Goal: Task Accomplishment & Management: Manage account settings

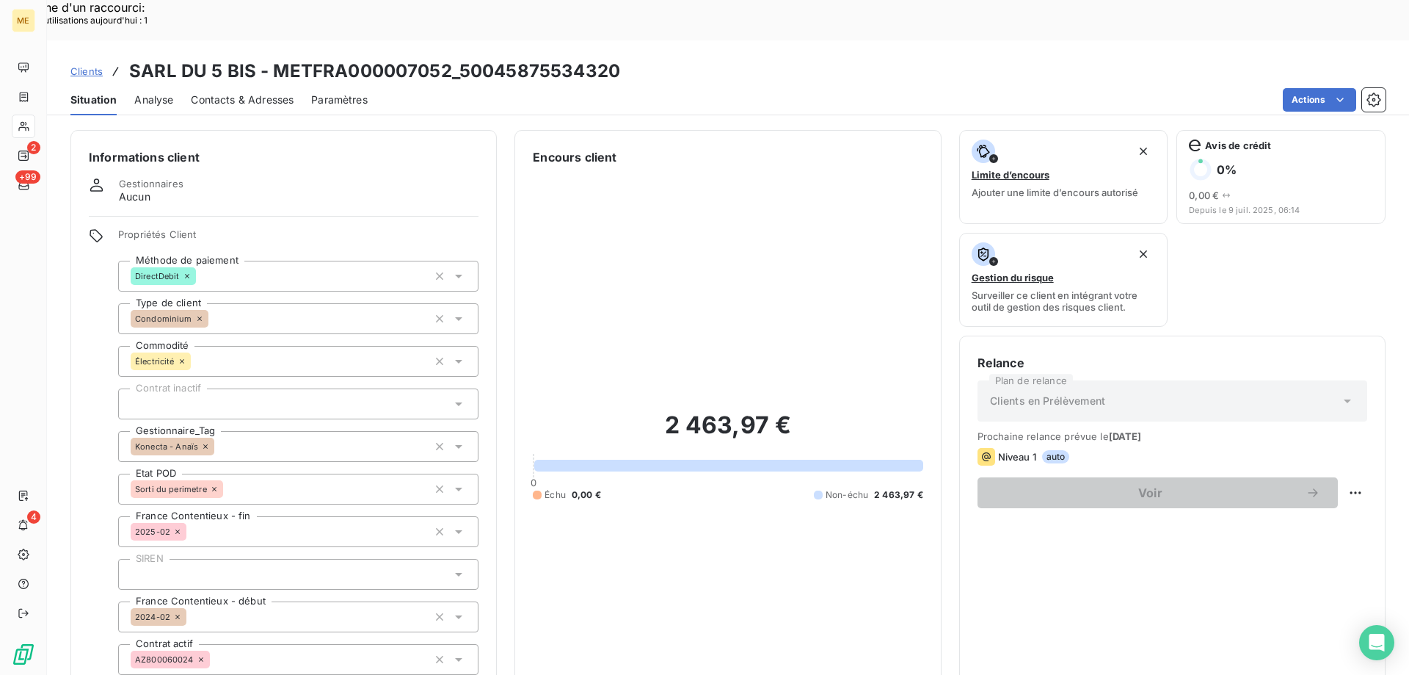
scroll to position [367, 0]
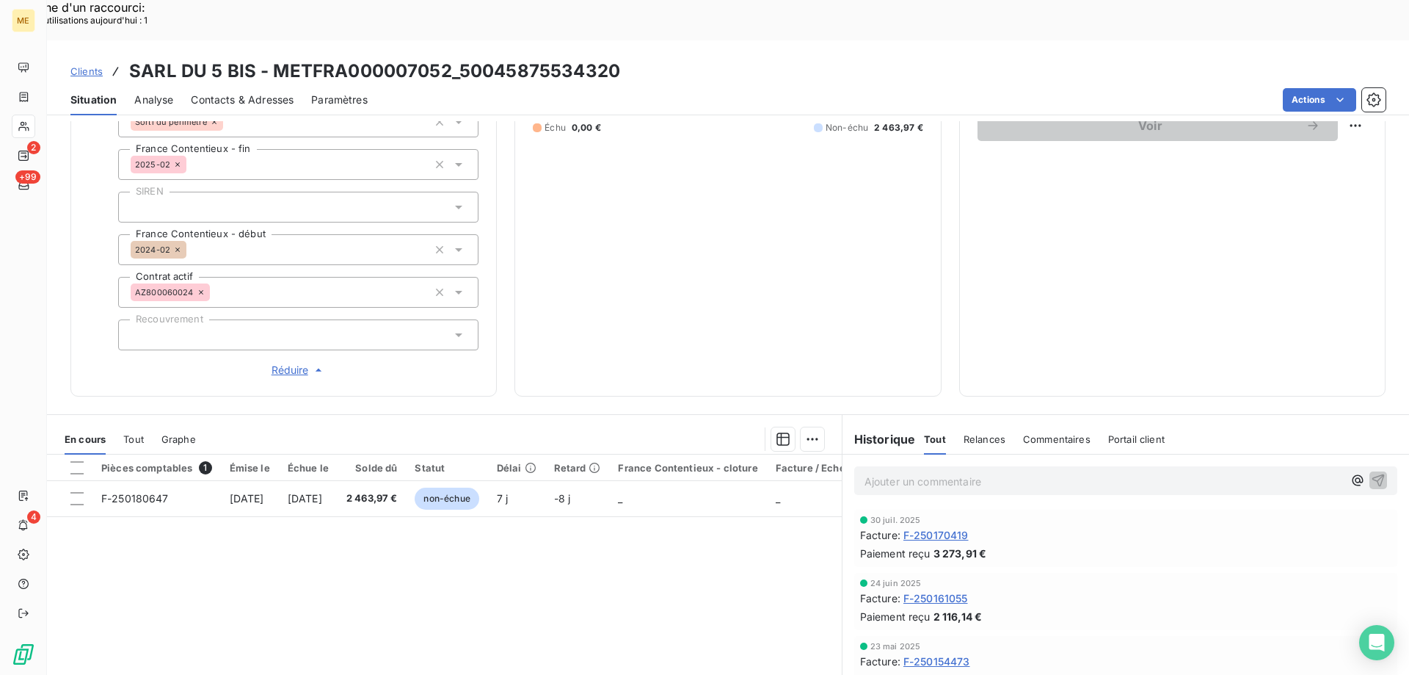
click at [79, 65] on span "Clients" at bounding box center [86, 71] width 32 height 12
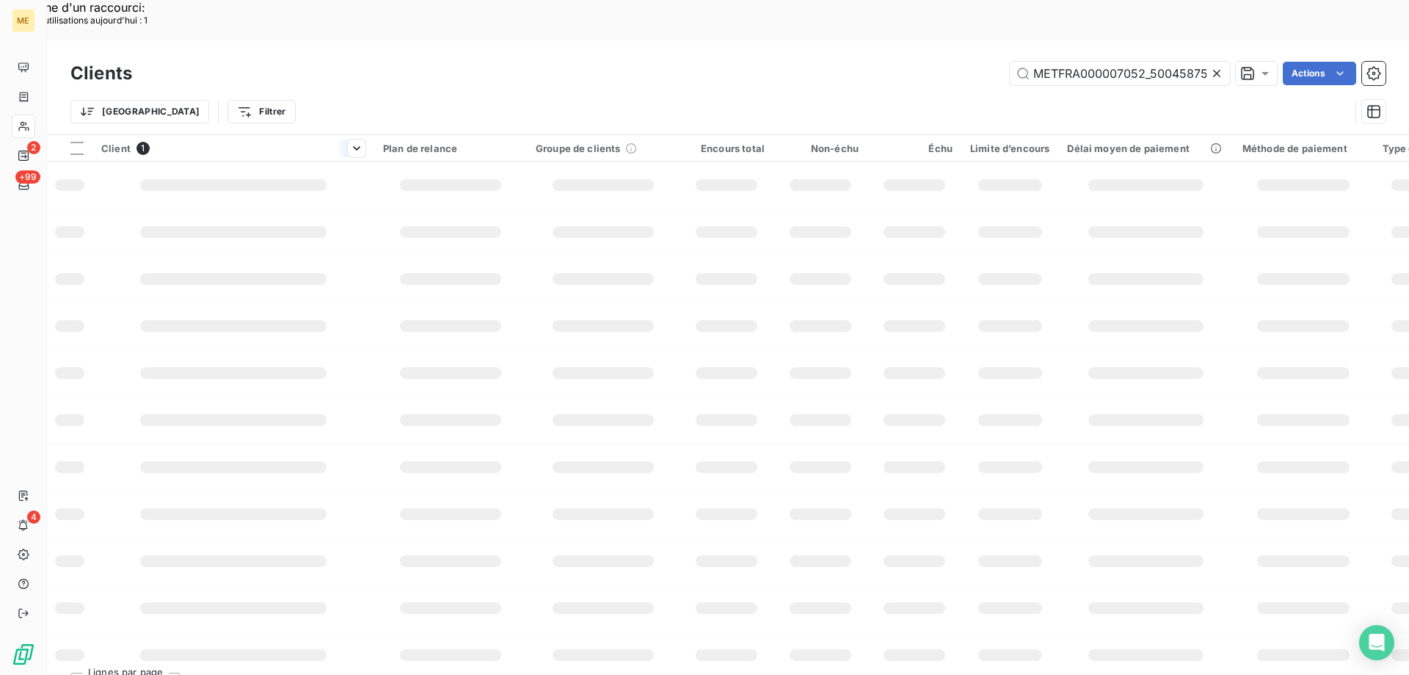
scroll to position [0, 45]
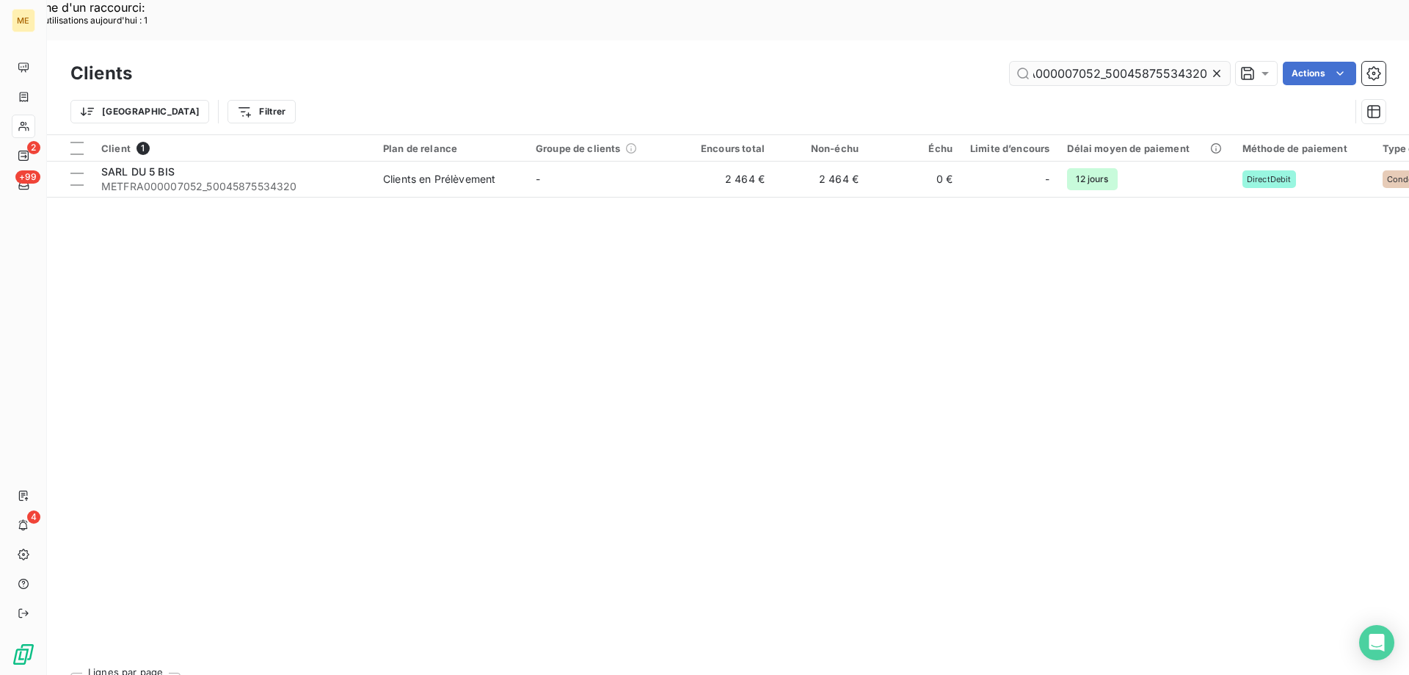
click at [1145, 62] on input "METFRA000007052_50045875534320" at bounding box center [1120, 73] width 220 height 23
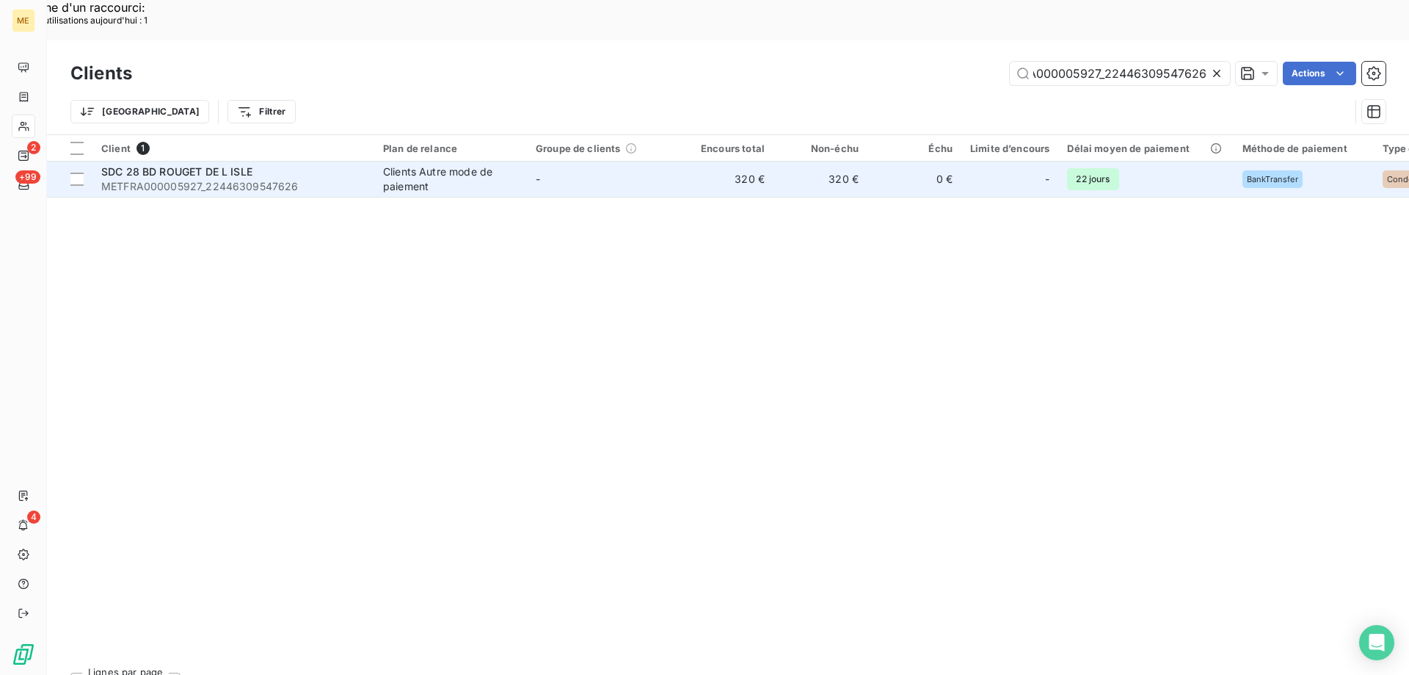
type input "METFRA000005927_22446309547626"
click at [215, 165] on span "SDC 28 BD ROUGET DE L ISLE" at bounding box center [176, 171] width 151 height 12
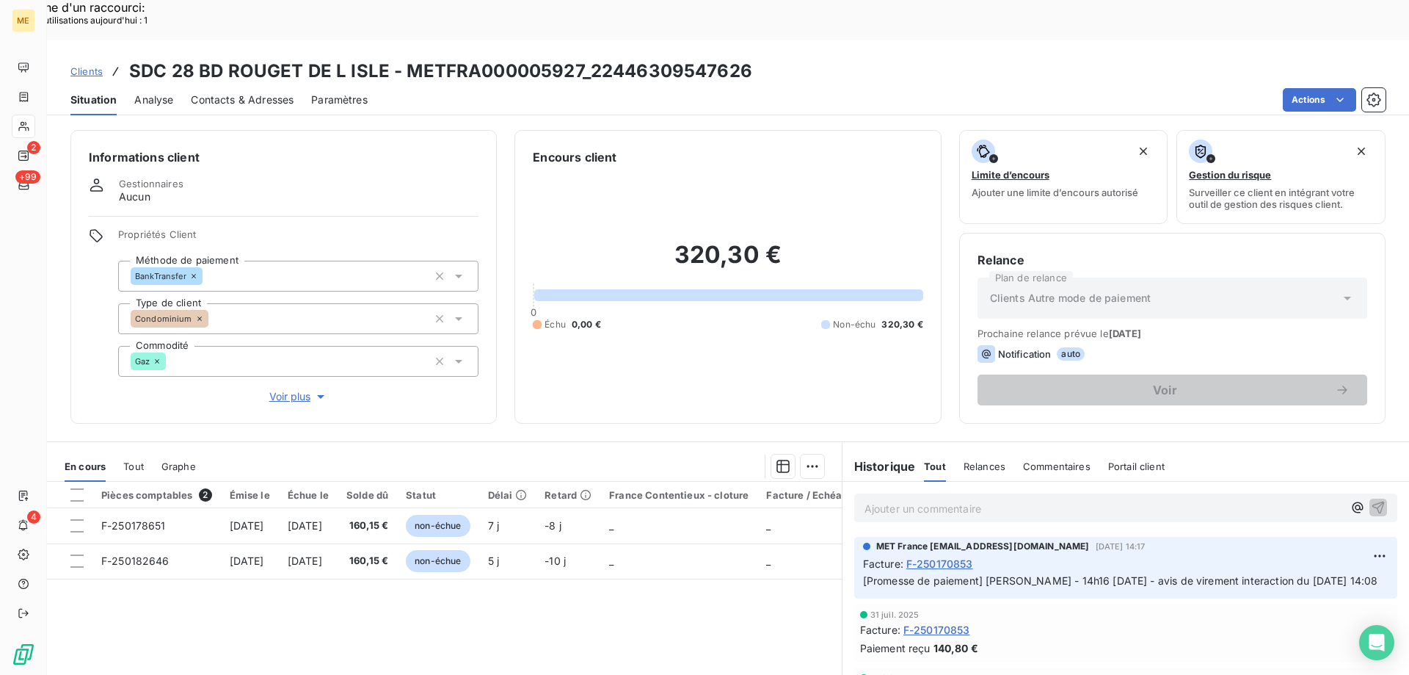
click at [300, 389] on span "Voir plus" at bounding box center [298, 396] width 59 height 15
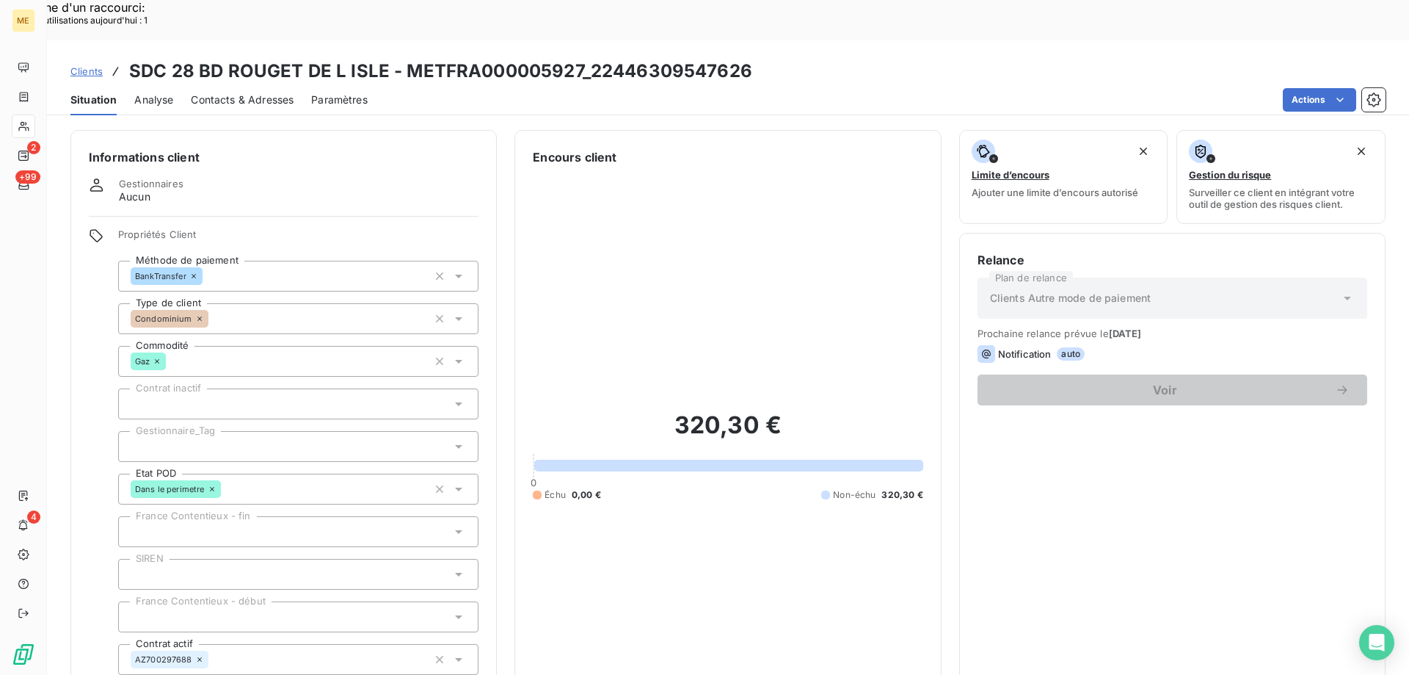
click at [218, 431] on div at bounding box center [298, 446] width 360 height 31
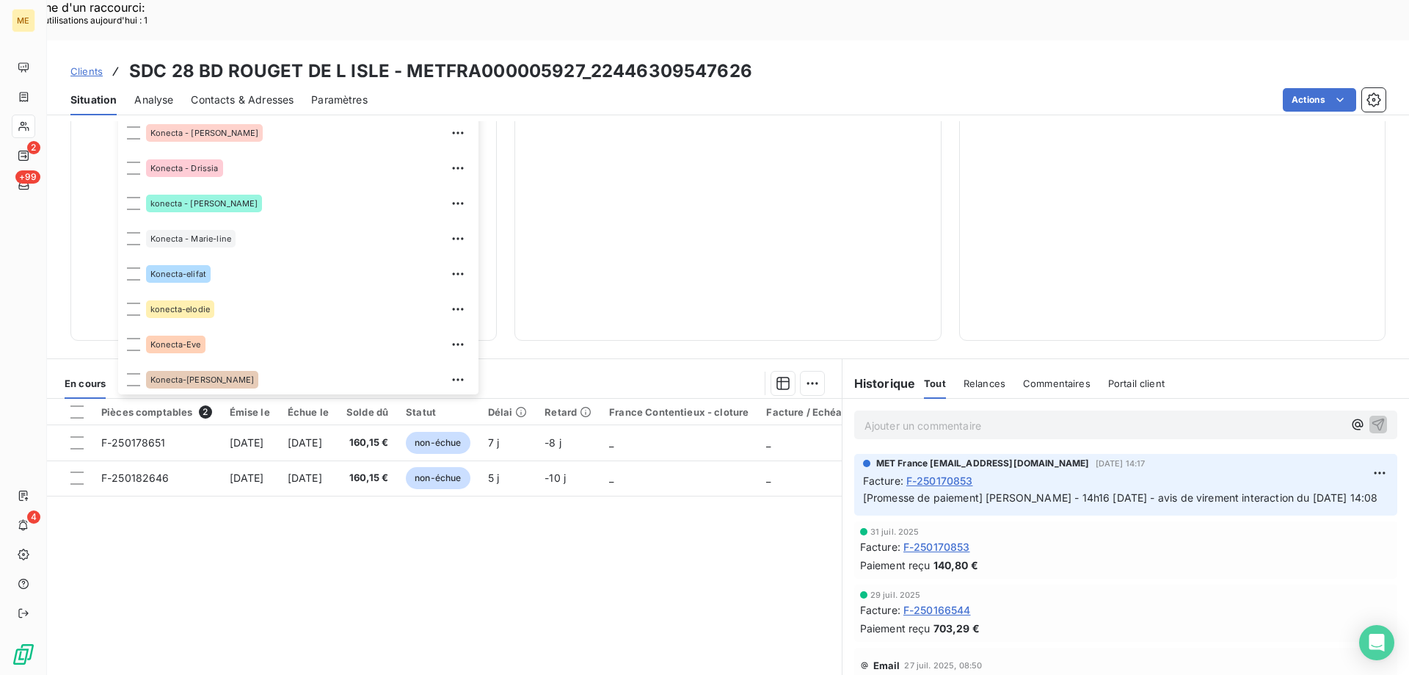
scroll to position [276, 0]
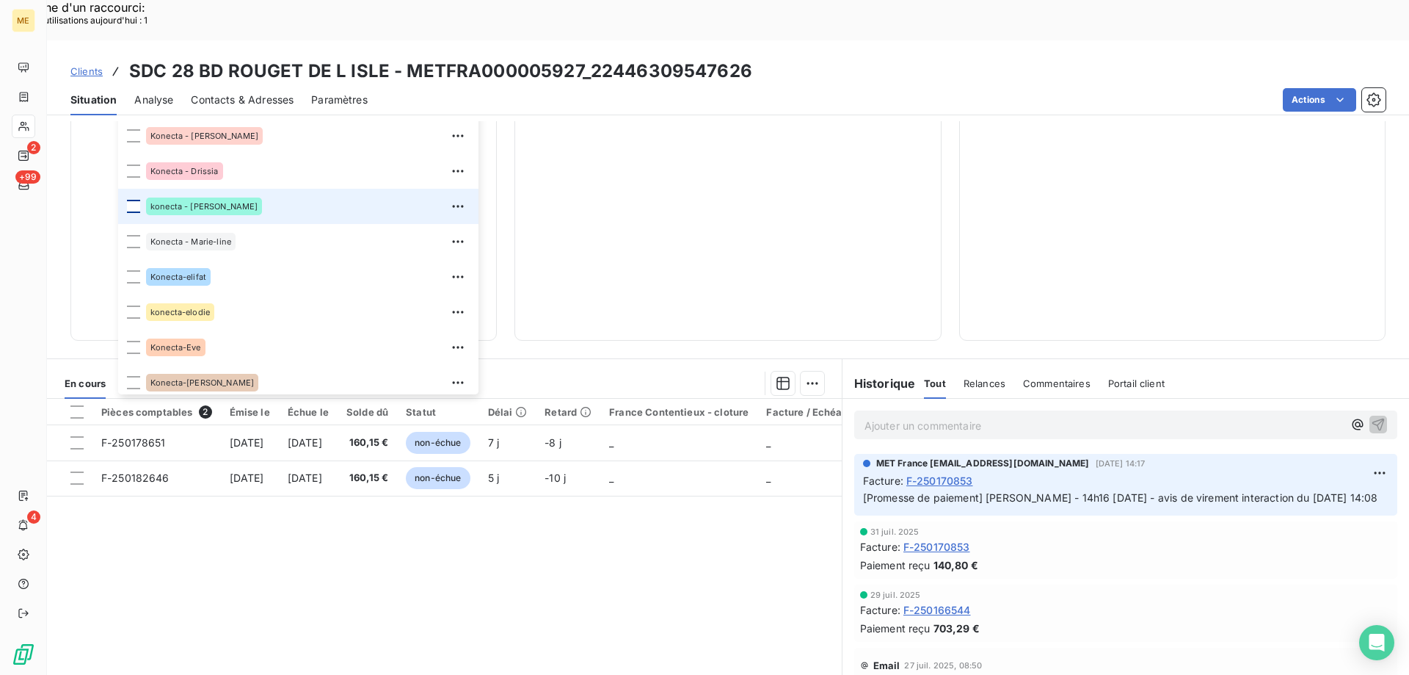
click at [137, 200] on div at bounding box center [133, 206] width 13 height 13
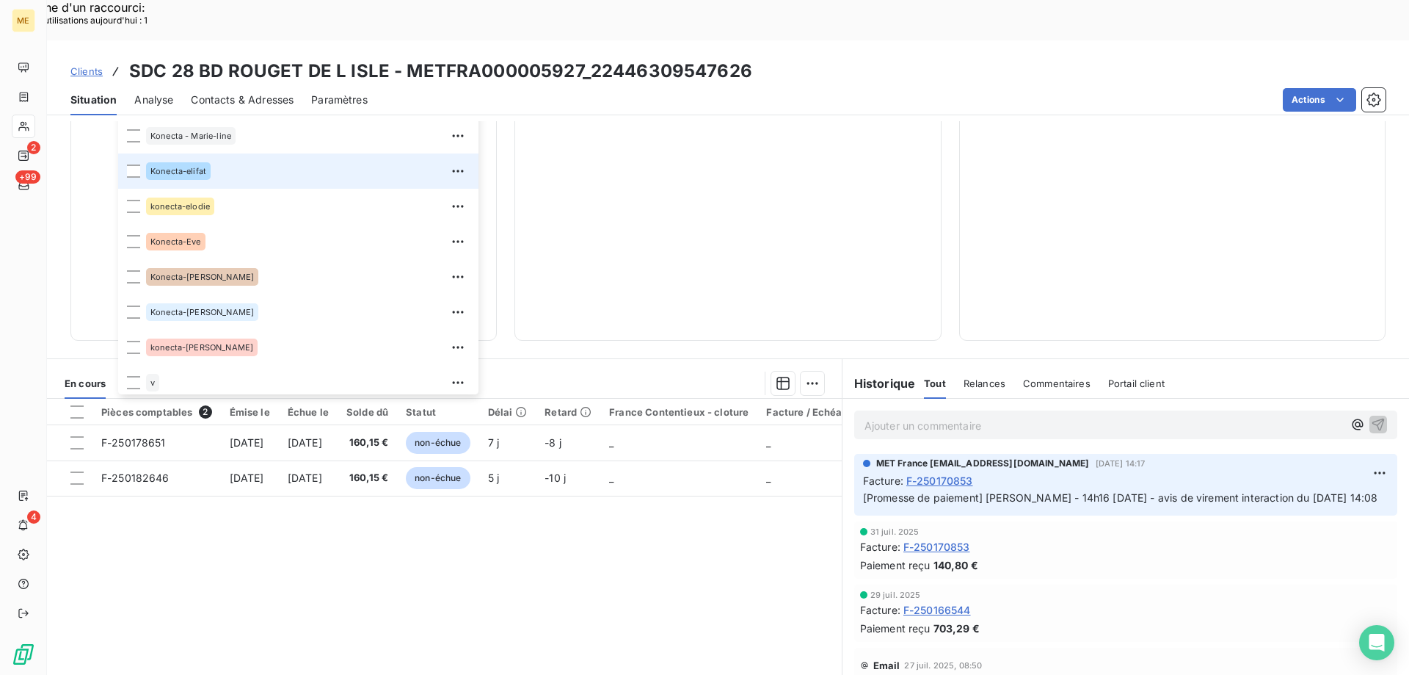
scroll to position [423, 0]
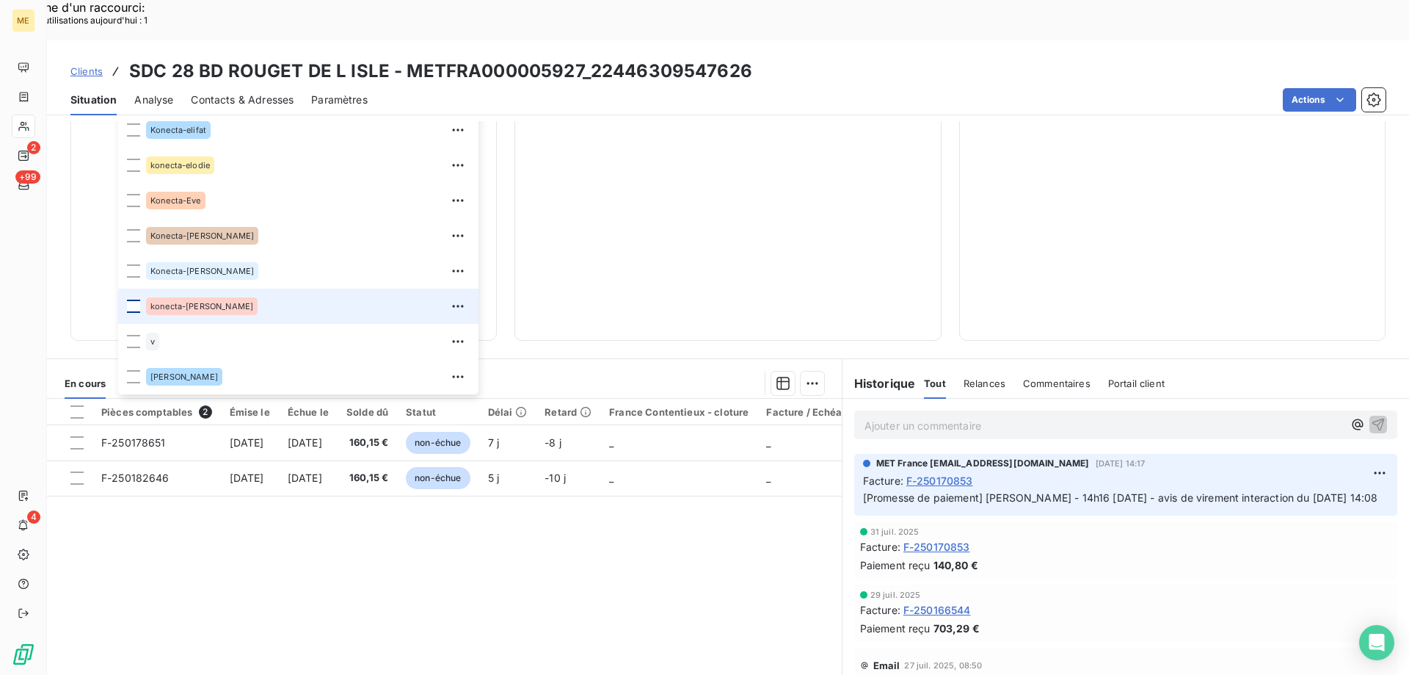
click at [133, 299] on div at bounding box center [133, 305] width 13 height 13
click at [85, 65] on span "Clients" at bounding box center [86, 71] width 32 height 12
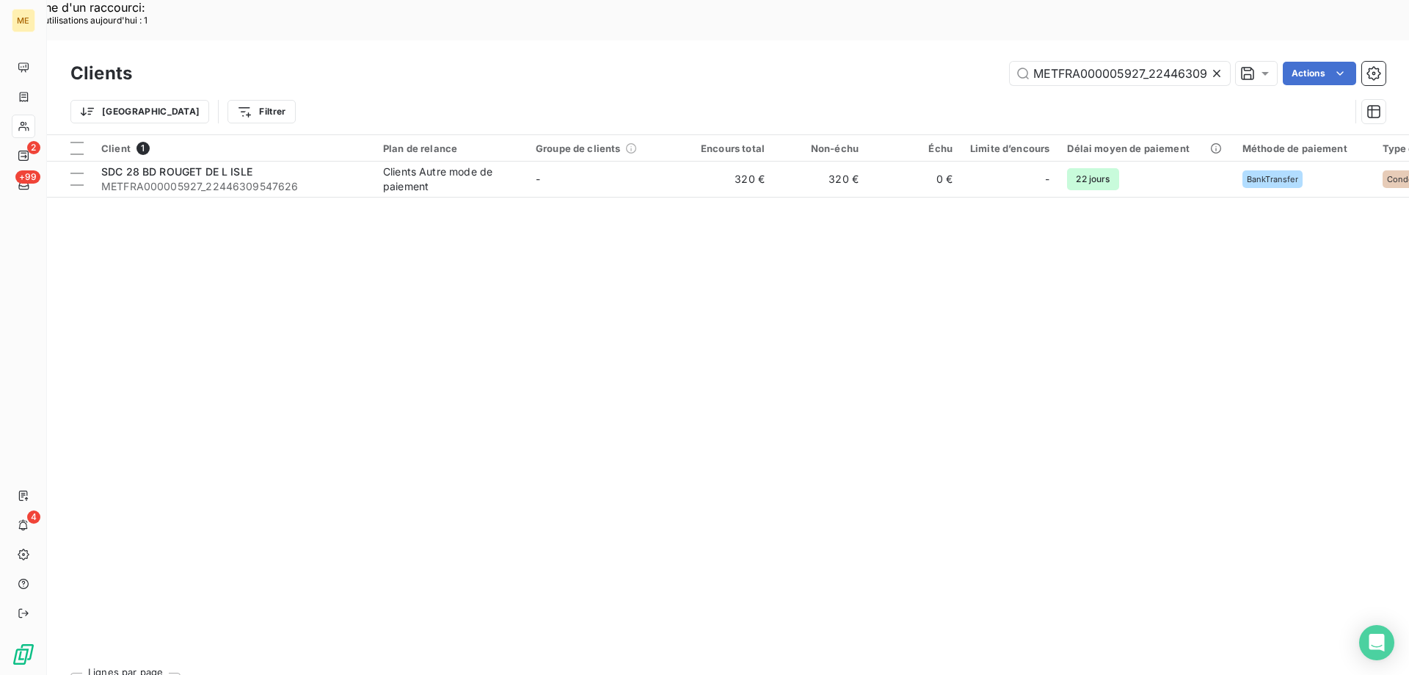
scroll to position [0, 45]
click at [1139, 62] on input "METFRA000005927_22446309547626" at bounding box center [1120, 73] width 220 height 23
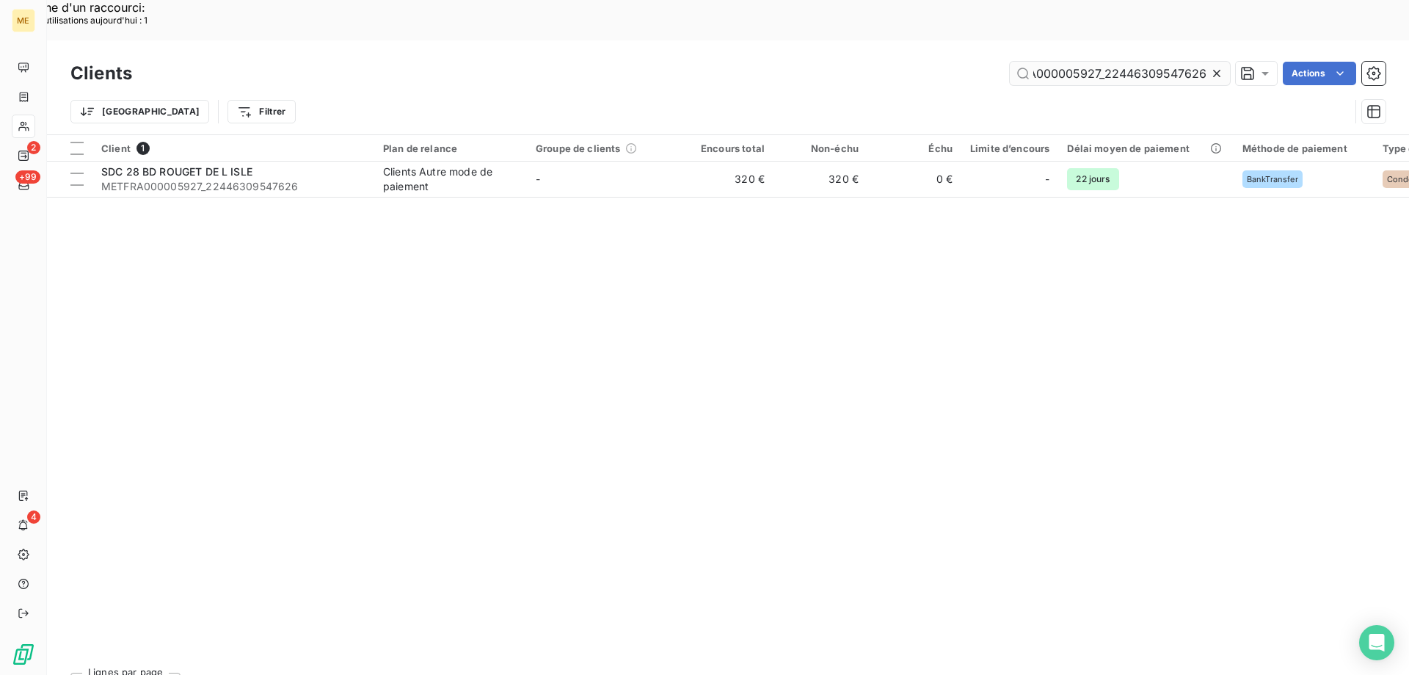
click at [1139, 62] on input "METFRA000005927_22446309547626" at bounding box center [1120, 73] width 220 height 23
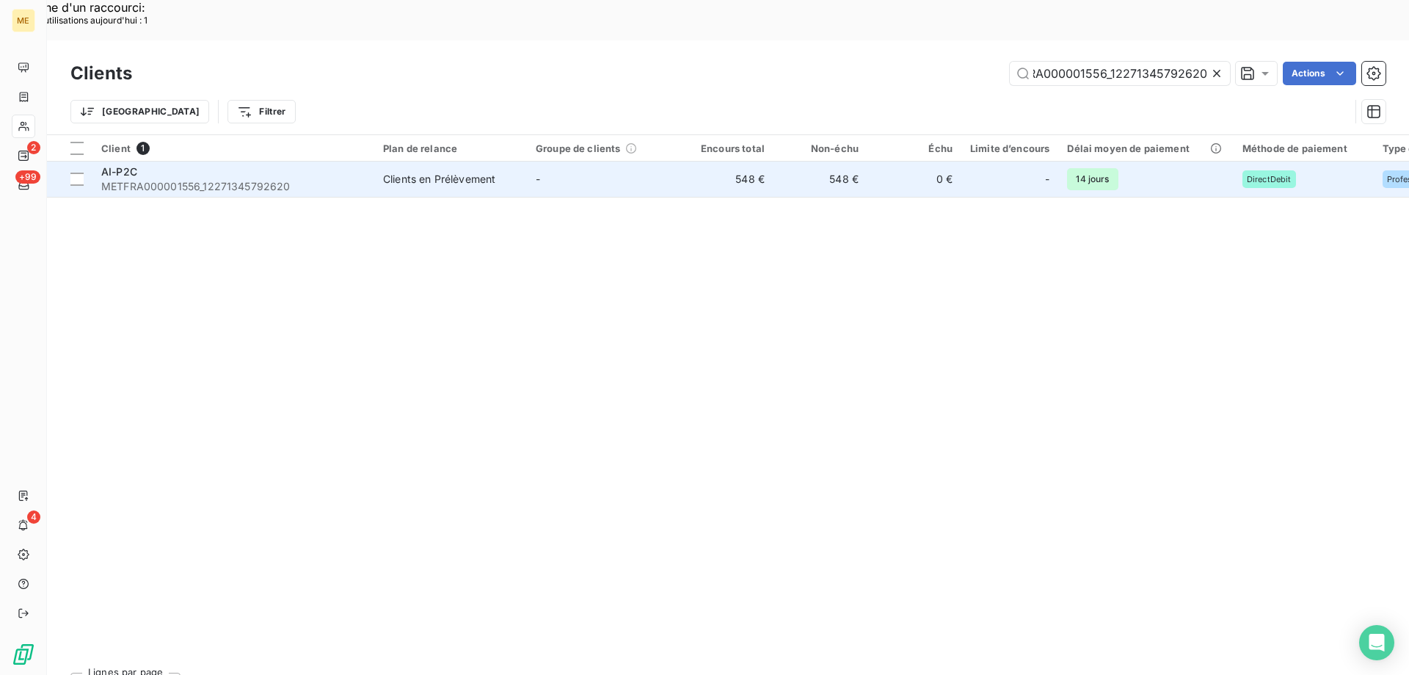
type input "METFRA000001556_12271345792620"
click at [150, 164] on div "AI-P2C" at bounding box center [233, 171] width 264 height 15
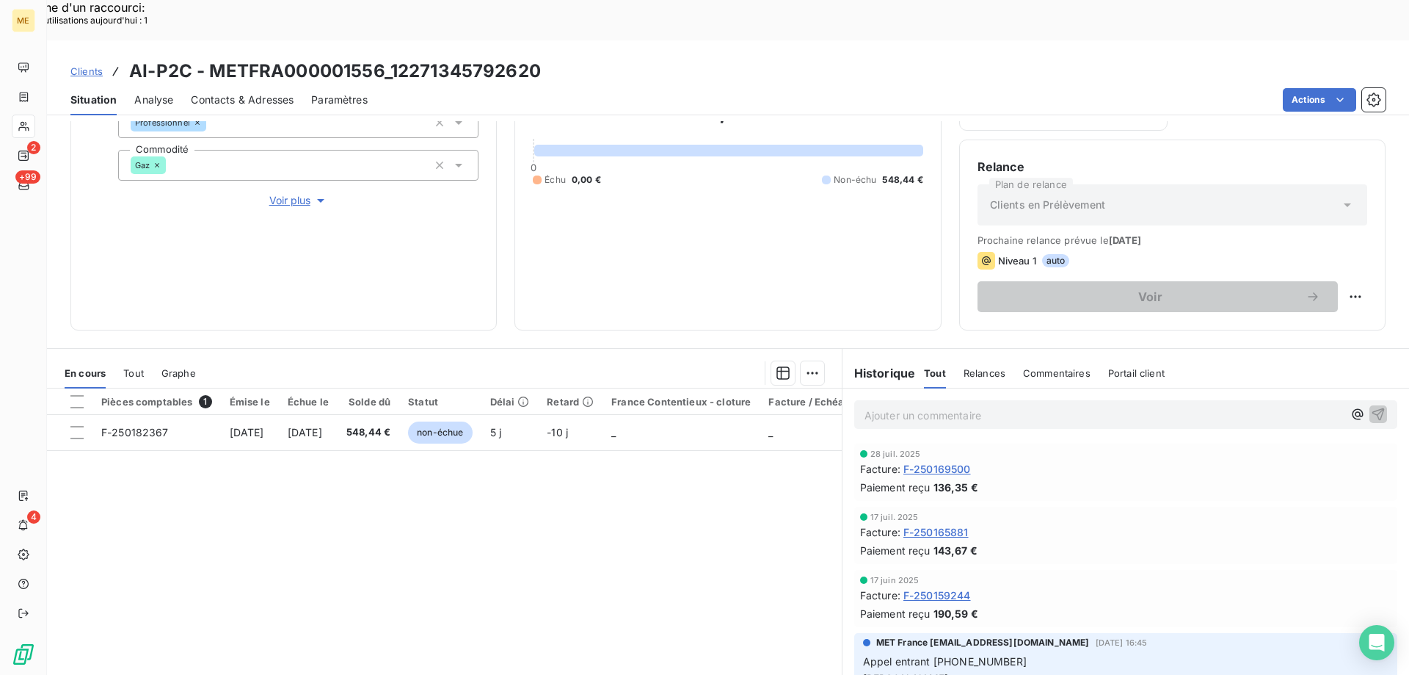
click at [304, 193] on span "Voir plus" at bounding box center [298, 200] width 59 height 15
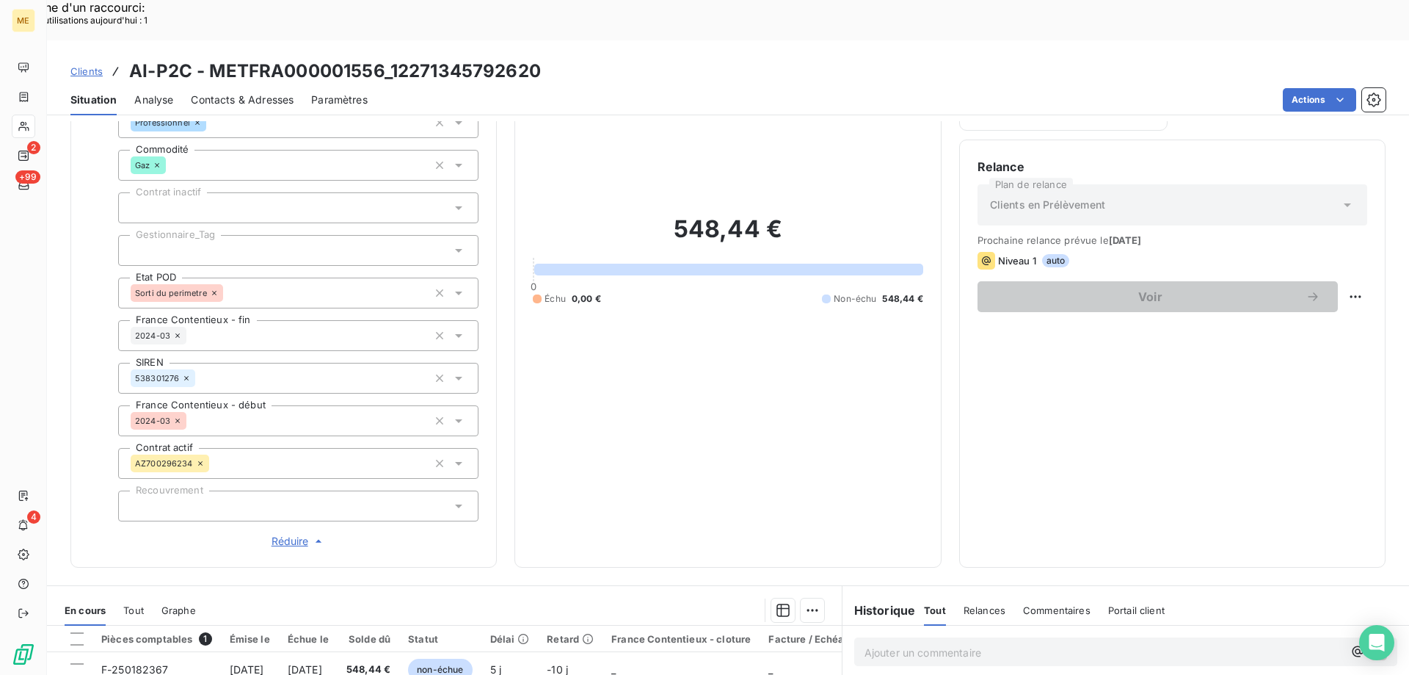
click at [308, 235] on div at bounding box center [298, 250] width 360 height 31
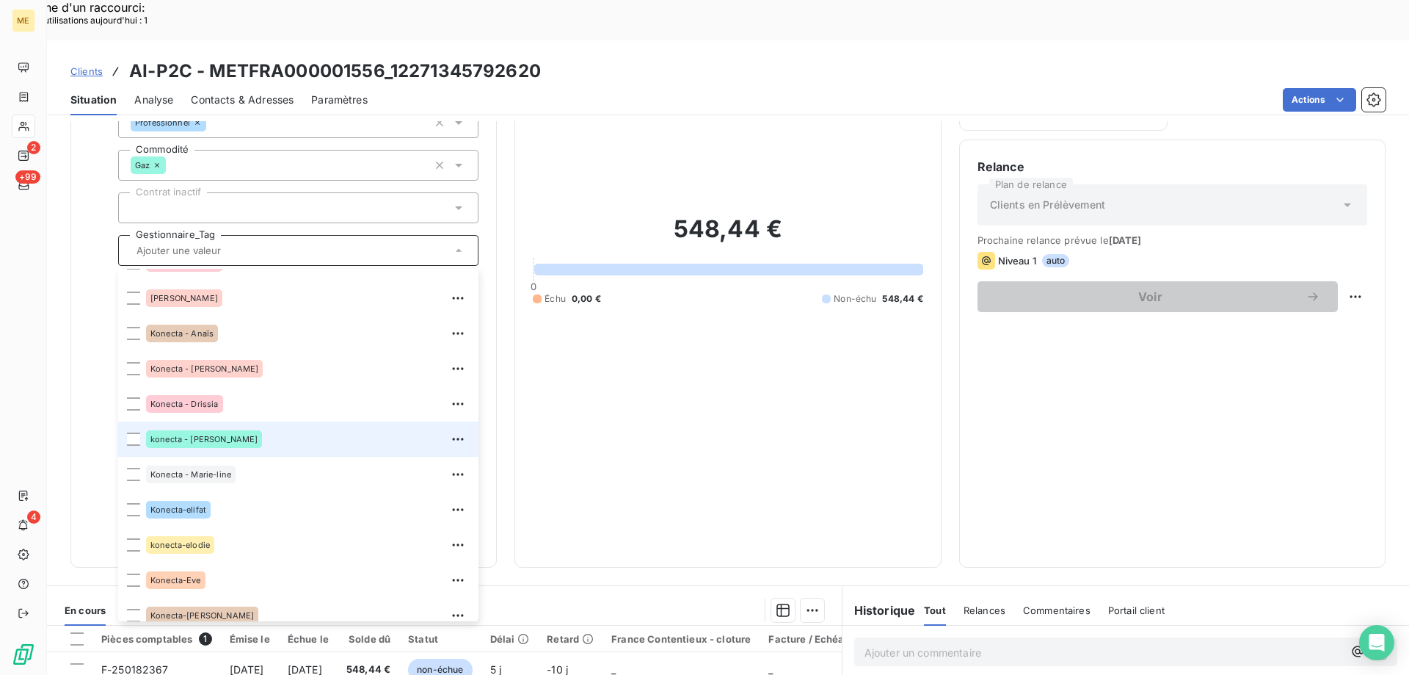
scroll to position [423, 0]
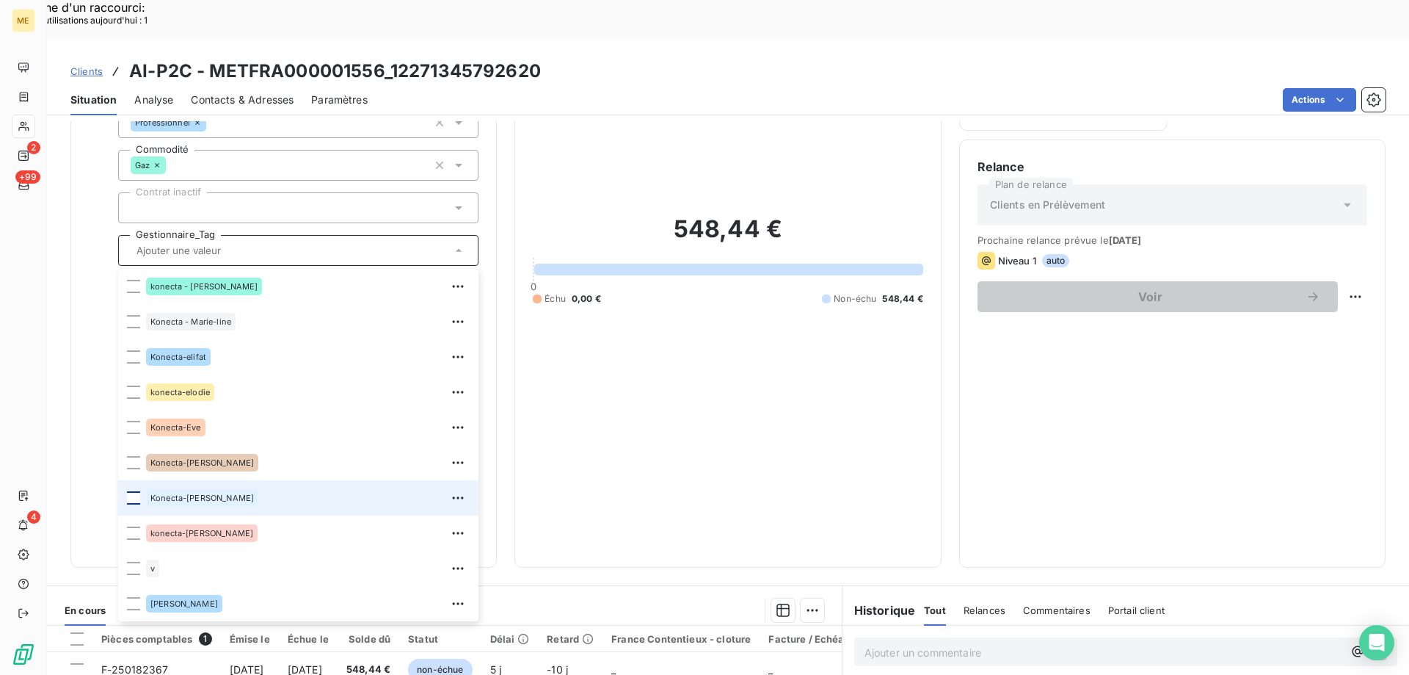
click at [136, 491] on div at bounding box center [133, 497] width 13 height 13
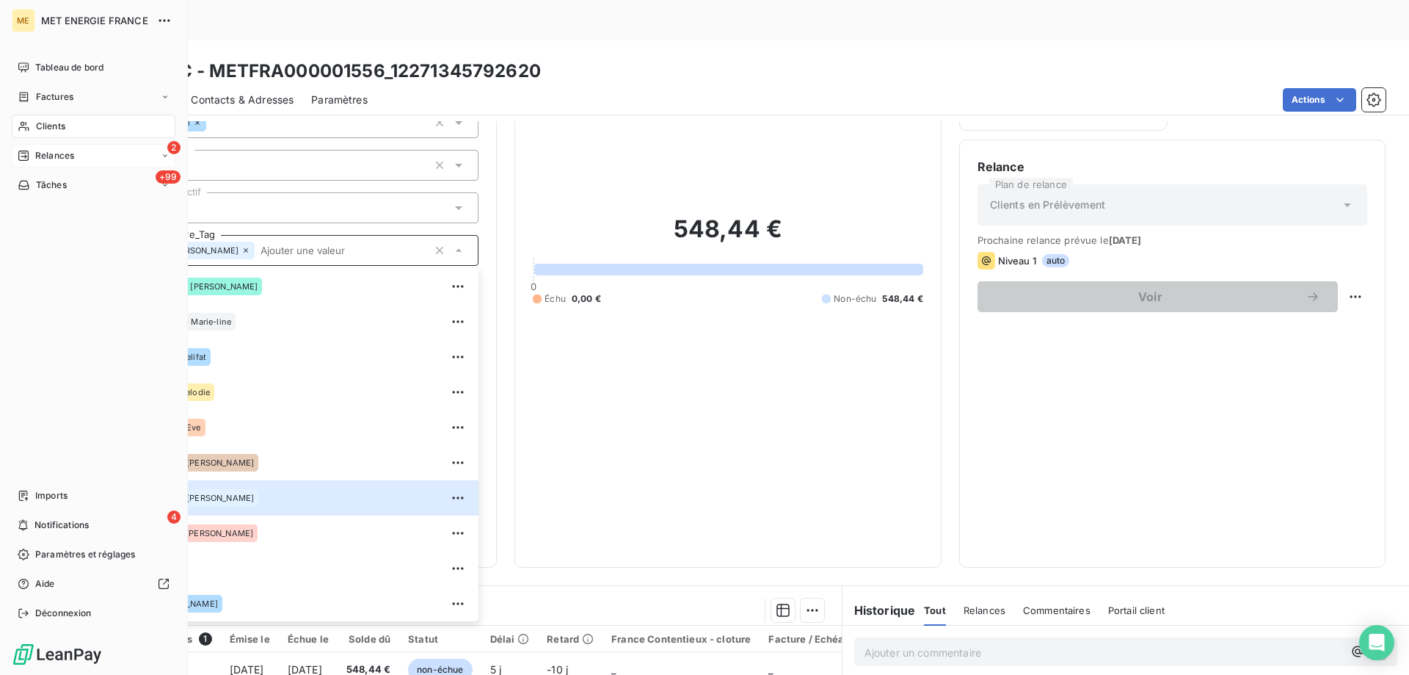
click at [39, 155] on span "Relances" at bounding box center [54, 155] width 39 height 13
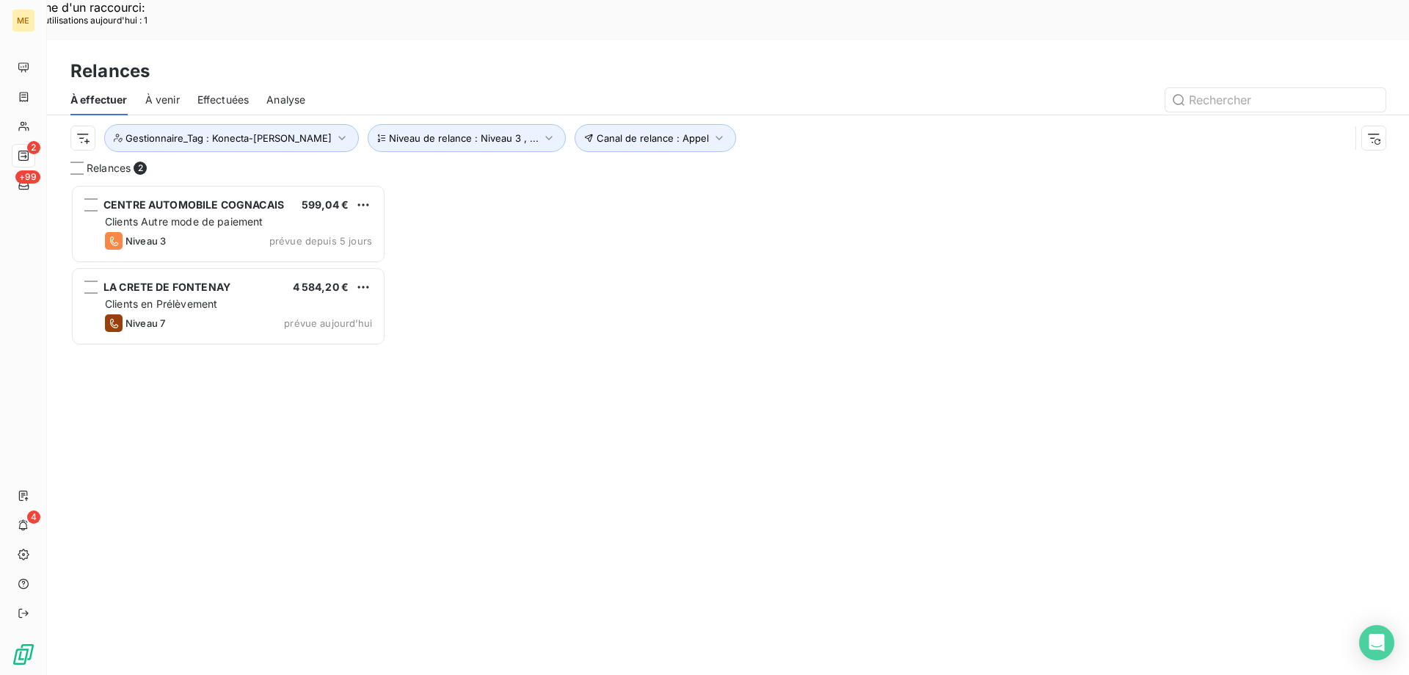
scroll to position [520, 305]
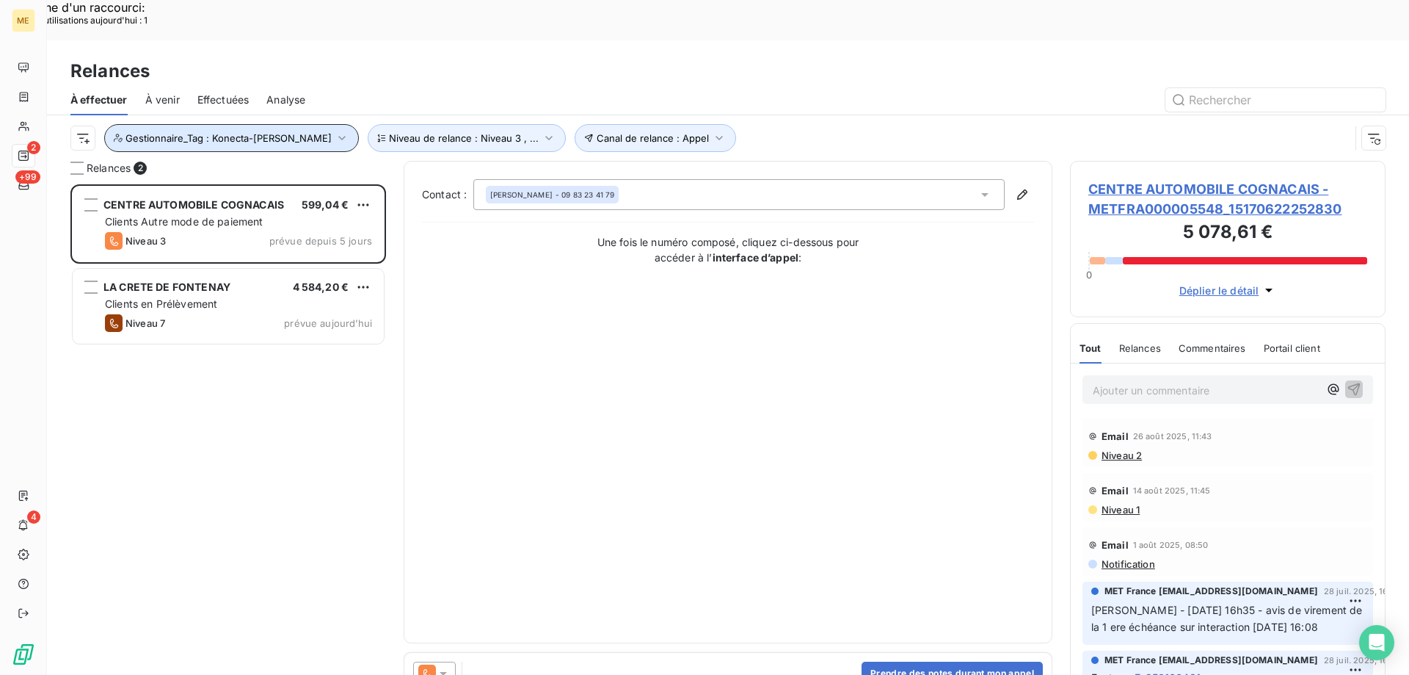
click at [264, 132] on span "Gestionnaire_Tag : Konecta-[PERSON_NAME]" at bounding box center [229, 138] width 206 height 12
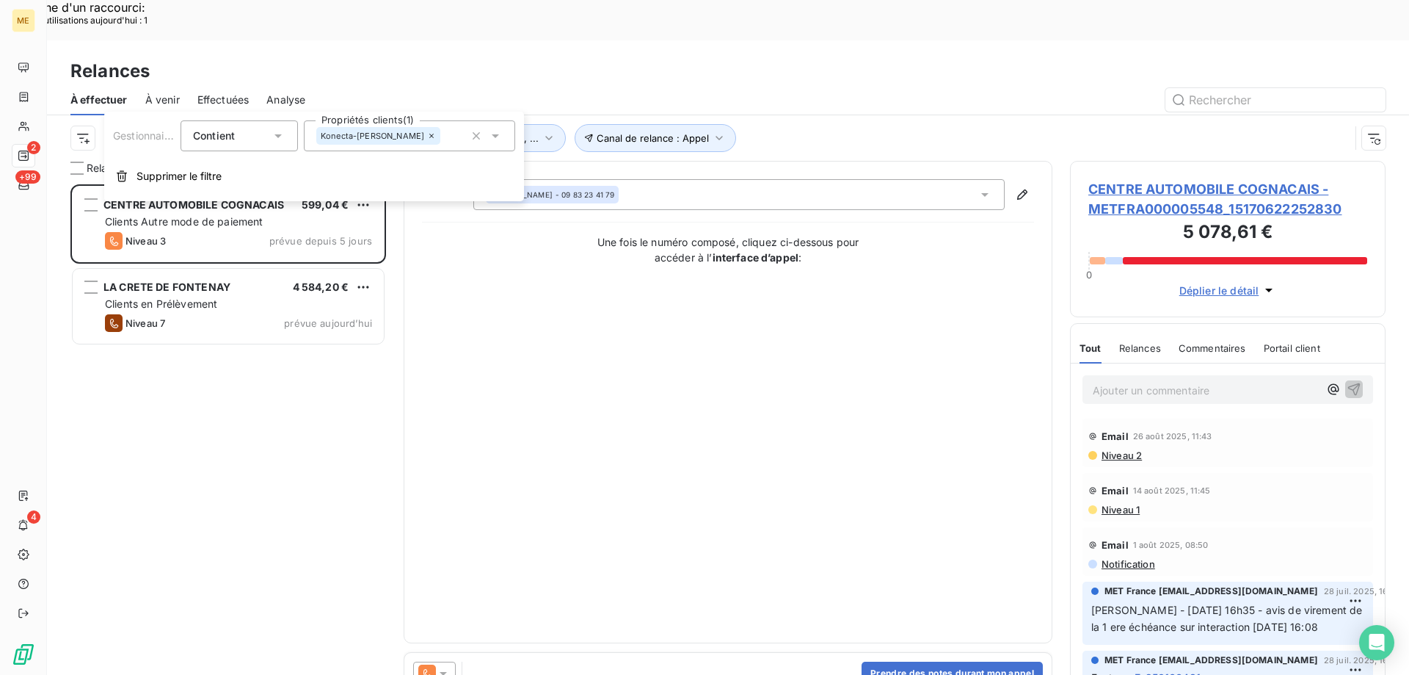
click at [427, 138] on icon at bounding box center [431, 135] width 9 height 9
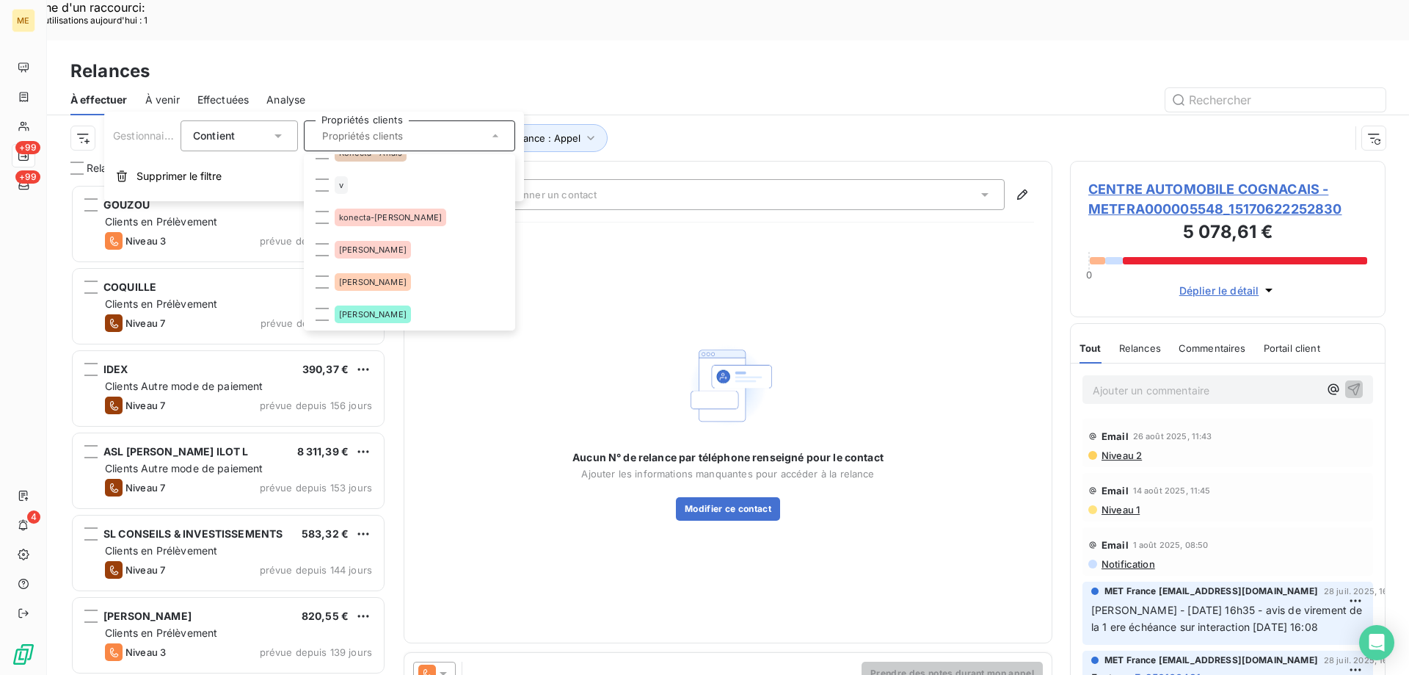
scroll to position [97, 0]
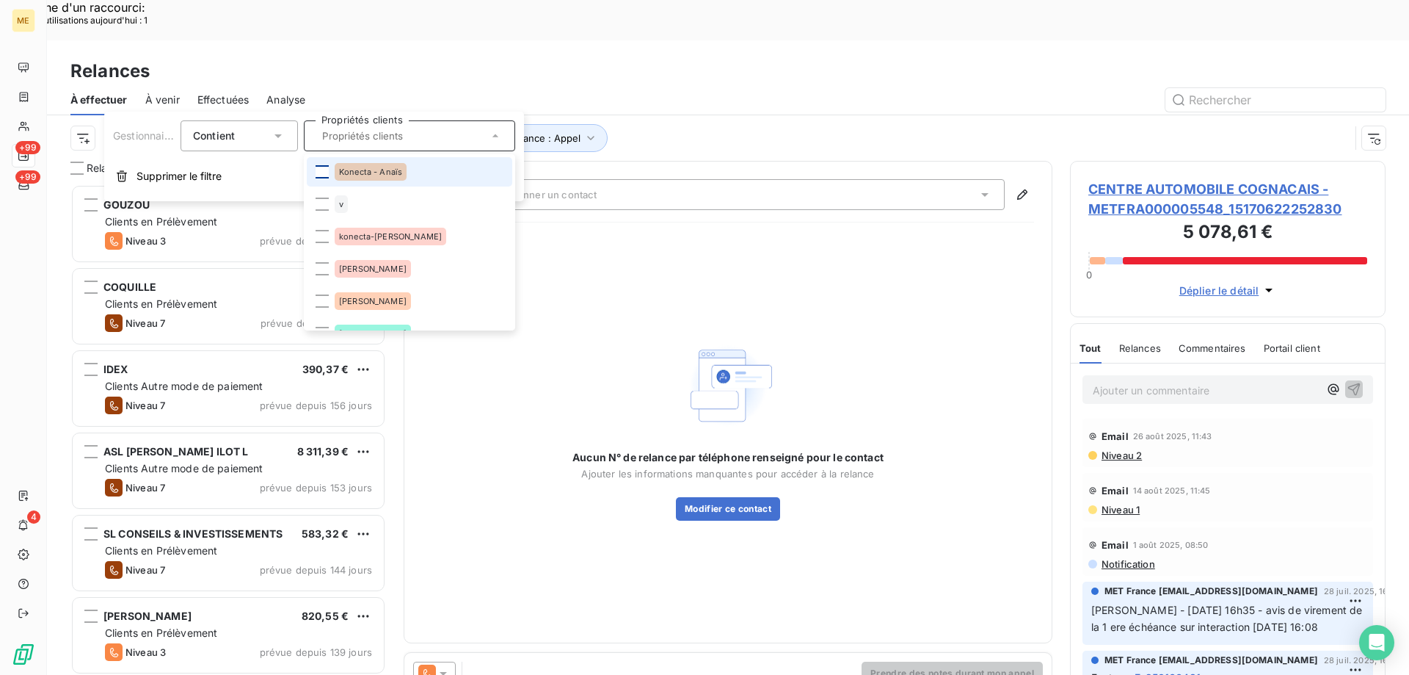
click at [321, 172] on div at bounding box center [322, 171] width 13 height 13
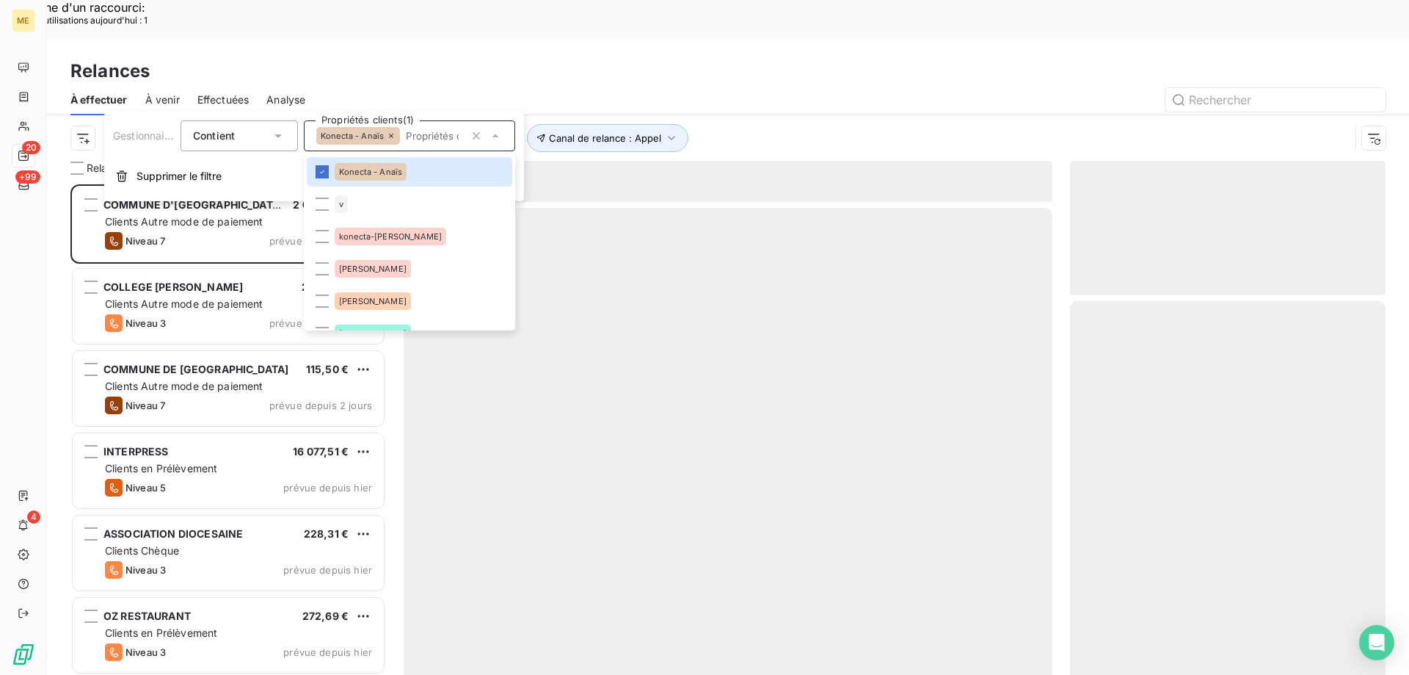
scroll to position [520, 305]
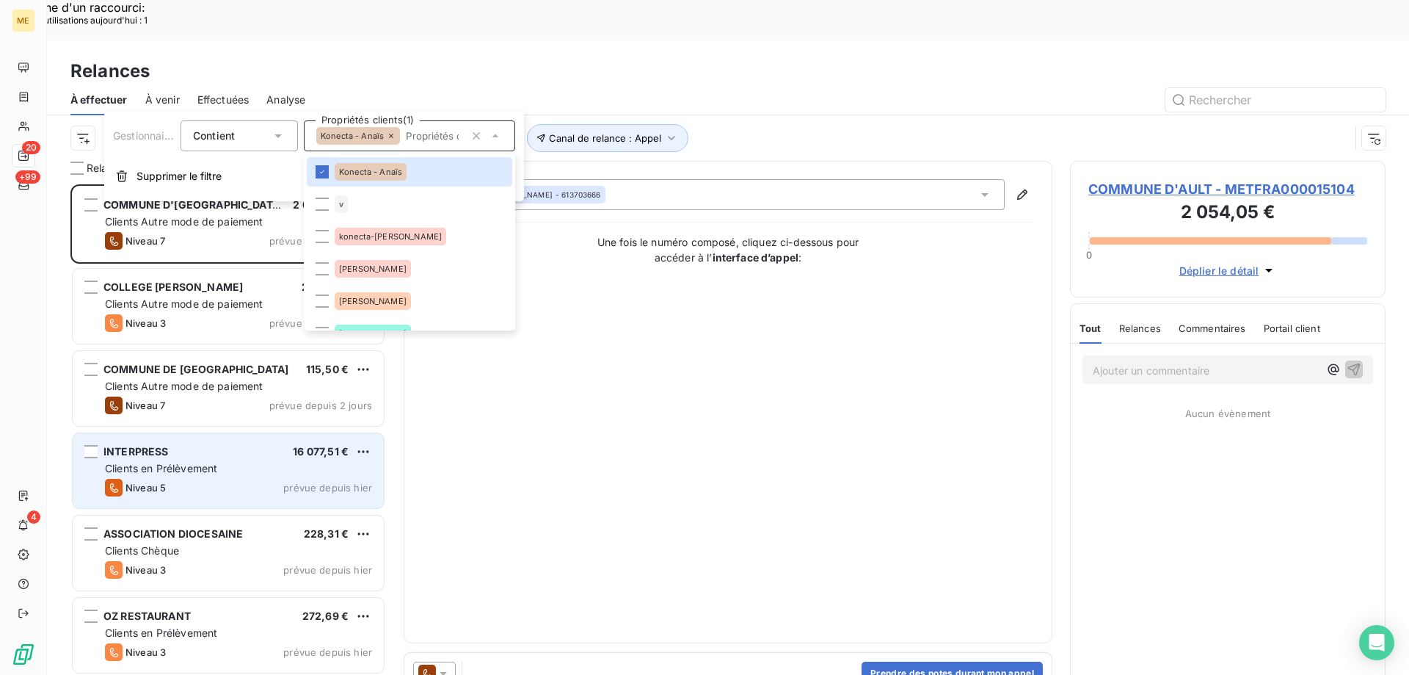
click at [229, 445] on div "INTERPRESS 16 077,51 €" at bounding box center [238, 451] width 267 height 13
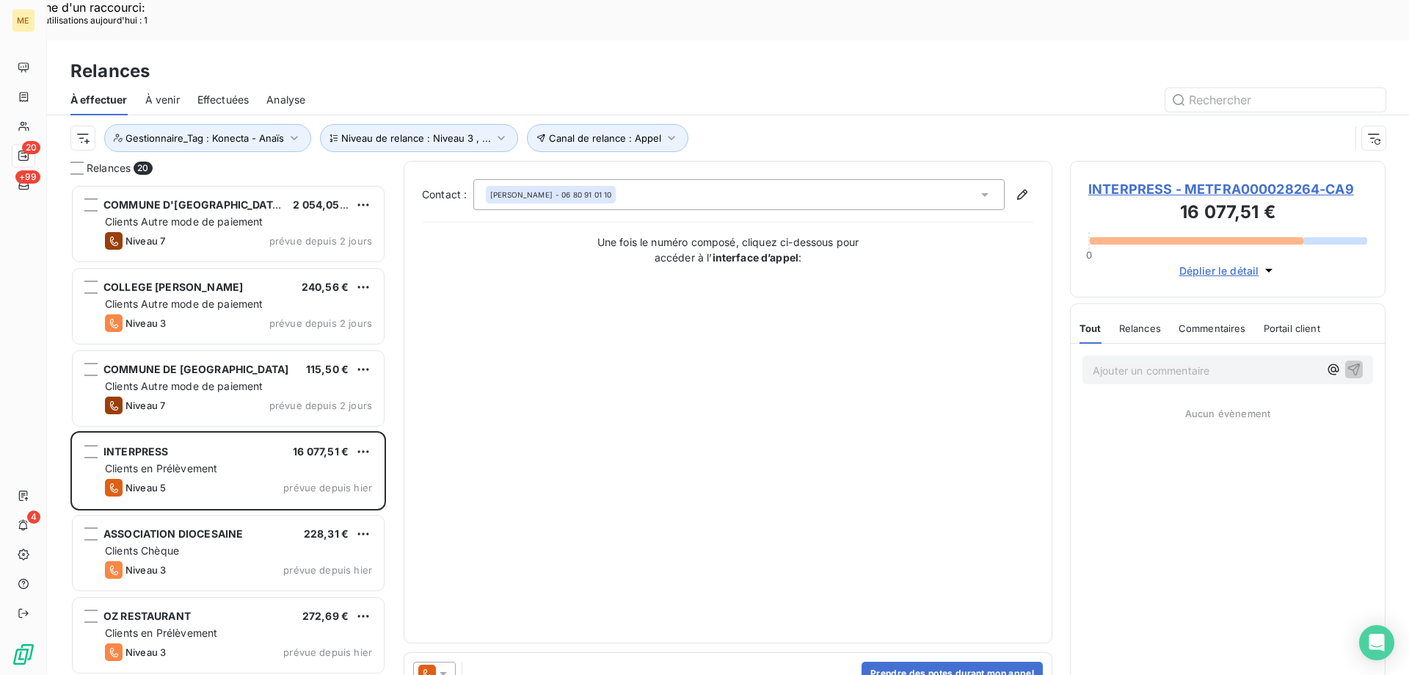
click at [1106, 179] on span "INTERPRESS - METFRA000028264-CA9" at bounding box center [1228, 189] width 279 height 20
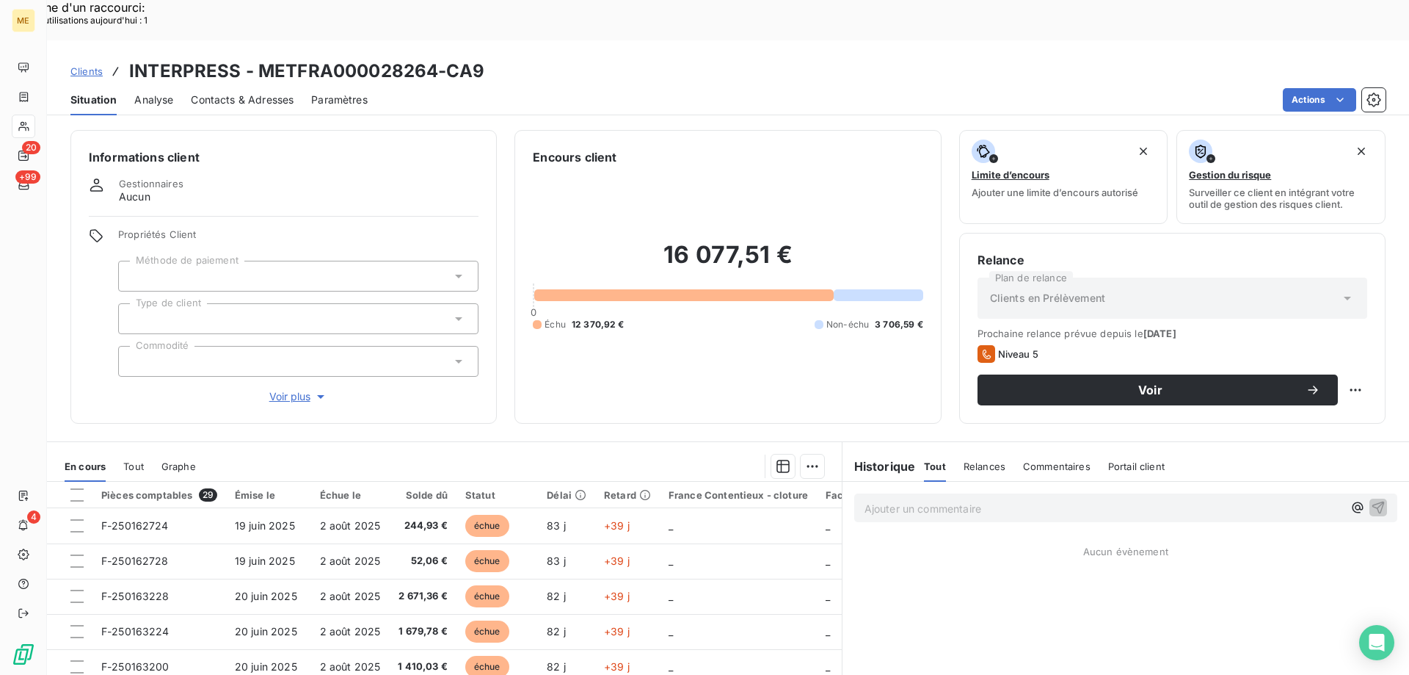
click at [280, 389] on span "Voir plus" at bounding box center [298, 396] width 59 height 15
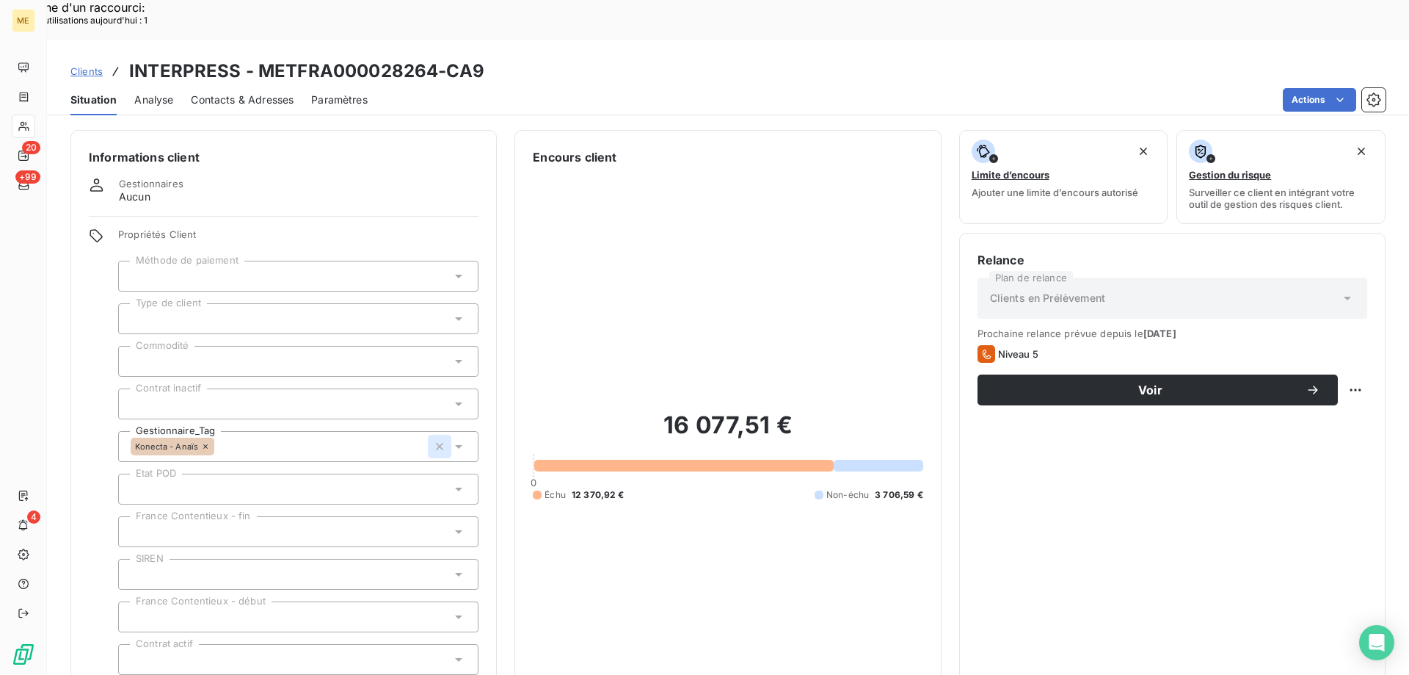
click at [436, 439] on icon "button" at bounding box center [439, 446] width 15 height 15
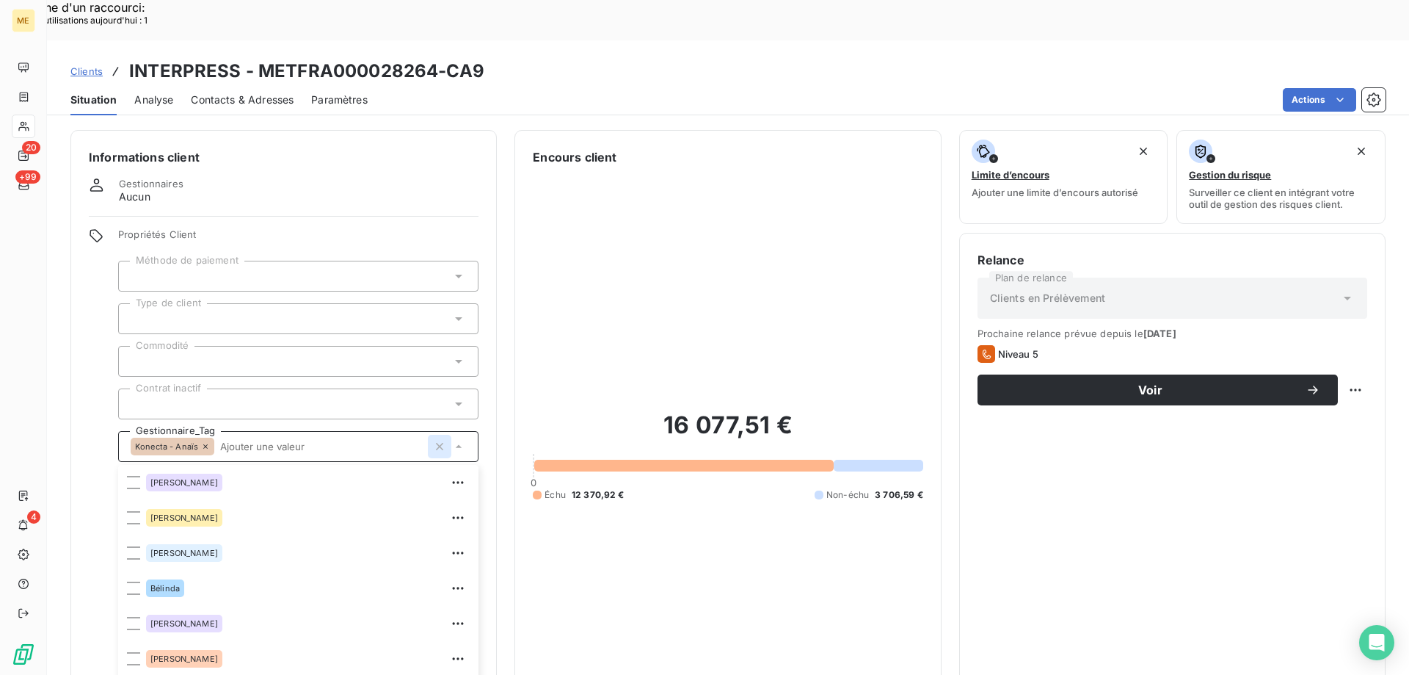
scroll to position [294, 0]
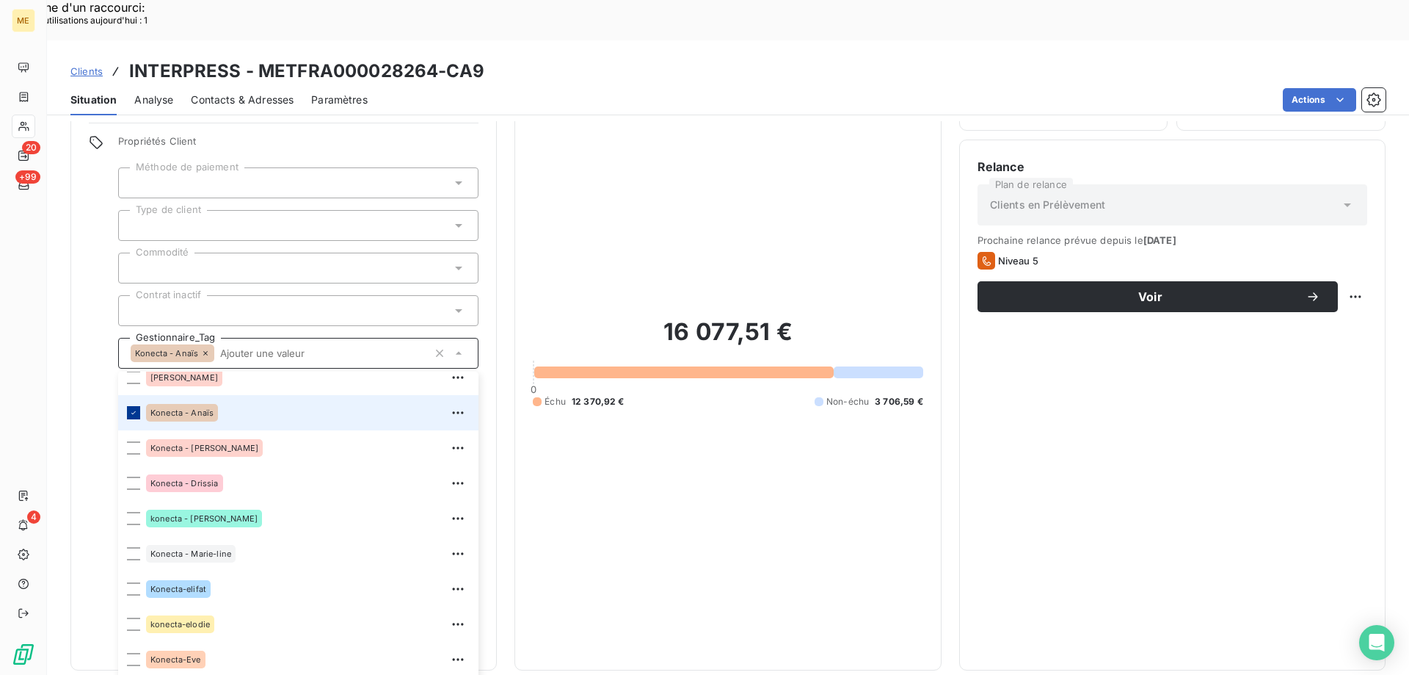
click at [129, 512] on div at bounding box center [133, 518] width 13 height 13
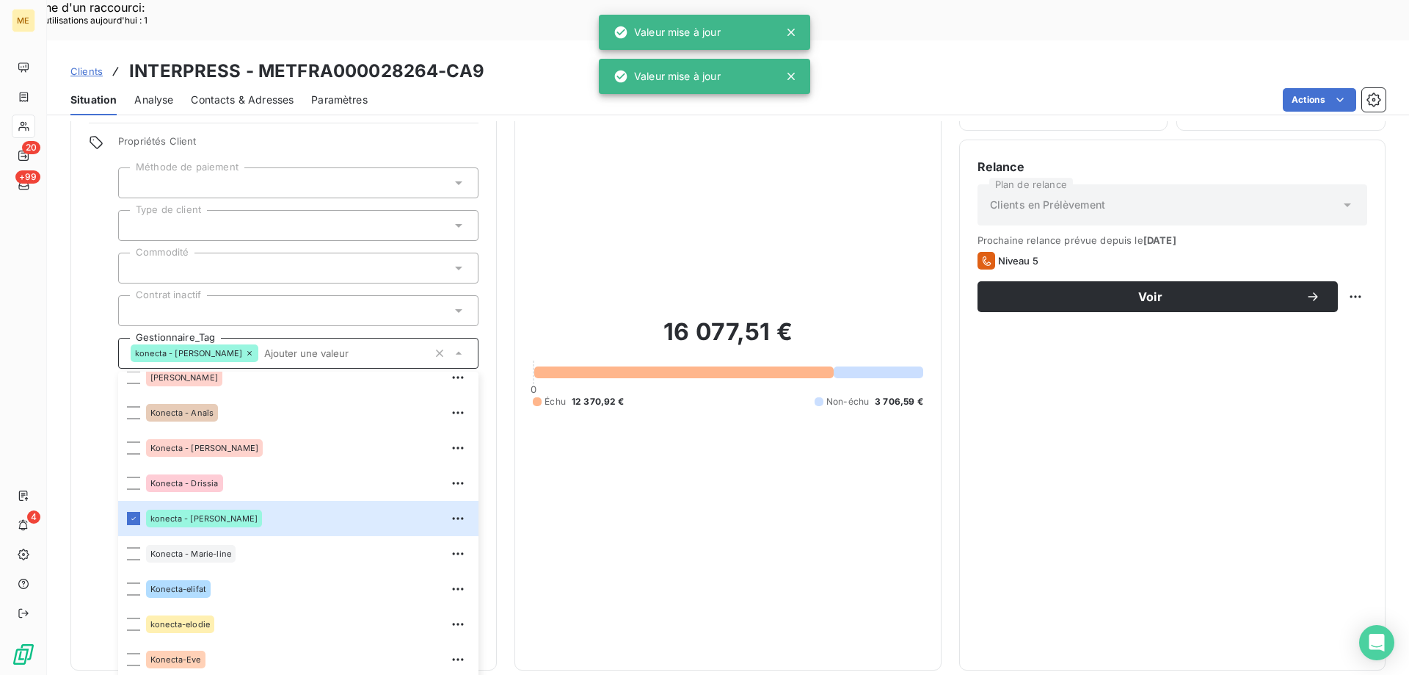
click at [725, 128] on div "16 077,51 € 0 Échu 12 370,92 € Non-échu 3 706,59 €" at bounding box center [728, 362] width 390 height 579
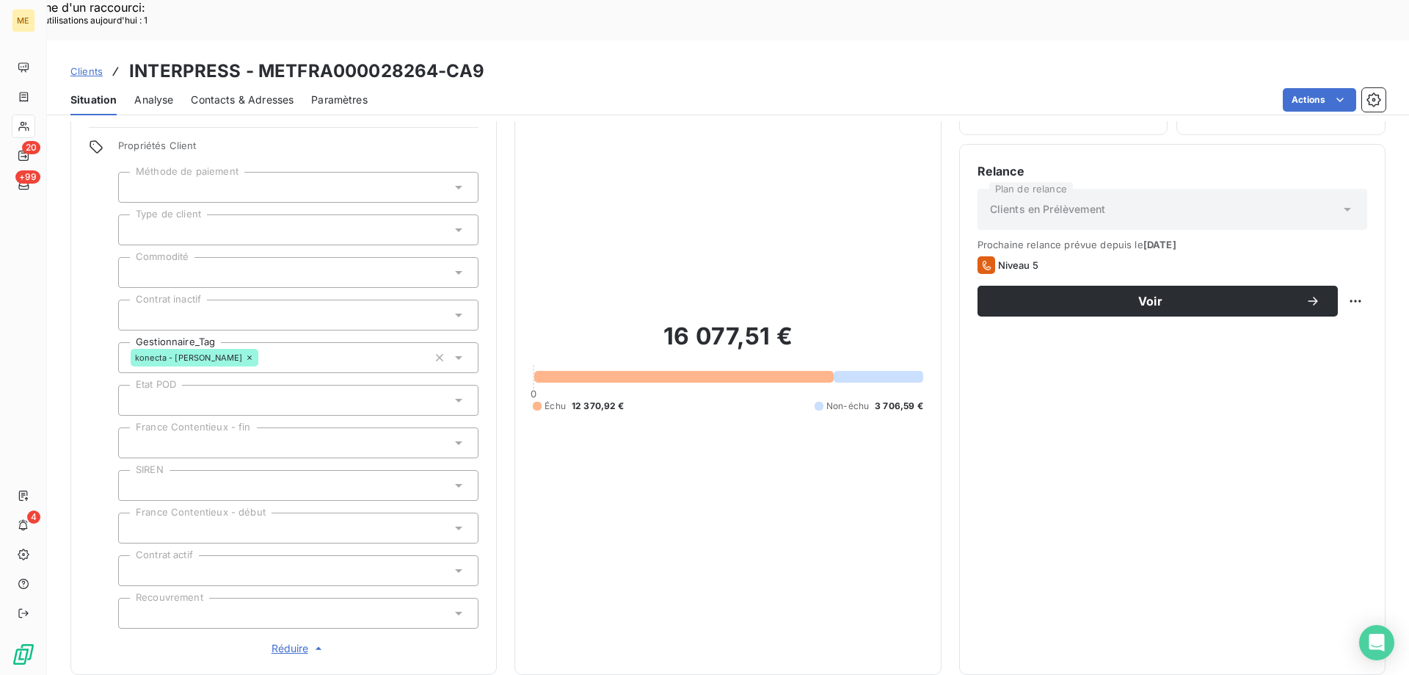
scroll to position [0, 0]
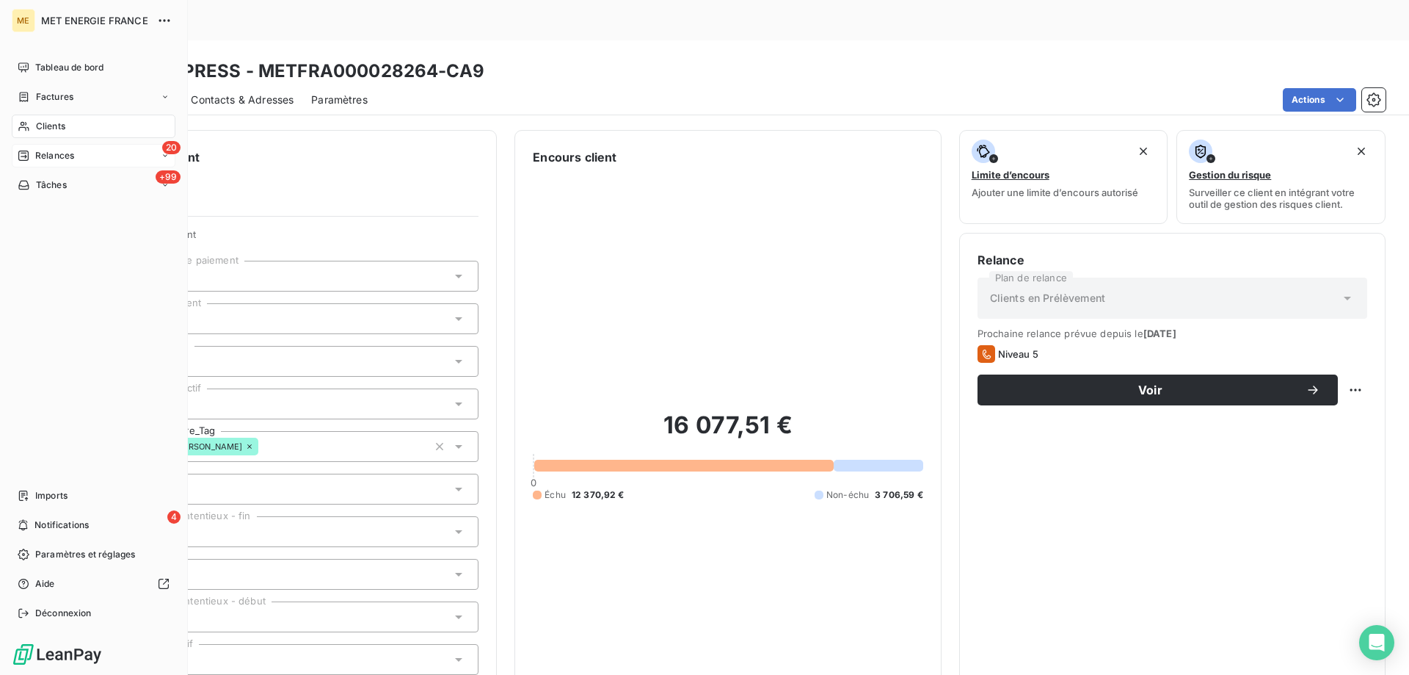
click at [29, 156] on div "Relances" at bounding box center [46, 155] width 57 height 13
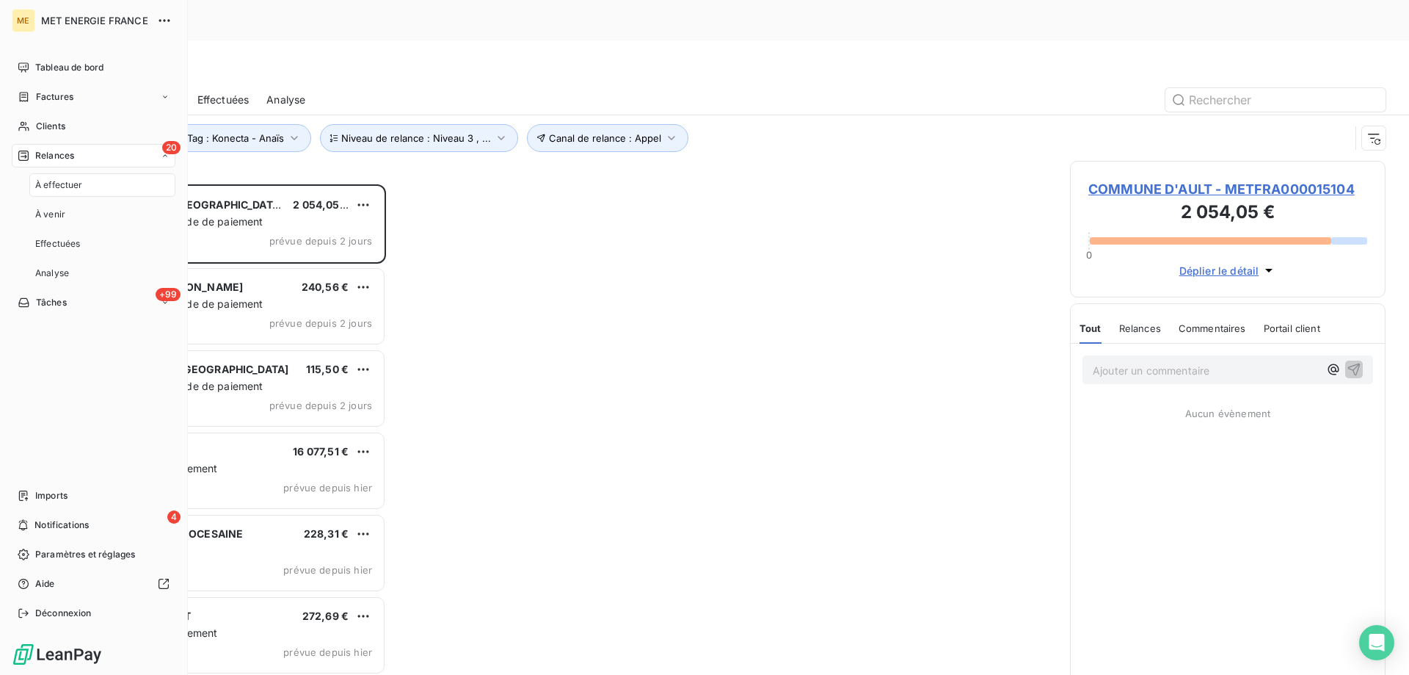
scroll to position [520, 305]
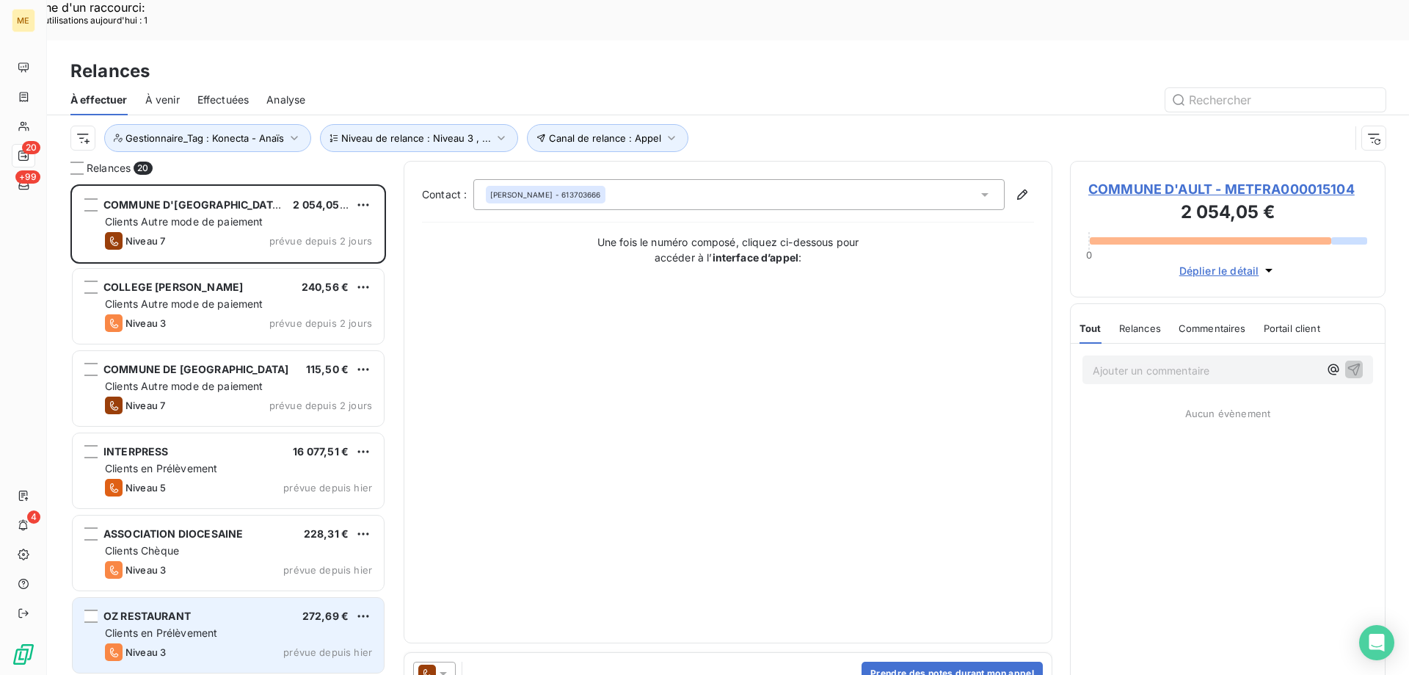
click at [142, 643] on div "Niveau 3" at bounding box center [135, 652] width 61 height 18
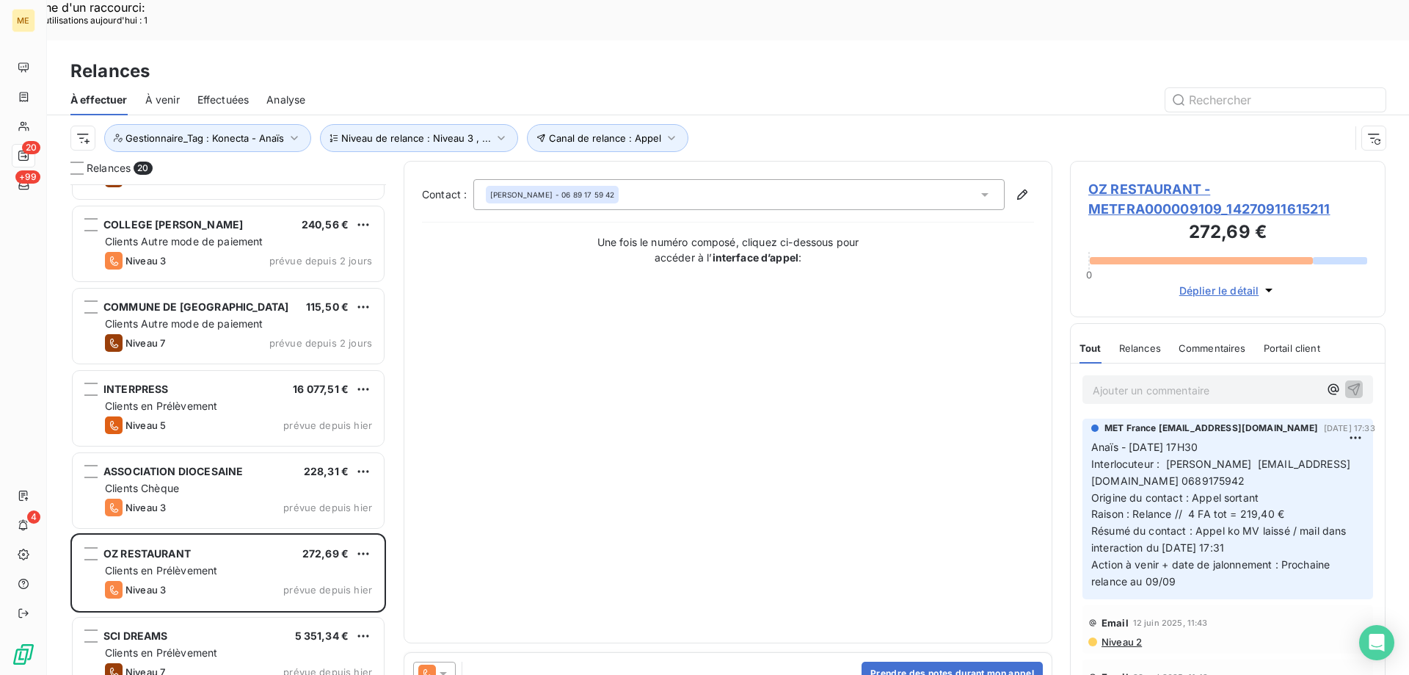
scroll to position [148, 0]
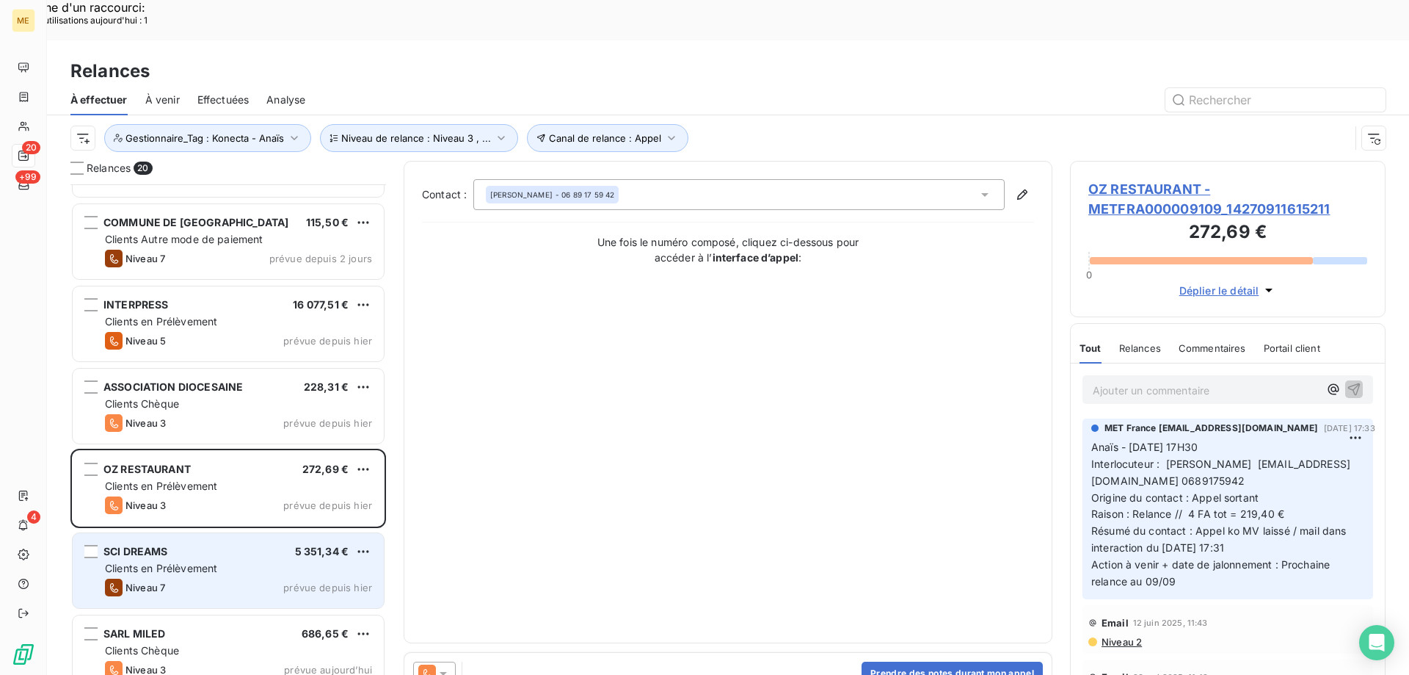
click at [174, 561] on div "Clients en Prélèvement" at bounding box center [238, 568] width 267 height 15
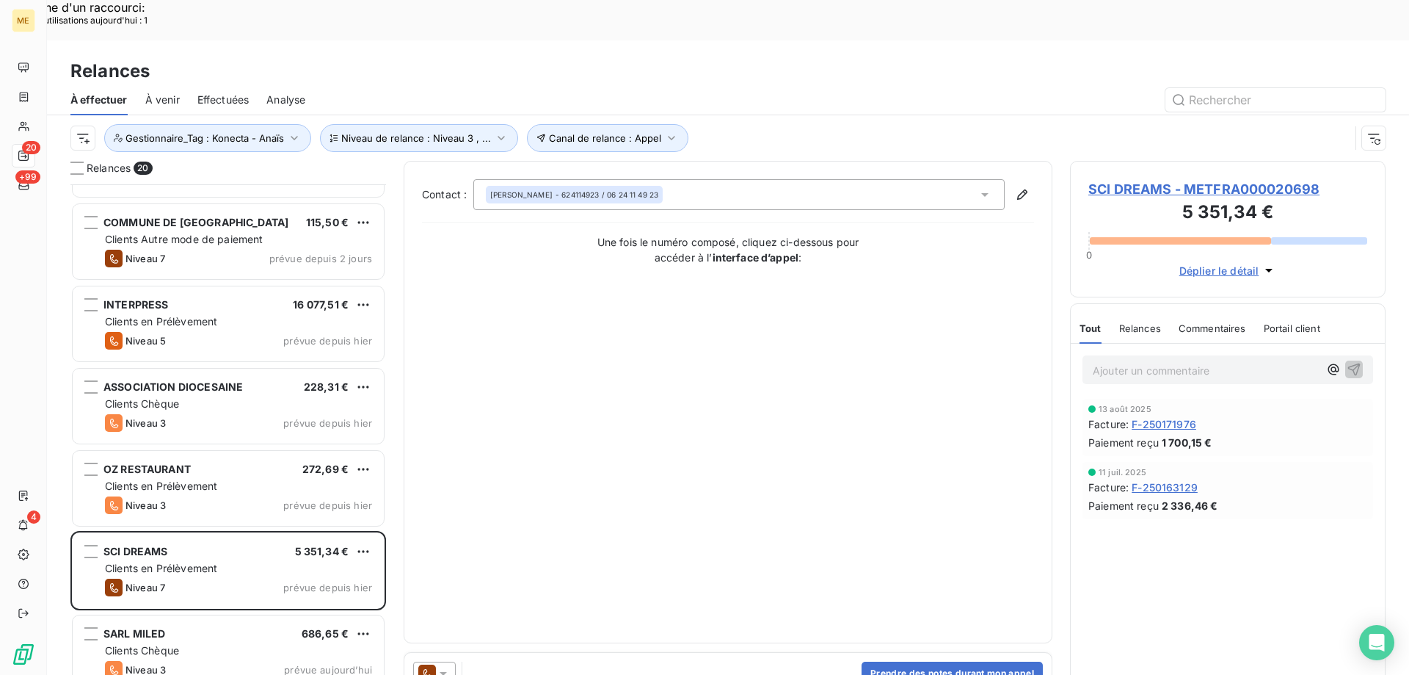
click at [1146, 179] on span "SCI DREAMS - METFRA000020698" at bounding box center [1228, 189] width 279 height 20
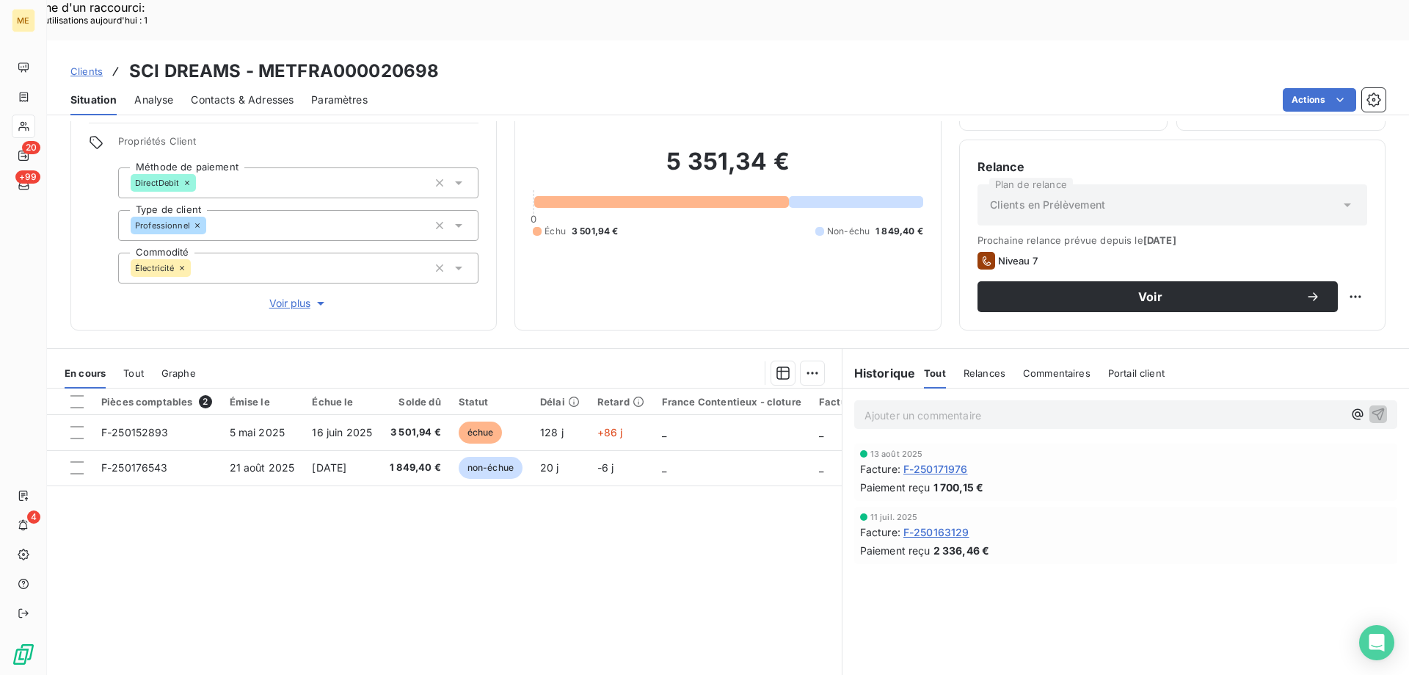
scroll to position [20, 0]
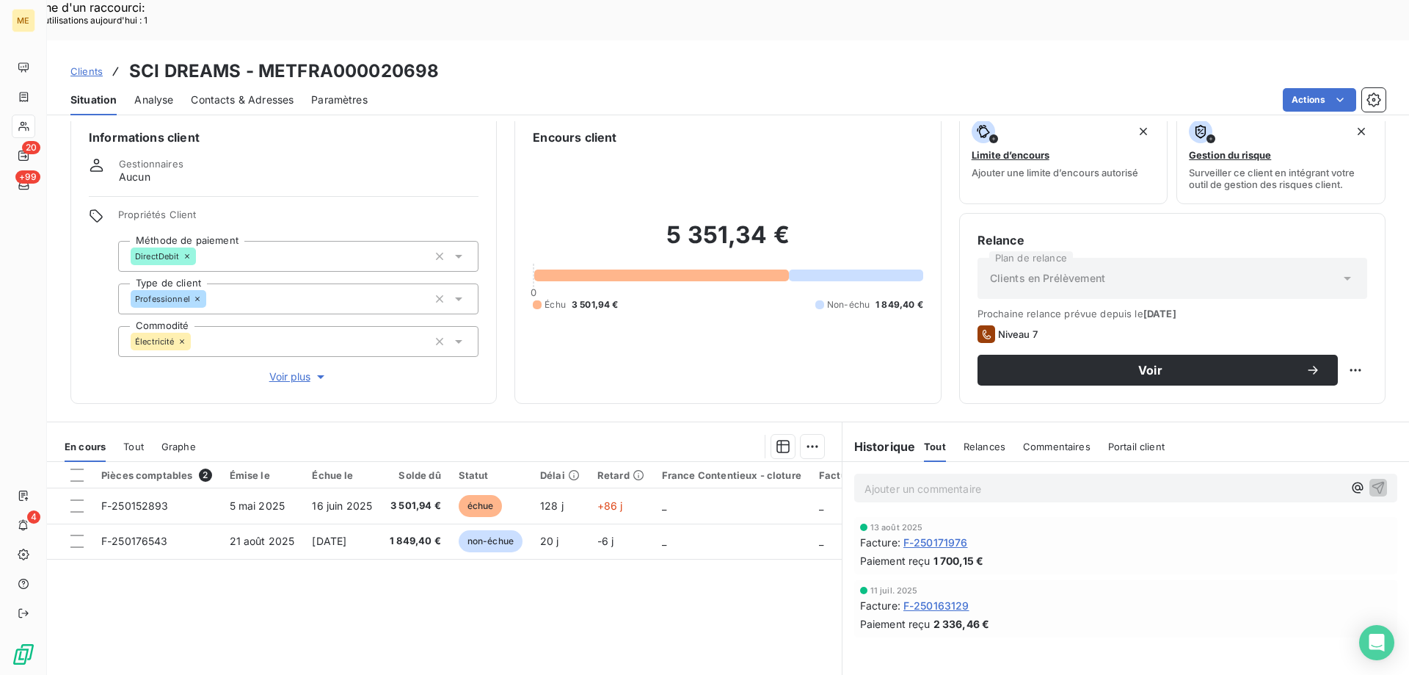
click at [295, 369] on span "Voir plus" at bounding box center [298, 376] width 59 height 15
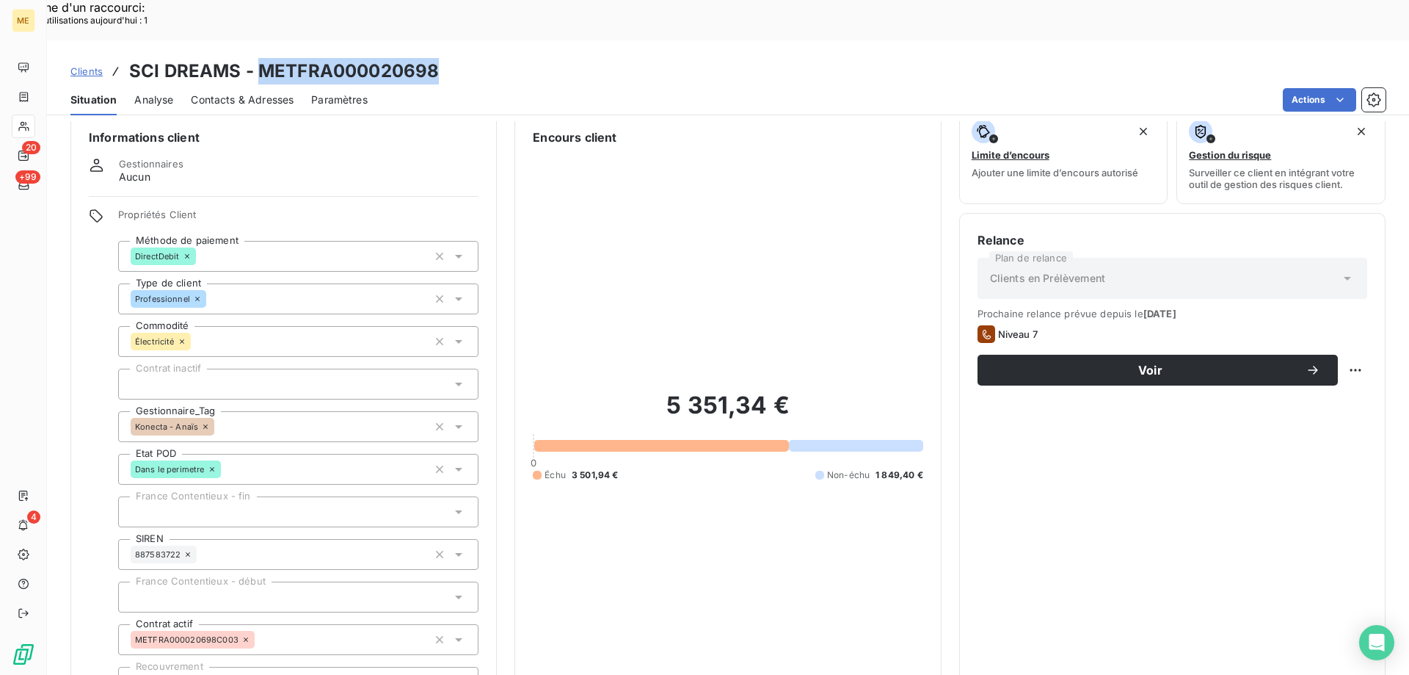
drag, startPoint x: 258, startPoint y: 32, endPoint x: 447, endPoint y: 29, distance: 188.7
click at [447, 58] on div "Clients SCI DREAMS - METFRA000020698" at bounding box center [728, 71] width 1362 height 26
copy h3 "METFRA000020698"
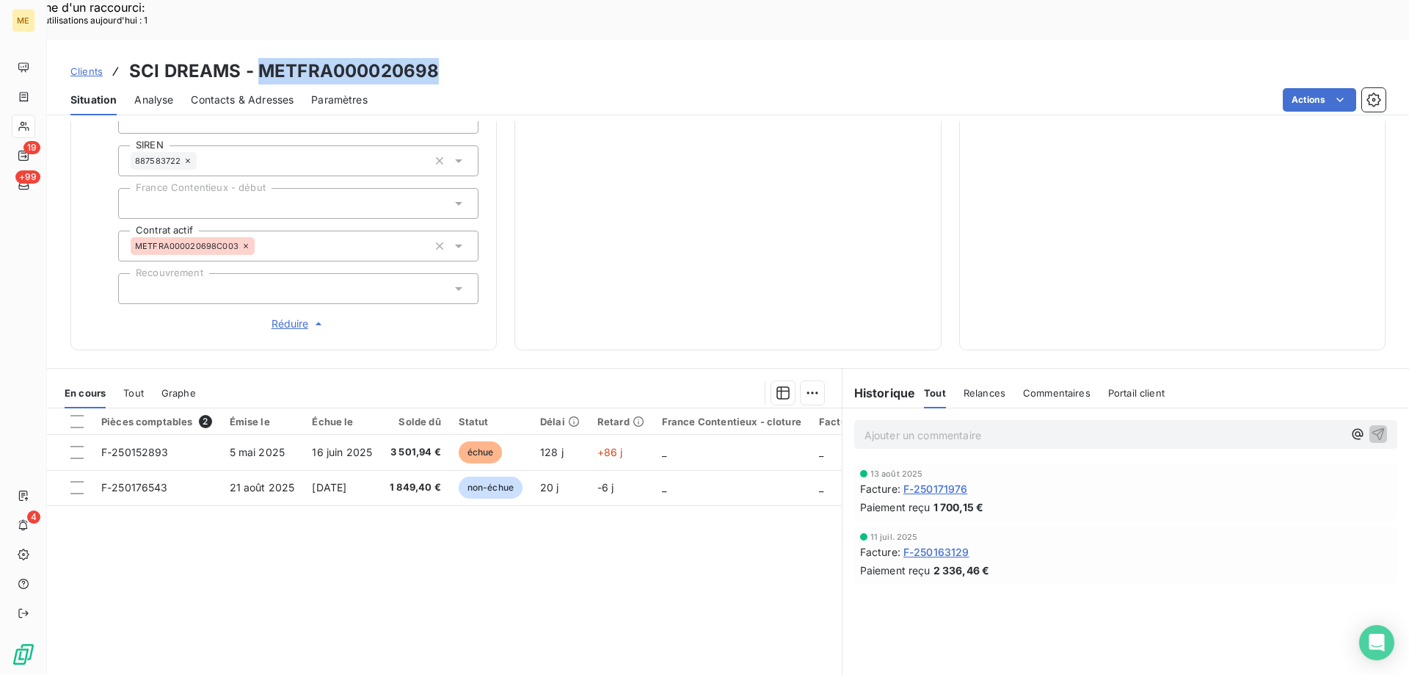
scroll to position [423, 0]
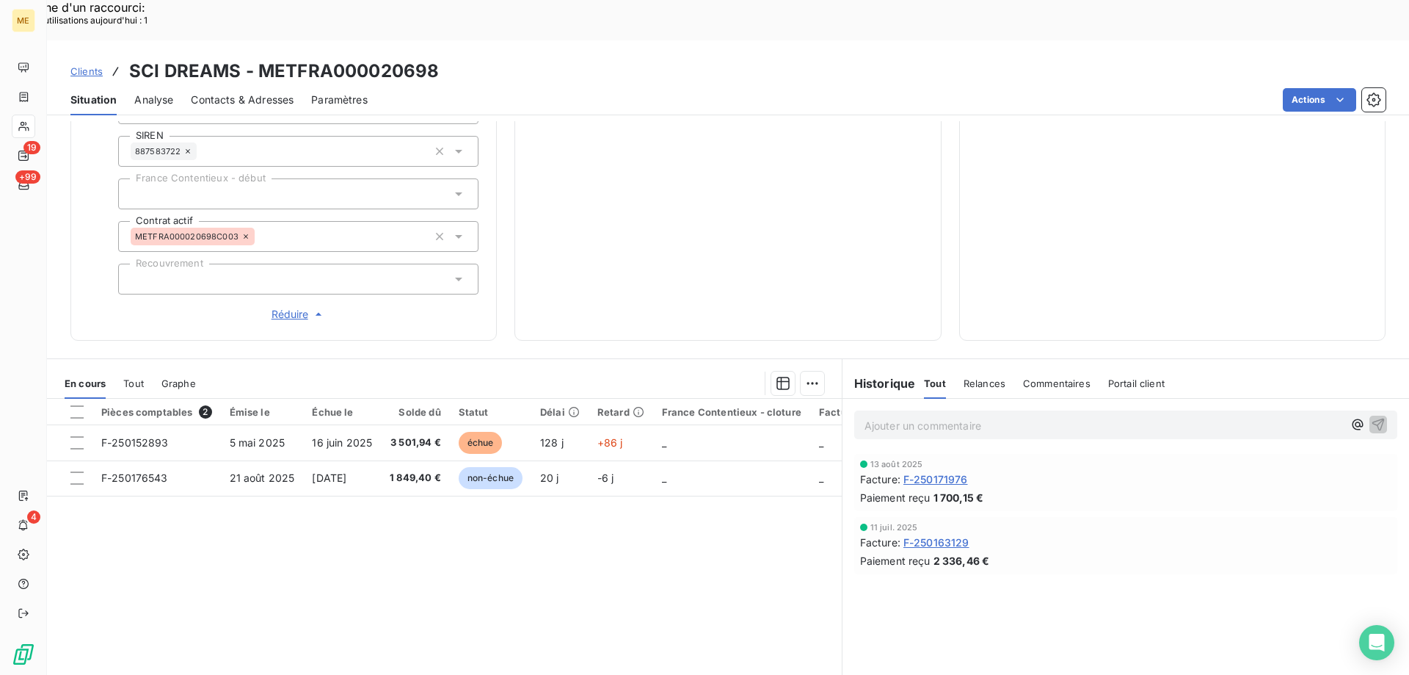
click at [920, 416] on p "Ajouter un commentaire ﻿" at bounding box center [1104, 425] width 479 height 18
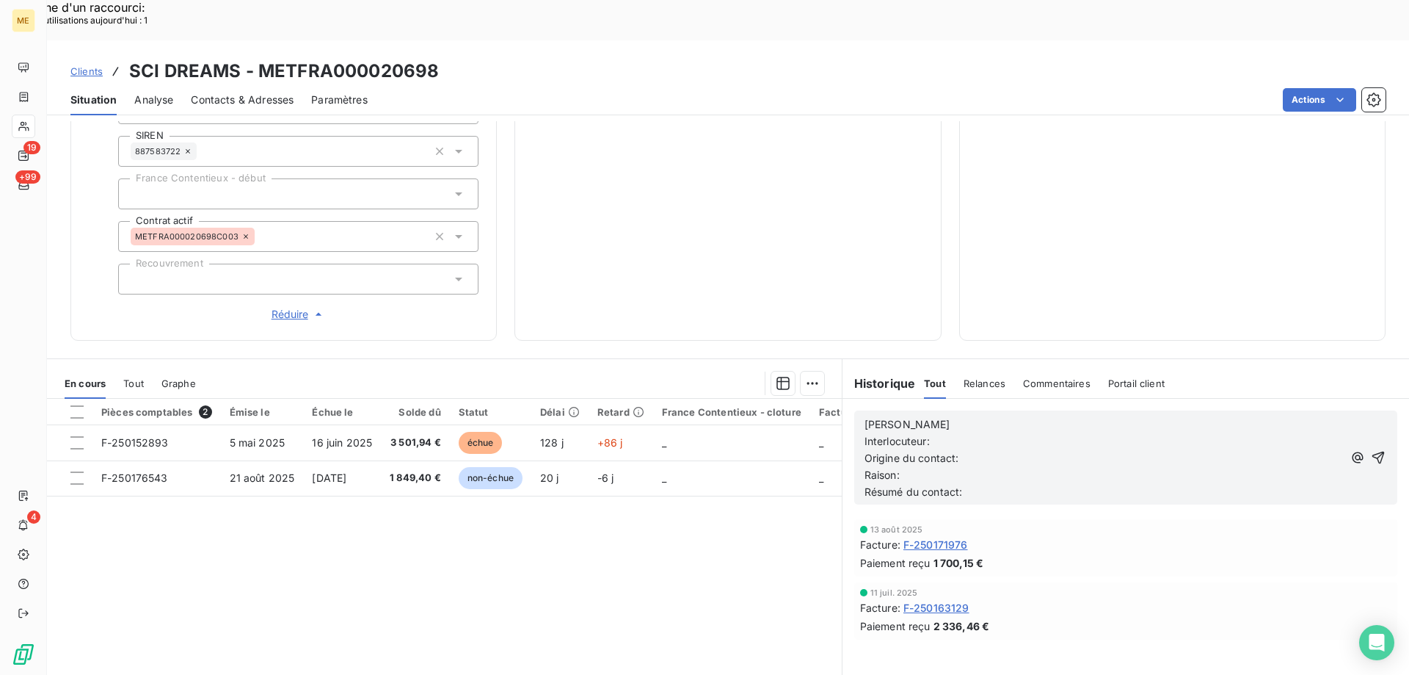
click at [915, 416] on p "[PERSON_NAME]" at bounding box center [1104, 424] width 479 height 17
click at [955, 433] on p "Interlocuteur:" at bounding box center [1104, 441] width 479 height 17
click at [982, 433] on p "Interlocuteur:" at bounding box center [1104, 441] width 479 height 17
click at [1050, 433] on p "Interlocuteur: [PERSON_NAME]" at bounding box center [1104, 441] width 479 height 17
click at [1136, 450] on p "Origine du contact:" at bounding box center [1104, 458] width 479 height 17
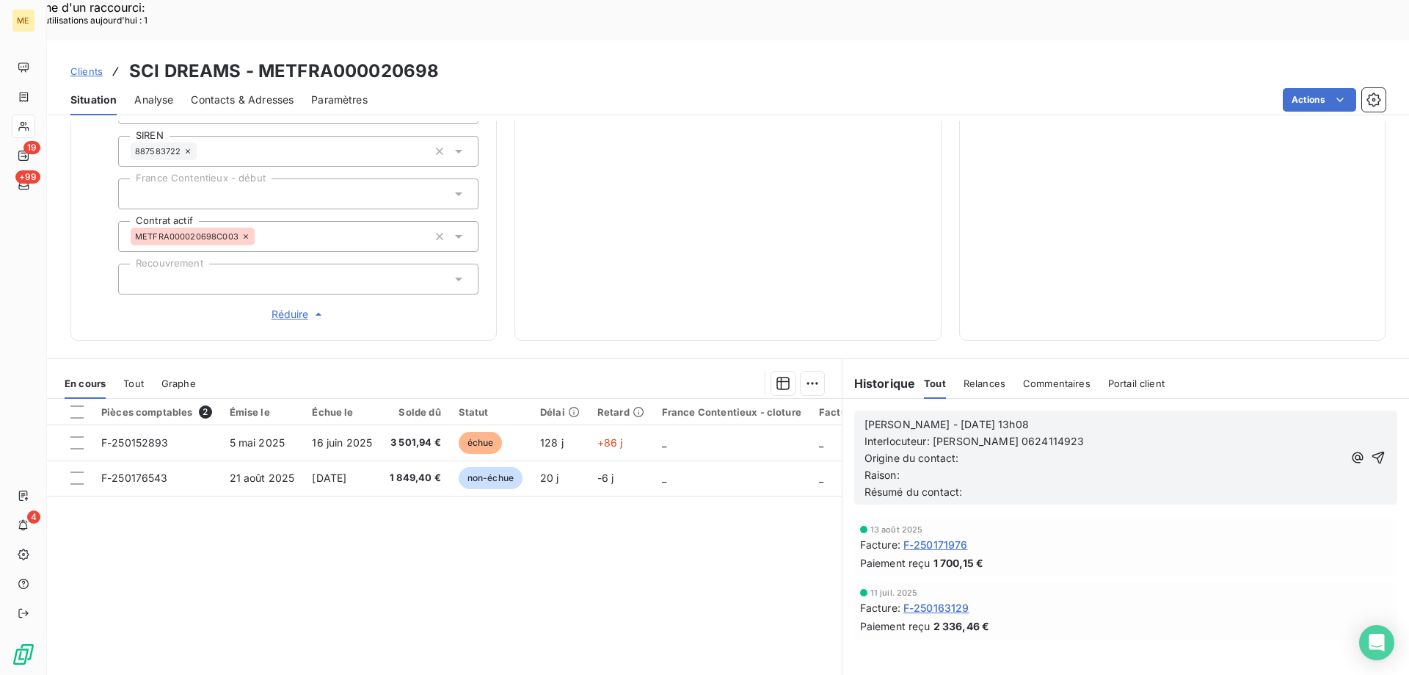
click at [1119, 433] on p "Interlocuteur: [PERSON_NAME] 0624114923" at bounding box center [1104, 441] width 479 height 17
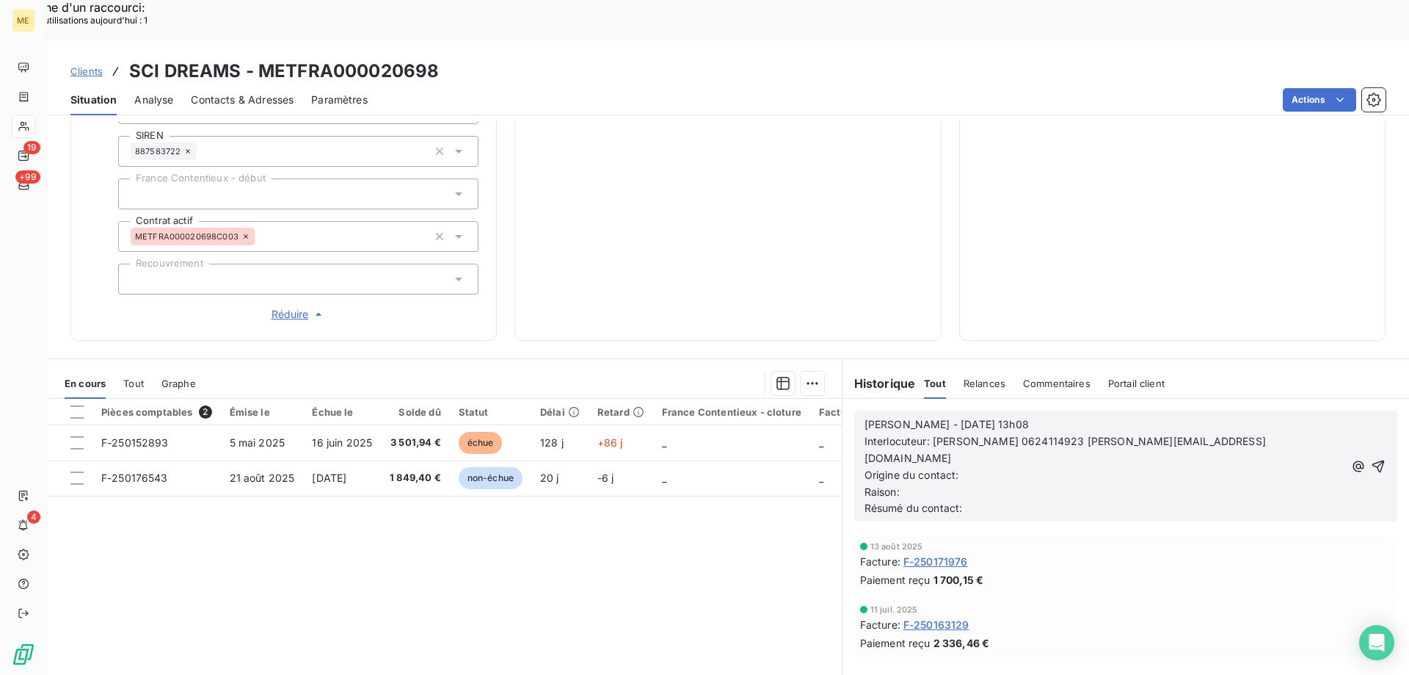
click at [981, 467] on p "Origine du contact:" at bounding box center [1104, 475] width 479 height 17
click at [930, 501] on span "Résumé du contact:" at bounding box center [914, 507] width 98 height 12
click at [924, 484] on p "Raison:" at bounding box center [1104, 492] width 479 height 17
click at [997, 500] on p "Résumé du contact:" at bounding box center [1104, 508] width 479 height 17
click at [1373, 459] on icon "button" at bounding box center [1378, 466] width 15 height 15
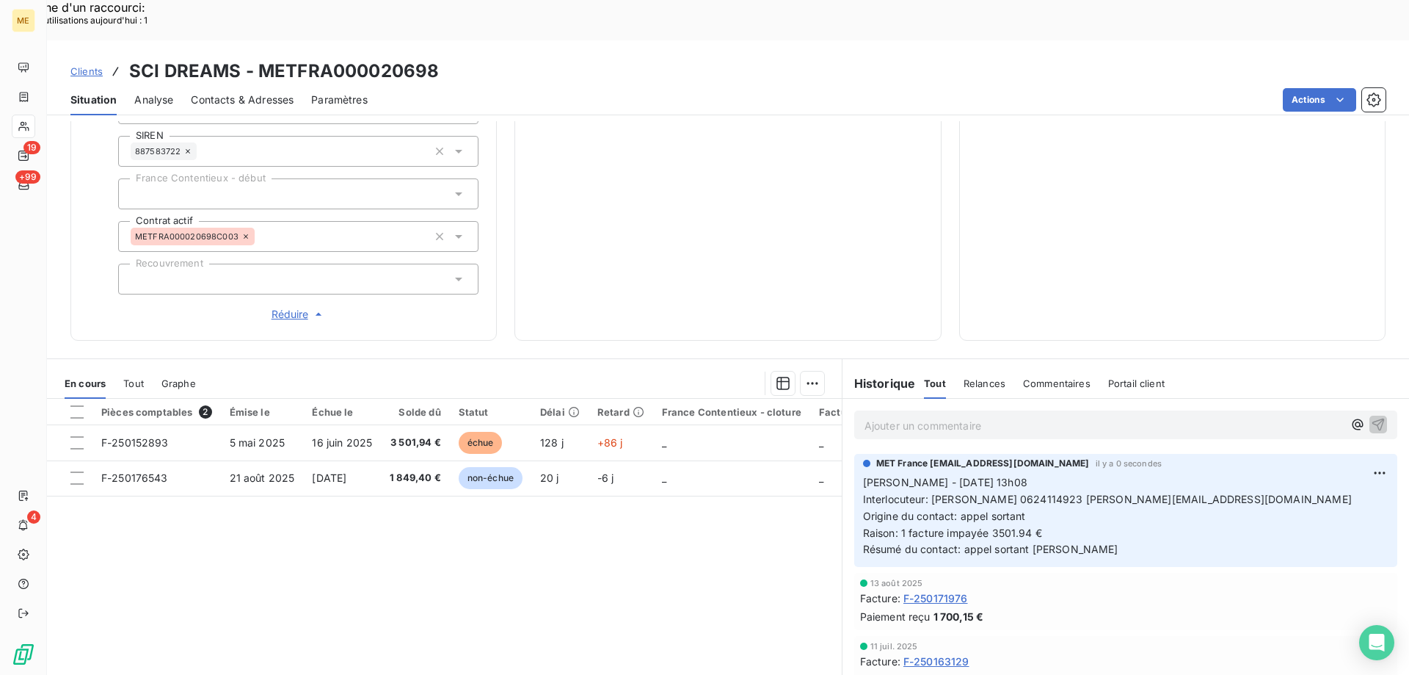
click at [229, 92] on span "Contacts & Adresses" at bounding box center [242, 99] width 103 height 15
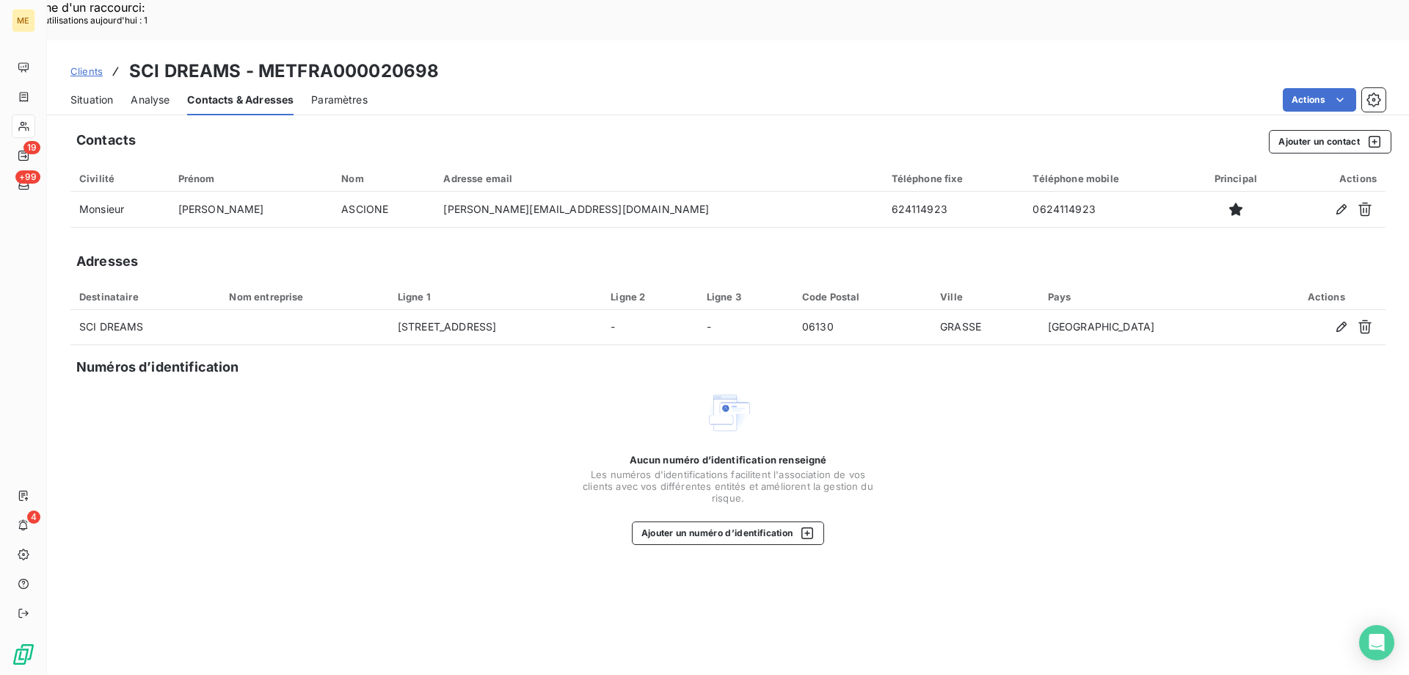
click at [96, 92] on span "Situation" at bounding box center [91, 99] width 43 height 15
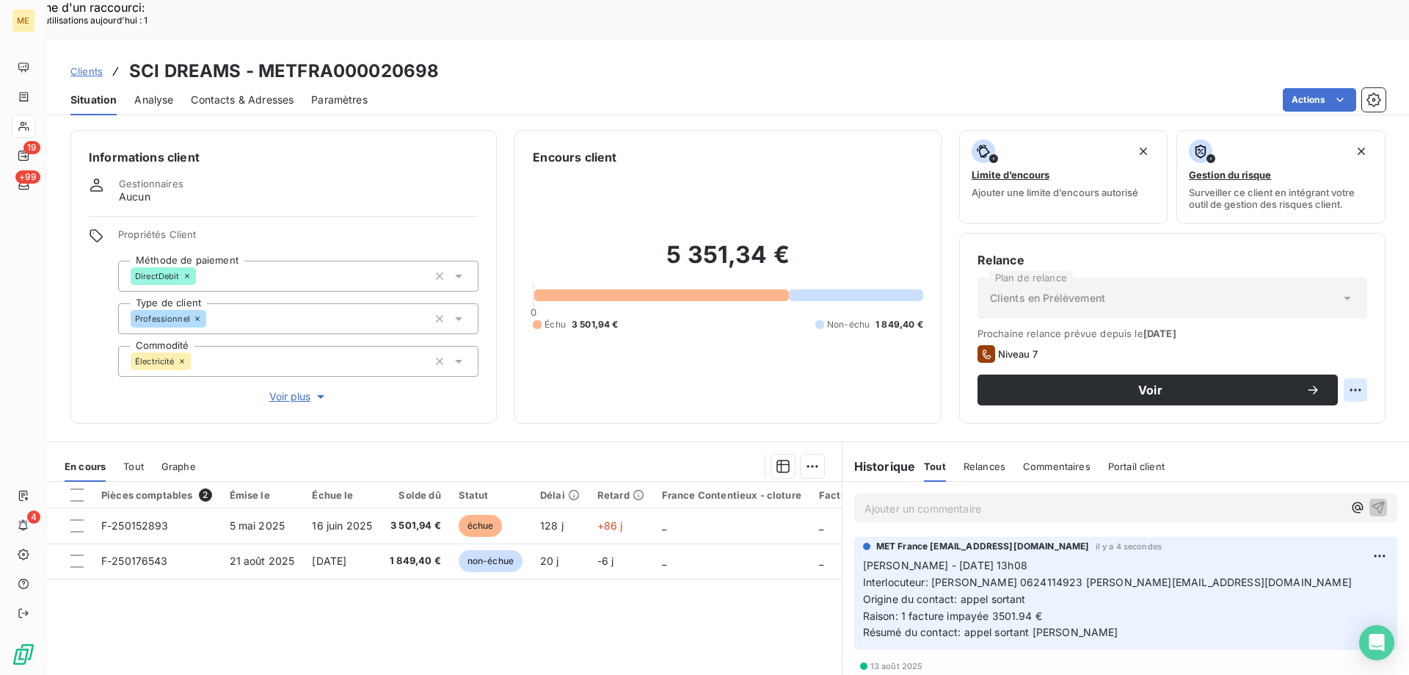
click at [1243, 380] on div "Replanifier cette action" at bounding box center [1283, 381] width 131 height 23
select select "8"
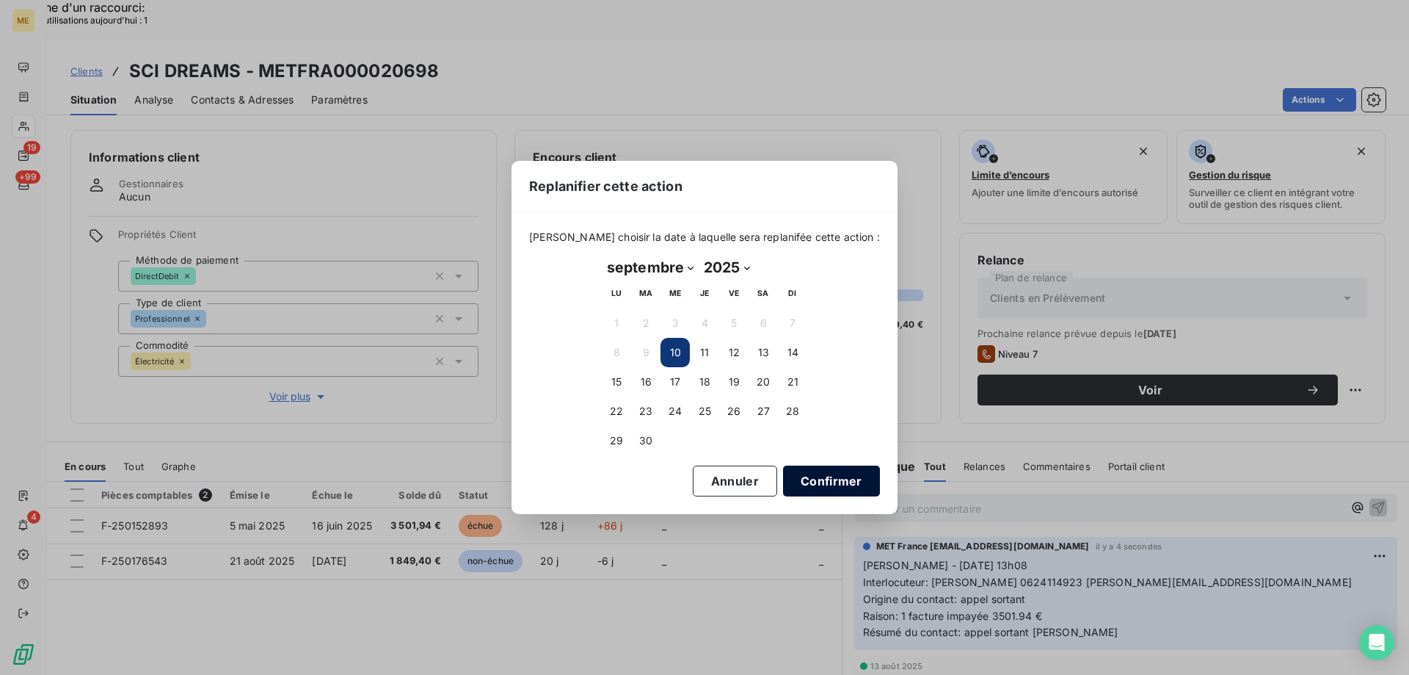
drag, startPoint x: 798, startPoint y: 473, endPoint x: 935, endPoint y: 434, distance: 142.9
click at [798, 471] on button "Confirmer" at bounding box center [831, 480] width 97 height 31
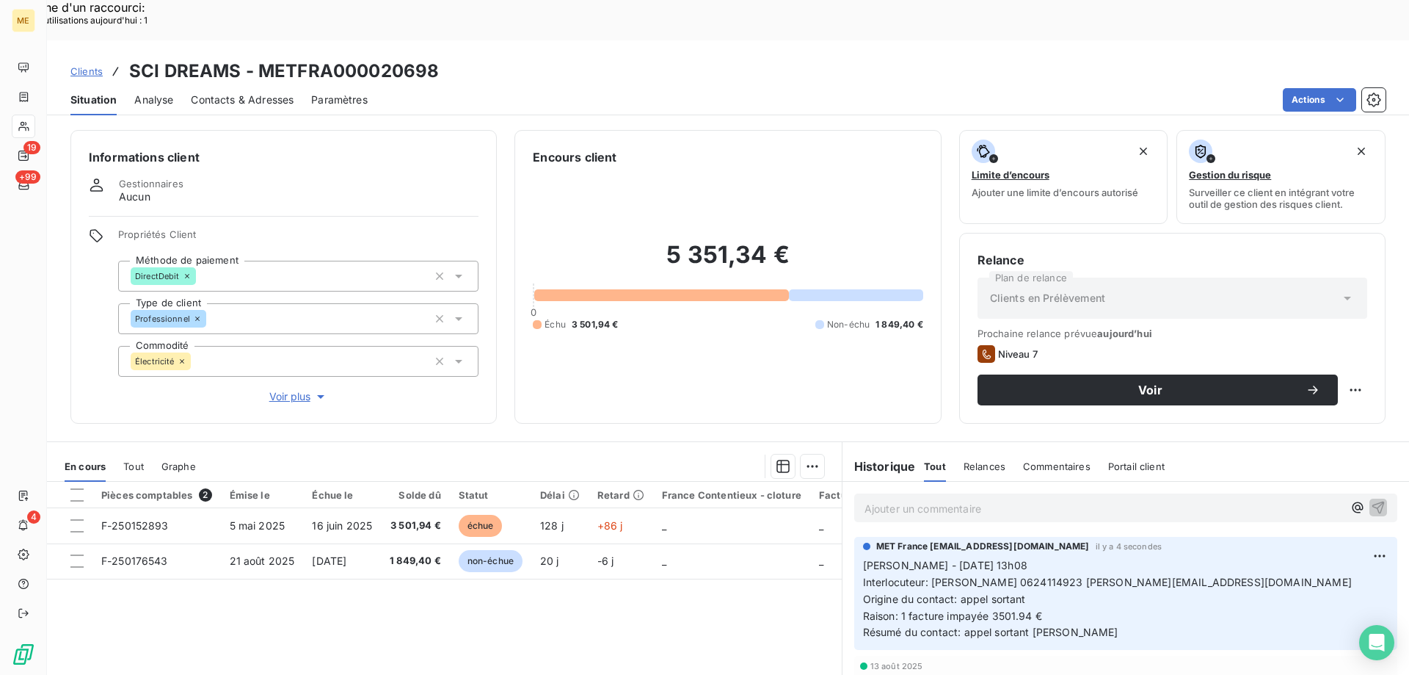
click at [1075, 384] on span "Voir" at bounding box center [1150, 390] width 310 height 12
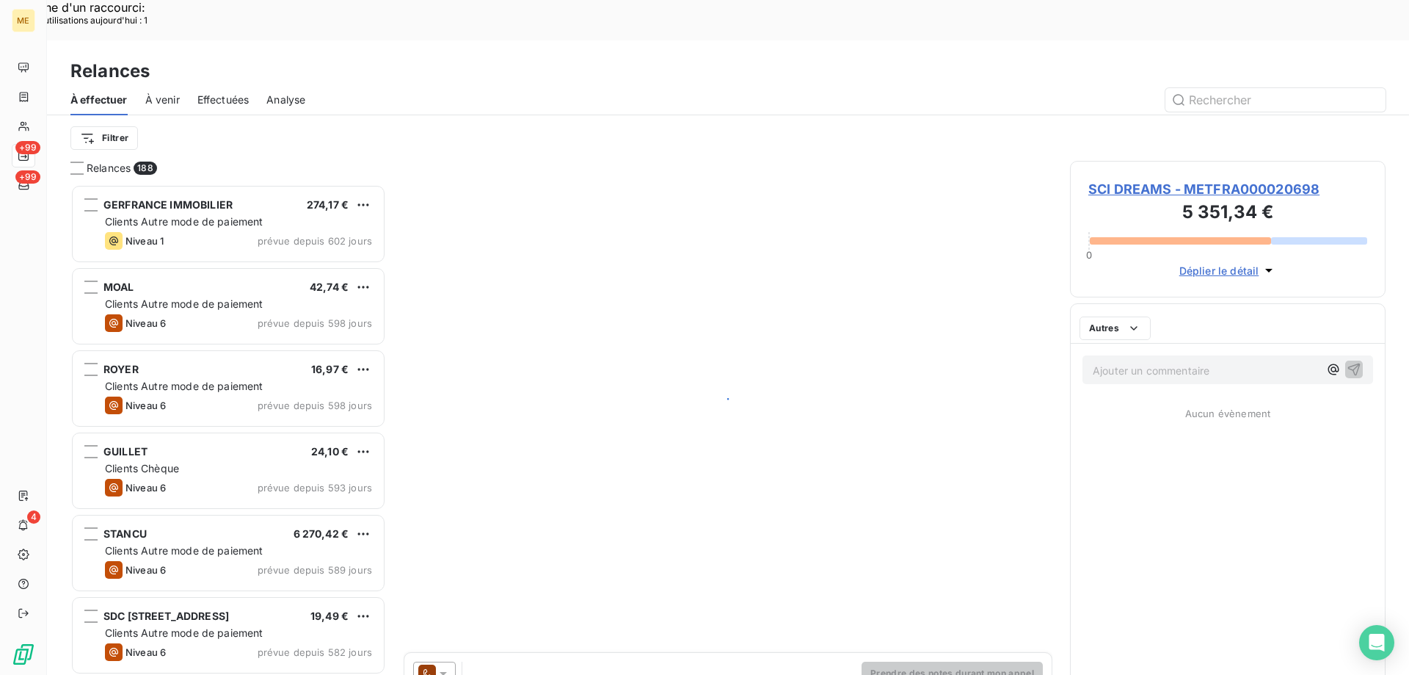
scroll to position [520, 305]
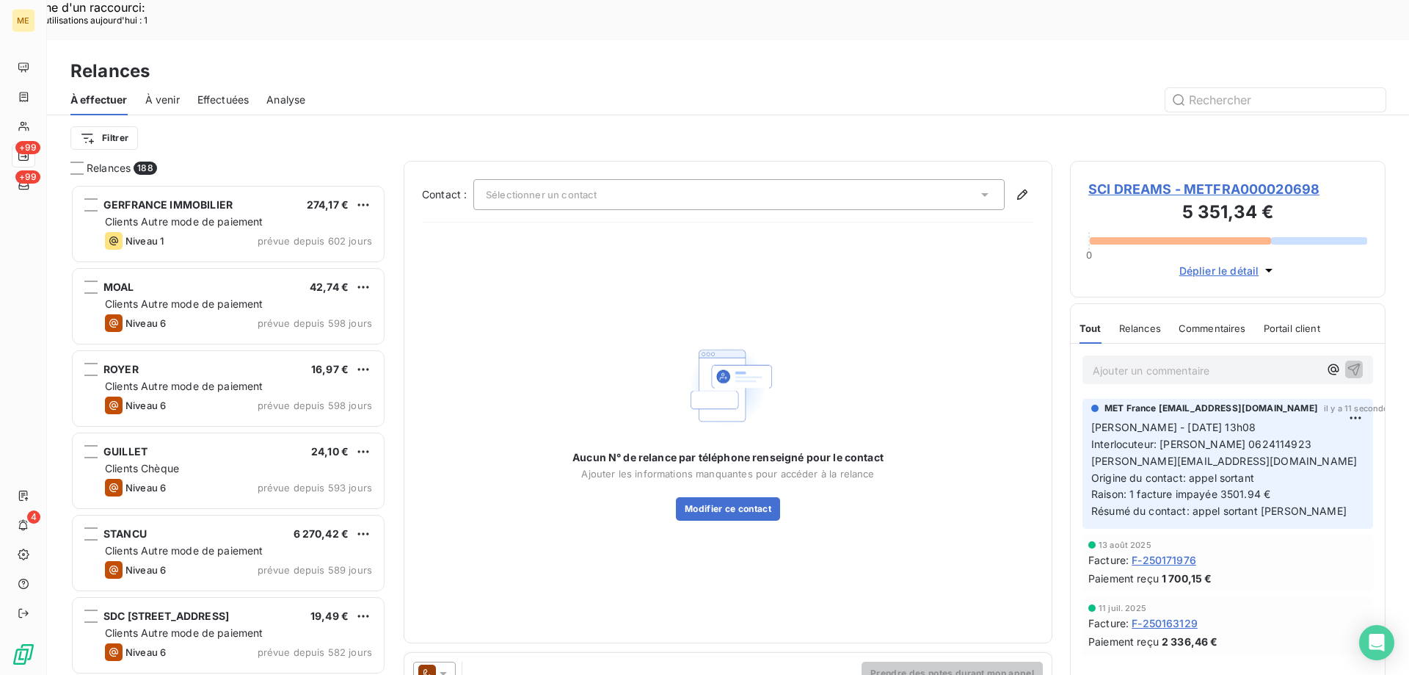
click at [446, 666] on icon at bounding box center [443, 673] width 15 height 15
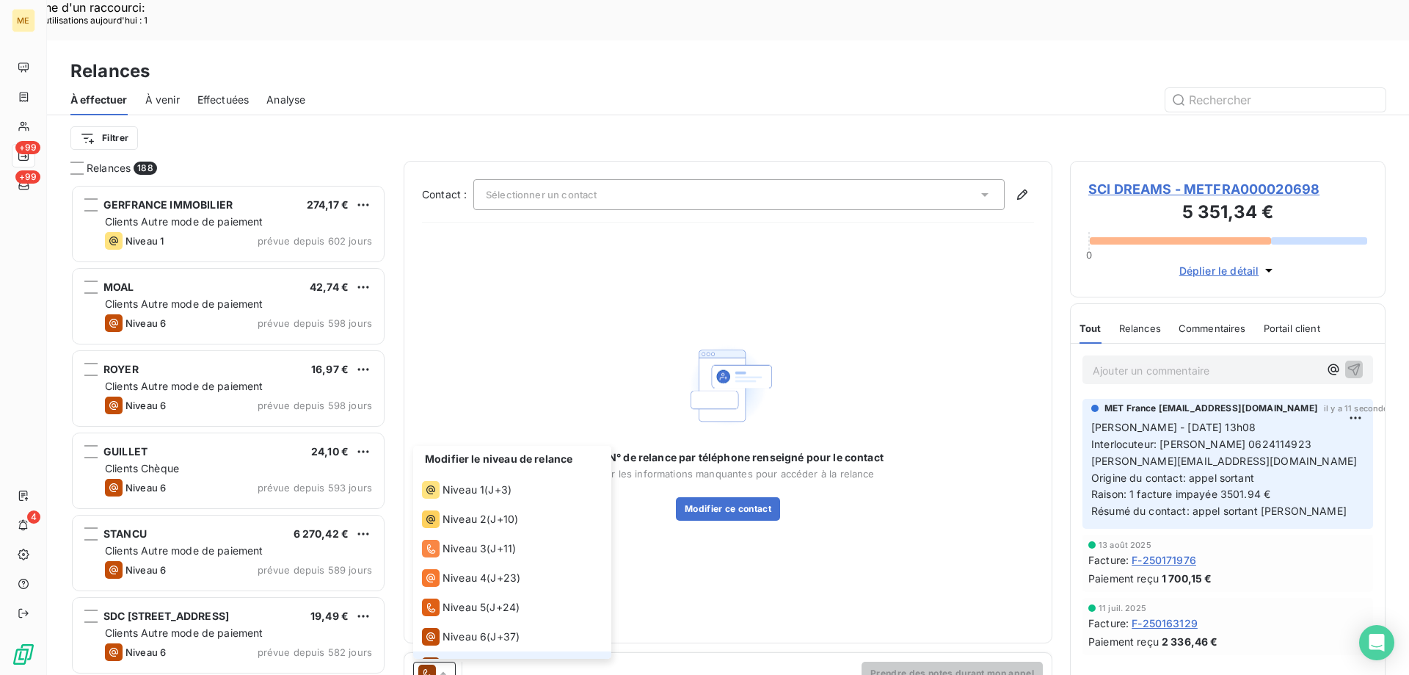
scroll to position [22, 0]
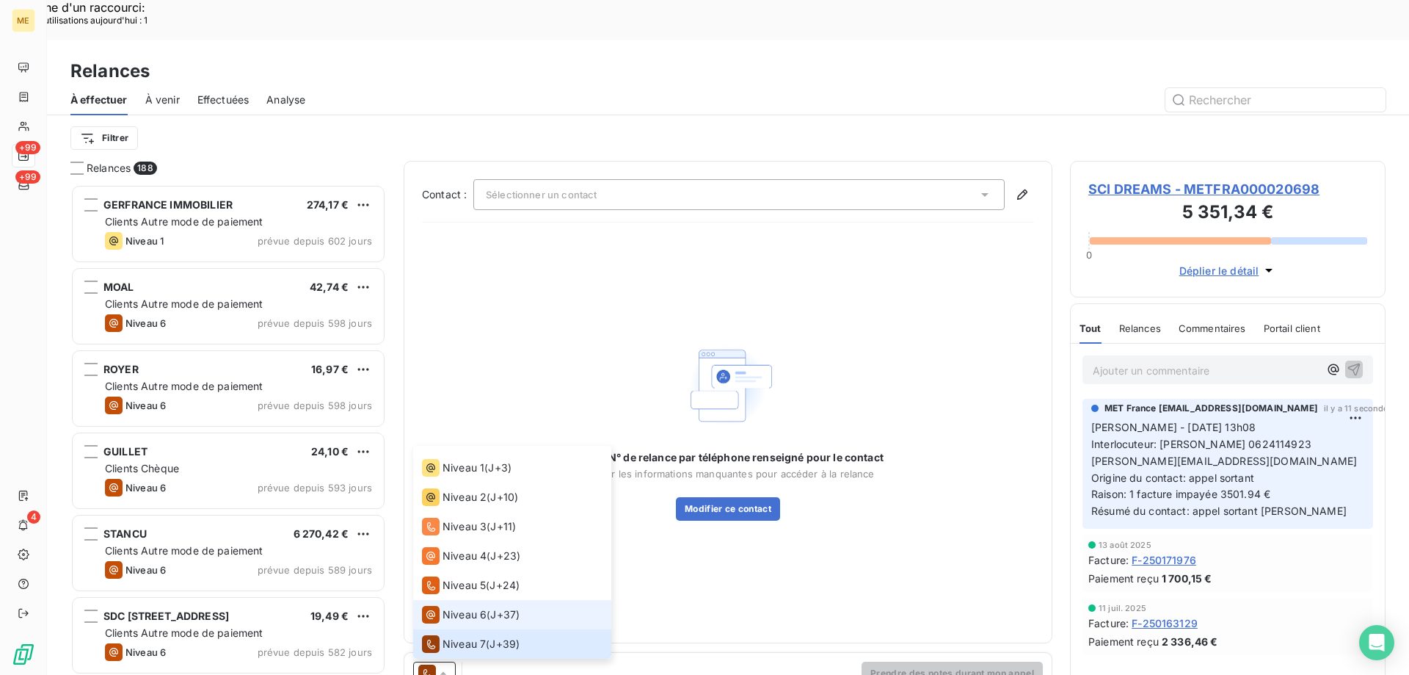
click at [455, 606] on div "Niveau 6" at bounding box center [454, 615] width 65 height 18
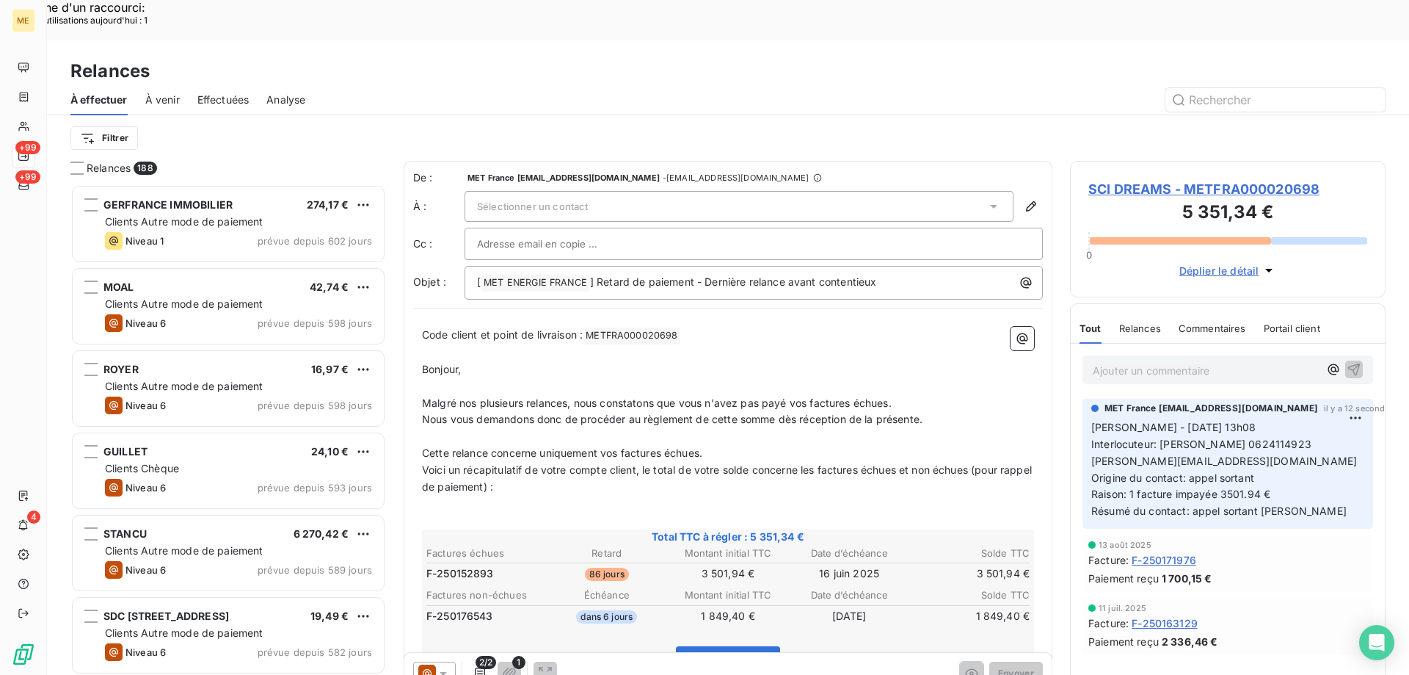
click at [540, 191] on div "Sélectionner un contact" at bounding box center [739, 206] width 549 height 31
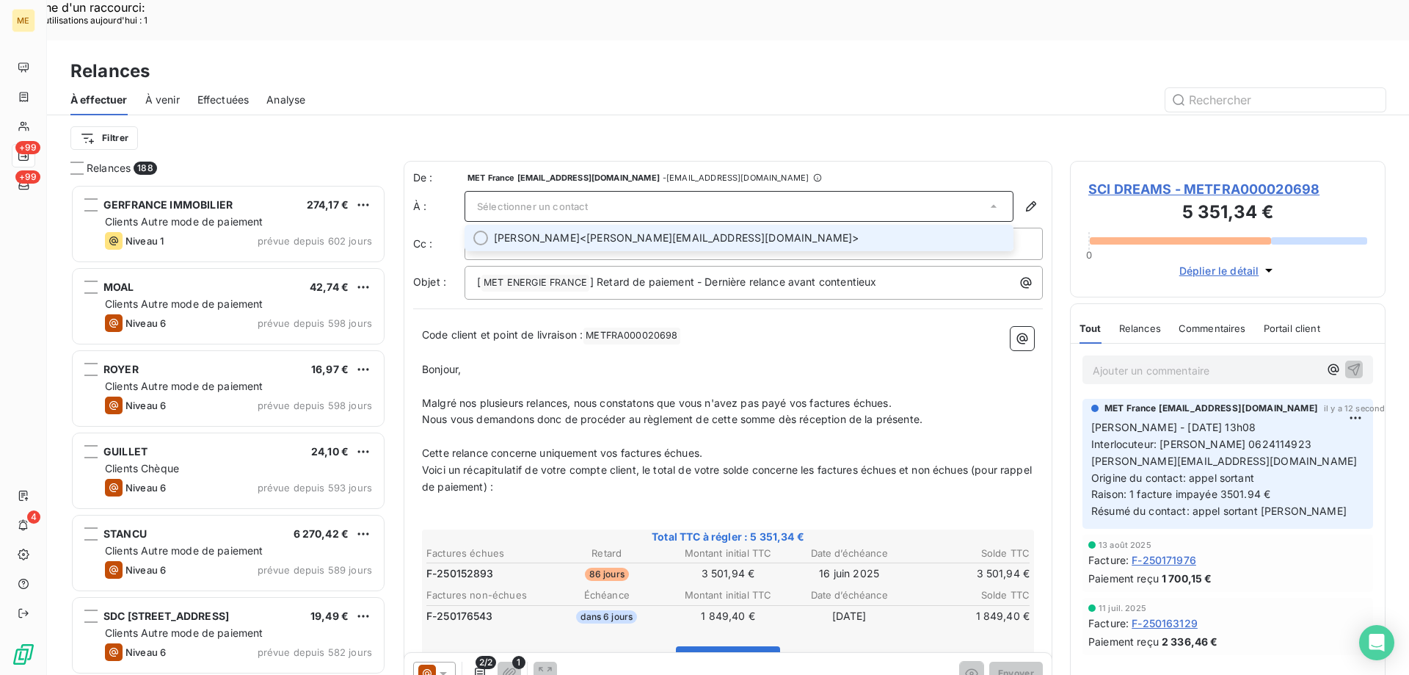
click at [550, 230] on span "[PERSON_NAME]" at bounding box center [537, 237] width 86 height 15
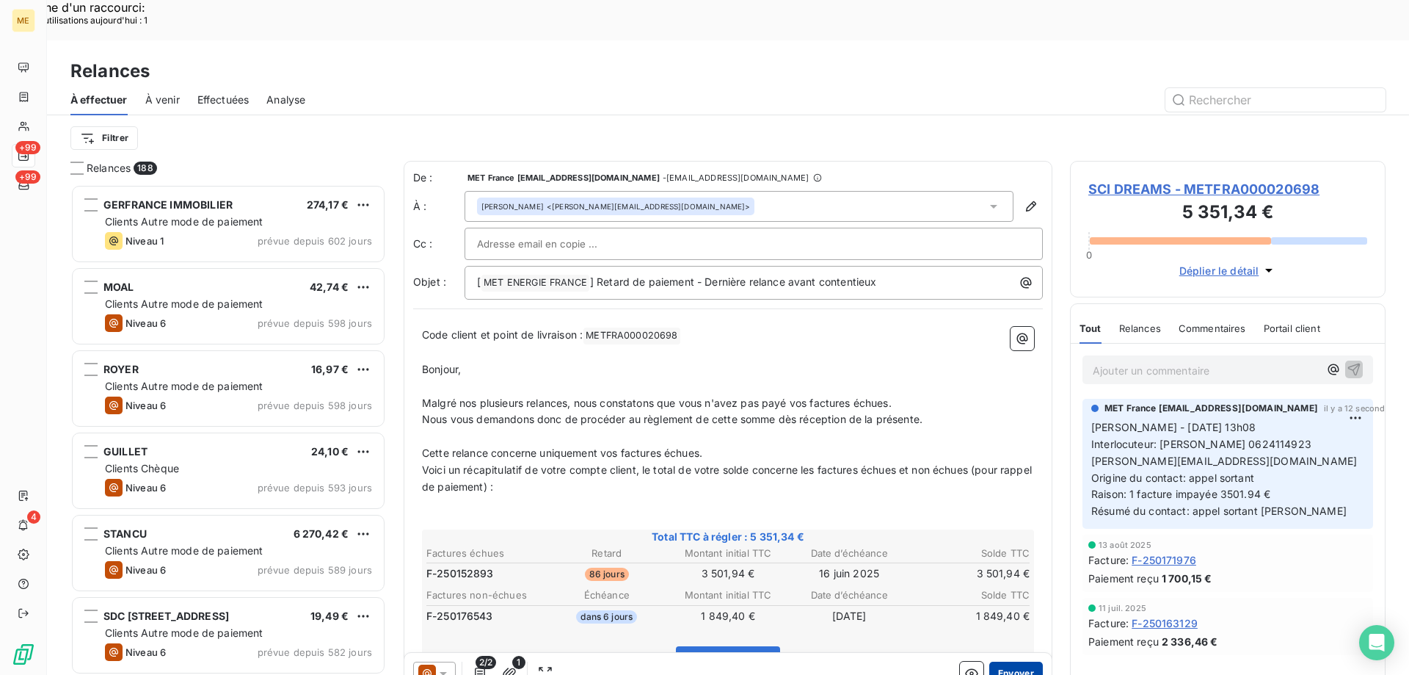
click at [1021, 661] on button "Envoyer" at bounding box center [1016, 672] width 54 height 23
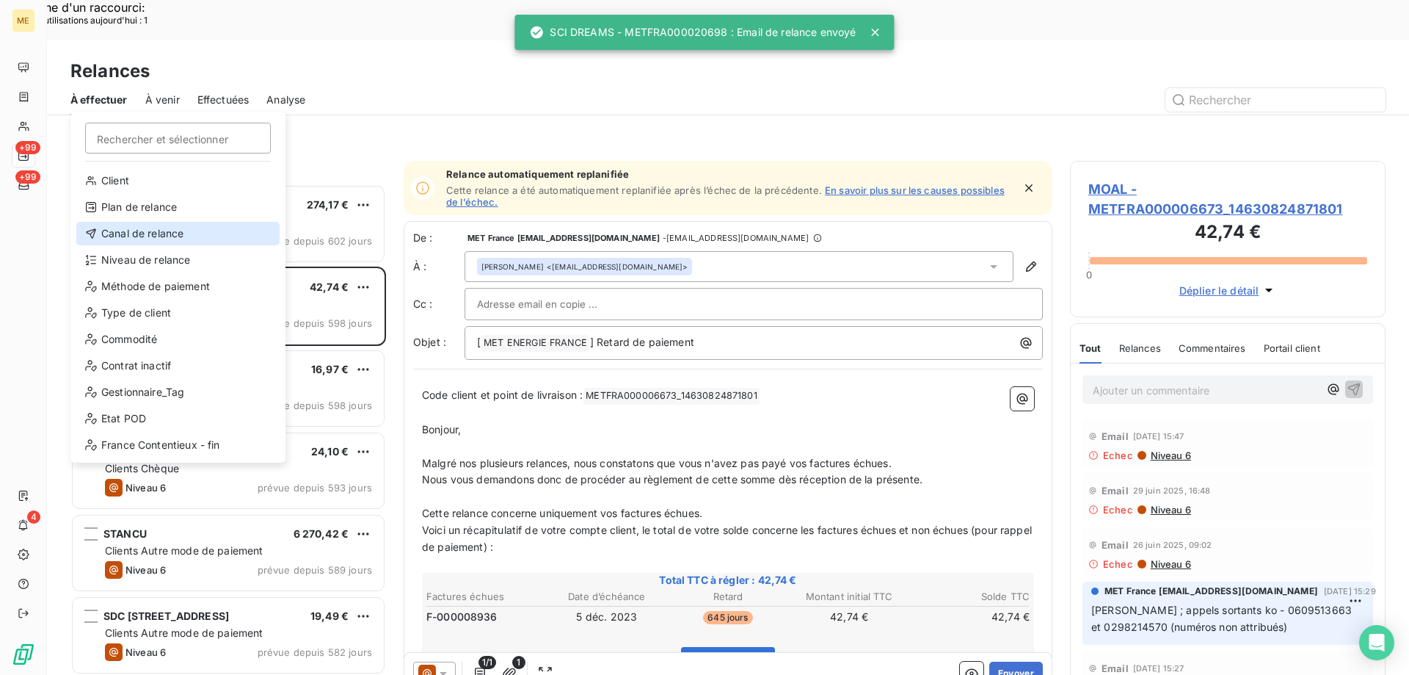
click at [179, 236] on div "Canal de relance" at bounding box center [177, 233] width 203 height 23
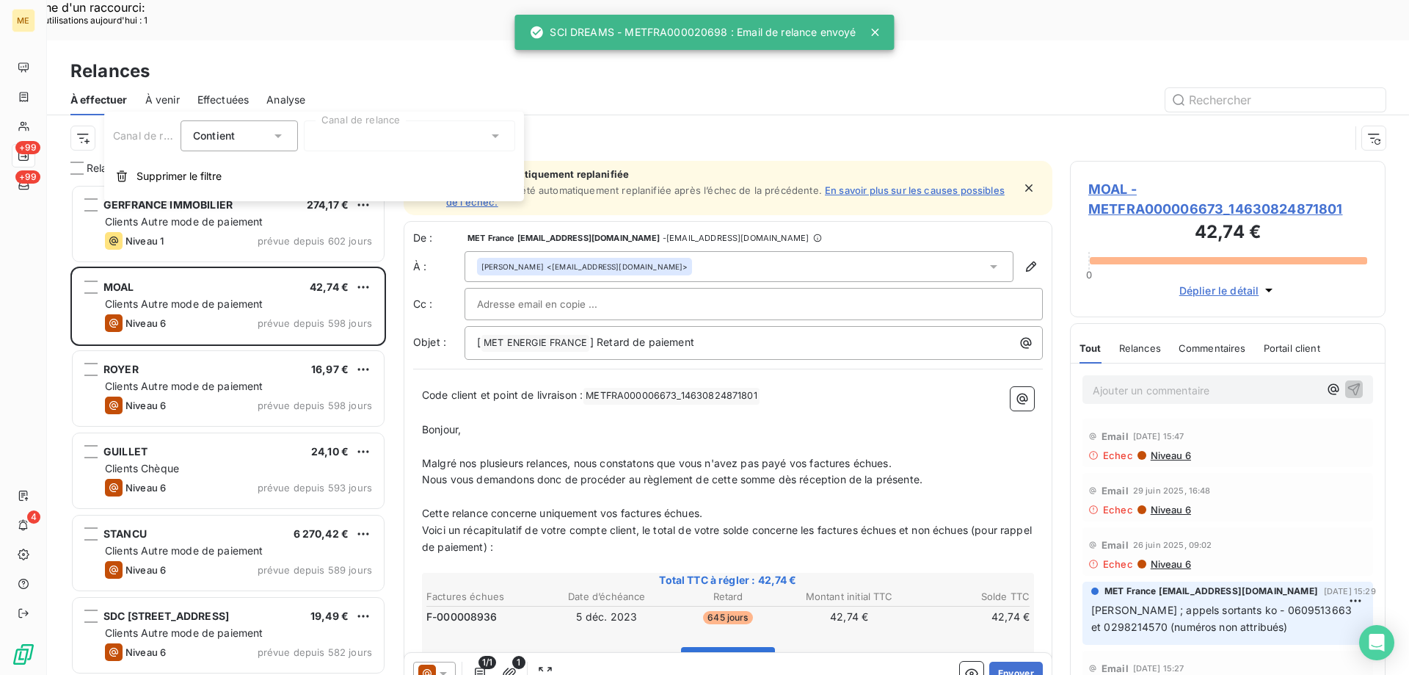
click at [360, 123] on div at bounding box center [409, 135] width 211 height 31
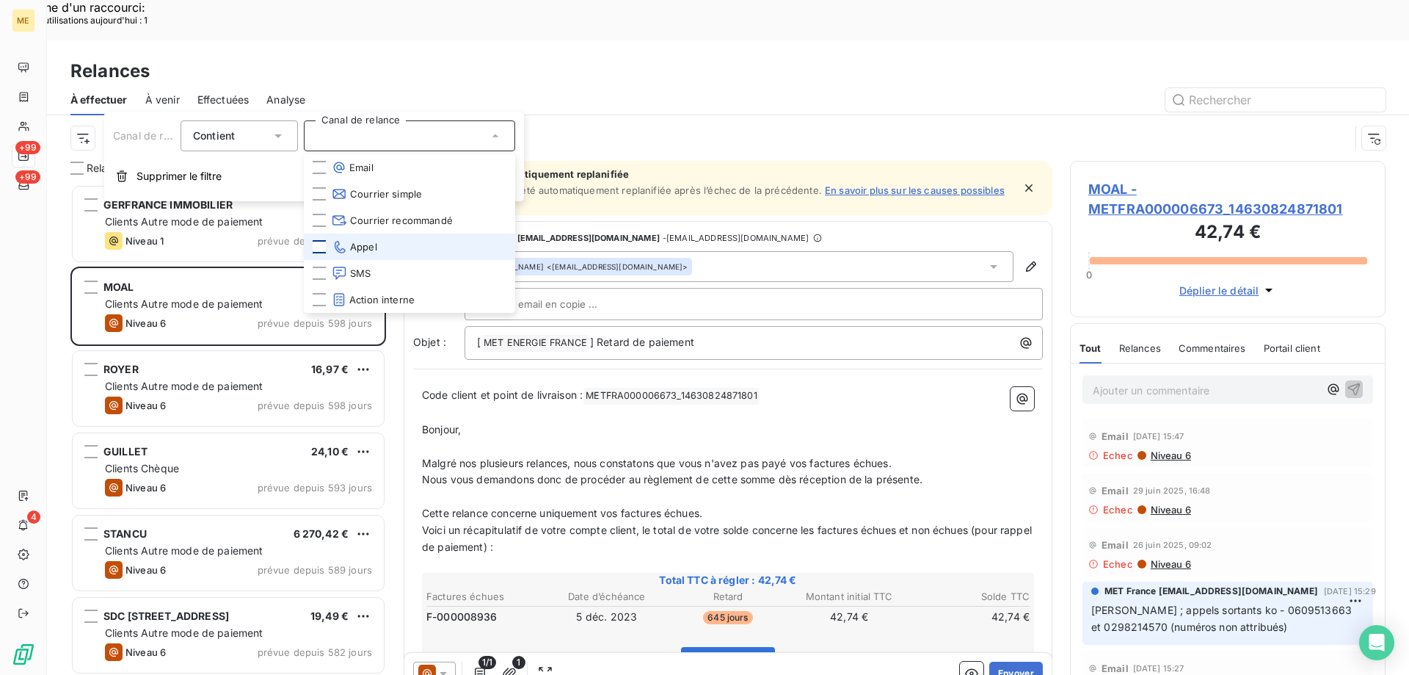
click at [320, 247] on div at bounding box center [319, 246] width 13 height 13
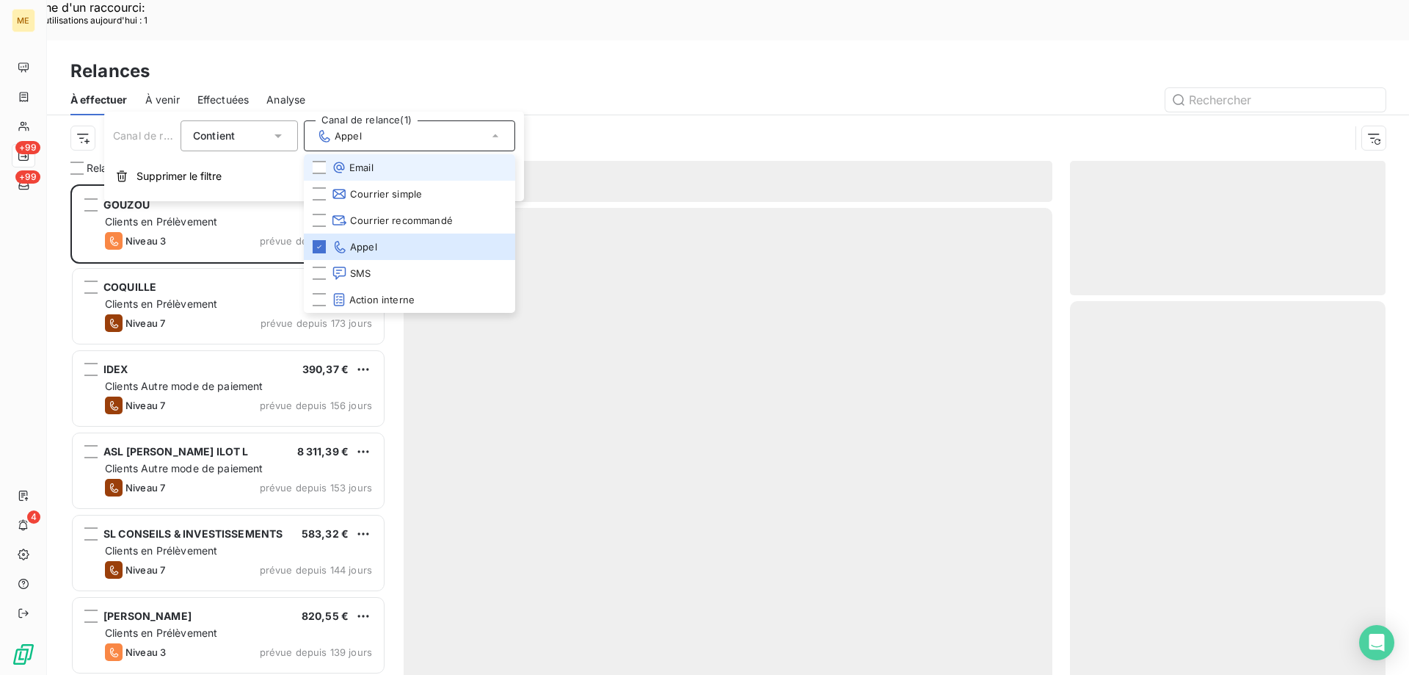
scroll to position [520, 305]
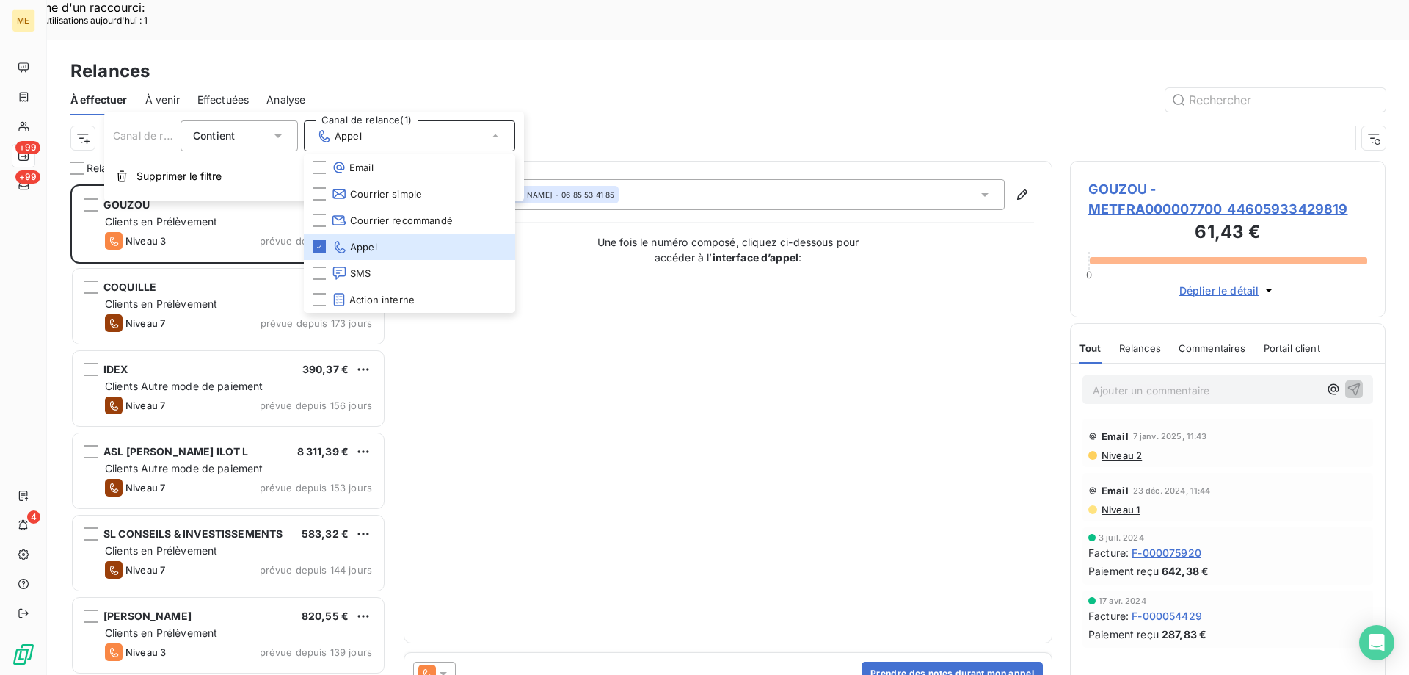
click at [68, 115] on div "Canal de relance : Appel" at bounding box center [728, 138] width 1362 height 46
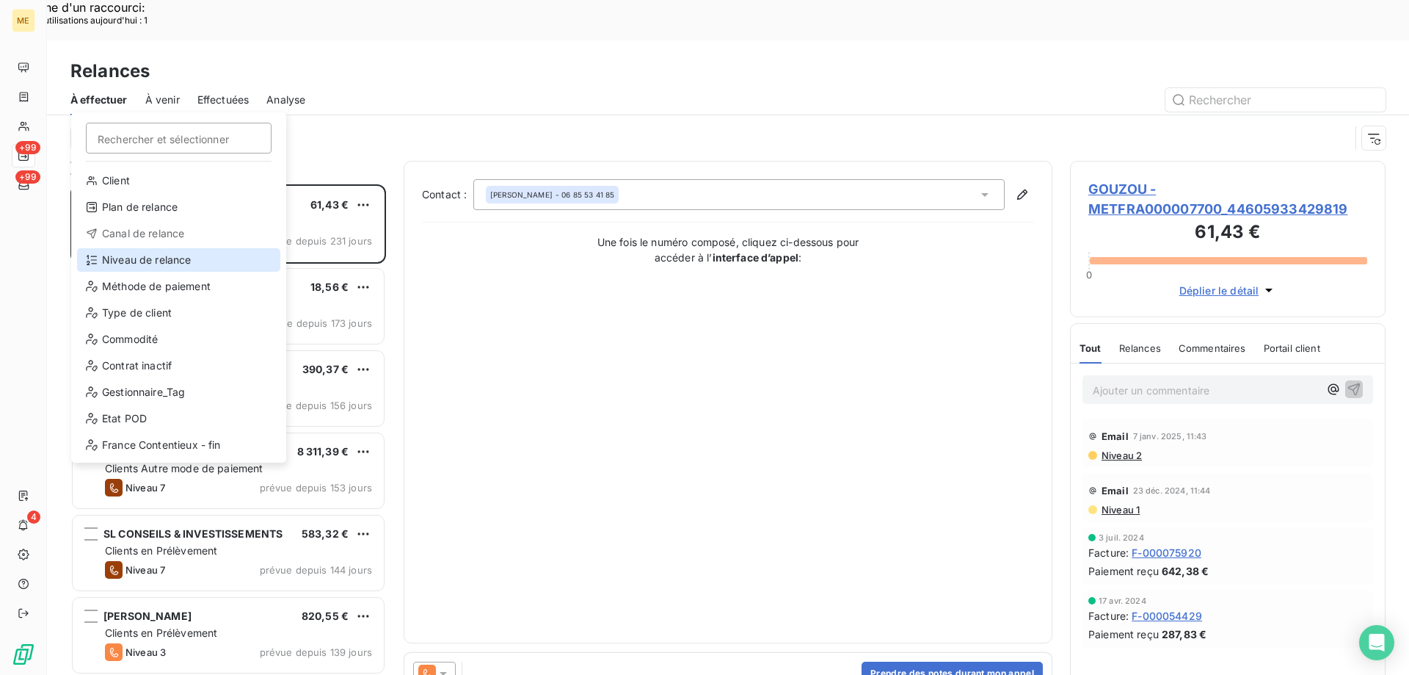
click at [107, 268] on div "Niveau de relance" at bounding box center [178, 259] width 203 height 23
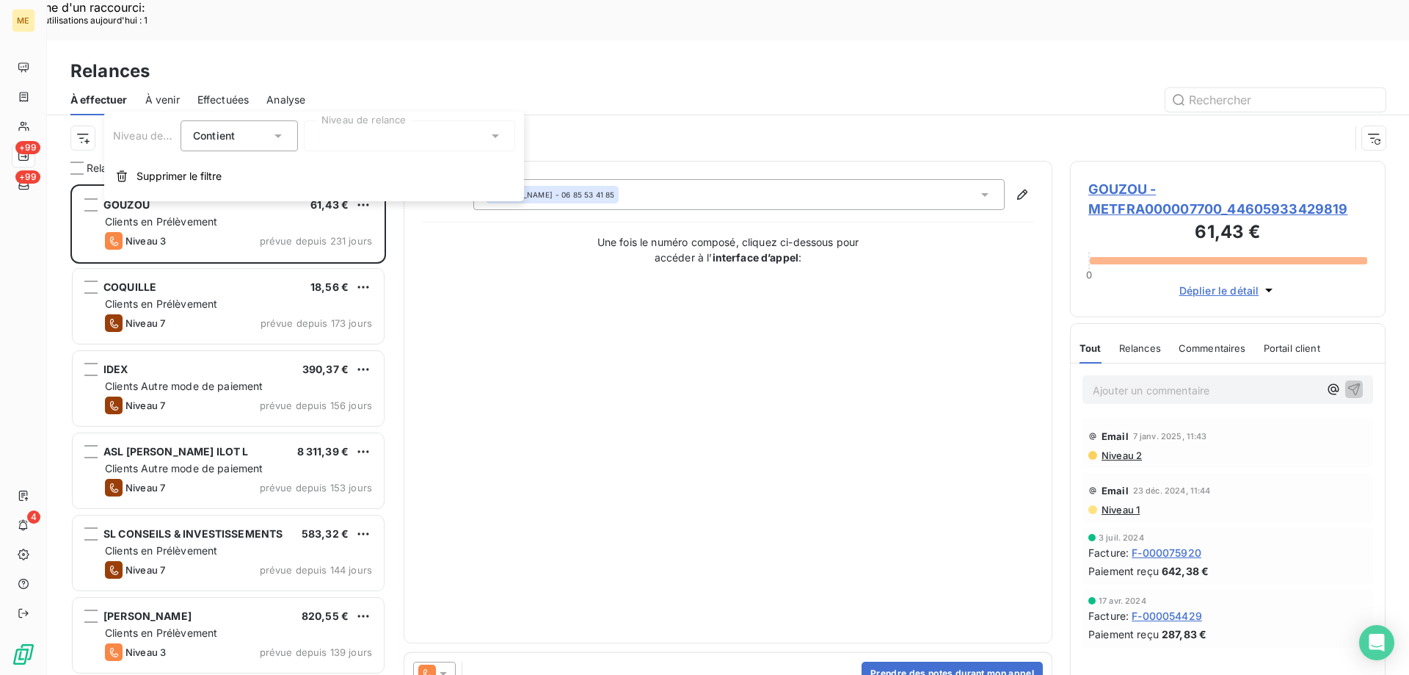
click at [432, 130] on div at bounding box center [409, 135] width 211 height 31
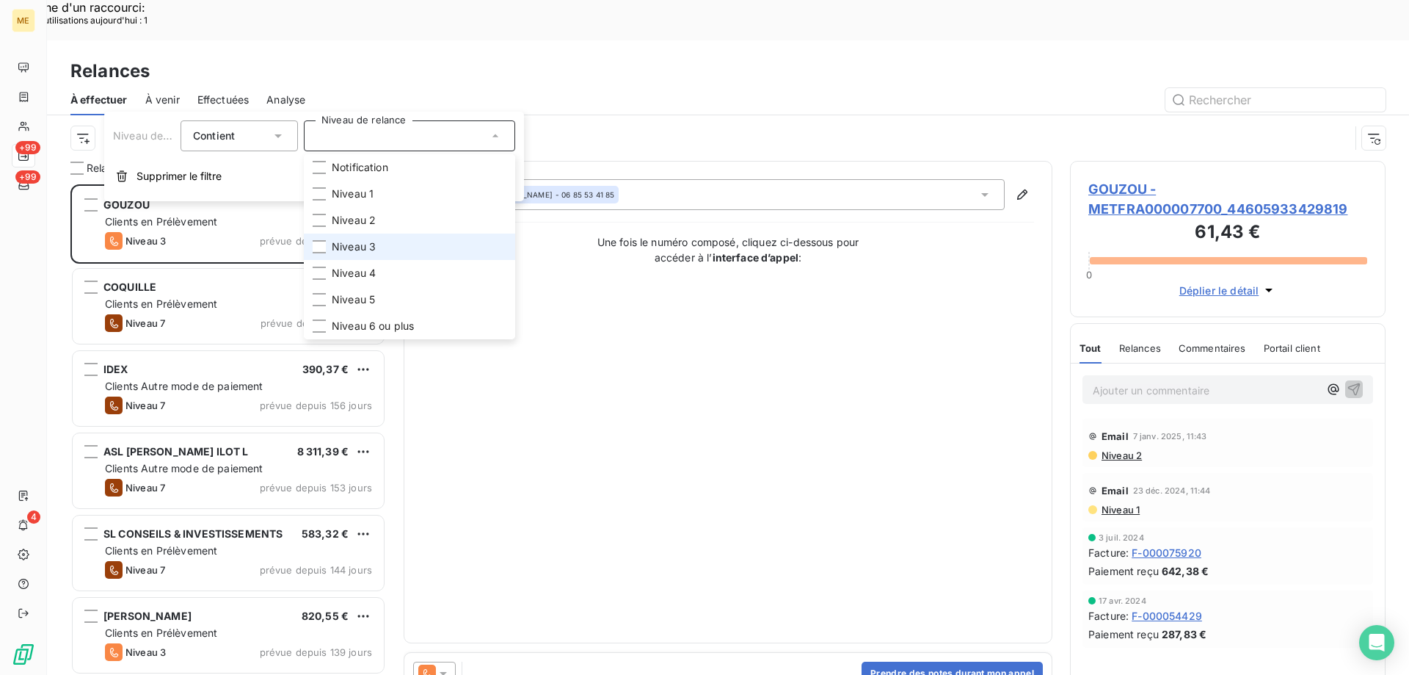
click at [348, 244] on span "Niveau 3" at bounding box center [354, 246] width 44 height 15
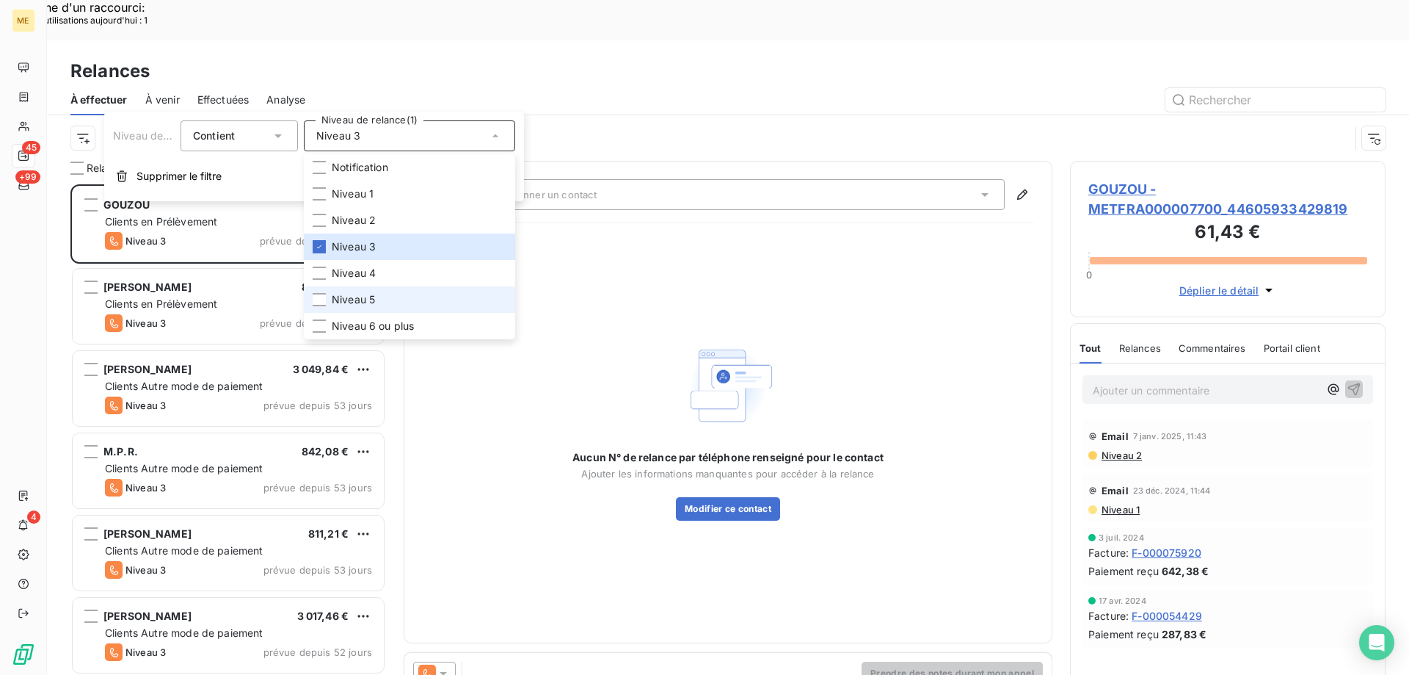
click at [355, 294] on span "Niveau 5" at bounding box center [353, 299] width 43 height 15
click at [343, 324] on span "Niveau 6 ou plus" at bounding box center [373, 326] width 82 height 15
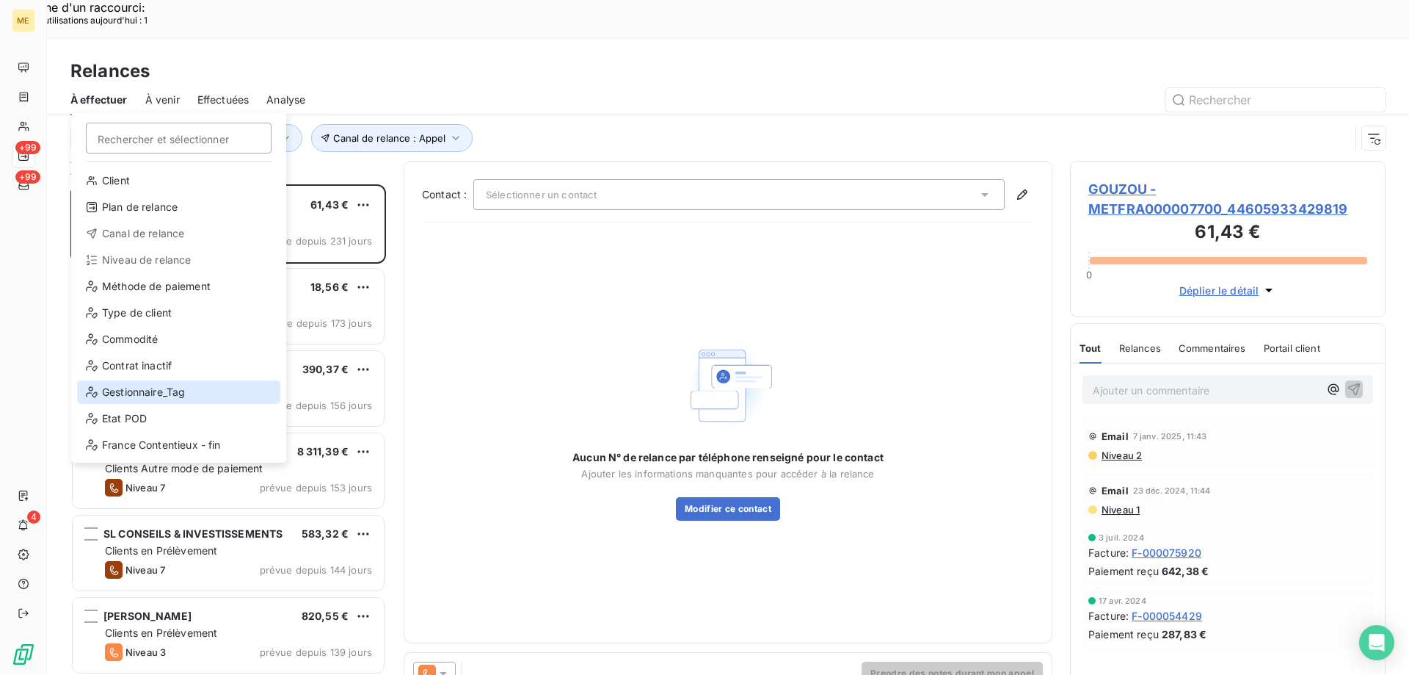
click at [139, 390] on div "Gestionnaire_Tag" at bounding box center [178, 391] width 203 height 23
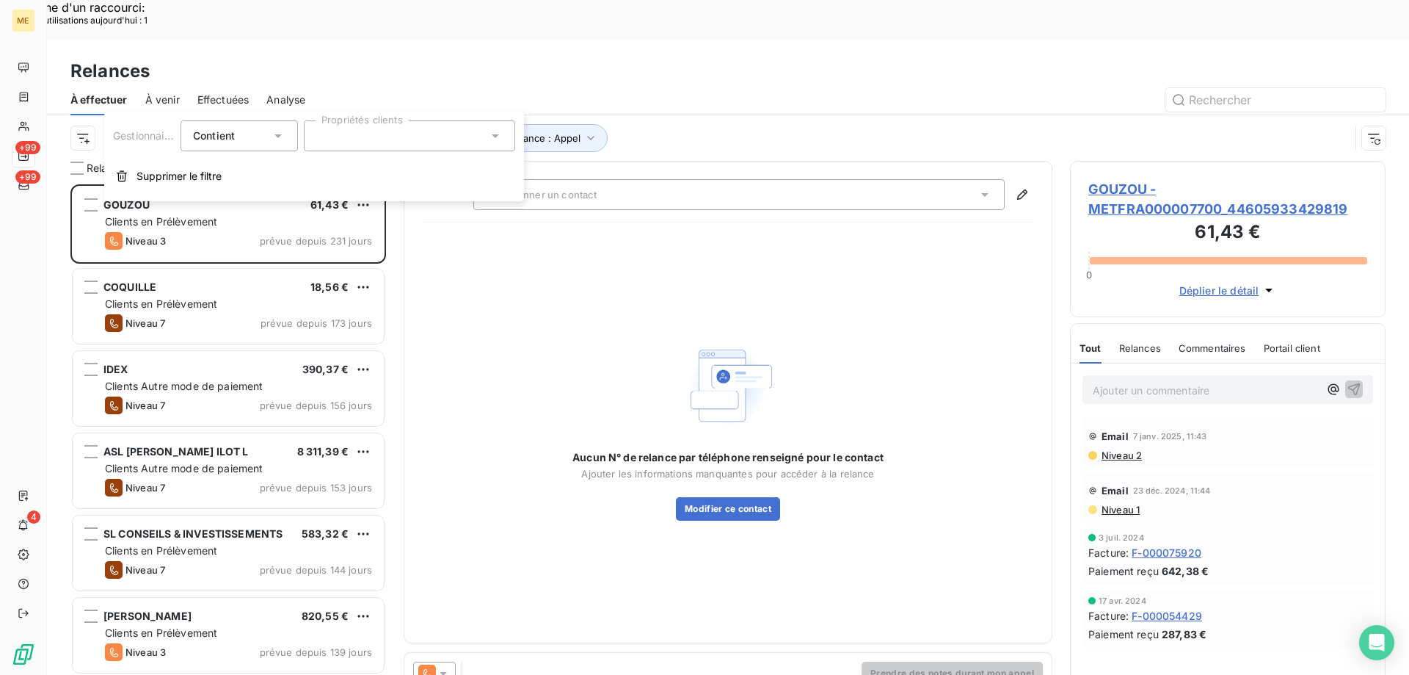
click at [361, 137] on div at bounding box center [409, 135] width 211 height 31
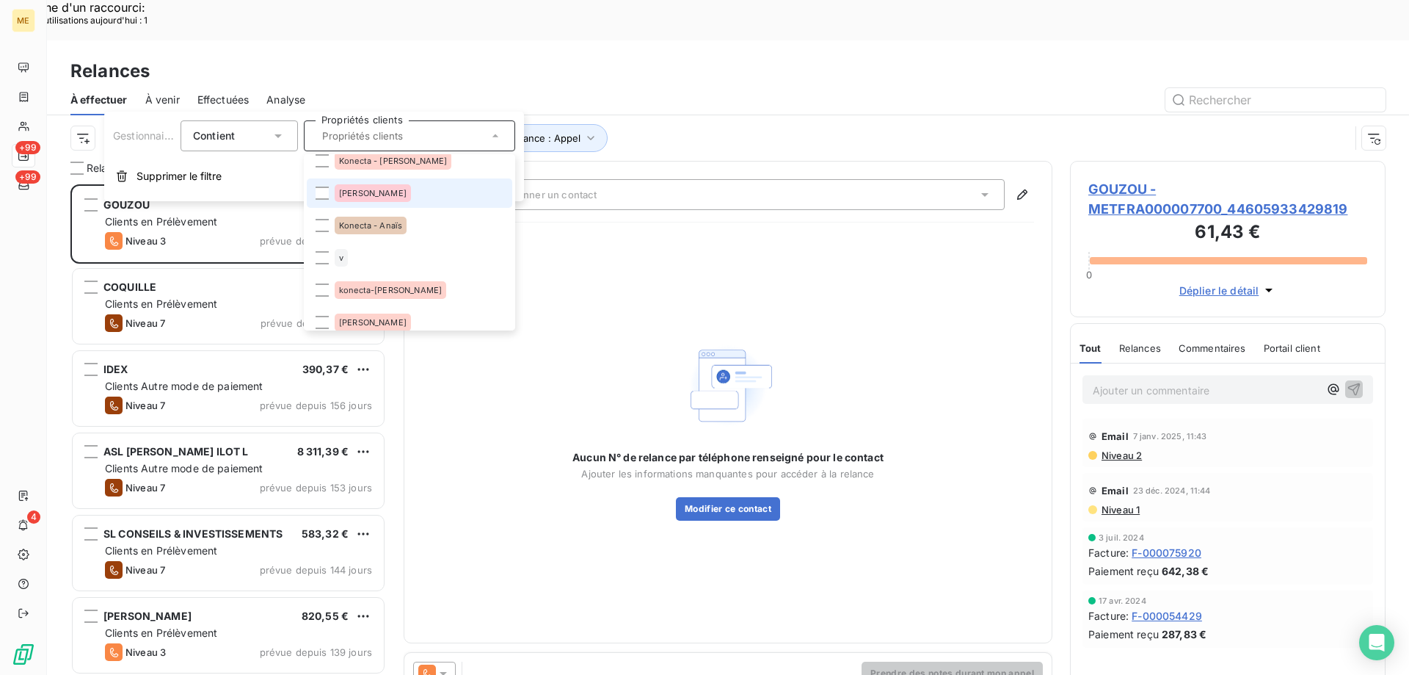
scroll to position [73, 0]
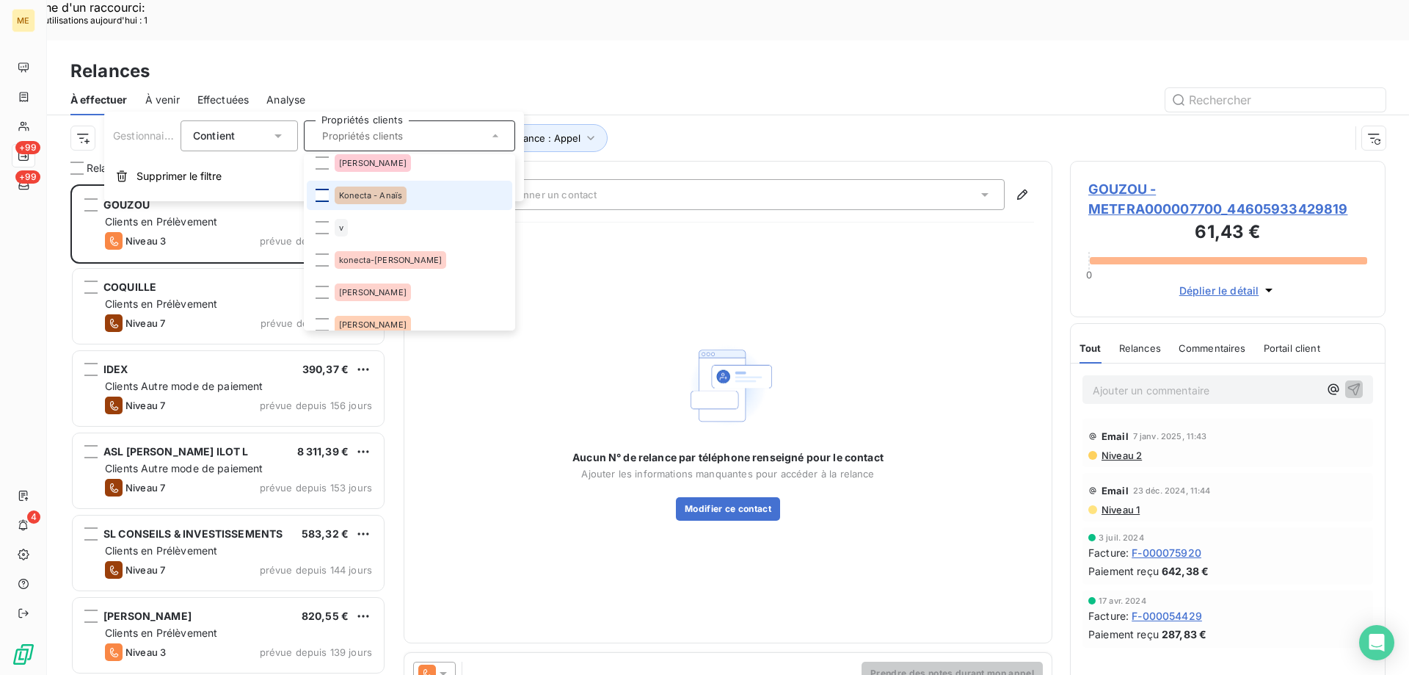
click at [324, 200] on div at bounding box center [322, 195] width 13 height 13
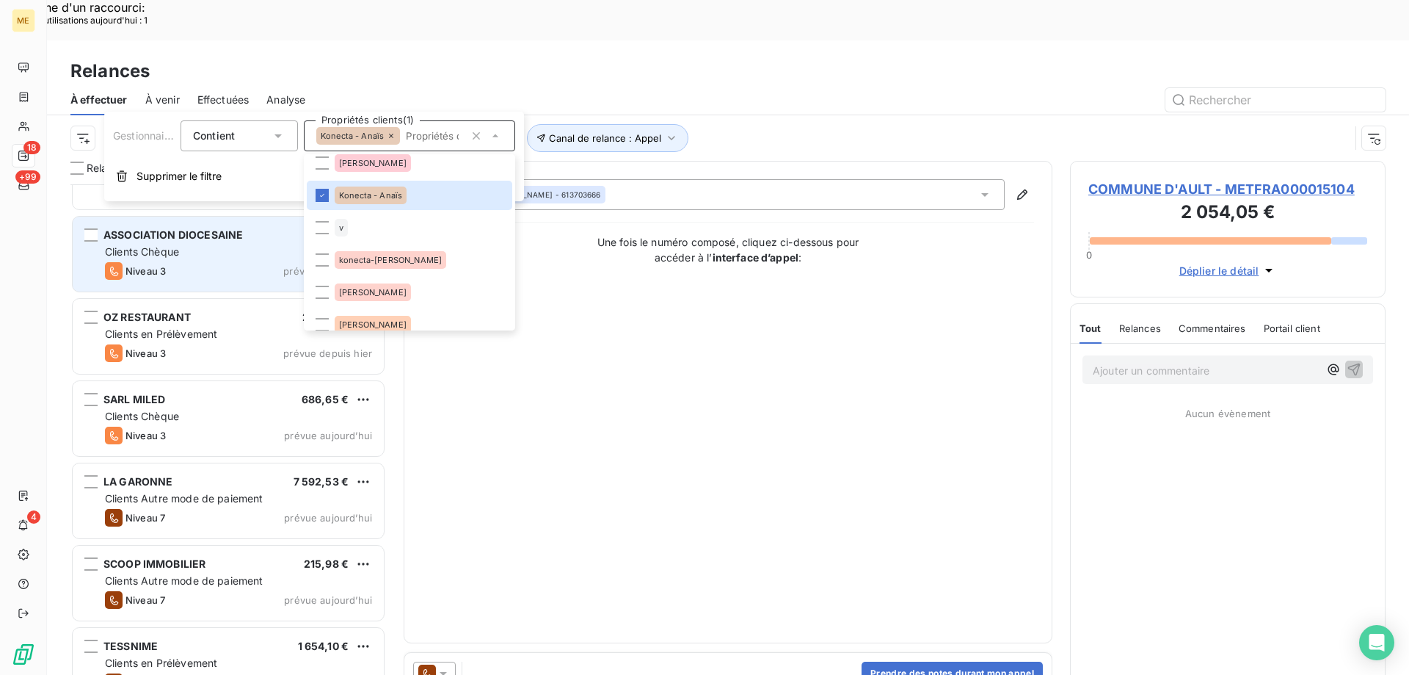
scroll to position [221, 0]
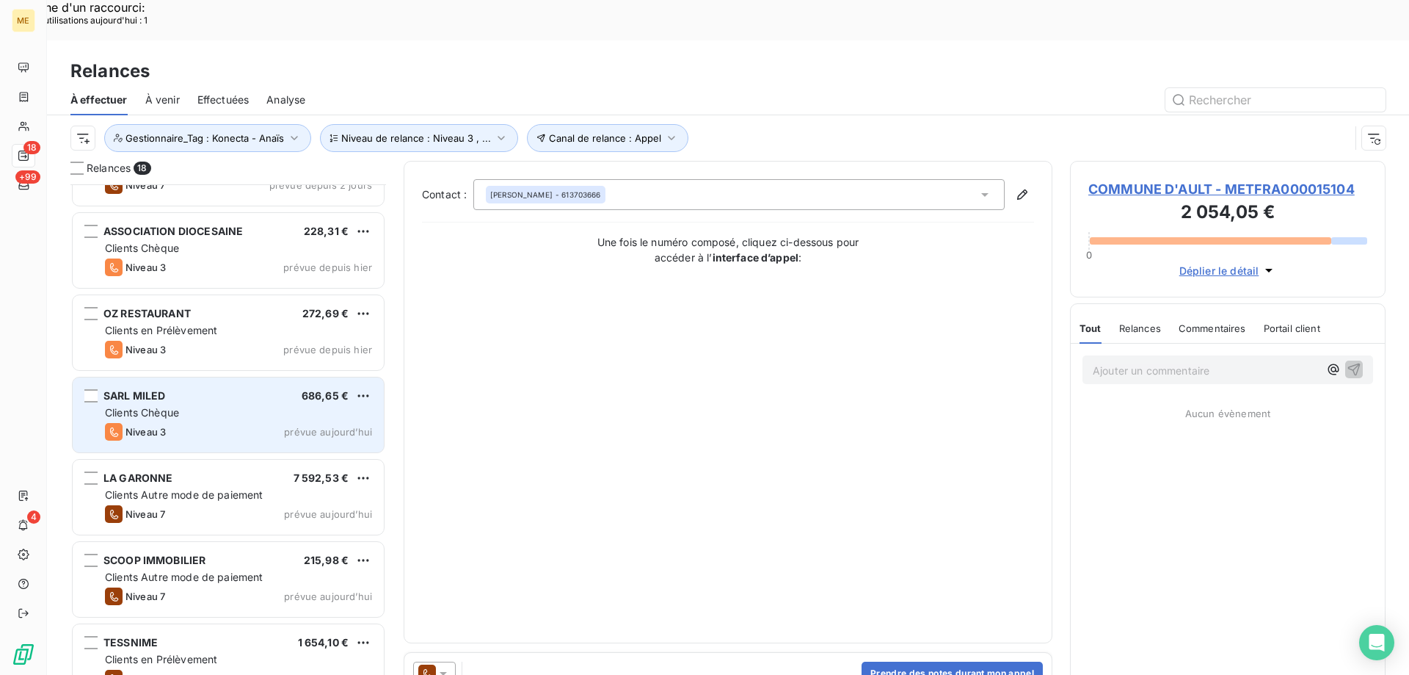
click at [171, 423] on div "Niveau 3 prévue aujourd’hui" at bounding box center [238, 432] width 267 height 18
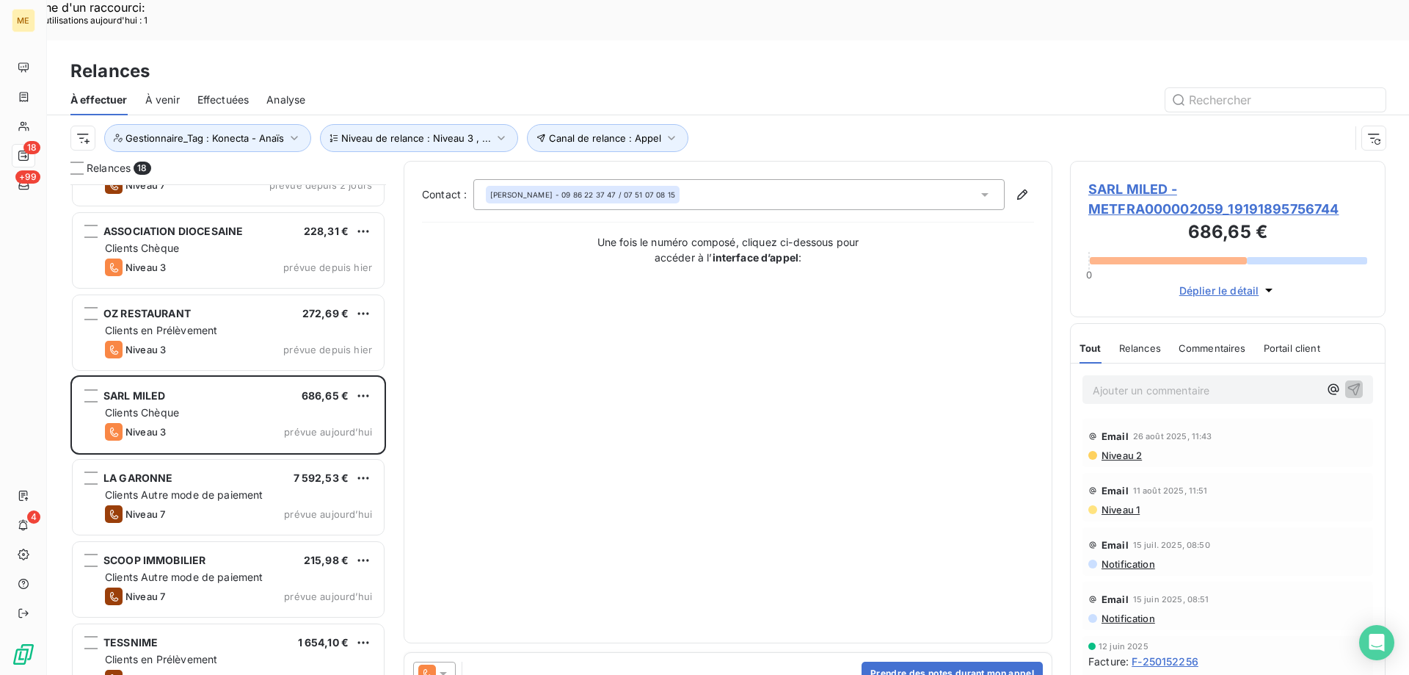
click at [1150, 179] on span "SARL MILED - METFRA000002059_19191895756744" at bounding box center [1228, 199] width 279 height 40
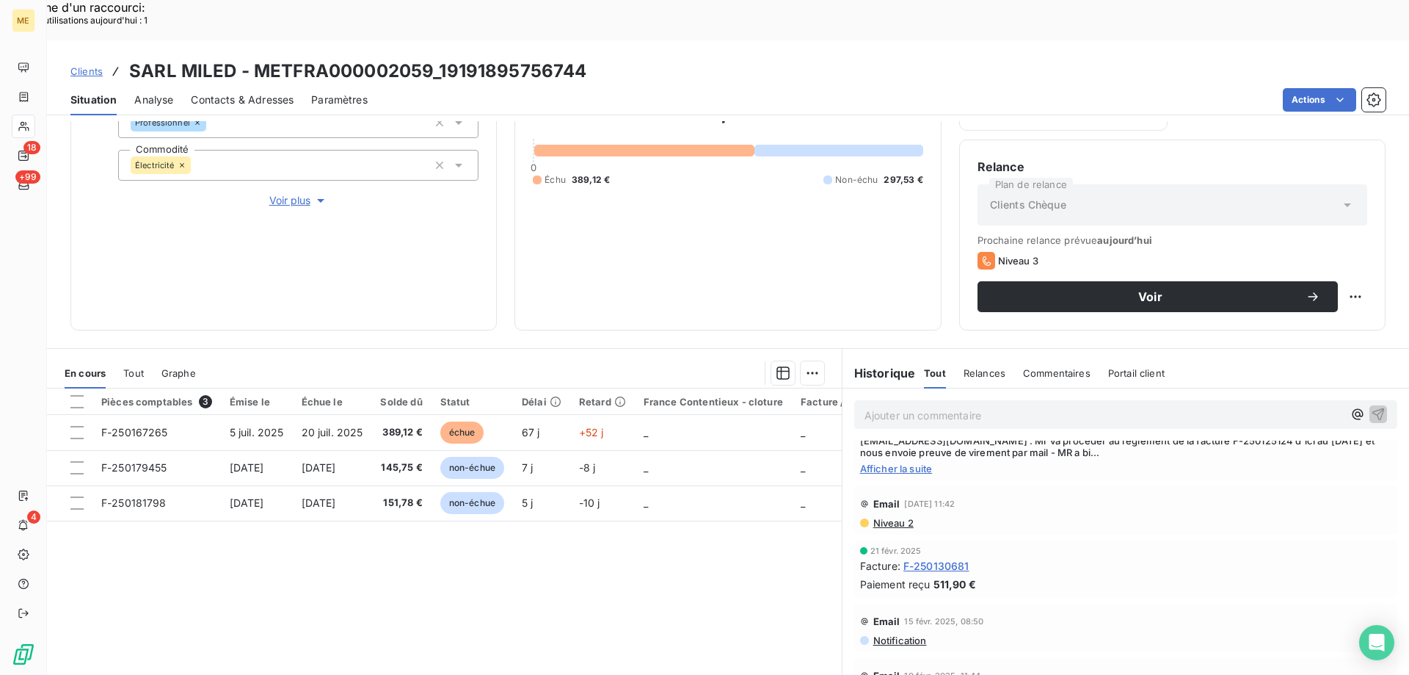
scroll to position [1036, 0]
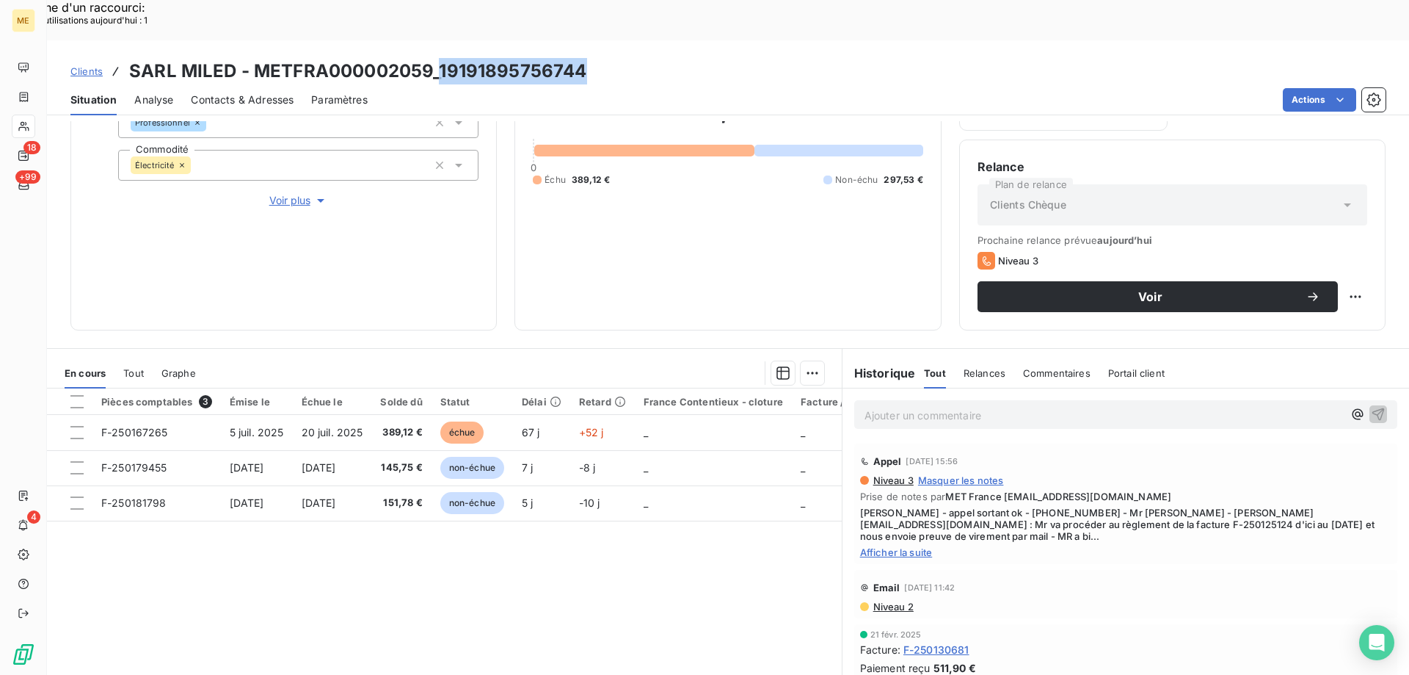
drag, startPoint x: 441, startPoint y: 29, endPoint x: 595, endPoint y: 30, distance: 153.4
click at [595, 58] on div "Clients SARL MILED - METFRA000002059_19191895756744" at bounding box center [728, 71] width 1362 height 26
copy h3 "19191895756744"
drag, startPoint x: 1047, startPoint y: 472, endPoint x: 1098, endPoint y: 471, distance: 51.4
click at [1098, 506] on span "Cindy - appel sortant ok - 0986223747 - Mr GHAZEL - ghazelhabib@msn.com : Mr va…" at bounding box center [1125, 523] width 531 height 35
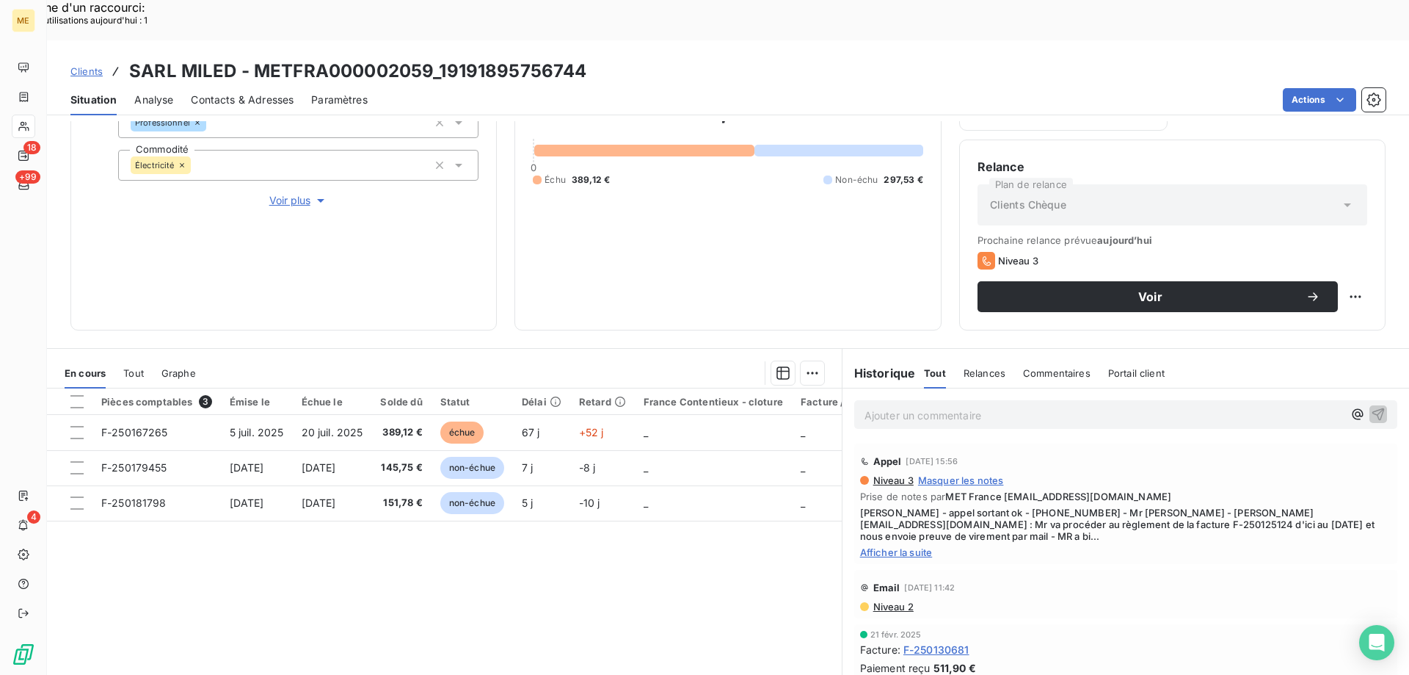
click at [1170, 449] on div "Appel 5 mars 2025, 15:56" at bounding box center [1125, 460] width 531 height 23
click at [863, 546] on span "Afficher la suite" at bounding box center [1125, 552] width 531 height 12
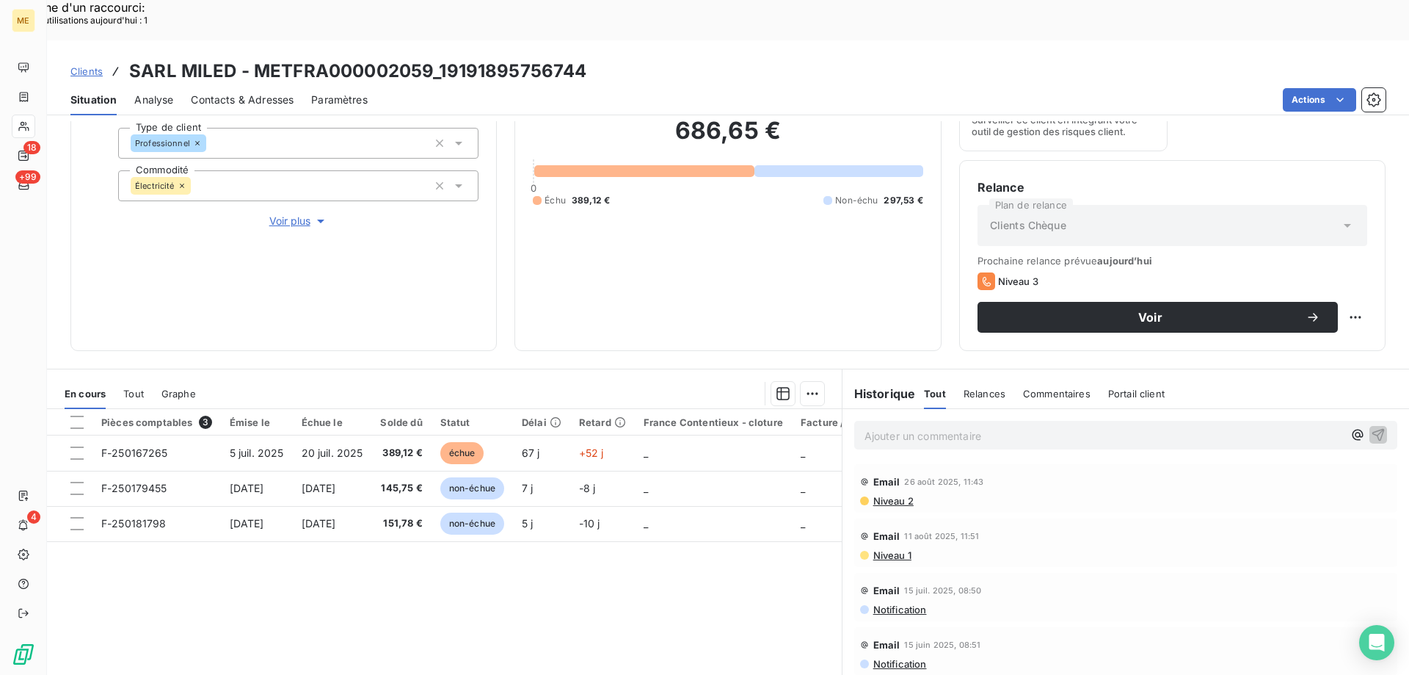
scroll to position [196, 0]
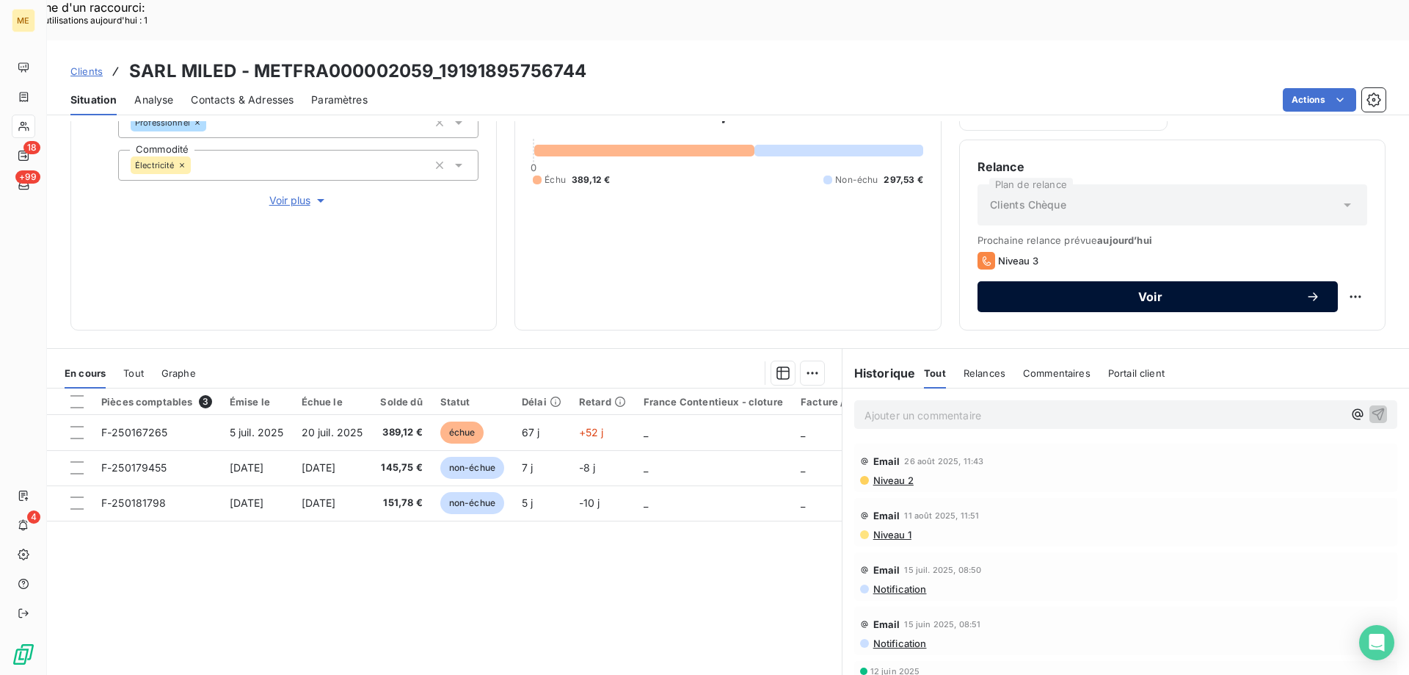
click at [1031, 281] on button "Voir" at bounding box center [1158, 296] width 360 height 31
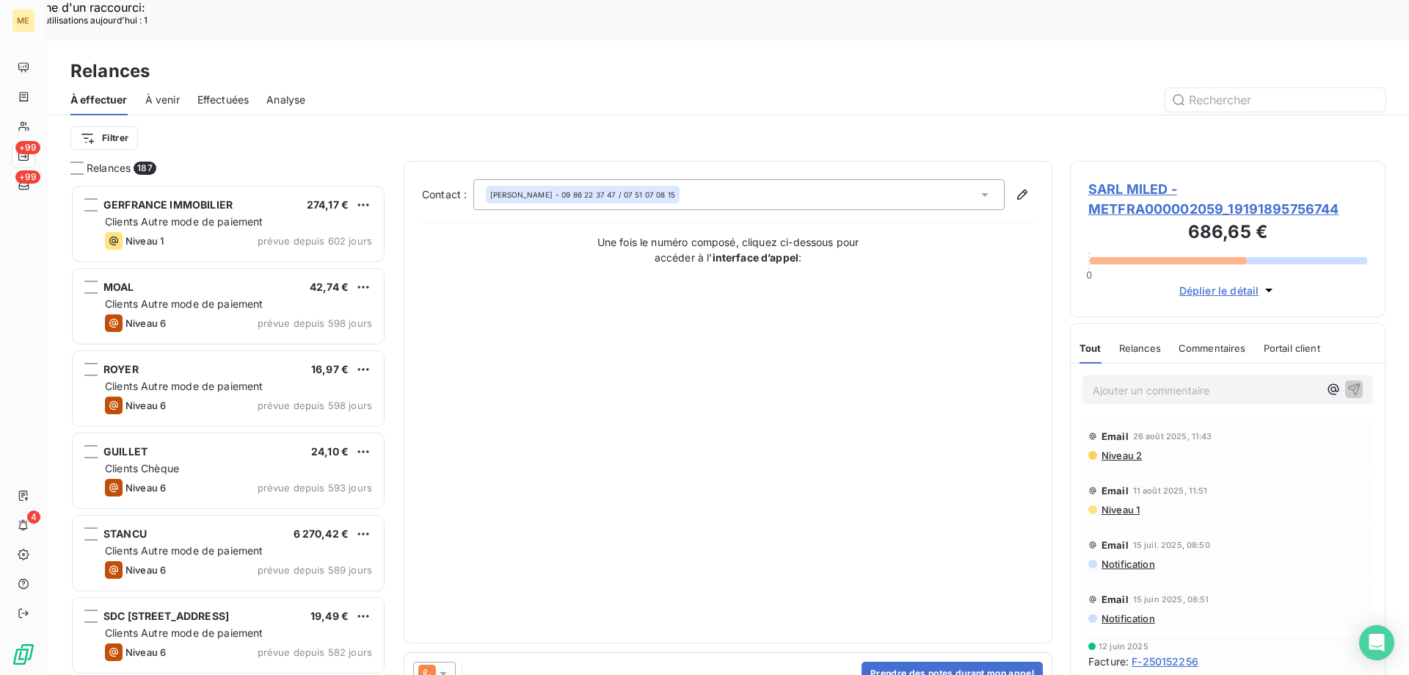
scroll to position [520, 305]
click at [890, 661] on button "Prendre des notes durant mon appel" at bounding box center [952, 672] width 181 height 23
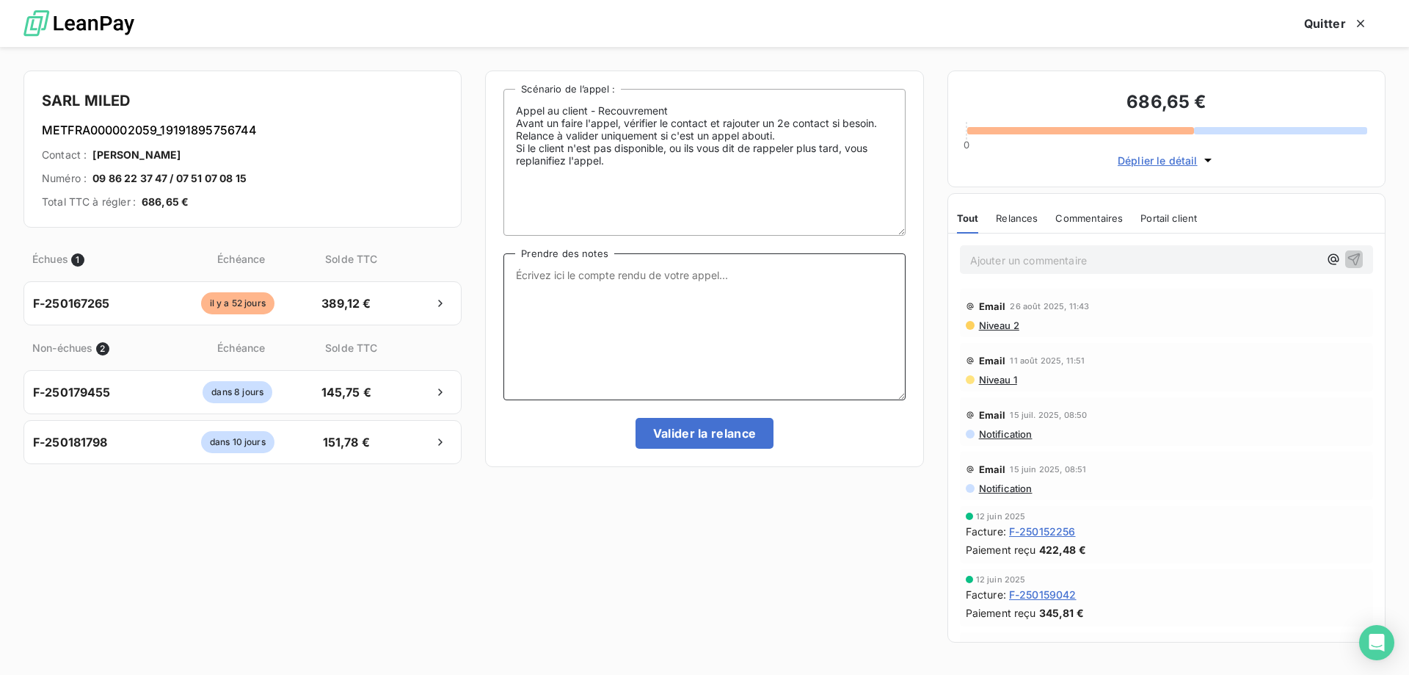
click at [587, 280] on textarea "Prendre des notes" at bounding box center [705, 326] width 402 height 147
paste textarea "Sylvain Interlocuteur: Origine du contact: Raison: Résumé du contact:"
click at [580, 272] on textarea "Sylvain Interlocuteur: Origine du contact: Raison: Résumé du contact:" at bounding box center [705, 326] width 402 height 147
click at [636, 282] on textarea "Sylvain - 10/09/2025 Interlocuteur: Origine du contact: Raison: Résumé du conta…" at bounding box center [705, 326] width 402 height 147
drag, startPoint x: 680, startPoint y: 276, endPoint x: 680, endPoint y: 284, distance: 8.1
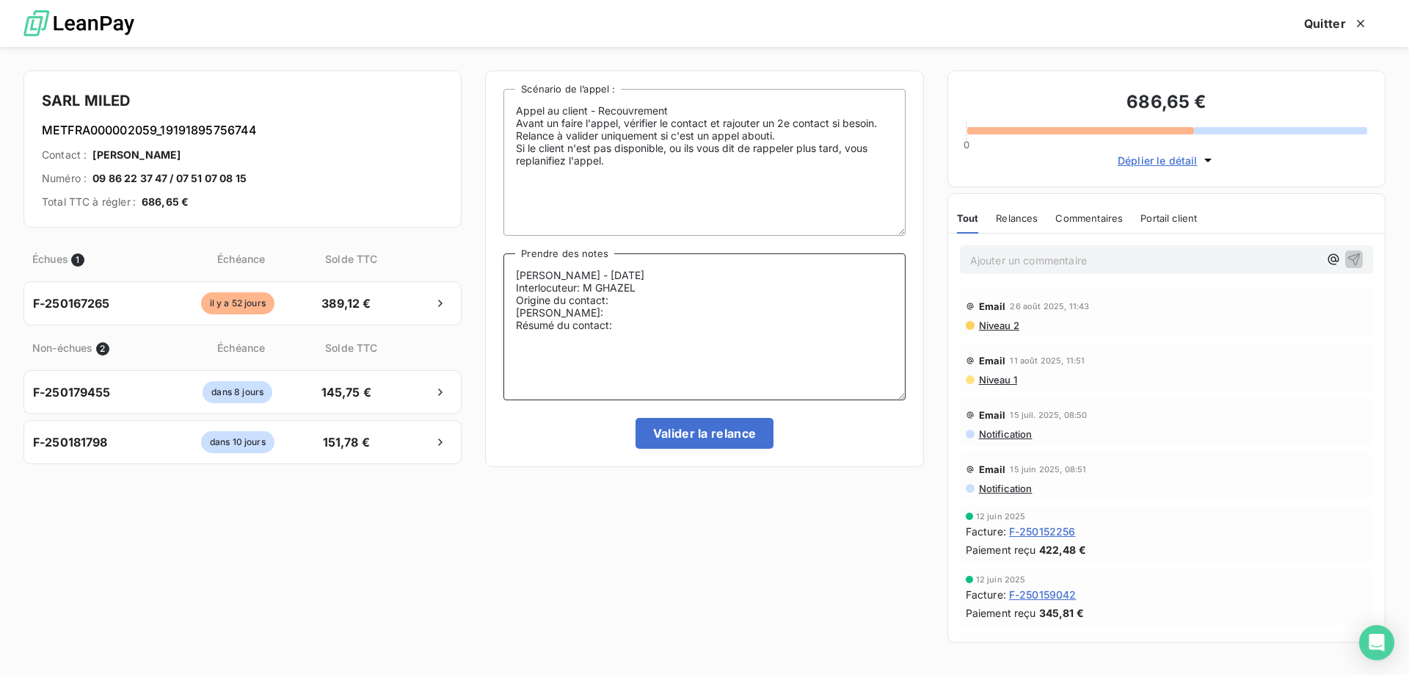
click at [680, 276] on textarea "Sylvain - 10/09/2025 Interlocuteur: M GHAZEL Origine du contact: Raison: Résumé…" at bounding box center [705, 326] width 402 height 147
click at [679, 297] on textarea "Sylvain - 10/09/2025 Interlocuteur: M GHAZEL Origine du contact: Raison: Résumé…" at bounding box center [705, 326] width 402 height 147
click at [668, 293] on textarea "Sylvain - 10/09/2025 Interlocuteur: M GHAZEL Origine du contact: Raison: Résumé…" at bounding box center [705, 326] width 402 height 147
paste textarea "0986223747"
paste textarea "[EMAIL_ADDRESS][DOMAIN_NAME]"
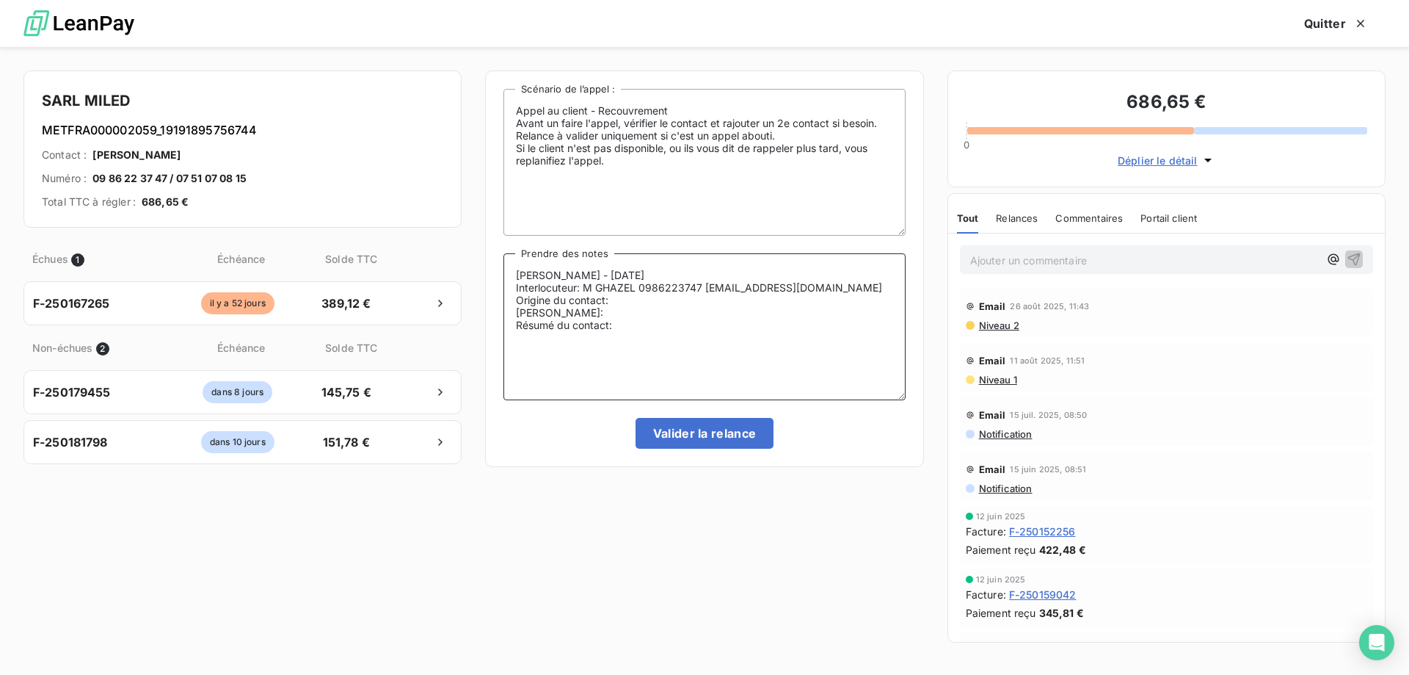
click at [632, 308] on textarea "Sylvain - 10/09/2025 Interlocuteur: M GHAZEL 0986223747 GHAZELHABIB@MSN.COM Ori…" at bounding box center [705, 326] width 402 height 147
click at [628, 302] on textarea "Sylvain - 10/09/2025 Interlocuteur: M GHAZEL 0986223747 GHAZELHABIB@MSN.COM Ori…" at bounding box center [705, 326] width 402 height 147
click at [570, 308] on textarea "Sylvain - 10/09/2025 Interlocuteur: M GHAZEL 0986223747 GHAZELHABIB@MSN.COM Ori…" at bounding box center [705, 326] width 402 height 147
click at [668, 329] on textarea "Sylvain - 10/09/2025 Interlocuteur: M GHAZEL 0986223747 GHAZELHABIB@MSN.COM Ori…" at bounding box center [705, 326] width 402 height 147
type textarea "Sylvain - 10/09/2025 Interlocuteur: M GHAZEL 0986223747 GHAZELHABIB@MSN.COM Ori…"
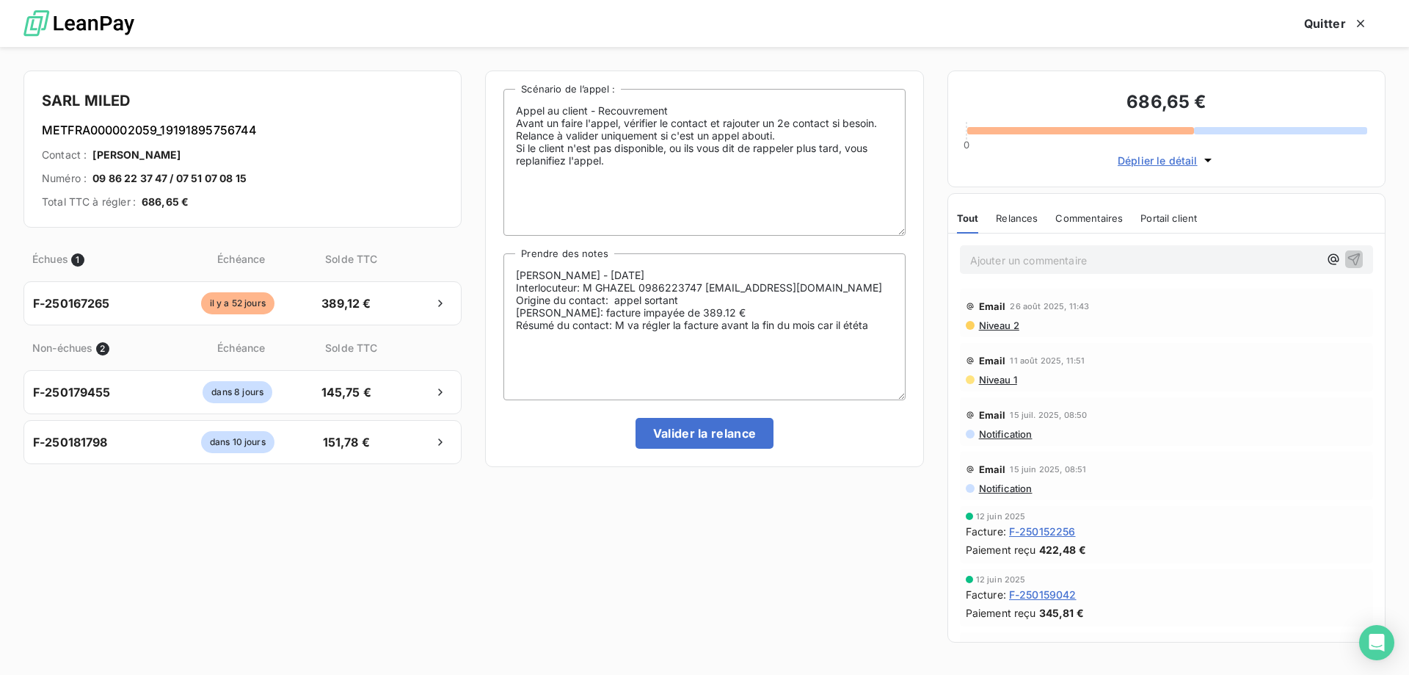
click button "Valider la relance" at bounding box center [705, 433] width 139 height 31
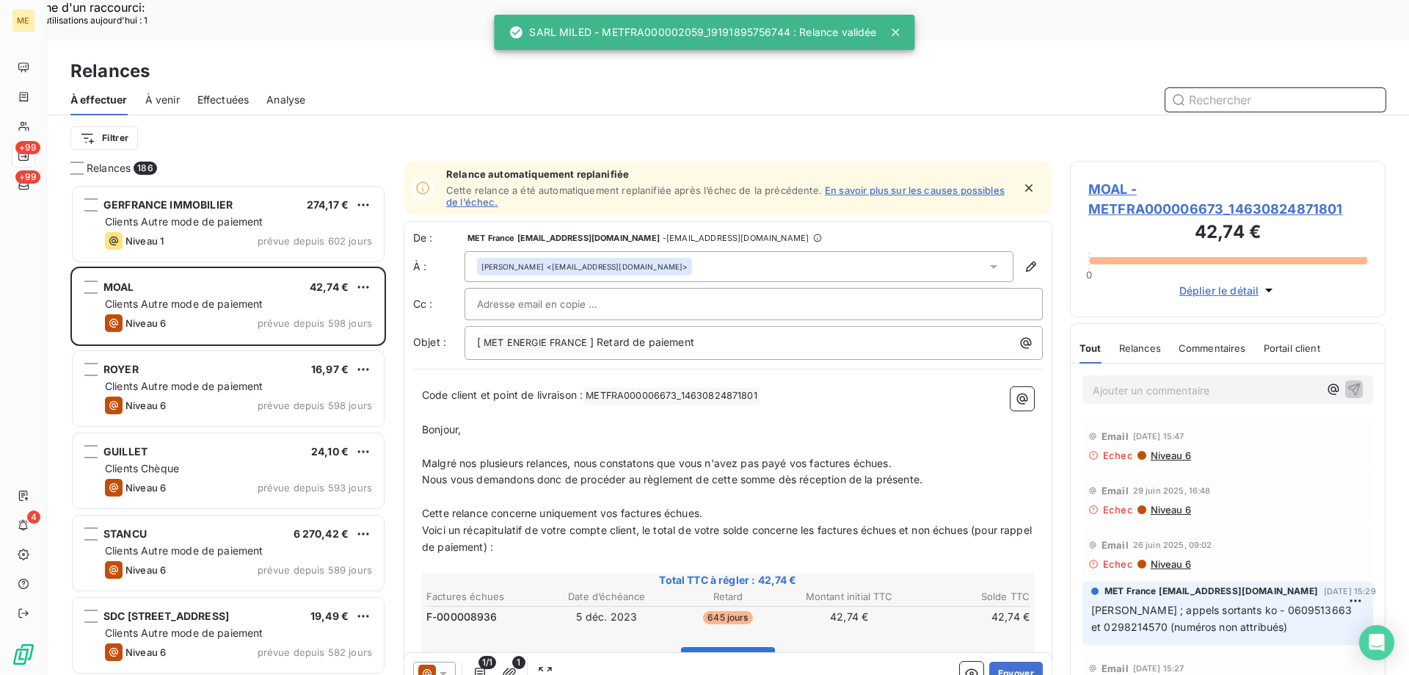
click at [227, 92] on span "Effectuées" at bounding box center [223, 99] width 52 height 15
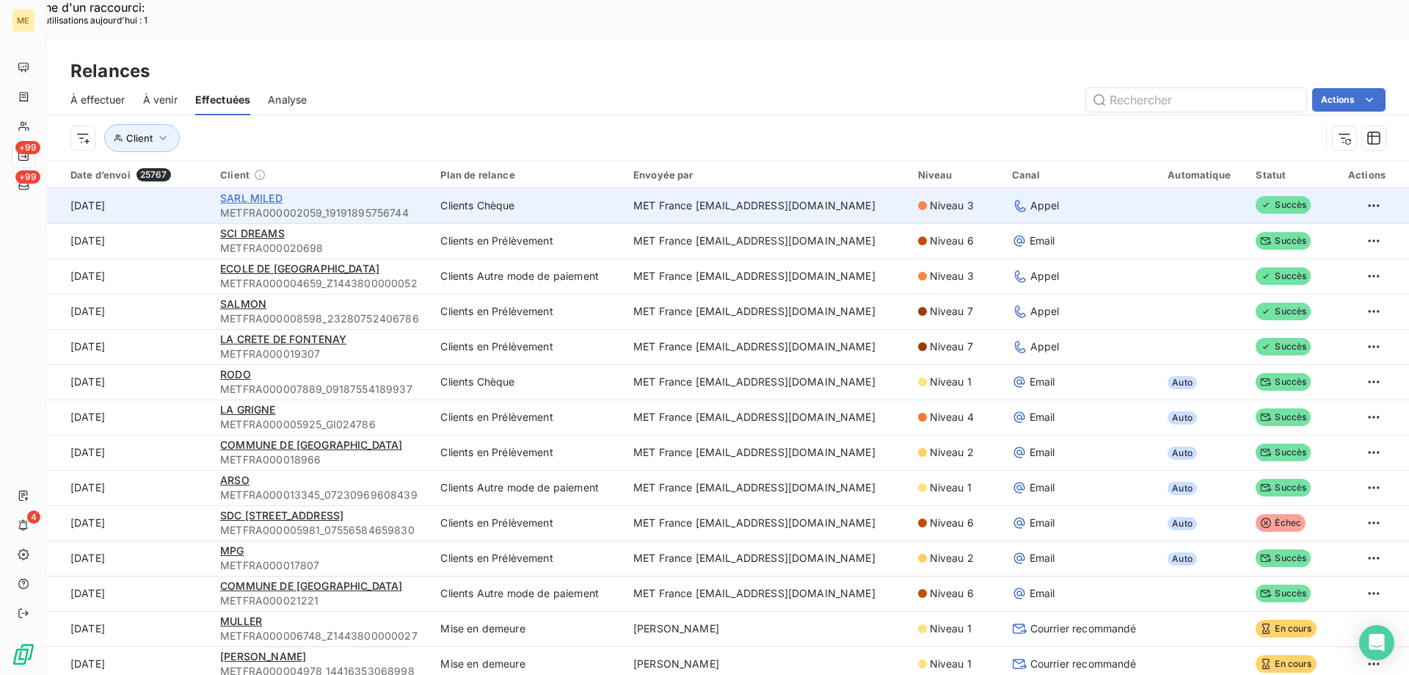
click at [247, 192] on span "SARL MILED" at bounding box center [251, 198] width 62 height 12
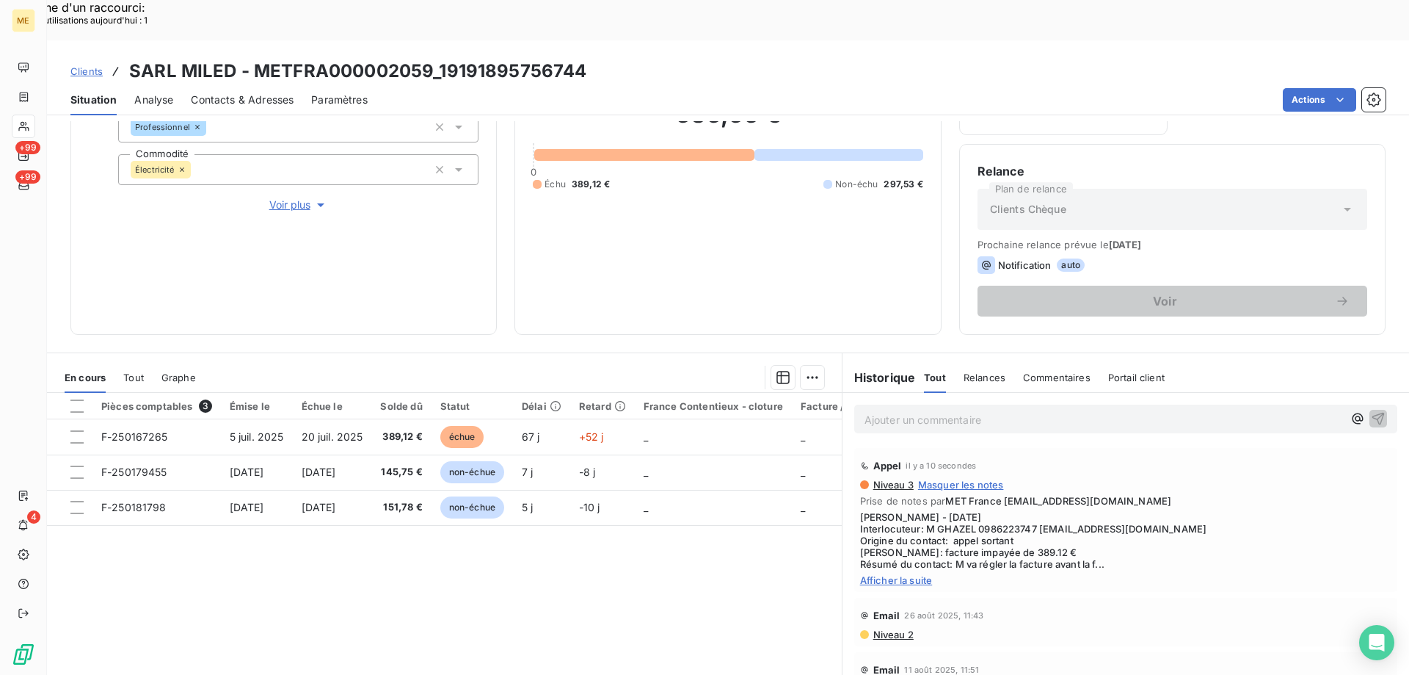
scroll to position [196, 0]
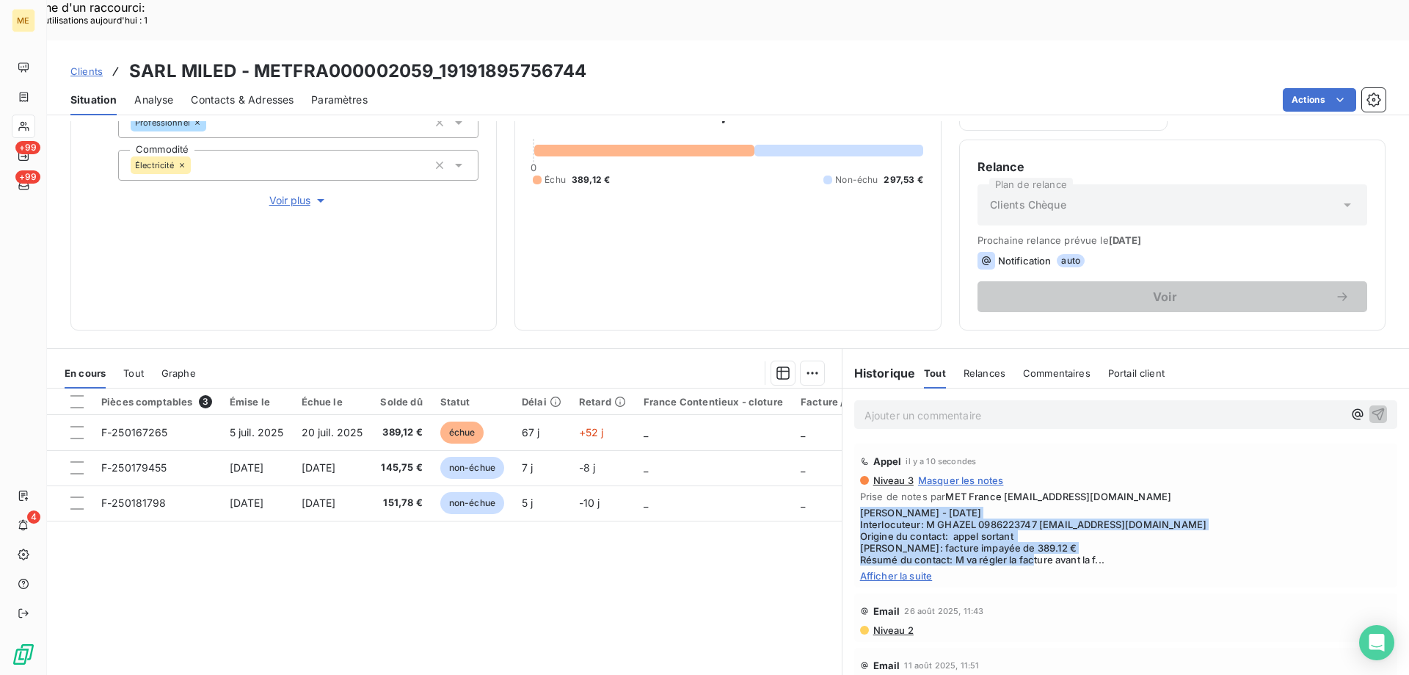
drag, startPoint x: 1127, startPoint y: 524, endPoint x: 851, endPoint y: 474, distance: 279.7
click at [854, 474] on div "Appel il y a 10 secondes Niveau 3 Masquer les notes Prise de notes par MET Fran…" at bounding box center [1125, 515] width 543 height 144
copy span "[PERSON_NAME] - [DATE] Interlocuteur: M GHAZEL 0986223747 [EMAIL_ADDRESS][DOMAI…"
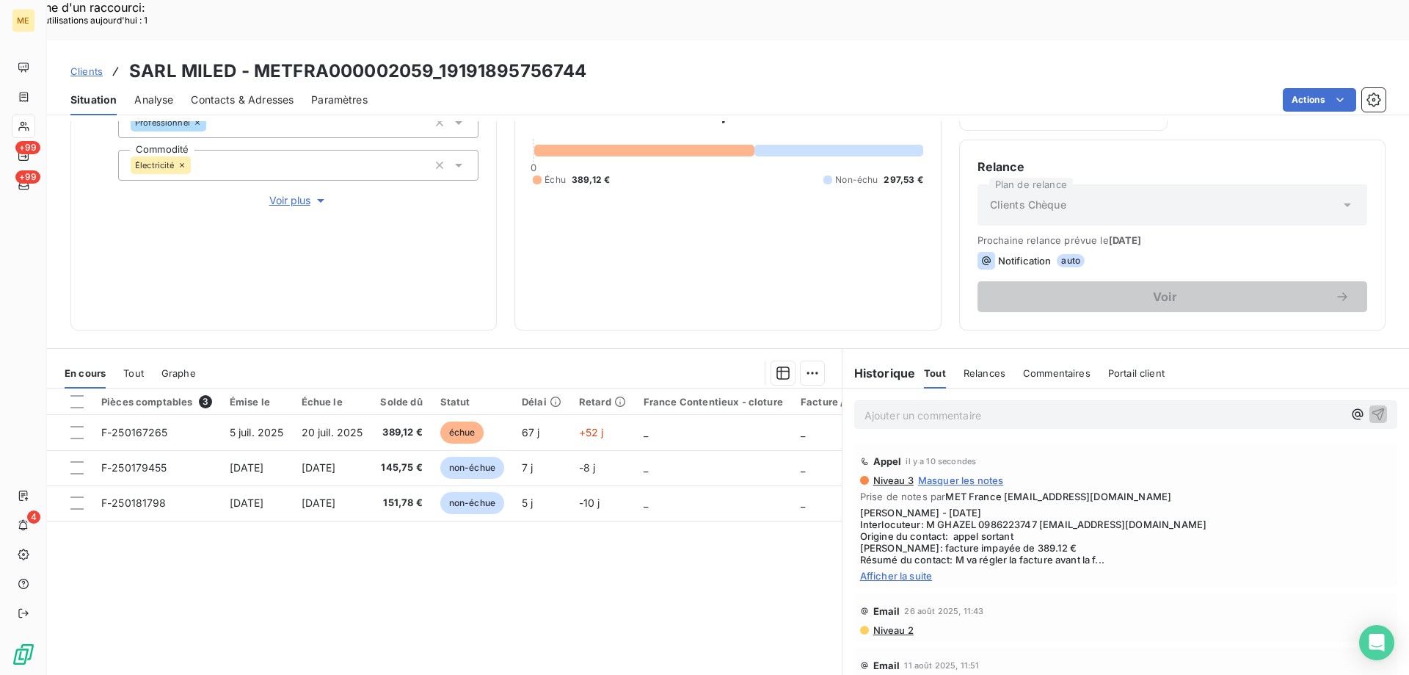
click at [882, 406] on p "Ajouter un commentaire ﻿" at bounding box center [1104, 415] width 479 height 18
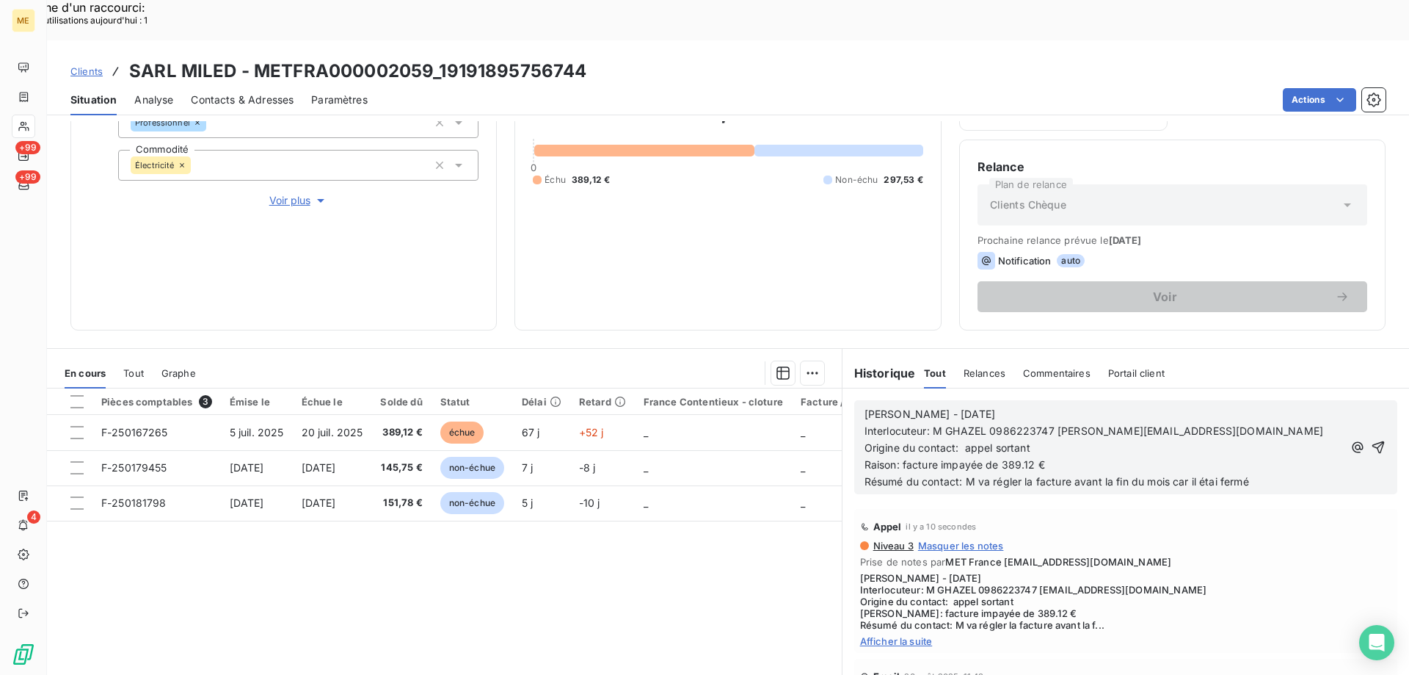
click at [1210, 475] on span "Résumé du contact: M va régler la facture avant la fin du mois car il étai fermé" at bounding box center [1057, 481] width 385 height 12
click at [1371, 440] on icon "button" at bounding box center [1378, 447] width 15 height 15
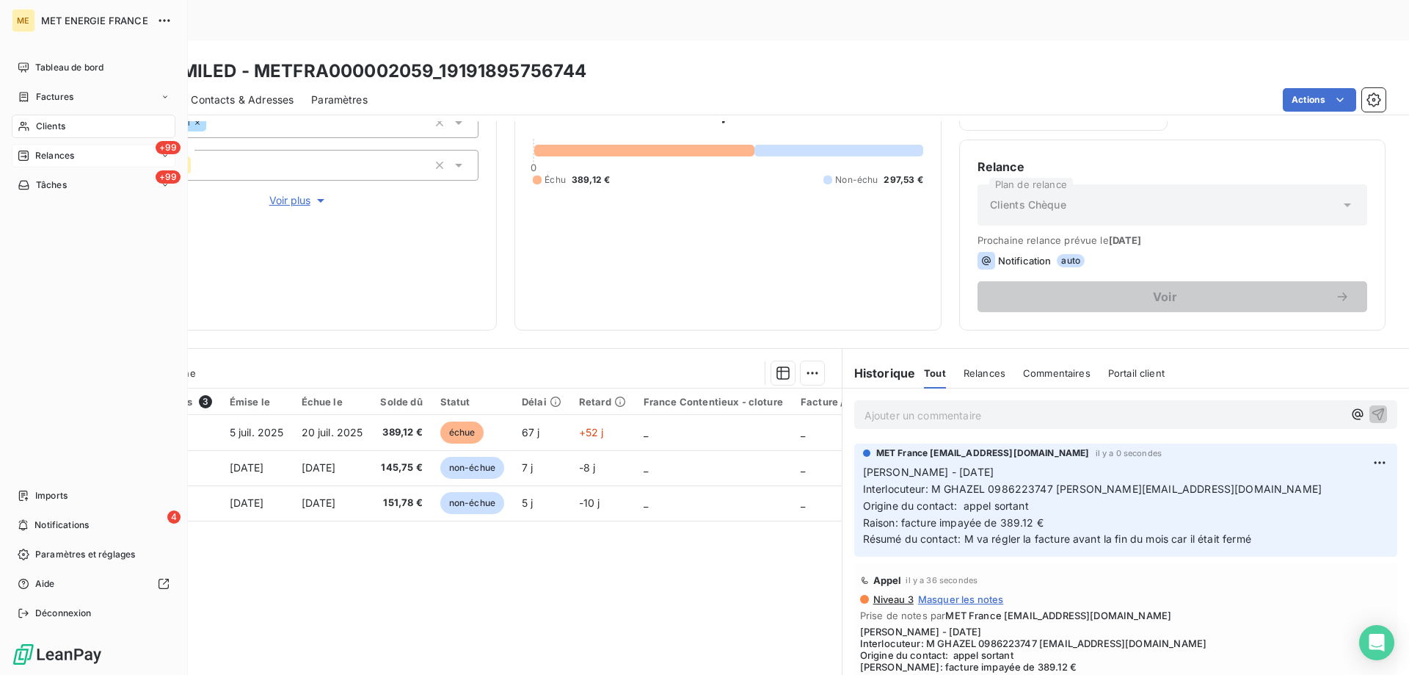
click at [32, 157] on div "Relances" at bounding box center [46, 155] width 57 height 13
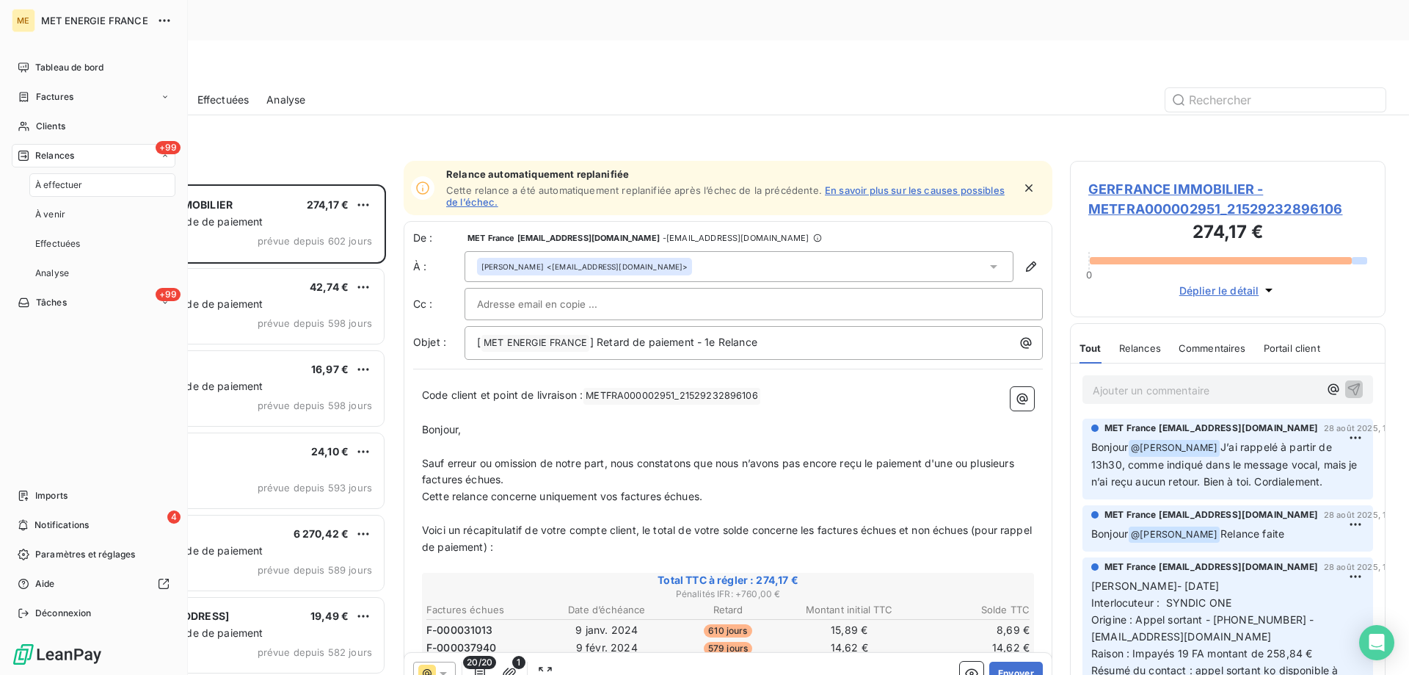
scroll to position [520, 305]
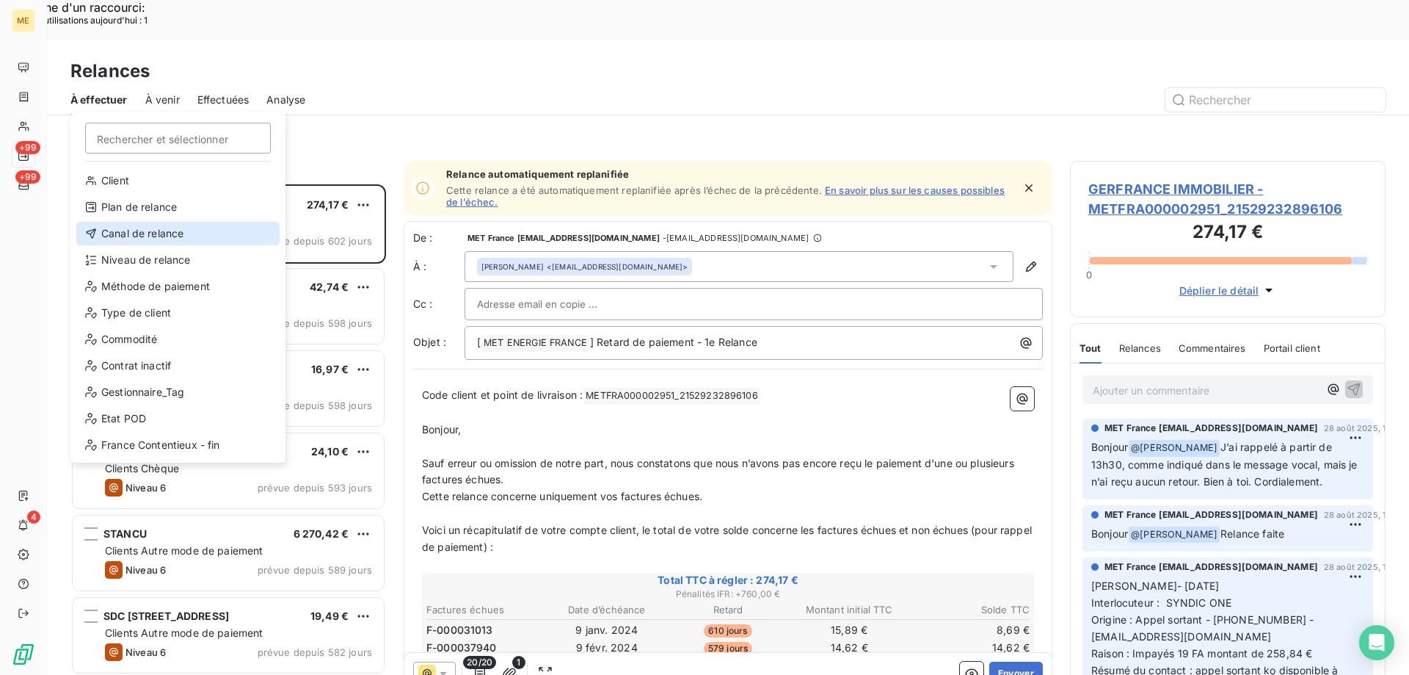
click at [156, 229] on div "Canal de relance" at bounding box center [177, 233] width 203 height 23
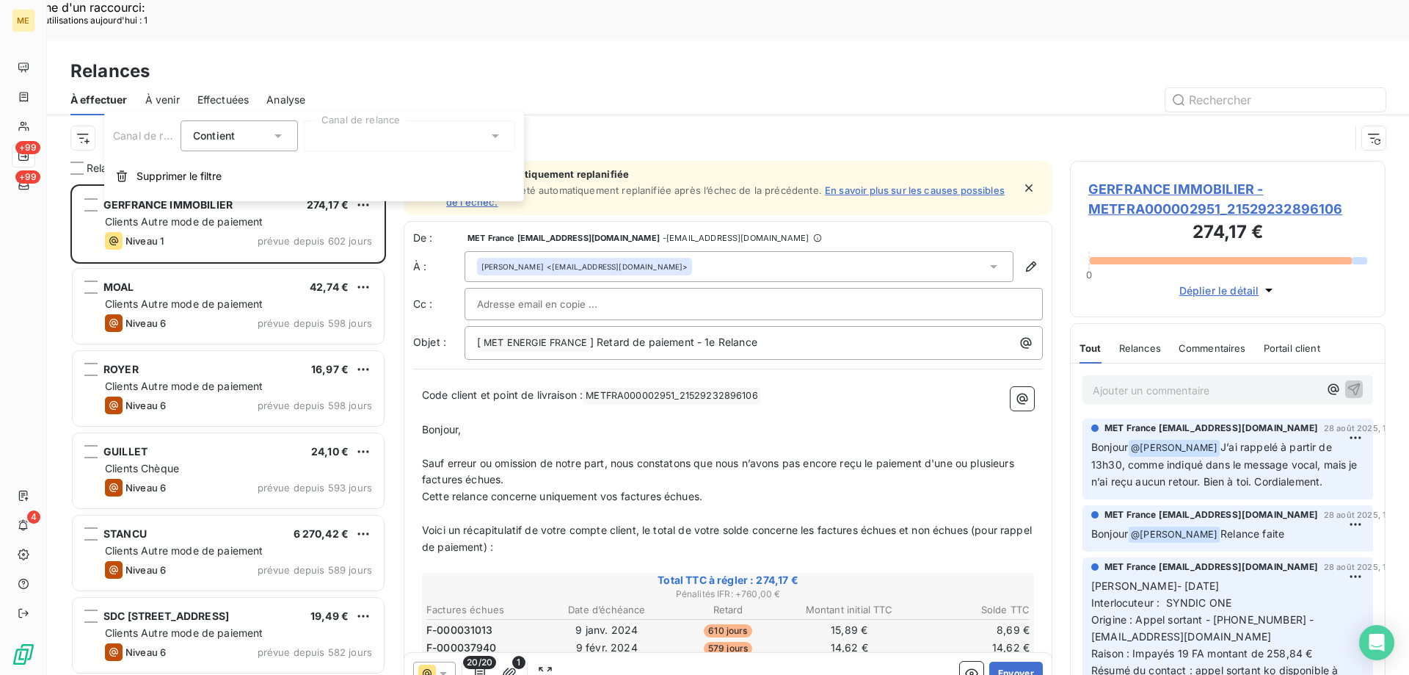
click at [323, 123] on div at bounding box center [409, 135] width 211 height 31
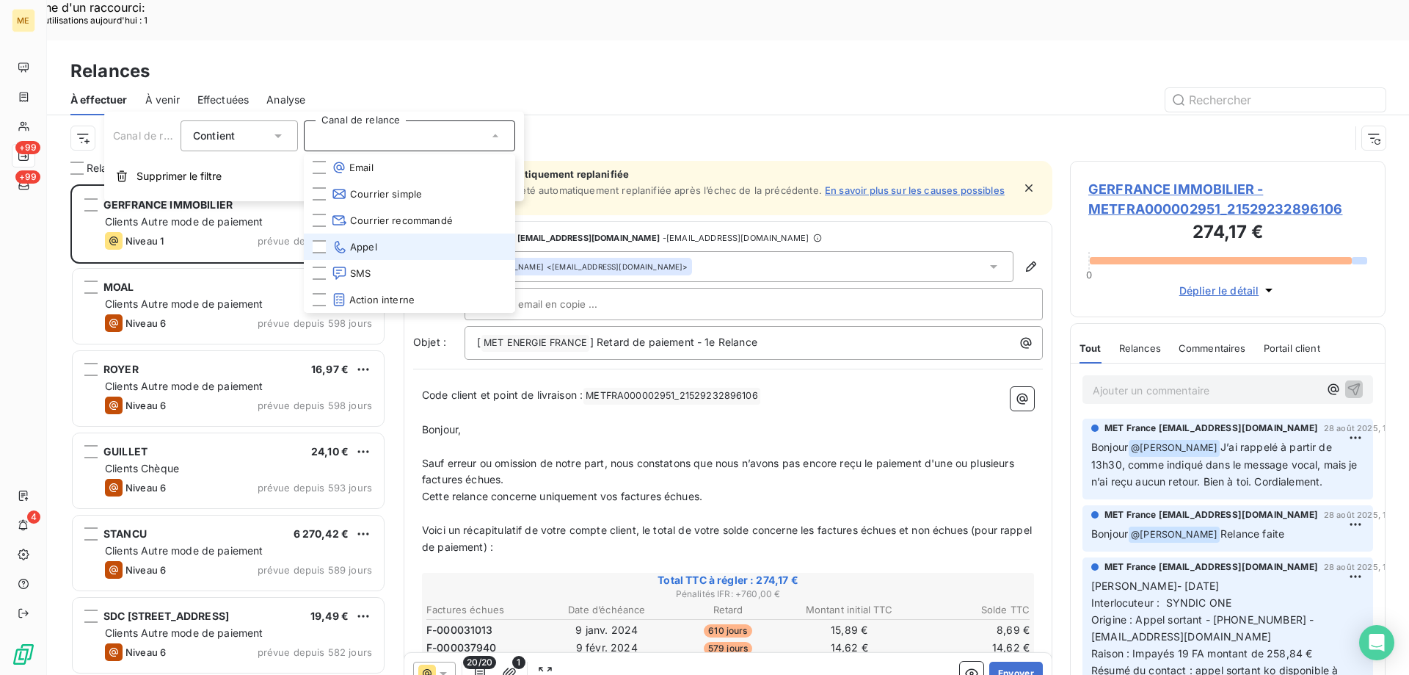
click at [350, 247] on span "Appel" at bounding box center [355, 246] width 46 height 15
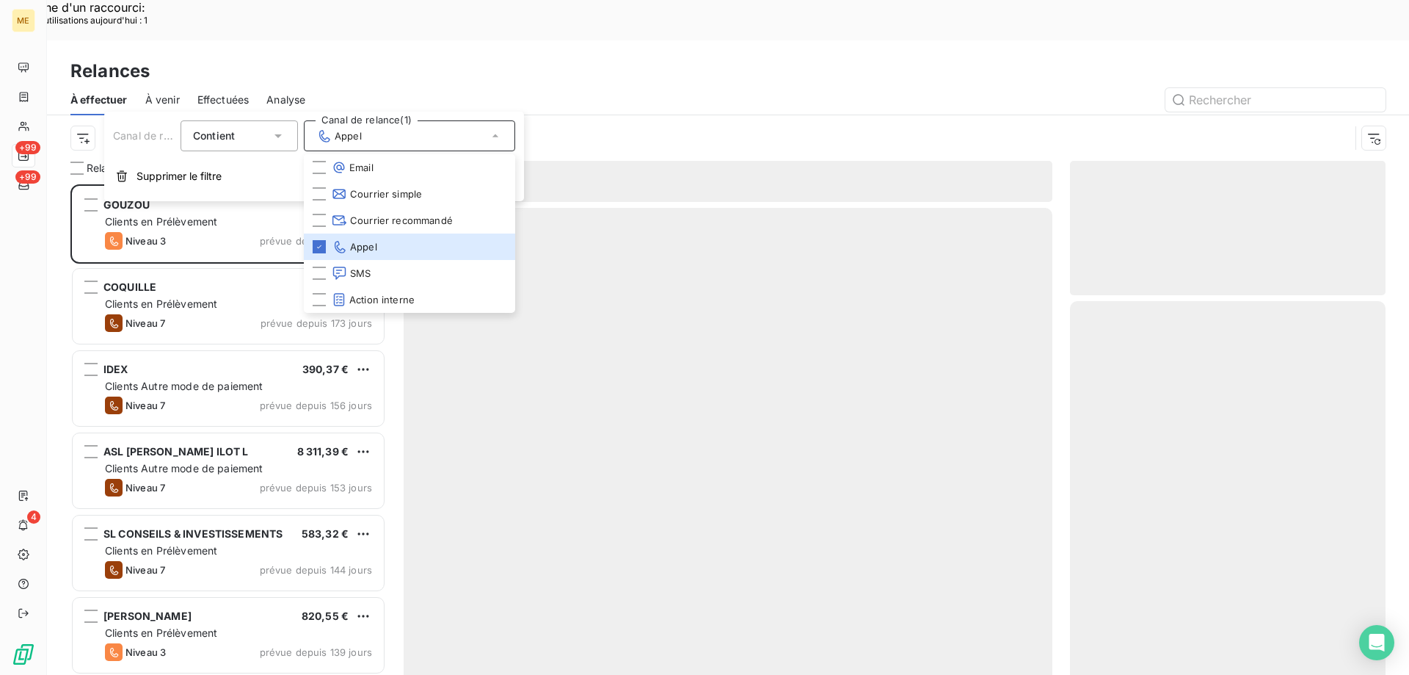
scroll to position [520, 305]
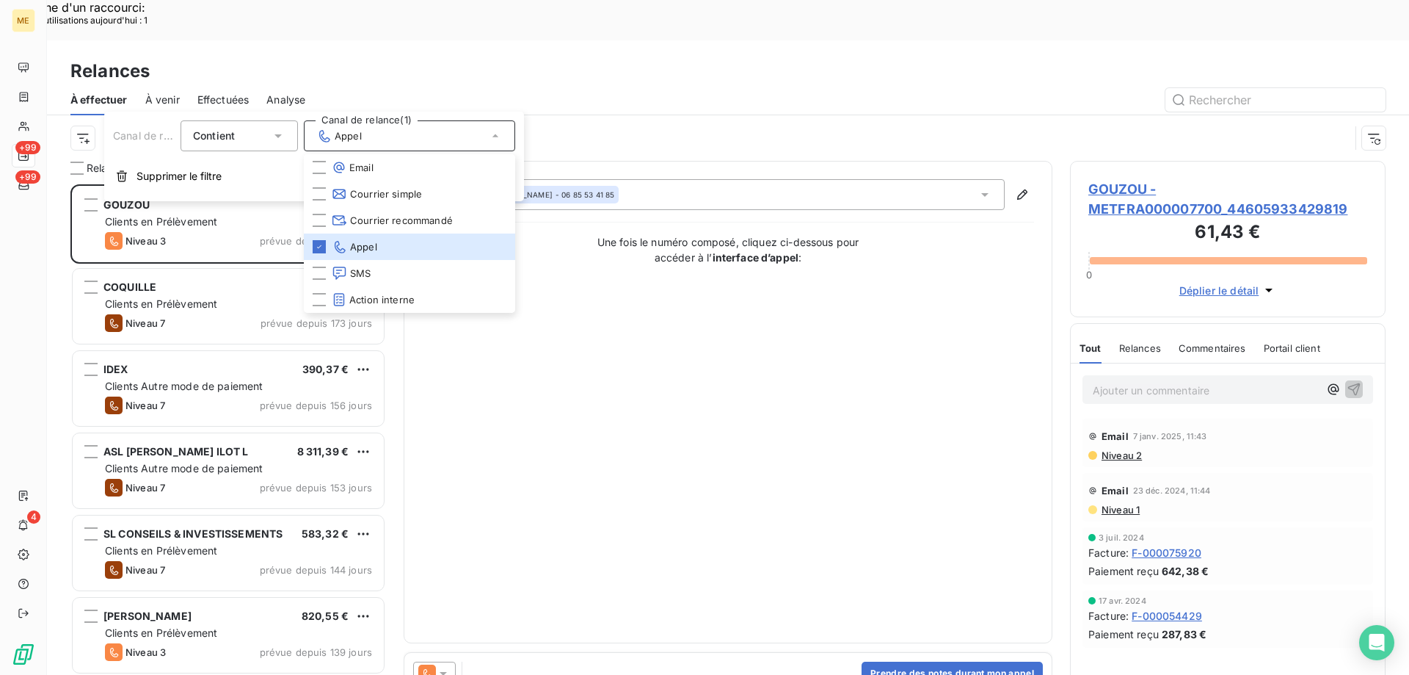
click at [70, 124] on div "Canal de relance : Appel" at bounding box center [709, 138] width 1279 height 28
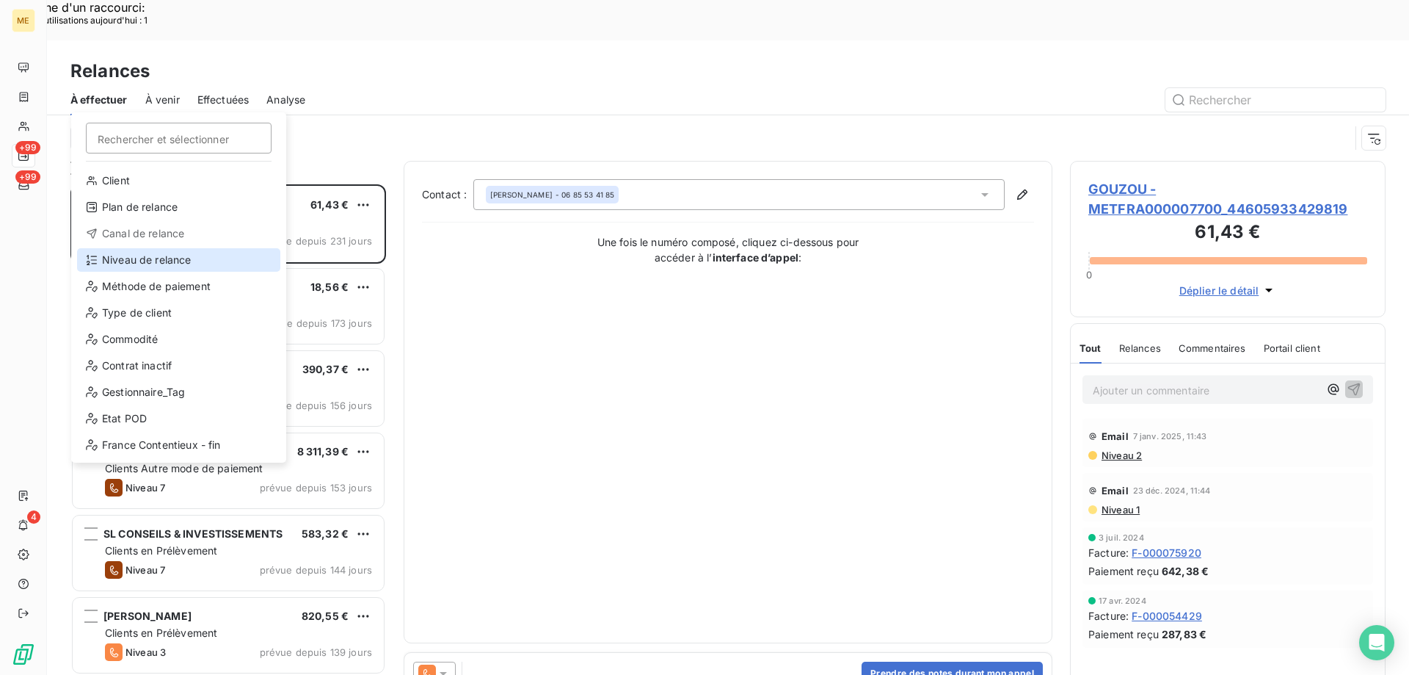
click at [125, 258] on div "Niveau de relance" at bounding box center [178, 259] width 203 height 23
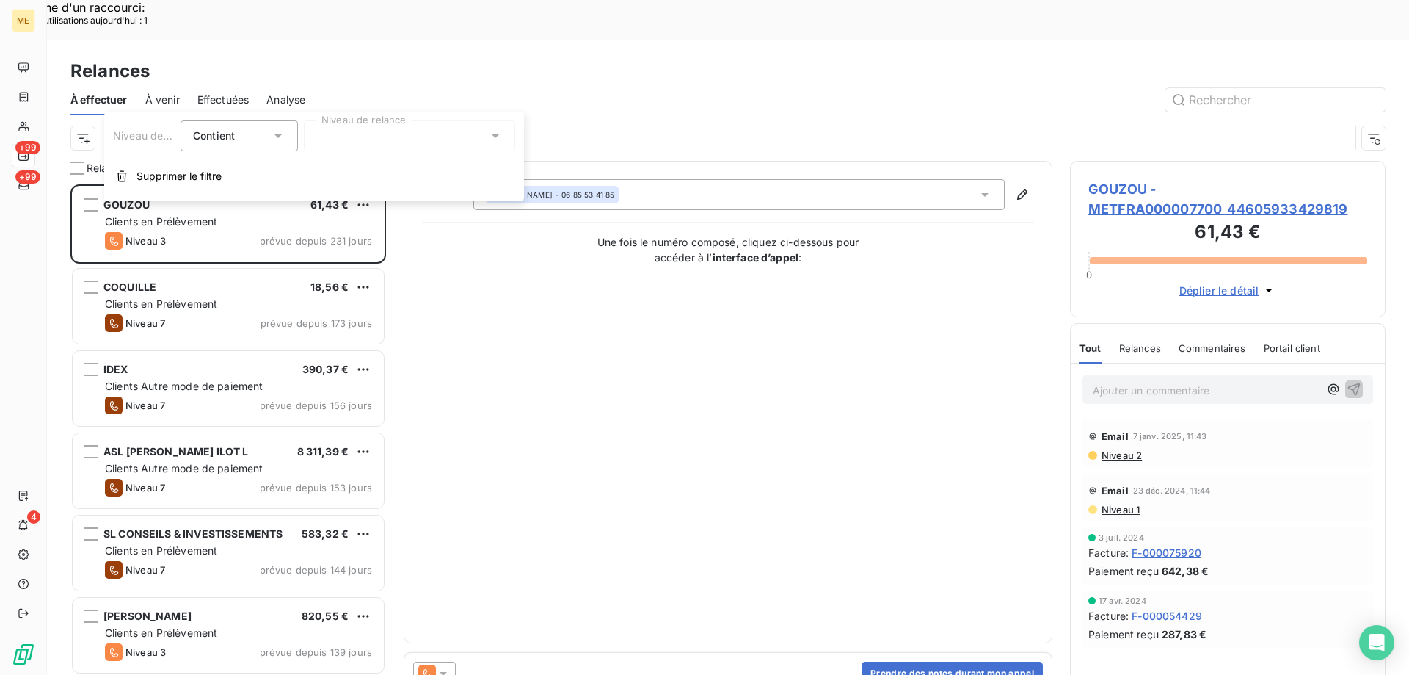
drag, startPoint x: 314, startPoint y: 134, endPoint x: 366, endPoint y: 148, distance: 53.2
click at [315, 133] on div at bounding box center [409, 135] width 211 height 31
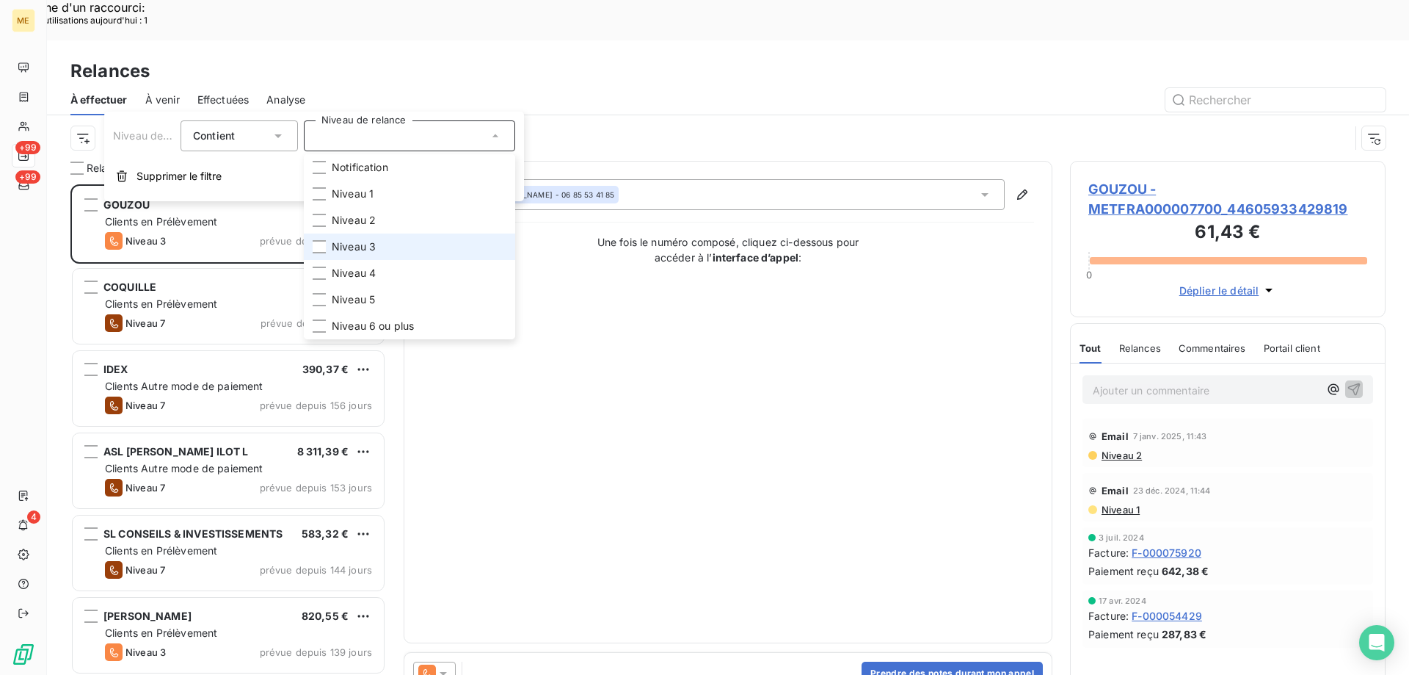
click at [392, 247] on li "Niveau 3" at bounding box center [409, 246] width 211 height 26
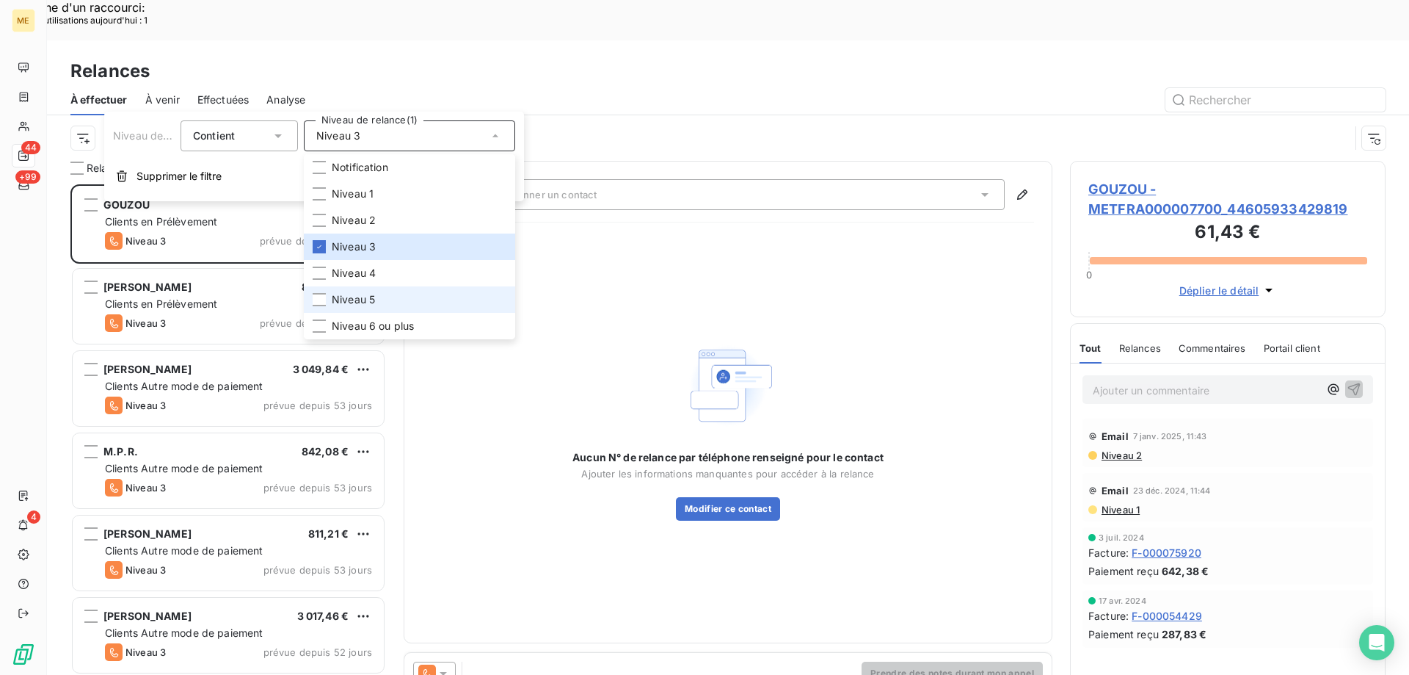
click at [389, 305] on li "Niveau 5" at bounding box center [409, 299] width 211 height 26
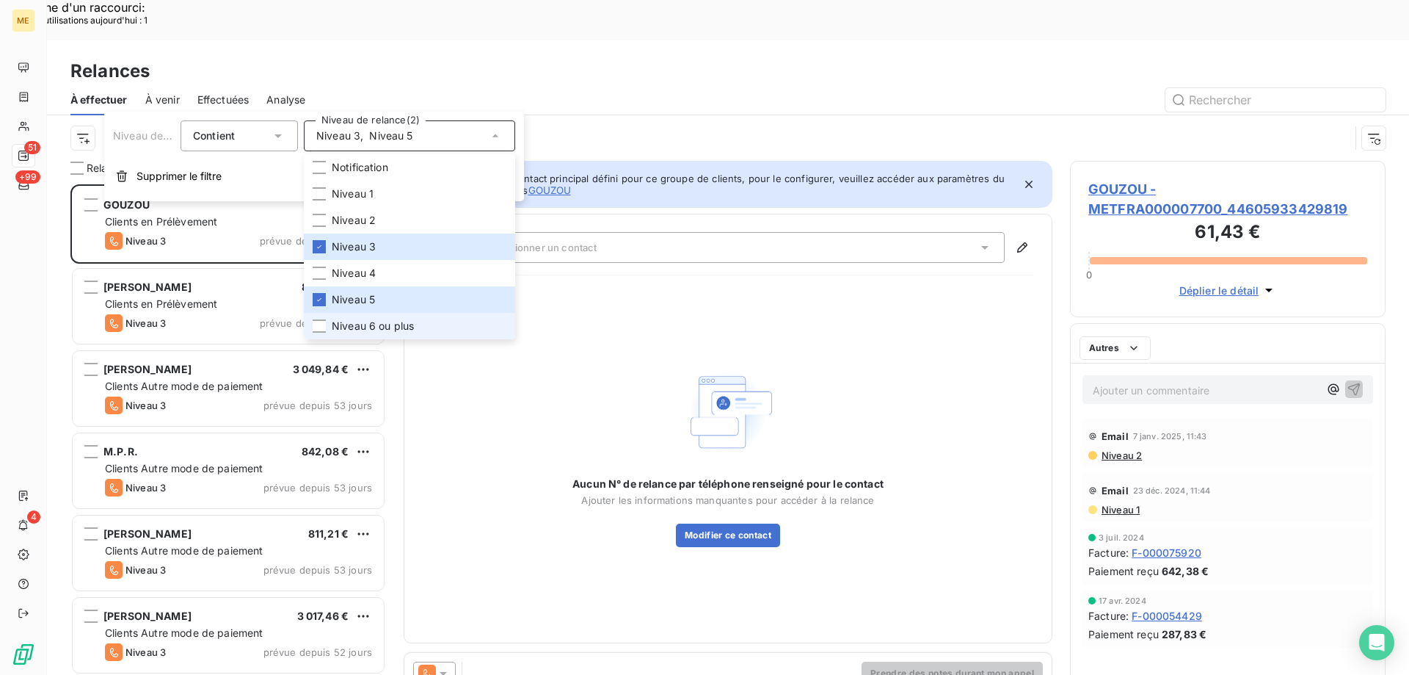
click at [386, 327] on span "Niveau 6 ou plus" at bounding box center [373, 326] width 82 height 15
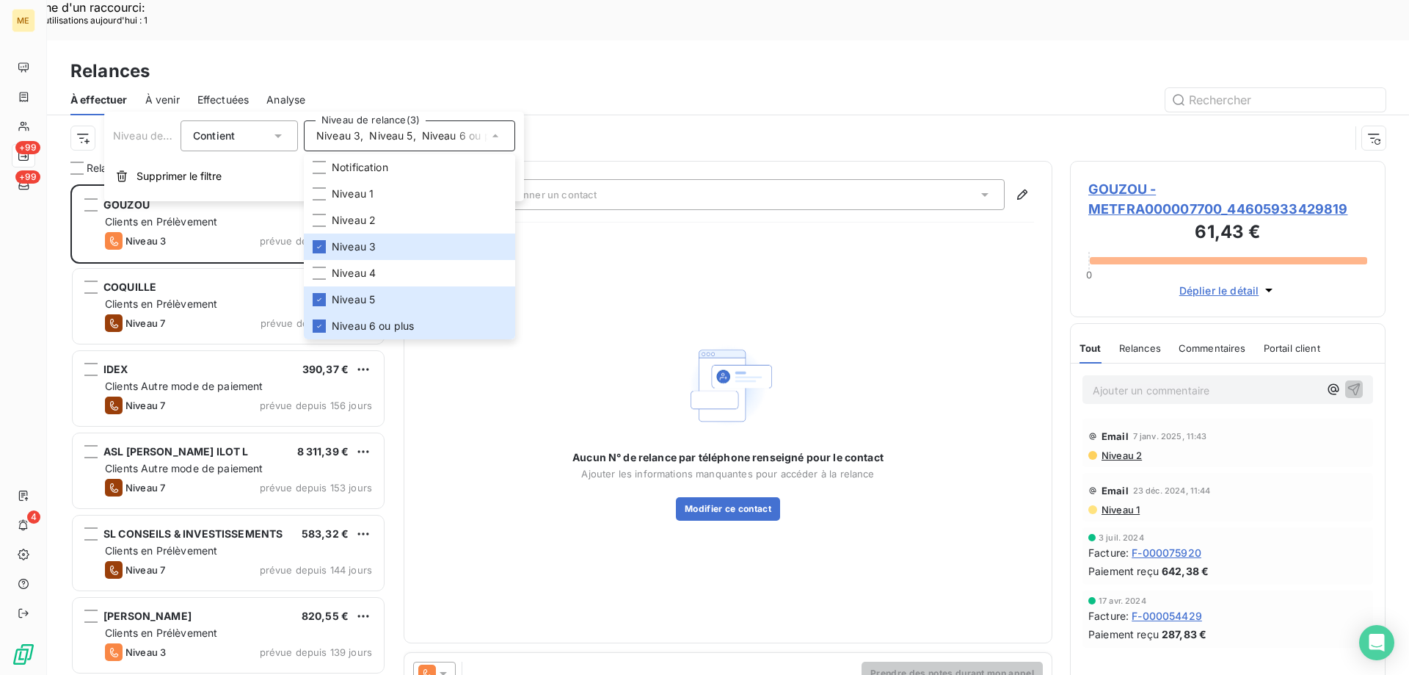
scroll to position [520, 305]
click at [70, 124] on div "Canal de relance : Appel Niveau de relance : Niveau 3 , ..." at bounding box center [709, 138] width 1279 height 28
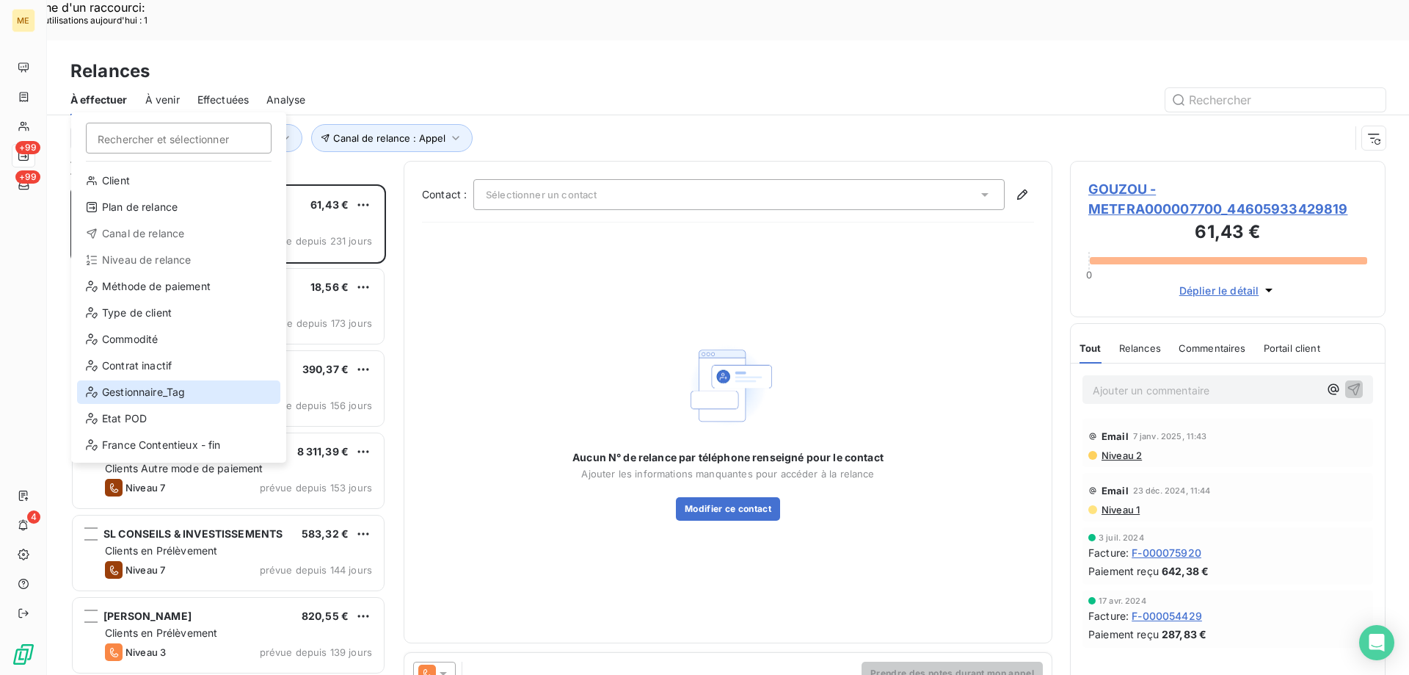
click at [138, 394] on div "Gestionnaire_Tag" at bounding box center [178, 391] width 203 height 23
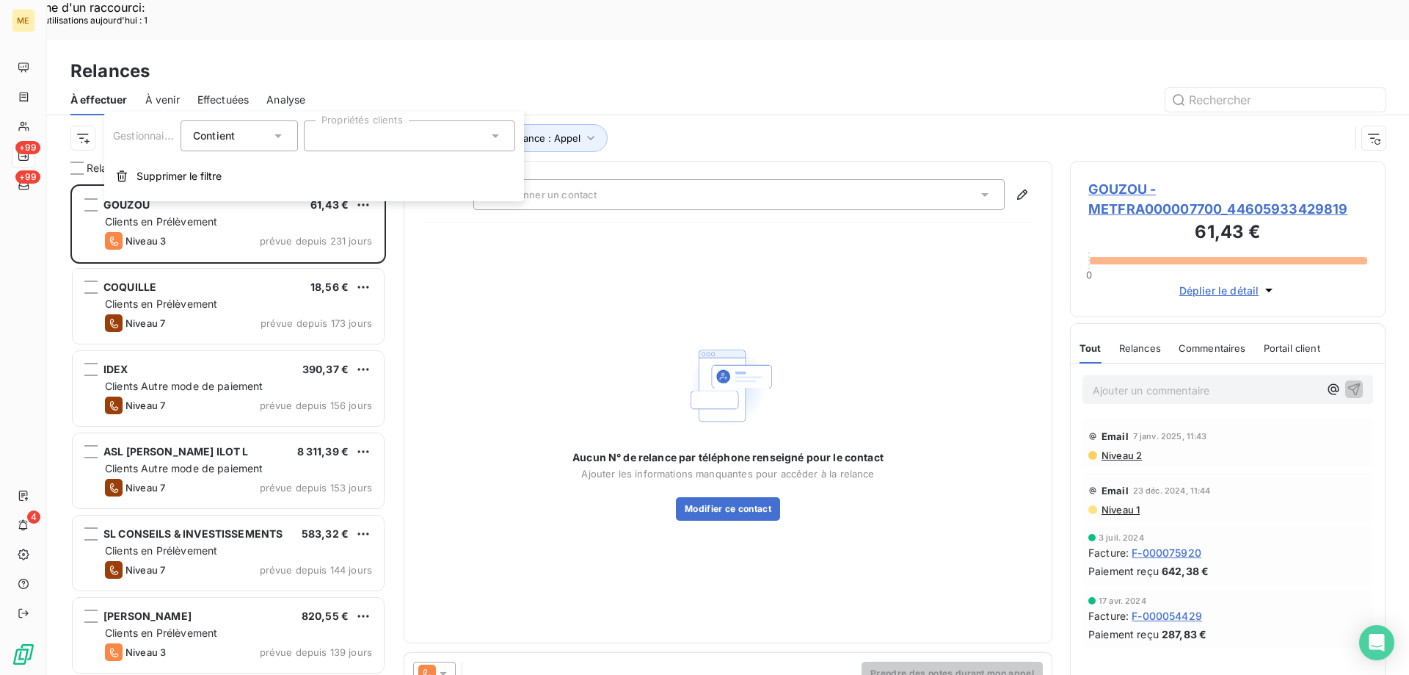
click at [461, 135] on div at bounding box center [409, 135] width 211 height 31
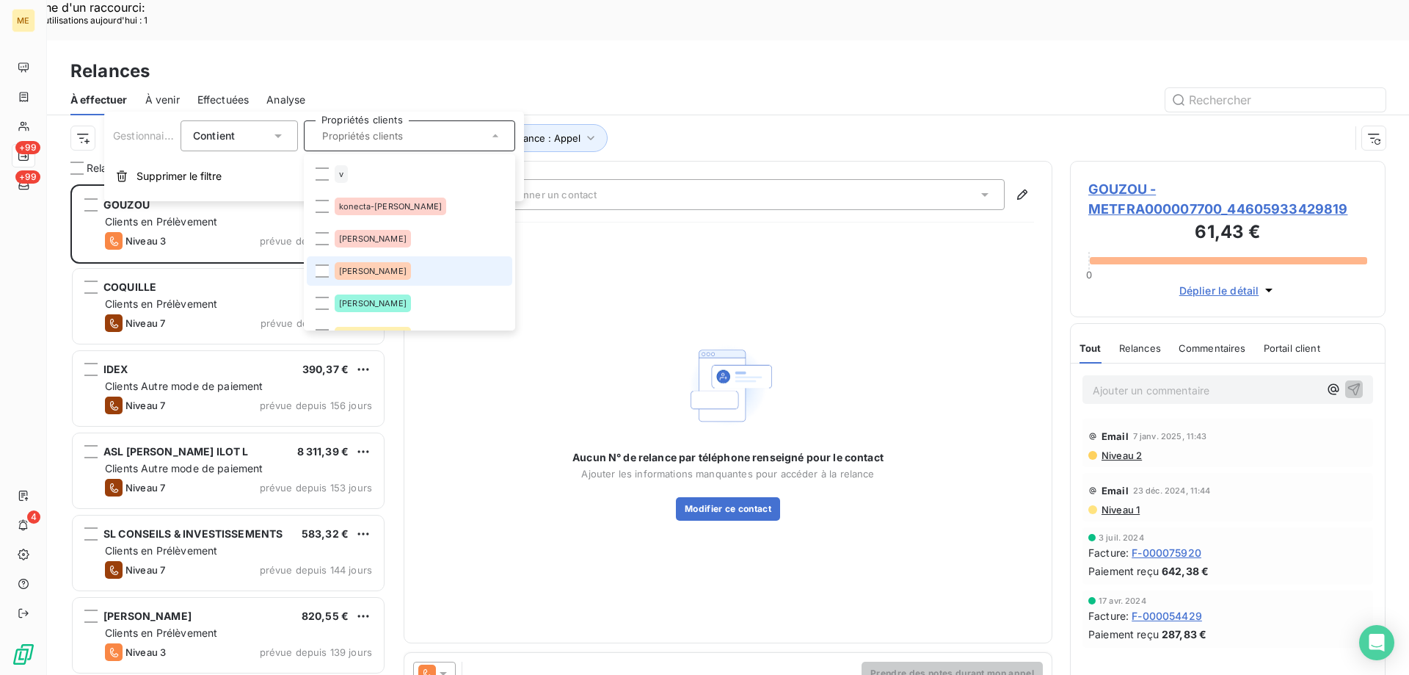
scroll to position [97, 0]
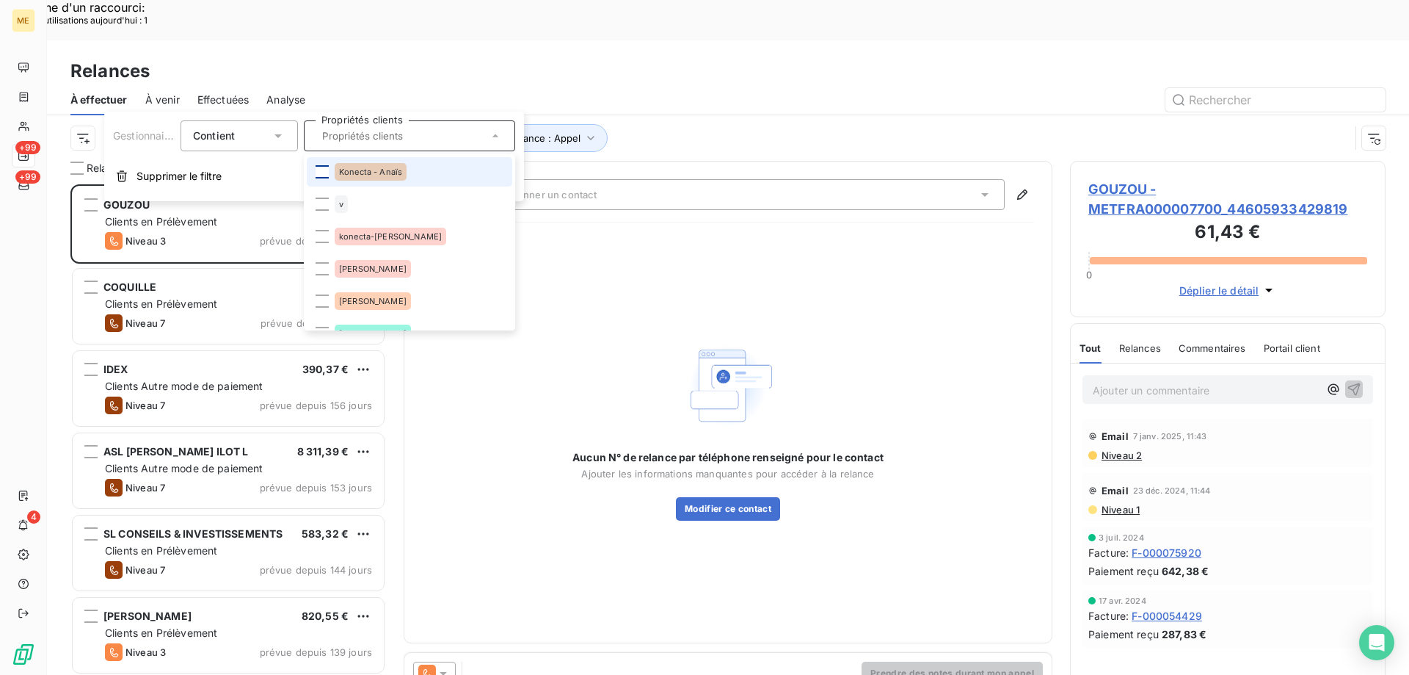
click at [320, 176] on div at bounding box center [322, 171] width 13 height 13
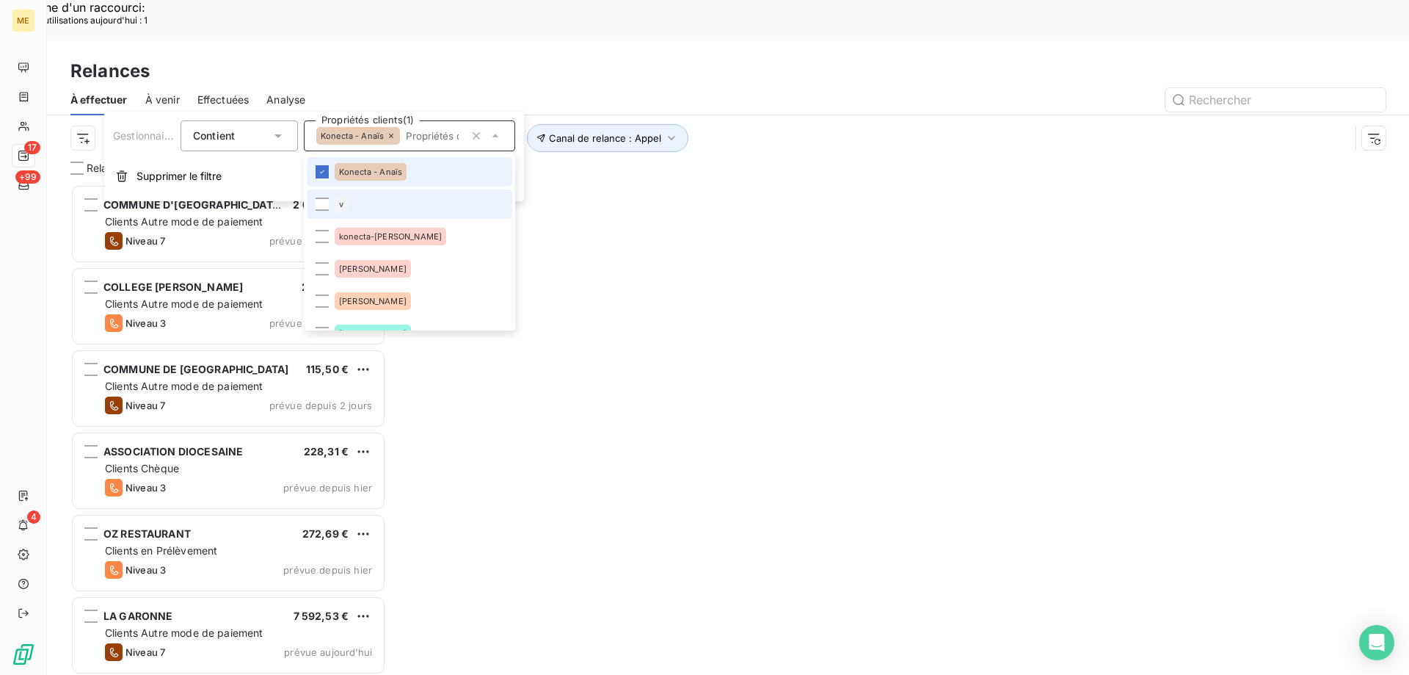
scroll to position [520, 305]
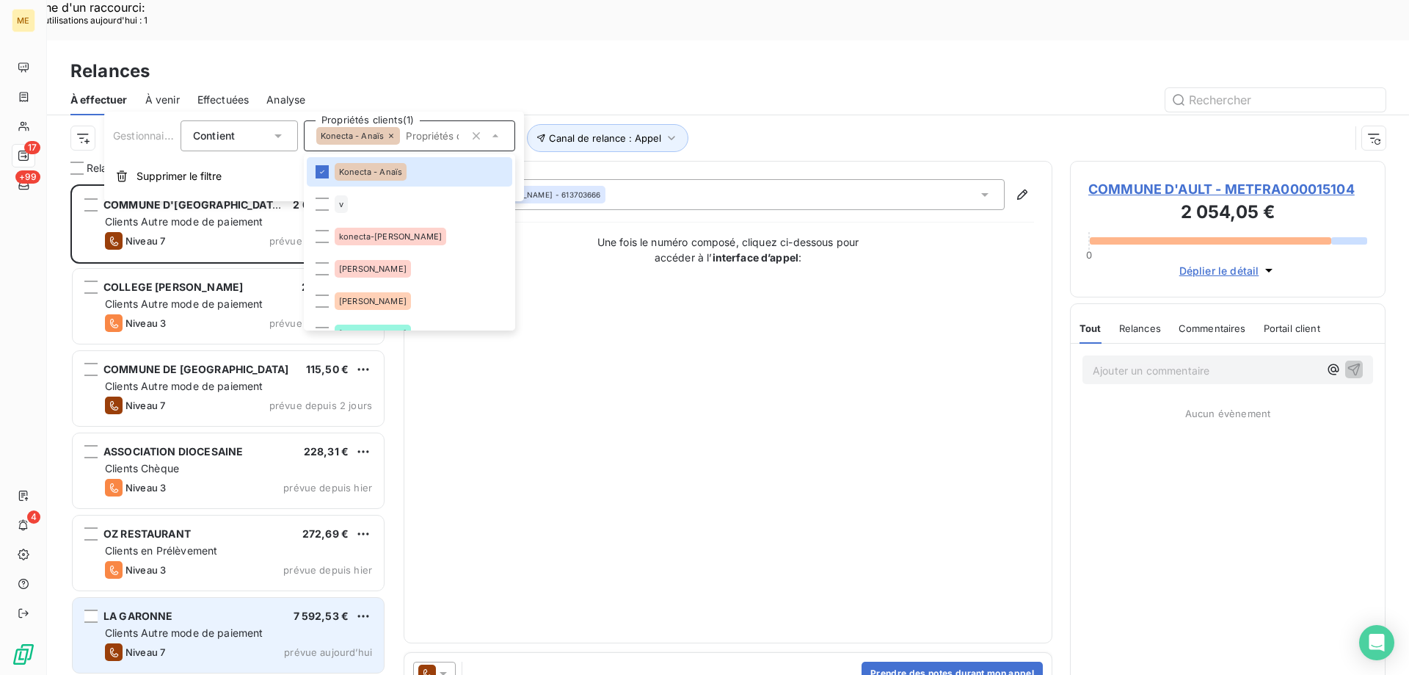
click at [195, 626] on span "Clients Autre mode de paiement" at bounding box center [184, 632] width 159 height 12
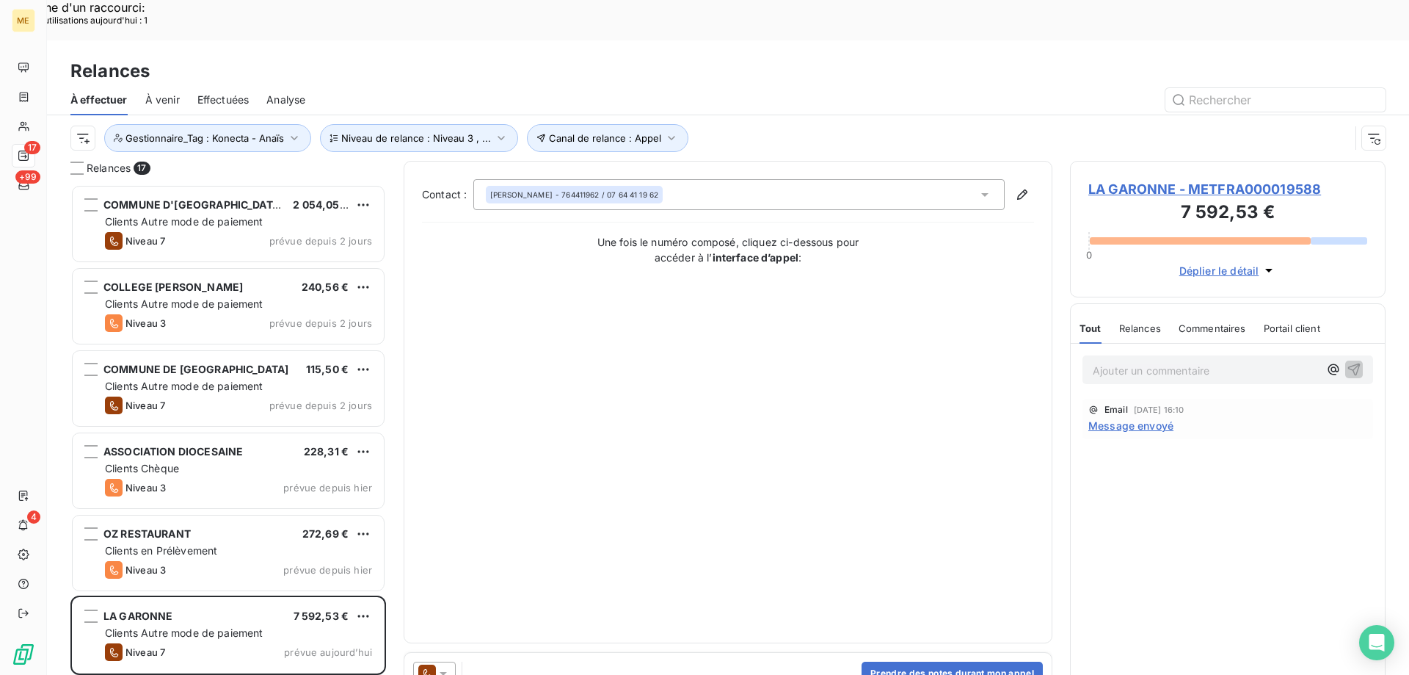
click at [1158, 179] on span "LA GARONNE - METFRA000019588" at bounding box center [1228, 189] width 279 height 20
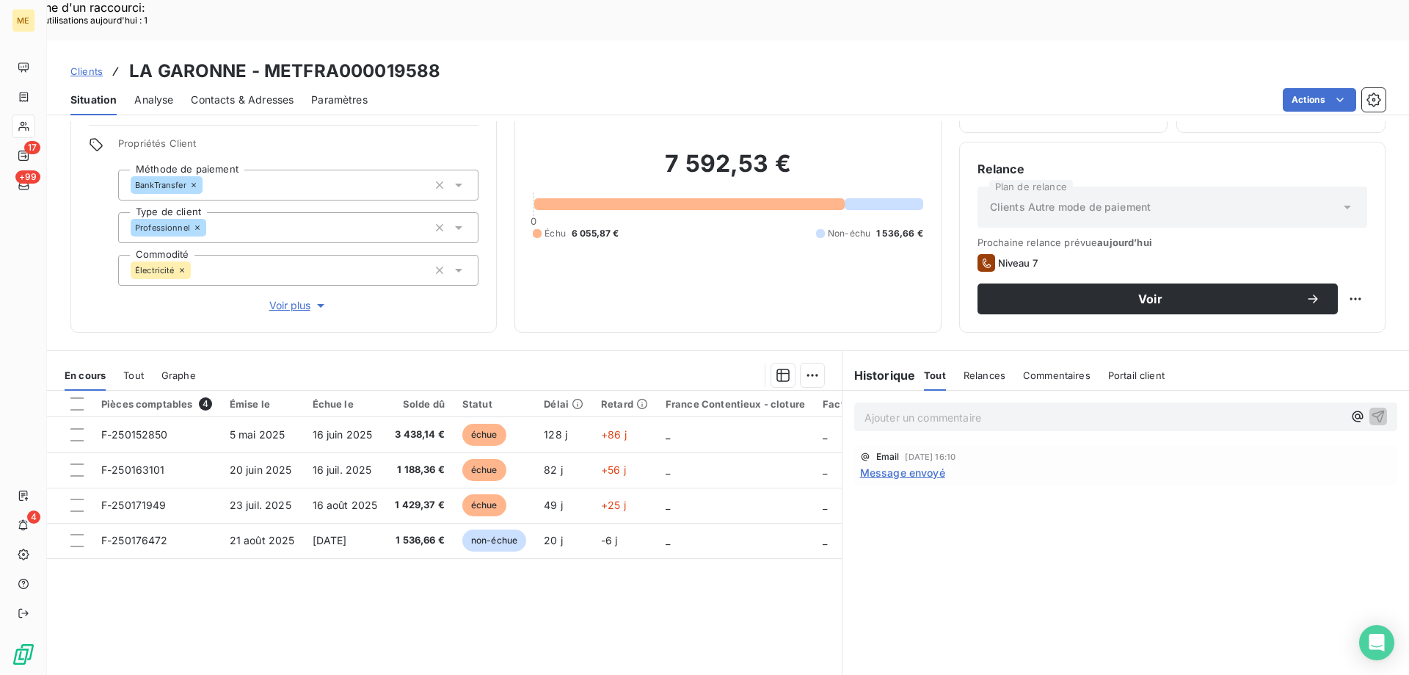
scroll to position [93, 0]
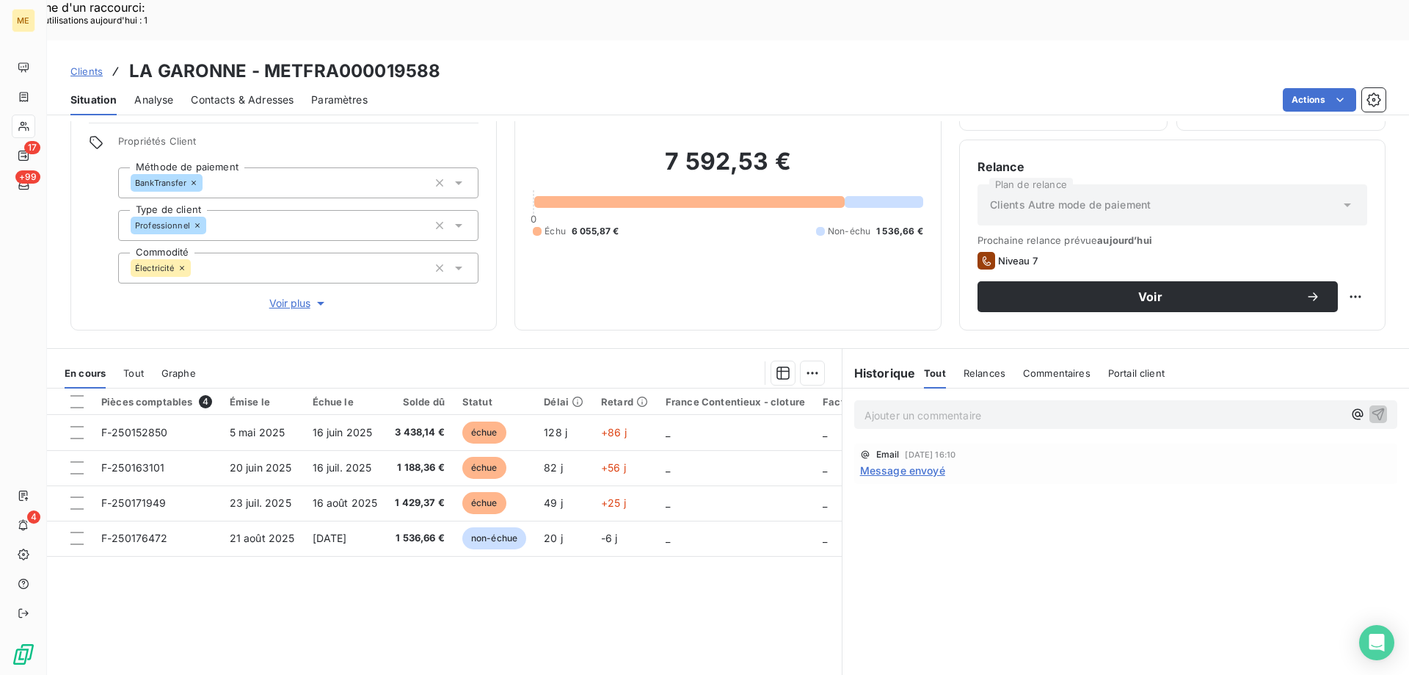
click at [278, 296] on span "Voir plus" at bounding box center [298, 303] width 59 height 15
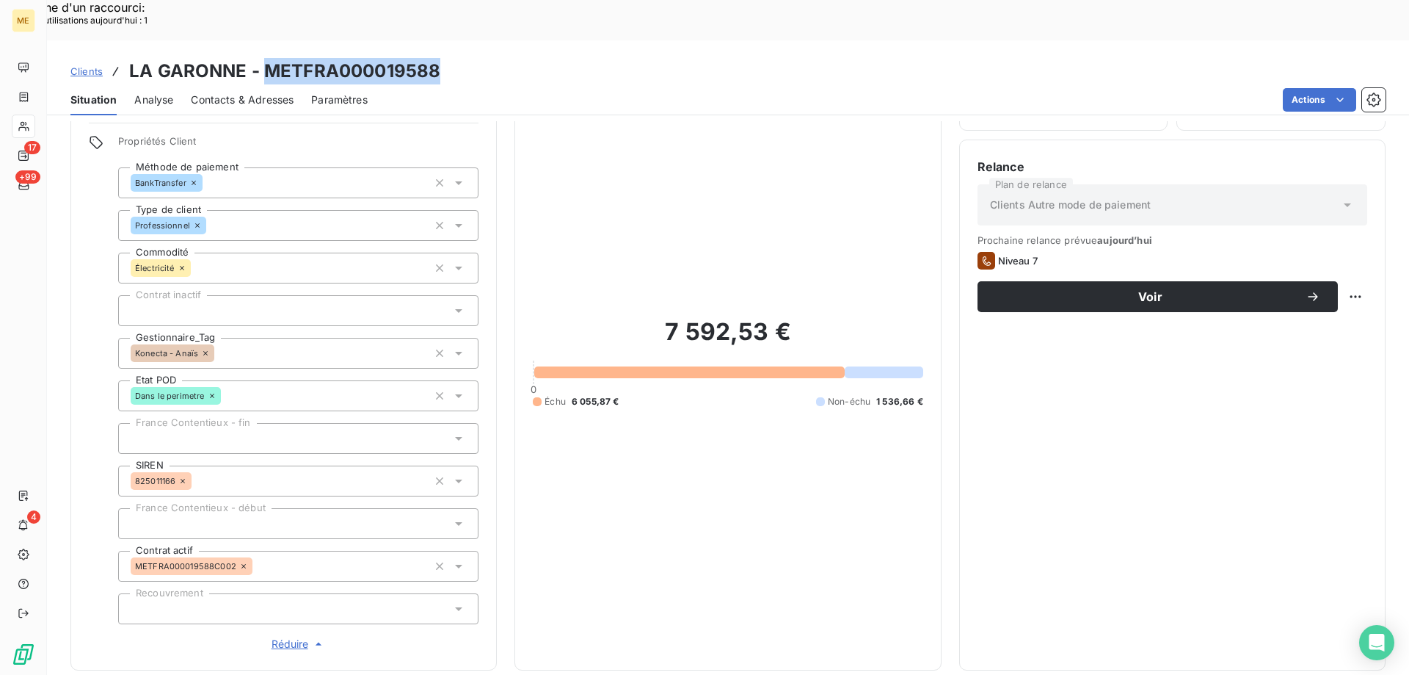
drag, startPoint x: 263, startPoint y: 35, endPoint x: 437, endPoint y: 37, distance: 174.7
click at [437, 58] on h3 "LA GARONNE - METFRA000019588" at bounding box center [284, 71] width 311 height 26
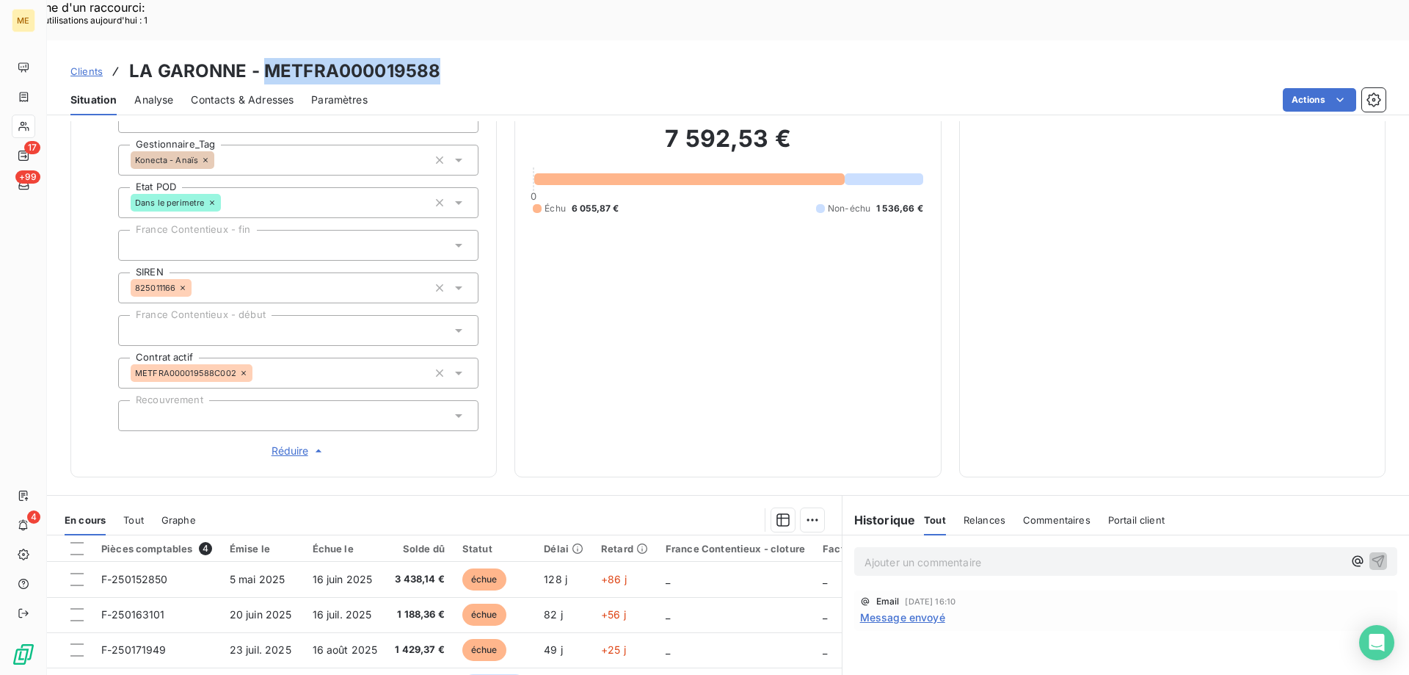
scroll to position [423, 0]
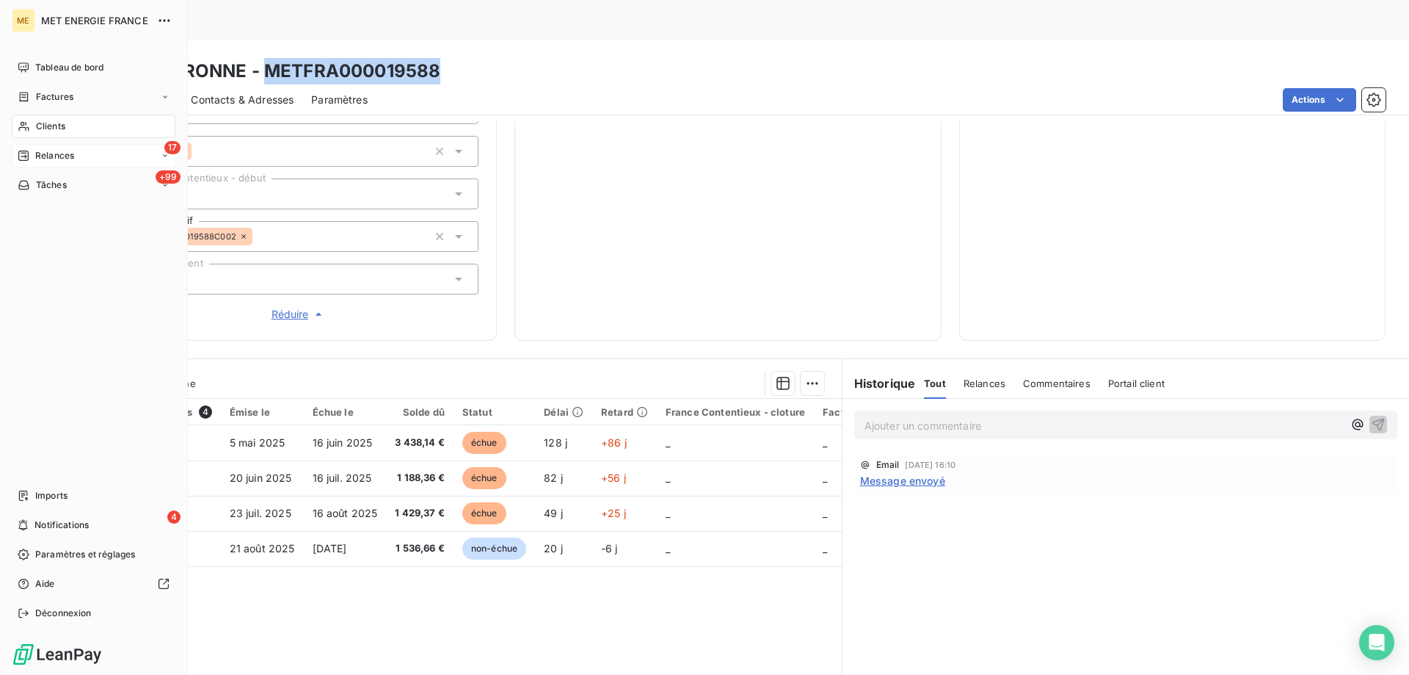
click at [69, 152] on span "Relances" at bounding box center [54, 155] width 39 height 13
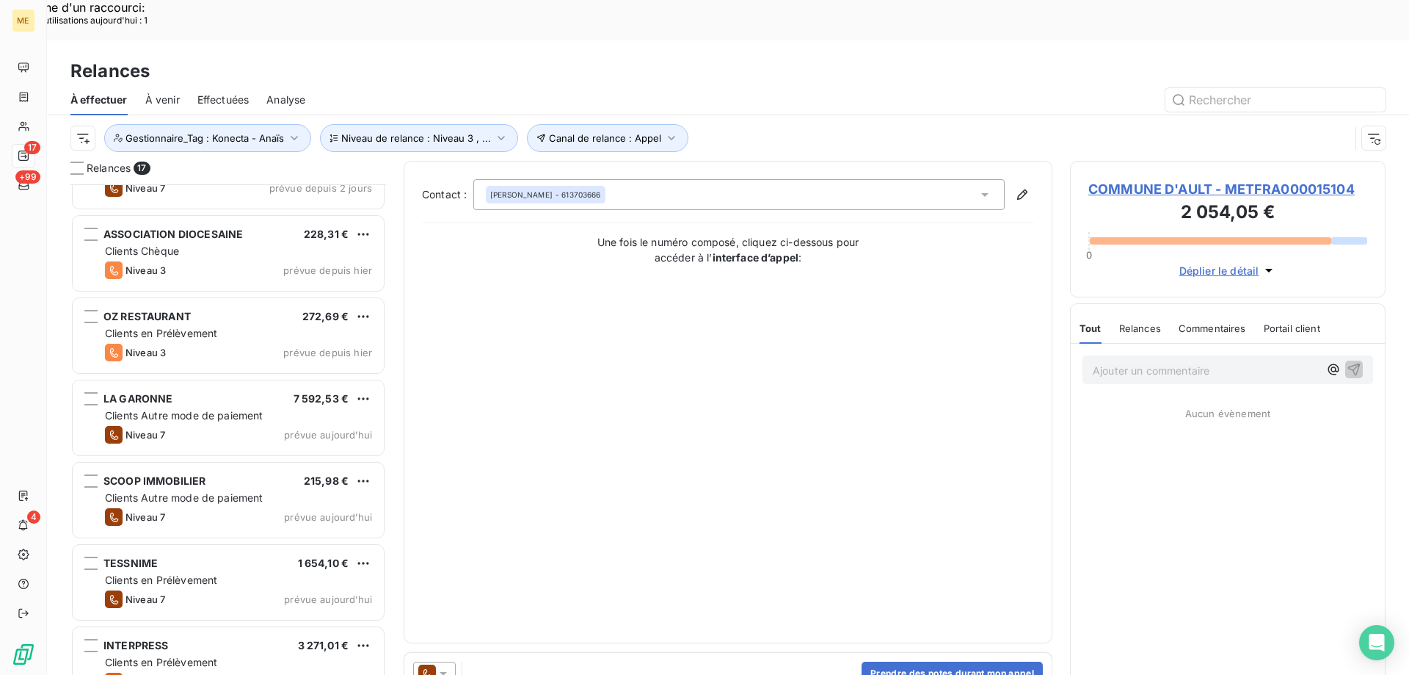
scroll to position [221, 0]
click at [207, 471] on div "SCOOP IMMOBILIER 215,98 €" at bounding box center [238, 477] width 267 height 13
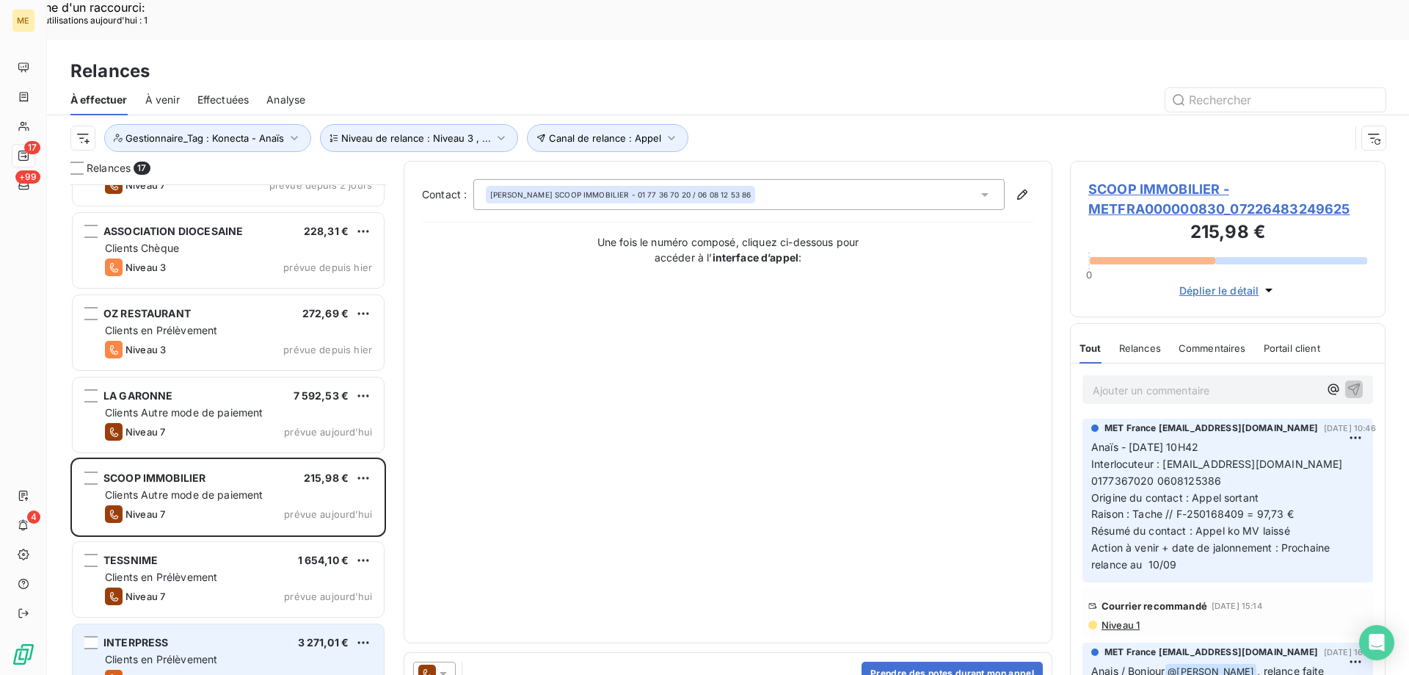
click at [192, 653] on span "Clients en Prélèvement" at bounding box center [161, 659] width 112 height 12
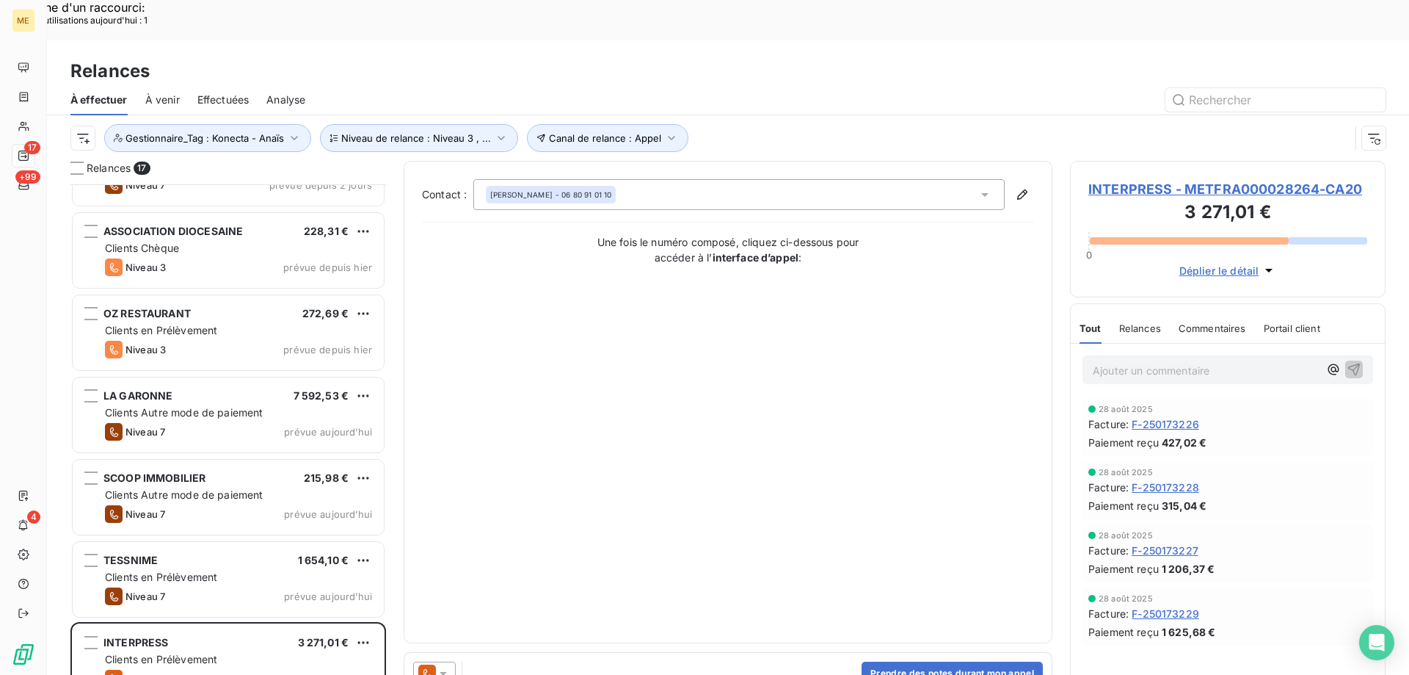
click at [1120, 179] on span "INTERPRESS - METFRA000028264-CA20" at bounding box center [1228, 189] width 279 height 20
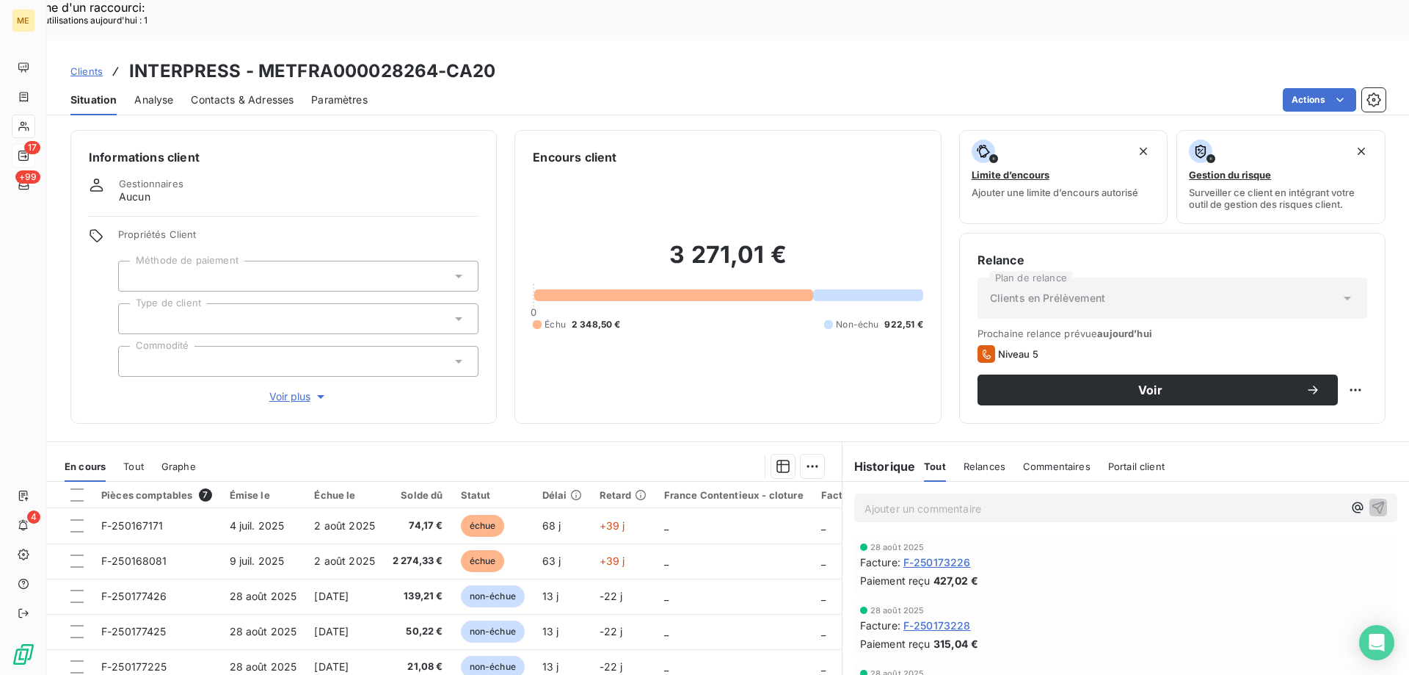
click at [299, 389] on span "Voir plus" at bounding box center [298, 396] width 59 height 15
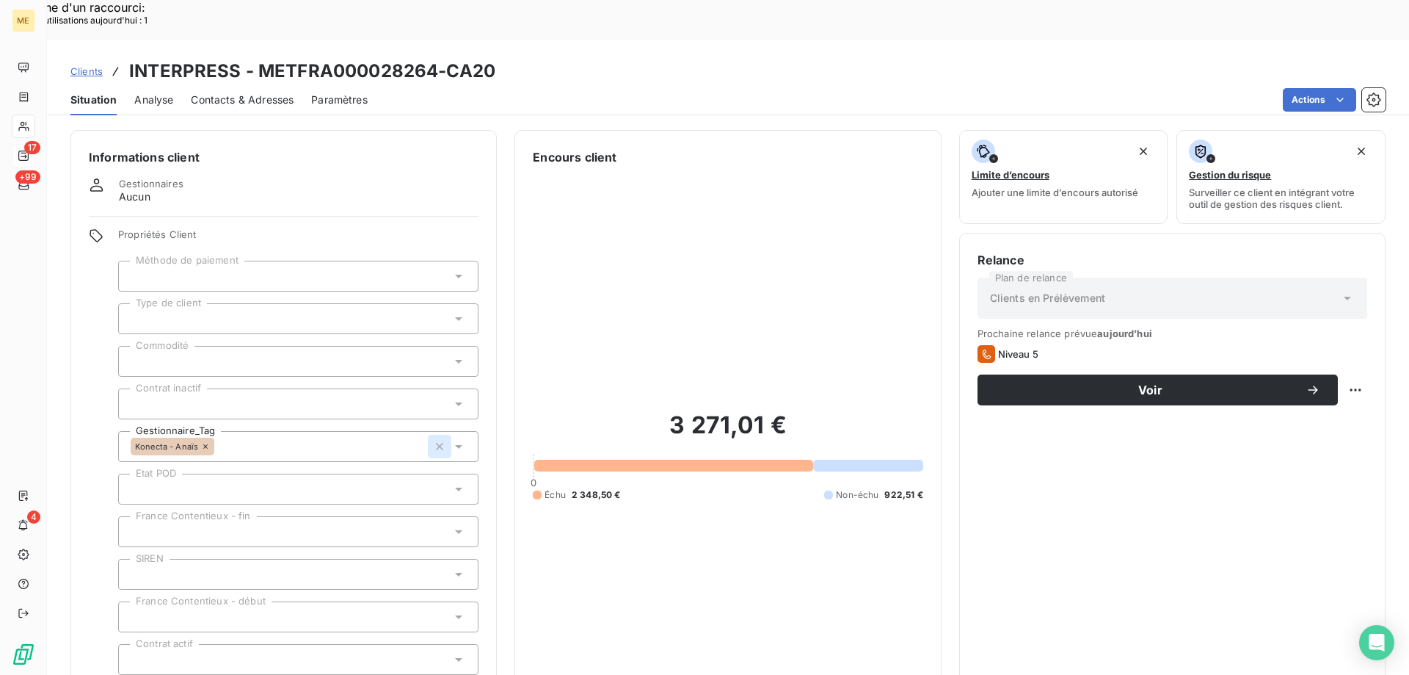
click at [435, 439] on icon "button" at bounding box center [439, 446] width 15 height 15
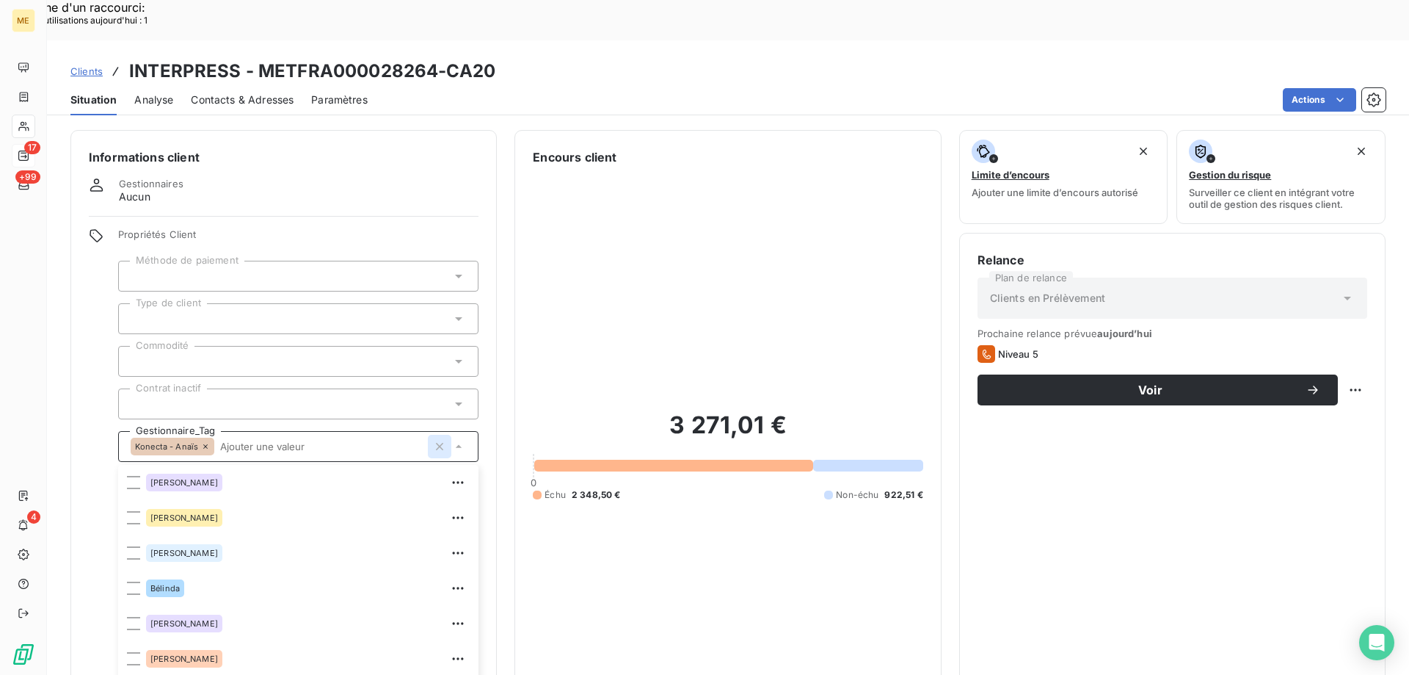
scroll to position [93, 0]
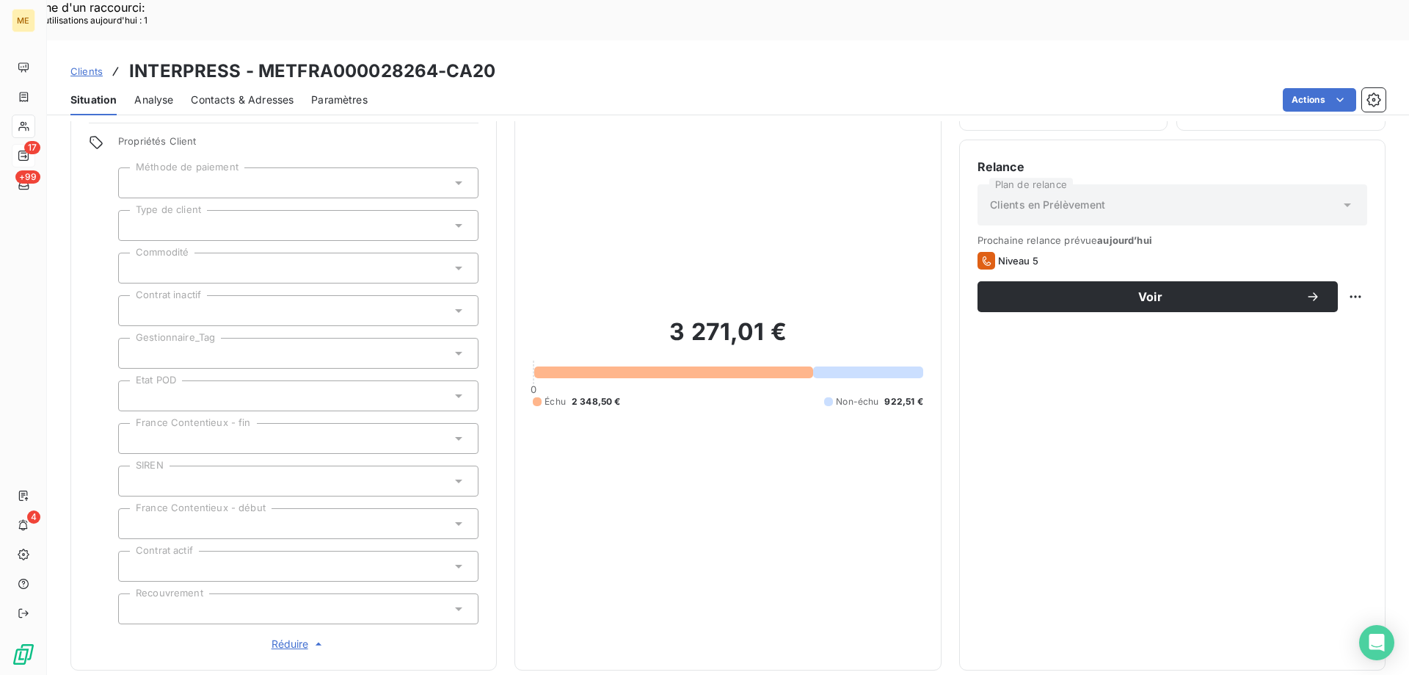
click at [214, 338] on div at bounding box center [298, 353] width 360 height 31
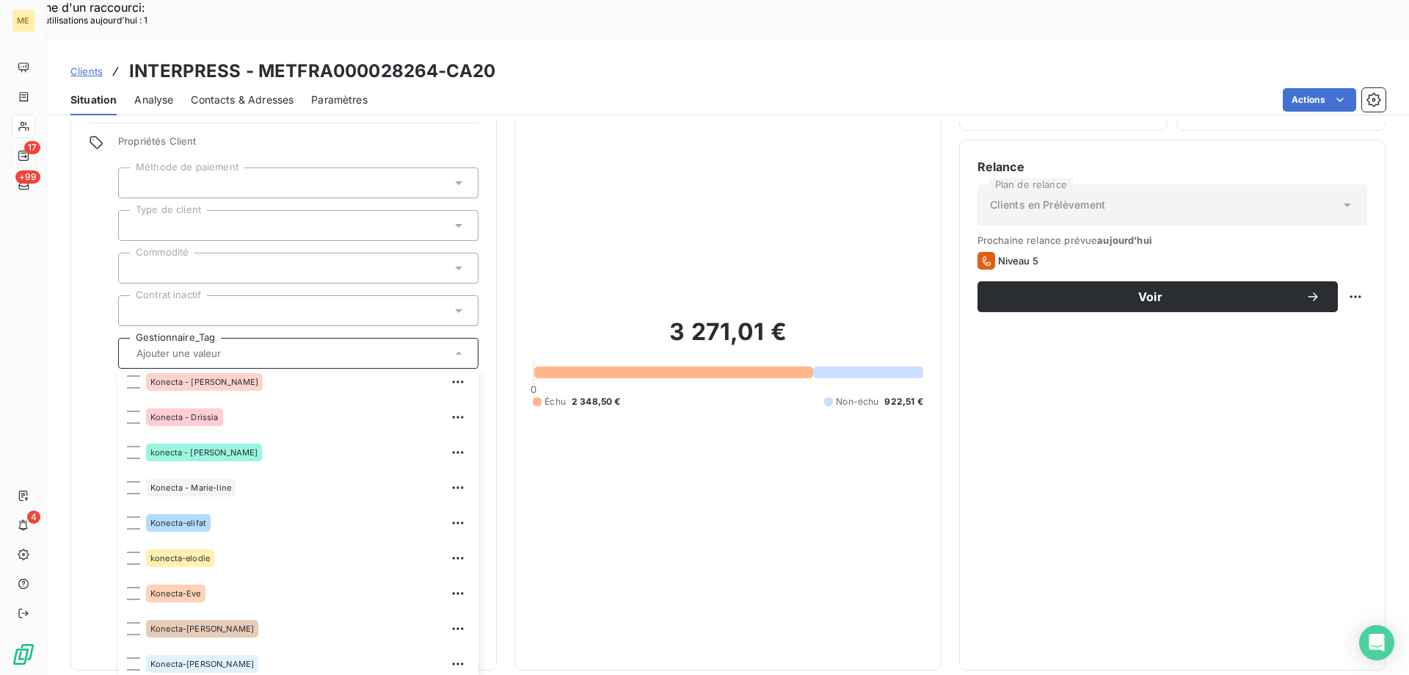
scroll to position [367, 0]
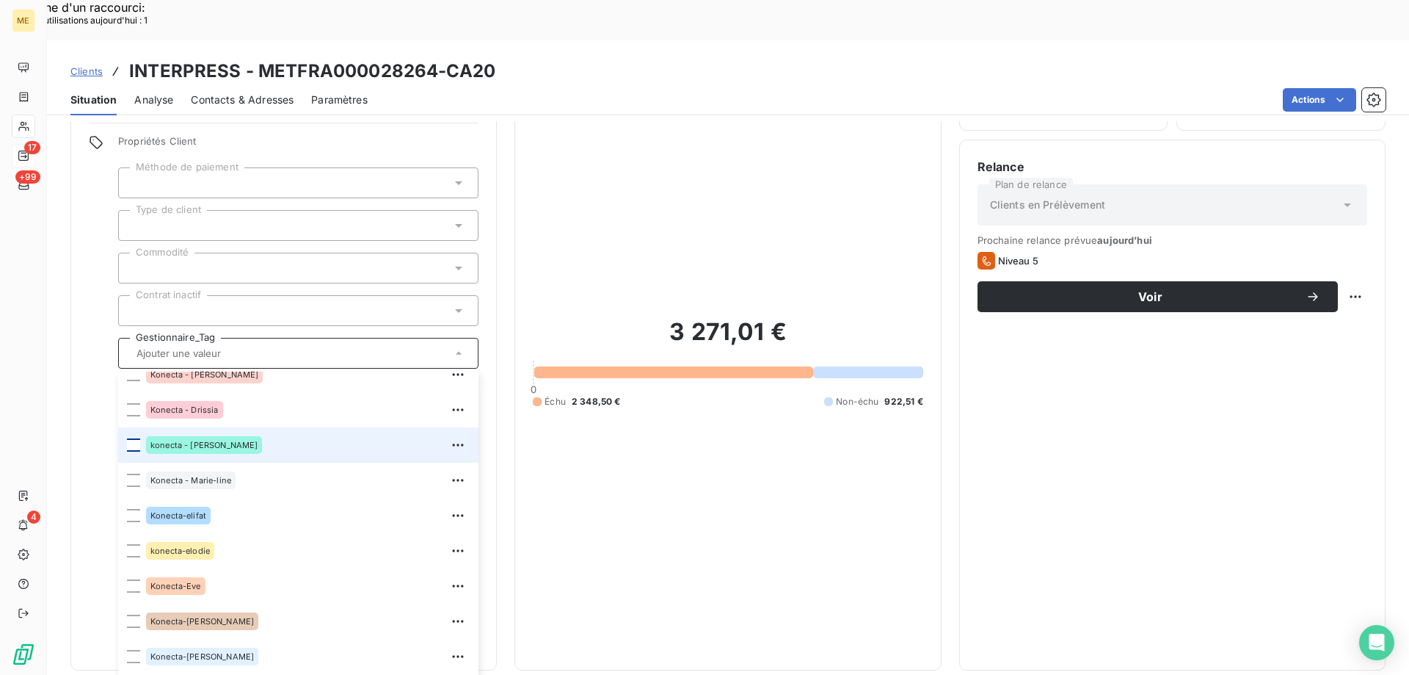
click at [132, 438] on div at bounding box center [133, 444] width 13 height 13
drag, startPoint x: 683, startPoint y: 589, endPoint x: 664, endPoint y: 528, distance: 63.1
click at [679, 585] on div "3 271,01 € 0 Échu 2 348,50 € Non-échu 922,51 €" at bounding box center [728, 362] width 390 height 579
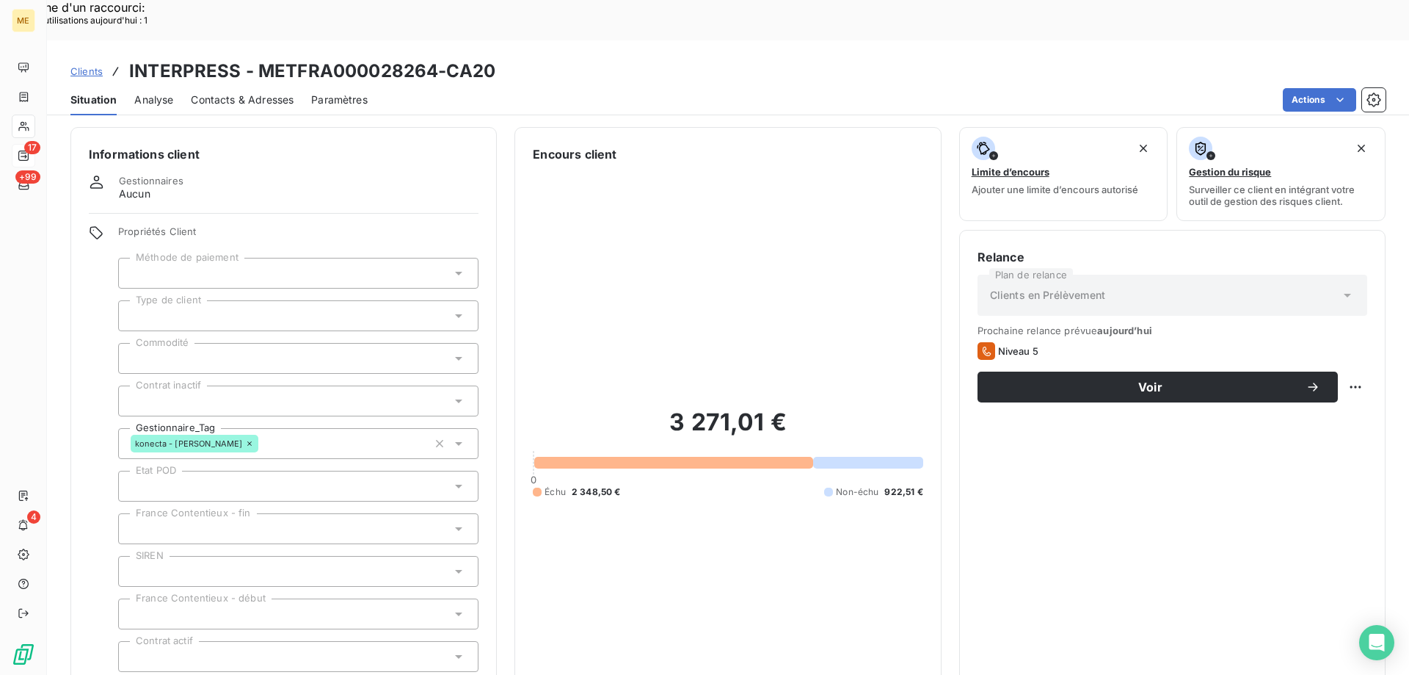
scroll to position [0, 0]
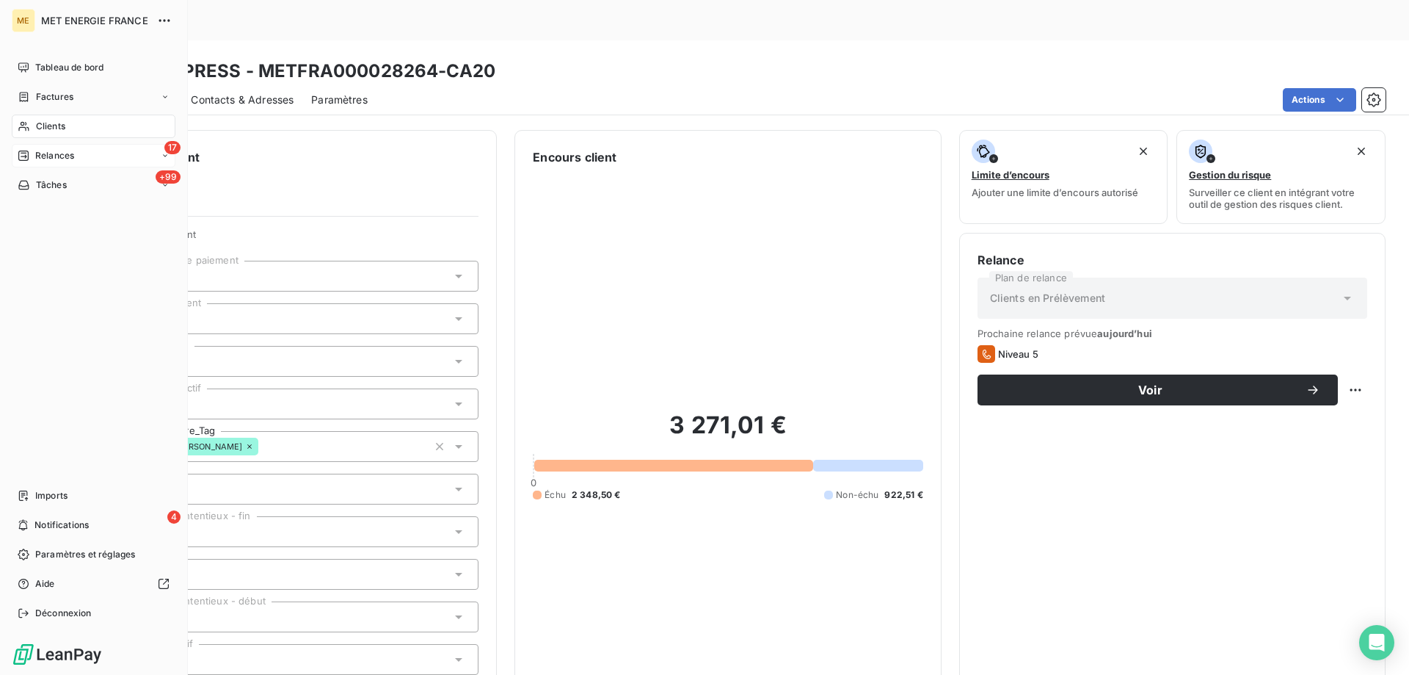
click at [34, 156] on div "Relances" at bounding box center [46, 155] width 57 height 13
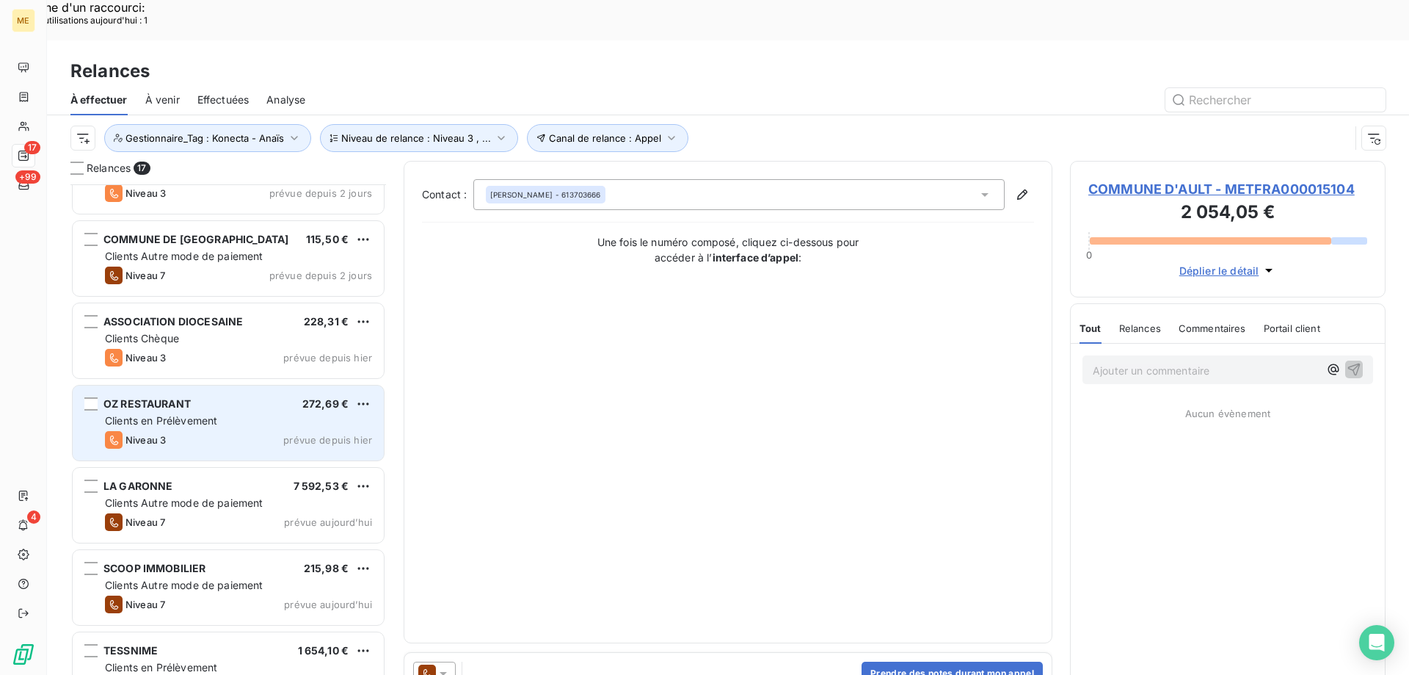
scroll to position [148, 0]
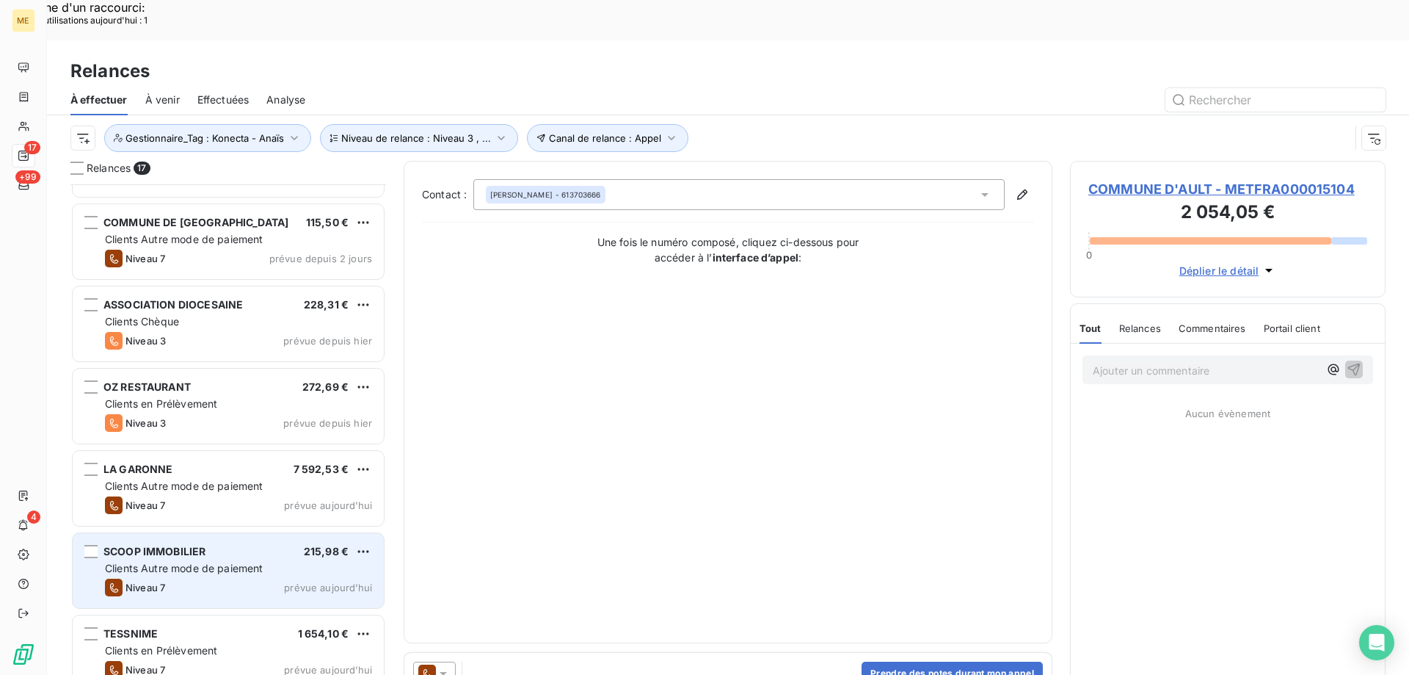
click at [210, 578] on div "Niveau 7 prévue aujourd’hui" at bounding box center [238, 587] width 267 height 18
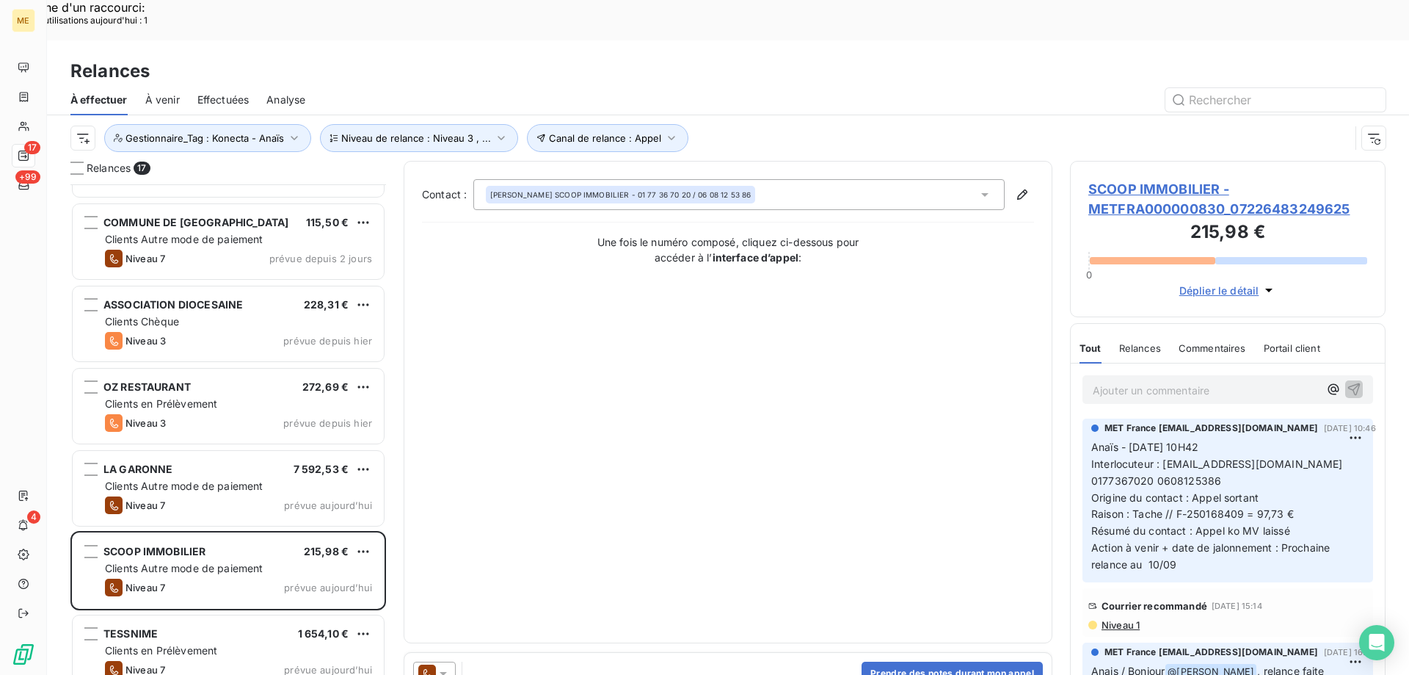
click at [1121, 179] on span "SCOOP IMMOBILIER - METFRA000000830_07226483249625" at bounding box center [1228, 199] width 279 height 40
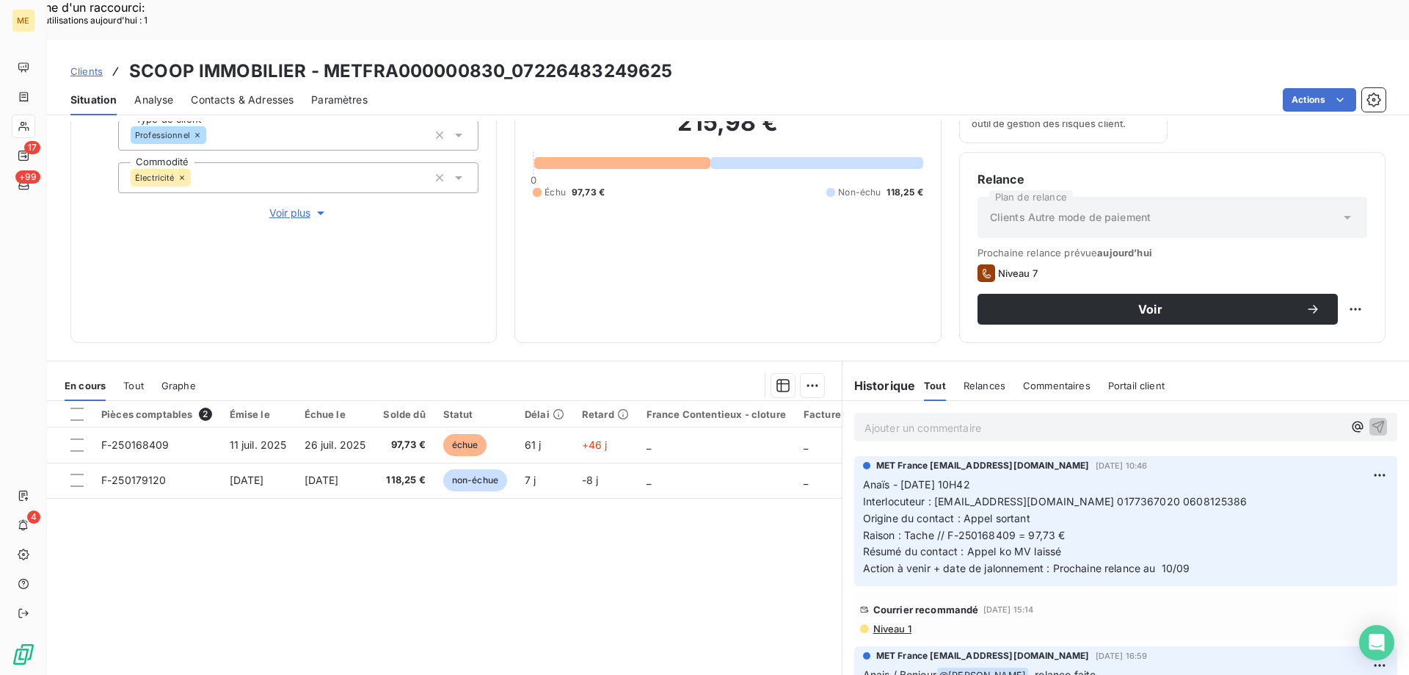
scroll to position [196, 0]
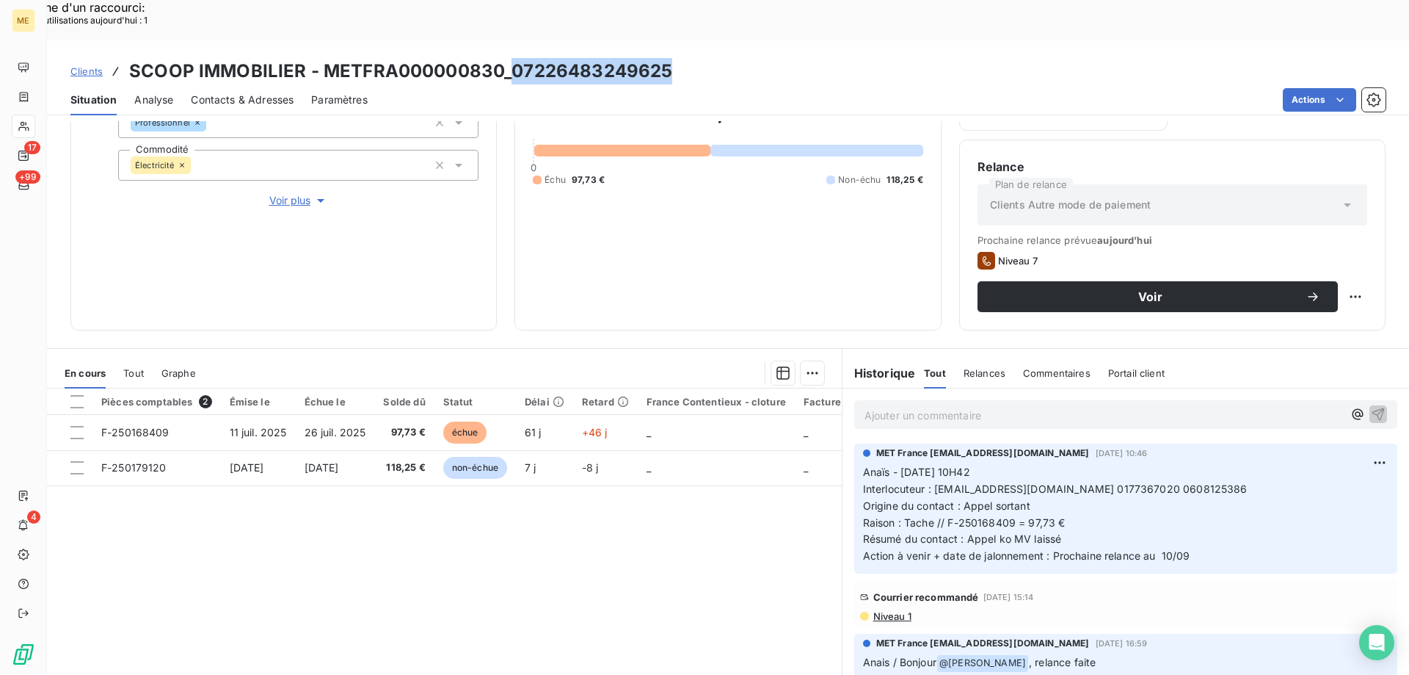
drag, startPoint x: 511, startPoint y: 31, endPoint x: 701, endPoint y: 28, distance: 190.1
click at [701, 58] on div "Clients SCOOP IMMOBILIER - METFRA000000830_07226483249625" at bounding box center [728, 71] width 1362 height 26
copy h3 "07226483249625"
drag, startPoint x: 1069, startPoint y: 446, endPoint x: 1129, endPoint y: 456, distance: 61.1
click at [1129, 464] on p "Anaïs - 03/09/2025 - 10H42 Interlocuteur : camila.nacif@ladresse.com 0177367020…" at bounding box center [1126, 514] width 526 height 101
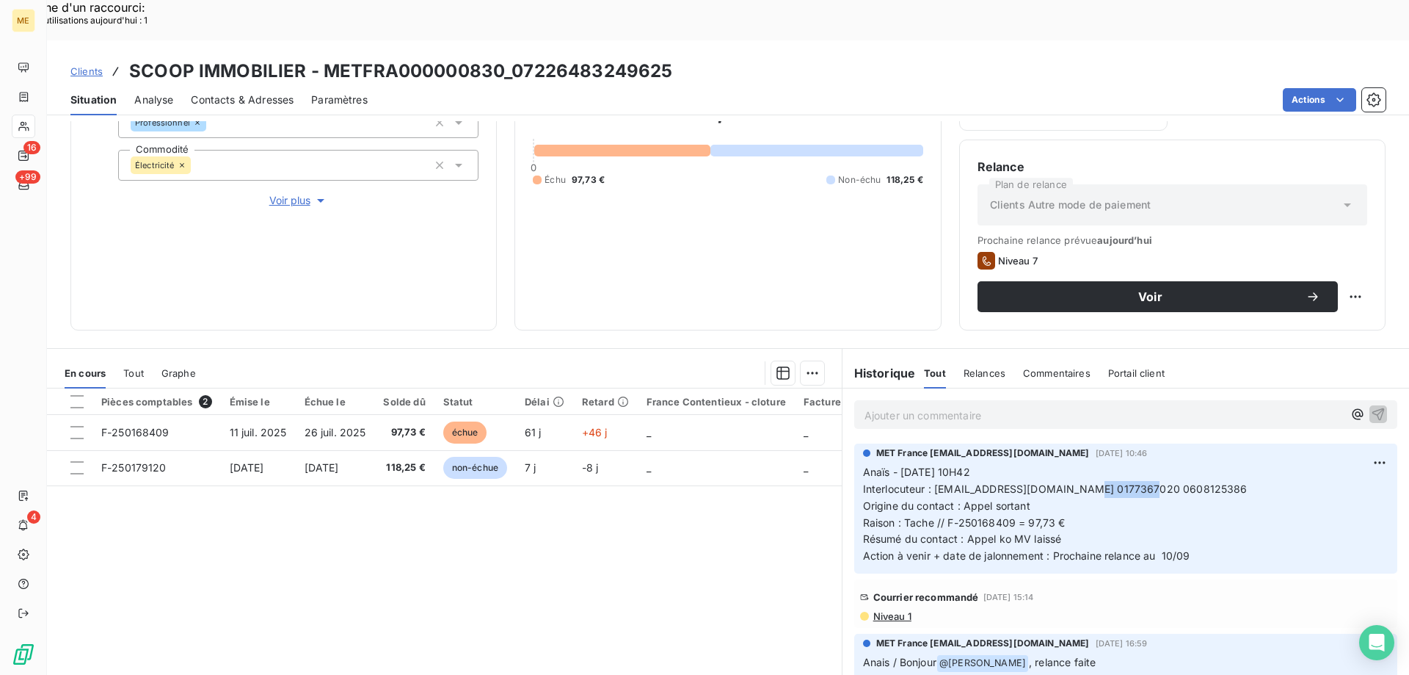
copy span "0177367020"
click at [876, 406] on p "Ajouter un commentaire ﻿" at bounding box center [1104, 415] width 479 height 18
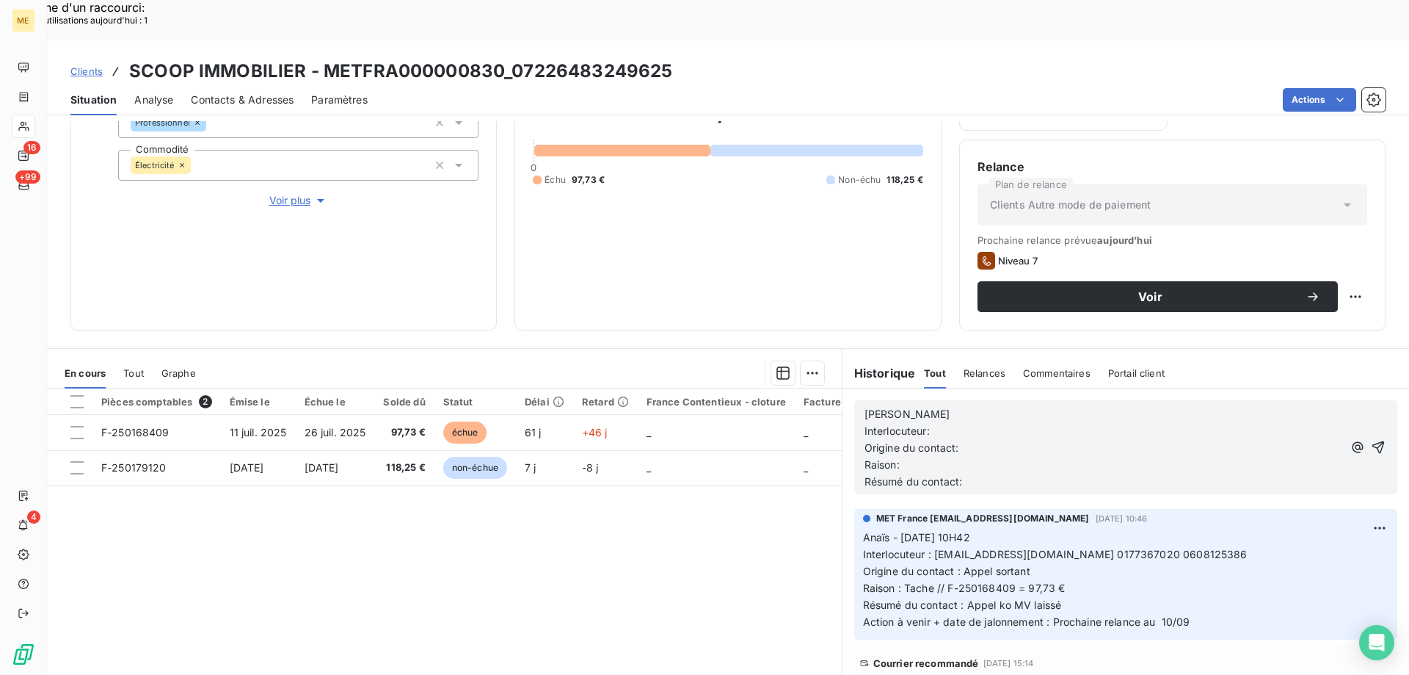
click at [935, 406] on p "Sylvain" at bounding box center [1104, 414] width 479 height 17
drag, startPoint x: 1067, startPoint y: 515, endPoint x: 1127, endPoint y: 515, distance: 59.5
click at [1127, 548] on span "Interlocuteur : camila.nacif@ladresse.com 0177367020 0608125386" at bounding box center [1055, 554] width 385 height 12
drag, startPoint x: 930, startPoint y: 512, endPoint x: 1127, endPoint y: 512, distance: 197.4
click at [1127, 548] on span "Interlocuteur : camila.nacif@ladresse.com 0177367020 0608125386" at bounding box center [1055, 554] width 385 height 12
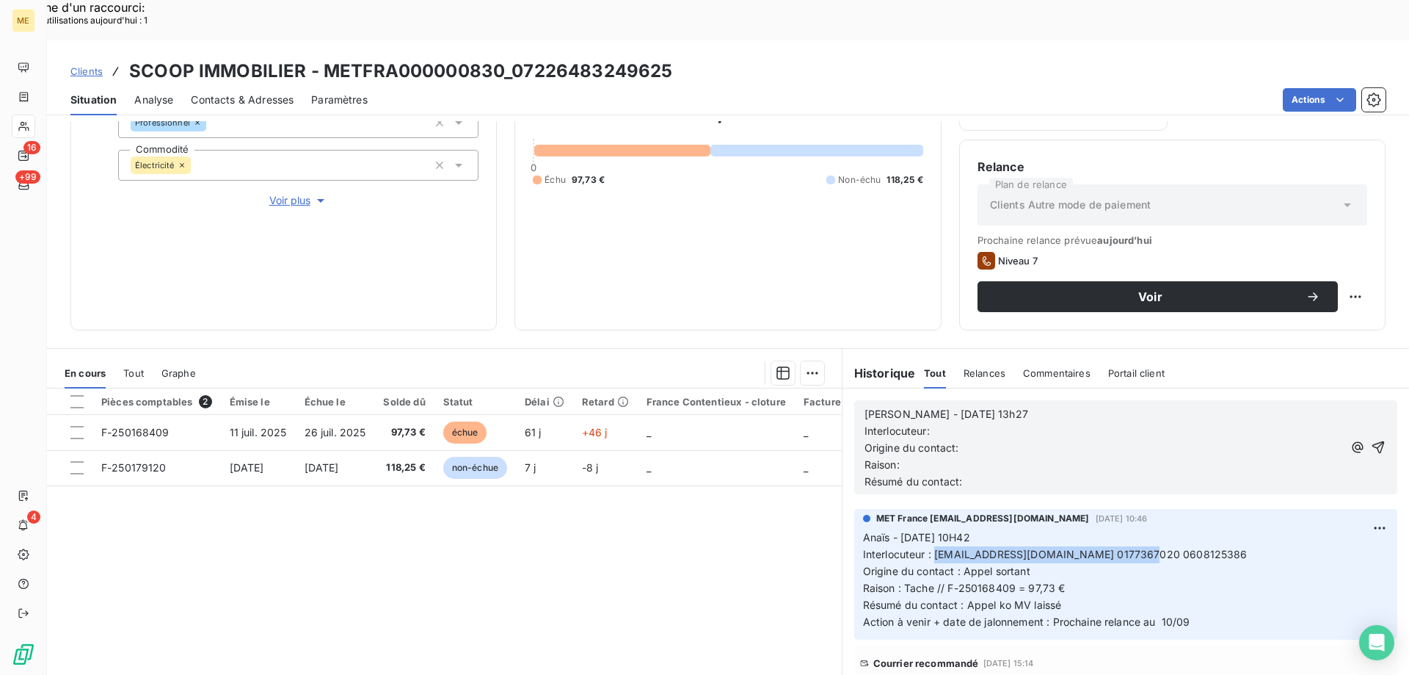
copy span "[EMAIL_ADDRESS][DOMAIN_NAME] 0177367020"
click at [1039, 406] on p "Sylvain - 10/09/2025 - 13h27" at bounding box center [1104, 414] width 479 height 17
click at [953, 423] on p "Interlocuteur:" at bounding box center [1104, 431] width 479 height 17
click at [974, 440] on p "Origine du contact:" at bounding box center [1104, 448] width 479 height 17
click at [955, 457] on p "Raison:" at bounding box center [1104, 465] width 479 height 17
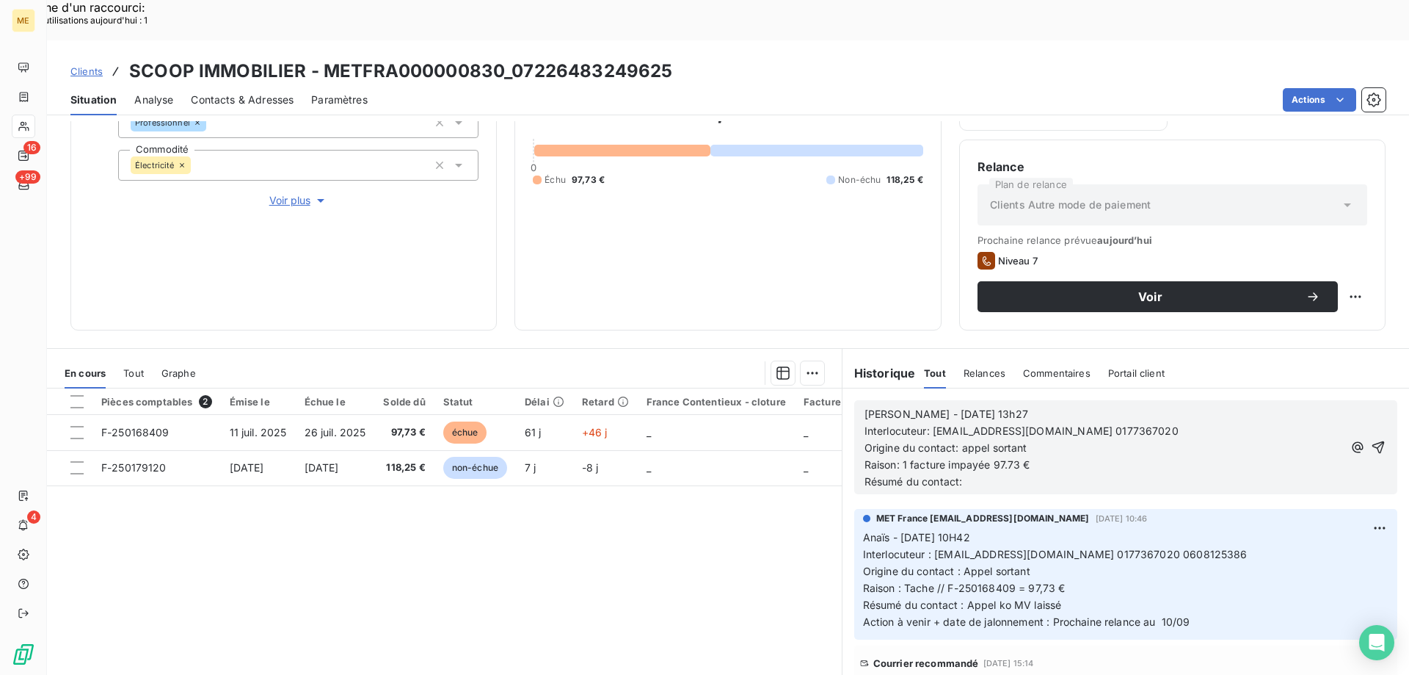
click at [978, 473] on p "Résumé du contact:" at bounding box center [1104, 481] width 479 height 17
click at [1004, 475] on span "Résumé du contact: appel soran ko" at bounding box center [974, 481] width 218 height 12
click at [1019, 475] on span "Résumé du contact: appel sortan ko" at bounding box center [954, 481] width 178 height 12
click at [1373, 441] on icon "button" at bounding box center [1379, 447] width 12 height 12
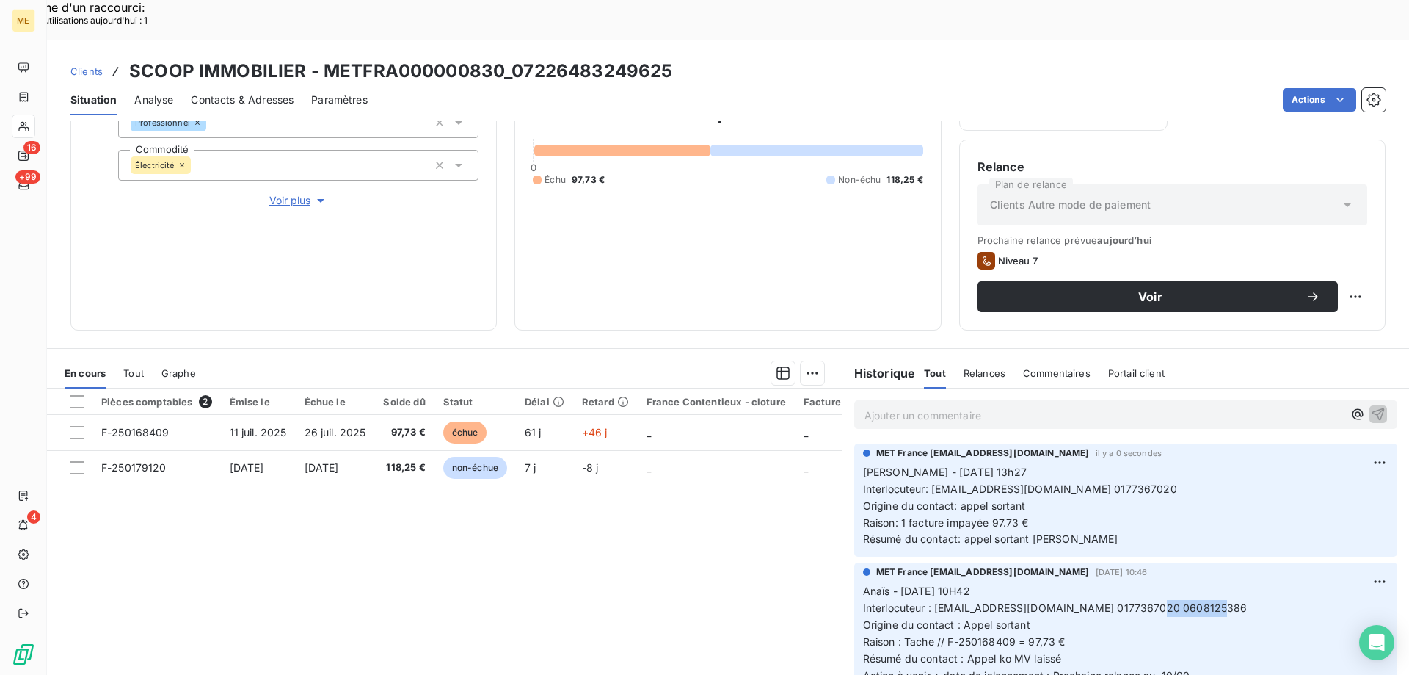
drag, startPoint x: 1131, startPoint y: 566, endPoint x: 1212, endPoint y: 567, distance: 80.7
click at [1212, 583] on p "Anaïs - 03/09/2025 - 10H42 Interlocuteur : camila.nacif@ladresse.com 0177367020…" at bounding box center [1126, 633] width 526 height 101
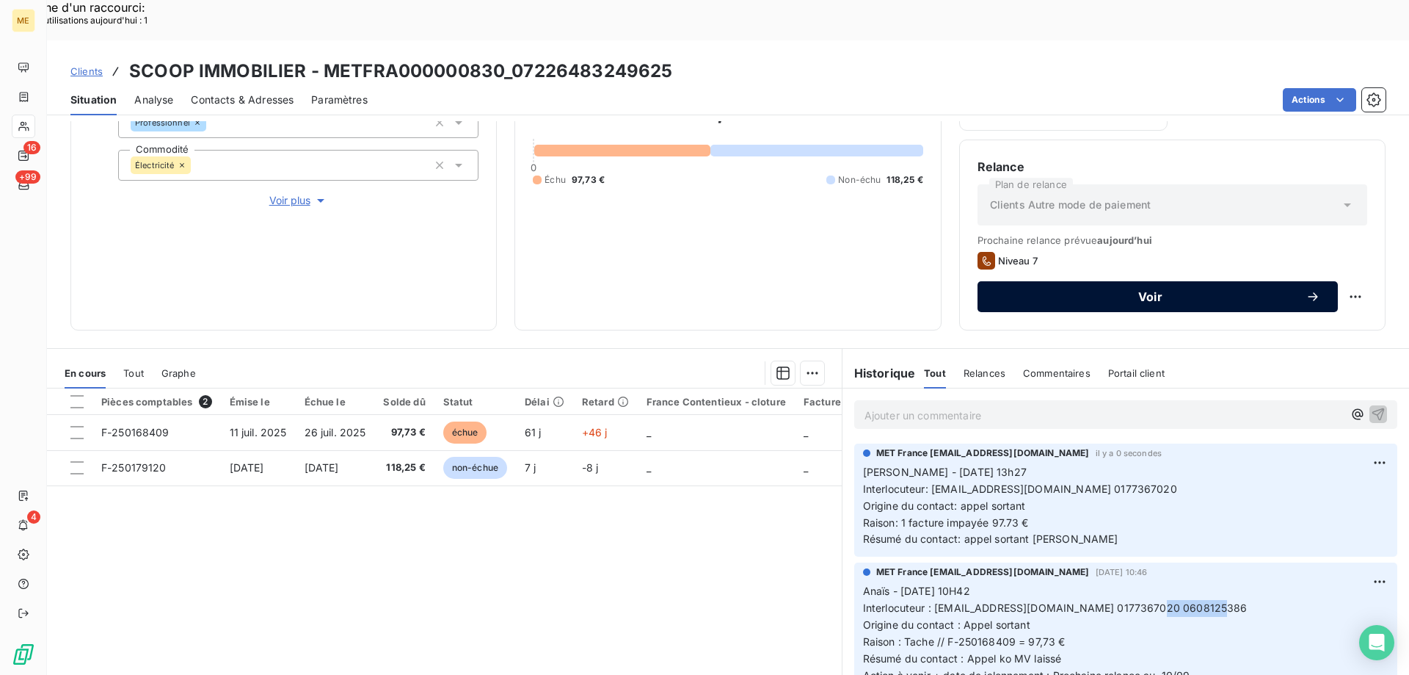
click at [1121, 289] on div "Voir" at bounding box center [1157, 296] width 325 height 15
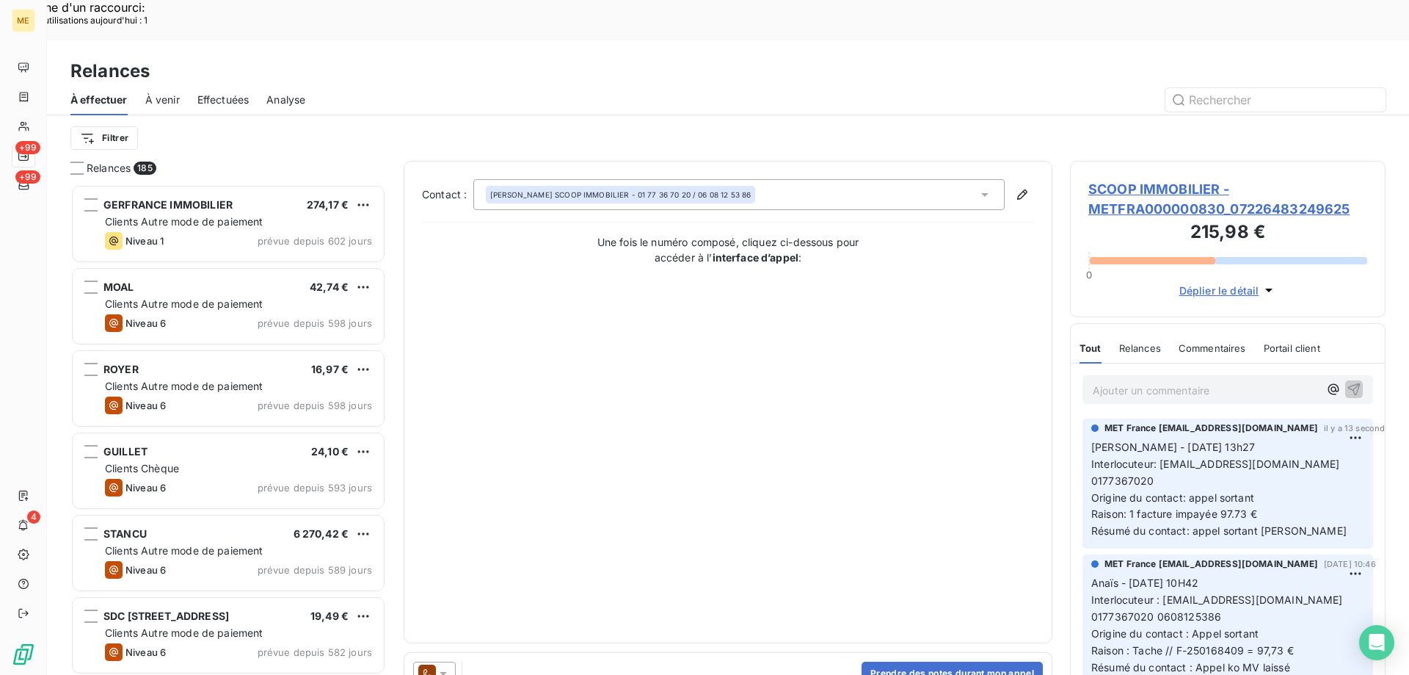
scroll to position [520, 305]
click at [447, 661] on div at bounding box center [434, 672] width 43 height 23
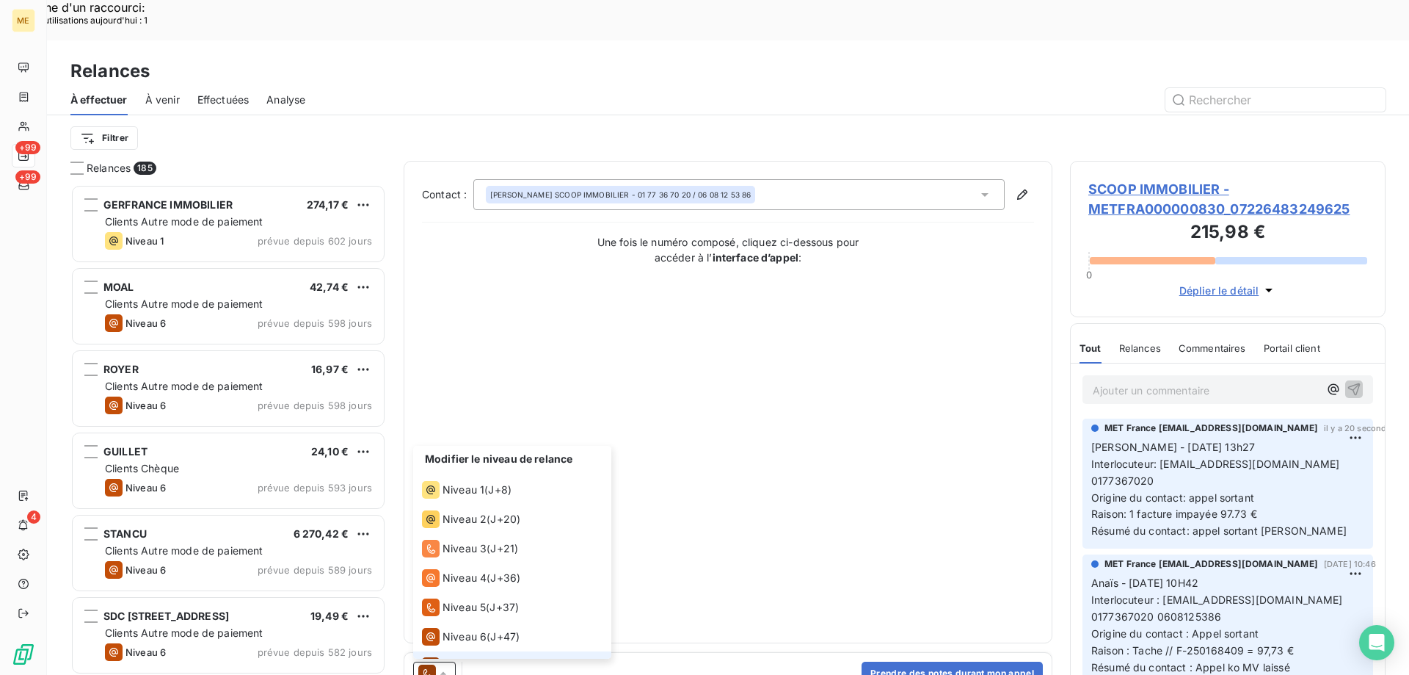
scroll to position [22, 0]
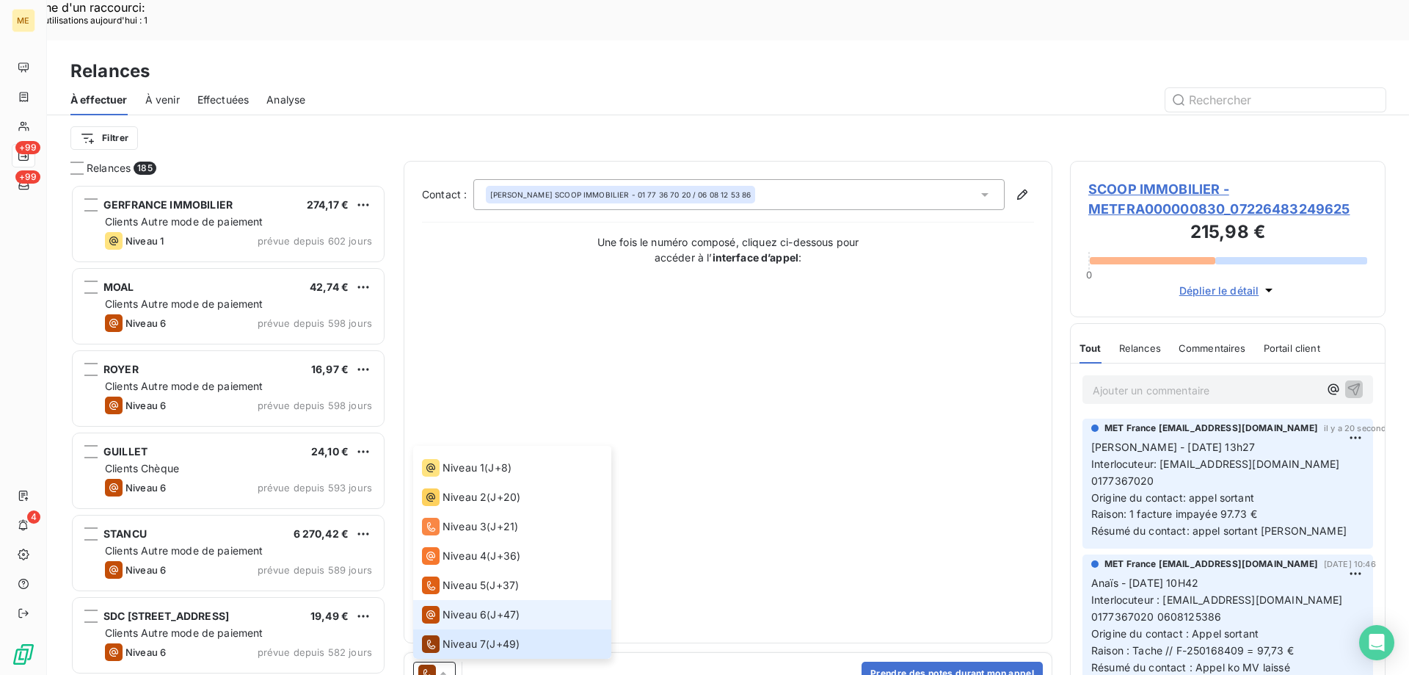
click at [449, 607] on span "Niveau 6" at bounding box center [465, 614] width 44 height 15
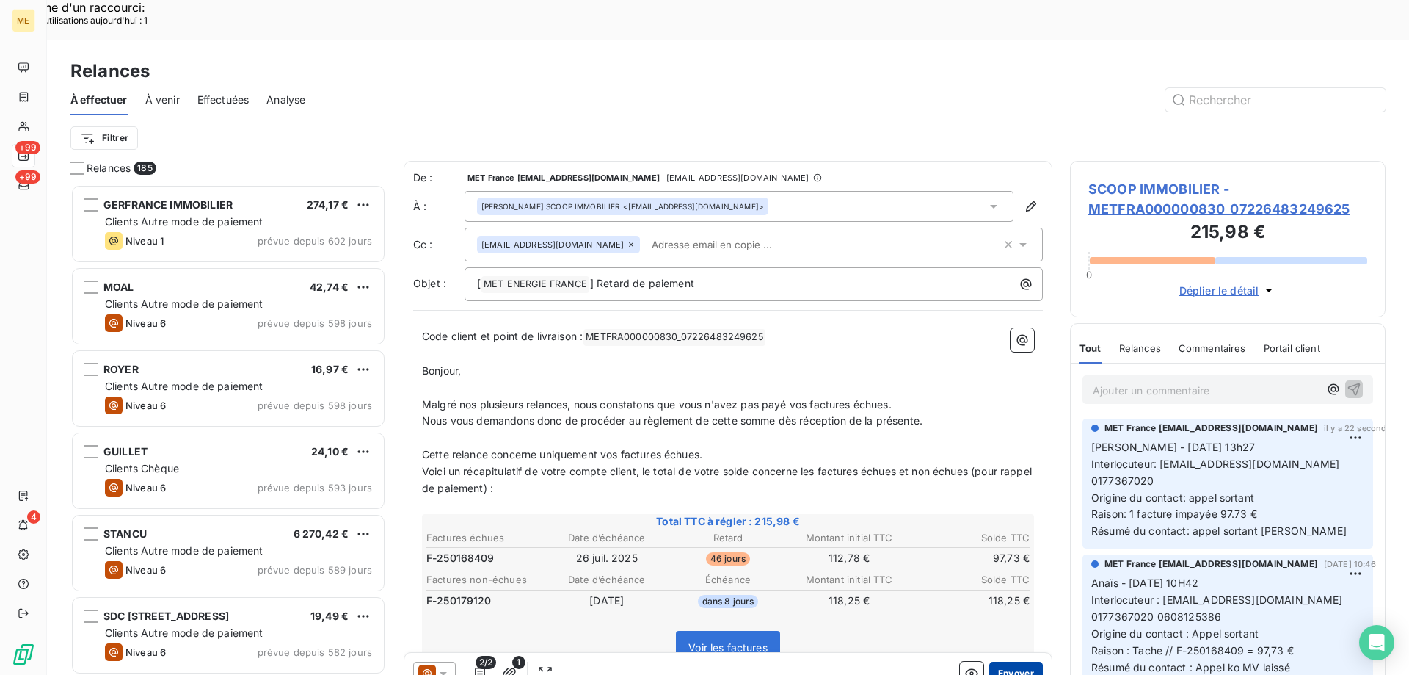
click at [1011, 661] on button "Envoyer" at bounding box center [1016, 672] width 54 height 23
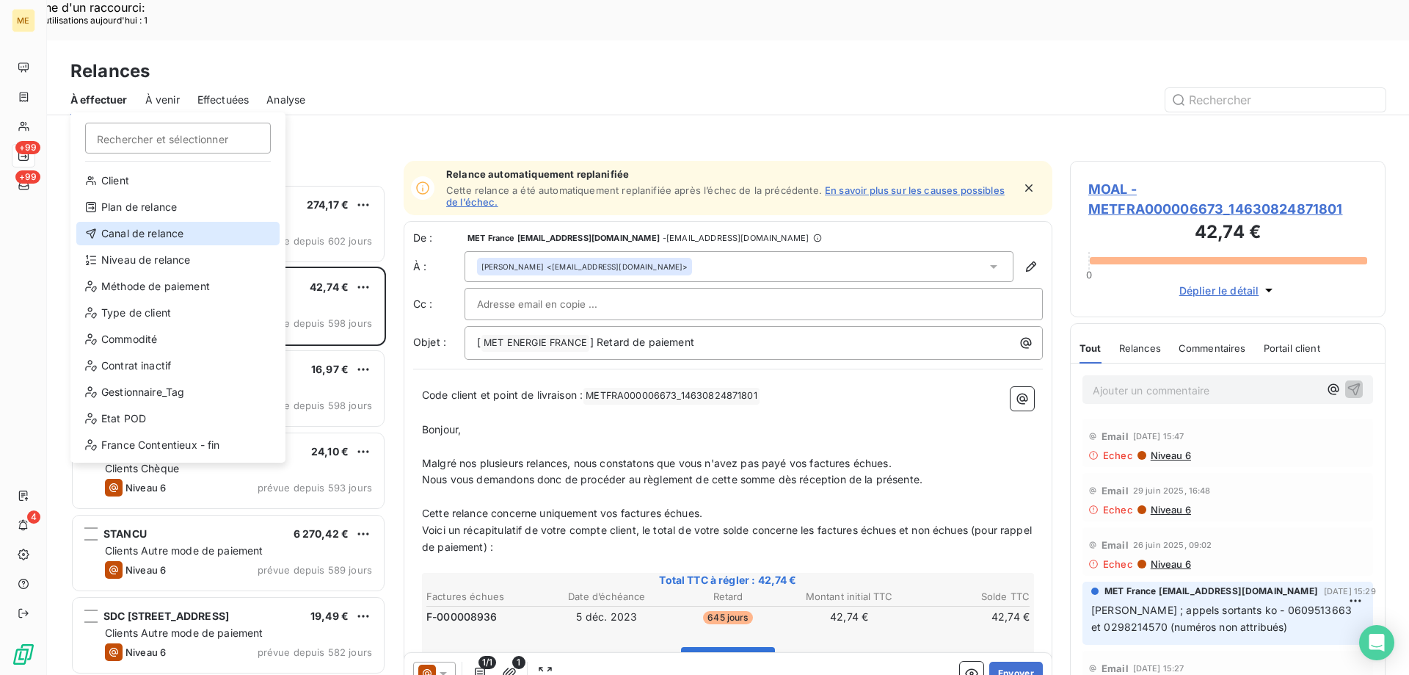
click at [145, 240] on div "Canal de relance" at bounding box center [177, 233] width 203 height 23
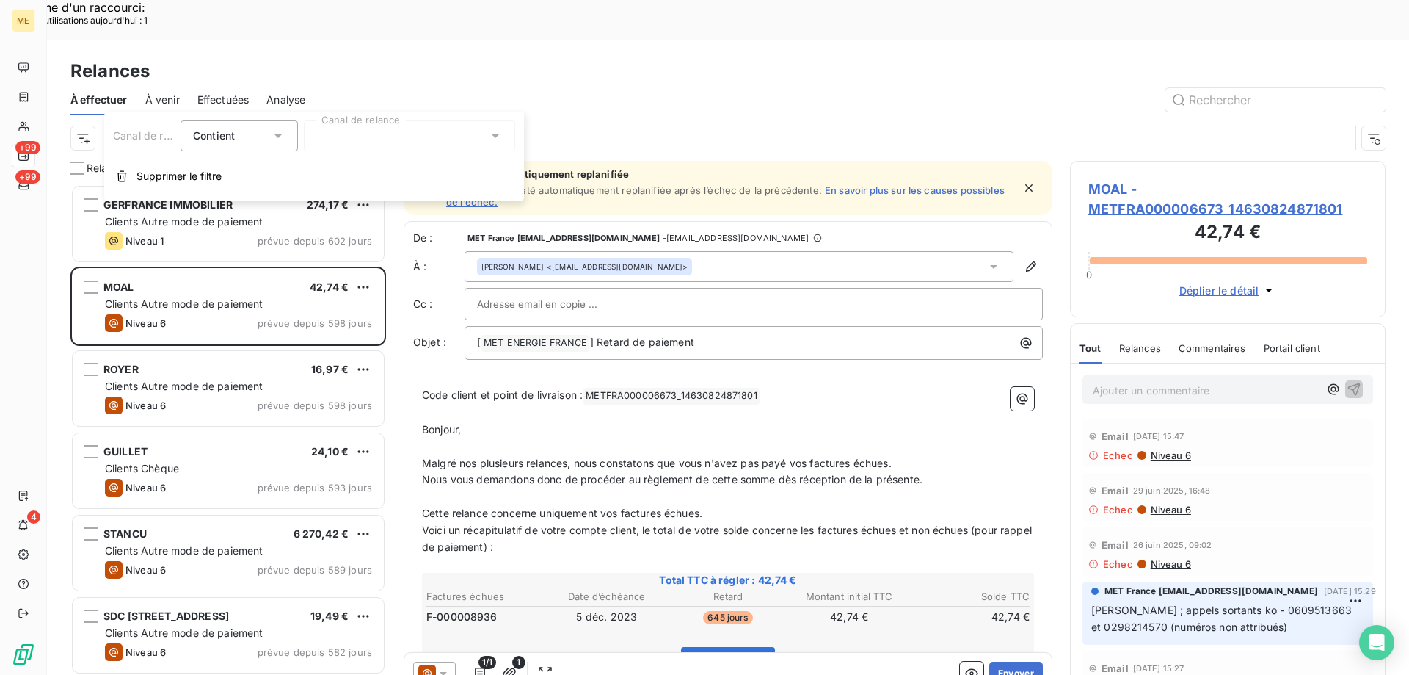
click at [418, 139] on div at bounding box center [409, 135] width 211 height 31
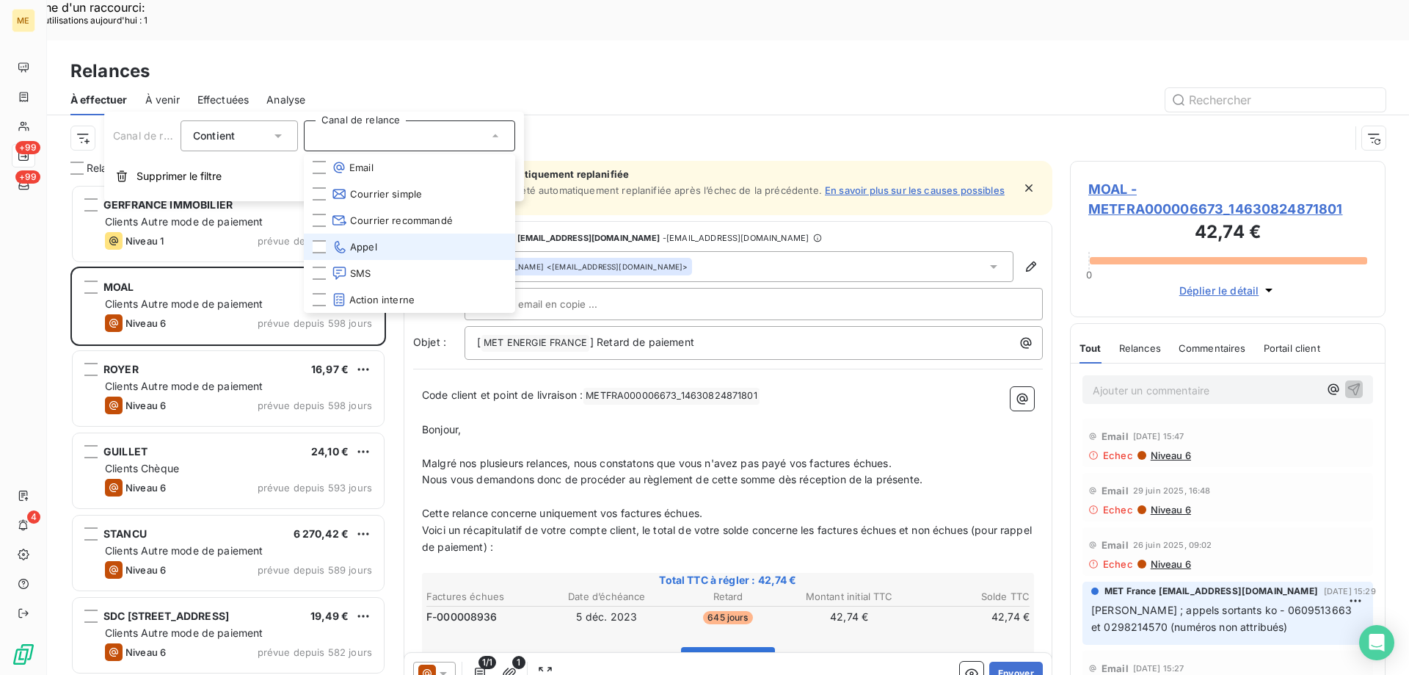
click at [354, 247] on span "Appel" at bounding box center [355, 246] width 46 height 15
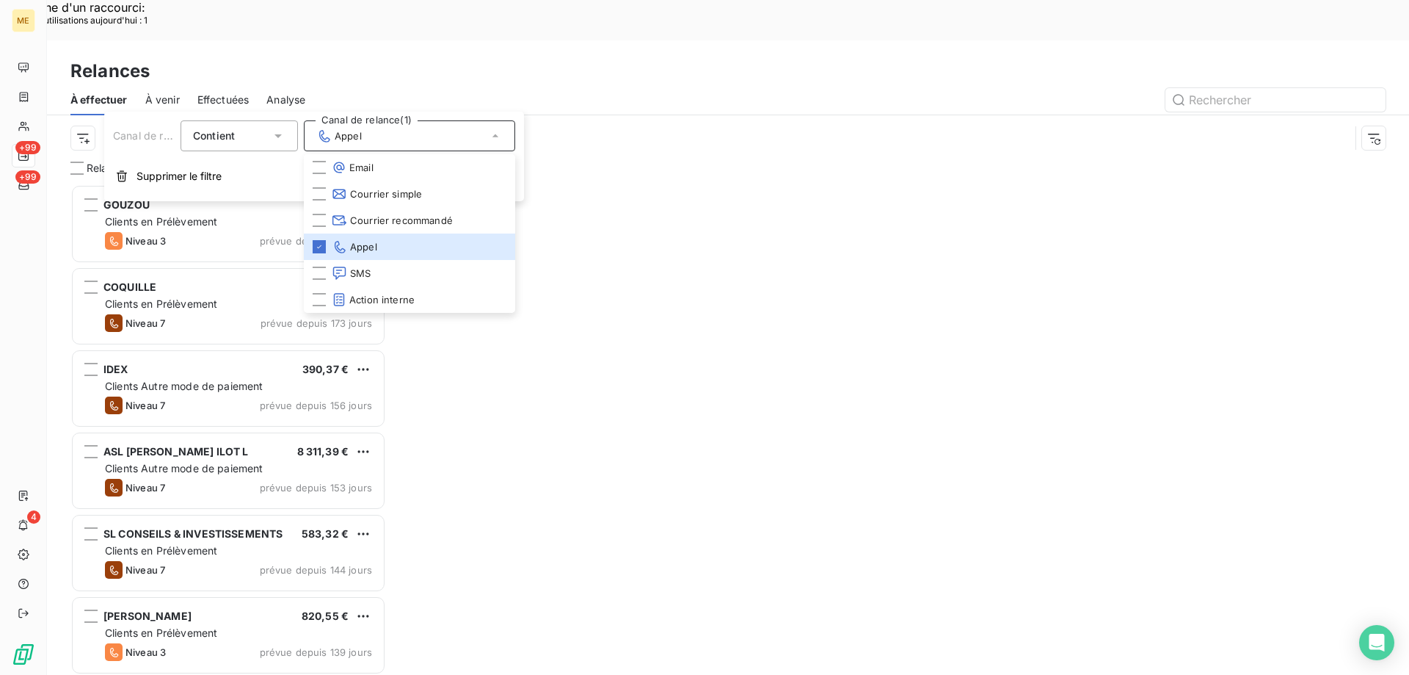
scroll to position [520, 305]
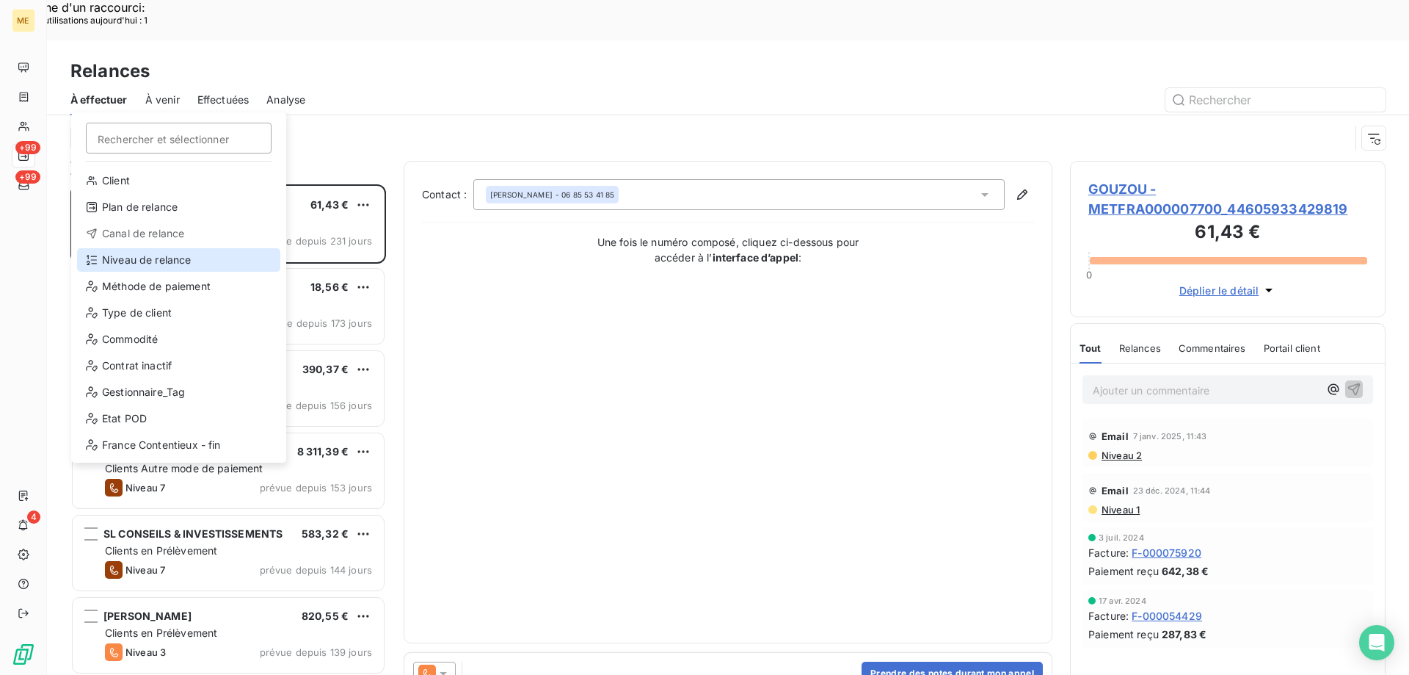
click at [184, 259] on div "Niveau de relance" at bounding box center [178, 259] width 203 height 23
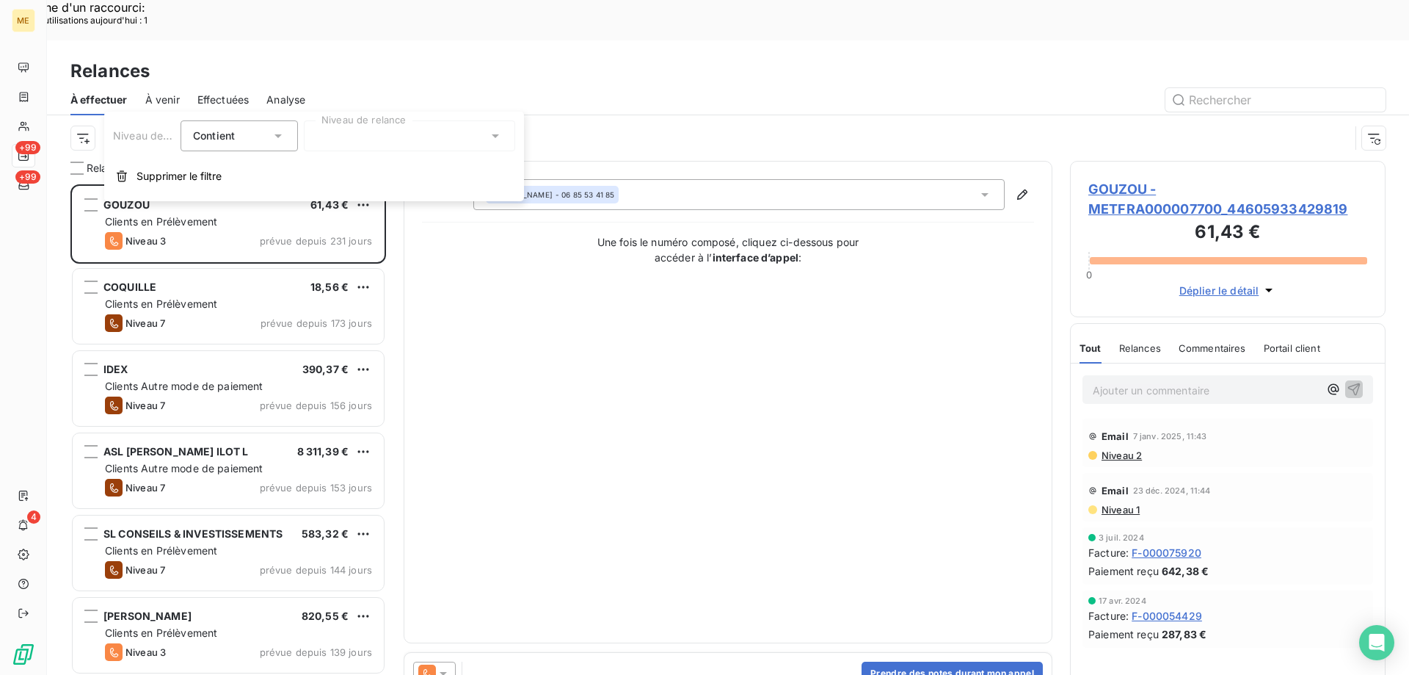
click at [394, 139] on div at bounding box center [409, 135] width 211 height 31
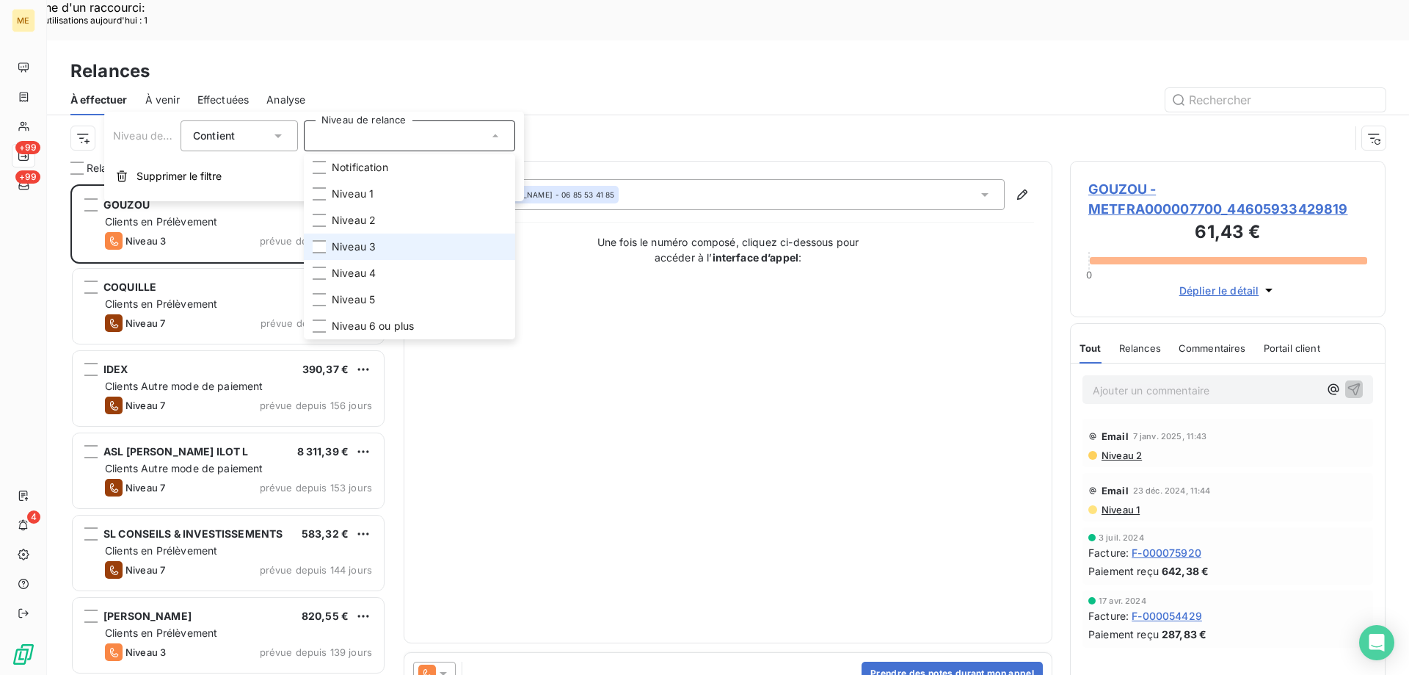
click at [373, 238] on li "Niveau 3" at bounding box center [409, 246] width 211 height 26
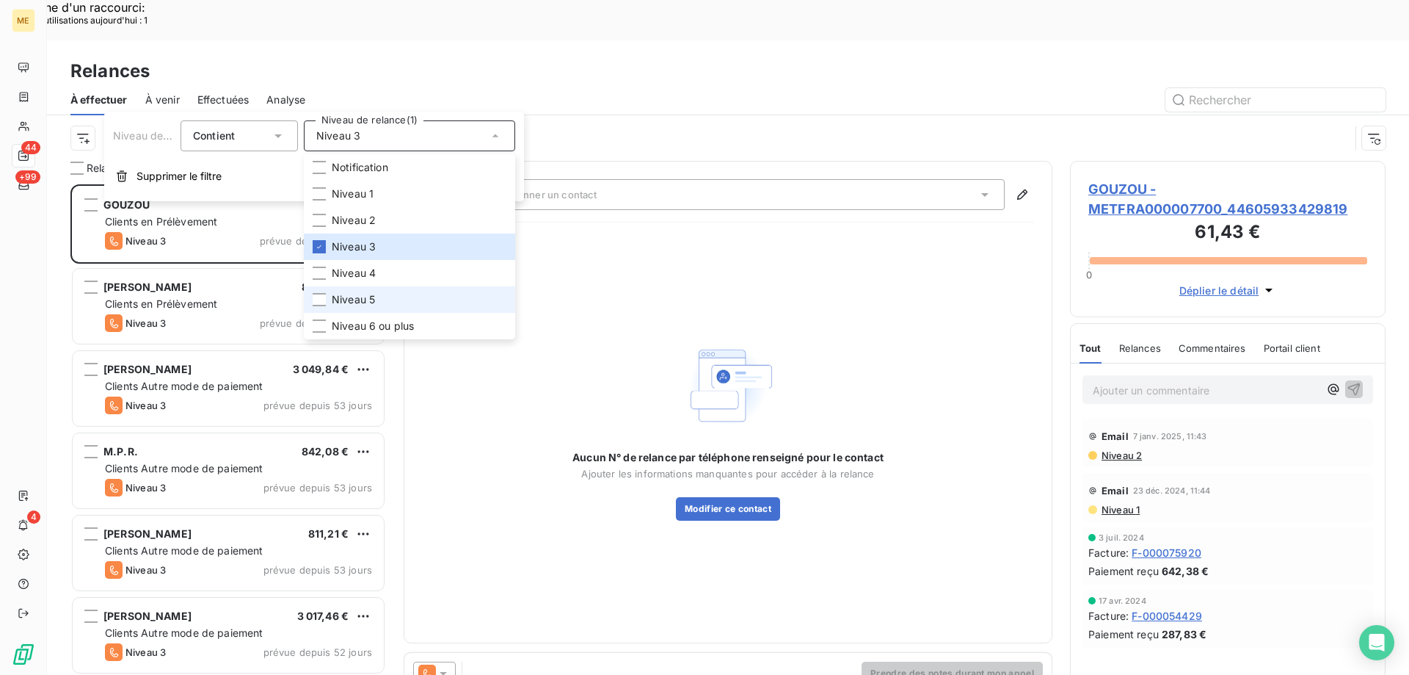
click at [367, 295] on span "Niveau 5" at bounding box center [353, 299] width 43 height 15
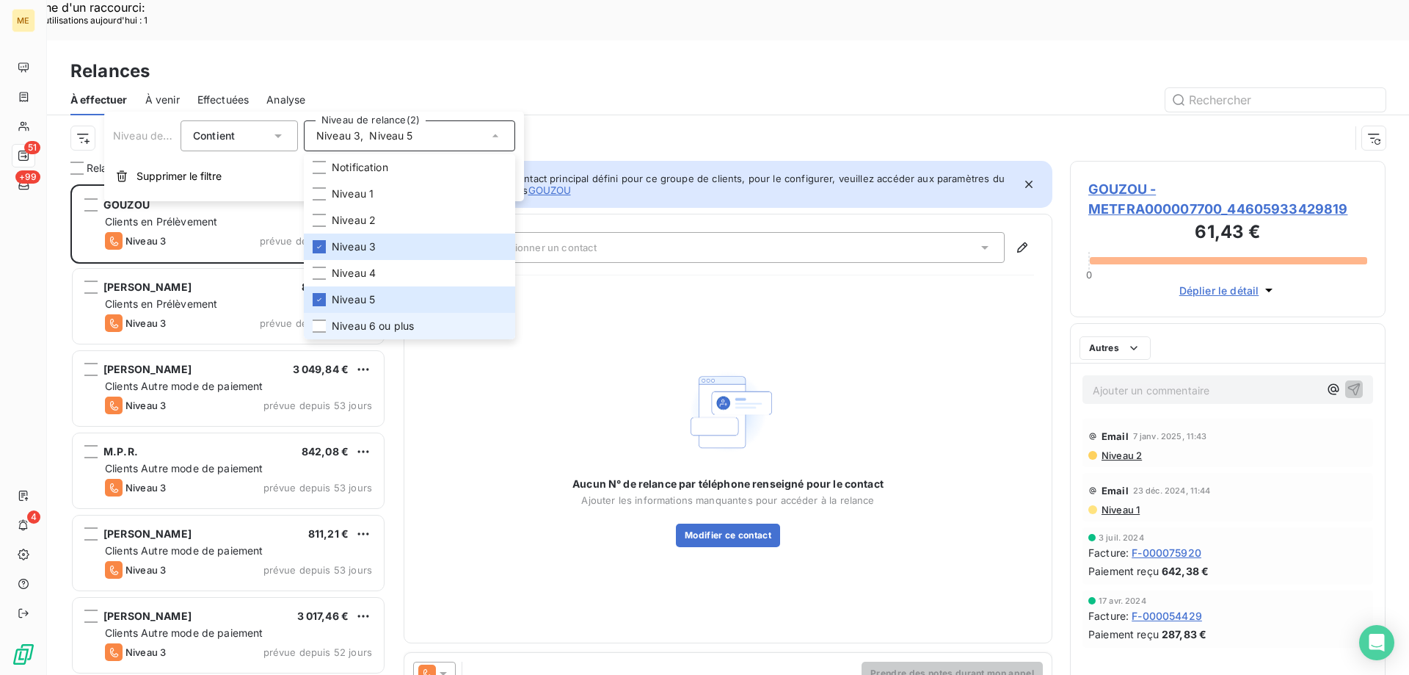
click at [369, 316] on li "Niveau 6 ou plus" at bounding box center [409, 326] width 211 height 26
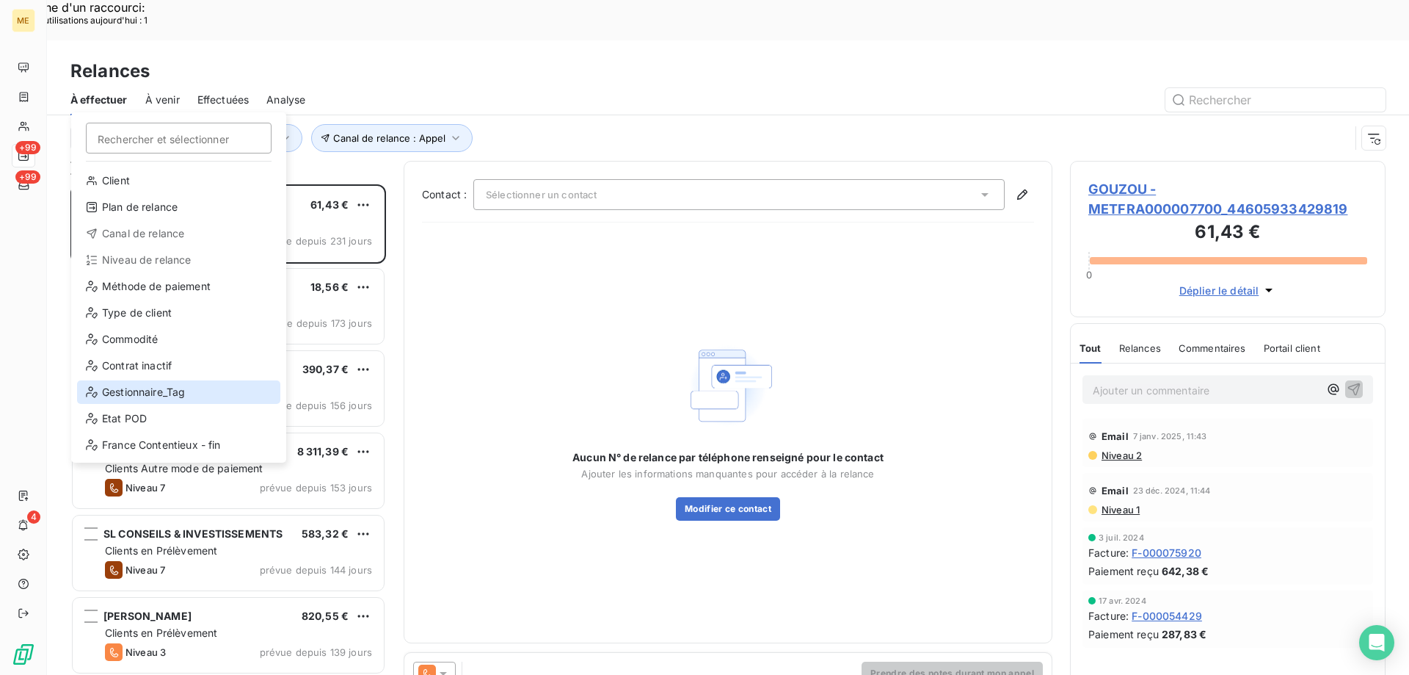
click at [121, 396] on div "Gestionnaire_Tag" at bounding box center [178, 391] width 203 height 23
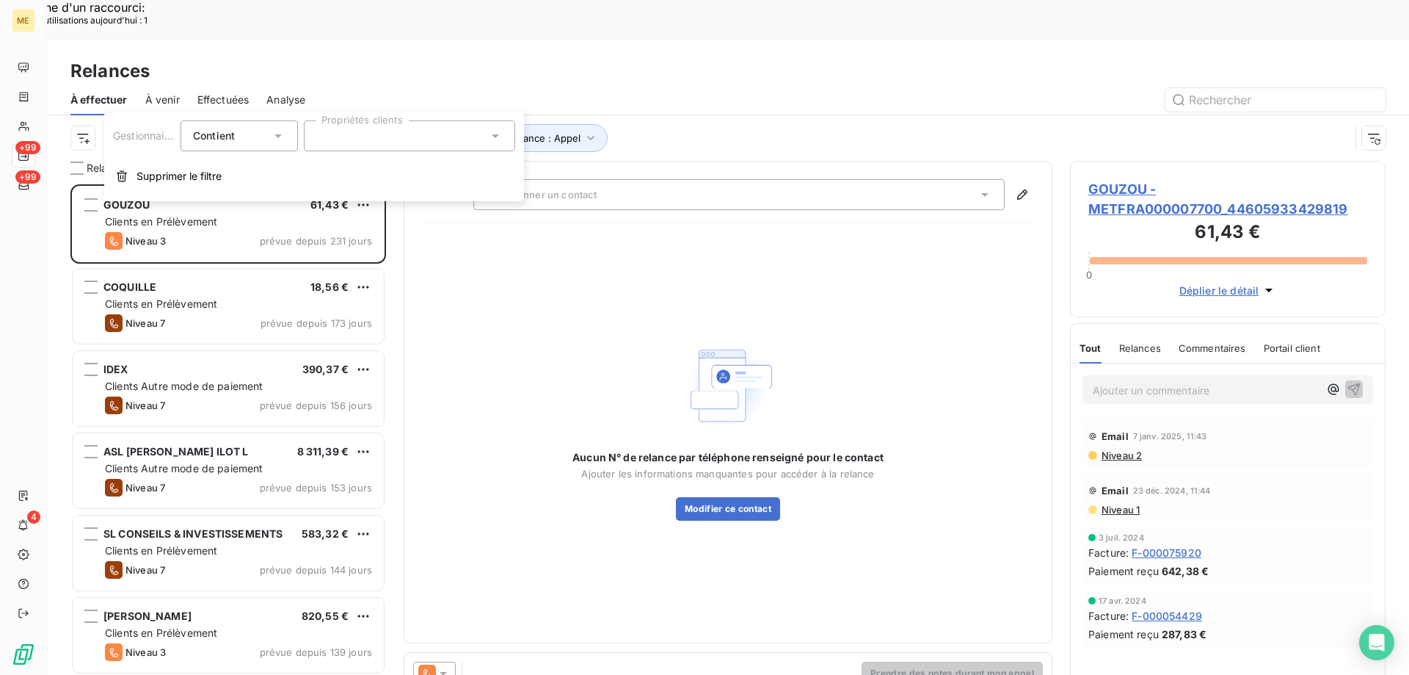
click at [387, 137] on div at bounding box center [409, 135] width 211 height 31
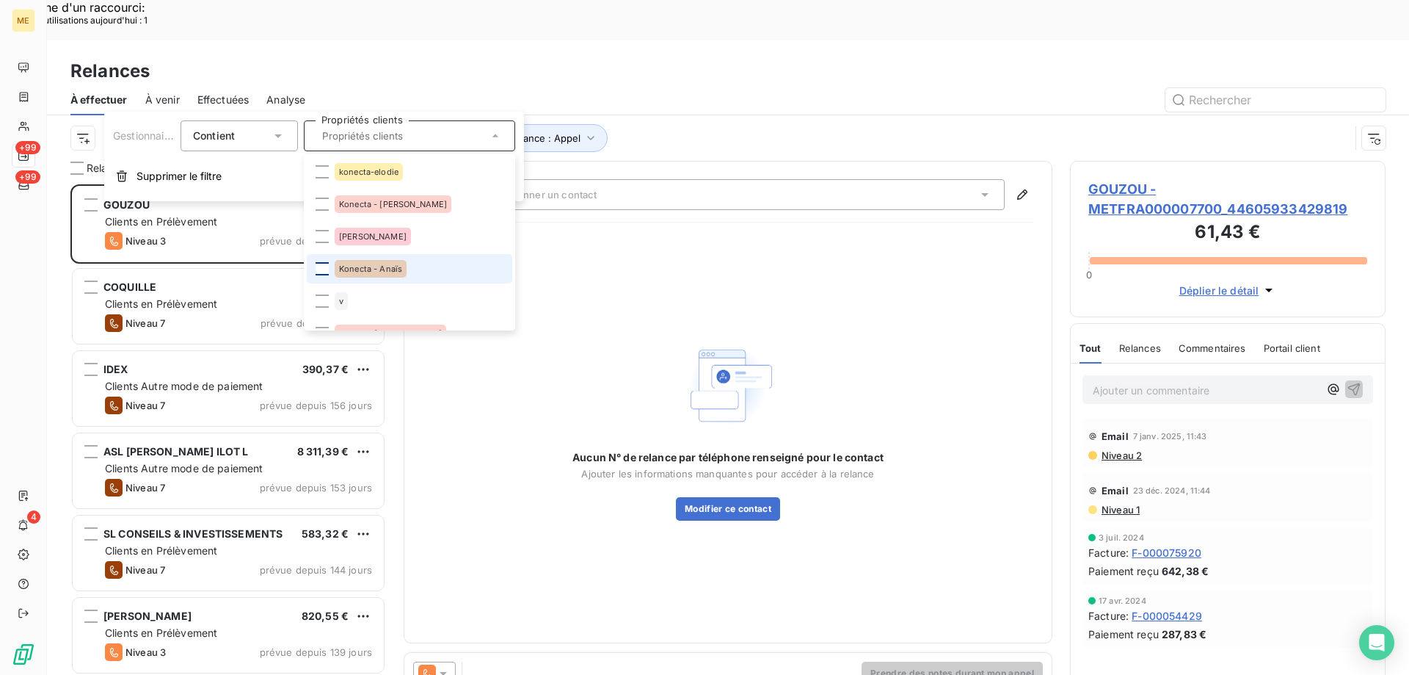
click at [321, 264] on div at bounding box center [322, 268] width 13 height 13
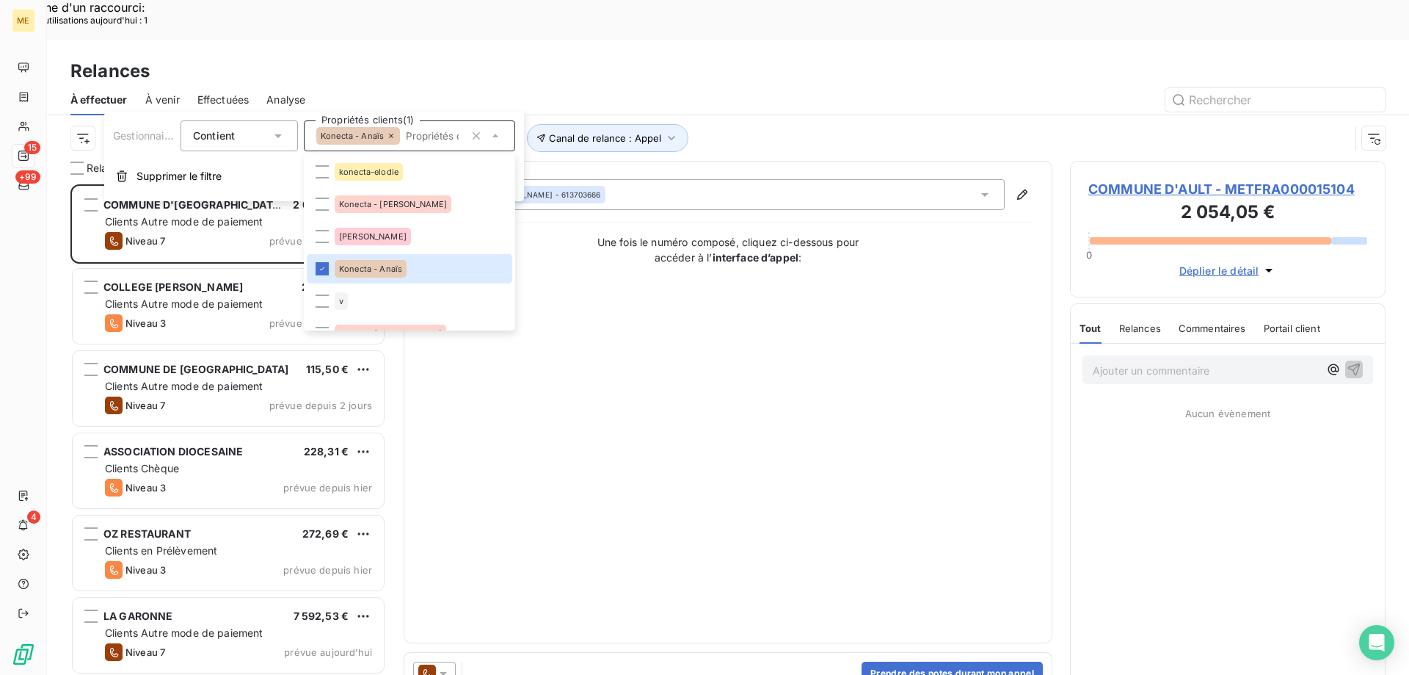
click at [808, 346] on div "Contact : Clément Duchossois - 613703666 Une fois le numéro composé, cliquez ci…" at bounding box center [728, 402] width 612 height 446
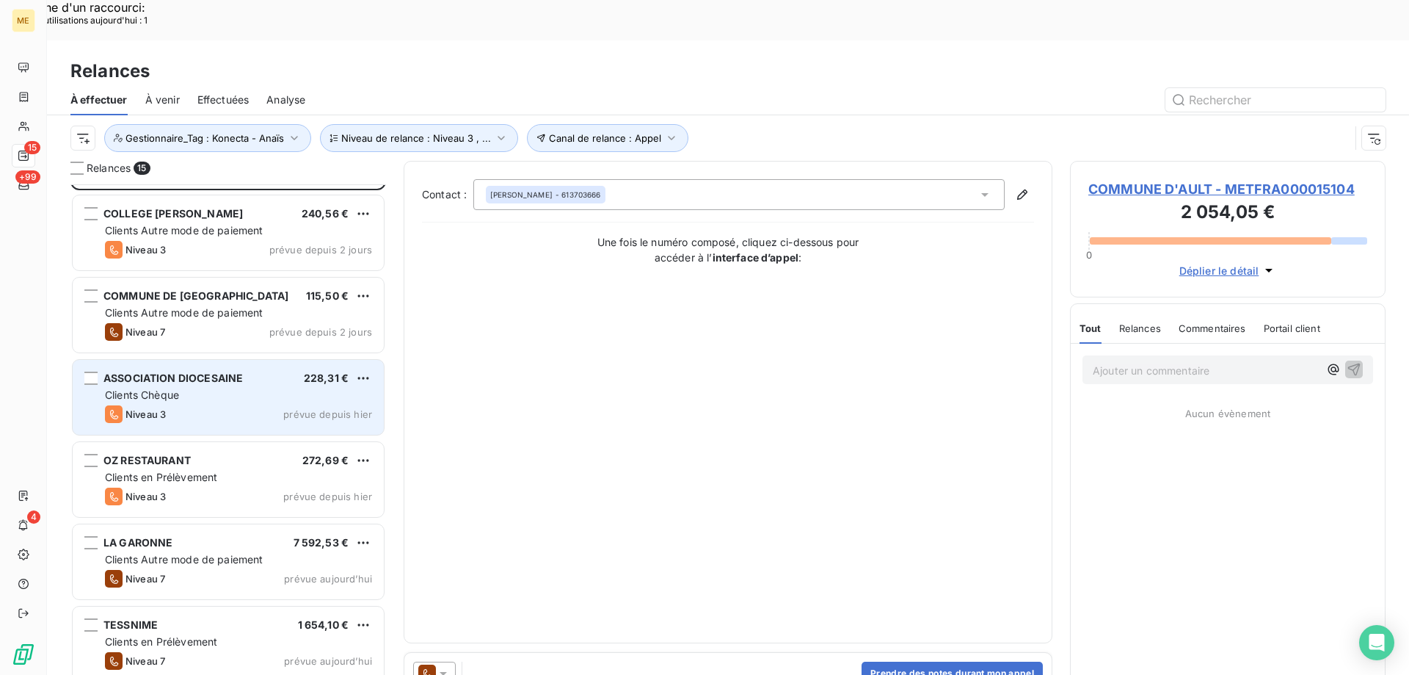
scroll to position [148, 0]
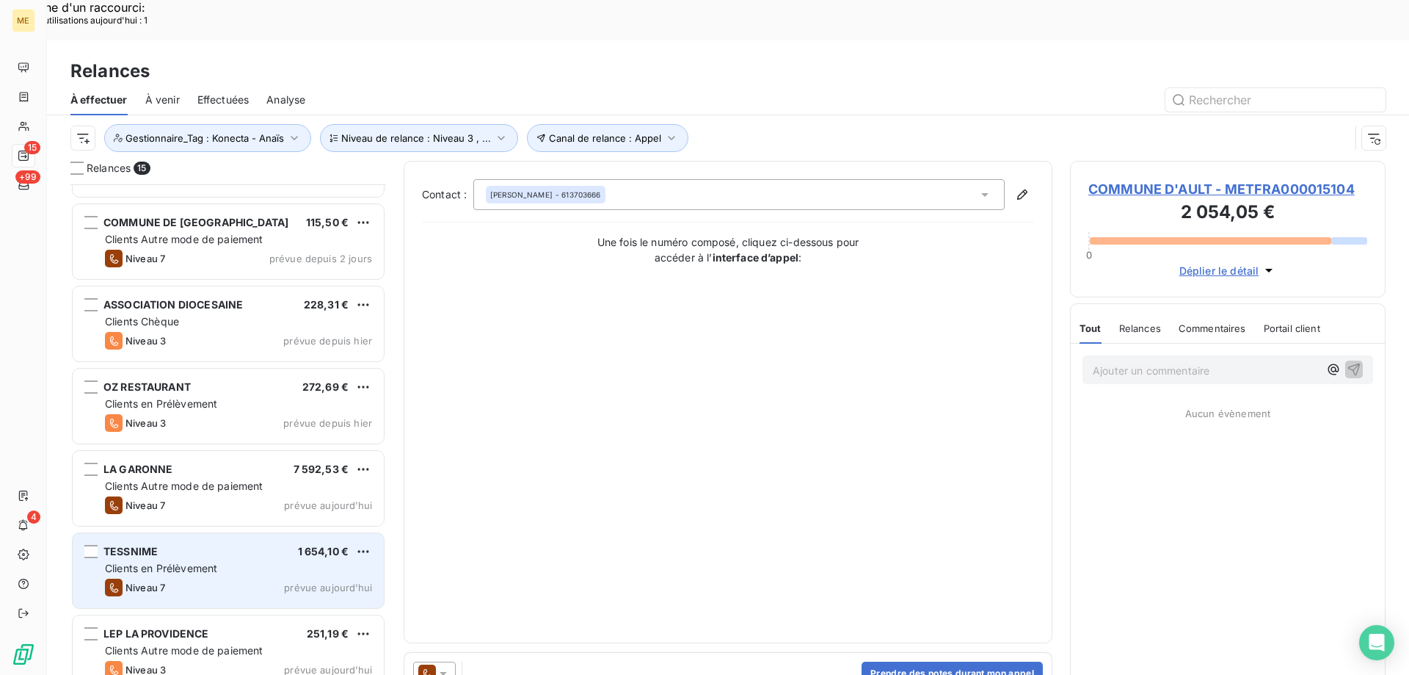
click at [176, 545] on div "TESSNIME 1 654,10 €" at bounding box center [238, 551] width 267 height 13
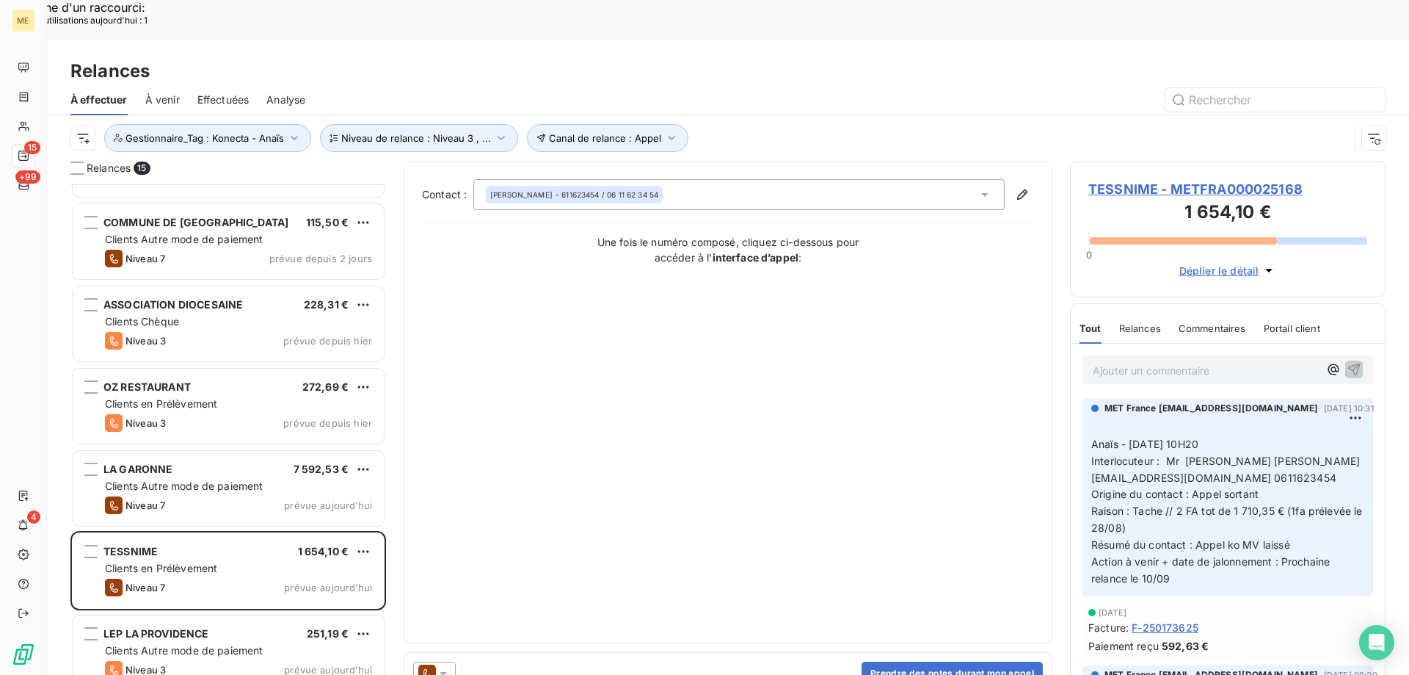
click at [1163, 179] on span "TESSNIME - METFRA000025168" at bounding box center [1228, 189] width 279 height 20
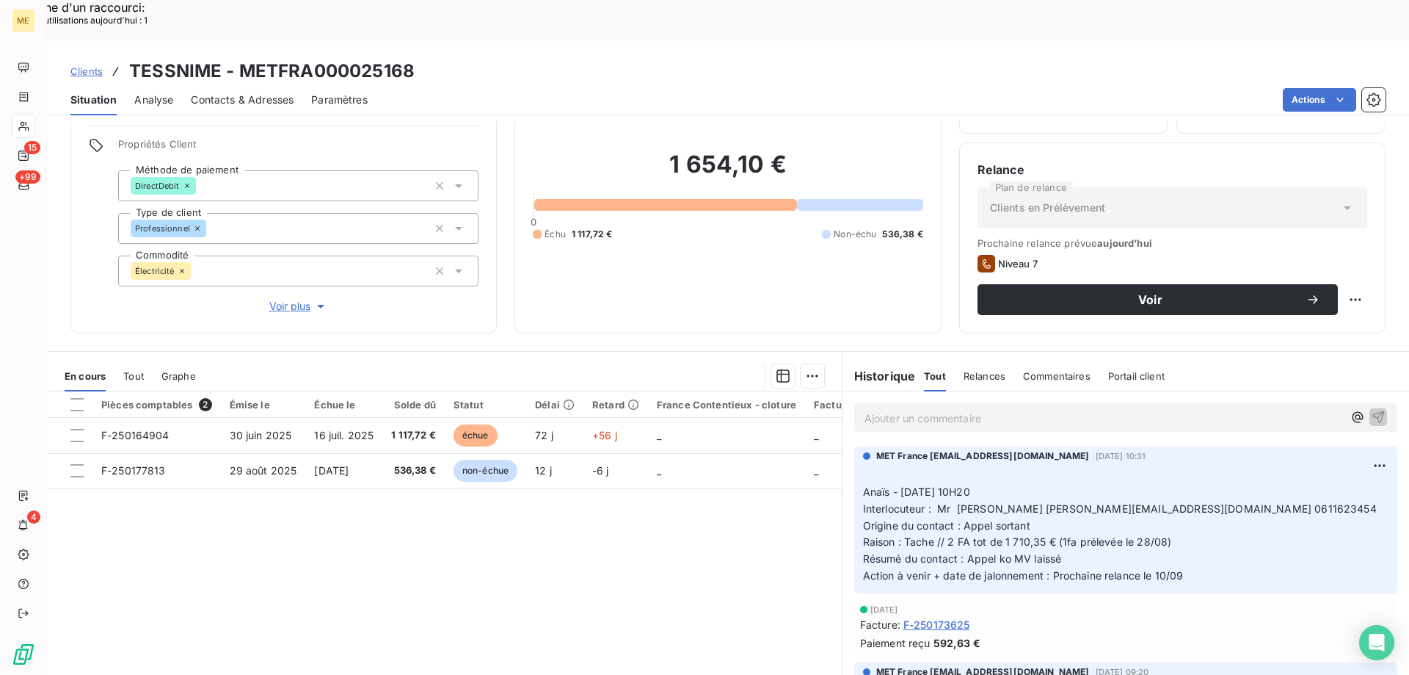
scroll to position [93, 0]
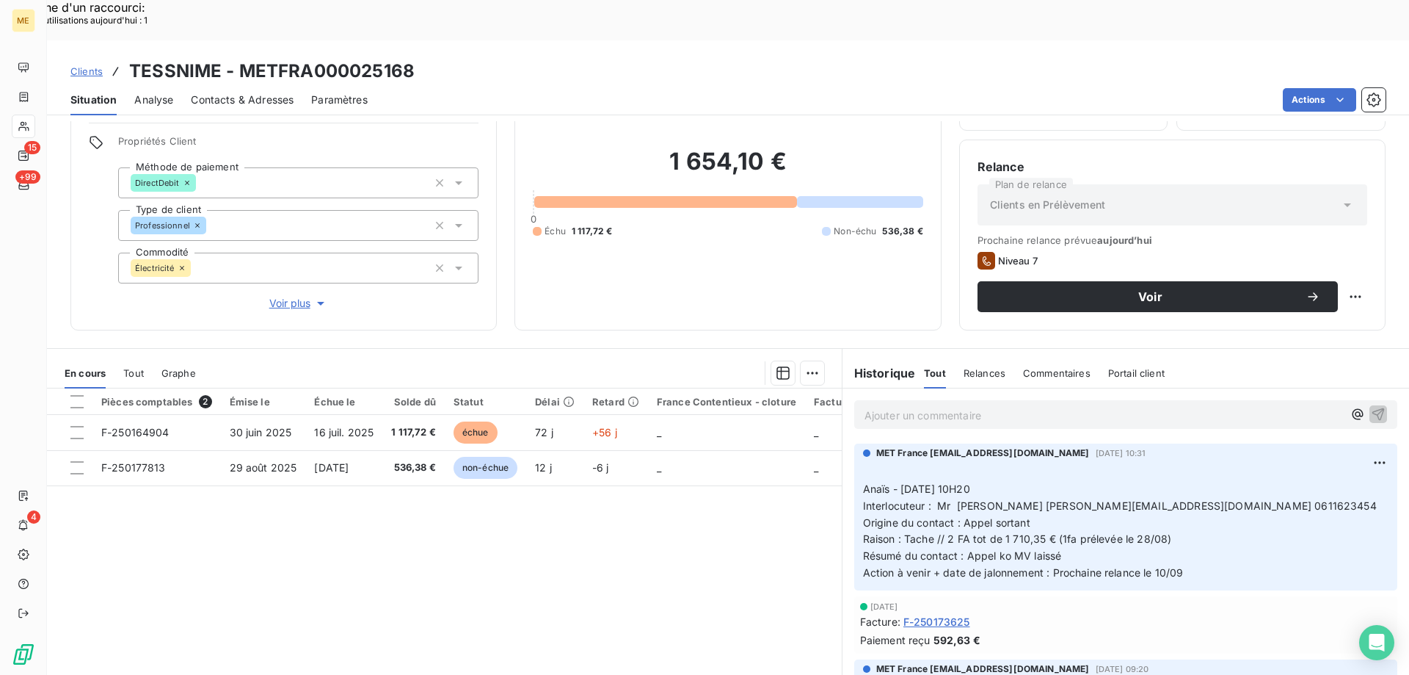
click at [132, 367] on span "Tout" at bounding box center [133, 373] width 21 height 12
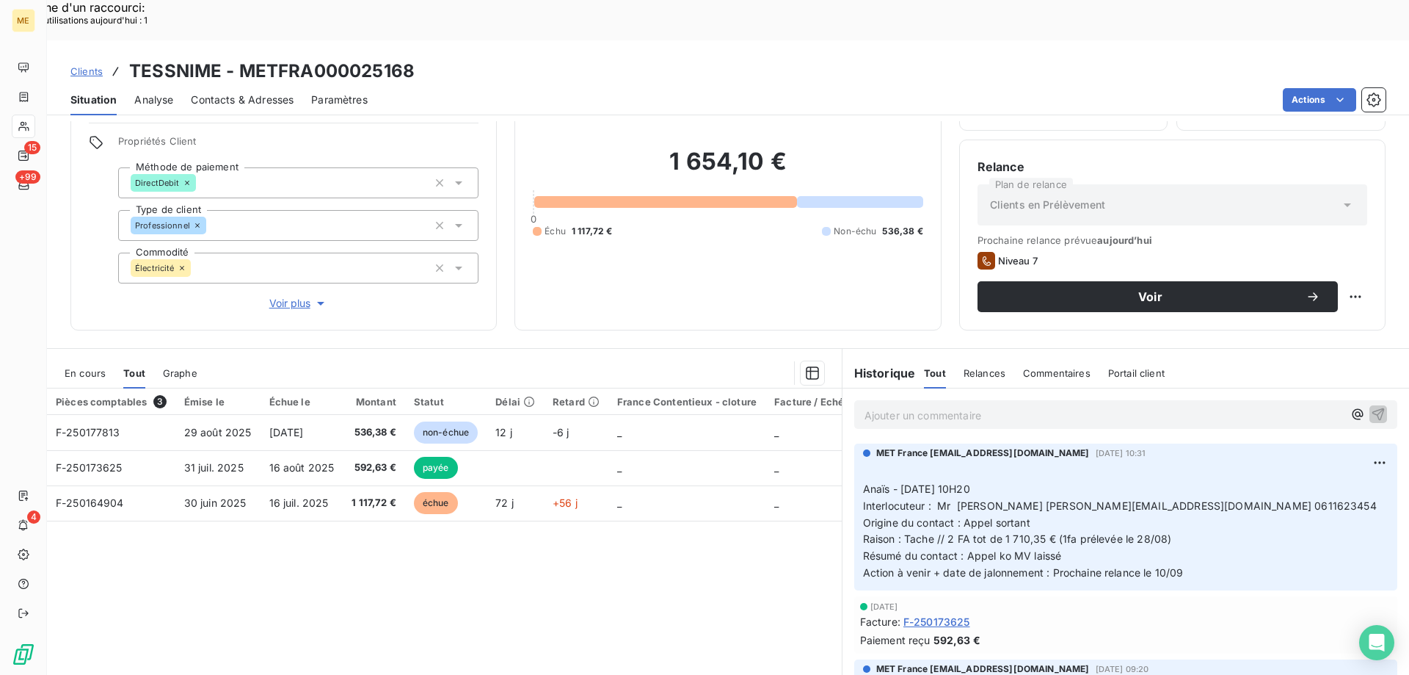
click at [132, 367] on span "Tout" at bounding box center [134, 373] width 22 height 12
click at [67, 367] on span "En cours" at bounding box center [85, 373] width 41 height 12
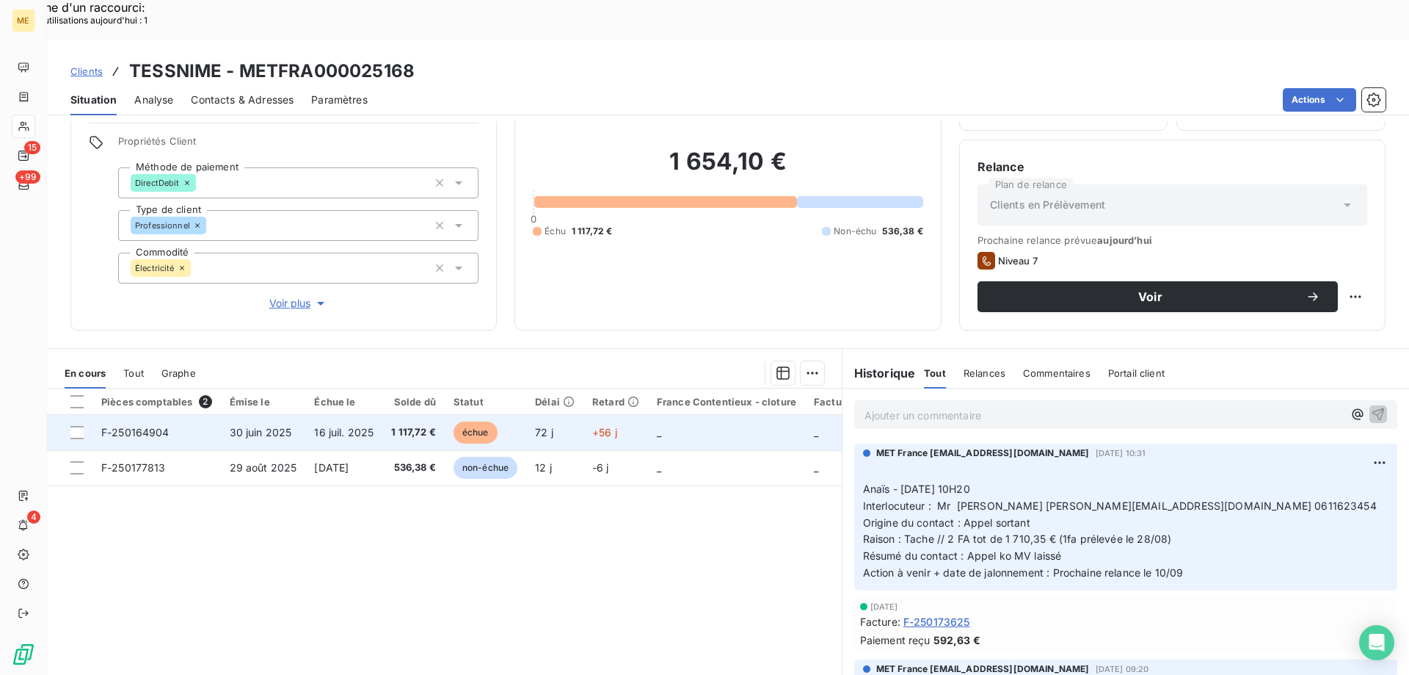
click at [128, 426] on span "F-250164904" at bounding box center [135, 432] width 68 height 12
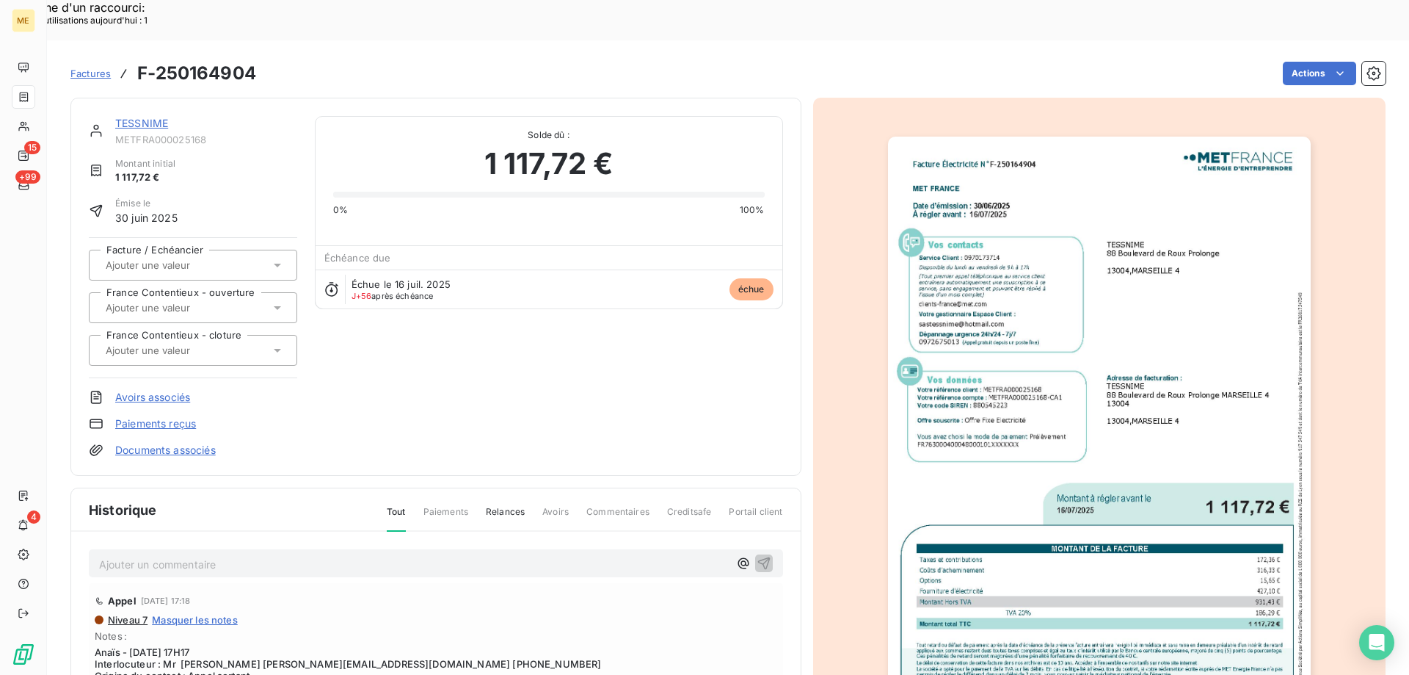
click at [148, 117] on link "TESSNIME" at bounding box center [141, 123] width 53 height 12
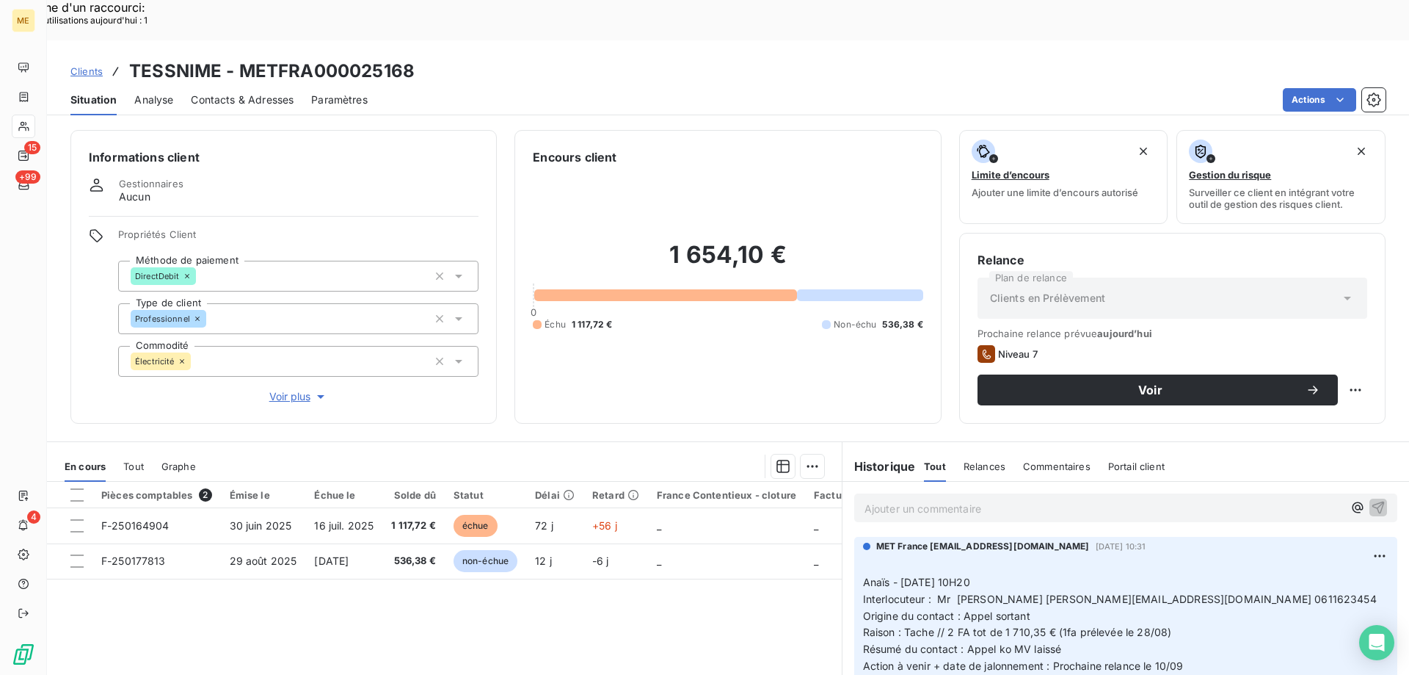
click at [132, 460] on span "Tout" at bounding box center [133, 466] width 21 height 12
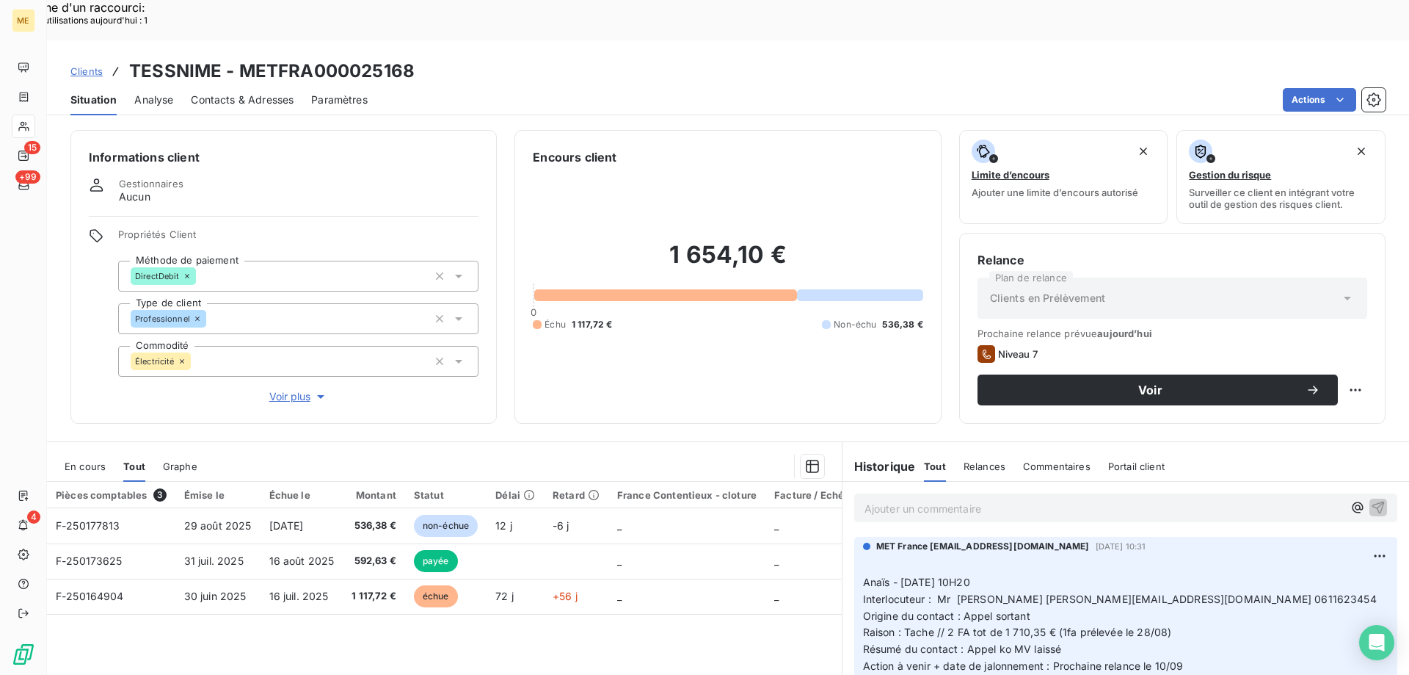
click at [92, 460] on span "En cours" at bounding box center [85, 466] width 41 height 12
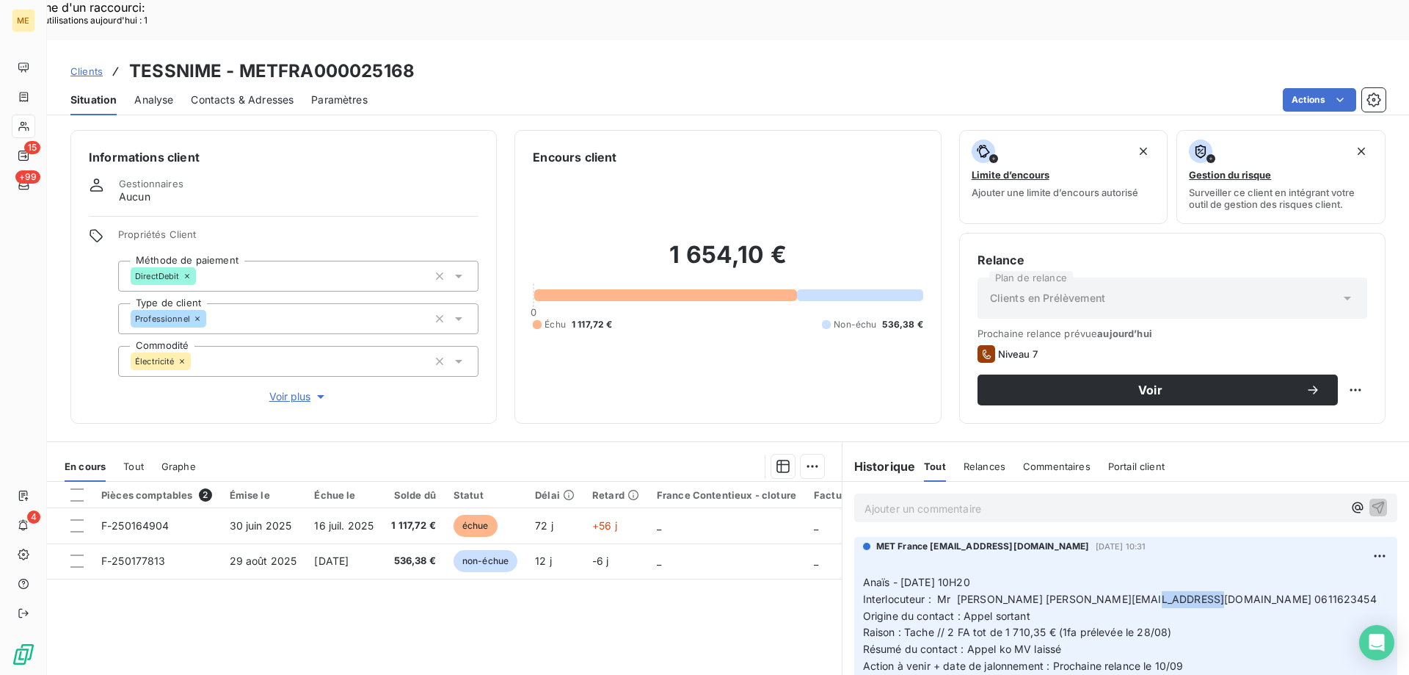
drag, startPoint x: 1130, startPoint y: 558, endPoint x: 1189, endPoint y: 562, distance: 59.6
click at [1189, 592] on span "Interlocuteur : Mr KHELIFI sastessnime@hotmail.com 0611623454" at bounding box center [1120, 598] width 514 height 12
copy span "0611623454"
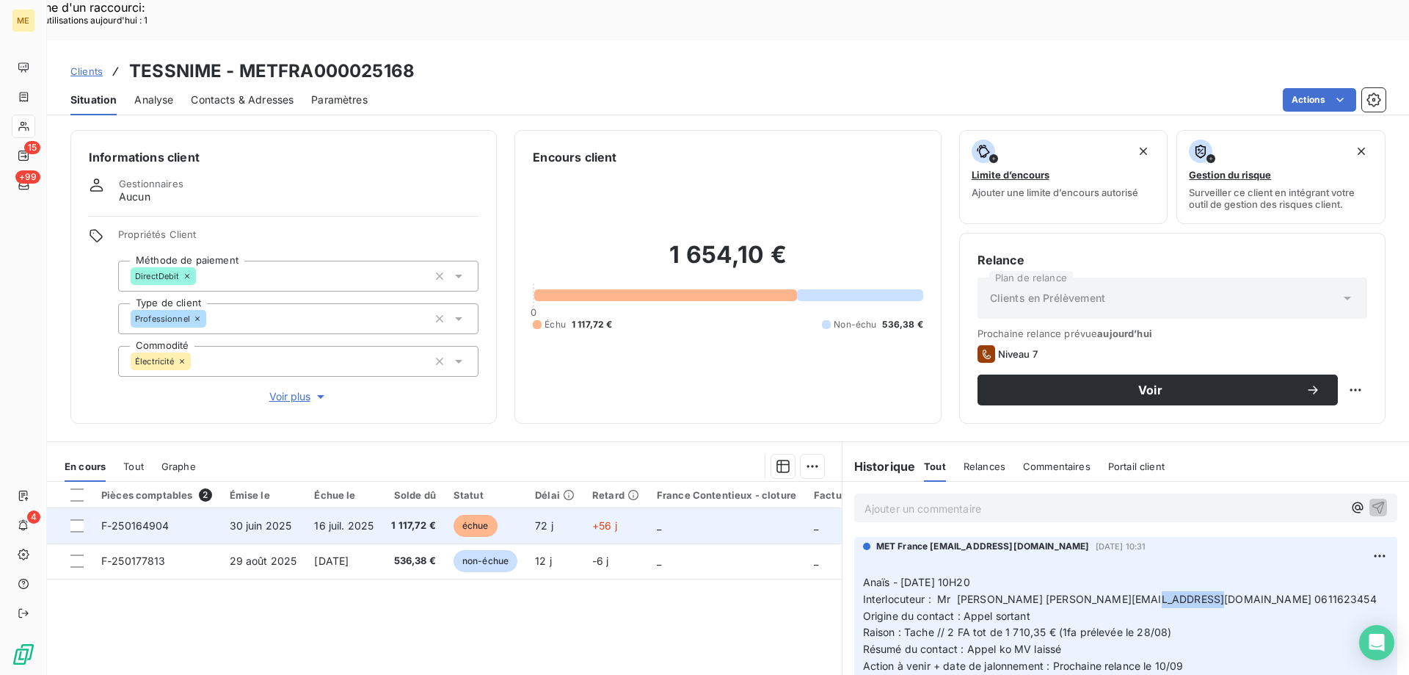
click at [132, 519] on span "F-250164904" at bounding box center [135, 525] width 68 height 12
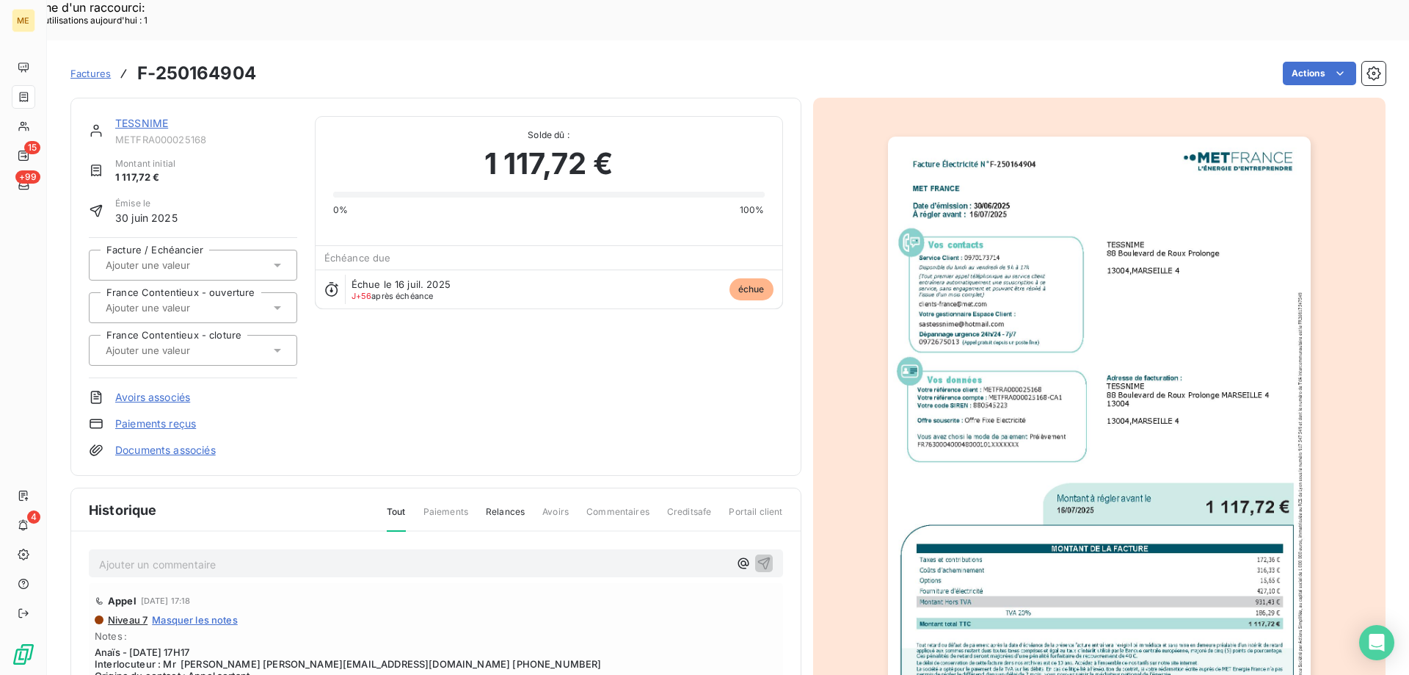
click at [147, 117] on link "TESSNIME" at bounding box center [141, 123] width 53 height 12
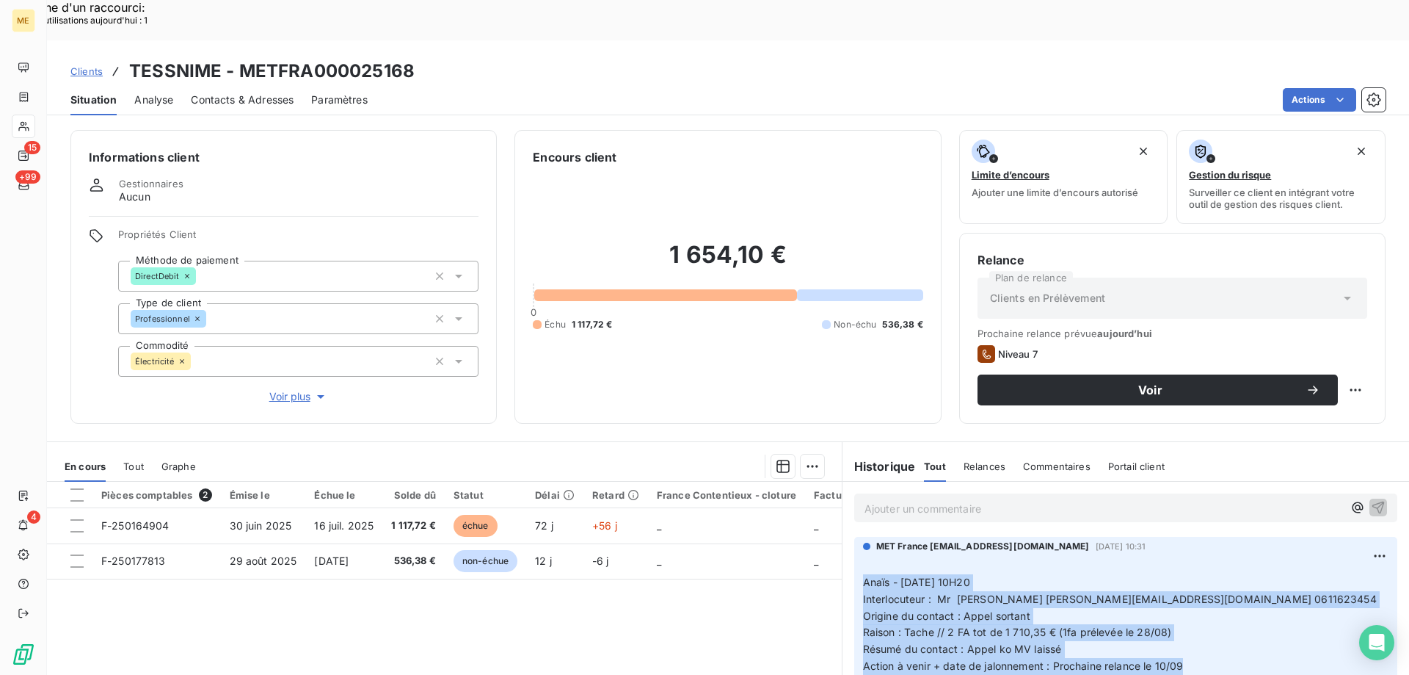
drag, startPoint x: 1178, startPoint y: 623, endPoint x: 857, endPoint y: 535, distance: 333.3
click at [863, 557] on p "﻿ Anaïs - 02/09/2025 - 10H20 Interlocuteur : Mr KHELIFI sastessnime@hotmail.com…" at bounding box center [1126, 615] width 526 height 117
copy p "Anaïs - 02/09/2025 - 10H20 Interlocuteur : Mr KHELIFI sastessnime@hotmail.com 0…"
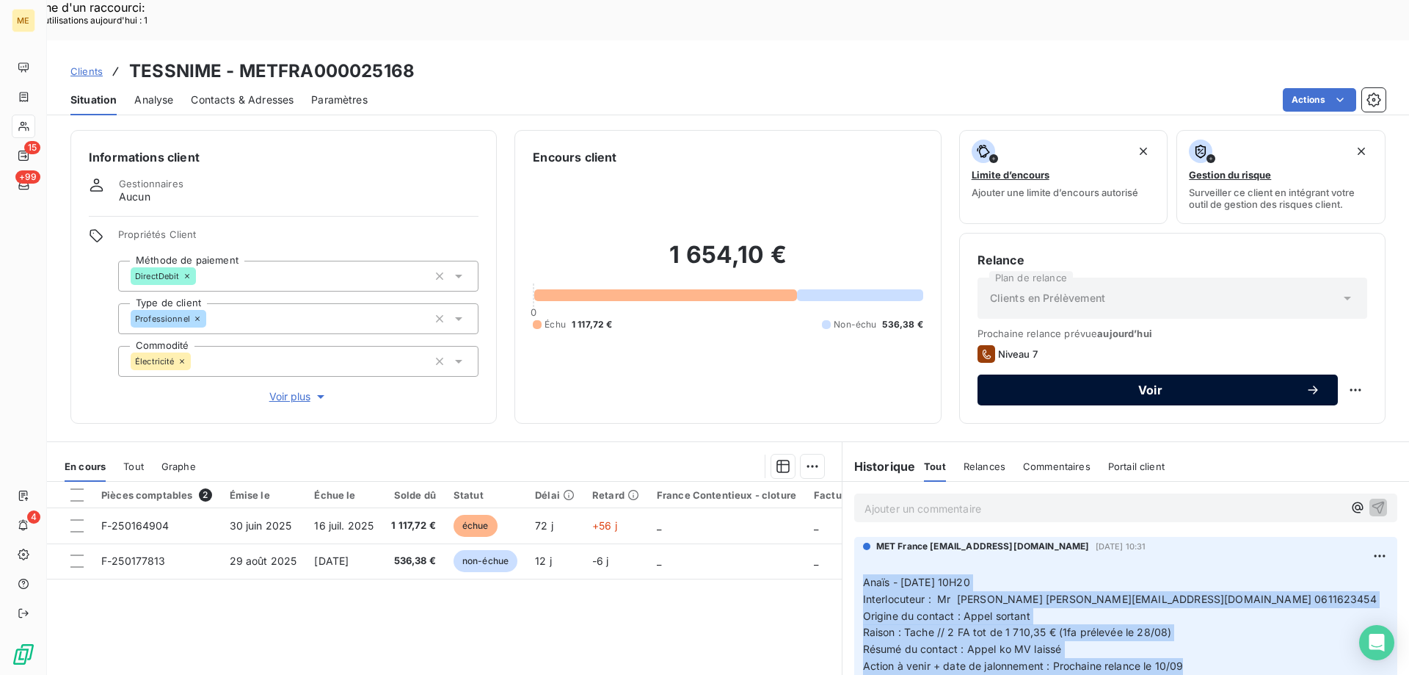
click at [1143, 384] on span "Voir" at bounding box center [1150, 390] width 310 height 12
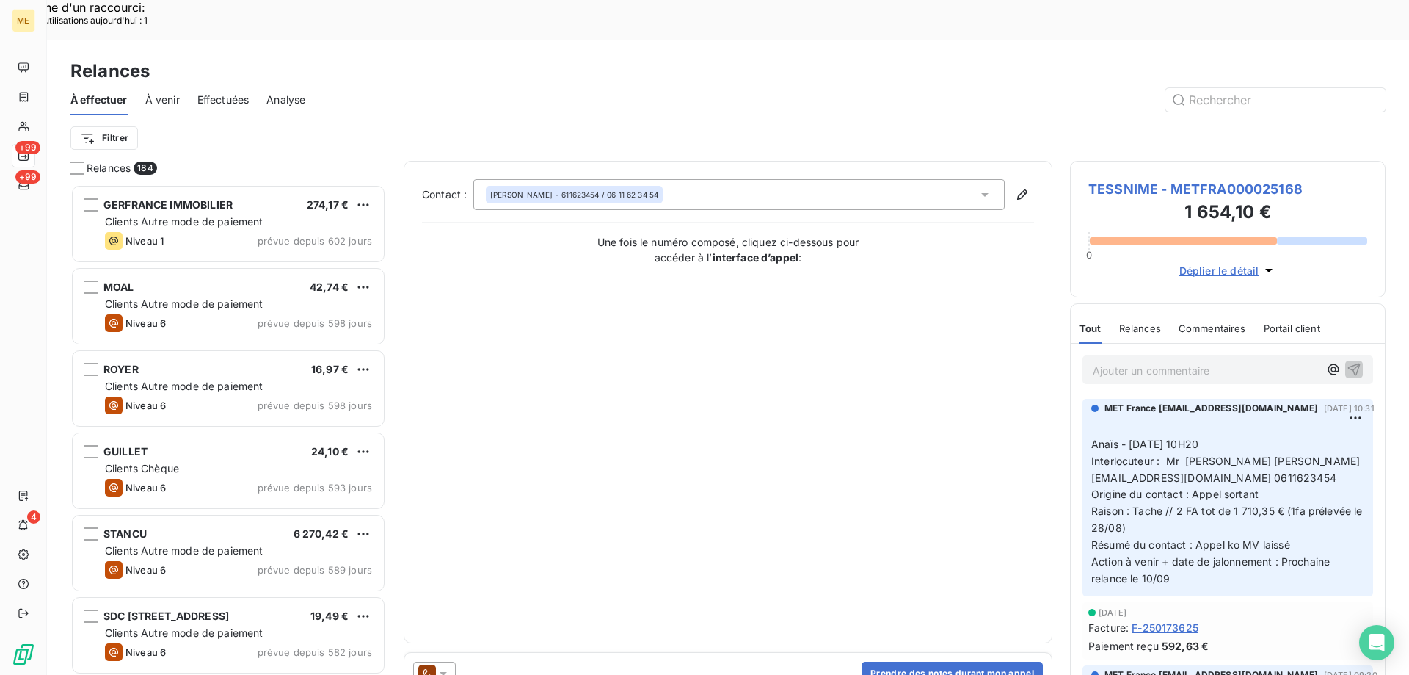
scroll to position [520, 305]
click at [895, 661] on button "Prendre des notes durant mon appel" at bounding box center [952, 672] width 181 height 23
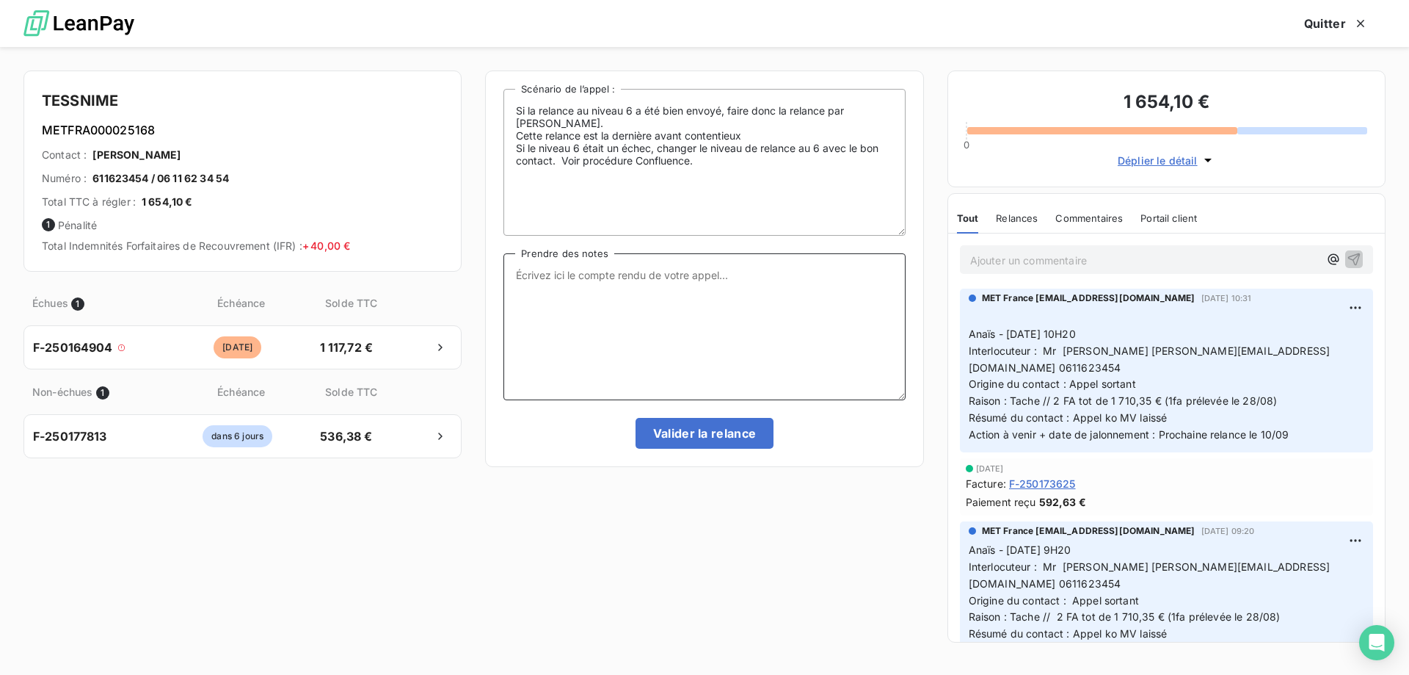
click at [684, 287] on textarea "Prendre des notes" at bounding box center [705, 326] width 402 height 147
paste textarea "Anaïs - [DATE] 10H20 Interlocuteur : [PERSON_NAME] [PERSON_NAME][EMAIL_ADDRESS]…"
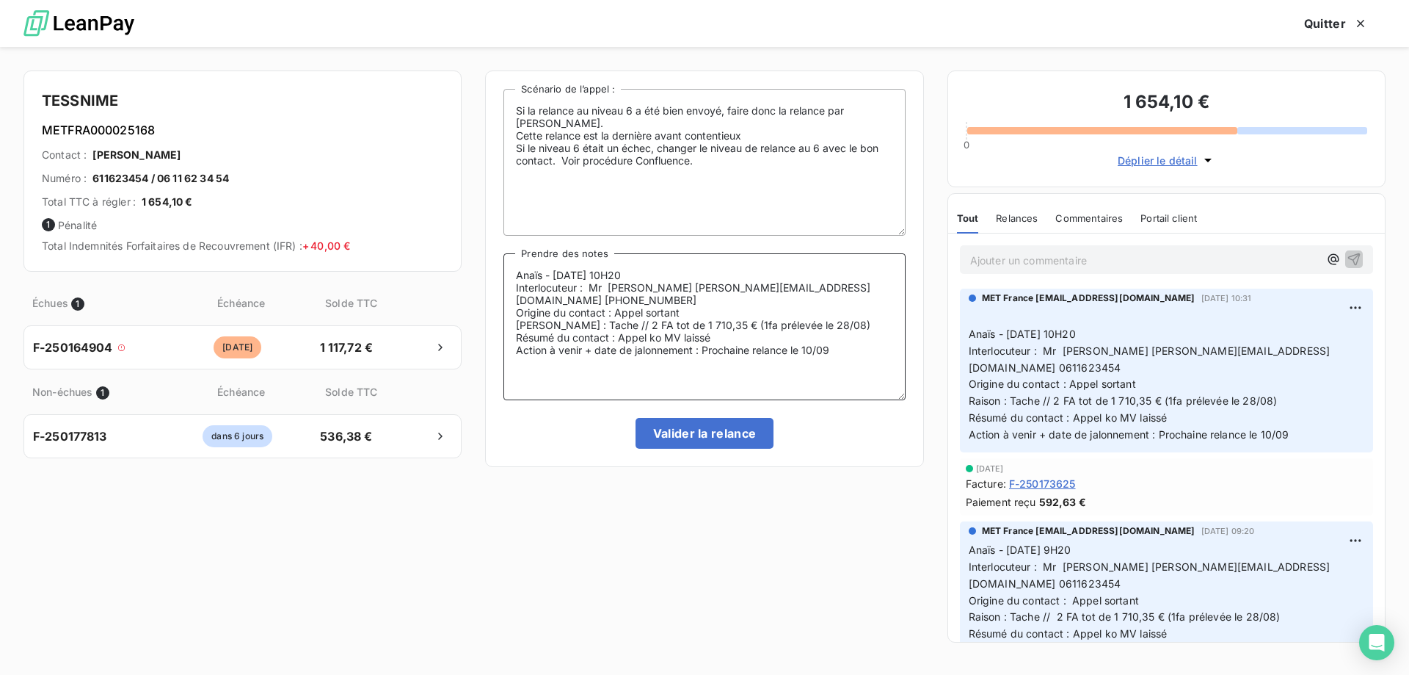
click at [669, 278] on textarea "Anaïs - [DATE] 10H20 Interlocuteur : [PERSON_NAME] [PERSON_NAME][EMAIL_ADDRESS]…" at bounding box center [705, 326] width 402 height 147
drag, startPoint x: 848, startPoint y: 312, endPoint x: 603, endPoint y: 314, distance: 245.2
click at [603, 314] on textarea "Sylvain - 10/09/2025 -13h32 Interlocuteur : Mr KHELIFI sastessnime@hotmail.com …" at bounding box center [705, 326] width 402 height 147
click at [730, 330] on textarea "Sylvain - 10/09/2025 -13h32 Interlocuteur : Mr KHELIFI sastessnime@hotmail.com …" at bounding box center [705, 326] width 402 height 147
drag, startPoint x: 855, startPoint y: 338, endPoint x: 614, endPoint y: 326, distance: 241.0
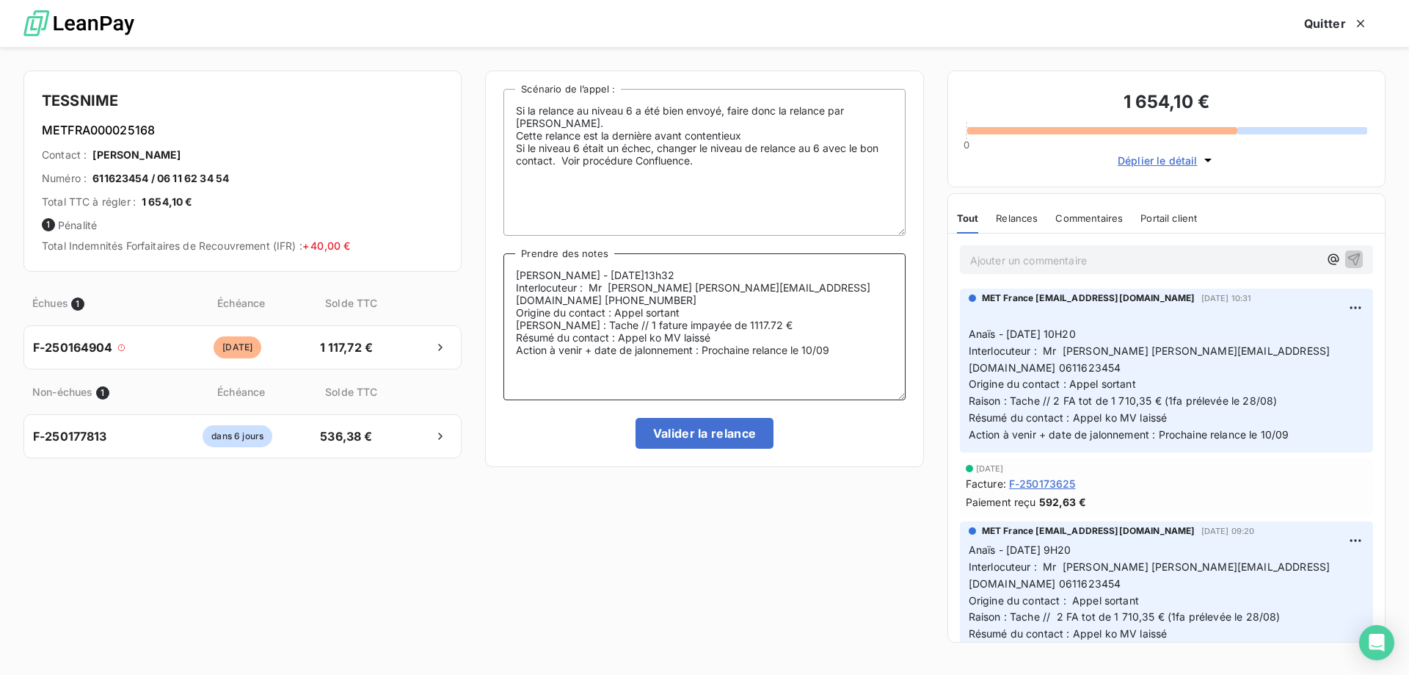
click at [614, 326] on textarea "Sylvain - 10/09/2025 -13h32 Interlocuteur : Mr KHELIFI sastessnime@hotmail.com …" at bounding box center [705, 326] width 402 height 147
type textarea "Sylvain - 10/09/2025 -13h32 Interlocuteur : Mr KHELIFI sastessnime@hotmail.com …"
click at [710, 346] on textarea "Sylvain - 10/09/2025 -13h32 Interlocuteur : Mr KHELIFI sastessnime@hotmail.com …" at bounding box center [705, 326] width 402 height 147
click at [542, 341] on textarea "Sylvain - 10/09/2025 -13h32 Interlocuteur : Mr KHELIFI sastessnime@hotmail.com …" at bounding box center [705, 326] width 402 height 147
click at [0, 0] on lt-strong "é" at bounding box center [0, 0] width 0 height 0
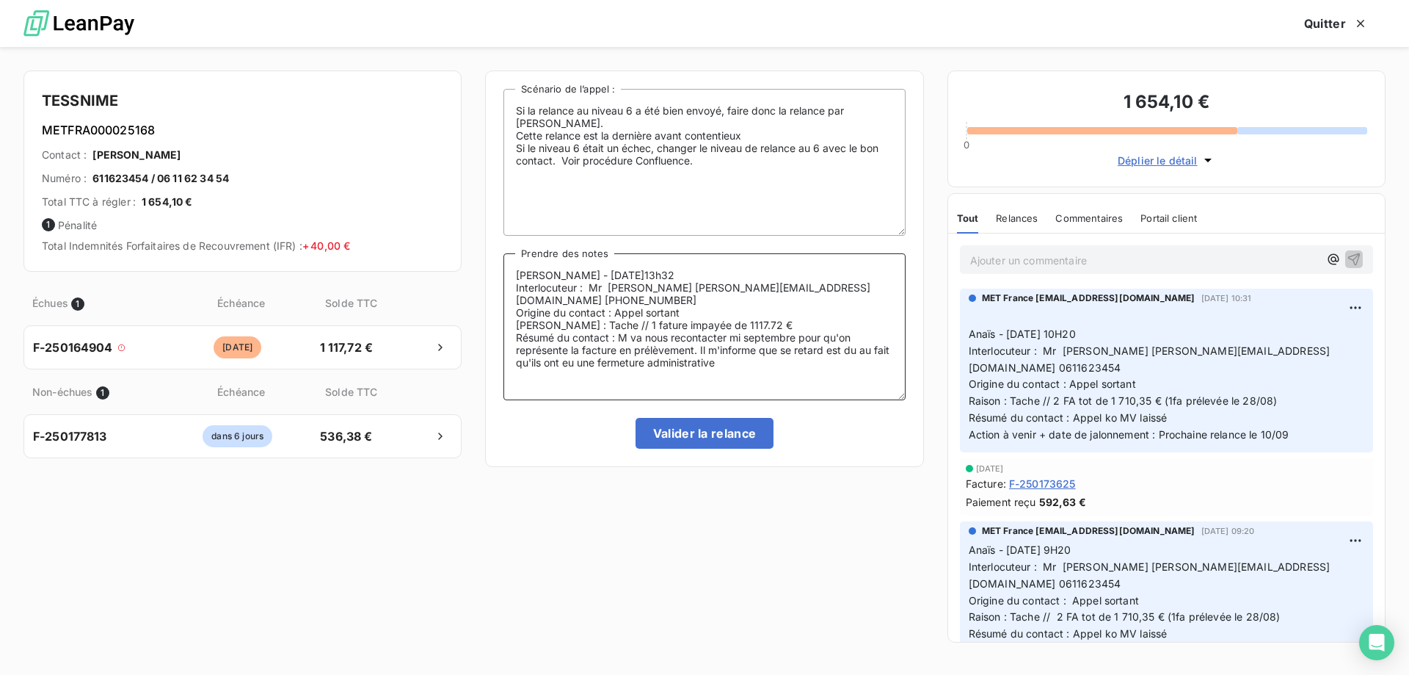
click at [797, 340] on textarea "Sylvain - 10/09/2025 -13h32 Interlocuteur : Mr KHELIFI sastessnime@hotmail.com …" at bounding box center [705, 326] width 402 height 147
click at [0, 0] on lt-span "ce retard" at bounding box center [0, 0] width 0 height 0
click at [849, 341] on textarea "Sylvain - 10/09/2025 -13h32 Interlocuteur : Mr KHELIFI sastessnime@hotmail.com …" at bounding box center [705, 326] width 402 height 147
click at [0, 0] on lt-em "dû" at bounding box center [0, 0] width 0 height 0
type textarea "Sylvain - 10/09/2025 -13h32 Interlocuteur : Mr KHELIFI sastessnime@hotmail.com …"
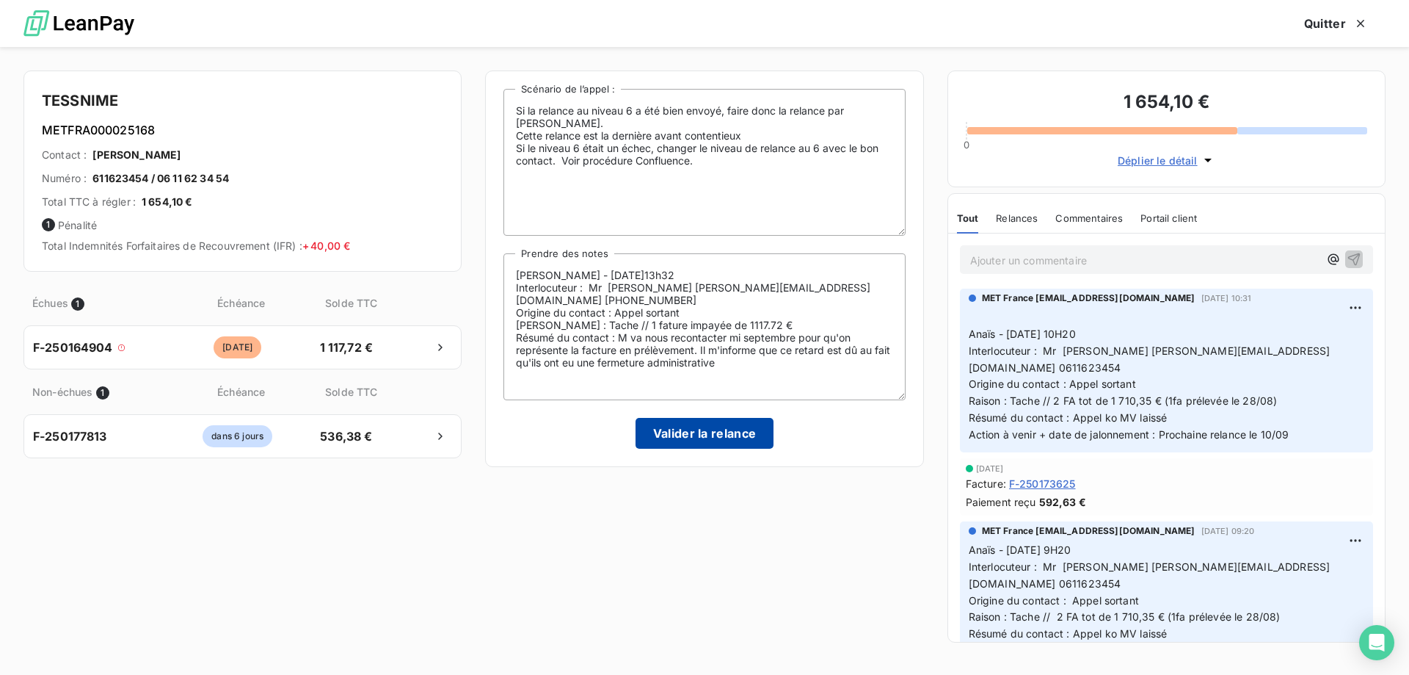
click at [715, 435] on button "Valider la relance" at bounding box center [705, 433] width 139 height 31
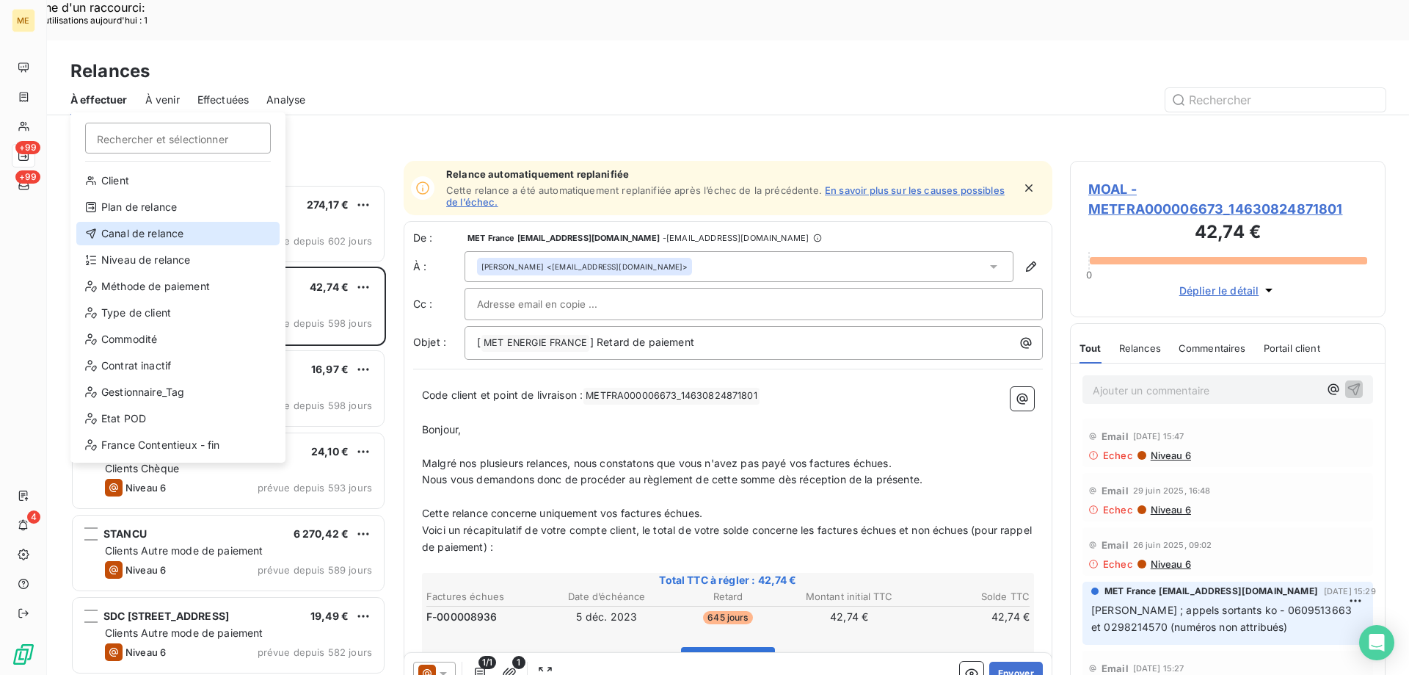
click at [162, 233] on div "Canal de relance" at bounding box center [177, 233] width 203 height 23
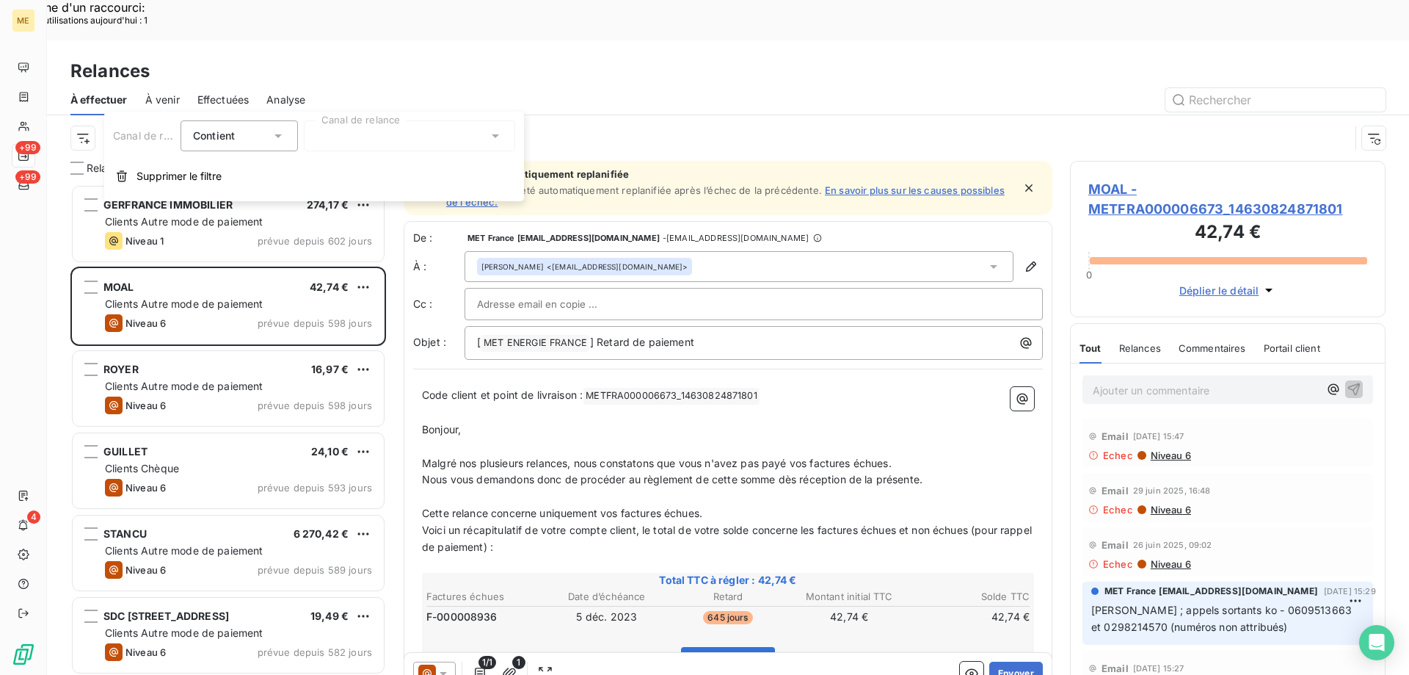
click at [382, 134] on div at bounding box center [409, 135] width 211 height 31
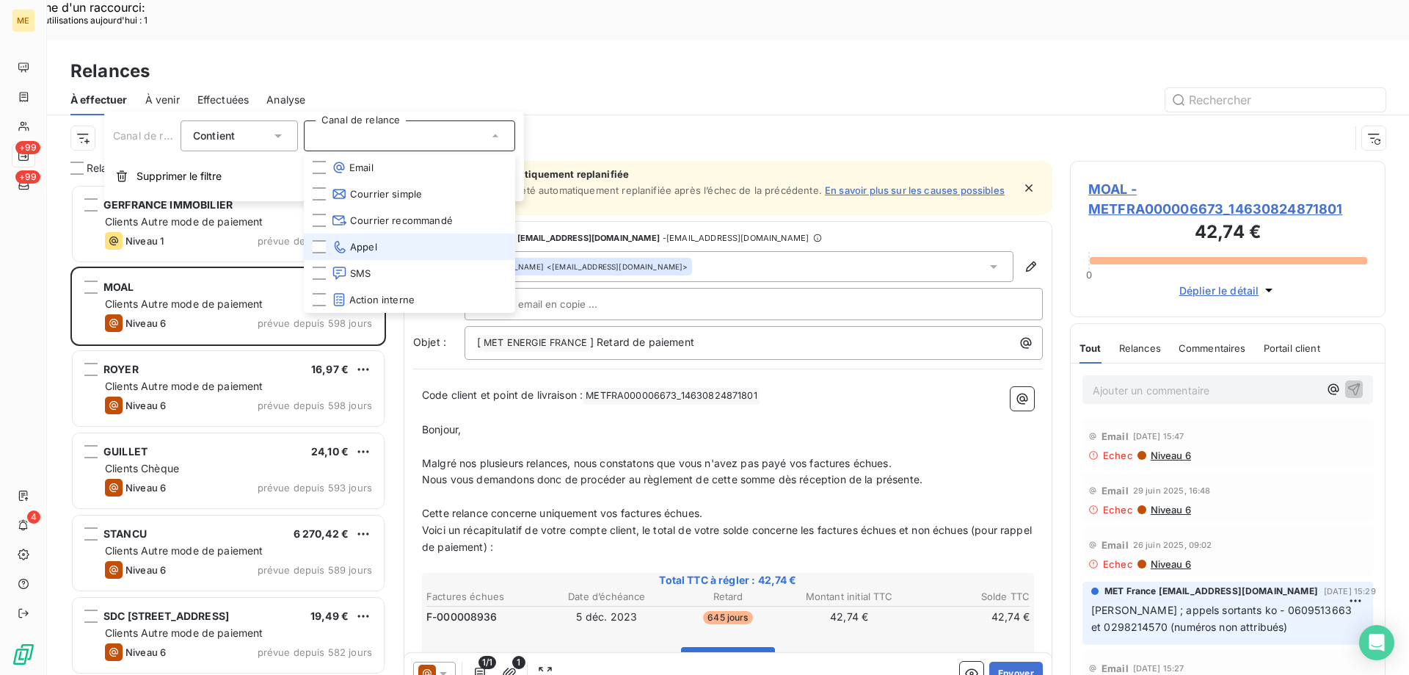
click at [358, 247] on span "Appel" at bounding box center [355, 246] width 46 height 15
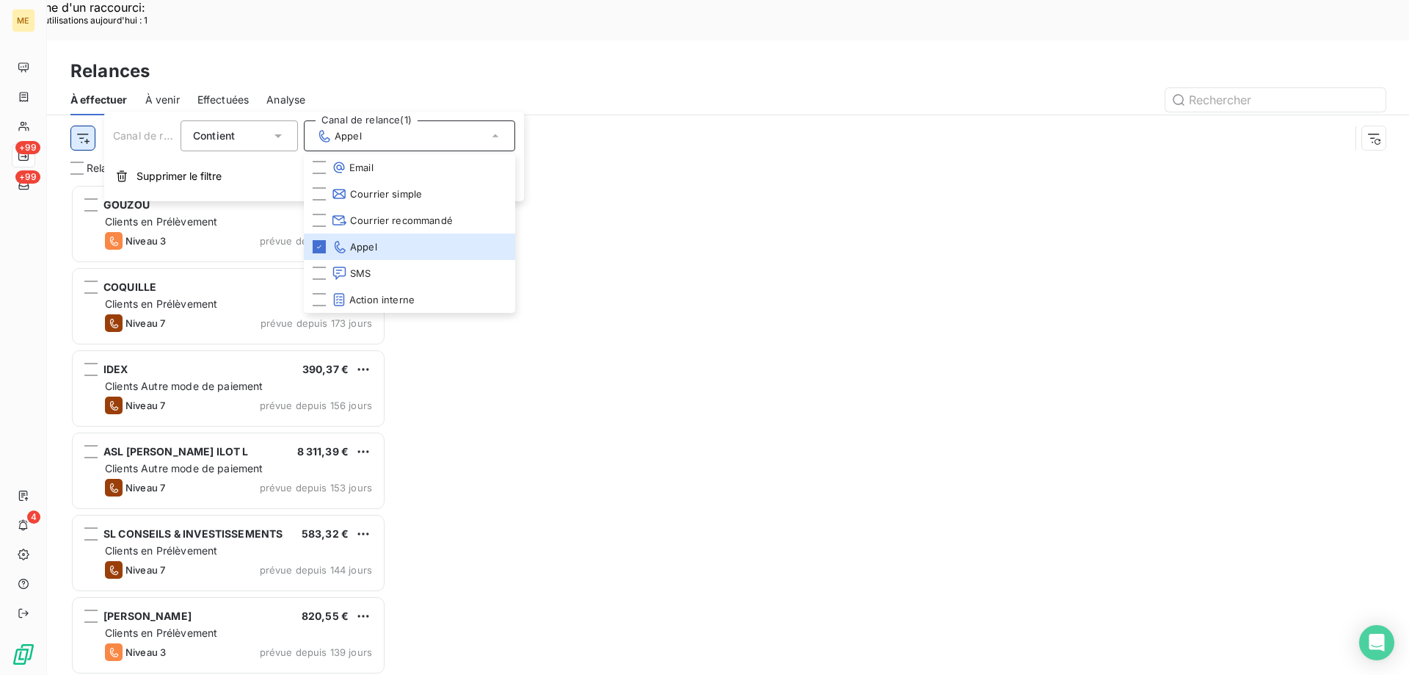
scroll to position [520, 305]
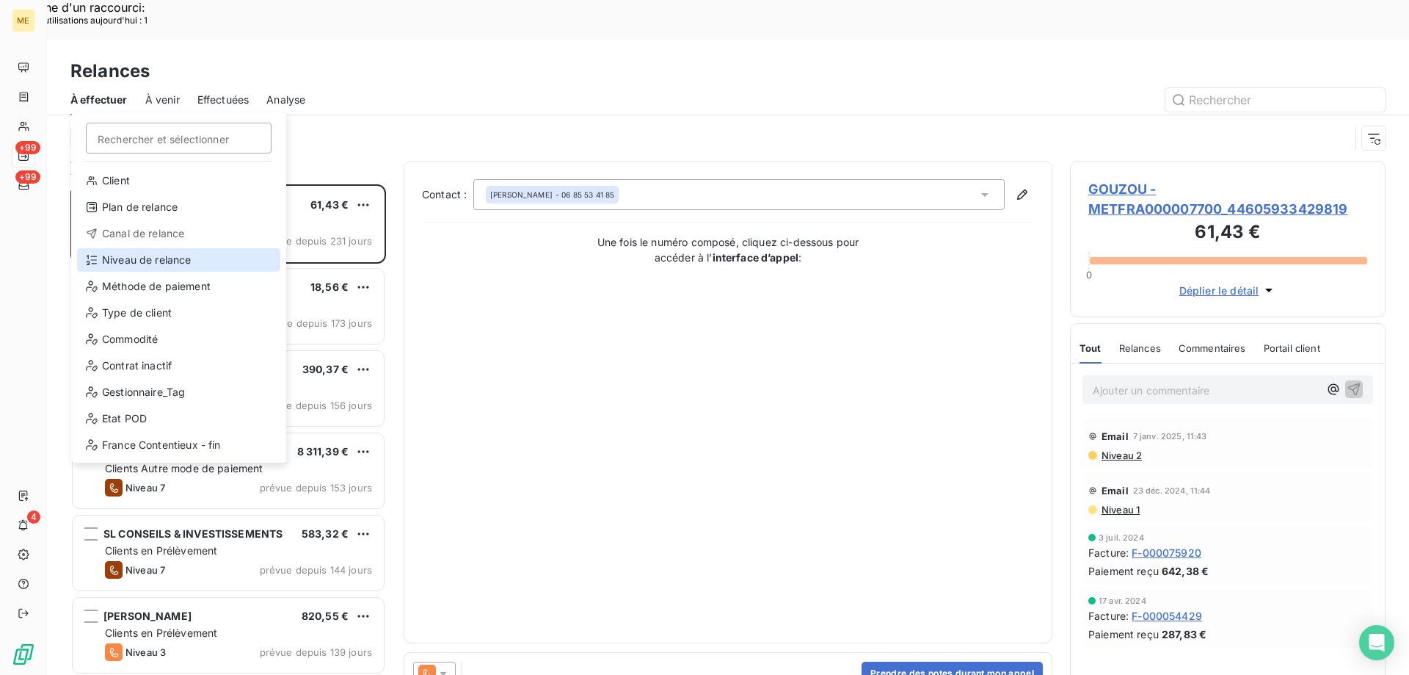
click at [123, 255] on div "Niveau de relance" at bounding box center [178, 259] width 203 height 23
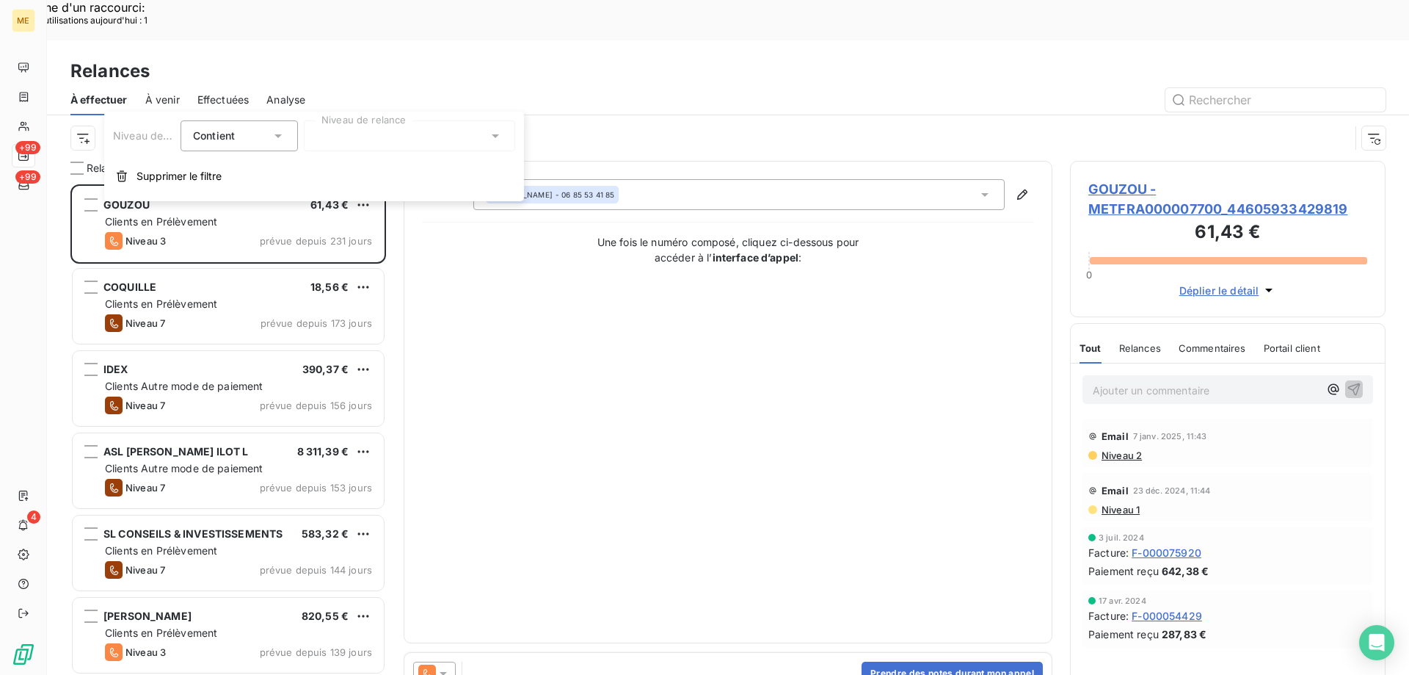
click at [426, 123] on div at bounding box center [409, 135] width 211 height 31
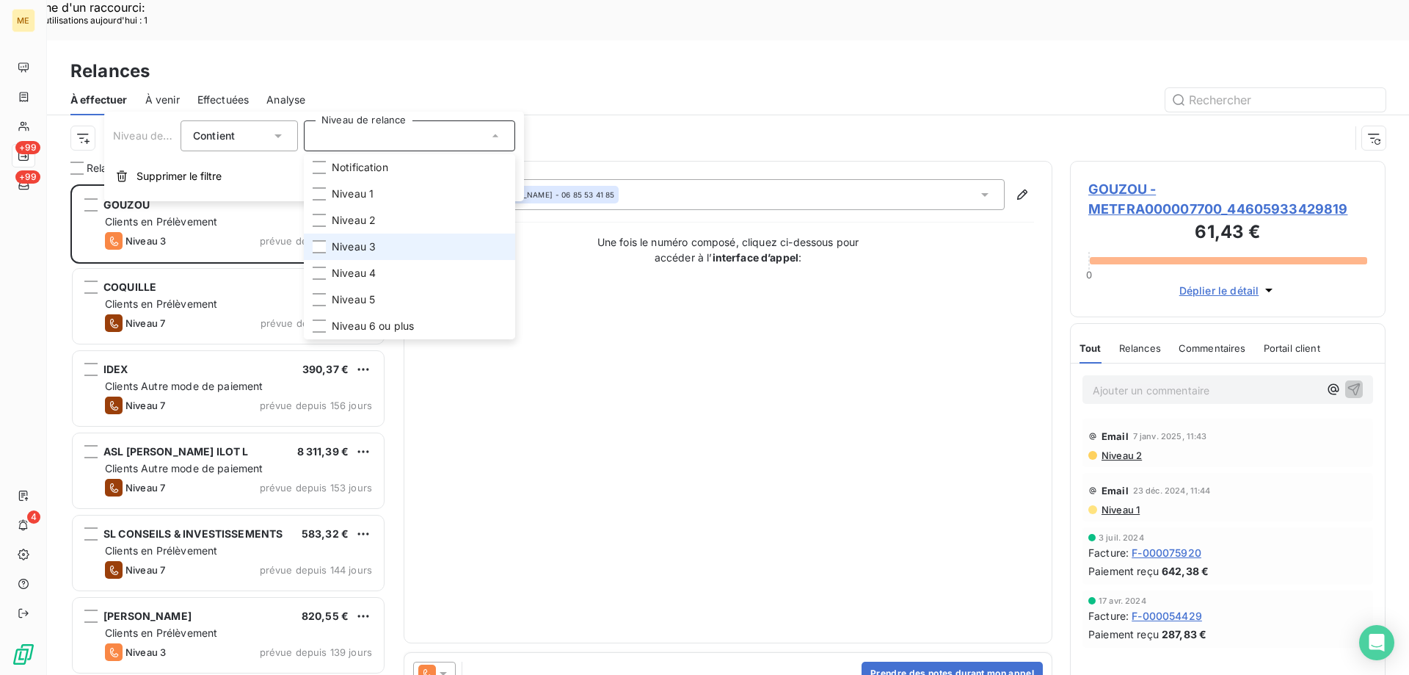
click at [364, 239] on span "Niveau 3" at bounding box center [354, 246] width 44 height 15
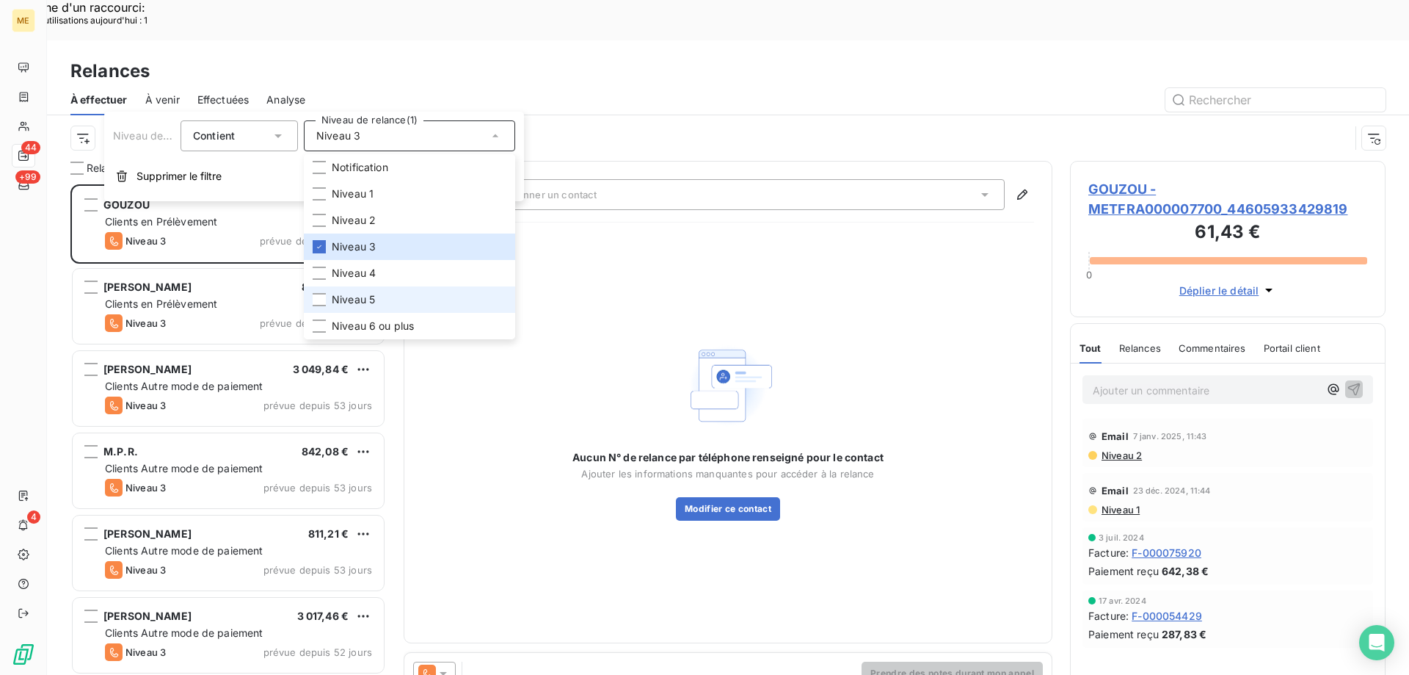
click at [356, 291] on li "Niveau 5" at bounding box center [409, 299] width 211 height 26
click at [322, 324] on div at bounding box center [319, 325] width 13 height 13
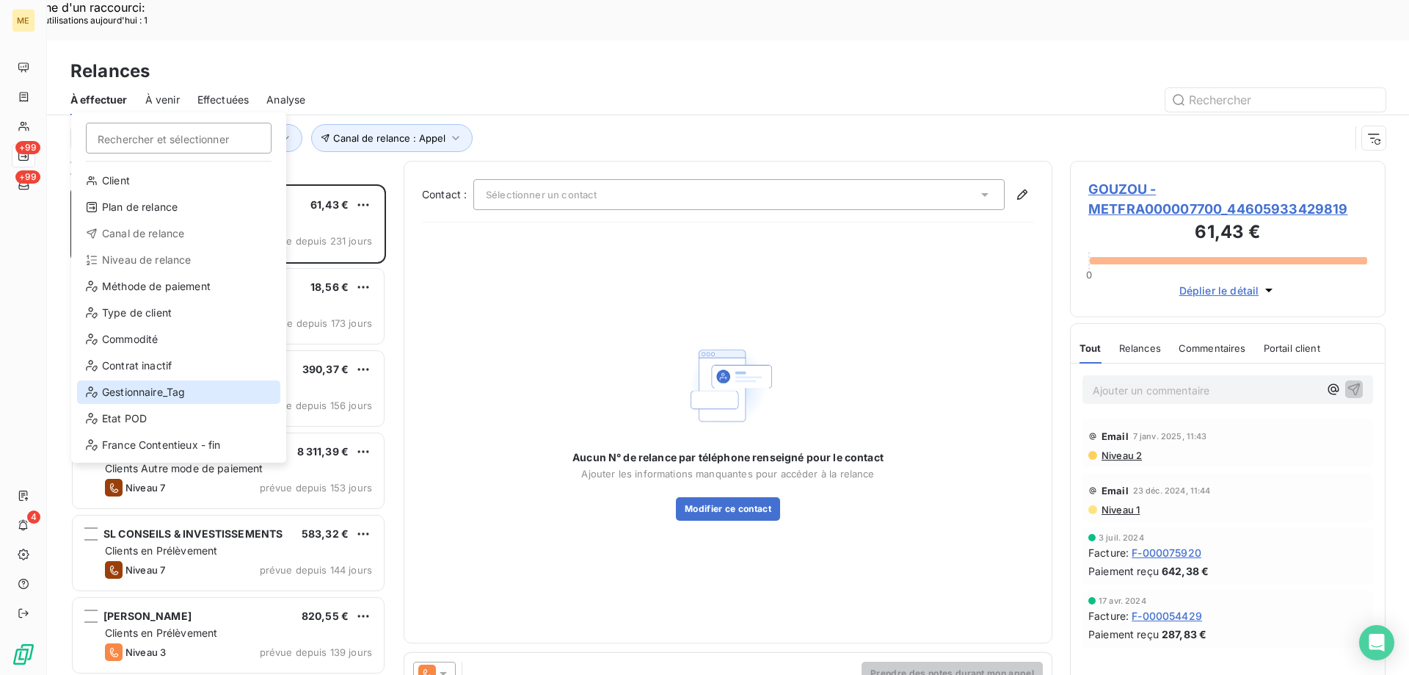
click at [172, 390] on div "Gestionnaire_Tag" at bounding box center [178, 391] width 203 height 23
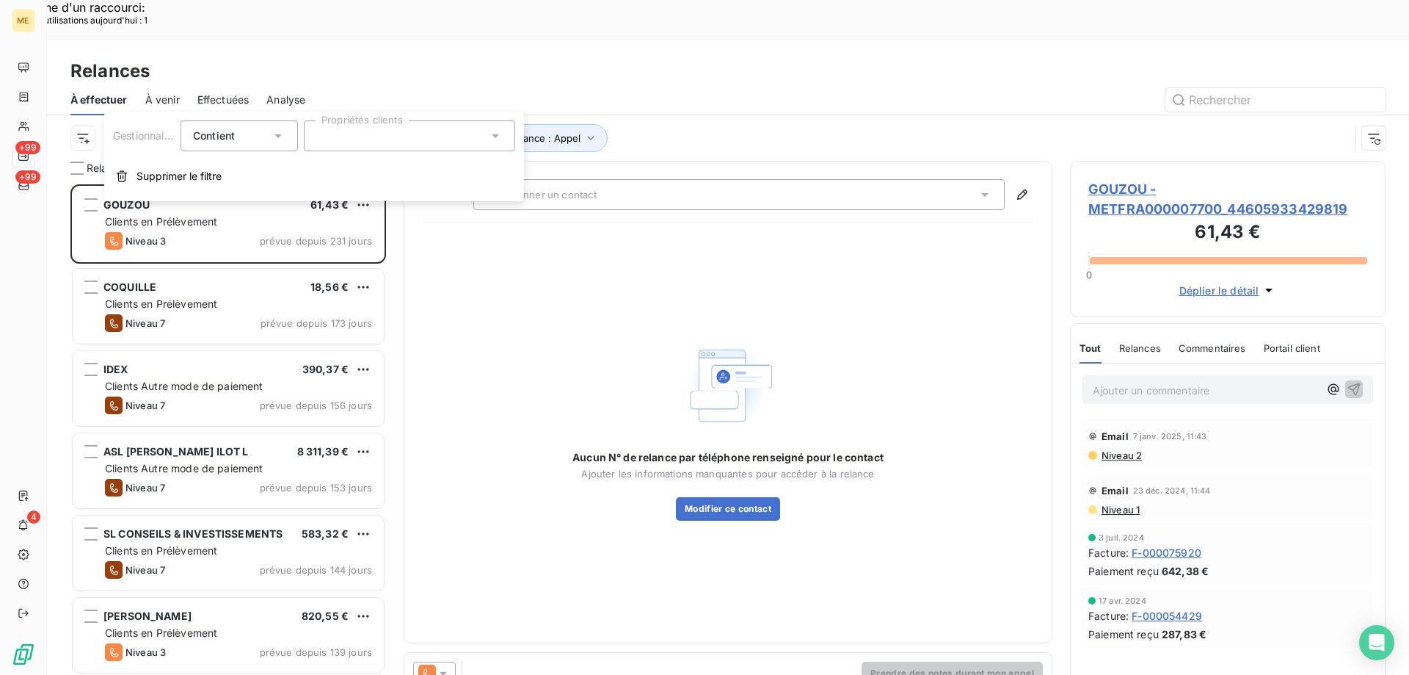
click at [368, 143] on div at bounding box center [409, 135] width 211 height 31
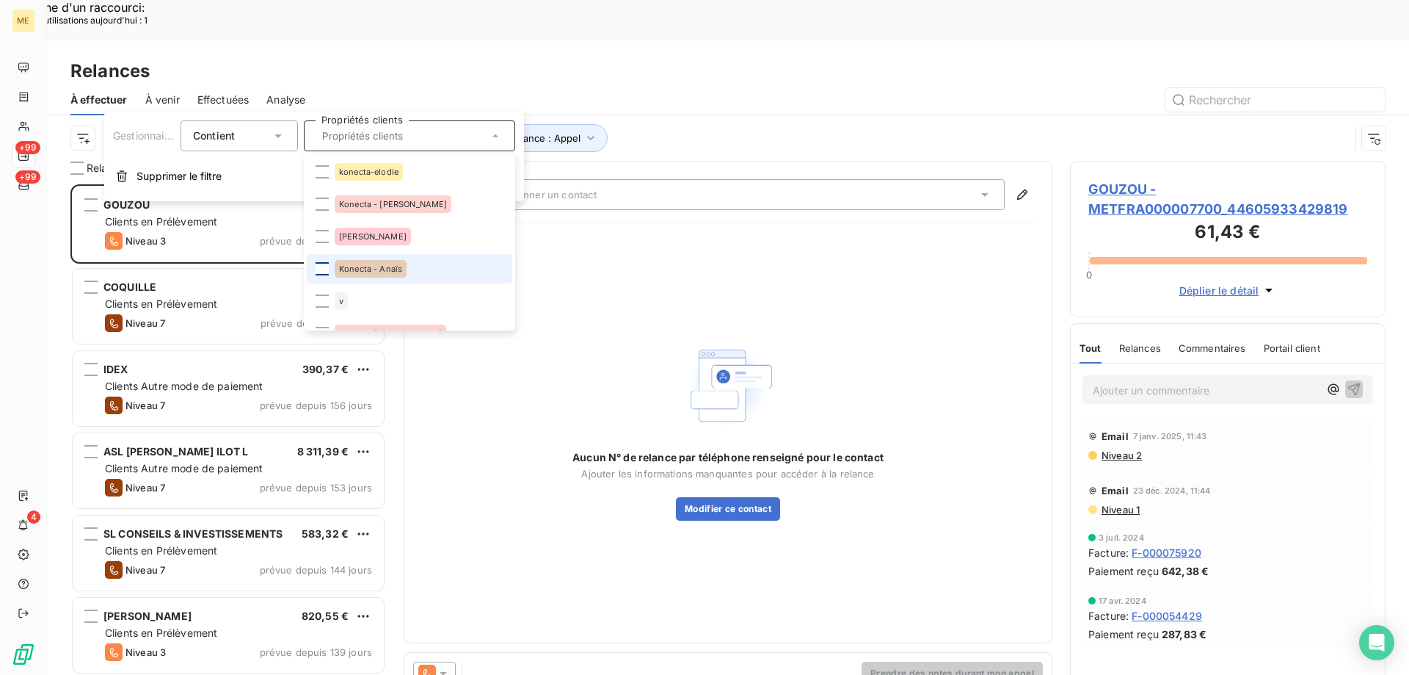
click at [321, 263] on div at bounding box center [322, 268] width 13 height 13
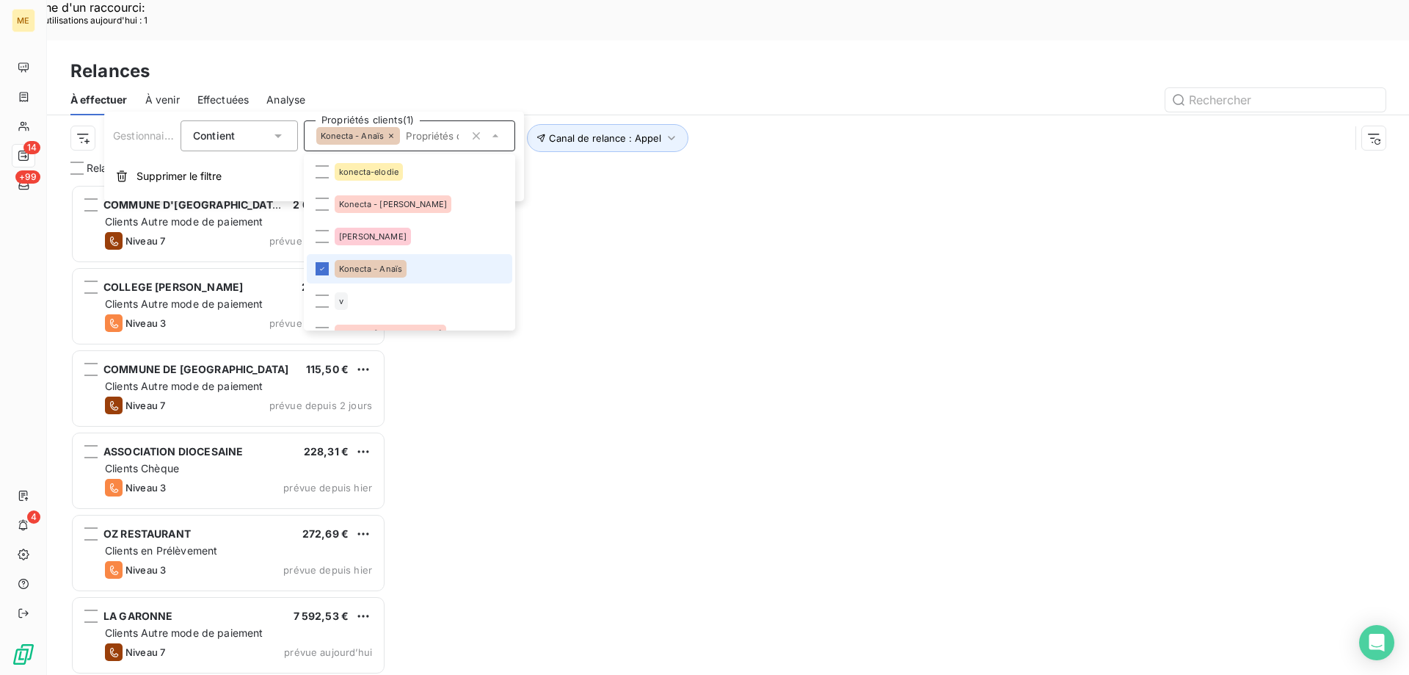
scroll to position [520, 305]
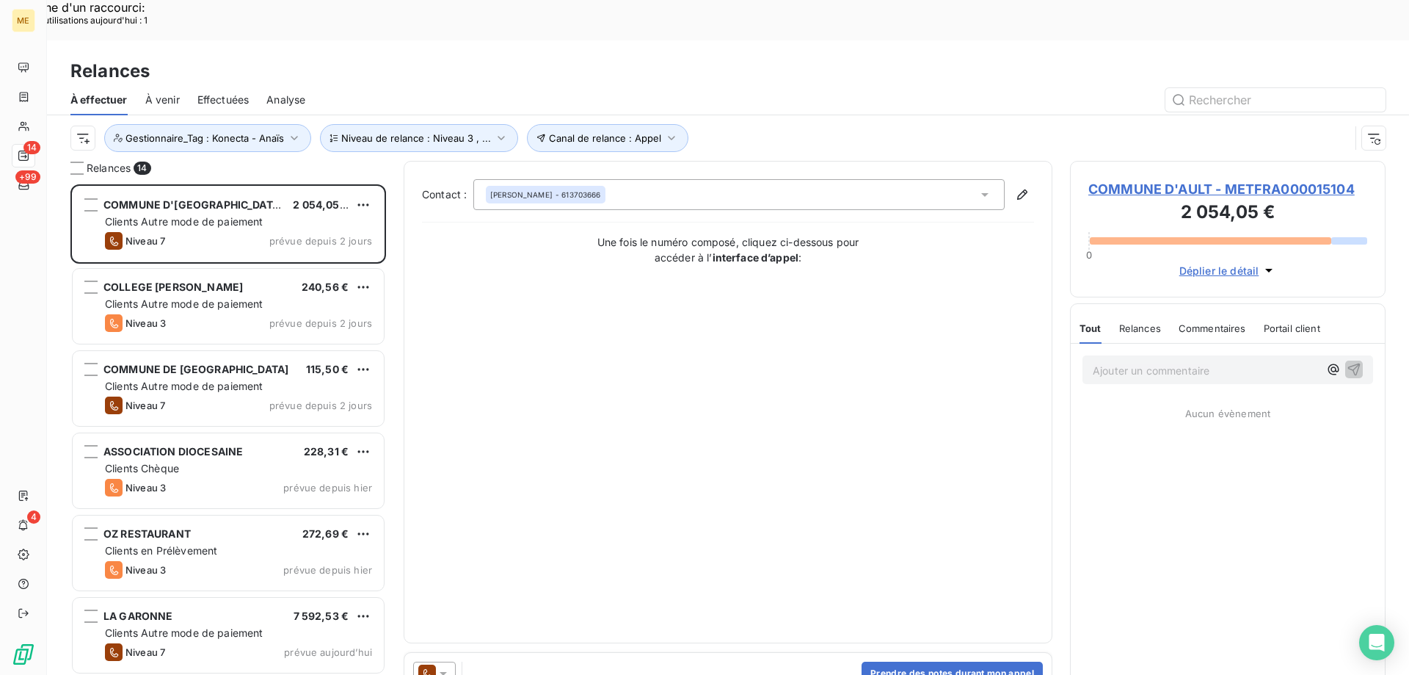
click at [877, 298] on div "Contact : Clément Duchossois - 613703666 Une fois le numéro composé, cliquez ci…" at bounding box center [728, 402] width 612 height 446
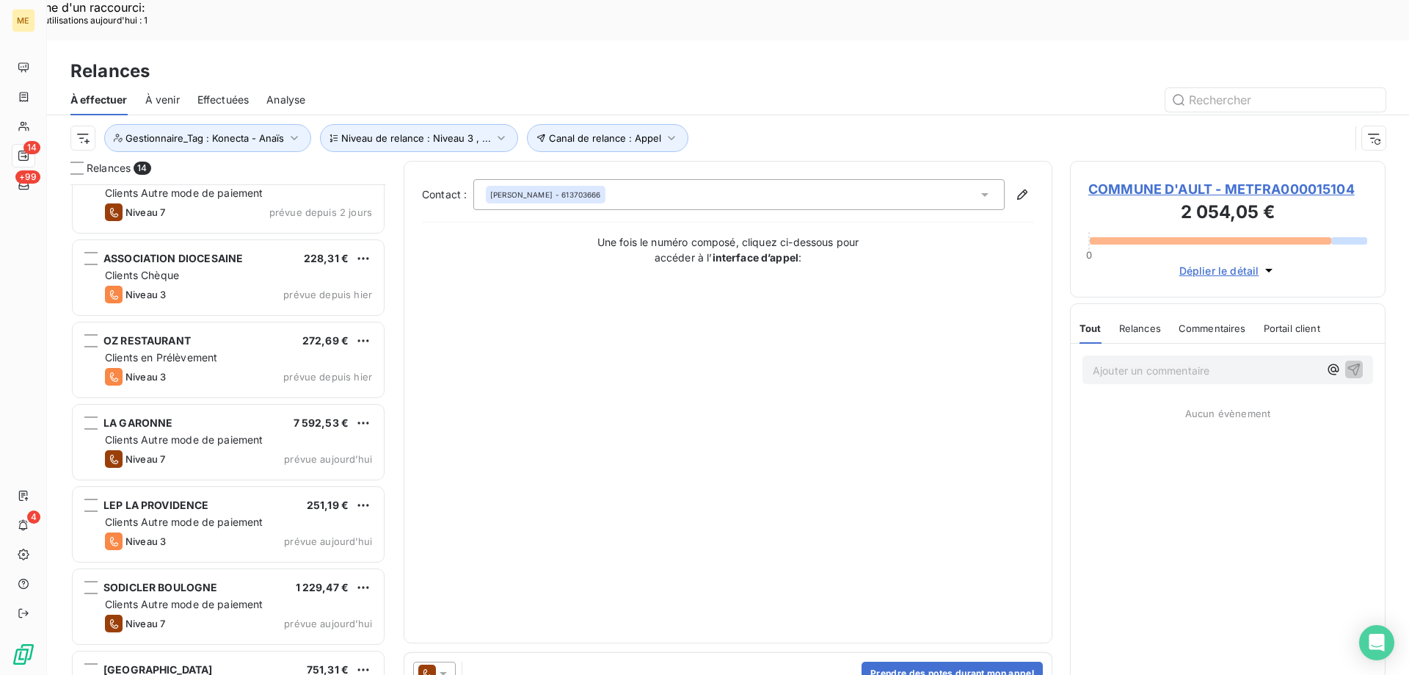
scroll to position [221, 0]
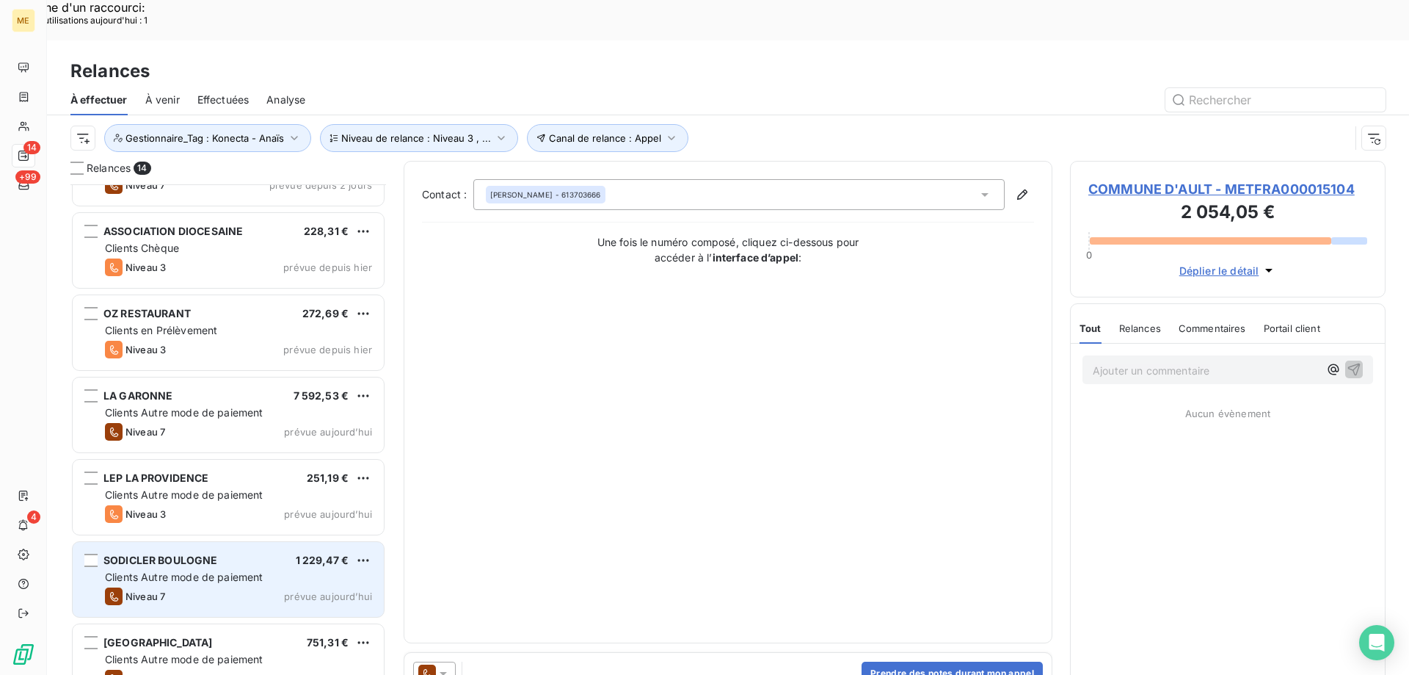
click at [191, 570] on span "Clients Autre mode de paiement" at bounding box center [184, 576] width 159 height 12
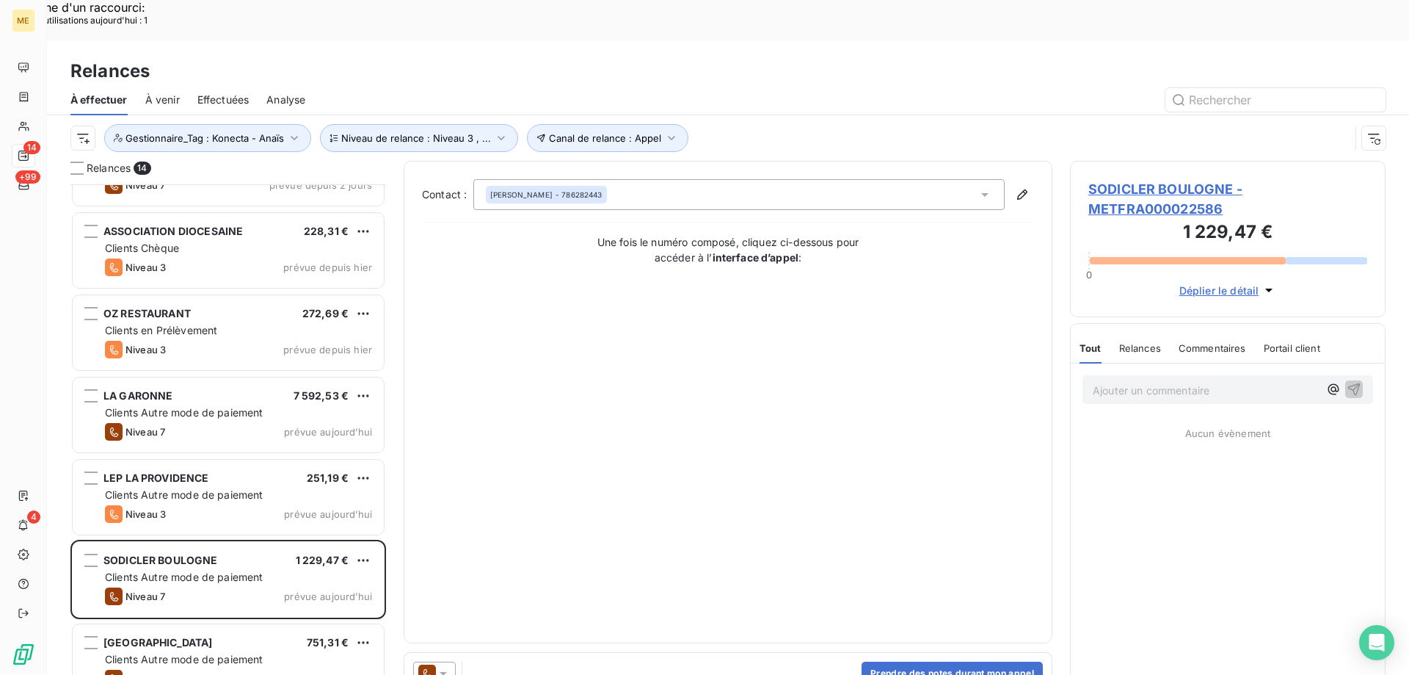
click at [1143, 179] on span "SODICLER BOULOGNE - METFRA000022586" at bounding box center [1228, 199] width 279 height 40
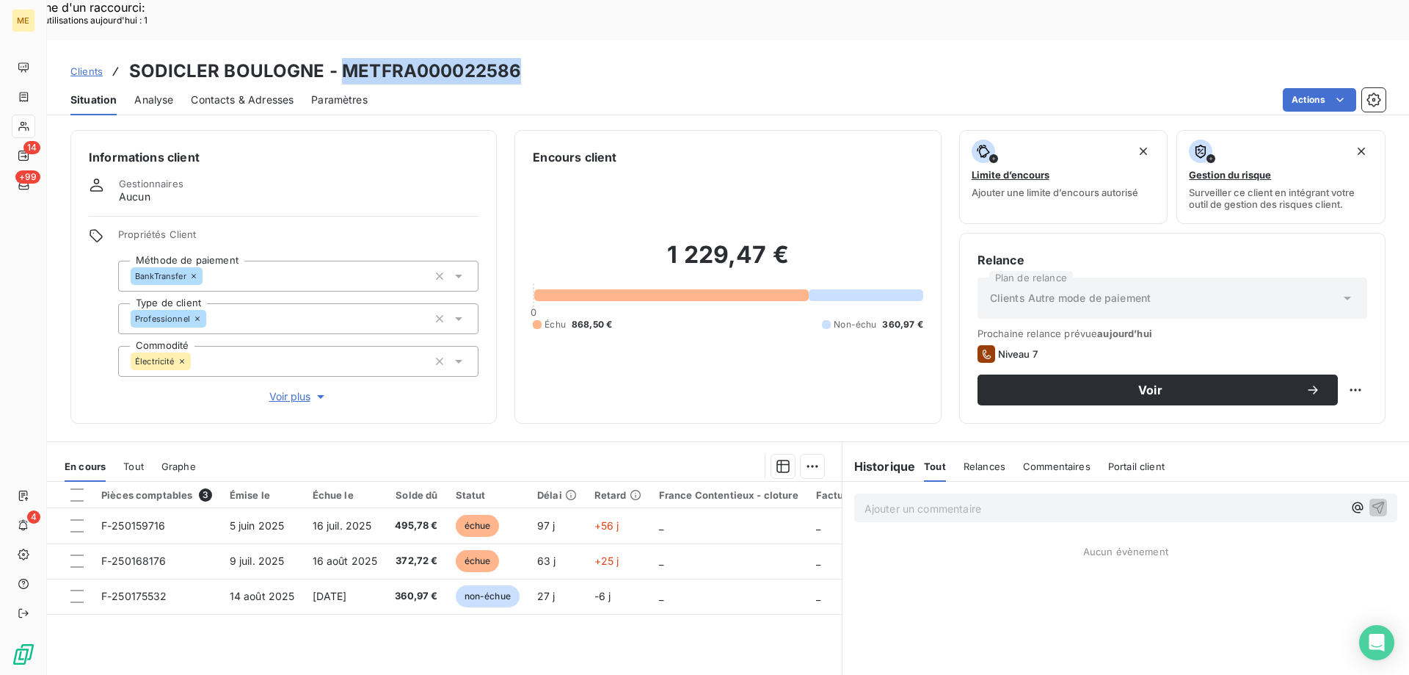
drag, startPoint x: 340, startPoint y: 32, endPoint x: 528, endPoint y: 37, distance: 188.0
click at [528, 58] on div "Clients SODICLER BOULOGNE - METFRA000022586" at bounding box center [728, 71] width 1362 height 26
copy h3 "METFRA000022586"
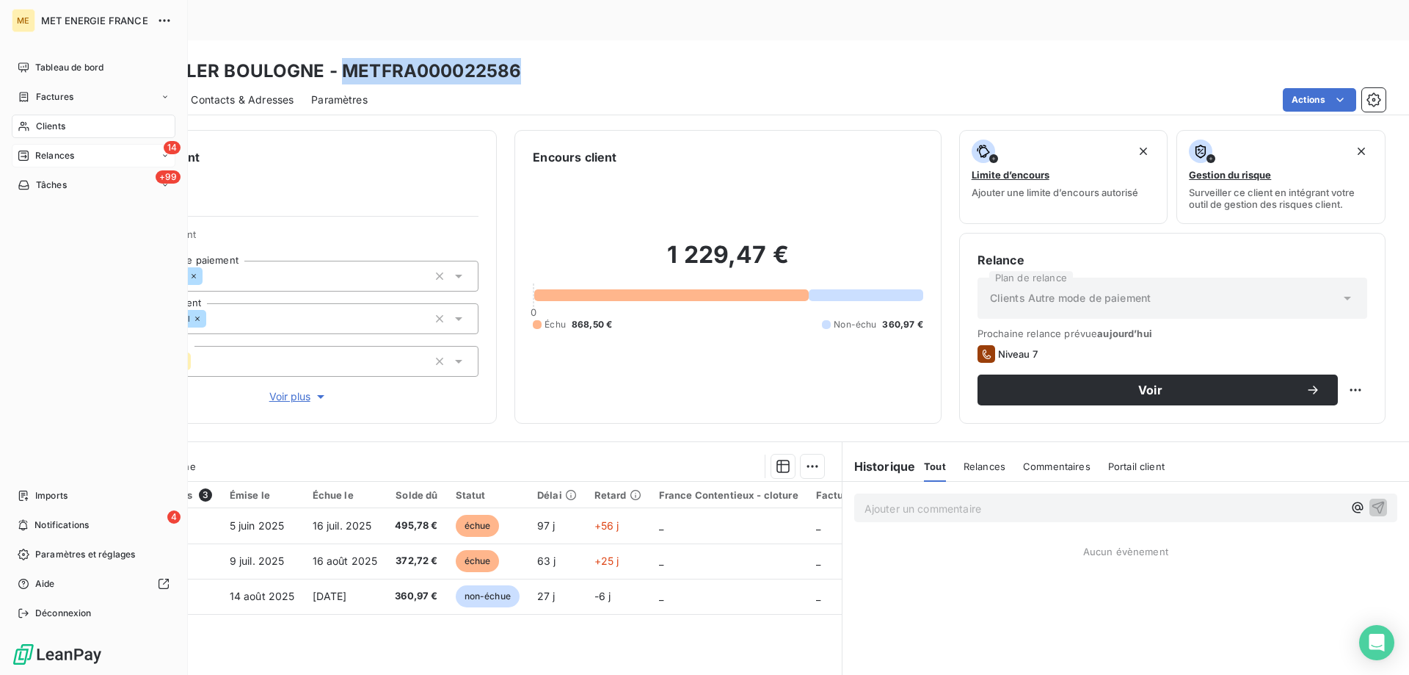
click at [59, 146] on div "14 Relances" at bounding box center [94, 155] width 164 height 23
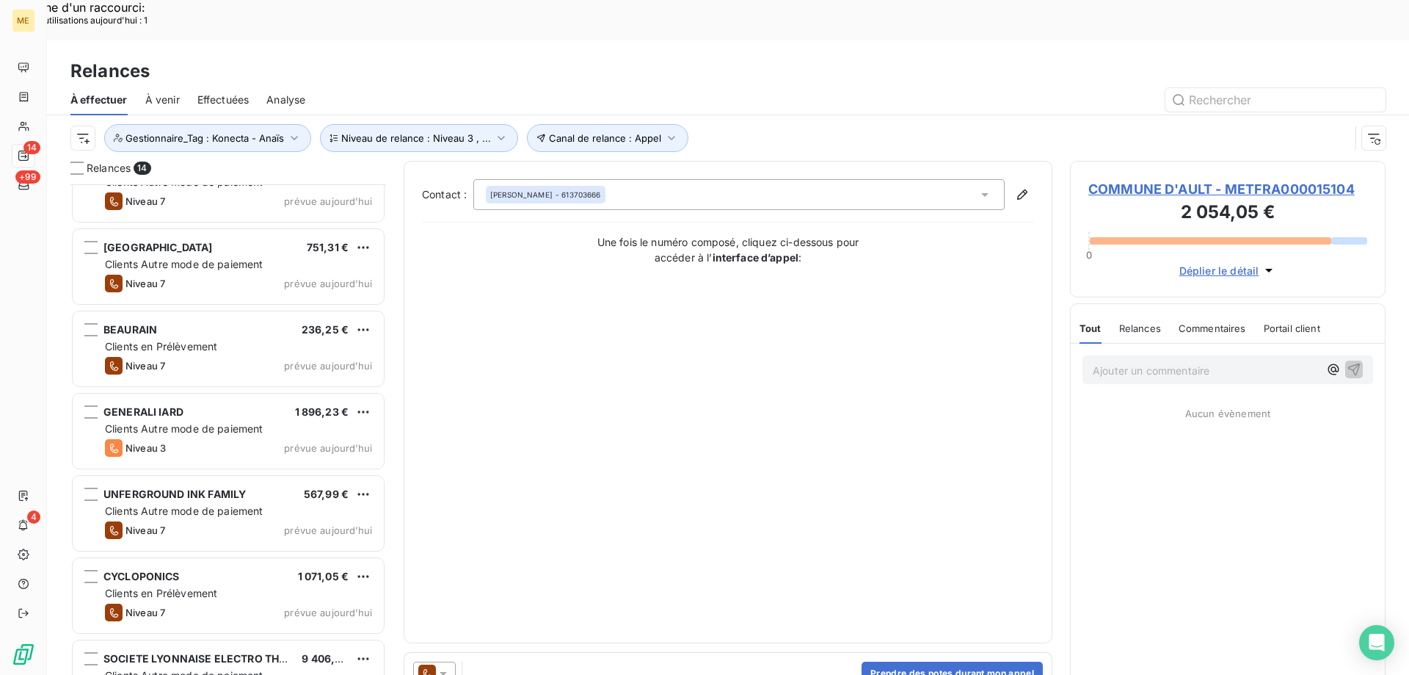
scroll to position [621, 0]
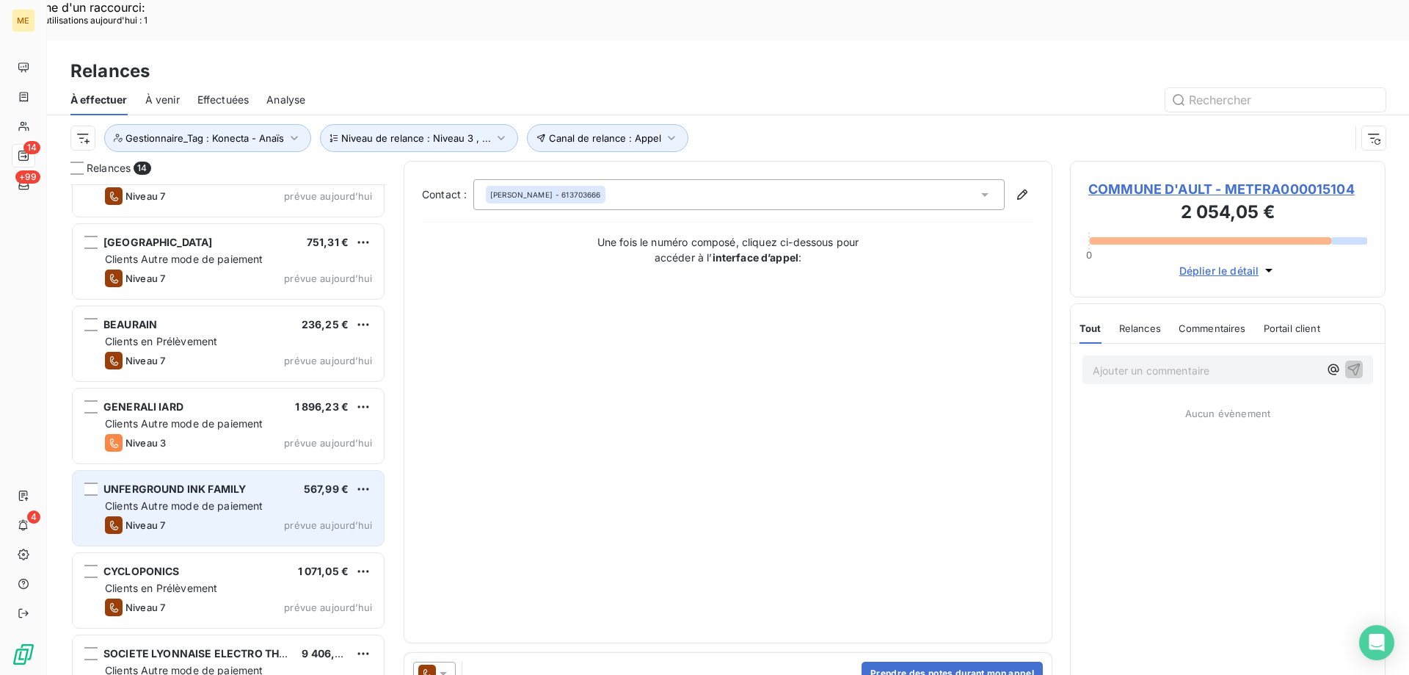
click at [190, 499] on span "Clients Autre mode de paiement" at bounding box center [184, 505] width 159 height 12
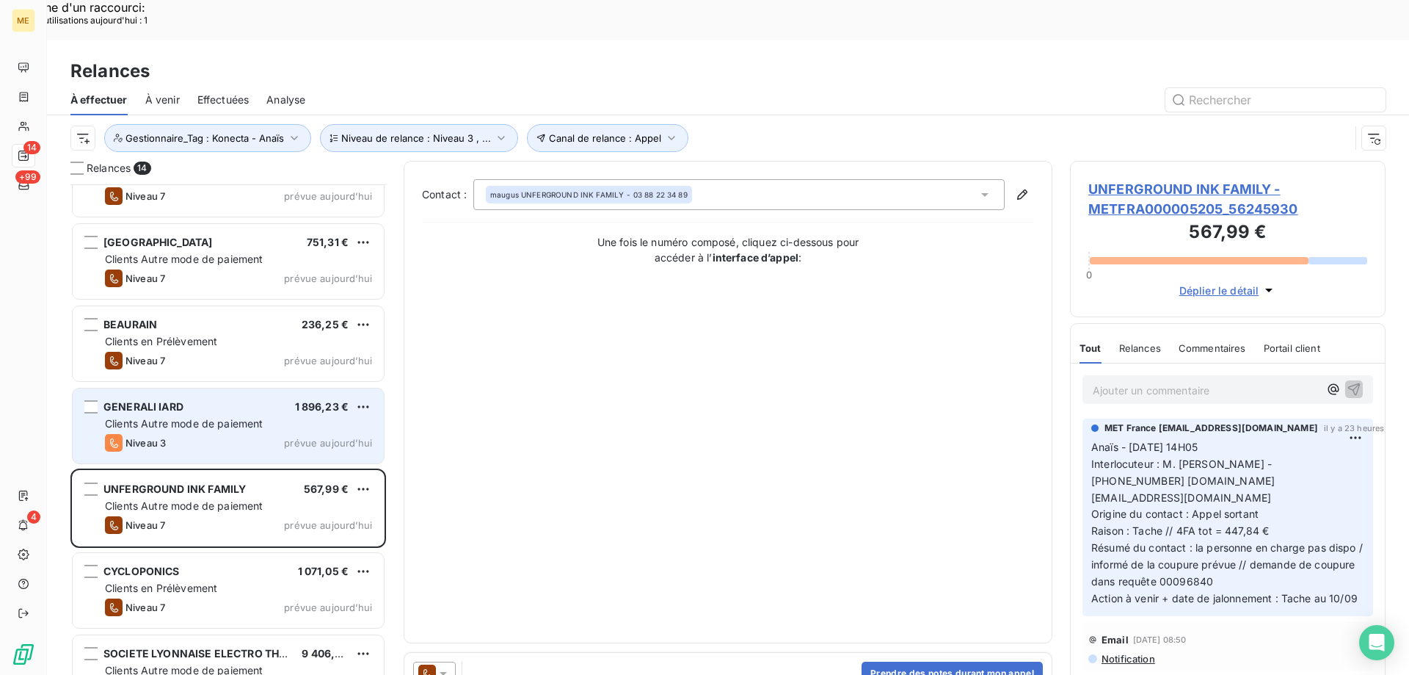
click at [209, 434] on div "Niveau 3 prévue aujourd’hui" at bounding box center [238, 443] width 267 height 18
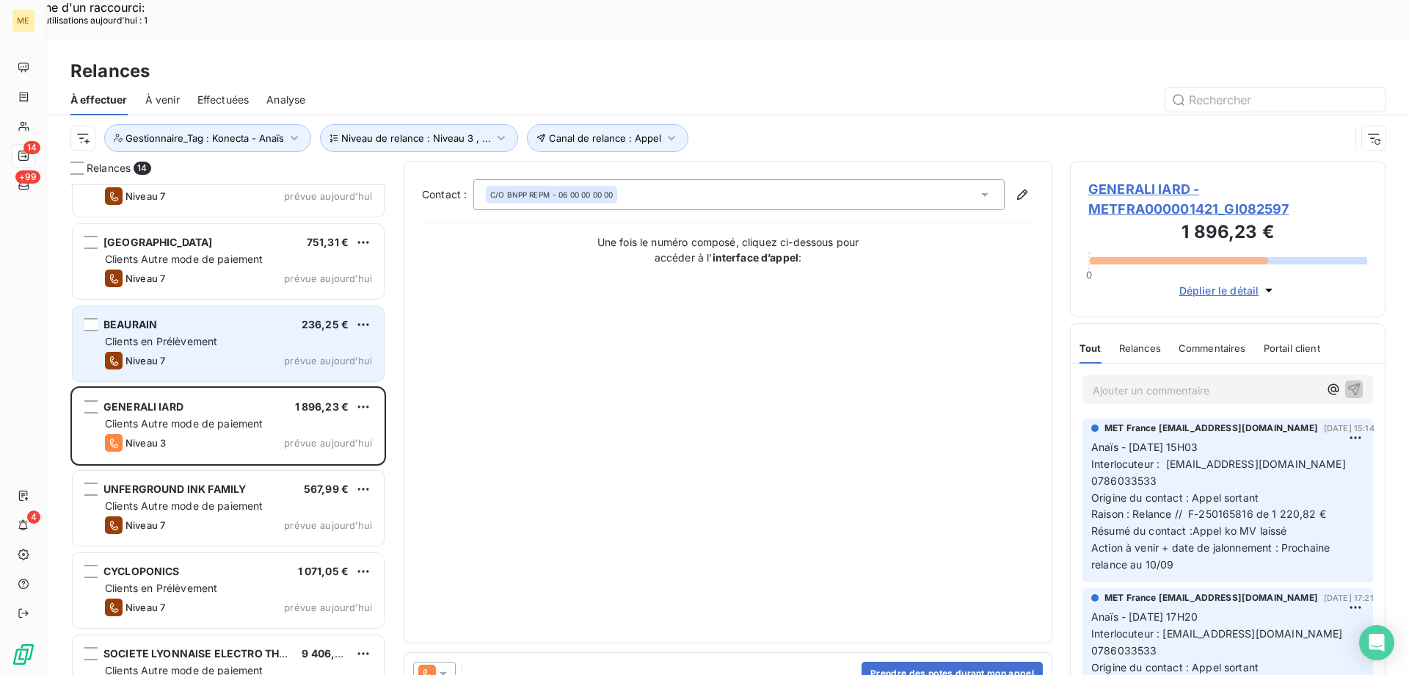
click at [224, 352] on div "Niveau 7 prévue aujourd’hui" at bounding box center [238, 361] width 267 height 18
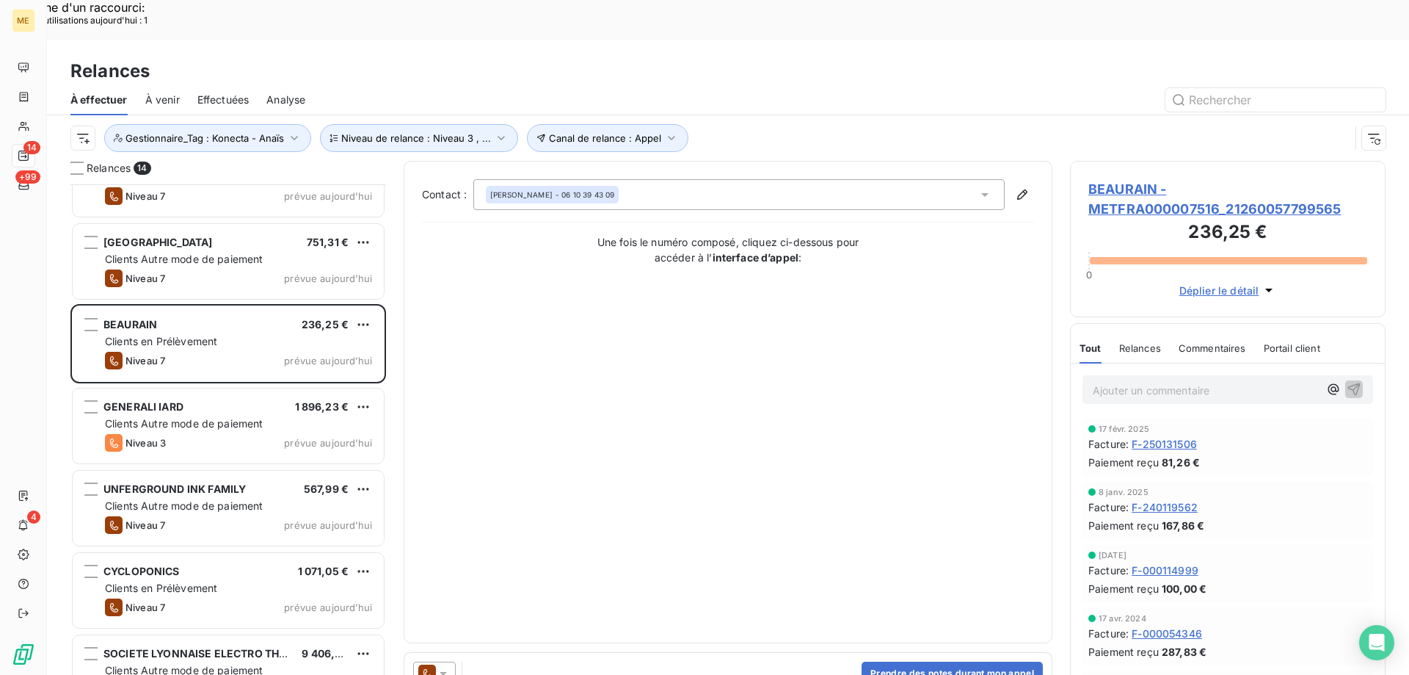
click at [1096, 179] on span "BEAURAIN - METFRA000007516_21260057799565" at bounding box center [1228, 199] width 279 height 40
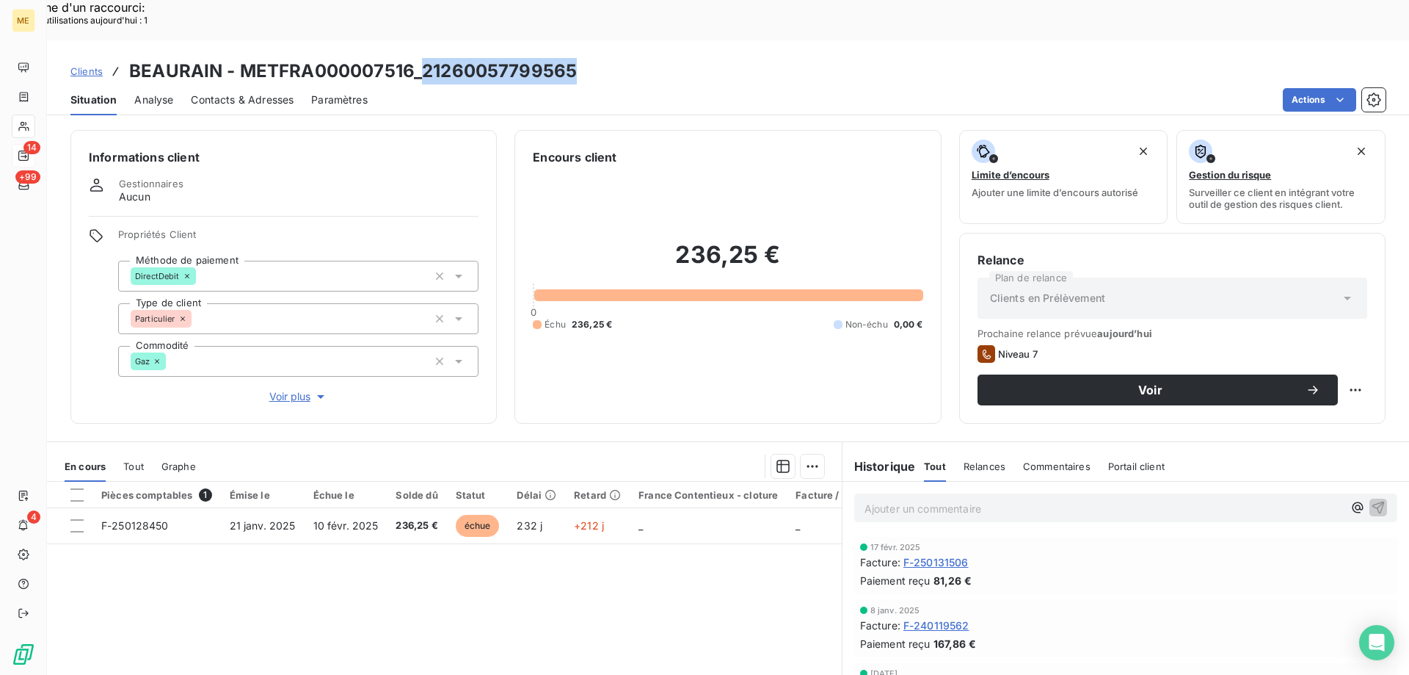
drag, startPoint x: 421, startPoint y: 29, endPoint x: 625, endPoint y: 28, distance: 203.3
click at [625, 58] on div "Clients BEAURAIN - METFRA000007516_21260057799565" at bounding box center [728, 71] width 1362 height 26
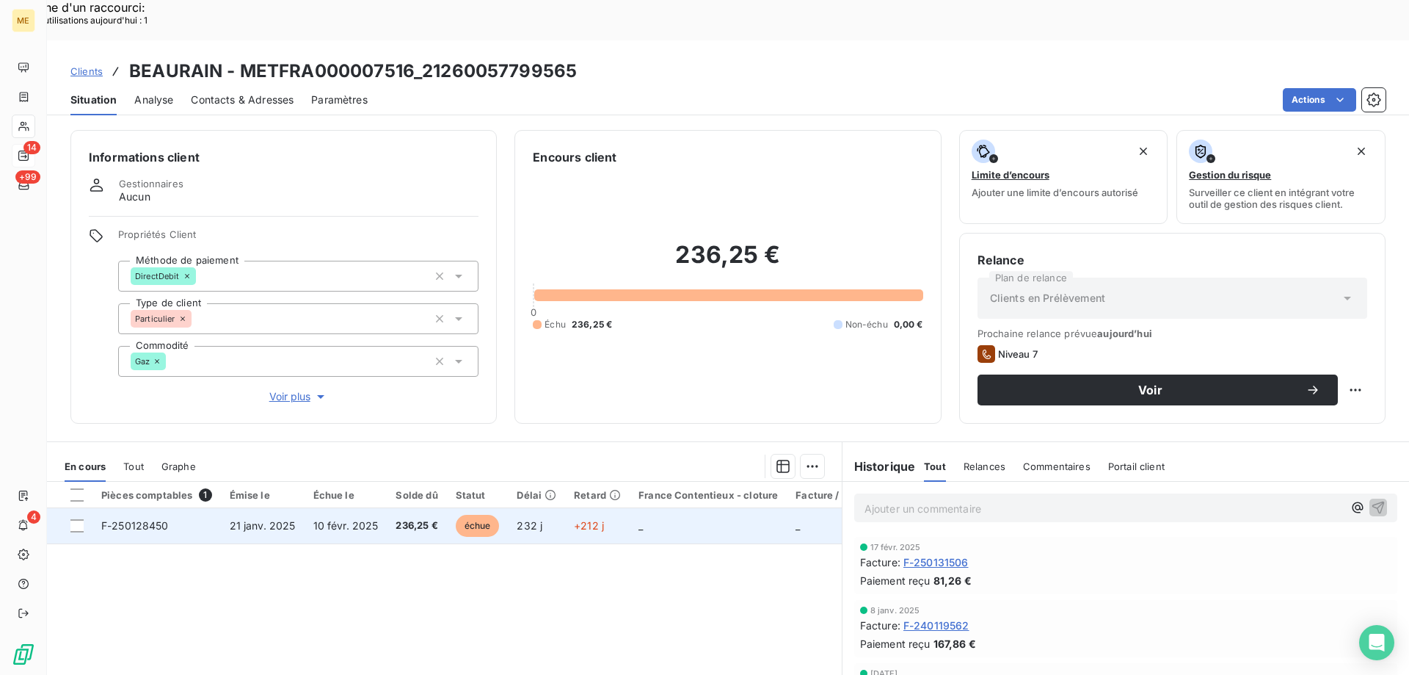
click at [143, 519] on span "F-250128450" at bounding box center [135, 525] width 68 height 12
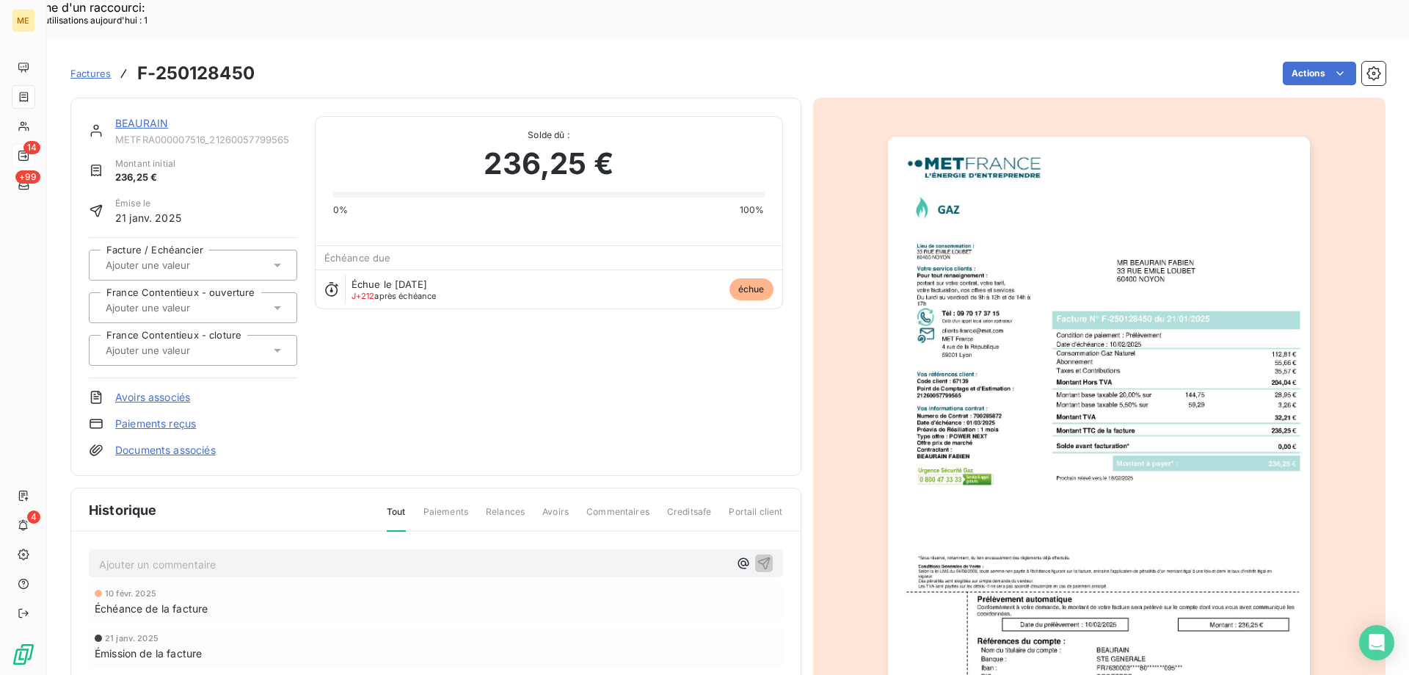
click at [147, 117] on link "BEAURAIN" at bounding box center [141, 123] width 53 height 12
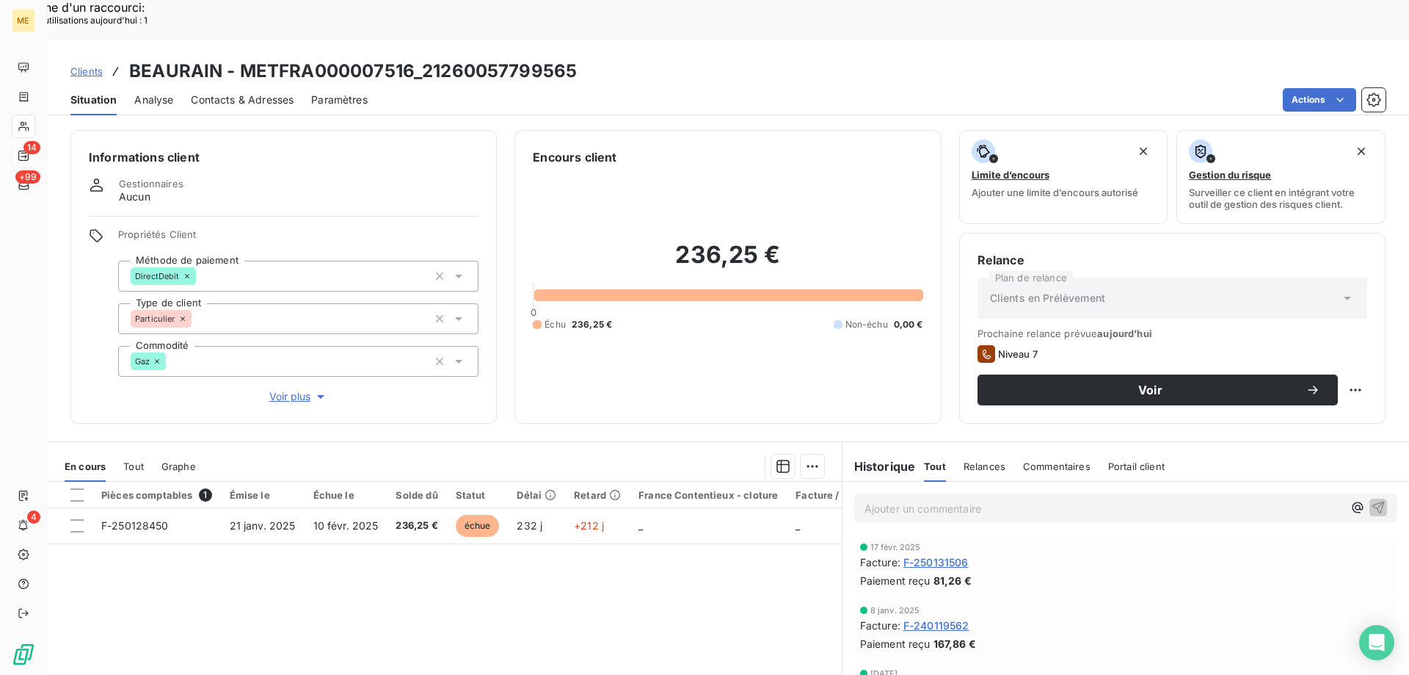
click at [882, 499] on p "Ajouter un commentaire ﻿" at bounding box center [1104, 508] width 479 height 18
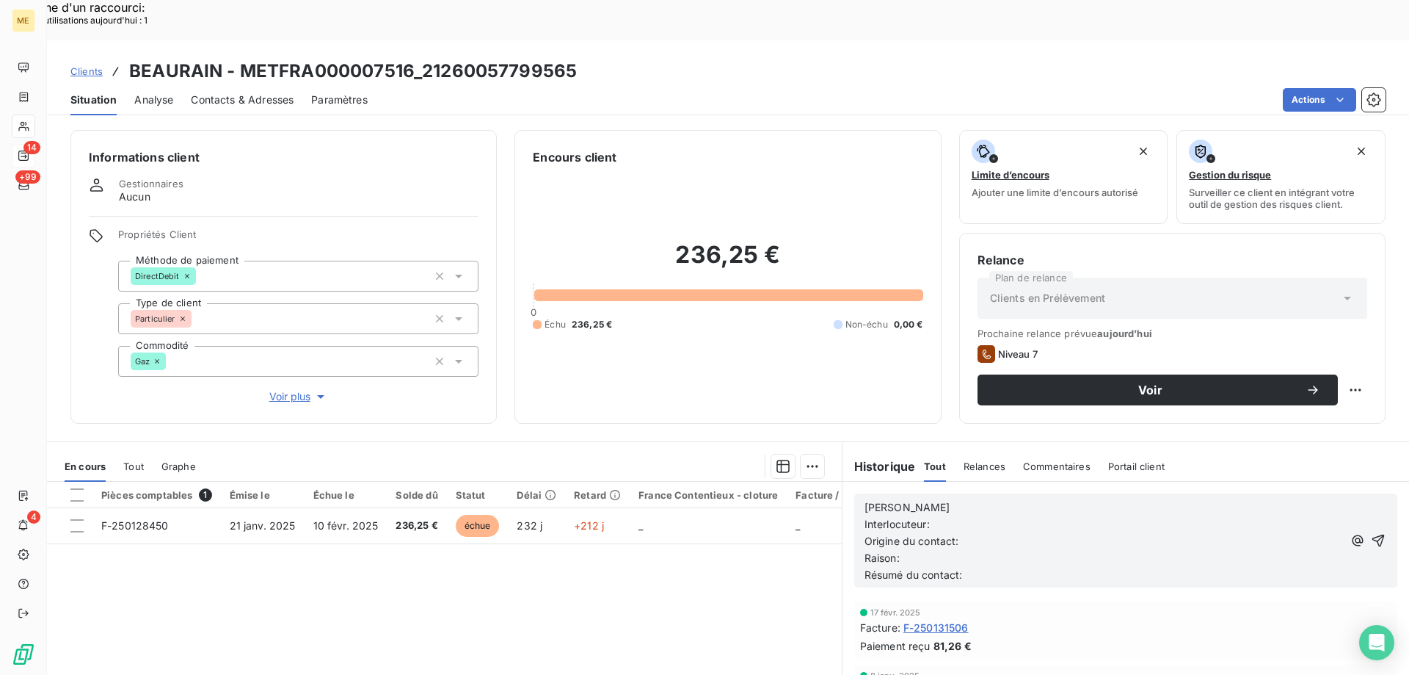
click at [914, 499] on p "Sylvain" at bounding box center [1104, 507] width 479 height 17
click at [988, 533] on p "Origine du contact:" at bounding box center [1104, 541] width 479 height 17
click at [982, 516] on p "Interlocuteur:" at bounding box center [1104, 524] width 479 height 17
click at [973, 533] on p "Origine du contact:" at bounding box center [1104, 541] width 479 height 17
click at [912, 550] on p "Raison:" at bounding box center [1104, 558] width 479 height 17
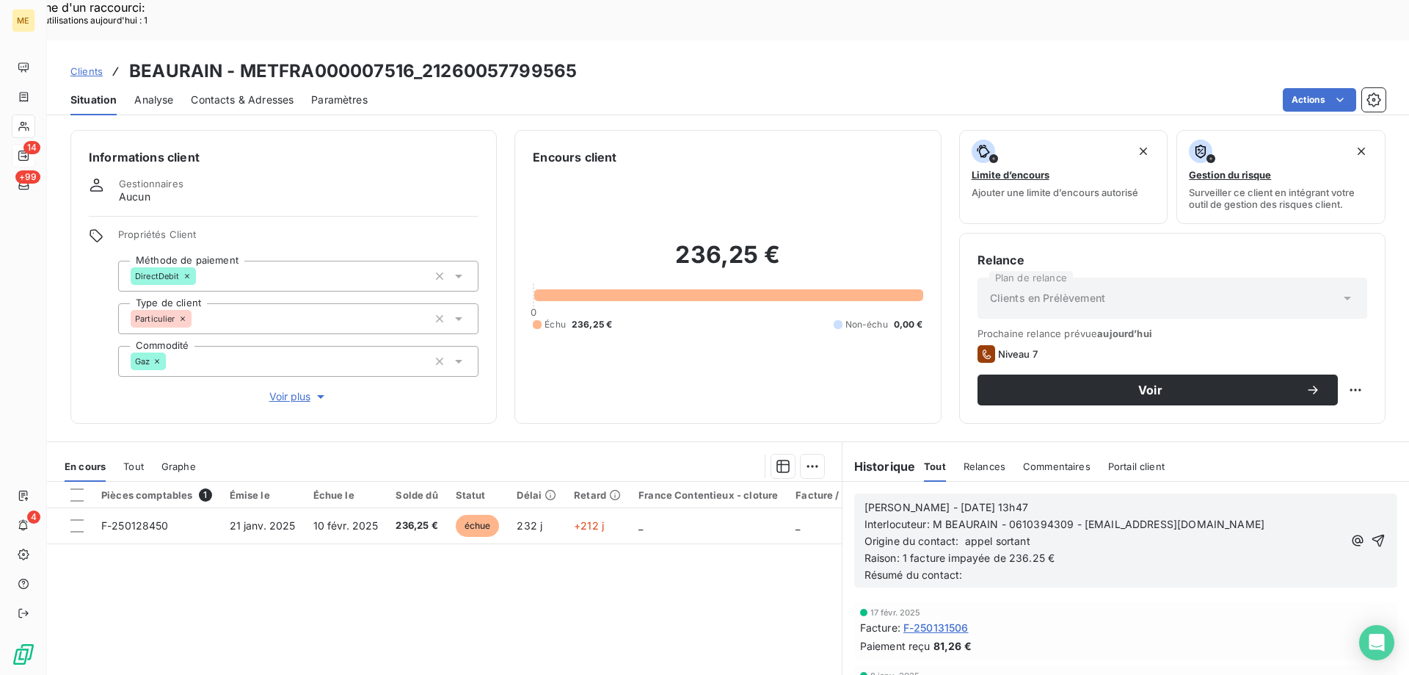
click at [986, 567] on p "Résumé du contact:" at bounding box center [1104, 575] width 479 height 17
click at [1373, 534] on icon "button" at bounding box center [1379, 540] width 12 height 12
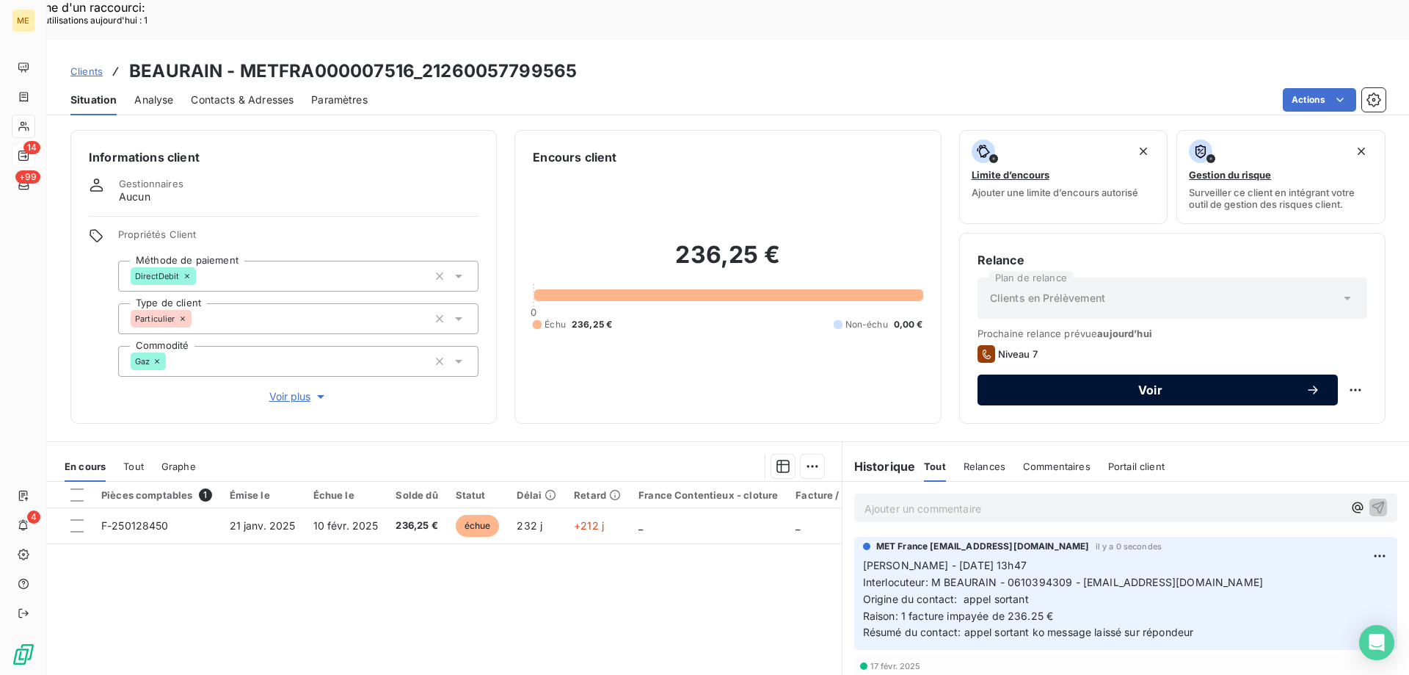
click at [1159, 374] on button "Voir" at bounding box center [1158, 389] width 360 height 31
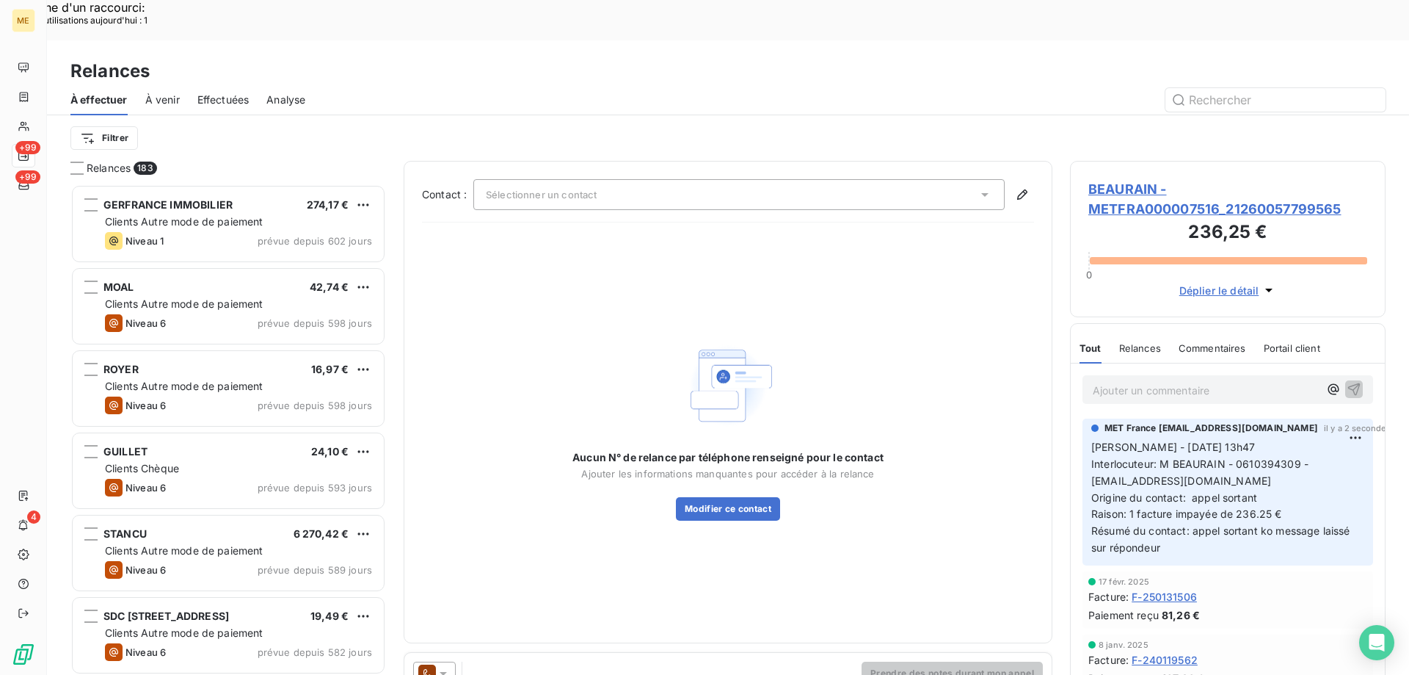
scroll to position [520, 305]
click at [442, 672] on icon at bounding box center [443, 674] width 7 height 4
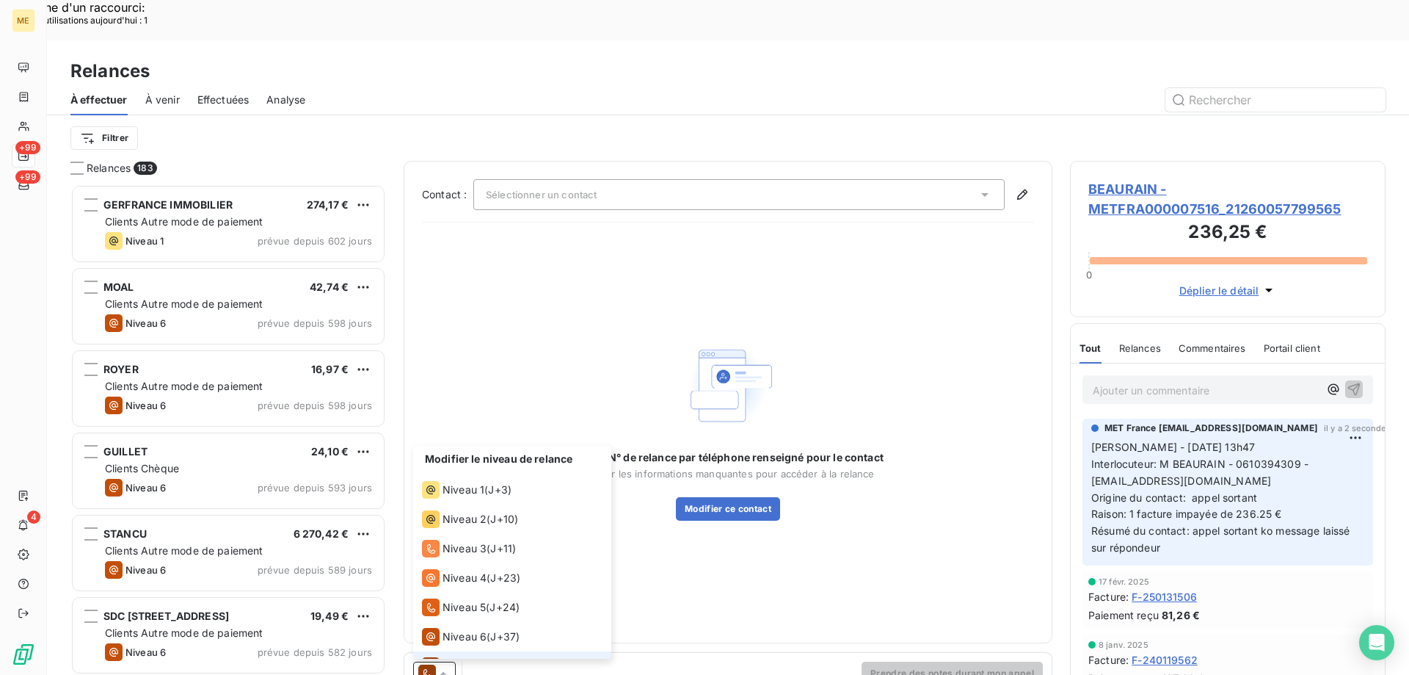
scroll to position [22, 0]
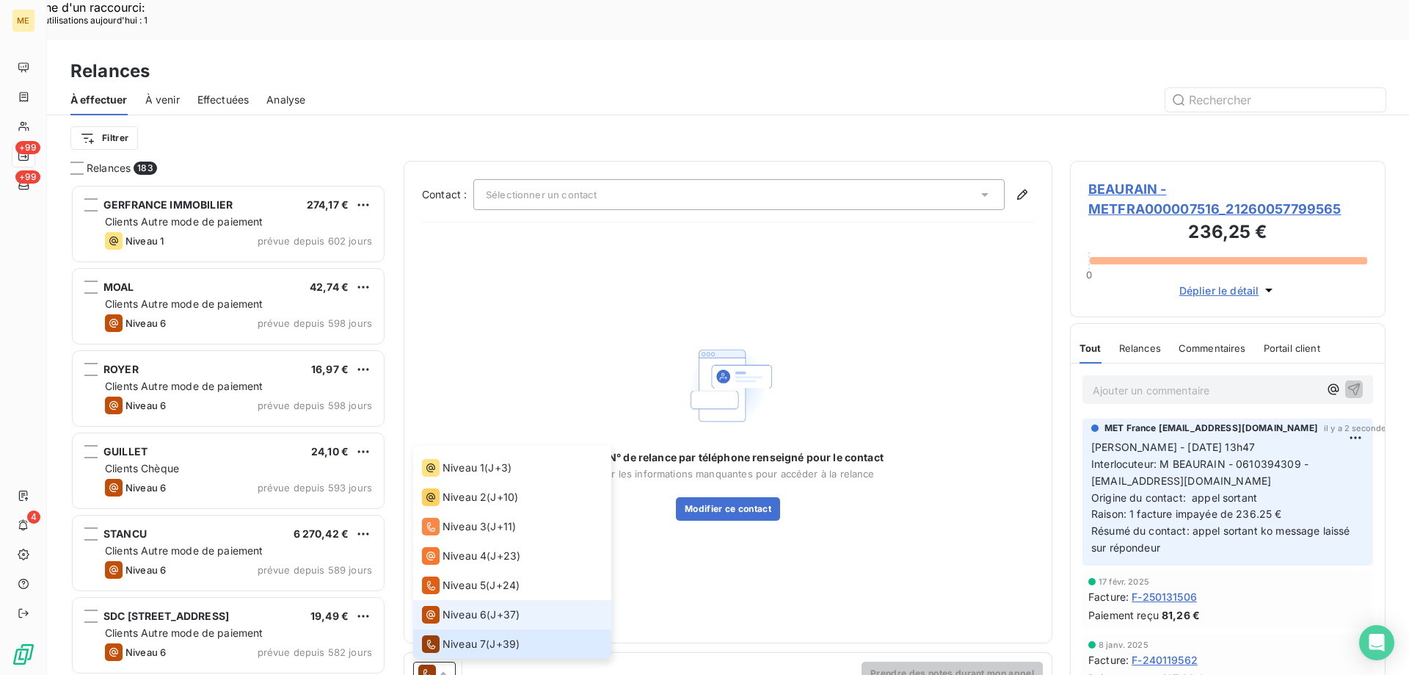
click at [462, 607] on span "Niveau 6" at bounding box center [465, 614] width 44 height 15
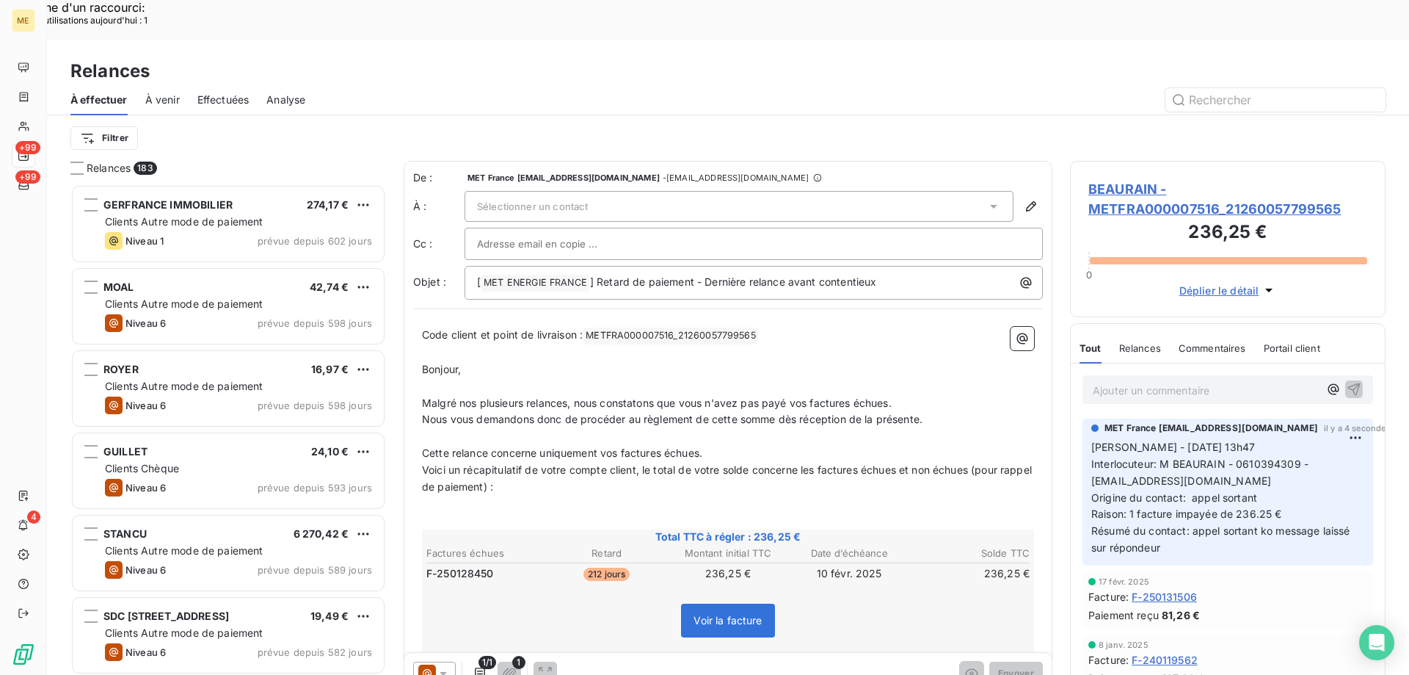
click at [541, 228] on div at bounding box center [754, 244] width 578 height 32
click at [537, 200] on span "Sélectionner un contact" at bounding box center [532, 206] width 111 height 12
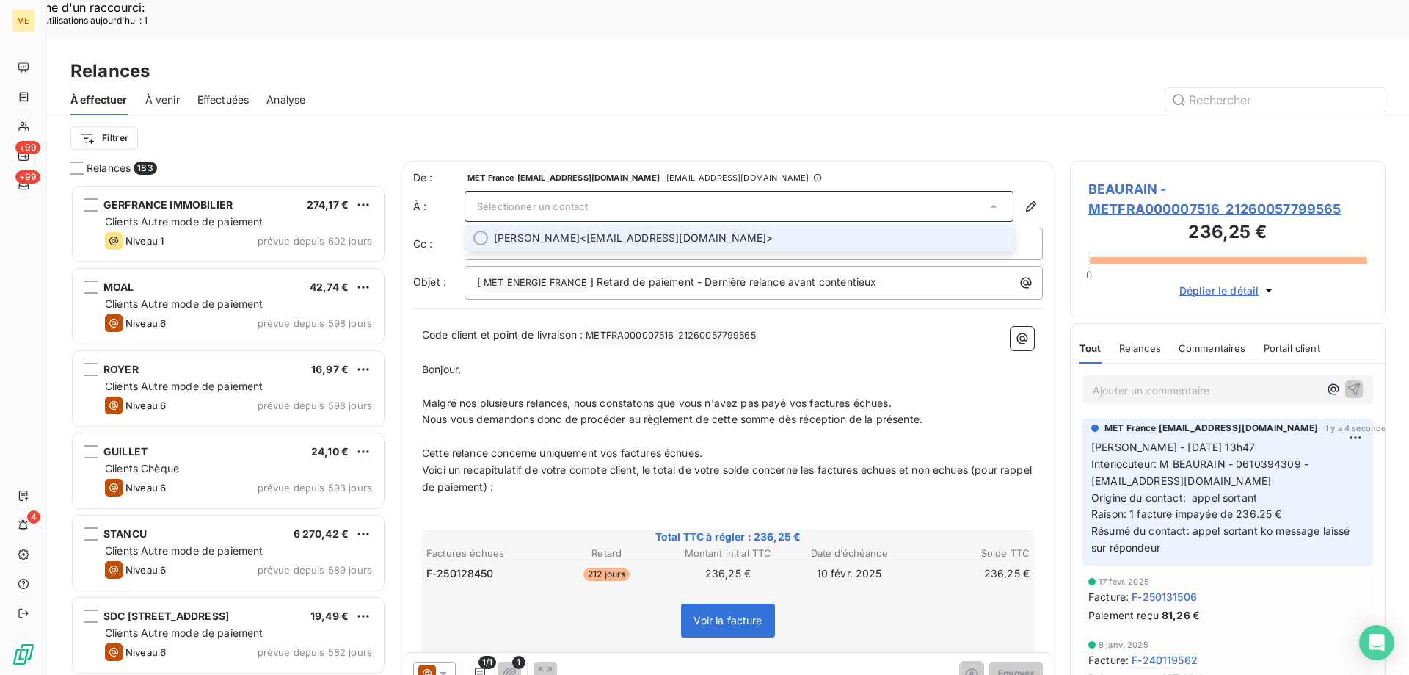
click at [691, 225] on li "FABIEN BEAURAIN <fabien.beaurain@neuf.fr>" at bounding box center [739, 238] width 549 height 26
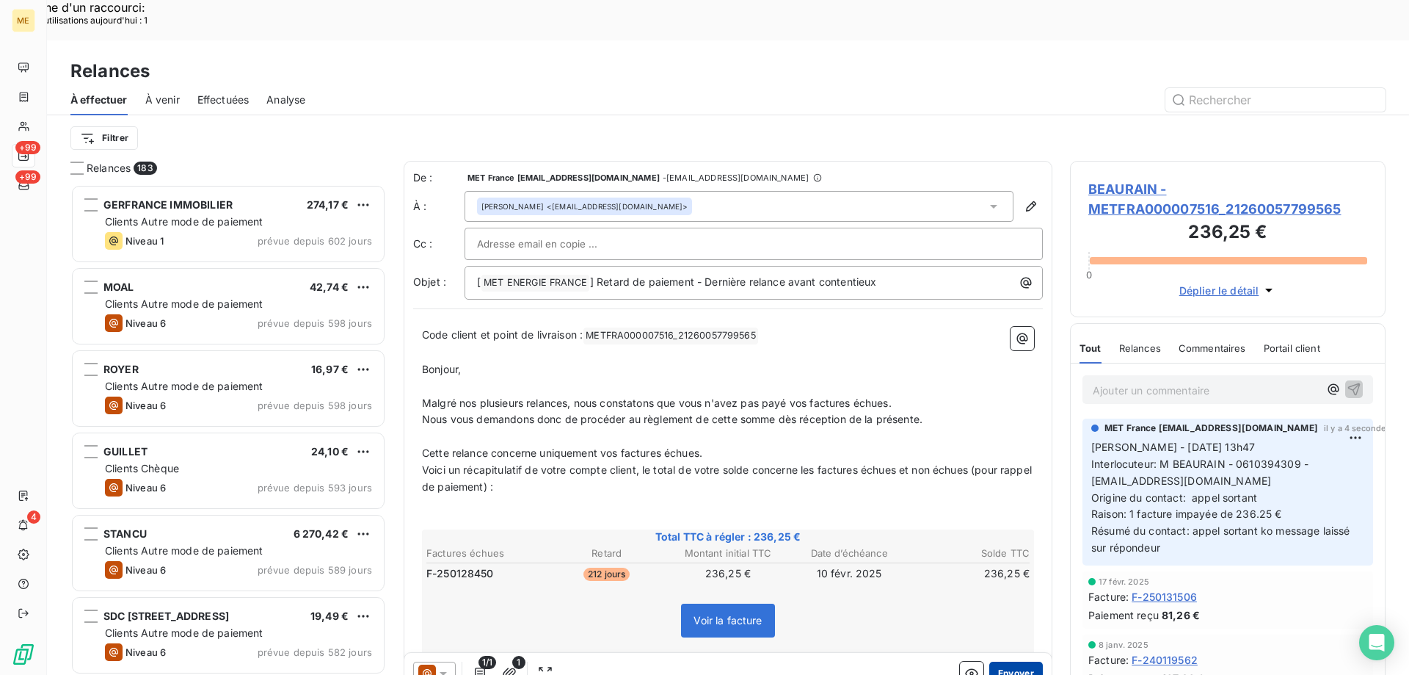
click at [998, 661] on button "Envoyer" at bounding box center [1016, 672] width 54 height 23
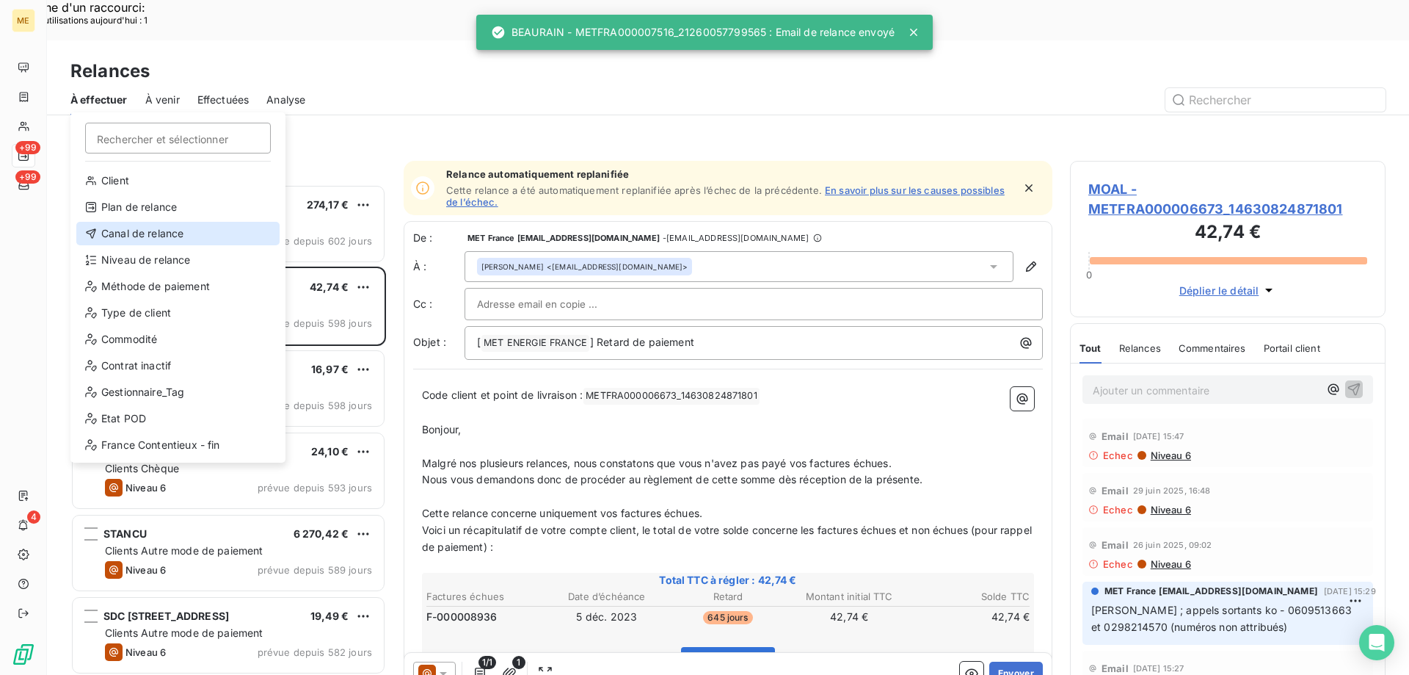
click at [139, 226] on div "Canal de relance" at bounding box center [177, 233] width 203 height 23
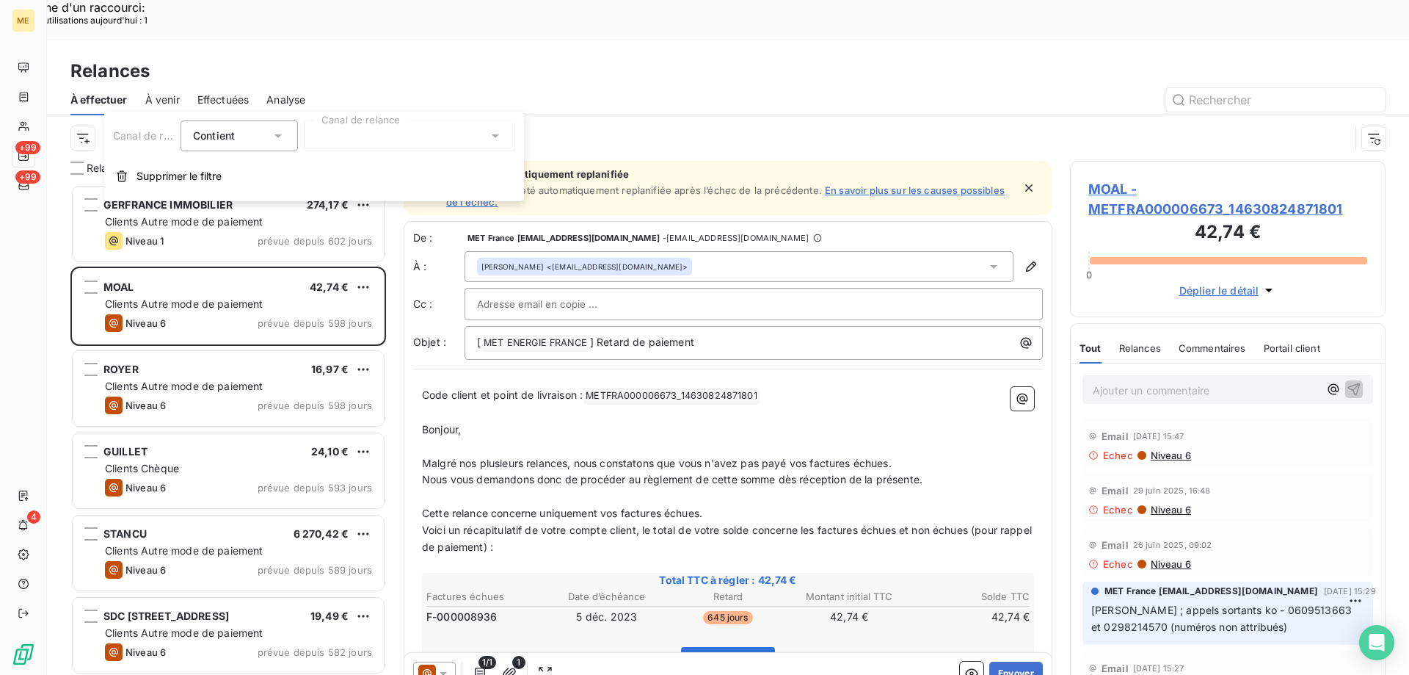
click at [346, 139] on div at bounding box center [409, 135] width 211 height 31
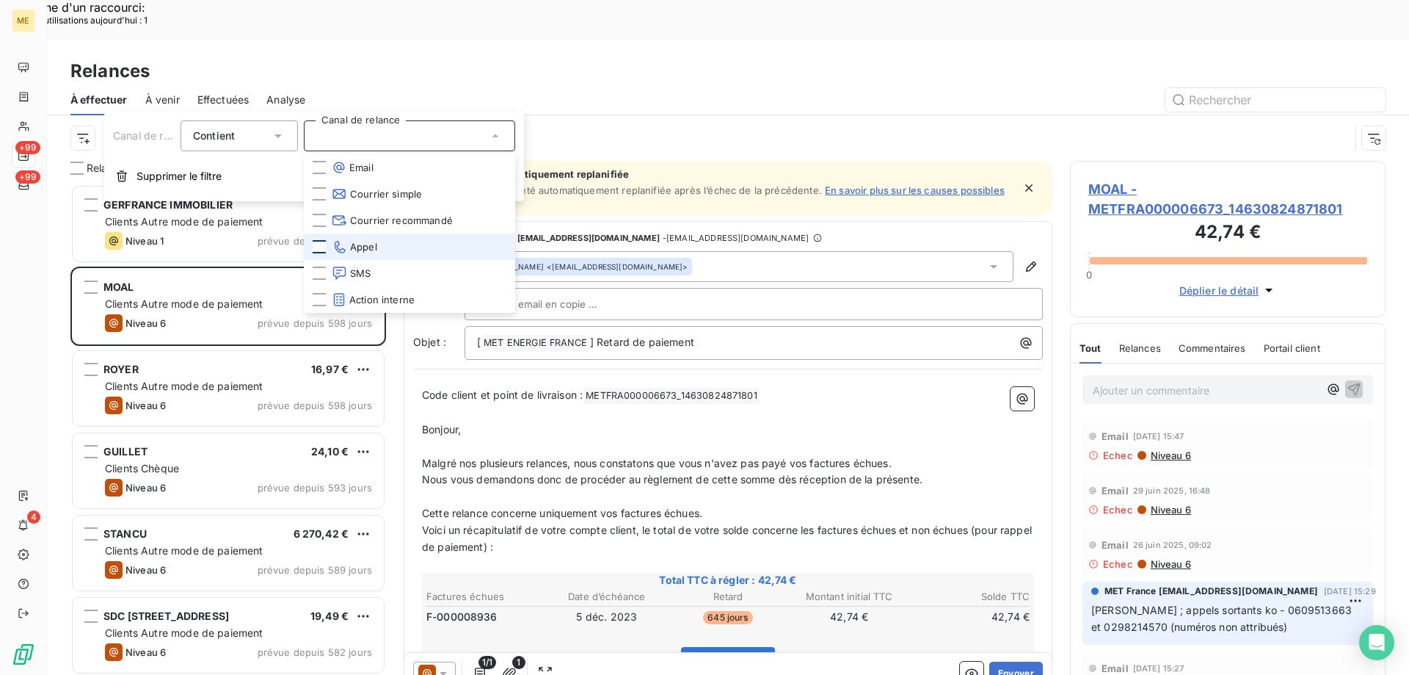
click at [319, 246] on div at bounding box center [319, 246] width 13 height 13
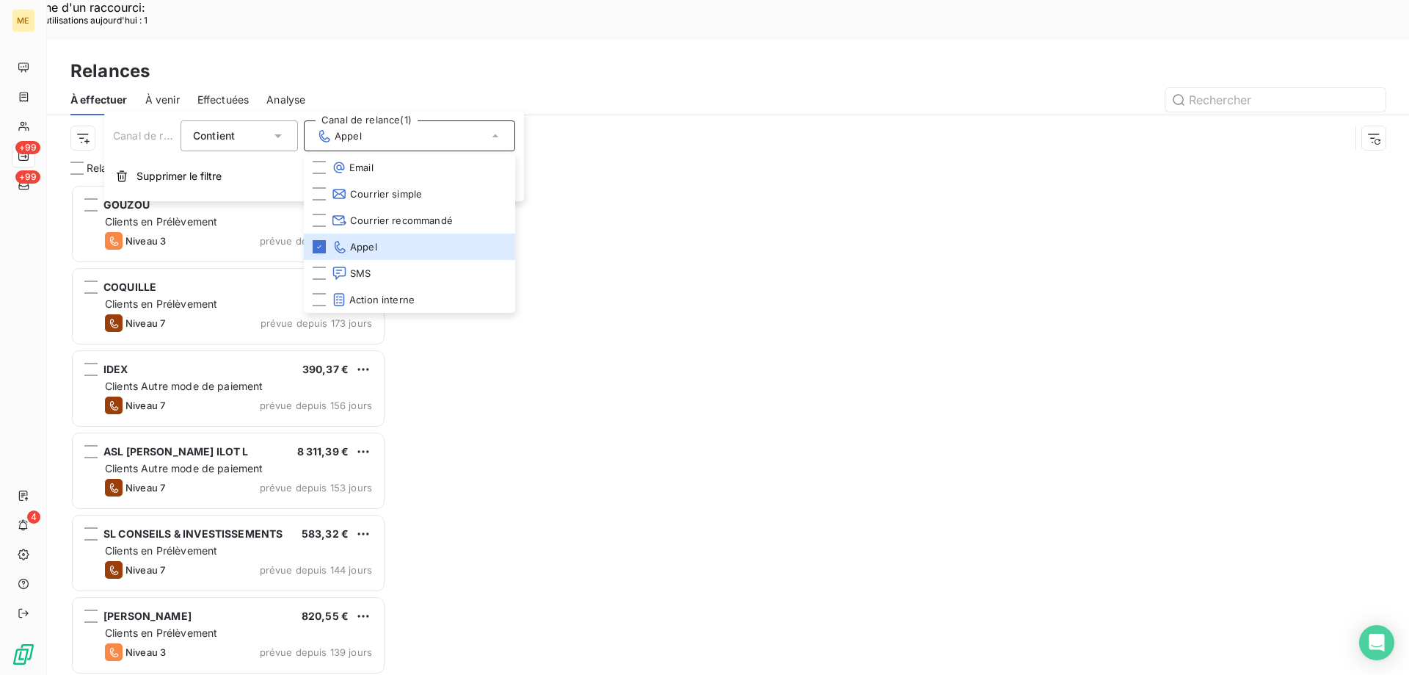
scroll to position [520, 305]
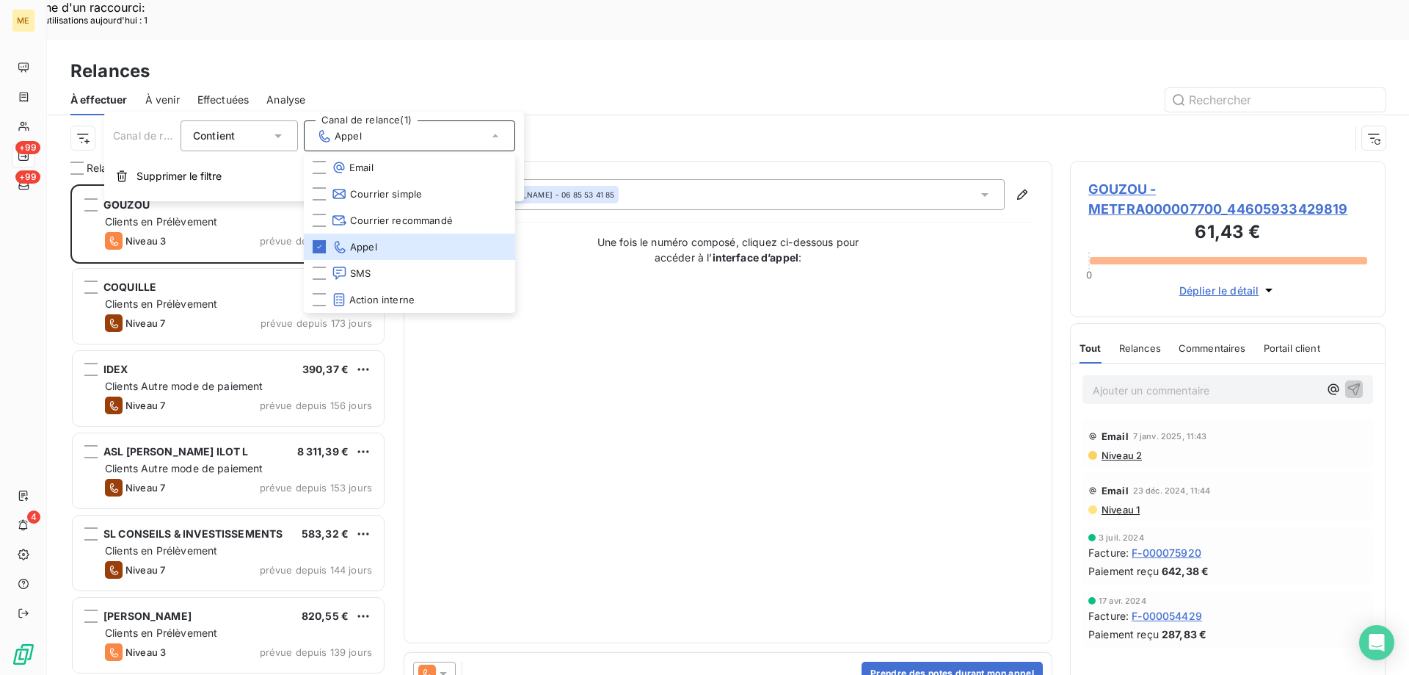
click at [695, 484] on div "Contact : JOSIANE GOUZOU - 06 85 53 41 85 Une fois le numéro composé, cliquez c…" at bounding box center [728, 402] width 612 height 446
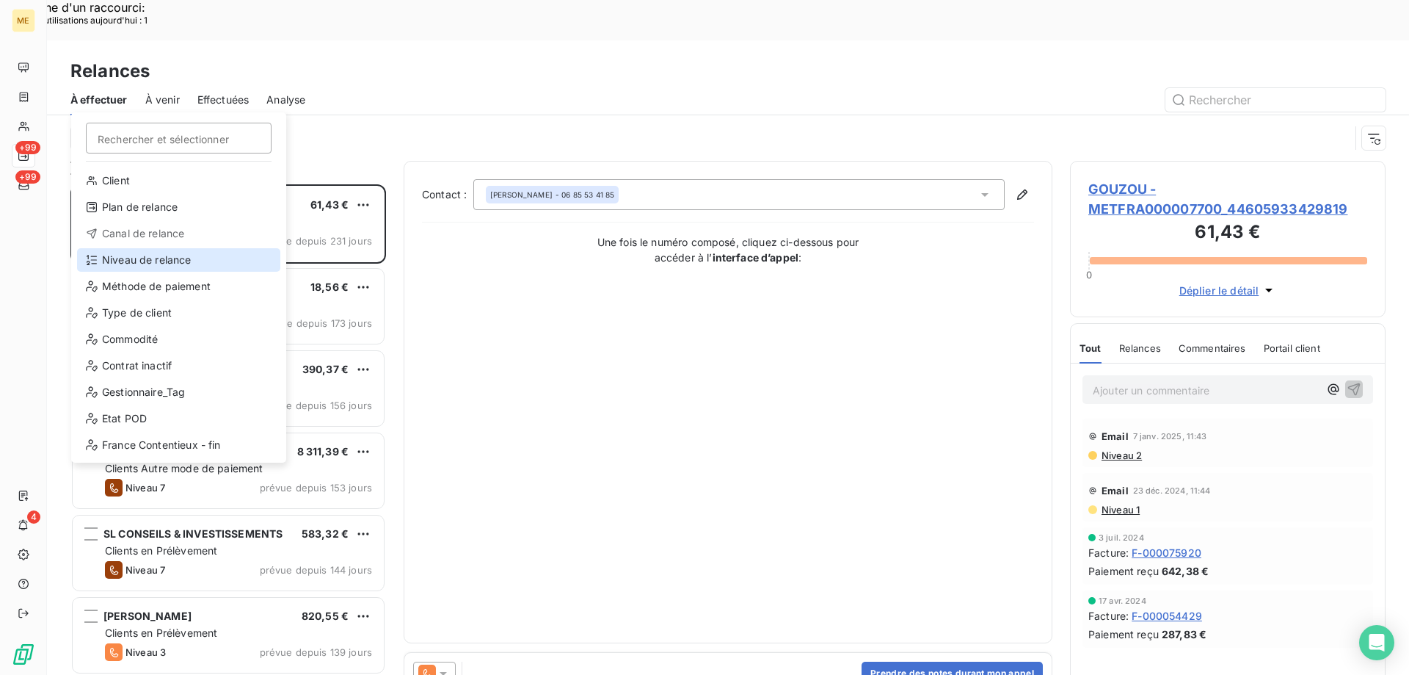
click at [106, 251] on div "Niveau de relance" at bounding box center [178, 259] width 203 height 23
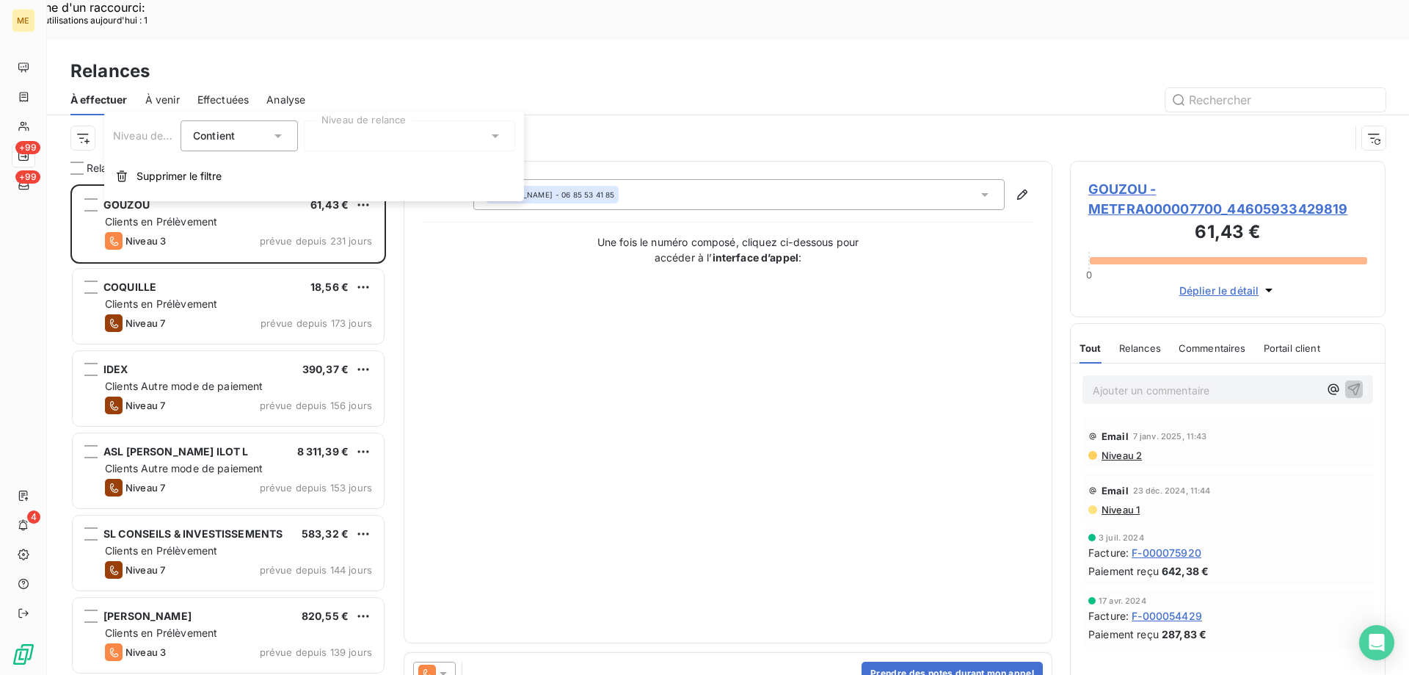
click at [402, 133] on div at bounding box center [409, 135] width 211 height 31
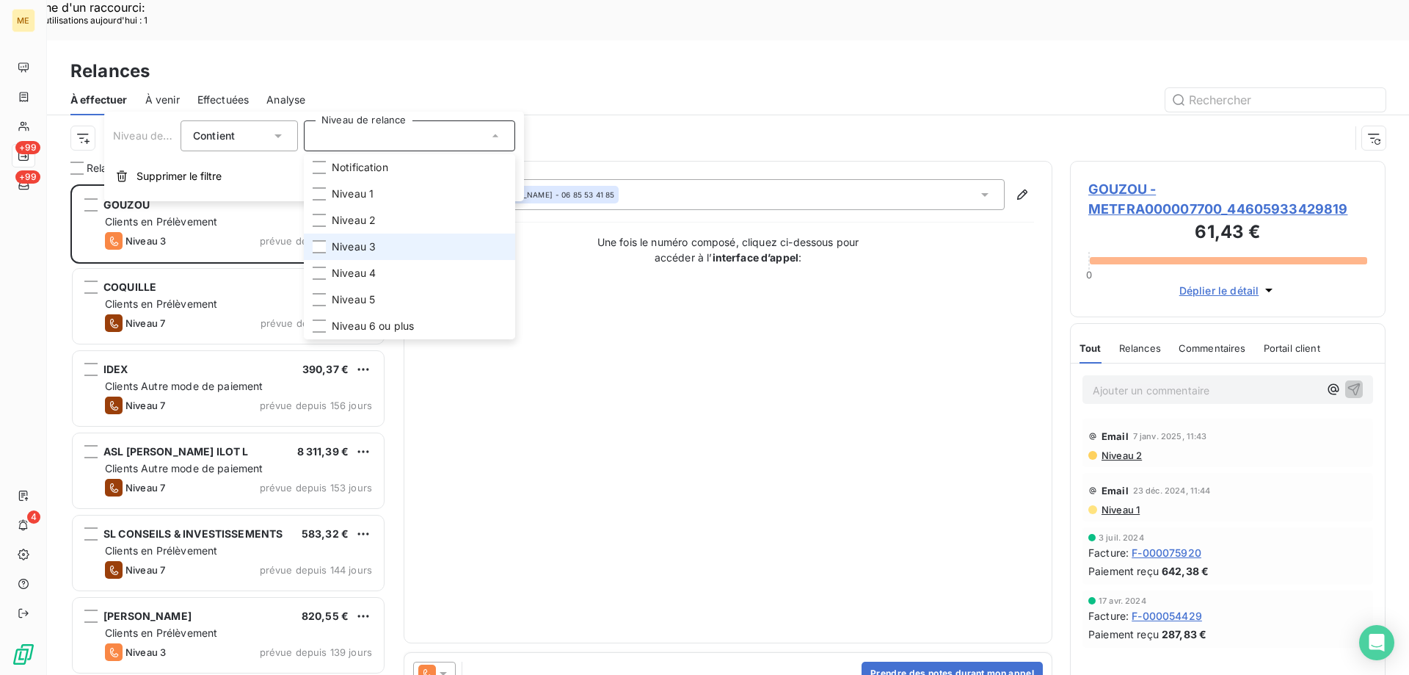
click at [346, 244] on span "Niveau 3" at bounding box center [354, 246] width 44 height 15
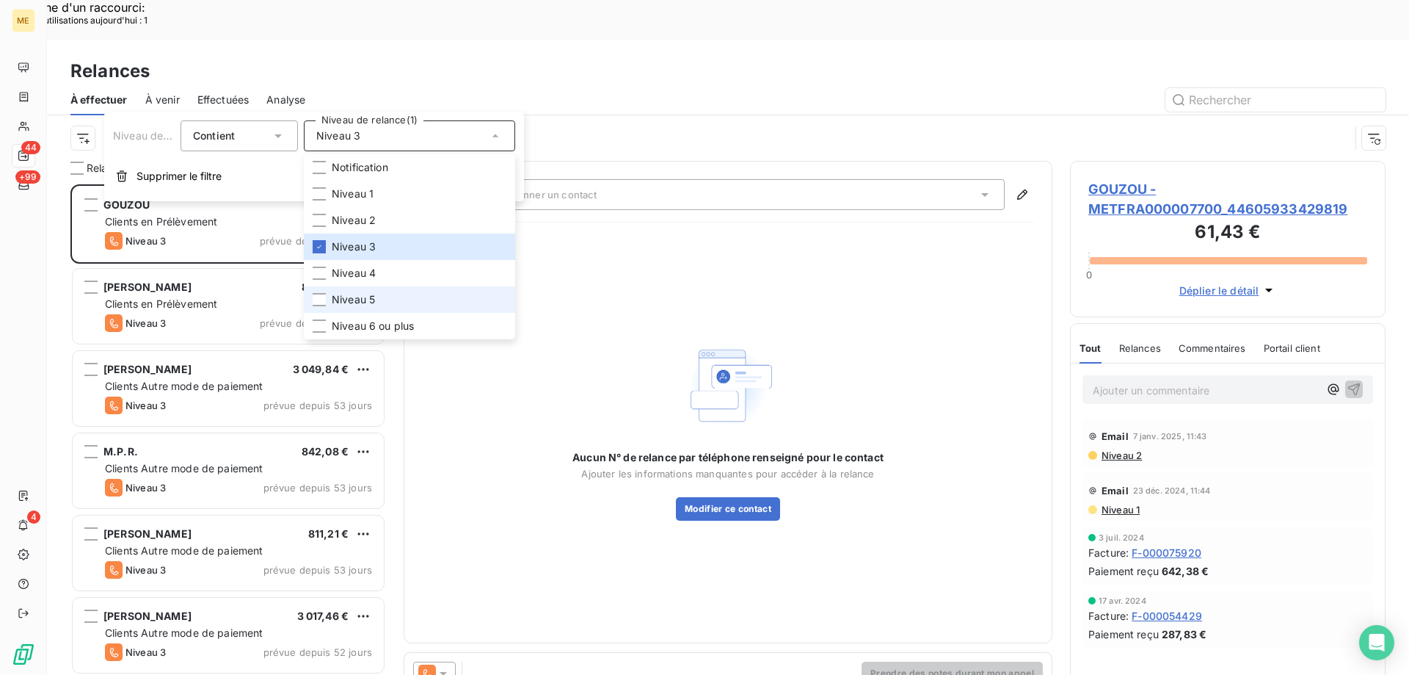
click at [330, 298] on li "Niveau 5" at bounding box center [409, 299] width 211 height 26
click at [322, 326] on div at bounding box center [319, 325] width 13 height 13
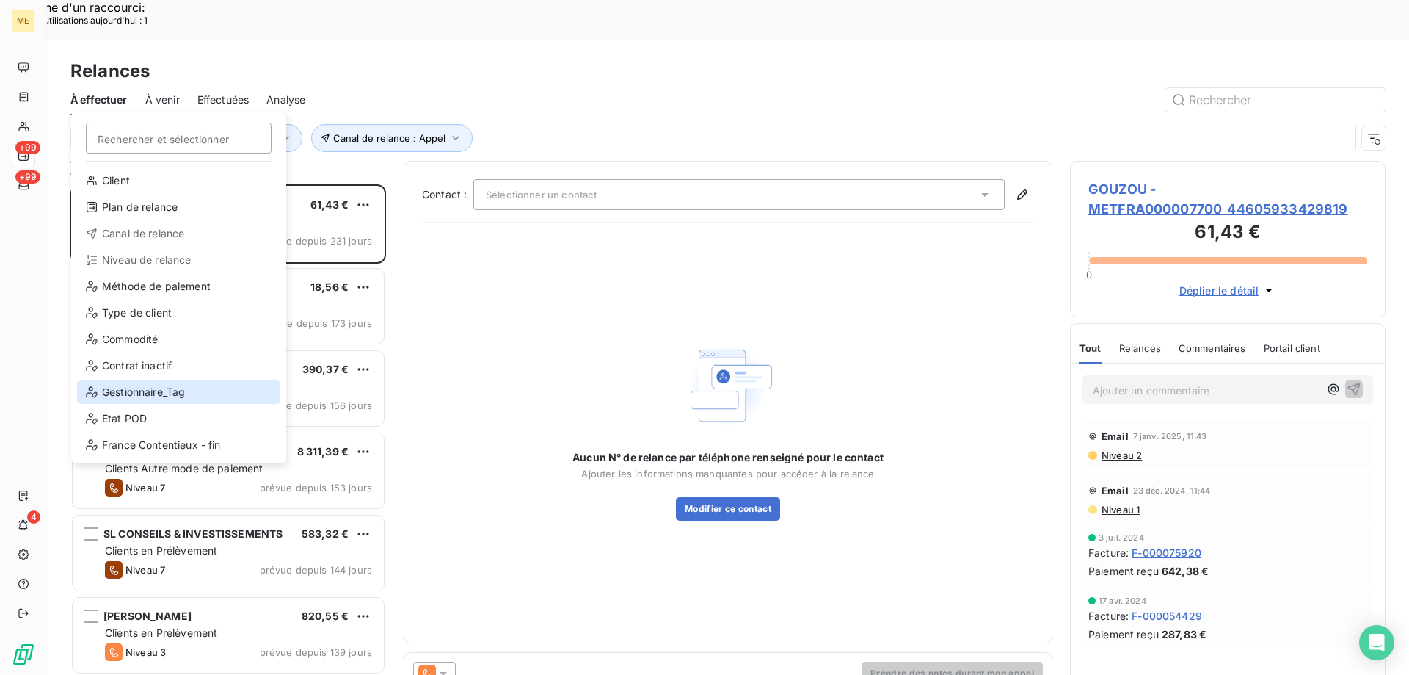
click at [134, 391] on div "Gestionnaire_Tag" at bounding box center [178, 391] width 203 height 23
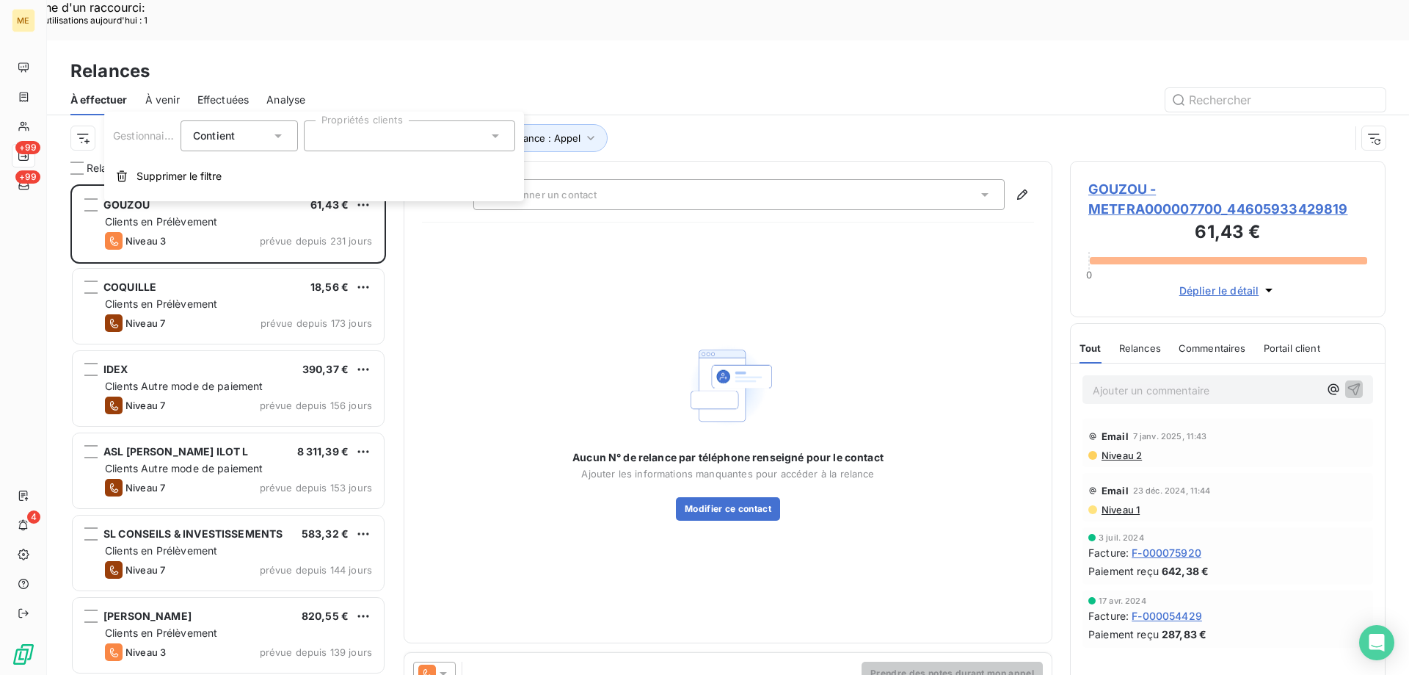
click at [418, 137] on div at bounding box center [409, 135] width 211 height 31
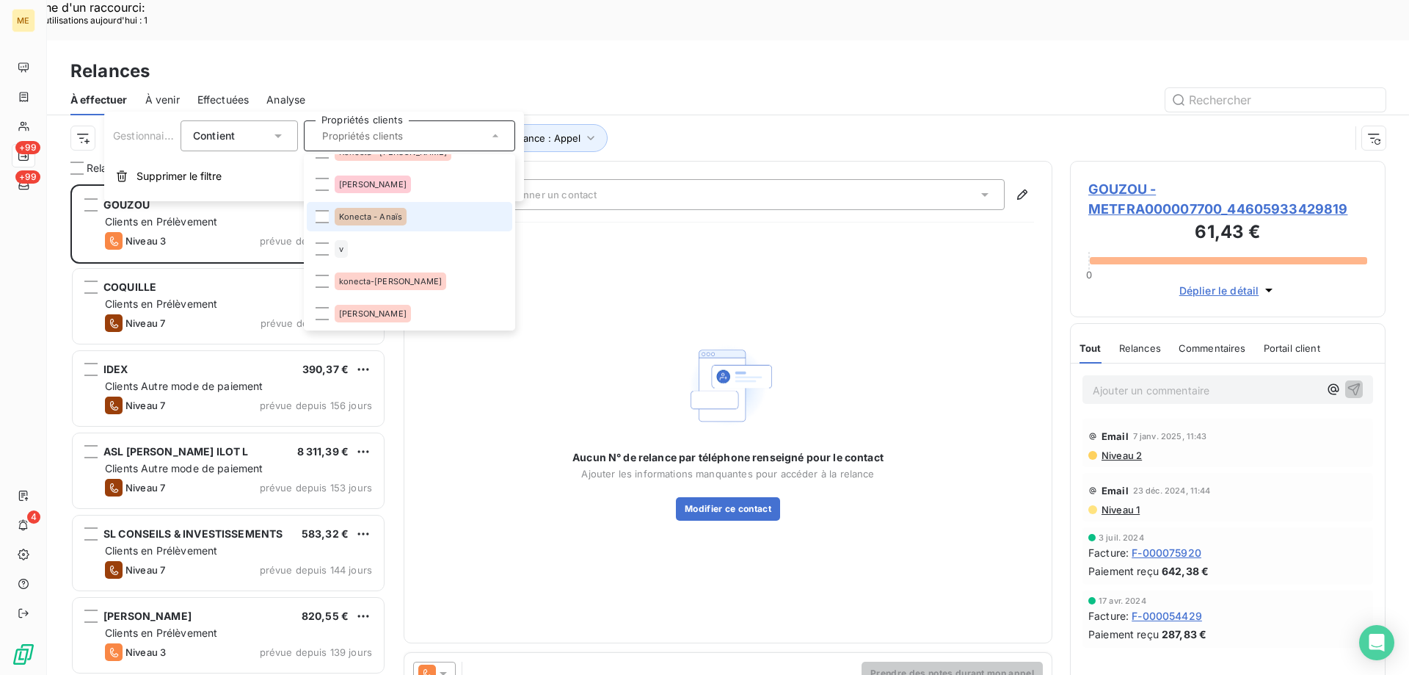
scroll to position [0, 0]
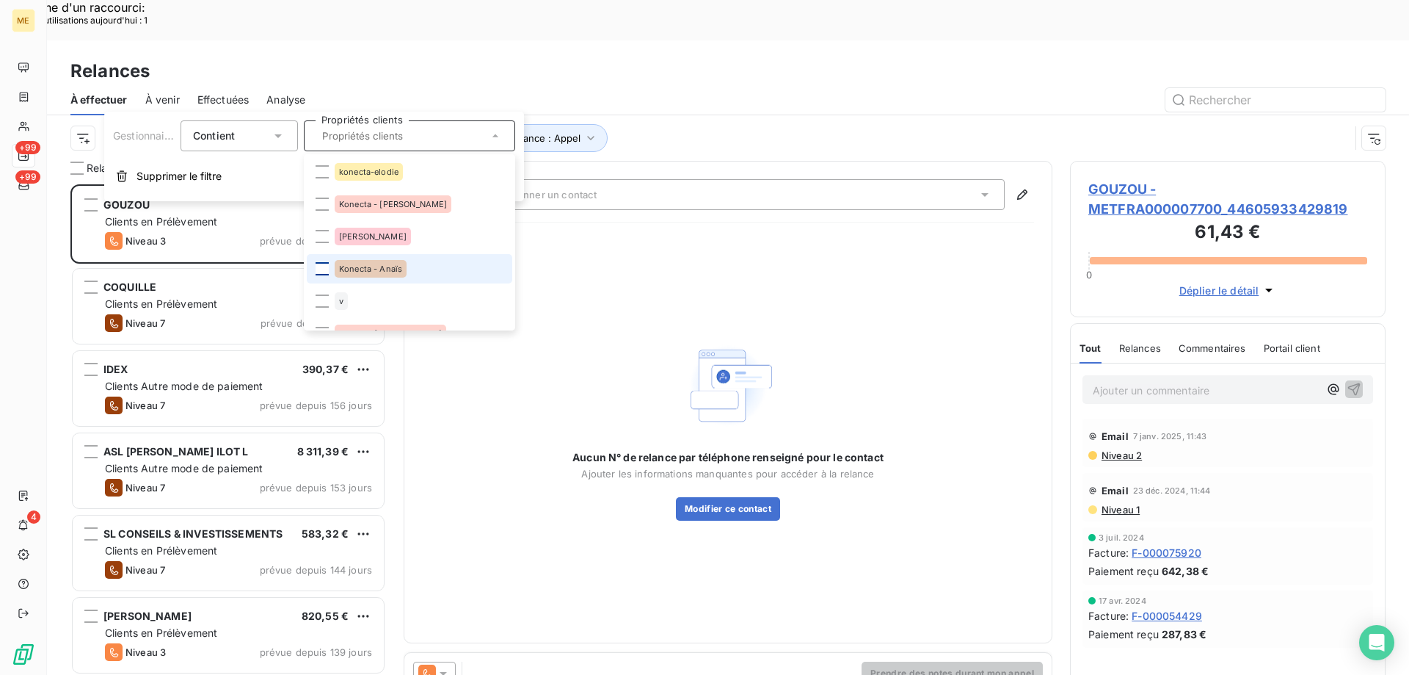
click at [327, 269] on div at bounding box center [322, 268] width 13 height 13
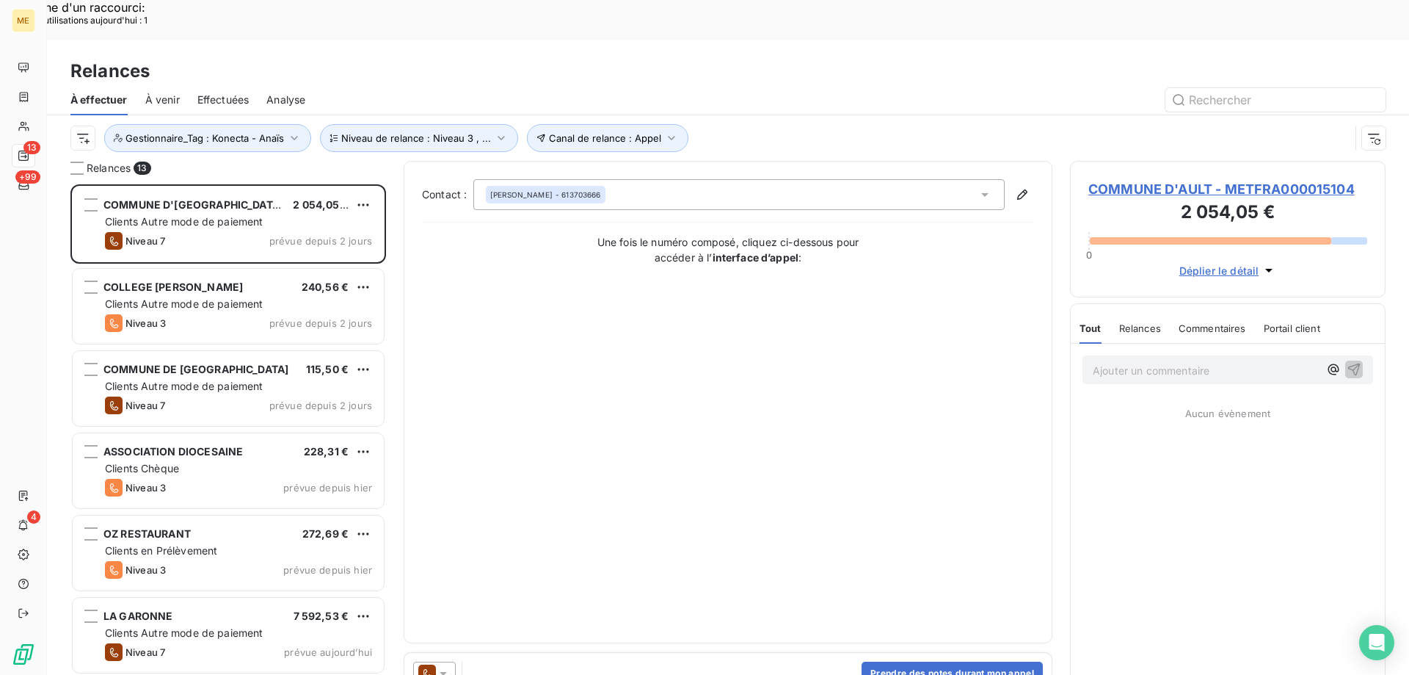
click at [741, 396] on div "Contact : Clément Duchossois - 613703666 Une fois le numéro composé, cliquez ci…" at bounding box center [728, 402] width 612 height 446
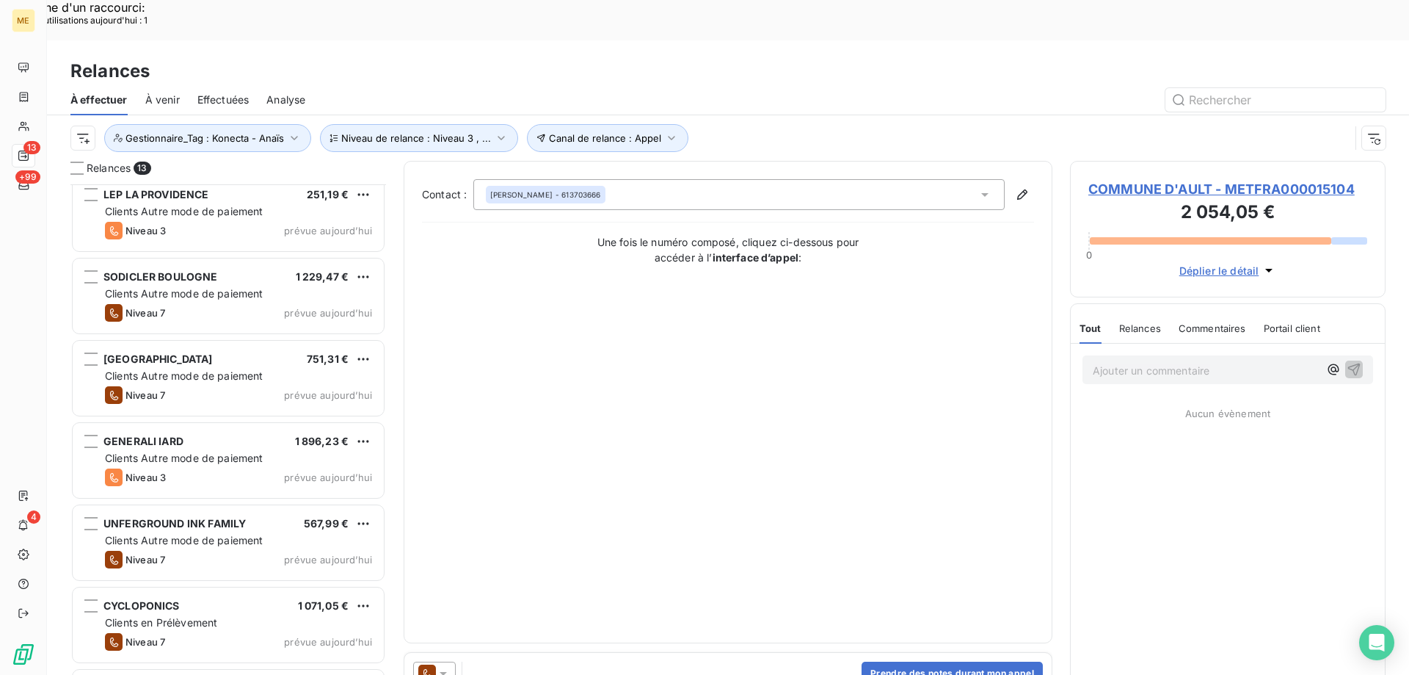
scroll to position [539, 0]
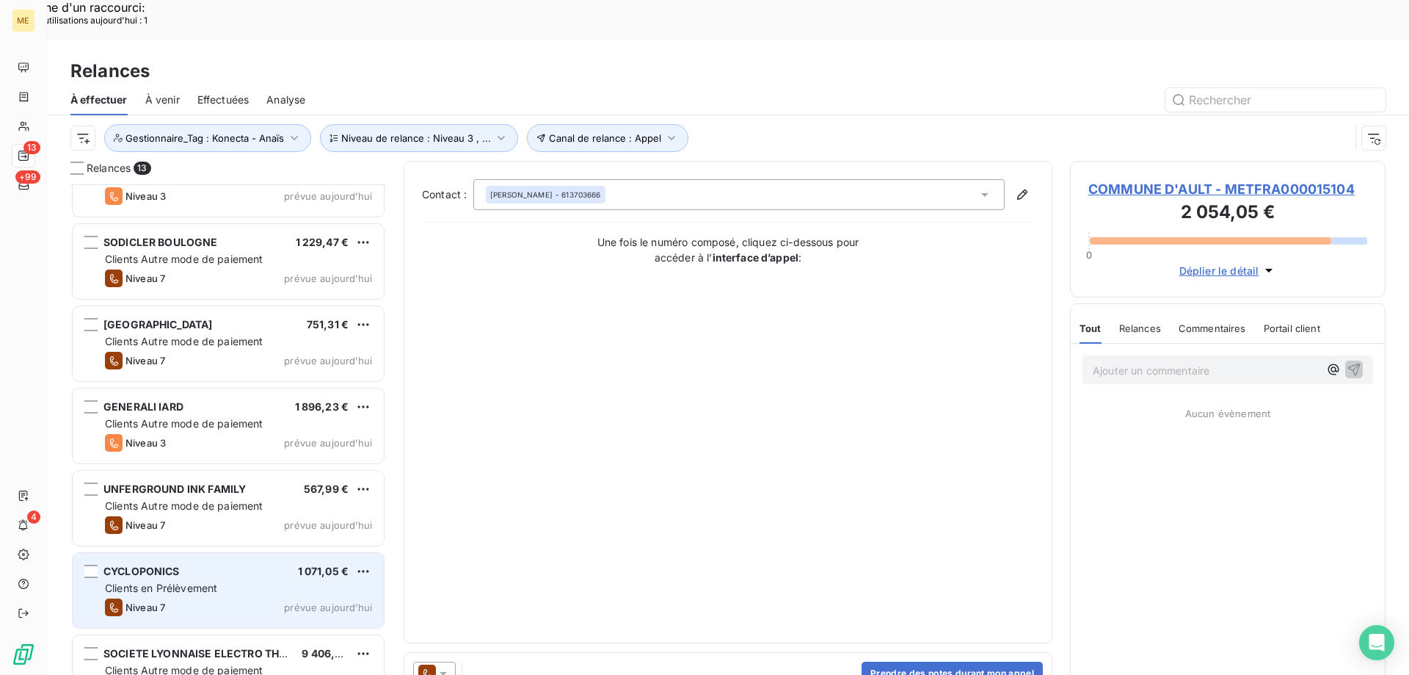
click at [164, 581] on span "Clients en Prélèvement" at bounding box center [161, 587] width 112 height 12
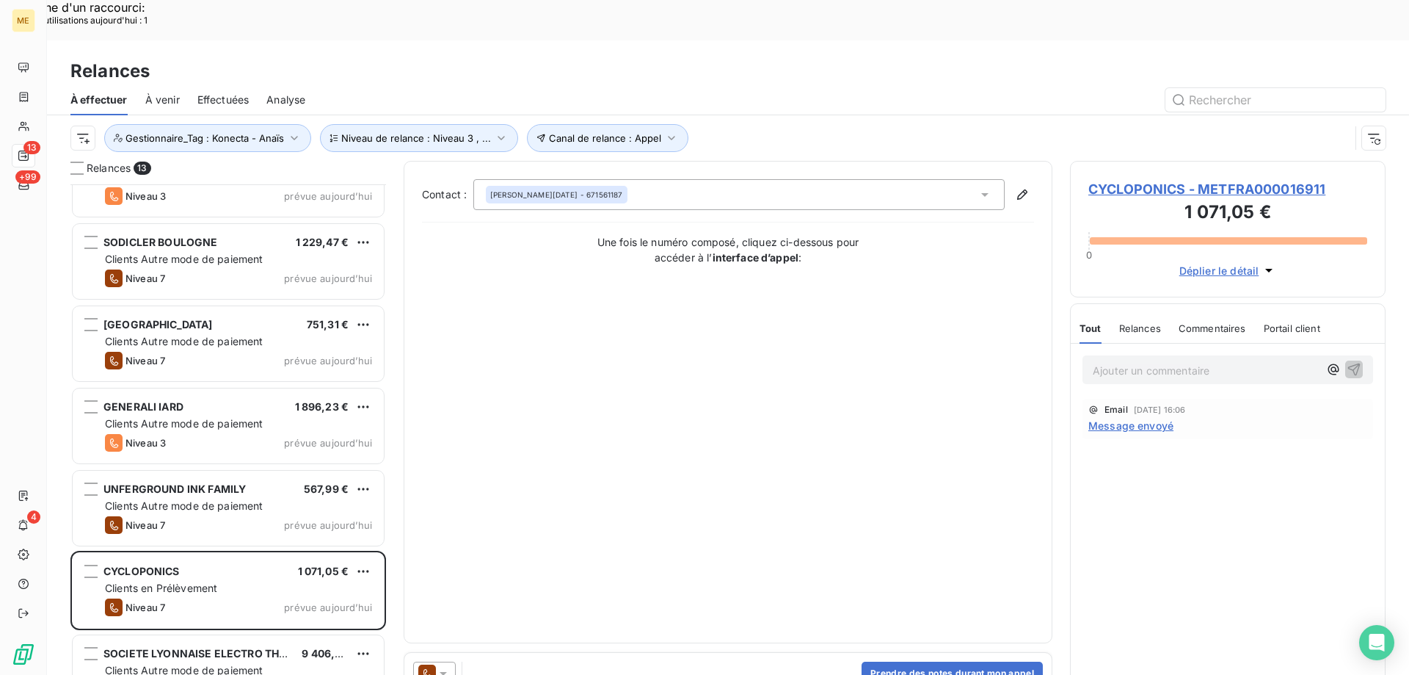
click at [1113, 179] on span "CYCLOPONICS - METFRA000016911" at bounding box center [1228, 189] width 279 height 20
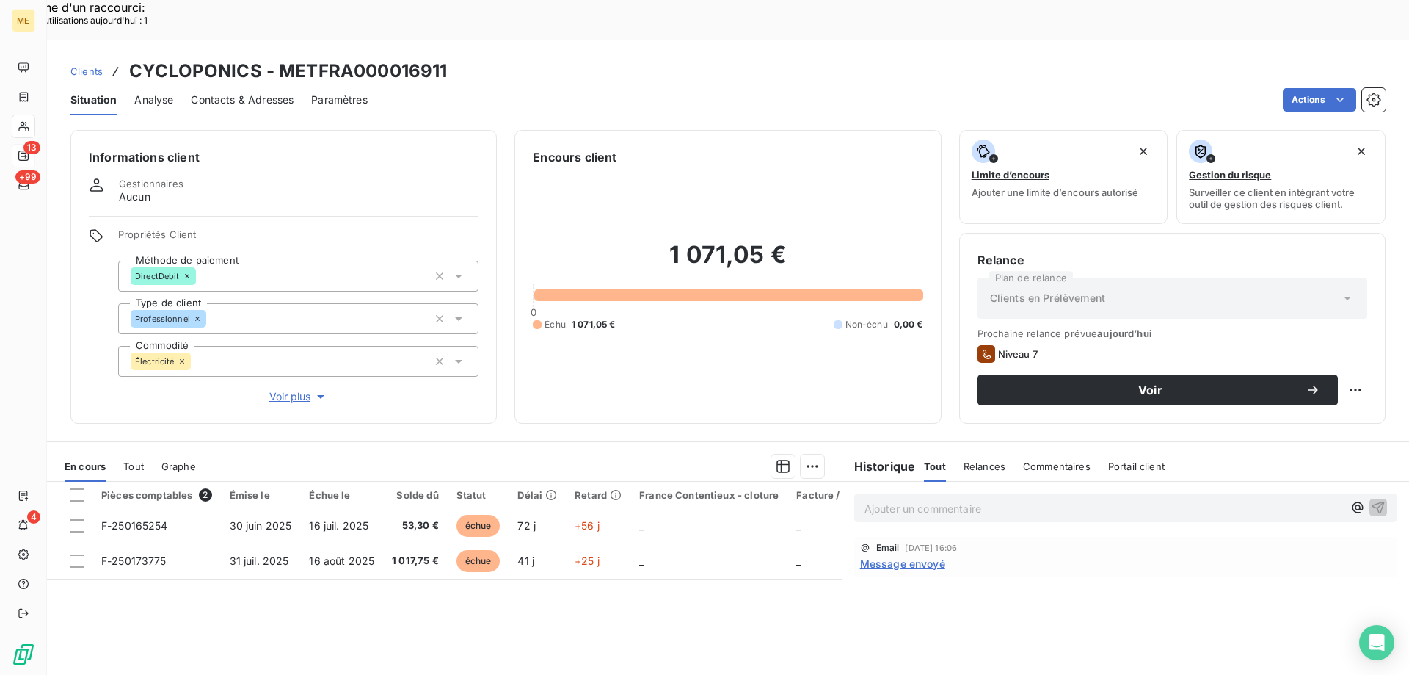
click at [84, 65] on span "Clients" at bounding box center [86, 71] width 32 height 12
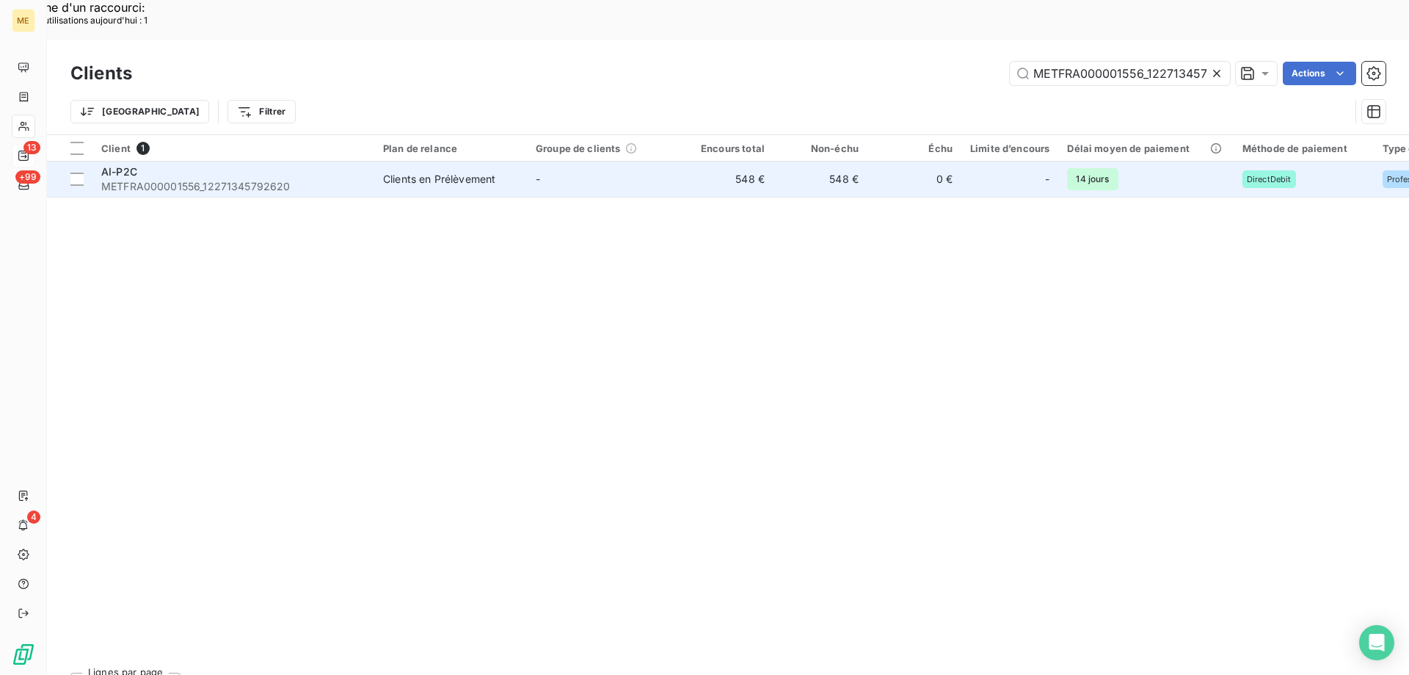
scroll to position [0, 37]
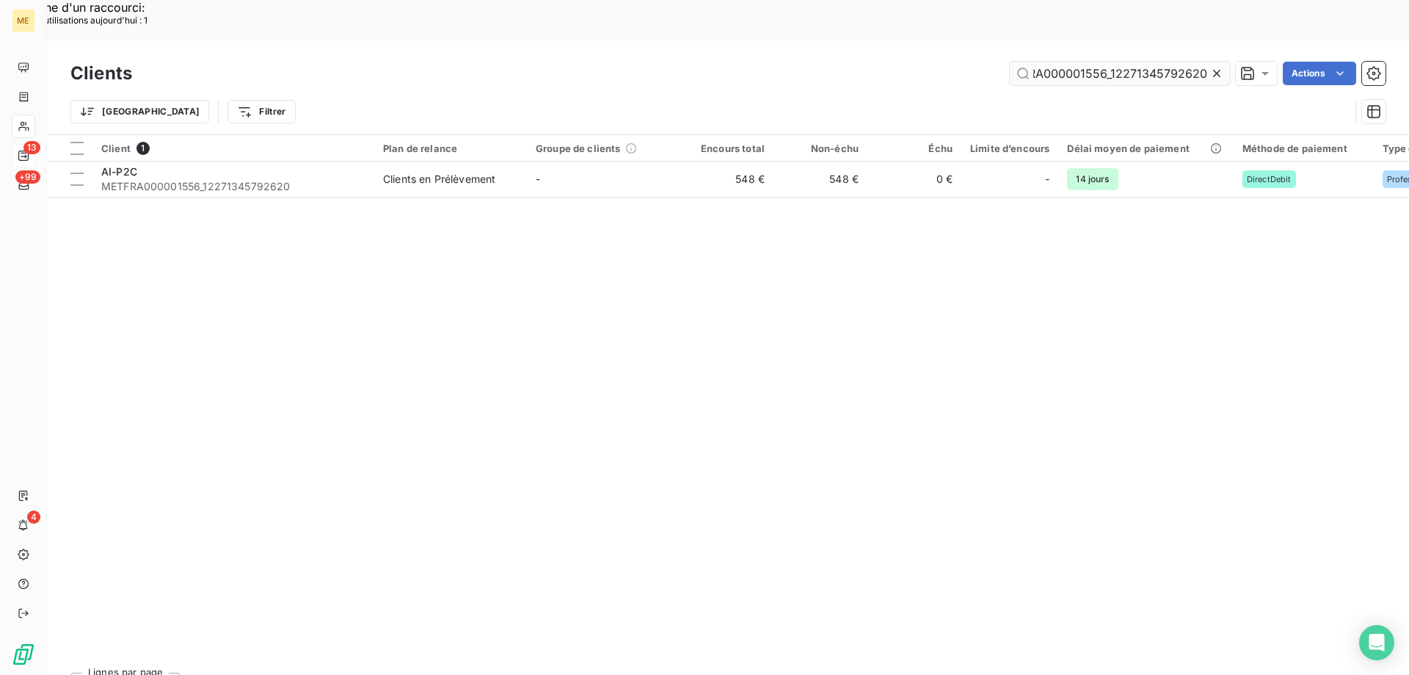
click at [1068, 62] on input "METFRA000001556_12271345792620" at bounding box center [1120, 73] width 220 height 23
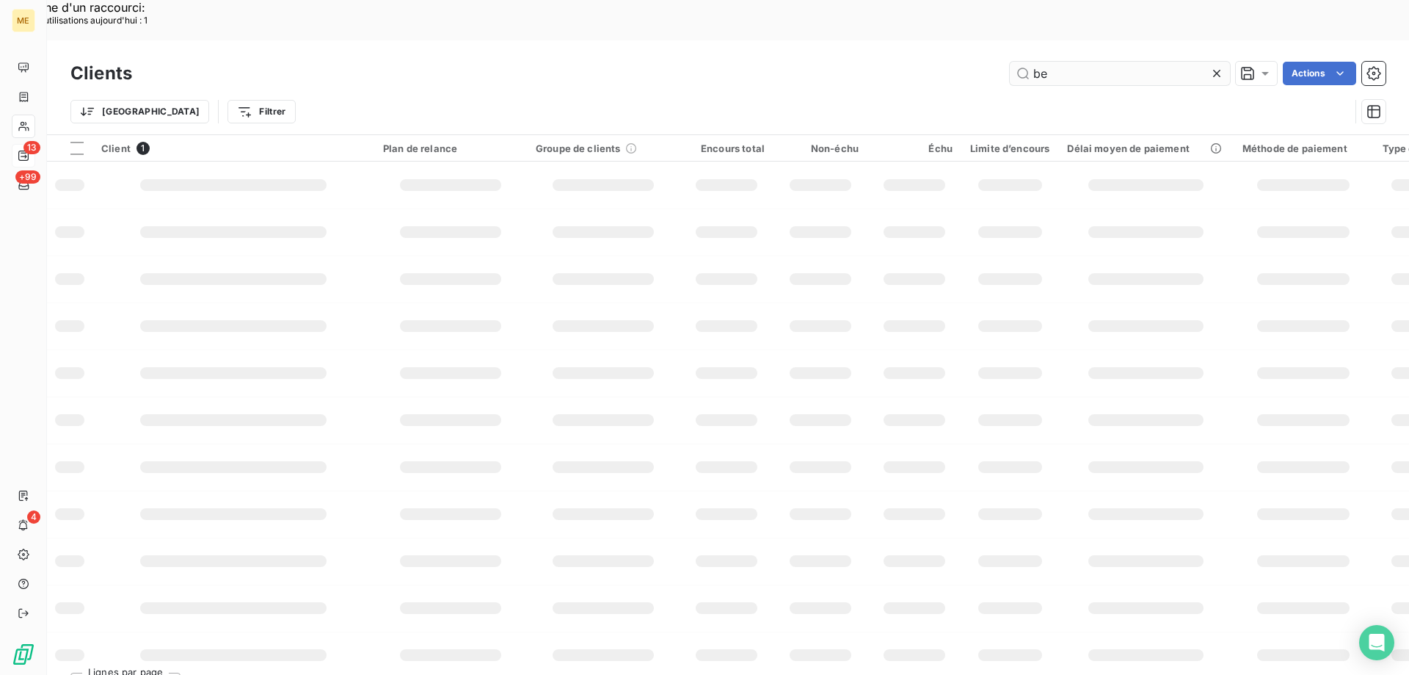
scroll to position [0, 0]
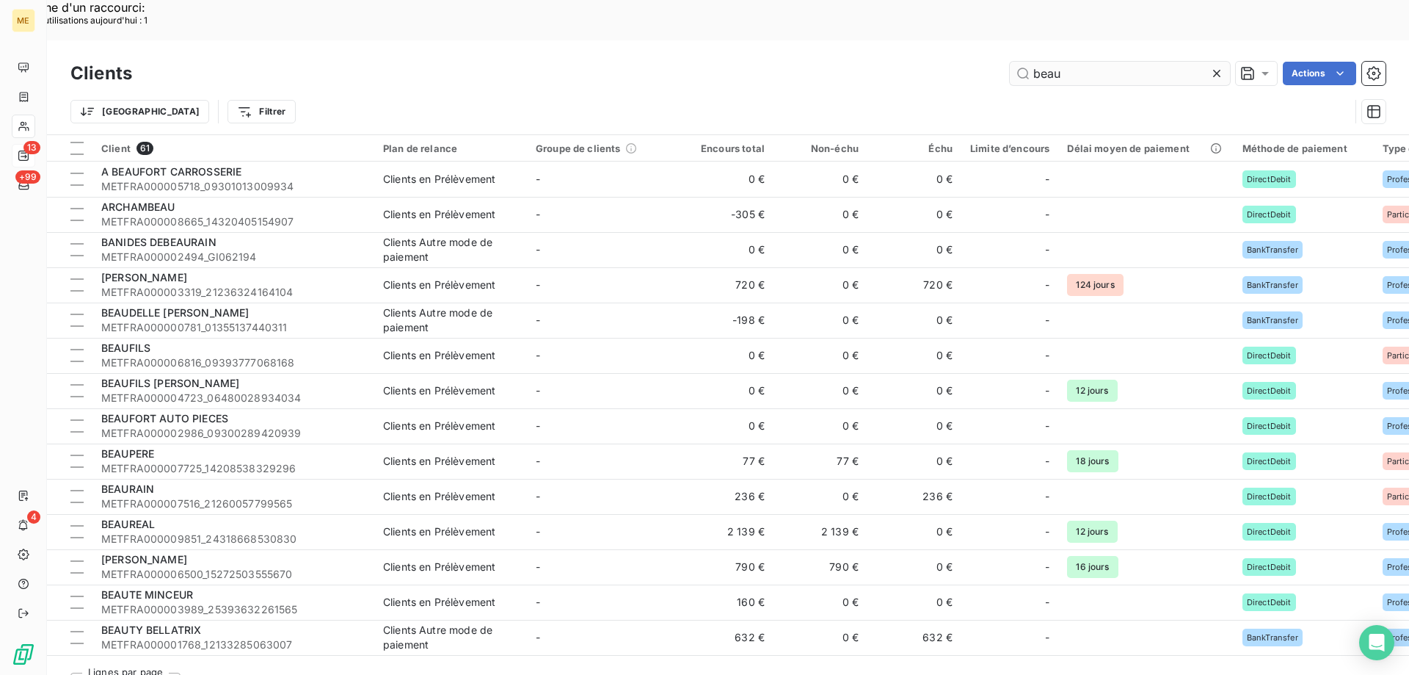
click at [1075, 62] on input "beau" at bounding box center [1120, 73] width 220 height 23
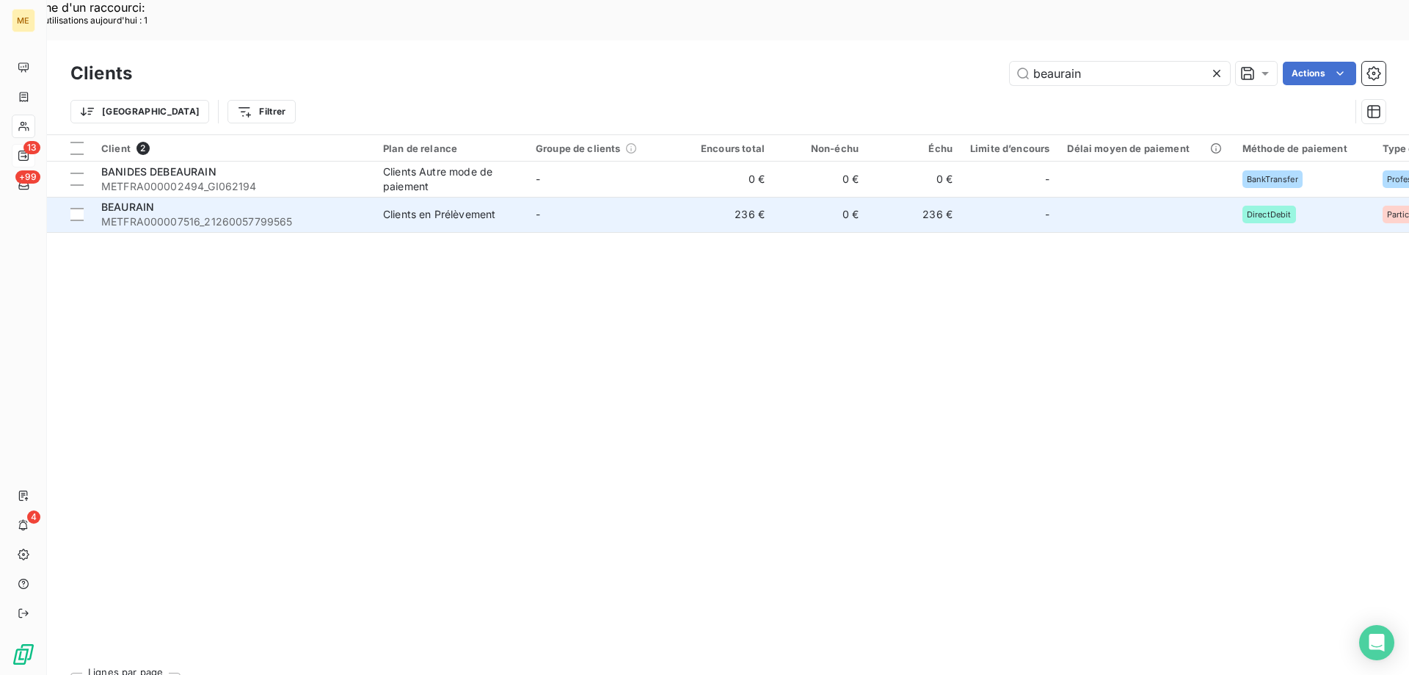
type input "beaurain"
click at [142, 214] on span "METFRA000007516_21260057799565" at bounding box center [233, 221] width 264 height 15
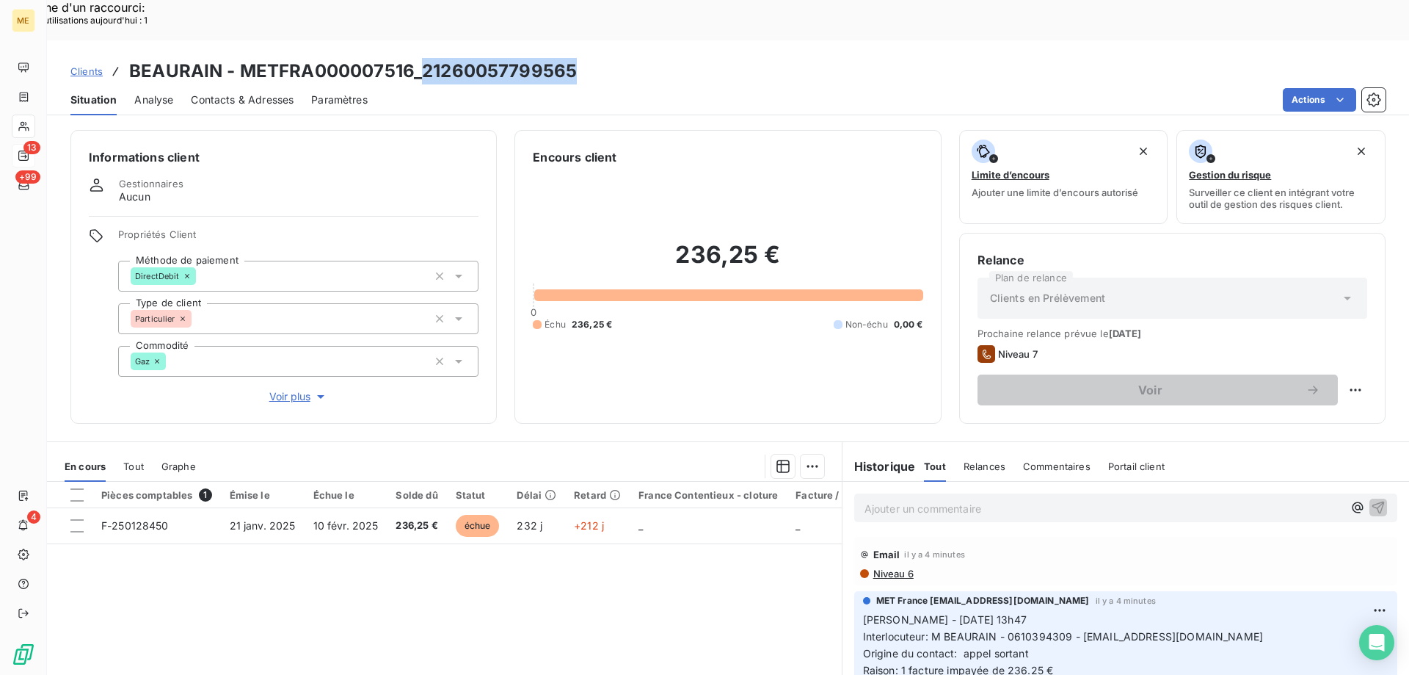
drag, startPoint x: 421, startPoint y: 26, endPoint x: 573, endPoint y: 24, distance: 151.9
click at [573, 58] on h3 "BEAURAIN - METFRA000007516_21260057799565" at bounding box center [353, 71] width 448 height 26
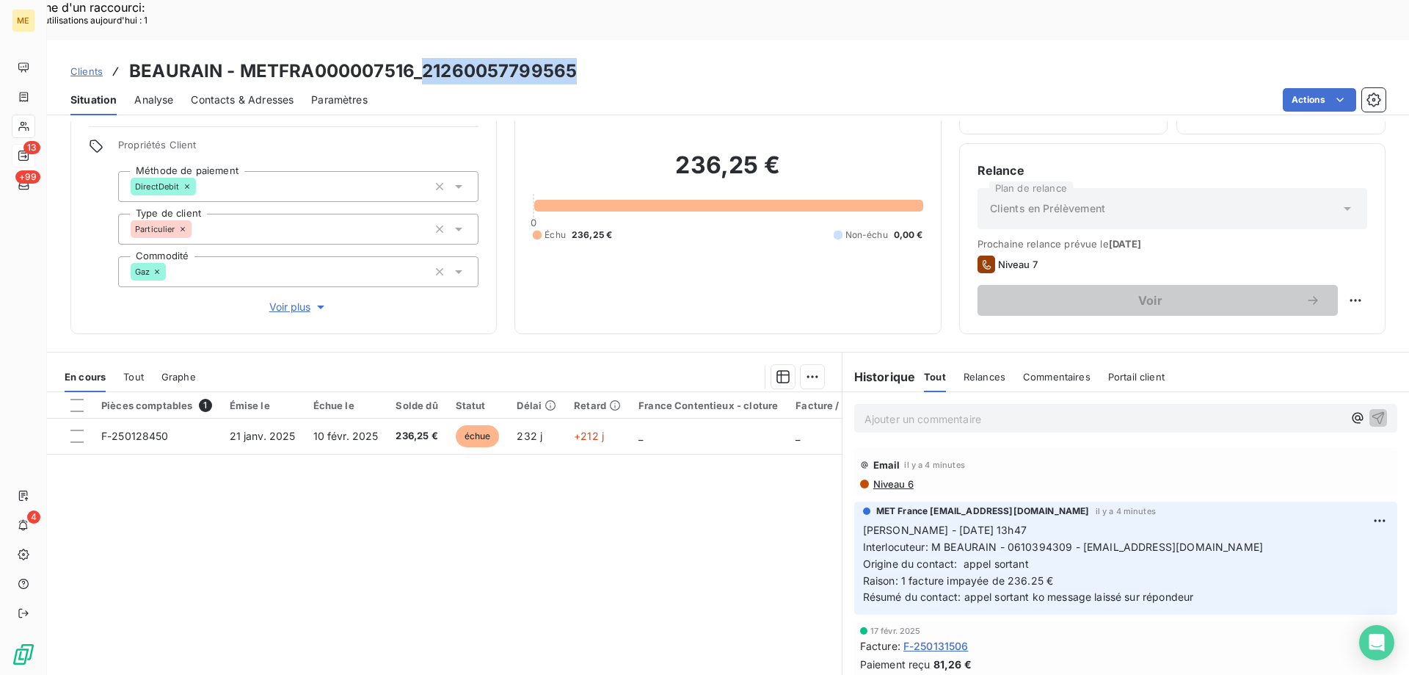
scroll to position [93, 0]
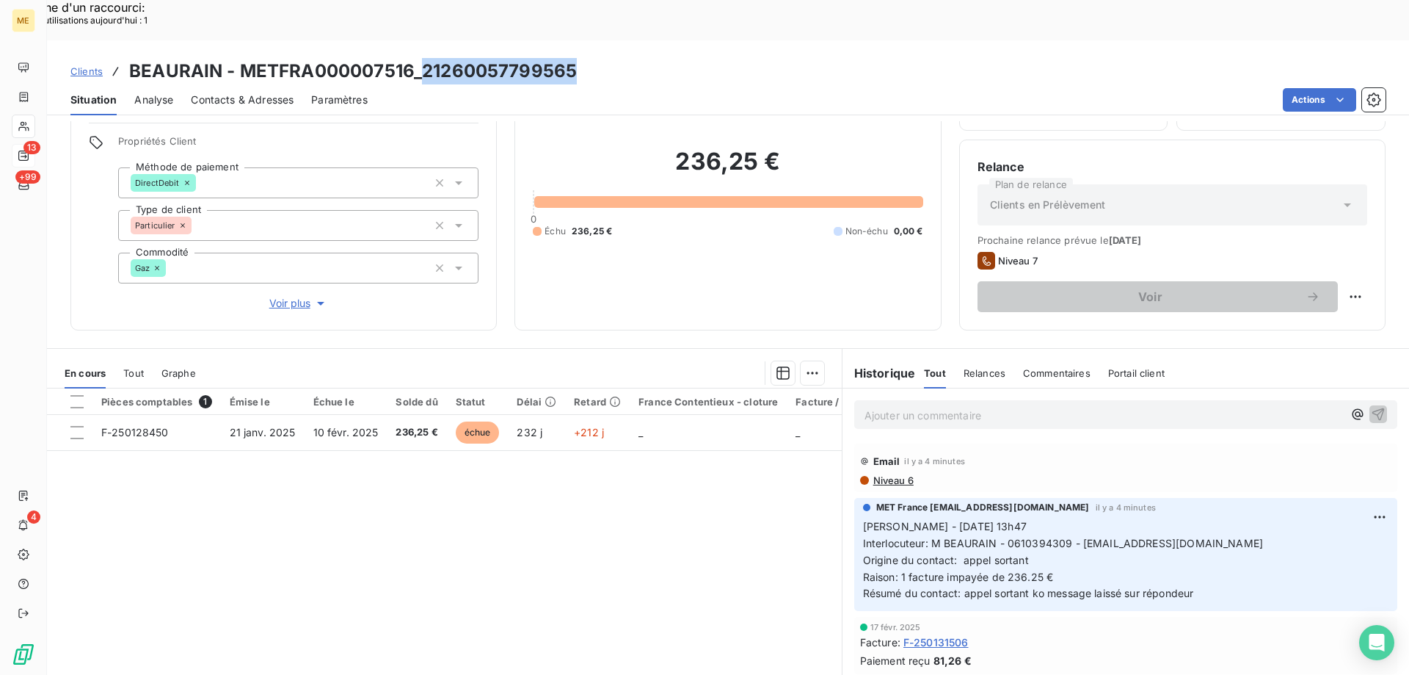
click at [139, 357] on div "Tout" at bounding box center [133, 372] width 21 height 31
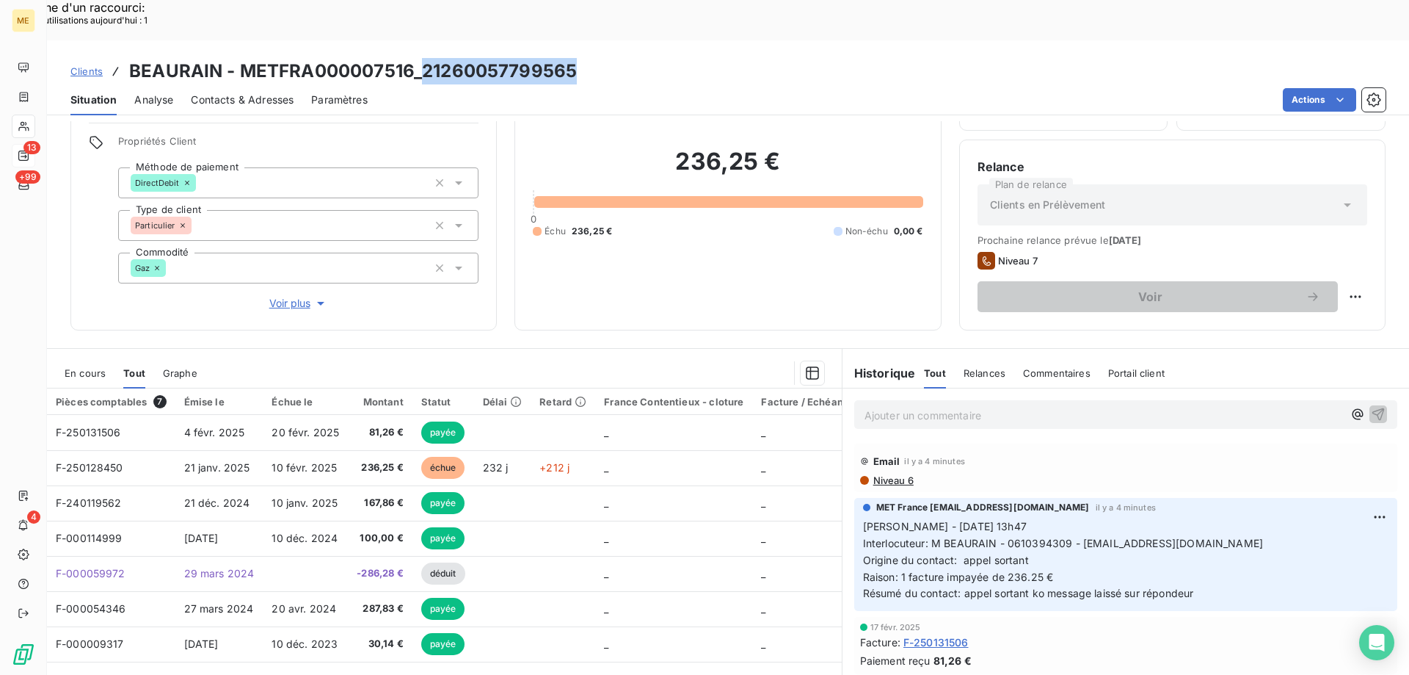
click at [88, 367] on span "En cours" at bounding box center [85, 373] width 41 height 12
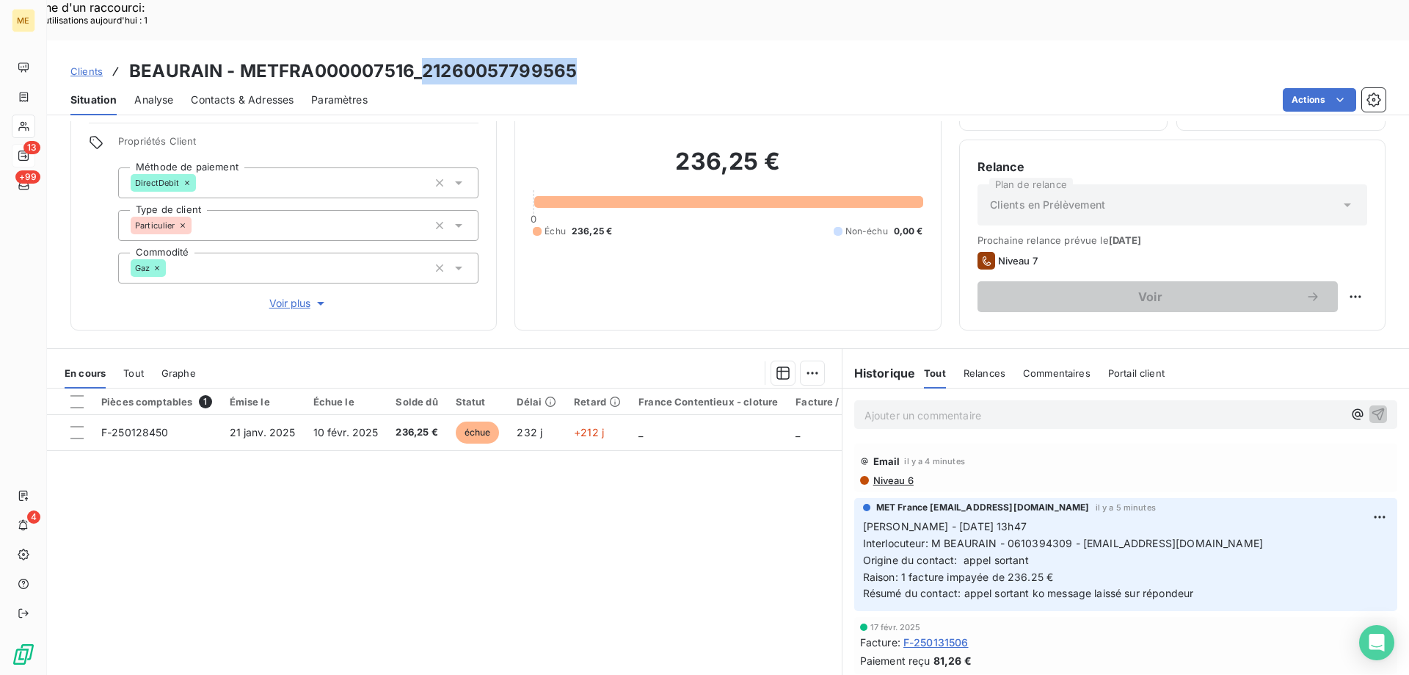
click at [269, 84] on div "Contacts & Adresses" at bounding box center [242, 99] width 103 height 31
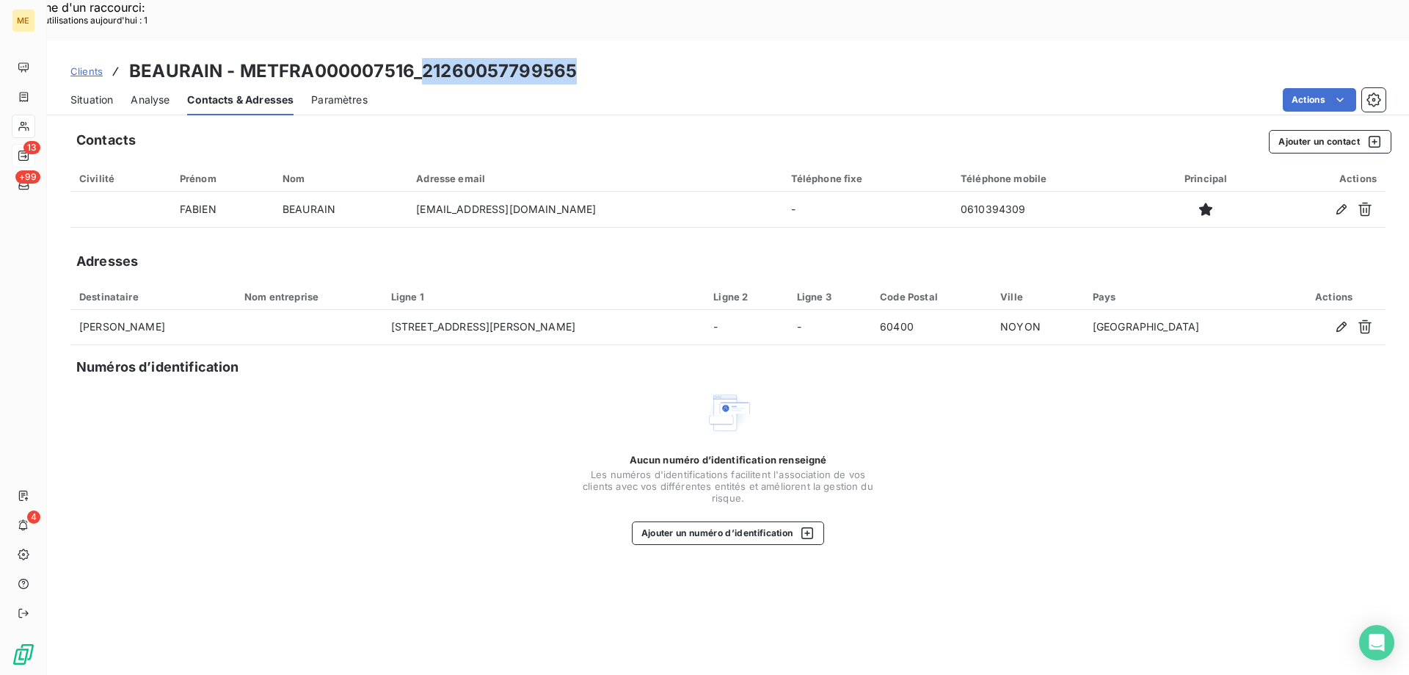
click at [88, 92] on span "Situation" at bounding box center [91, 99] width 43 height 15
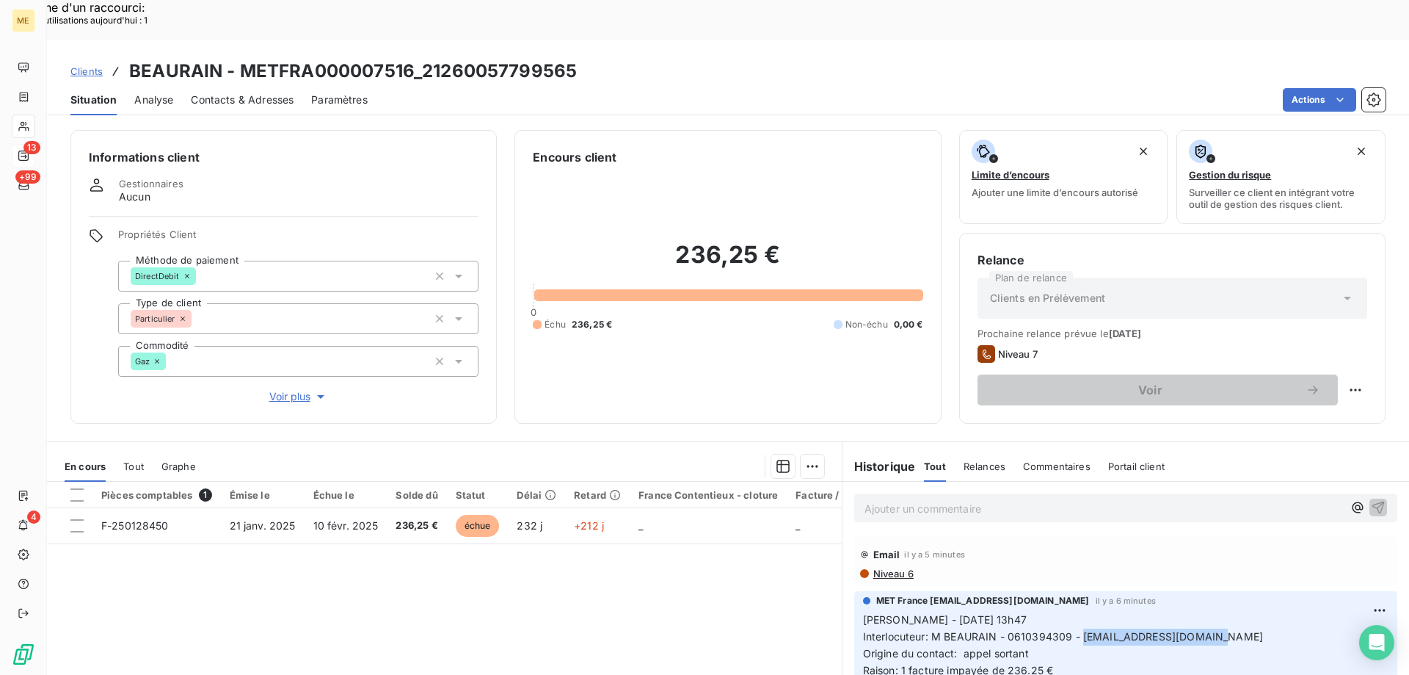
drag, startPoint x: 1078, startPoint y: 600, endPoint x: 1227, endPoint y: 596, distance: 149.8
click at [1227, 611] on p "Sylvain - 10/09/2025 - 13h47 Interlocuteur: M BEAURAIN - 0610394309 - FABIEN.BE…" at bounding box center [1126, 653] width 526 height 84
click at [1319, 384] on div "Replanifier cette action" at bounding box center [1283, 381] width 131 height 23
select select "8"
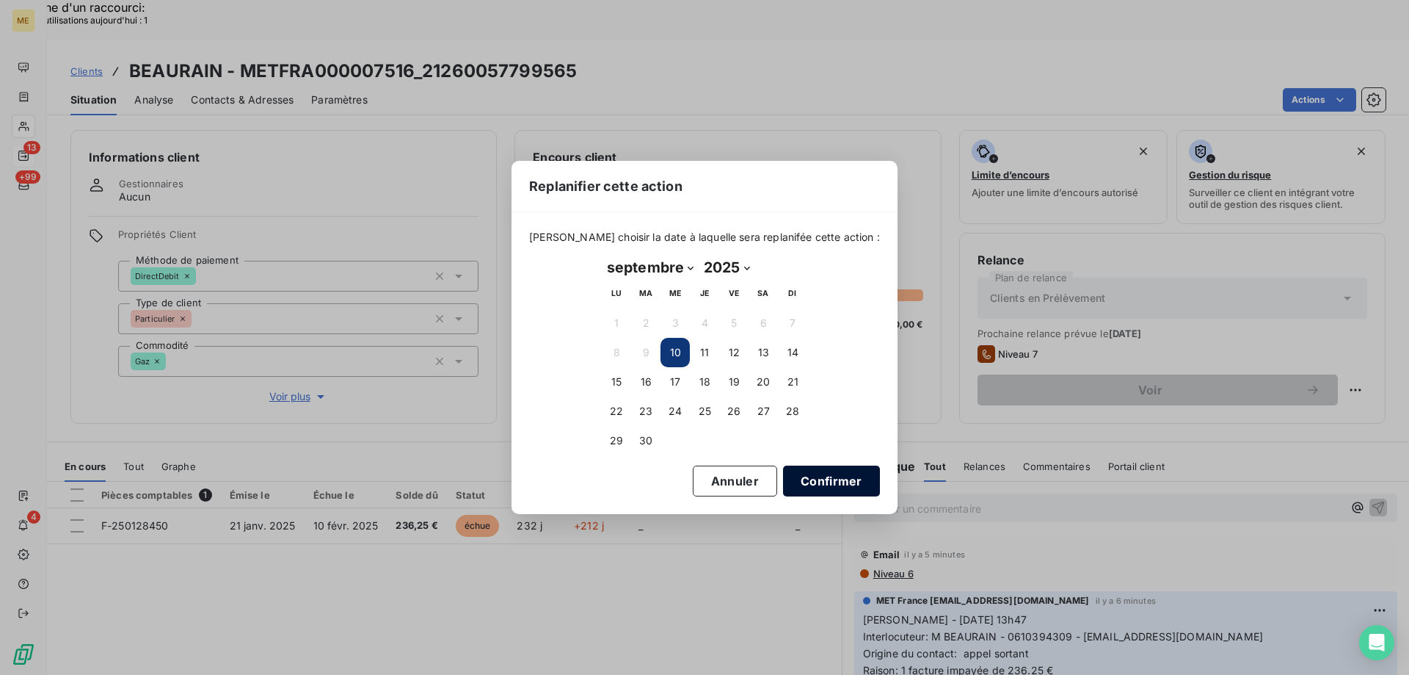
click at [800, 482] on button "Confirmer" at bounding box center [831, 480] width 97 height 31
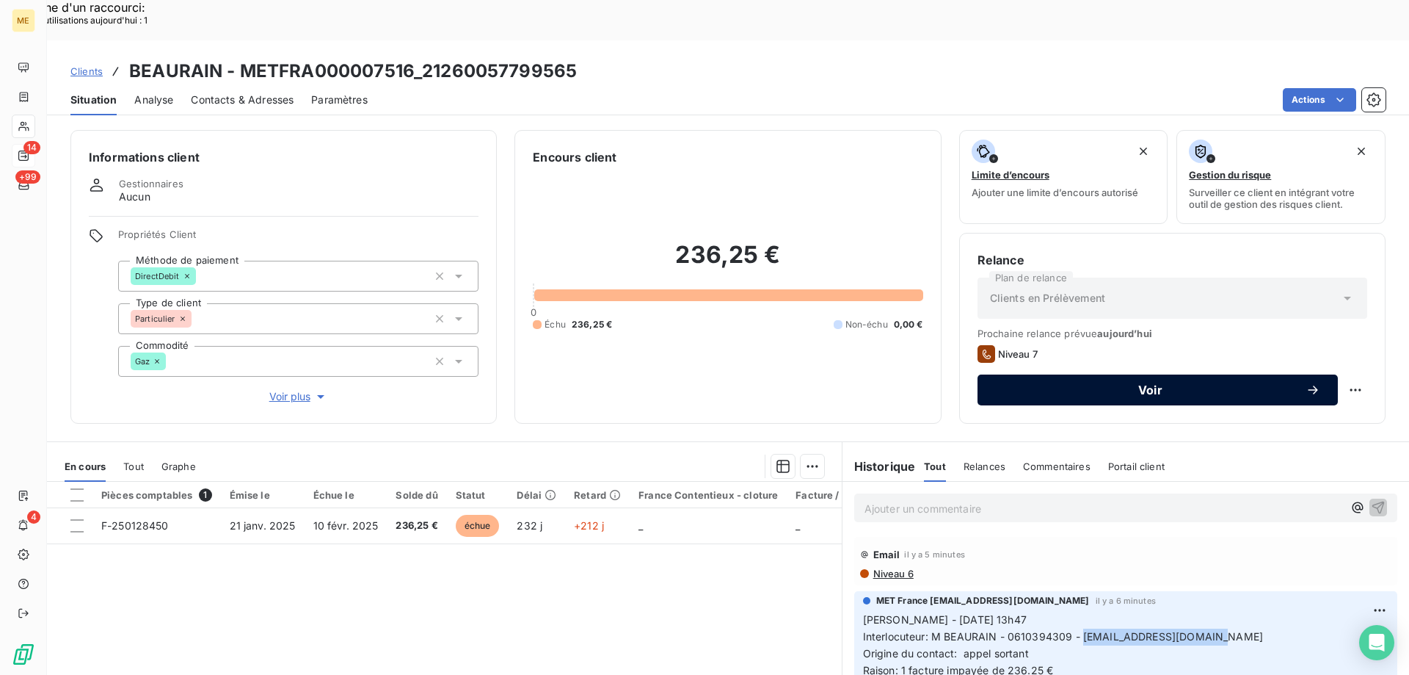
click at [1105, 384] on span "Voir" at bounding box center [1150, 390] width 310 height 12
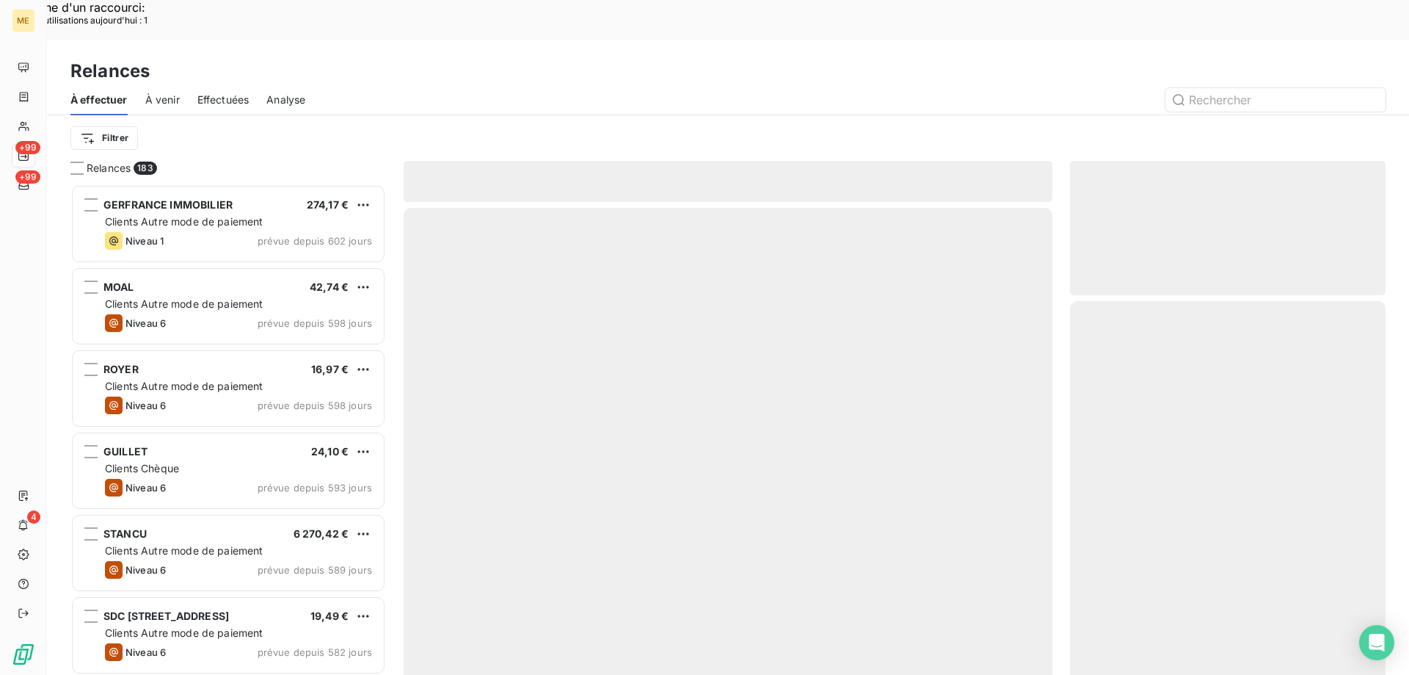
scroll to position [520, 305]
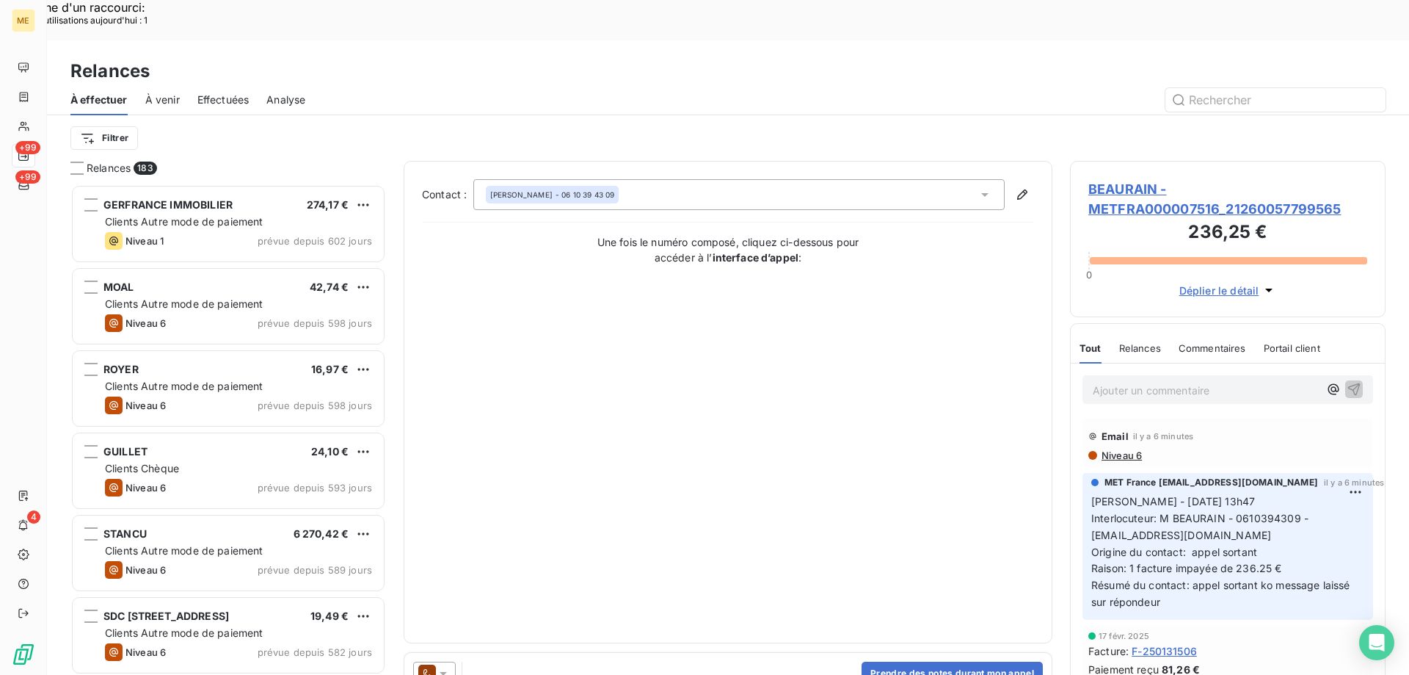
click at [438, 666] on icon at bounding box center [443, 673] width 15 height 15
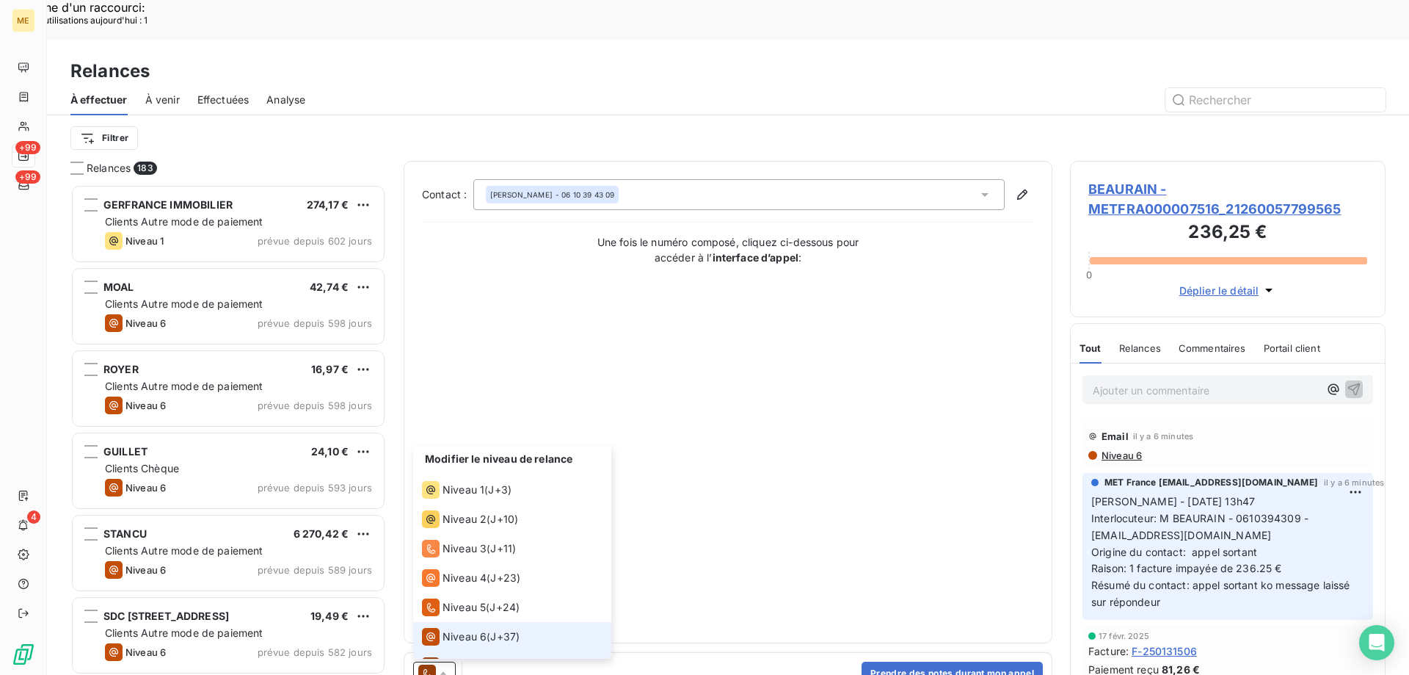
scroll to position [22, 0]
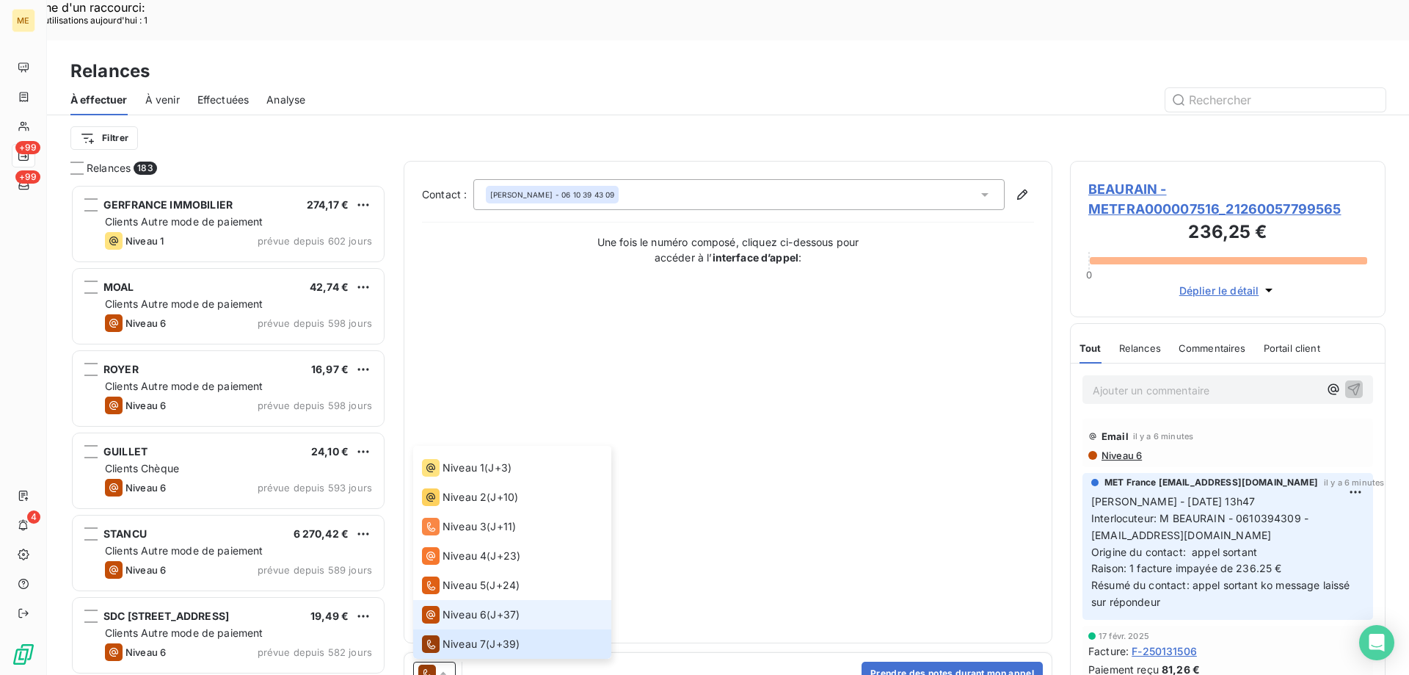
click at [446, 607] on span "Niveau 6" at bounding box center [465, 614] width 44 height 15
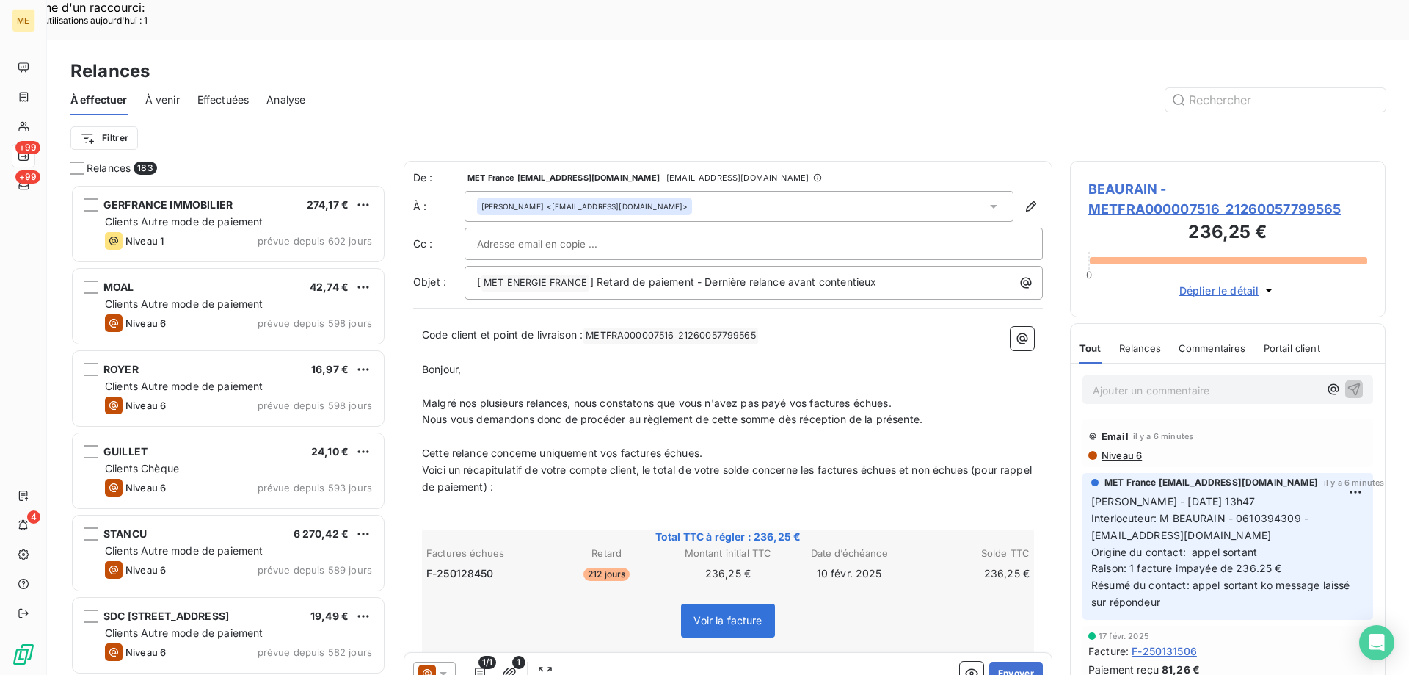
click at [993, 653] on div "1/1 1 Envoyer" at bounding box center [727, 673] width 647 height 41
click at [999, 661] on button "Envoyer" at bounding box center [1016, 672] width 54 height 23
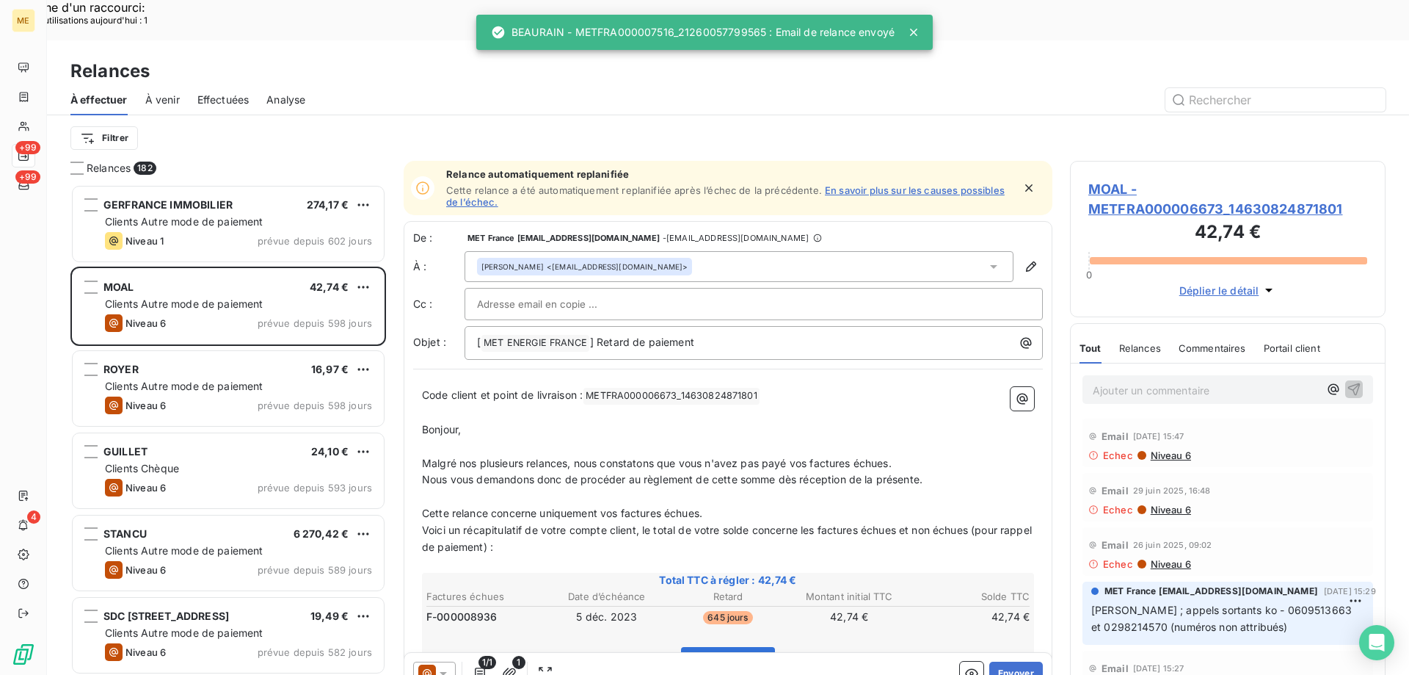
click at [223, 92] on span "Effectuées" at bounding box center [223, 99] width 52 height 15
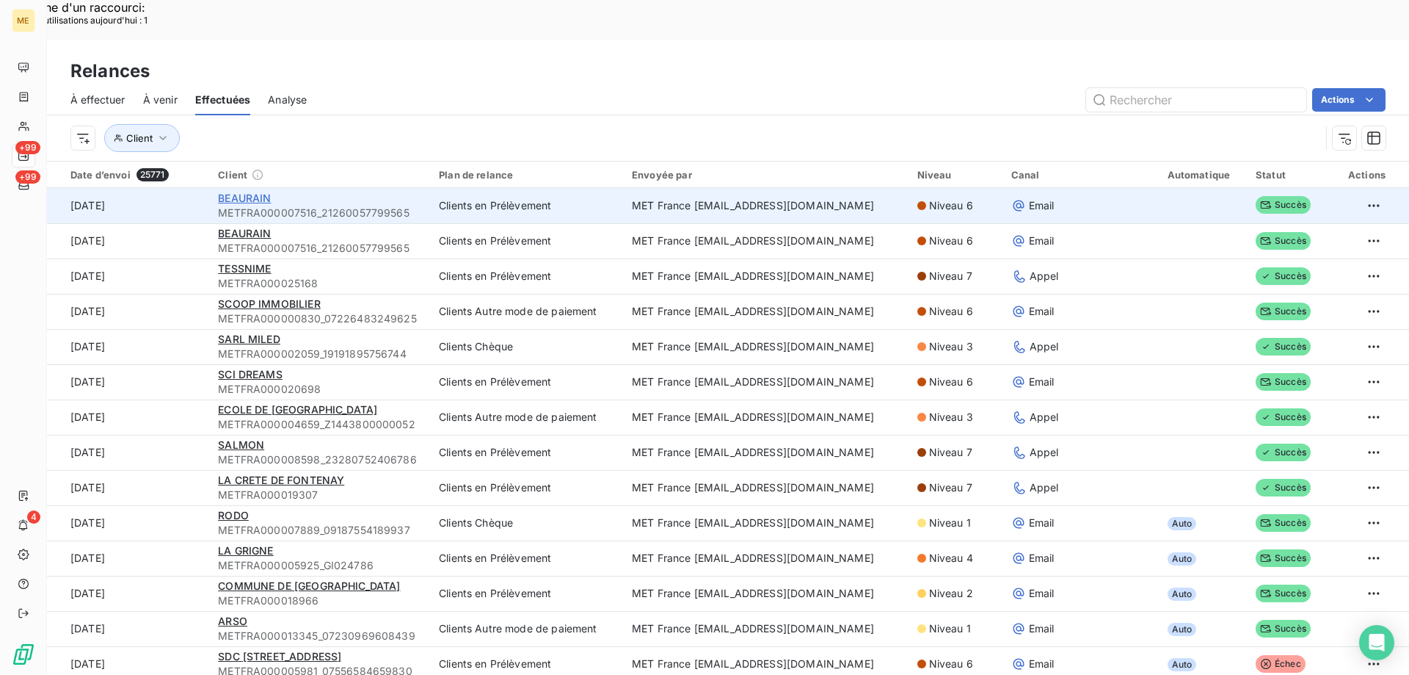
click at [263, 192] on span "BEAURAIN" at bounding box center [244, 198] width 53 height 12
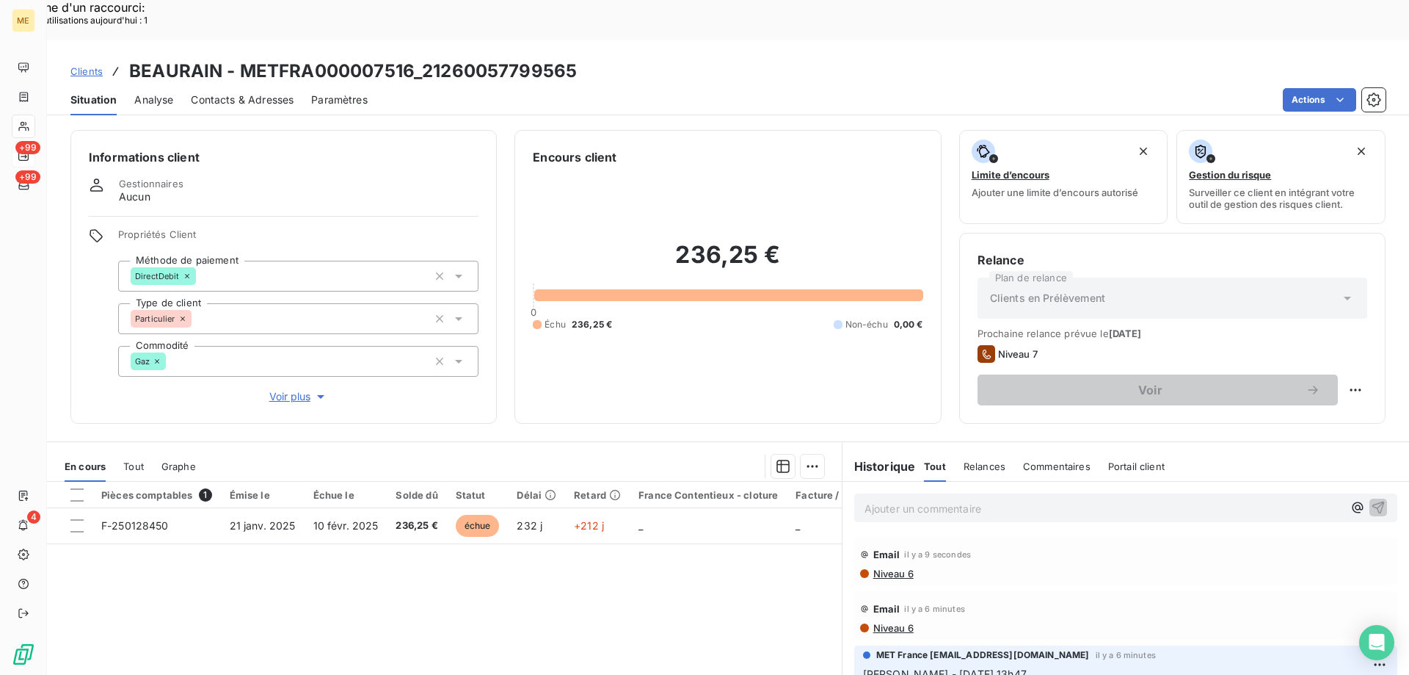
scroll to position [73, 0]
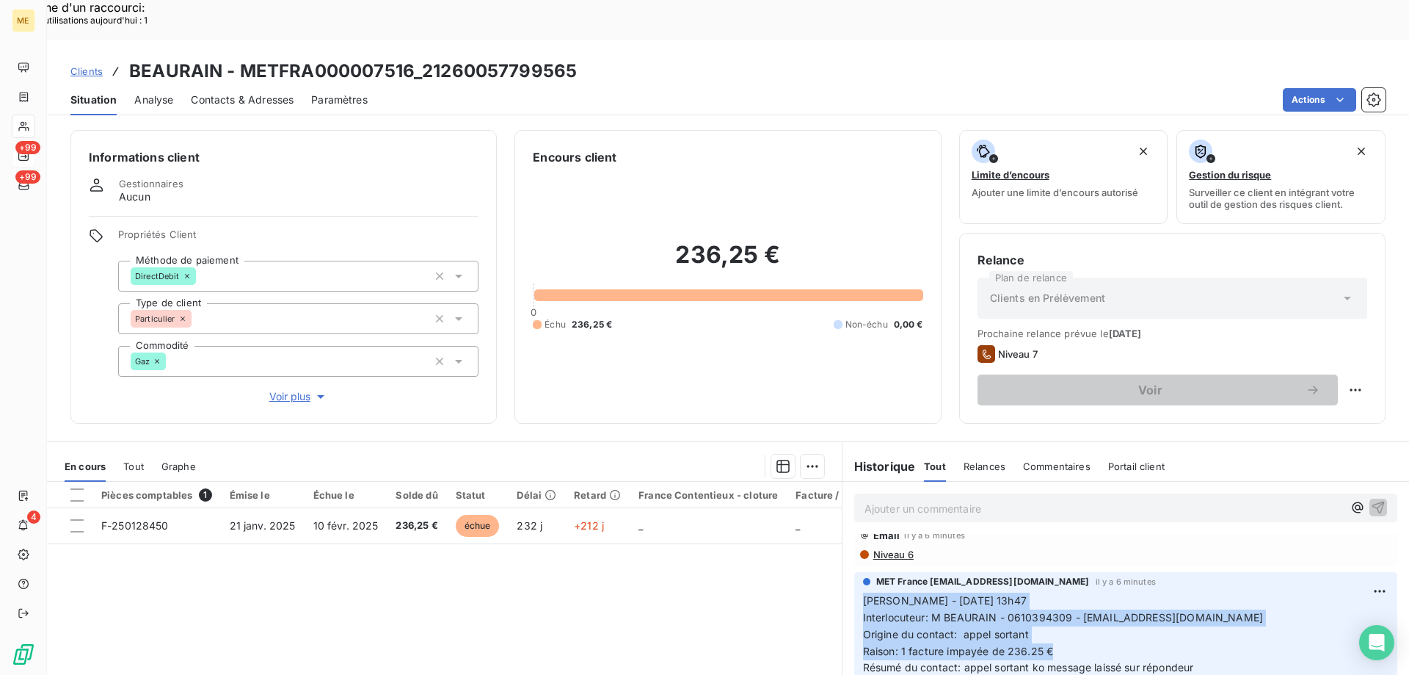
drag, startPoint x: 1053, startPoint y: 608, endPoint x: 843, endPoint y: 563, distance: 215.5
click at [843, 569] on div "MET France met-france@recouvrement.met.com il y a 6 minutes Sylvain - 10/09/202…" at bounding box center [1126, 628] width 567 height 119
click at [1247, 375] on div "Replanifier cette action" at bounding box center [1283, 381] width 131 height 23
select select "8"
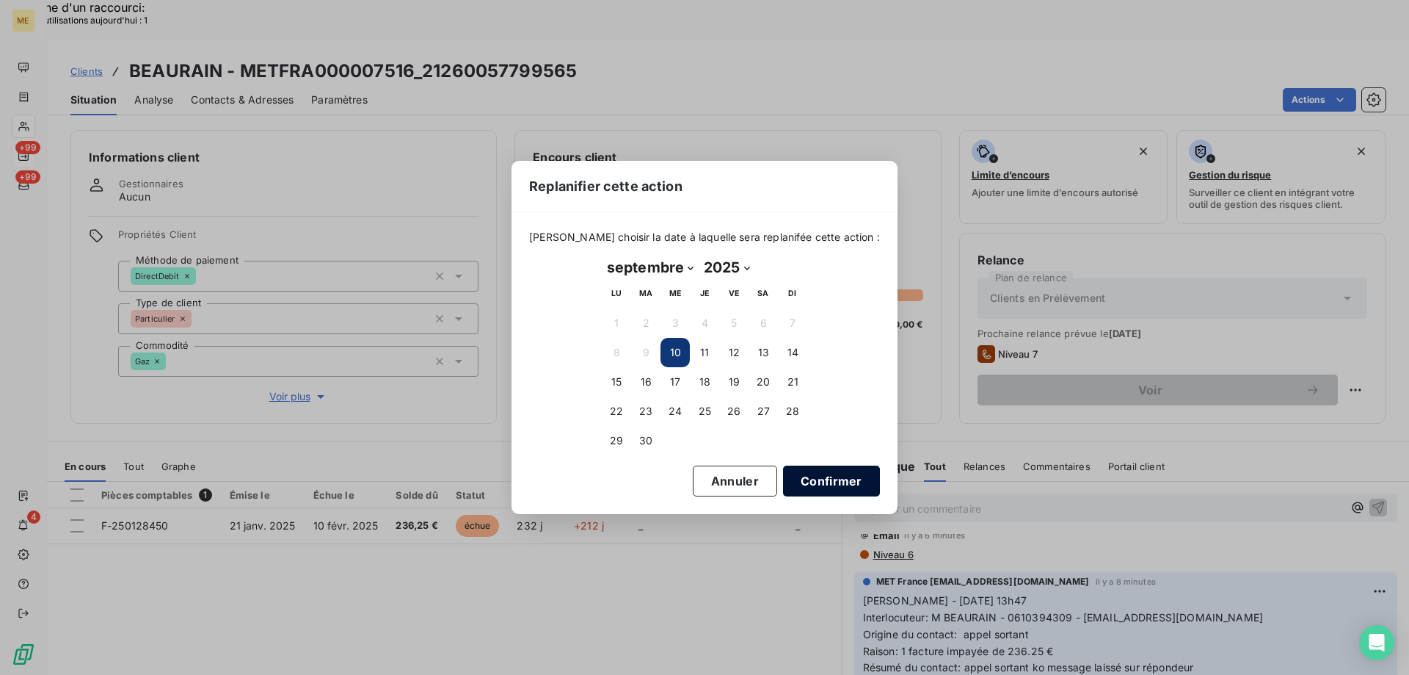
click at [808, 479] on button "Confirmer" at bounding box center [831, 480] width 97 height 31
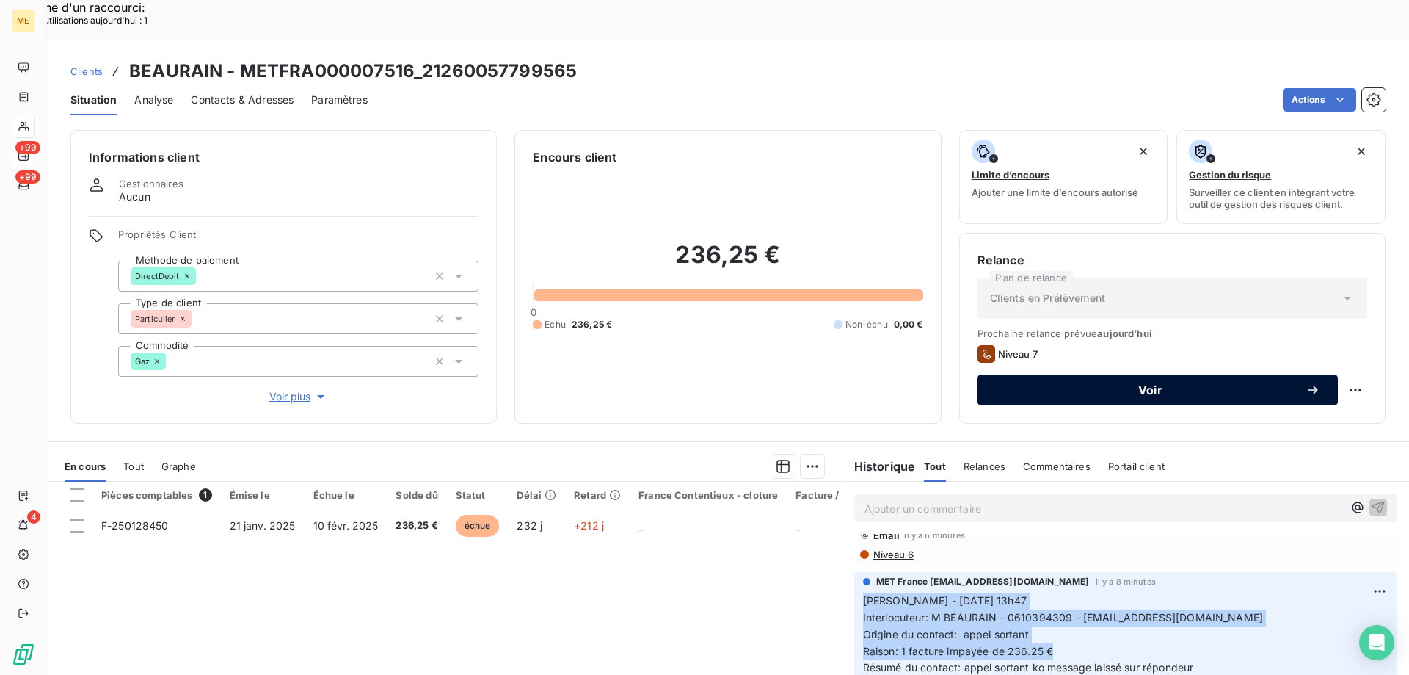
click at [1074, 384] on span "Voir" at bounding box center [1150, 390] width 310 height 12
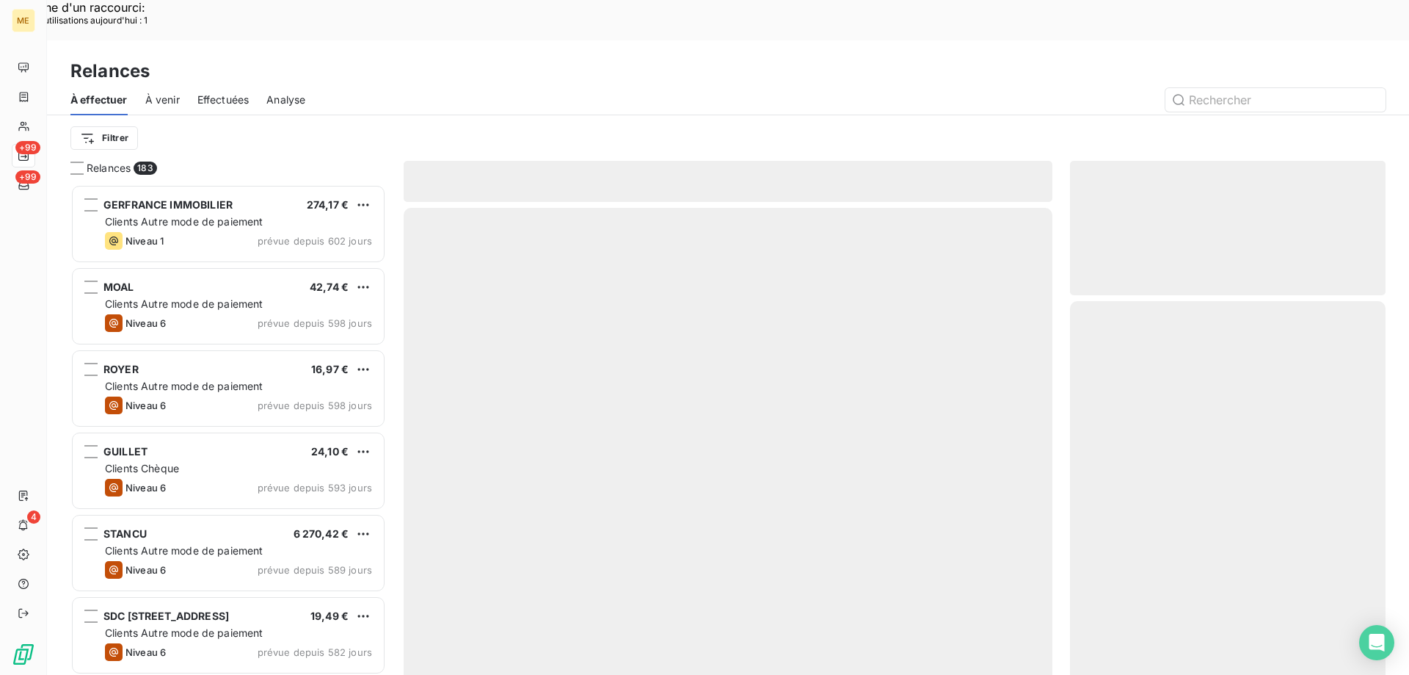
scroll to position [520, 305]
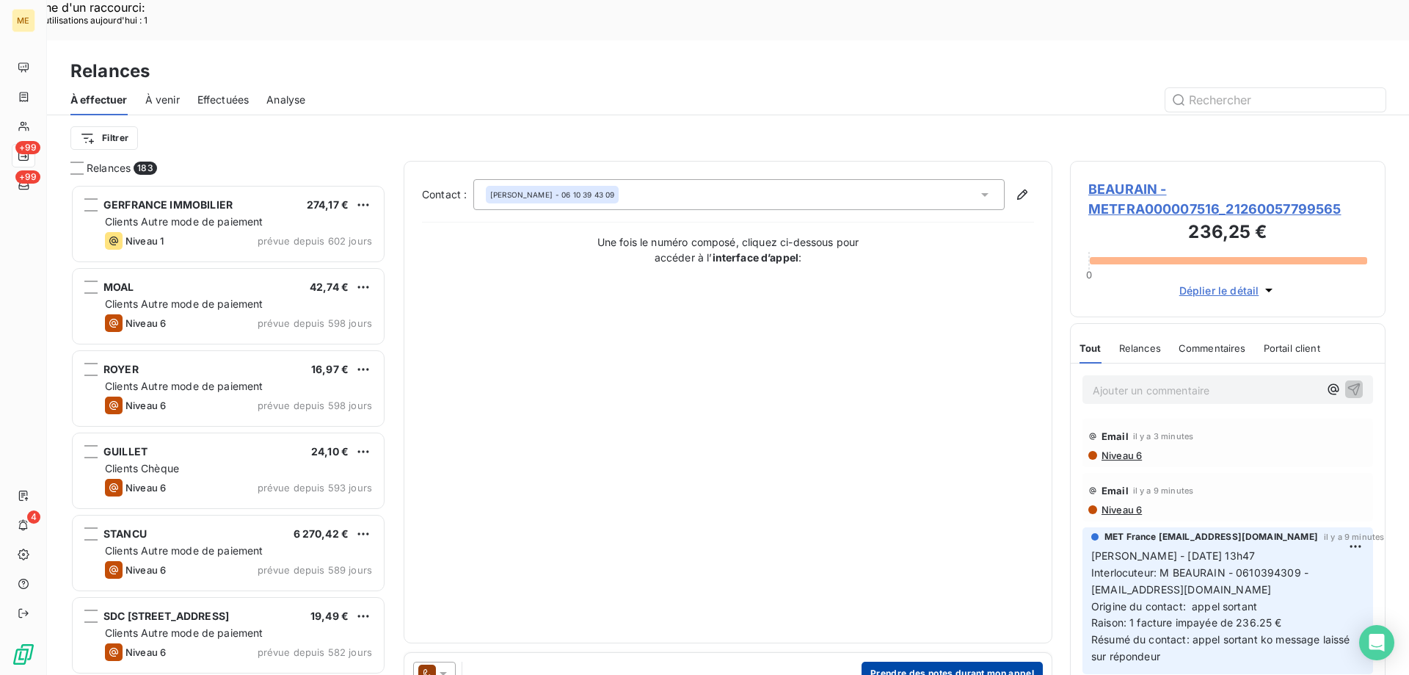
click at [920, 661] on button "Prendre des notes durant mon appel" at bounding box center [952, 672] width 181 height 23
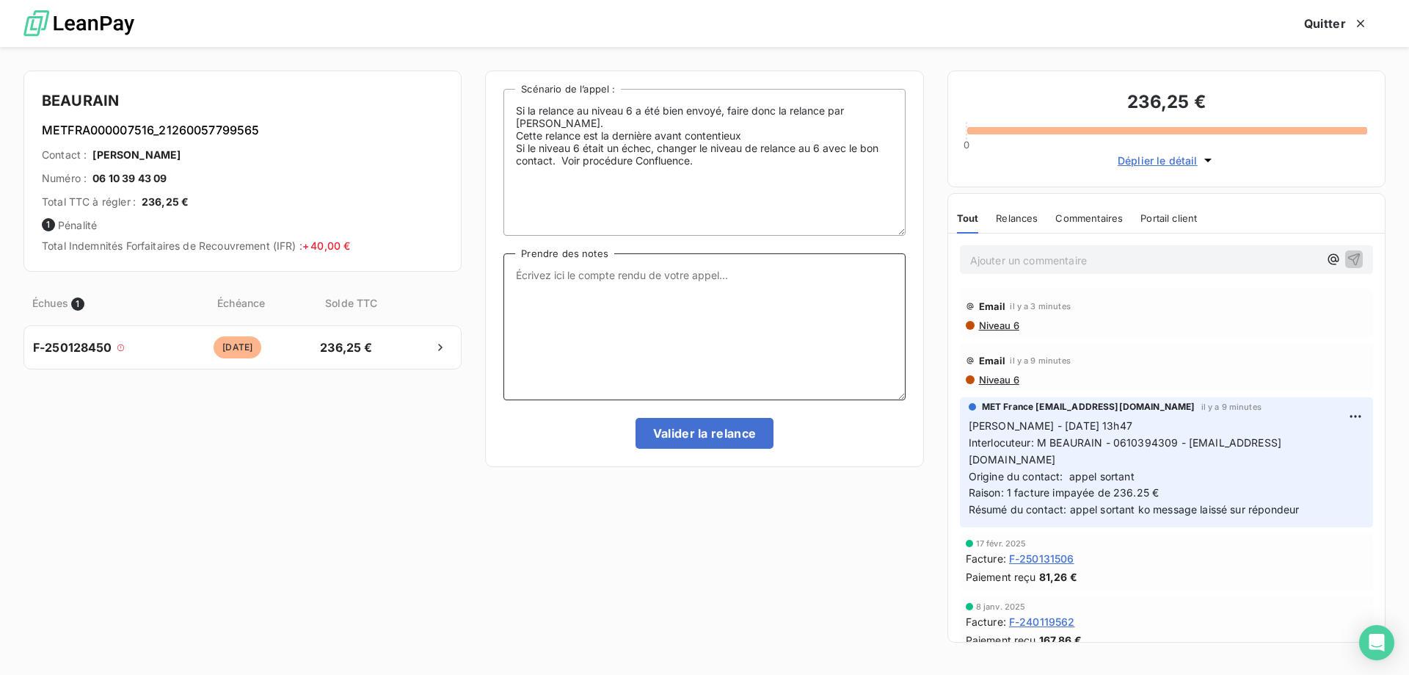
click at [617, 294] on textarea "Prendre des notes" at bounding box center [705, 326] width 402 height 147
paste textarea "[PERSON_NAME] - [DATE] 13h47 Interlocuteur: M BEAURAIN - 0610394309 - [EMAIL_AD…"
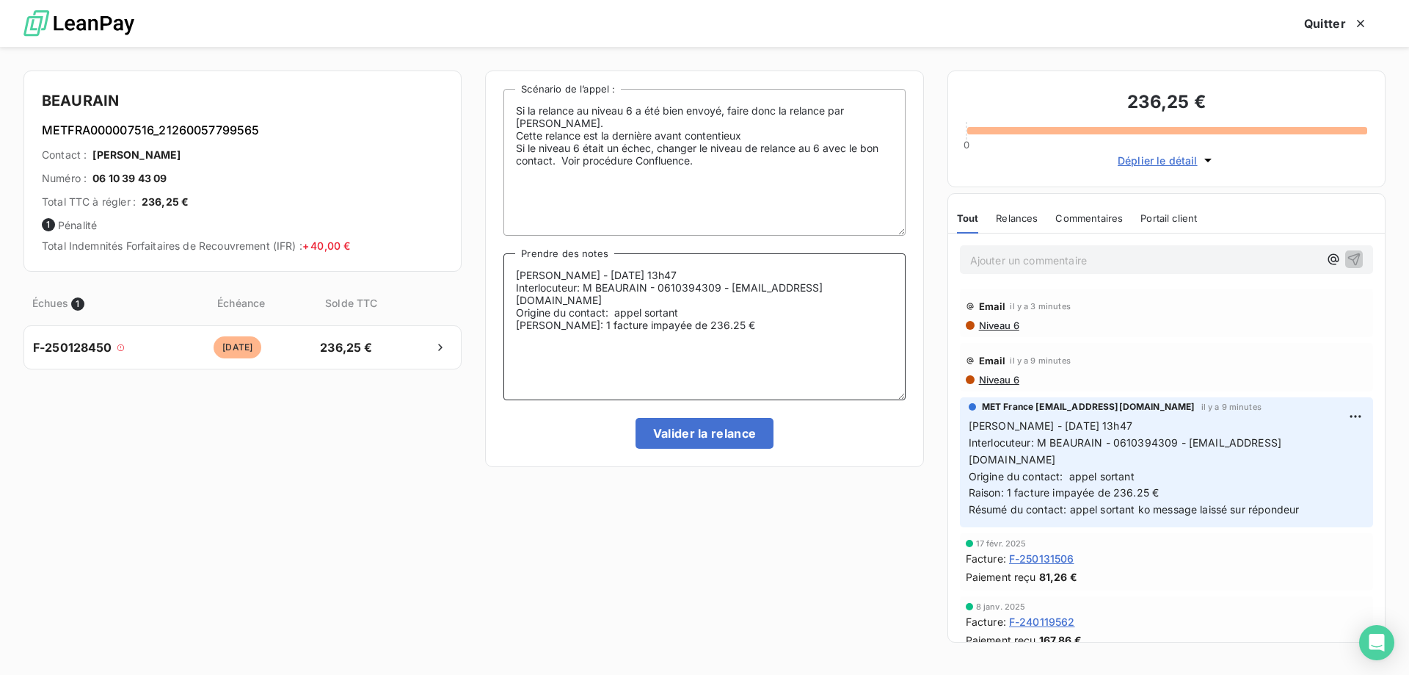
click at [669, 275] on textarea "[PERSON_NAME] - [DATE] 13h47 Interlocuteur: M BEAURAIN - 0610394309 - [EMAIL_AD…" at bounding box center [705, 326] width 402 height 147
click at [724, 314] on textarea "Sylvain - 10/09/2025 - 14h00 Interlocuteur: M BEAURAIN - 0610394309 - FABIEN.BE…" at bounding box center [705, 326] width 402 height 147
drag, startPoint x: 1319, startPoint y: 493, endPoint x: 968, endPoint y: 415, distance: 359.5
click at [969, 418] on p "Sylvain - 10/09/2025 - 13h47 Interlocuteur: M BEAURAIN - 0610394309 - FABIEN.BE…" at bounding box center [1167, 468] width 396 height 101
drag, startPoint x: 718, startPoint y: 316, endPoint x: 484, endPoint y: 279, distance: 236.4
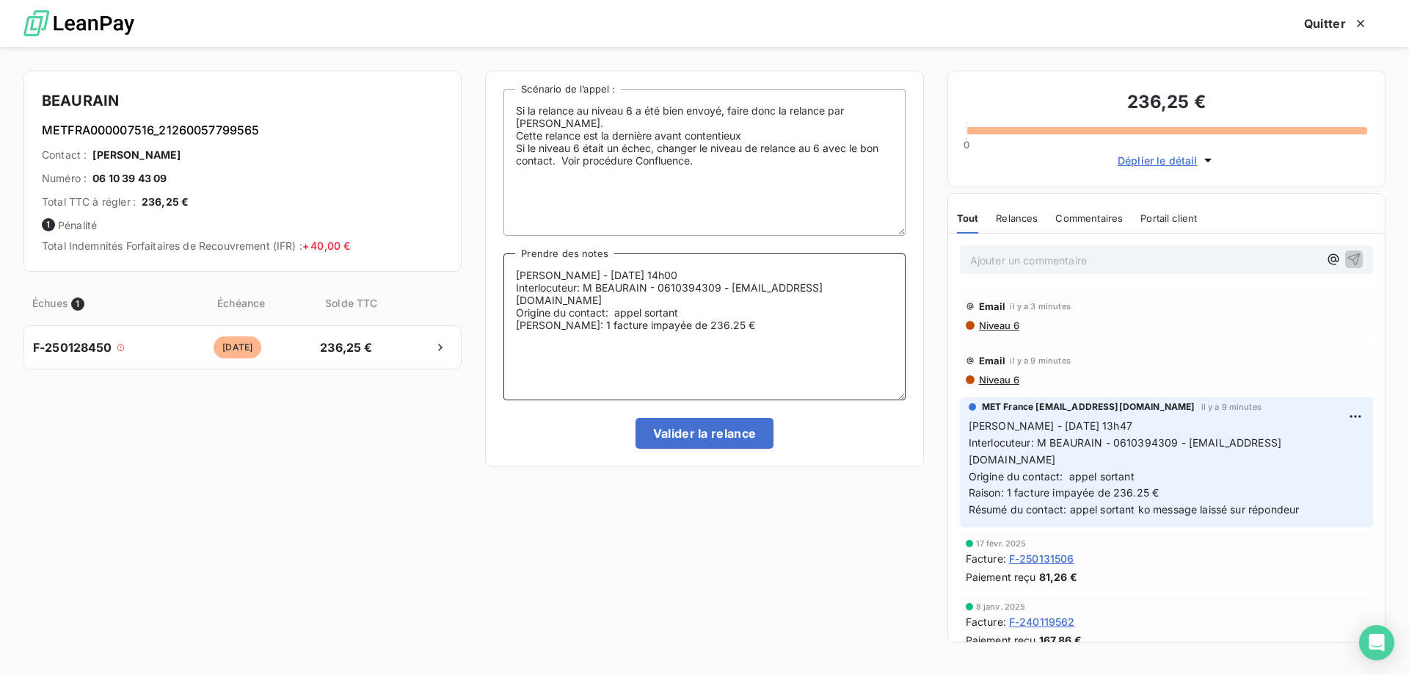
click at [484, 279] on div "BEAURAIN METFRA000007516_21260057799565 Contact : FABIEN BEAURAIN Numéro : 06 1…" at bounding box center [704, 361] width 1409 height 628
paste textarea "3h47 Interlocuteur: M BEAURAIN - 0610394309 - FABIEN.BEAURAIN@NEUF.FR Origine d…"
click at [690, 270] on textarea "[PERSON_NAME] - [DATE] 13h47 Interlocuteur: M BEAURAIN - 0610394309 - [EMAIL_AD…" at bounding box center [705, 326] width 402 height 147
click at [690, 302] on textarea "Sylvain - 10/09/2025 - 14h00 Interlocuteur: M BEAURAIN - 0610394309 - FABIEN.BE…" at bounding box center [705, 326] width 402 height 147
click at [877, 321] on textarea "Sylvain - 10/09/2025 - 14h00 Interlocuteur: M BEAURAIN - 0610394309 - FABIEN.BE…" at bounding box center [705, 326] width 402 height 147
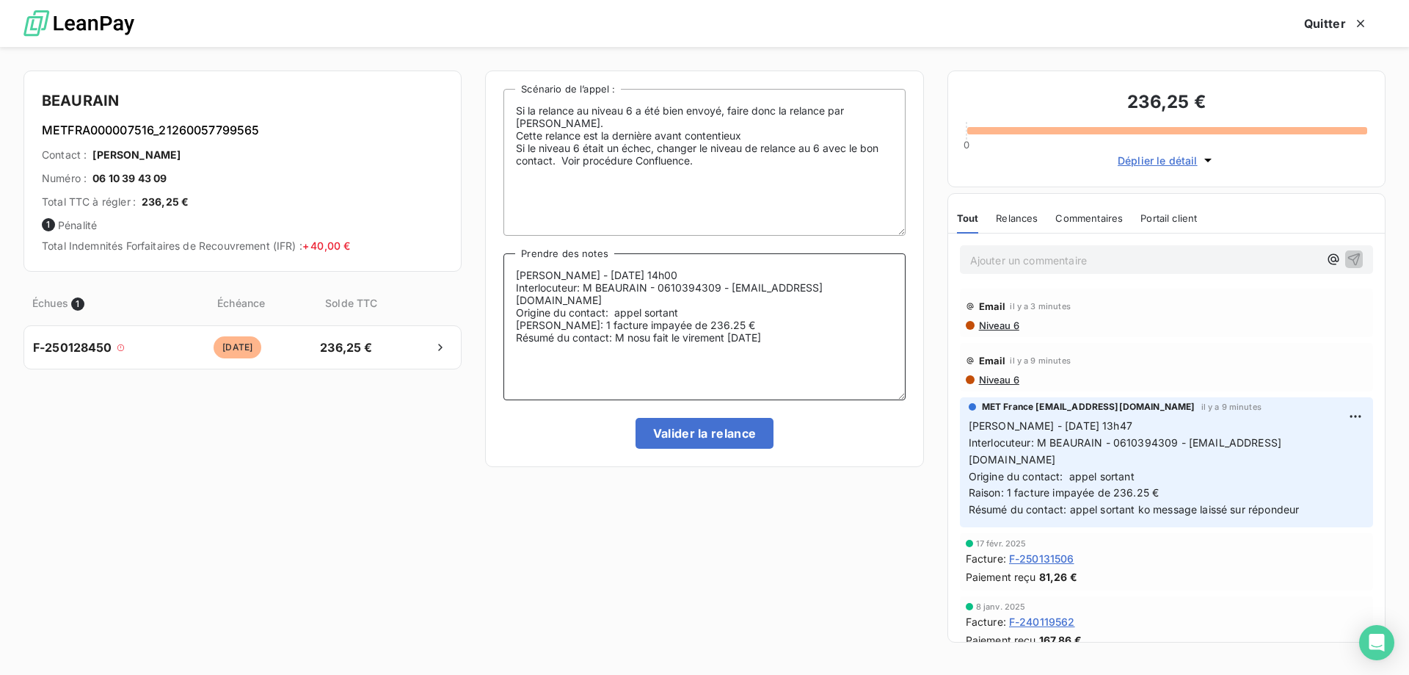
click at [631, 321] on textarea "Sylvain - 10/09/2025 - 14h00 Interlocuteur: M BEAURAIN - 0610394309 - FABIEN.BE…" at bounding box center [705, 326] width 402 height 147
click at [0, 0] on lt-span "nous" at bounding box center [0, 0] width 0 height 0
click at [816, 326] on textarea "Sylvain - 10/09/2025 - 14h00 Interlocuteur: M BEAURAIN - 0610394309 - FABIEN.BE…" at bounding box center [705, 326] width 402 height 147
click at [677, 341] on textarea "Sylvain - 10/09/2025 - 14h00 Interlocuteur: M BEAURAIN - 0610394309 - FABIEN.BE…" at bounding box center [705, 326] width 402 height 147
click at [0, 0] on lt-span "réception" at bounding box center [0, 0] width 0 height 0
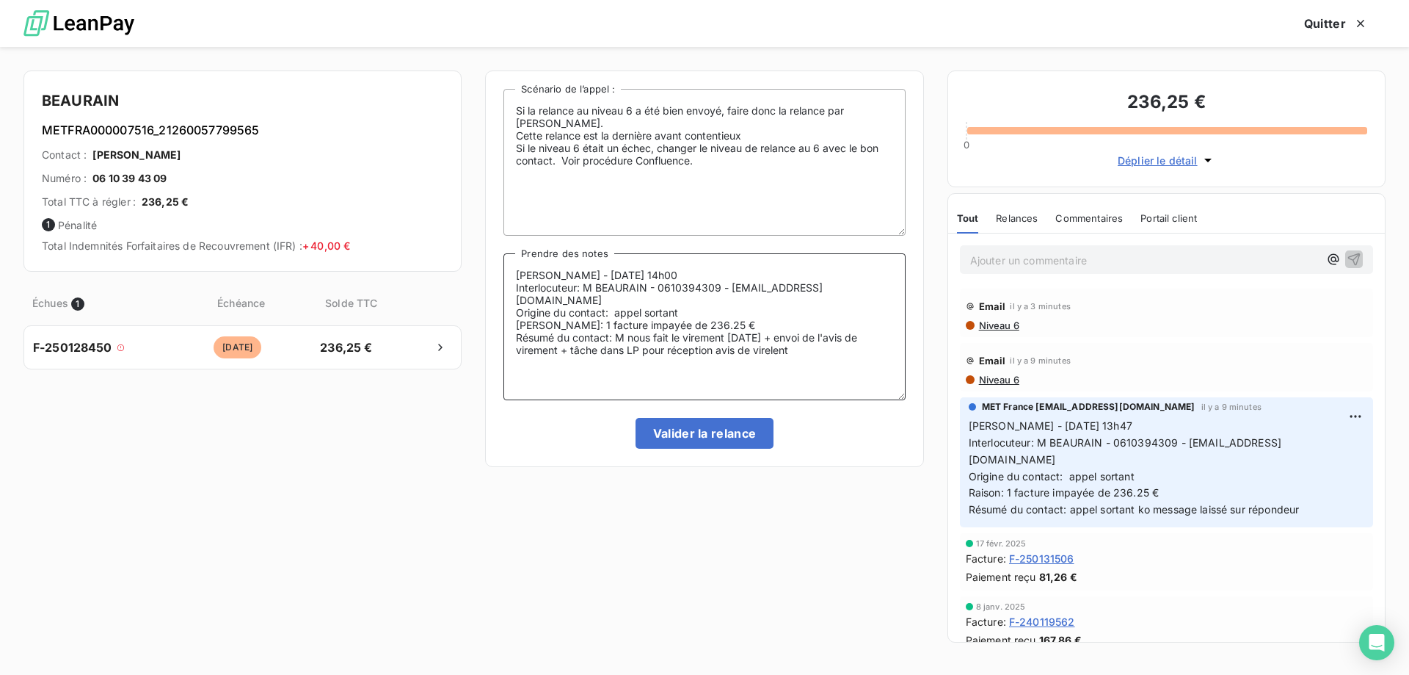
click at [773, 344] on textarea "Sylvain - 10/09/2025 - 14h00 Interlocuteur: M BEAURAIN - 0610394309 - FABIEN.BE…" at bounding box center [705, 326] width 402 height 147
click at [777, 336] on textarea "Sylvain - 10/09/2025 - 14h00 Interlocuteur: M BEAURAIN - 0610394309 - FABIEN.BE…" at bounding box center [705, 326] width 402 height 147
click at [708, 382] on textarea "Sylvain - 10/09/2025 - 14h00 Interlocuteur: M BEAURAIN - 0610394309 - FABIEN.BE…" at bounding box center [705, 326] width 402 height 147
type textarea "Sylvain - 10/09/2025 - 14h00 Interlocuteur: M BEAURAIN - 0610394309 - FABIEN.BE…"
click at [706, 442] on button "Valider la relance" at bounding box center [705, 433] width 139 height 31
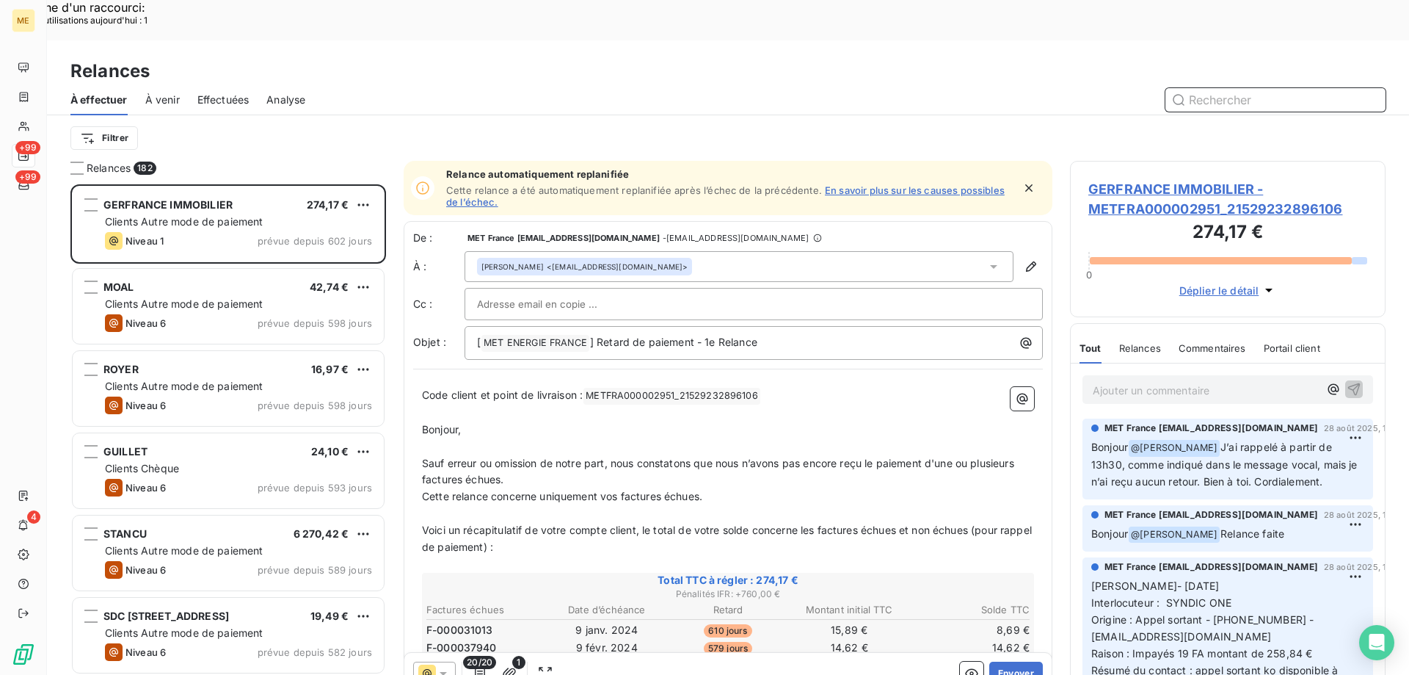
click at [238, 92] on span "Effectuées" at bounding box center [223, 99] width 52 height 15
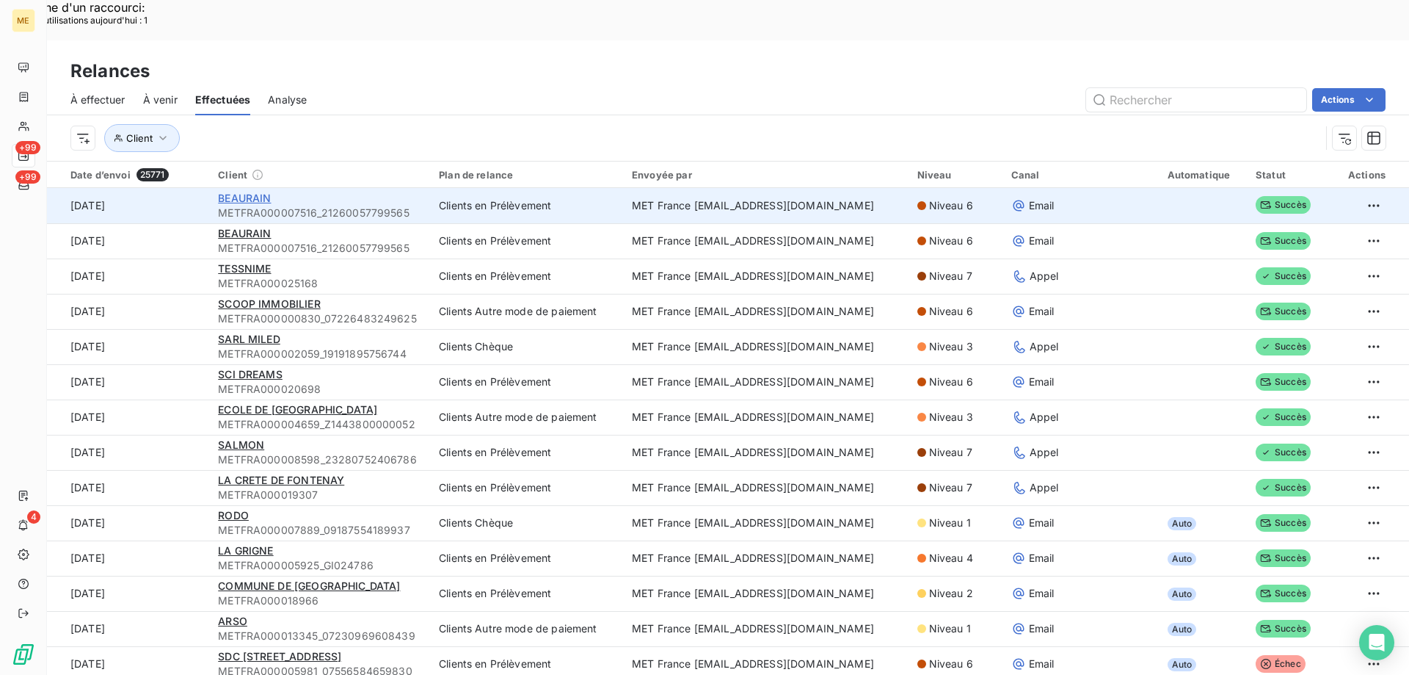
click at [246, 192] on span "BEAURAIN" at bounding box center [244, 198] width 53 height 12
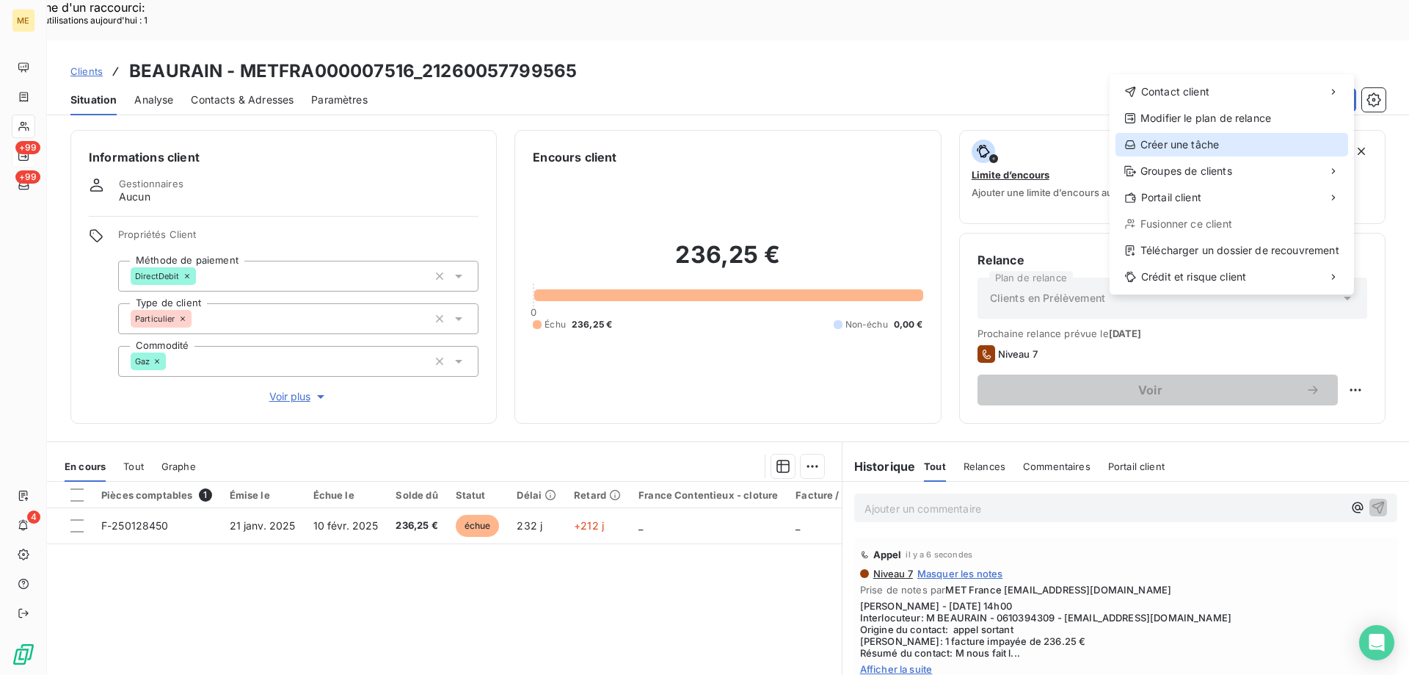
click at [1156, 151] on div "Créer une tâche" at bounding box center [1232, 144] width 233 height 23
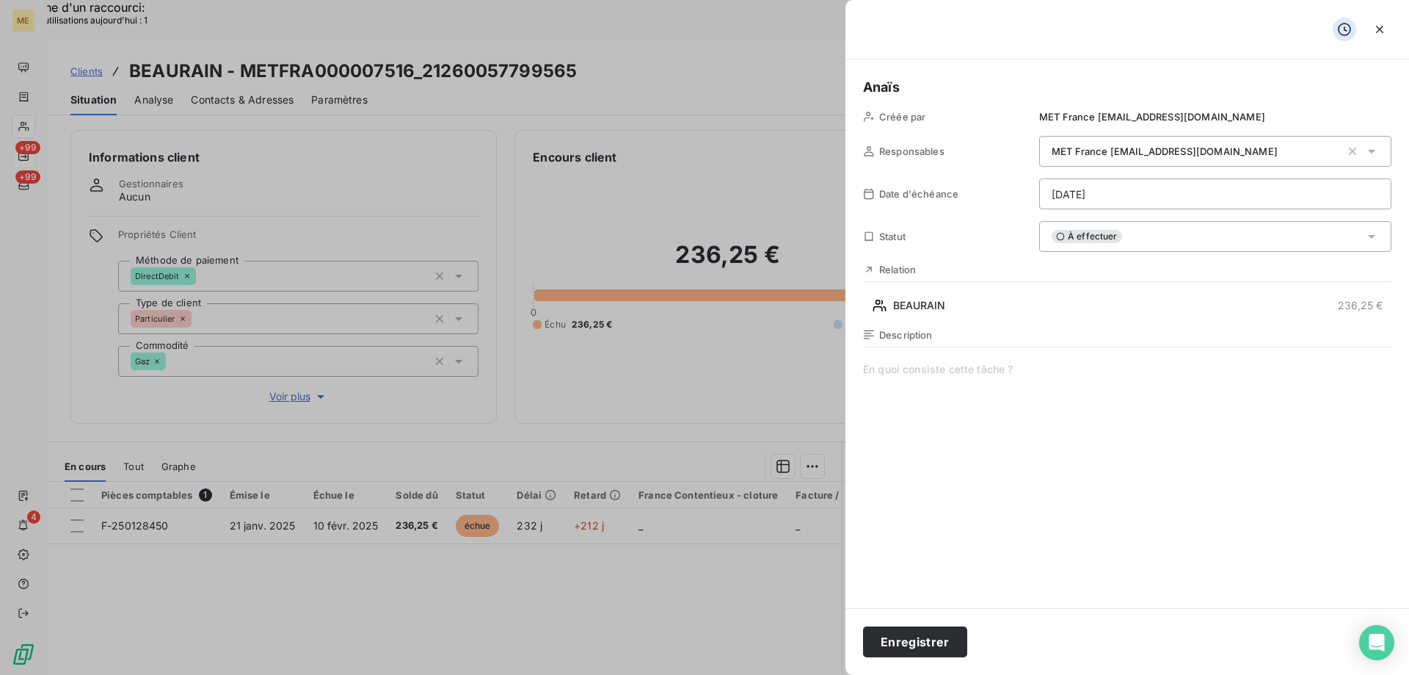
click at [942, 361] on div "Description" at bounding box center [1127, 486] width 528 height 315
click at [940, 370] on span "vérifier reception avis de virement" at bounding box center [1127, 503] width 528 height 282
click at [0, 0] on lt-span "réception" at bounding box center [0, 0] width 0 height 0
click at [908, 405] on span "vérifier réception avis de virement" at bounding box center [1127, 503] width 528 height 282
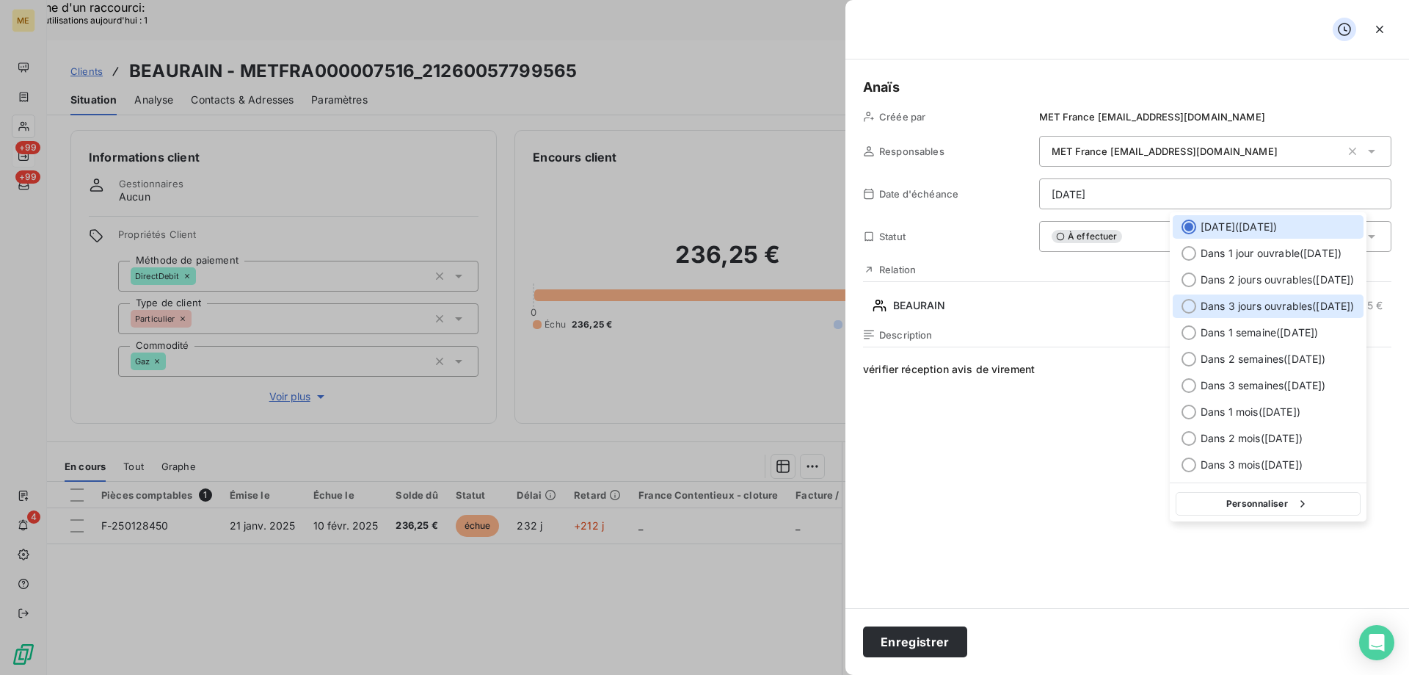
click at [1194, 306] on div at bounding box center [1189, 306] width 15 height 15
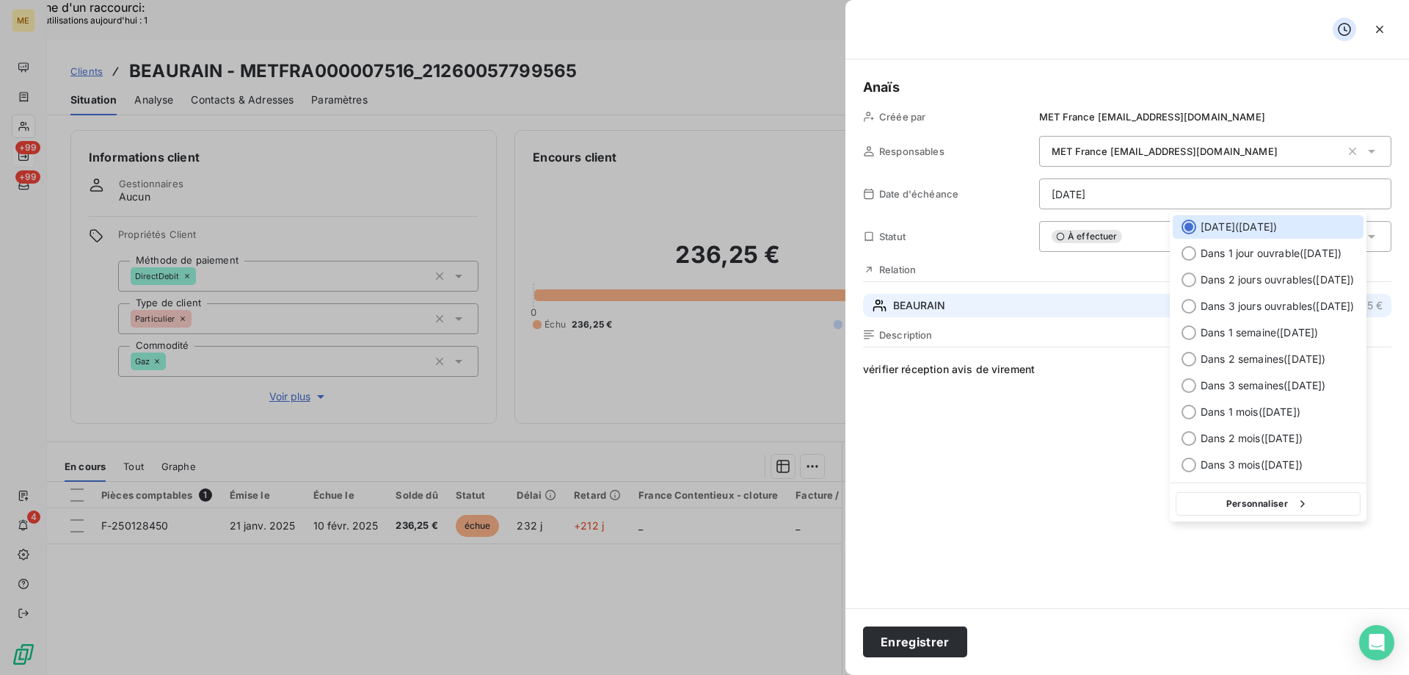
type input "15/09/2025"
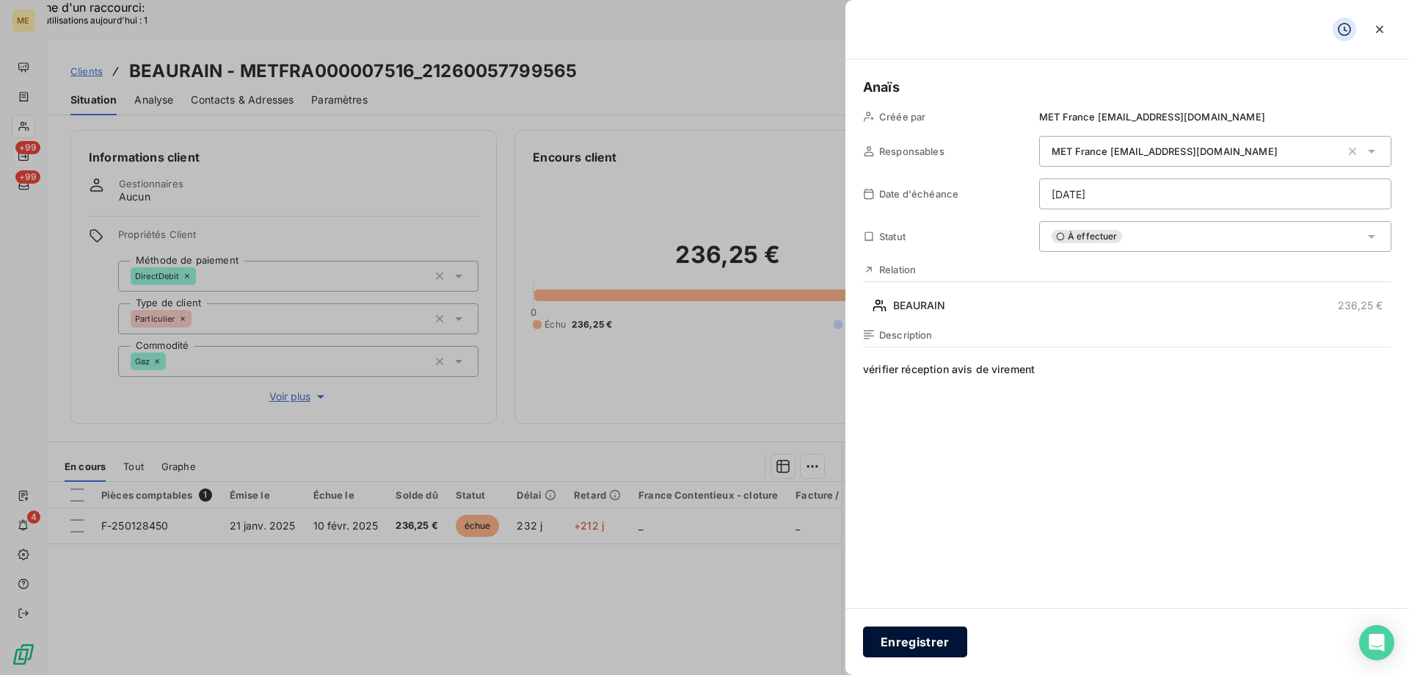
click at [926, 646] on button "Enregistrer" at bounding box center [915, 641] width 104 height 31
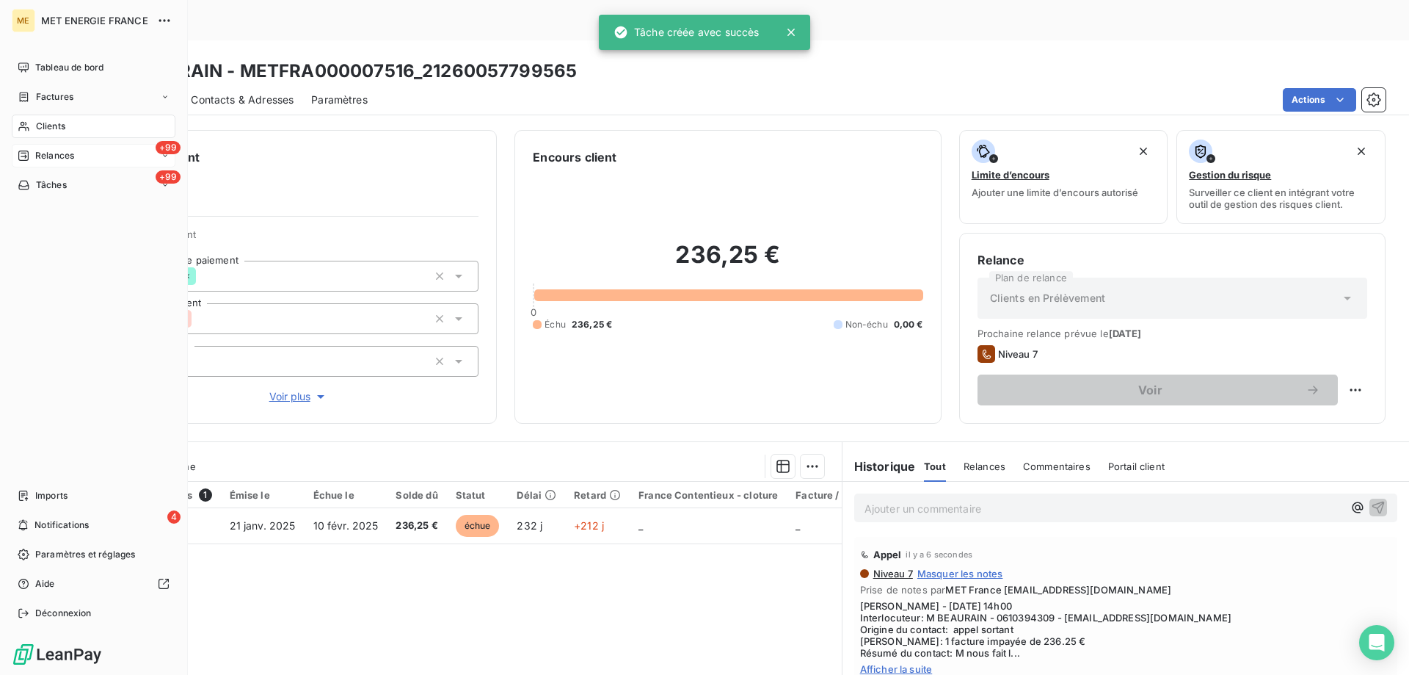
click at [40, 156] on span "Relances" at bounding box center [54, 155] width 39 height 13
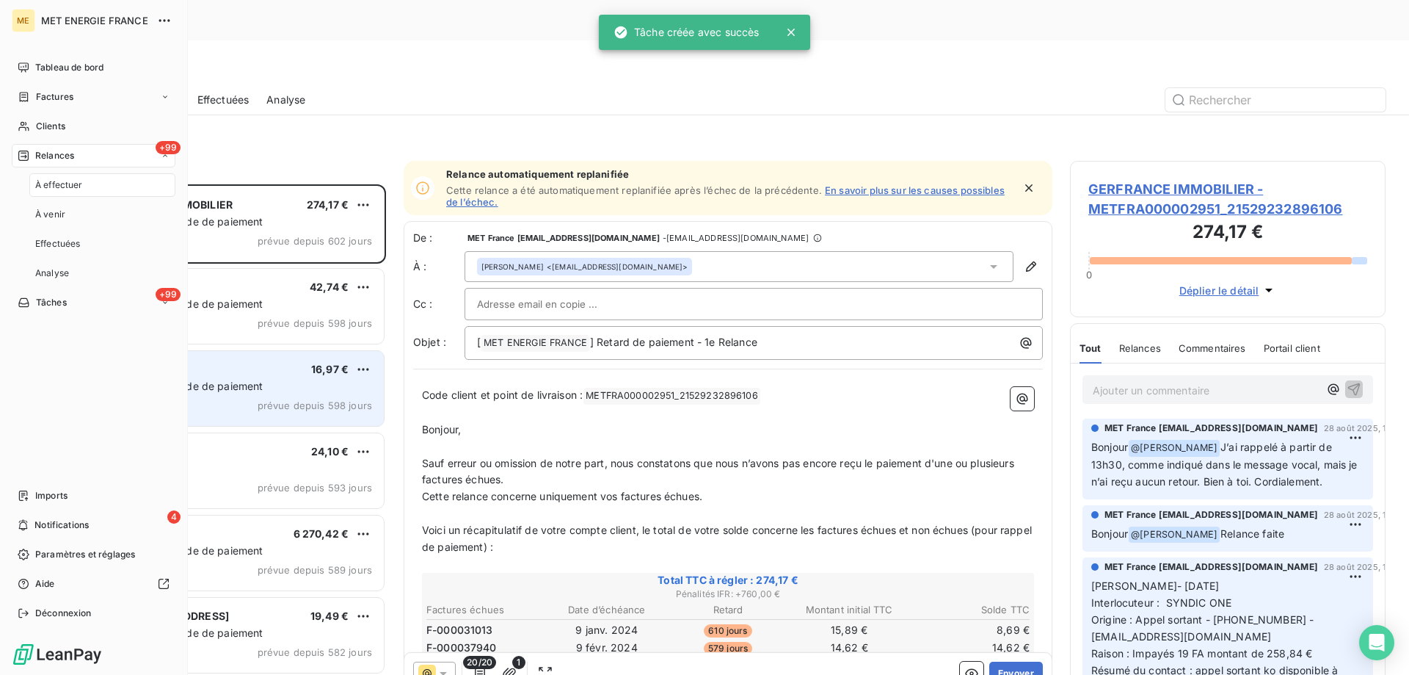
scroll to position [520, 305]
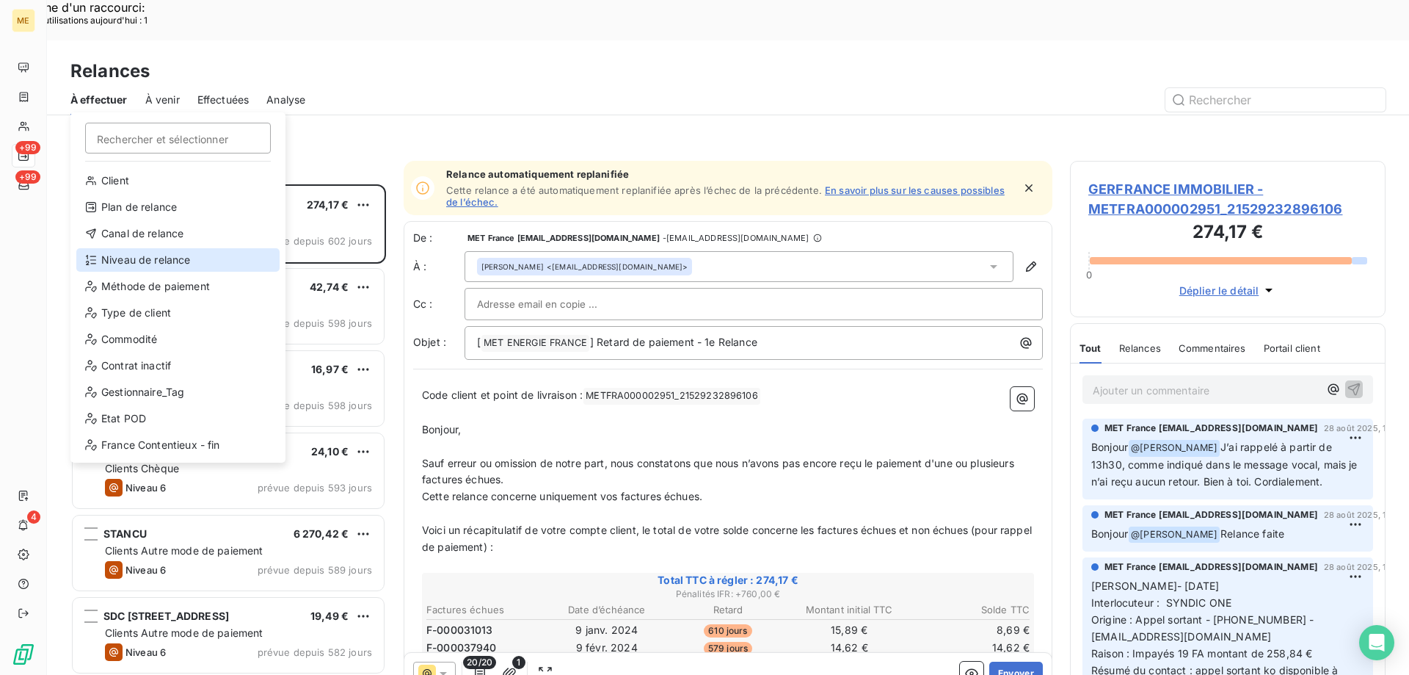
click at [131, 255] on div "Niveau de relance" at bounding box center [177, 259] width 203 height 23
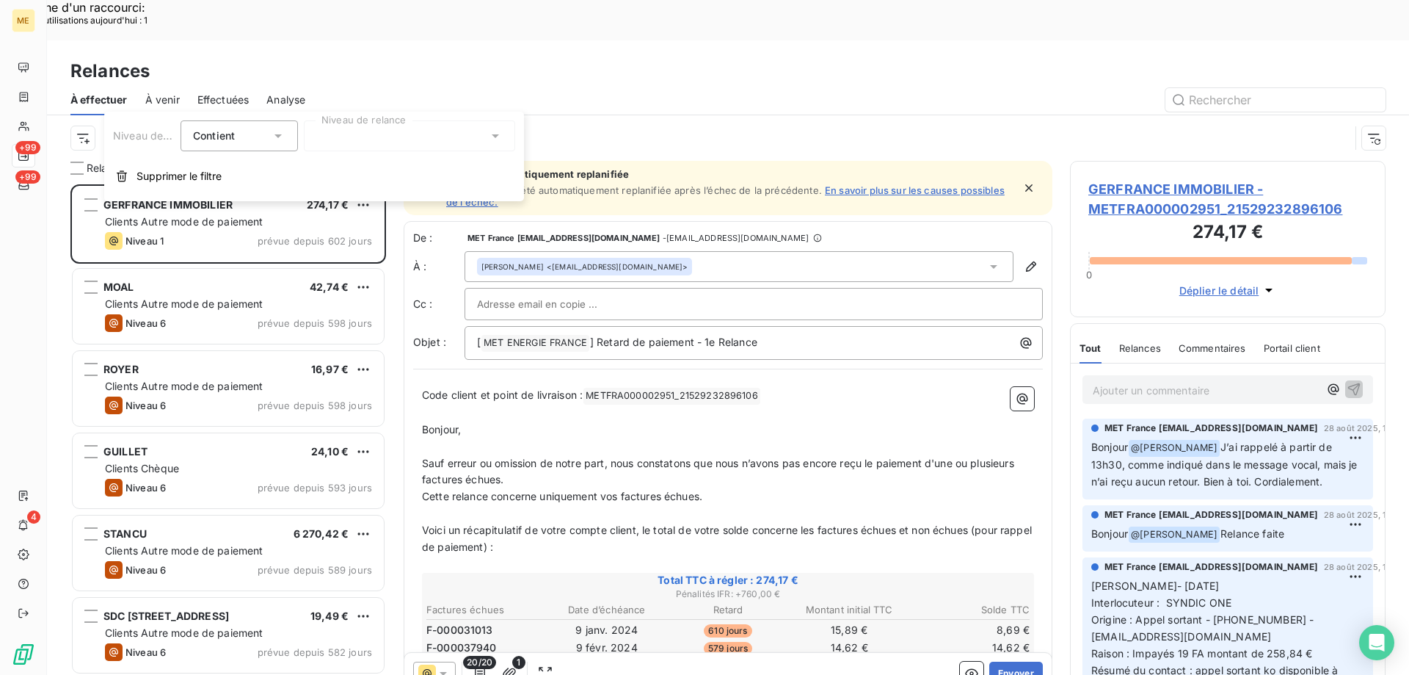
click at [346, 142] on div at bounding box center [409, 135] width 211 height 31
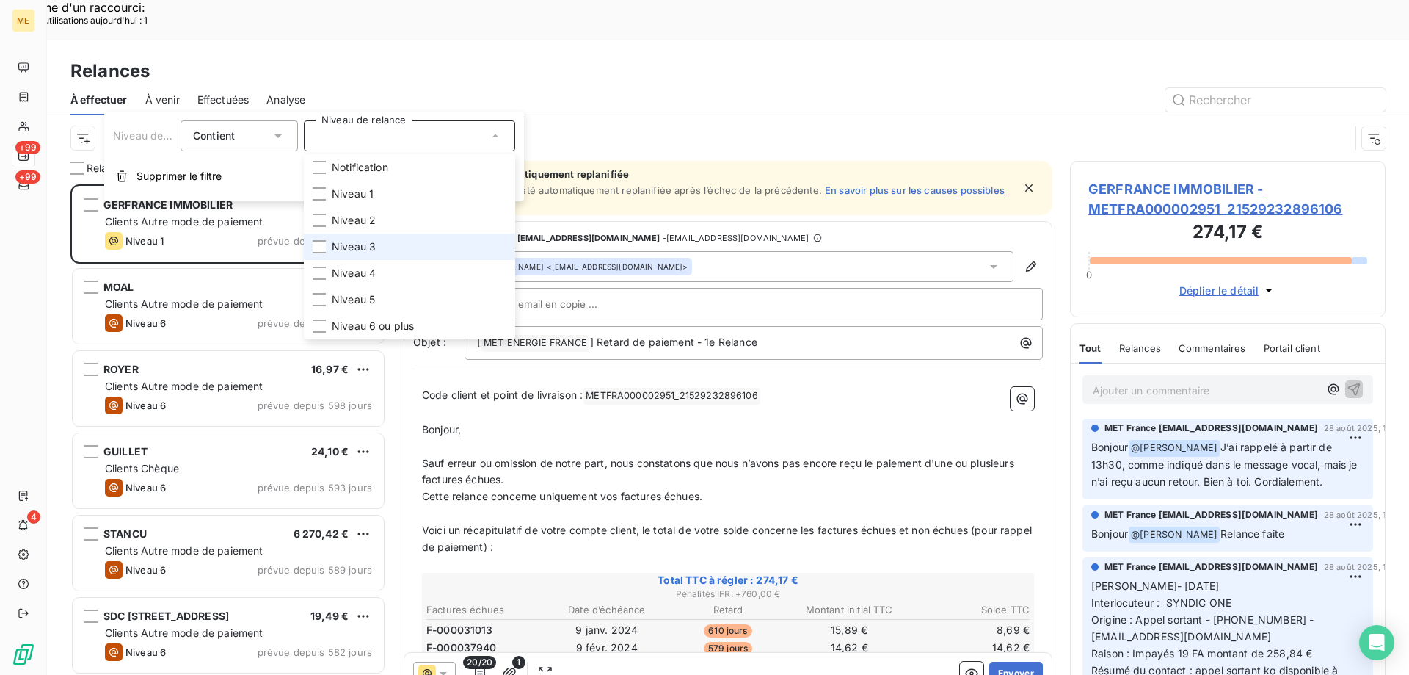
click at [342, 244] on span "Niveau 3" at bounding box center [354, 246] width 44 height 15
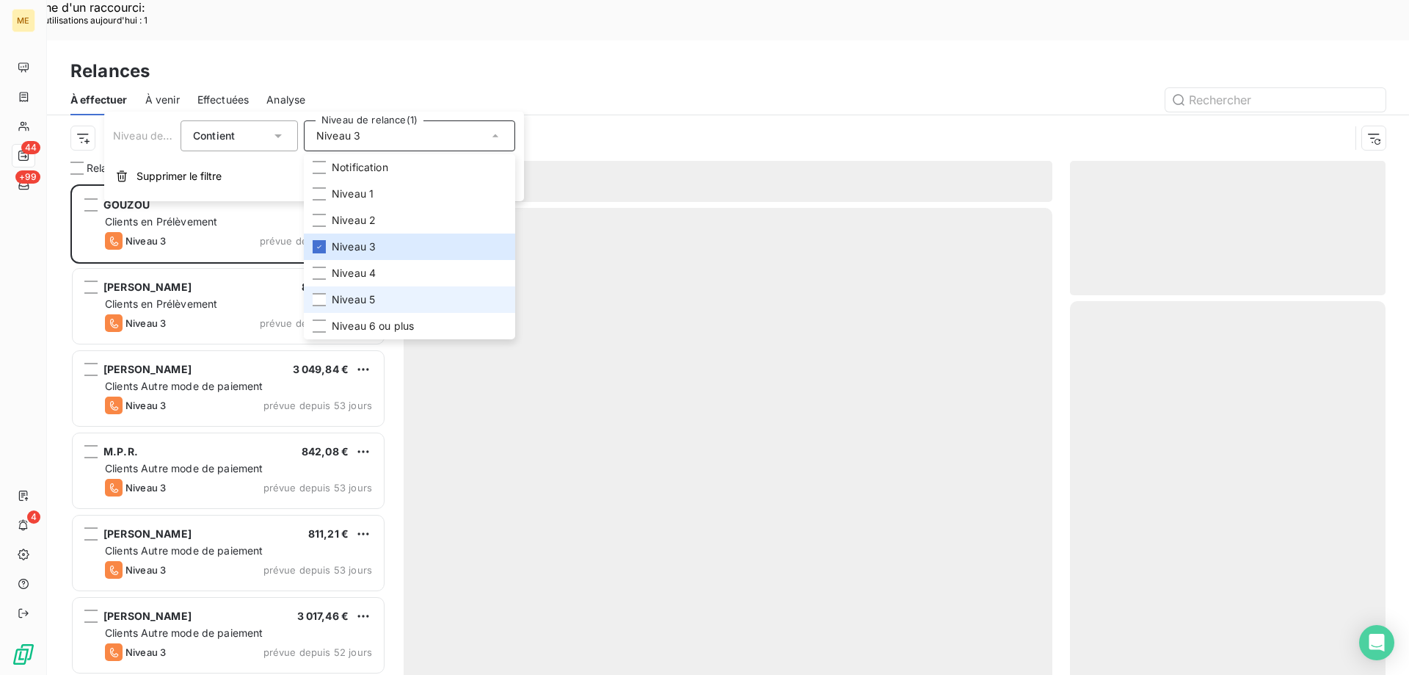
click at [347, 293] on span "Niveau 5" at bounding box center [353, 299] width 43 height 15
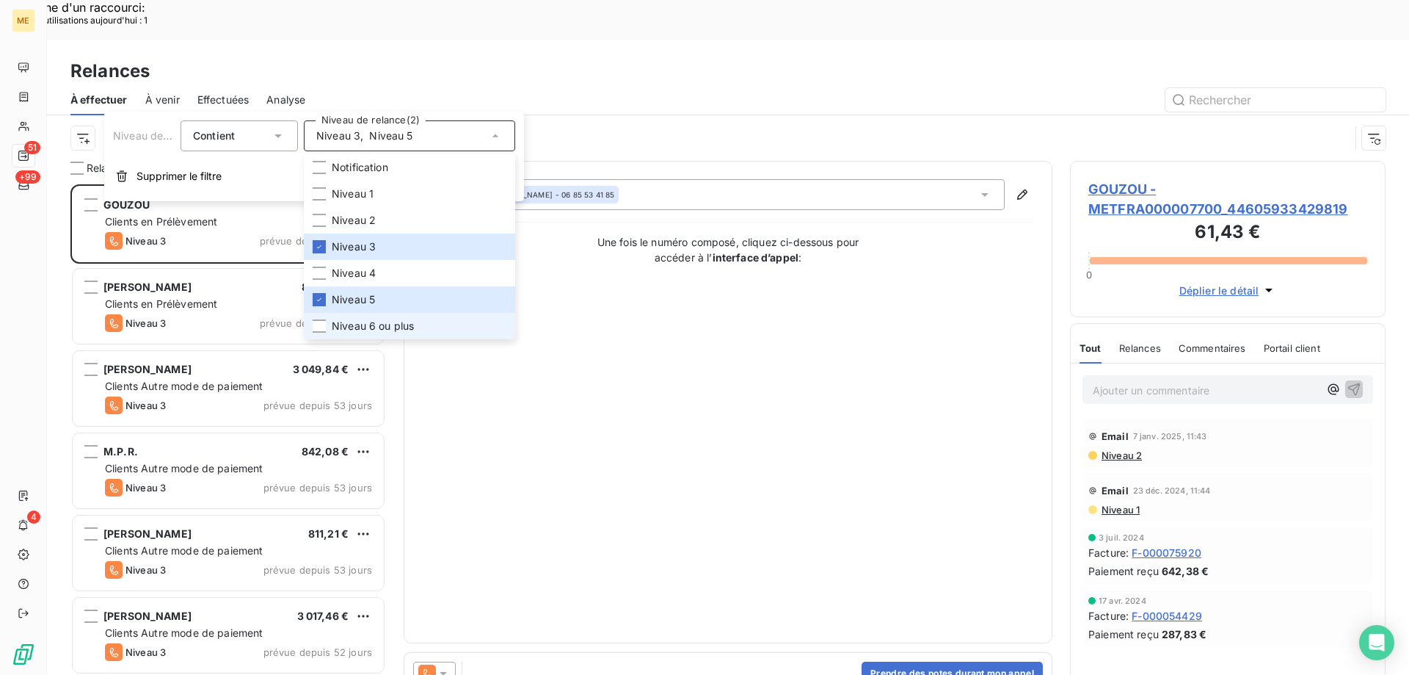
click at [349, 330] on span "Niveau 6 ou plus" at bounding box center [373, 326] width 82 height 15
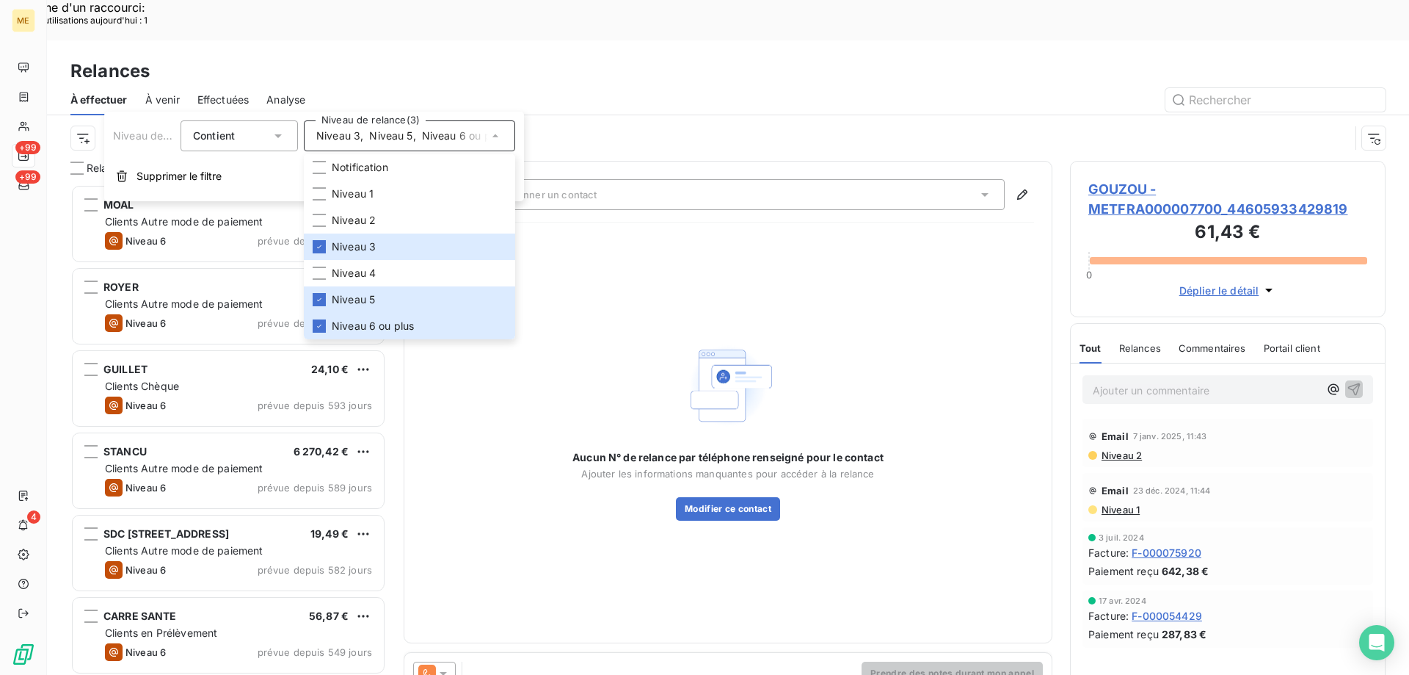
scroll to position [520, 305]
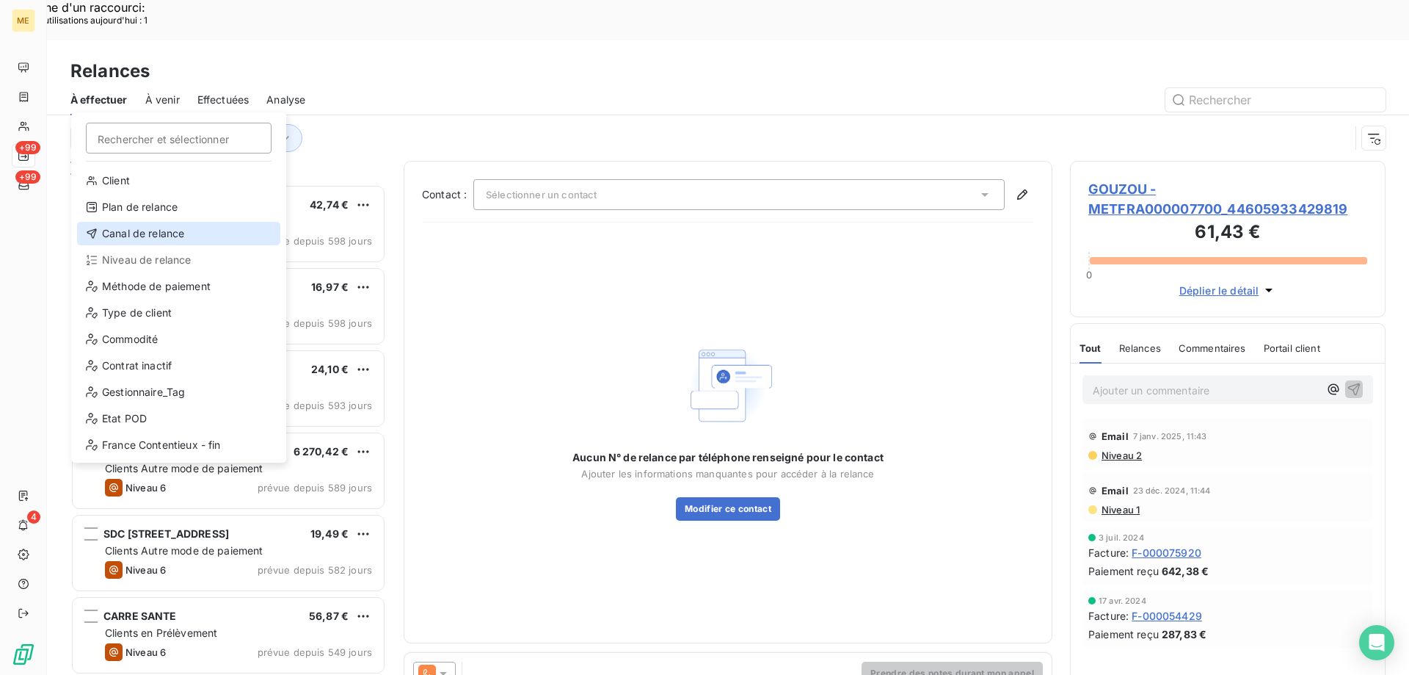
click at [145, 236] on div "Canal de relance" at bounding box center [178, 233] width 203 height 23
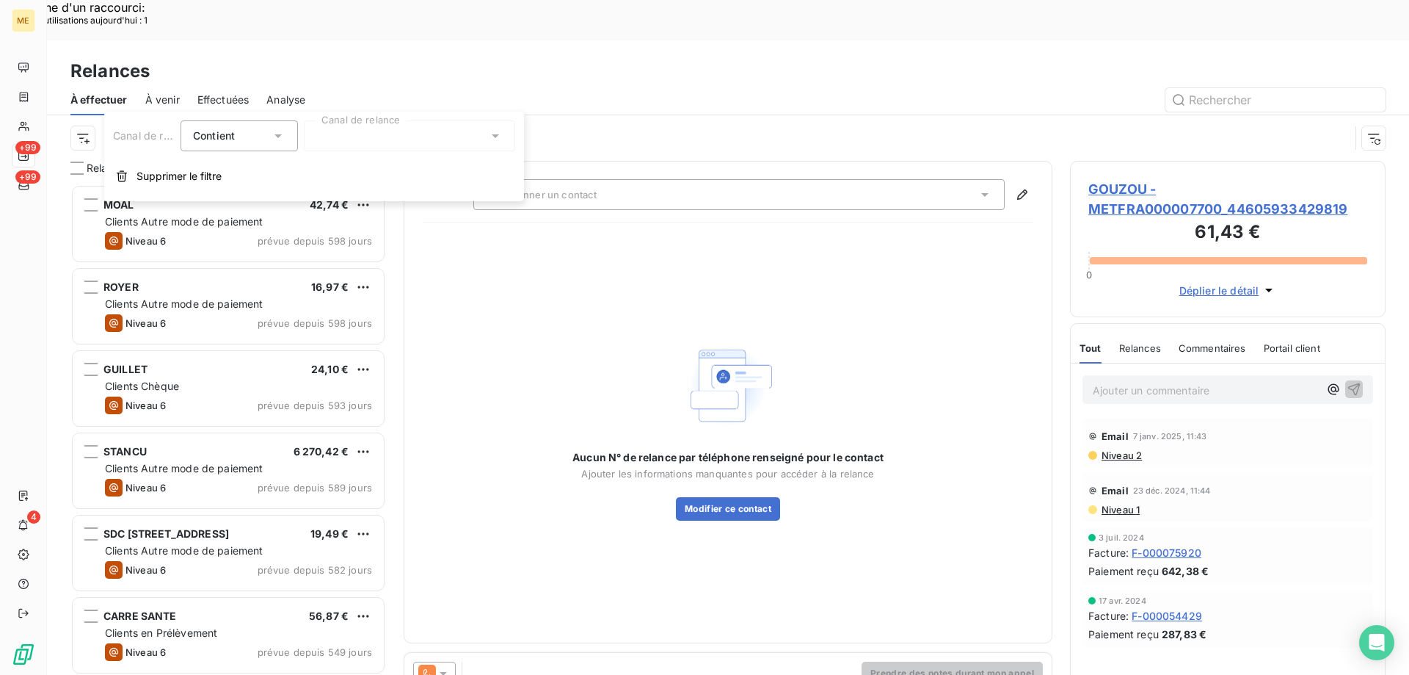
click at [363, 134] on div at bounding box center [409, 135] width 211 height 31
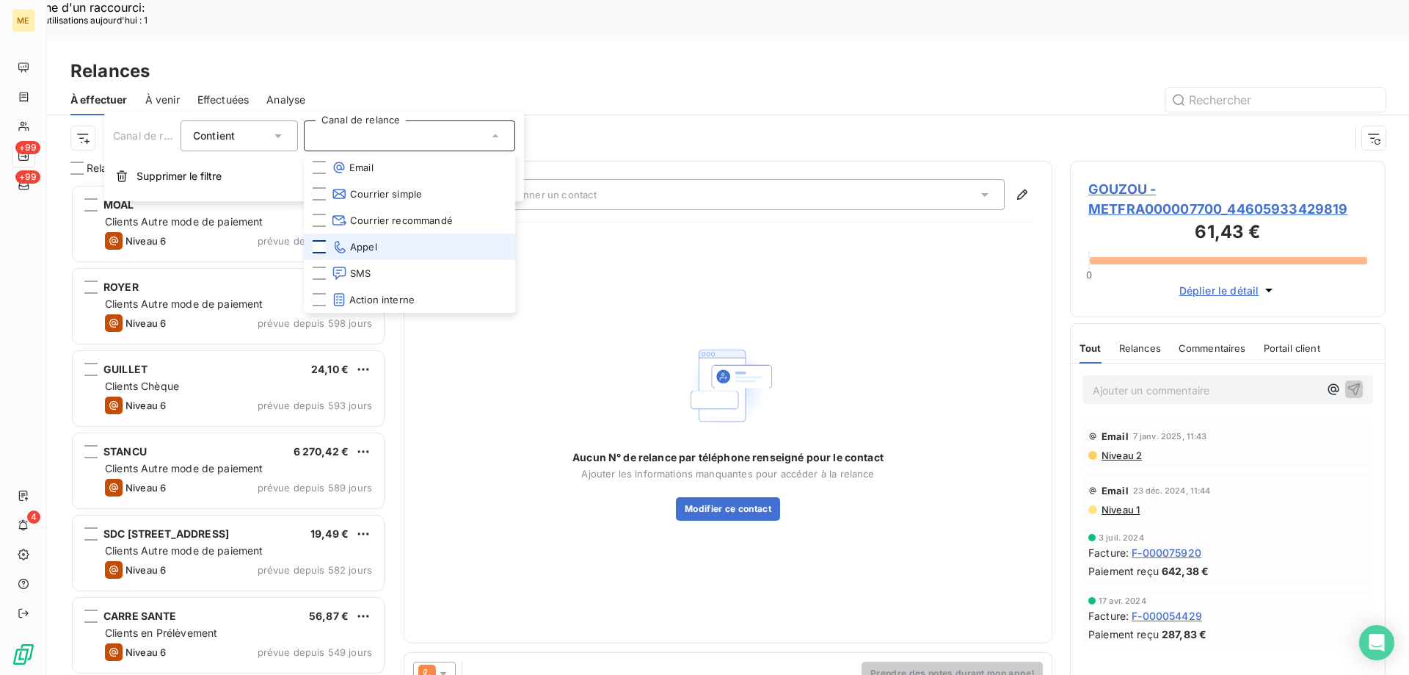
click at [313, 248] on div at bounding box center [319, 246] width 13 height 13
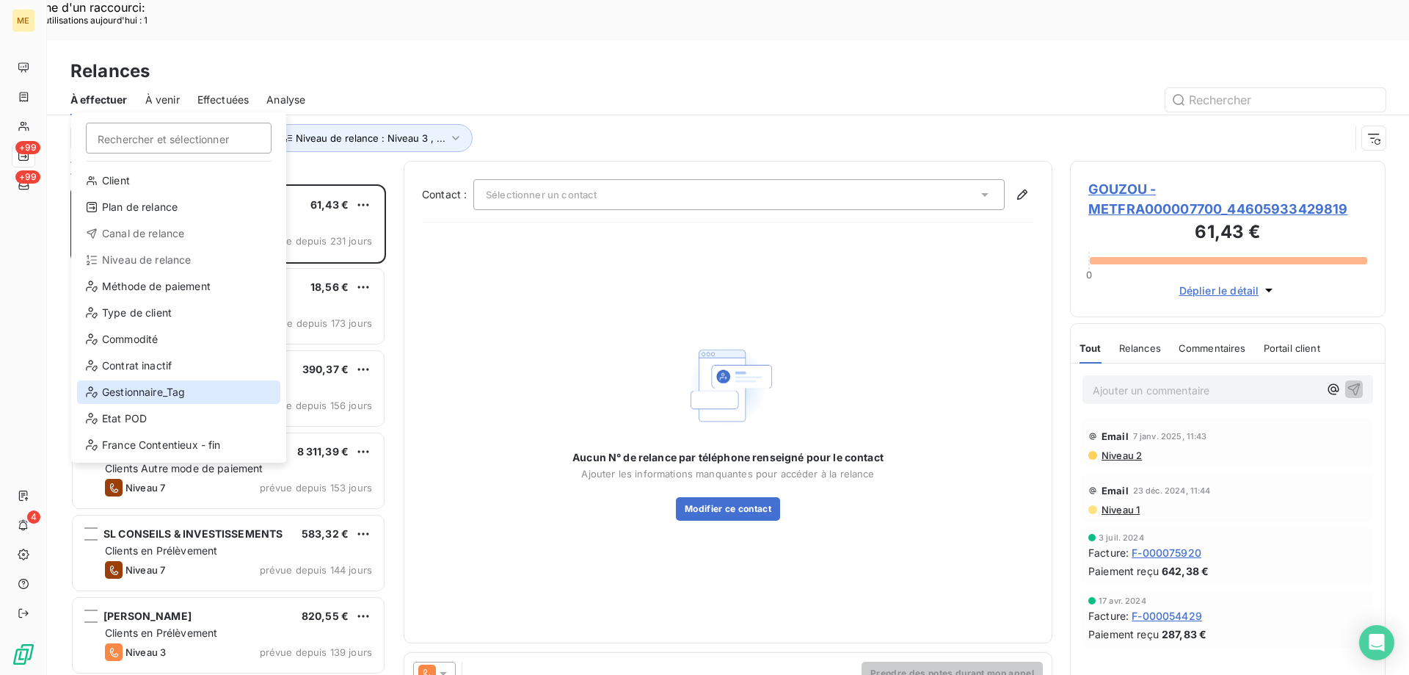
click at [180, 394] on div "Gestionnaire_Tag" at bounding box center [178, 391] width 203 height 23
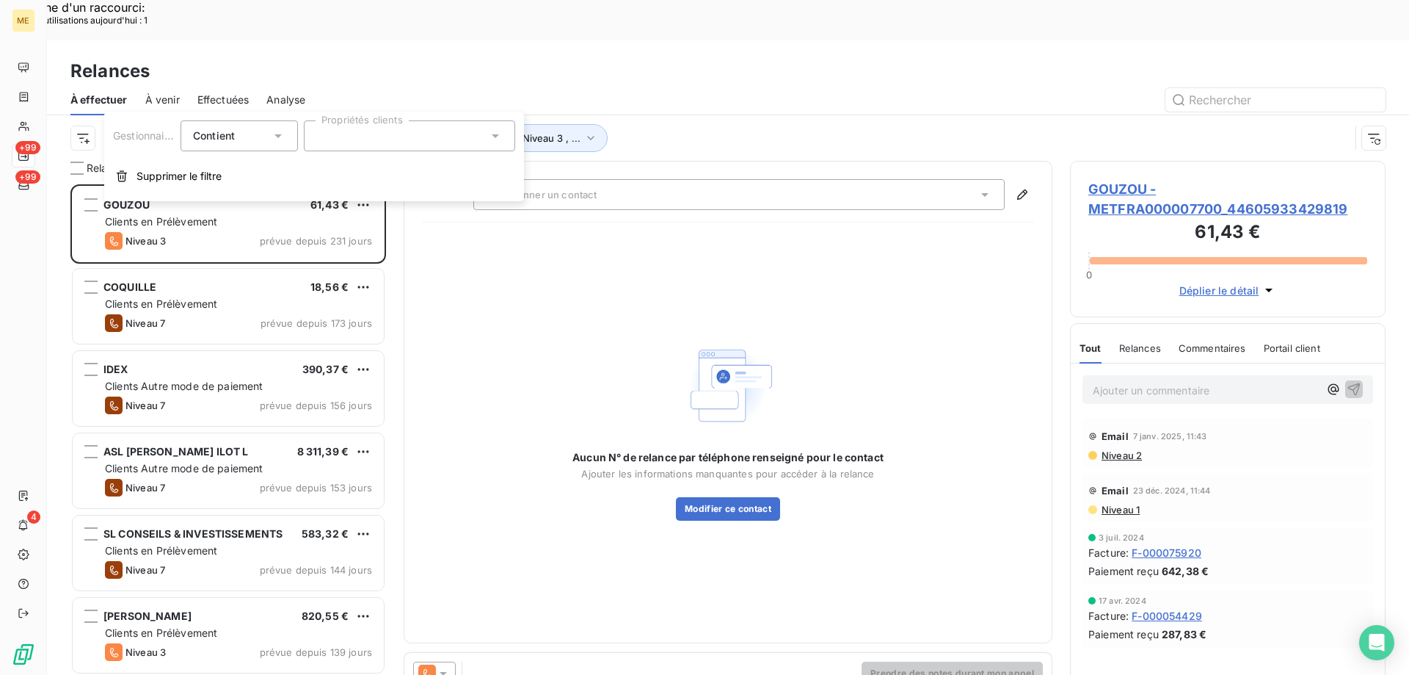
click at [368, 137] on div at bounding box center [409, 135] width 211 height 31
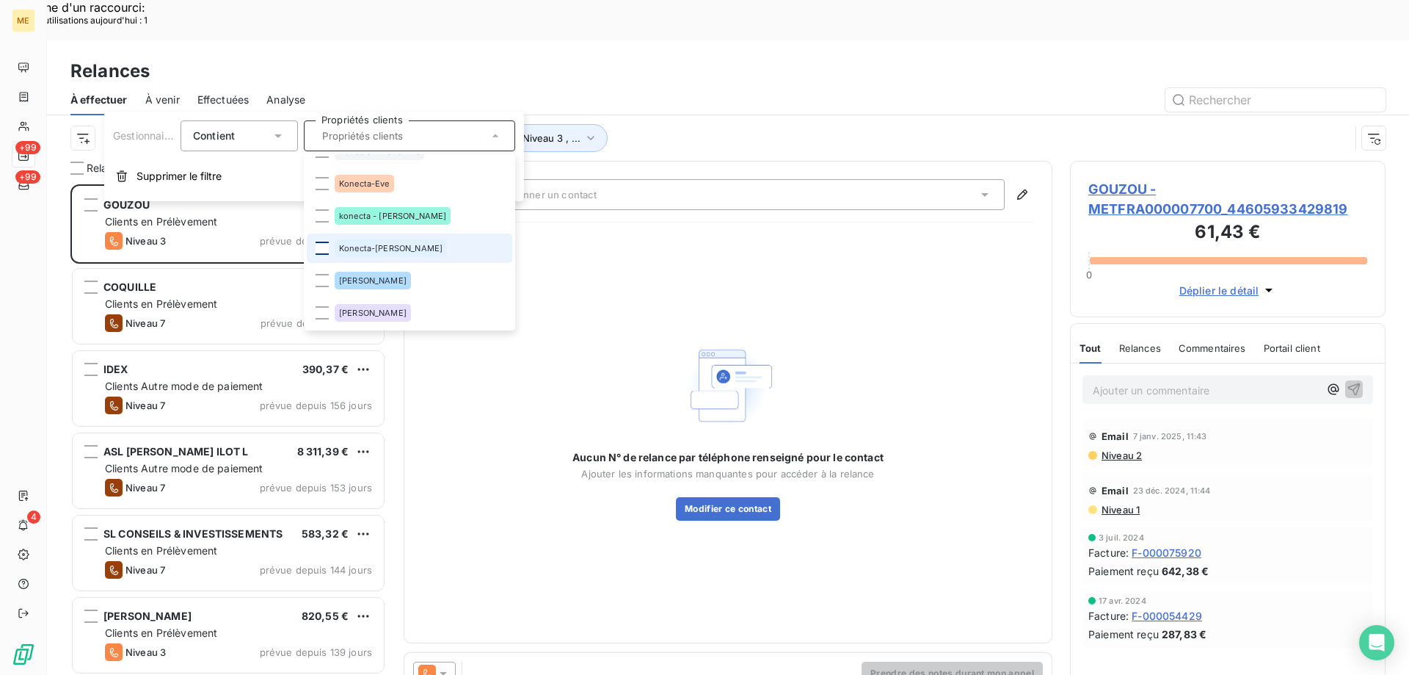
scroll to position [0, 0]
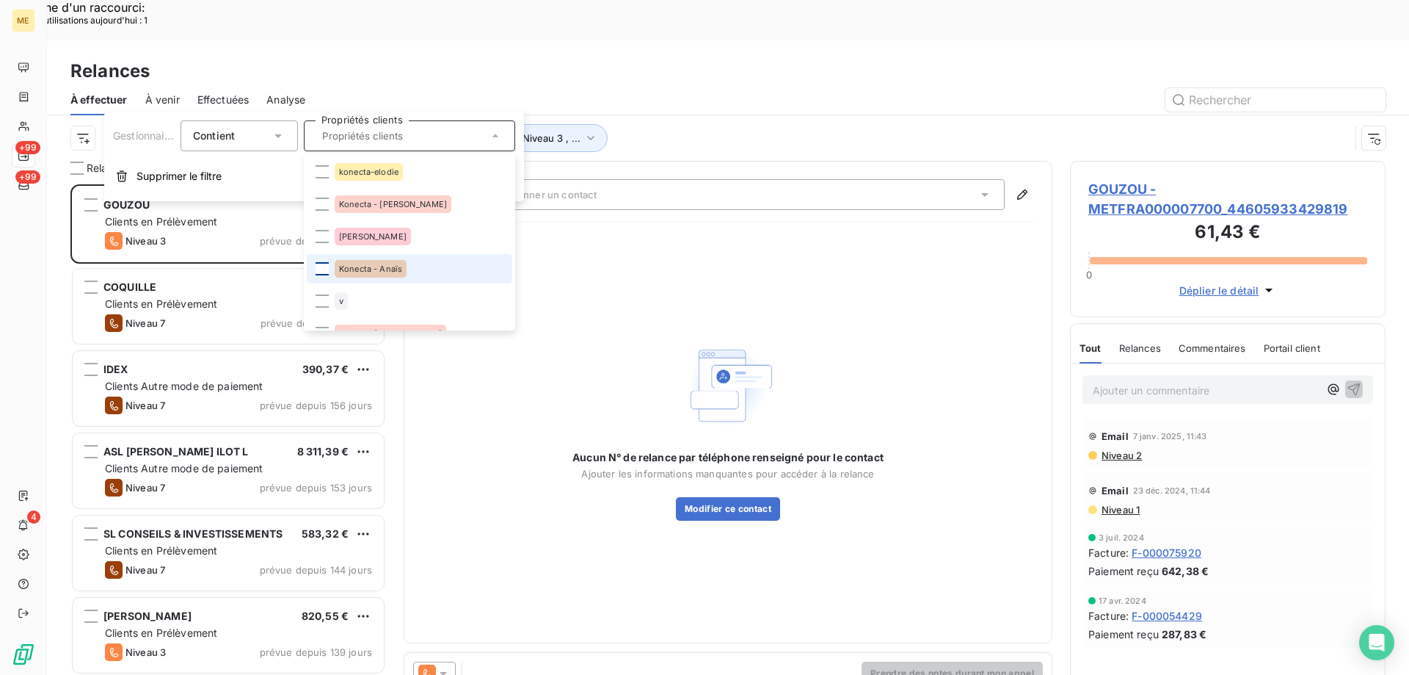
click at [324, 269] on div at bounding box center [322, 268] width 13 height 13
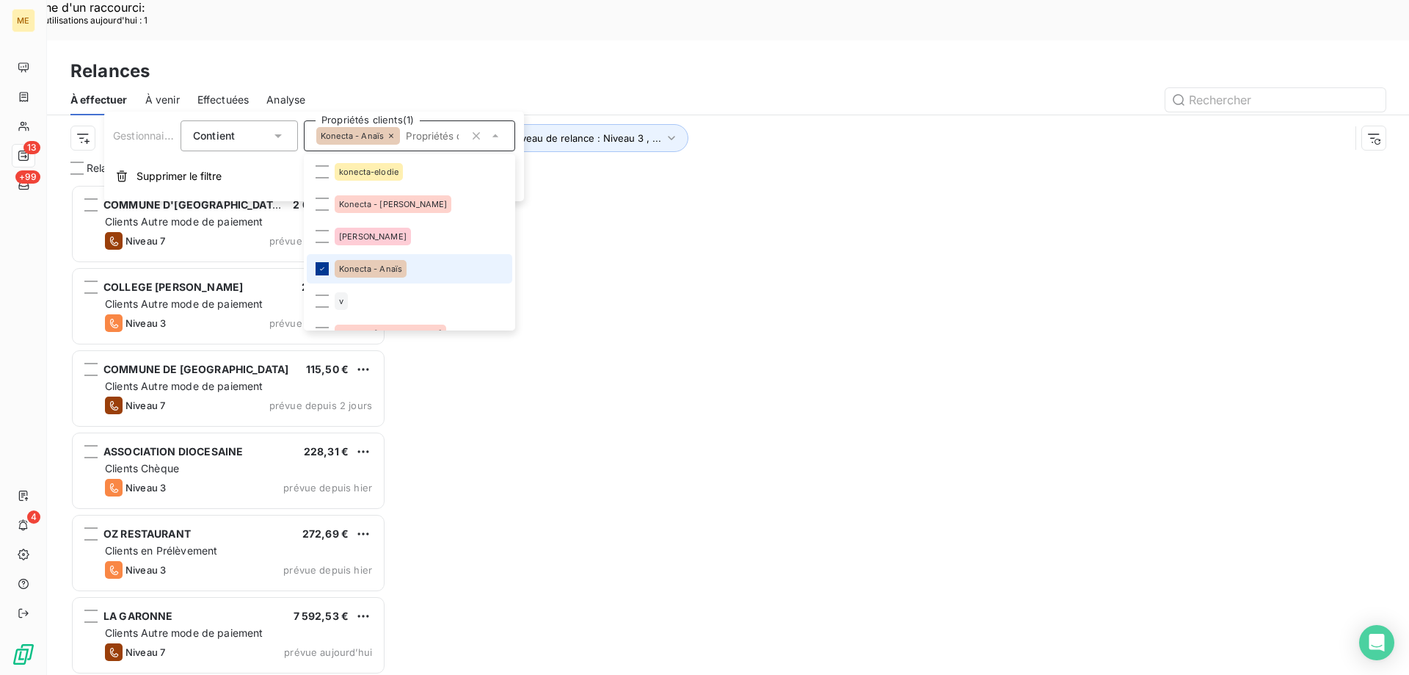
scroll to position [520, 305]
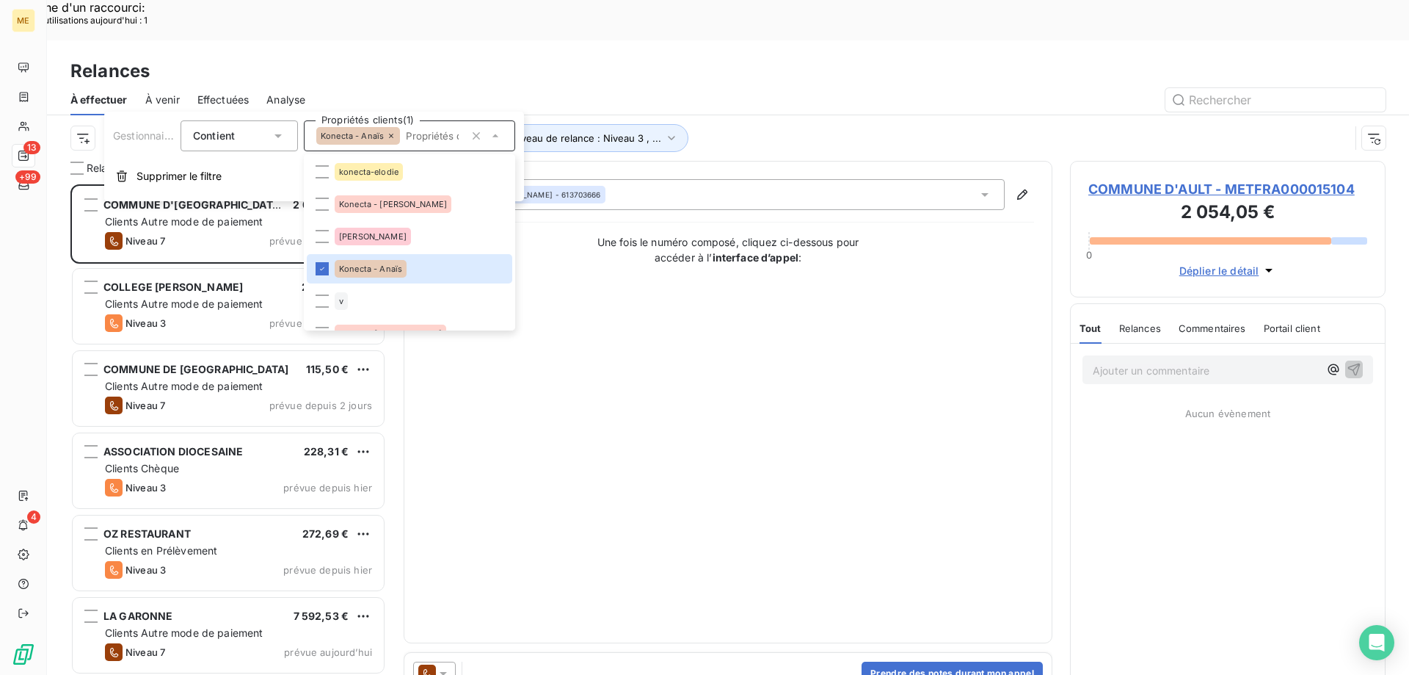
click at [719, 294] on div "Contact : Clément Duchossois - 613703666 Une fois le numéro composé, cliquez ci…" at bounding box center [728, 402] width 612 height 446
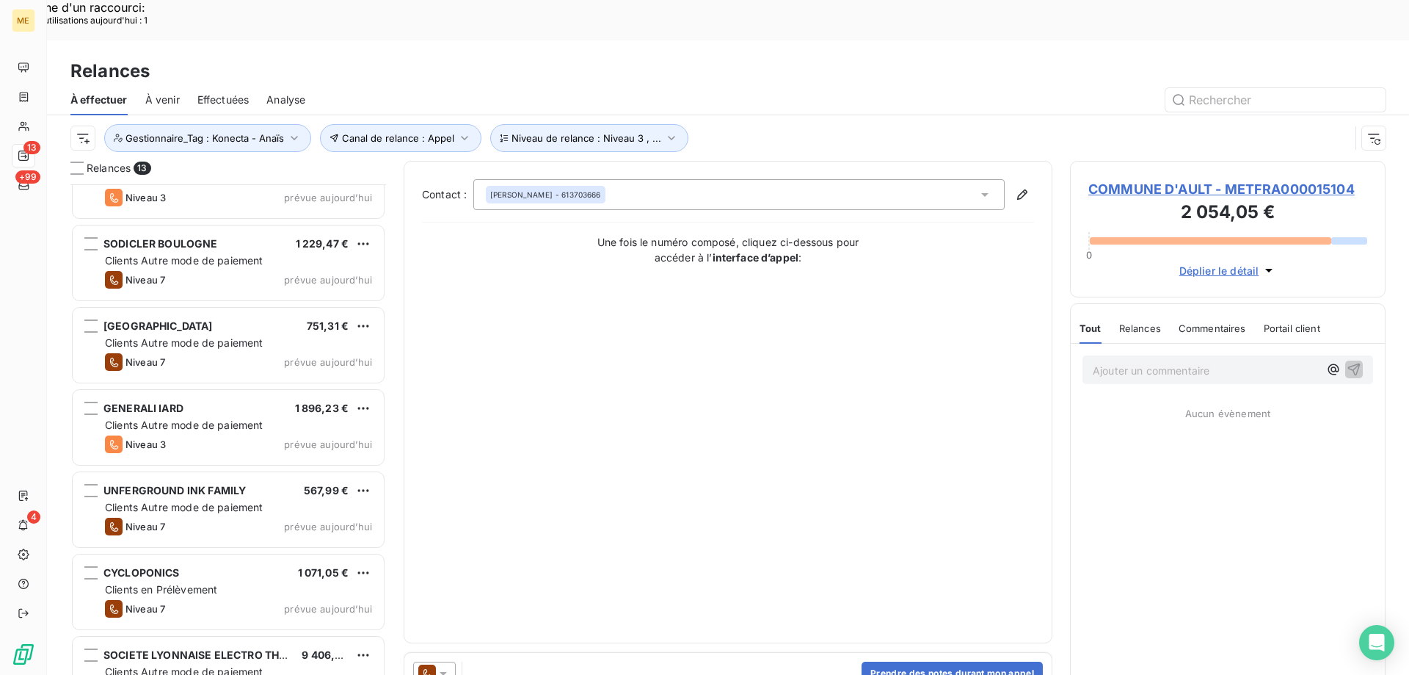
scroll to position [539, 0]
click at [241, 335] on span "Clients Autre mode de paiement" at bounding box center [184, 341] width 159 height 12
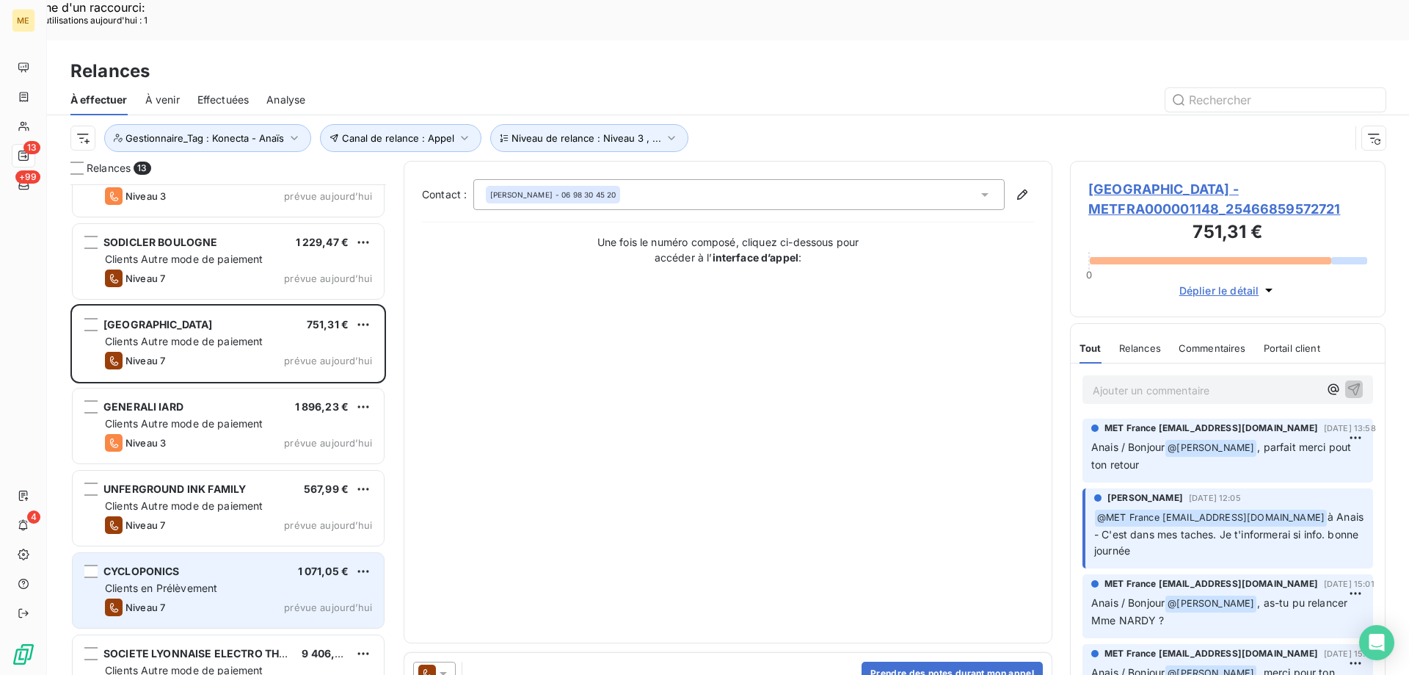
click at [243, 581] on div "Clients en Prélèvement" at bounding box center [238, 588] width 267 height 15
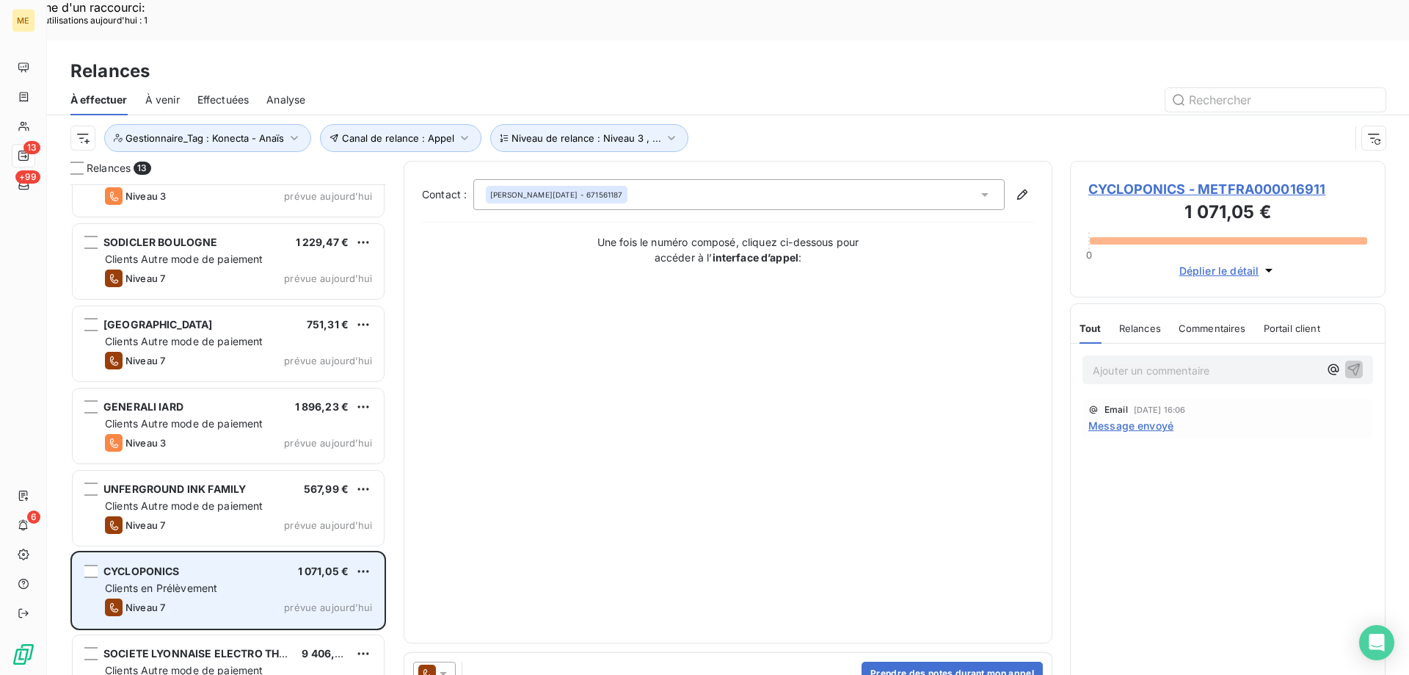
click at [139, 581] on span "Clients en Prélèvement" at bounding box center [161, 587] width 112 height 12
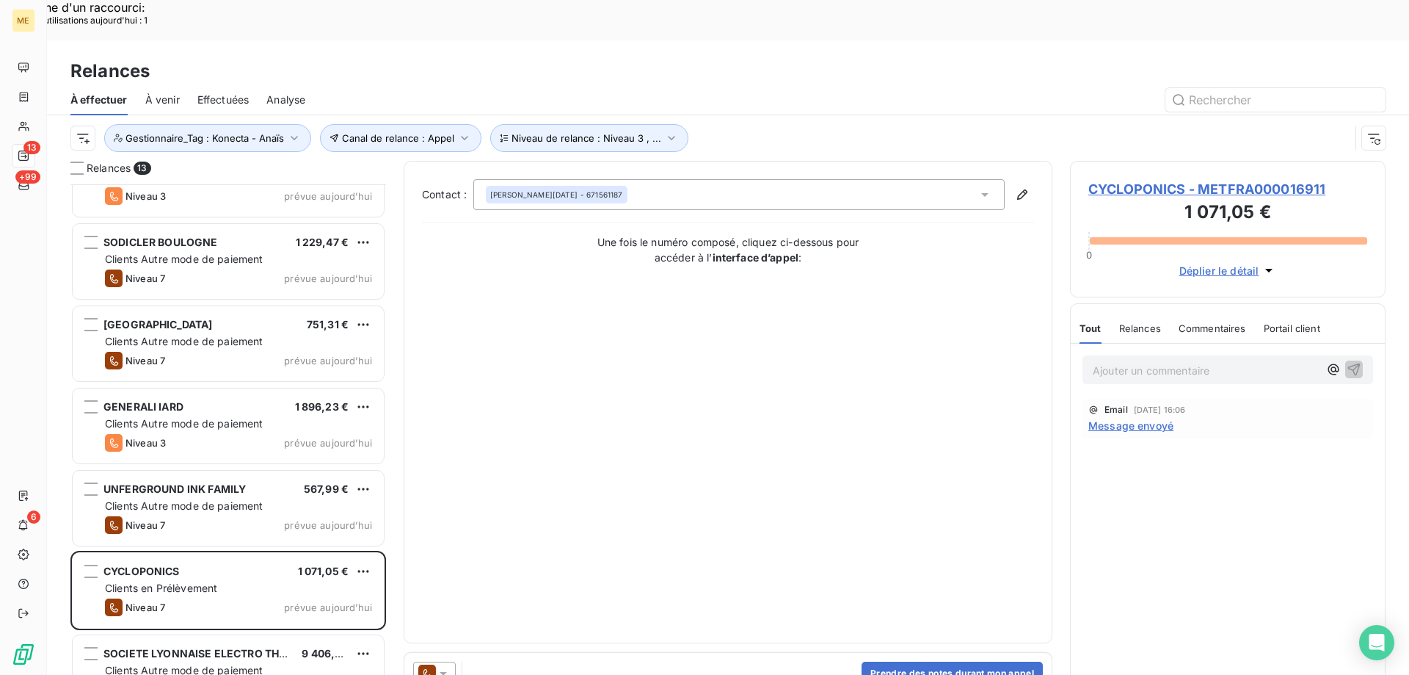
click at [1168, 179] on span "CYCLOPONICS - METFRA000016911" at bounding box center [1228, 189] width 279 height 20
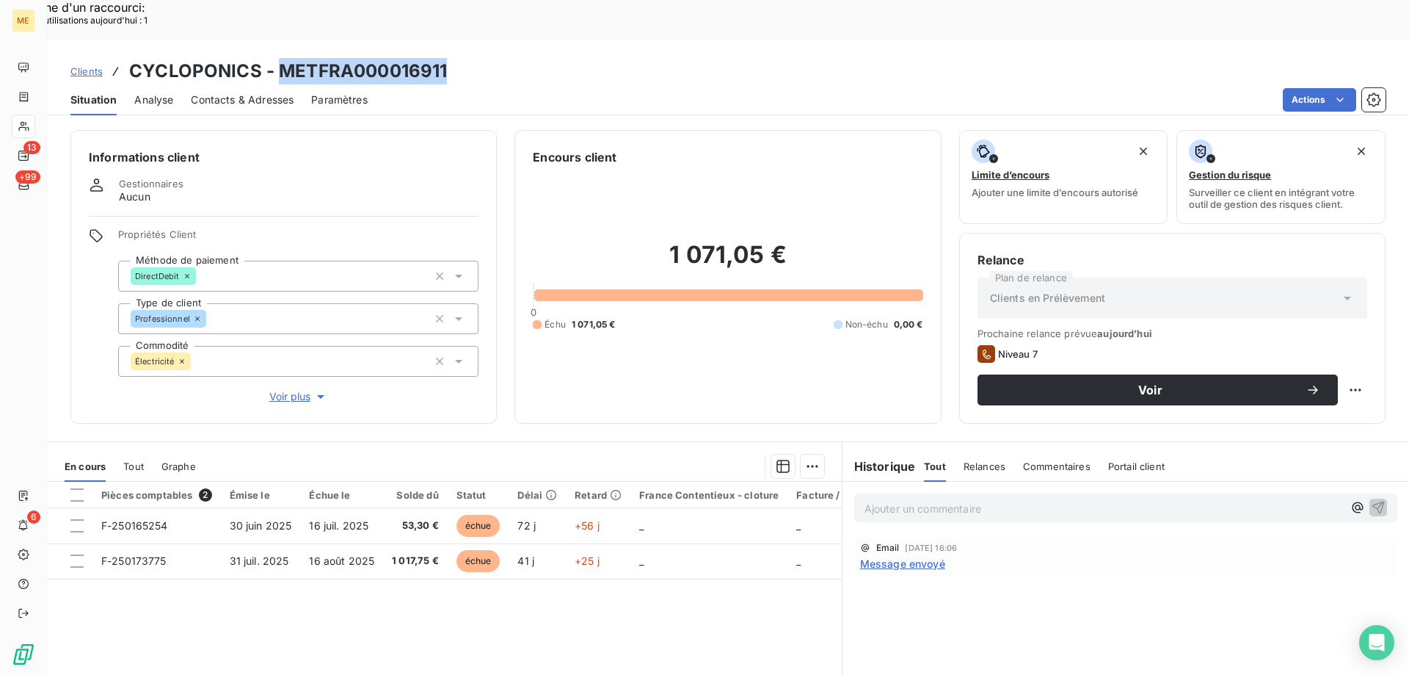
drag, startPoint x: 277, startPoint y: 28, endPoint x: 453, endPoint y: 24, distance: 176.2
click at [453, 58] on div "Clients CYCLOPONICS - METFRA000016911" at bounding box center [728, 71] width 1362 height 26
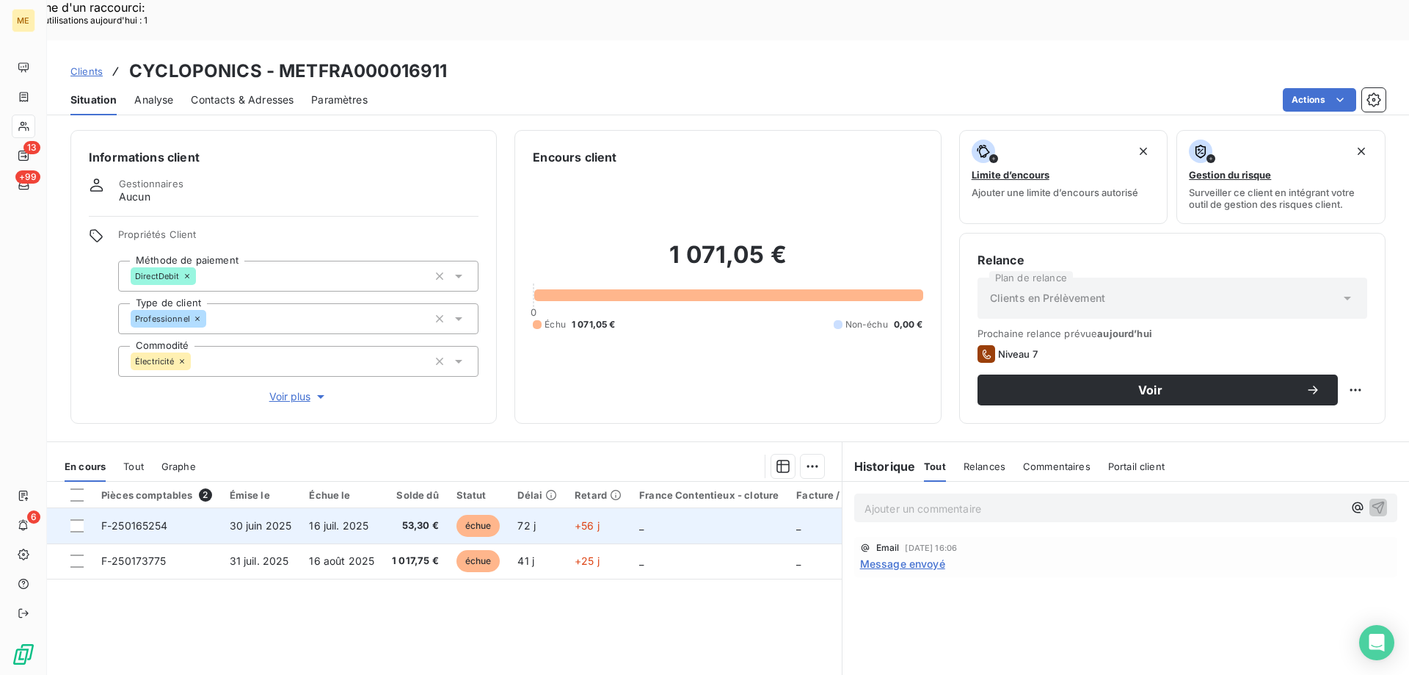
click at [132, 519] on span "F-250165254" at bounding box center [134, 525] width 67 height 12
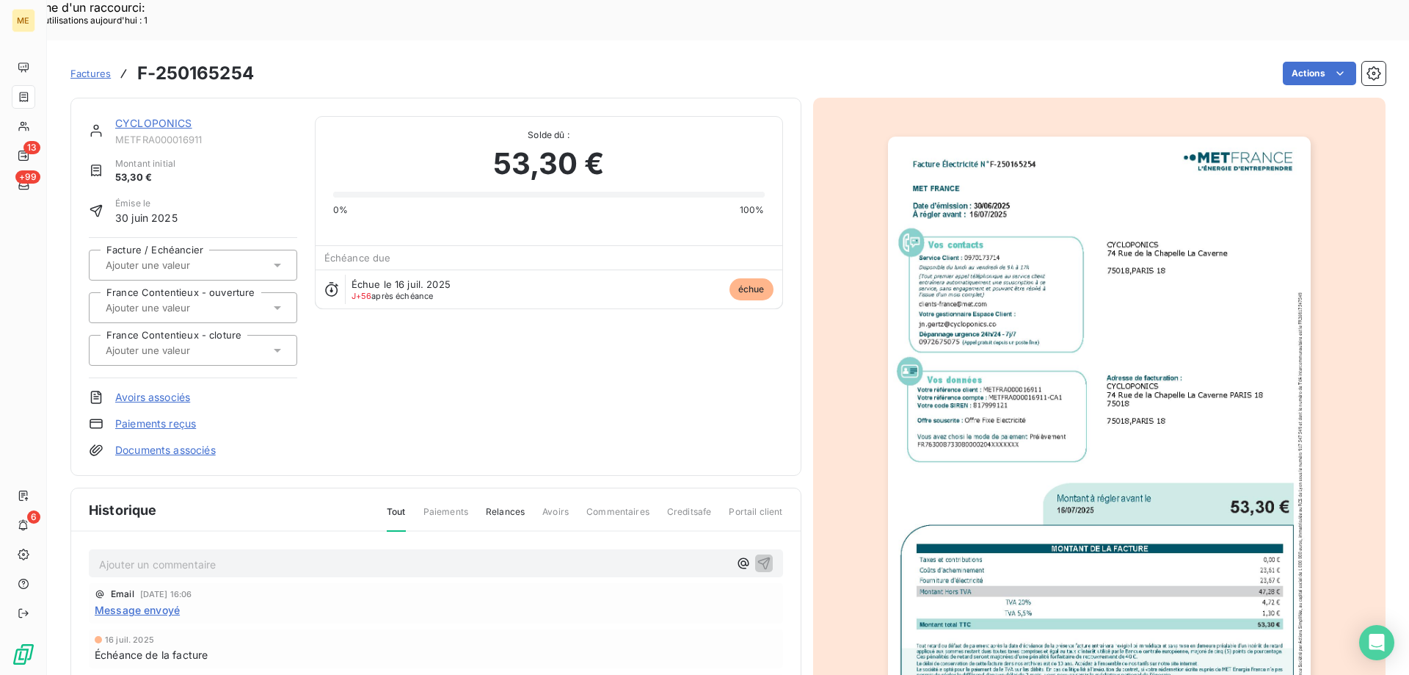
click at [1091, 506] on img "button" at bounding box center [1099, 435] width 423 height 597
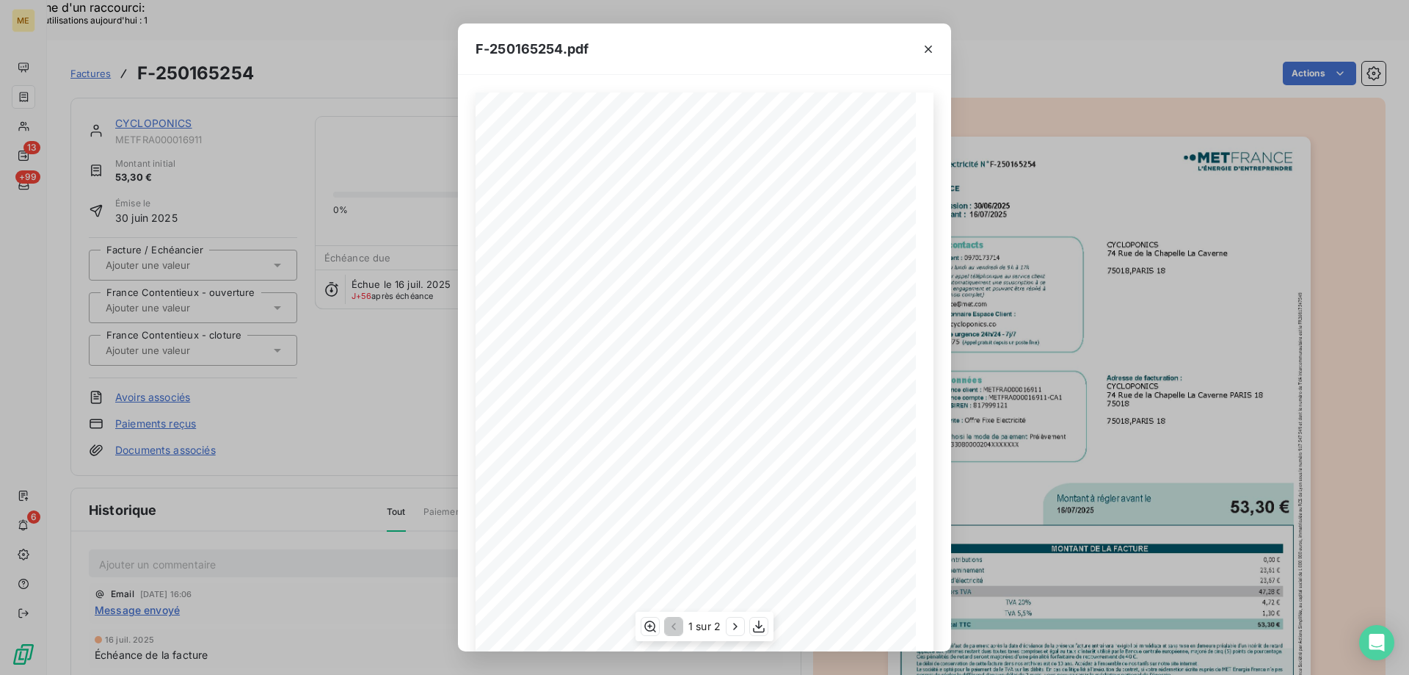
scroll to position [101, 0]
click at [759, 625] on icon "button" at bounding box center [759, 626] width 12 height 12
click at [730, 542] on span "Ces pénalités de retard seront majorées d’une pénalité forfaitaire de recouvrem…" at bounding box center [629, 541] width 231 height 5
click at [732, 625] on icon "button" at bounding box center [735, 626] width 15 height 15
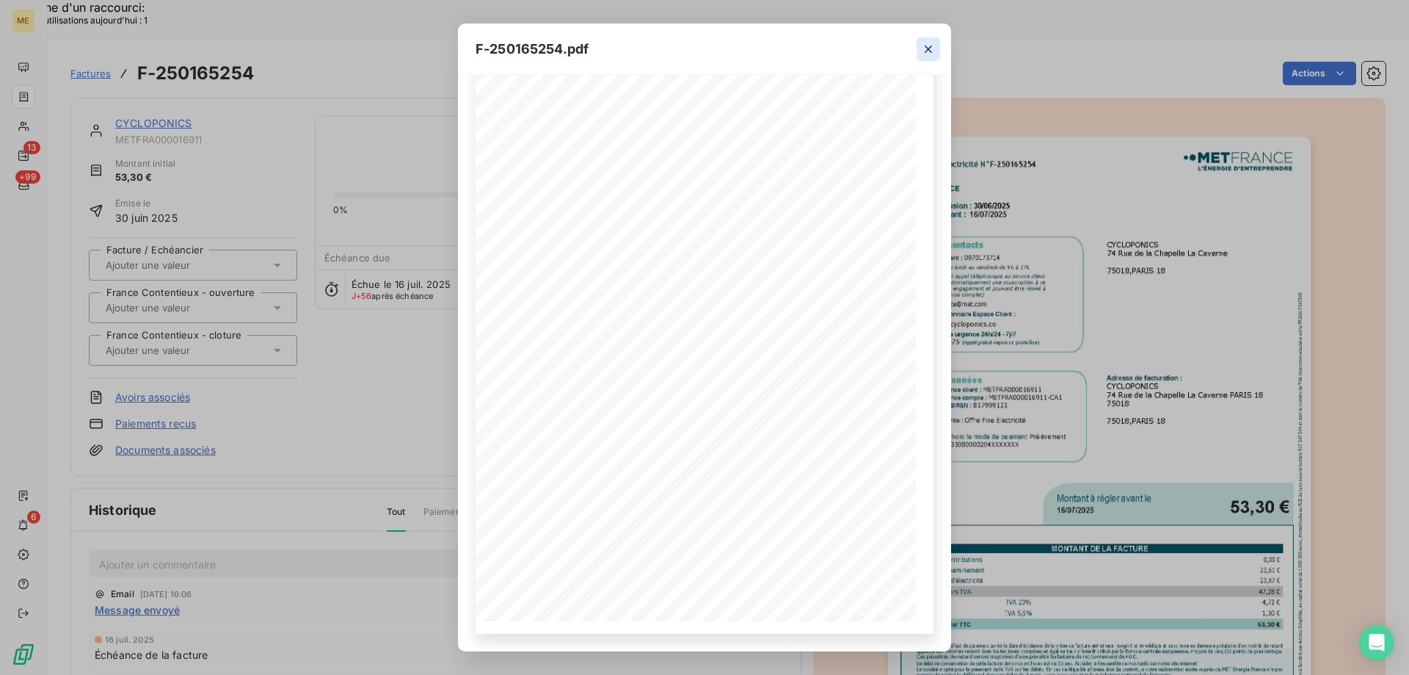
click at [932, 51] on icon "button" at bounding box center [928, 49] width 15 height 15
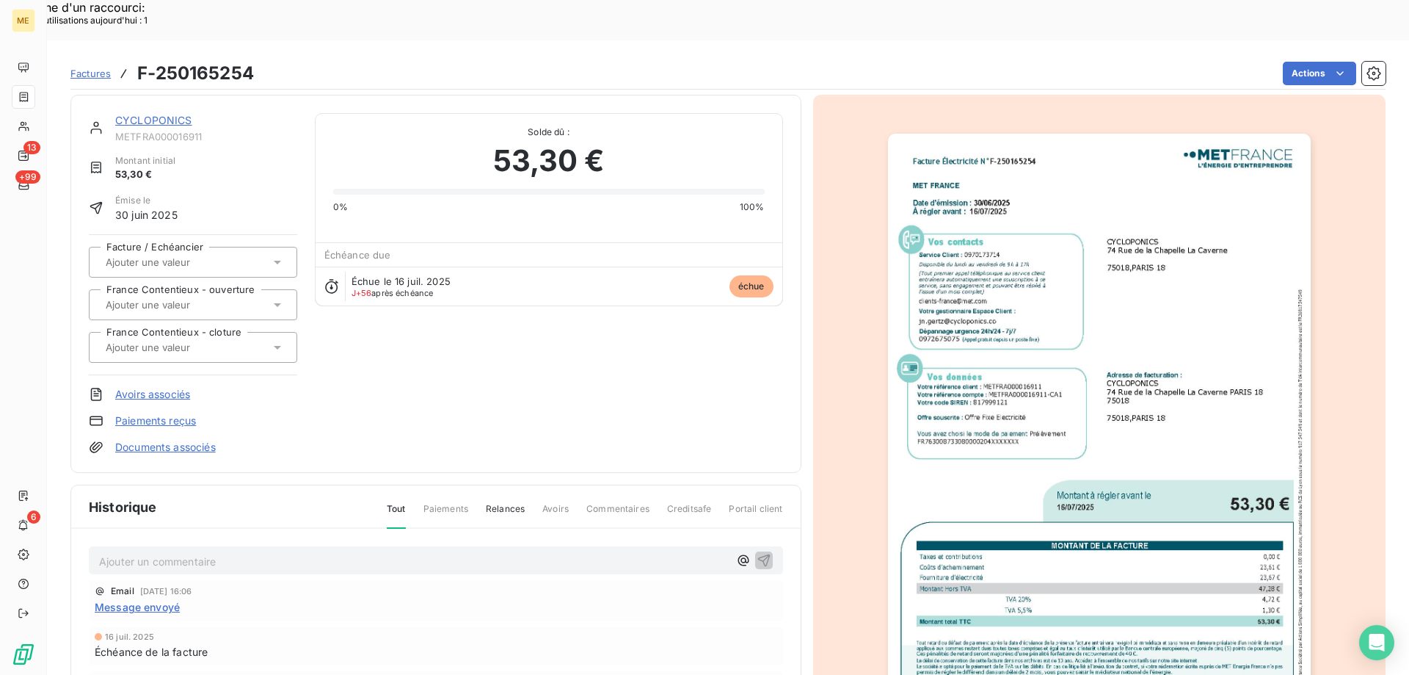
scroll to position [0, 0]
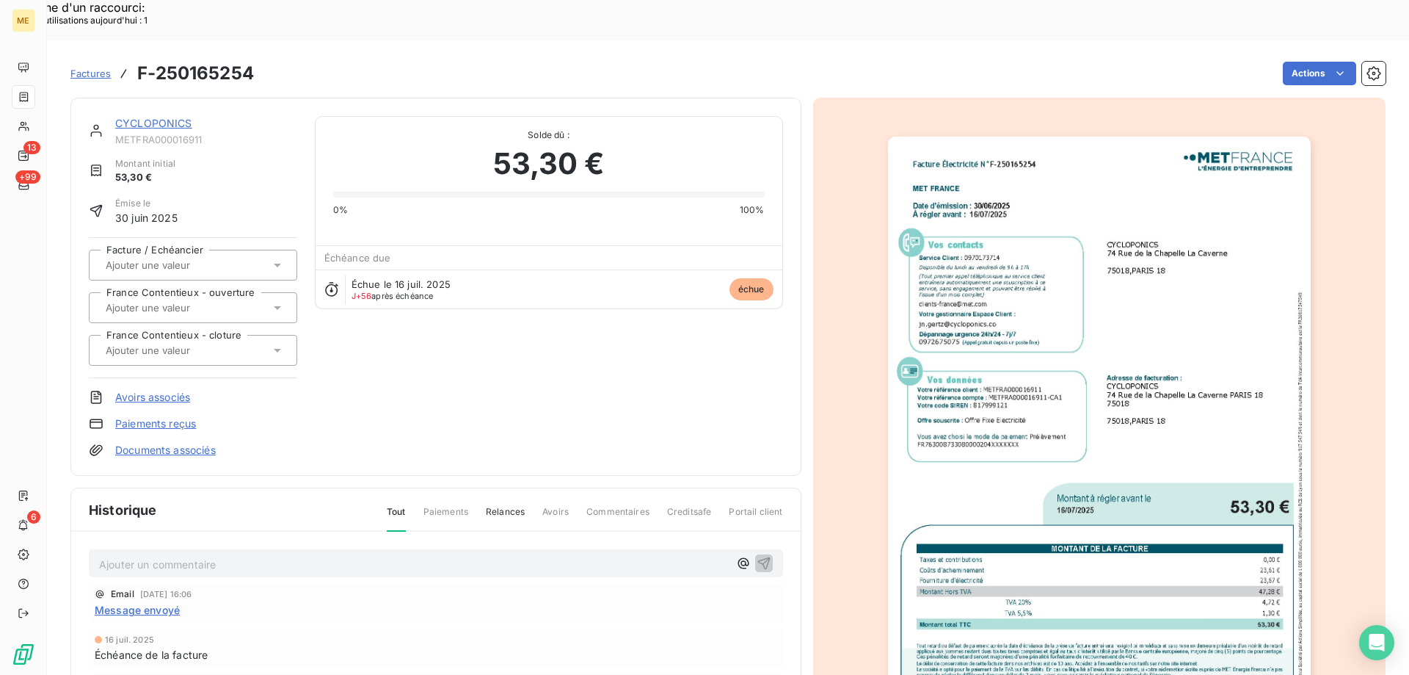
click at [160, 117] on link "CYCLOPONICS" at bounding box center [153, 123] width 77 height 12
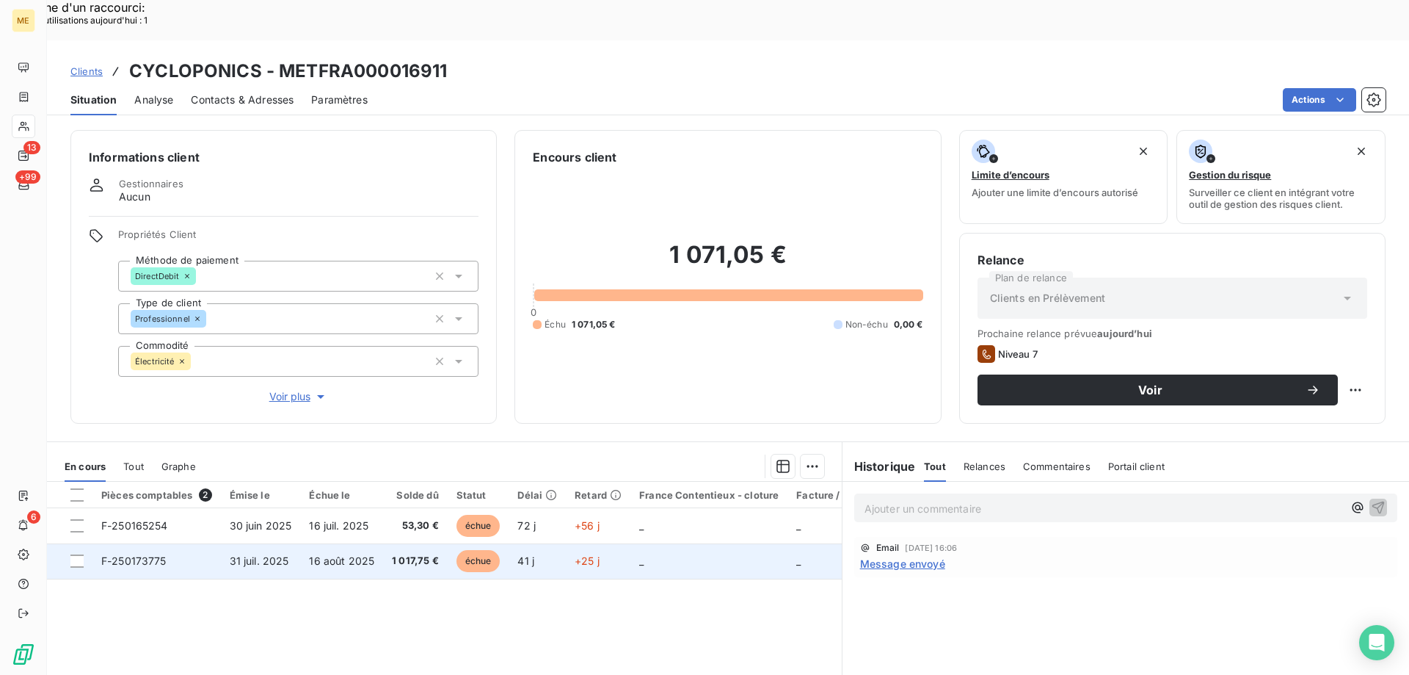
click at [135, 554] on span "F-250173775" at bounding box center [133, 560] width 65 height 12
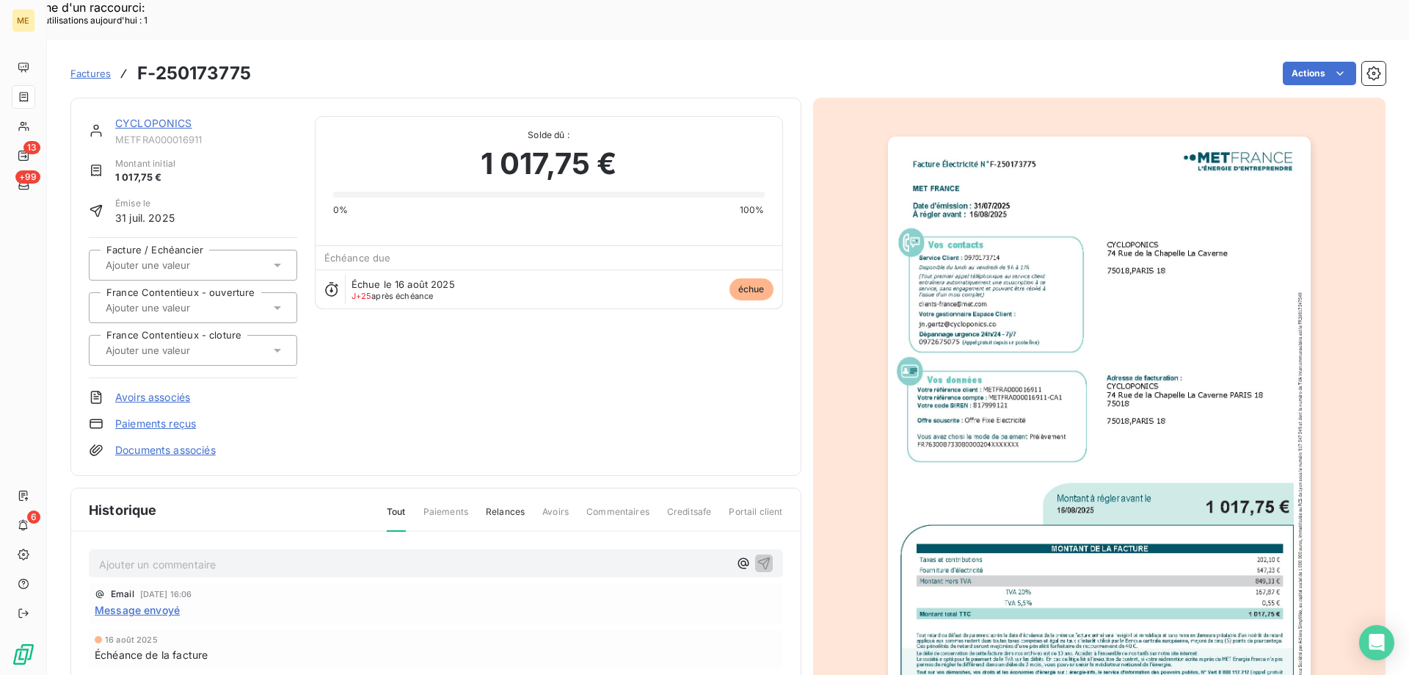
click at [133, 117] on link "CYCLOPONICS" at bounding box center [153, 123] width 77 height 12
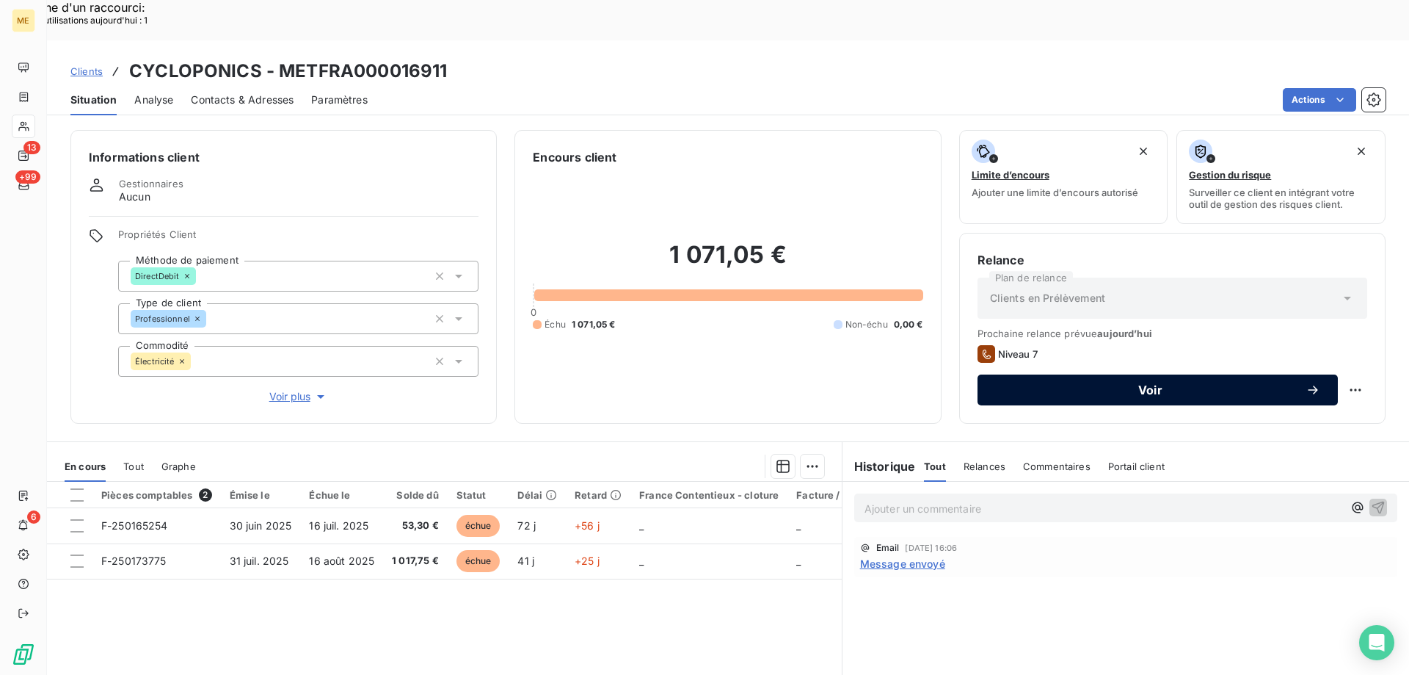
click at [1115, 384] on span "Voir" at bounding box center [1150, 390] width 310 height 12
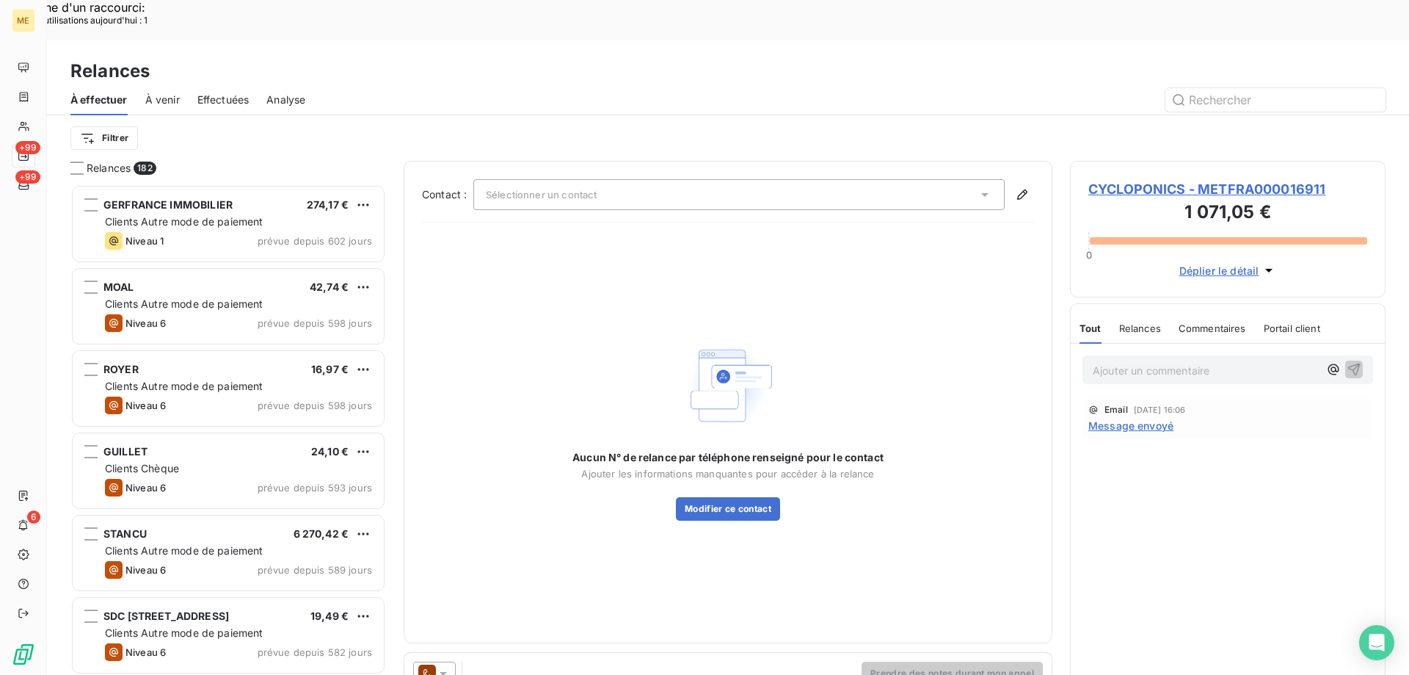
scroll to position [520, 305]
click at [491, 179] on div "Sélectionner un contact" at bounding box center [738, 194] width 531 height 31
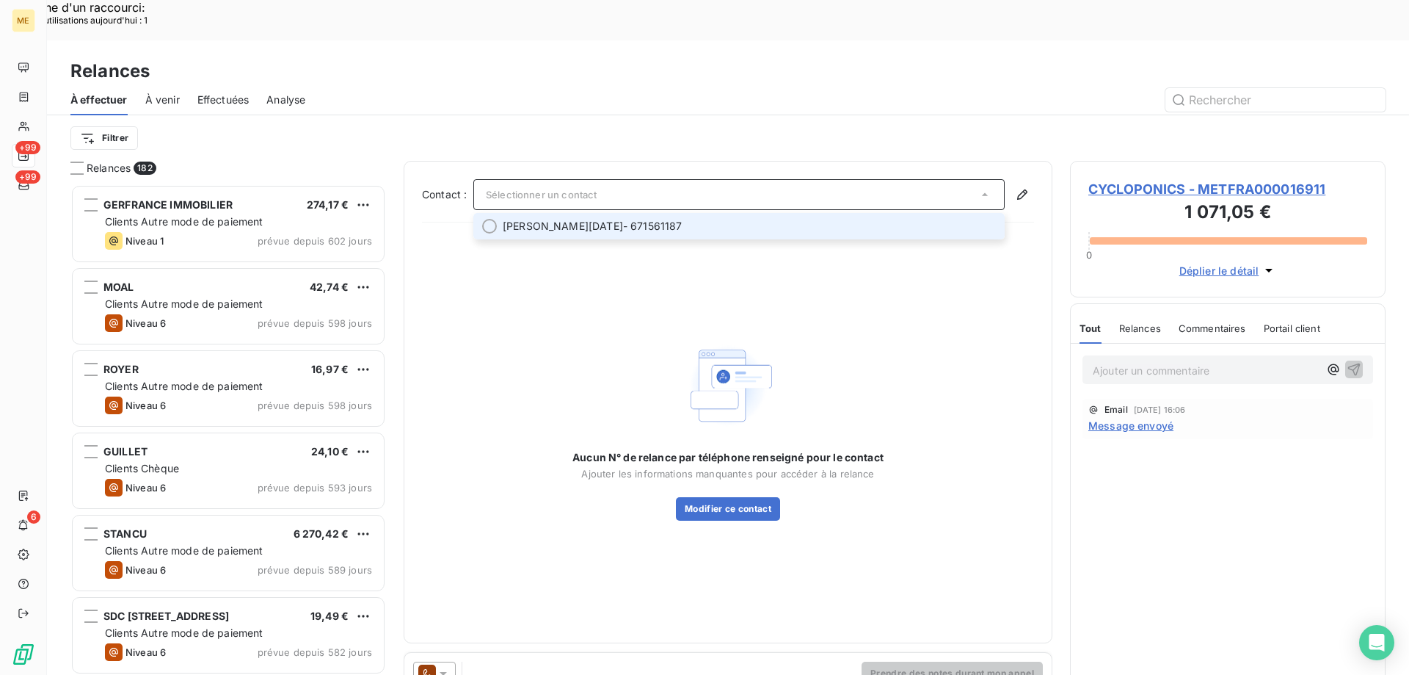
click at [492, 213] on li "Jean-Noel GERTZ - 671561187" at bounding box center [738, 226] width 531 height 26
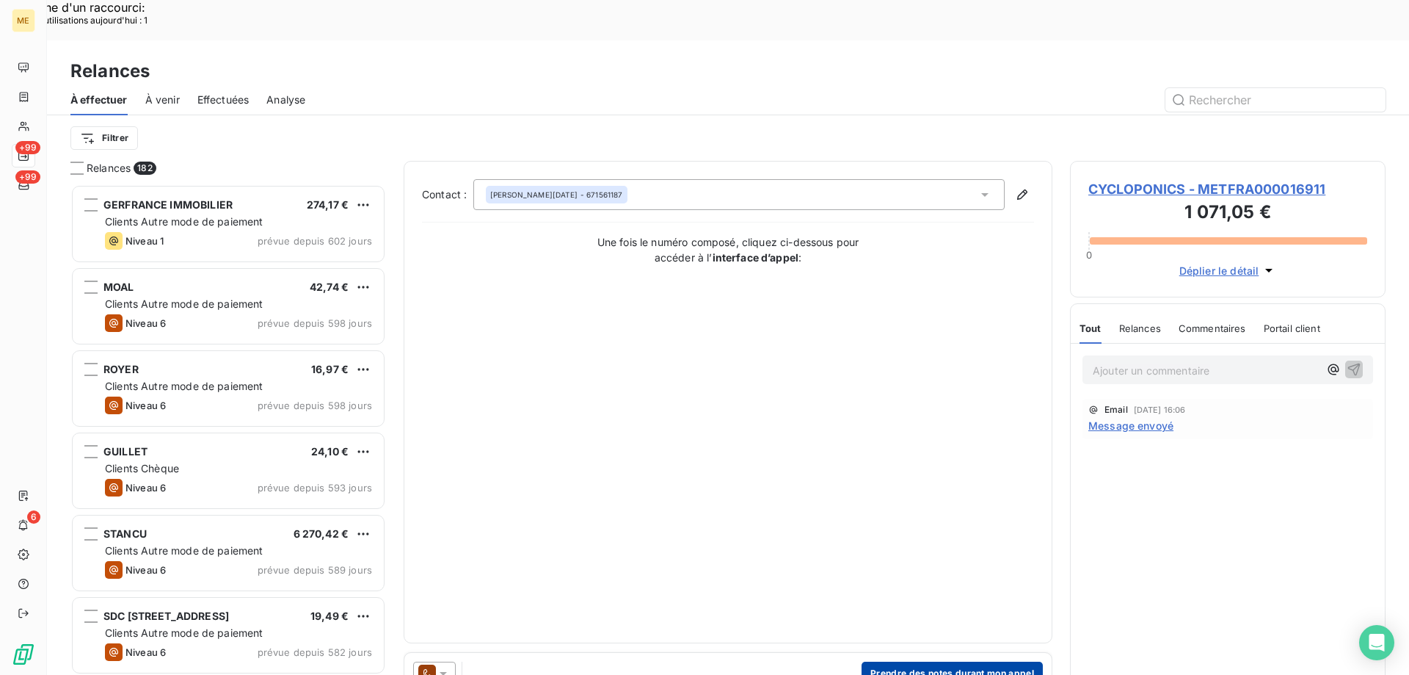
click at [956, 661] on button "Prendre des notes durant mon appel" at bounding box center [952, 672] width 181 height 23
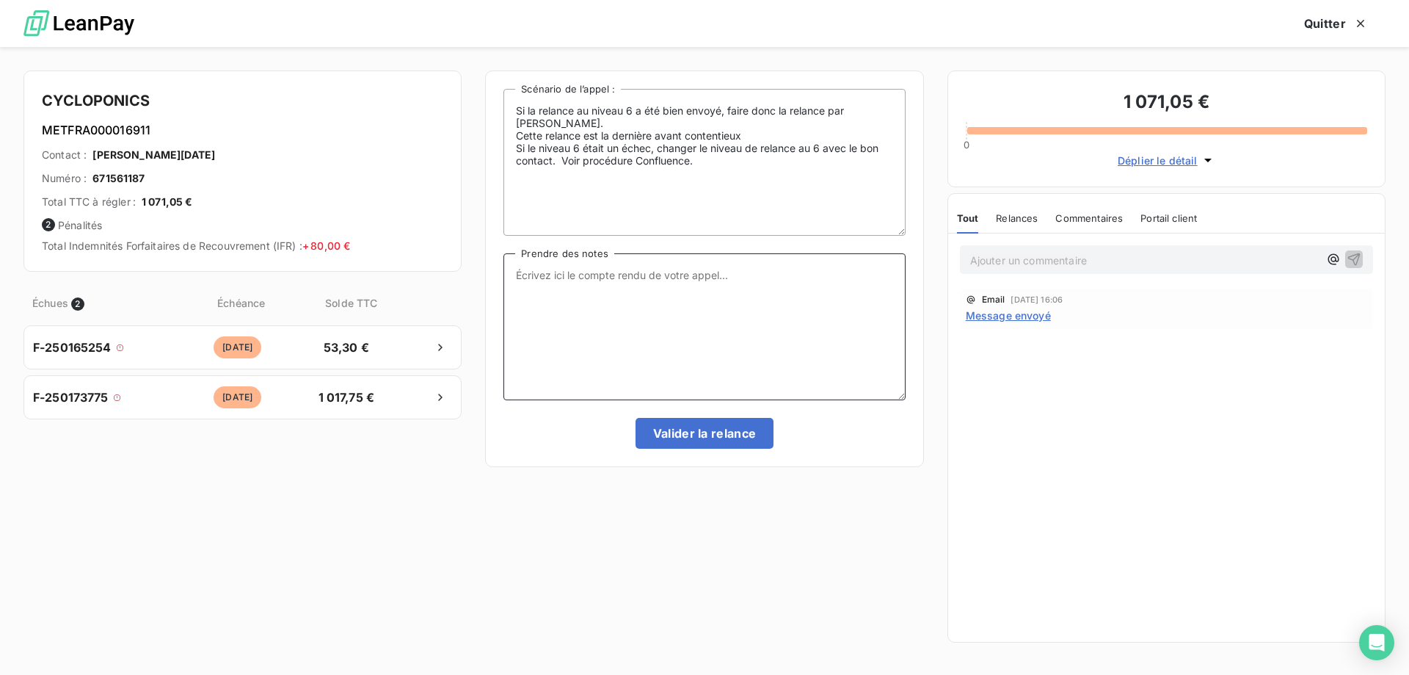
click at [572, 270] on textarea "Prendre des notes" at bounding box center [705, 326] width 402 height 147
paste textarea "[PERSON_NAME] Interlocuteur: Origine du contact: [PERSON_NAME]: Résumé du conta…"
click at [572, 270] on textarea "[PERSON_NAME] Interlocuteur: Origine du contact: [PERSON_NAME]: Résumé du conta…" at bounding box center [705, 326] width 402 height 147
click at [635, 295] on textarea "Sylvain - 10/09/2025 - 14h19 Interlocuteur: Origine du contact: Raison: Résumé …" at bounding box center [705, 326] width 402 height 147
click at [631, 287] on textarea "Sylvain - 10/09/2025 - 14h19 Interlocuteur: Origine du contact: Raison: Résumé …" at bounding box center [705, 326] width 402 height 147
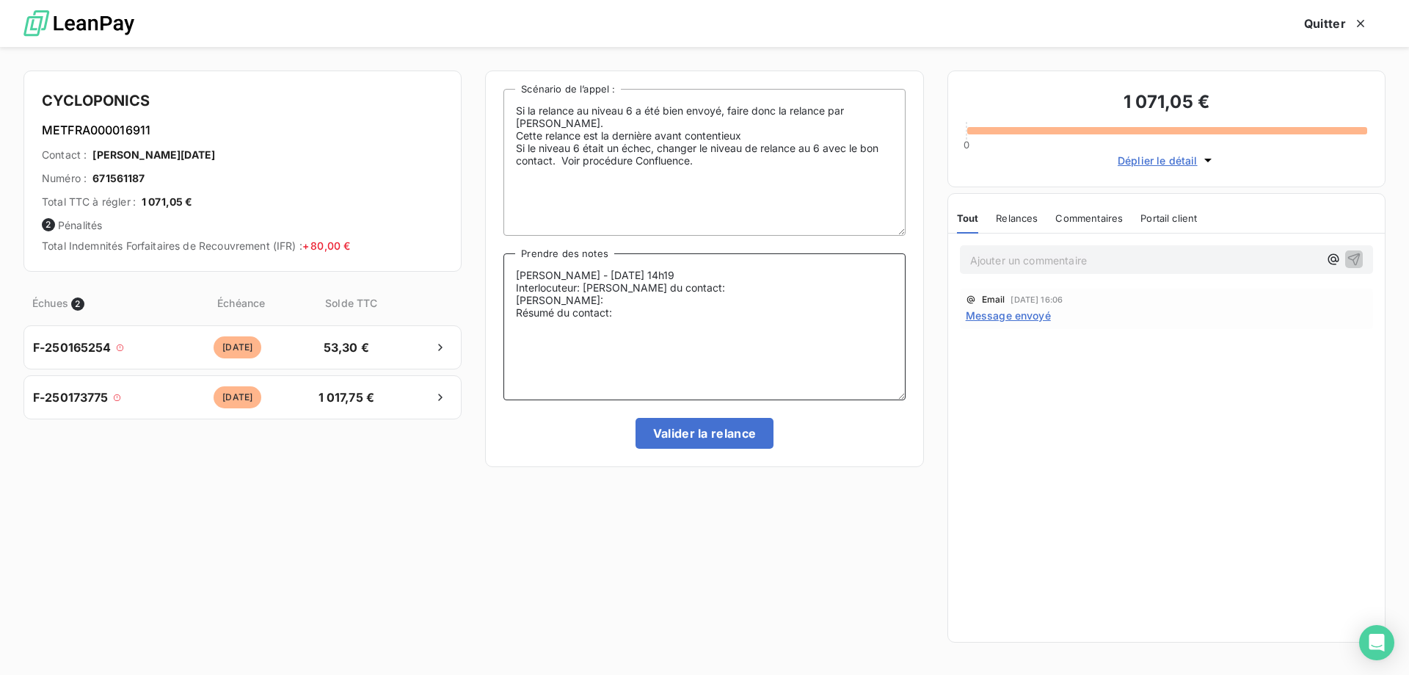
click at [734, 288] on textarea "Sylvain - 10/09/2025 - 14h19 Interlocuteur: M GERTZ Origine du contact: Raison:…" at bounding box center [705, 326] width 402 height 147
paste textarea "671561187"
click at [722, 288] on textarea "Sylvain - 10/09/2025 - 14h19 Interlocuteur: M GERTZ 0671561187 Origine du conta…" at bounding box center [705, 326] width 402 height 147
paste textarea "[EMAIL_ADDRESS][PERSON_NAME][DOMAIN_NAME]"
click at [625, 299] on textarea "Sylvain - 10/09/2025 - 14h19 Interlocuteur: M GERTZ 0671561187 jn.gertz@cyclopo…" at bounding box center [705, 326] width 402 height 147
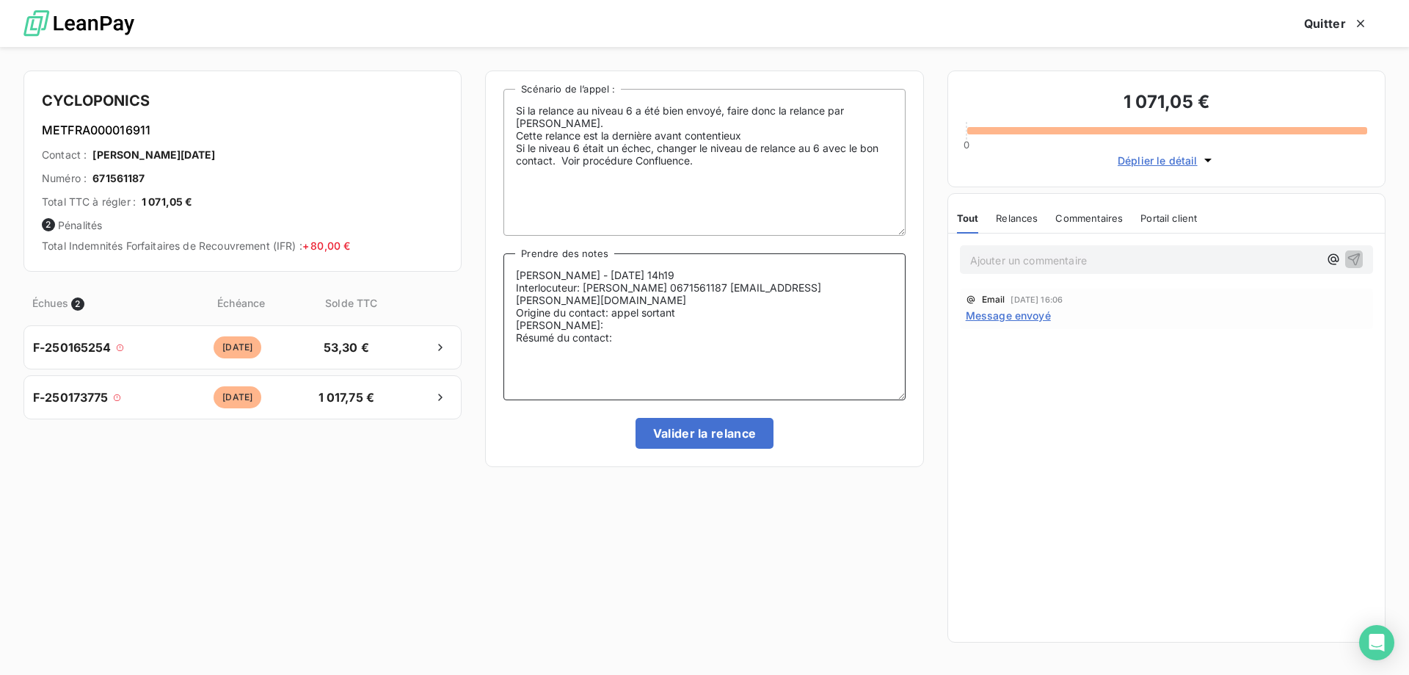
click at [556, 311] on textarea "Sylvain - 10/09/2025 - 14h19 Interlocuteur: M GERTZ 0671561187 jn.gertz@cyclopo…" at bounding box center [705, 326] width 402 height 147
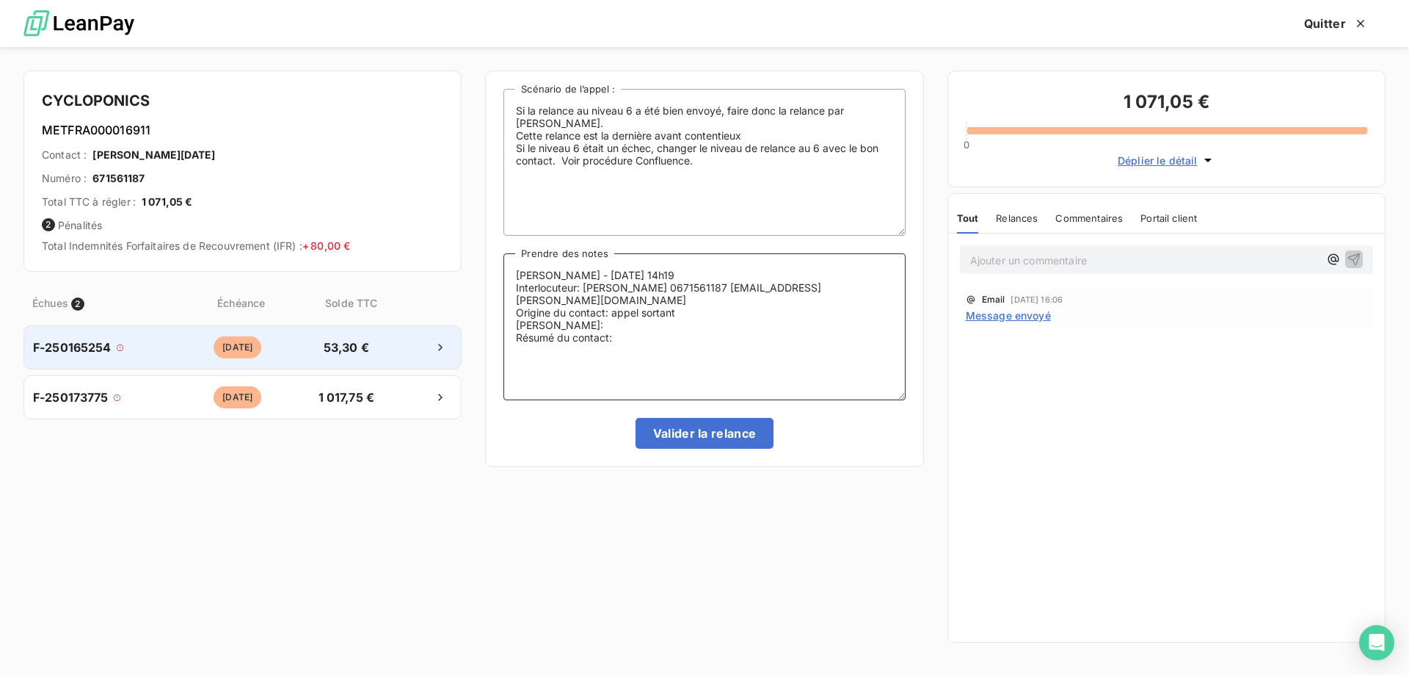
type textarea "Sylvain - 10/09/2025 - 14h19 Interlocuteur: M GERTZ 0671561187 jn.gertz@cyclopo…"
click at [125, 351] on div "F-250165254" at bounding box center [100, 347] width 134 height 18
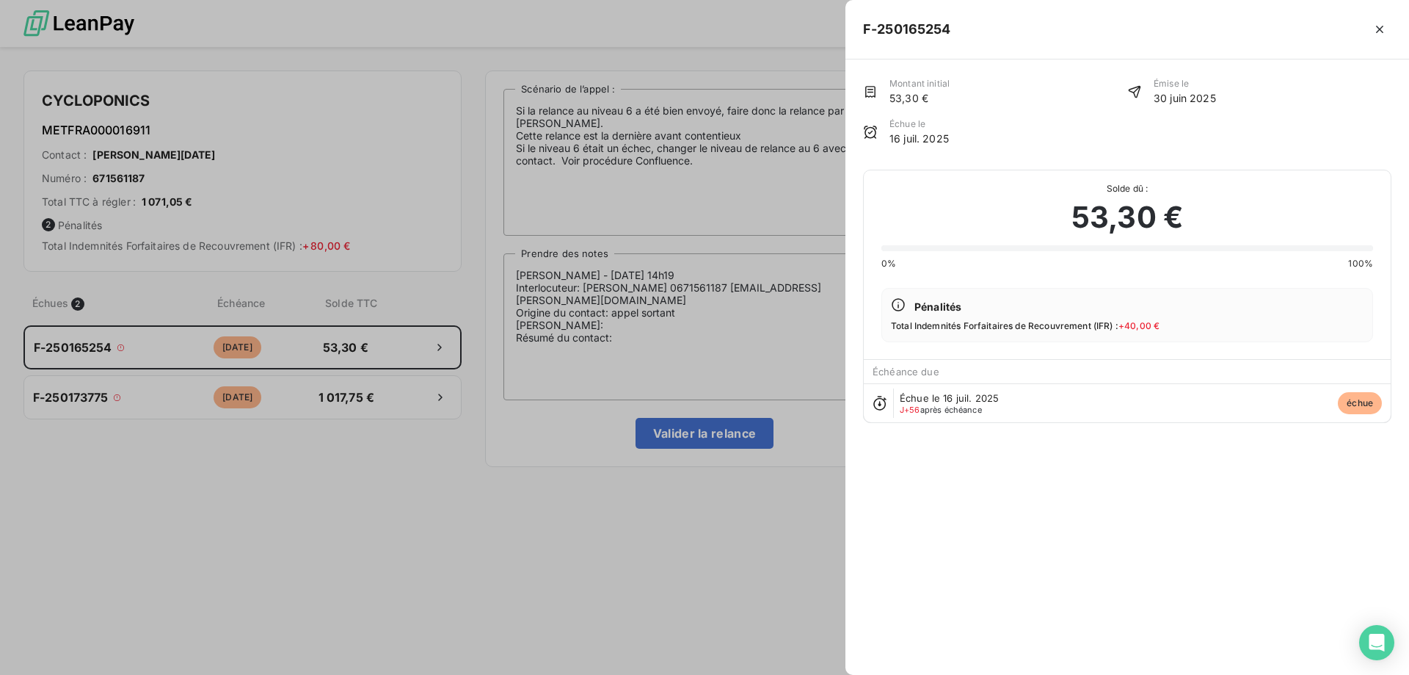
click at [697, 297] on div at bounding box center [704, 337] width 1409 height 675
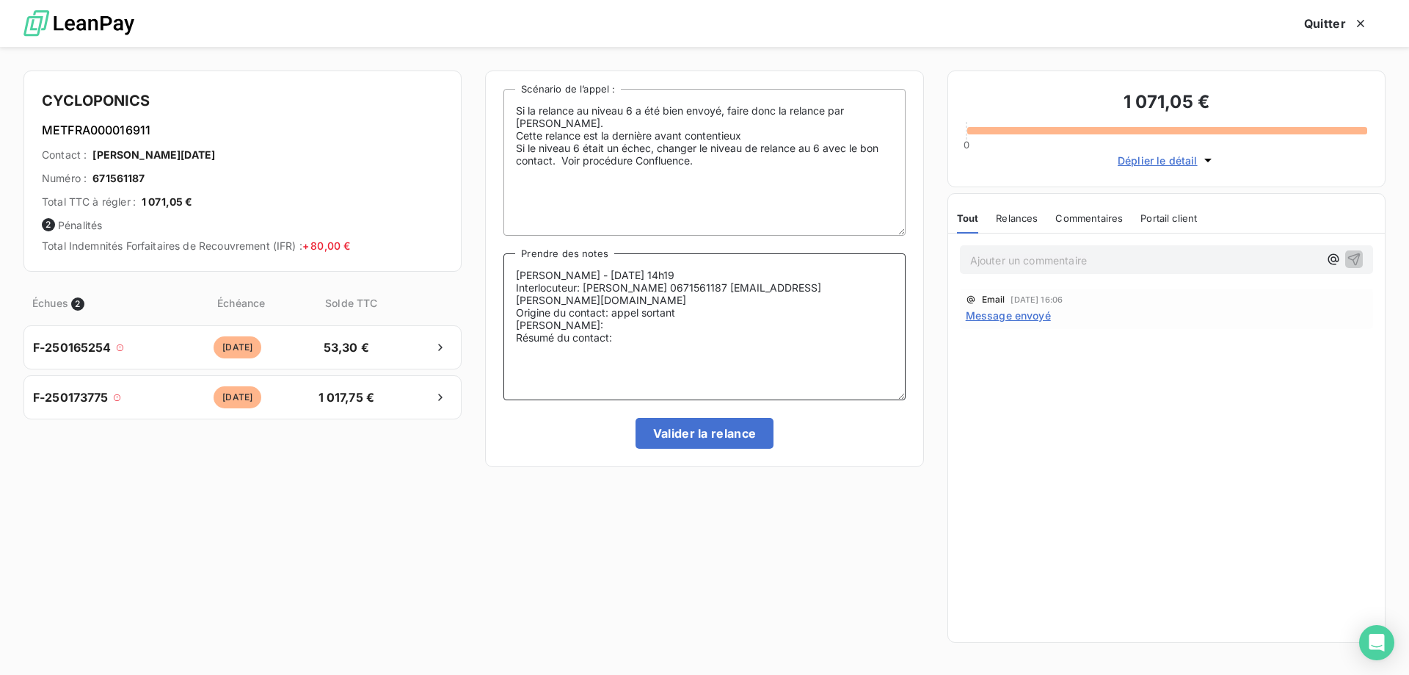
click at [695, 309] on textarea "Sylvain - 10/09/2025 - 14h19 Interlocuteur: M GERTZ 0671561187 jn.gertz@cyclopo…" at bounding box center [705, 326] width 402 height 147
drag, startPoint x: 672, startPoint y: 330, endPoint x: 479, endPoint y: 277, distance: 200.0
click at [479, 277] on div "CYCLOPONICS METFRA000016911 Contact : Jean-Noel GERTZ Numéro : 671561187 Total …" at bounding box center [704, 361] width 1409 height 628
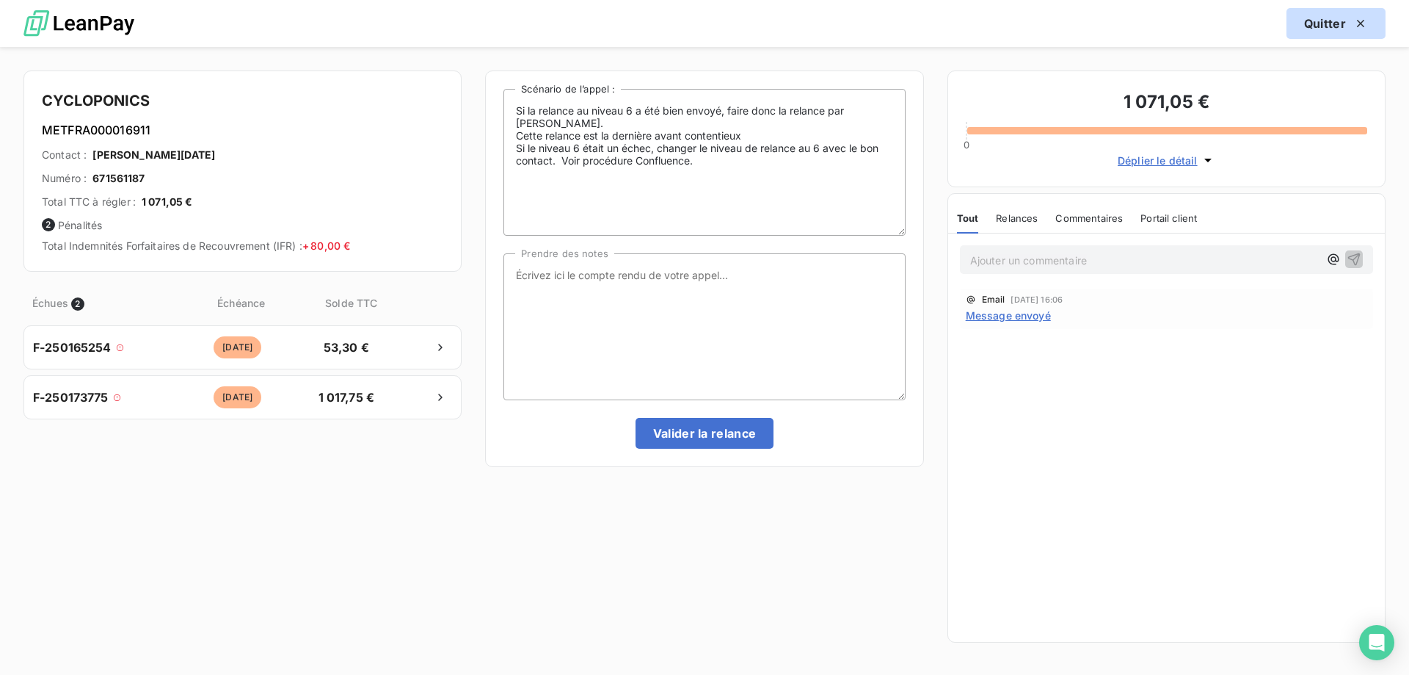
click at [1361, 27] on icon "button" at bounding box center [1361, 23] width 15 height 15
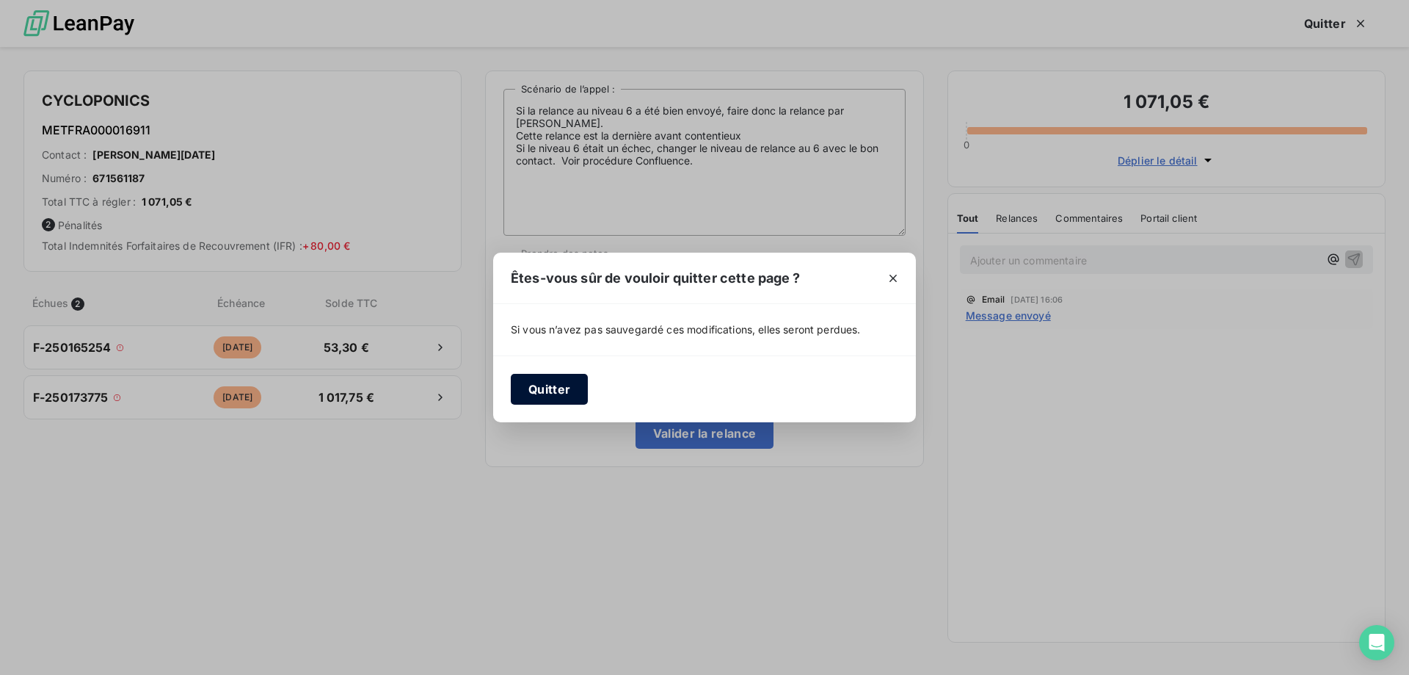
click at [567, 393] on button "Quitter" at bounding box center [549, 389] width 77 height 31
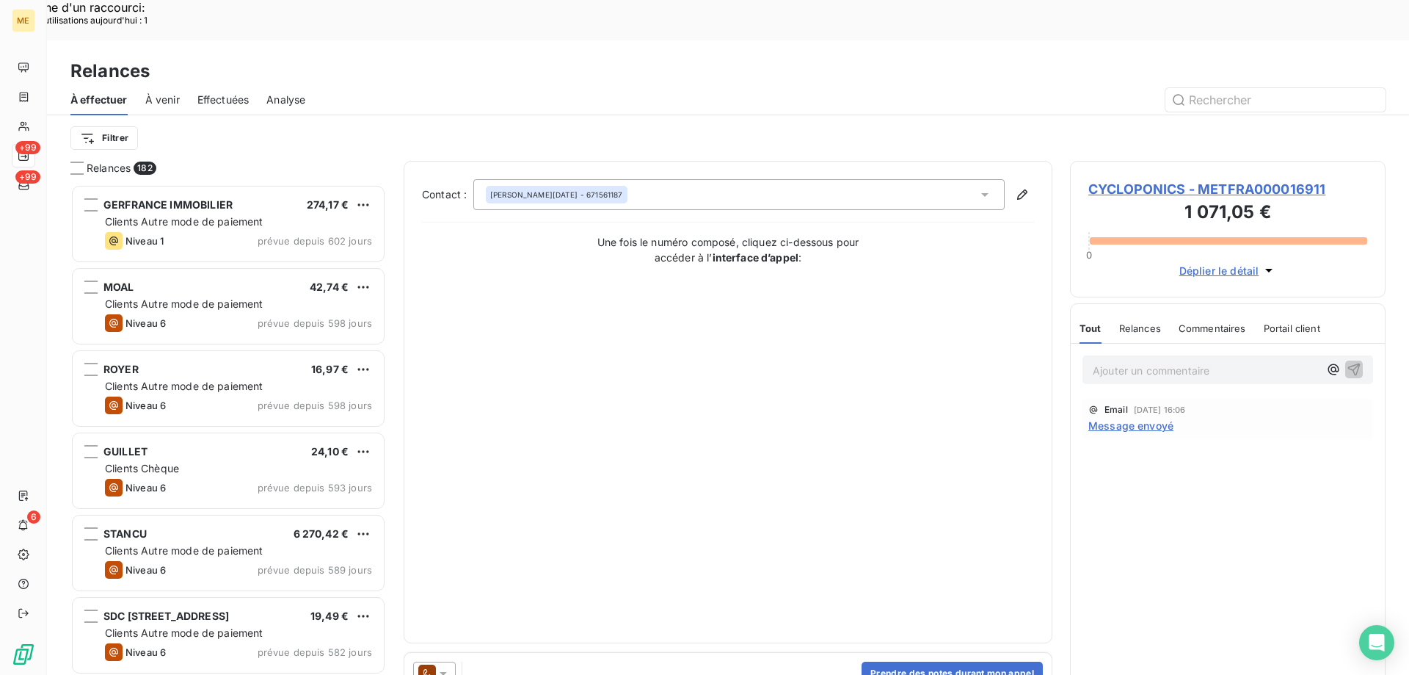
click at [1127, 361] on p "Ajouter un commentaire ﻿" at bounding box center [1206, 370] width 226 height 18
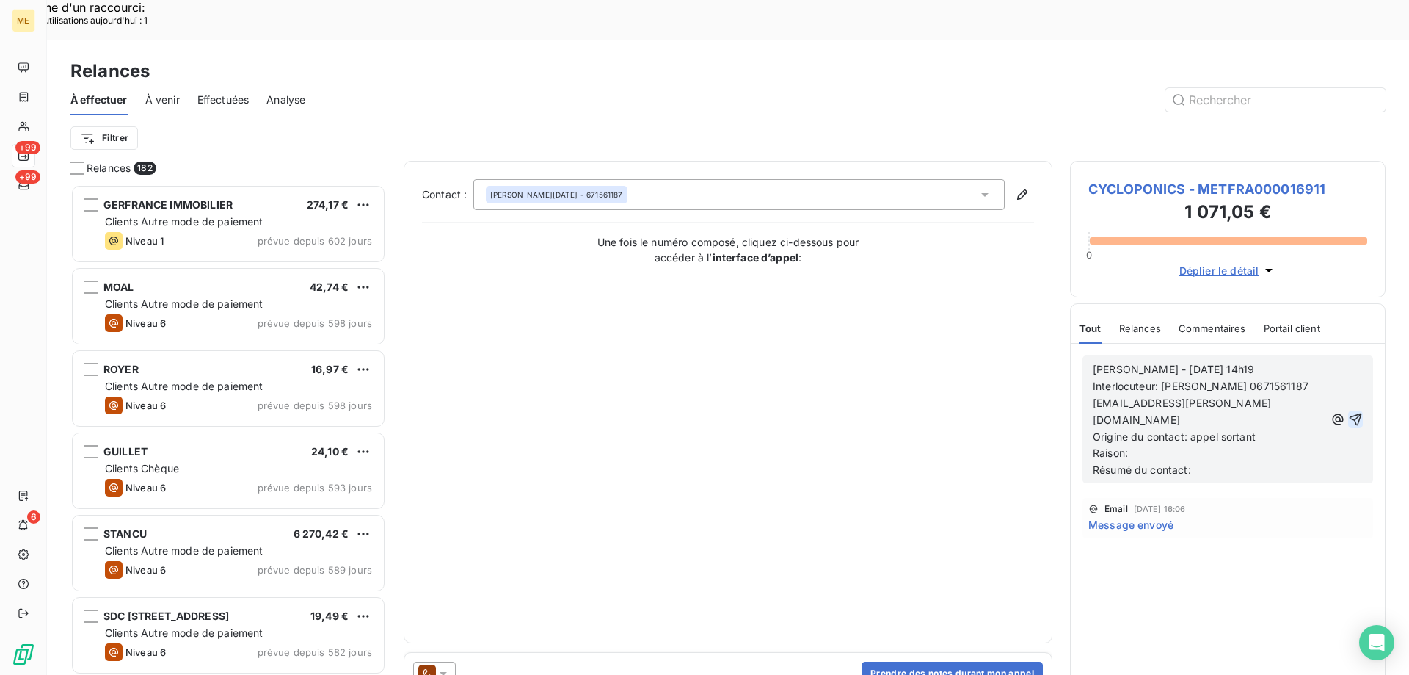
click at [1359, 413] on icon "button" at bounding box center [1356, 419] width 12 height 12
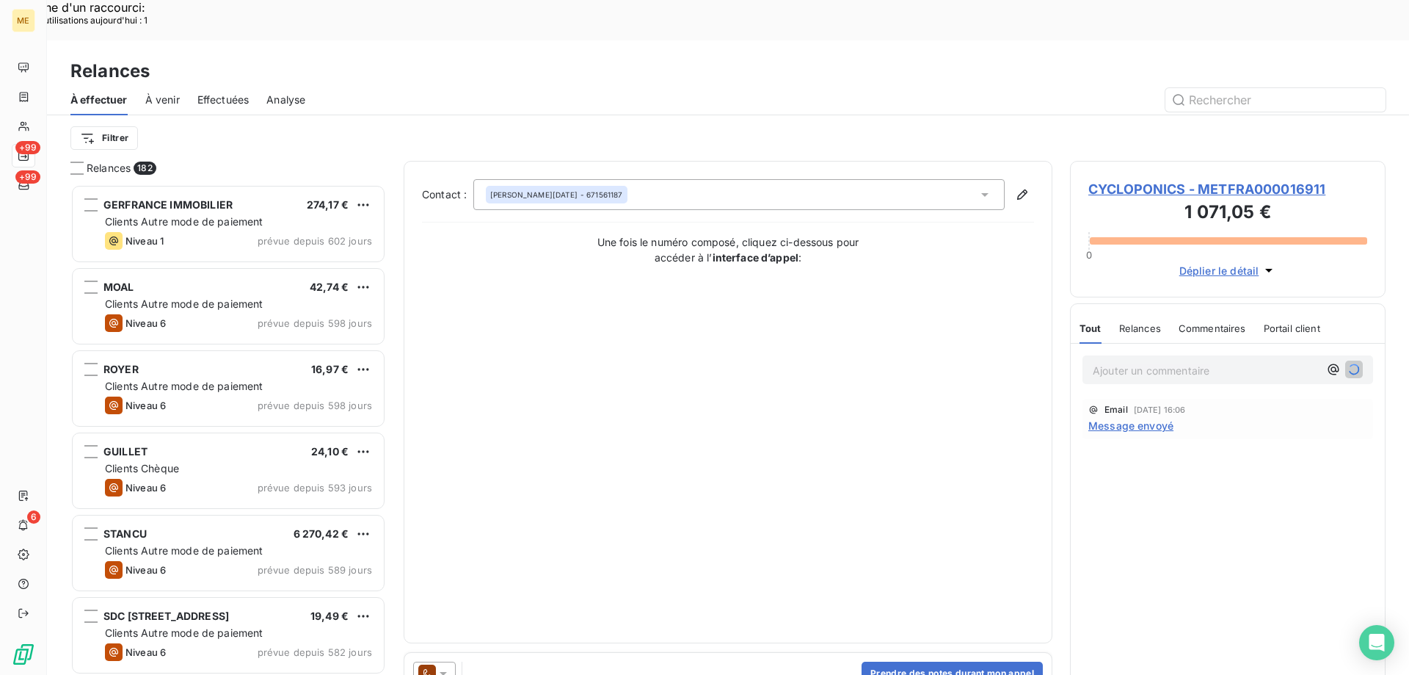
click at [1179, 179] on span "CYCLOPONICS - METFRA000016911" at bounding box center [1228, 189] width 279 height 20
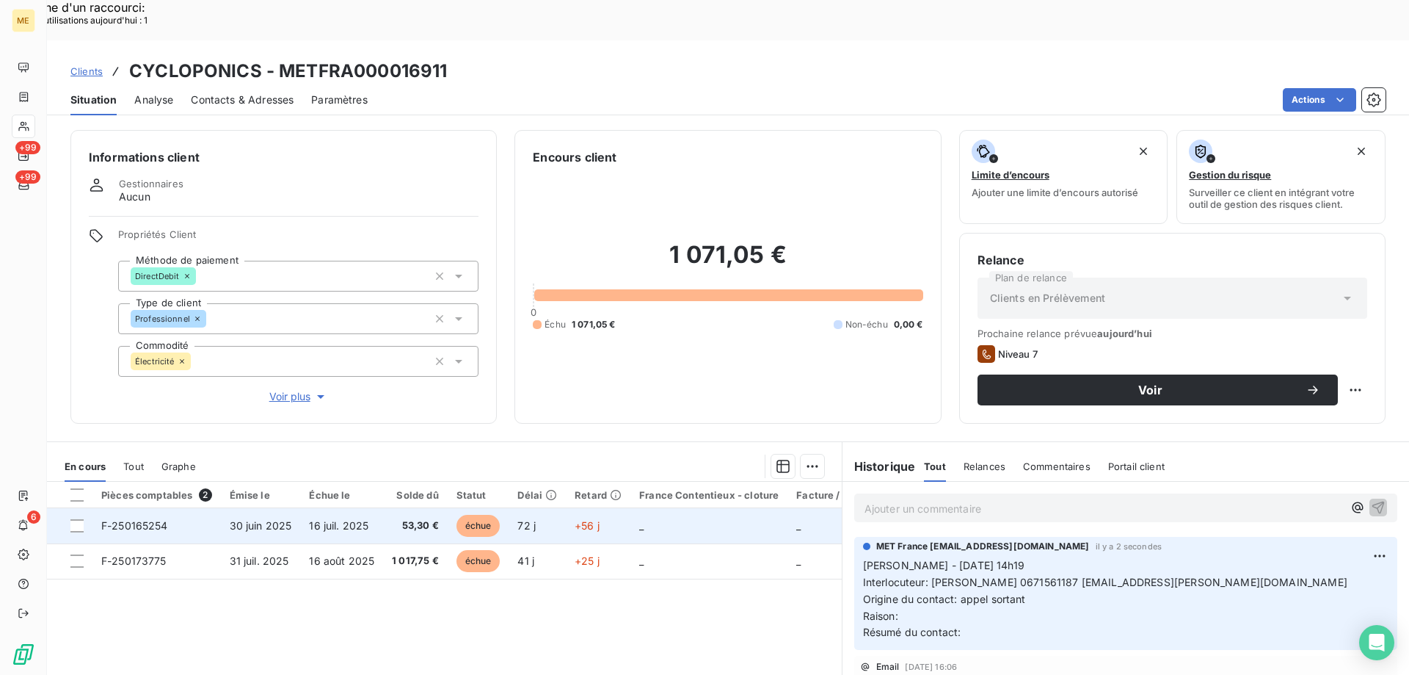
click at [243, 519] on span "30 juin 2025" at bounding box center [261, 525] width 62 height 12
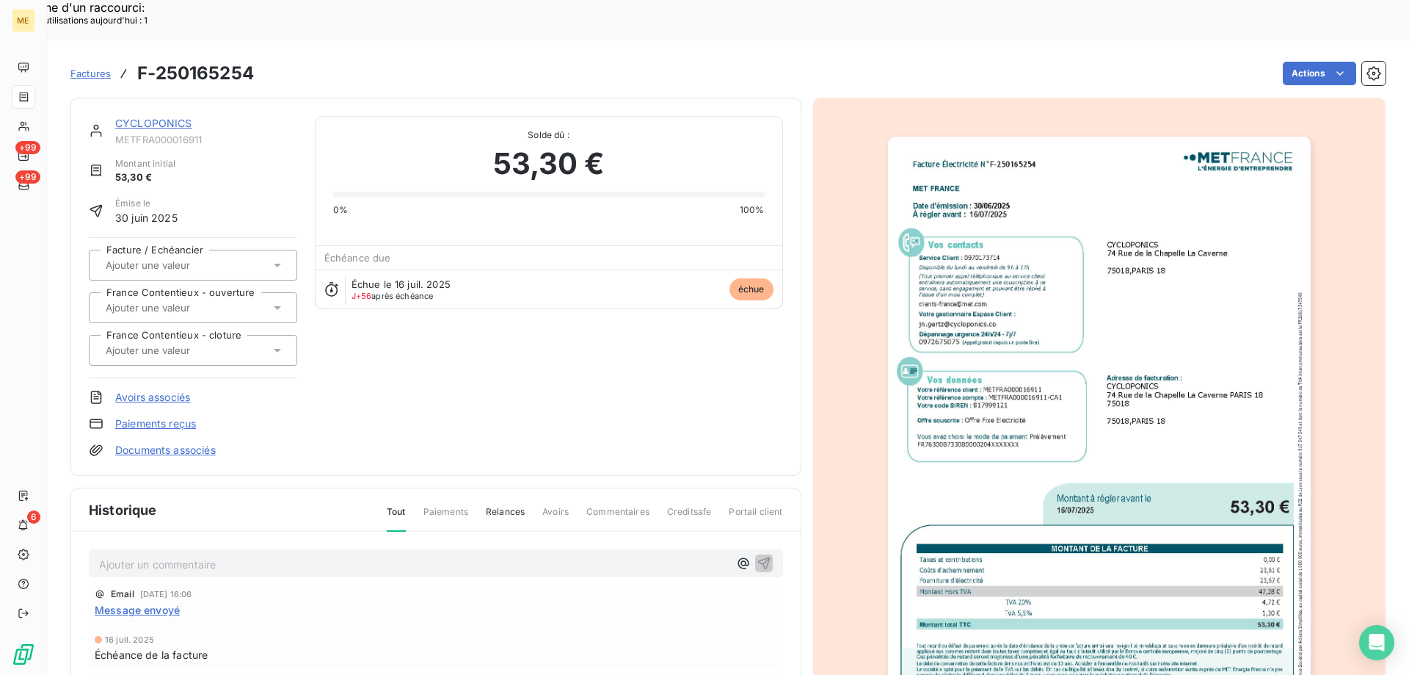
click at [965, 330] on img "button" at bounding box center [1099, 435] width 423 height 597
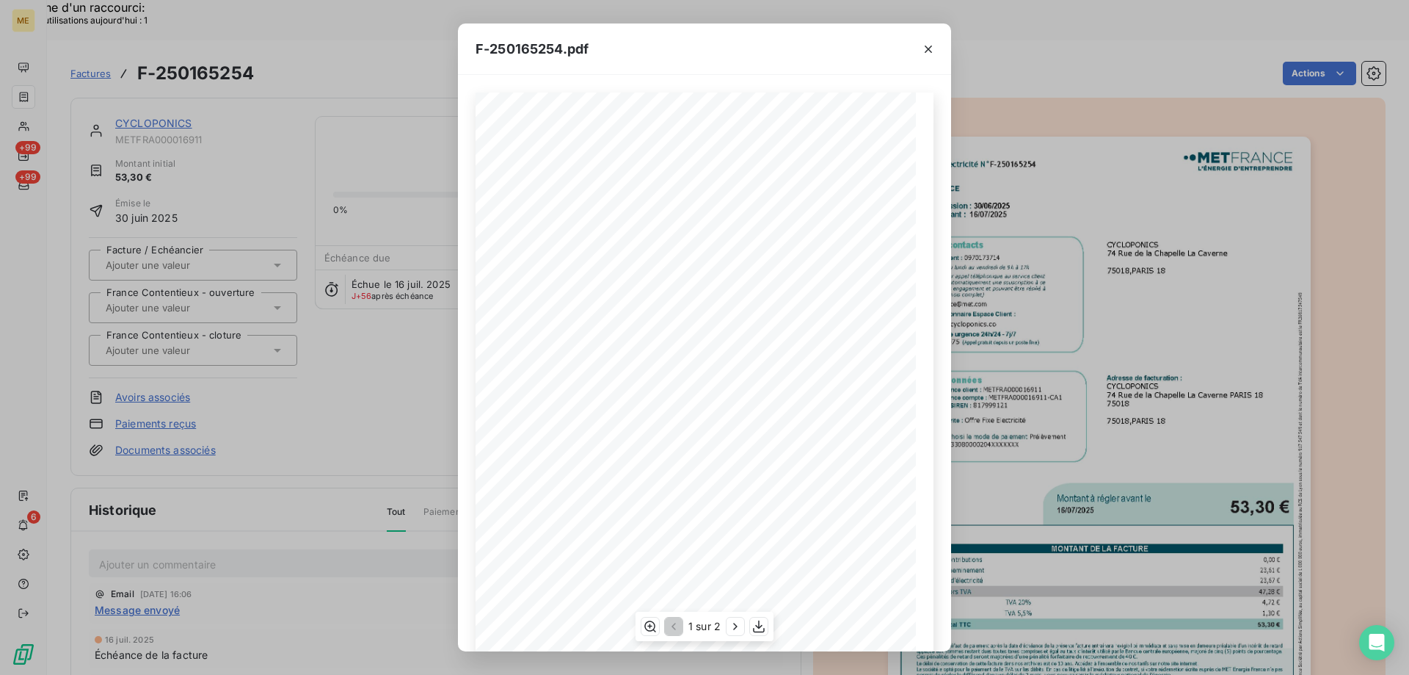
scroll to position [101, 0]
click at [727, 621] on button "button" at bounding box center [736, 626] width 18 height 18
click at [930, 51] on icon "button" at bounding box center [928, 49] width 15 height 15
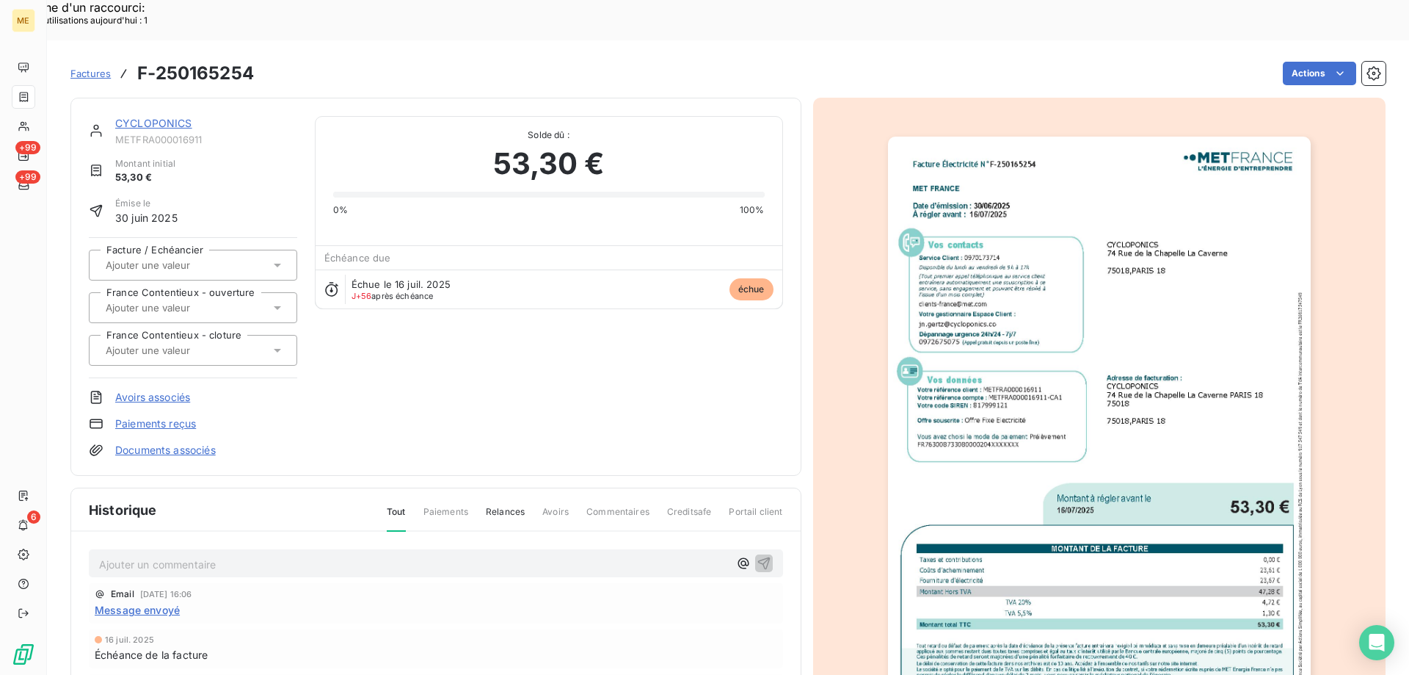
click at [133, 117] on link "CYCLOPONICS" at bounding box center [153, 123] width 77 height 12
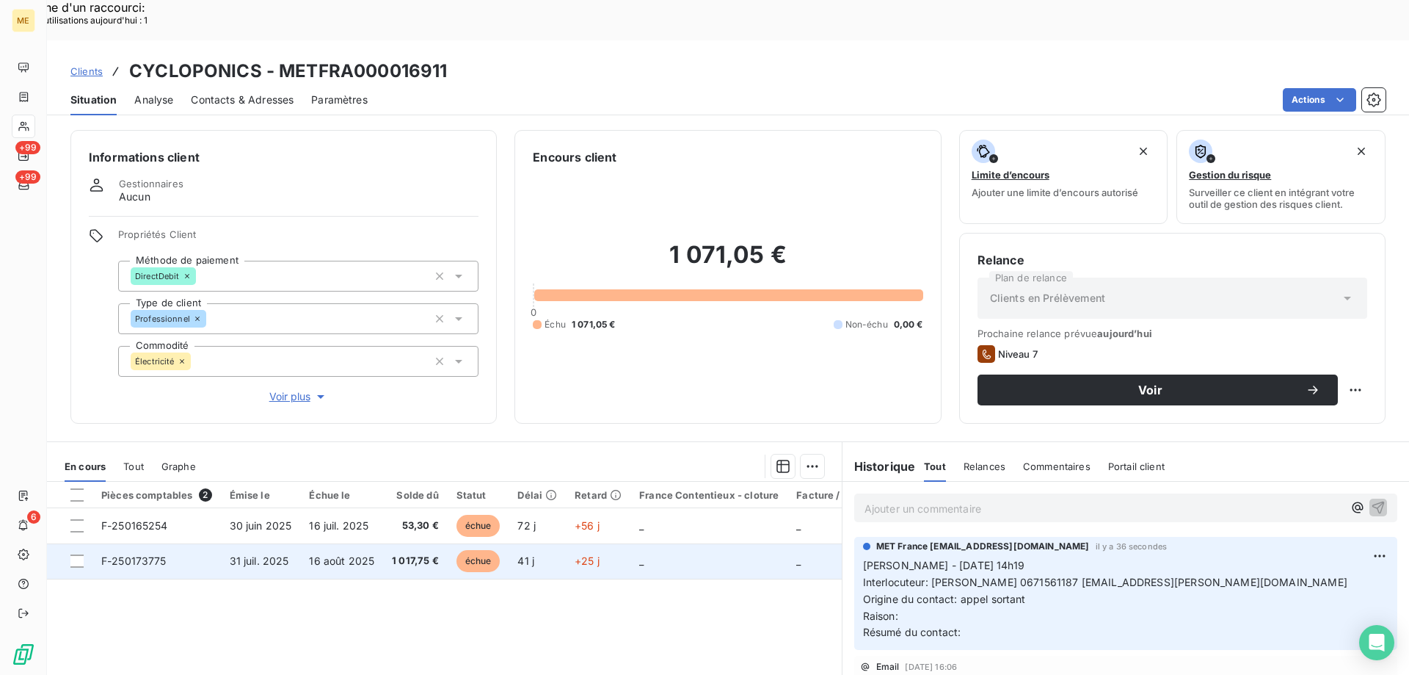
click at [133, 554] on span "F-250173775" at bounding box center [133, 560] width 65 height 12
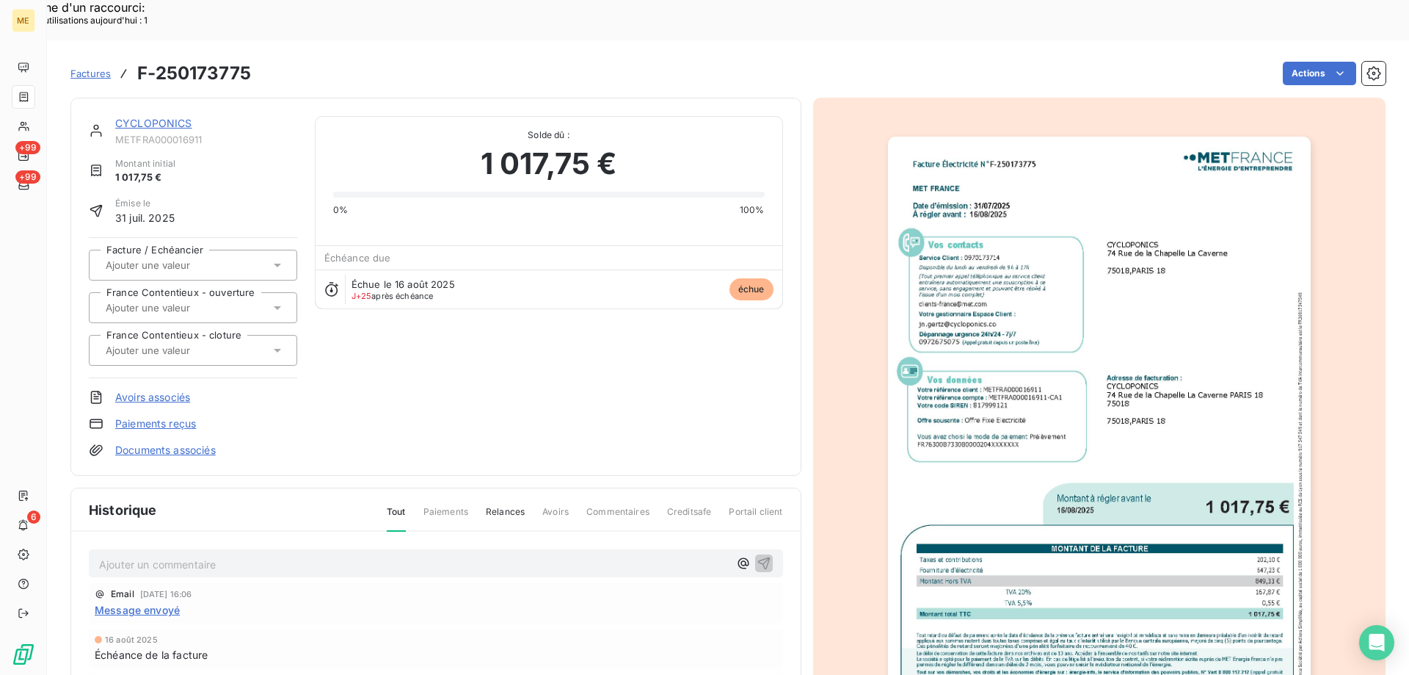
click at [1067, 332] on img "button" at bounding box center [1099, 435] width 423 height 597
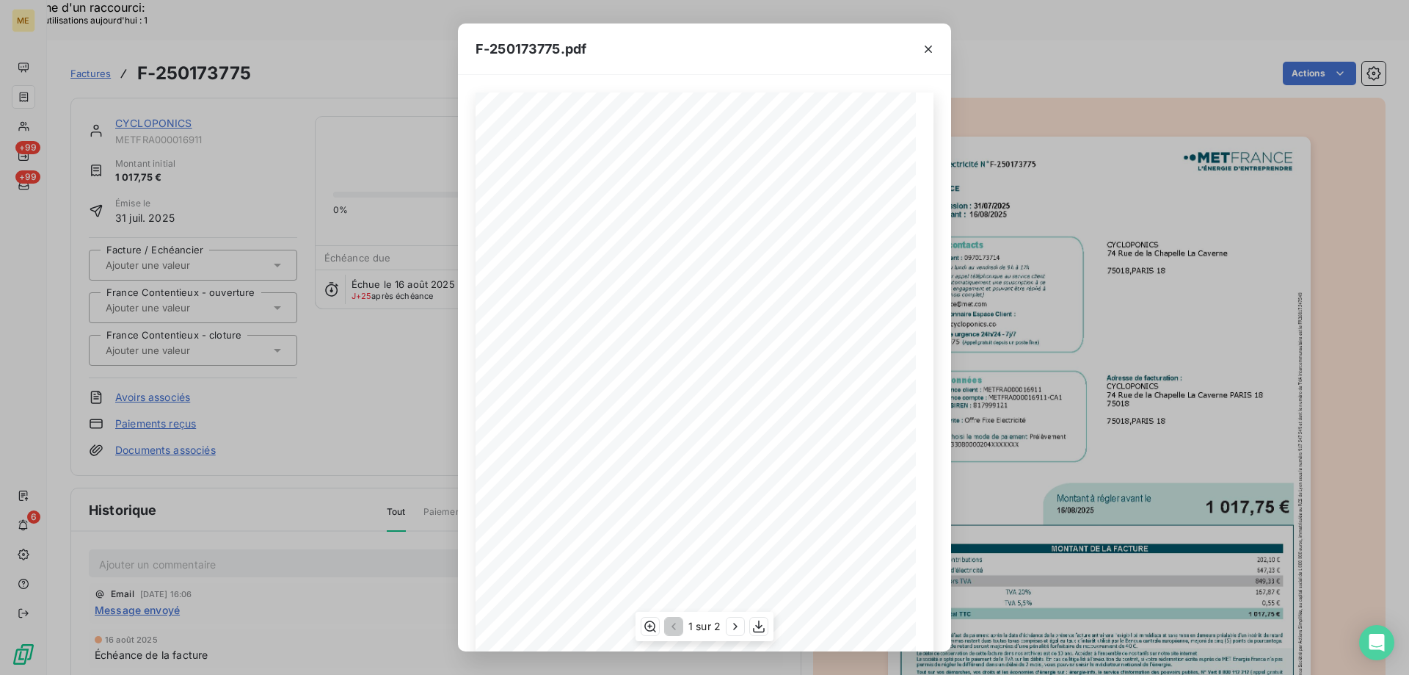
scroll to position [101, 0]
click at [733, 628] on icon "button" at bounding box center [735, 626] width 15 height 15
click at [932, 49] on icon "button" at bounding box center [928, 49] width 15 height 15
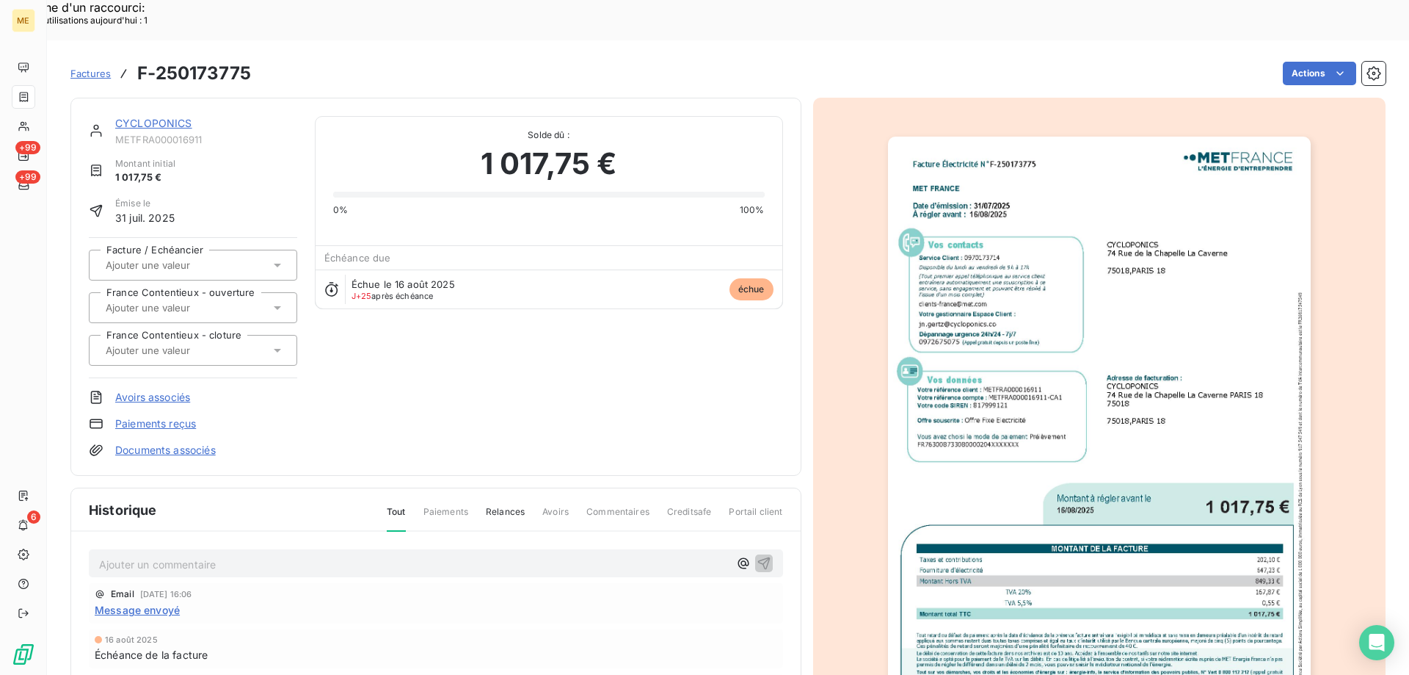
click at [175, 117] on link "CYCLOPONICS" at bounding box center [153, 123] width 77 height 12
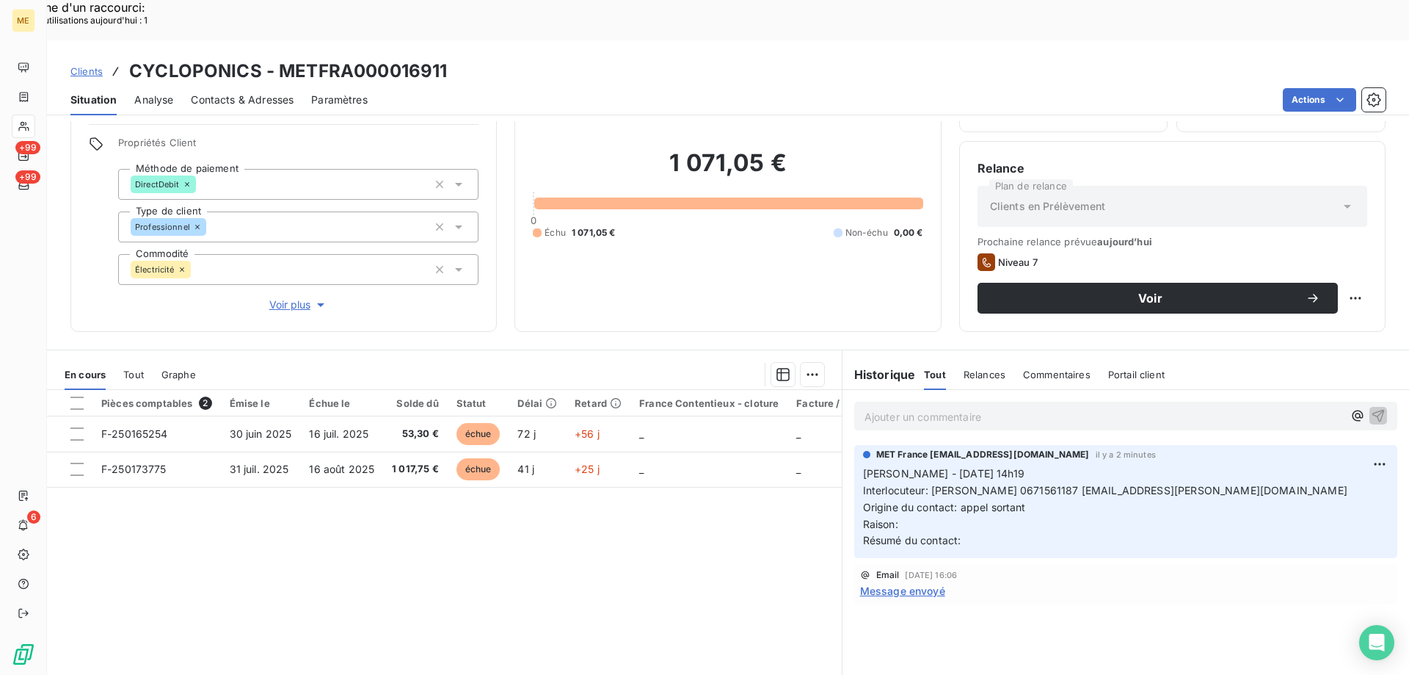
scroll to position [93, 0]
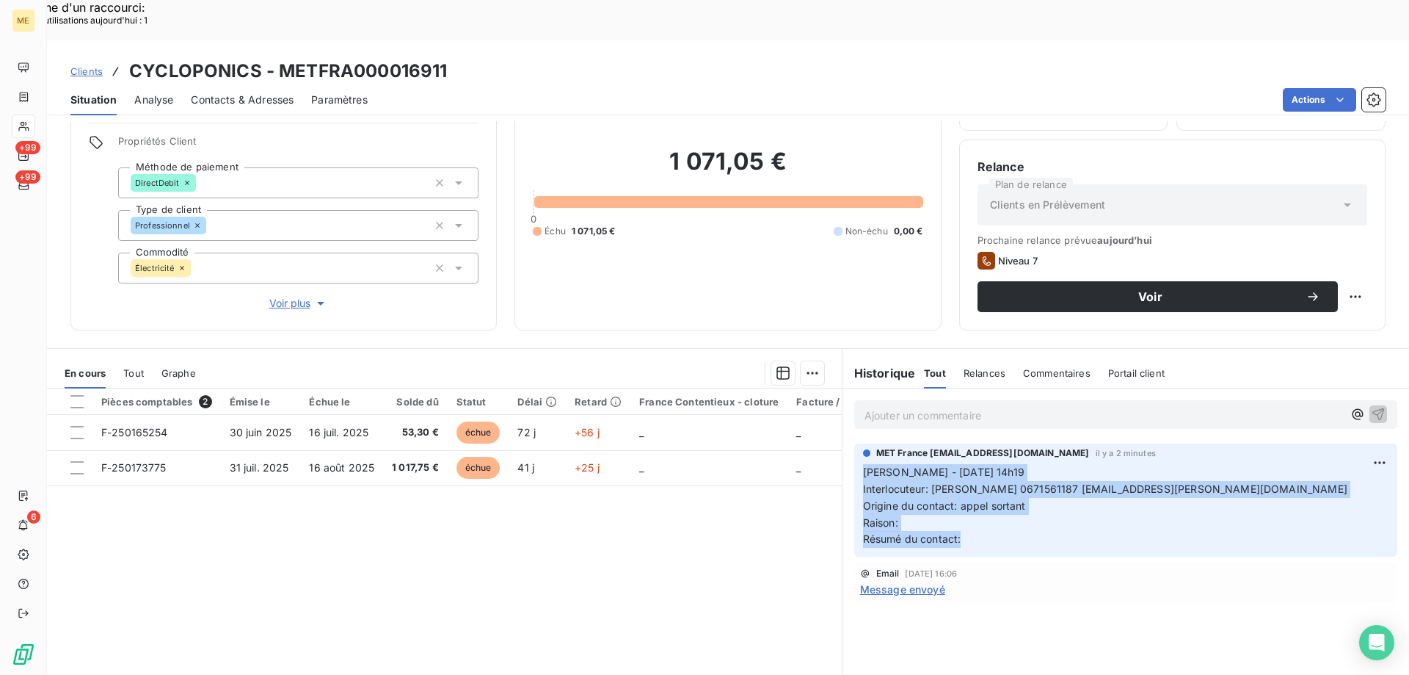
drag, startPoint x: 964, startPoint y: 506, endPoint x: 852, endPoint y: 435, distance: 133.0
click at [854, 443] on div "MET France met-france@recouvrement.met.com il y a 2 minutes Sylvain - 10/09/202…" at bounding box center [1125, 499] width 543 height 113
copy p "Sylvain - 10/09/2025 - 14h19 Interlocuteur: M GERTZ 0671561187 jn.gertz@cyclopo…"
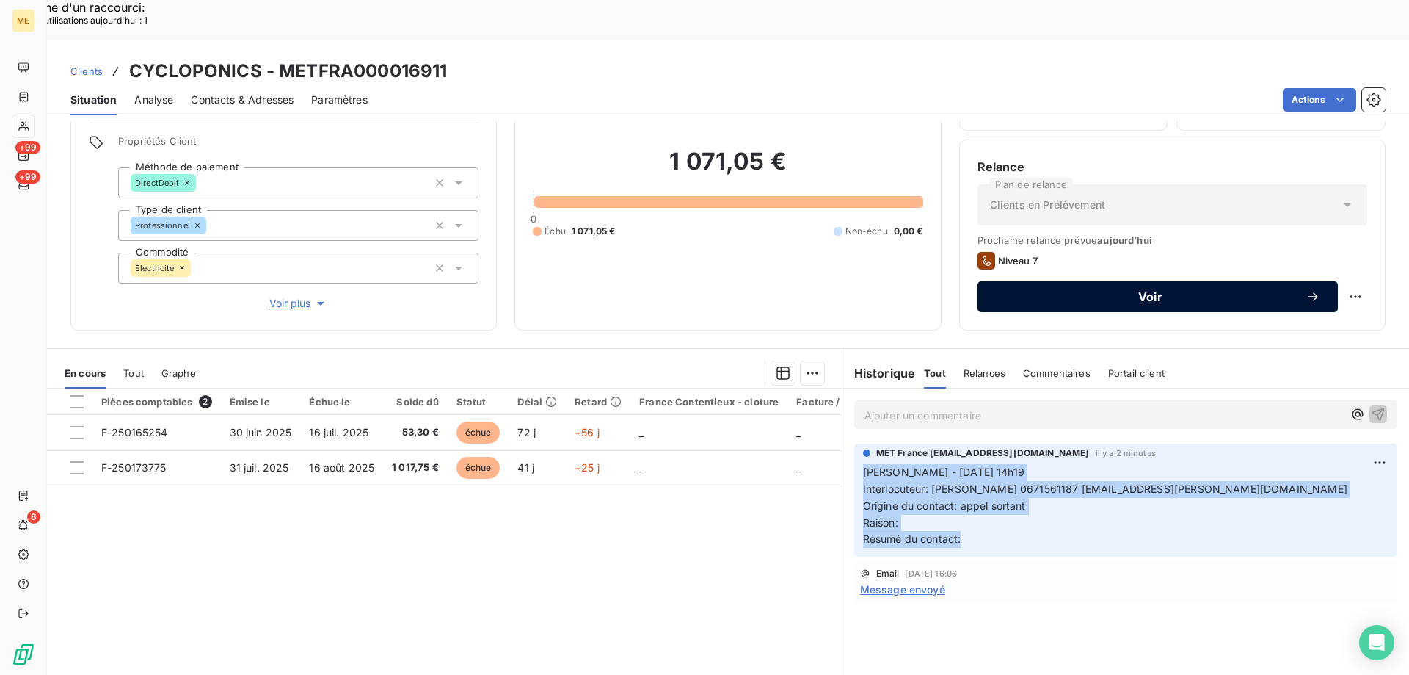
click at [1102, 291] on span "Voir" at bounding box center [1150, 297] width 310 height 12
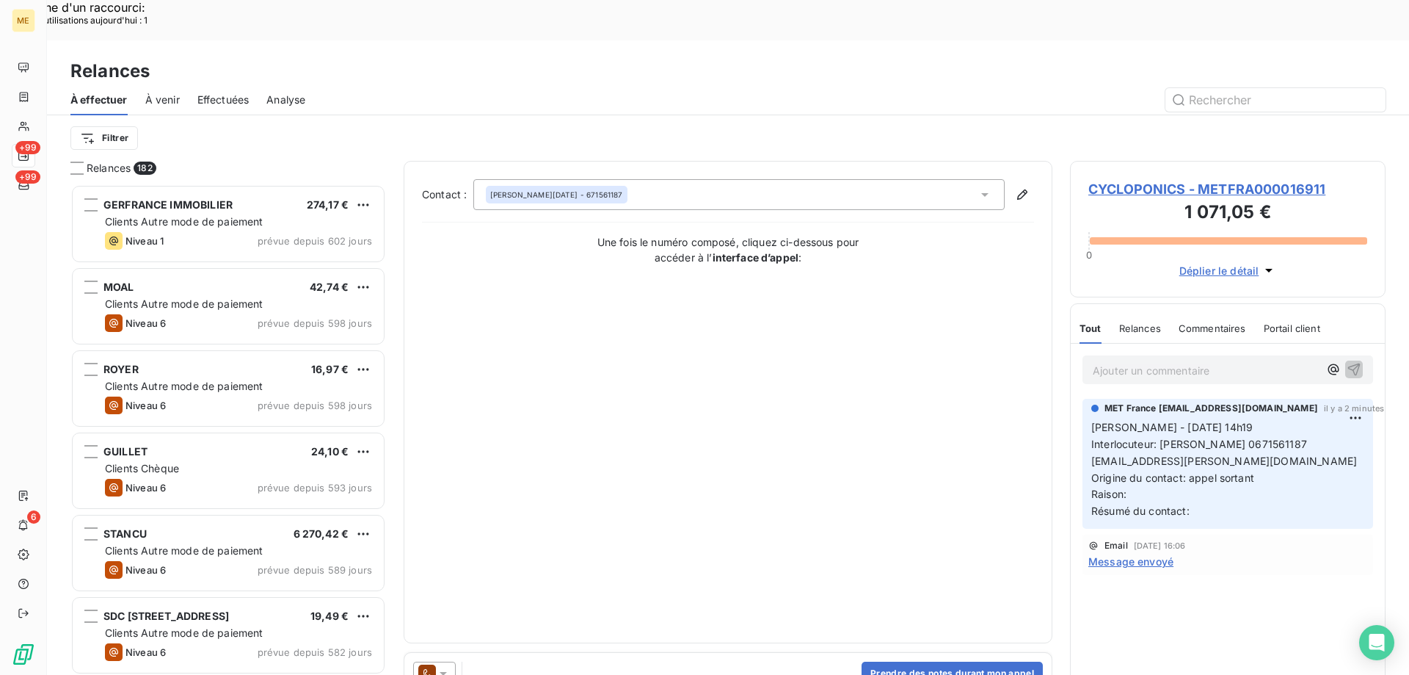
scroll to position [520, 305]
click at [909, 661] on button "Prendre des notes durant mon appel" at bounding box center [952, 672] width 181 height 23
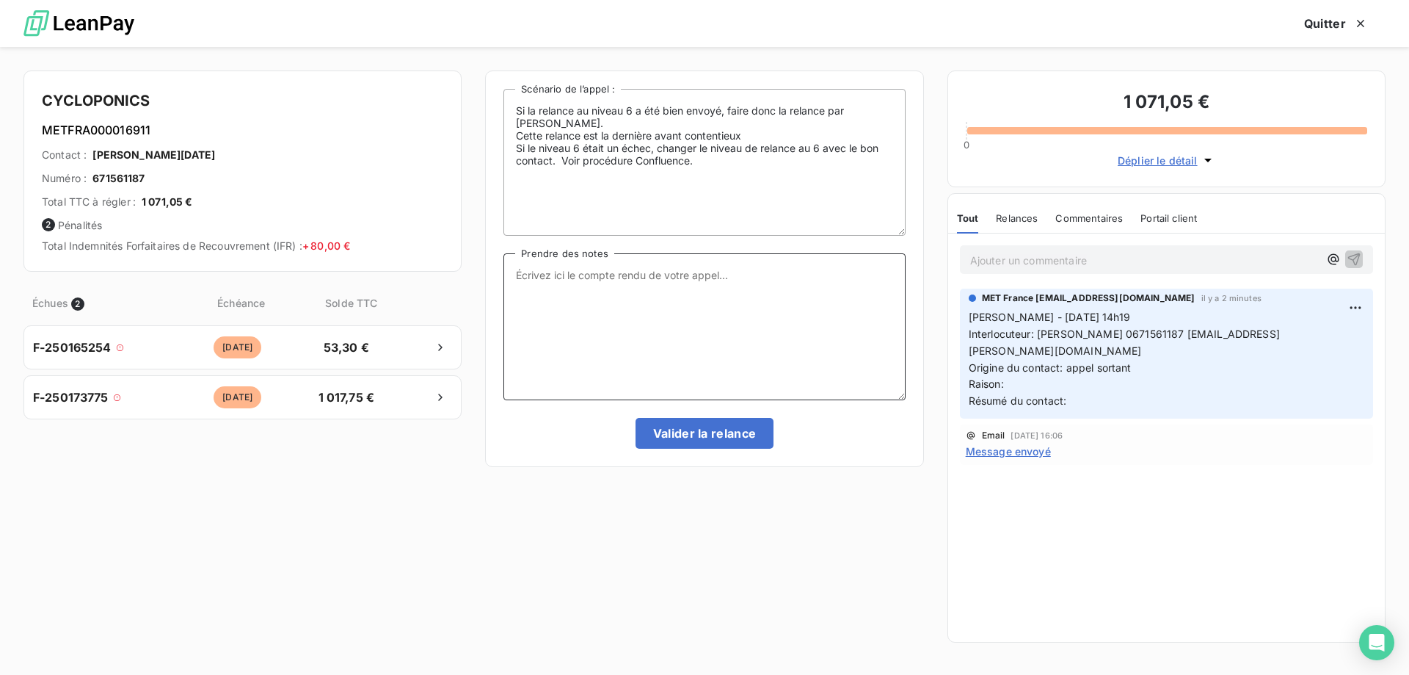
click at [600, 297] on textarea "Prendre des notes" at bounding box center [705, 326] width 402 height 147
paste textarea "Sylvain - 10/09/2025 - 14h19 Interlocuteur: M GERTZ 0671561187 jn.gertz@cyclopo…"
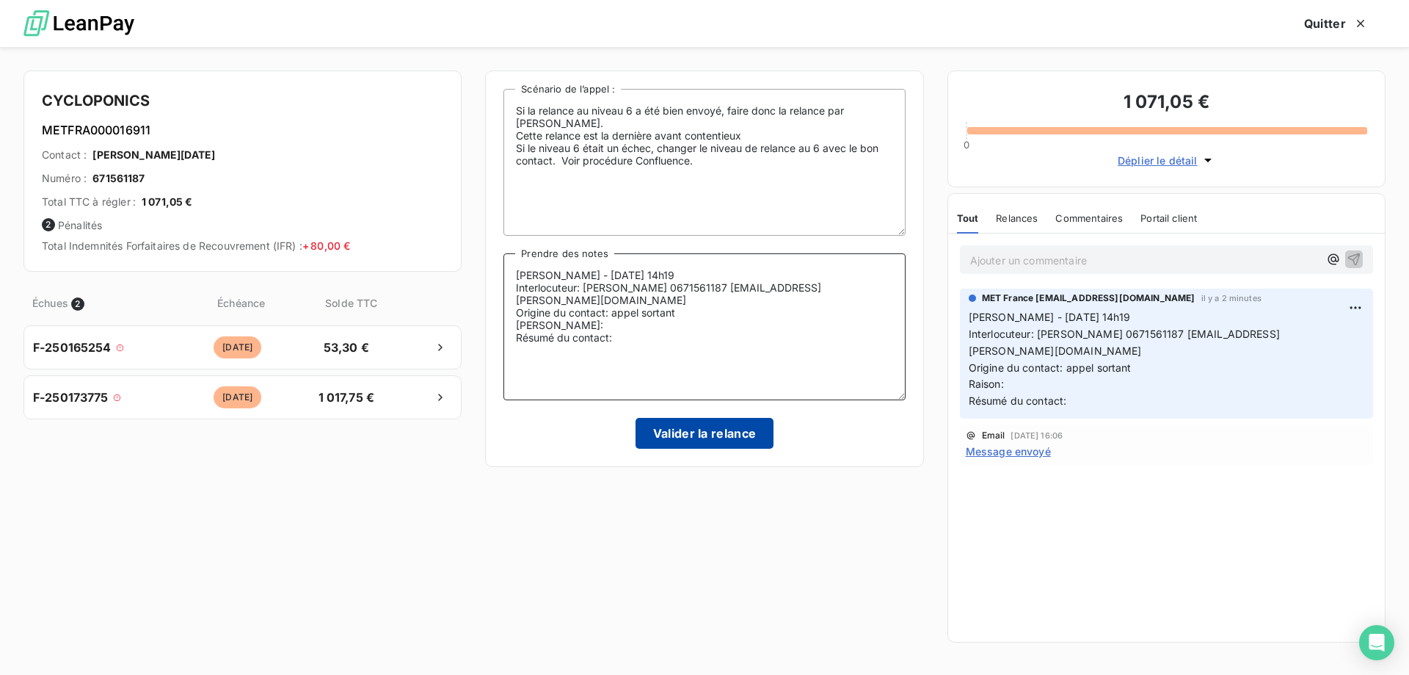
type textarea "Sylvain - 10/09/2025 - 14h19 Interlocuteur: M GERTZ 0671561187 jn.gertz@cyclopo…"
click at [717, 431] on button "Valider la relance" at bounding box center [705, 433] width 139 height 31
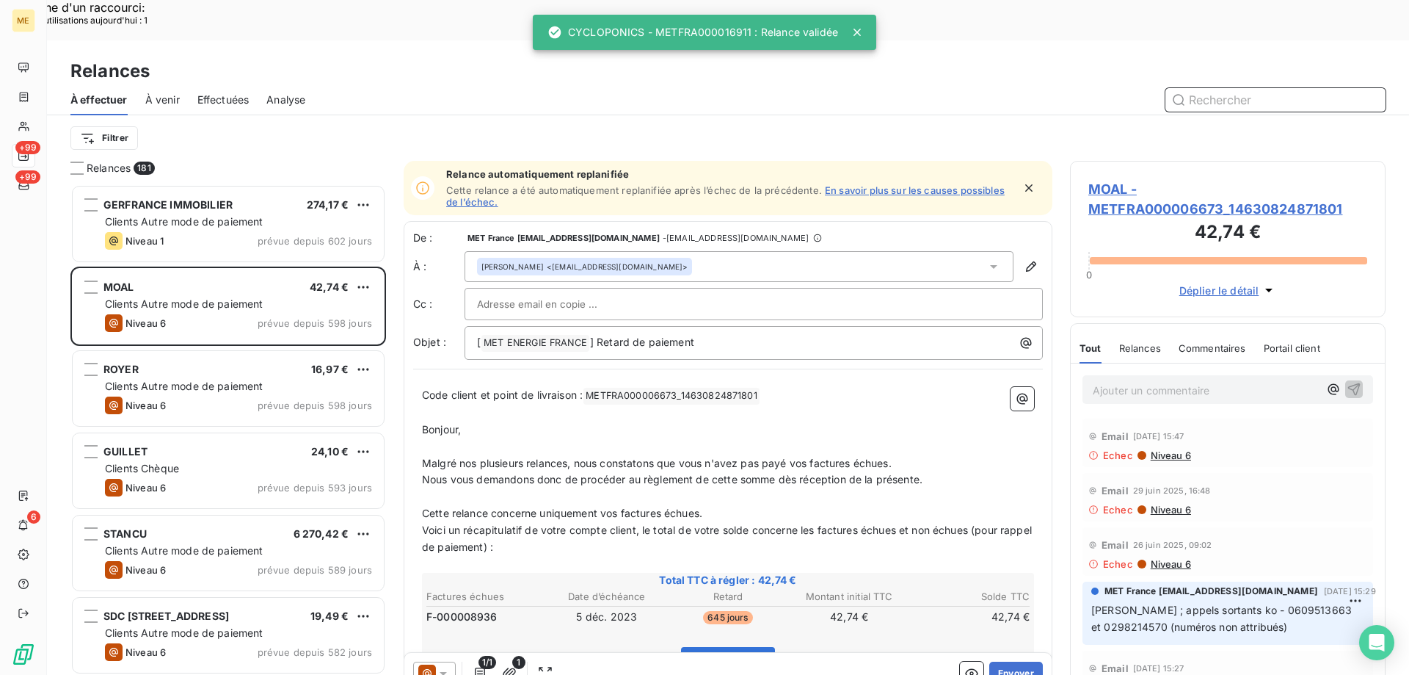
click at [229, 92] on span "Effectuées" at bounding box center [223, 99] width 52 height 15
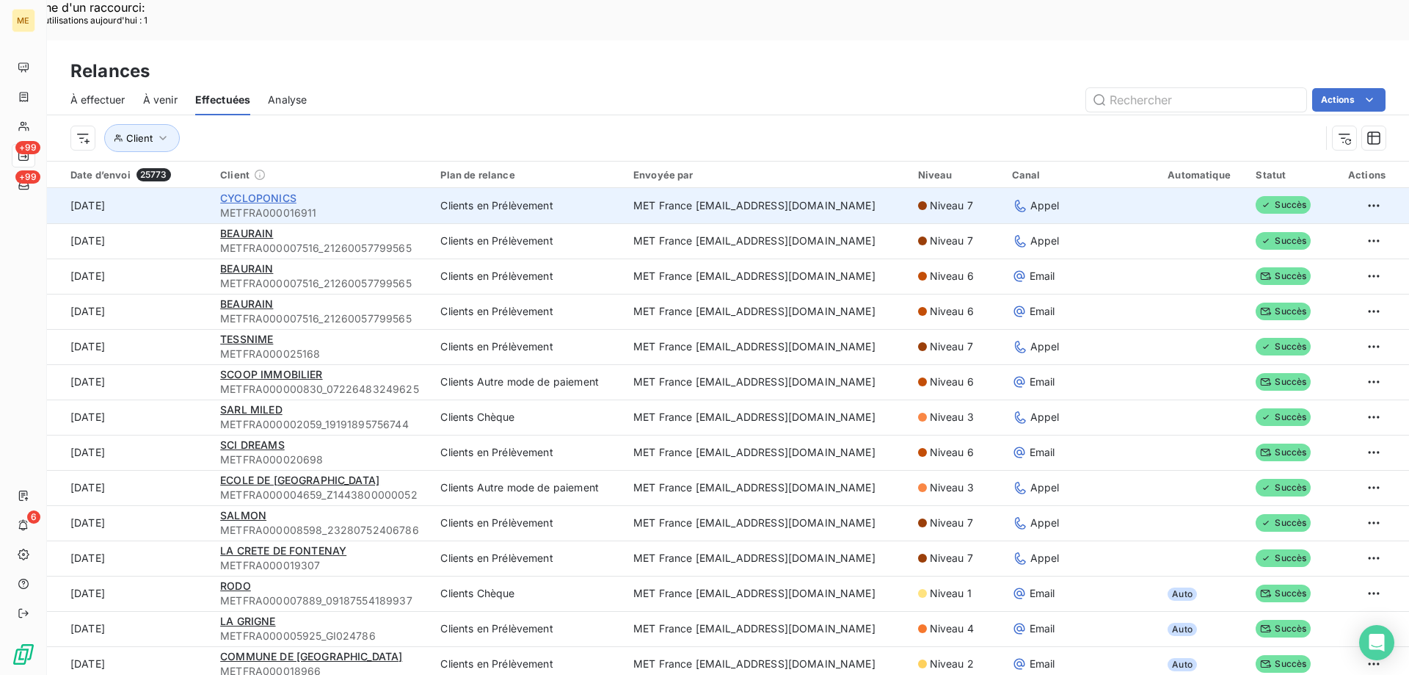
click at [264, 192] on span "CYCLOPONICS" at bounding box center [258, 198] width 76 height 12
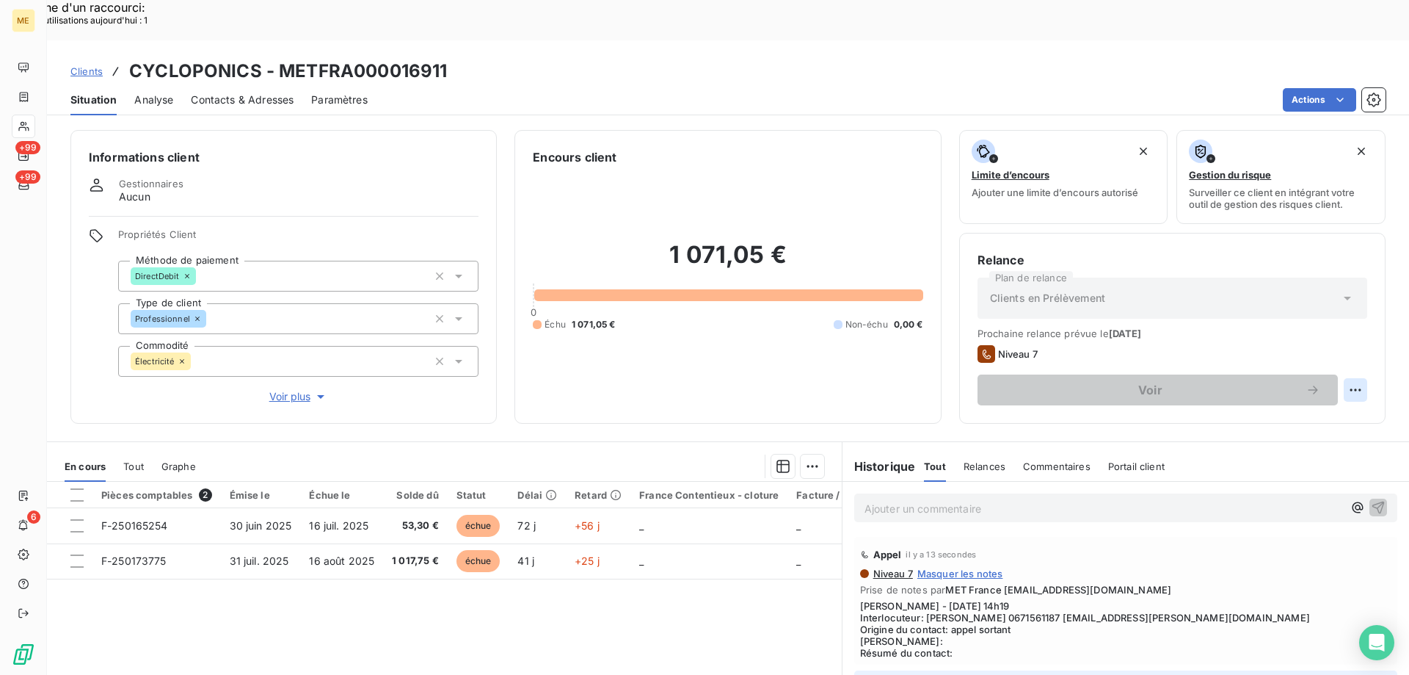
click at [1310, 377] on div "Replanifier cette action" at bounding box center [1283, 381] width 131 height 23
select select "8"
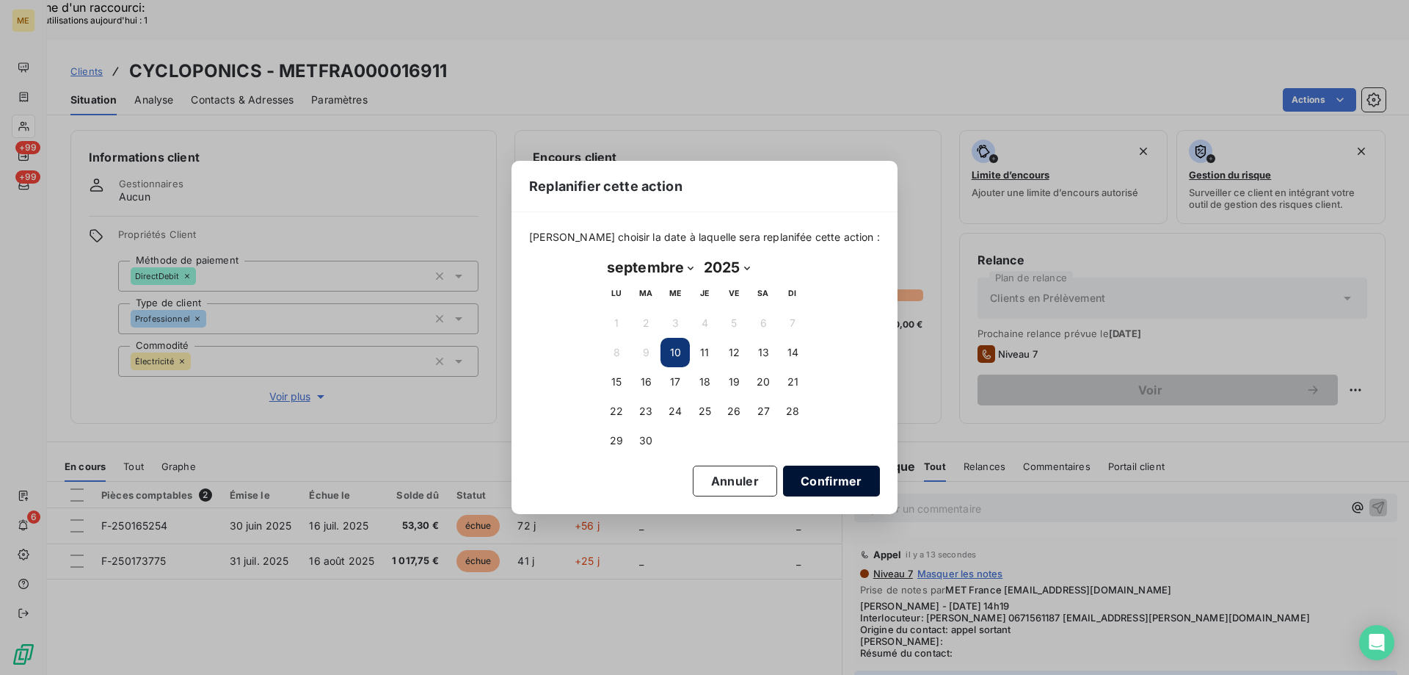
click at [793, 472] on button "Confirmer" at bounding box center [831, 480] width 97 height 31
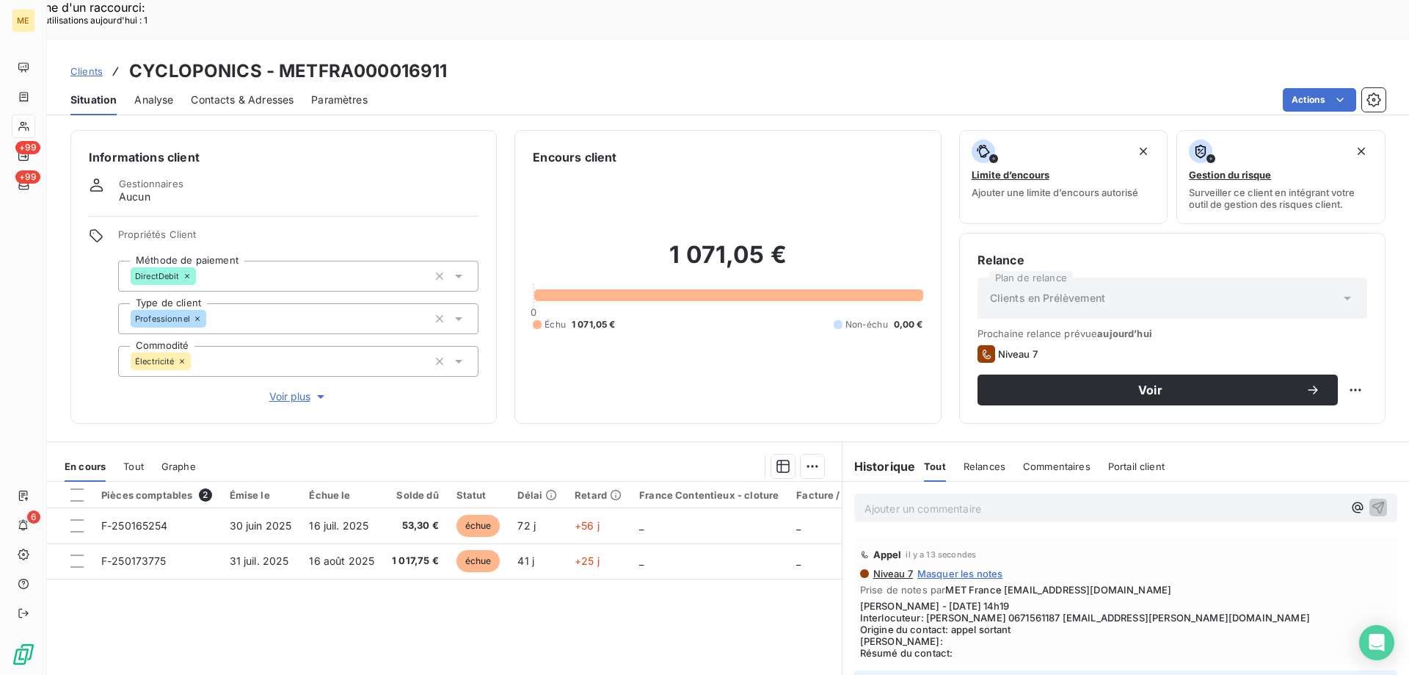
click at [1108, 327] on div "Prochaine relance prévue aujourd’hui Niveau 7 Voir" at bounding box center [1173, 366] width 390 height 78
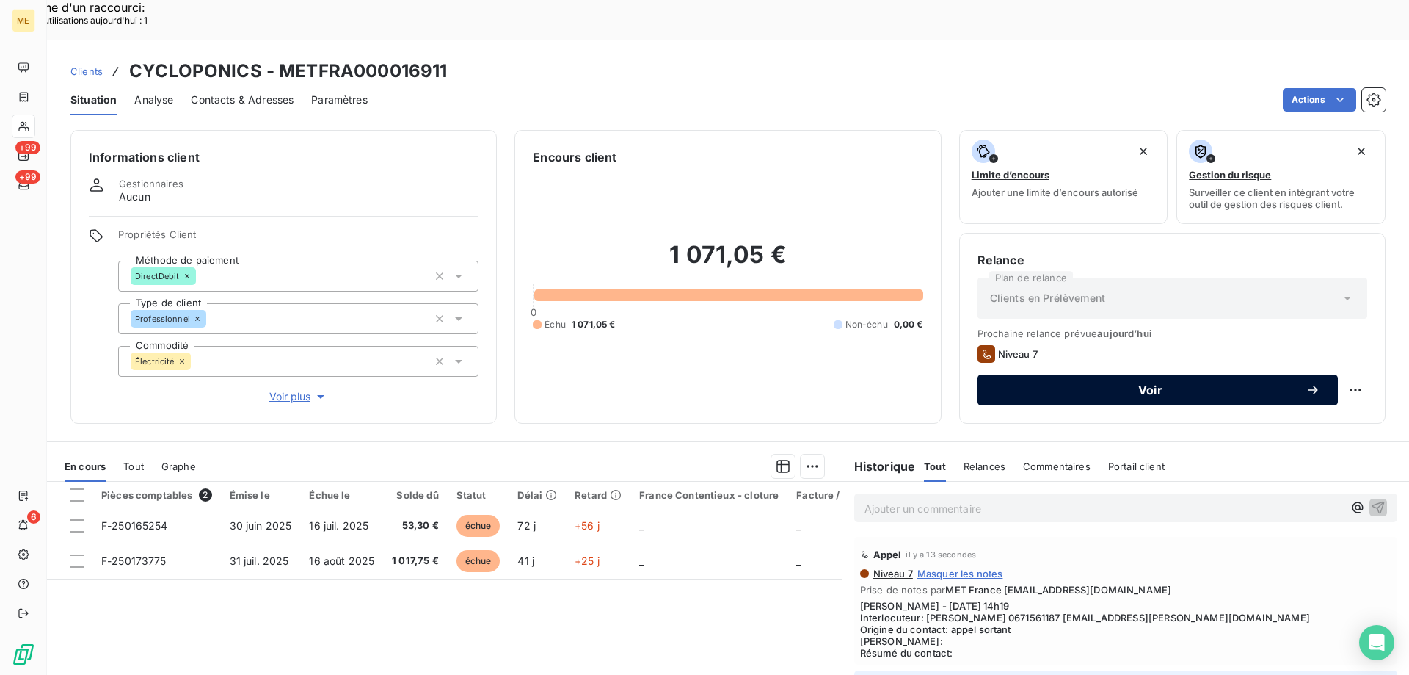
click at [1091, 374] on button "Voir" at bounding box center [1158, 389] width 360 height 31
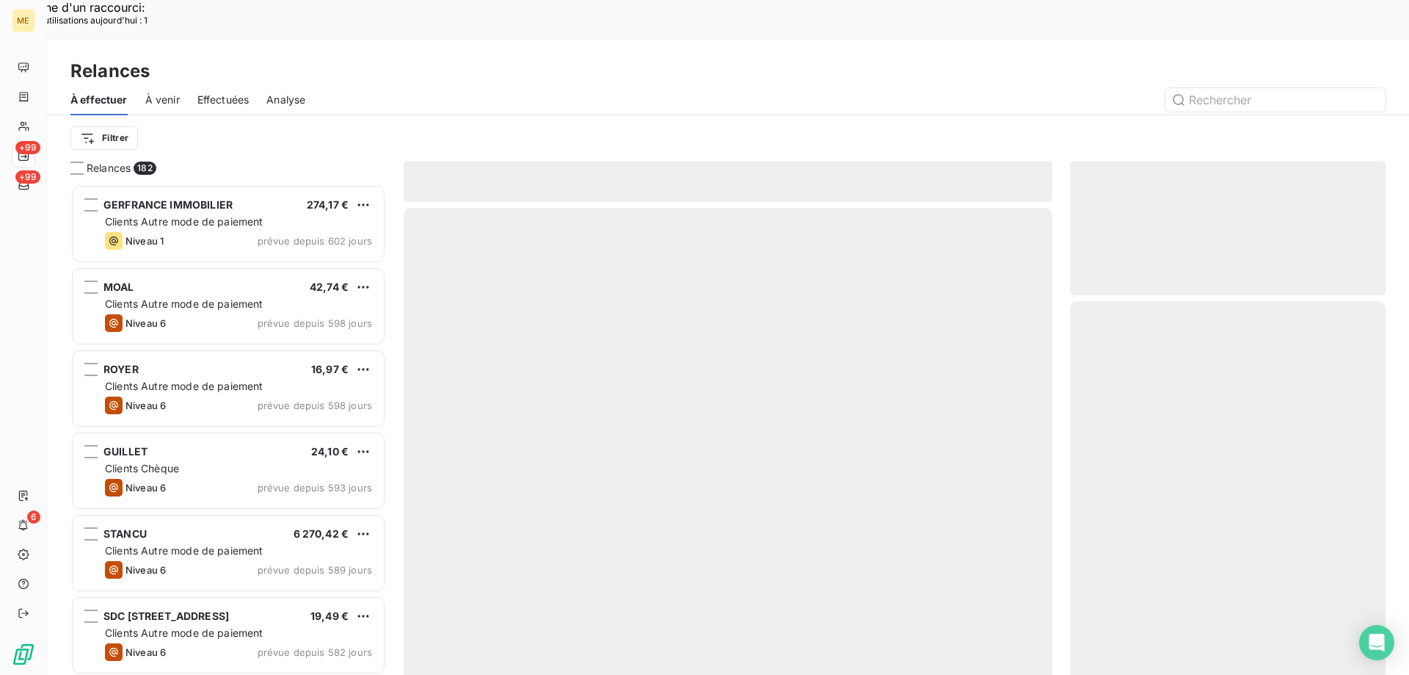
scroll to position [520, 305]
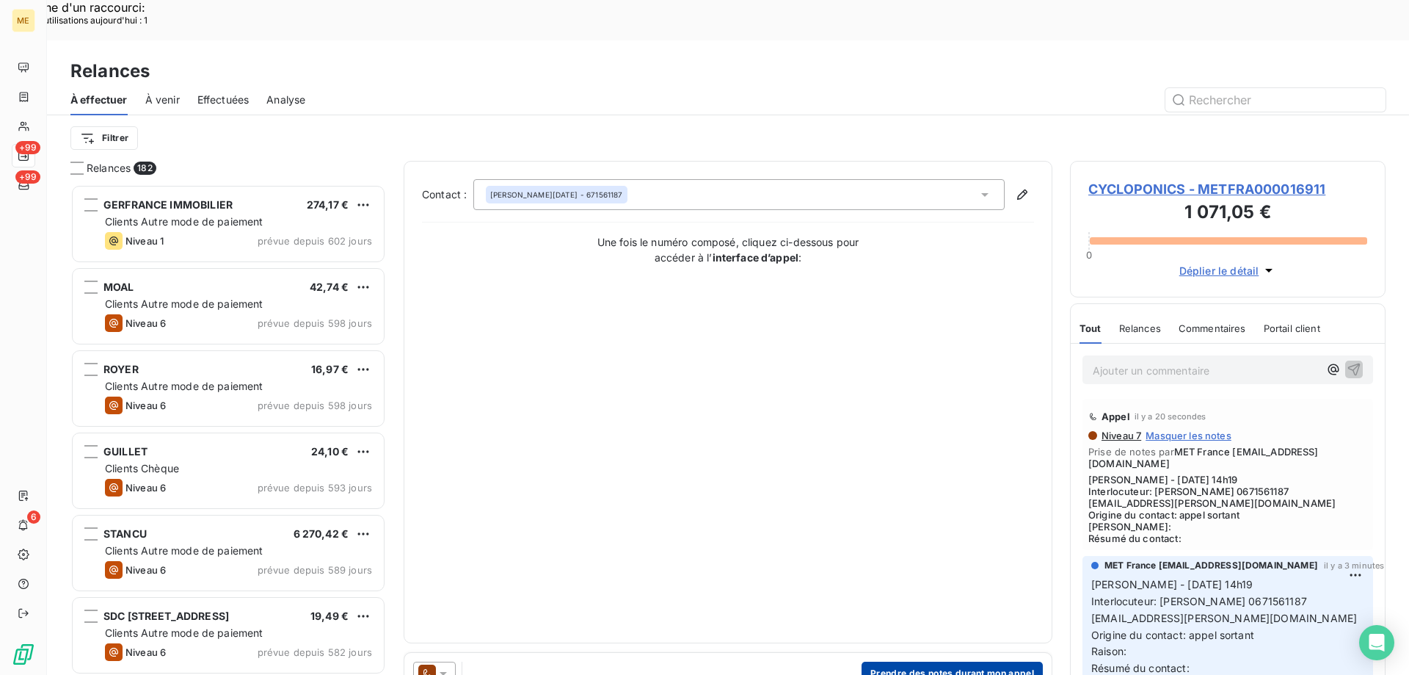
click at [888, 661] on button "Prendre des notes durant mon appel" at bounding box center [952, 672] width 181 height 23
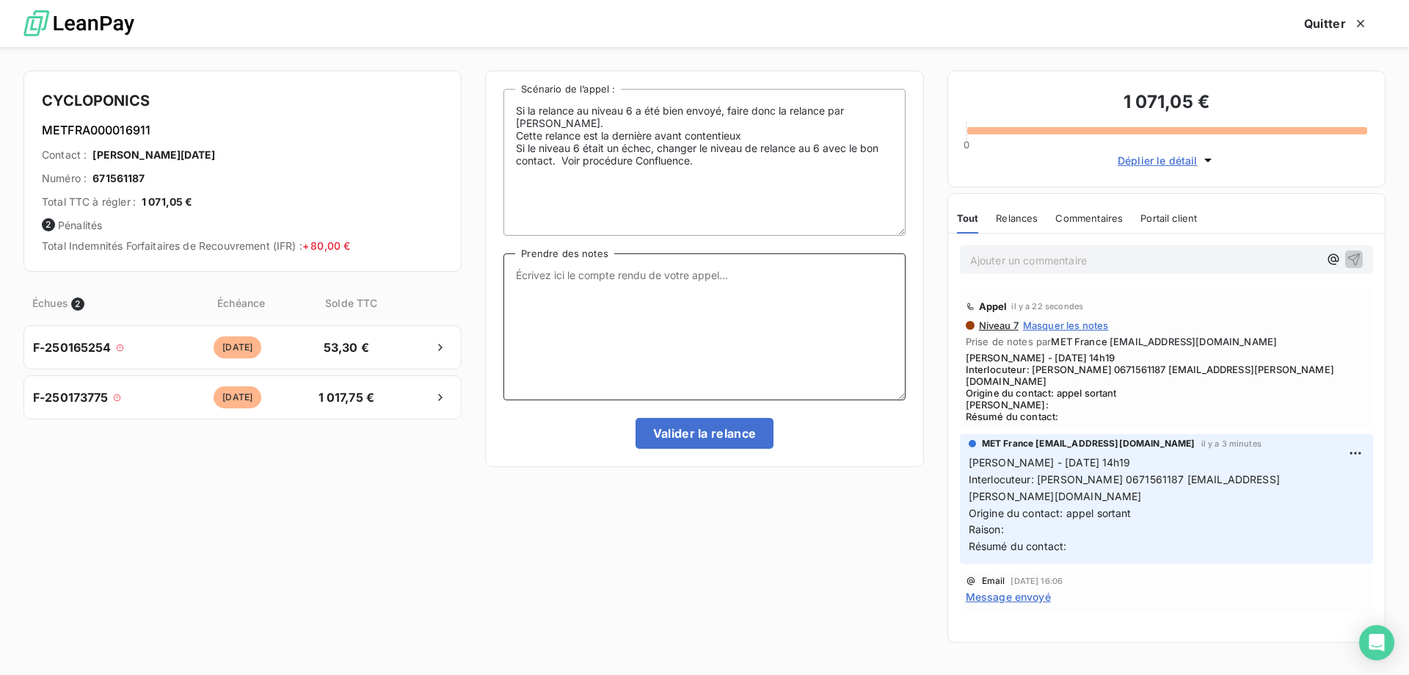
click at [559, 273] on textarea "Prendre des notes" at bounding box center [705, 326] width 402 height 147
paste textarea "[PERSON_NAME] - [DATE] 14h19 Interlocuteur: M [PERSON_NAME] 0671561187 [EMAIL_A…"
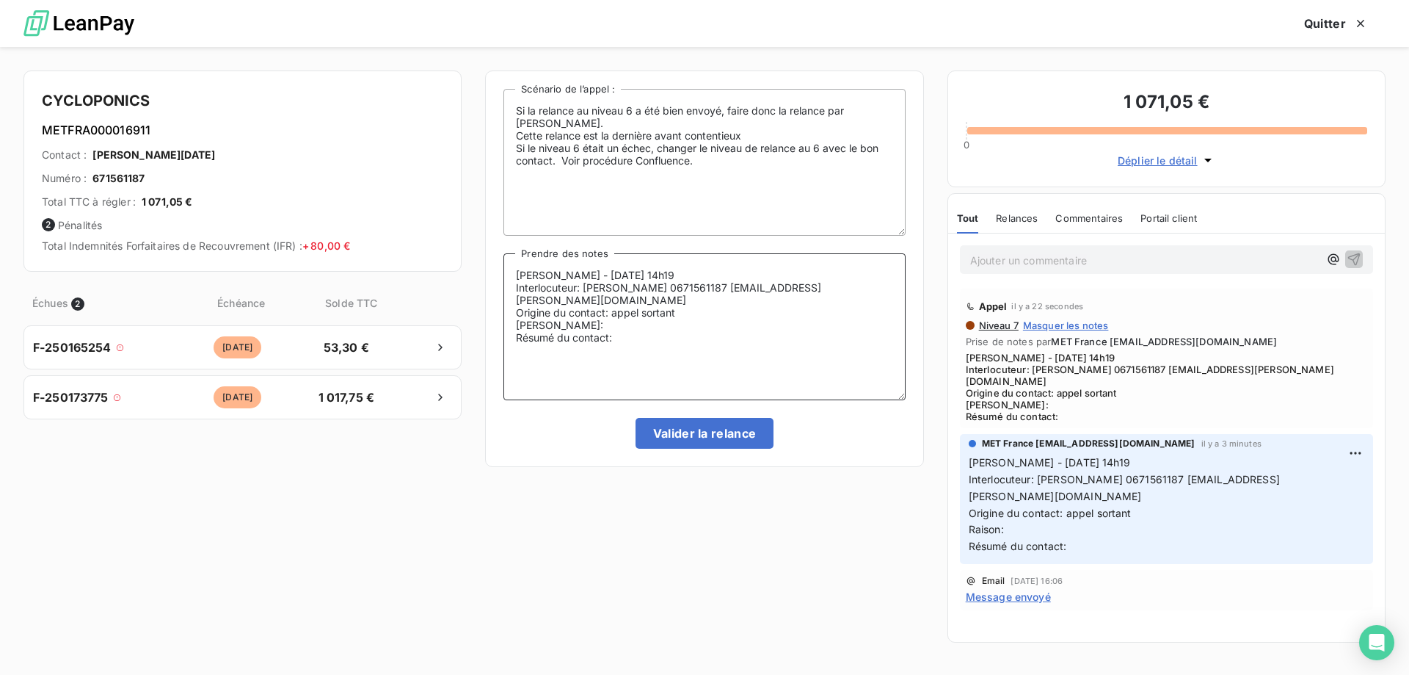
click at [696, 273] on textarea "[PERSON_NAME] - [DATE] 14h19 Interlocuteur: M [PERSON_NAME] 0671561187 [EMAIL_A…" at bounding box center [705, 326] width 402 height 147
click at [611, 314] on textarea "Sylvain - 10/09/2025 - 14h24 Interlocuteur: M GERTZ 0671561187 jn.gertz@cyclopo…" at bounding box center [705, 326] width 402 height 147
click at [641, 330] on textarea "Sylvain - 10/09/2025 - 14h24 Interlocuteur: M GERTZ 0671561187 jn.gertz@cyclopo…" at bounding box center [705, 326] width 402 height 147
click at [580, 343] on textarea "Sylvain - 10/09/2025 - 14h24 Interlocuteur: M GERTZ 0671561187 jn.gertz@cyclopo…" at bounding box center [705, 326] width 402 height 147
click at [583, 333] on textarea "Sylvain - 10/09/2025 - 14h24 Interlocuteur: M GERTZ 0671561187 jn.gertz@cyclopo…" at bounding box center [705, 326] width 402 height 147
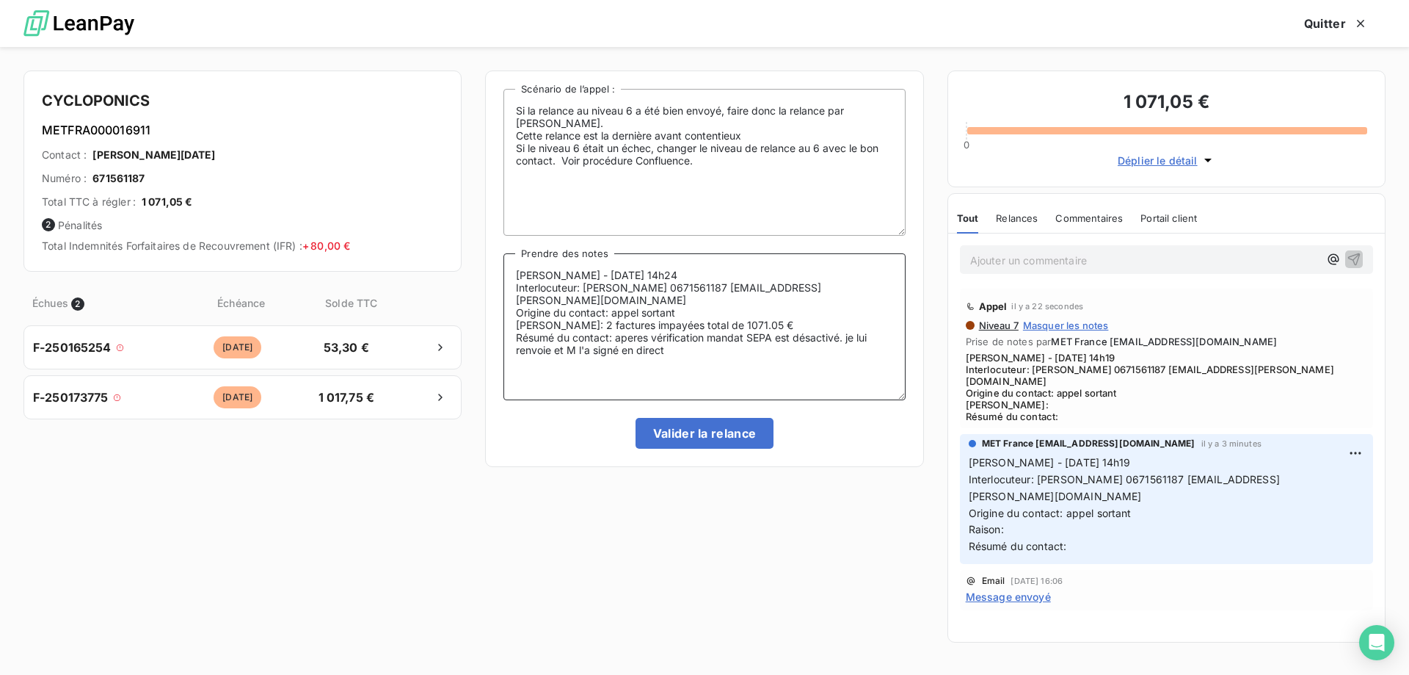
click at [638, 325] on textarea "Sylvain - 10/09/2025 - 14h24 Interlocuteur: M GERTZ 0671561187 jn.gertz@cyclopo…" at bounding box center [705, 326] width 402 height 147
click at [0, 0] on lt-span "après" at bounding box center [0, 0] width 0 height 0
click at [677, 327] on textarea "Sylvain - 10/09/2025 - 14h24 Interlocuteur: M GERTZ 0671561187 jn.gertz@cyclopo…" at bounding box center [705, 326] width 402 height 147
click at [0, 0] on lt-span "vérification ," at bounding box center [0, 0] width 0 height 0
click at [702, 338] on textarea "Sylvain - 10/09/2025 - 14h24 Interlocuteur: M GERTZ 0671561187 jn.gertz@cyclopo…" at bounding box center [705, 326] width 402 height 147
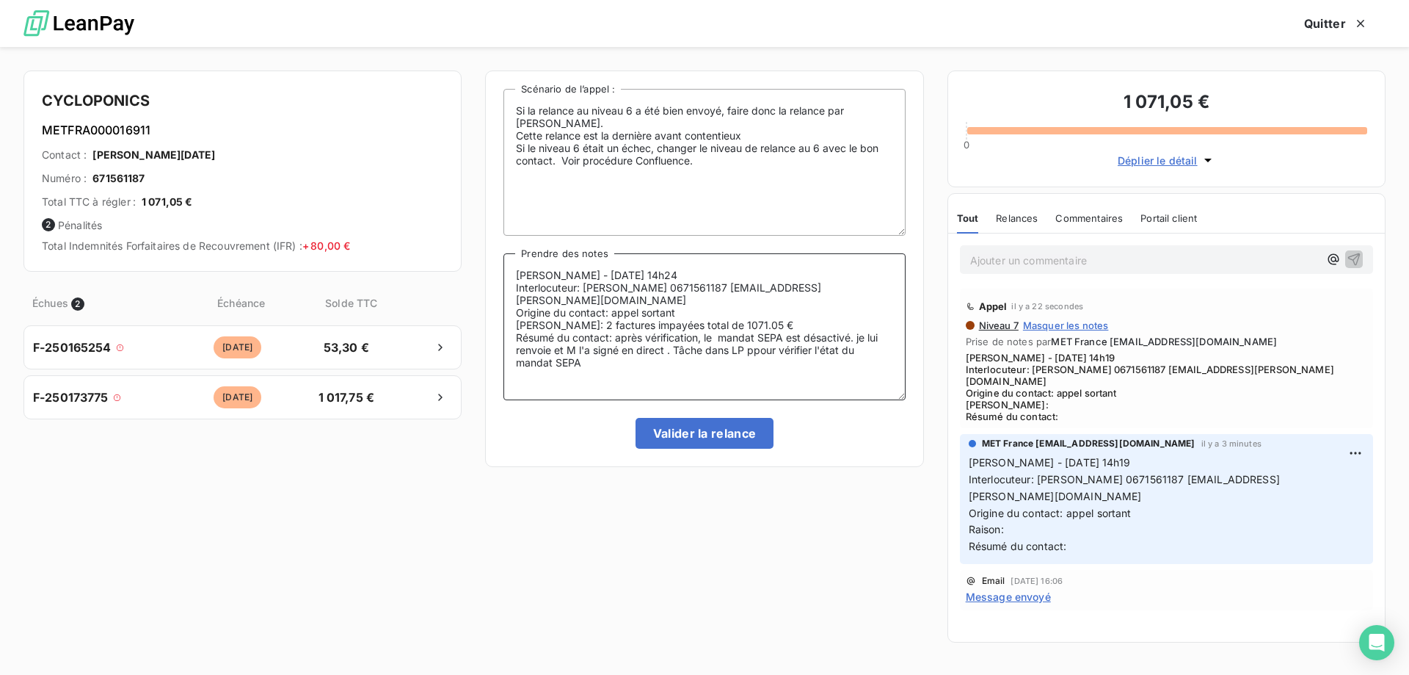
click at [760, 344] on textarea "Sylvain - 10/09/2025 - 14h24 Interlocuteur: M GERTZ 0671561187 jn.gertz@cyclopo…" at bounding box center [705, 326] width 402 height 147
click at [760, 341] on textarea "Sylvain - 10/09/2025 - 14h24 Interlocuteur: M GERTZ 0671561187 jn.gertz@cyclopo…" at bounding box center [705, 326] width 402 height 147
type textarea "Sylvain - 10/09/2025 - 14h24 Interlocuteur: M GERTZ 0671561187 jn.gertz@cyclopo…"
click at [609, 361] on textarea "Sylvain - 10/09/2025 - 14h24 Interlocuteur: M GERTZ 0671561187 jn.gertz@cyclopo…" at bounding box center [705, 326] width 402 height 147
click at [691, 432] on button "Valider la relance" at bounding box center [705, 433] width 139 height 31
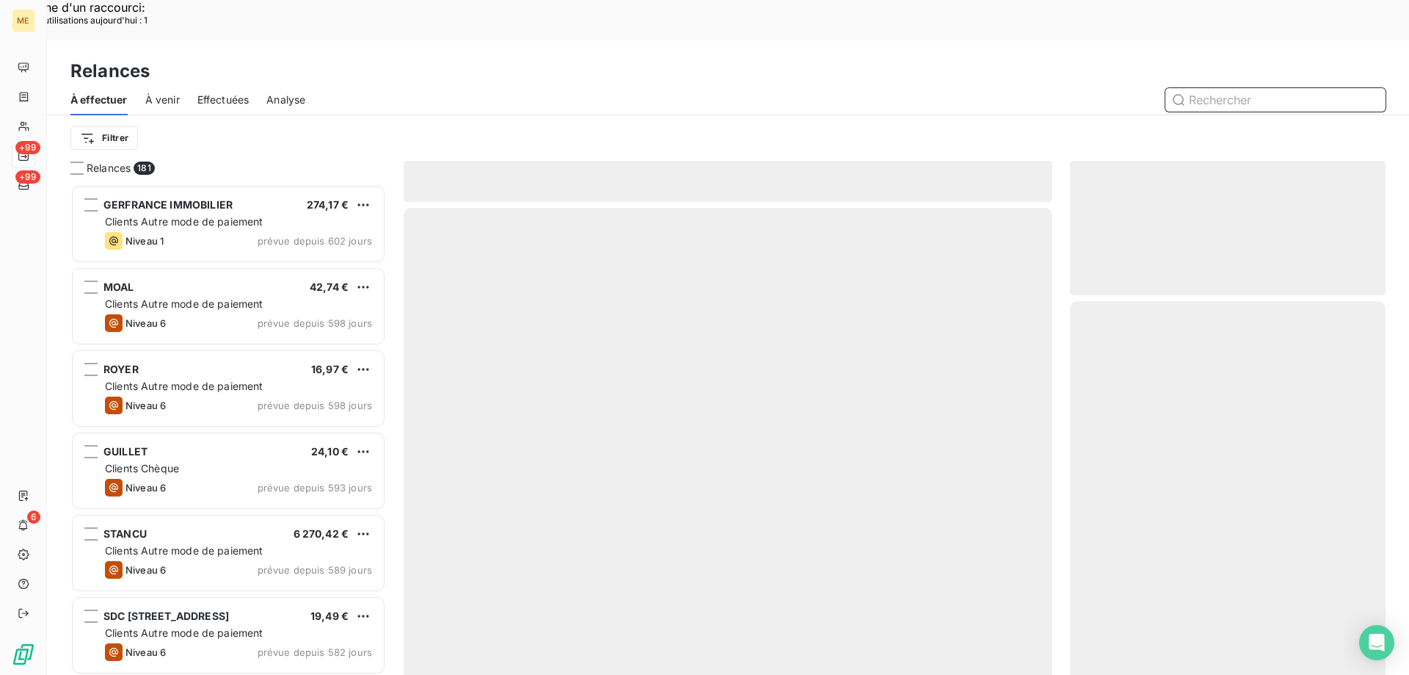
click at [217, 92] on span "Effectuées" at bounding box center [223, 99] width 52 height 15
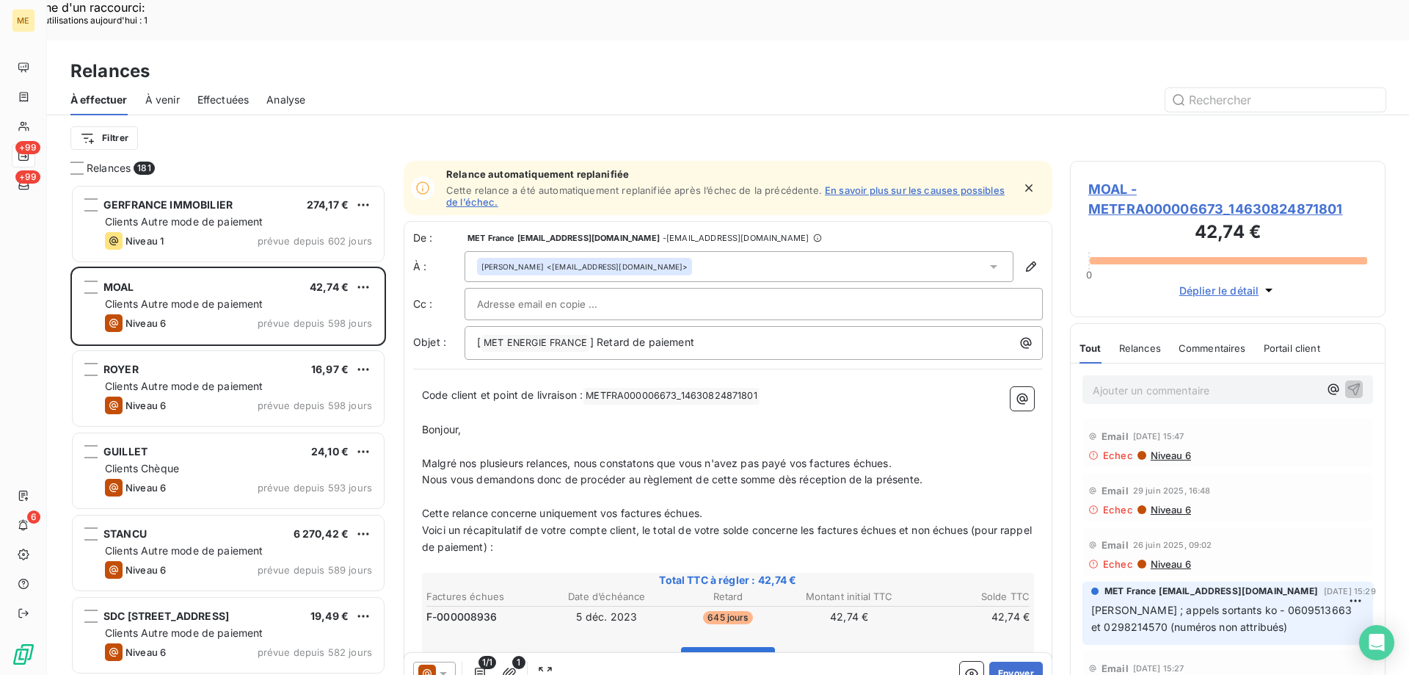
click at [225, 92] on span "Effectuées" at bounding box center [223, 99] width 52 height 15
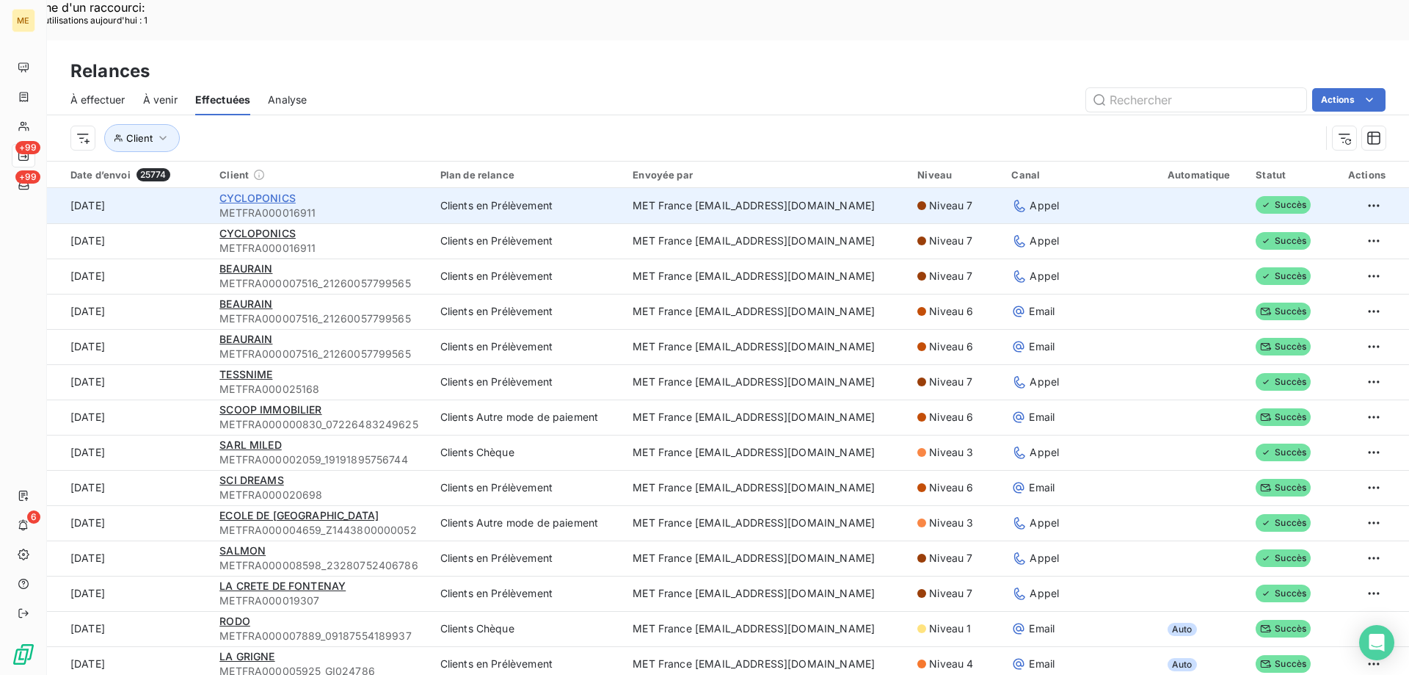
click at [264, 192] on span "CYCLOPONICS" at bounding box center [257, 198] width 76 height 12
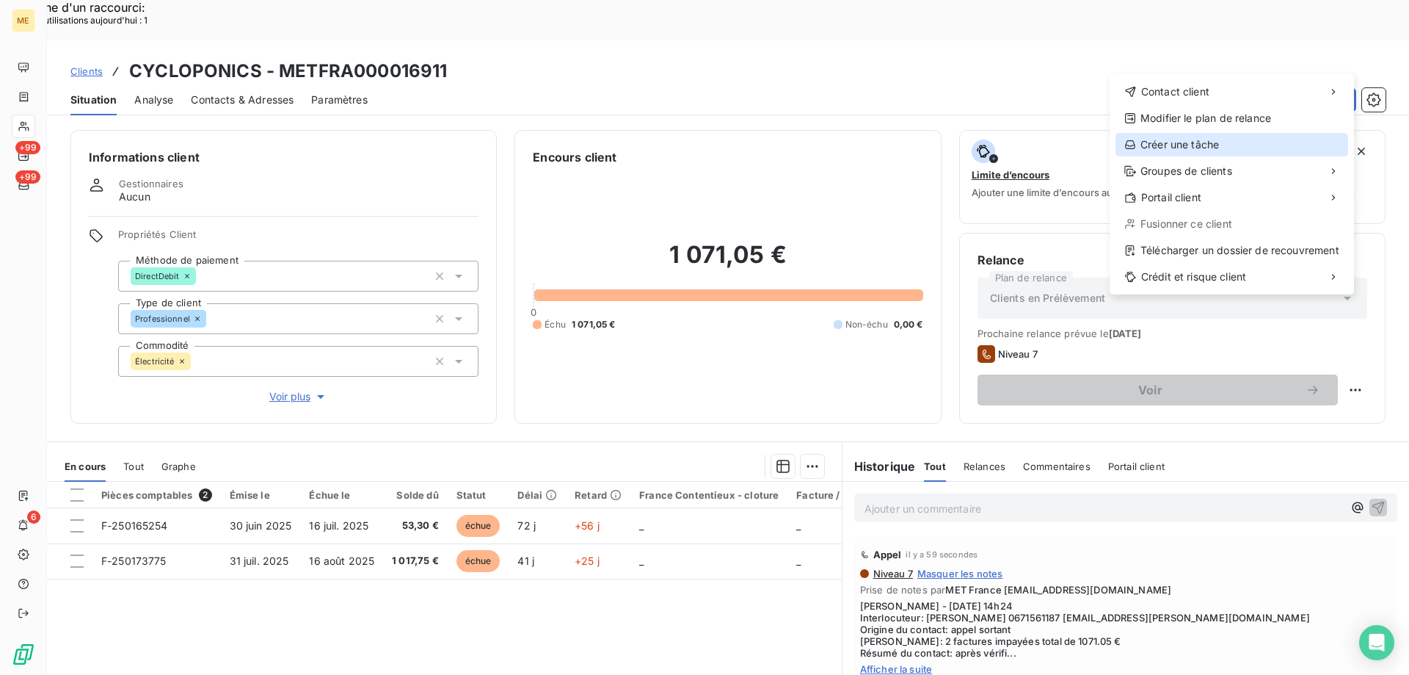
click at [1212, 150] on div "Créer une tâche" at bounding box center [1232, 144] width 233 height 23
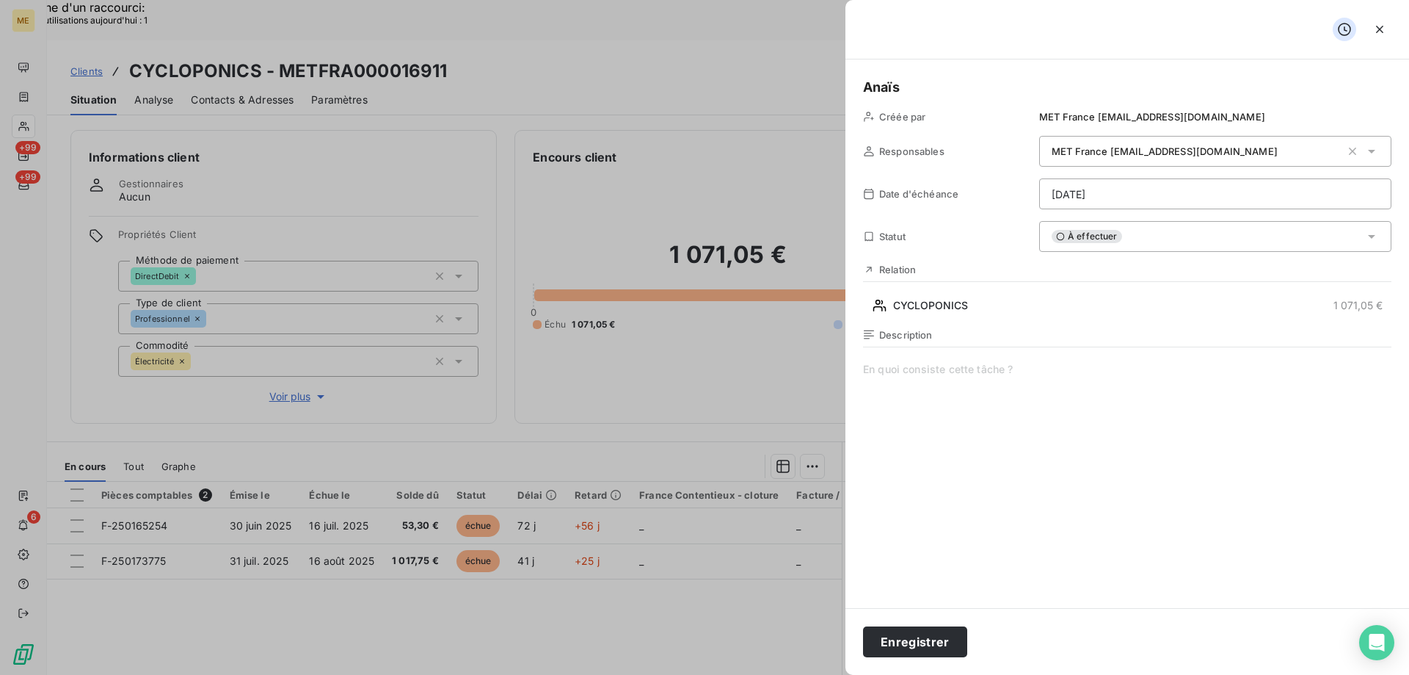
click at [883, 366] on span at bounding box center [1127, 503] width 528 height 282
click at [930, 647] on button "Enregistrer" at bounding box center [915, 641] width 104 height 31
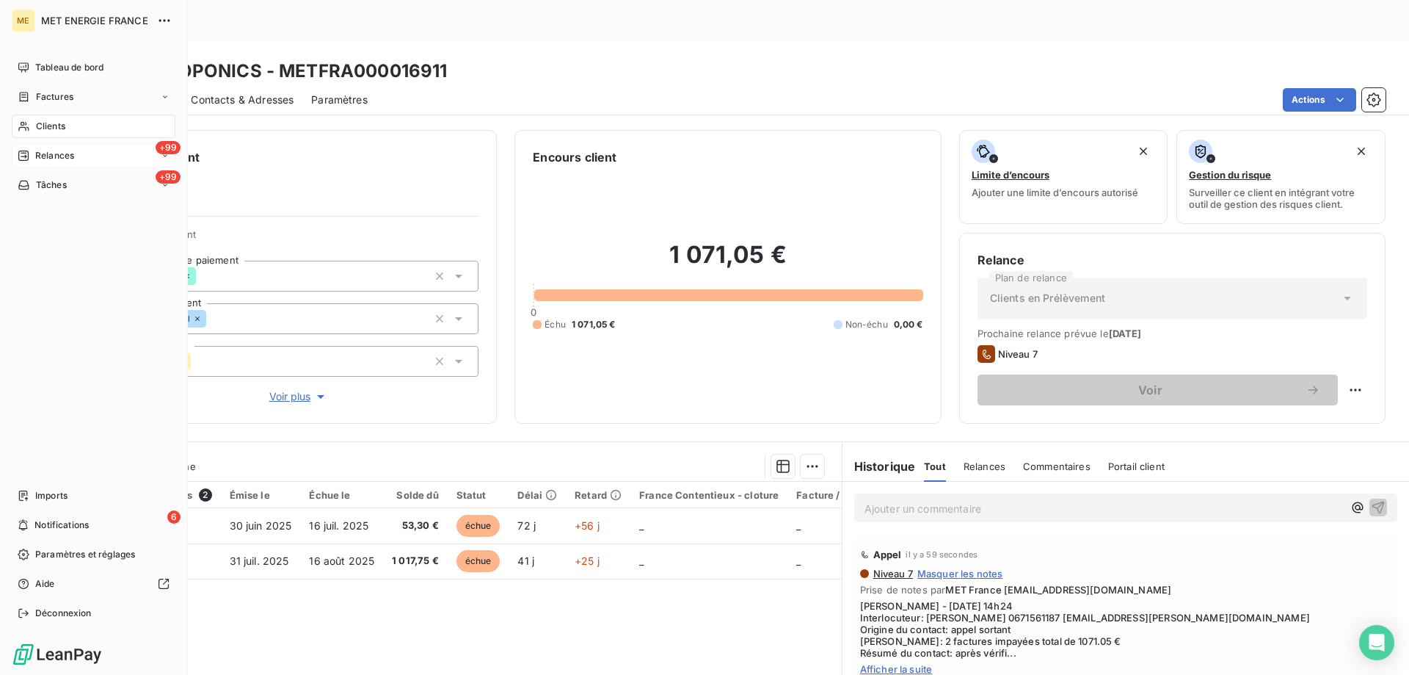
click at [57, 160] on span "Relances" at bounding box center [54, 155] width 39 height 13
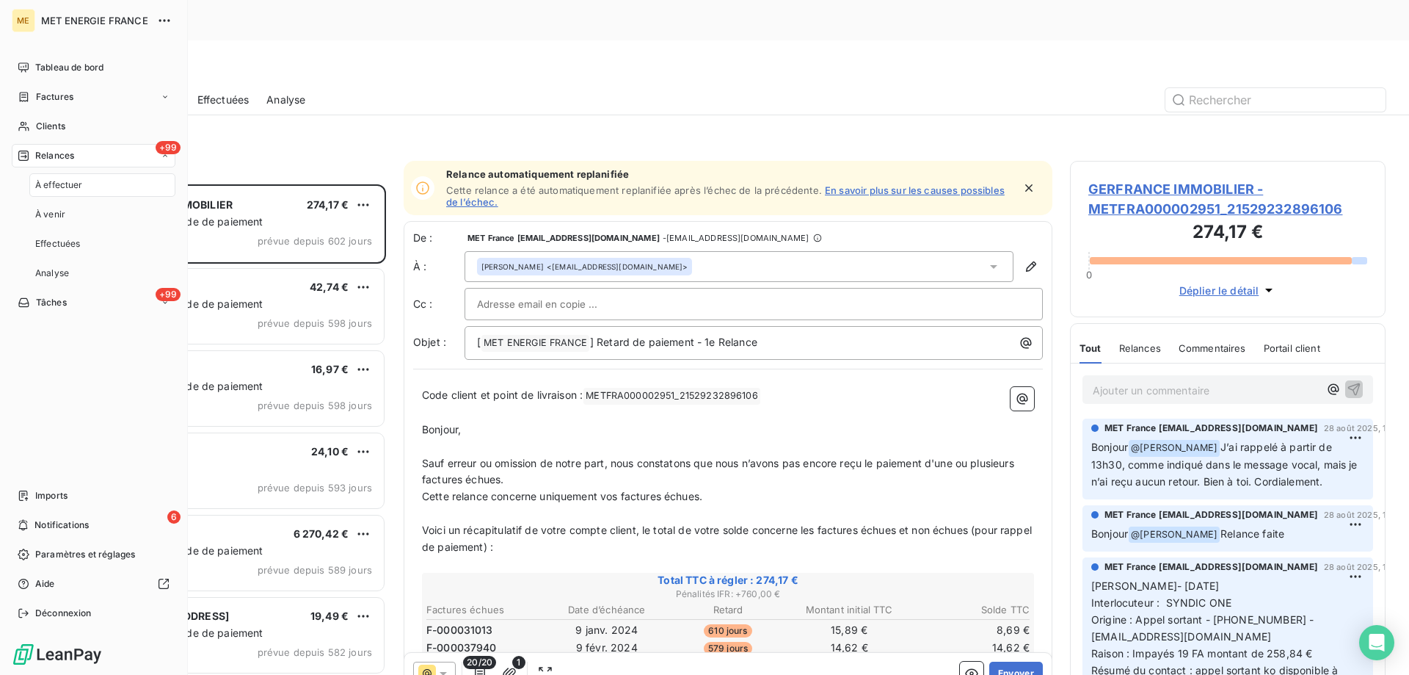
scroll to position [520, 305]
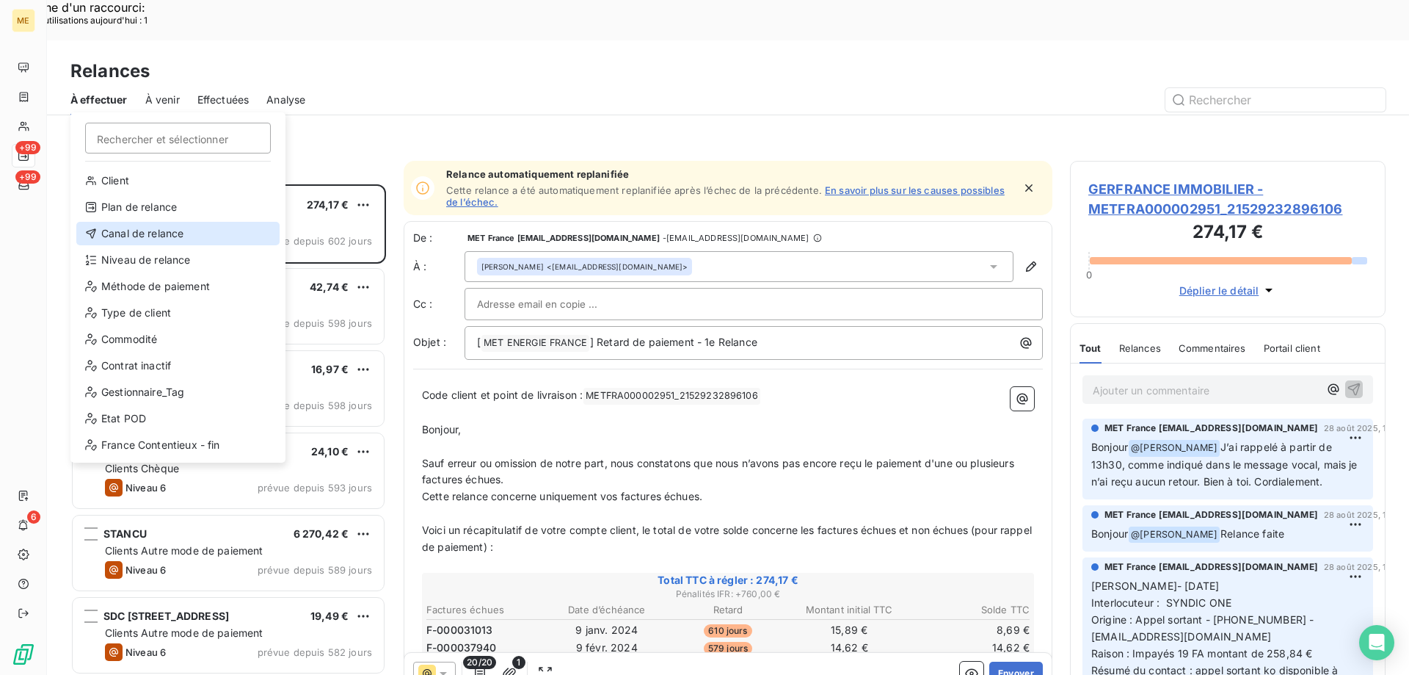
click at [154, 229] on div "Canal de relance" at bounding box center [177, 233] width 203 height 23
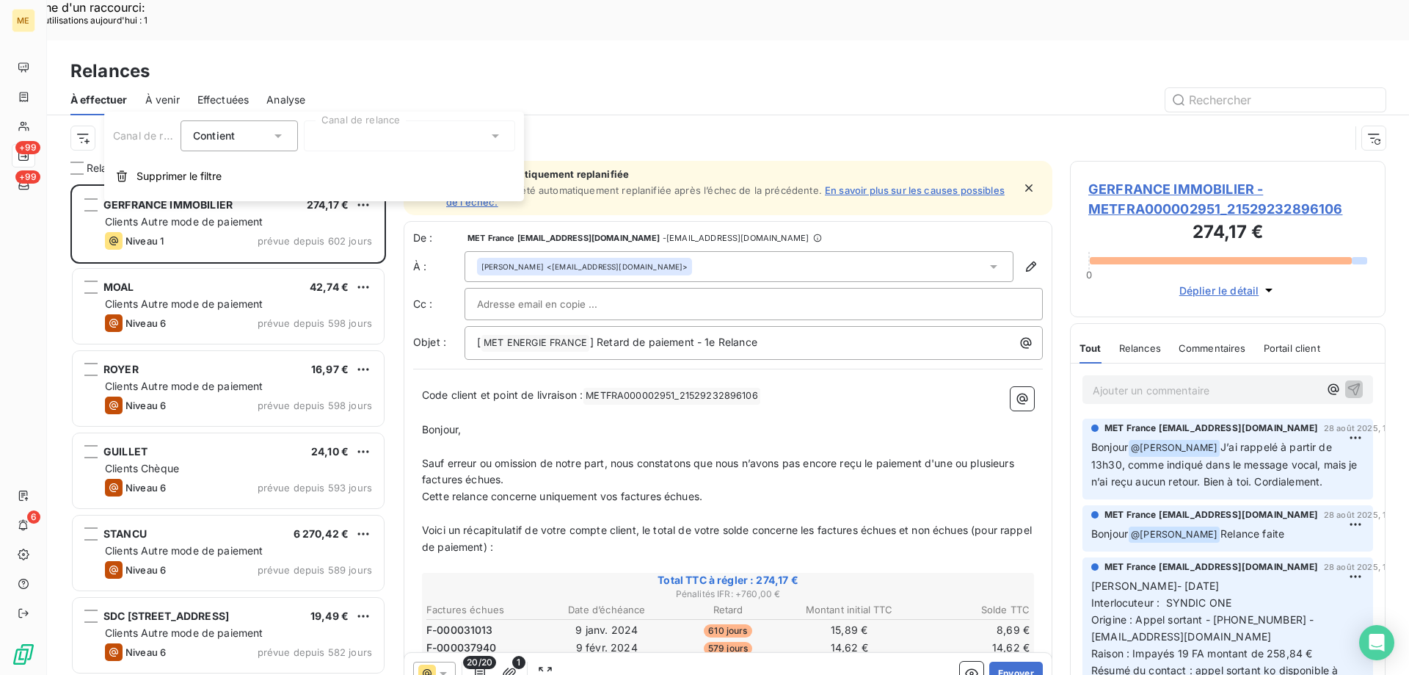
click at [413, 128] on div at bounding box center [409, 135] width 211 height 31
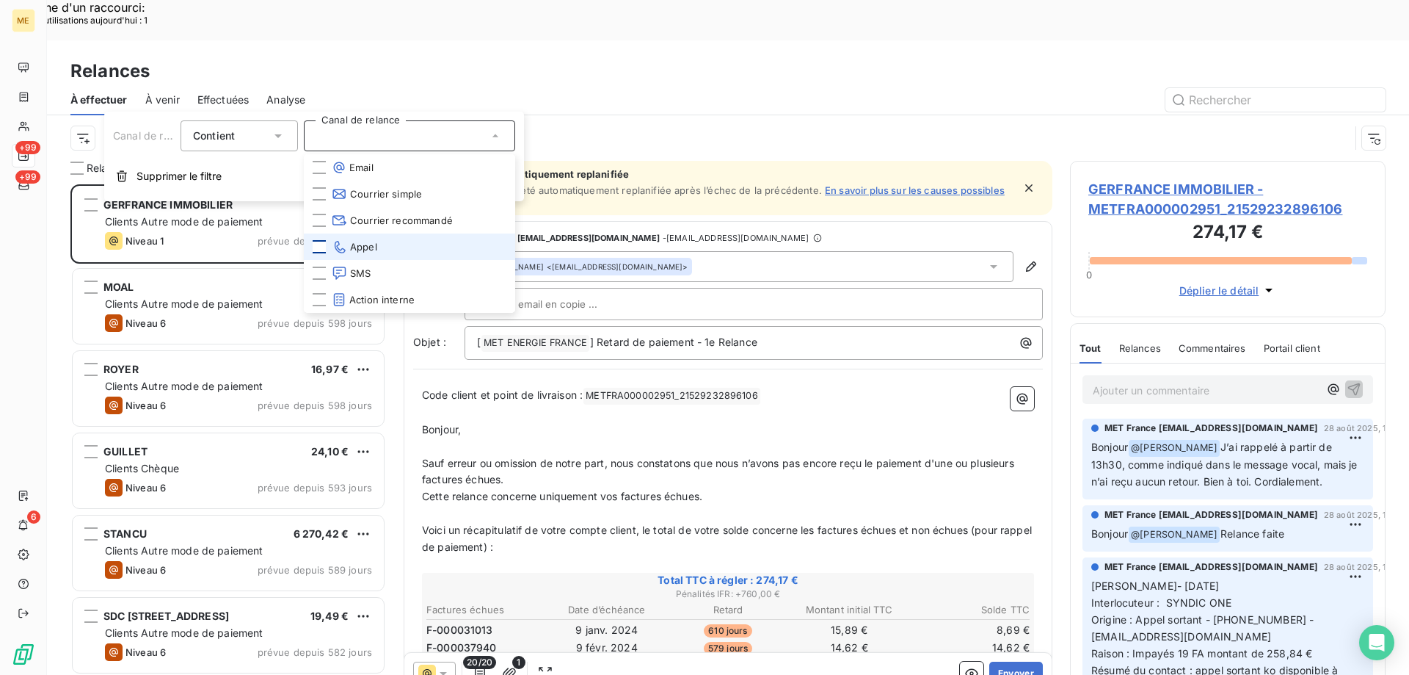
click at [320, 247] on div at bounding box center [319, 246] width 13 height 13
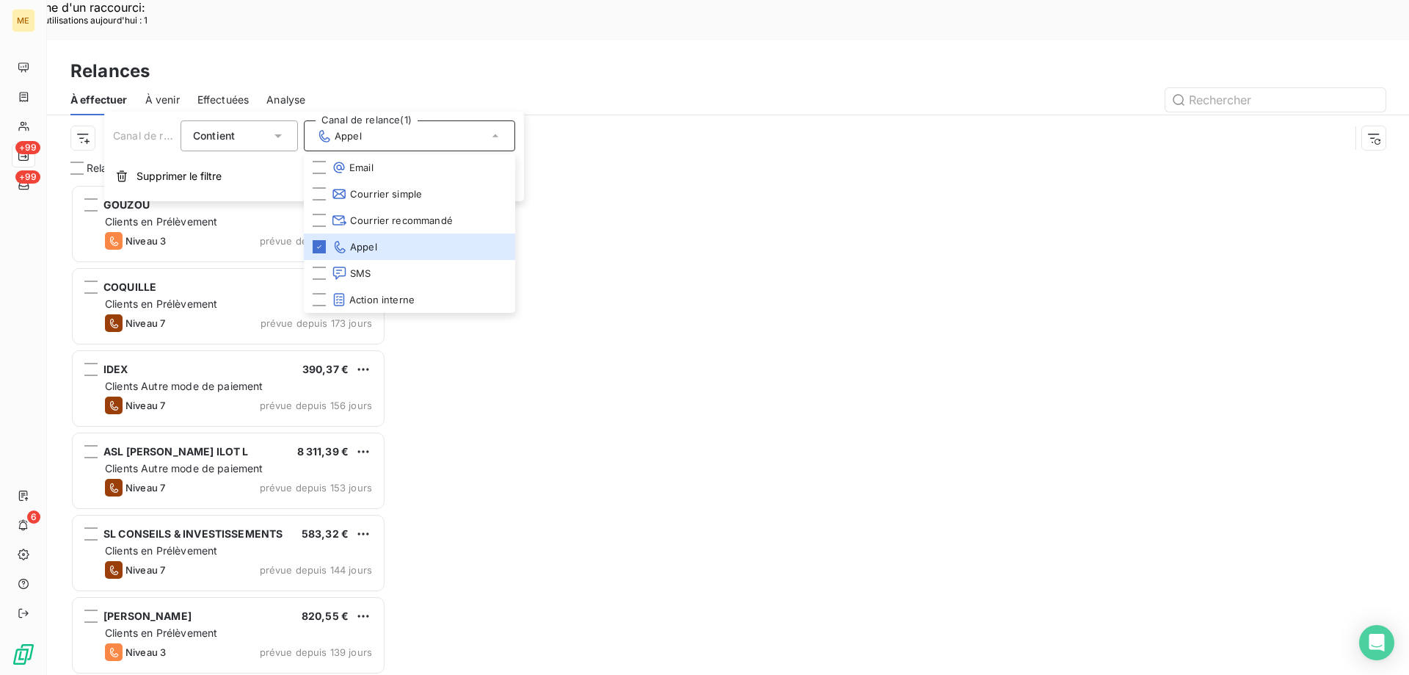
scroll to position [520, 305]
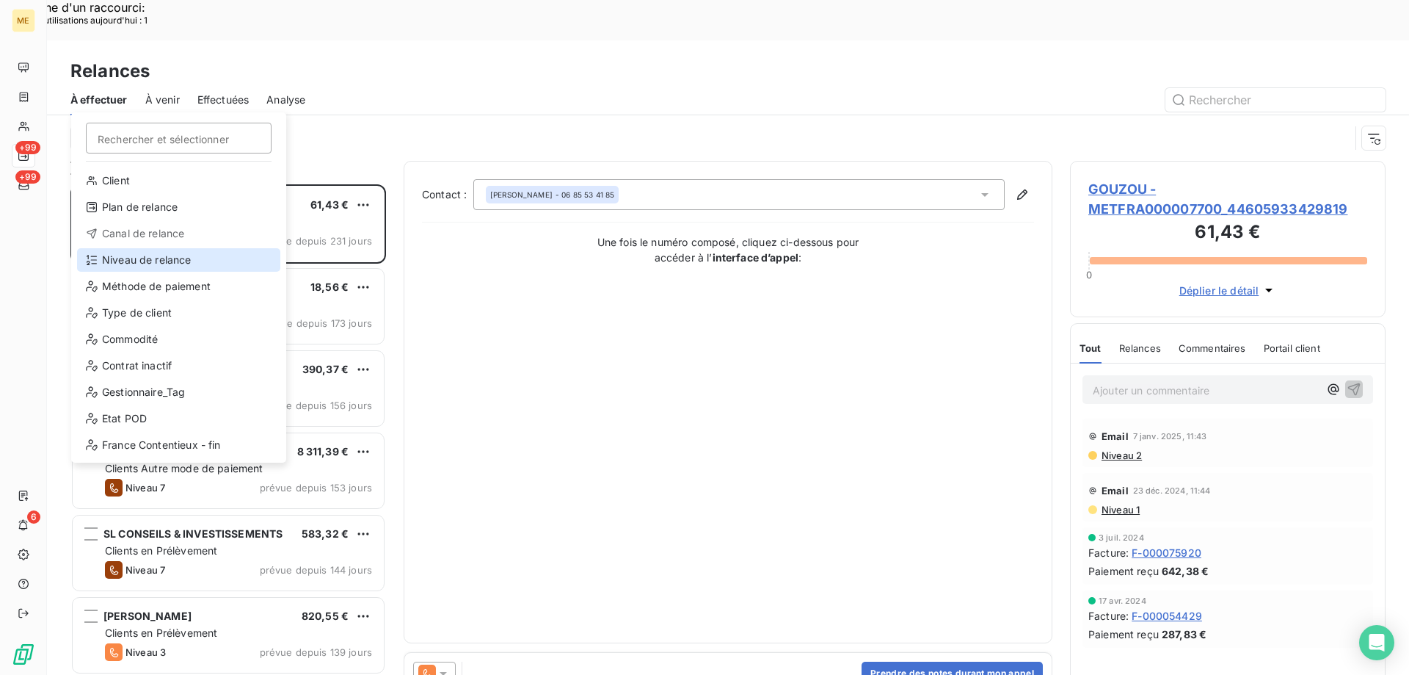
click at [131, 268] on div "Niveau de relance" at bounding box center [178, 259] width 203 height 23
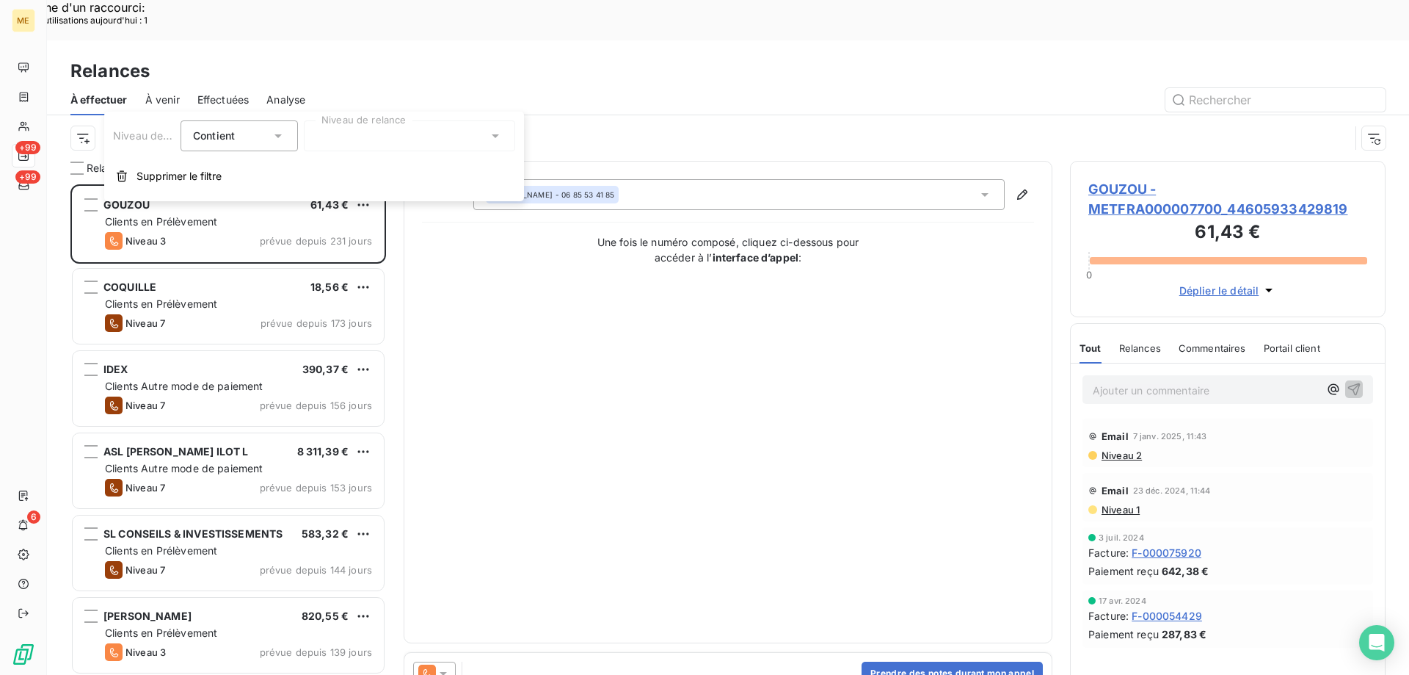
click at [315, 145] on div at bounding box center [409, 135] width 211 height 31
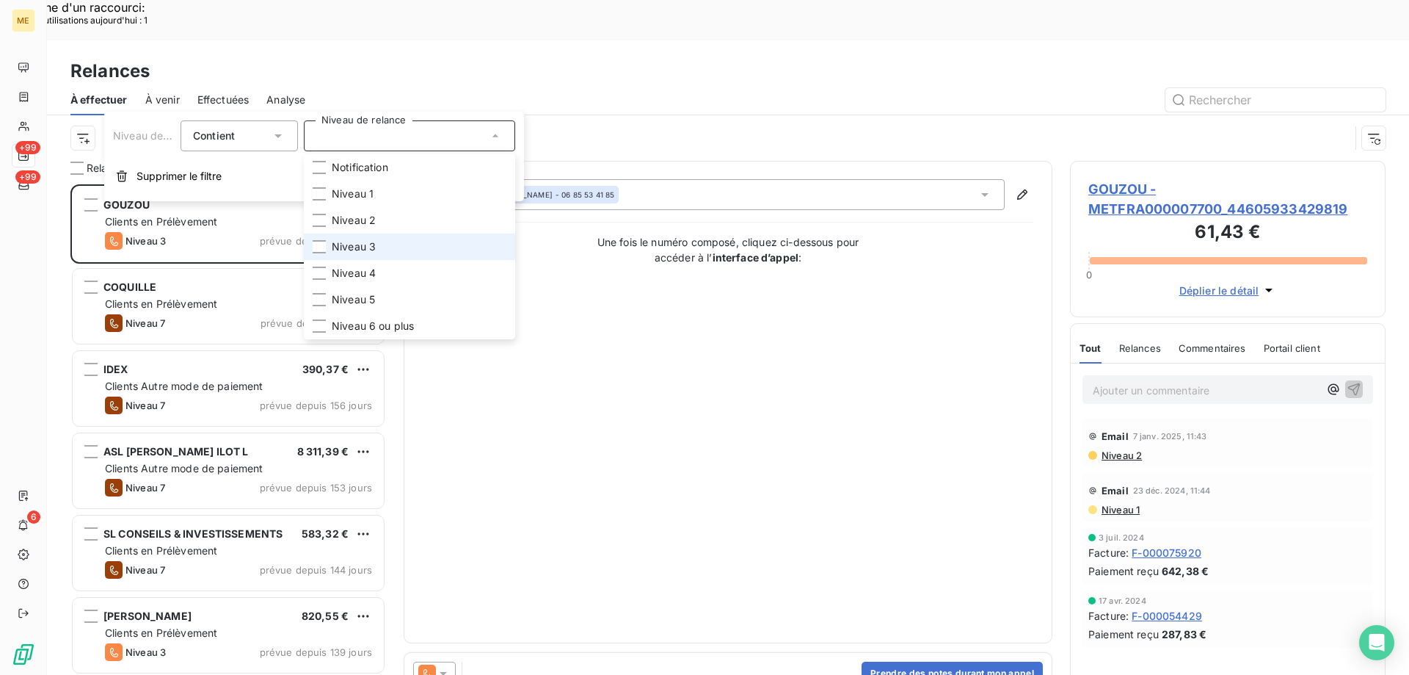
click at [343, 247] on span "Niveau 3" at bounding box center [354, 246] width 44 height 15
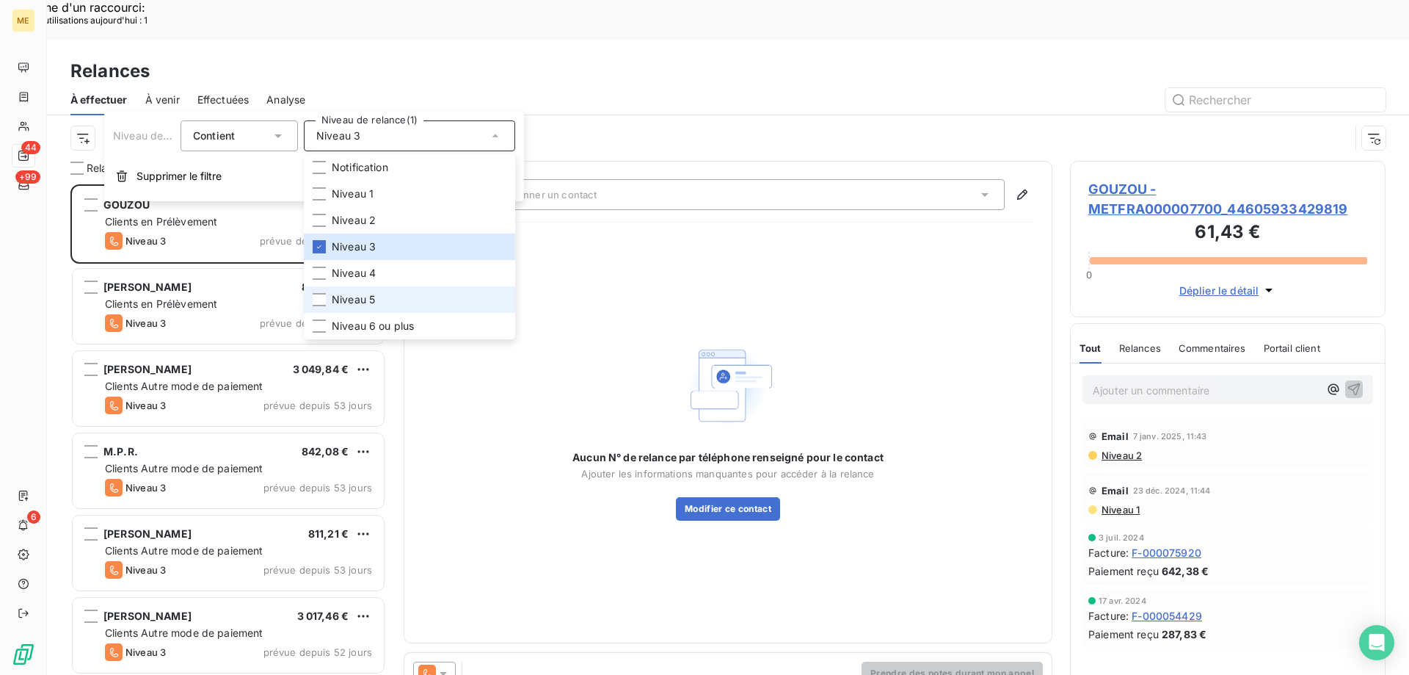
click at [346, 292] on span "Niveau 5" at bounding box center [353, 299] width 43 height 15
click at [316, 324] on div at bounding box center [319, 325] width 13 height 13
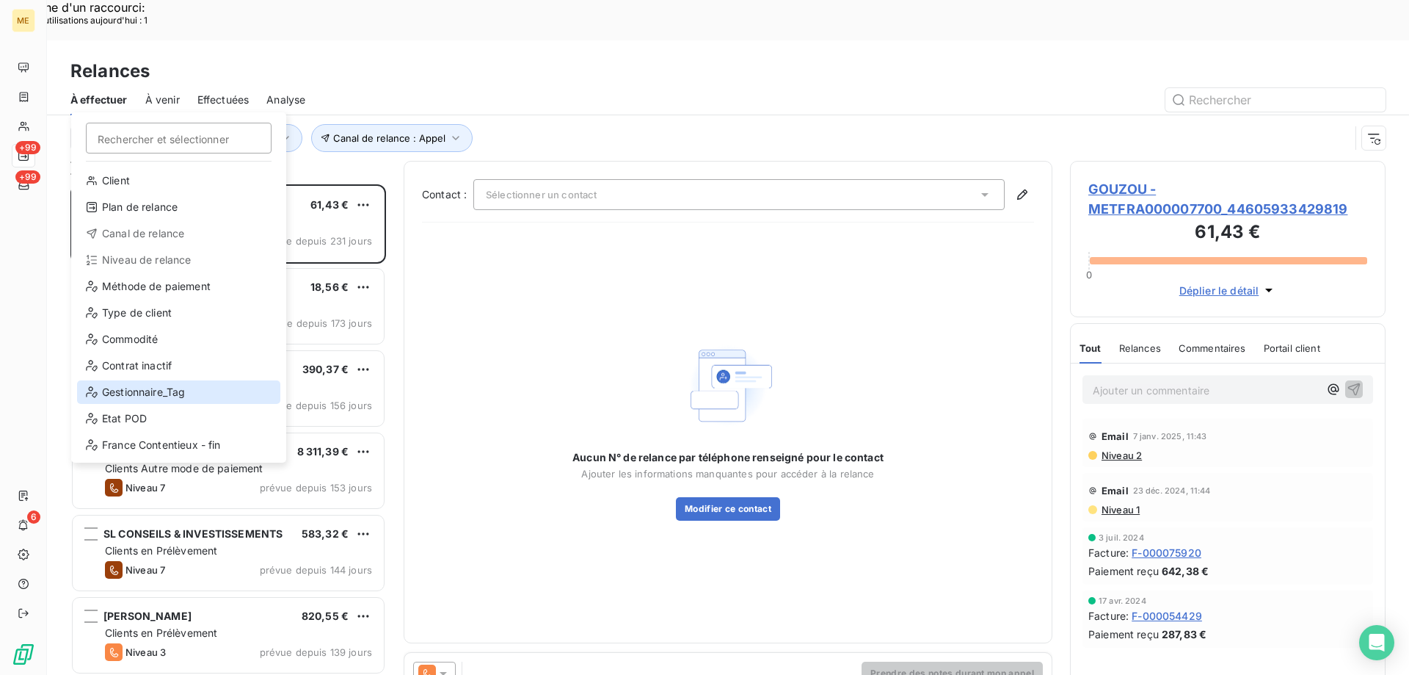
click at [142, 384] on div "Gestionnaire_Tag" at bounding box center [178, 391] width 203 height 23
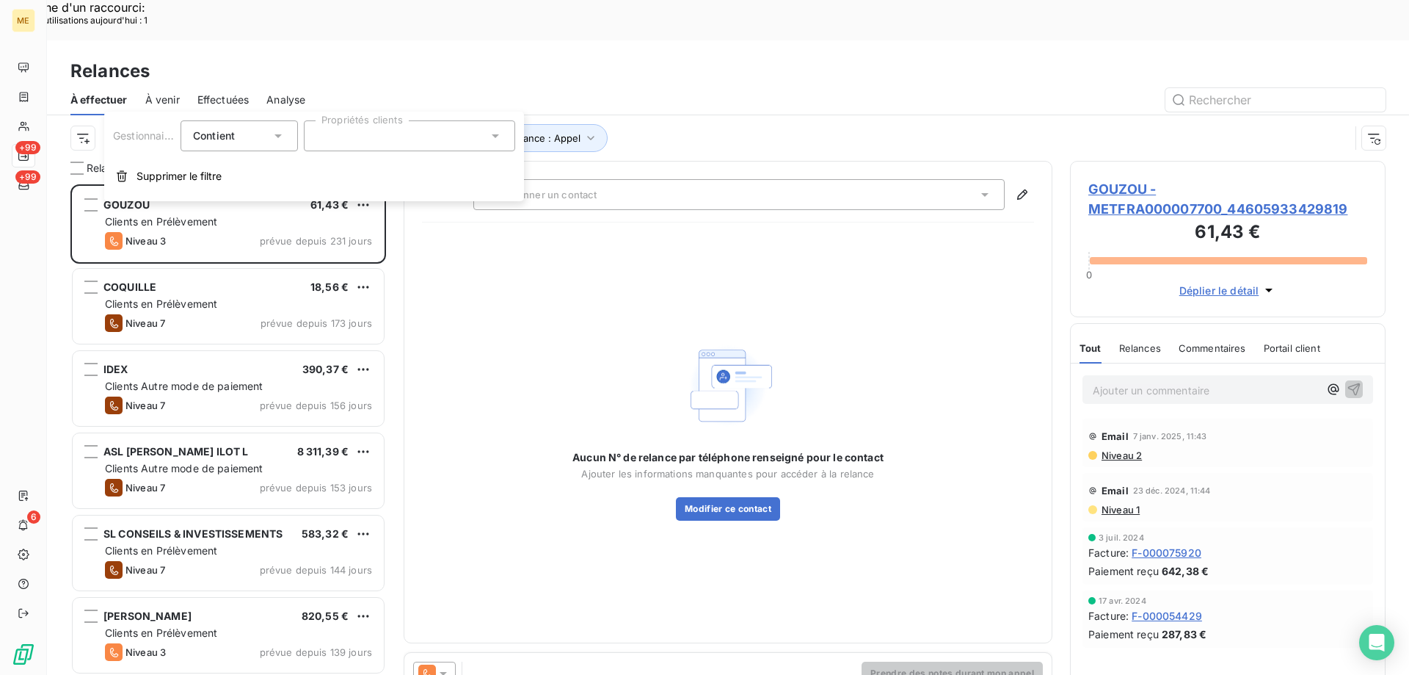
click at [419, 134] on div at bounding box center [409, 135] width 211 height 31
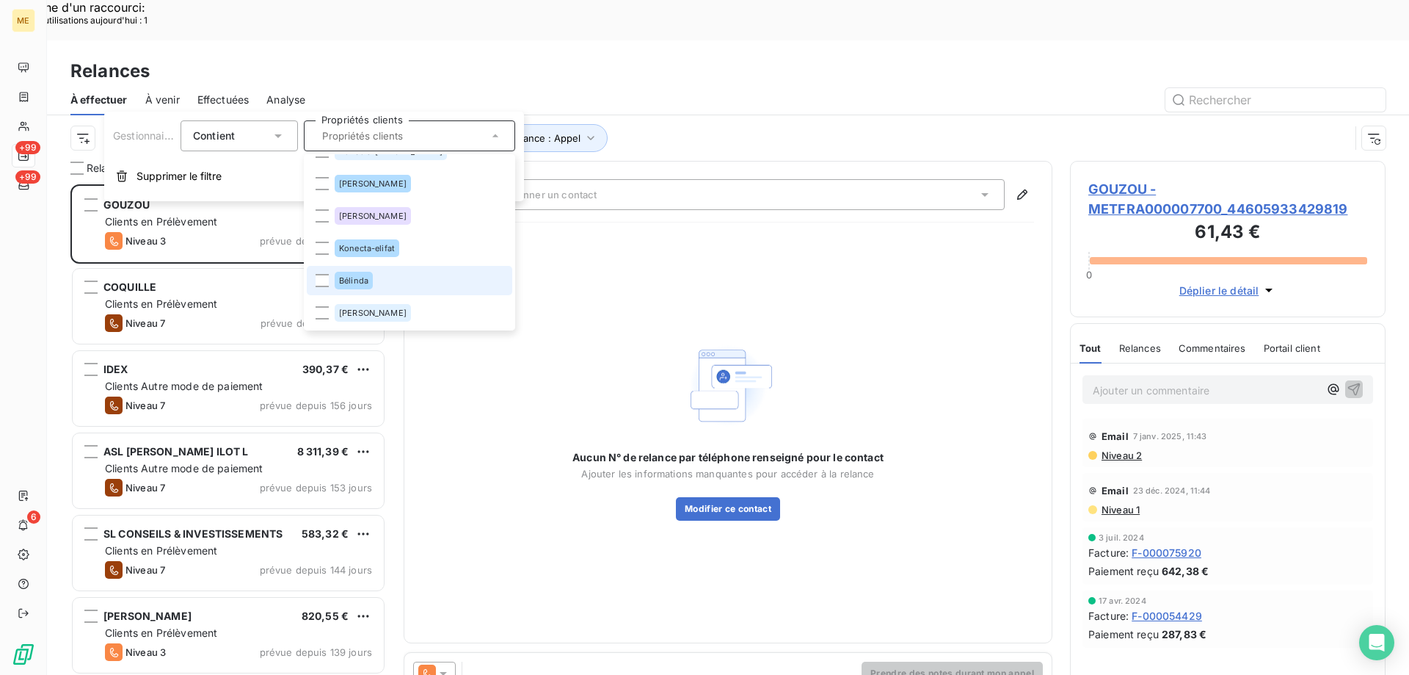
scroll to position [464, 0]
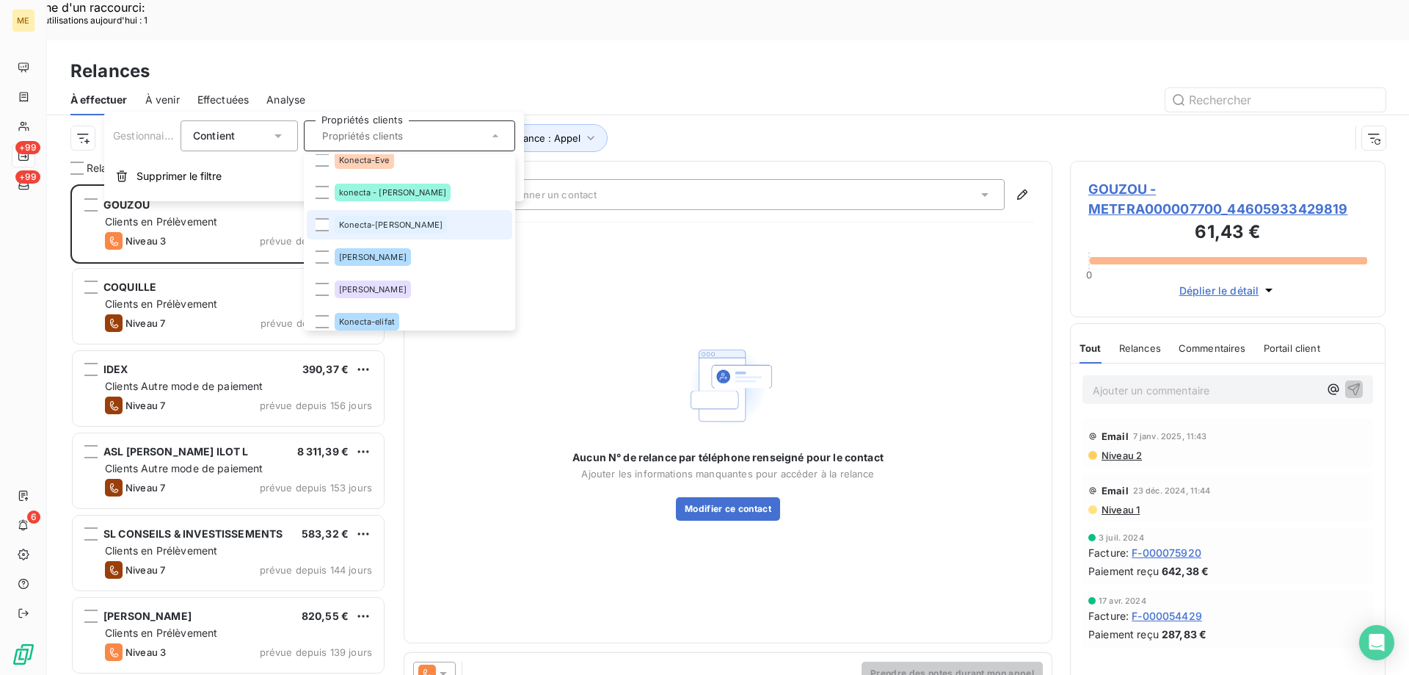
click at [314, 226] on li "Konecta-[PERSON_NAME]" at bounding box center [410, 224] width 206 height 29
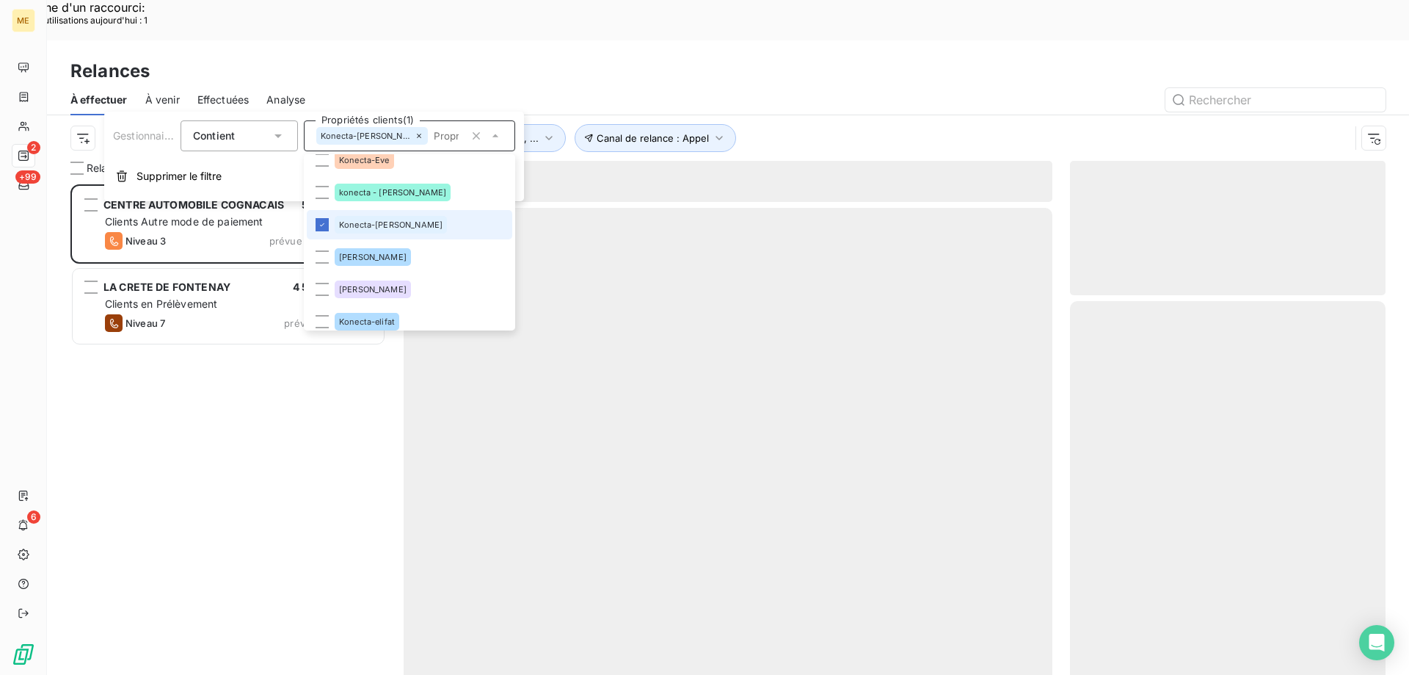
scroll to position [520, 305]
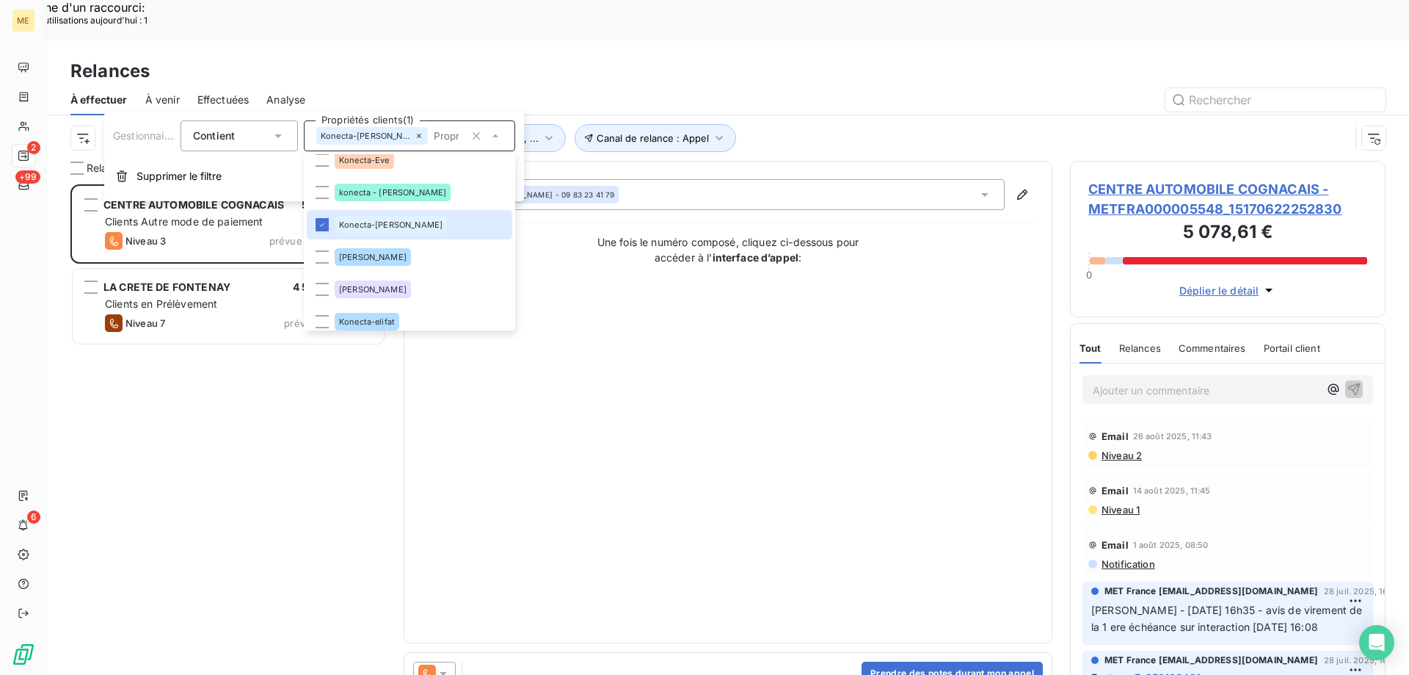
click at [267, 458] on div "CENTRE AUTOMOBILE COGNACAIS 599,04 € Clients Autre mode de paiement Niveau 3 pr…" at bounding box center [228, 449] width 316 height 531
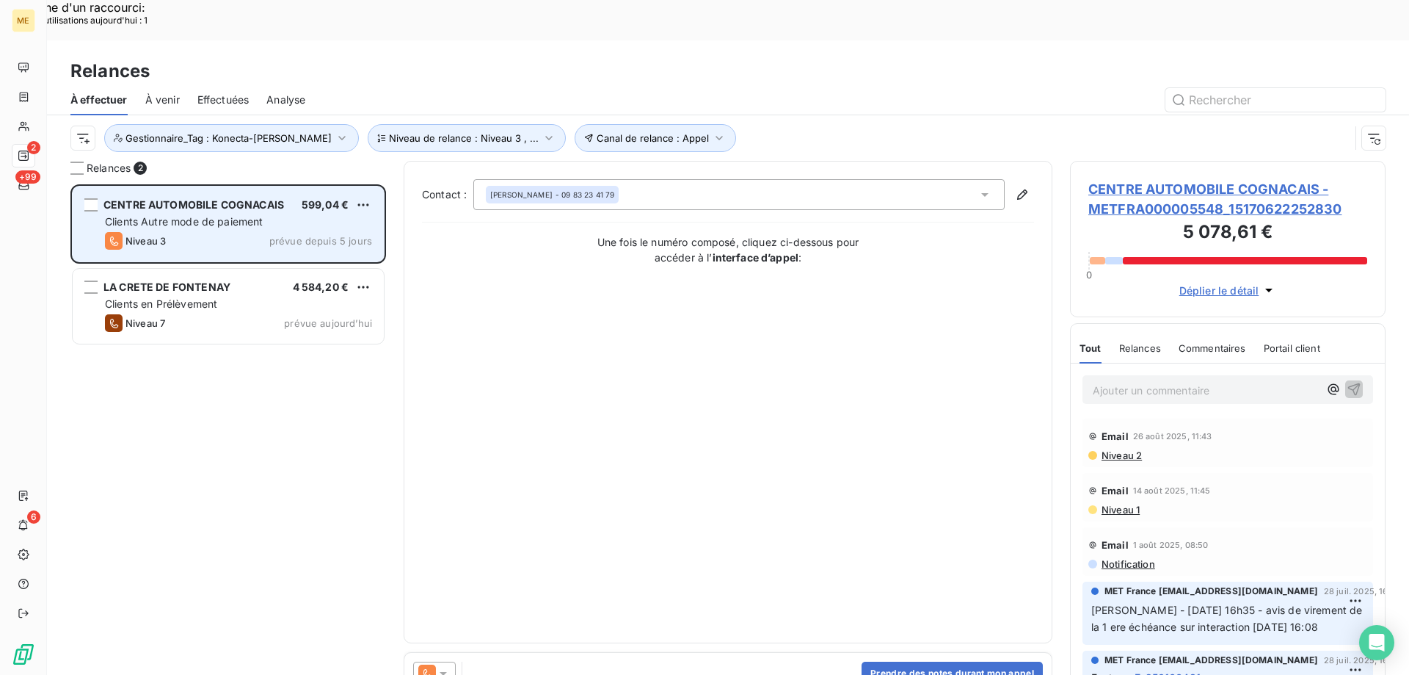
click at [277, 214] on div "Clients Autre mode de paiement" at bounding box center [238, 221] width 267 height 15
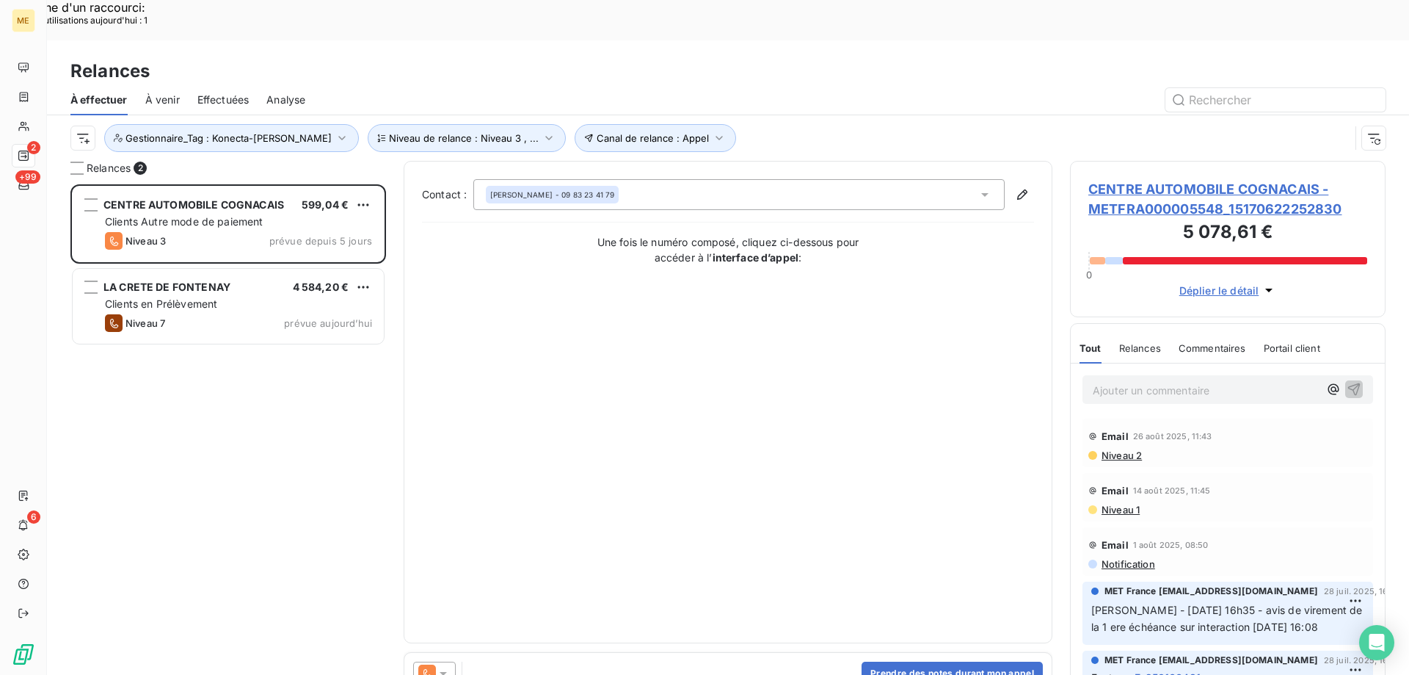
click at [1209, 179] on span "CENTRE AUTOMOBILE COGNACAIS - METFRA000005548_15170622252830" at bounding box center [1228, 199] width 279 height 40
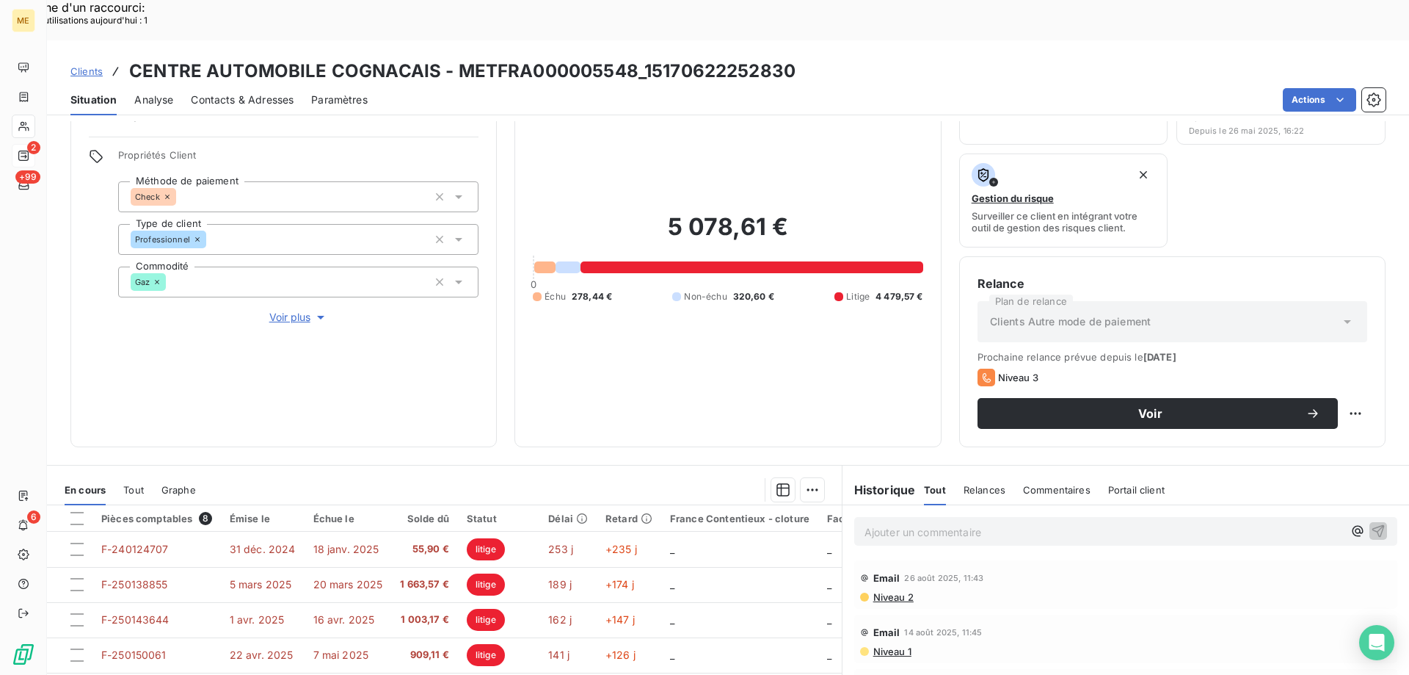
scroll to position [196, 0]
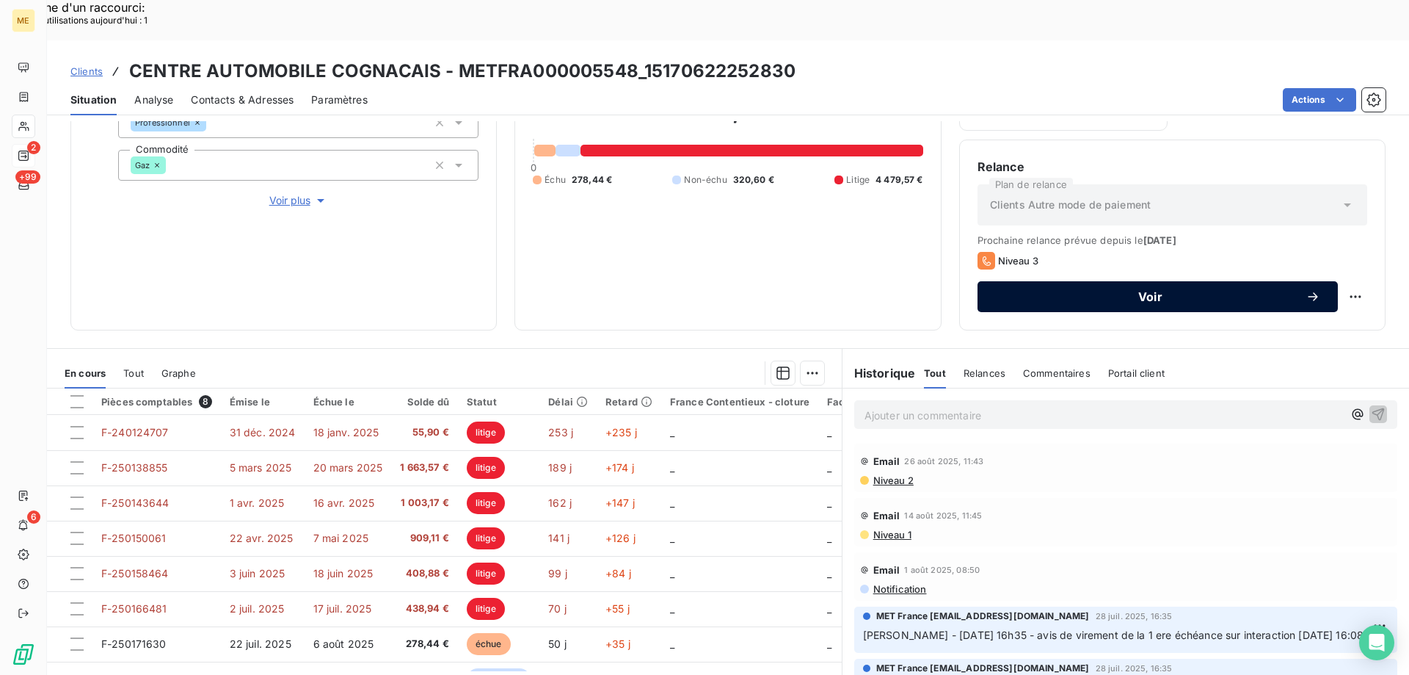
click at [1107, 291] on span "Voir" at bounding box center [1150, 297] width 310 height 12
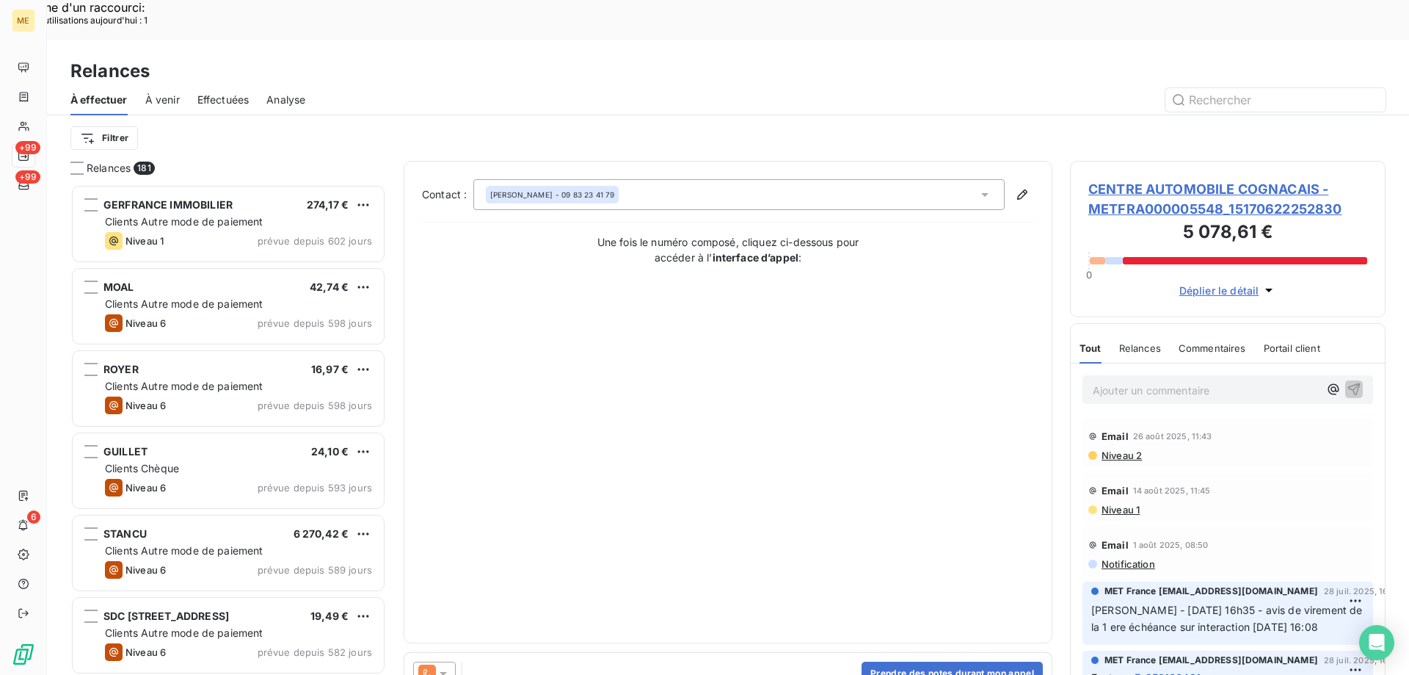
scroll to position [520, 305]
click at [447, 661] on div at bounding box center [434, 672] width 43 height 23
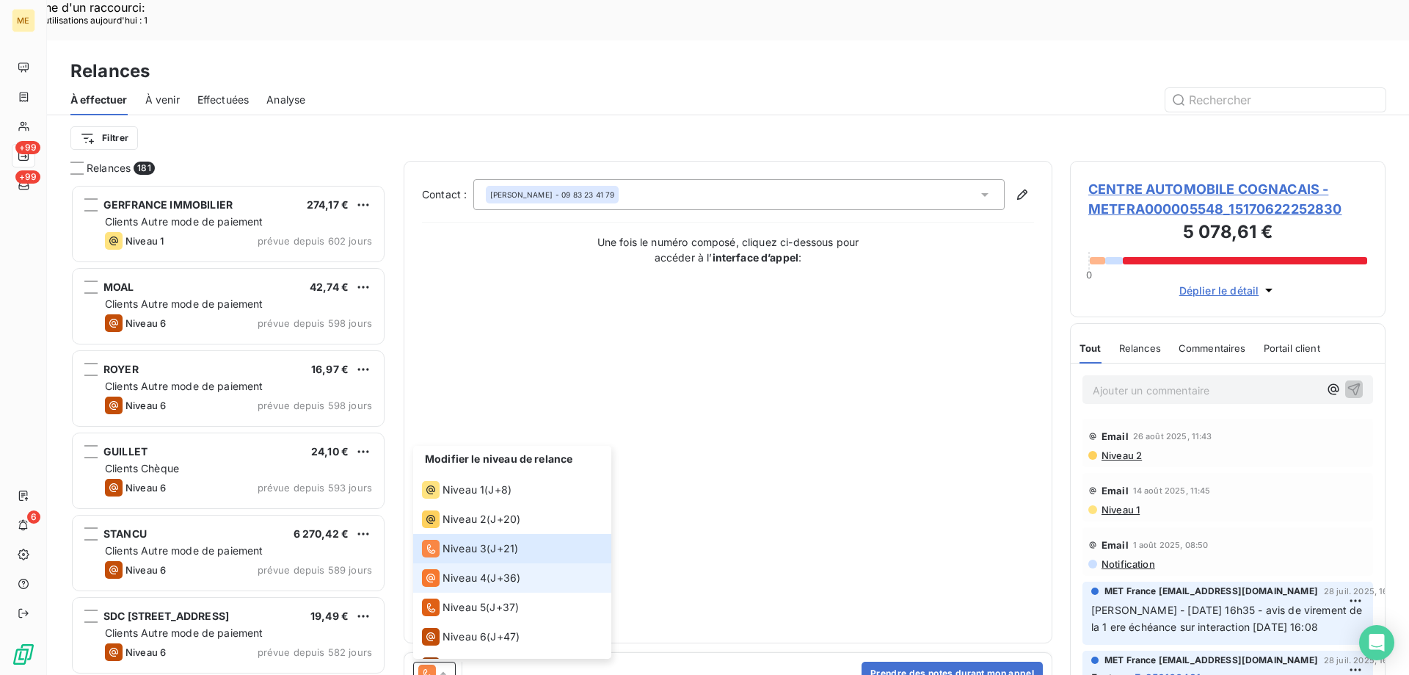
click at [451, 570] on span "Niveau 4" at bounding box center [465, 577] width 44 height 15
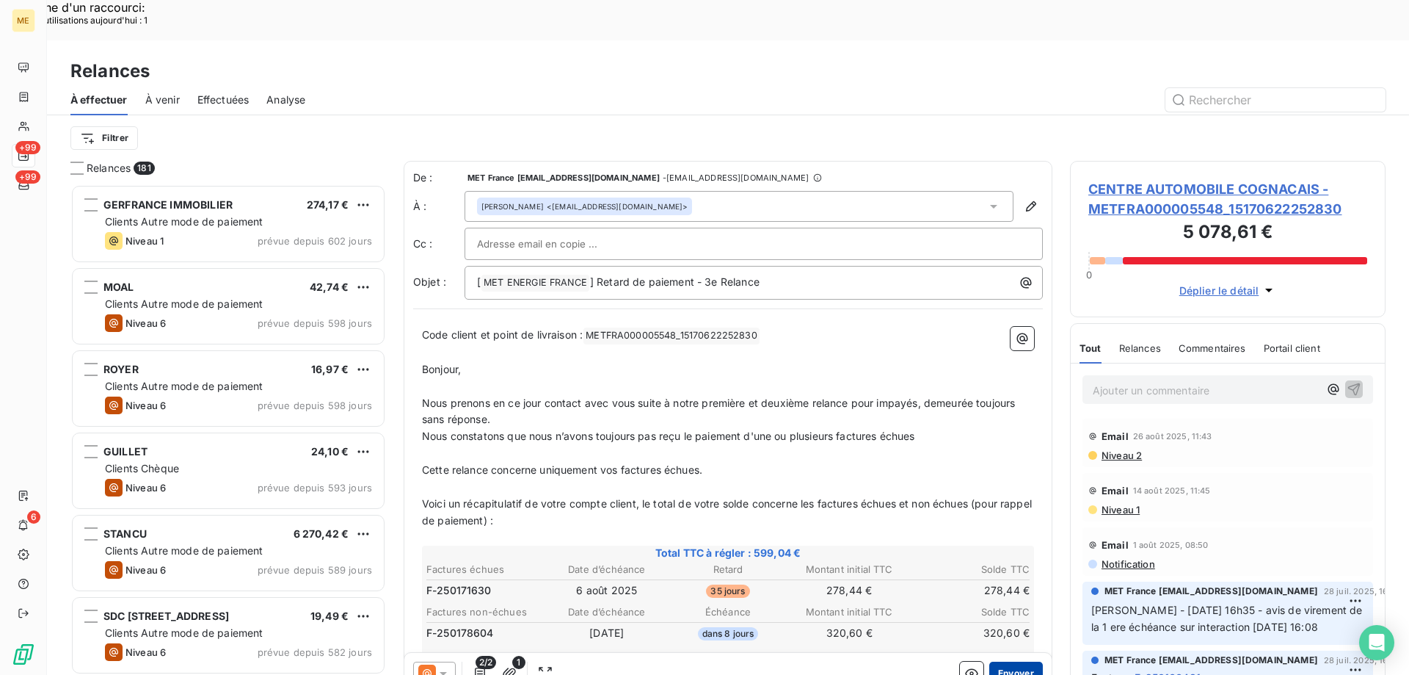
click at [989, 661] on button "Envoyer" at bounding box center [1016, 672] width 54 height 23
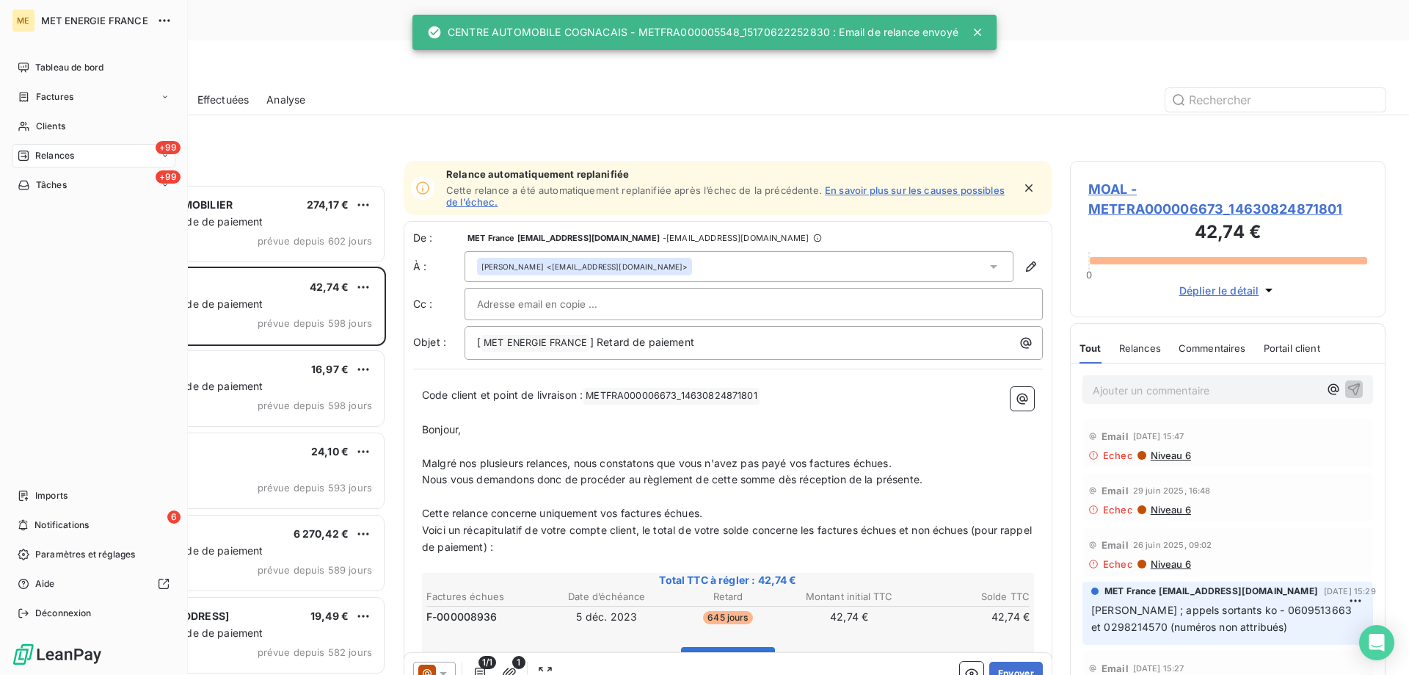
click at [57, 155] on span "Relances" at bounding box center [54, 155] width 39 height 13
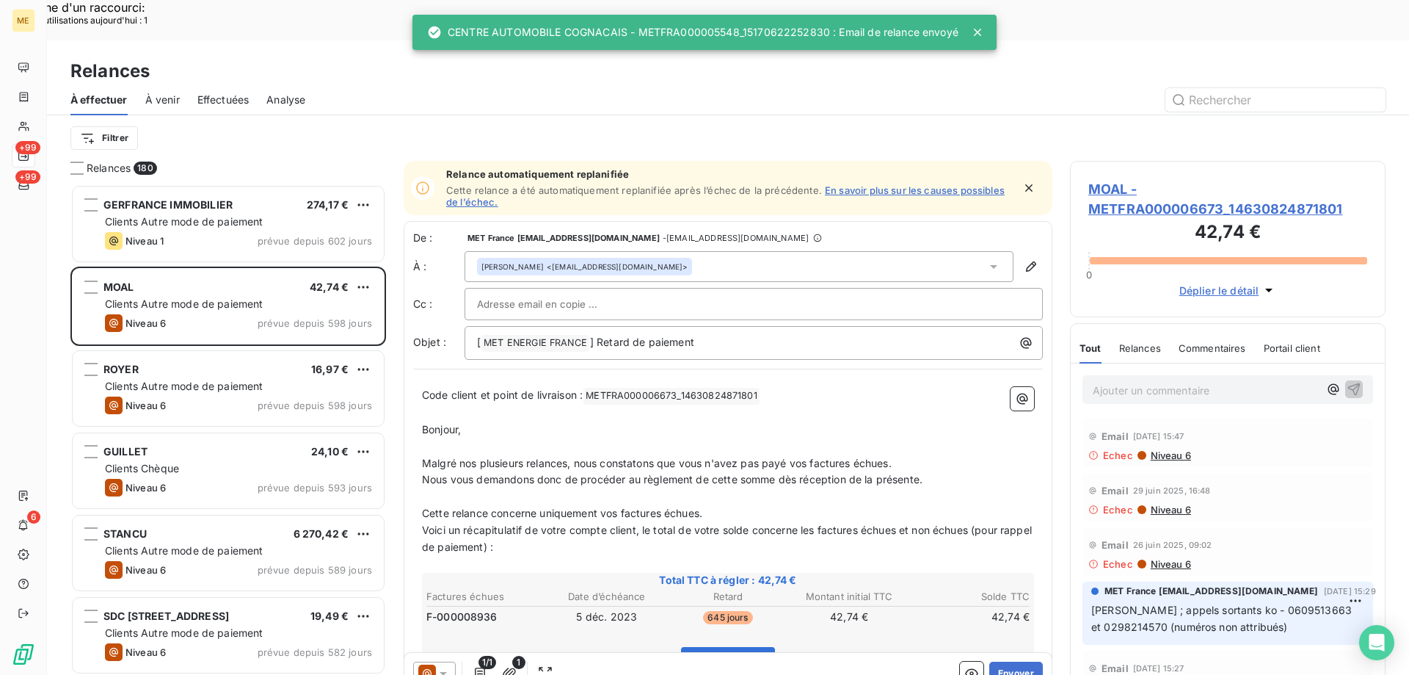
click at [97, 124] on div "Filtrer" at bounding box center [727, 138] width 1315 height 28
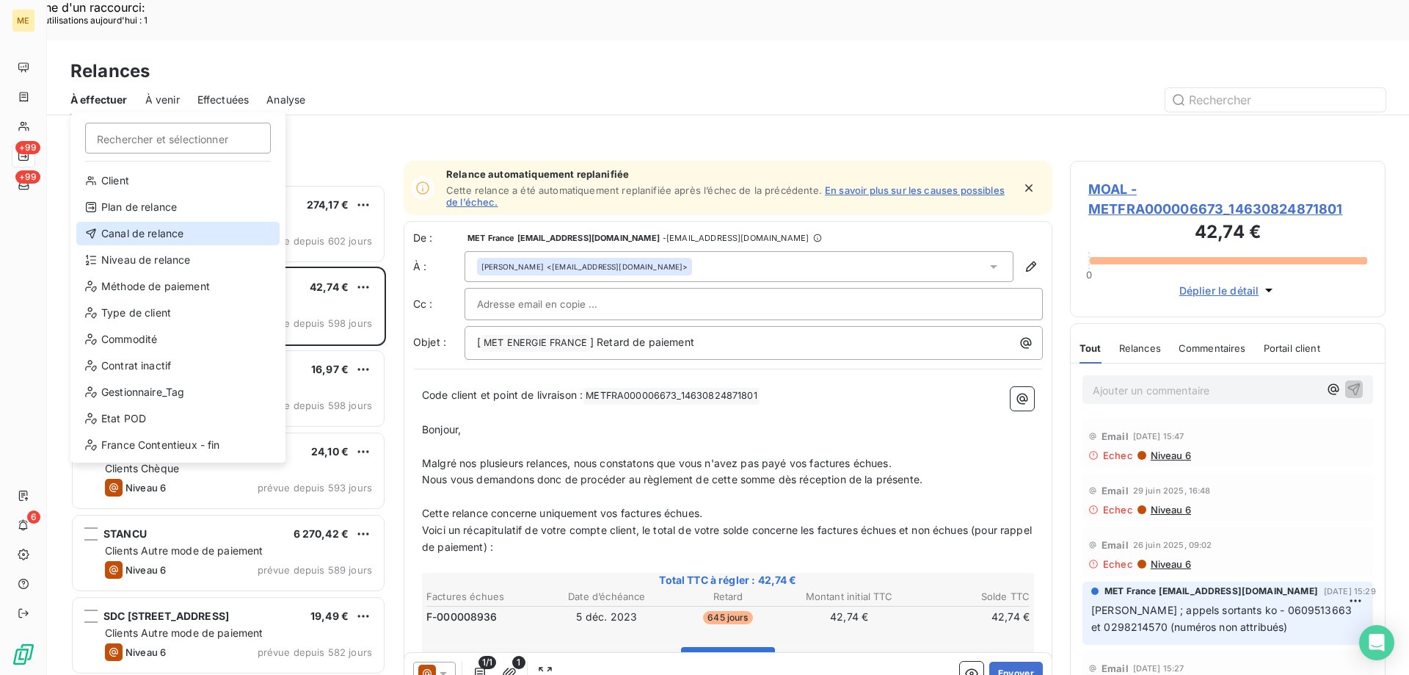
click at [133, 225] on div "Canal de relance" at bounding box center [177, 233] width 203 height 23
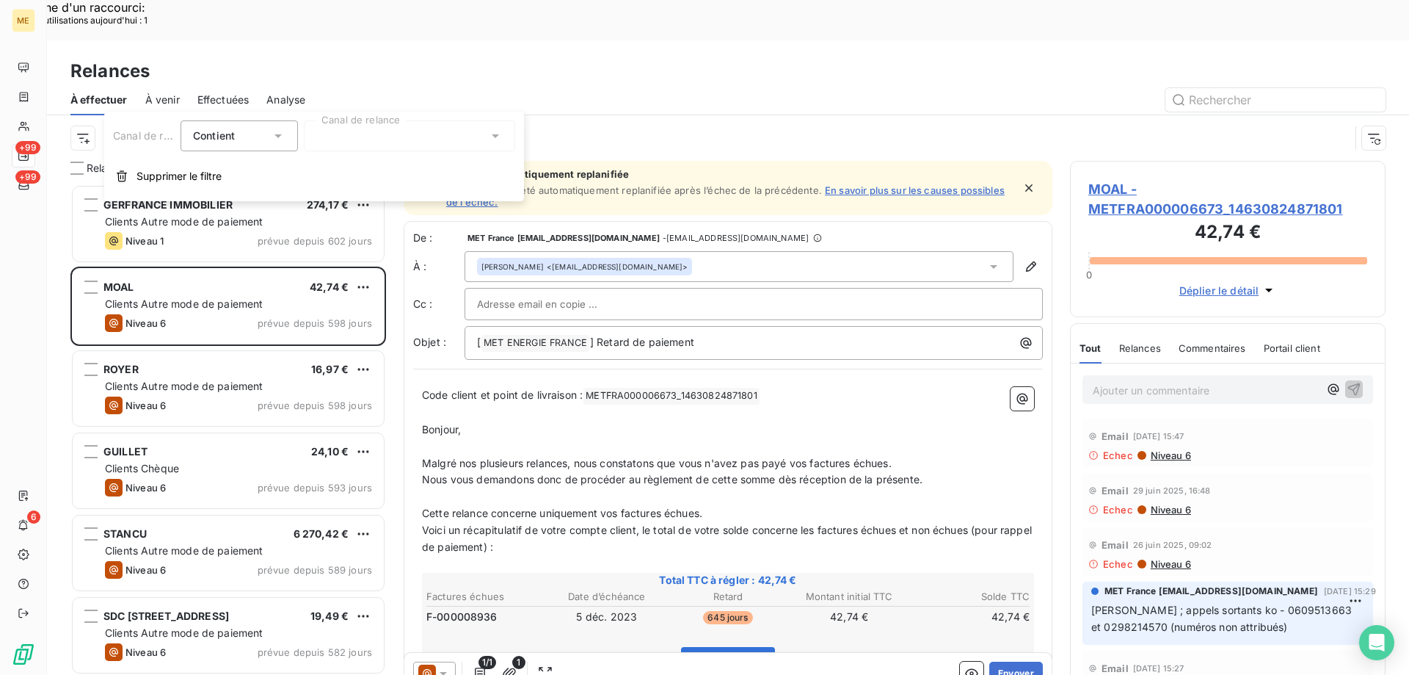
click at [327, 131] on div at bounding box center [409, 135] width 211 height 31
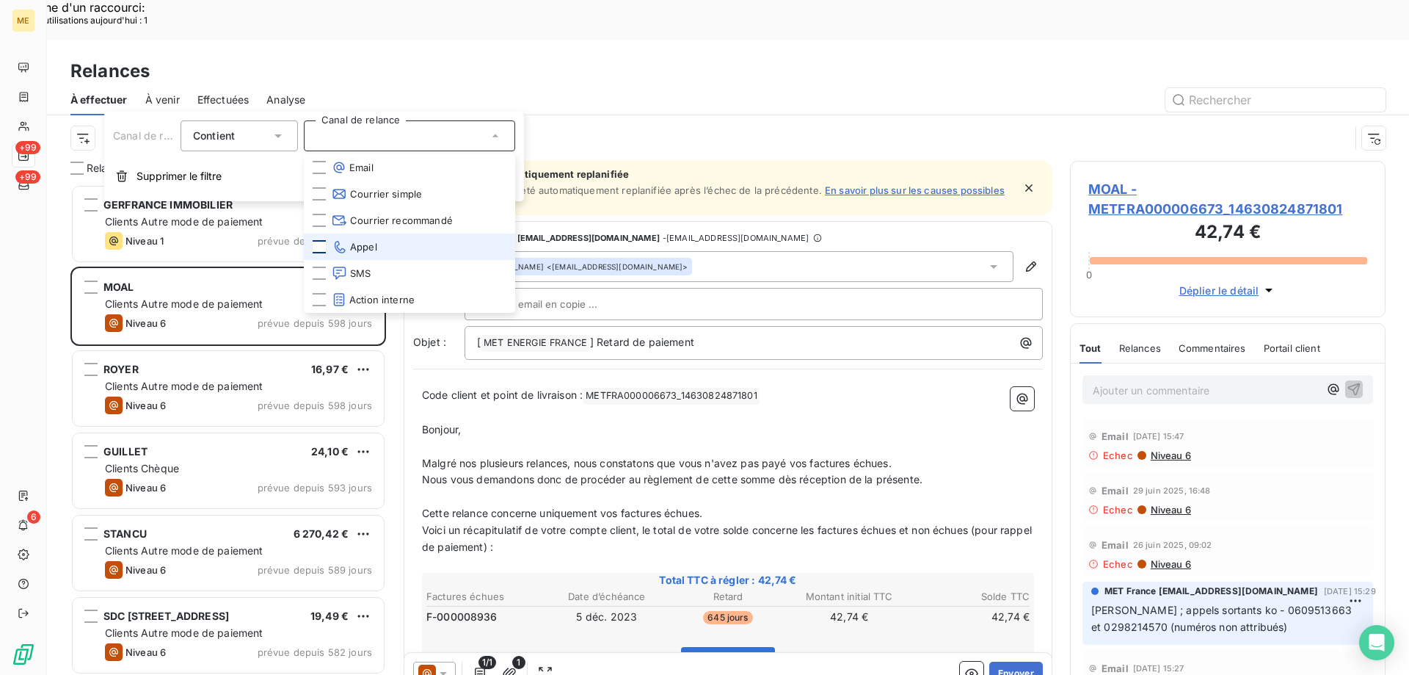
click at [321, 247] on div at bounding box center [319, 246] width 13 height 13
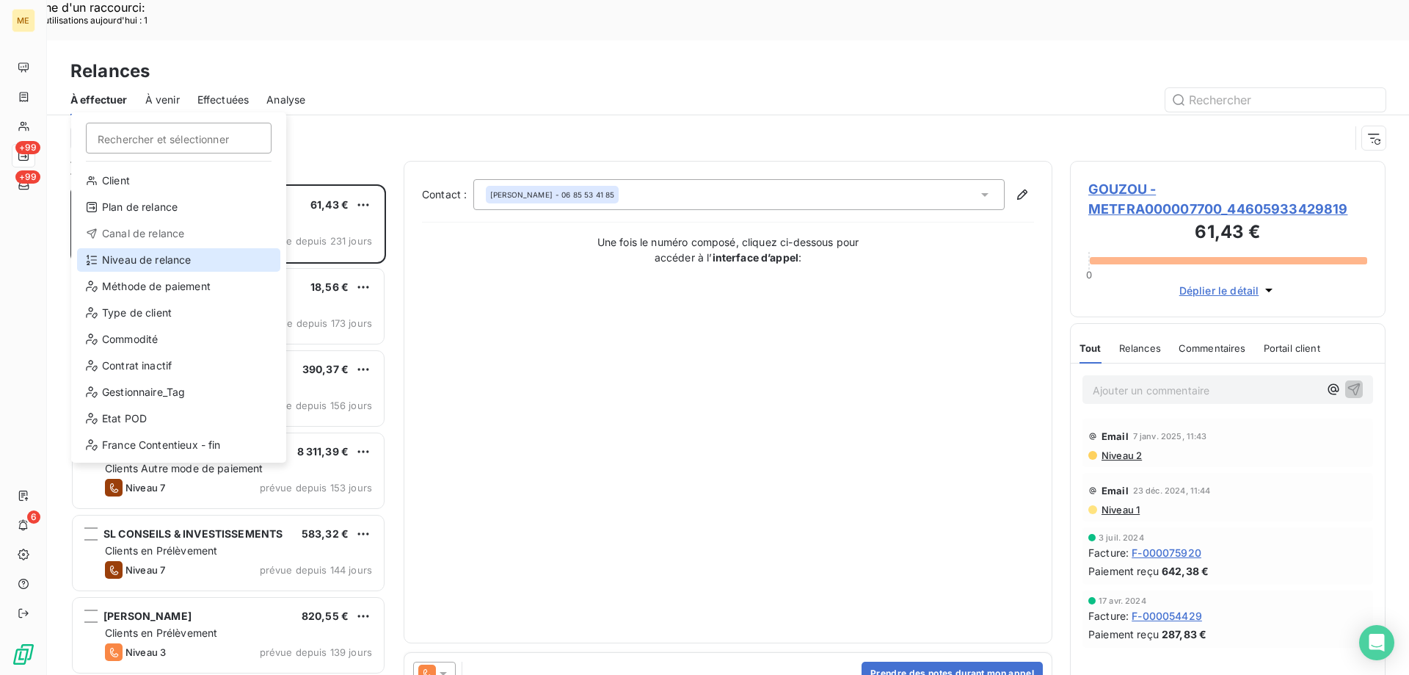
click at [117, 264] on div "Niveau de relance" at bounding box center [178, 259] width 203 height 23
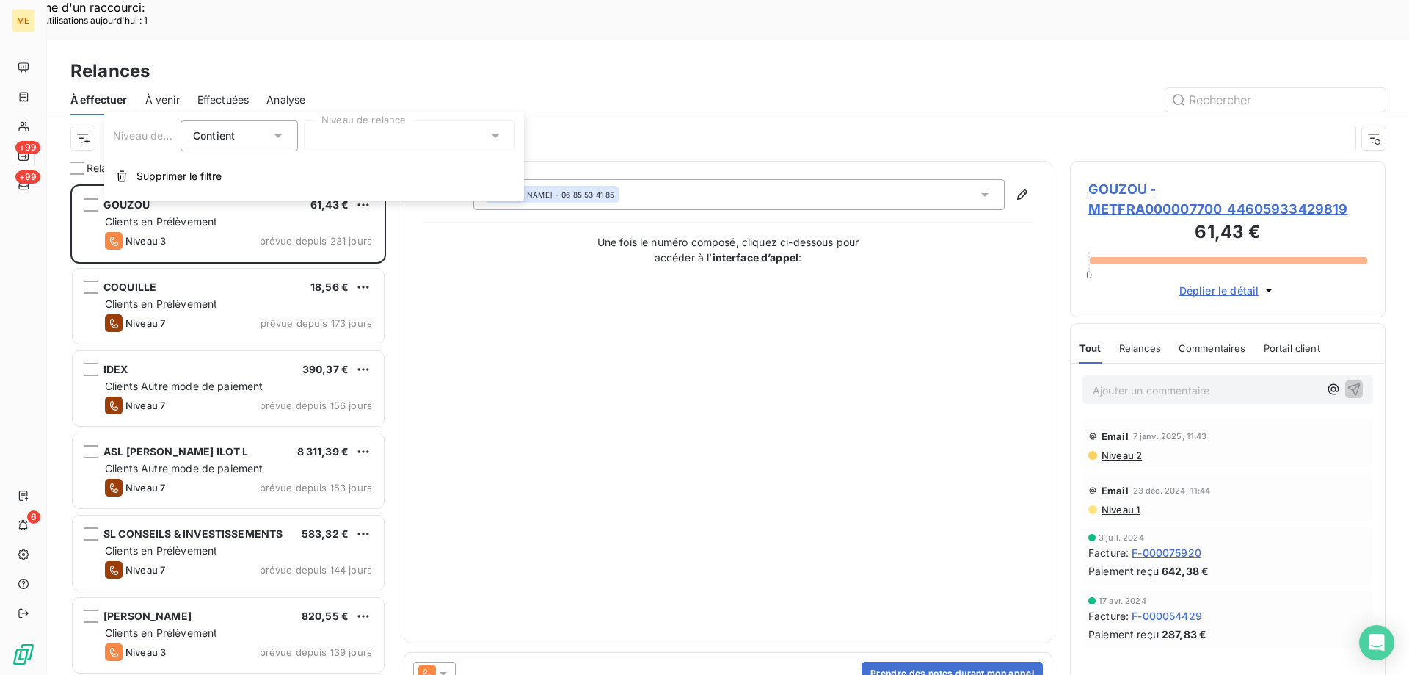
click at [323, 115] on div "Niveau de relance Contient is Niveau de relance Supprimer le filtre" at bounding box center [314, 157] width 420 height 90
click at [334, 143] on div at bounding box center [409, 135] width 211 height 31
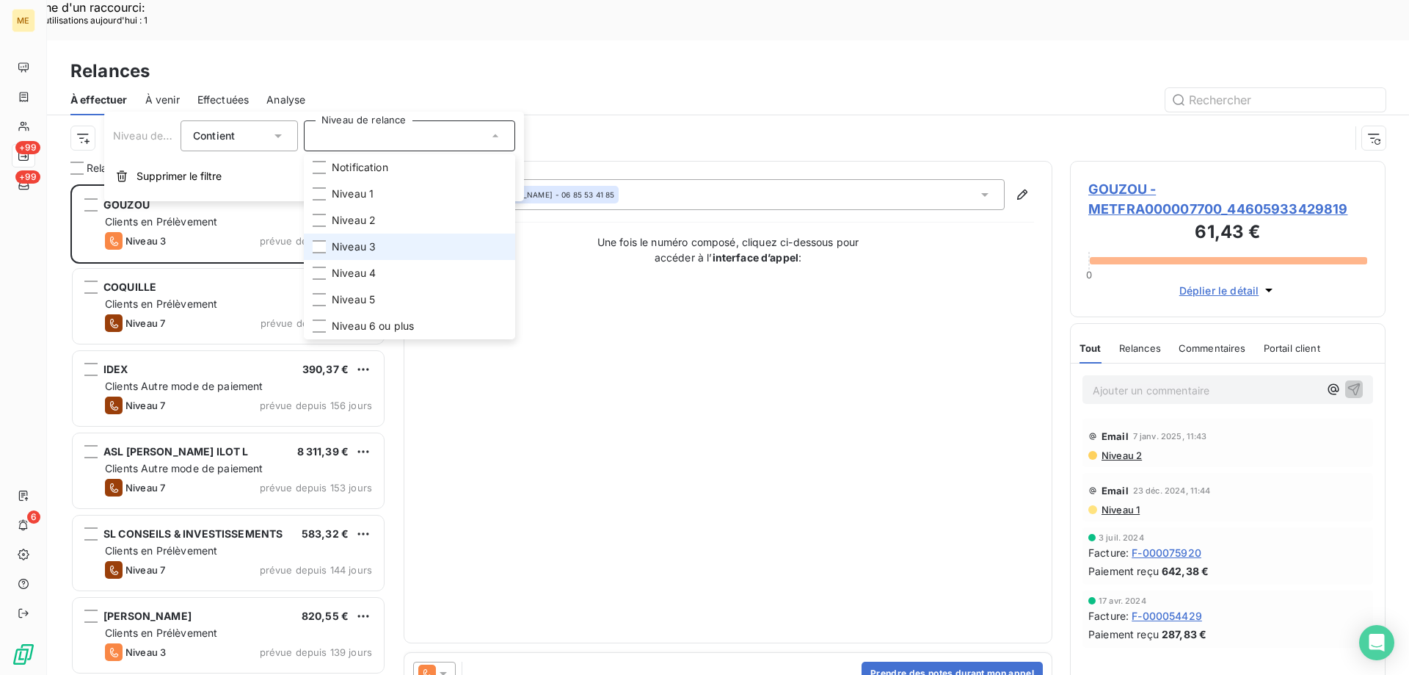
click at [379, 240] on li "Niveau 3" at bounding box center [409, 246] width 211 height 26
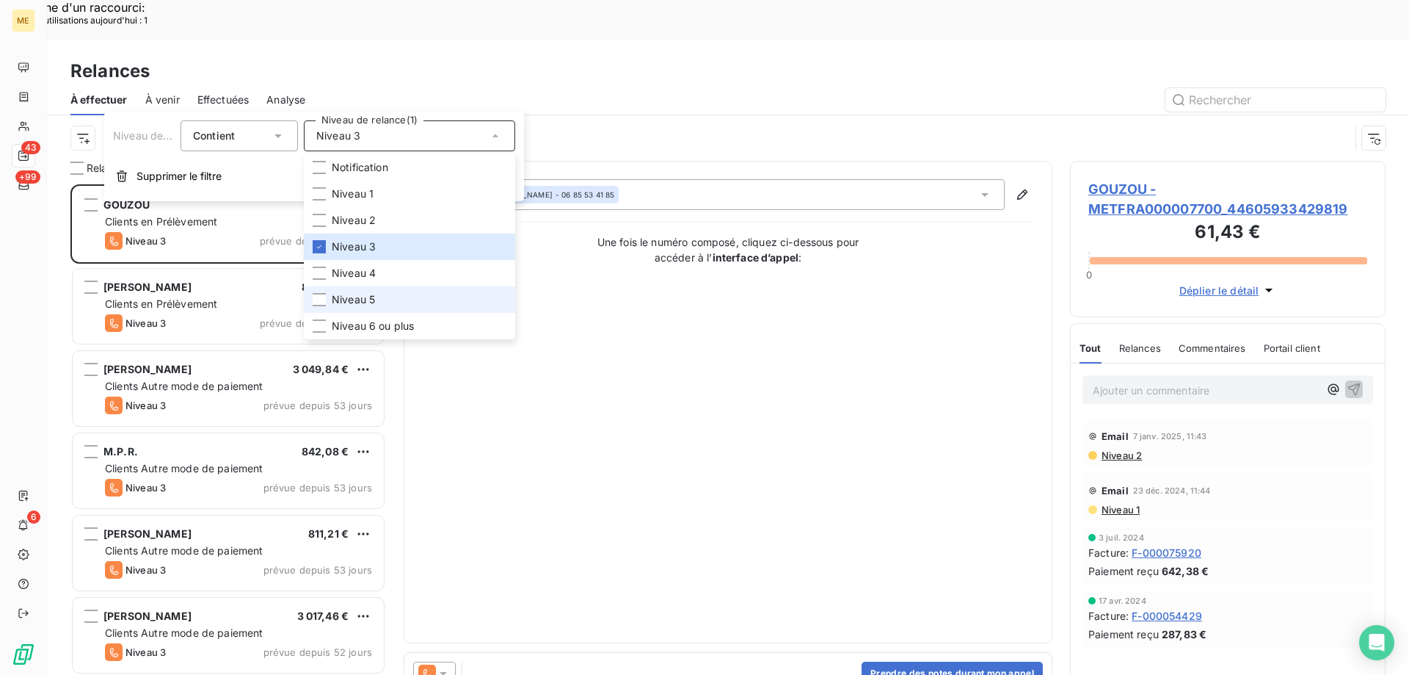
click at [388, 300] on li "Niveau 5" at bounding box center [409, 299] width 211 height 26
click at [388, 318] on li "Niveau 6 ou plus" at bounding box center [409, 326] width 211 height 26
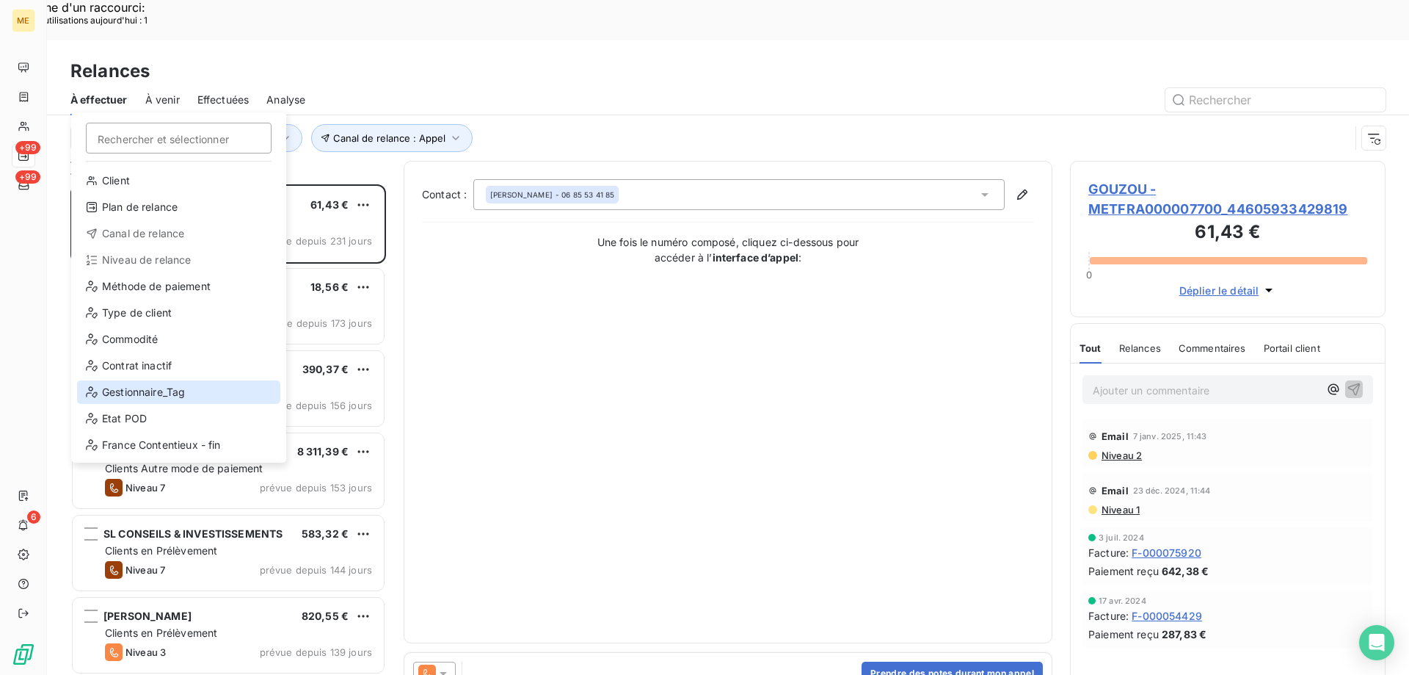
click at [120, 384] on div "Gestionnaire_Tag" at bounding box center [178, 391] width 203 height 23
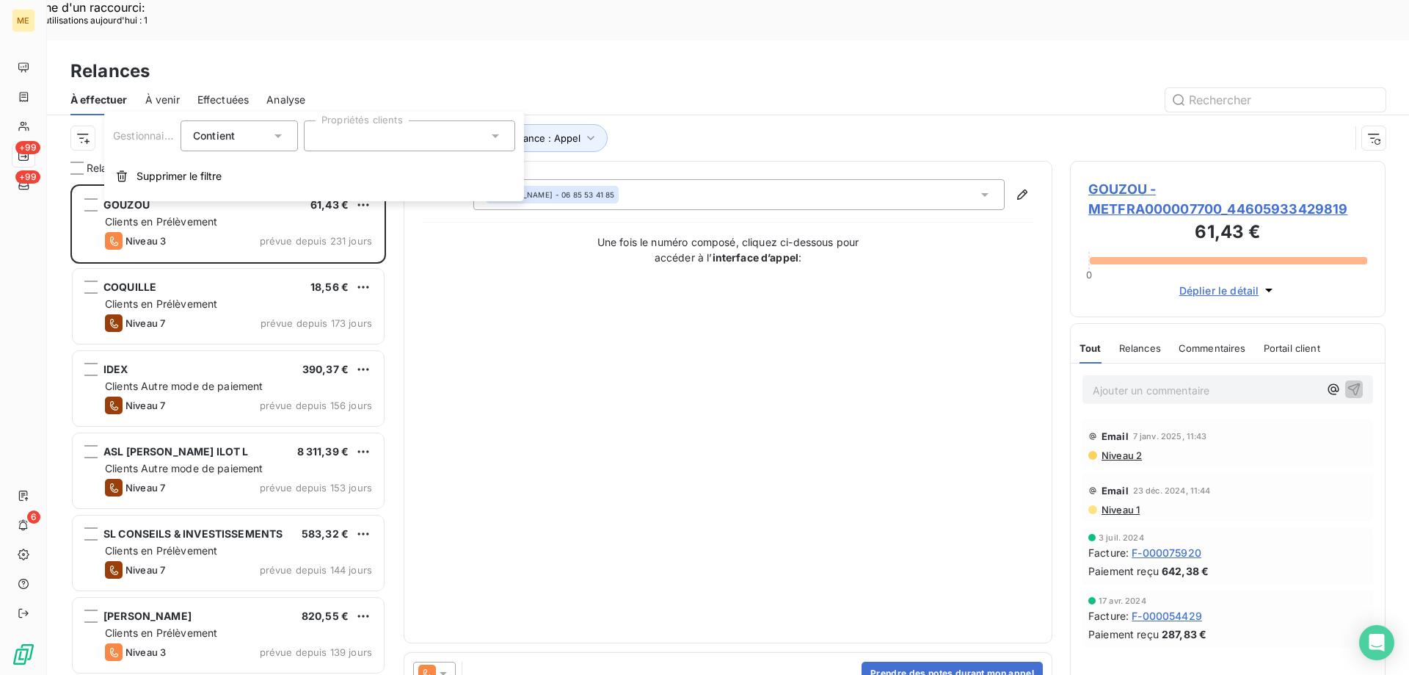
click at [418, 139] on div at bounding box center [409, 135] width 211 height 31
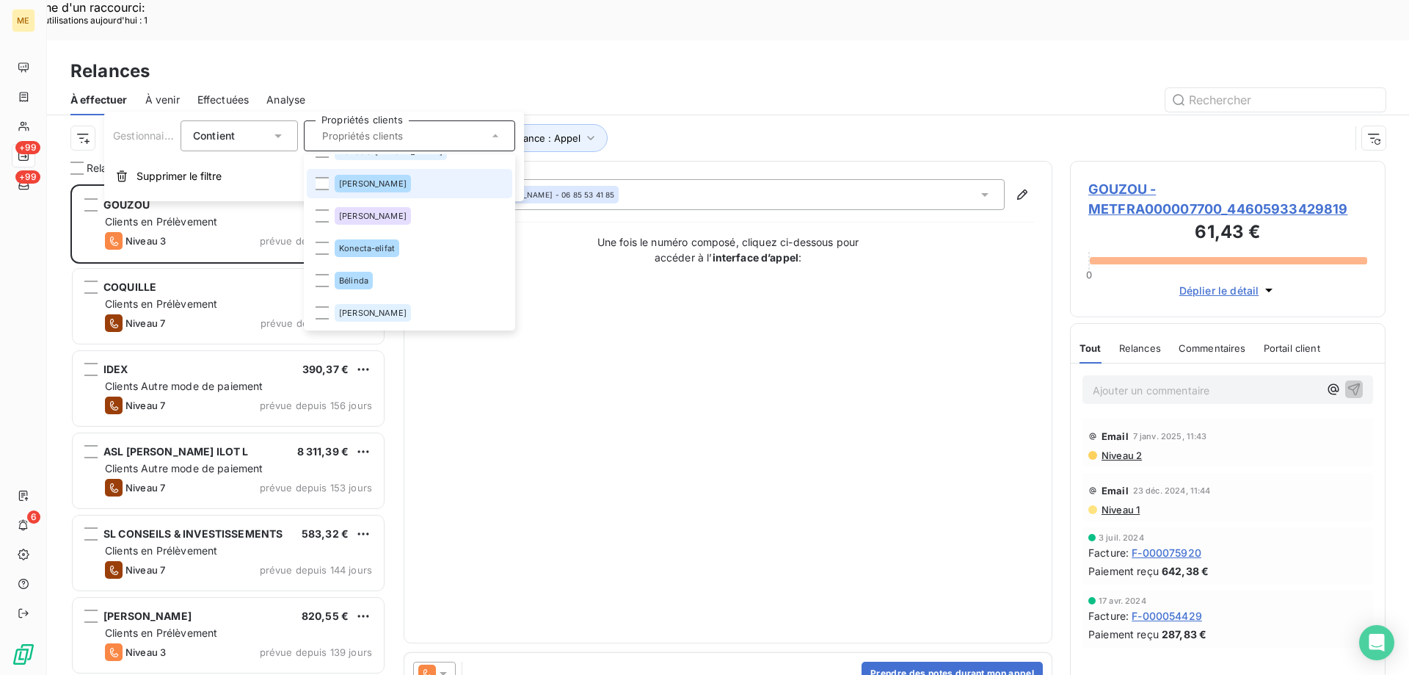
scroll to position [464, 0]
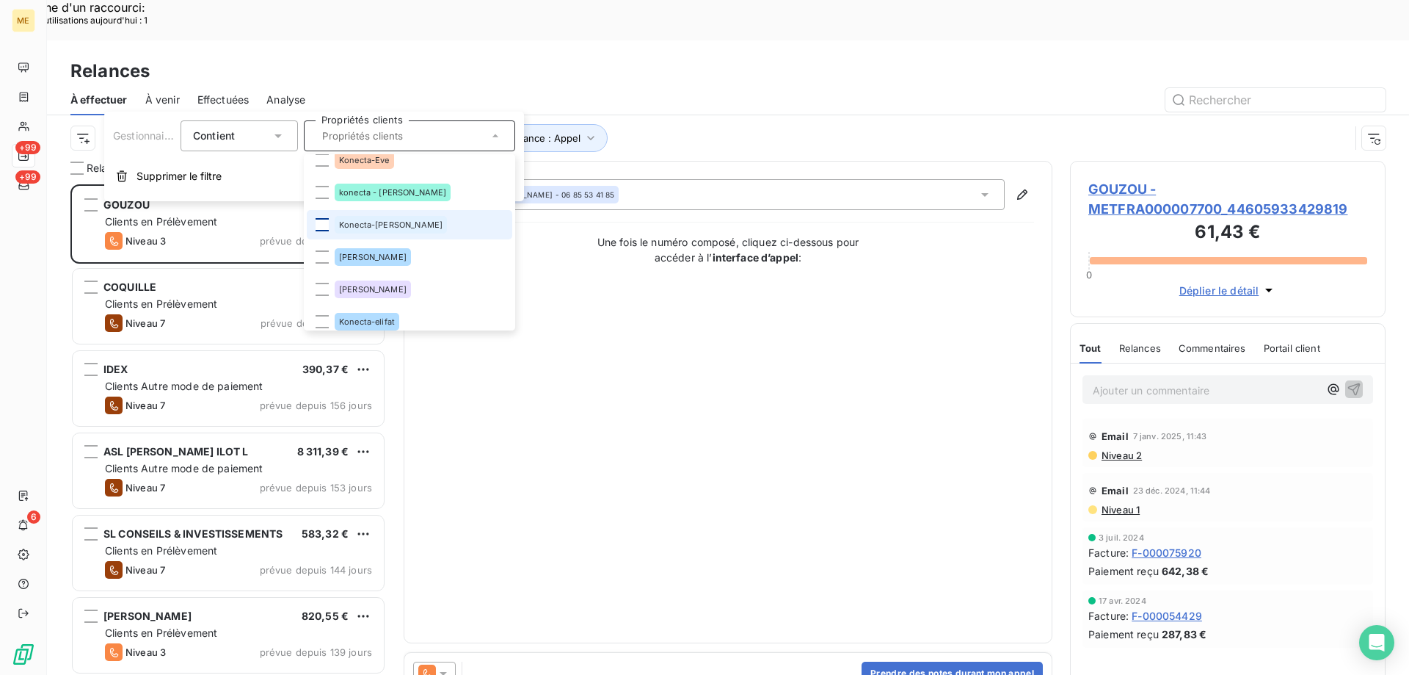
click at [325, 223] on div at bounding box center [322, 224] width 13 height 13
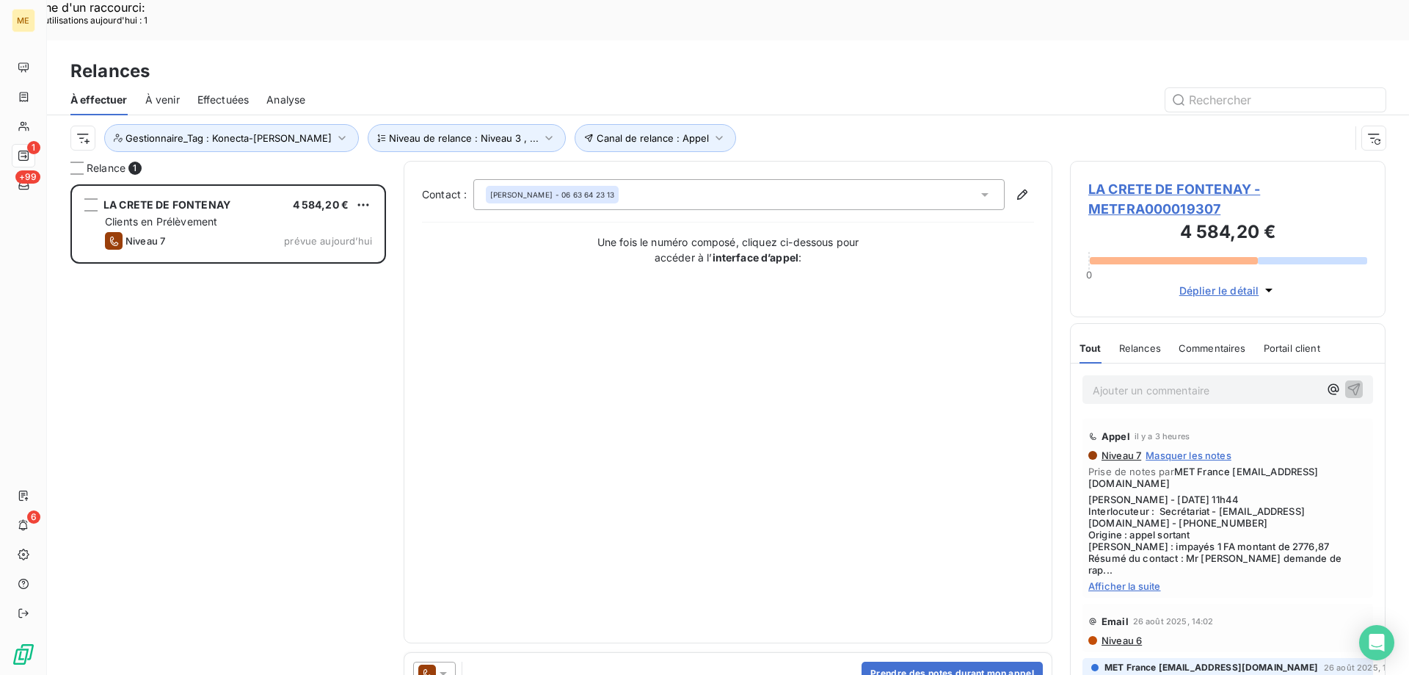
click at [1103, 179] on span "LA CRETE DE FONTENAY - METFRA000019307" at bounding box center [1228, 199] width 279 height 40
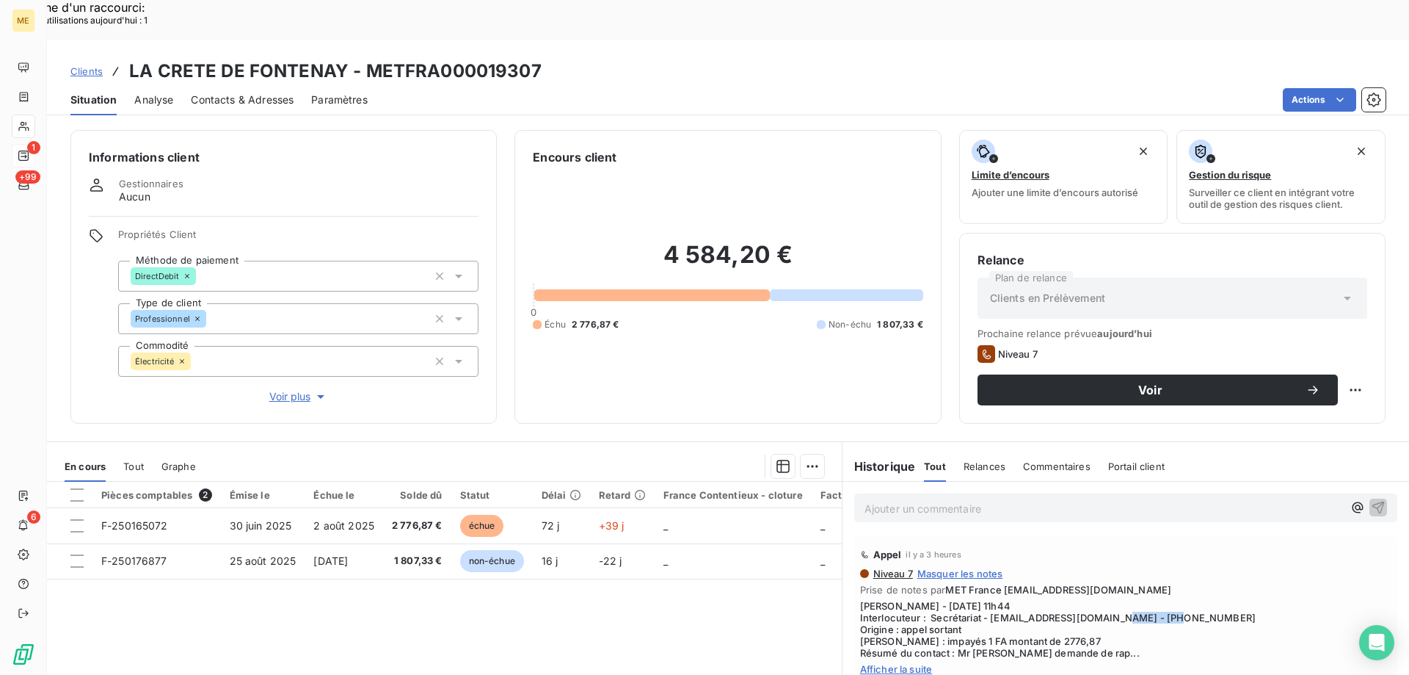
drag, startPoint x: 1113, startPoint y: 578, endPoint x: 1173, endPoint y: 582, distance: 60.3
click at [1173, 600] on span "Sylvain - 10/09/2025 - 11h44 Interlocuteur : Secrétariat - compta@grandeferme.f…" at bounding box center [1125, 629] width 531 height 59
copy span "0231798494"
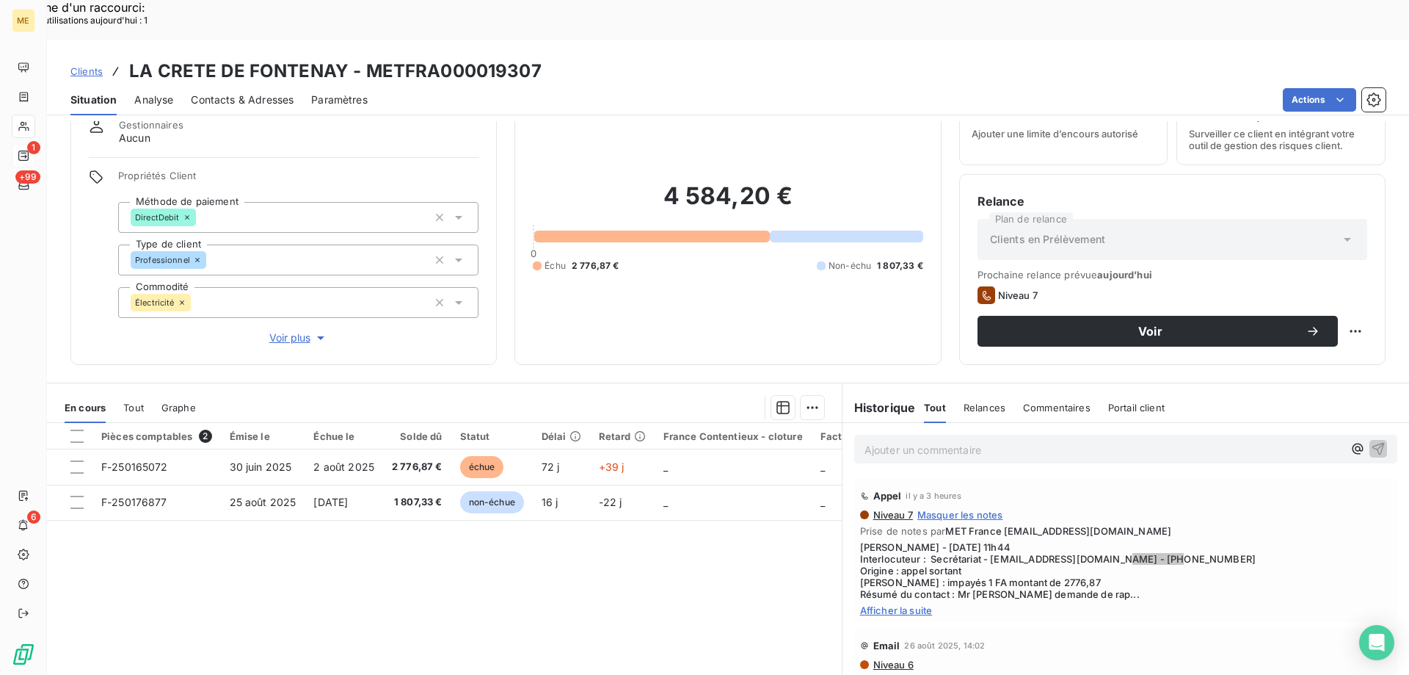
scroll to position [93, 0]
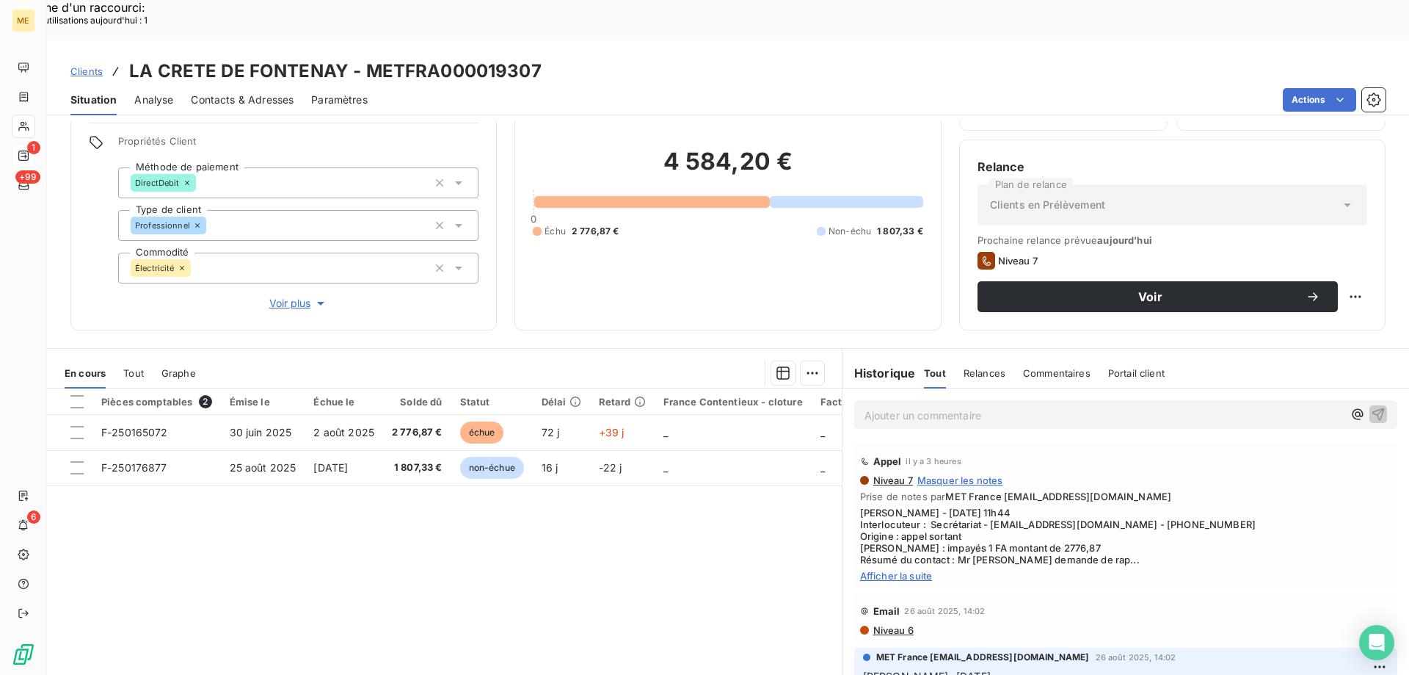
click at [887, 570] on span "Afficher la suite" at bounding box center [1125, 576] width 531 height 12
click at [887, 570] on span "Afficher moins" at bounding box center [1125, 576] width 531 height 12
drag, startPoint x: 362, startPoint y: 32, endPoint x: 533, endPoint y: 33, distance: 171.0
click at [533, 58] on h3 "LA CRETE DE FONTENAY - METFRA000019307" at bounding box center [335, 71] width 413 height 26
copy h3 "METFRA000019307"
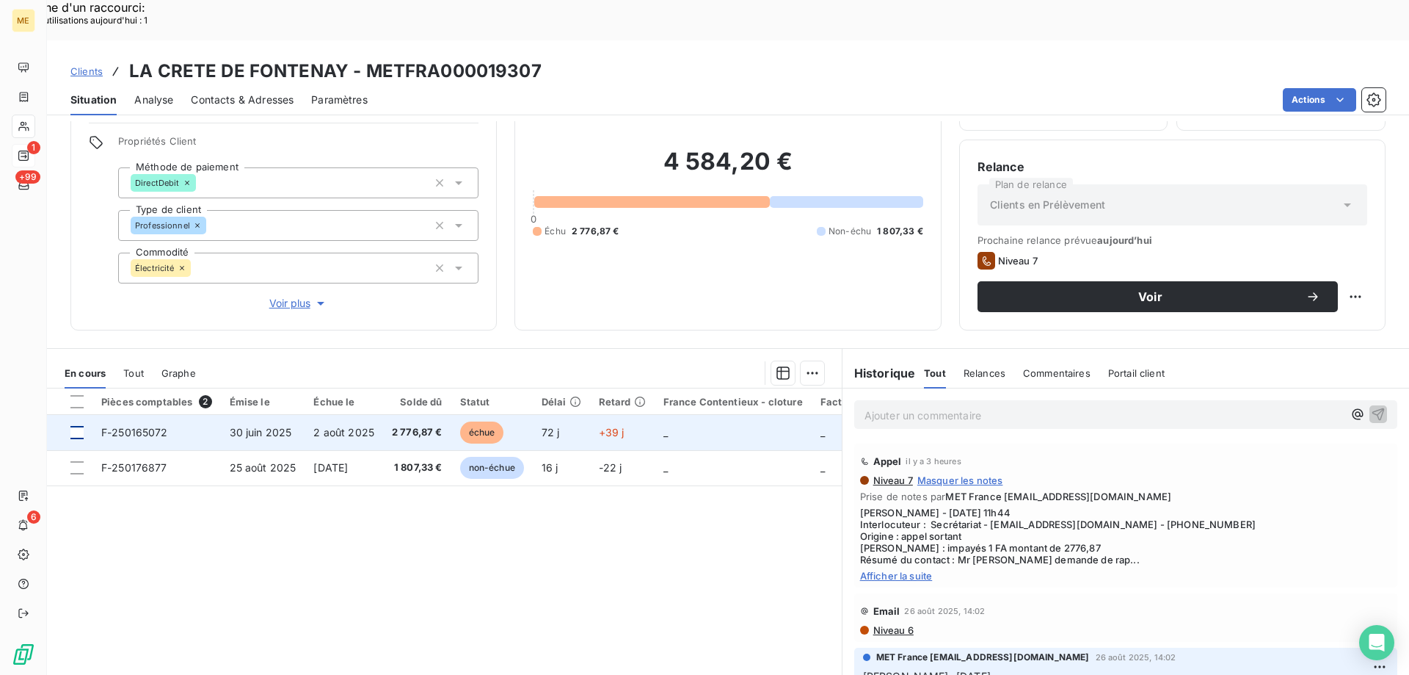
click at [76, 426] on div at bounding box center [76, 432] width 13 height 13
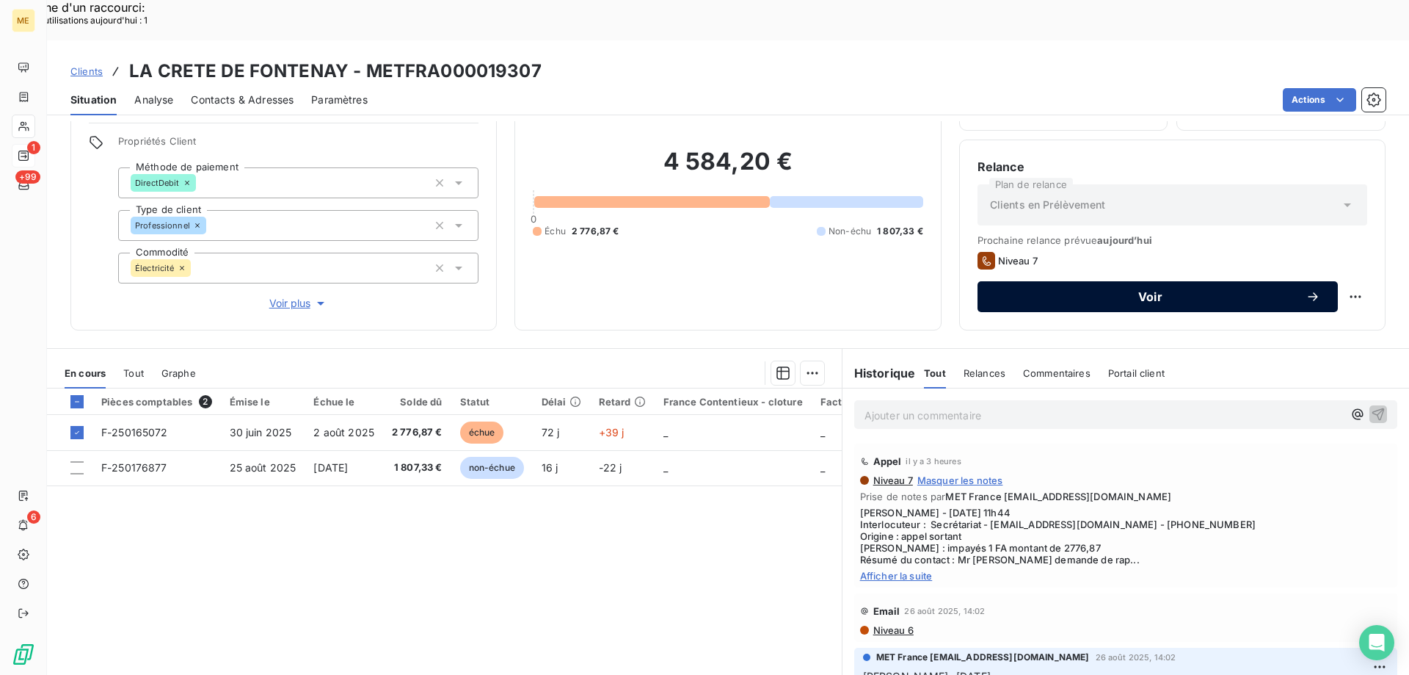
click at [1145, 291] on span "Voir" at bounding box center [1150, 297] width 310 height 12
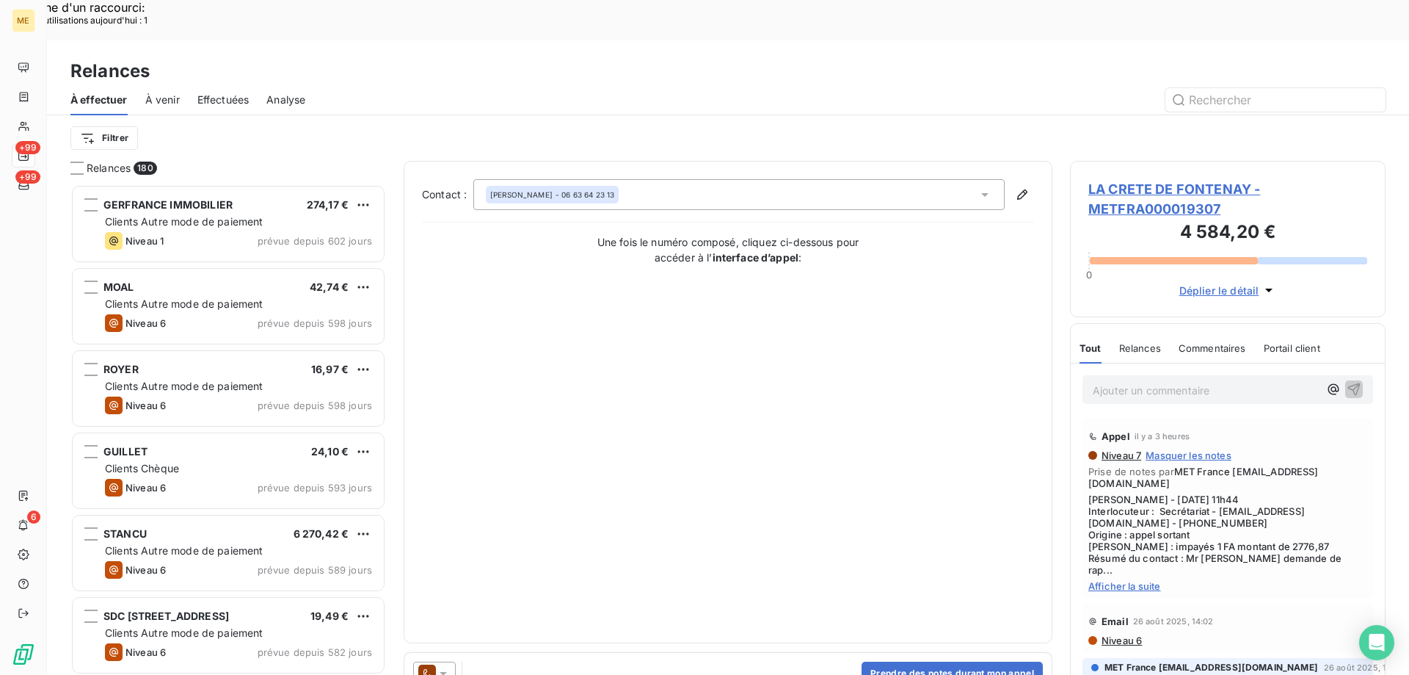
scroll to position [520, 305]
click at [639, 179] on div "Anthony Gires - 06 63 64 23 13" at bounding box center [738, 194] width 531 height 31
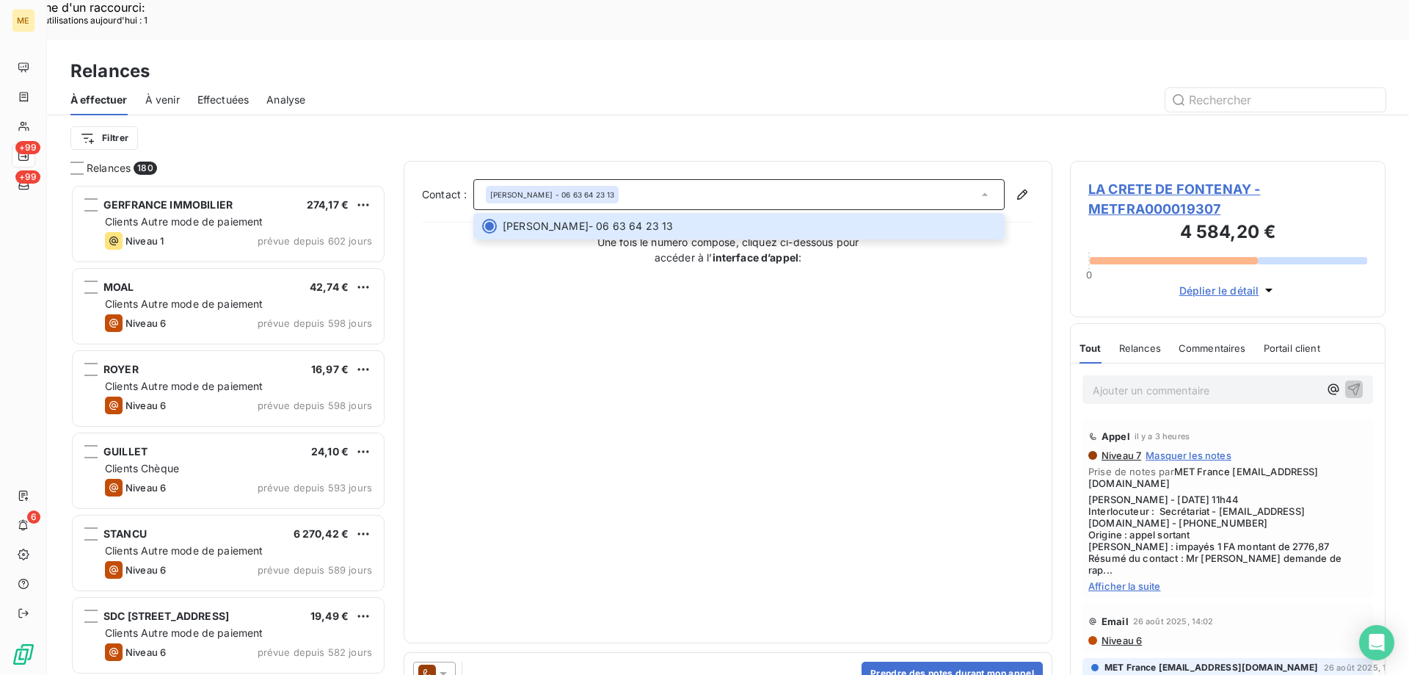
click at [598, 293] on div "Contact : Anthony Gires - 06 63 64 23 13 Anthony Gires - 06 63 64 23 13 Une foi…" at bounding box center [728, 402] width 612 height 446
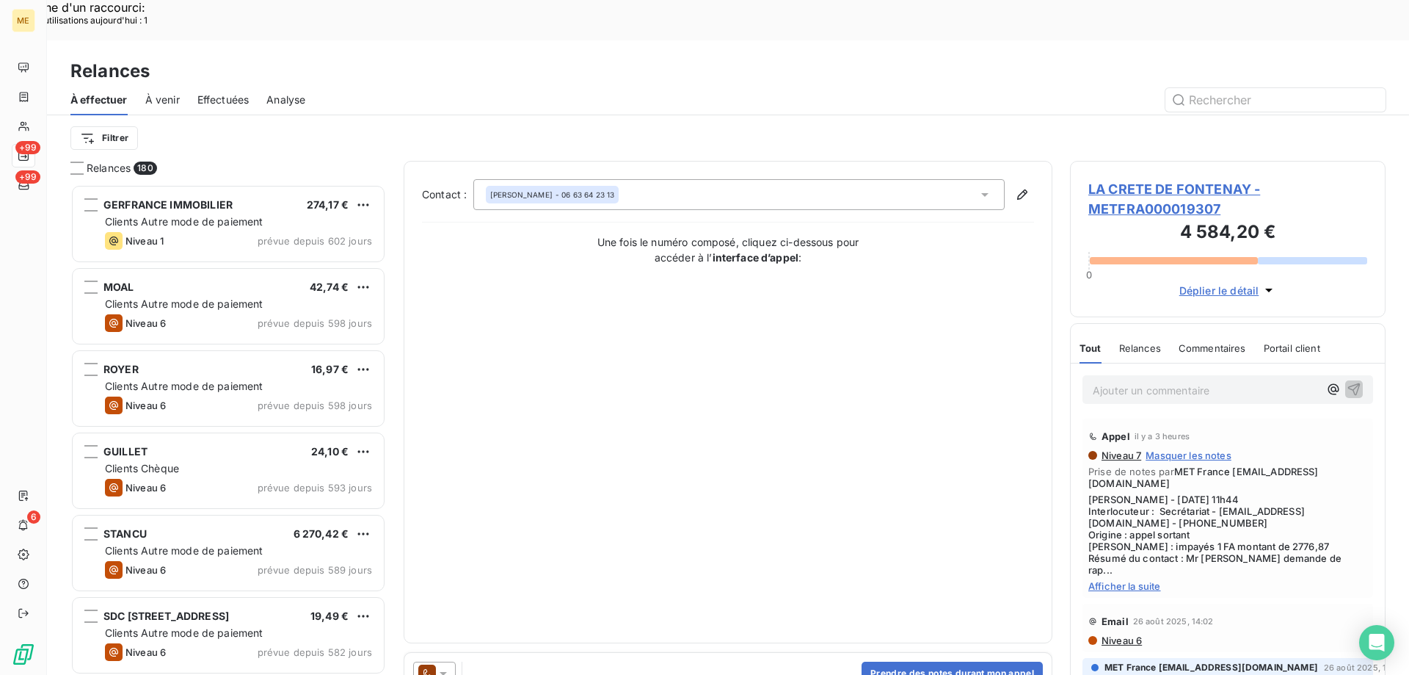
click at [440, 672] on icon at bounding box center [443, 674] width 7 height 4
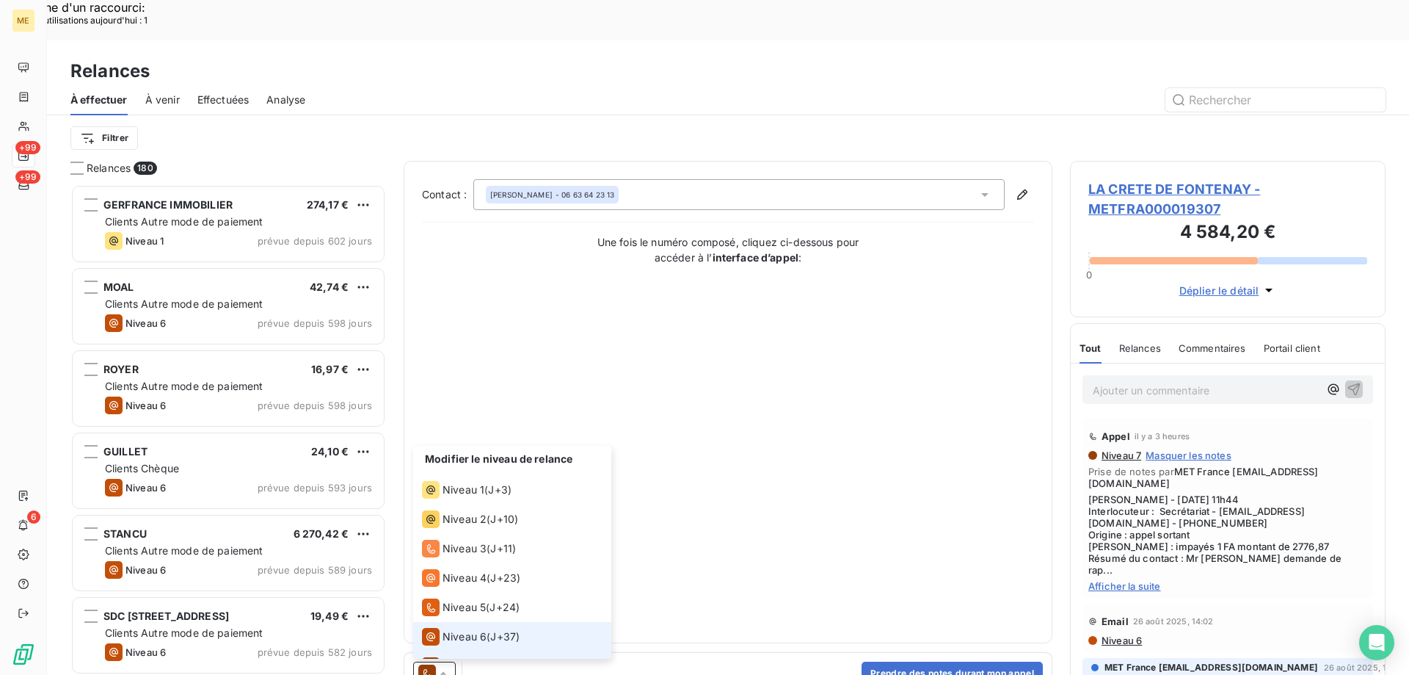
scroll to position [22, 0]
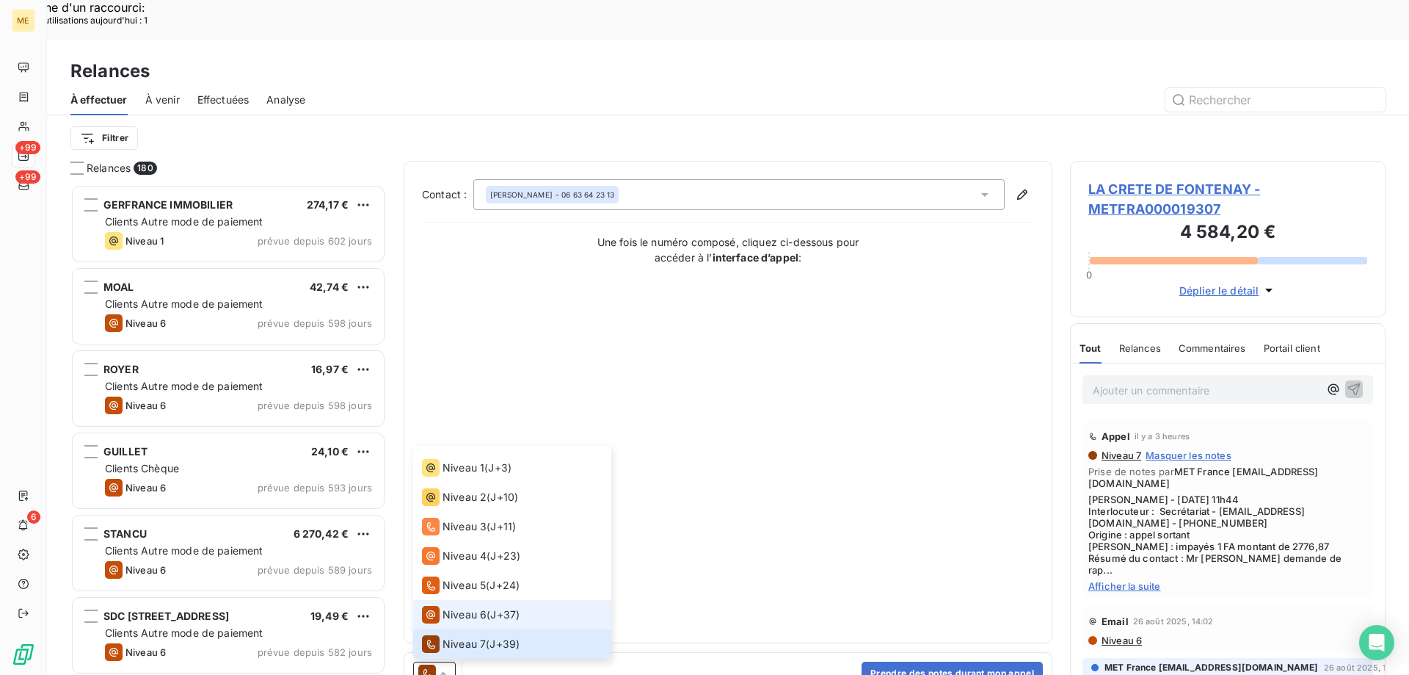
click at [453, 607] on span "Niveau 6" at bounding box center [465, 614] width 44 height 15
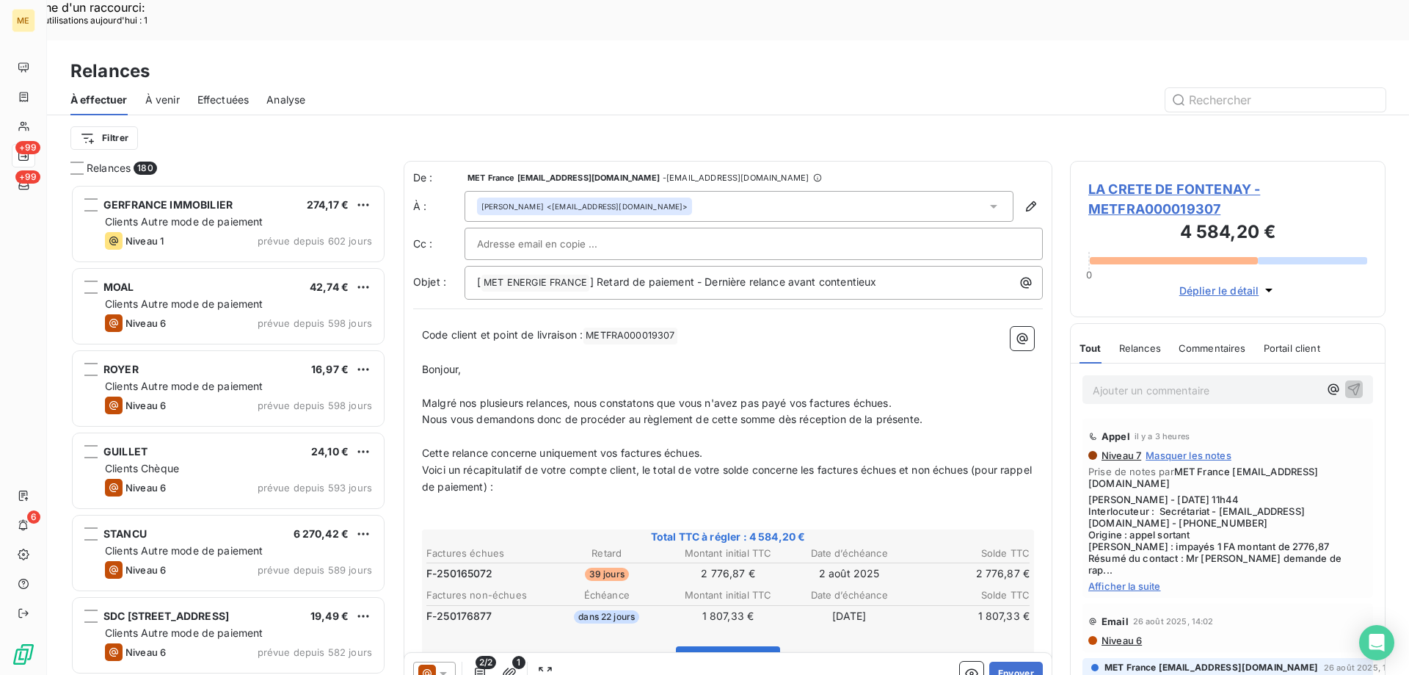
click at [1134, 179] on span "LA CRETE DE FONTENAY - METFRA000019307" at bounding box center [1228, 199] width 279 height 40
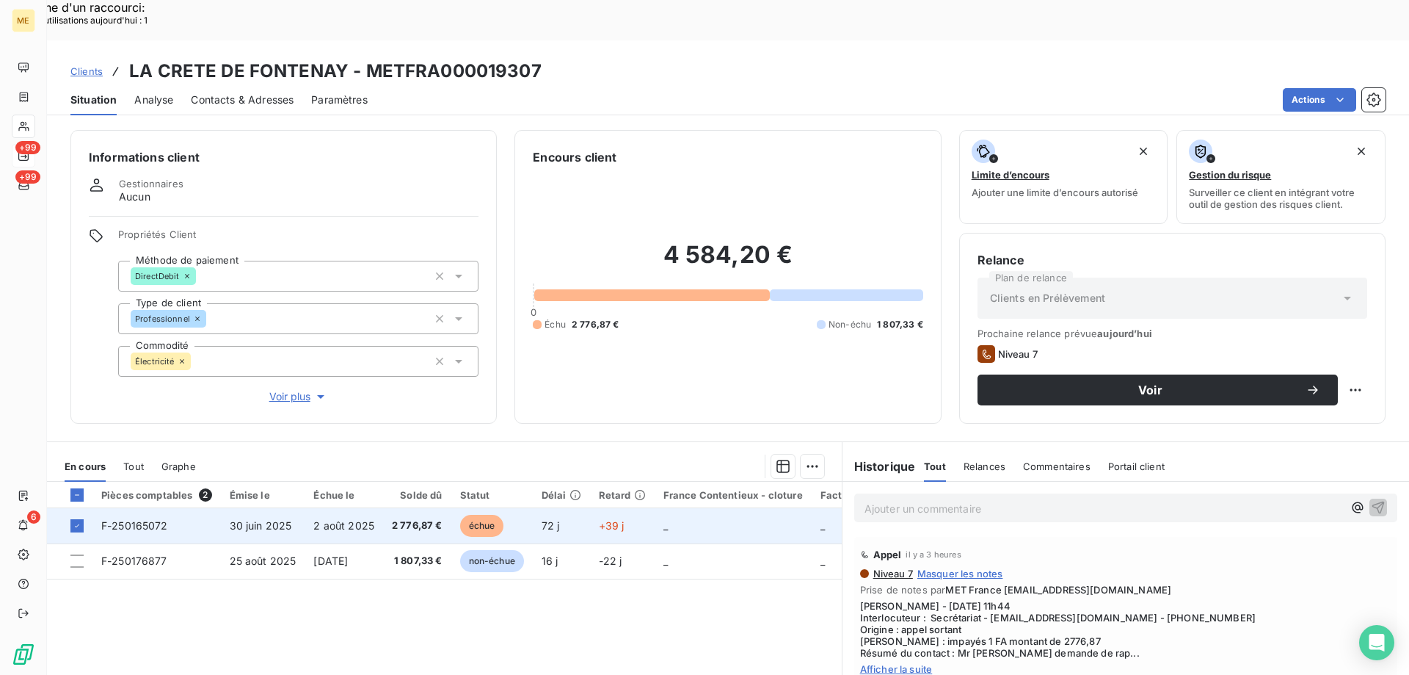
click at [245, 519] on span "30 juin 2025" at bounding box center [261, 525] width 62 height 12
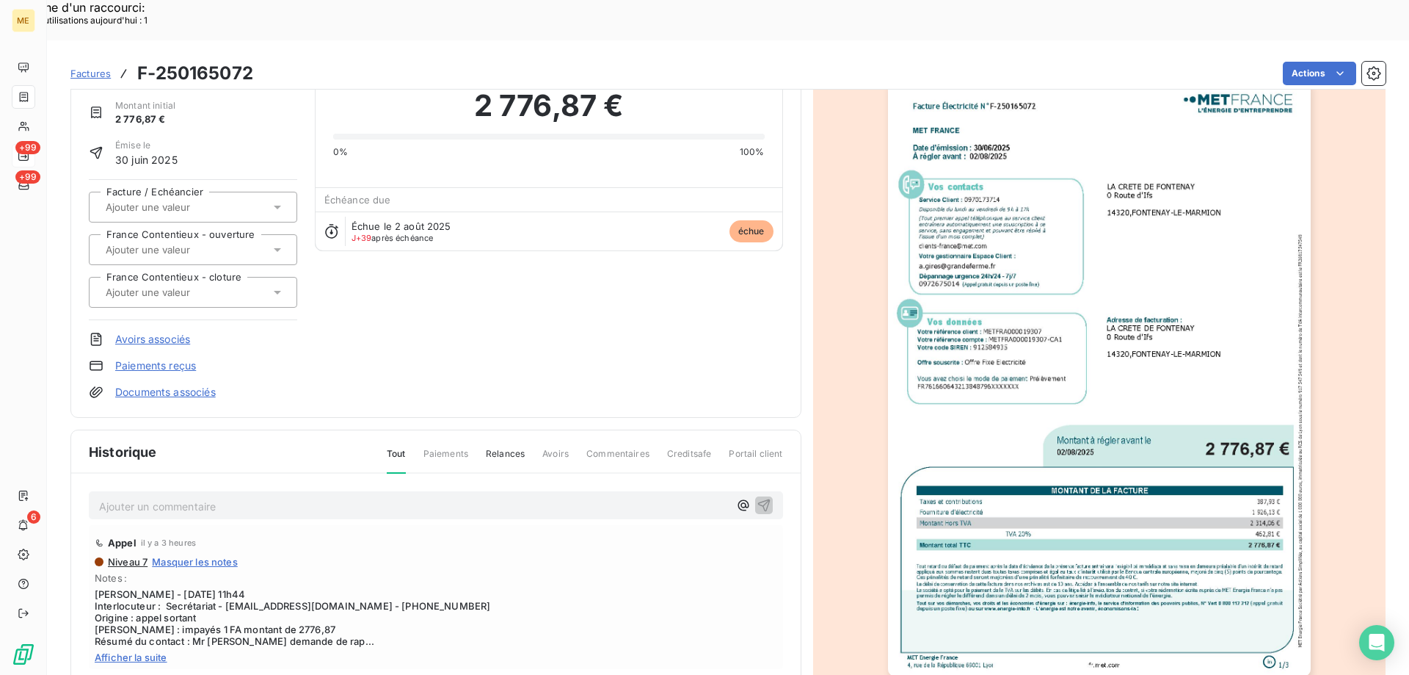
scroll to position [138, 0]
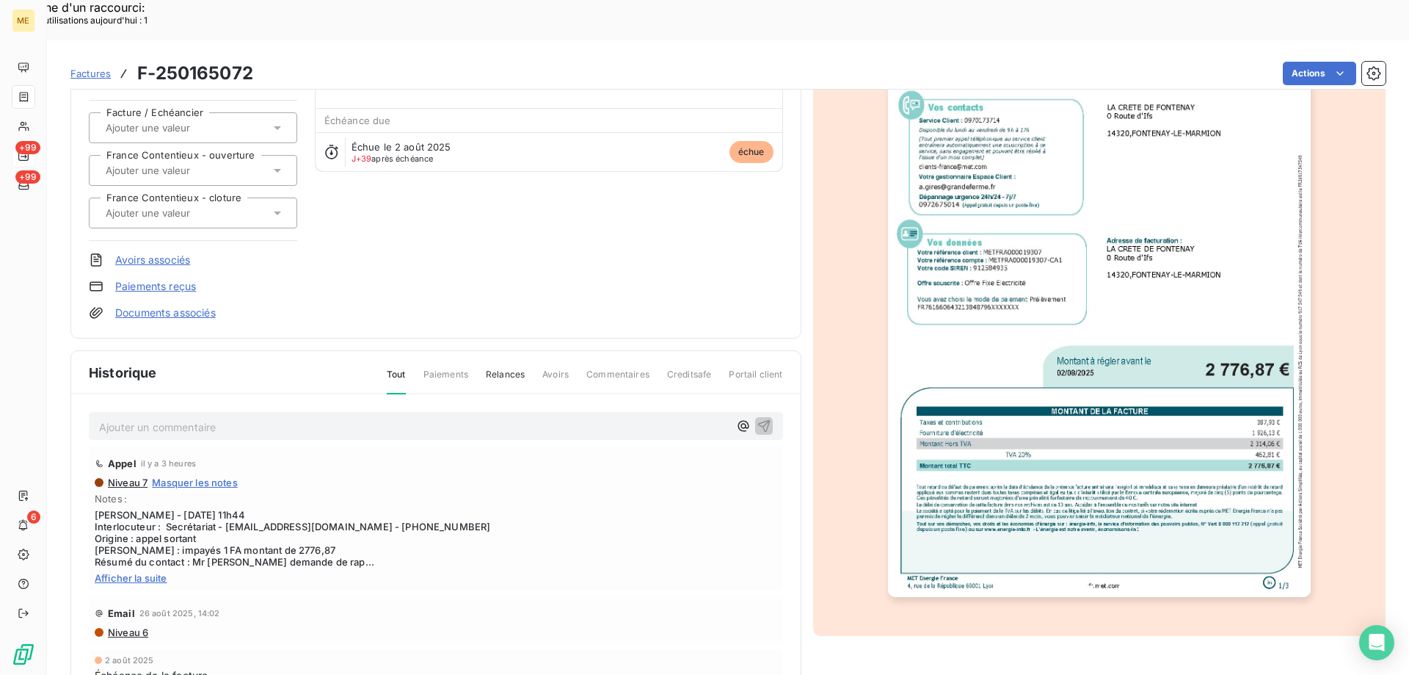
click at [1058, 462] on img "button" at bounding box center [1099, 297] width 423 height 597
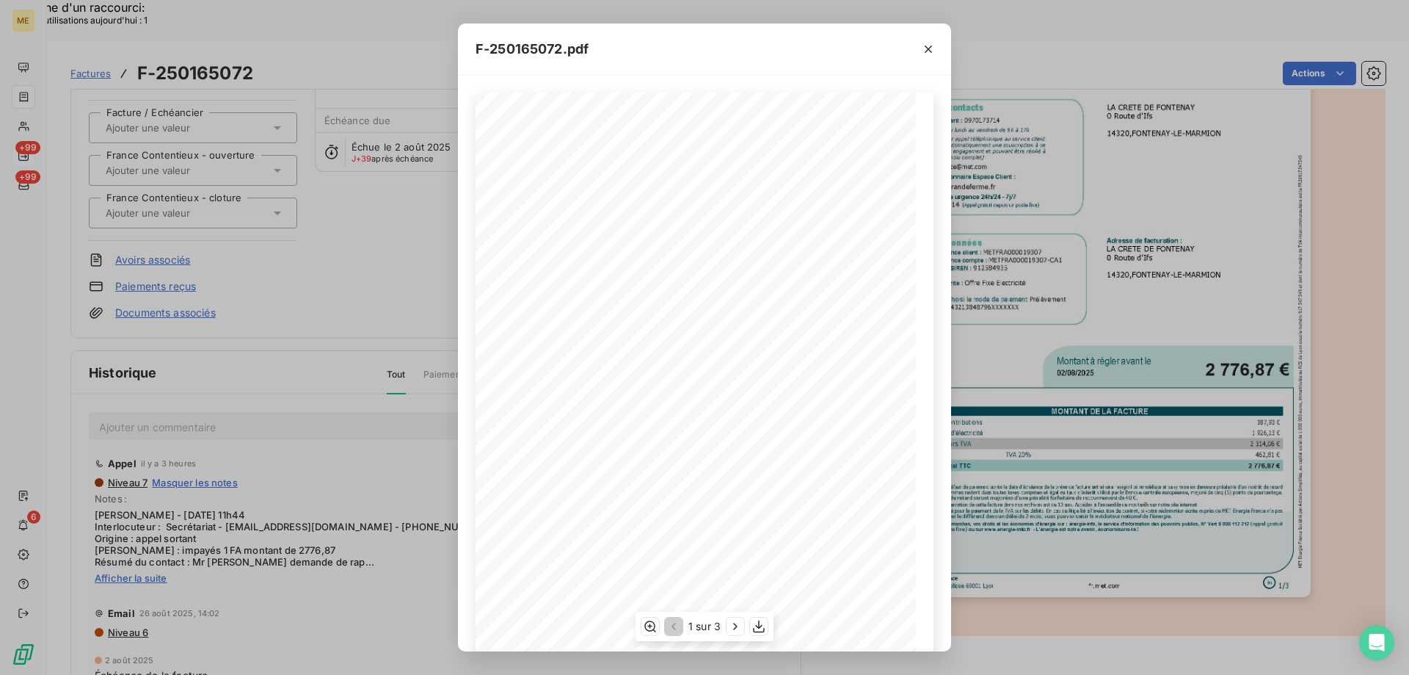
scroll to position [101, 0]
click at [650, 622] on icon "button" at bounding box center [650, 626] width 15 height 15
click at [735, 631] on icon "button" at bounding box center [735, 626] width 15 height 15
click at [929, 49] on icon "button" at bounding box center [928, 49] width 7 height 7
click at [926, 50] on icon "button" at bounding box center [928, 49] width 15 height 15
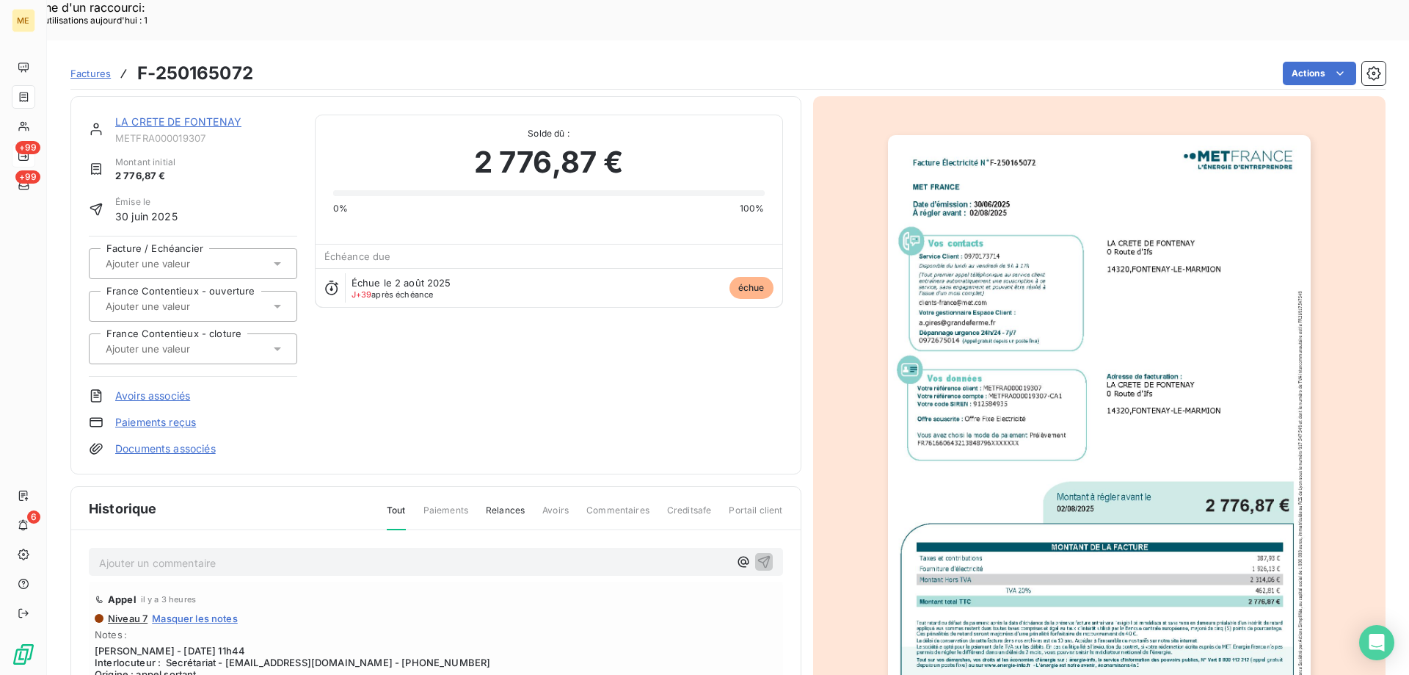
scroll to position [0, 0]
click at [148, 117] on link "LA CRETE DE FONTENAY" at bounding box center [178, 123] width 126 height 12
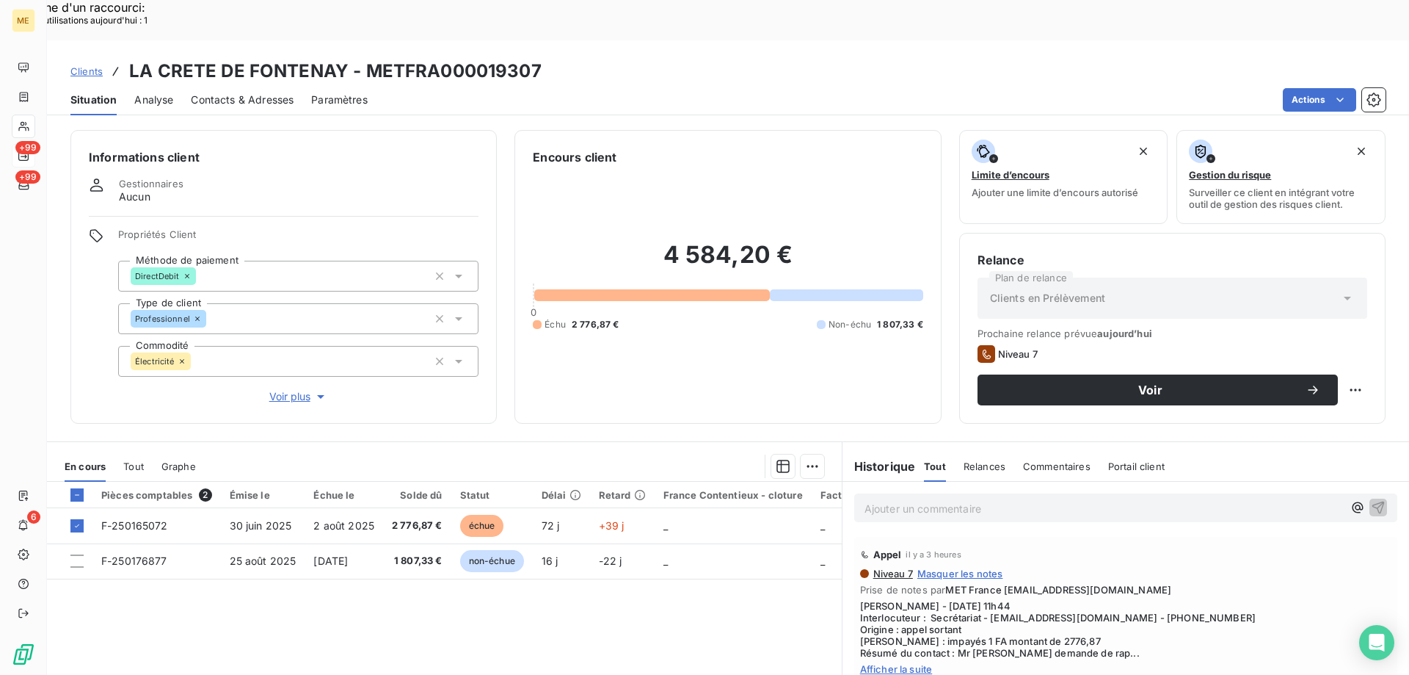
click at [904, 663] on span "Afficher la suite" at bounding box center [1125, 669] width 531 height 12
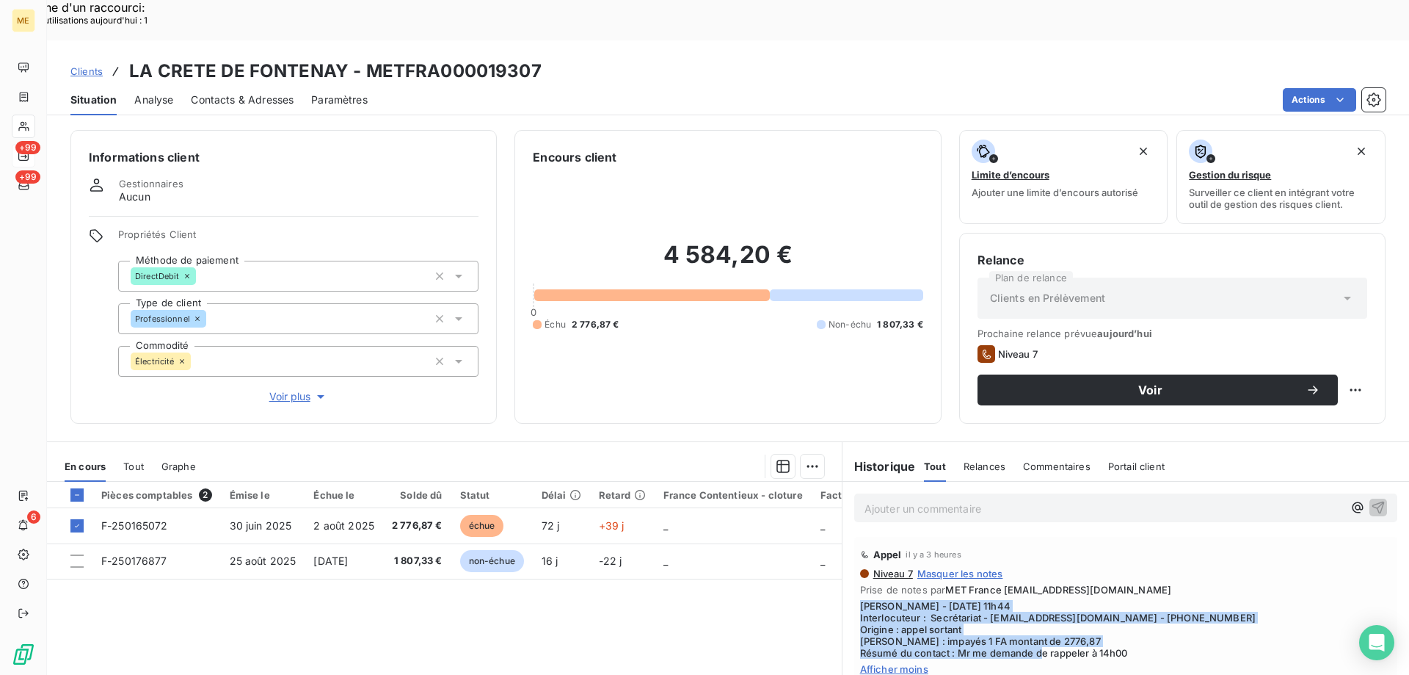
drag, startPoint x: 1140, startPoint y: 608, endPoint x: 849, endPoint y: 559, distance: 294.7
click at [854, 559] on div "Appel il y a 3 heures Niveau 7 Masquer les notes Prise de notes par MET France …" at bounding box center [1125, 609] width 543 height 144
copy span "[PERSON_NAME] - [DATE] 11h44 Interlocuteur : Secrétariat - [EMAIL_ADDRESS][DOMA…"
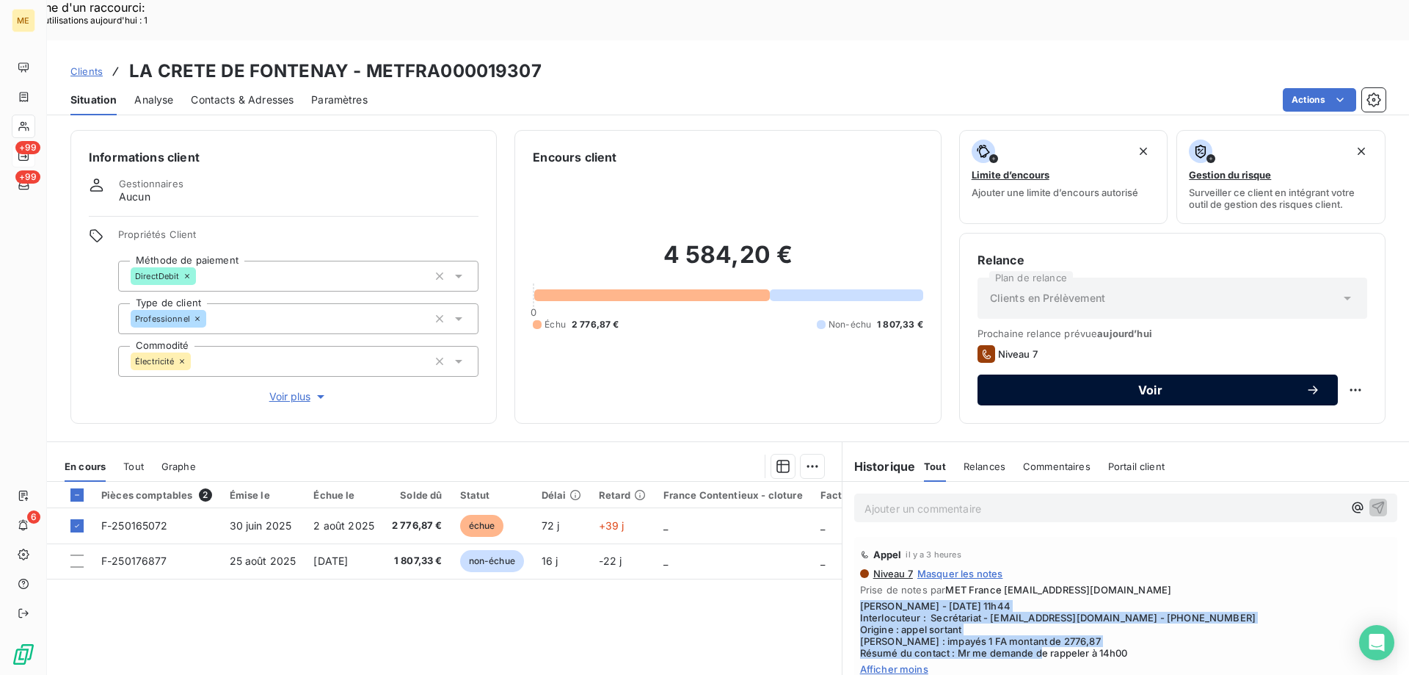
click at [1118, 384] on span "Voir" at bounding box center [1150, 390] width 310 height 12
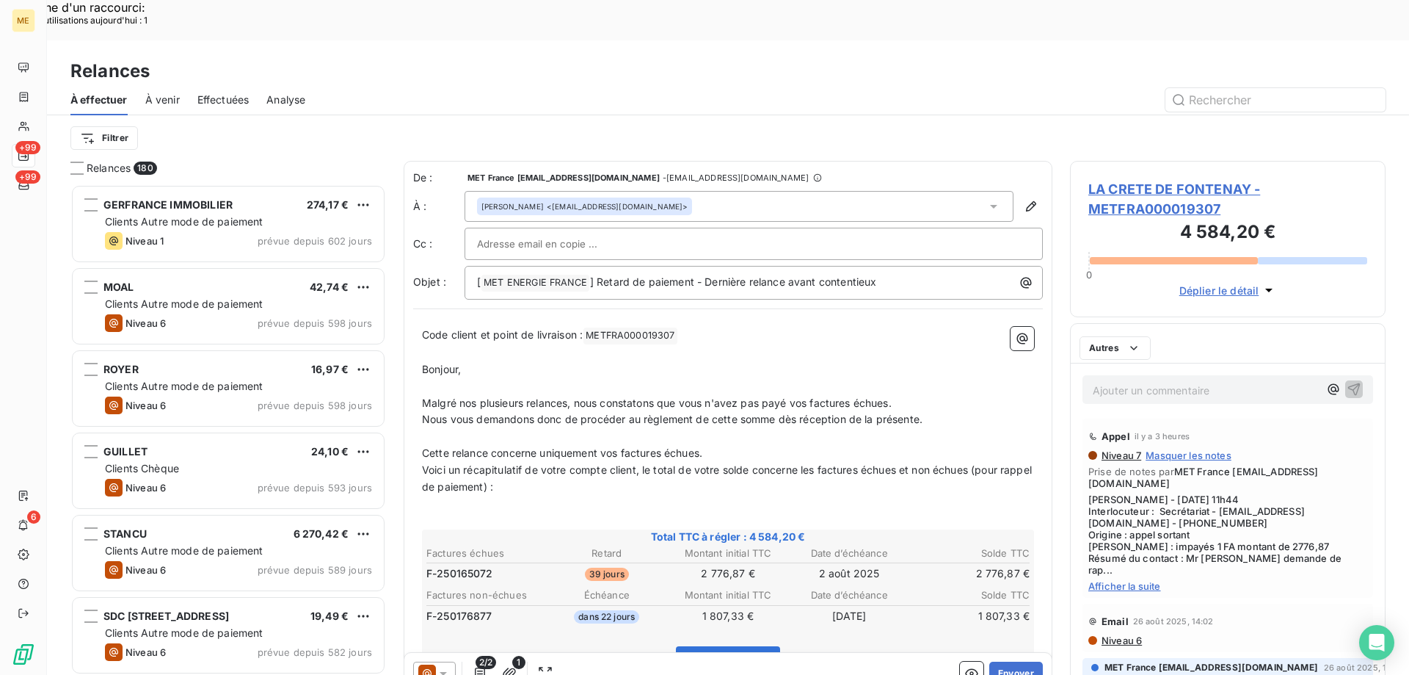
scroll to position [520, 305]
click at [441, 672] on icon at bounding box center [443, 674] width 7 height 4
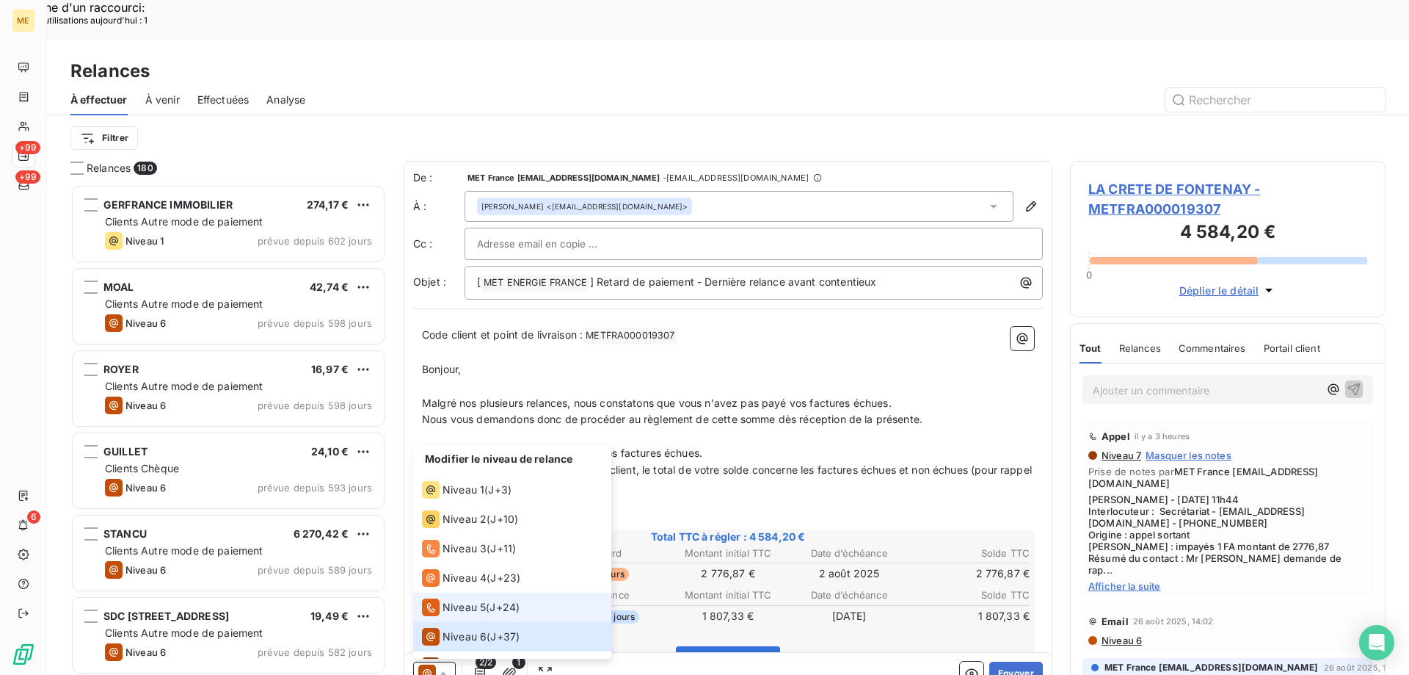
click at [453, 600] on span "Niveau 5" at bounding box center [464, 607] width 43 height 15
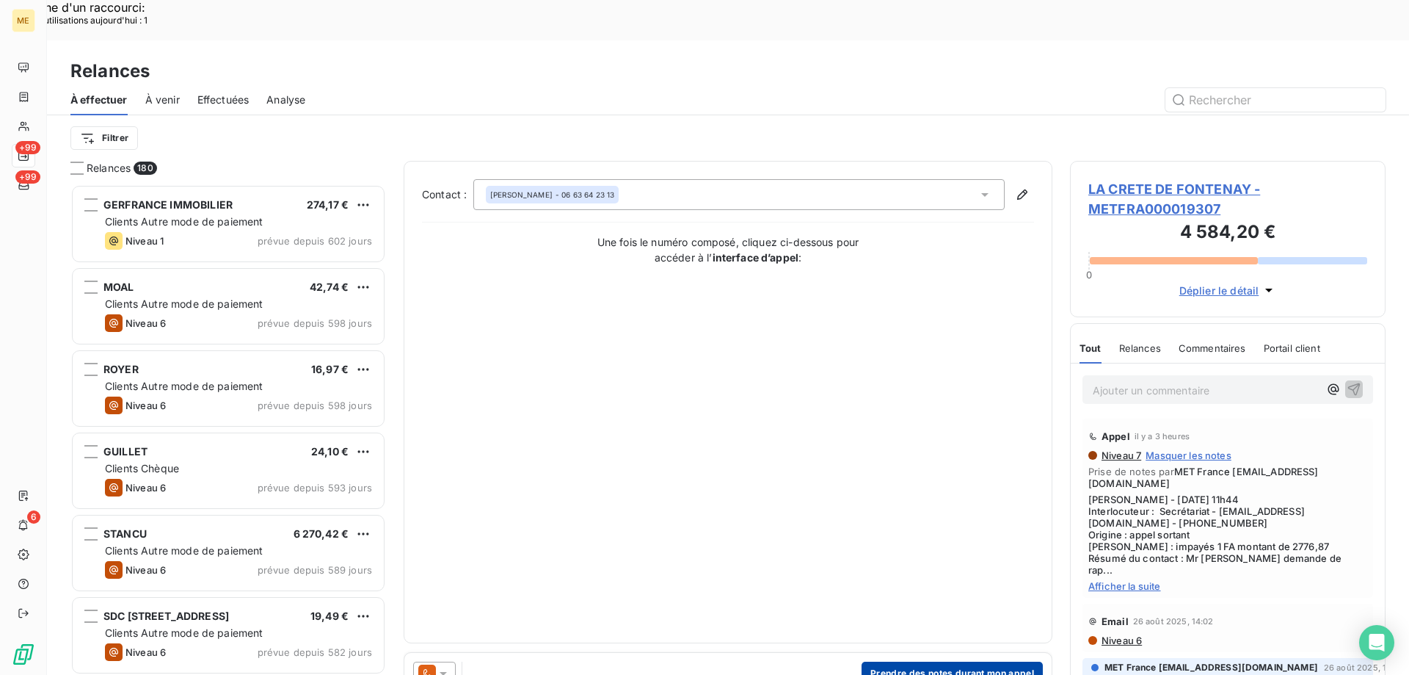
click at [910, 661] on button "Prendre des notes durant mon appel" at bounding box center [952, 672] width 181 height 23
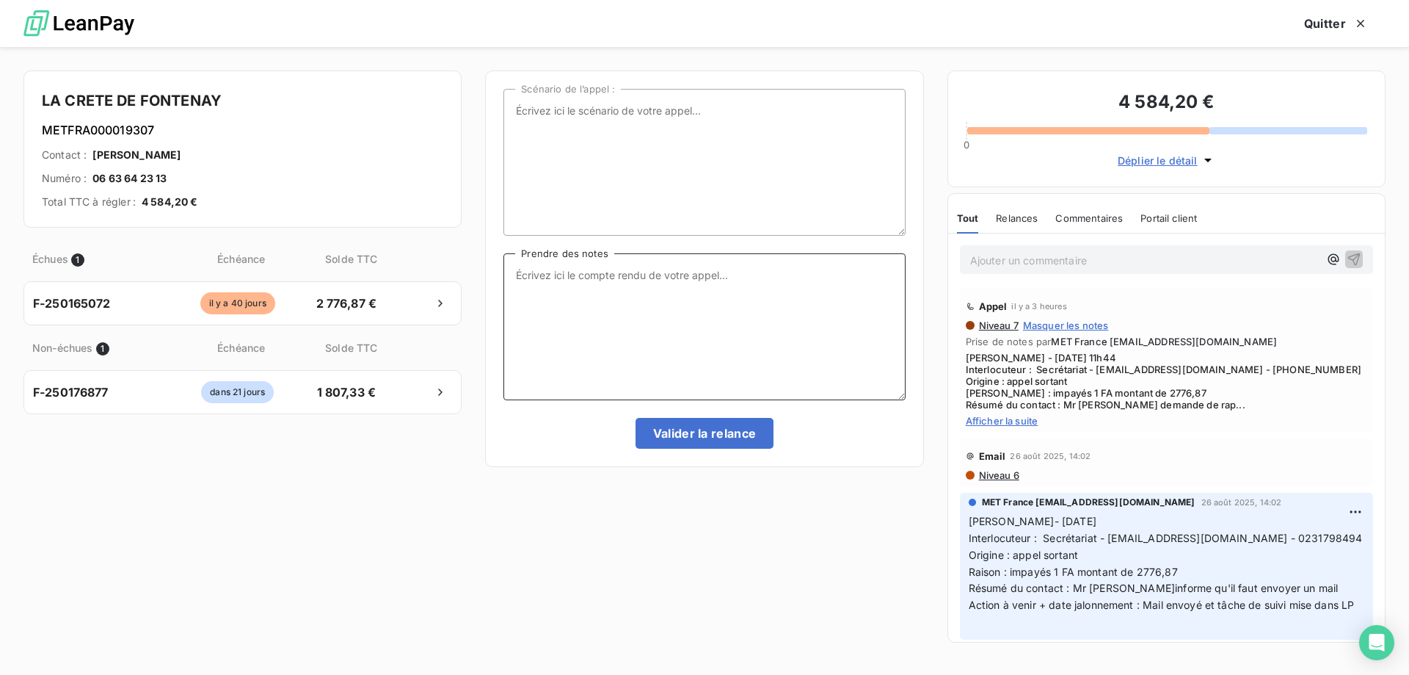
click at [716, 290] on textarea "Prendre des notes" at bounding box center [705, 326] width 402 height 147
paste textarea "[PERSON_NAME] - [DATE] 11h44 Interlocuteur : Secrétariat - [EMAIL_ADDRESS][DOMA…"
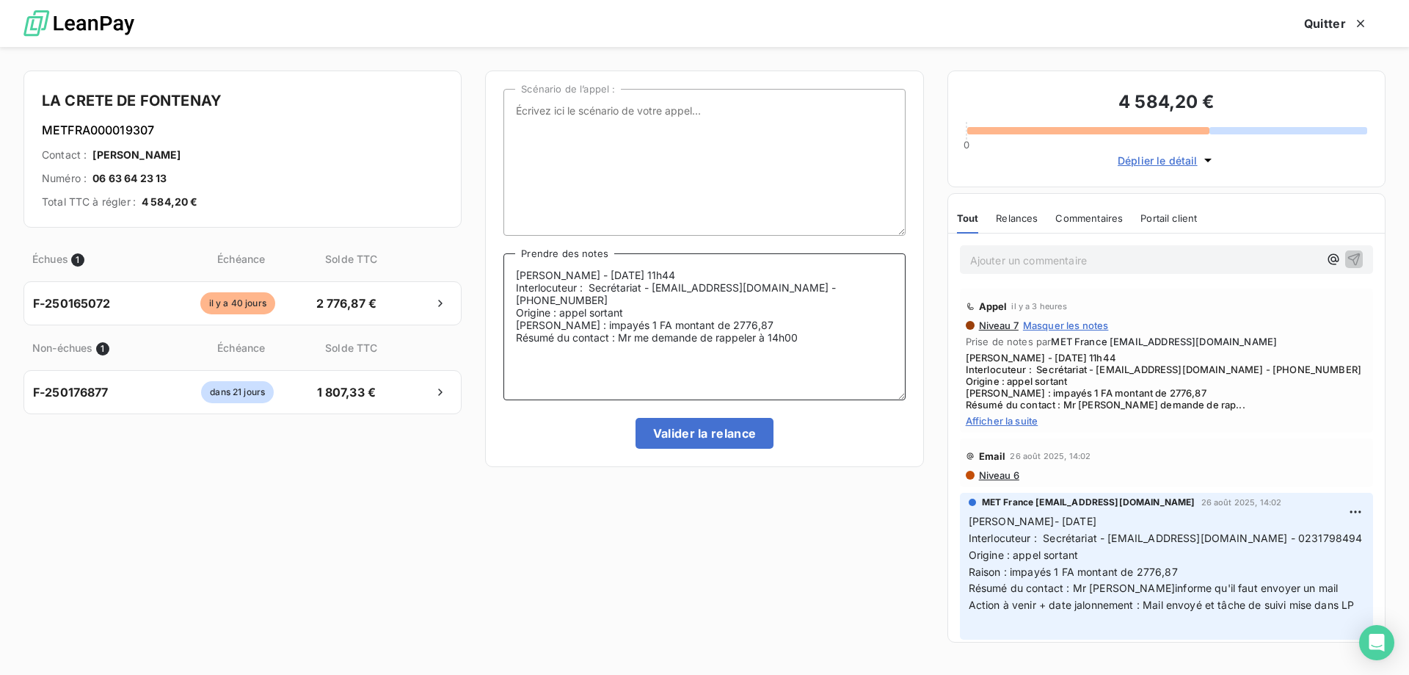
click at [644, 292] on textarea "[PERSON_NAME] - [DATE] 11h44 Interlocuteur : Secrétariat - [EMAIL_ADDRESS][DOMA…" at bounding box center [705, 326] width 402 height 147
drag, startPoint x: 806, startPoint y: 326, endPoint x: 628, endPoint y: 321, distance: 178.4
click at [628, 321] on textarea "Sylvain - 10/09/2025 - 11h44 Interlocuteur : GIRES - compta@grandeferme.fr - 02…" at bounding box center [705, 326] width 402 height 147
click at [677, 333] on textarea "Sylvain - 10/09/2025 - 11h44 Interlocuteur : GIRES - compta@grandeferme.fr - 02…" at bounding box center [705, 326] width 402 height 147
click at [675, 321] on textarea "Sylvain - 10/09/2025 - 11h44 Interlocuteur : GIRES - compta@grandeferme.fr - 02…" at bounding box center [705, 326] width 402 height 147
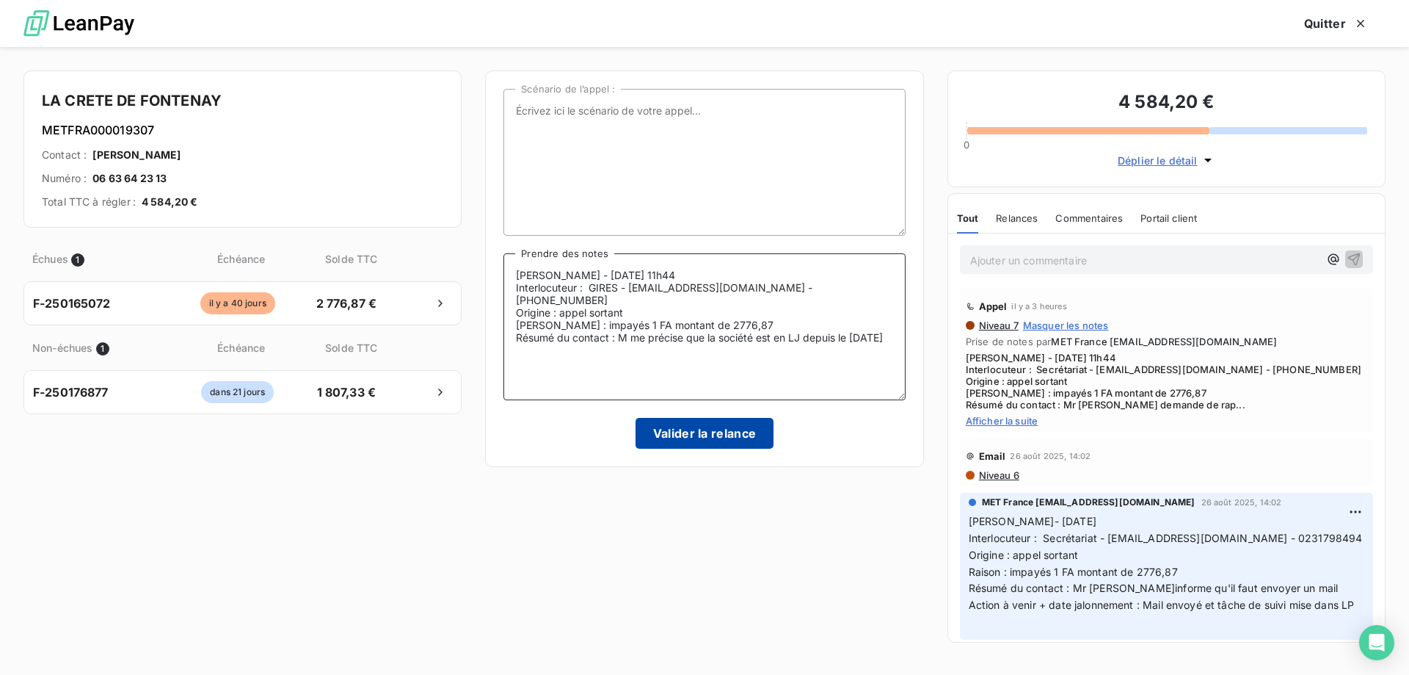
type textarea "Sylvain - 10/09/2025 - 11h44 Interlocuteur : GIRES - compta@grandeferme.fr - 02…"
click at [695, 442] on button "Valider la relance" at bounding box center [705, 433] width 139 height 31
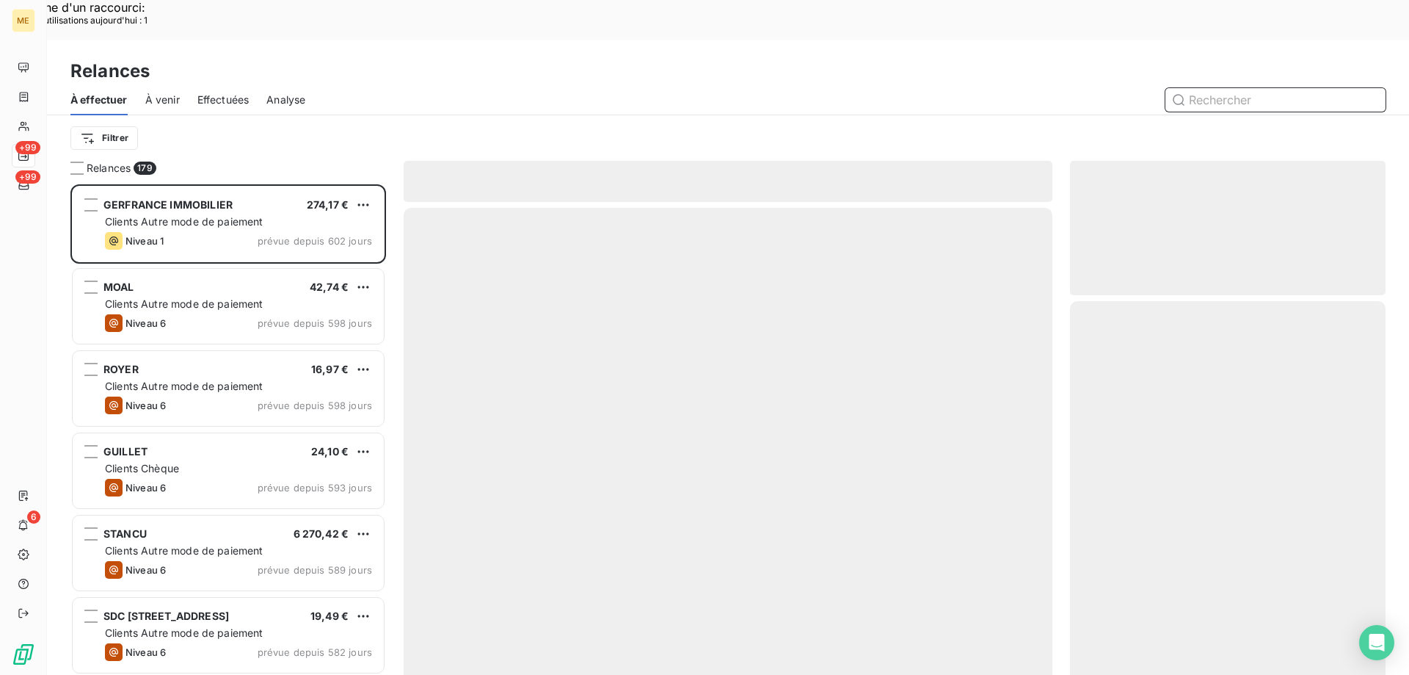
click at [228, 92] on span "Effectuées" at bounding box center [223, 99] width 52 height 15
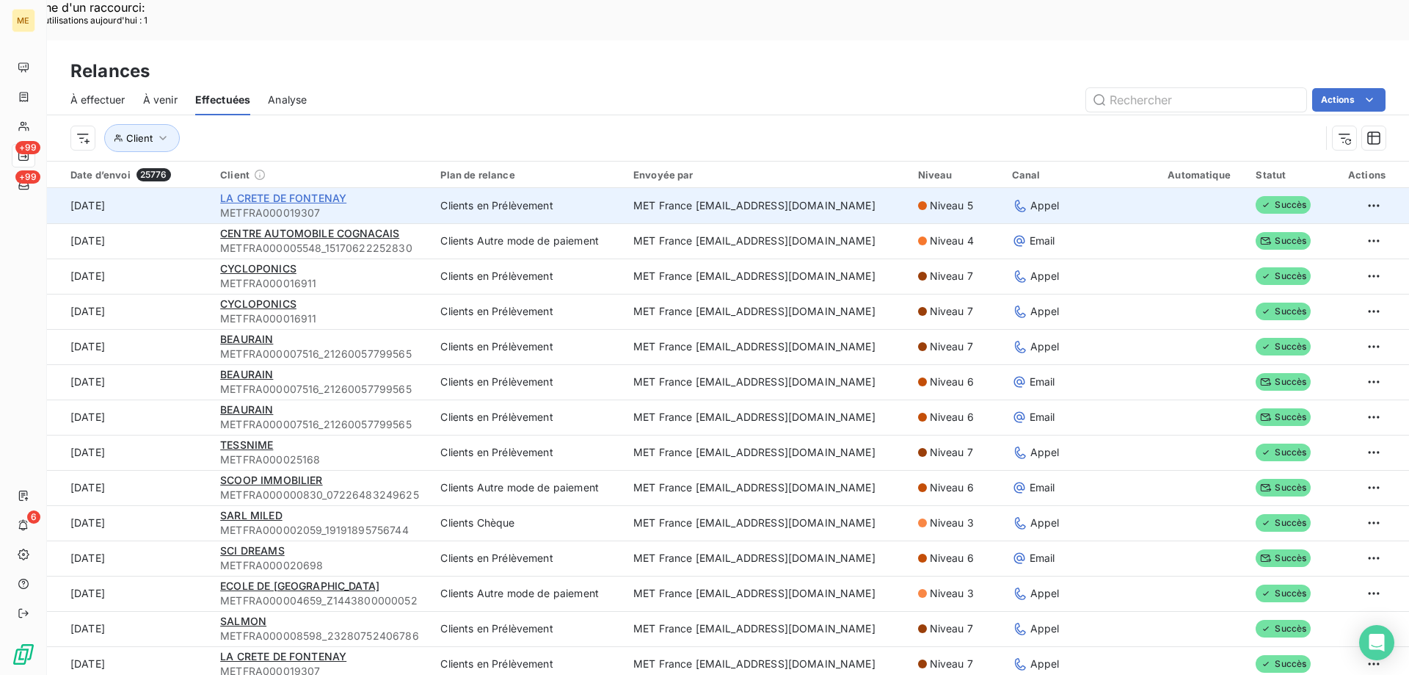
click at [301, 192] on span "LA CRETE DE FONTENAY" at bounding box center [283, 198] width 126 height 12
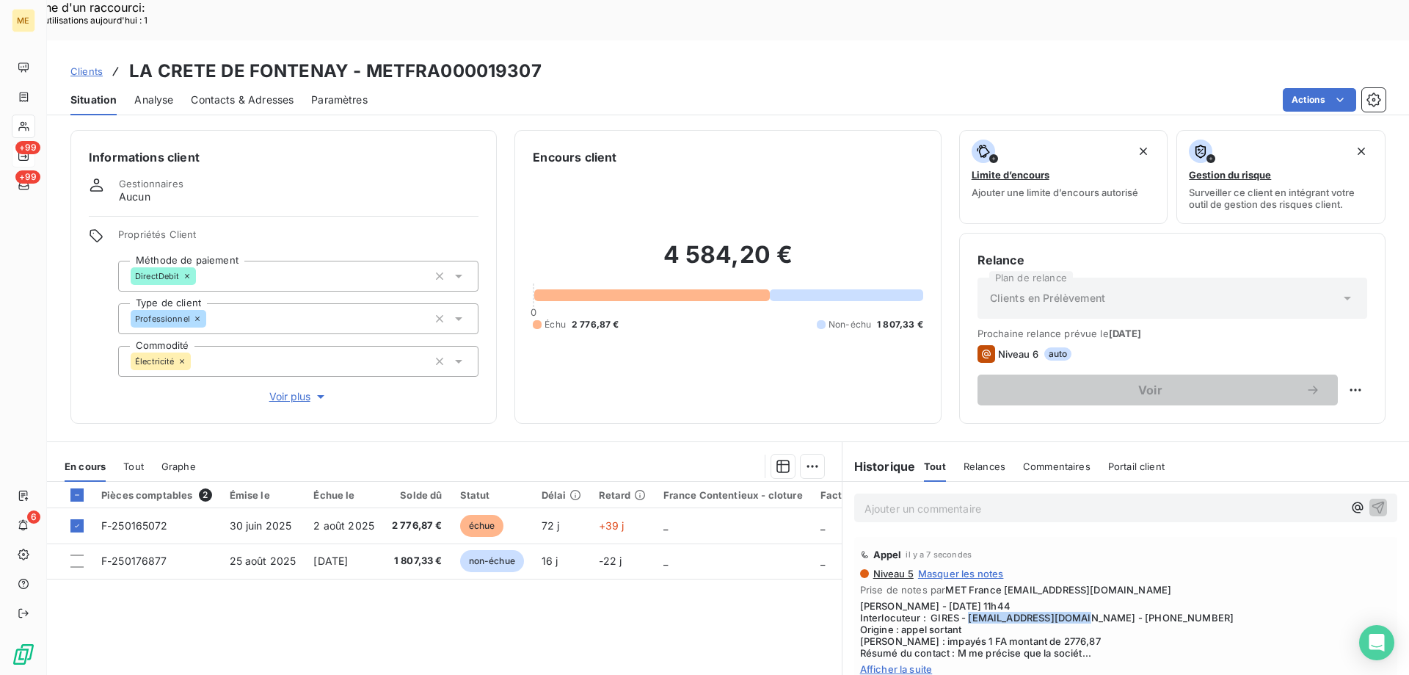
drag, startPoint x: 964, startPoint y: 576, endPoint x: 1078, endPoint y: 571, distance: 113.2
click at [1078, 600] on span "Sylvain - 10/09/2025 - 11h44 Interlocuteur : GIRES - compta@grandeferme.fr - 02…" at bounding box center [1125, 629] width 531 height 59
copy span "[EMAIL_ADDRESS][DOMAIN_NAME]"
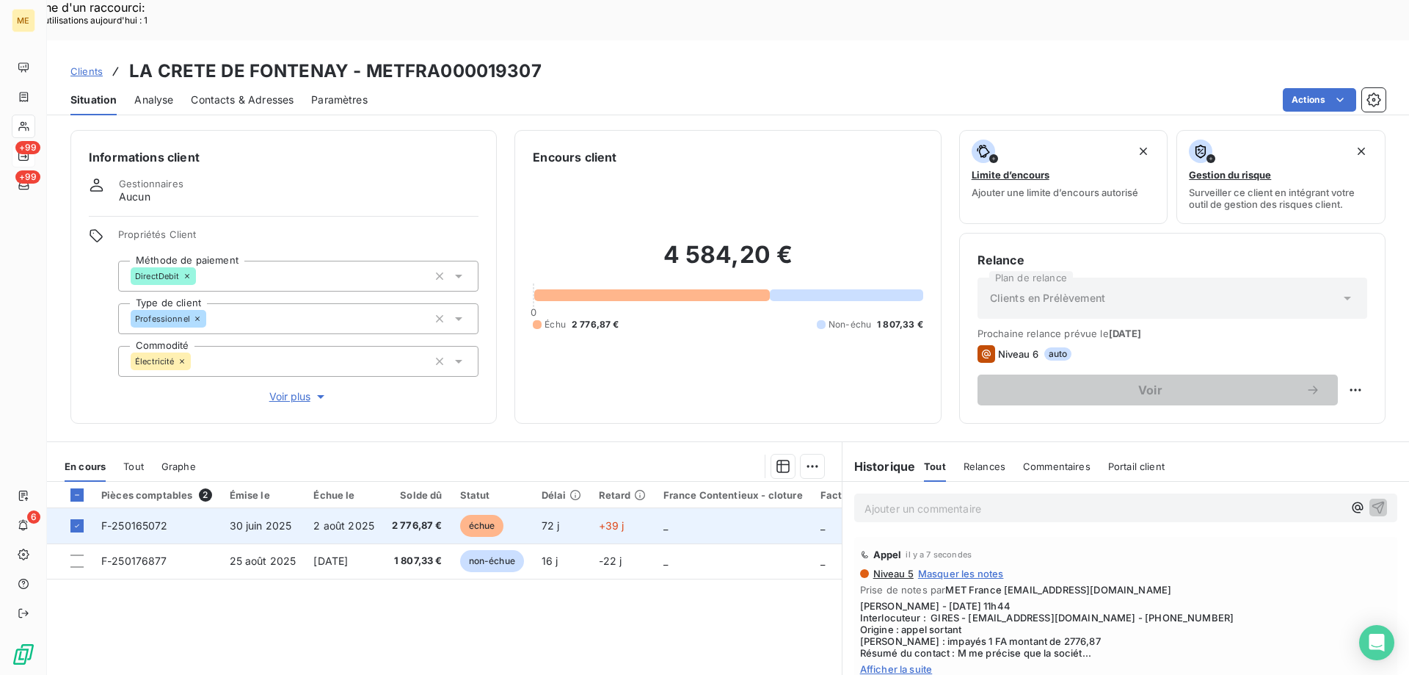
click at [142, 519] on span "F-250165072" at bounding box center [134, 525] width 67 height 12
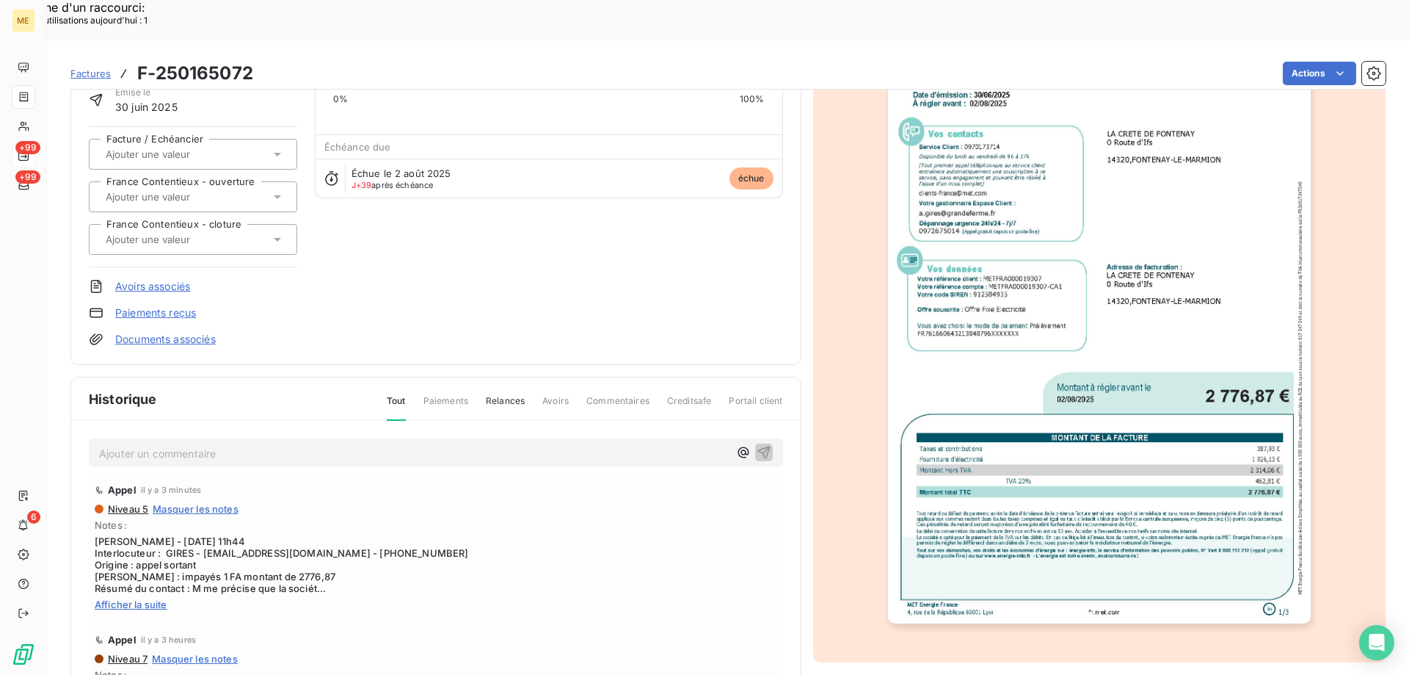
scroll to position [138, 0]
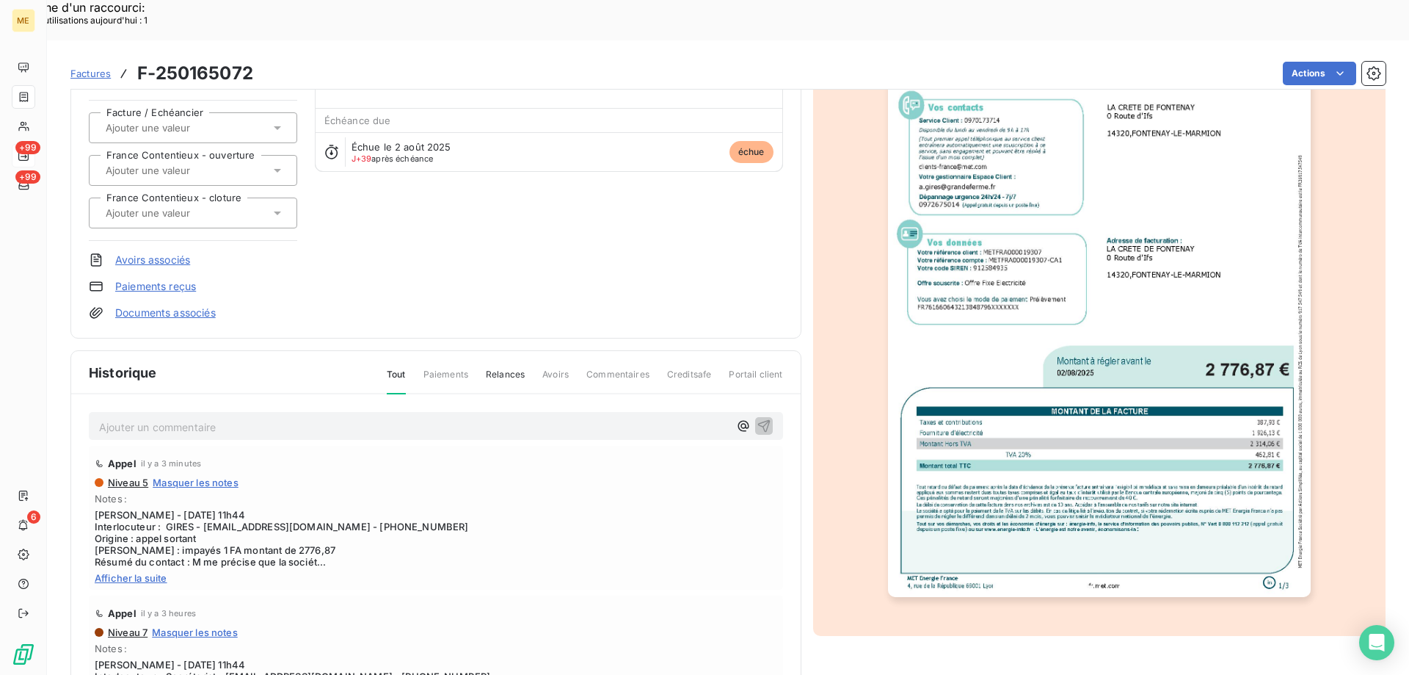
click at [968, 349] on img "button" at bounding box center [1099, 297] width 423 height 597
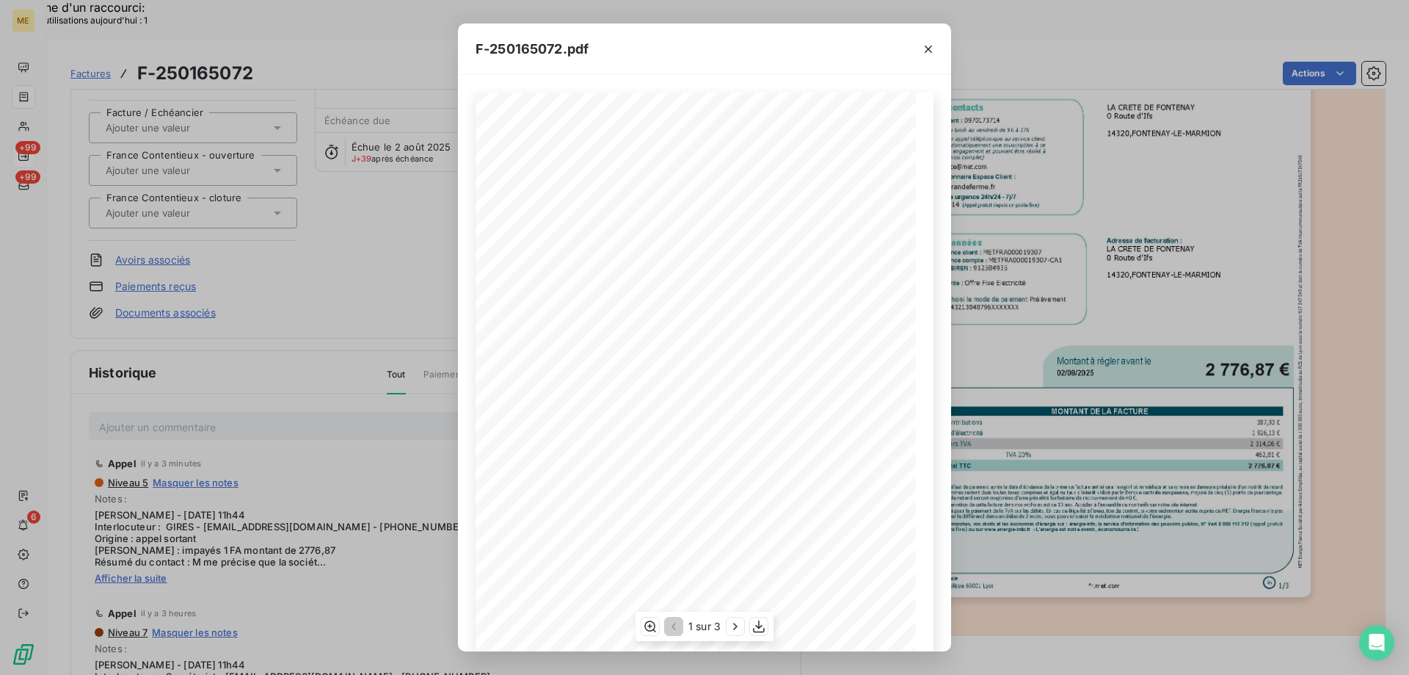
scroll to position [101, 0]
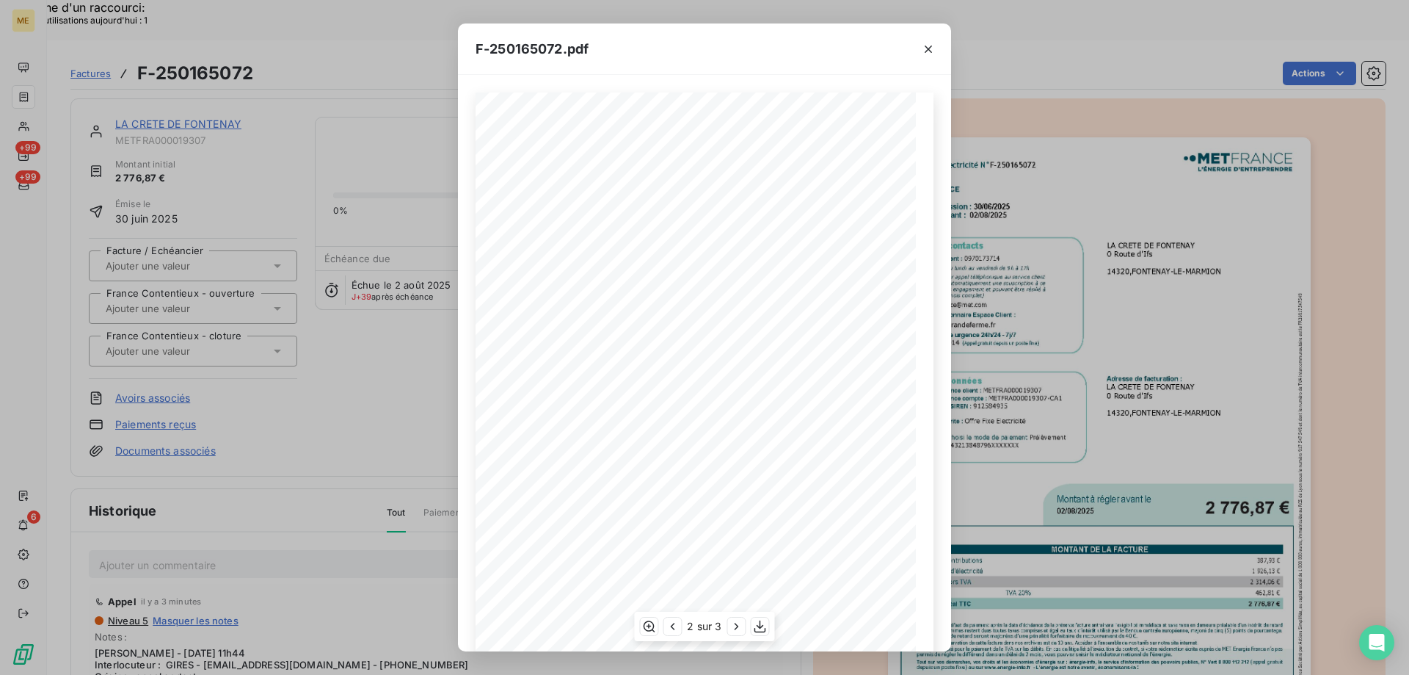
scroll to position [94, 0]
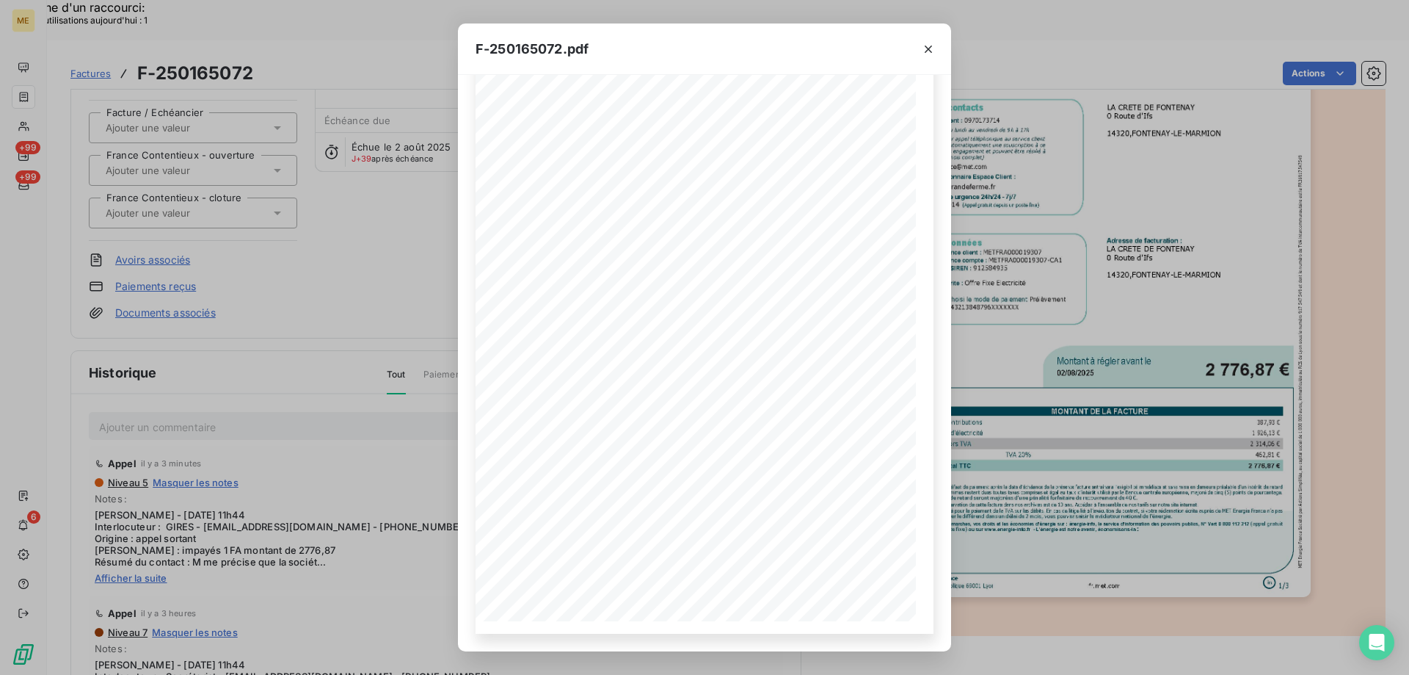
click at [813, 92] on div "Facture Électricité N° F-250165072 MET Energie France 4, rue de la République 6…" at bounding box center [705, 316] width 458 height 635
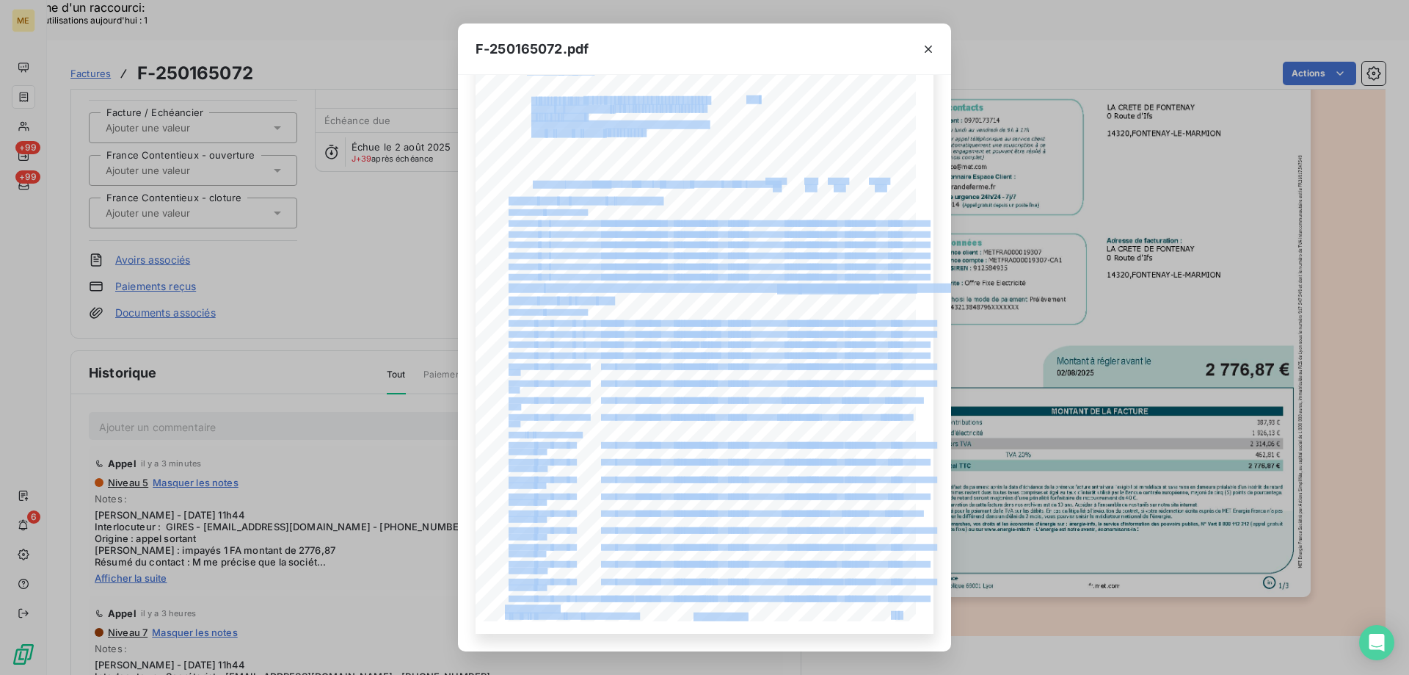
drag, startPoint x: 927, startPoint y: 45, endPoint x: 953, endPoint y: 60, distance: 30.6
click at [927, 45] on icon "button" at bounding box center [928, 49] width 15 height 15
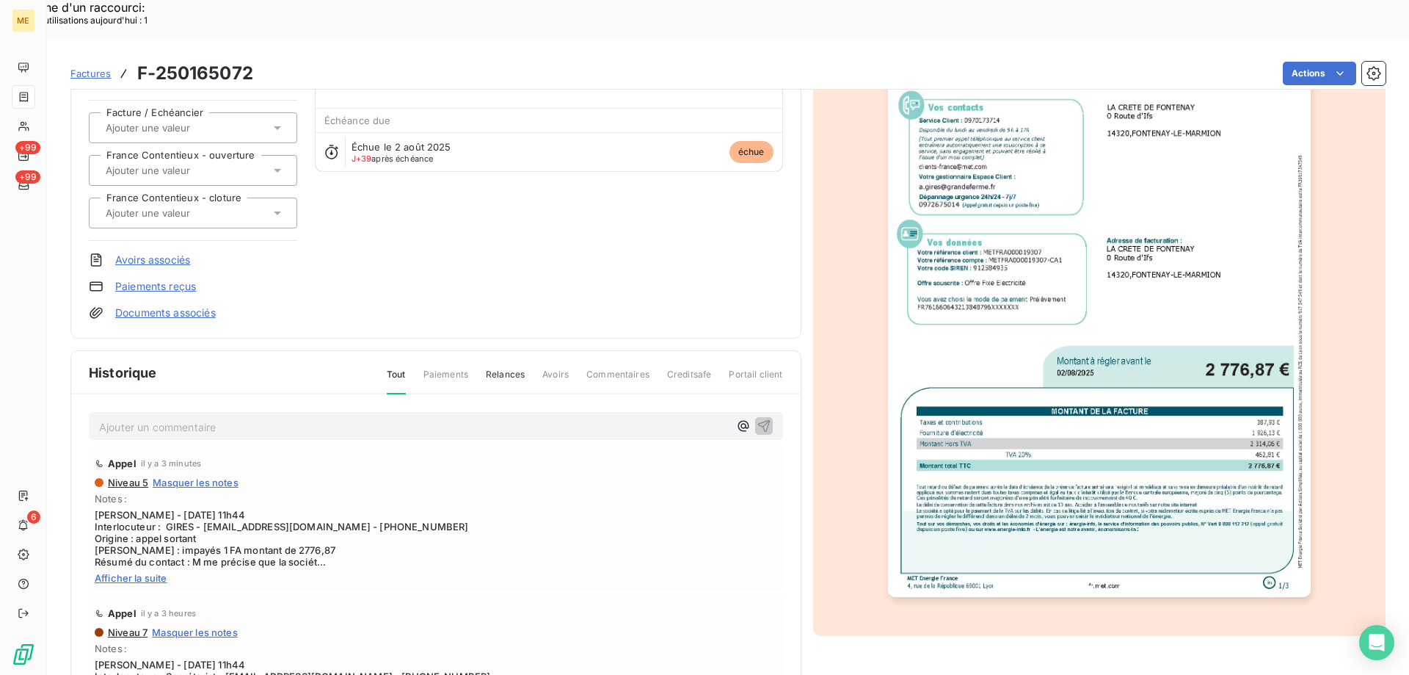
scroll to position [0, 0]
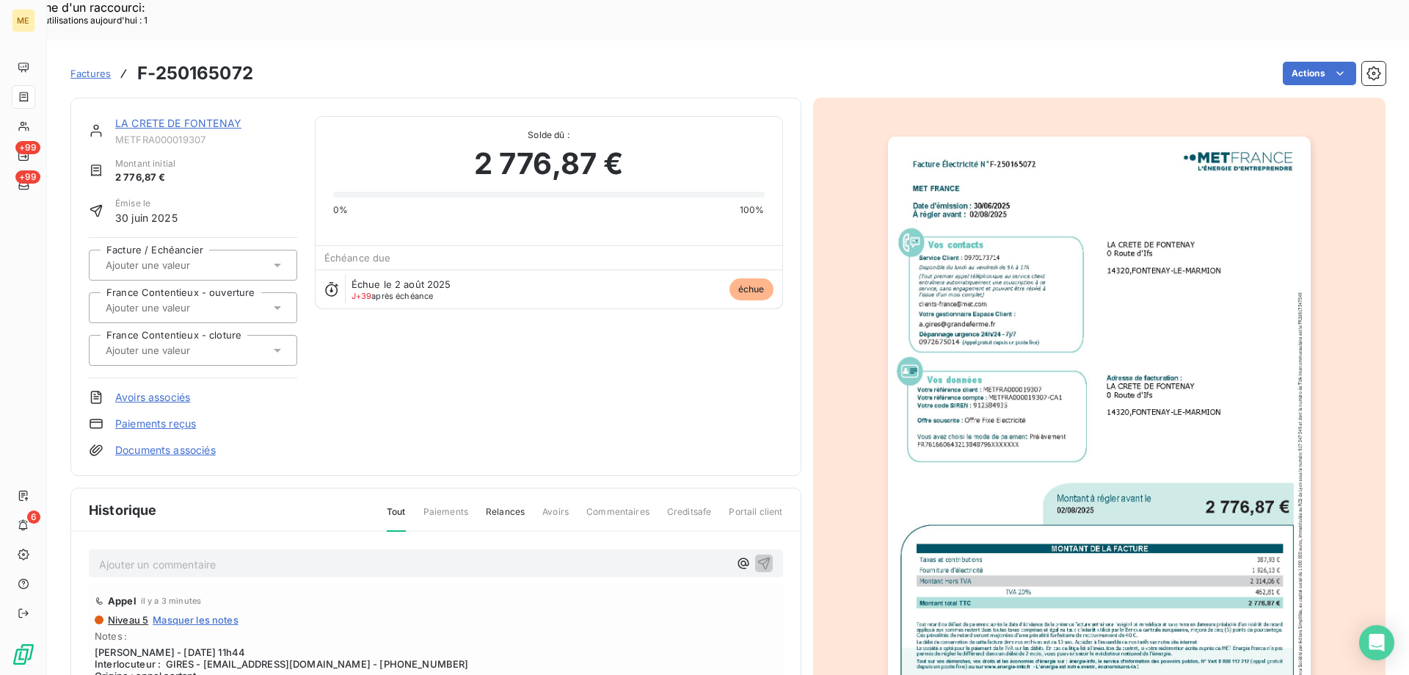
click at [138, 117] on link "LA CRETE DE FONTENAY" at bounding box center [178, 123] width 126 height 12
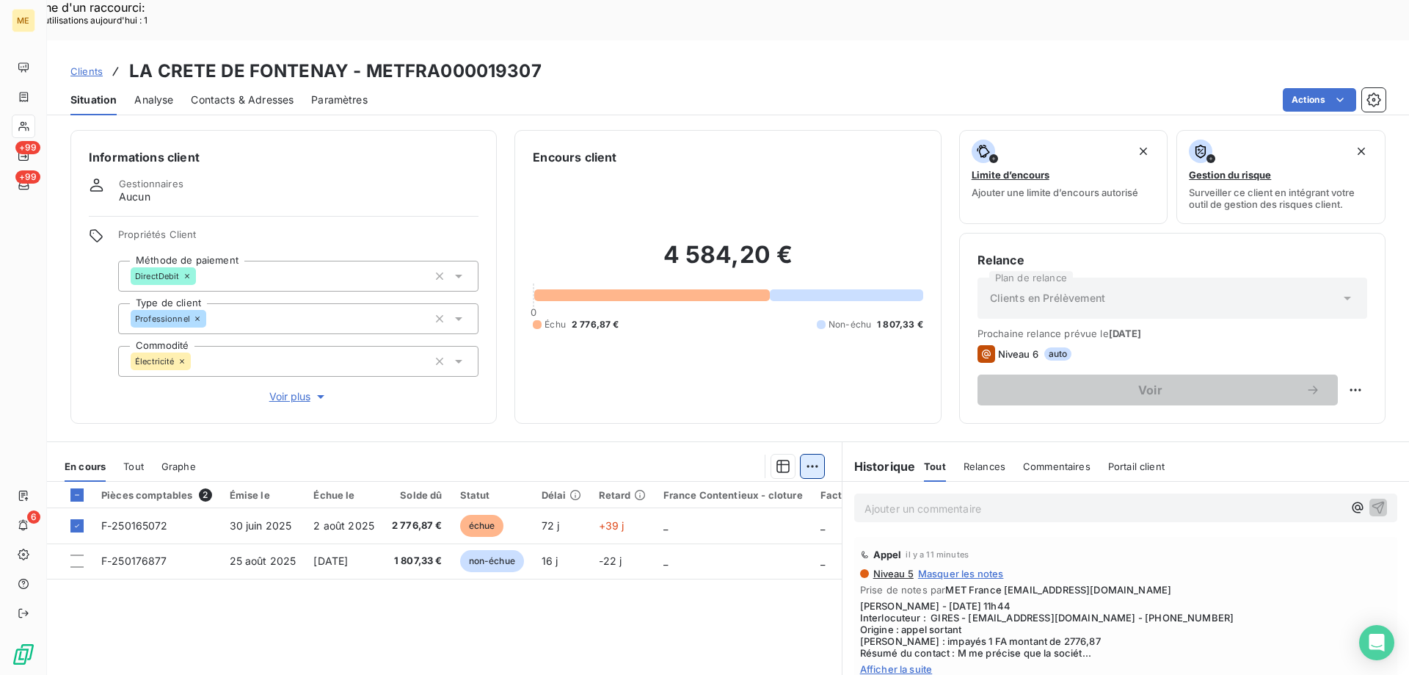
click at [665, 454] on div "Mettre en litige (1 facture)" at bounding box center [680, 457] width 259 height 23
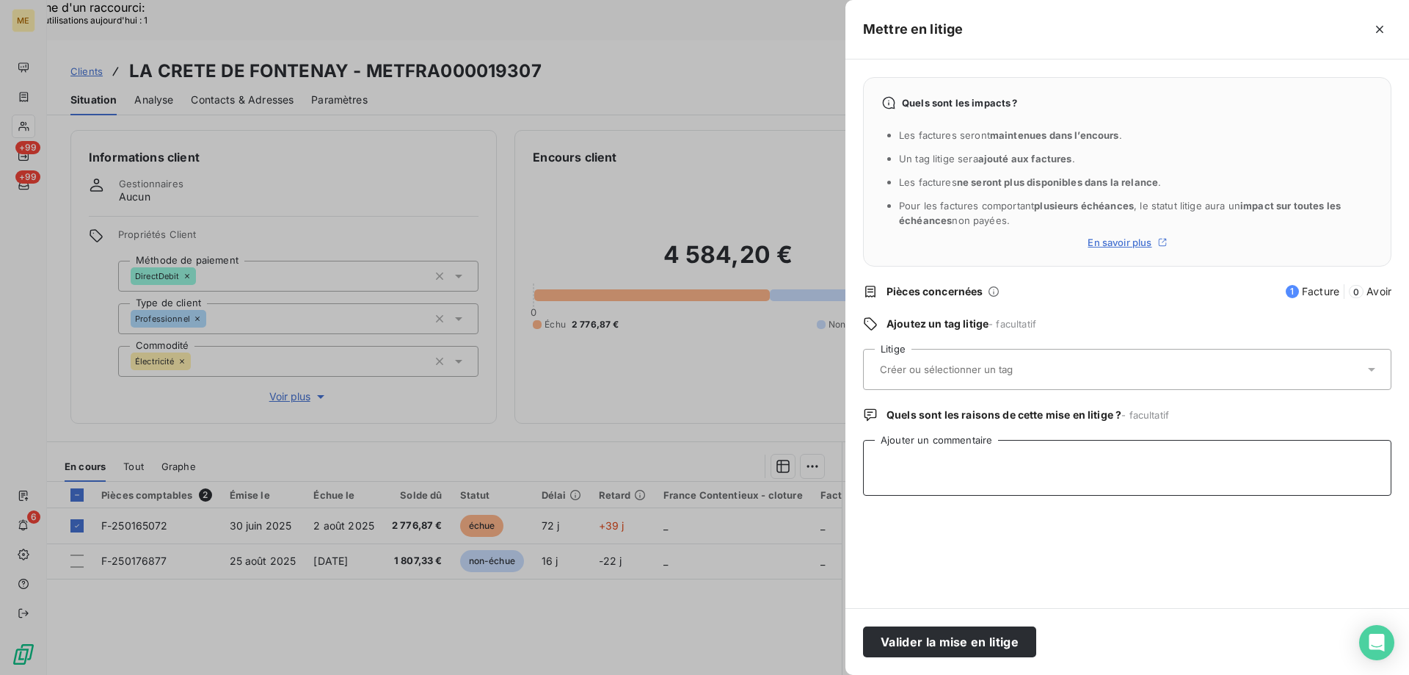
click at [983, 473] on textarea "Ajouter un commentaire" at bounding box center [1127, 468] width 528 height 56
click at [909, 348] on div "Quels sont les impacts ? Les factures seront maintenues dans l’encours . Un tag…" at bounding box center [1128, 333] width 564 height 548
click at [962, 373] on input "text" at bounding box center [986, 369] width 214 height 13
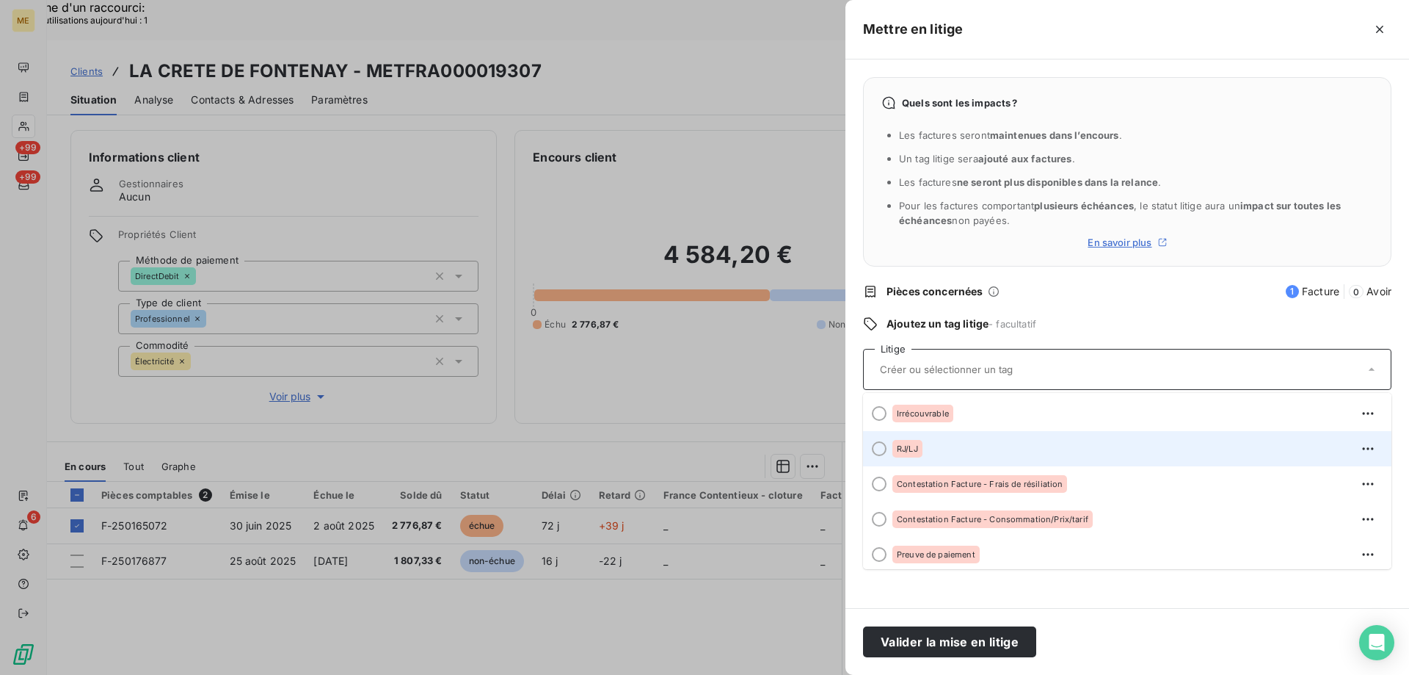
click at [875, 449] on div at bounding box center [879, 448] width 15 height 15
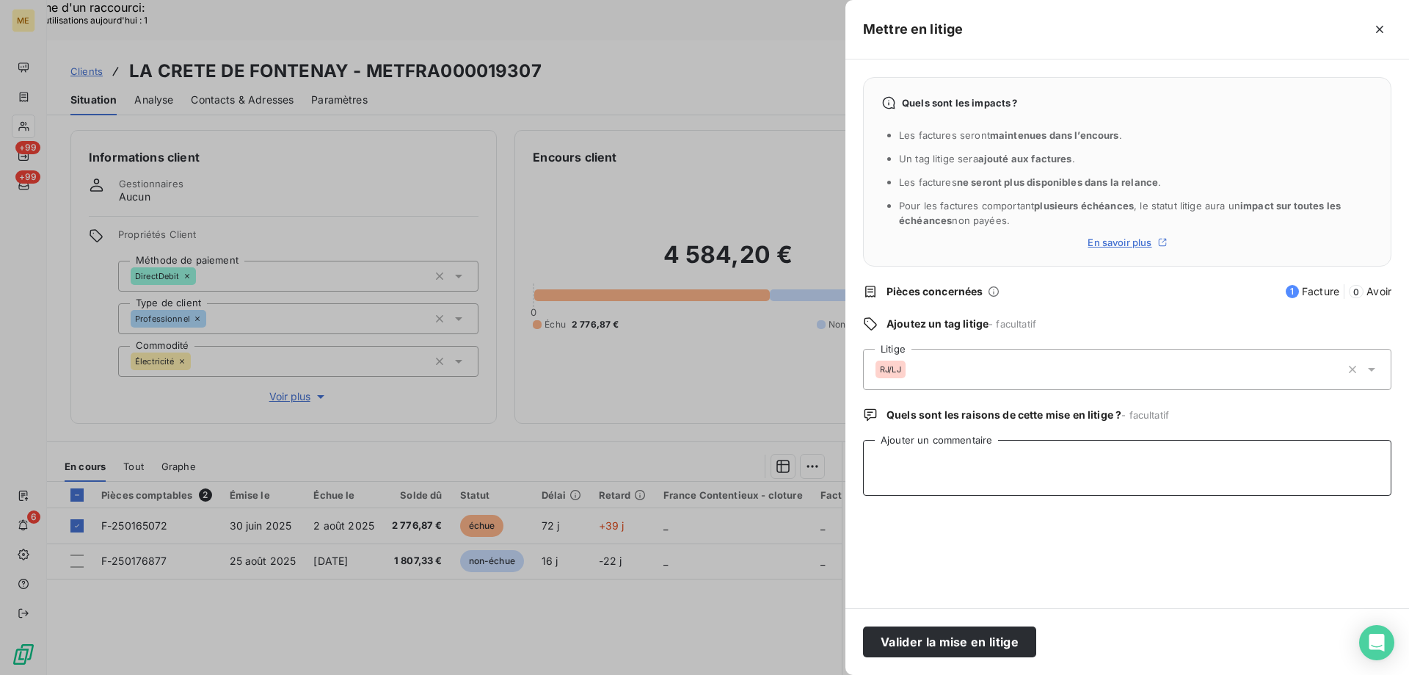
click at [892, 484] on textarea "Ajouter un commentaire" at bounding box center [1127, 468] width 528 height 56
click at [1300, 459] on textarea "Sylvain // vu sur BODACC spociété en RJ depuis le 01/09/2025 - info transmise v…" at bounding box center [1127, 468] width 528 height 56
click at [1030, 459] on textarea "Sylvain // vu sur BODACC spociété en RJ depuis le 01/09/2025 - info transmise v…" at bounding box center [1127, 468] width 528 height 56
click at [0, 0] on lt-em "société" at bounding box center [0, 0] width 0 height 0
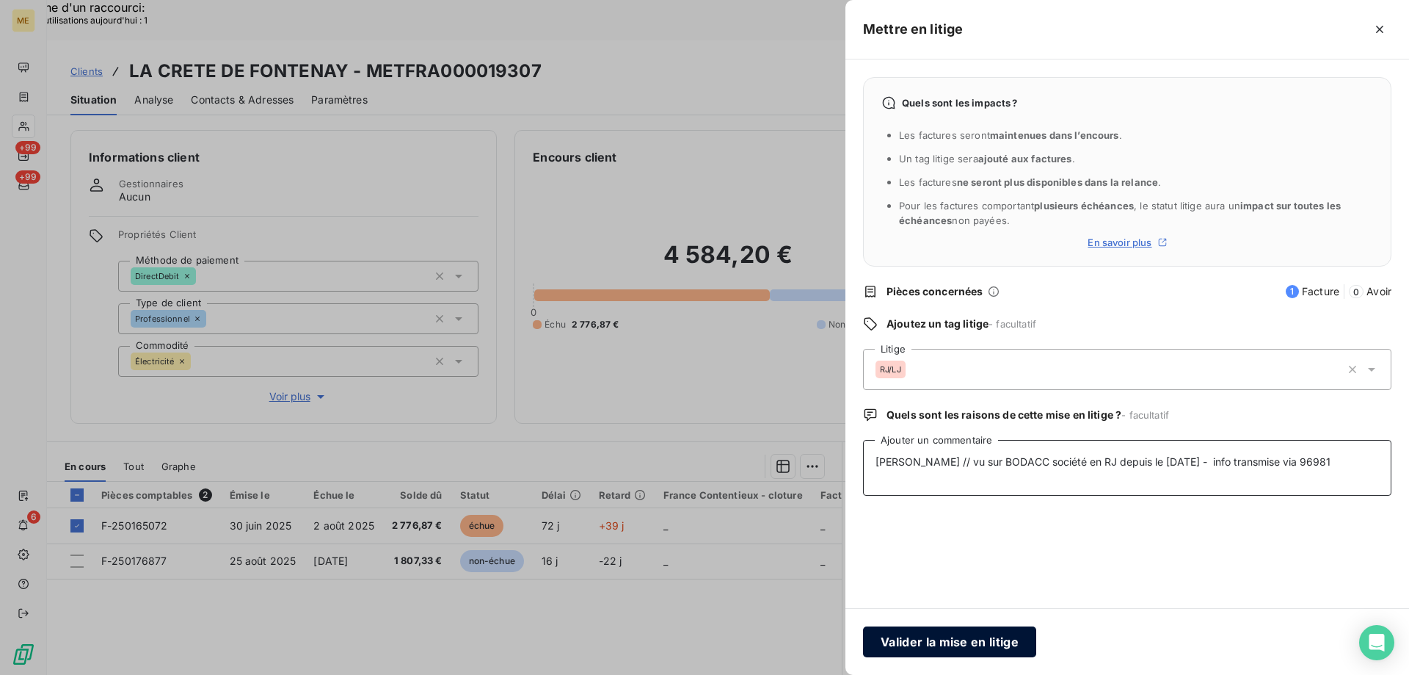
type textarea "Sylvain // vu sur BODACC société en RJ depuis le 01/09/2025 - info transmise vi…"
click at [937, 642] on button "Valider la mise en litige" at bounding box center [949, 641] width 173 height 31
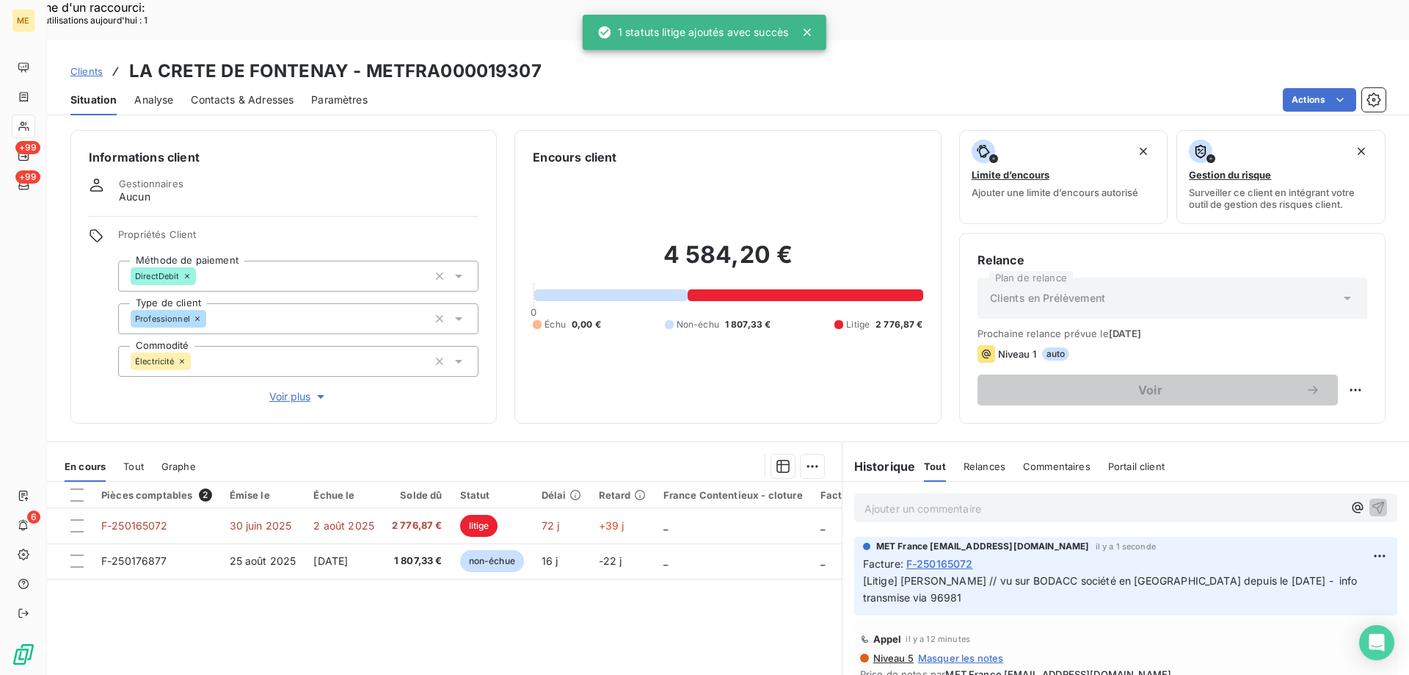
click at [87, 65] on span "Clients" at bounding box center [86, 71] width 32 height 12
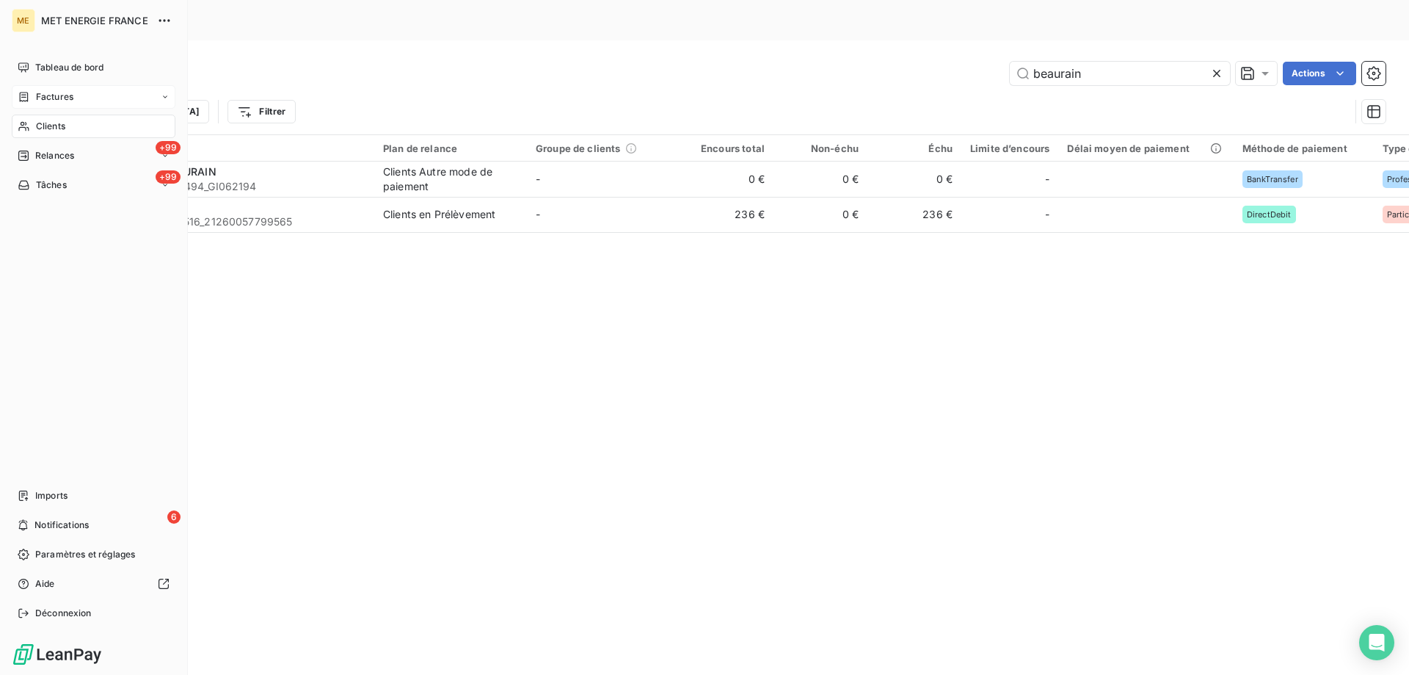
click at [37, 92] on span "Factures" at bounding box center [54, 96] width 37 height 13
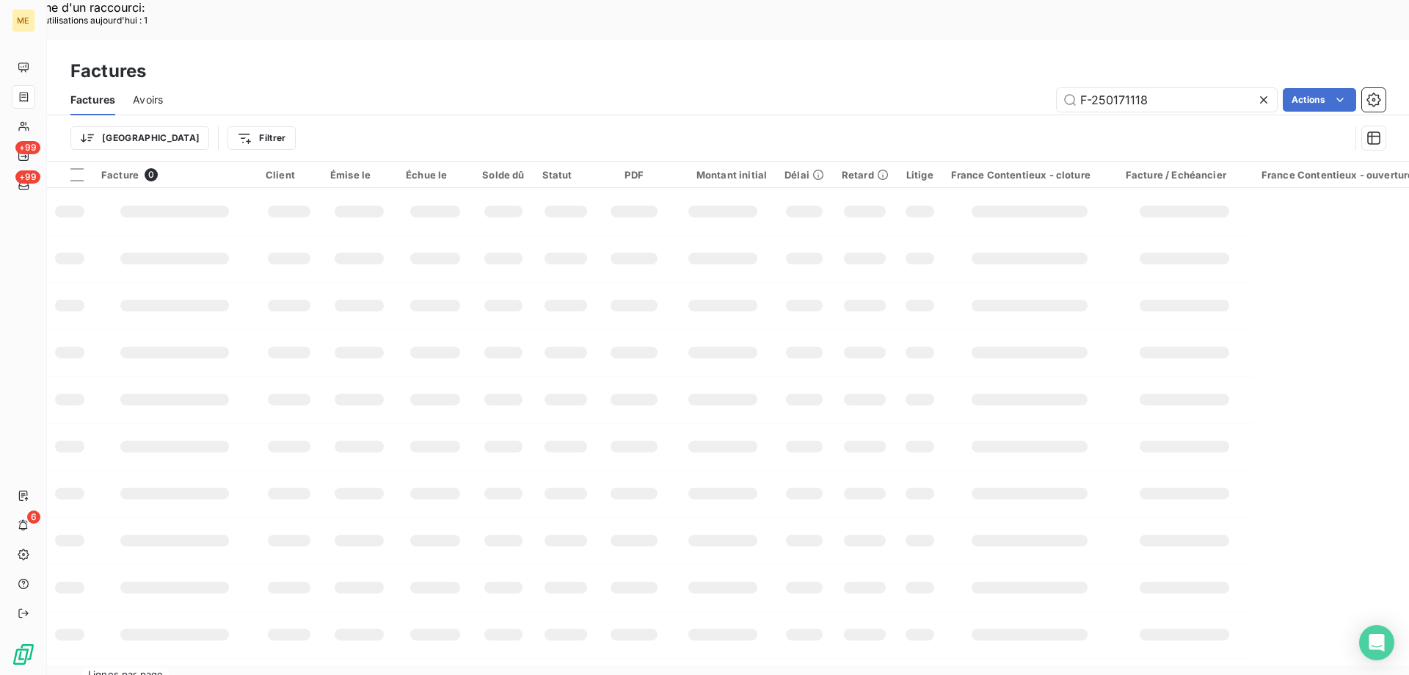
drag, startPoint x: 1166, startPoint y: 57, endPoint x: 955, endPoint y: 68, distance: 211.7
click at [955, 88] on div "F-250171118 Actions" at bounding box center [783, 99] width 1205 height 23
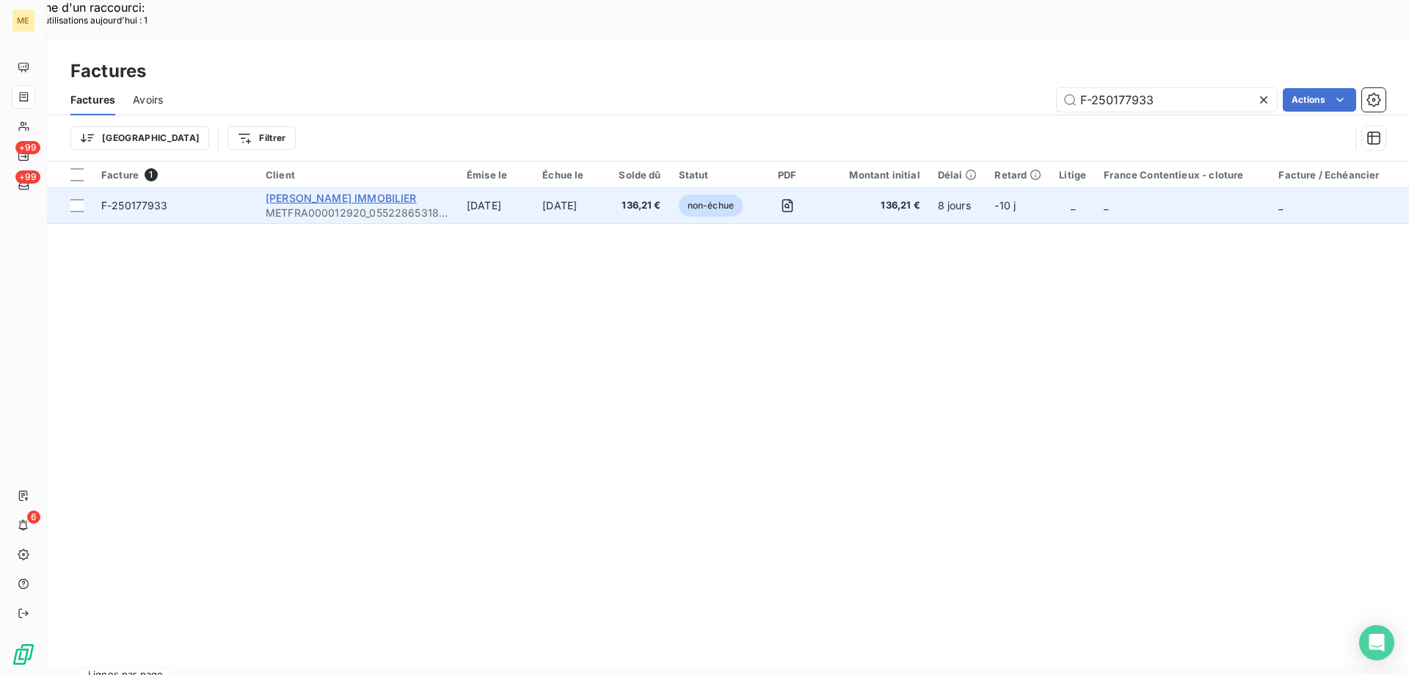
type input "F-250177933"
click at [301, 192] on span "[PERSON_NAME] IMMOBILIER" at bounding box center [341, 198] width 151 height 12
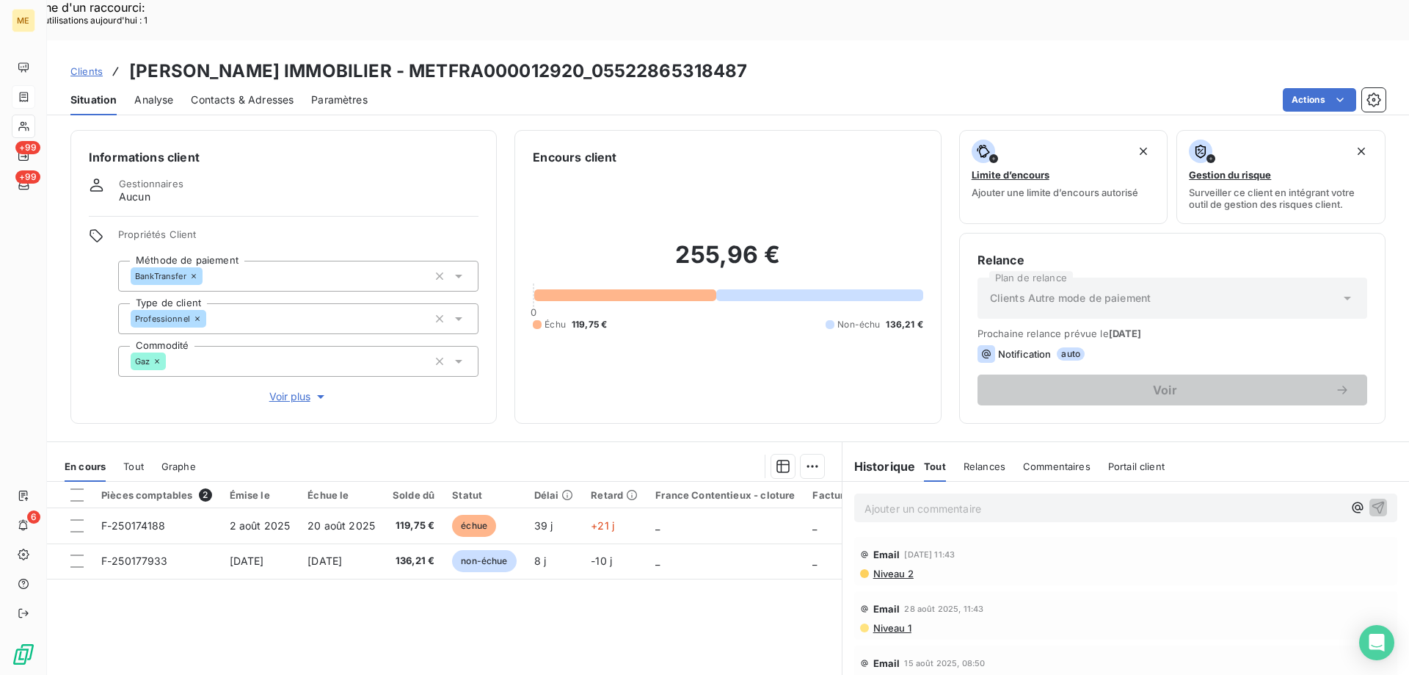
drag, startPoint x: 1357, startPoint y: 241, endPoint x: 394, endPoint y: 29, distance: 986.1
click at [394, 58] on h3 "JACQUES KLEIN IMMOBILIER - METFRA000012920_05522865318487" at bounding box center [438, 71] width 619 height 26
drag, startPoint x: 397, startPoint y: 35, endPoint x: 574, endPoint y: 29, distance: 177.0
click at [574, 58] on h3 "JACQUES KLEIN IMMOBILIER - METFRA000012920_05522865318487" at bounding box center [438, 71] width 619 height 26
copy h3 "METFRA000012920"
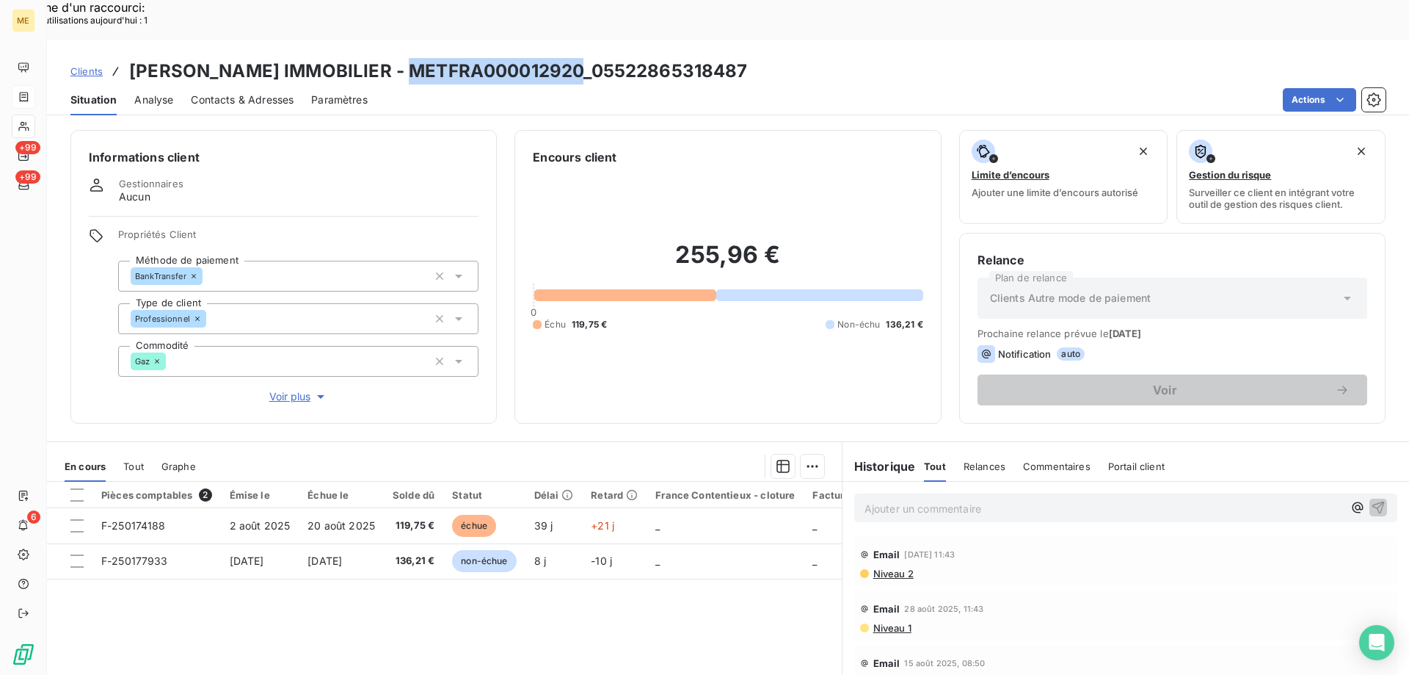
click at [132, 519] on span "F-250174188" at bounding box center [133, 525] width 65 height 12
click at [520, 454] on div at bounding box center [519, 465] width 611 height 23
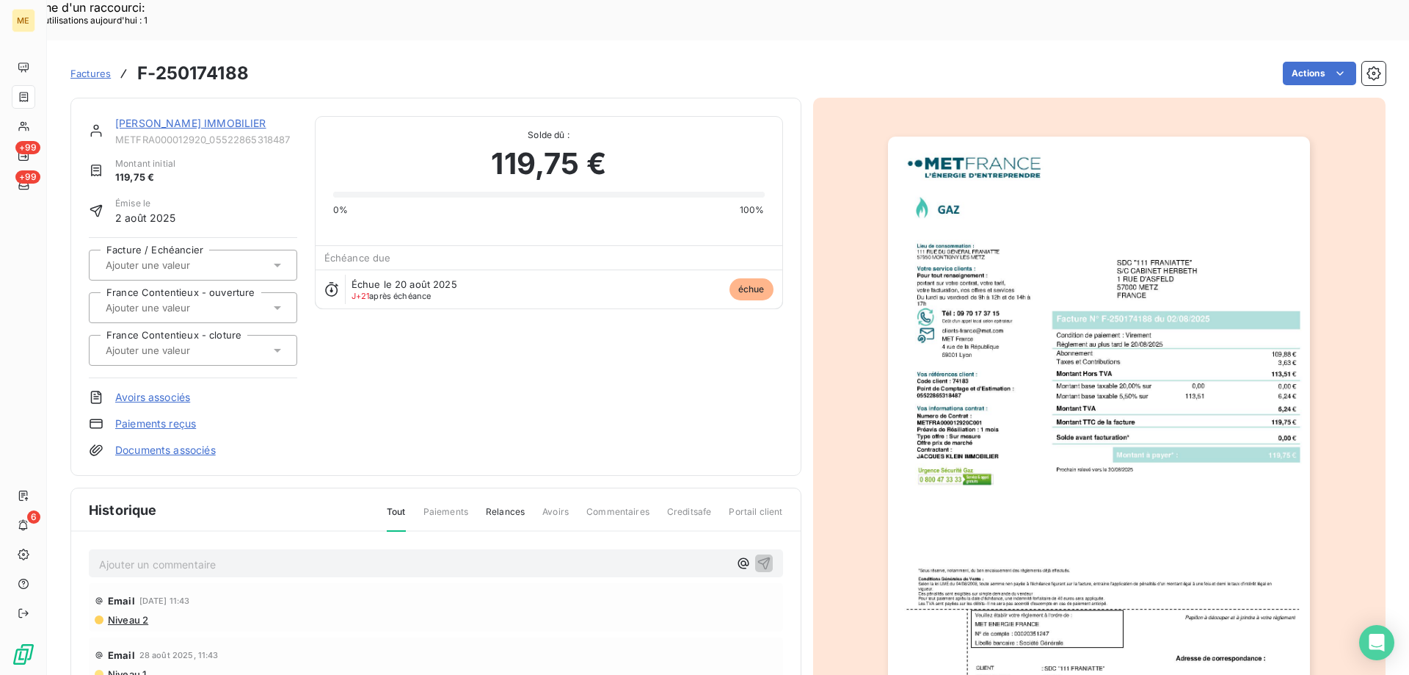
click at [1098, 254] on img "button" at bounding box center [1099, 435] width 422 height 597
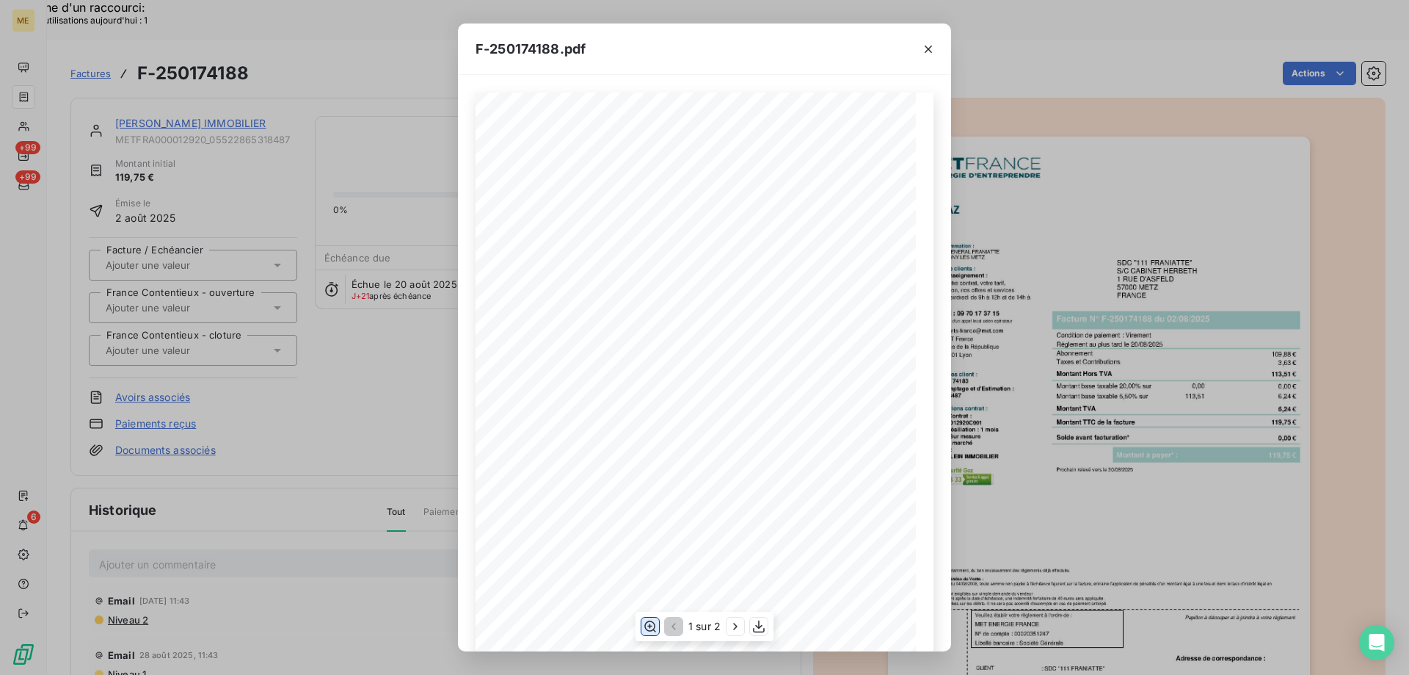
click at [656, 631] on icon "button" at bounding box center [650, 626] width 15 height 15
click at [934, 42] on icon "button" at bounding box center [928, 49] width 15 height 15
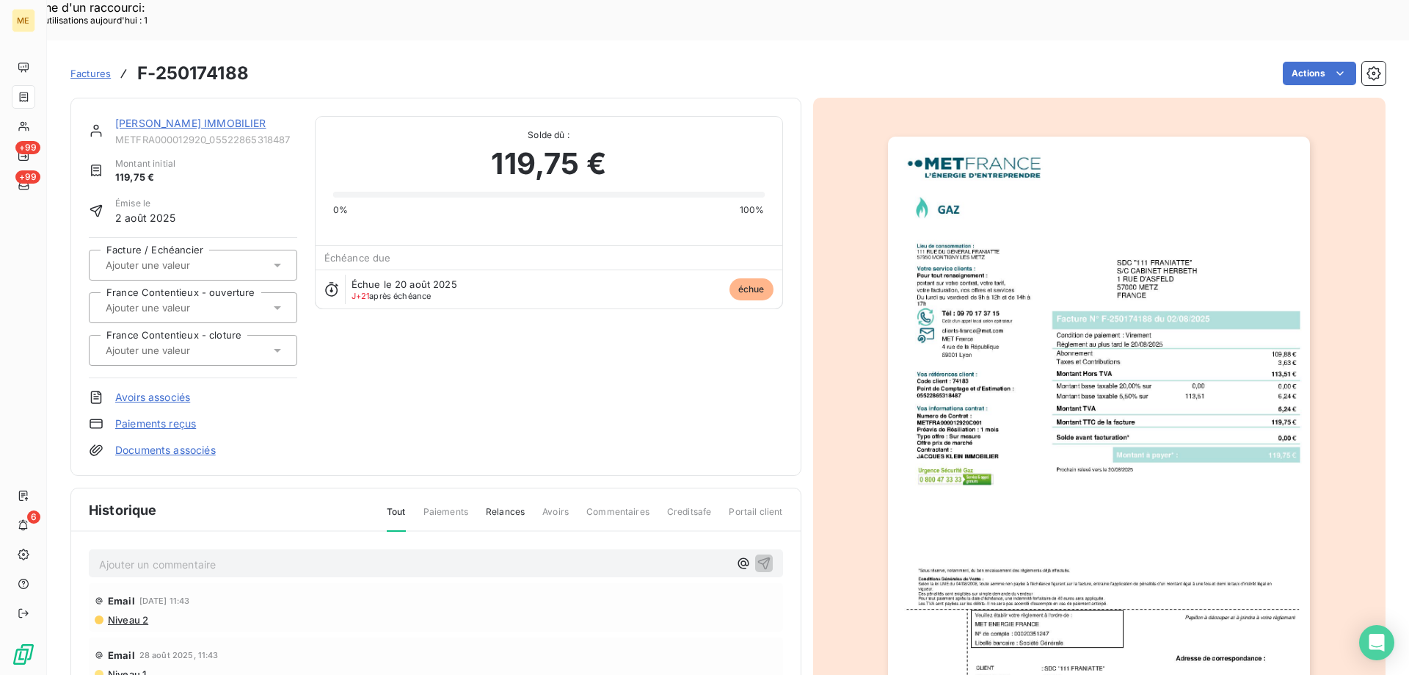
click at [132, 117] on link "[PERSON_NAME] IMMOBILIER" at bounding box center [190, 123] width 151 height 12
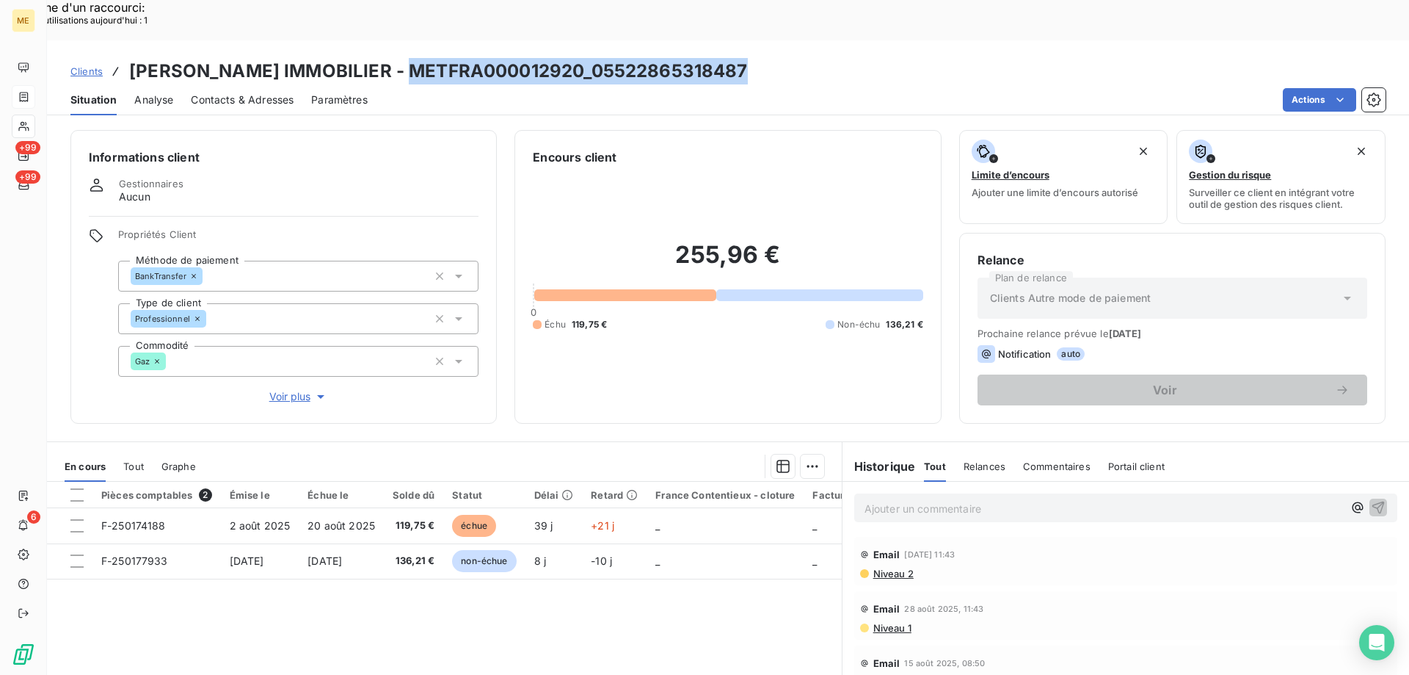
drag, startPoint x: 399, startPoint y: 29, endPoint x: 738, endPoint y: 25, distance: 339.9
click at [738, 58] on div "Clients JACQUES KLEIN IMMOBILIER - METFRA000012920_05522865318487" at bounding box center [728, 71] width 1362 height 26
copy h3 "METFRA000012920_05522865318487"
click at [906, 499] on p "Ajouter un commentaire ﻿" at bounding box center [1104, 508] width 479 height 18
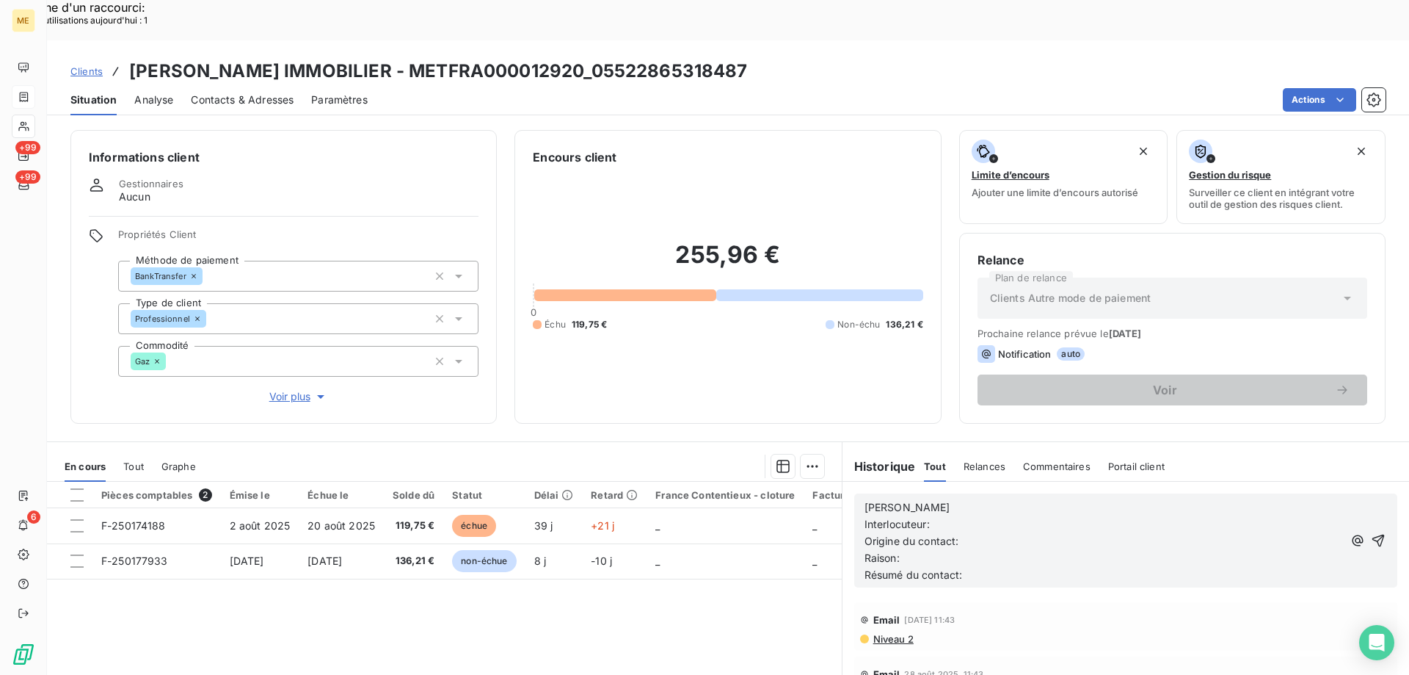
click at [909, 499] on p "[PERSON_NAME]" at bounding box center [1104, 507] width 479 height 17
click at [945, 516] on p "Interlocuteur:" at bounding box center [1104, 524] width 479 height 17
click at [987, 533] on p "Origine du contact:" at bounding box center [1104, 541] width 479 height 17
click at [956, 550] on p "Raison:" at bounding box center [1104, 558] width 479 height 17
click at [1089, 533] on p "Origine du contact: appel sortant" at bounding box center [1104, 541] width 479 height 17
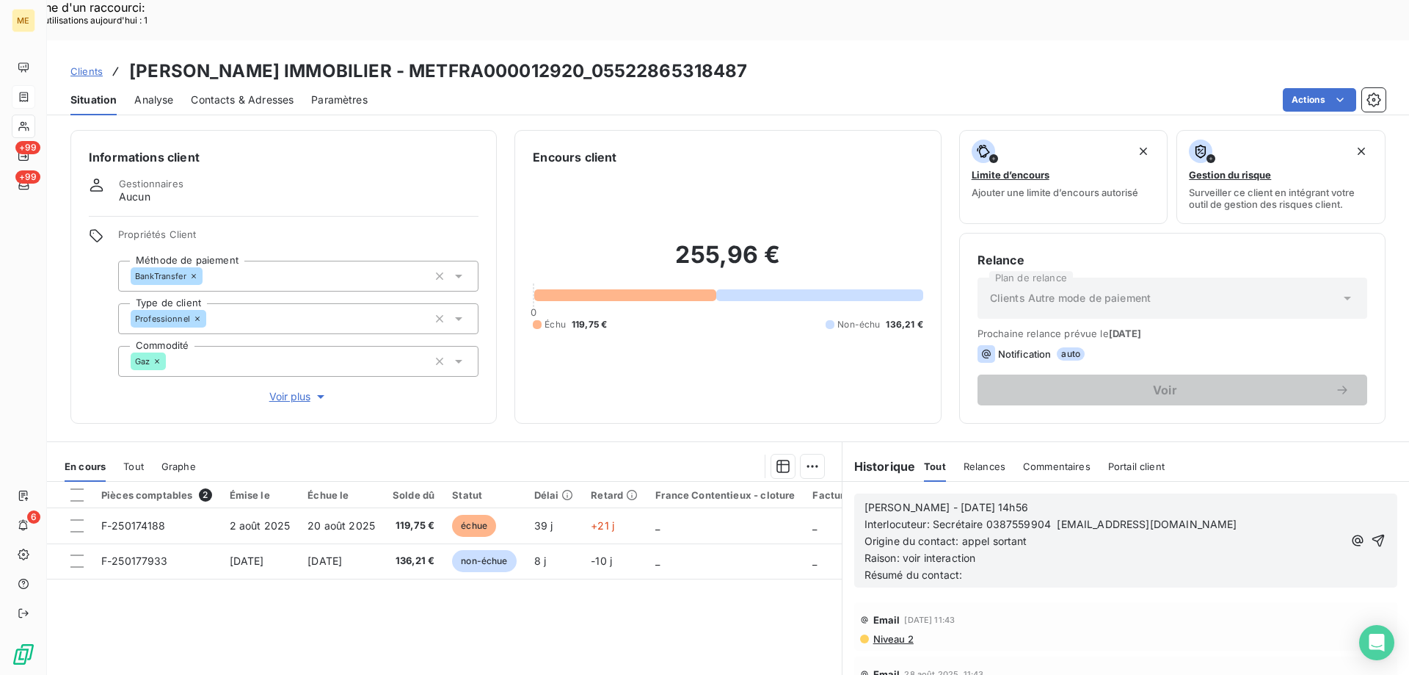
click at [1014, 550] on p "Raison: voir interaction" at bounding box center [1104, 558] width 479 height 17
click at [865, 568] on span "10/09/2025 13:53" at bounding box center [897, 574] width 65 height 12
click at [970, 567] on p "Résumé du contact:" at bounding box center [1104, 575] width 479 height 17
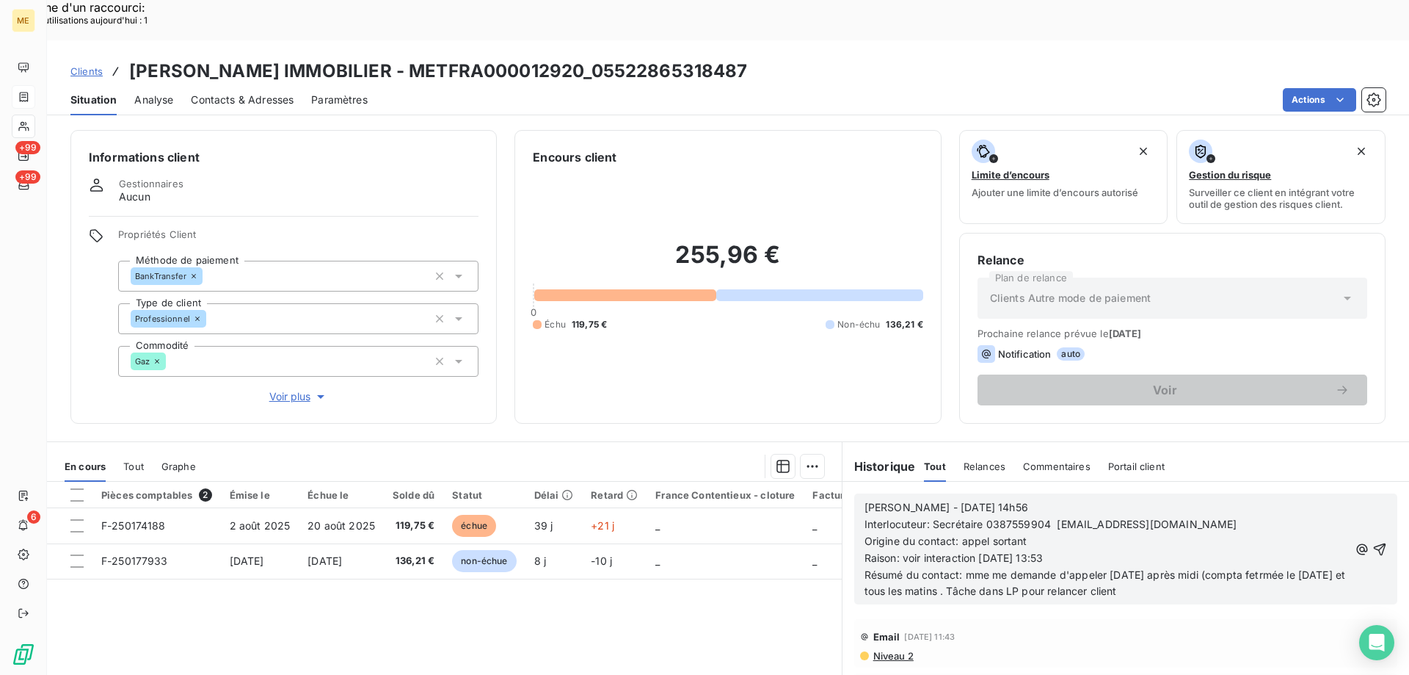
click at [1253, 568] on span "Résumé du contact: mme me demande d'appeler demain après midi (compta fetrmée l…" at bounding box center [1107, 582] width 484 height 29
click at [987, 568] on span "Résumé du contact: mme me demande d'appeler demain après midi (compta fermée le…" at bounding box center [1105, 582] width 481 height 29
click at [991, 568] on span "Résumé du contact: mme me demande d'appeler demain après midi (compta fermée le…" at bounding box center [1105, 582] width 481 height 29
click at [1374, 542] on icon "button" at bounding box center [1380, 548] width 12 height 12
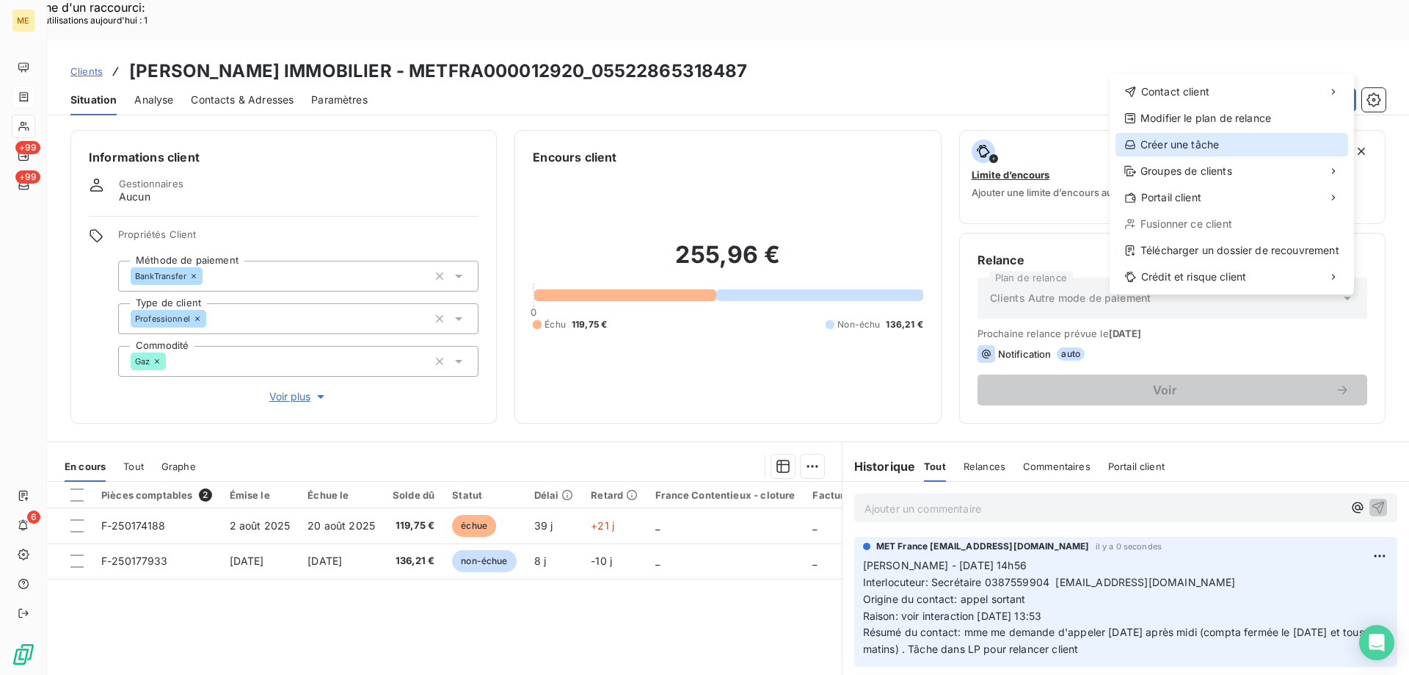
click at [1196, 145] on div "Créer une tâche" at bounding box center [1232, 144] width 233 height 23
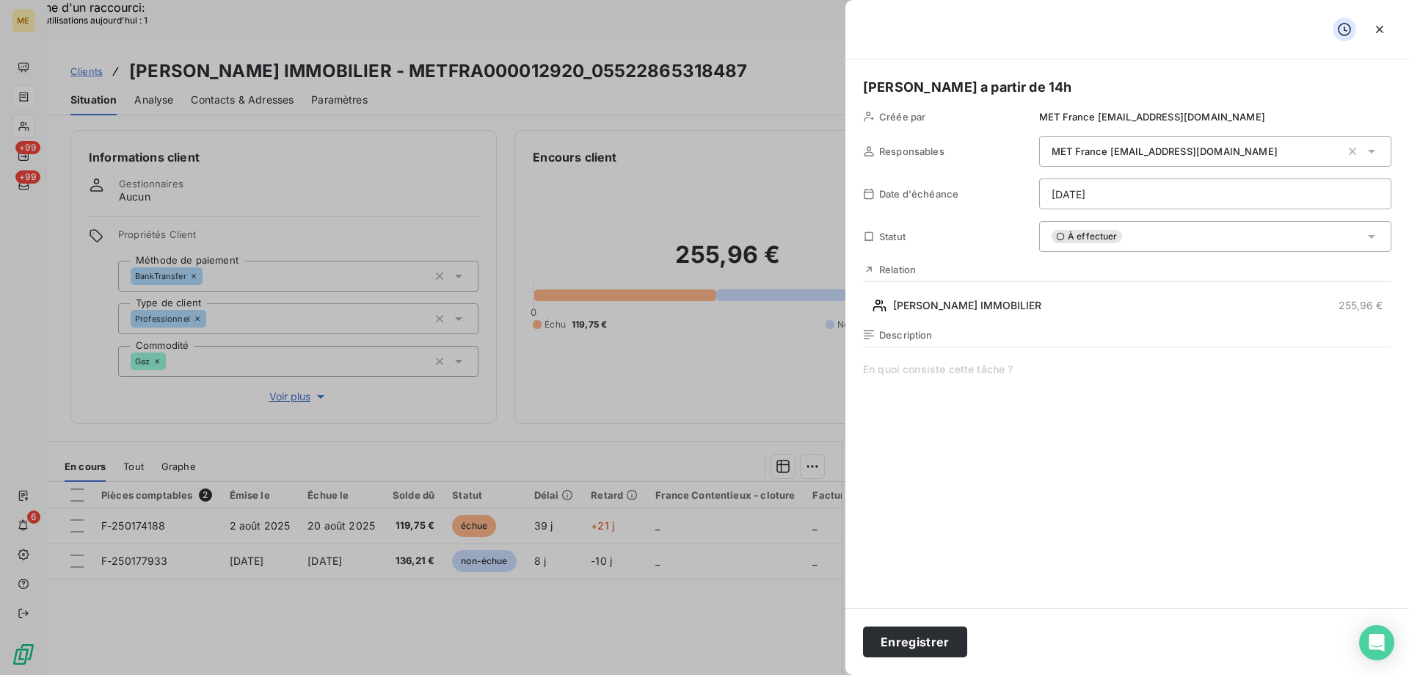
click at [890, 377] on span at bounding box center [1127, 503] width 528 height 282
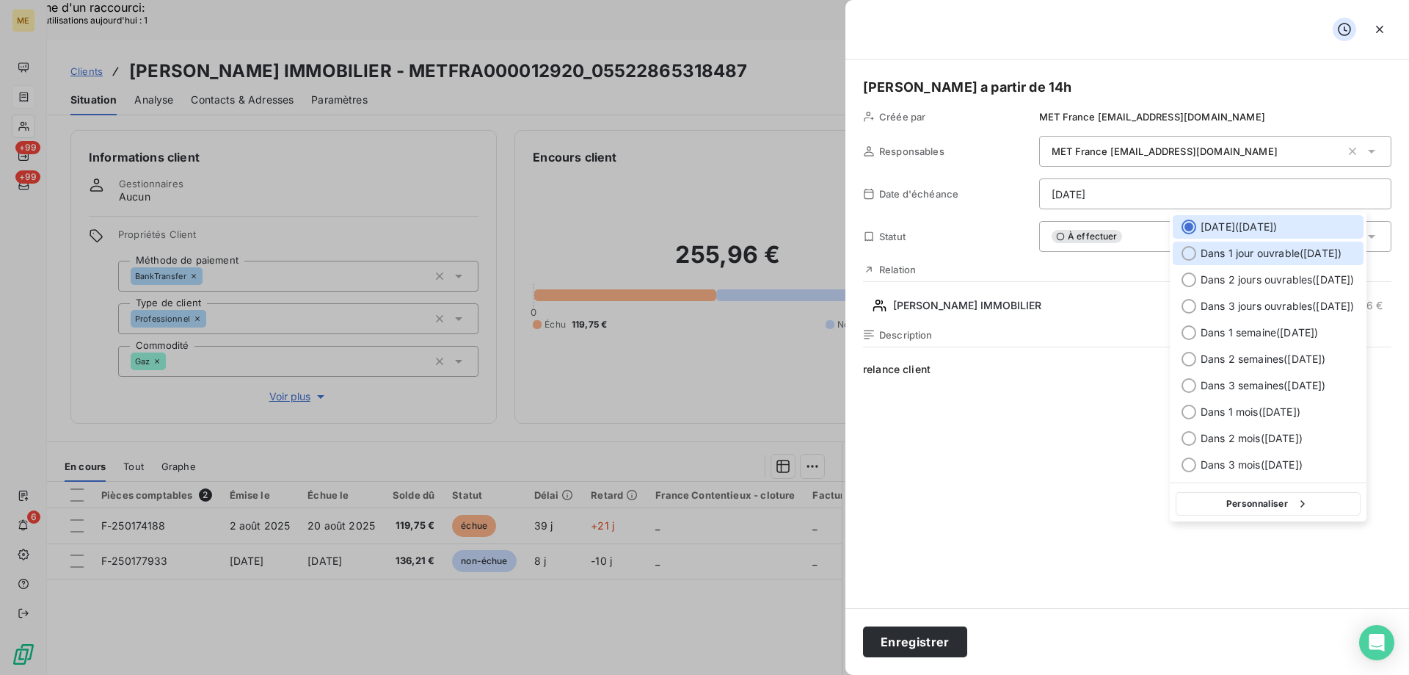
click at [1185, 250] on div at bounding box center [1189, 253] width 15 height 15
type input "11/09/2025"
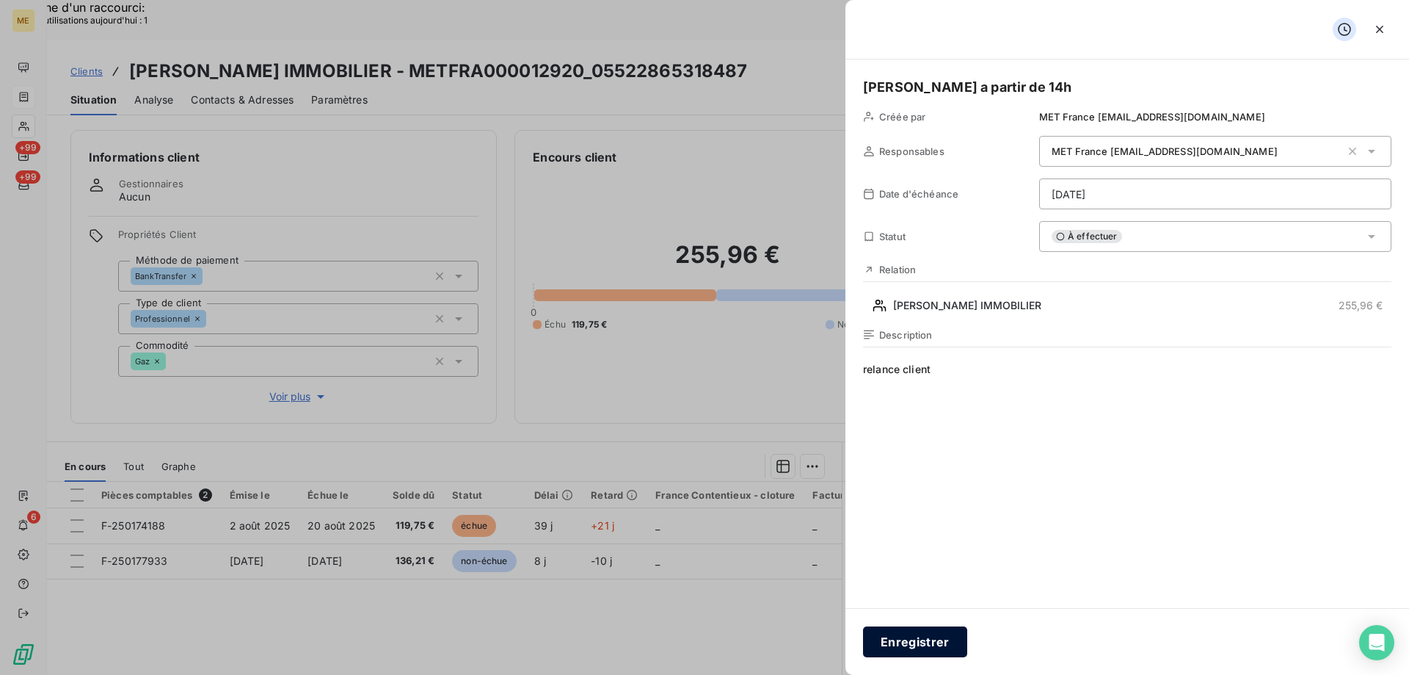
click at [951, 628] on button "Enregistrer" at bounding box center [915, 641] width 104 height 31
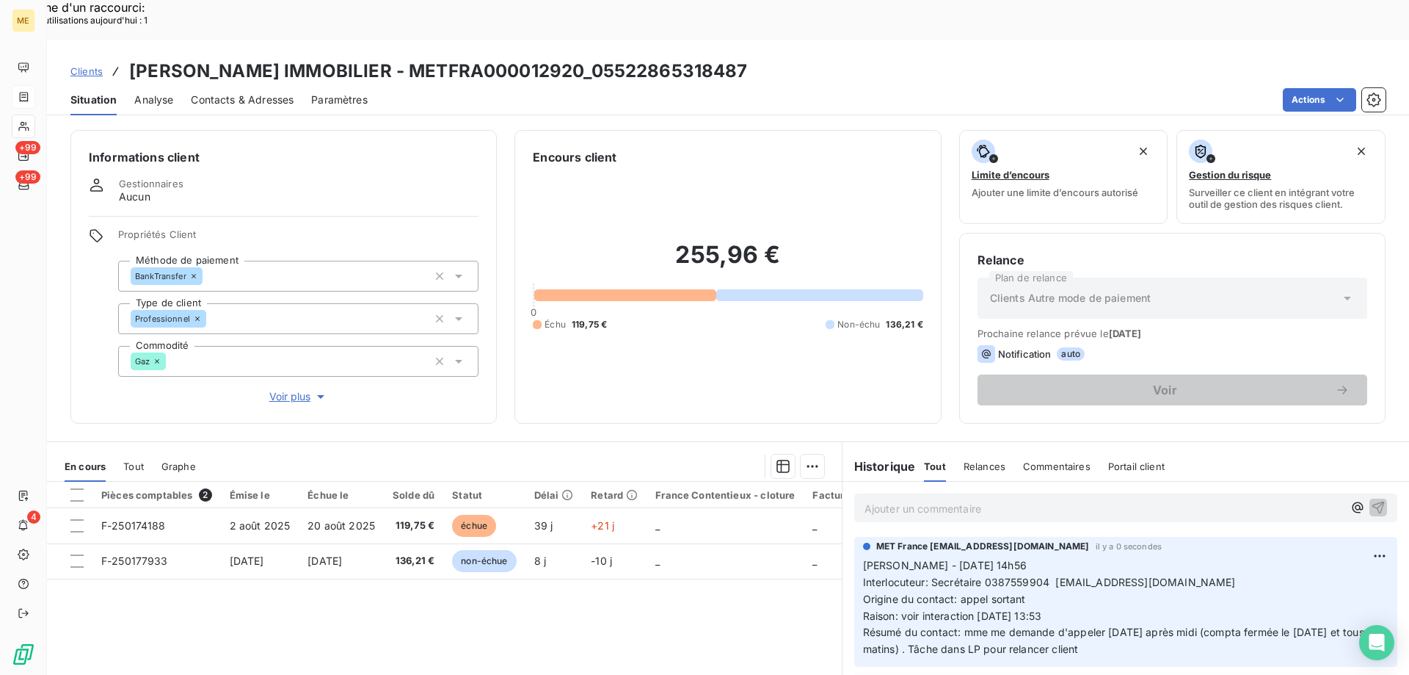
click at [86, 65] on span "Clients" at bounding box center [86, 71] width 32 height 12
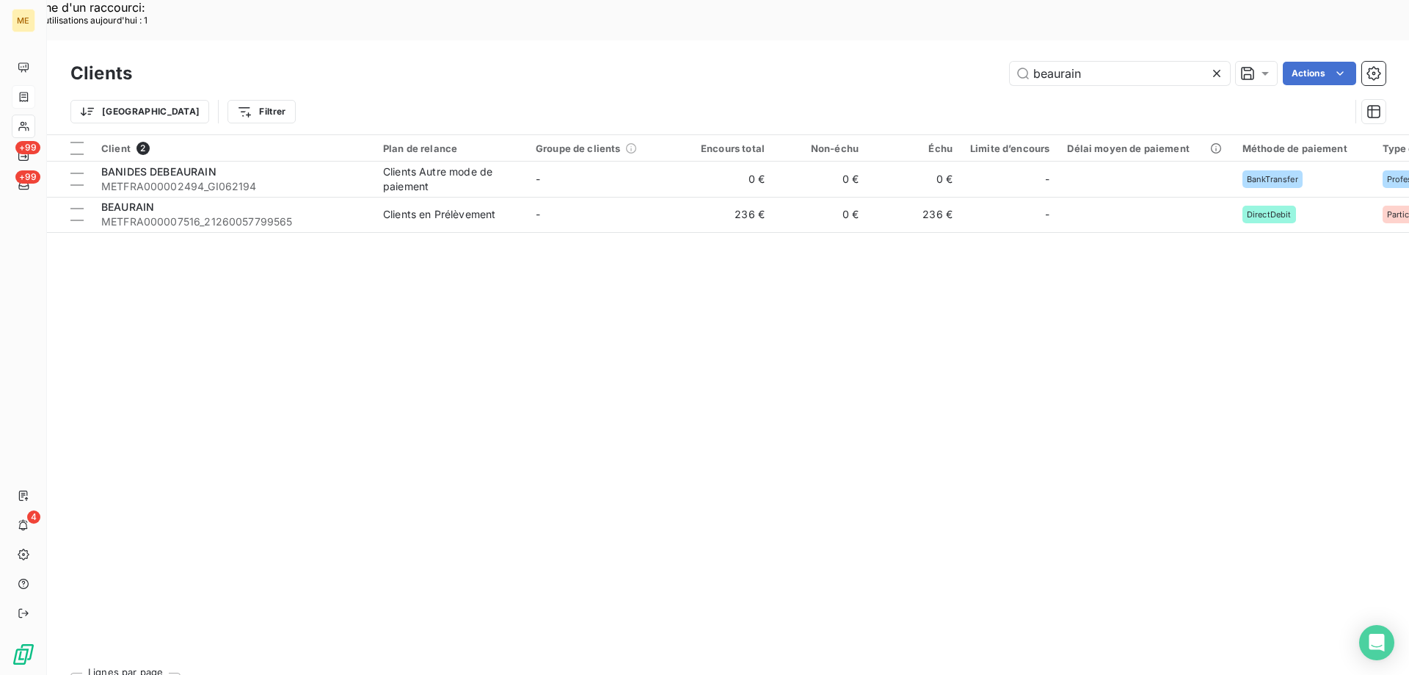
drag, startPoint x: 1113, startPoint y: 38, endPoint x: 865, endPoint y: 24, distance: 249.2
click at [865, 62] on div "beaurain Actions" at bounding box center [768, 73] width 1236 height 23
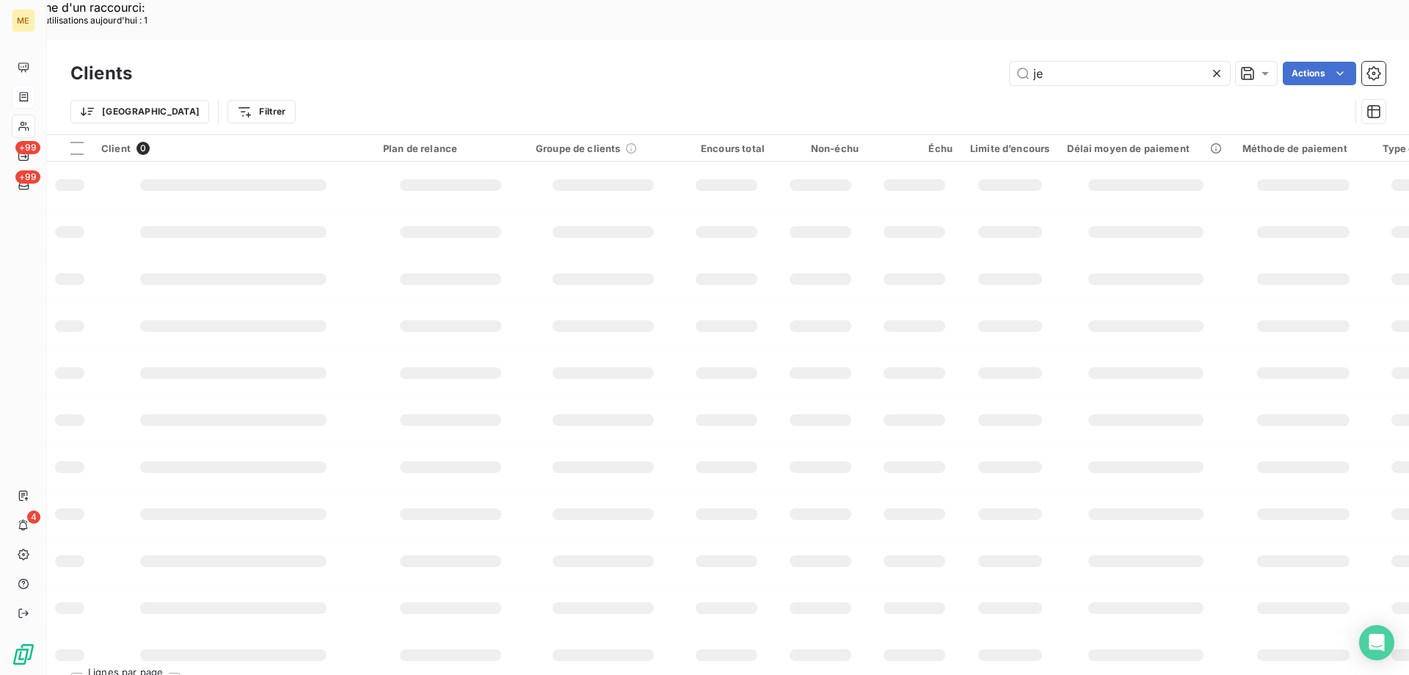
type input "j"
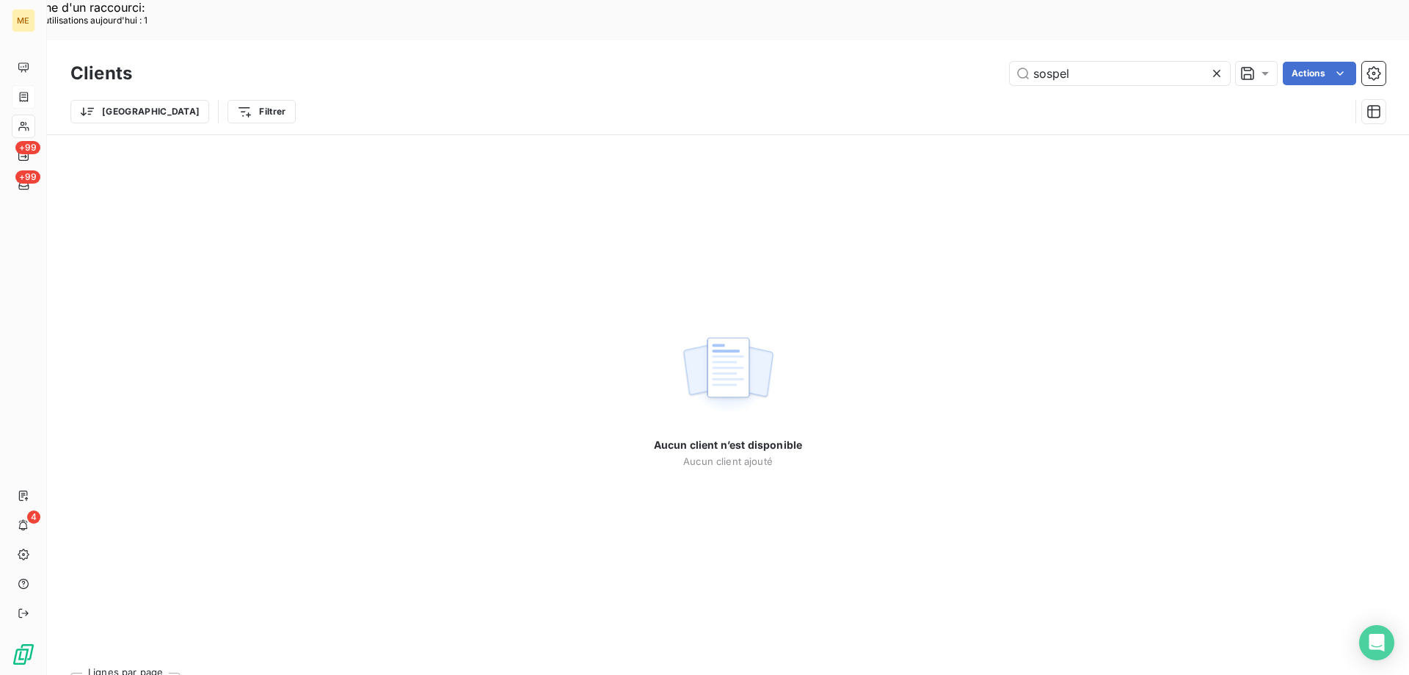
type input "sospel"
click at [1216, 66] on icon at bounding box center [1217, 73] width 15 height 15
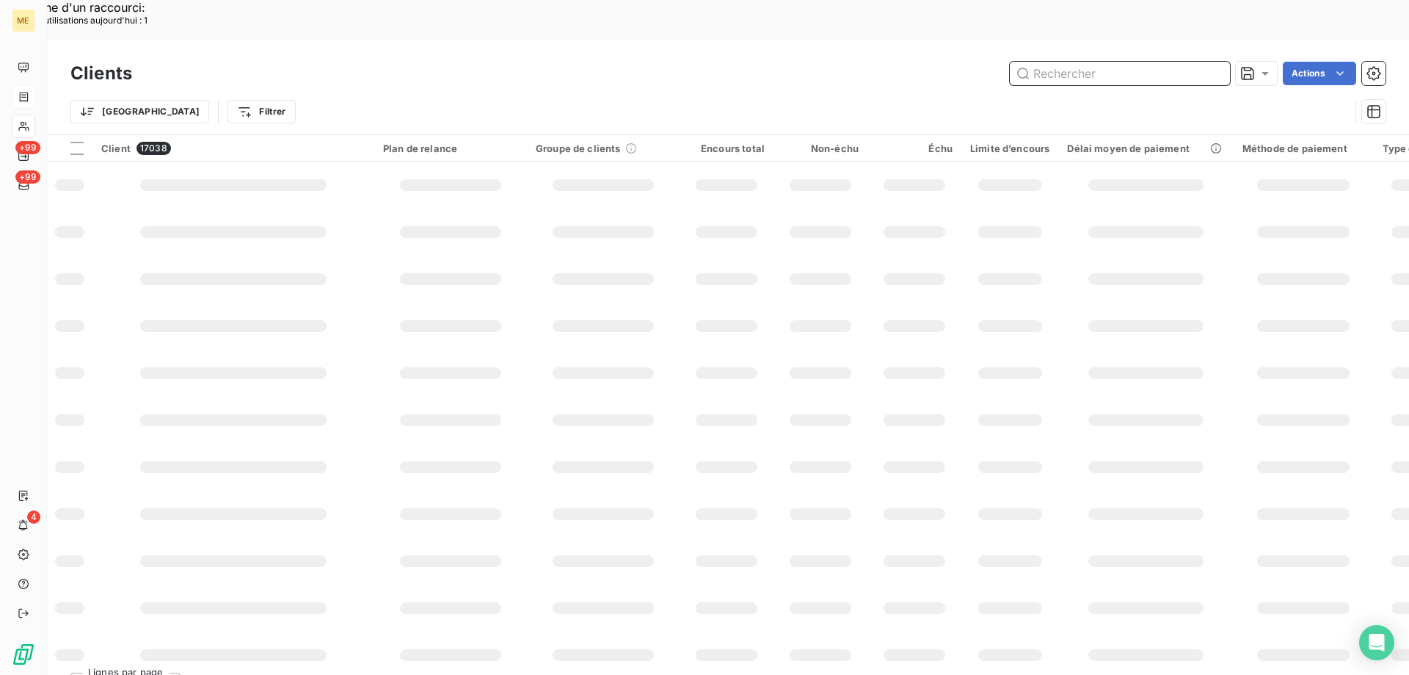
click at [1049, 62] on input "text" at bounding box center [1120, 73] width 220 height 23
click at [22, 95] on icon at bounding box center [24, 97] width 9 height 10
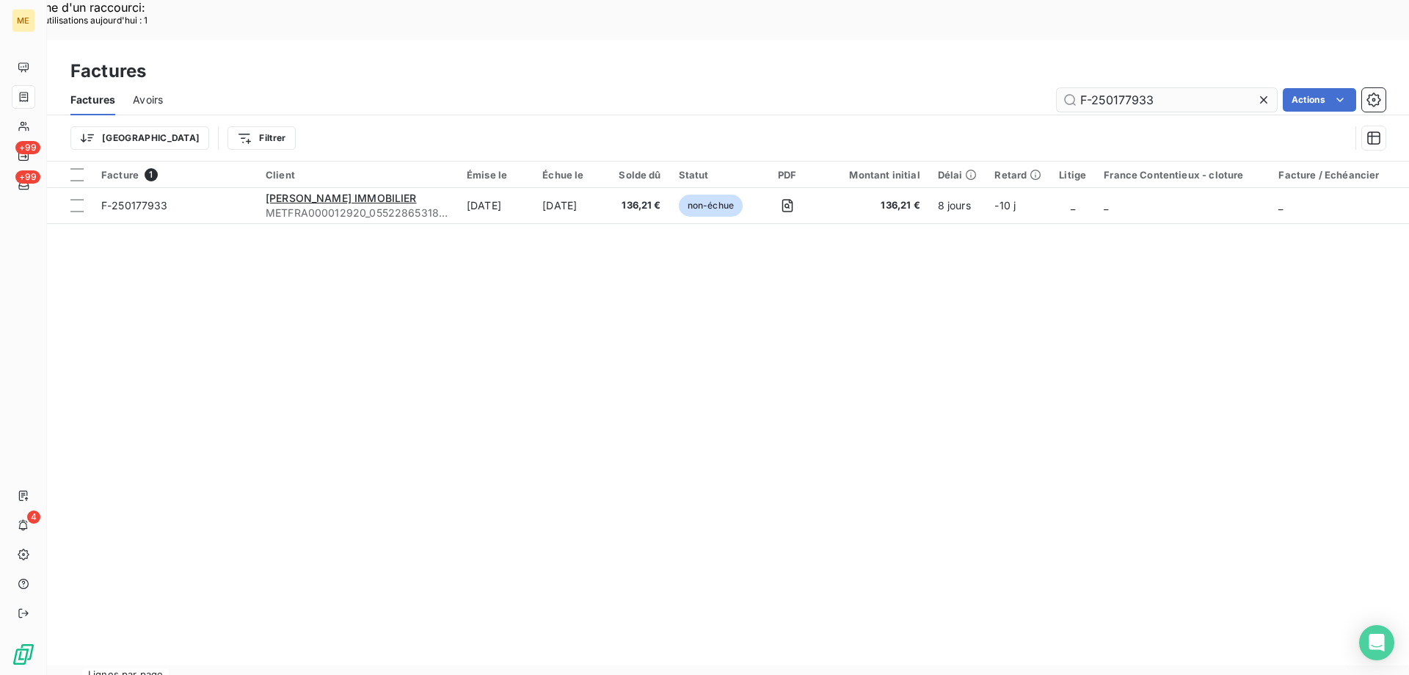
drag, startPoint x: 1193, startPoint y: 60, endPoint x: 1094, endPoint y: 57, distance: 99.1
click at [1094, 88] on input "F-250177933" at bounding box center [1167, 99] width 220 height 23
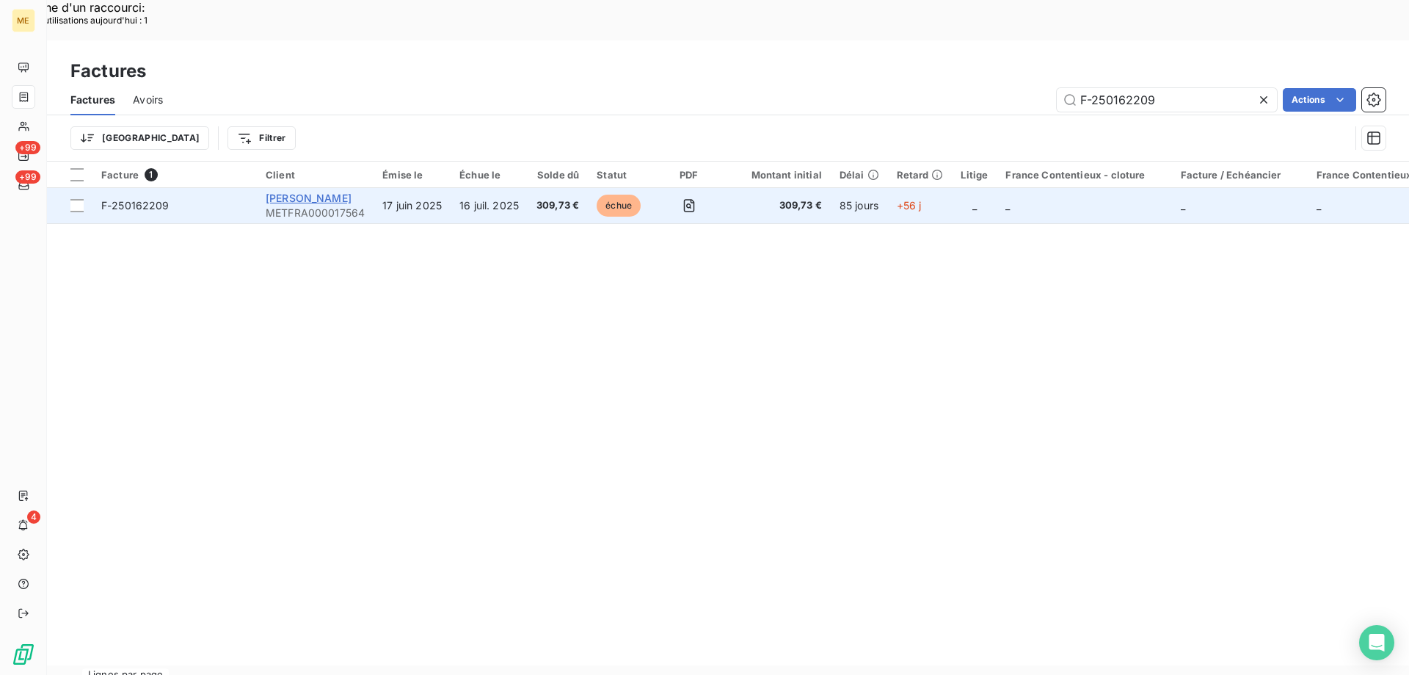
type input "F-250162209"
click at [330, 192] on span "[PERSON_NAME]" at bounding box center [309, 198] width 86 height 12
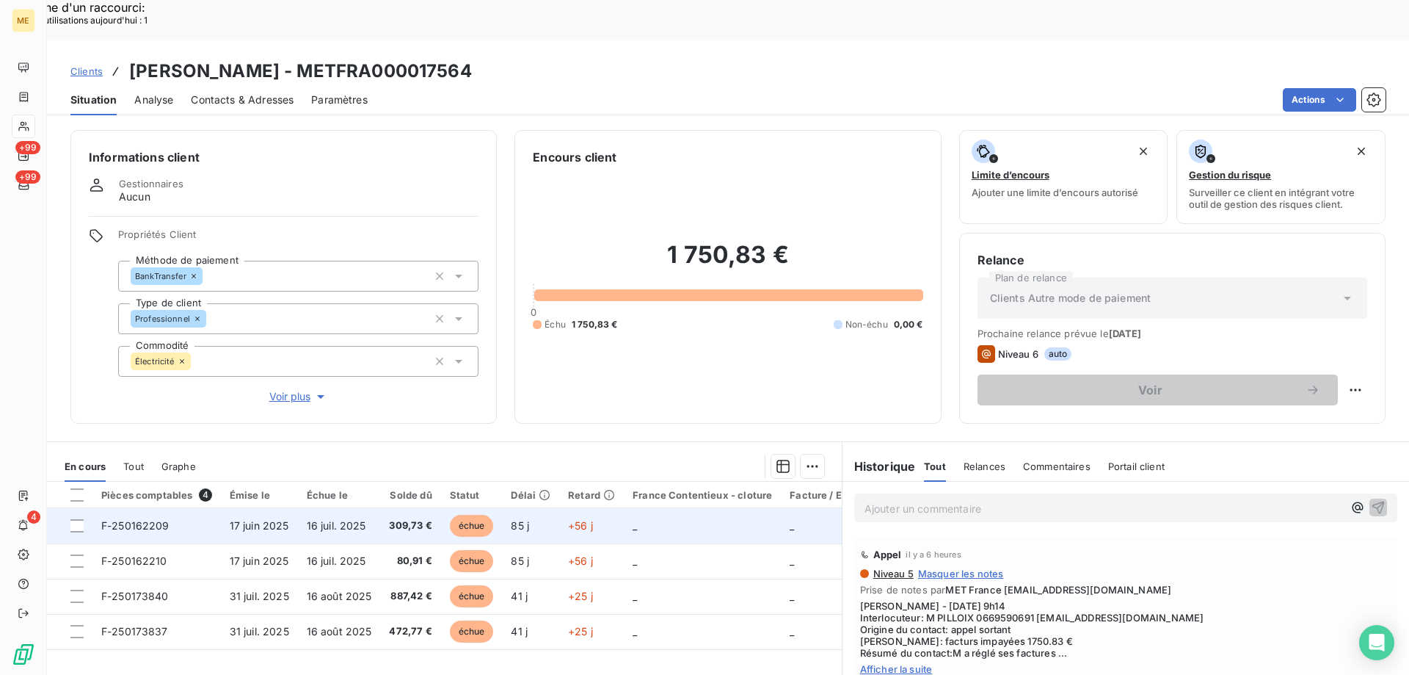
drag, startPoint x: 150, startPoint y: 480, endPoint x: 132, endPoint y: 493, distance: 22.2
click at [148, 519] on span "F-250162209" at bounding box center [135, 525] width 68 height 12
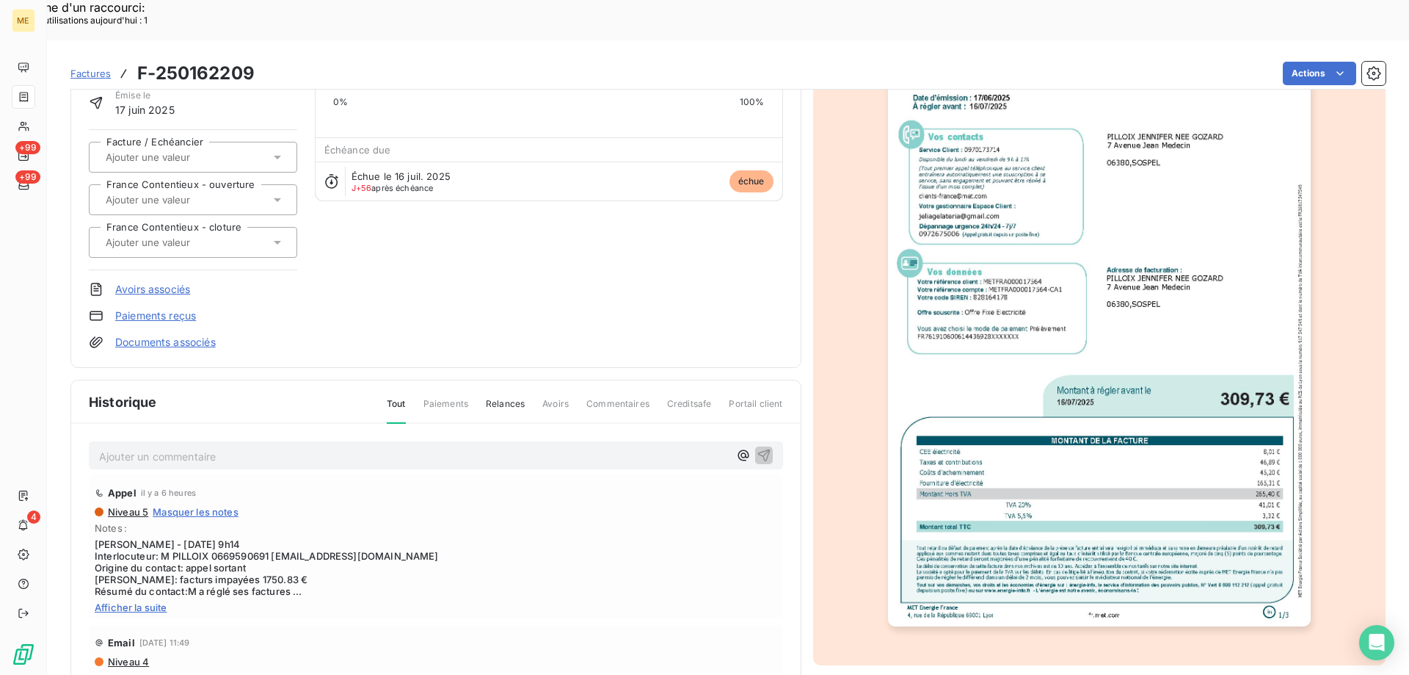
scroll to position [138, 0]
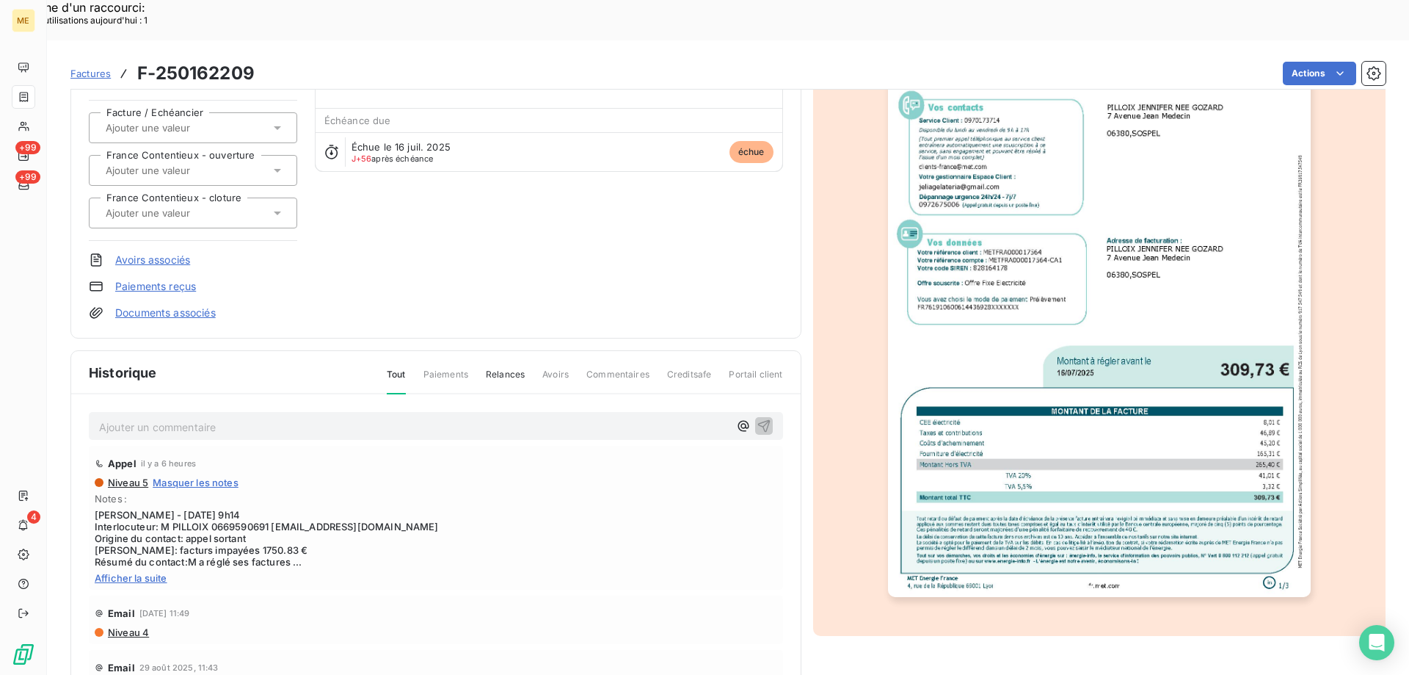
click at [1064, 390] on img "button" at bounding box center [1099, 297] width 423 height 597
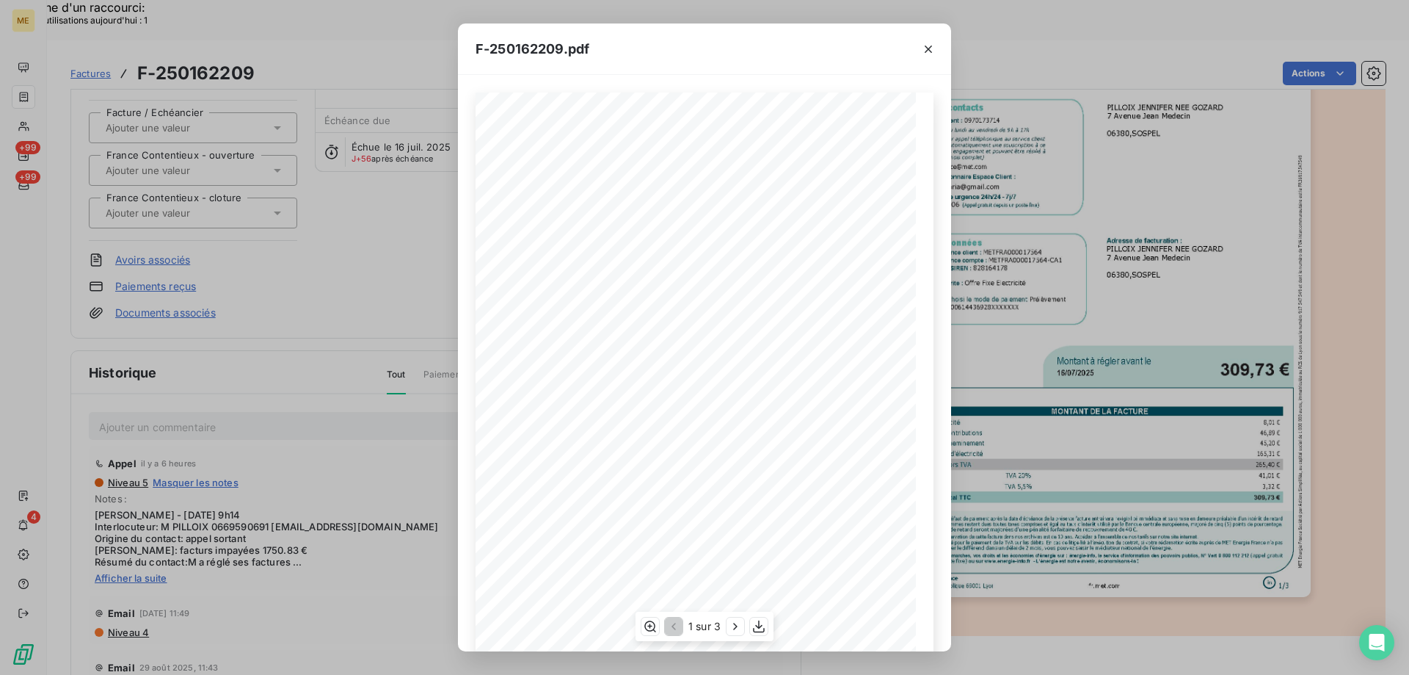
scroll to position [101, 0]
click at [733, 627] on icon "button" at bounding box center [735, 626] width 15 height 15
click at [763, 97] on span at bounding box center [763, 99] width 1 height 7
drag, startPoint x: 757, startPoint y: 97, endPoint x: 802, endPoint y: 95, distance: 44.1
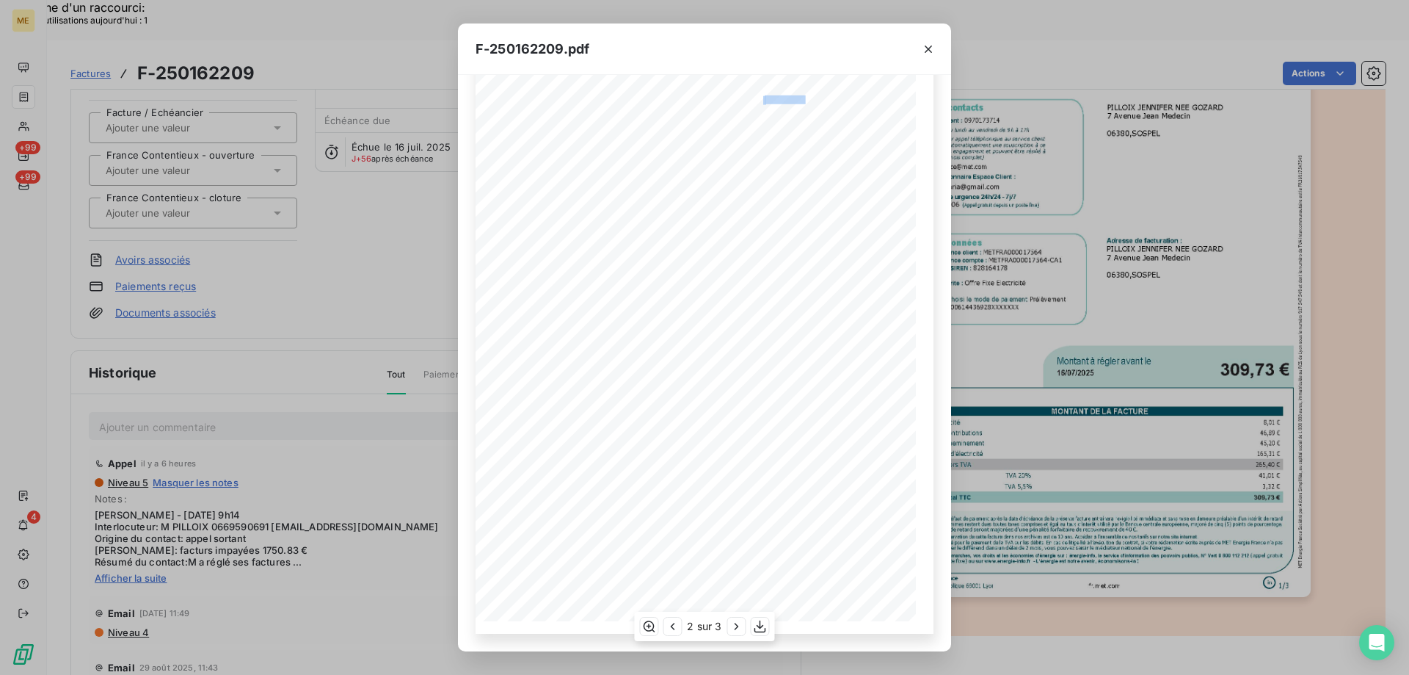
click at [802, 95] on div "Facture Électricité N° F-250162209 MET Energie France 4, rue de la République 6…" at bounding box center [704, 315] width 440 height 622
click at [929, 51] on icon "button" at bounding box center [928, 49] width 15 height 15
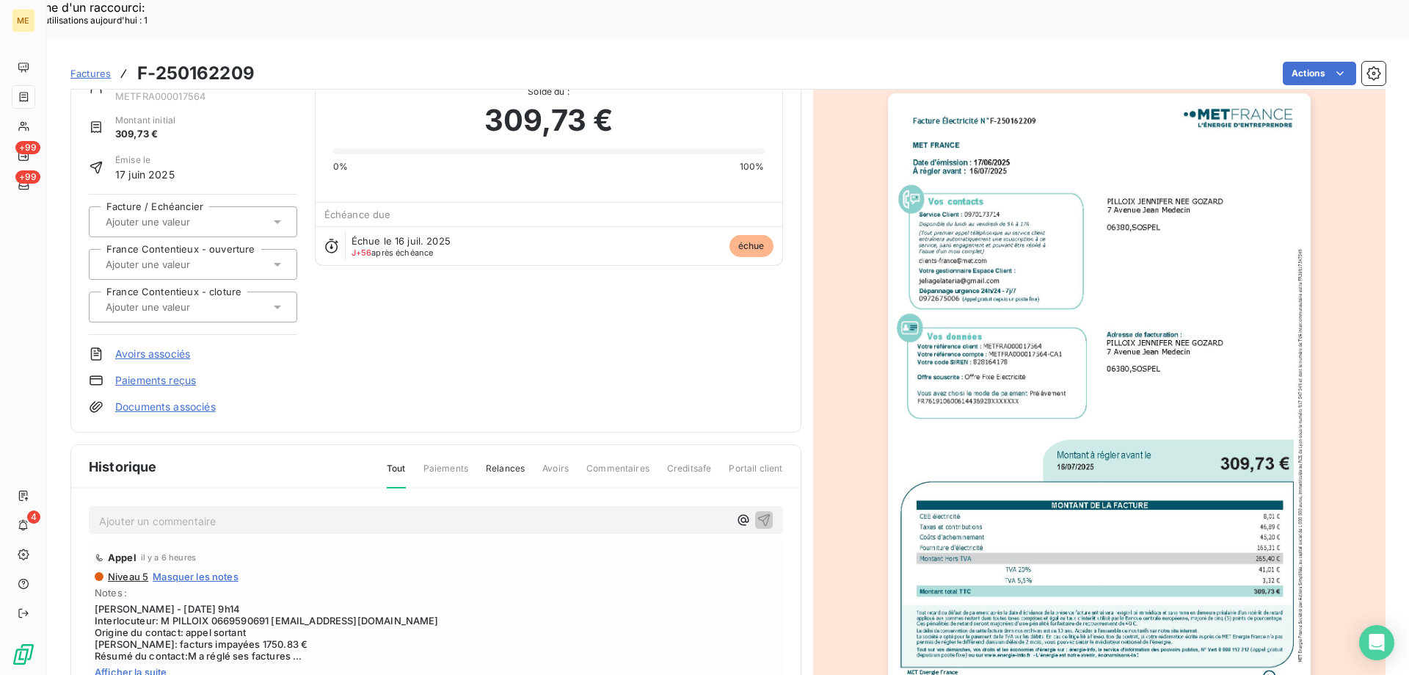
scroll to position [0, 0]
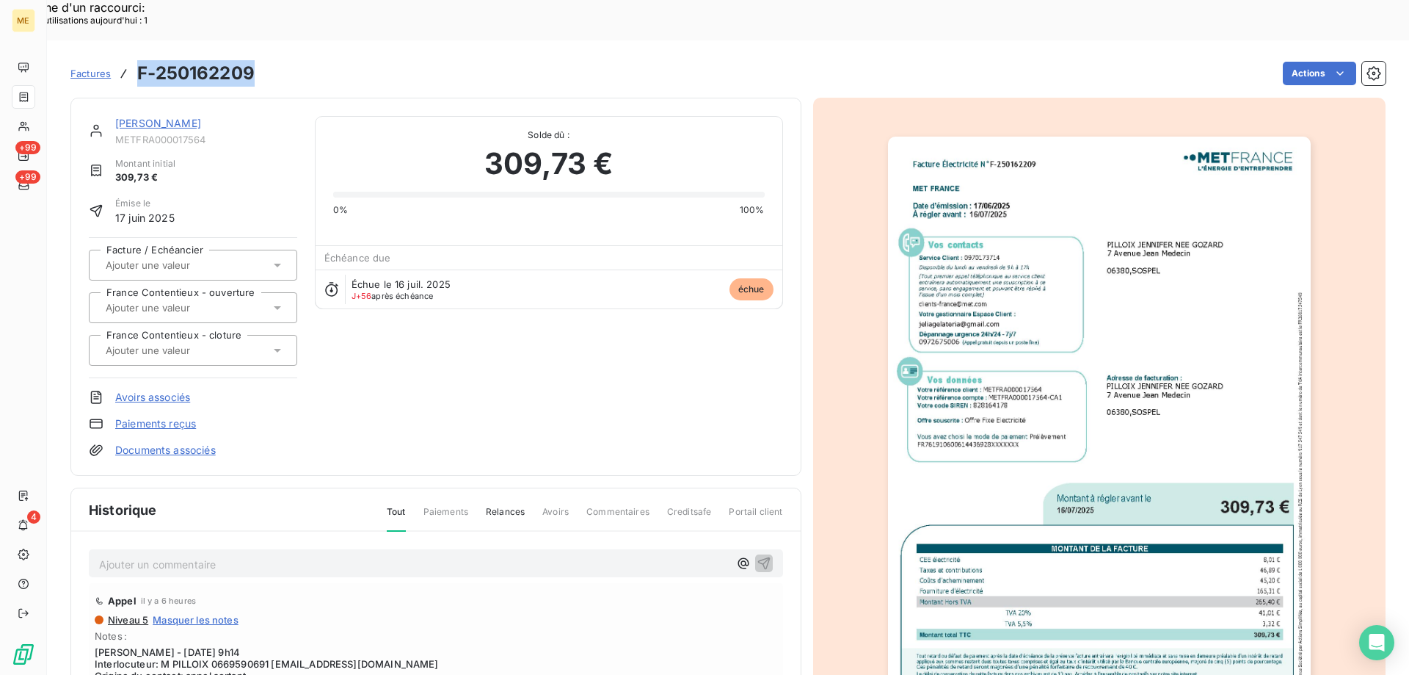
drag, startPoint x: 137, startPoint y: 32, endPoint x: 261, endPoint y: 32, distance: 123.3
click at [261, 58] on div "Factures F-250162209 Actions" at bounding box center [727, 73] width 1315 height 31
click at [204, 116] on div "[PERSON_NAME]" at bounding box center [206, 123] width 182 height 15
click at [198, 117] on link "[PERSON_NAME]" at bounding box center [158, 123] width 86 height 12
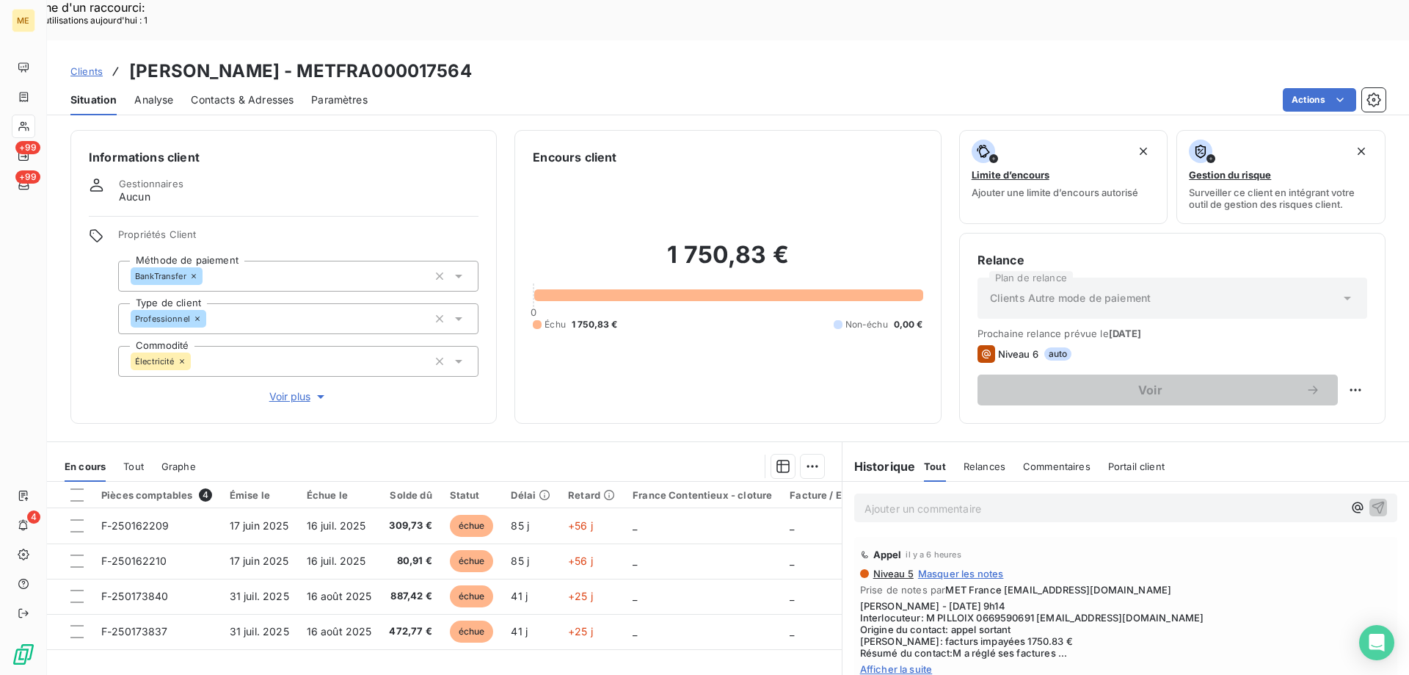
drag, startPoint x: 424, startPoint y: 32, endPoint x: 643, endPoint y: 32, distance: 219.5
click at [643, 58] on div "Clients PILLOIX JENNIFER NEE GOZARD - METFRA000017564" at bounding box center [728, 71] width 1362 height 26
copy h3 "METFRA000017564"
click at [77, 488] on div at bounding box center [76, 494] width 13 height 13
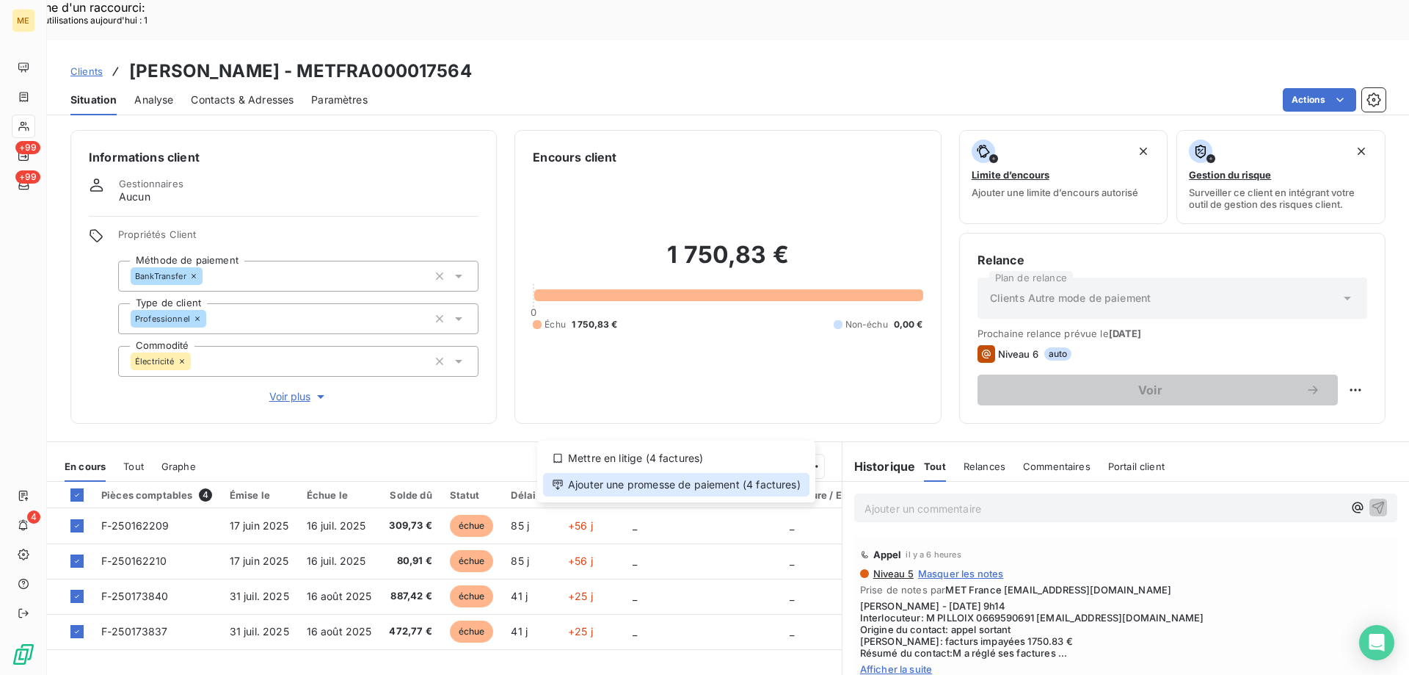
click at [644, 491] on div "Ajouter une promesse de paiement (4 factures)" at bounding box center [676, 484] width 266 height 23
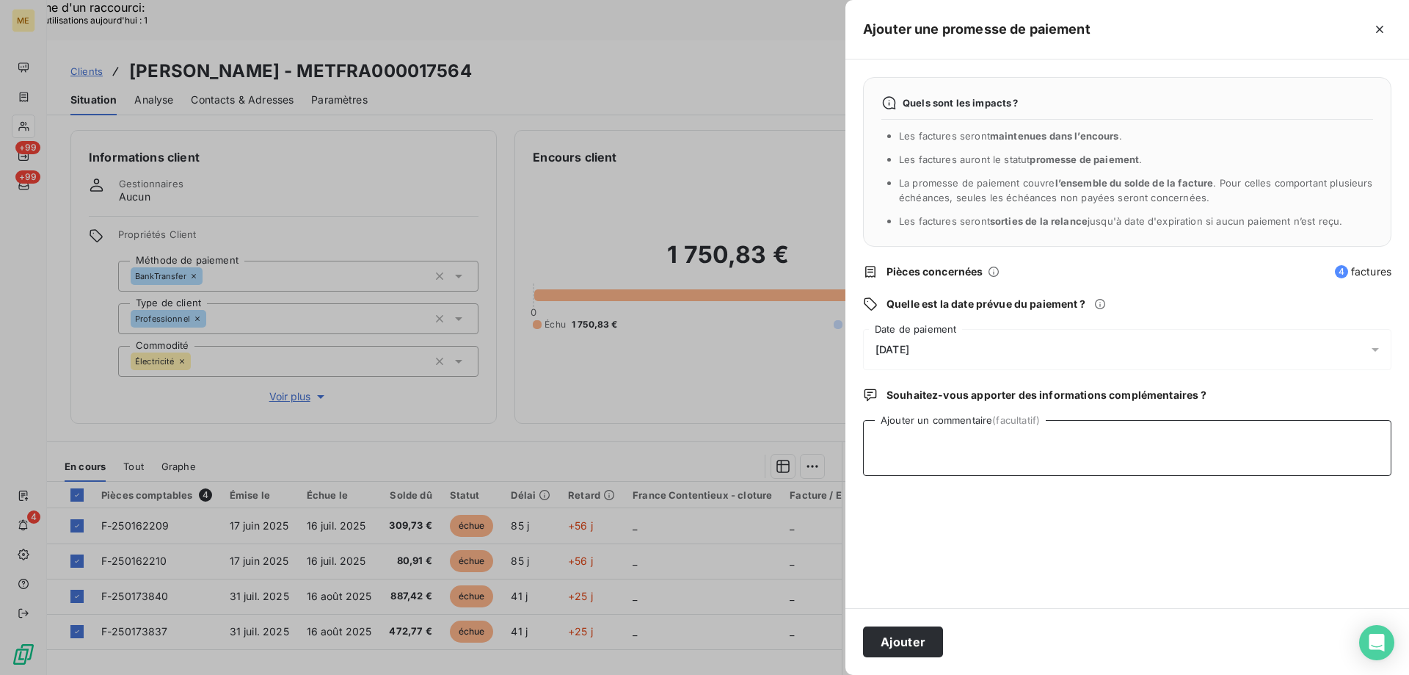
click at [987, 435] on textarea "Ajouter un commentaire (facultatif)" at bounding box center [1127, 448] width 528 height 56
click at [1196, 442] on textarea "Sylvain // avis de virement et demande de lerage via requête" at bounding box center [1127, 448] width 528 height 56
click at [1091, 442] on textarea "Sylvain // avis de virement et demande de lerage via requête" at bounding box center [1127, 448] width 528 height 56
click at [1221, 463] on textarea "Sylvain // avis de virement et demande de letrage via requête" at bounding box center [1127, 448] width 528 height 56
click at [1089, 443] on textarea "Sylvain // avis de virement et demande de letrage via requête 96986" at bounding box center [1127, 448] width 528 height 56
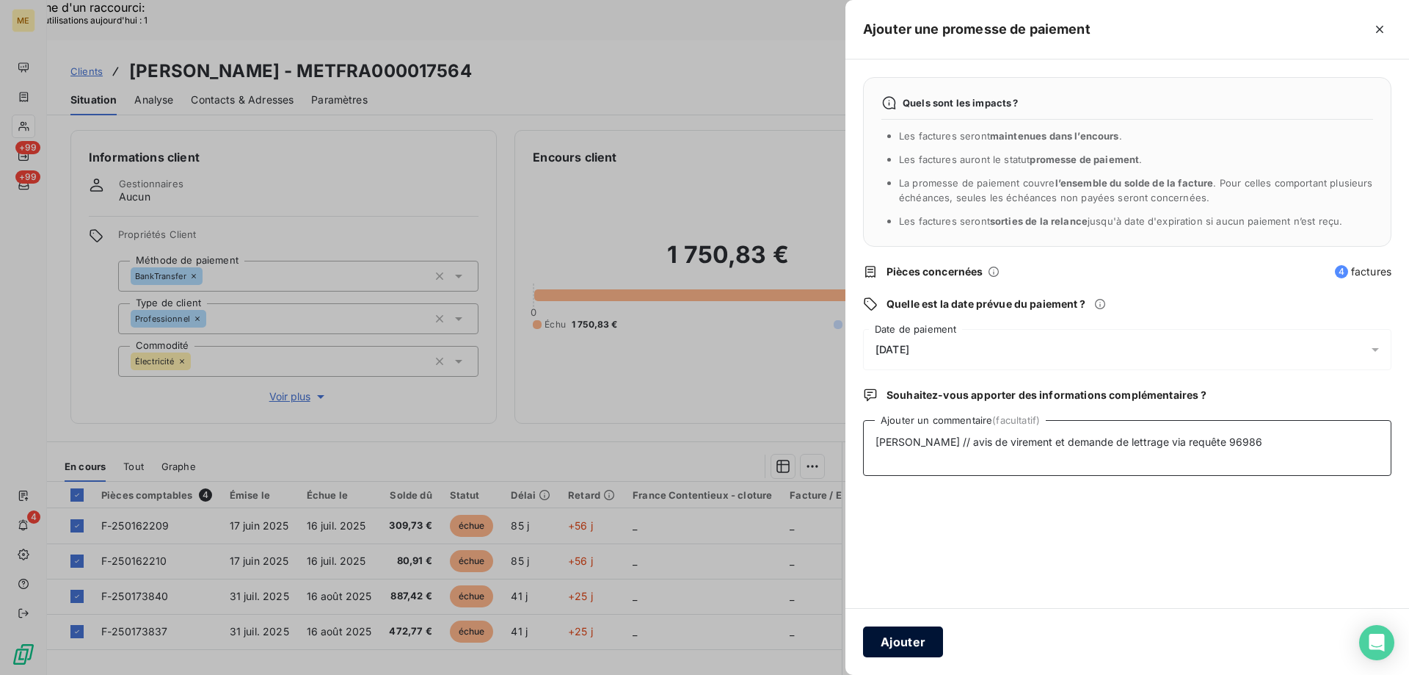
type textarea "Sylvain // avis de virement et demande de lettrage via requête 96986"
click at [895, 646] on button "Ajouter" at bounding box center [903, 641] width 80 height 31
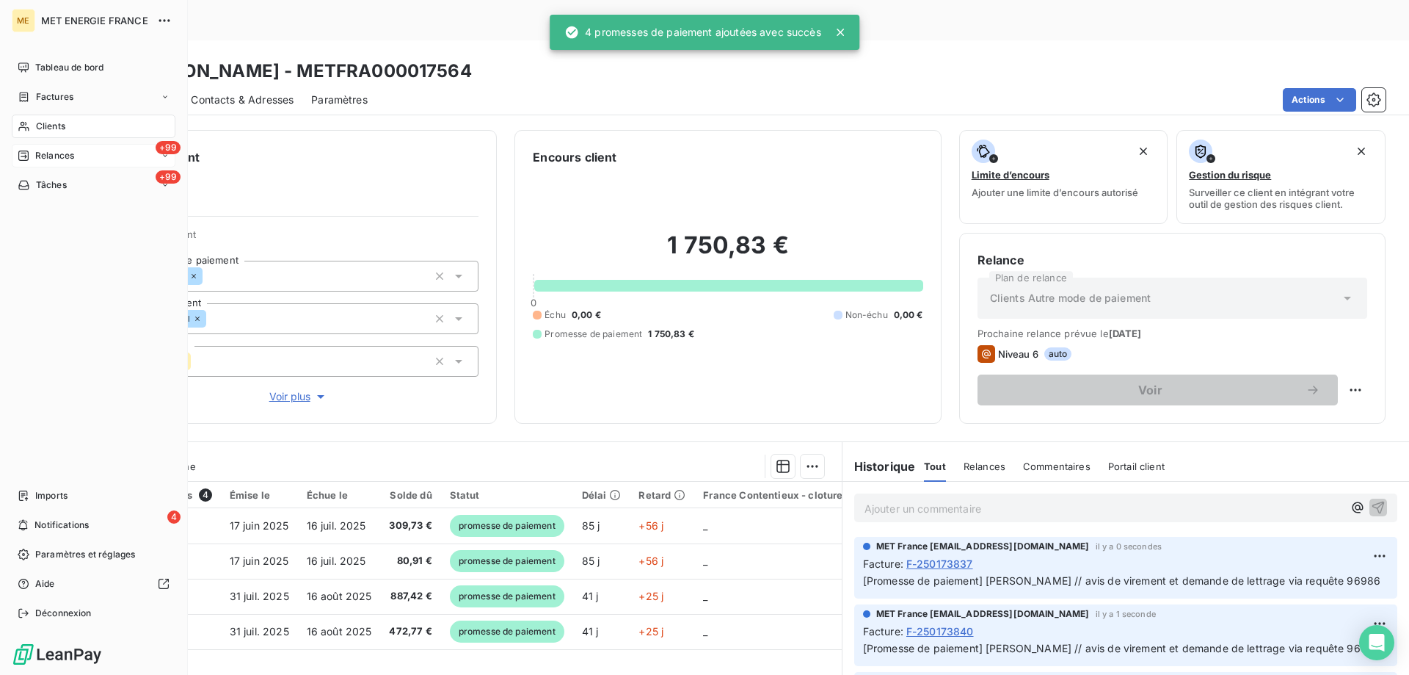
click at [53, 158] on span "Relances" at bounding box center [54, 155] width 39 height 13
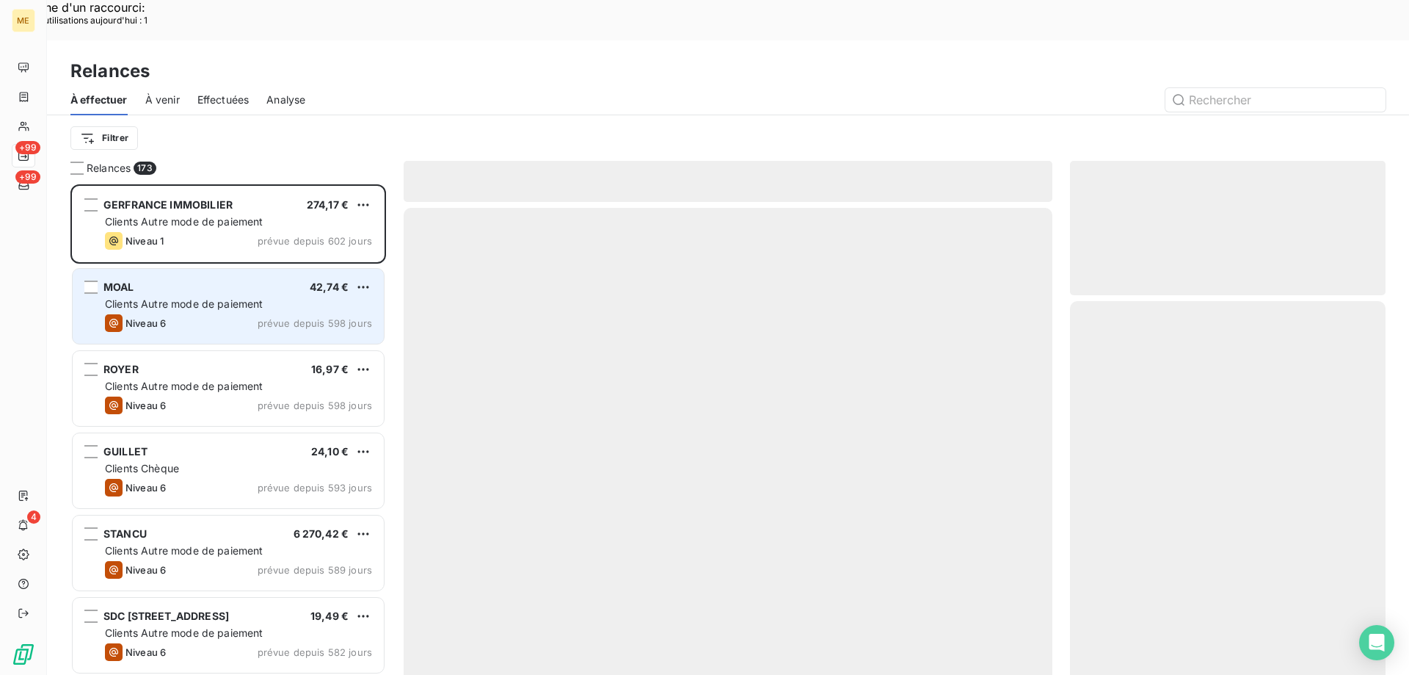
scroll to position [520, 305]
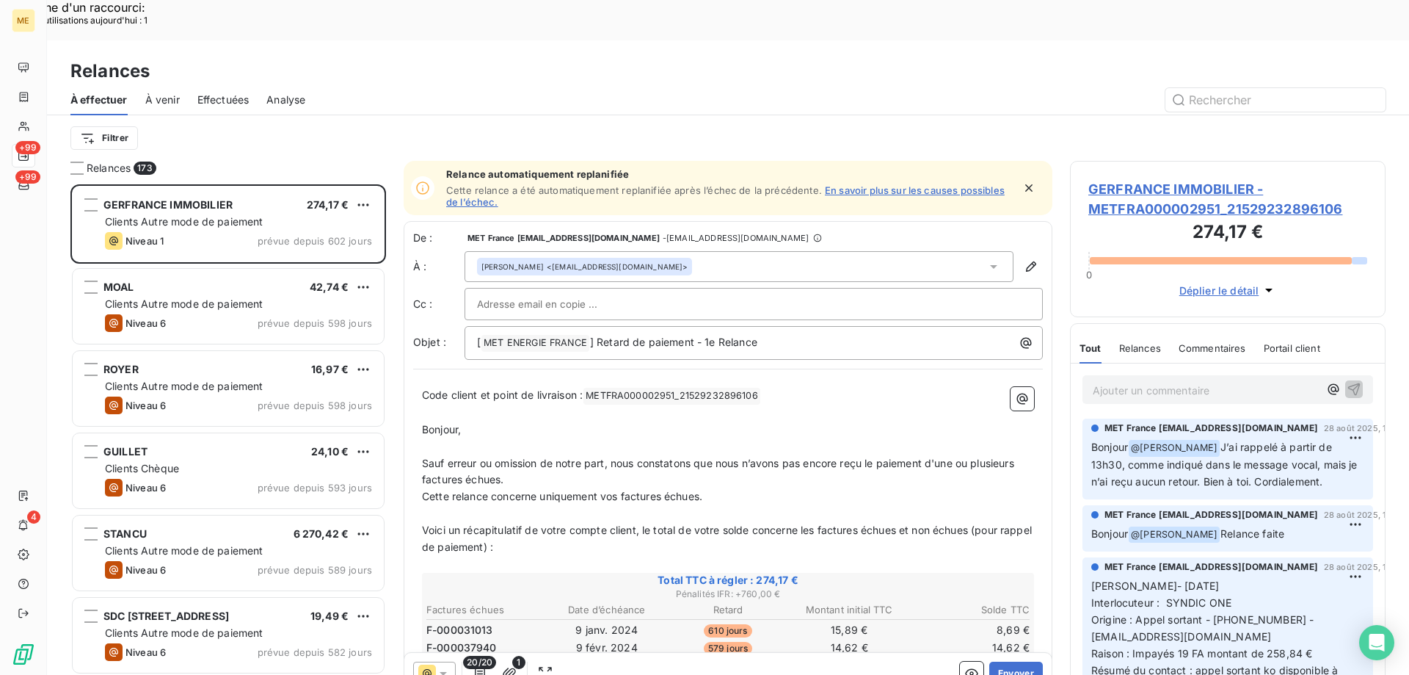
scroll to position [520, 305]
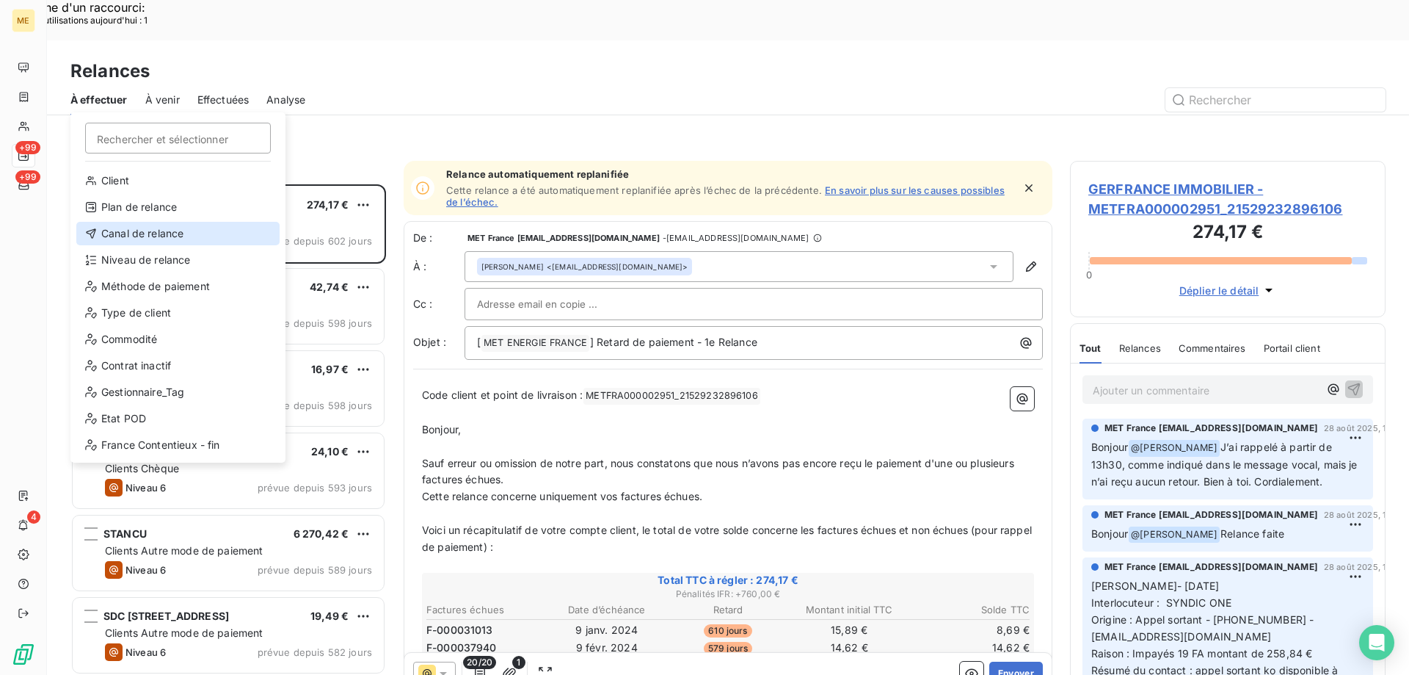
click at [113, 233] on div "Canal de relance" at bounding box center [177, 233] width 203 height 23
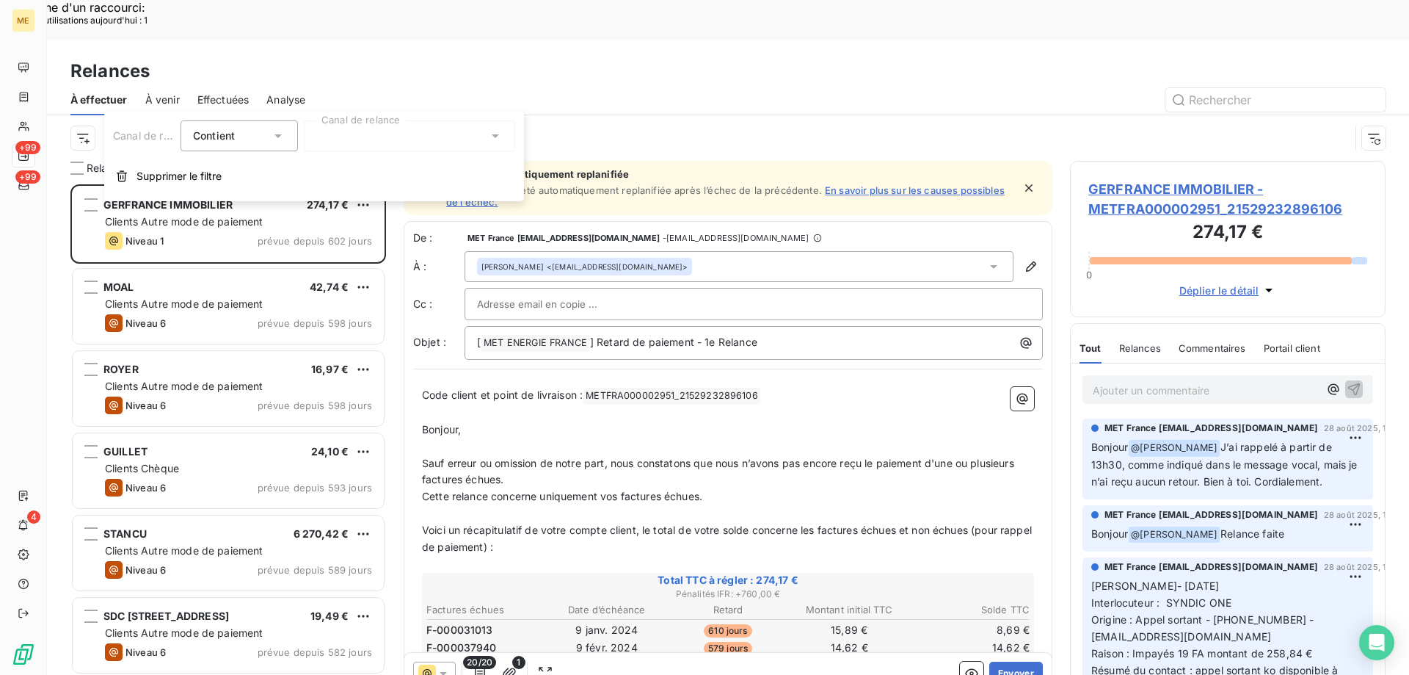
click at [343, 134] on div at bounding box center [409, 135] width 211 height 31
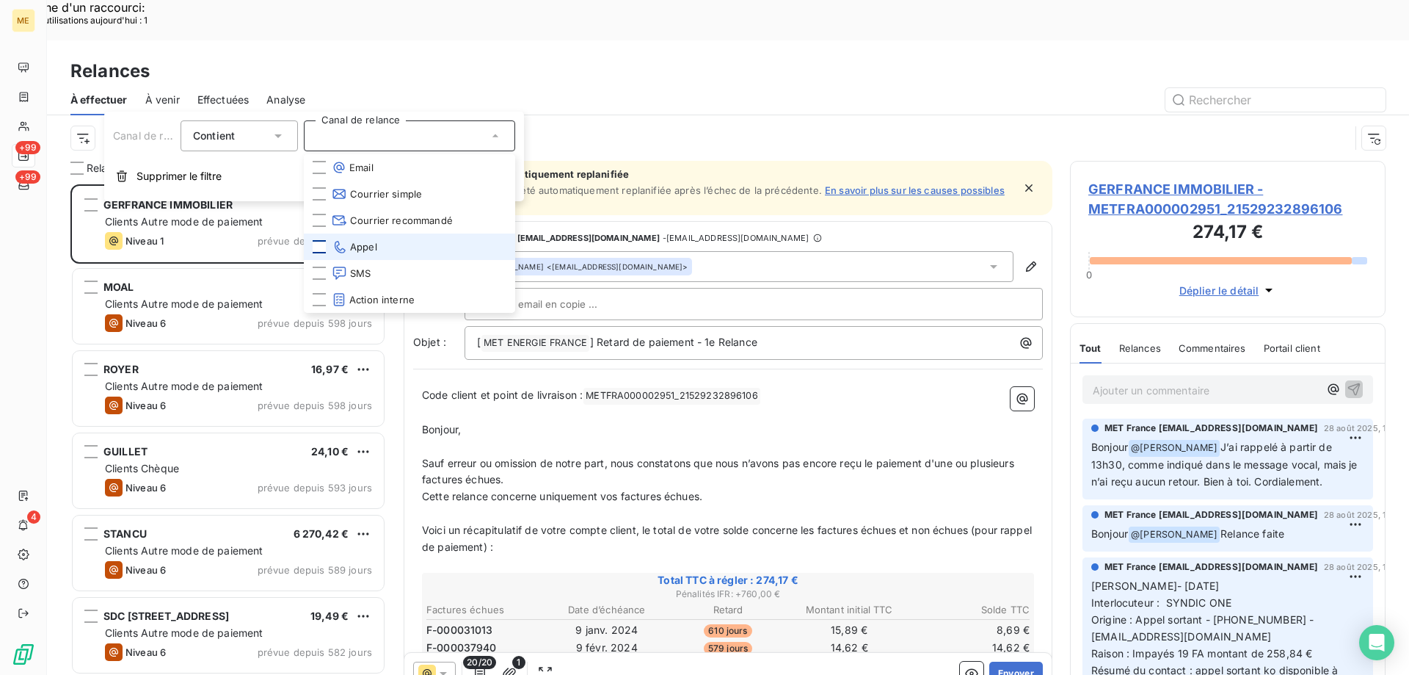
click at [318, 243] on div at bounding box center [319, 246] width 13 height 13
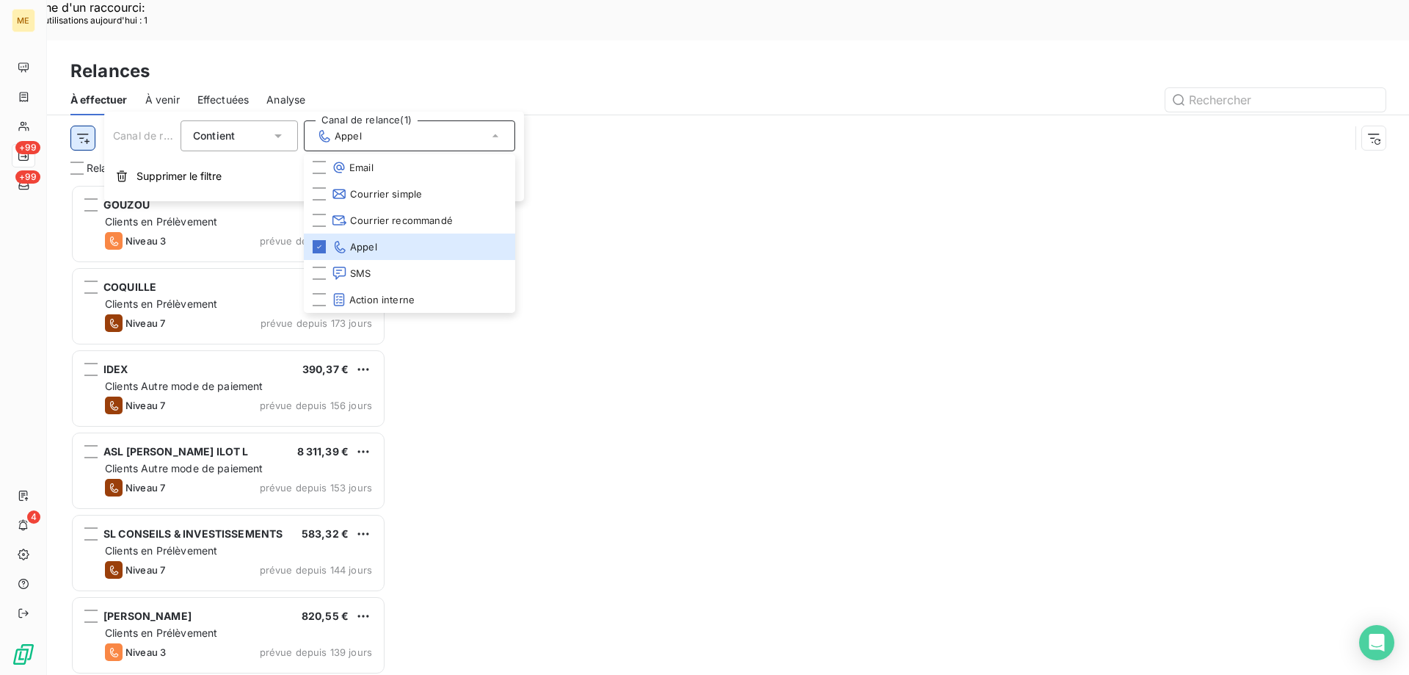
scroll to position [520, 305]
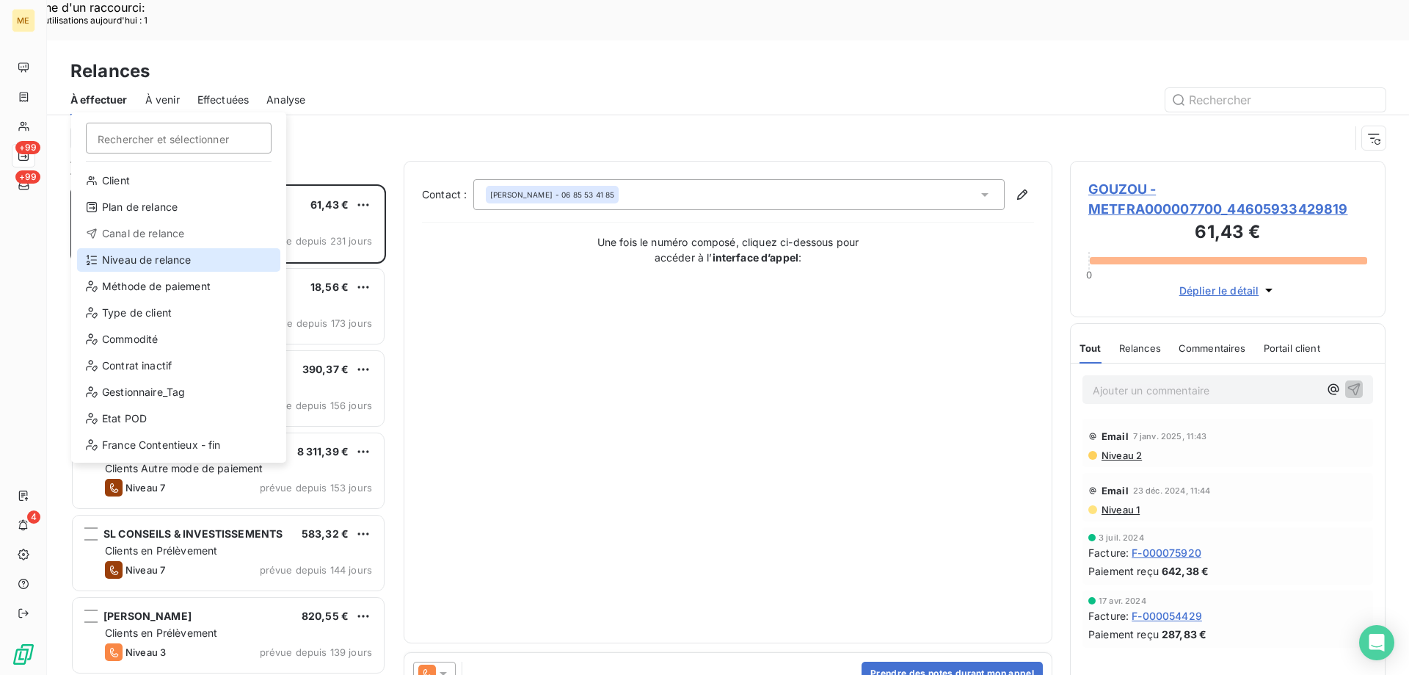
click at [134, 267] on div "Niveau de relance" at bounding box center [178, 259] width 203 height 23
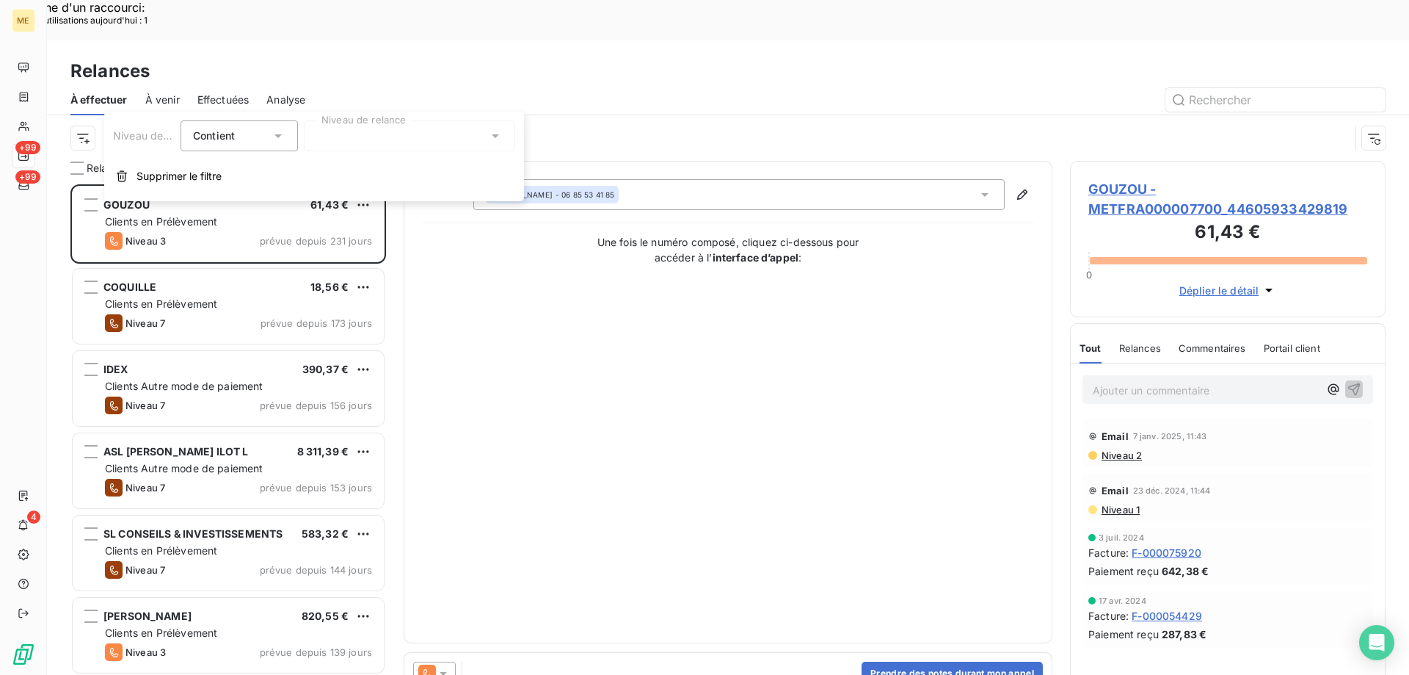
click at [411, 125] on div at bounding box center [409, 135] width 211 height 31
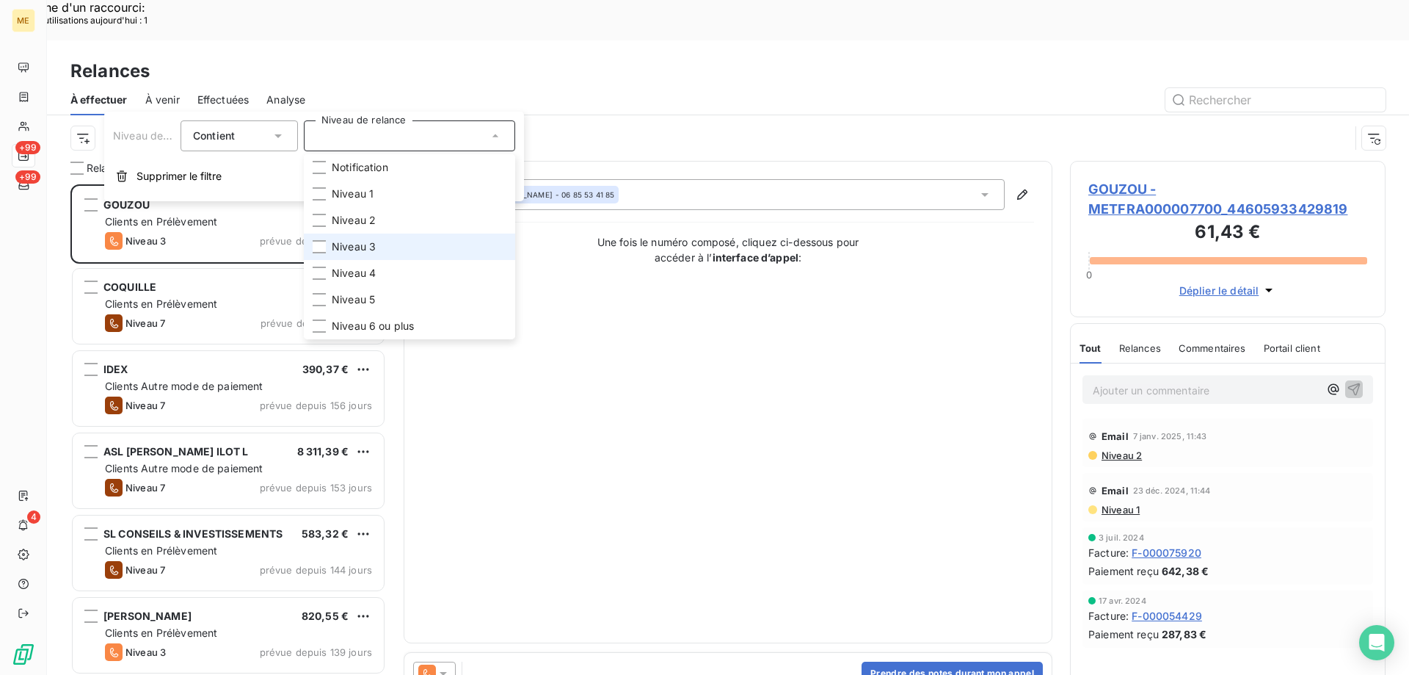
click at [360, 241] on span "Niveau 3" at bounding box center [354, 246] width 44 height 15
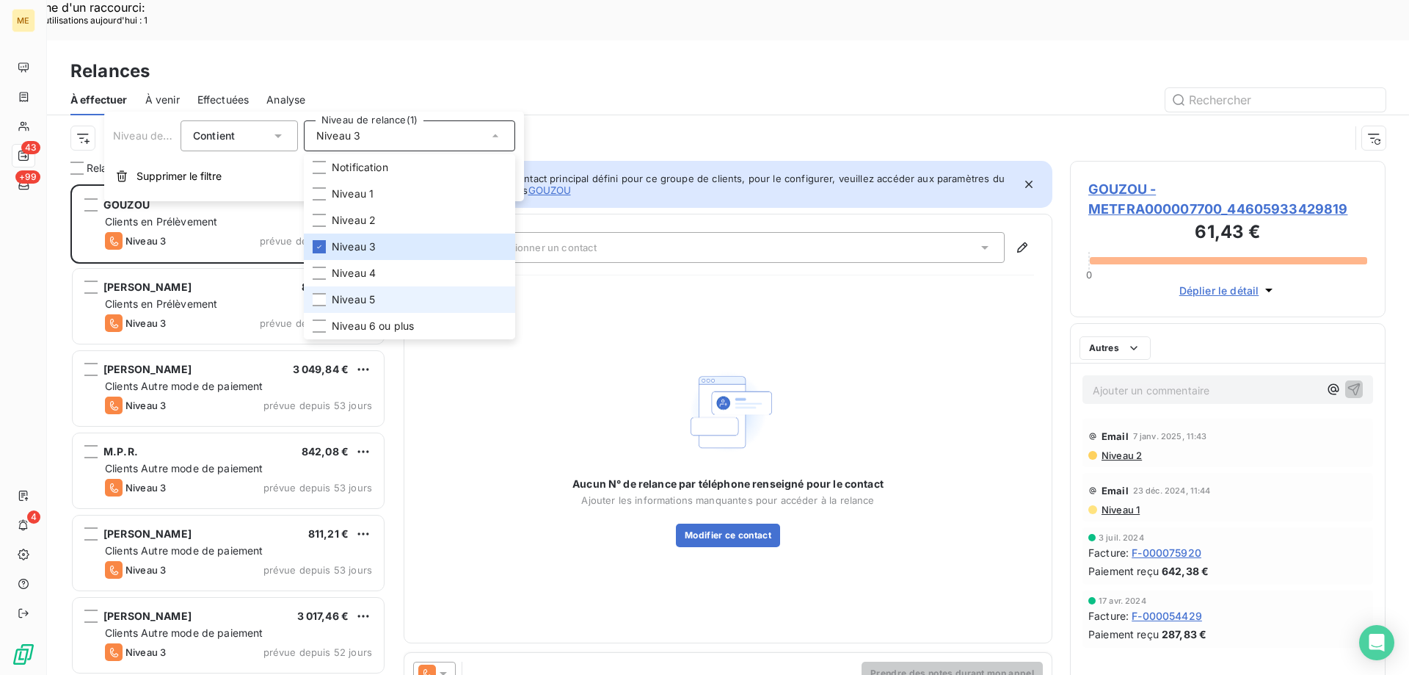
click at [360, 305] on span "Niveau 5" at bounding box center [353, 299] width 43 height 15
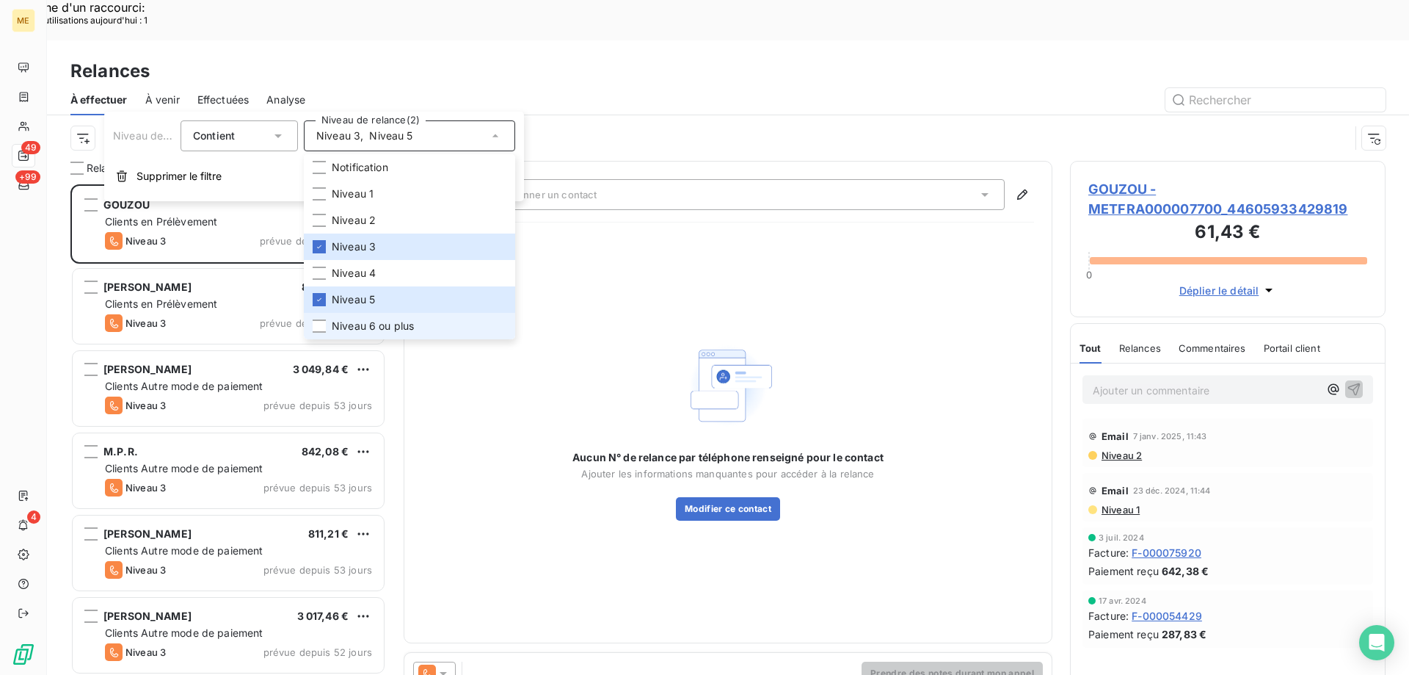
click at [356, 322] on span "Niveau 6 ou plus" at bounding box center [373, 326] width 82 height 15
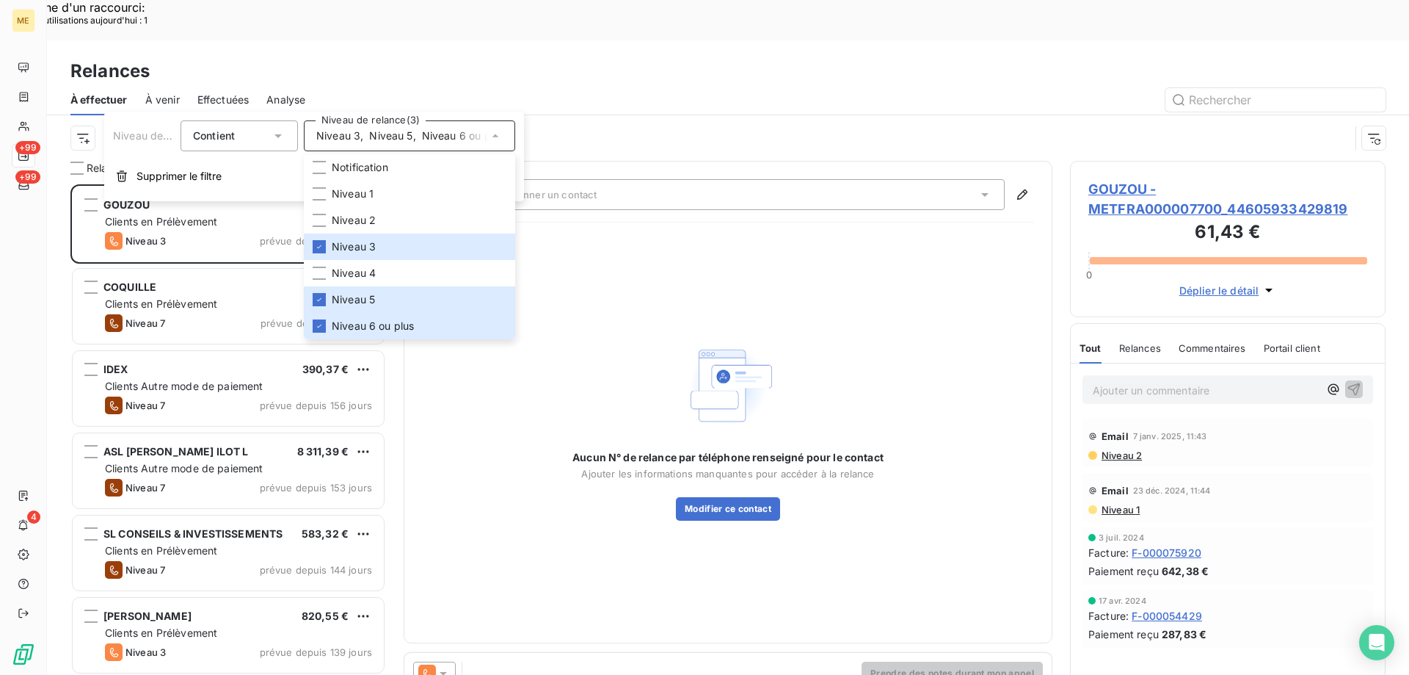
scroll to position [520, 305]
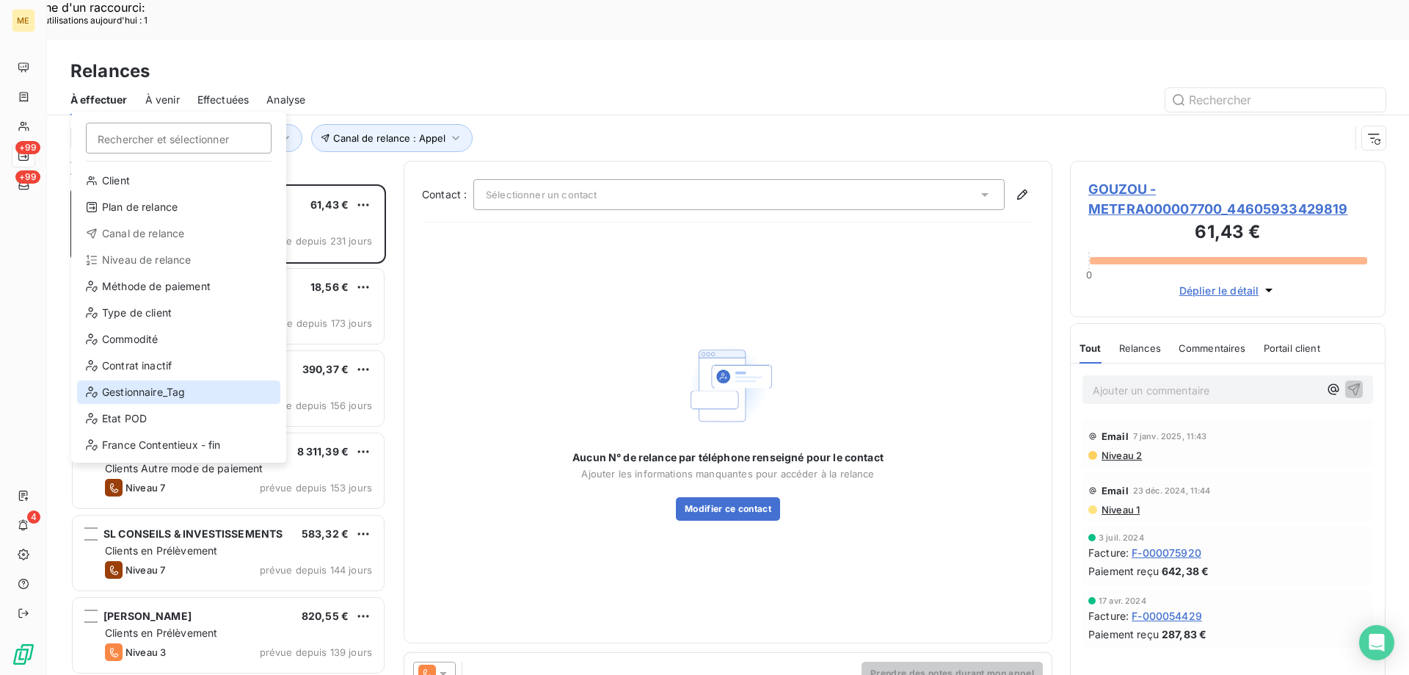
click at [115, 388] on div "Gestionnaire_Tag" at bounding box center [178, 391] width 203 height 23
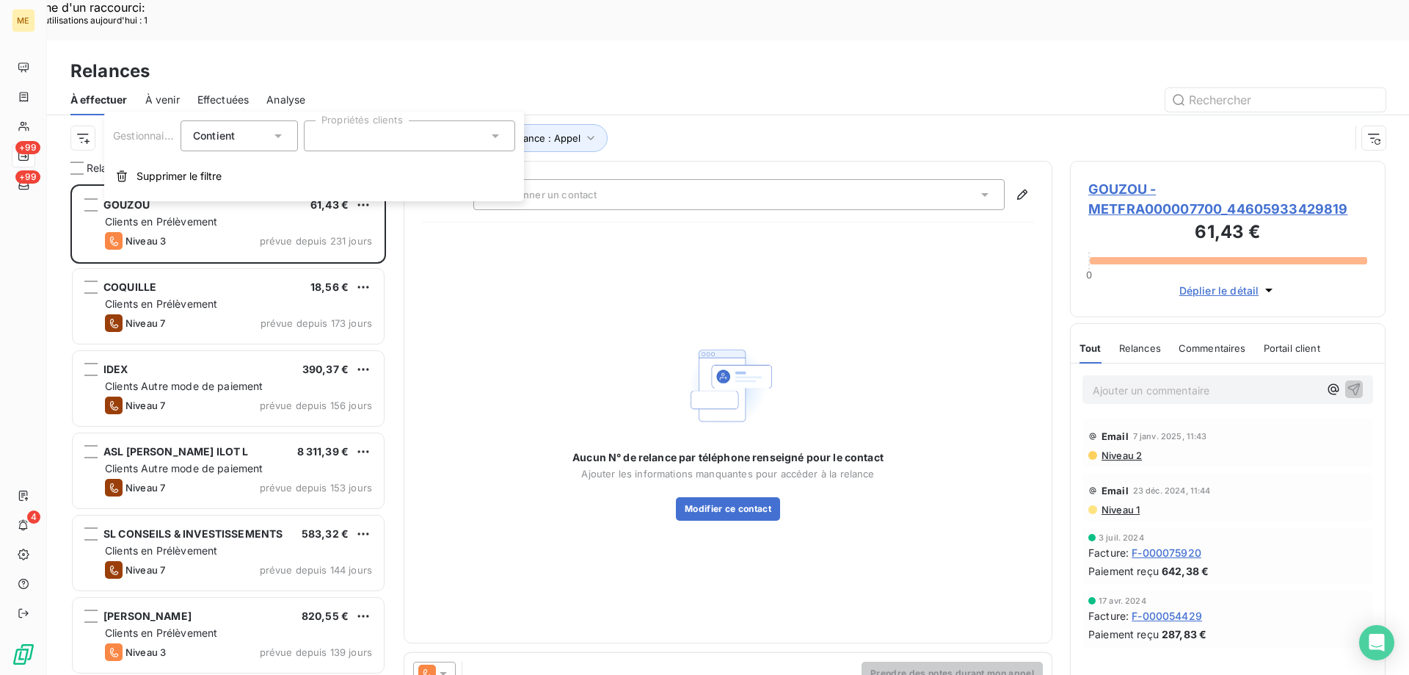
click at [439, 134] on div at bounding box center [409, 135] width 211 height 31
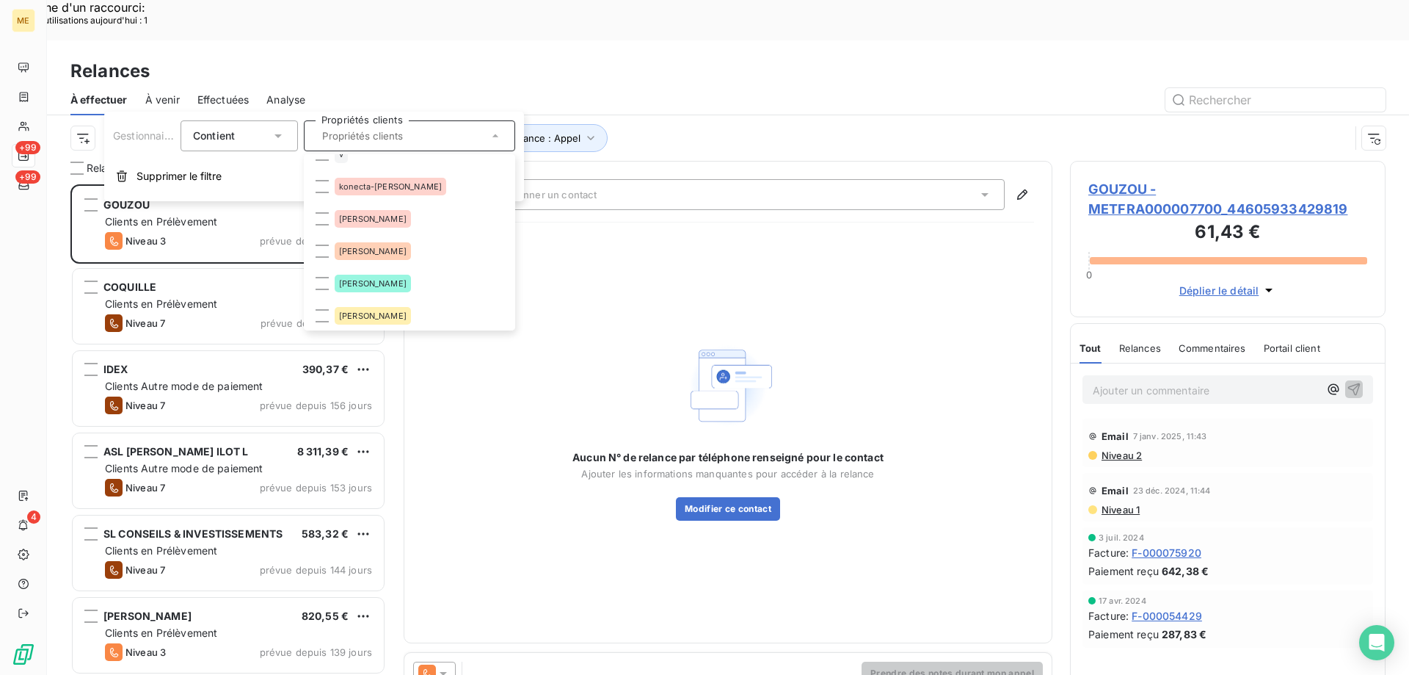
scroll to position [73, 0]
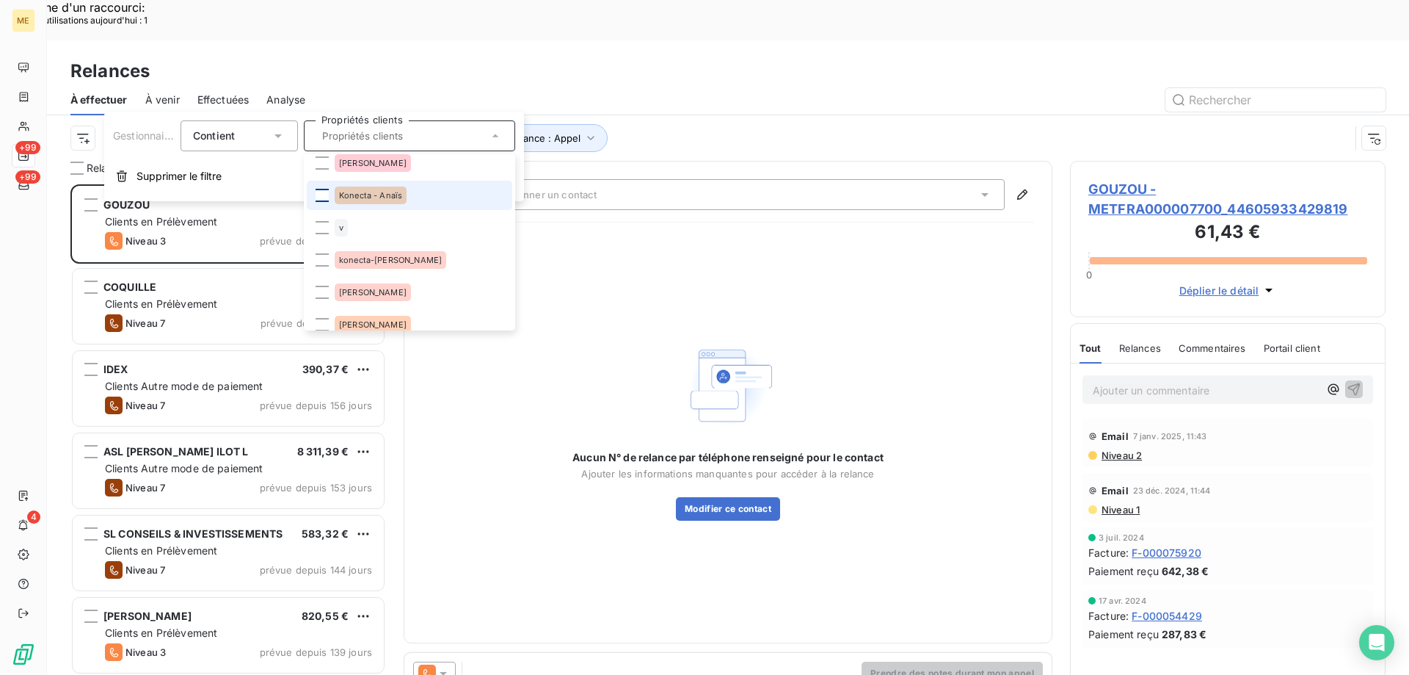
click at [326, 200] on div at bounding box center [322, 195] width 13 height 13
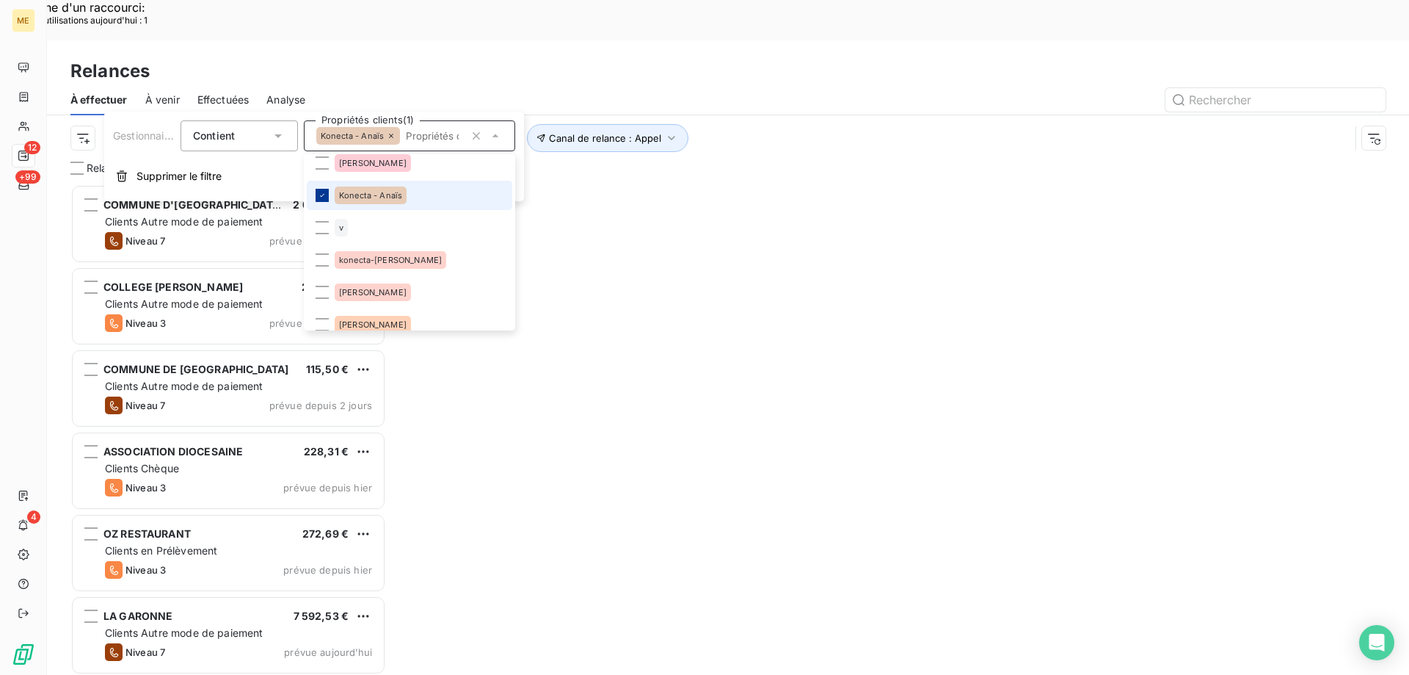
scroll to position [520, 305]
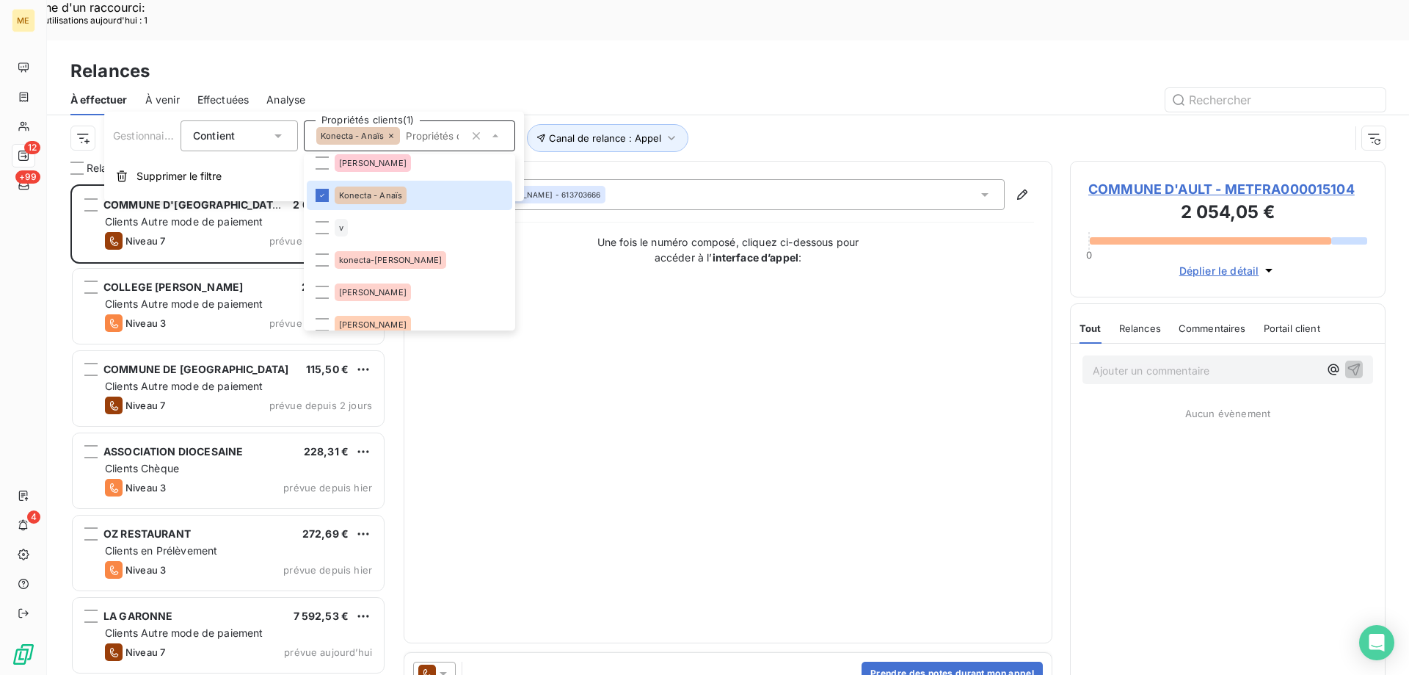
click at [664, 252] on div "Contact : [PERSON_NAME] - 613703666 Une fois le numéro composé, cliquez ci-dess…" at bounding box center [728, 402] width 612 height 446
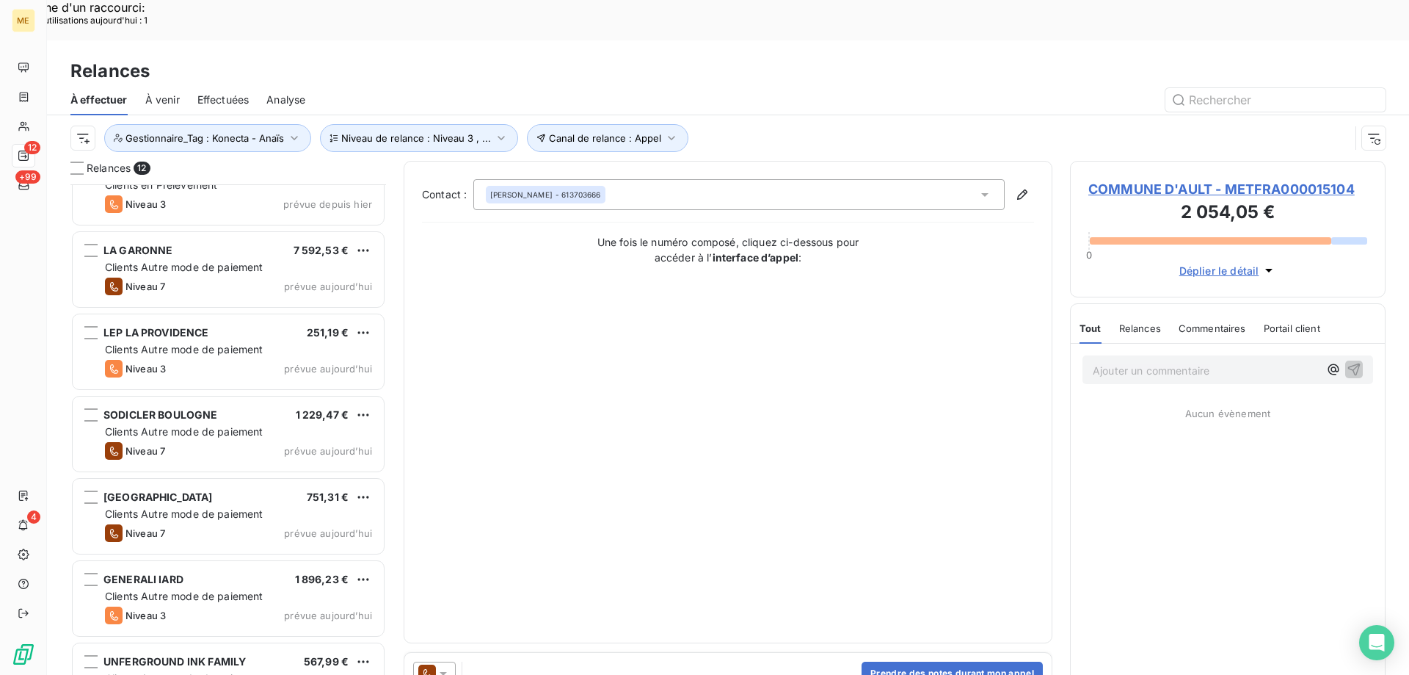
scroll to position [457, 0]
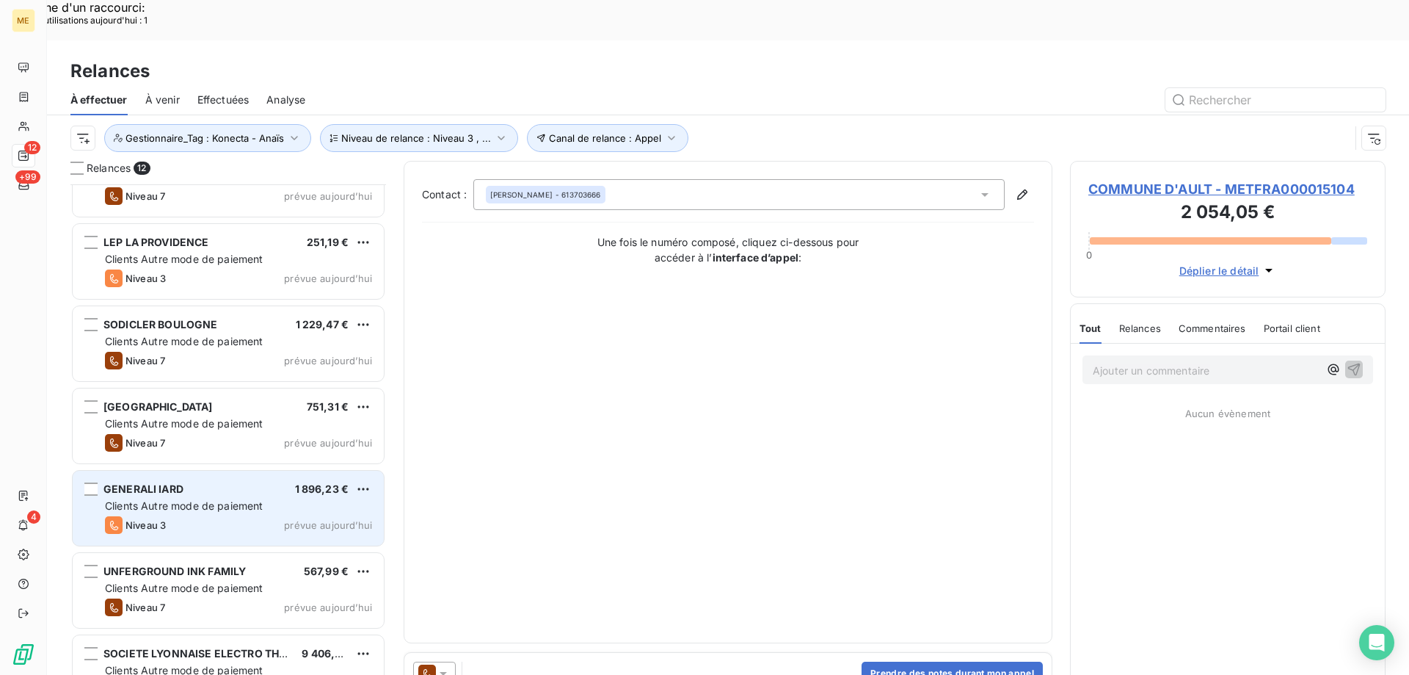
click at [196, 516] on div "Niveau 3 prévue aujourd’hui" at bounding box center [238, 525] width 267 height 18
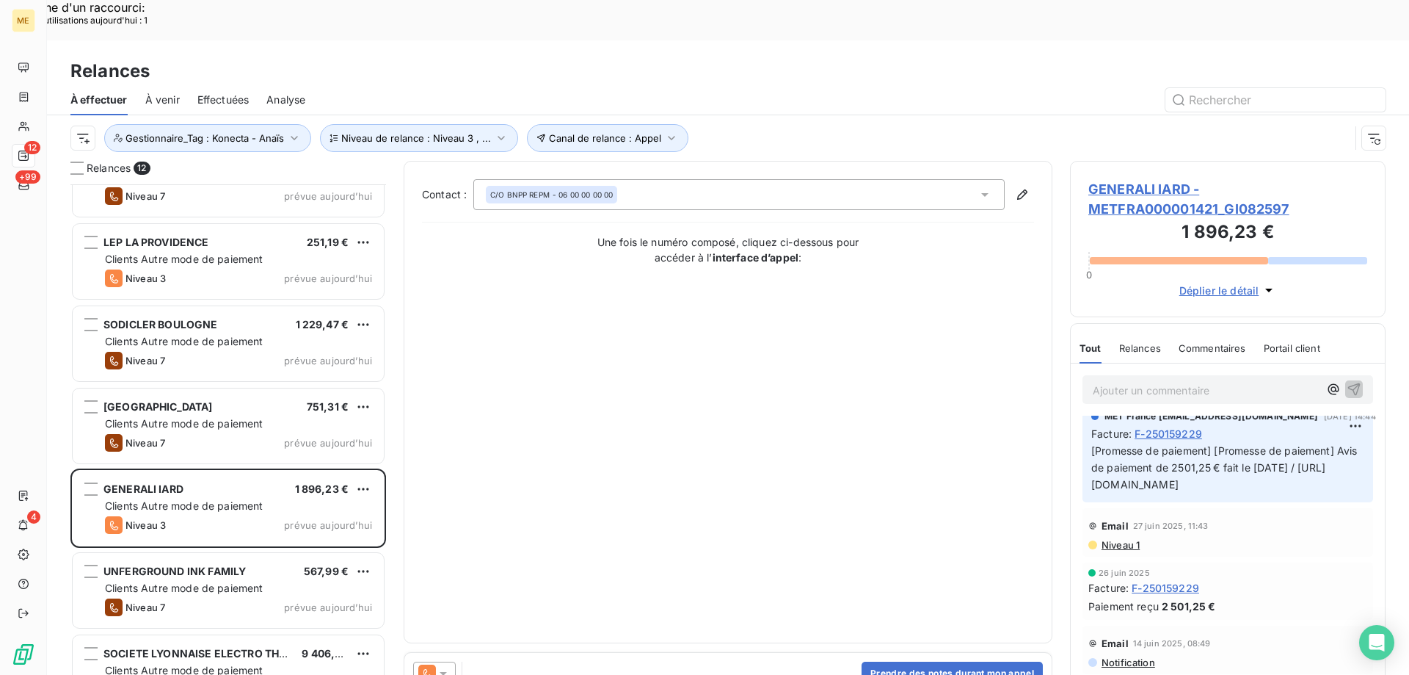
scroll to position [0, 304]
drag, startPoint x: 1093, startPoint y: 422, endPoint x: 1494, endPoint y: 418, distance: 401.5
copy span "https://metholdingag.lightning.force.com/lightning/r/vlocity_cmt__CustomerInter…"
click at [1138, 179] on span "GENERALI IARD - METFRA000001421_GI082597" at bounding box center [1228, 199] width 279 height 40
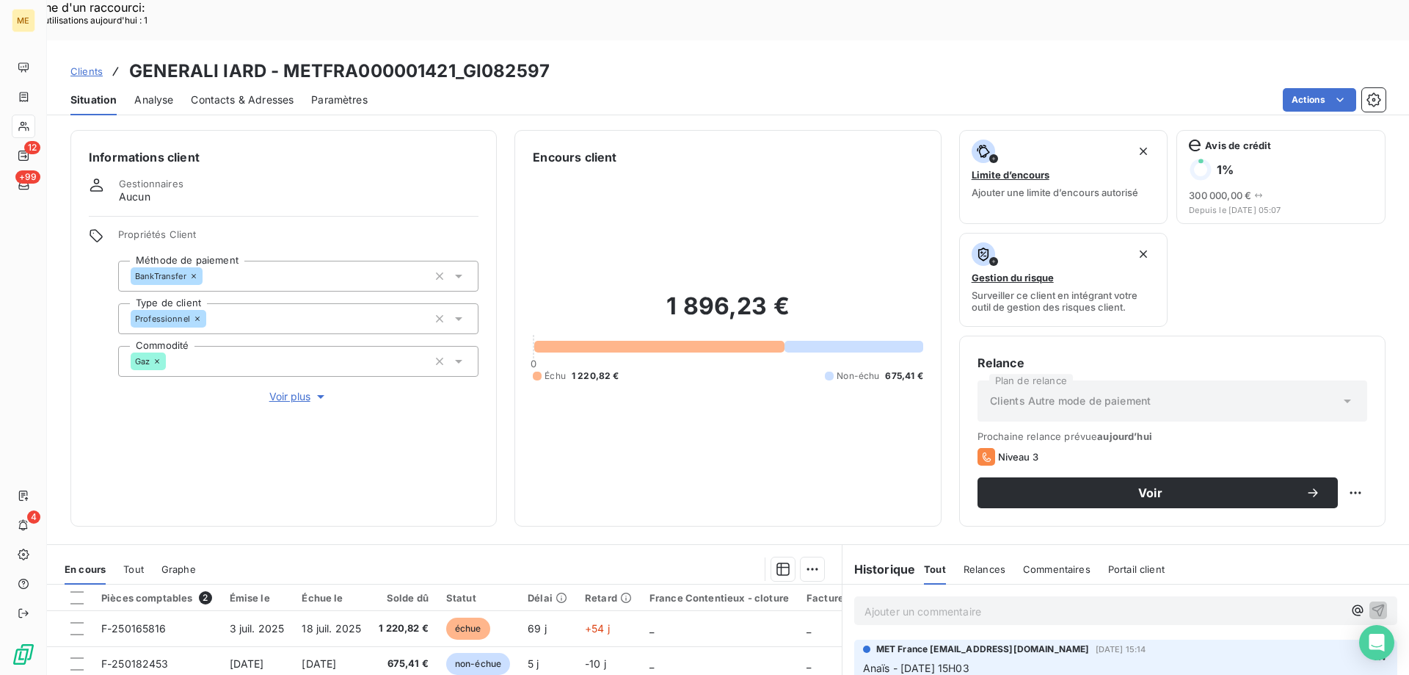
scroll to position [196, 0]
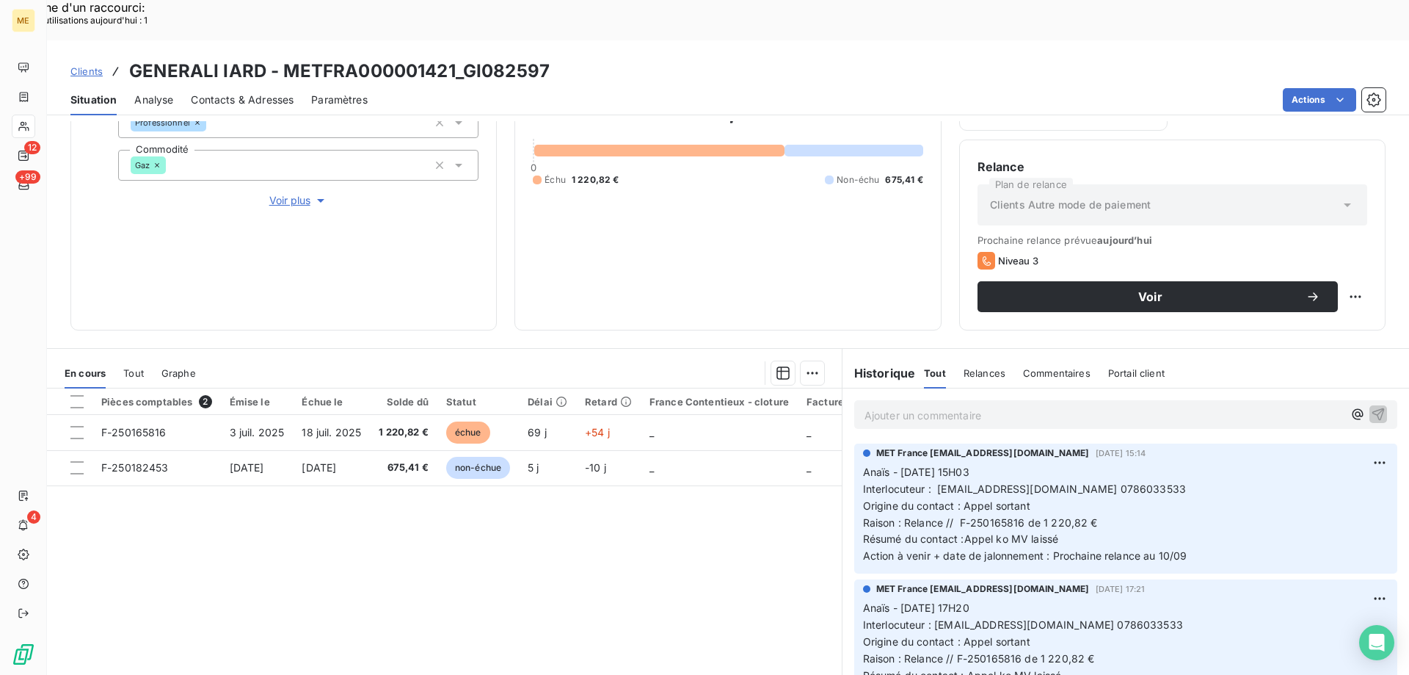
drag, startPoint x: 1123, startPoint y: 445, endPoint x: 1191, endPoint y: 448, distance: 67.6
click at [1191, 464] on p "Anaïs - 02/09/2025 - 15H03 Interlocuteur : repm.factures@realestate.bnpparibas …" at bounding box center [1126, 514] width 526 height 101
copy span "0786033533"
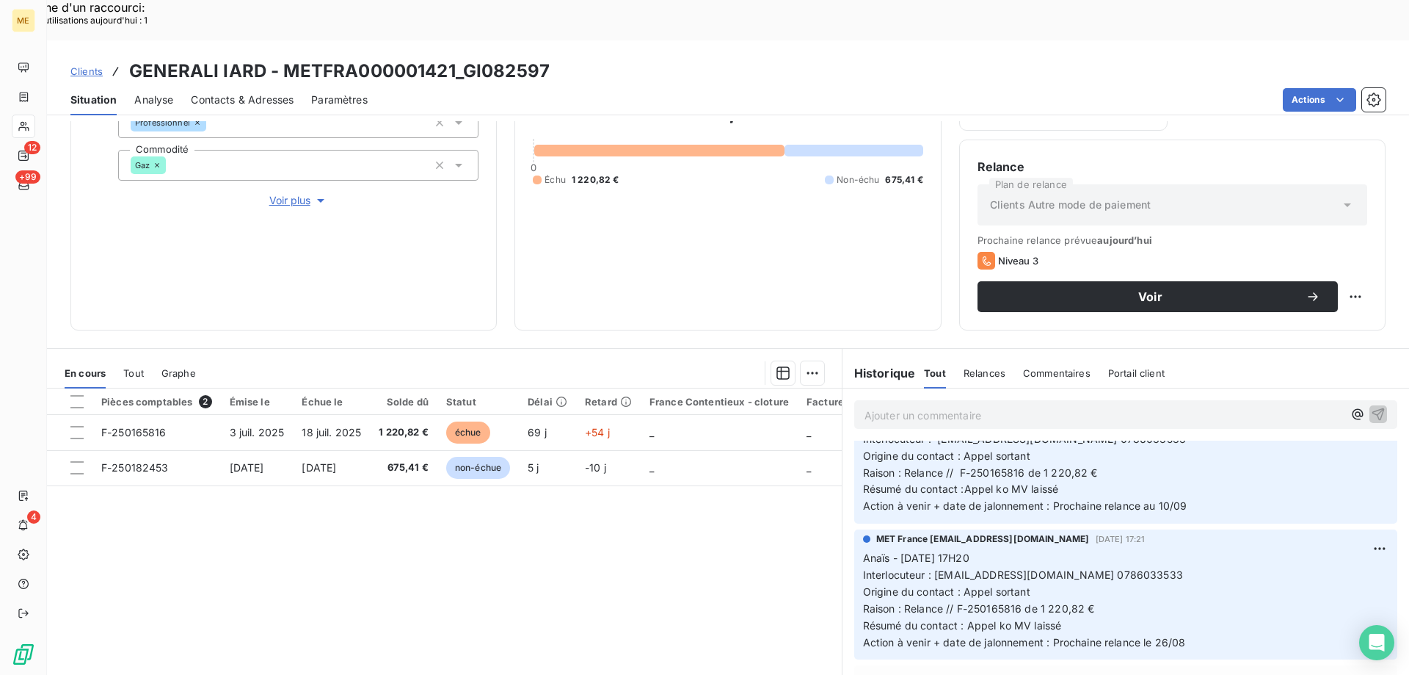
scroll to position [0, 0]
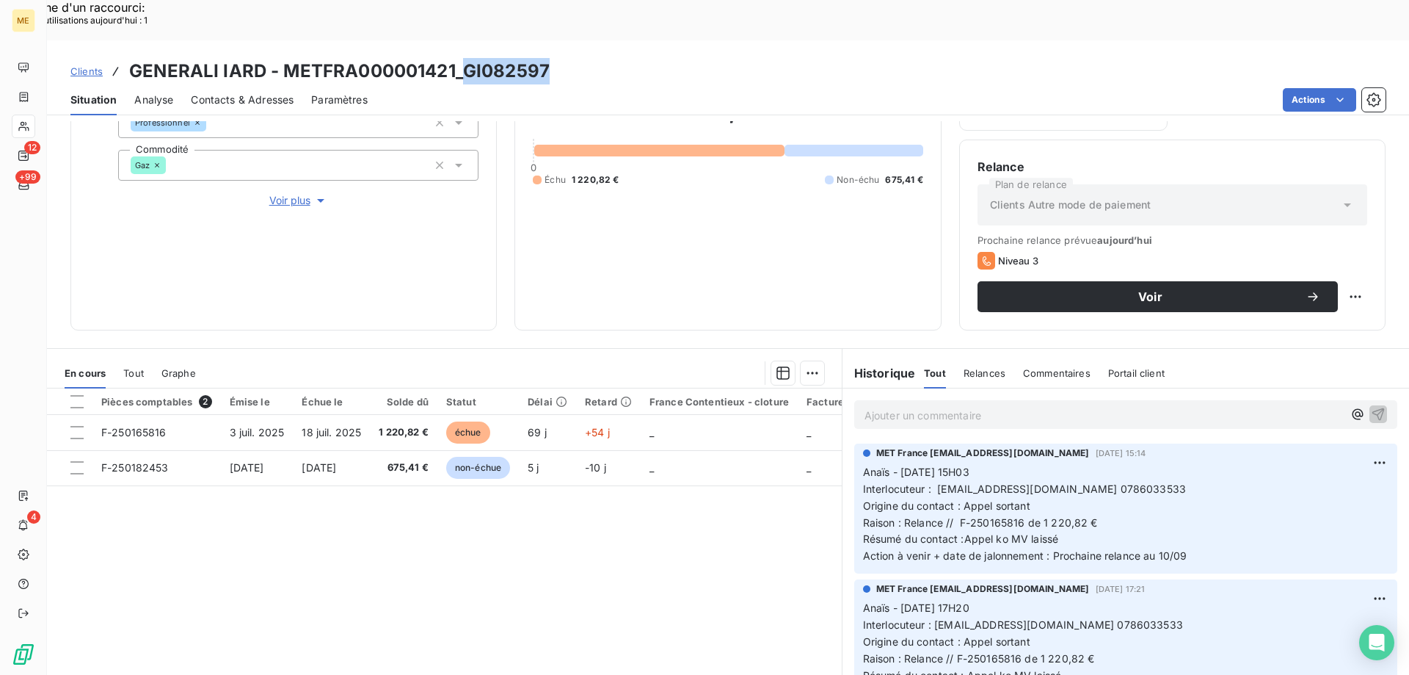
drag, startPoint x: 466, startPoint y: 25, endPoint x: 555, endPoint y: 34, distance: 89.3
click at [555, 58] on div "Clients GENERALI IARD - METFRA000001421_GI082597" at bounding box center [728, 71] width 1362 height 26
copy h3 "GI082597"
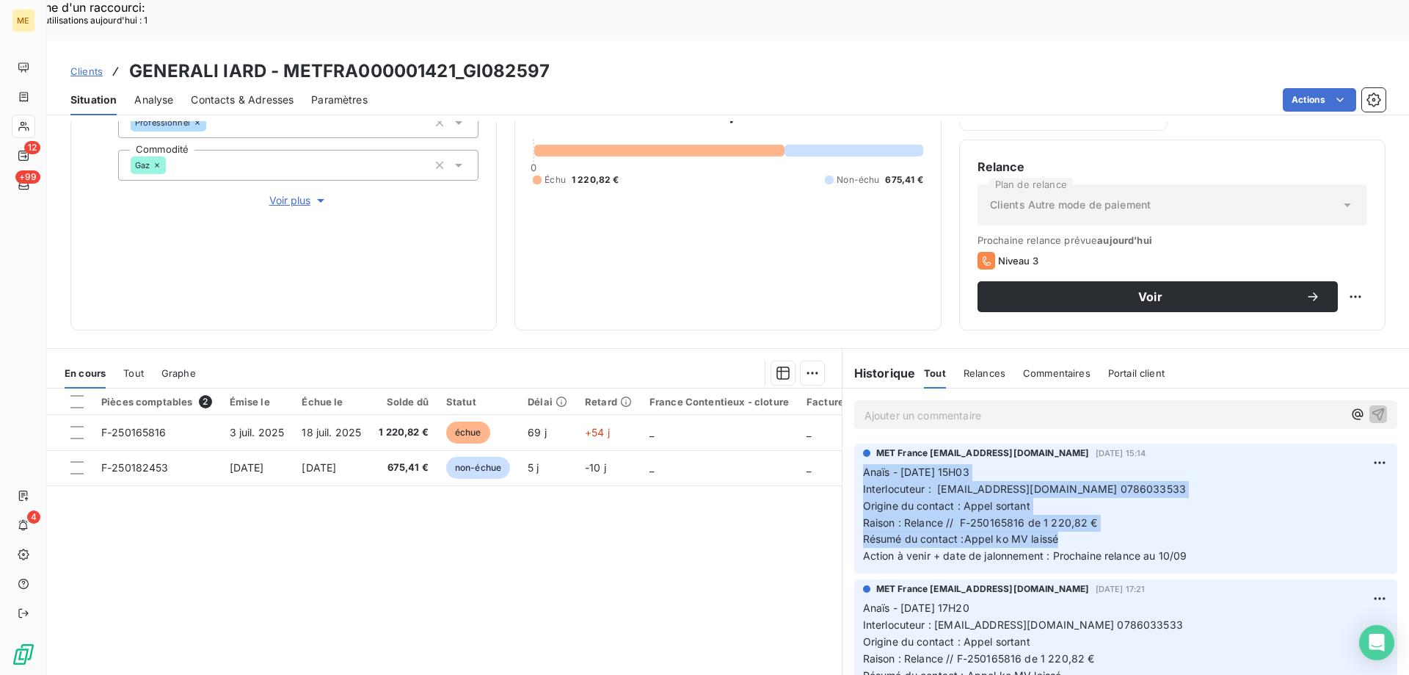
drag, startPoint x: 1069, startPoint y: 496, endPoint x: 850, endPoint y: 433, distance: 228.4
click at [854, 443] on div "MET France met-france@recouvrement.met.com 2 sept. 2025, 15:14 Anaïs - 02/09/20…" at bounding box center [1125, 508] width 543 height 130
copy p "Anaïs - 02/09/2025 - 15H03 Interlocuteur : repm.factures@realestate.bnpparibas …"
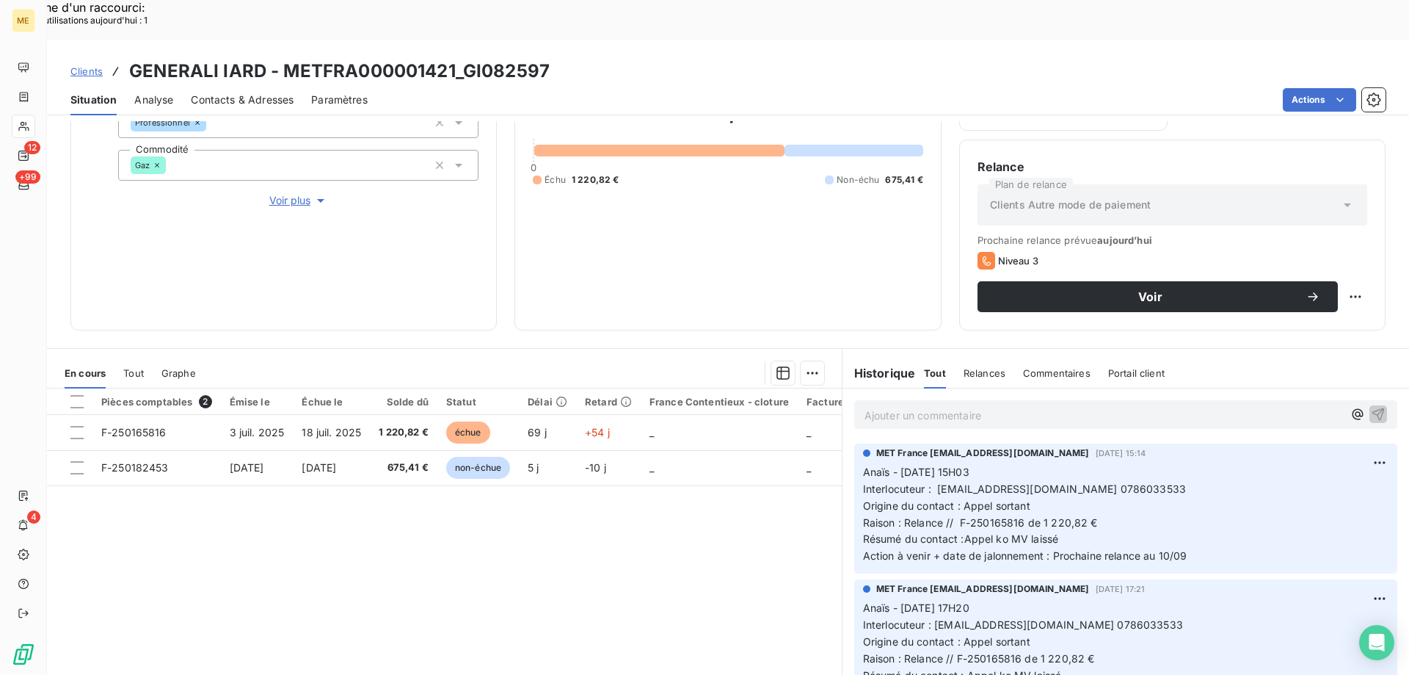
click at [940, 406] on p "Ajouter un commentaire ﻿" at bounding box center [1104, 415] width 479 height 18
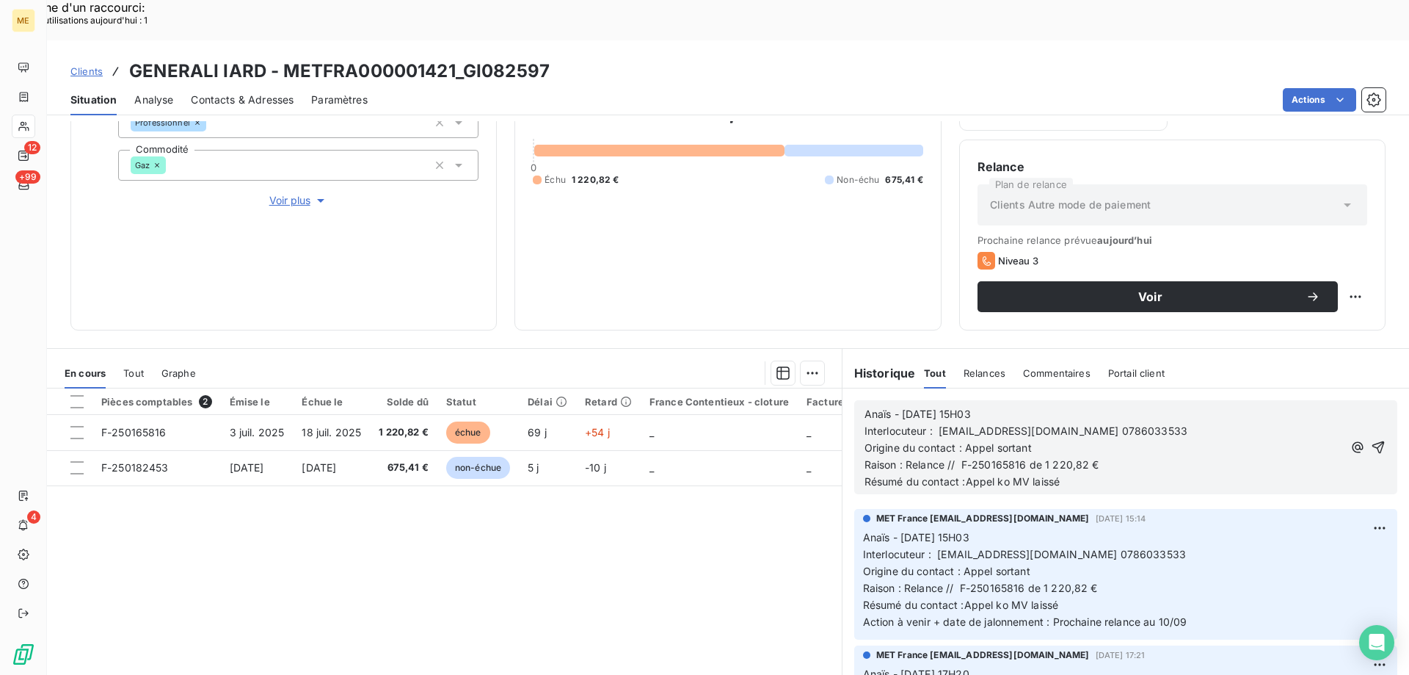
drag, startPoint x: 1003, startPoint y: 373, endPoint x: 866, endPoint y: 377, distance: 137.3
click at [866, 406] on p "Anaïs - [DATE] 15H03" at bounding box center [1104, 414] width 479 height 17
click at [1373, 441] on icon "button" at bounding box center [1379, 447] width 12 height 12
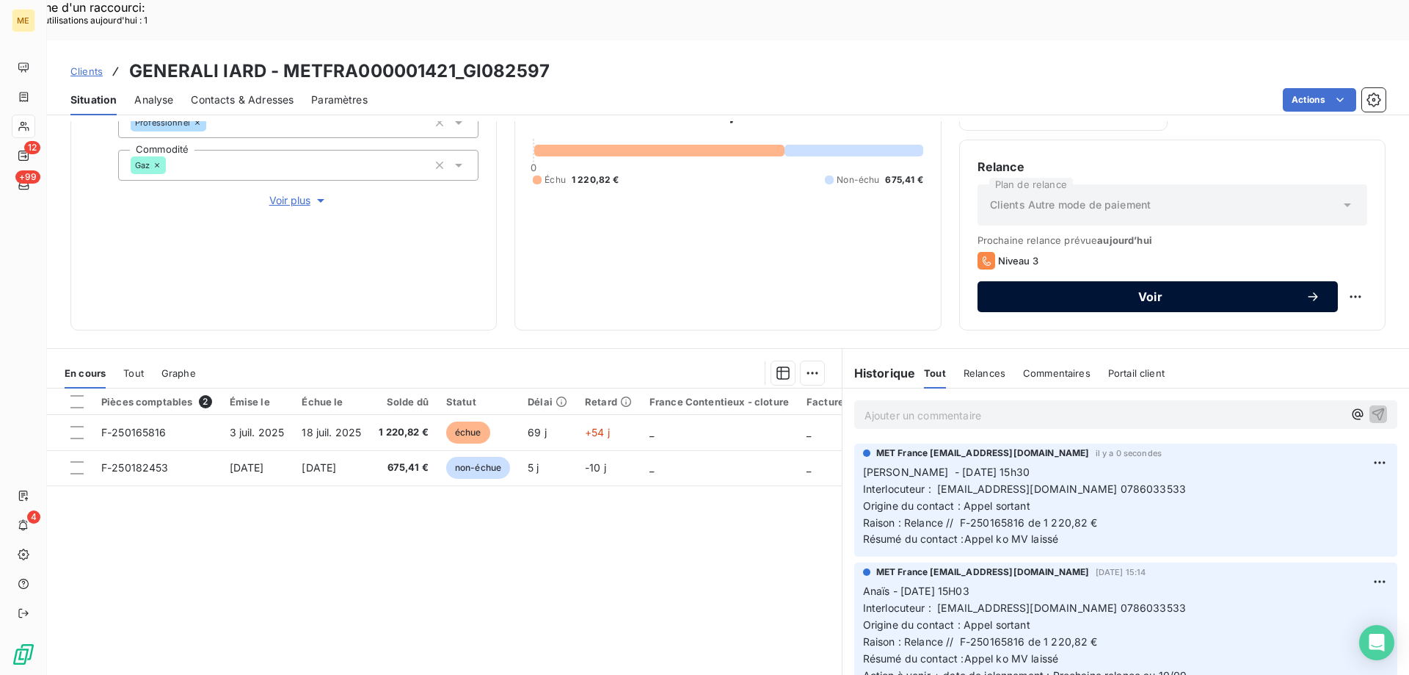
click at [1120, 291] on span "Voir" at bounding box center [1150, 297] width 310 height 12
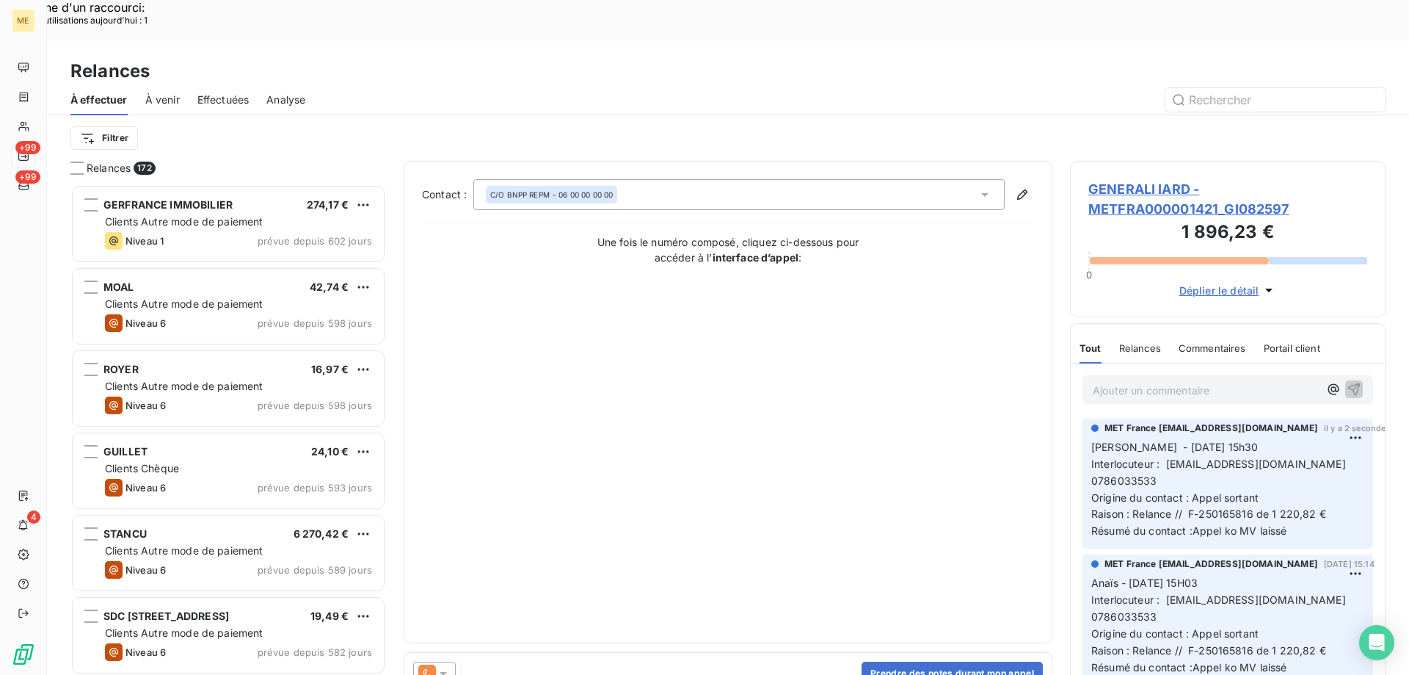
scroll to position [520, 305]
click at [444, 666] on icon at bounding box center [443, 673] width 15 height 15
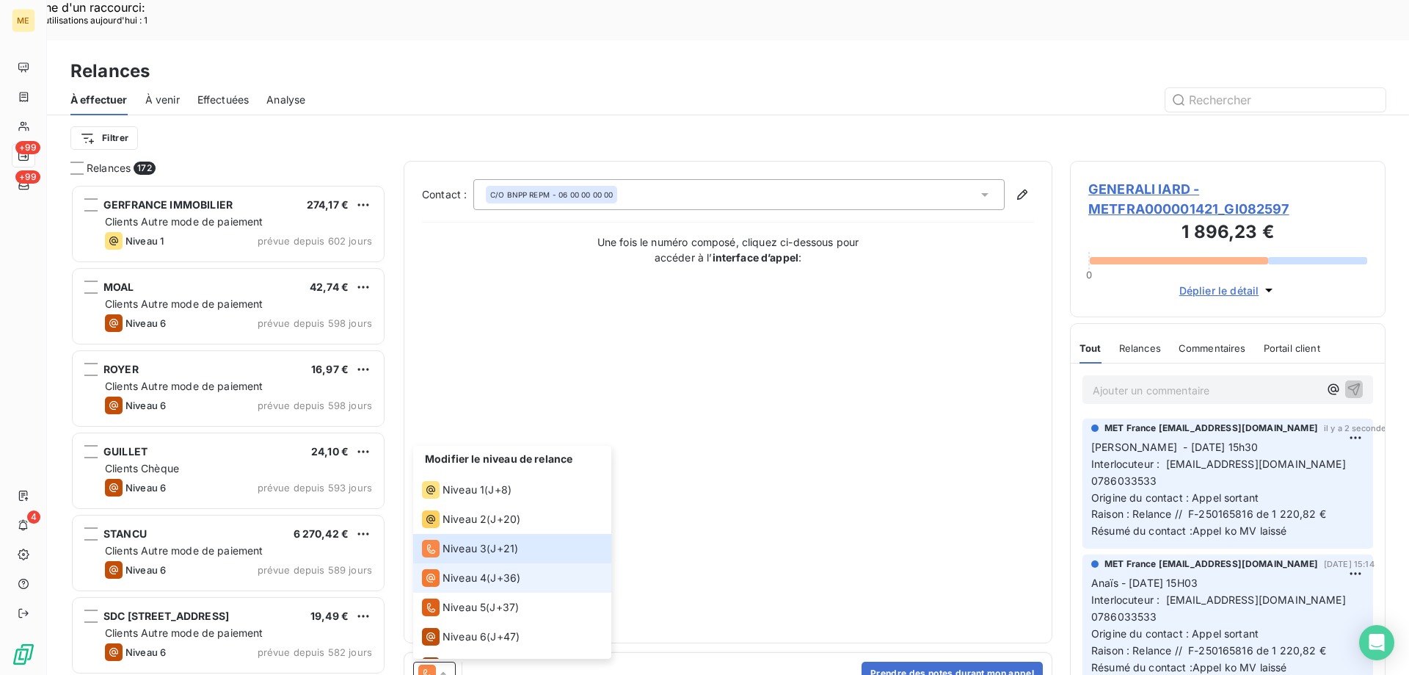
click at [451, 570] on span "Niveau 4" at bounding box center [465, 577] width 44 height 15
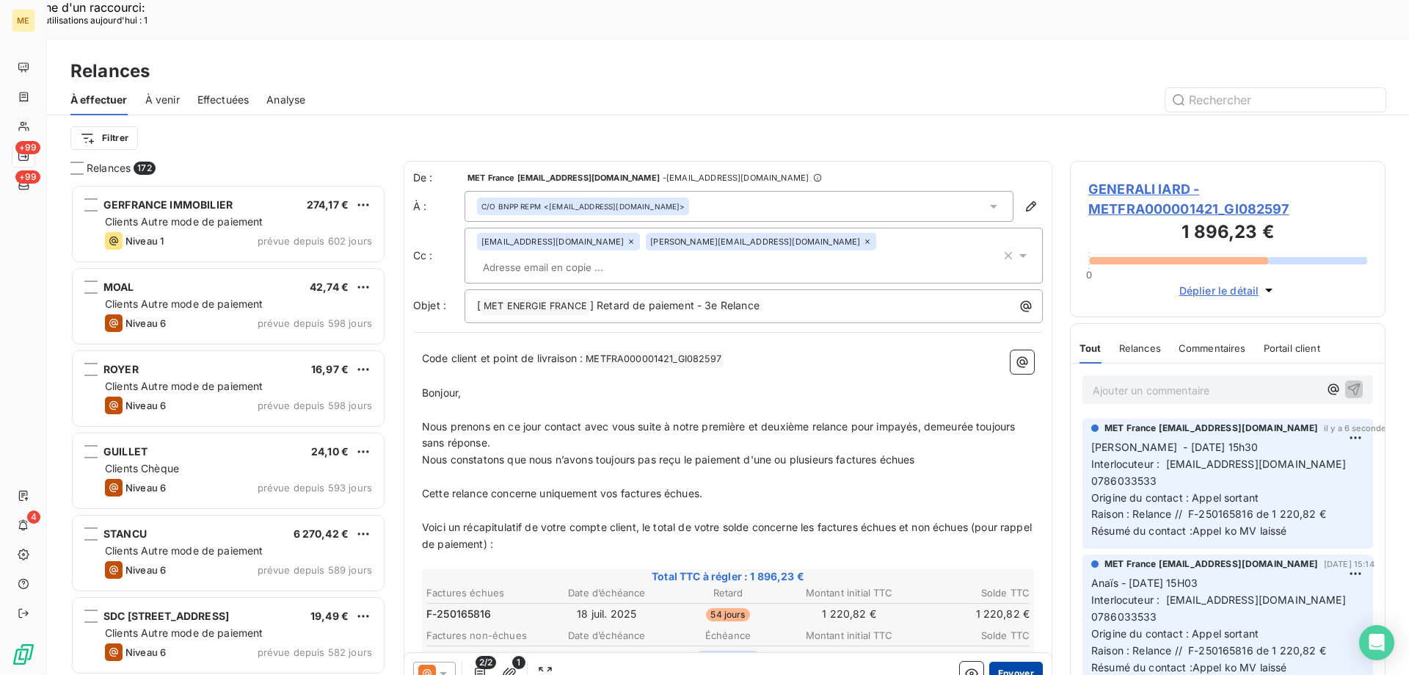
click at [1000, 661] on button "Envoyer" at bounding box center [1016, 672] width 54 height 23
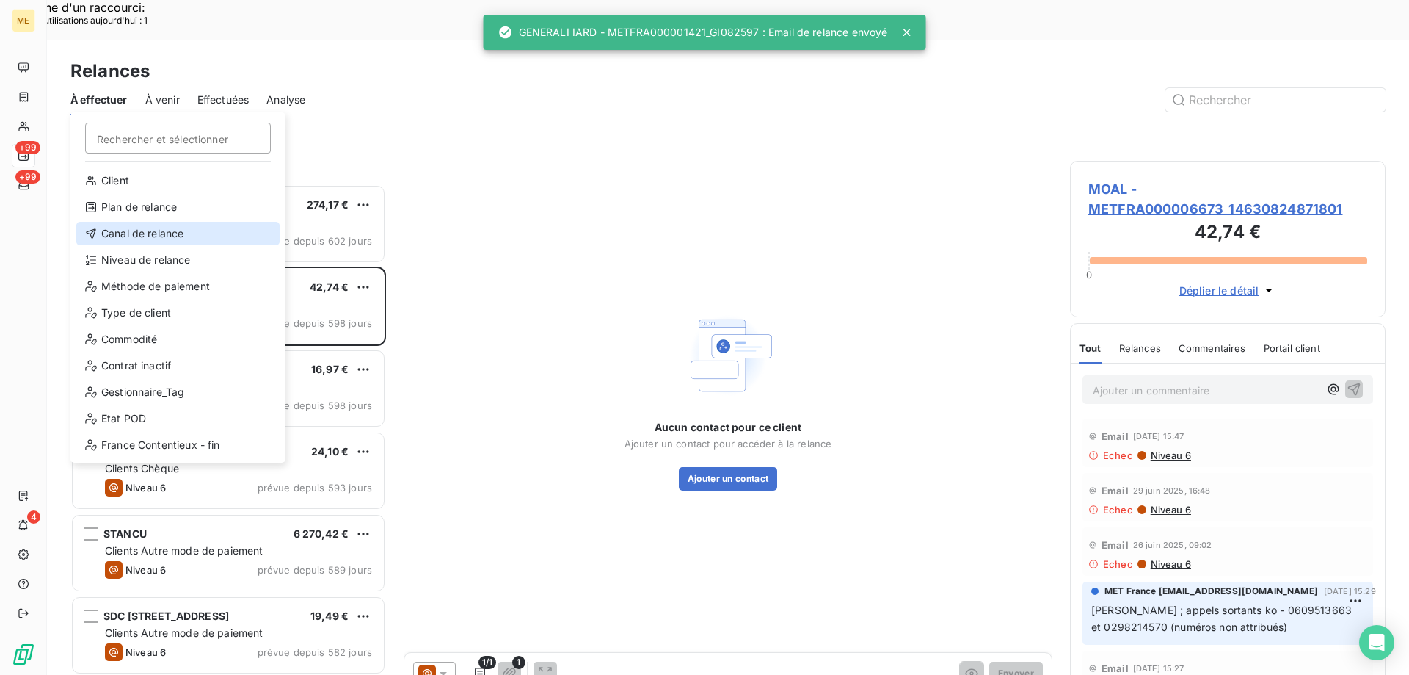
click at [153, 230] on div "Canal de relance" at bounding box center [177, 233] width 203 height 23
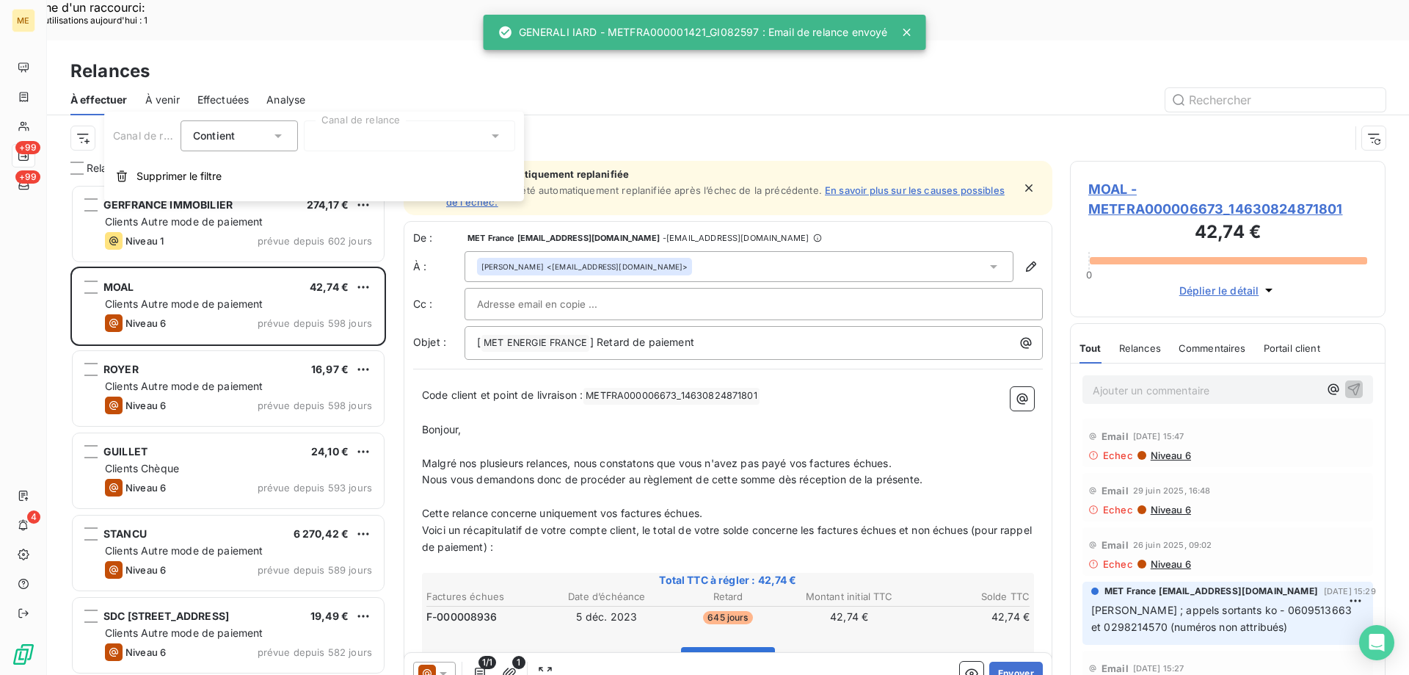
click at [359, 136] on div at bounding box center [409, 135] width 211 height 31
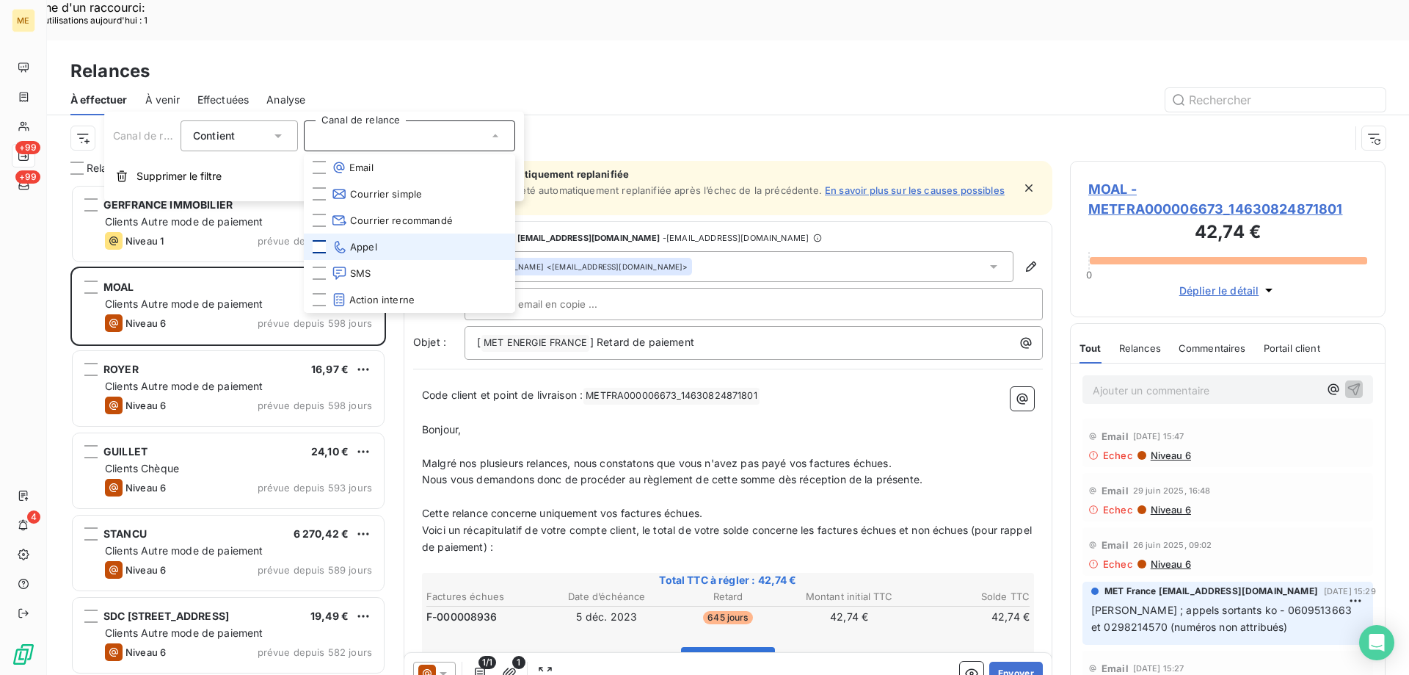
click at [316, 248] on div at bounding box center [319, 246] width 13 height 13
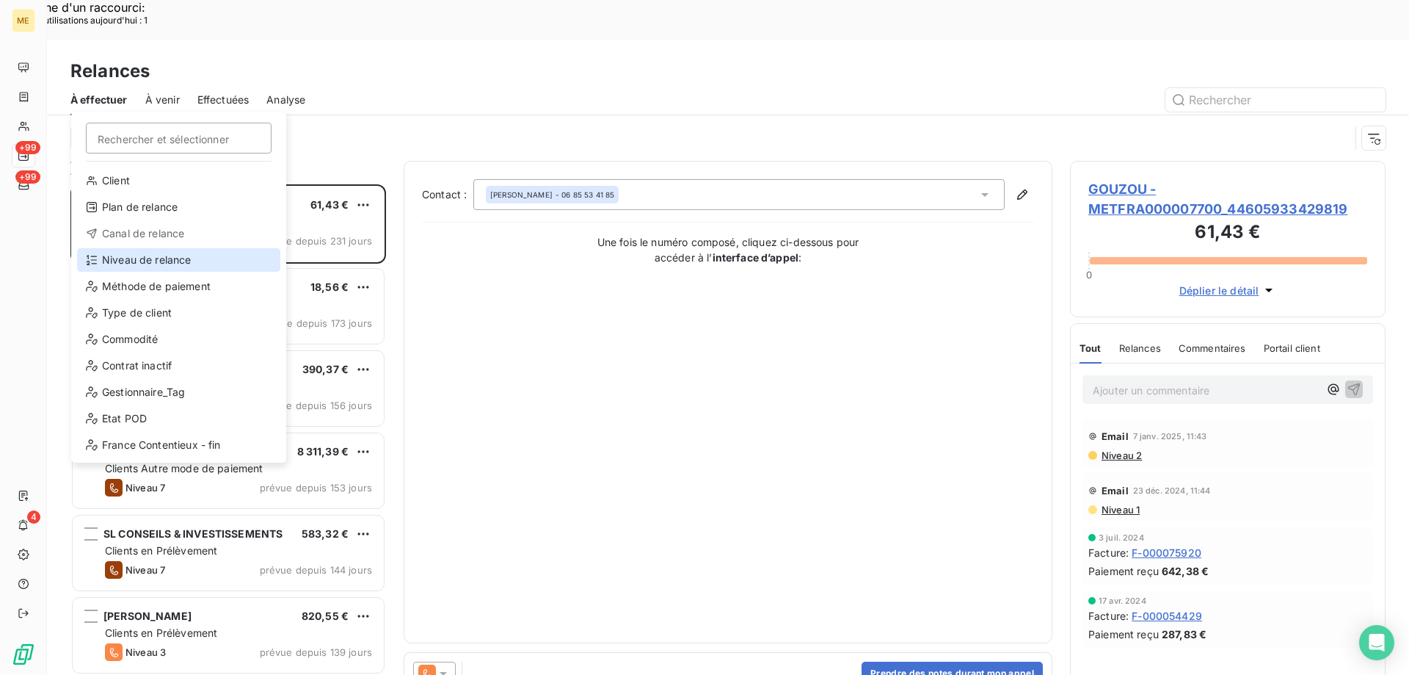
click at [112, 255] on div "Niveau de relance" at bounding box center [178, 259] width 203 height 23
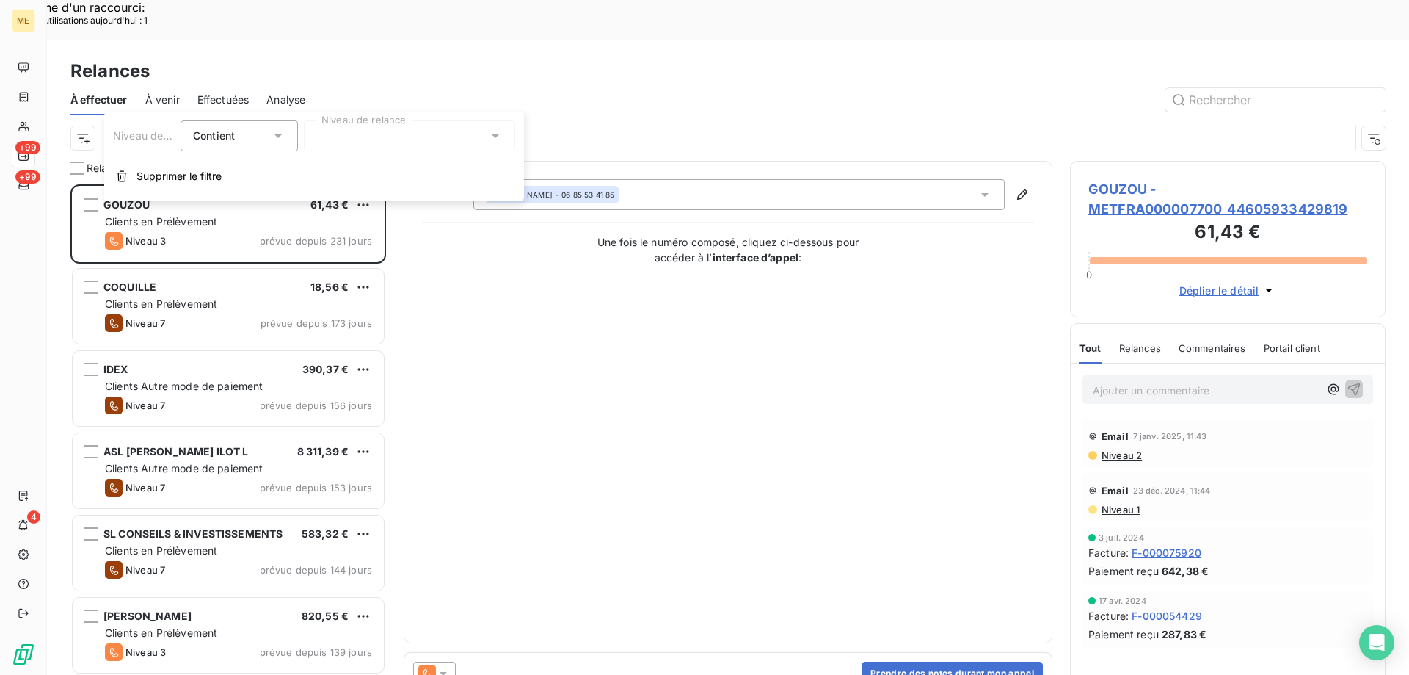
click at [398, 139] on div at bounding box center [409, 135] width 211 height 31
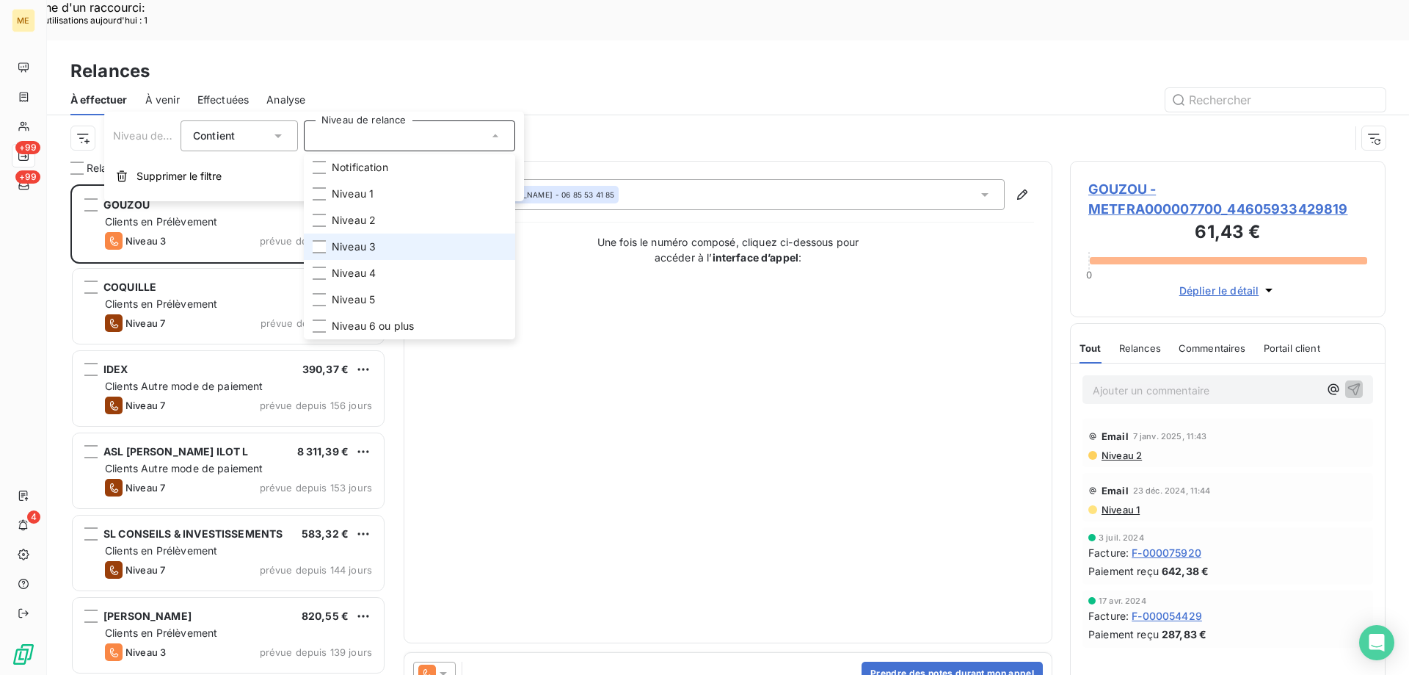
click at [368, 243] on span "Niveau 3" at bounding box center [354, 246] width 44 height 15
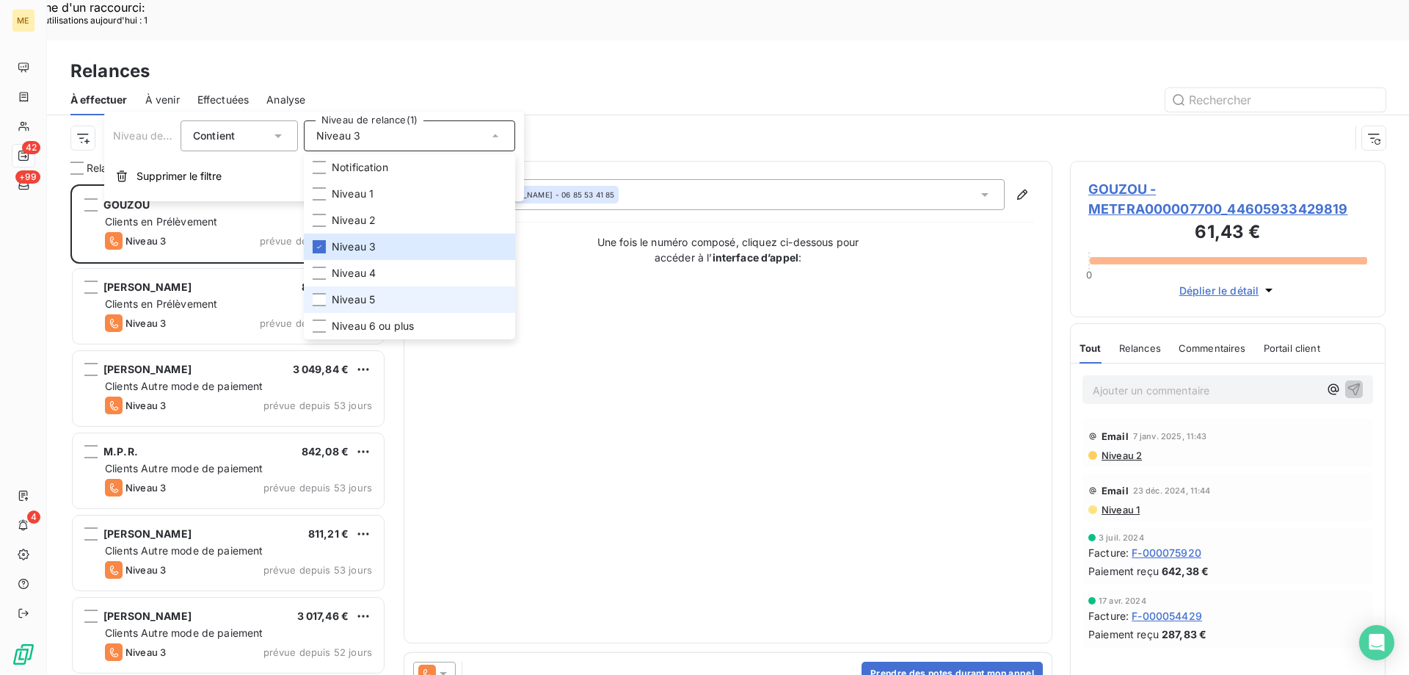
click at [362, 292] on span "Niveau 5" at bounding box center [353, 299] width 43 height 15
click at [349, 324] on span "Niveau 6 ou plus" at bounding box center [373, 326] width 82 height 15
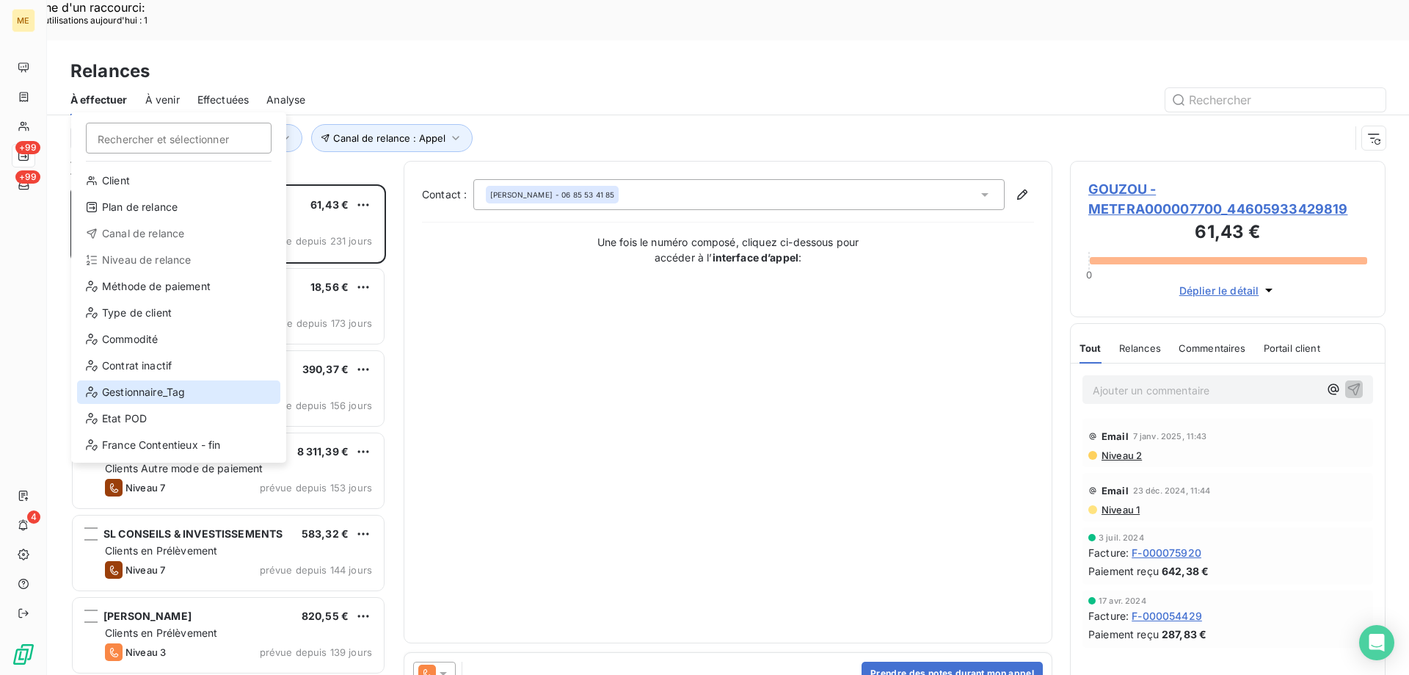
click at [123, 385] on div "Gestionnaire_Tag" at bounding box center [178, 391] width 203 height 23
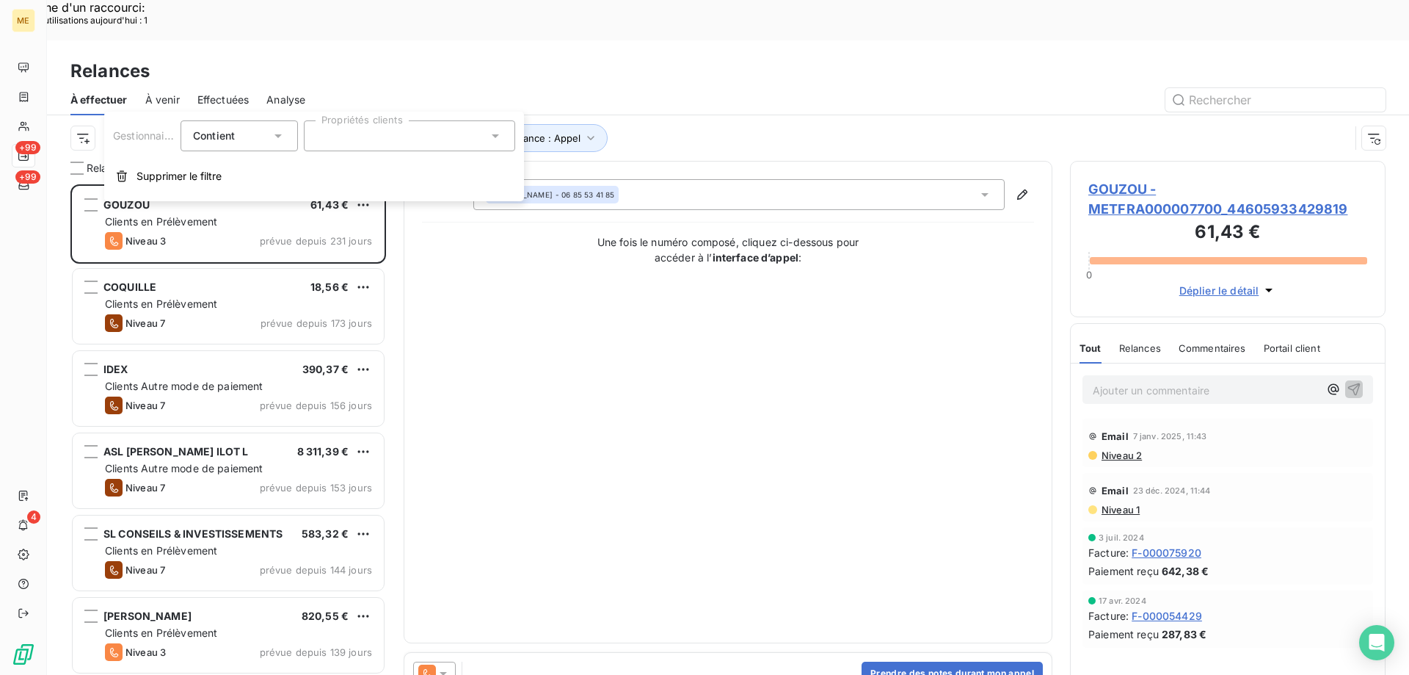
click at [447, 139] on div at bounding box center [409, 135] width 211 height 31
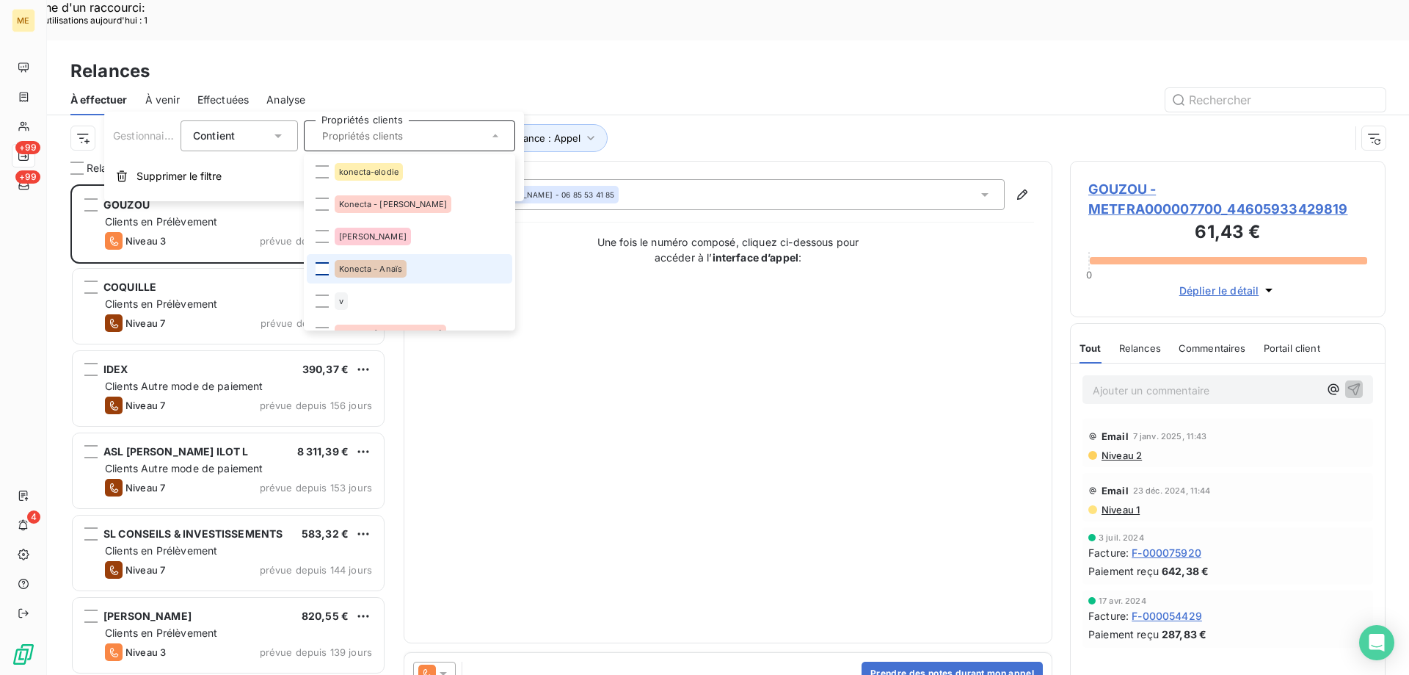
click at [321, 268] on div at bounding box center [322, 268] width 13 height 13
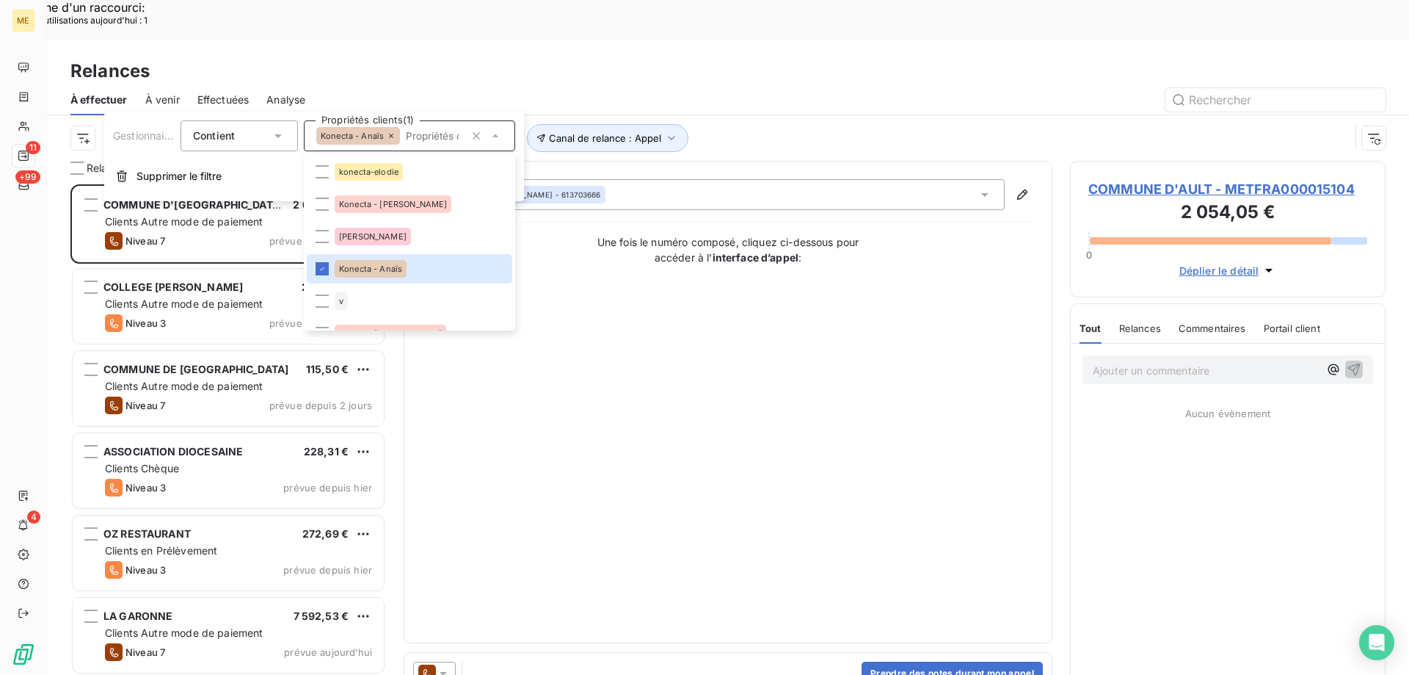
click at [702, 404] on div "Contact : [PERSON_NAME] - 613703666 Une fois le numéro composé, cliquez ci-dess…" at bounding box center [728, 402] width 612 height 446
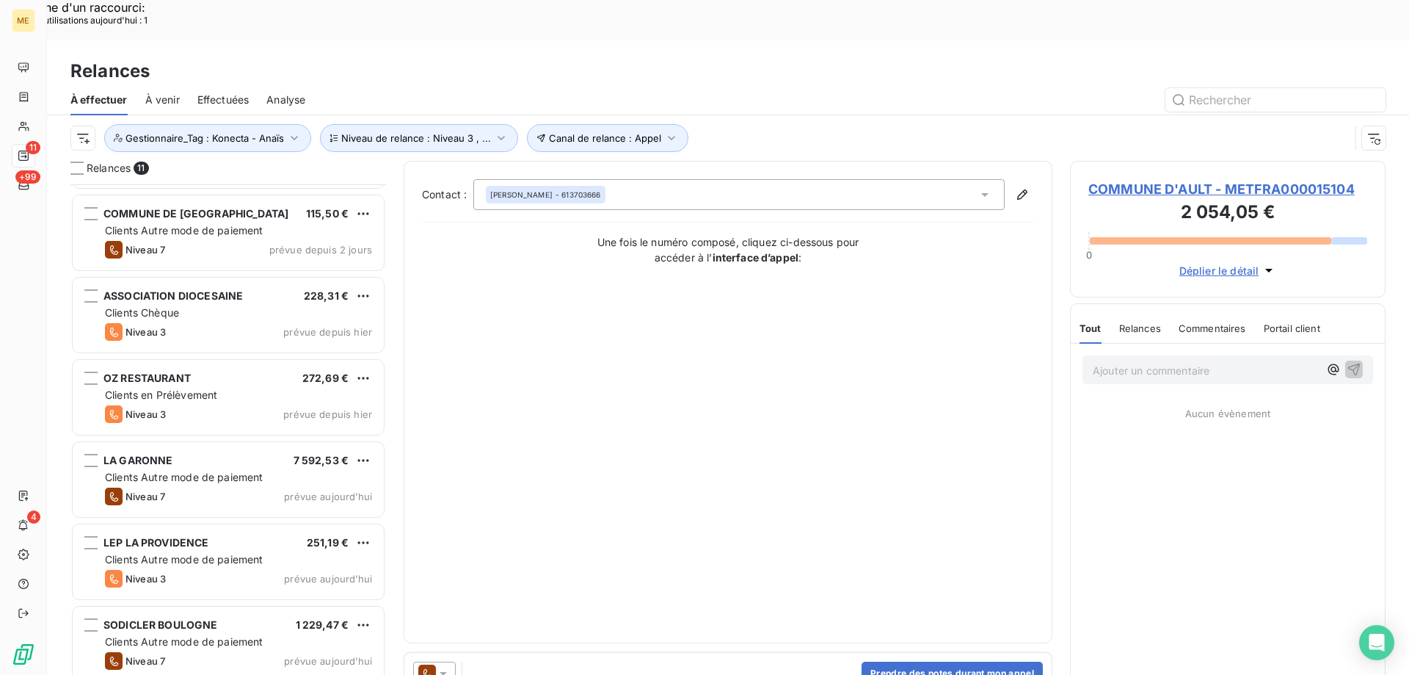
scroll to position [221, 0]
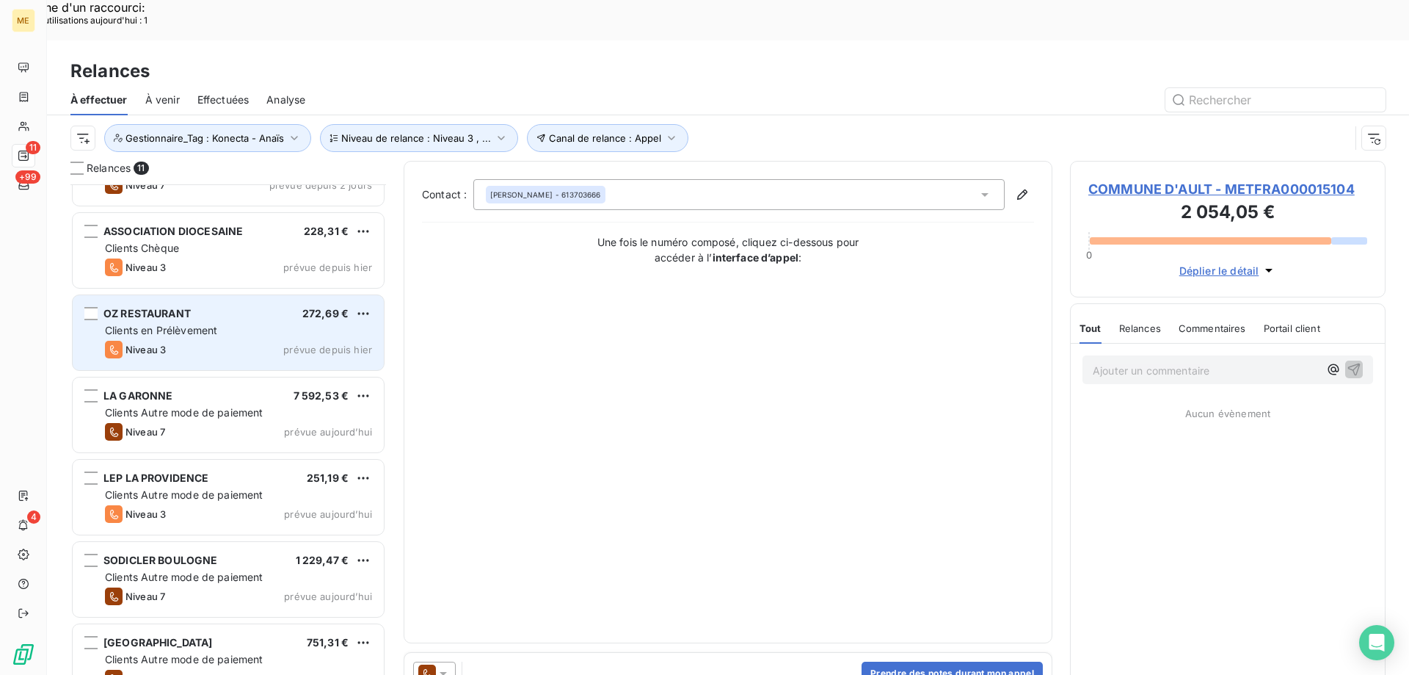
click at [195, 341] on div "Niveau 3 prévue depuis hier" at bounding box center [238, 350] width 267 height 18
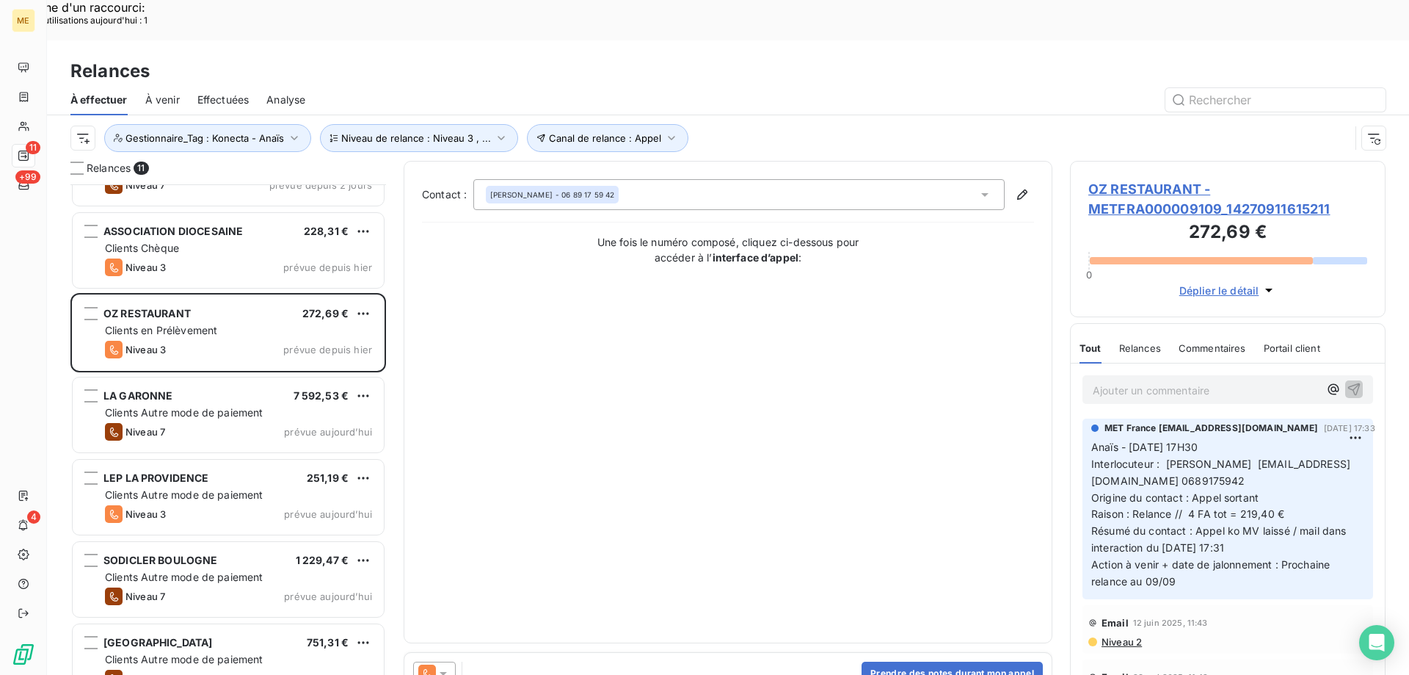
click at [1166, 179] on span "OZ RESTAURANT - METFRA000009109_14270911615211" at bounding box center [1228, 199] width 279 height 40
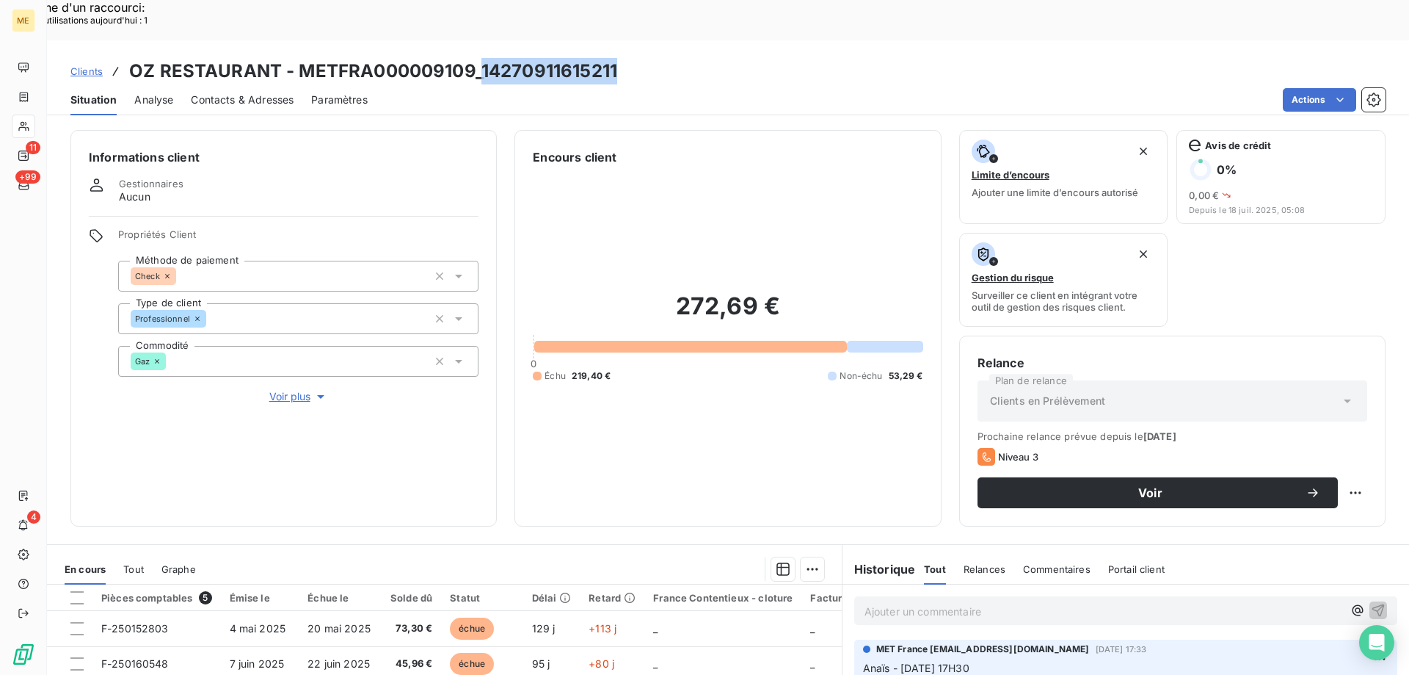
drag, startPoint x: 482, startPoint y: 29, endPoint x: 619, endPoint y: 27, distance: 137.3
click at [619, 58] on div "Clients OZ RESTAURANT - METFRA000009109_14270911615211" at bounding box center [728, 71] width 1362 height 26
copy h3 "14270911615211"
click at [420, 58] on h3 "OZ RESTAURANT - METFRA000009109_14270911615211" at bounding box center [373, 71] width 488 height 26
click at [272, 148] on h6 "Informations client" at bounding box center [284, 157] width 390 height 18
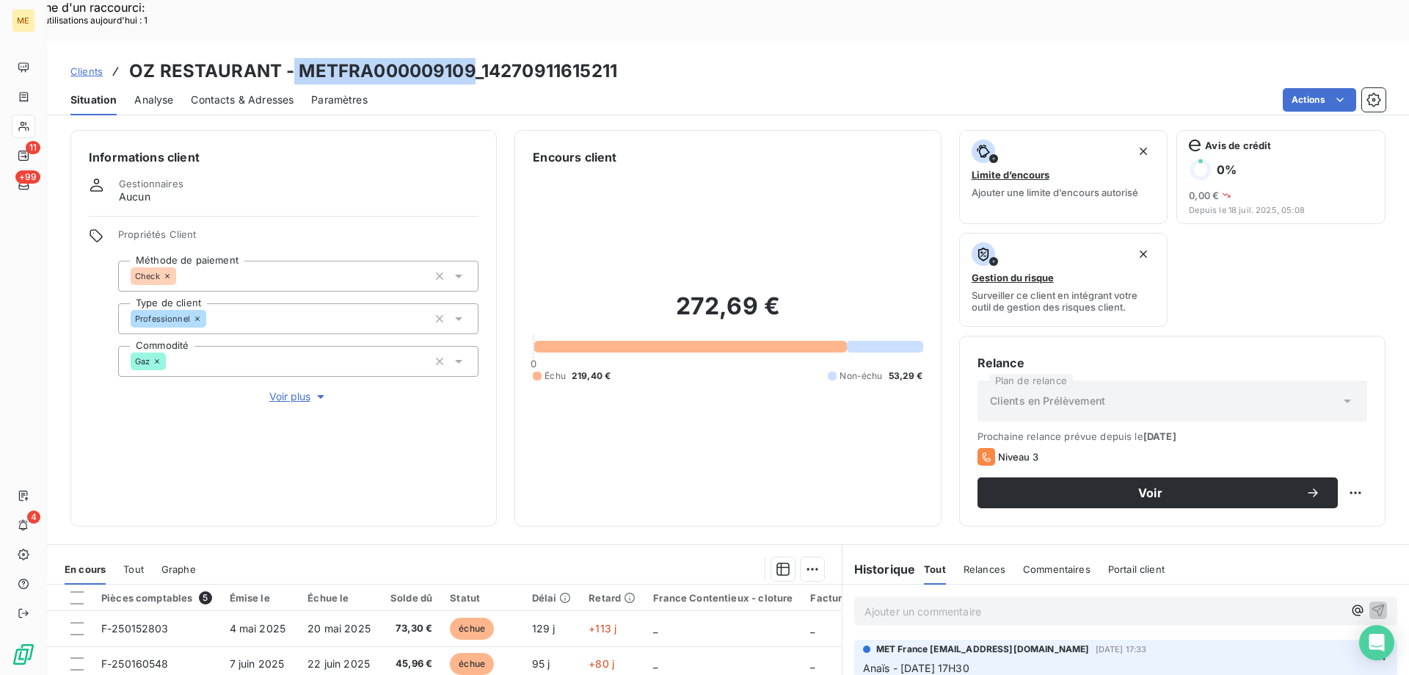
drag, startPoint x: 294, startPoint y: 30, endPoint x: 473, endPoint y: 32, distance: 179.8
click at [473, 58] on h3 "OZ RESTAURANT - METFRA000009109_14270911615211" at bounding box center [373, 71] width 488 height 26
copy h3 "METFRA000009109"
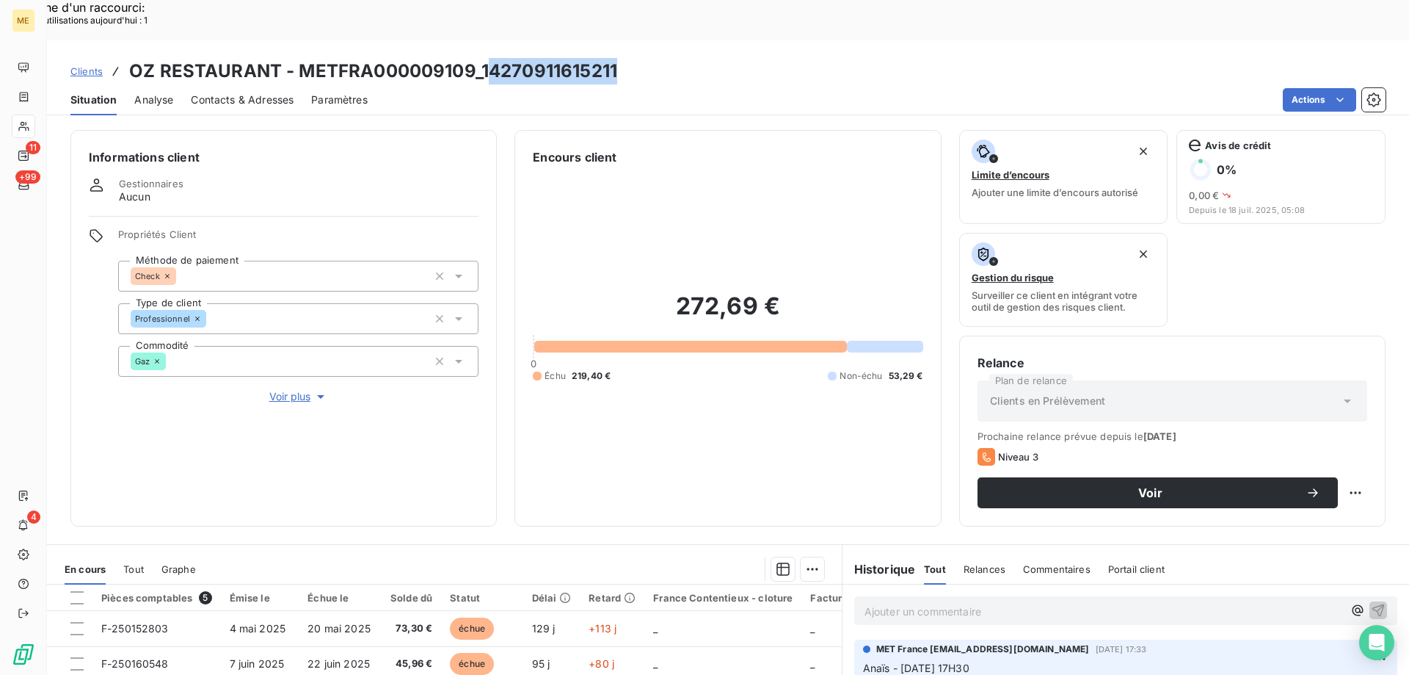
drag, startPoint x: 484, startPoint y: 29, endPoint x: 611, endPoint y: 29, distance: 127.7
click at [616, 58] on div "Clients OZ RESTAURANT - METFRA000009109_14270911615211" at bounding box center [728, 71] width 1362 height 26
drag, startPoint x: 478, startPoint y: 29, endPoint x: 671, endPoint y: 28, distance: 193.0
click at [671, 58] on div "Clients OZ RESTAURANT - METFRA000009109_14270911615211" at bounding box center [728, 71] width 1362 height 26
copy h3 "14270911615211"
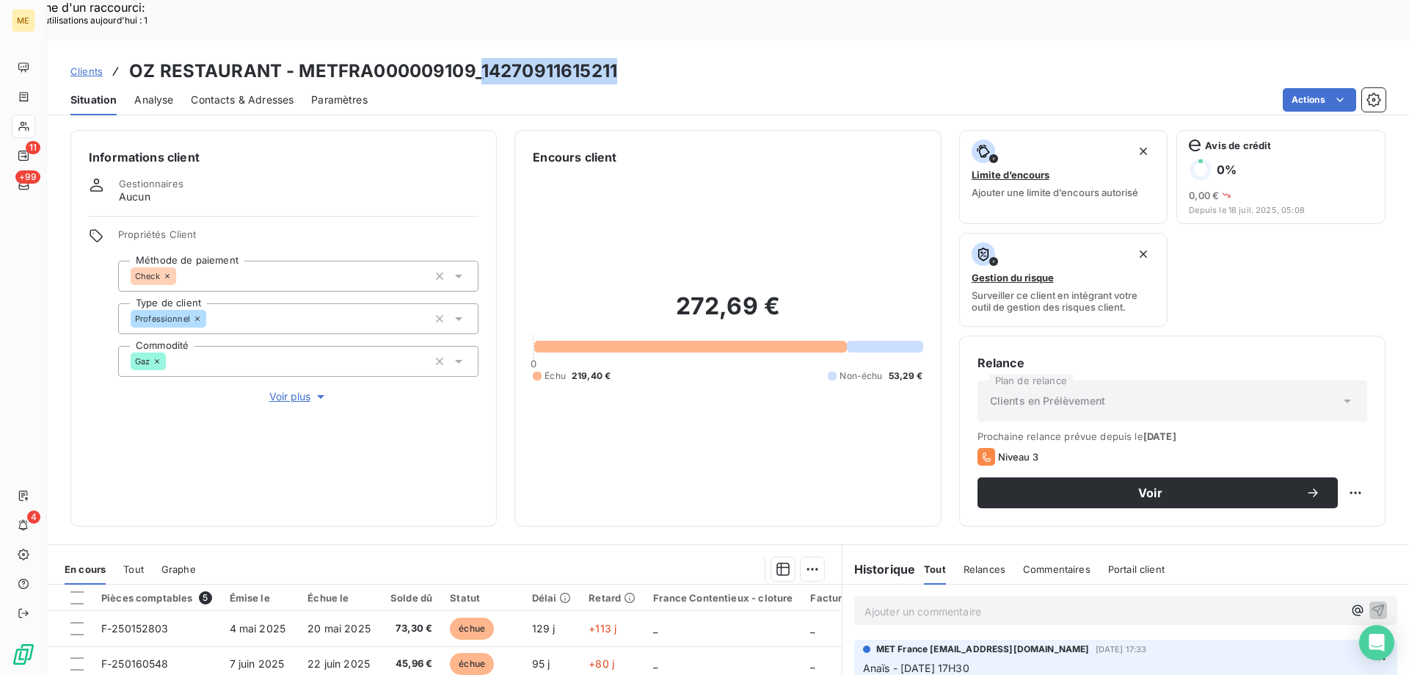
click at [558, 58] on h3 "OZ RESTAURANT - METFRA000009109_14270911615211" at bounding box center [373, 71] width 488 height 26
drag, startPoint x: 482, startPoint y: 24, endPoint x: 614, endPoint y: 21, distance: 132.9
click at [614, 58] on h3 "OZ RESTAURANT - METFRA000009109_14270911615211" at bounding box center [373, 71] width 488 height 26
copy h3 "14270911615211"
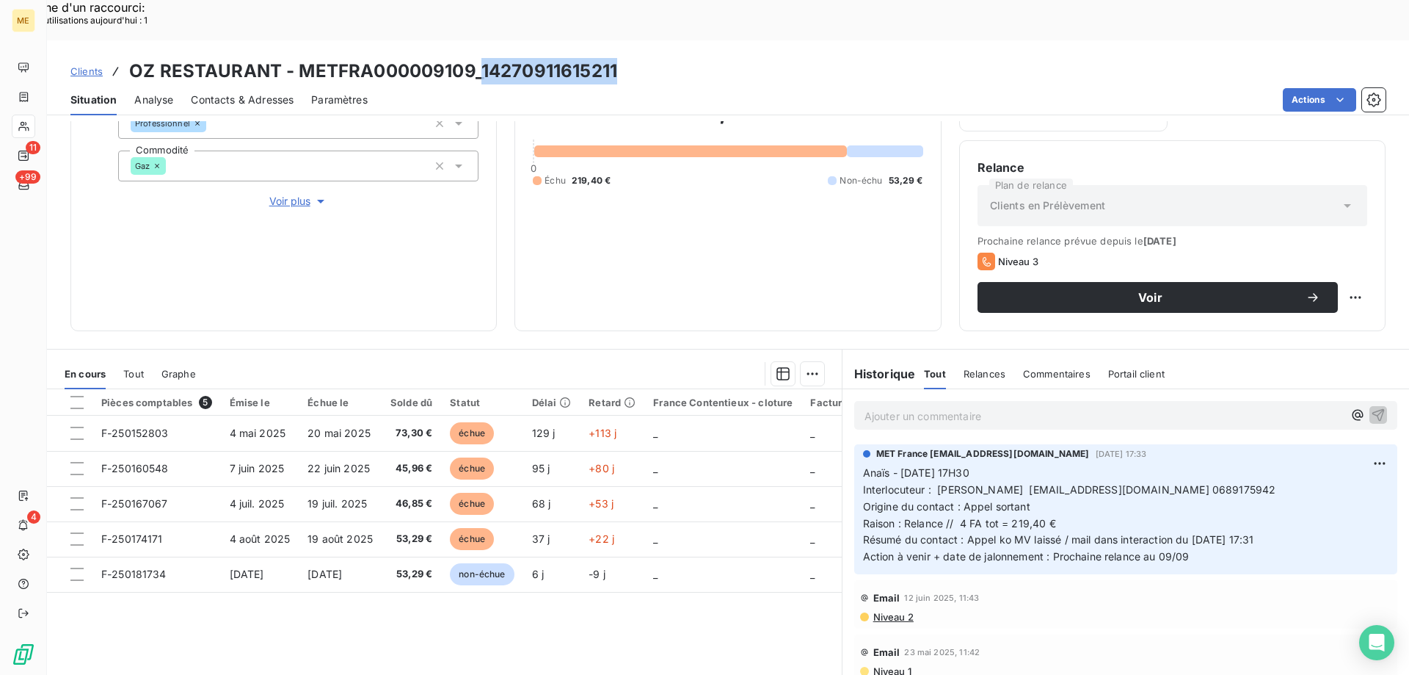
scroll to position [196, 0]
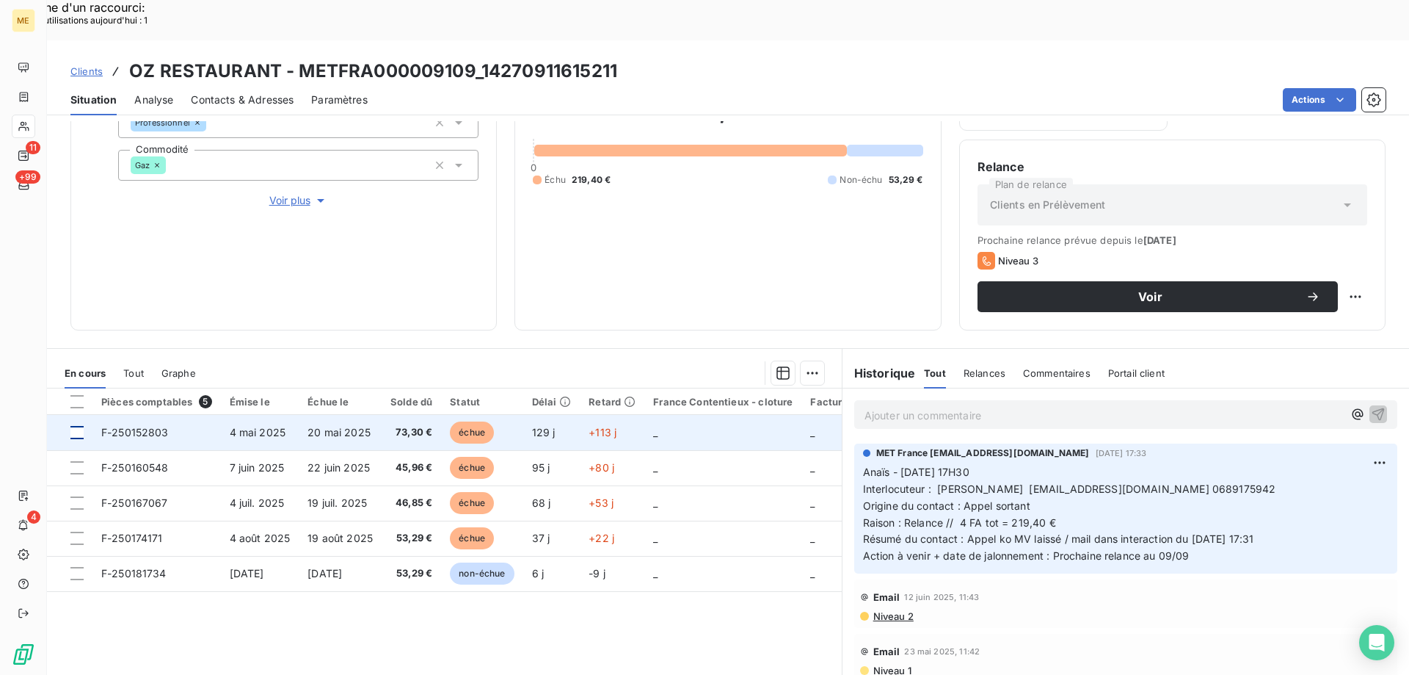
click at [71, 426] on div at bounding box center [76, 432] width 13 height 13
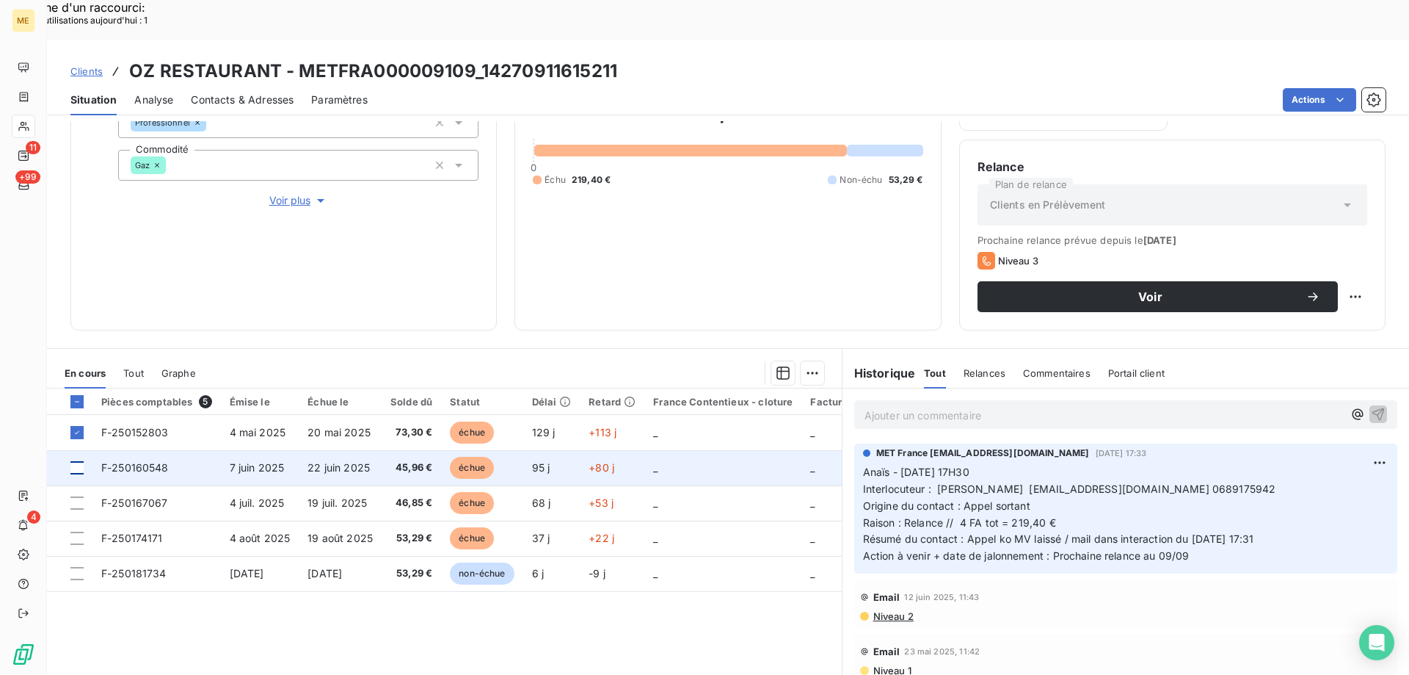
click at [79, 461] on div at bounding box center [76, 467] width 13 height 13
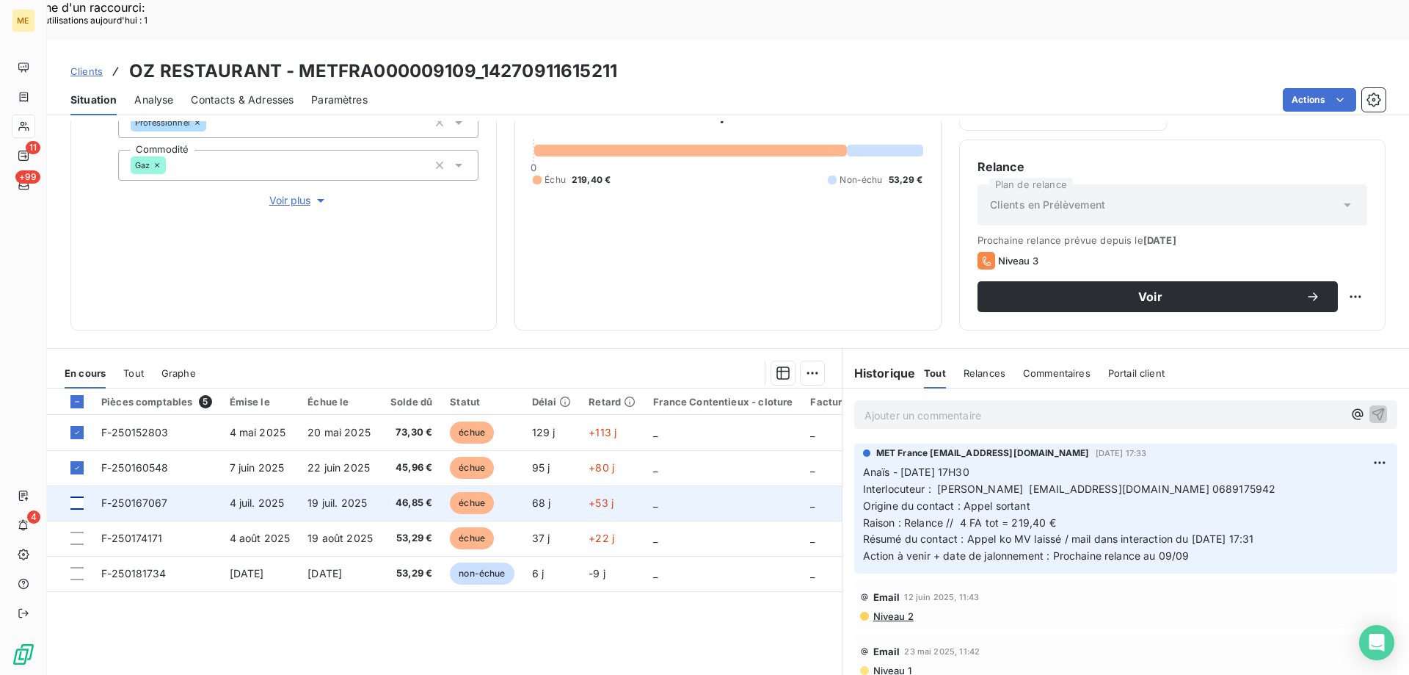
click at [79, 496] on div at bounding box center [76, 502] width 13 height 13
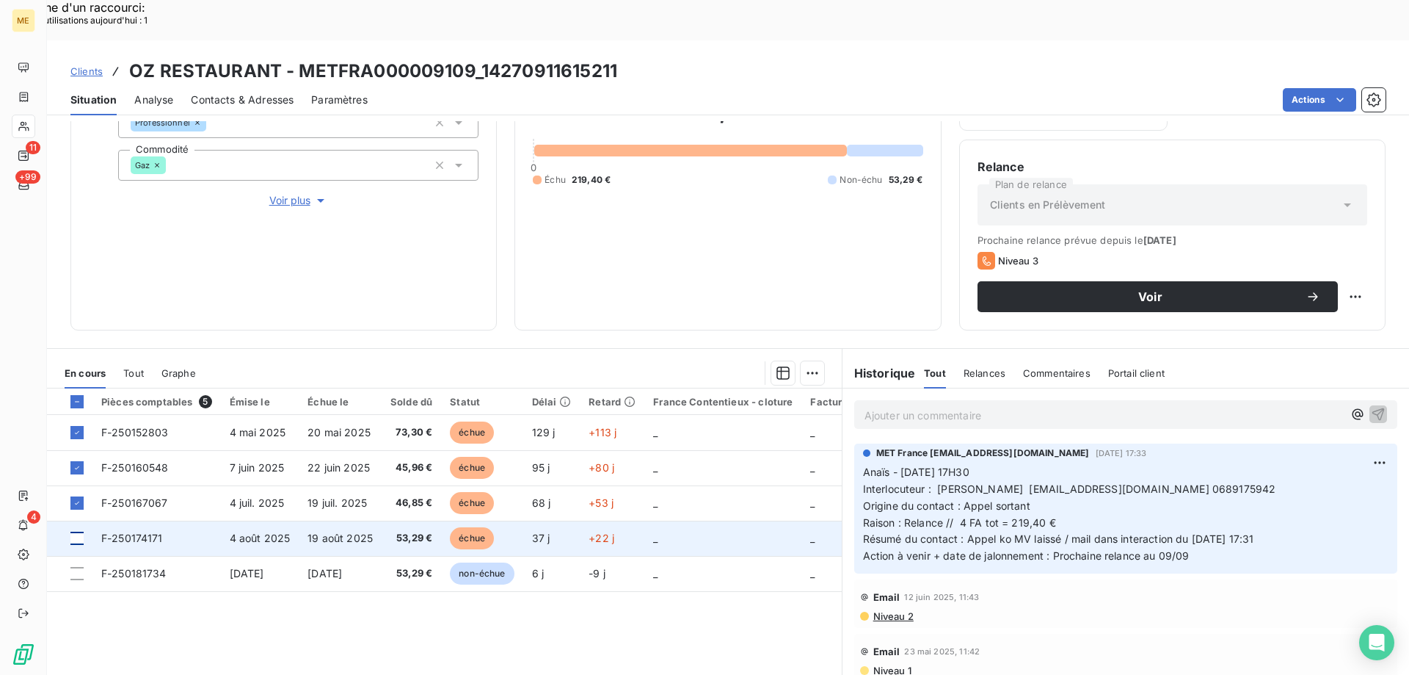
click at [73, 531] on div at bounding box center [76, 537] width 13 height 13
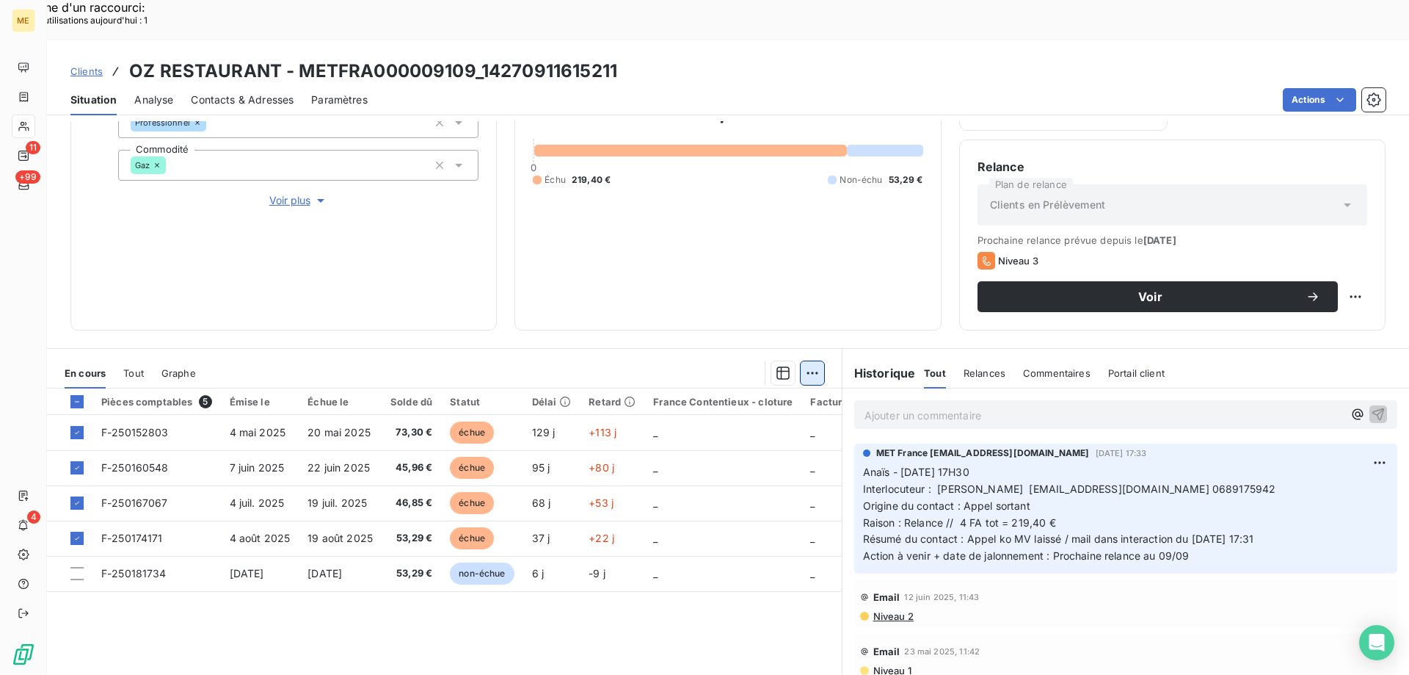
click at [617, 366] on div "Mettre en litige (4 factures)" at bounding box center [676, 364] width 266 height 23
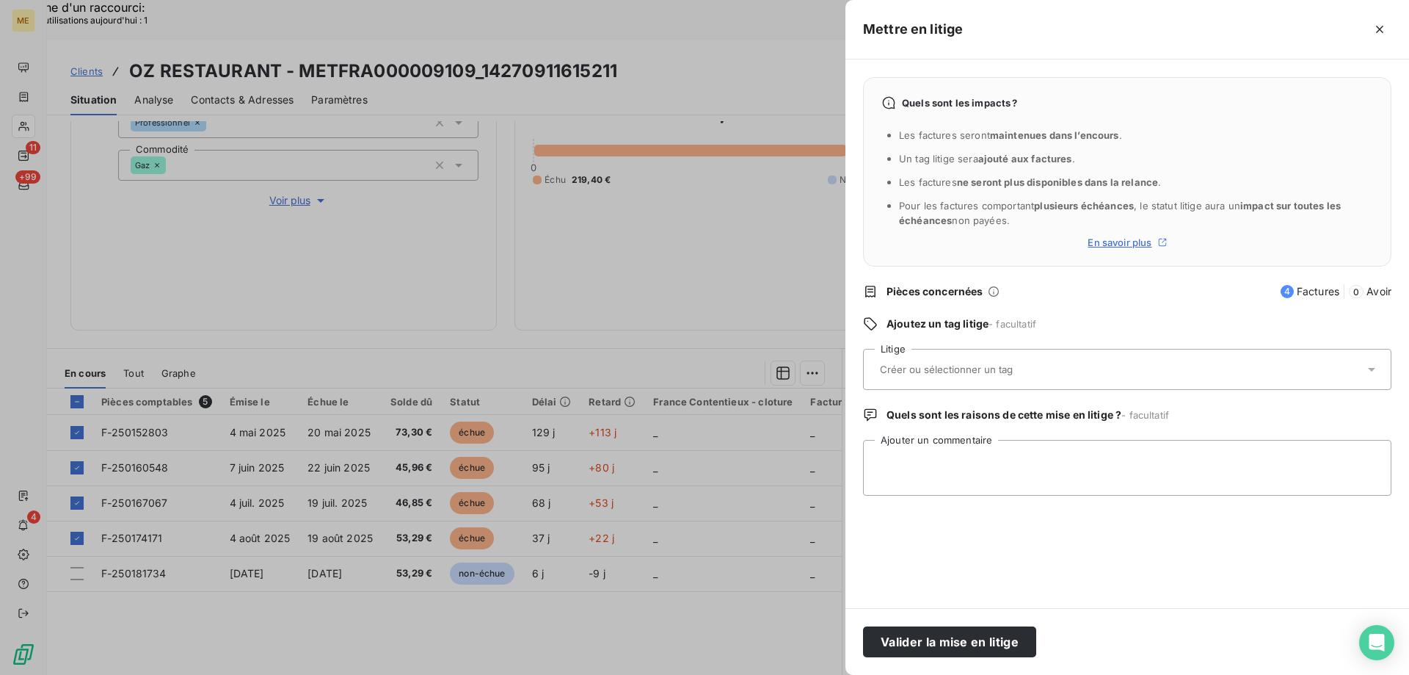
click at [893, 381] on div at bounding box center [1120, 369] width 489 height 31
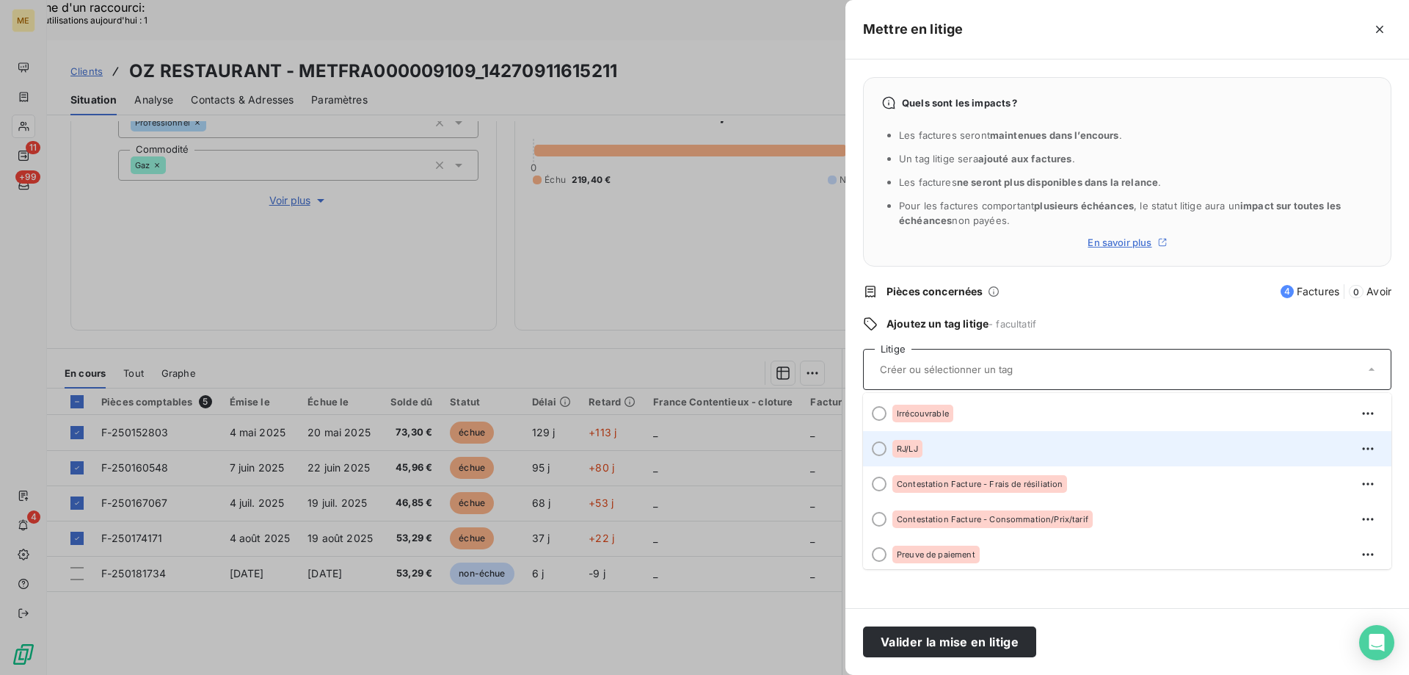
click at [887, 443] on li "RJ/LJ" at bounding box center [1127, 448] width 528 height 35
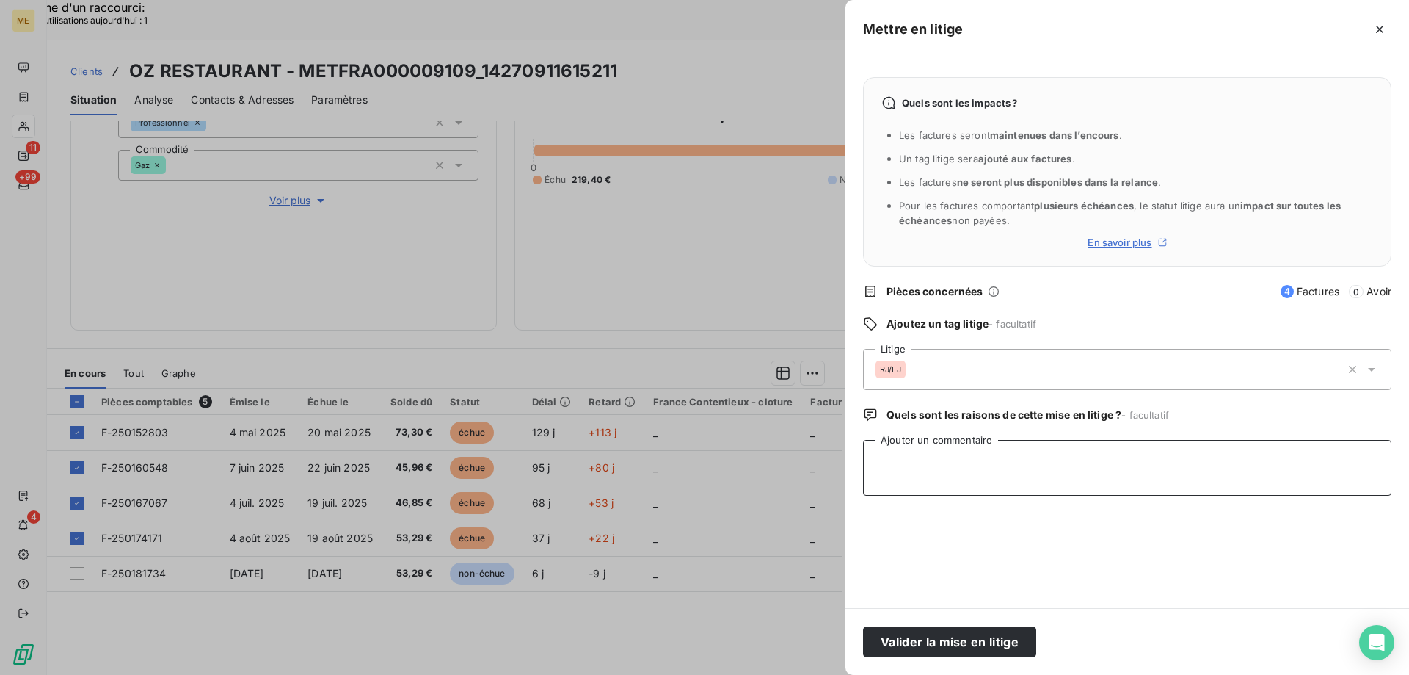
click at [901, 468] on textarea "Ajouter un commentaire" at bounding box center [1127, 468] width 528 height 56
type textarea "Sylvain // vu sur Bodacc dissolution de la société au 17/07/2025"
click at [928, 637] on button "Valider la mise en litige" at bounding box center [949, 641] width 173 height 31
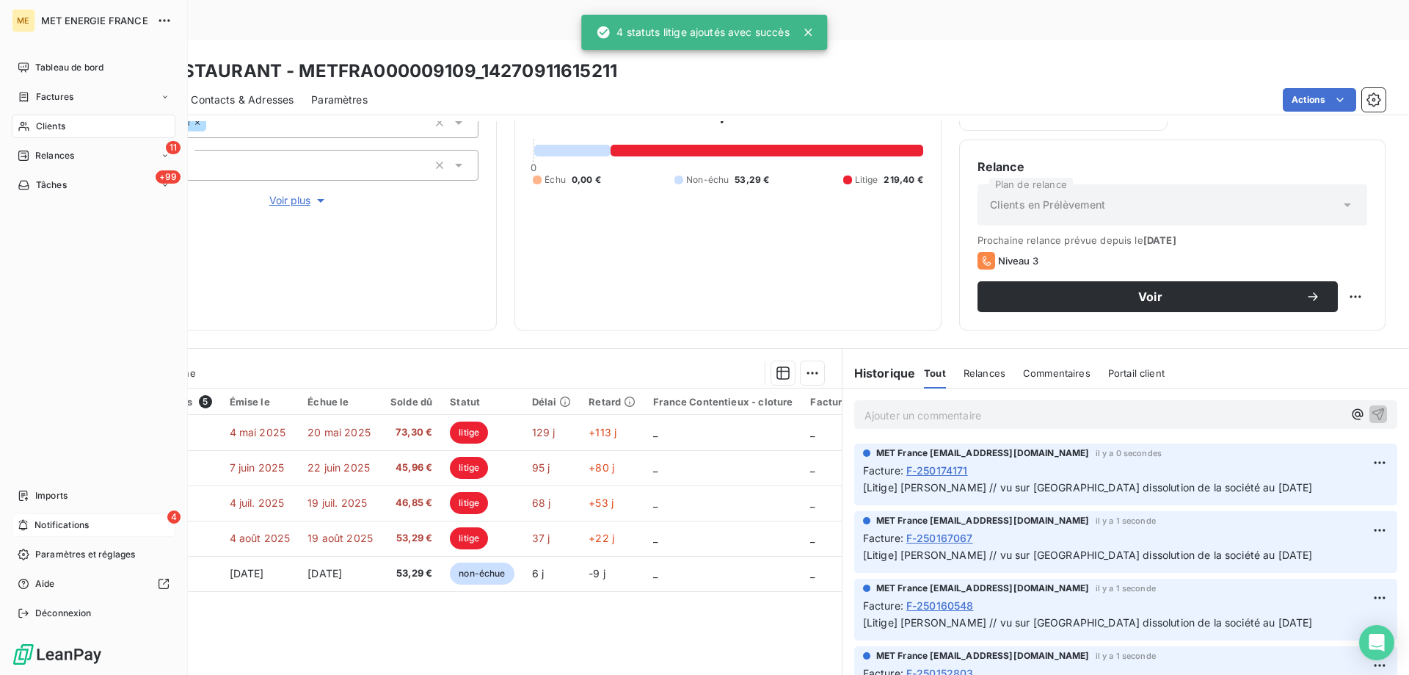
click at [58, 528] on span "Notifications" at bounding box center [61, 524] width 54 height 13
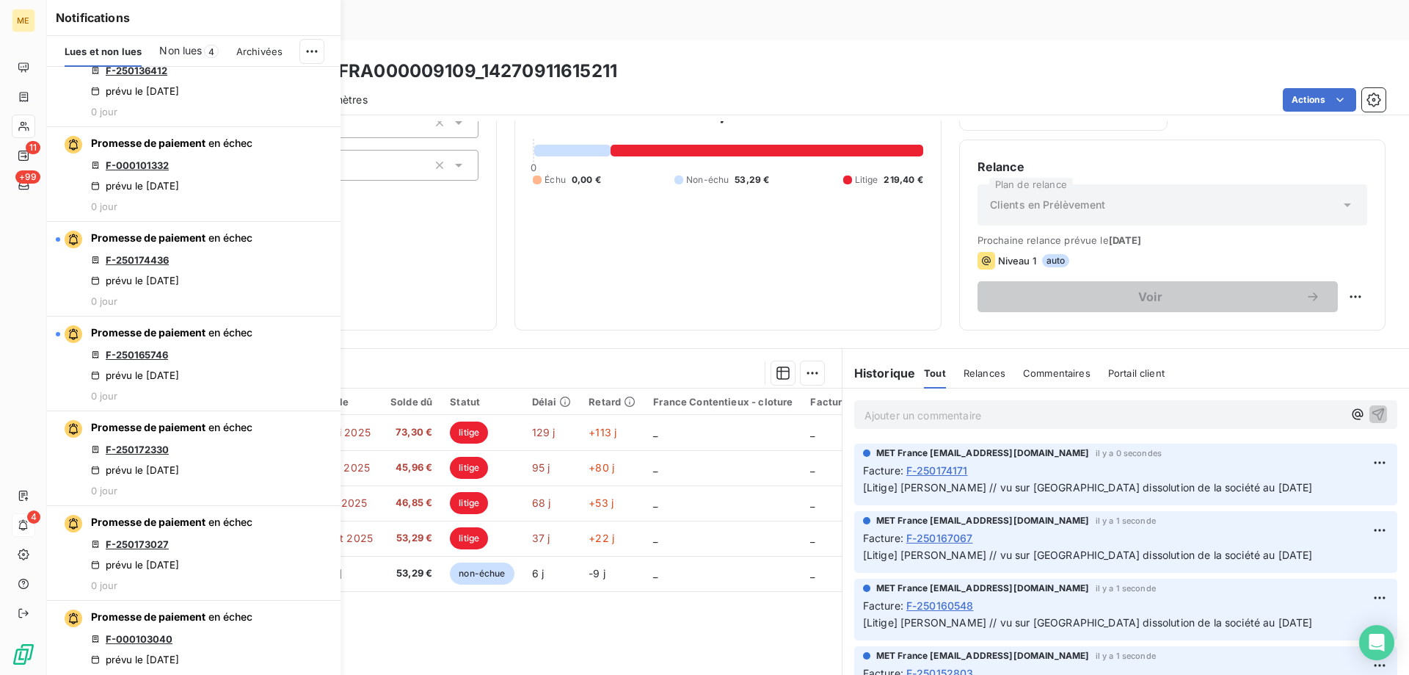
scroll to position [1101, 0]
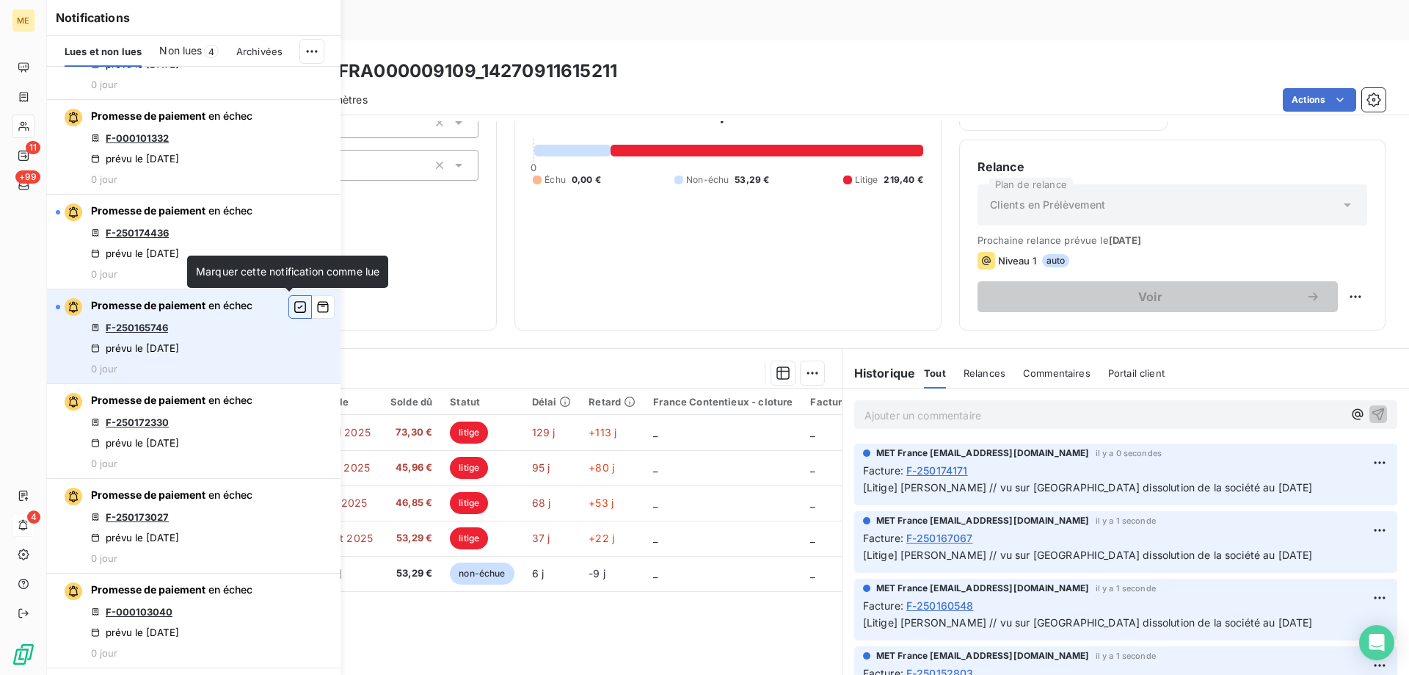
click at [294, 310] on icon "button" at bounding box center [300, 306] width 13 height 15
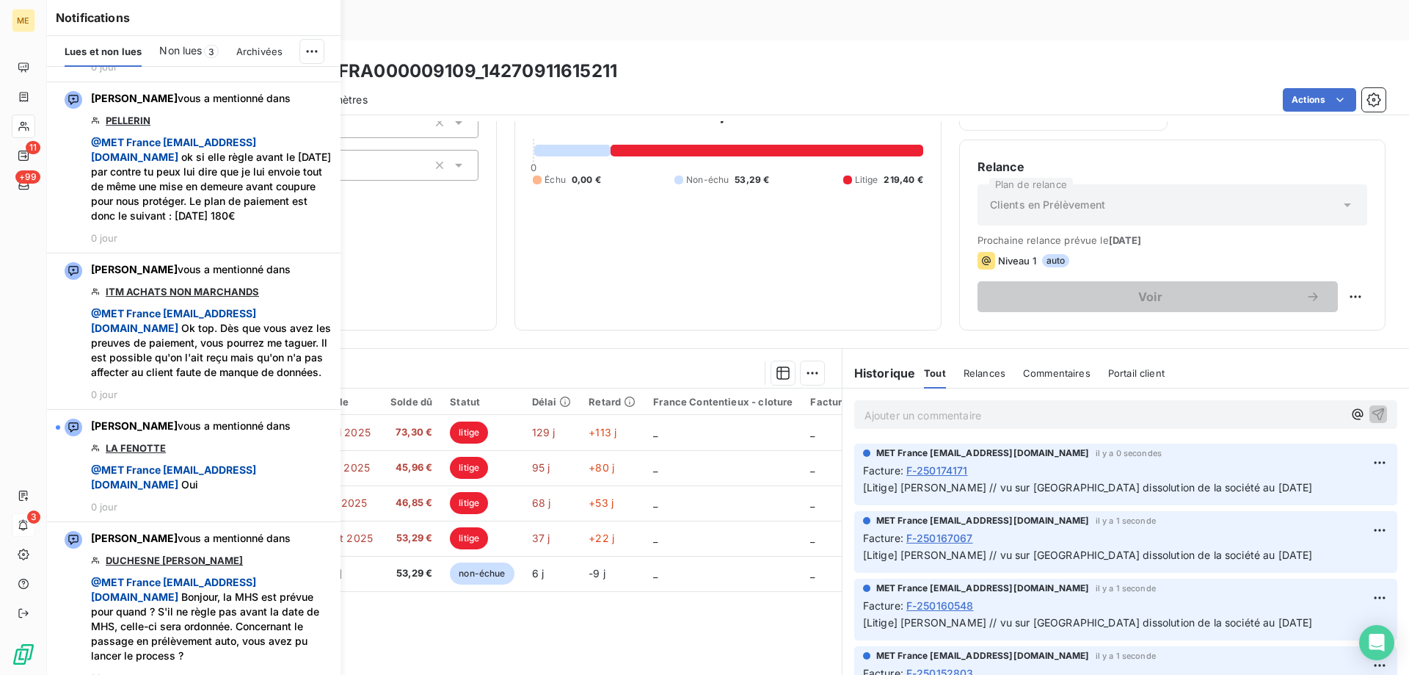
scroll to position [2789, 0]
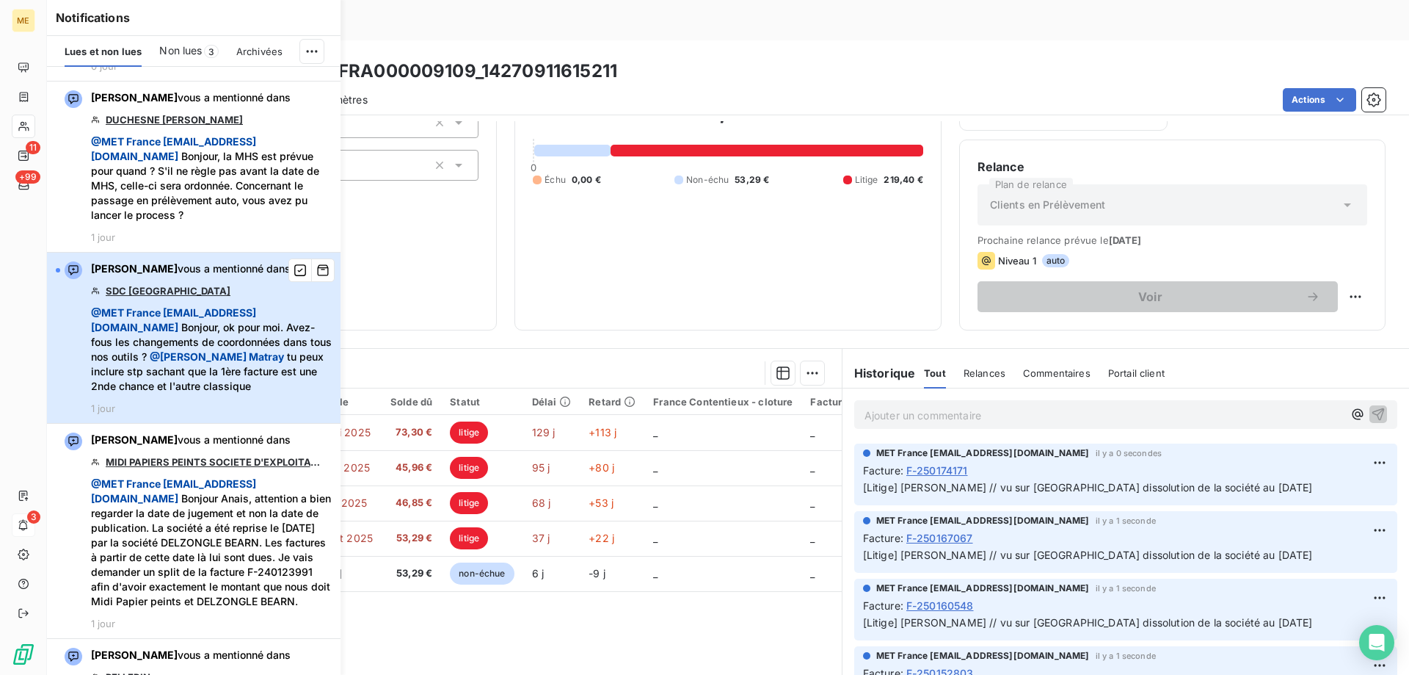
click at [206, 333] on span "@ MET France met-france@recouvrement.met.com" at bounding box center [173, 319] width 165 height 27
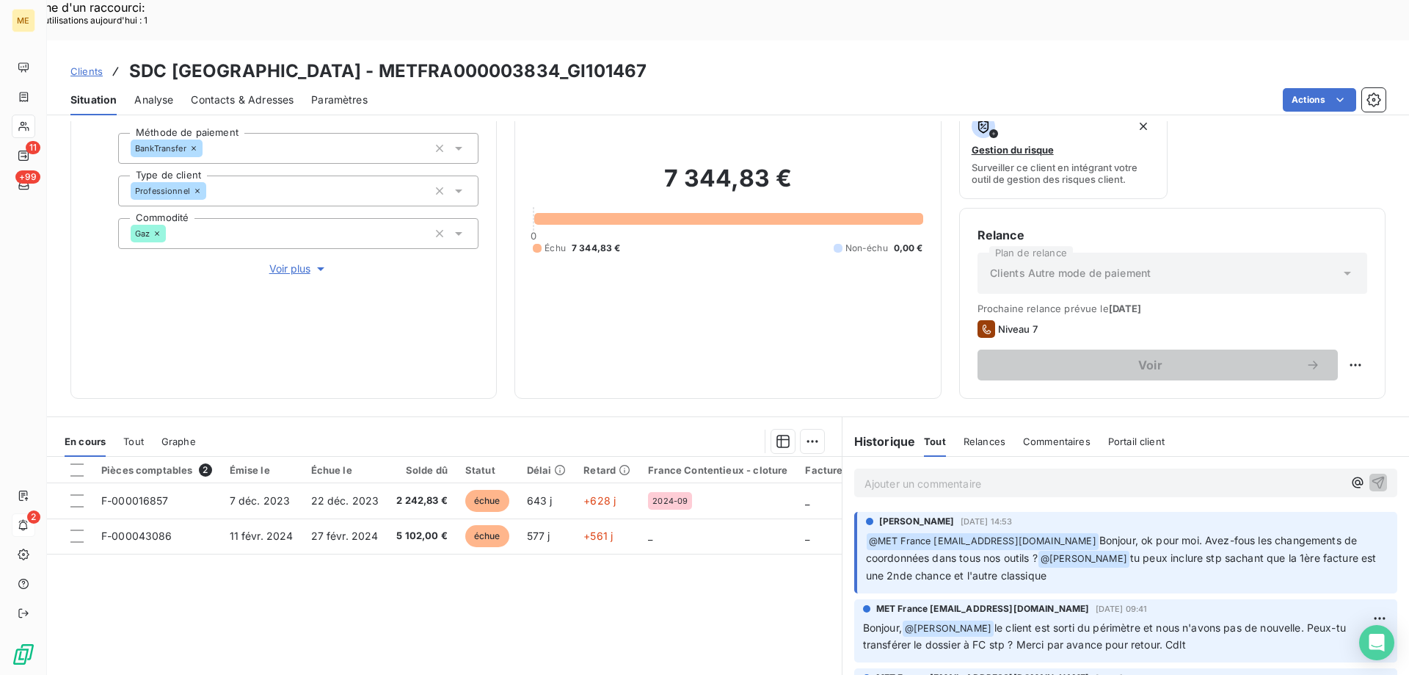
scroll to position [196, 0]
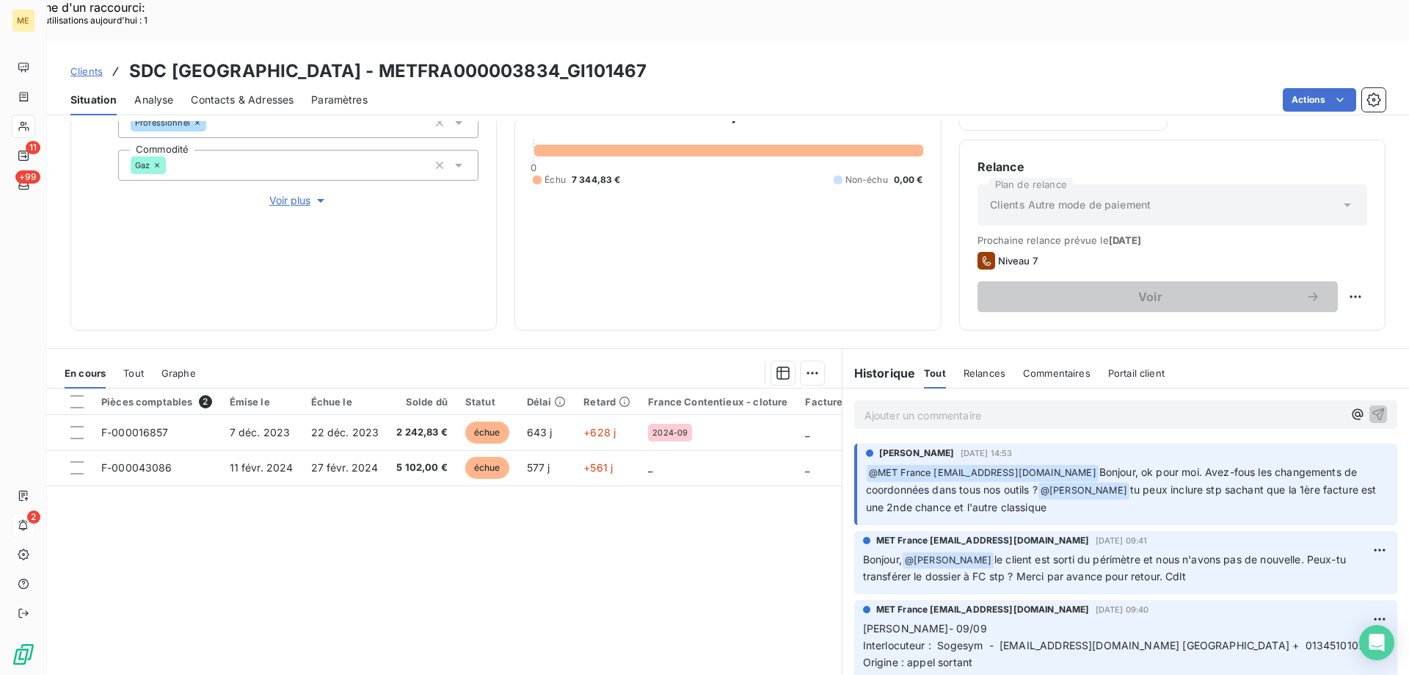
click at [119, 64] on icon at bounding box center [116, 71] width 15 height 15
drag, startPoint x: 131, startPoint y: 30, endPoint x: 712, endPoint y: 42, distance: 581.5
click at [712, 58] on div "Clients SDC RUE DE LA CROIX DE FER - METFRA000003834_GI101467" at bounding box center [728, 71] width 1362 height 26
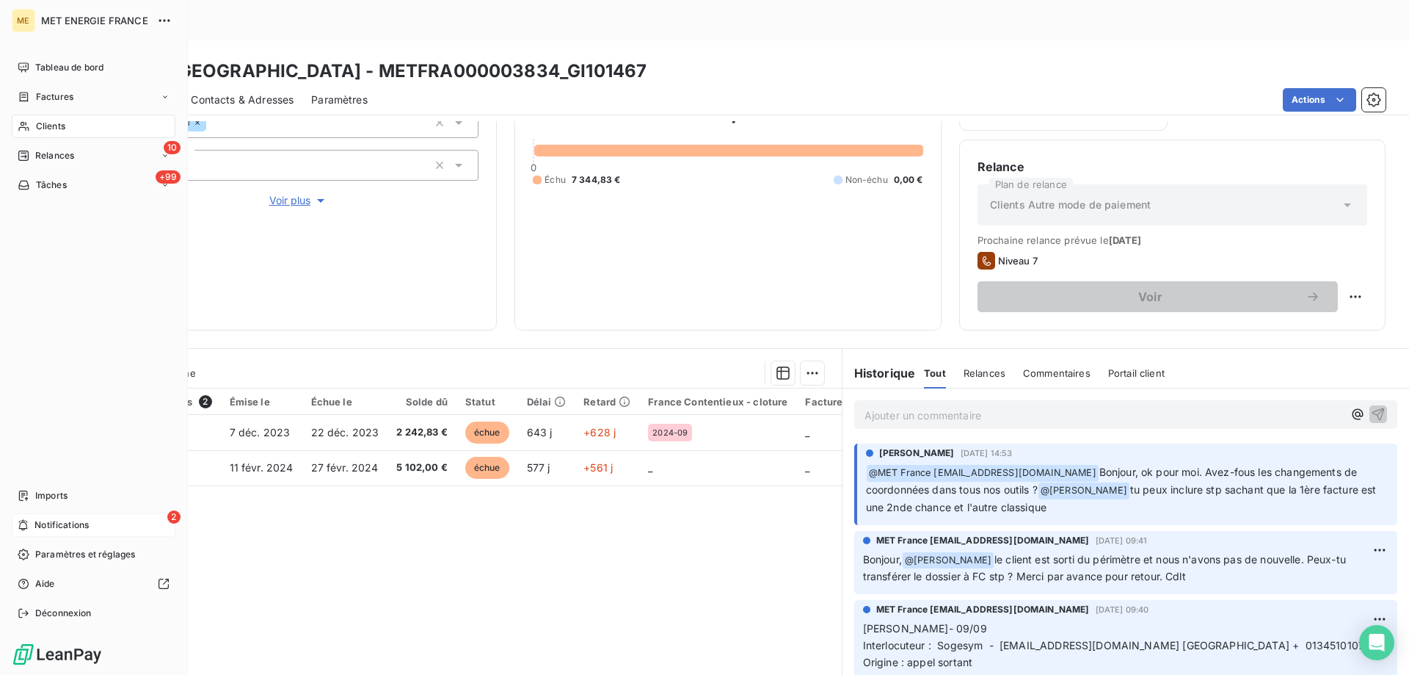
click at [26, 521] on icon at bounding box center [23, 525] width 11 height 12
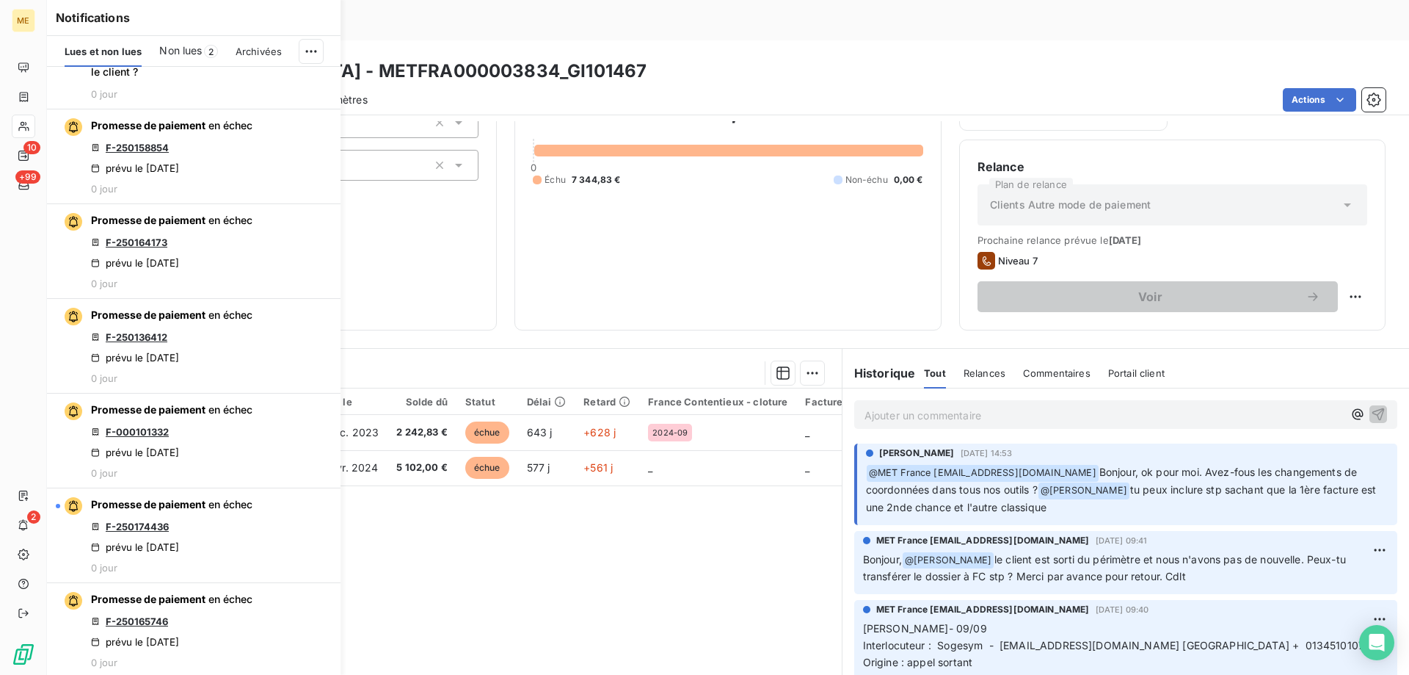
scroll to position [881, 0]
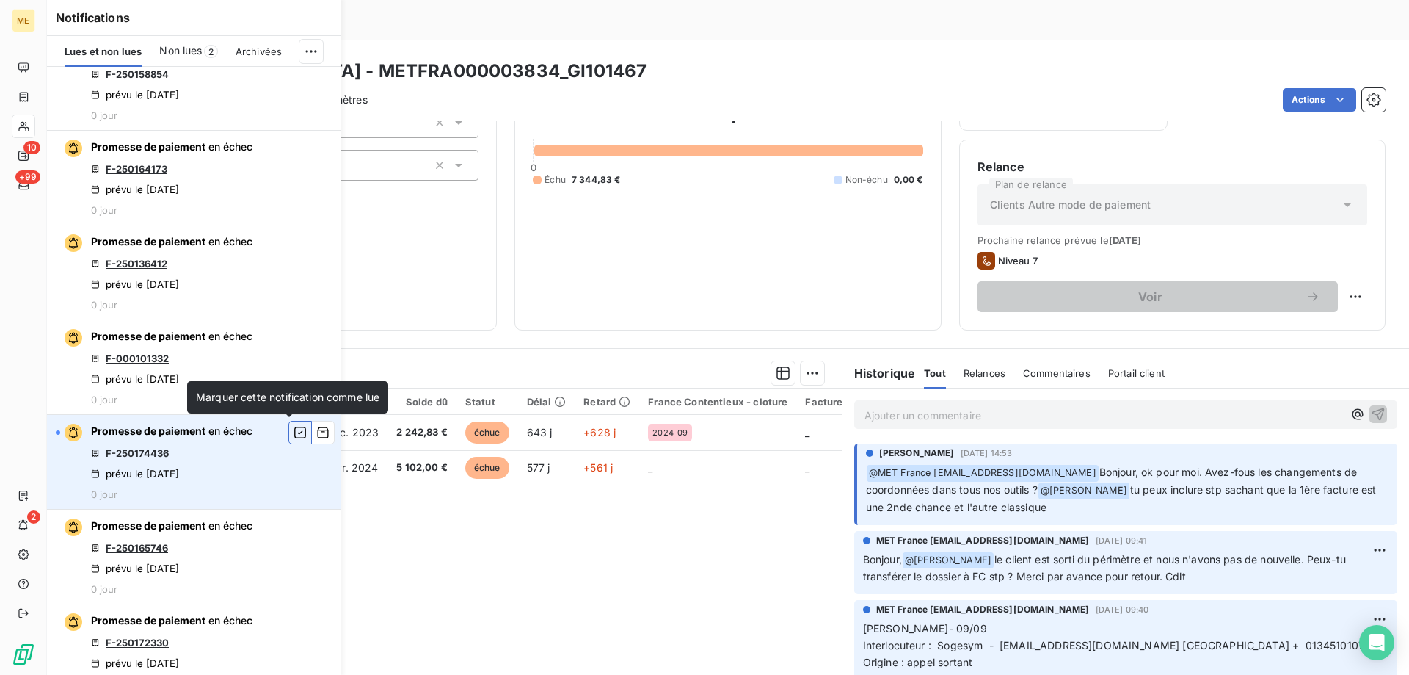
click at [294, 426] on icon "button" at bounding box center [300, 432] width 12 height 12
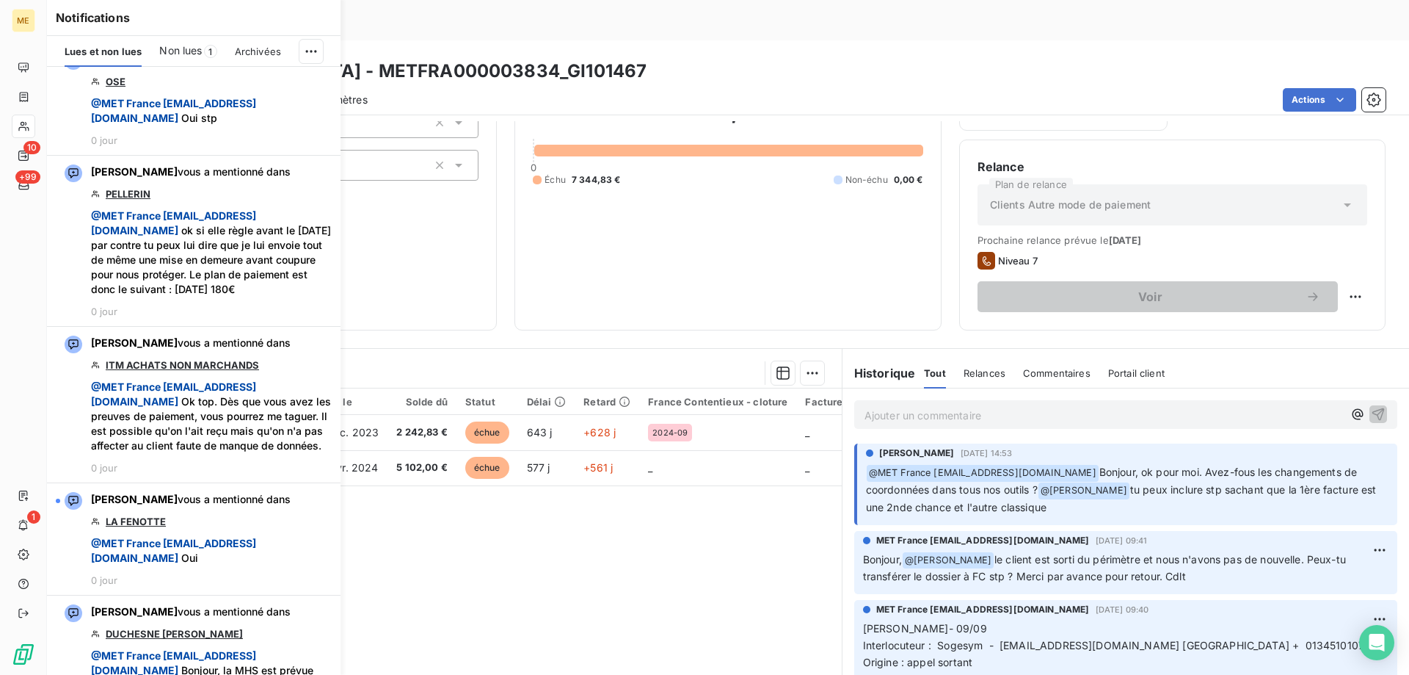
scroll to position [2349, 0]
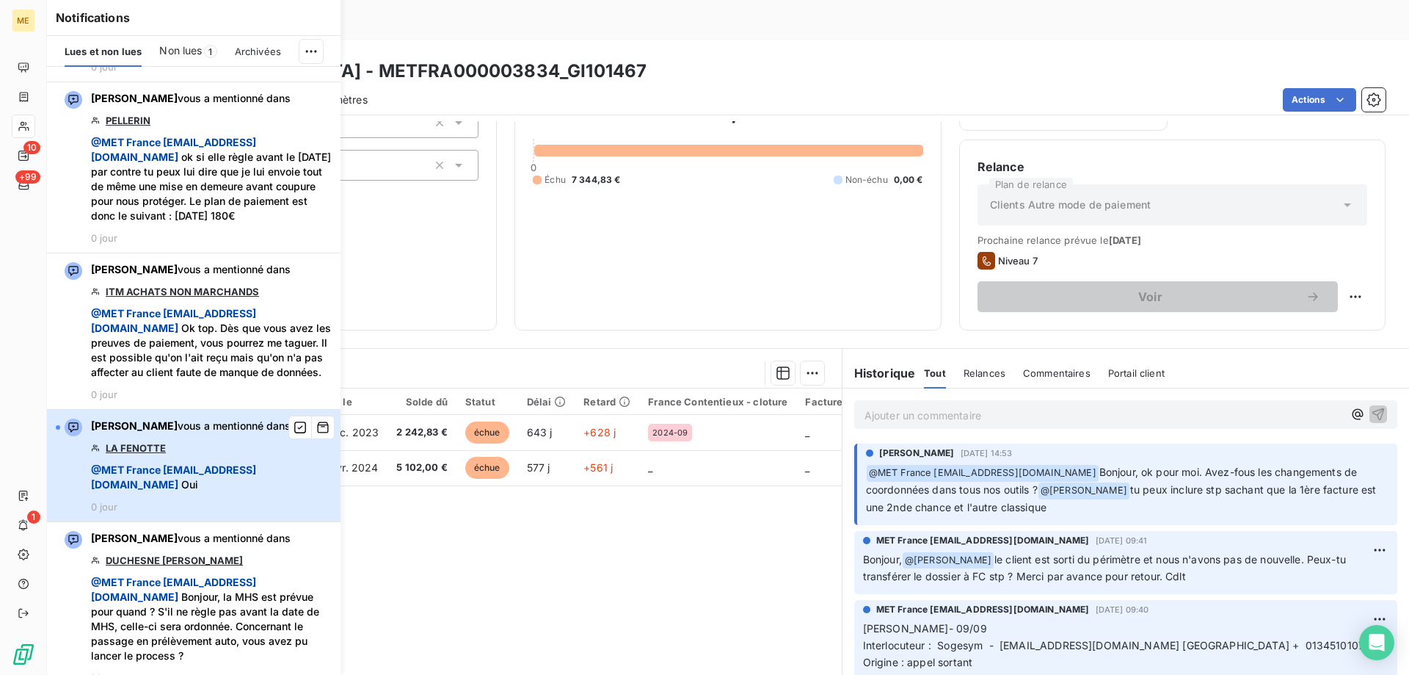
click at [172, 490] on span "@ MET France met-france@recouvrement.met.com" at bounding box center [173, 476] width 165 height 27
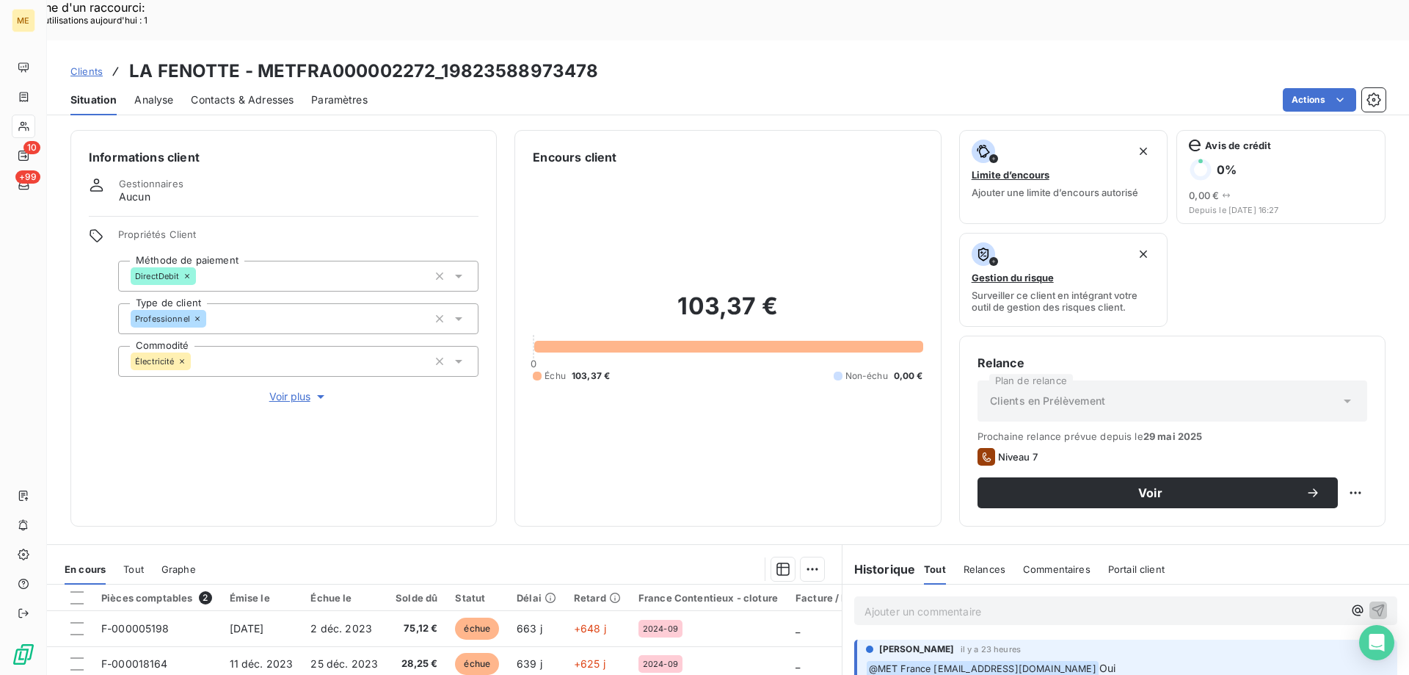
scroll to position [196, 0]
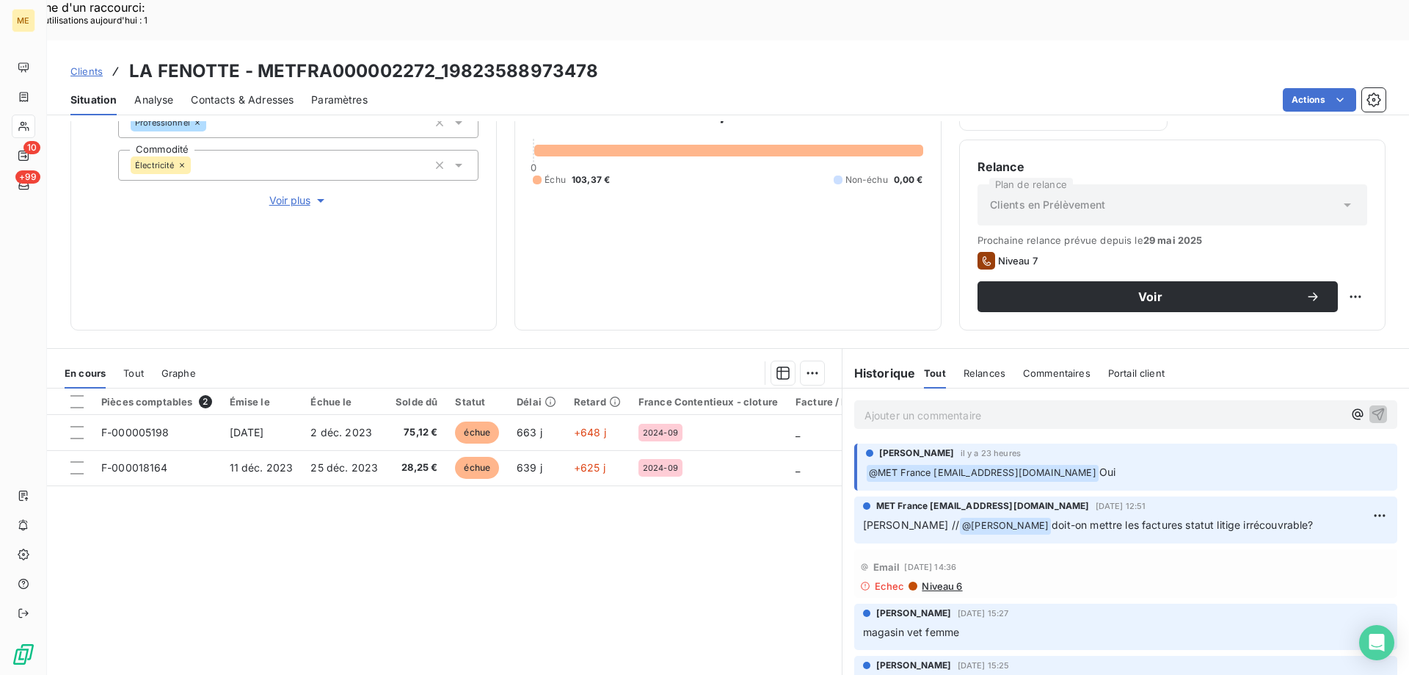
click at [898, 406] on p "Ajouter un commentaire ﻿" at bounding box center [1104, 415] width 479 height 18
click at [76, 395] on div at bounding box center [76, 401] width 13 height 13
click at [691, 379] on div "Mettre en litige (2 factures) Ajouter une promesse de paiement (2 factures)" at bounding box center [677, 378] width 278 height 62
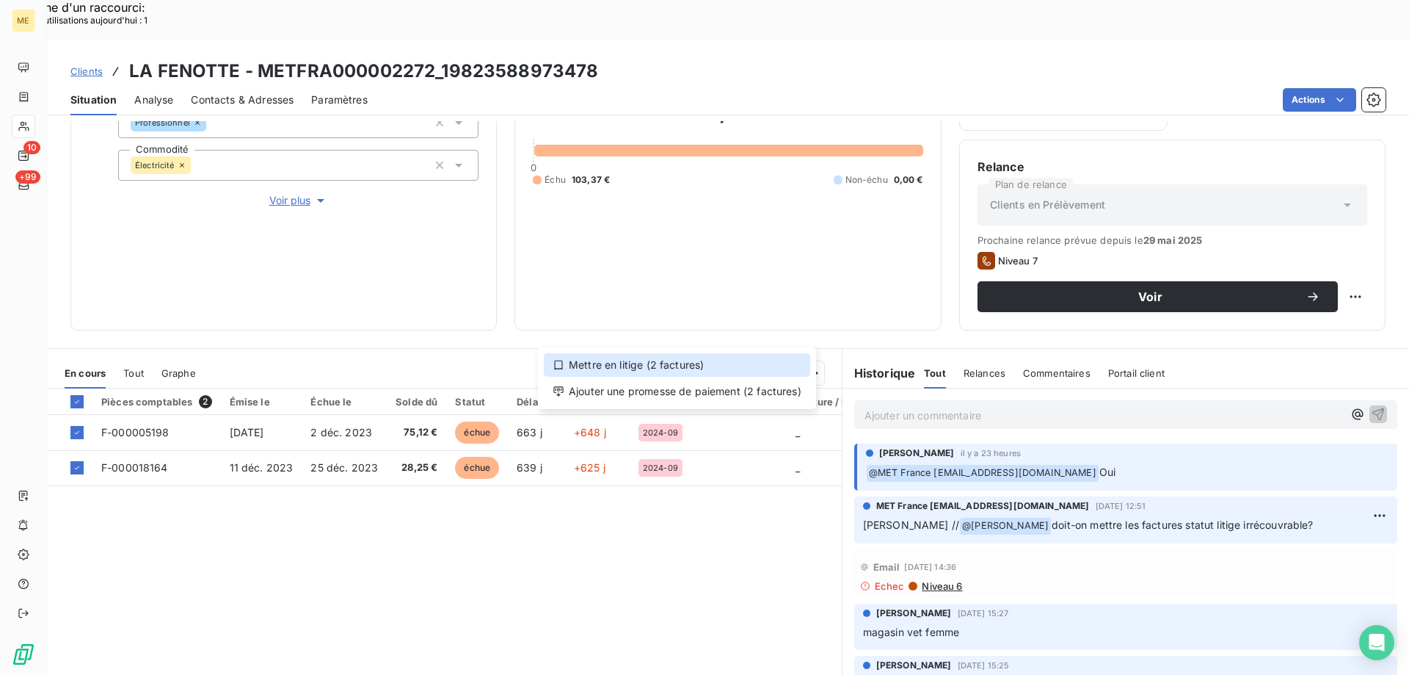
click at [680, 364] on div "Mettre en litige (2 factures)" at bounding box center [677, 364] width 266 height 23
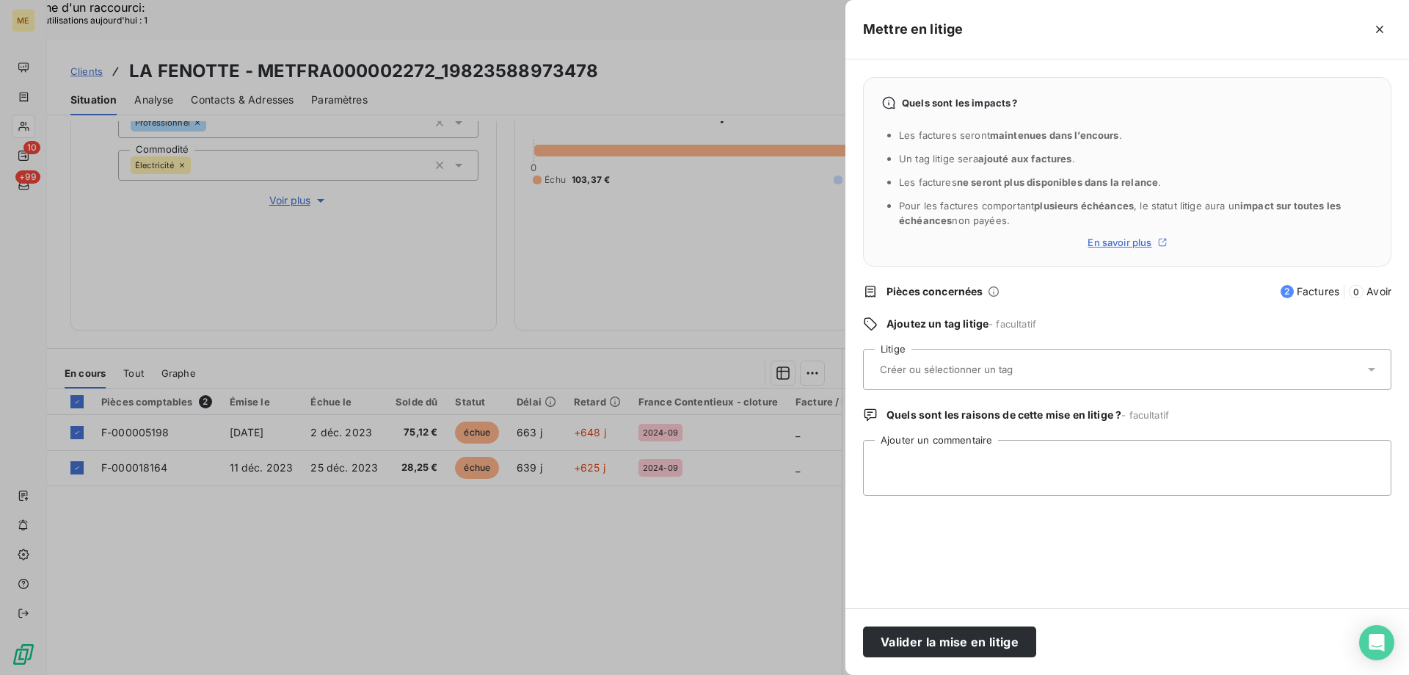
click at [936, 368] on input "text" at bounding box center [986, 369] width 214 height 13
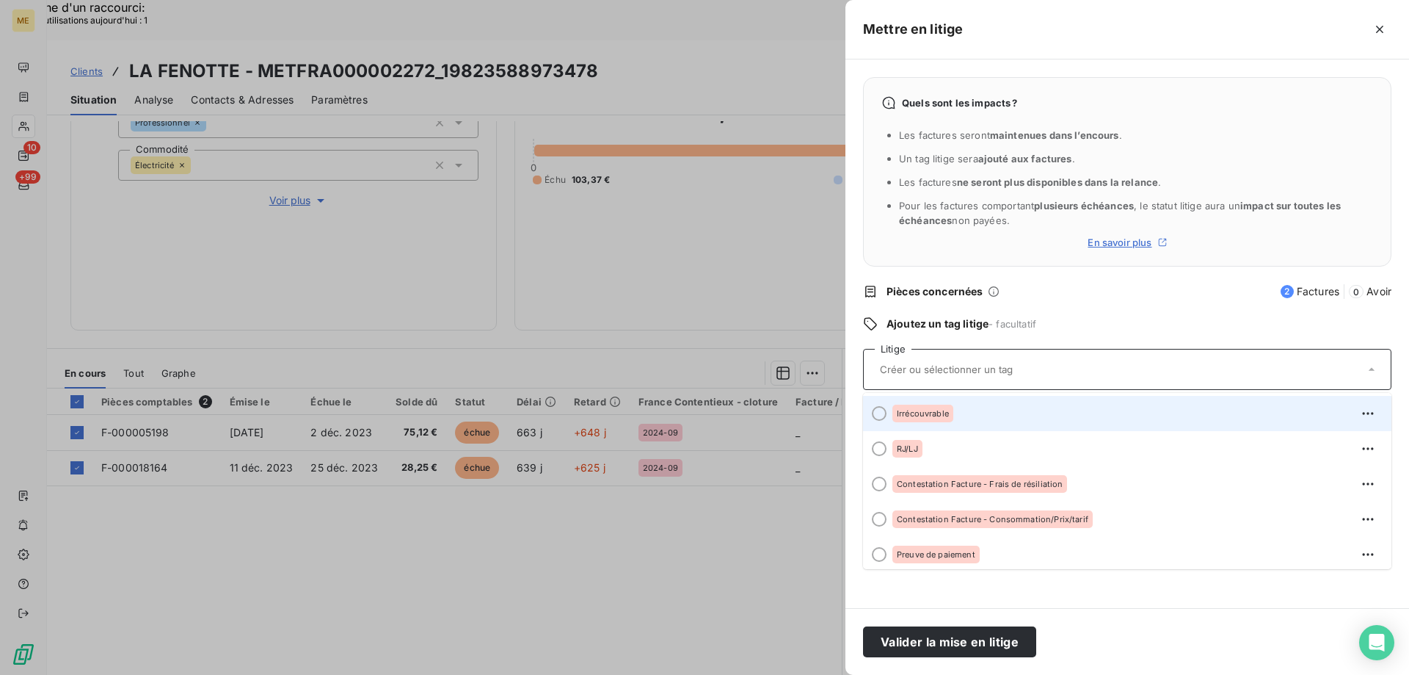
click at [921, 410] on span "Irrécouvrable" at bounding box center [923, 413] width 52 height 9
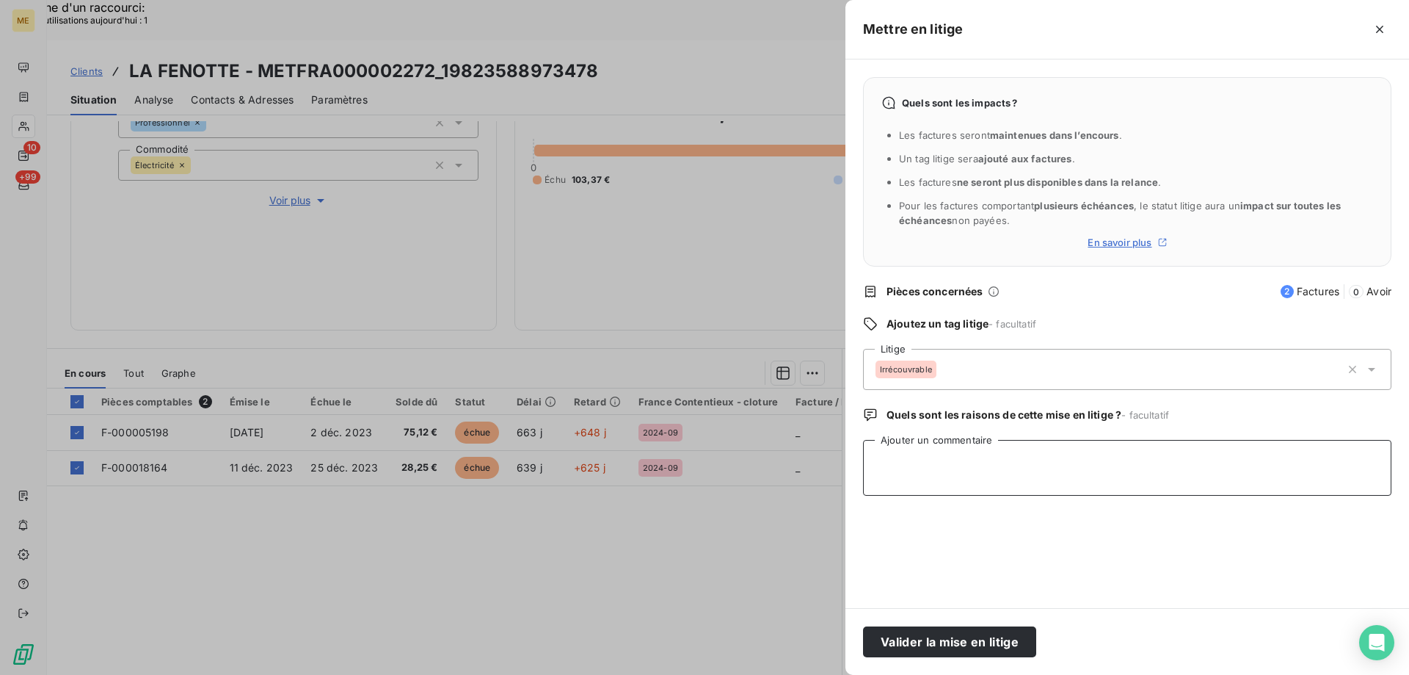
click at [905, 457] on textarea "Ajouter un commentaire" at bounding box center [1127, 468] width 528 height 56
type textarea "Sylvain // irrécouvrable"
click at [978, 640] on button "Valider la mise en litige" at bounding box center [949, 641] width 173 height 31
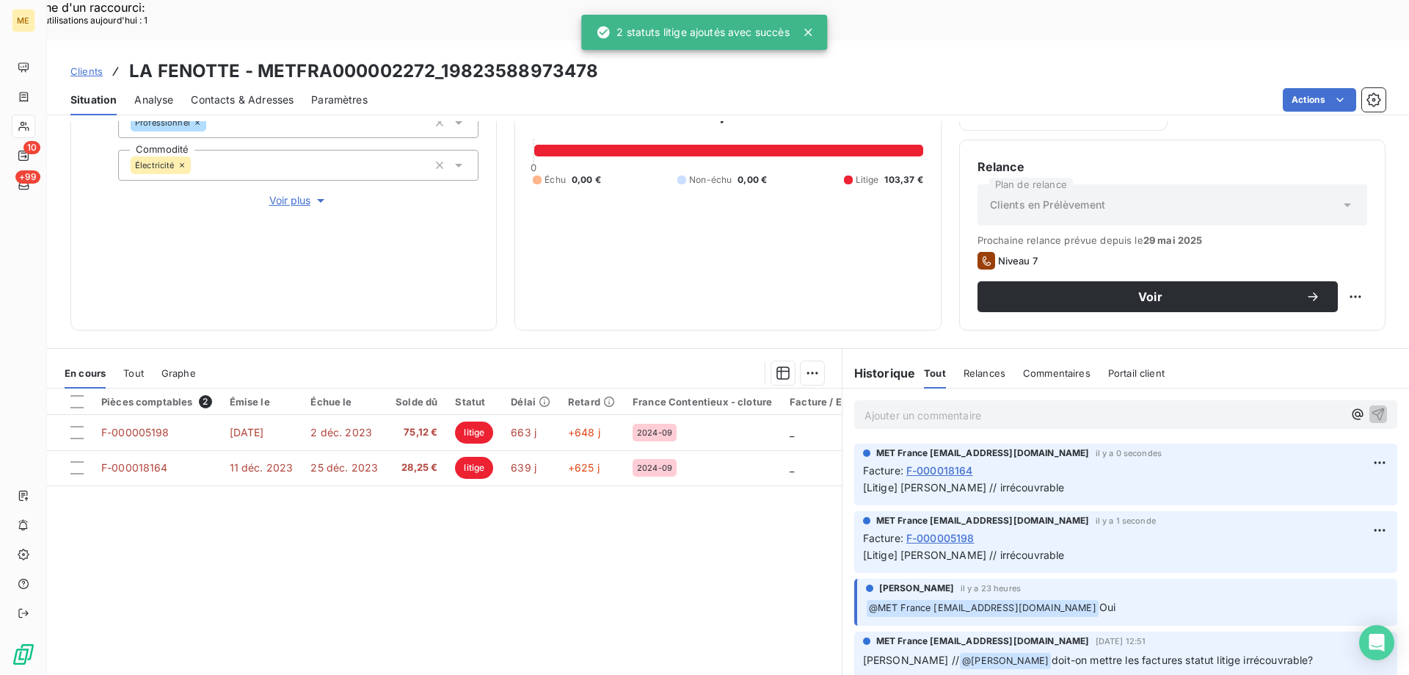
click at [905, 406] on p "Ajouter un commentaire ﻿" at bounding box center [1104, 415] width 479 height 18
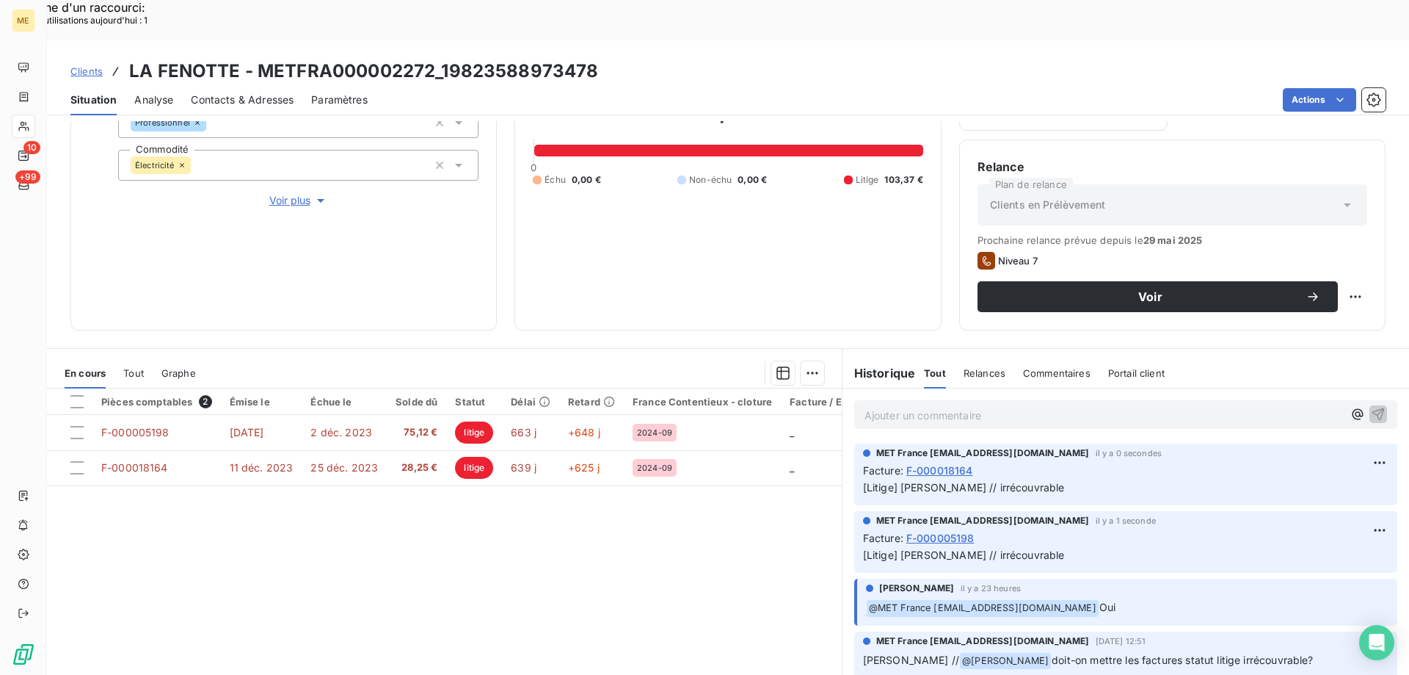
scroll to position [145, 0]
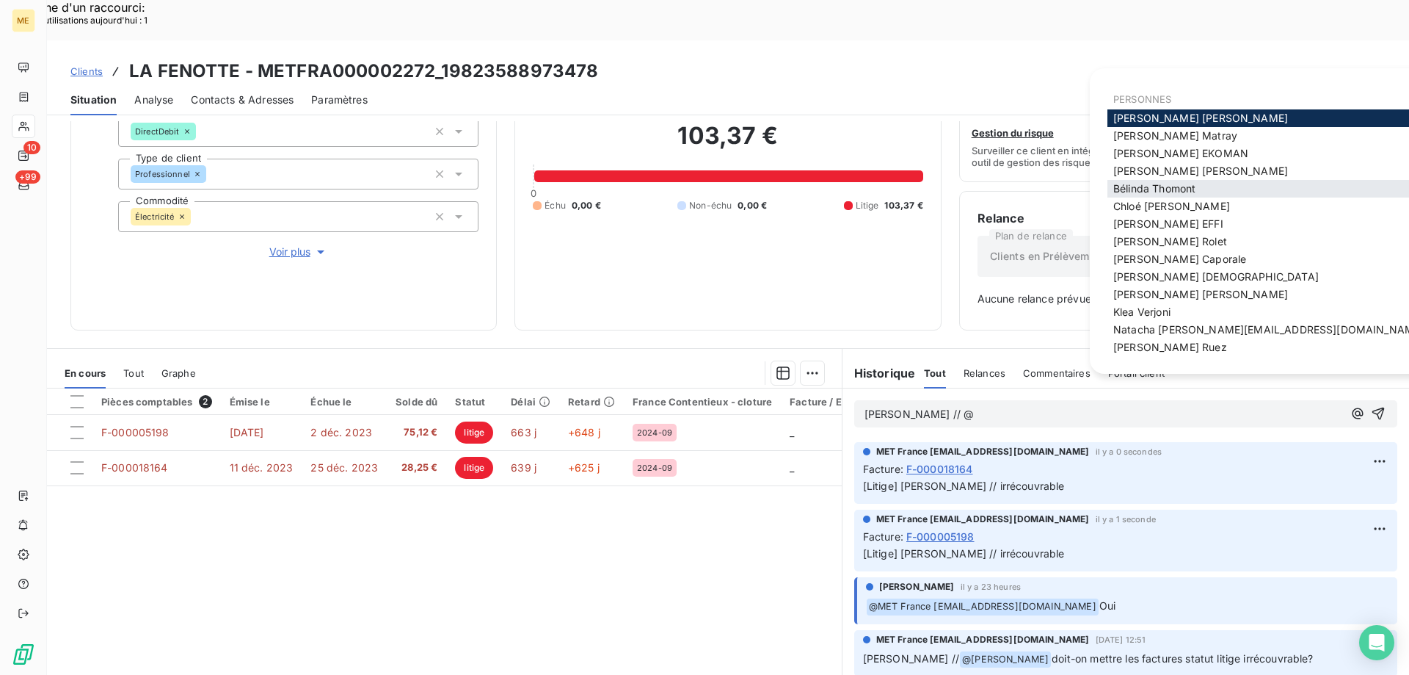
click at [1207, 193] on div "Bélinda Thomont" at bounding box center [1269, 189] width 322 height 18
click at [1196, 188] on span "Bélinda Thomont" at bounding box center [1154, 188] width 82 height 12
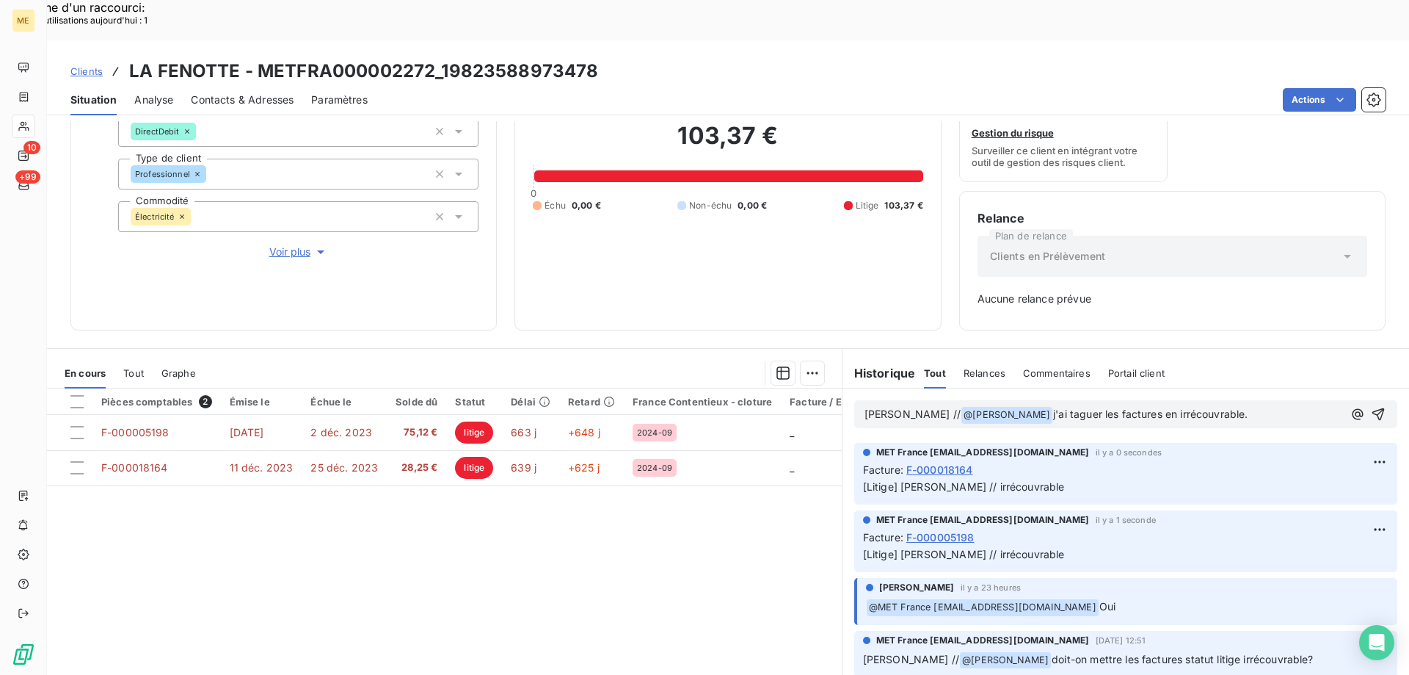
click at [1053, 407] on span "j'ai taguer les factures en irrécouvrable." at bounding box center [1150, 413] width 195 height 12
click at [0, 0] on lt-span "tagu é" at bounding box center [0, 0] width 0 height 0
click at [1371, 407] on icon "button" at bounding box center [1378, 414] width 15 height 15
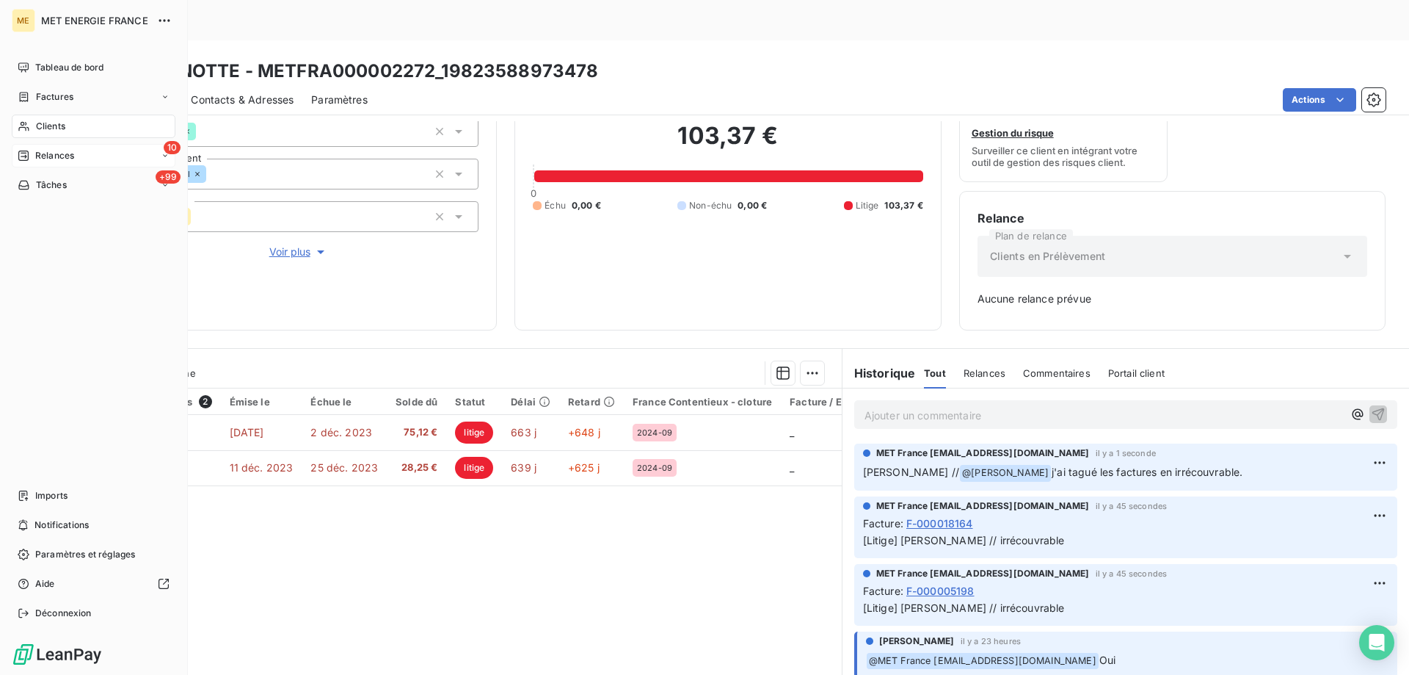
click at [54, 156] on span "Relances" at bounding box center [54, 155] width 39 height 13
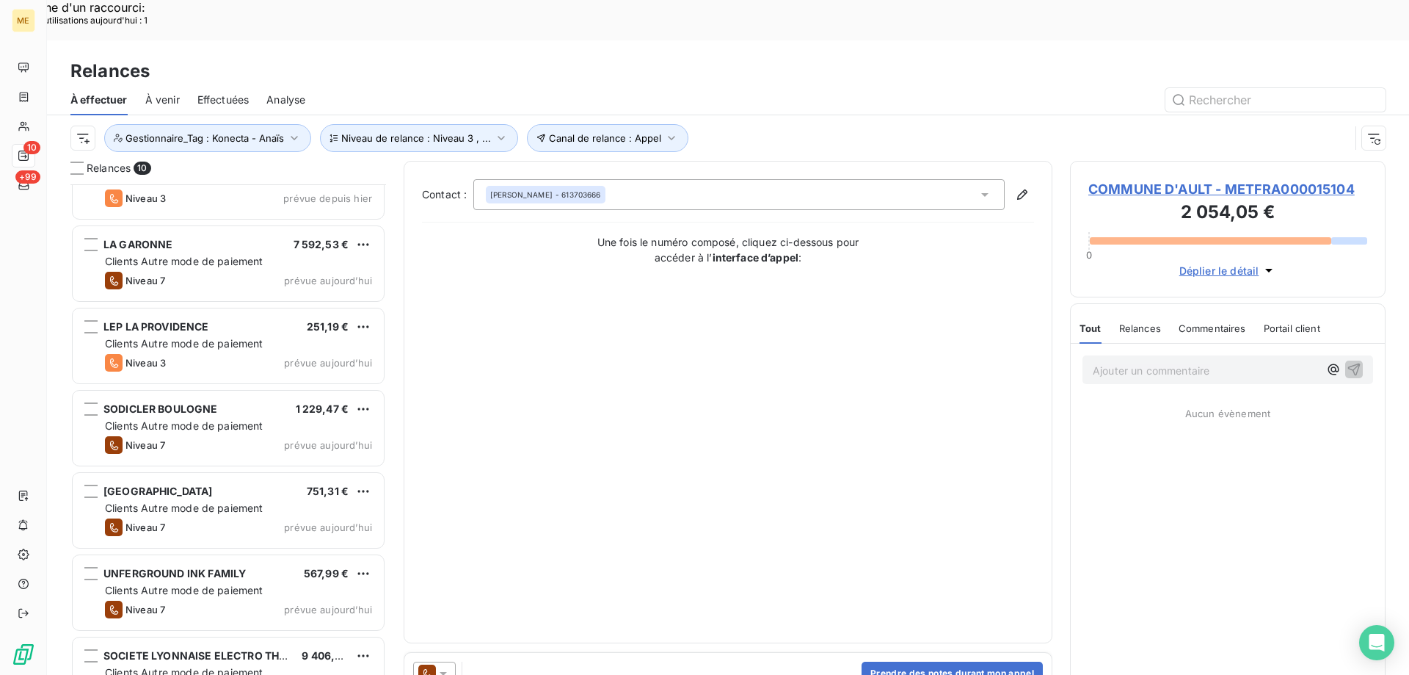
scroll to position [292, 0]
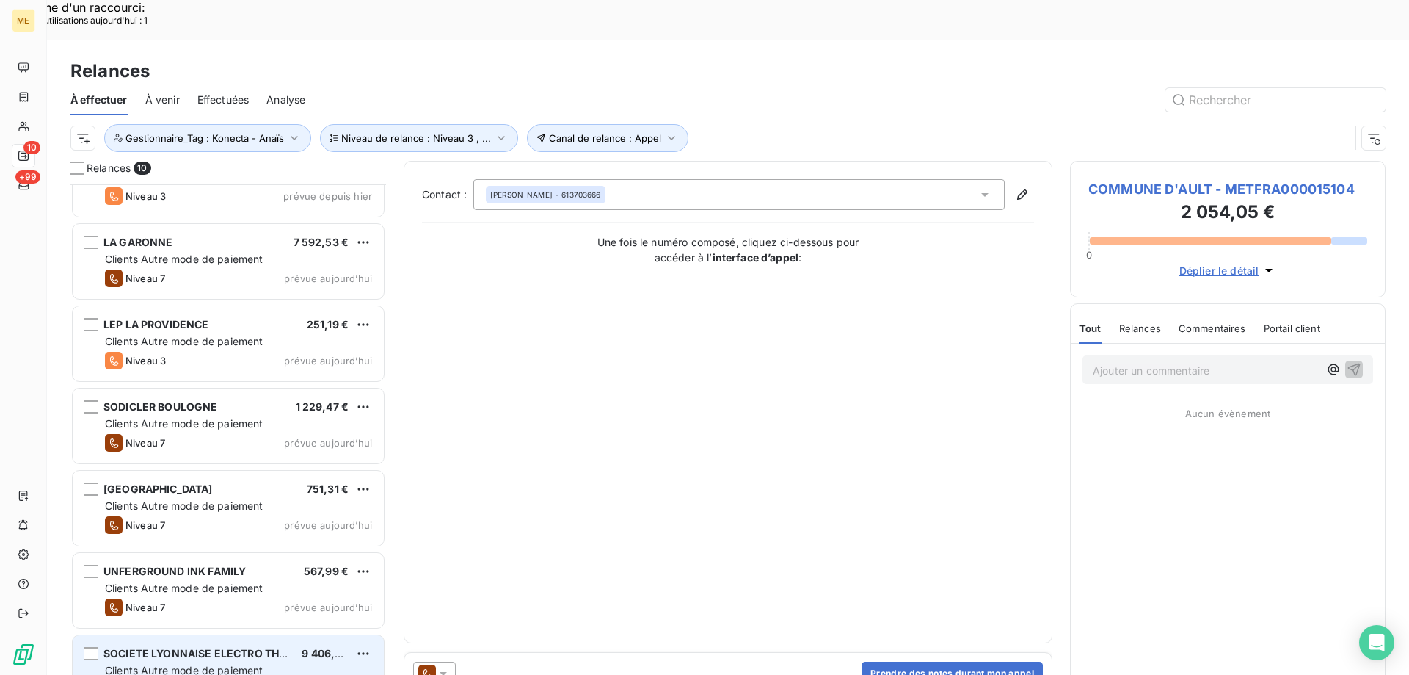
click at [238, 635] on div "SOCIETE LYONNAISE ELECTRO THERMIQUE 9 406,63 € Clients Autre mode de paiement N…" at bounding box center [228, 672] width 311 height 75
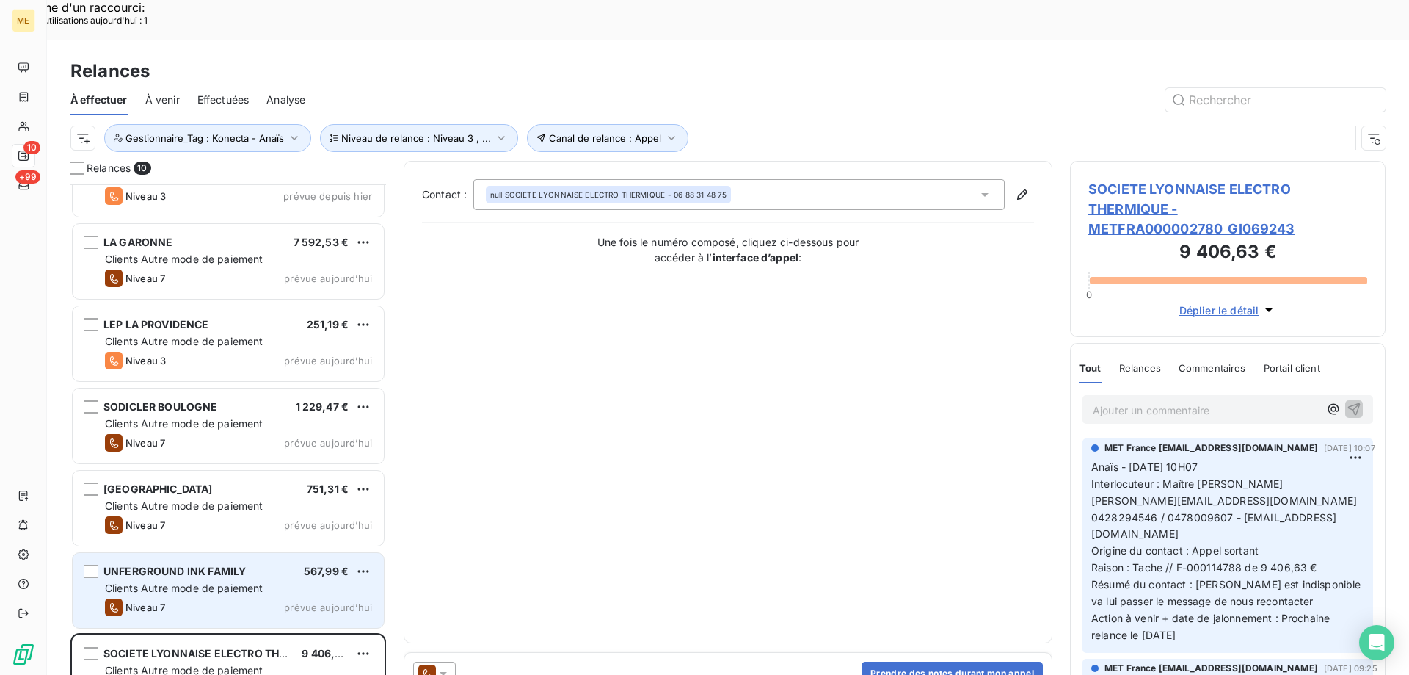
click at [239, 581] on span "Clients Autre mode de paiement" at bounding box center [184, 587] width 159 height 12
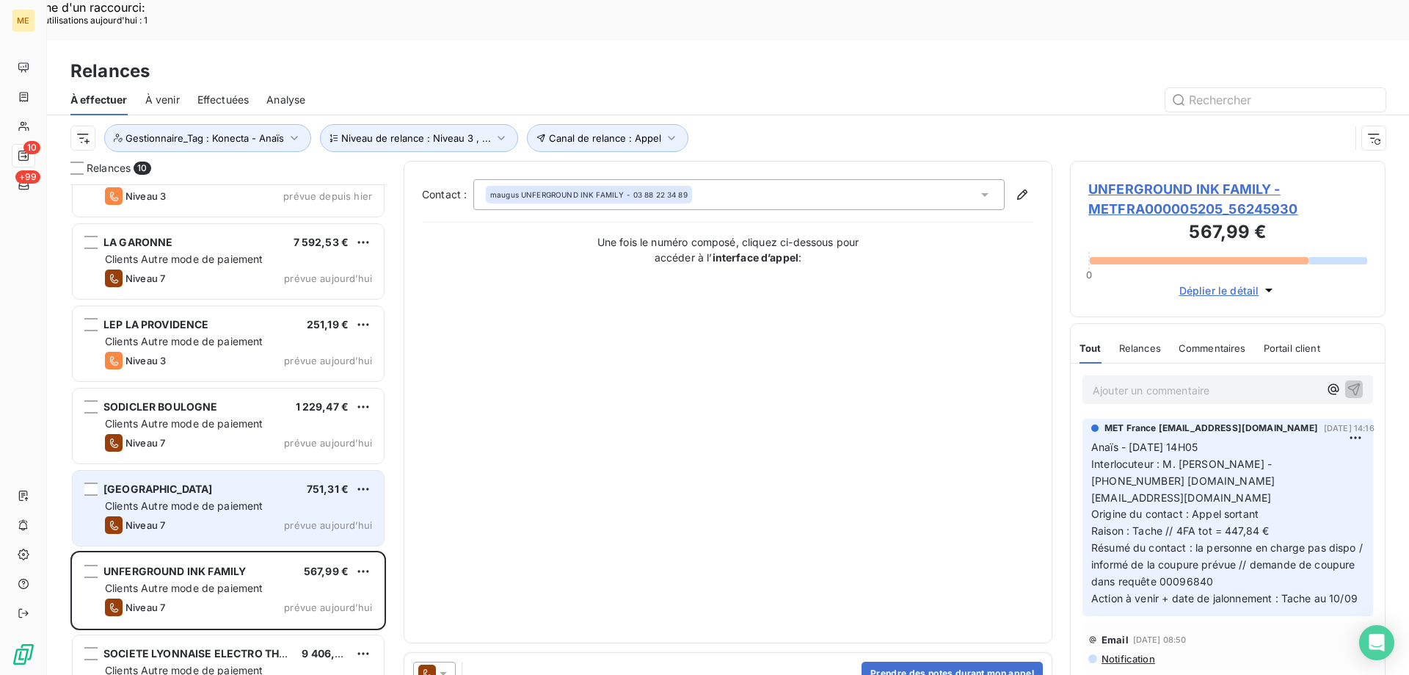
click at [236, 516] on div "Niveau 7 prévue aujourd’hui" at bounding box center [238, 525] width 267 height 18
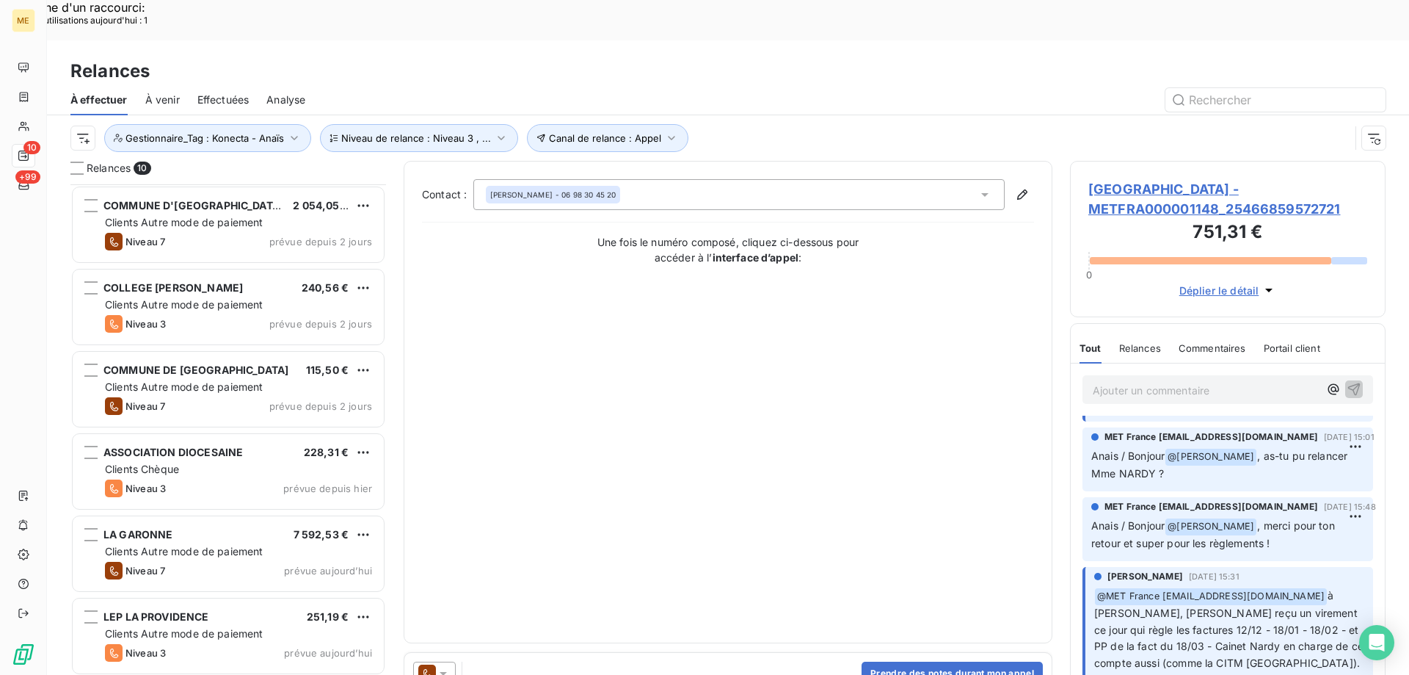
scroll to position [292, 0]
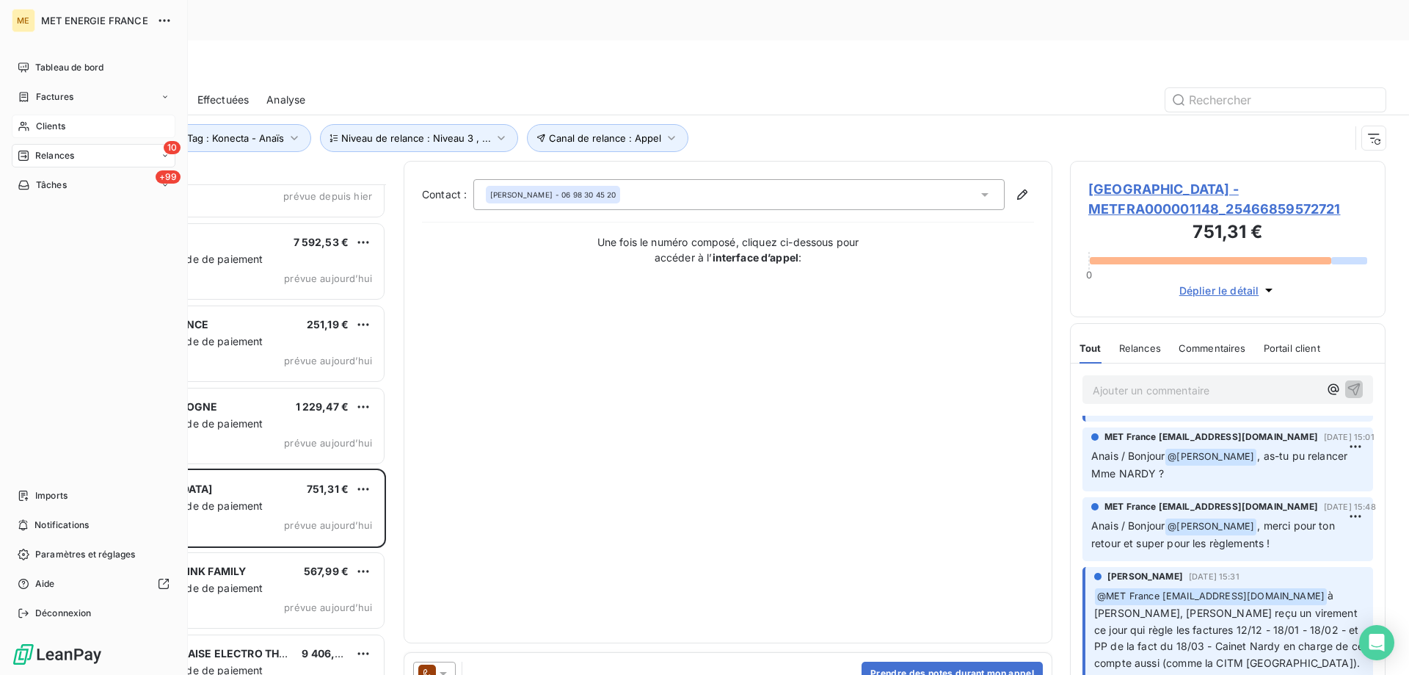
click at [25, 128] on icon at bounding box center [24, 126] width 12 height 12
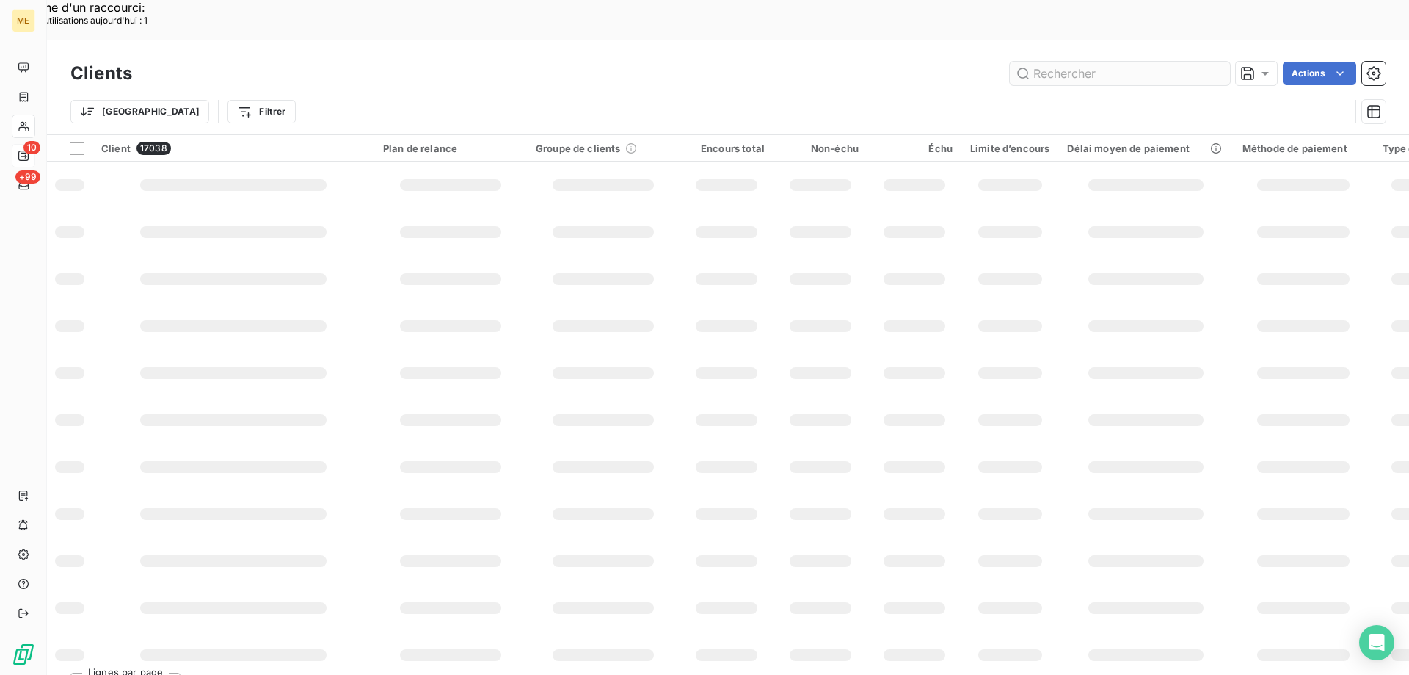
click at [1050, 62] on input "text" at bounding box center [1120, 73] width 220 height 23
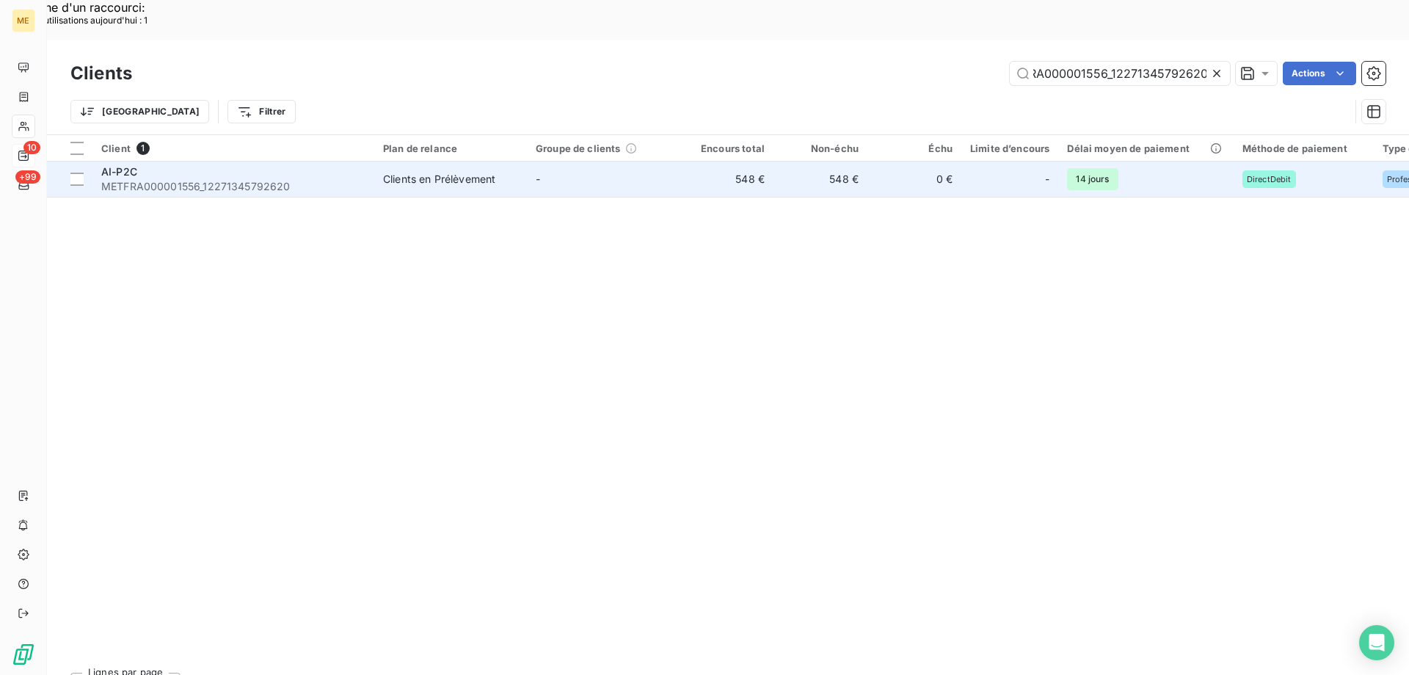
type input "METFRA000001556_12271345792620"
click at [247, 179] on span "METFRA000001556_12271345792620" at bounding box center [233, 186] width 264 height 15
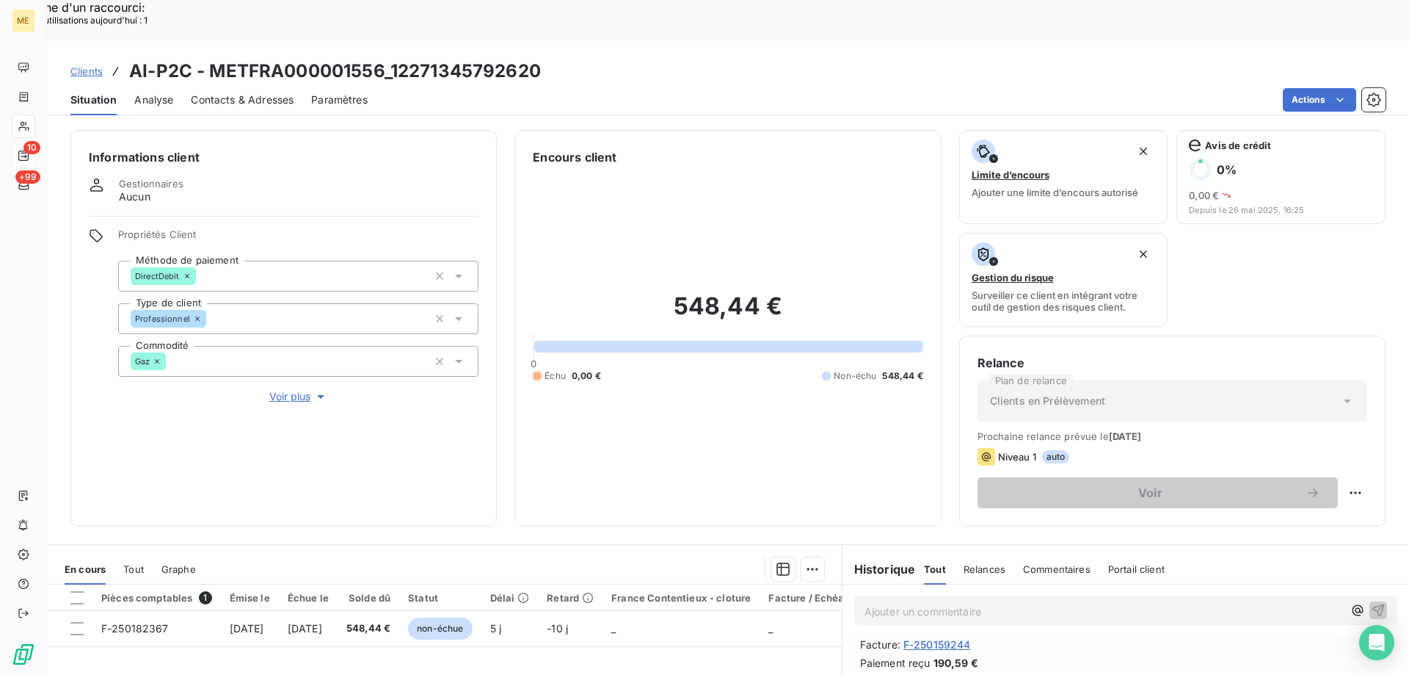
scroll to position [220, 0]
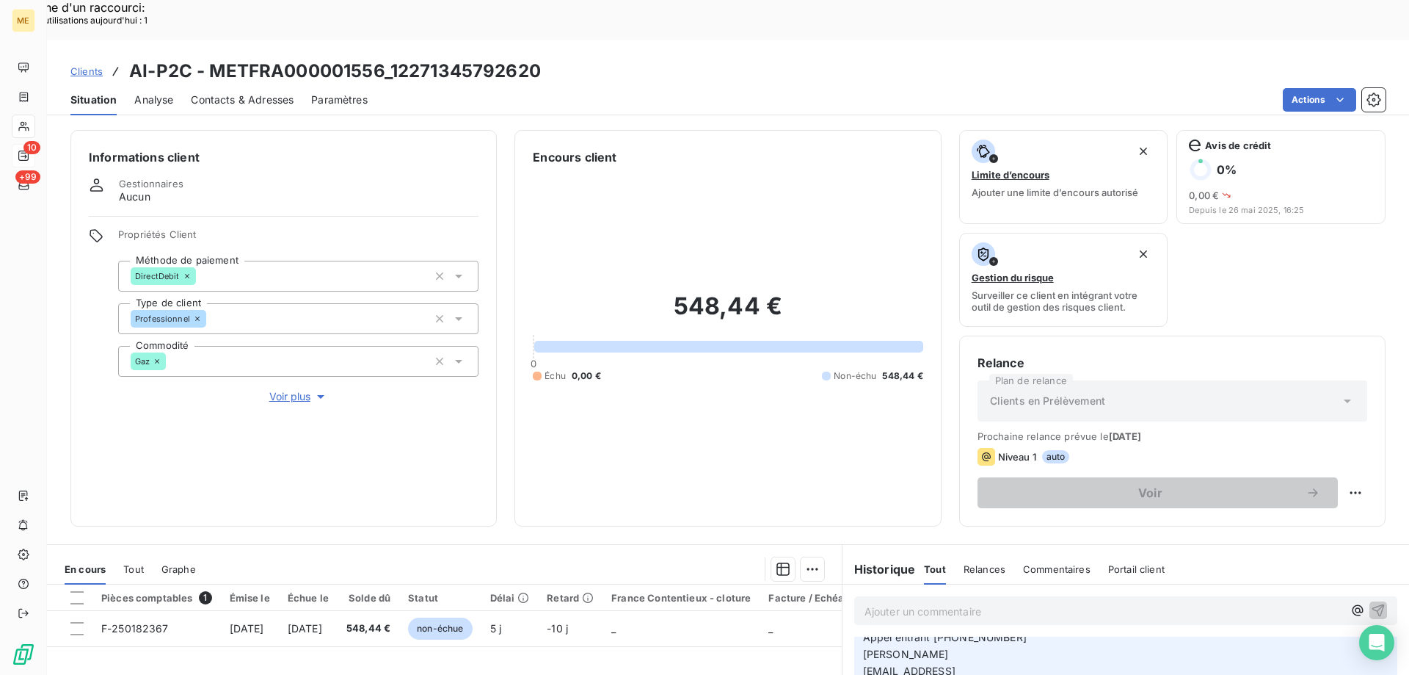
click at [289, 389] on span "Voir plus" at bounding box center [298, 396] width 59 height 15
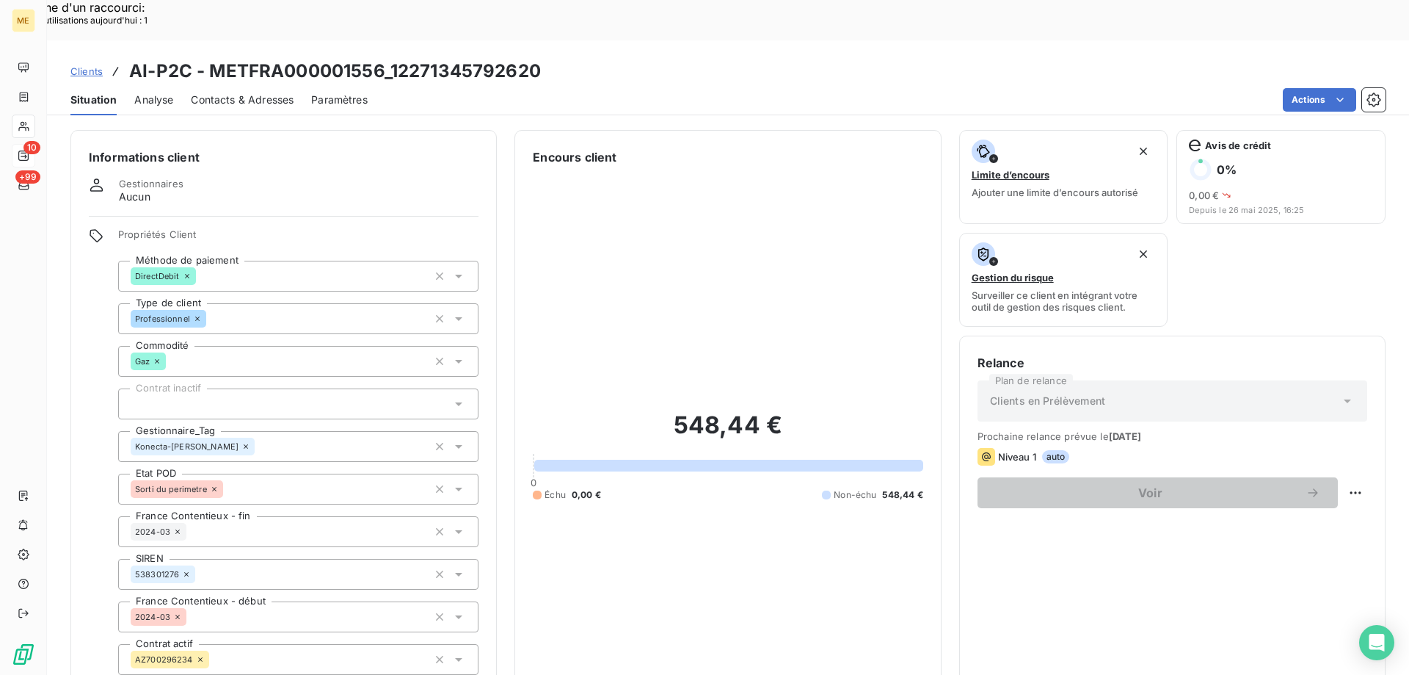
click at [674, 235] on div "548,44 € 0 Échu 0,00 € Non-échu 548,44 €" at bounding box center [728, 455] width 390 height 579
click at [95, 65] on span "Clients" at bounding box center [86, 71] width 32 height 12
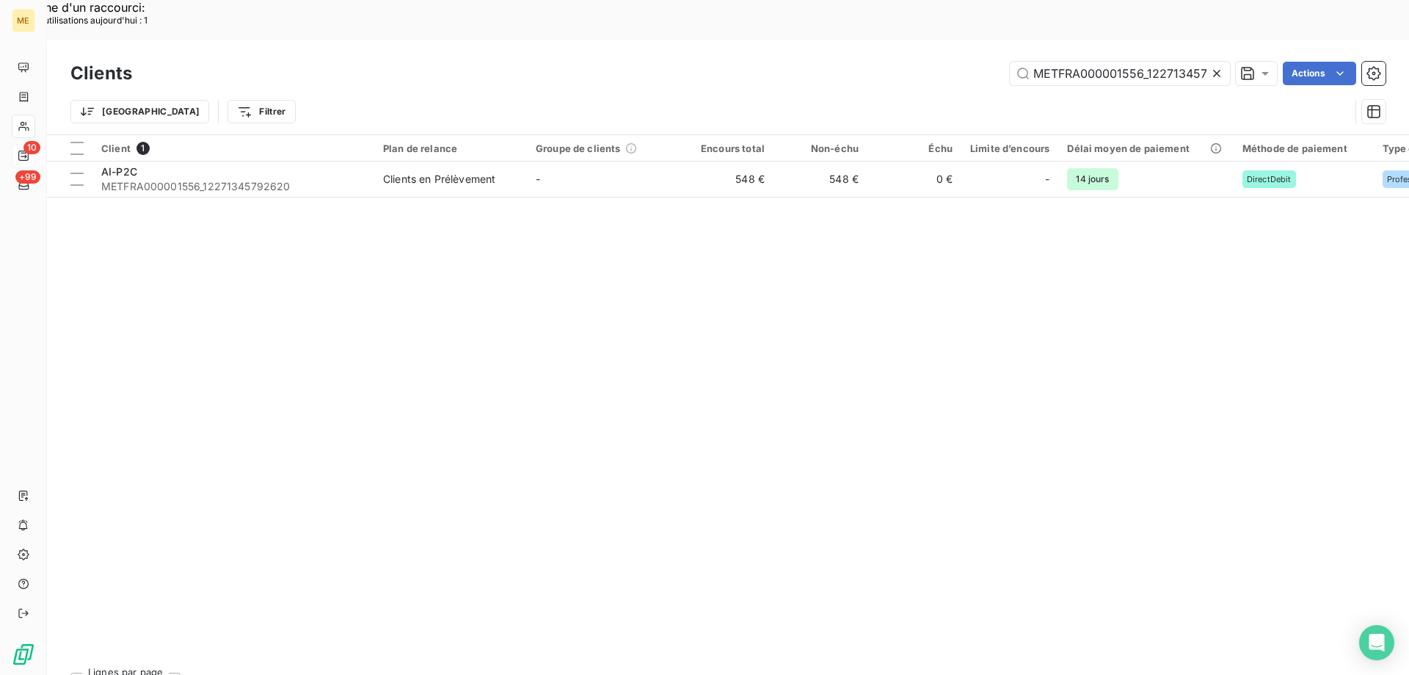
scroll to position [0, 37]
click at [1070, 62] on input "METFRA000001556_12271345792620" at bounding box center [1120, 73] width 220 height 23
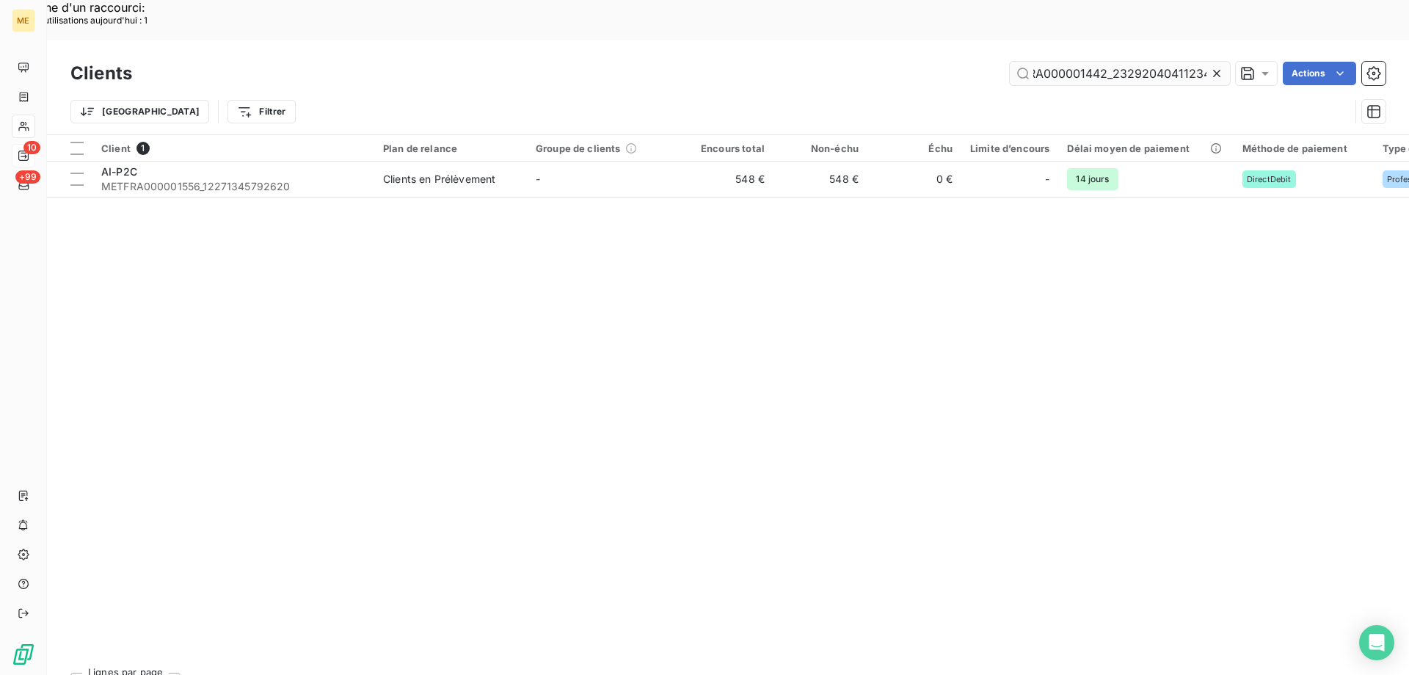
scroll to position [0, 41]
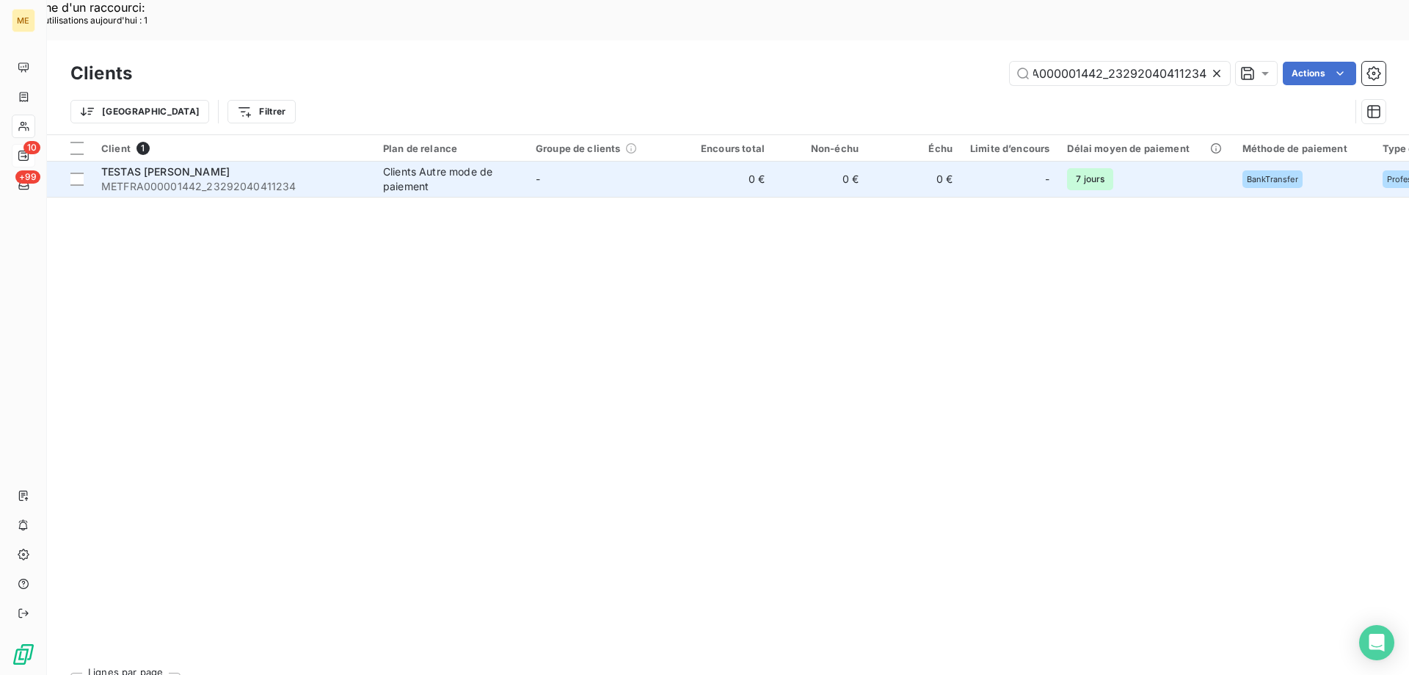
type input "METFRA000001442_23292040411234"
click at [236, 179] on span "METFRA000001442_23292040411234" at bounding box center [233, 186] width 264 height 15
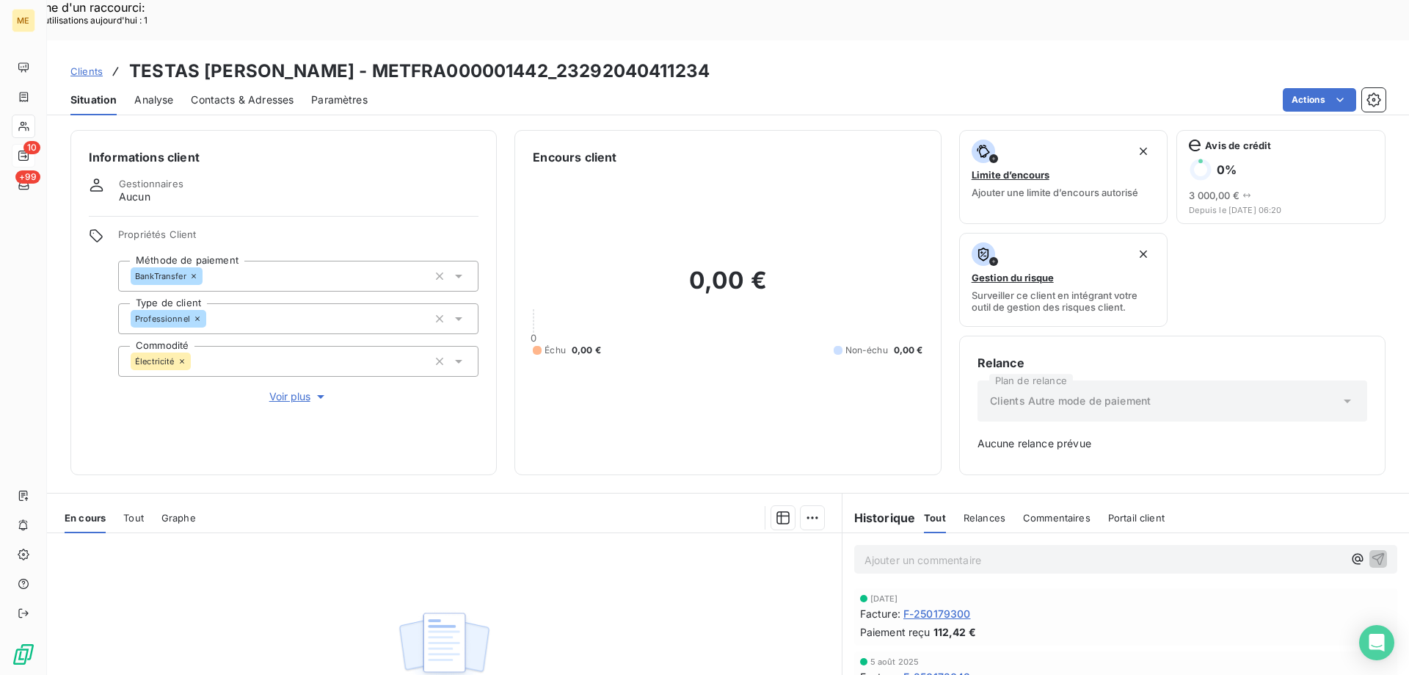
click at [281, 389] on span "Voir plus" at bounding box center [298, 396] width 59 height 15
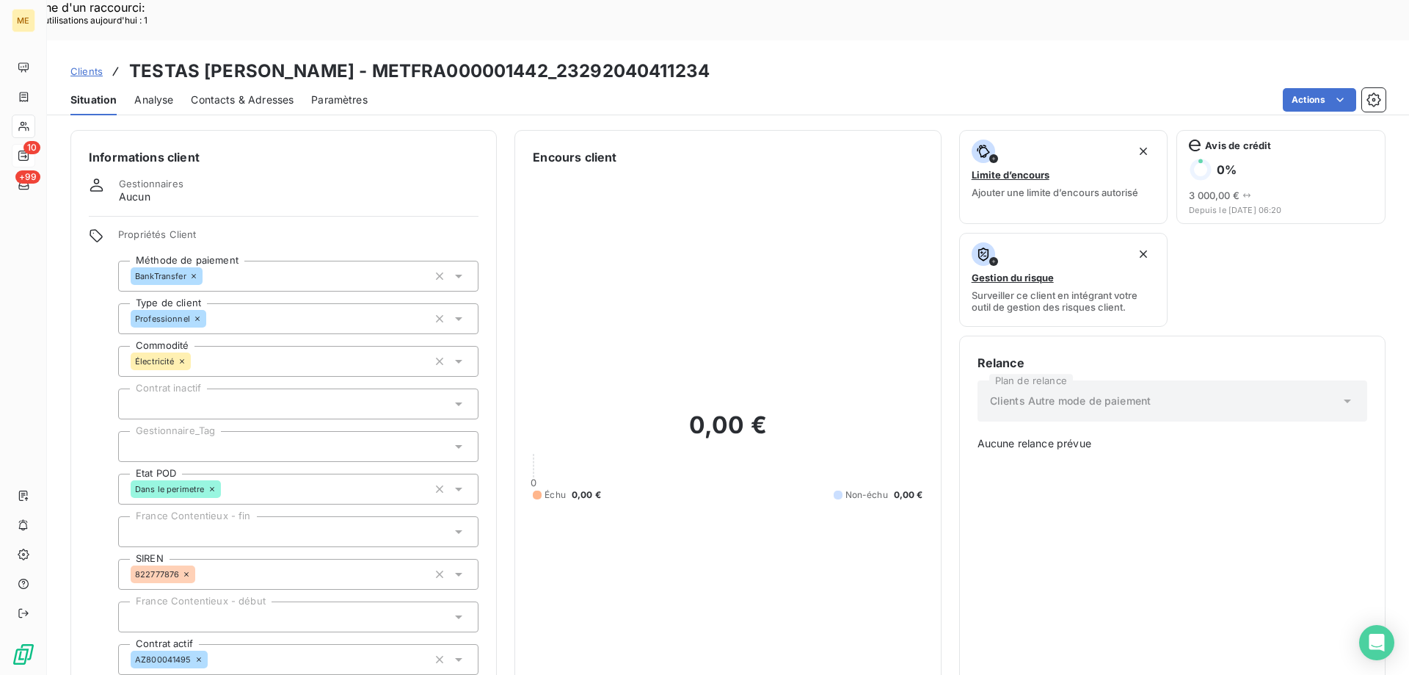
click at [197, 431] on div at bounding box center [298, 446] width 360 height 31
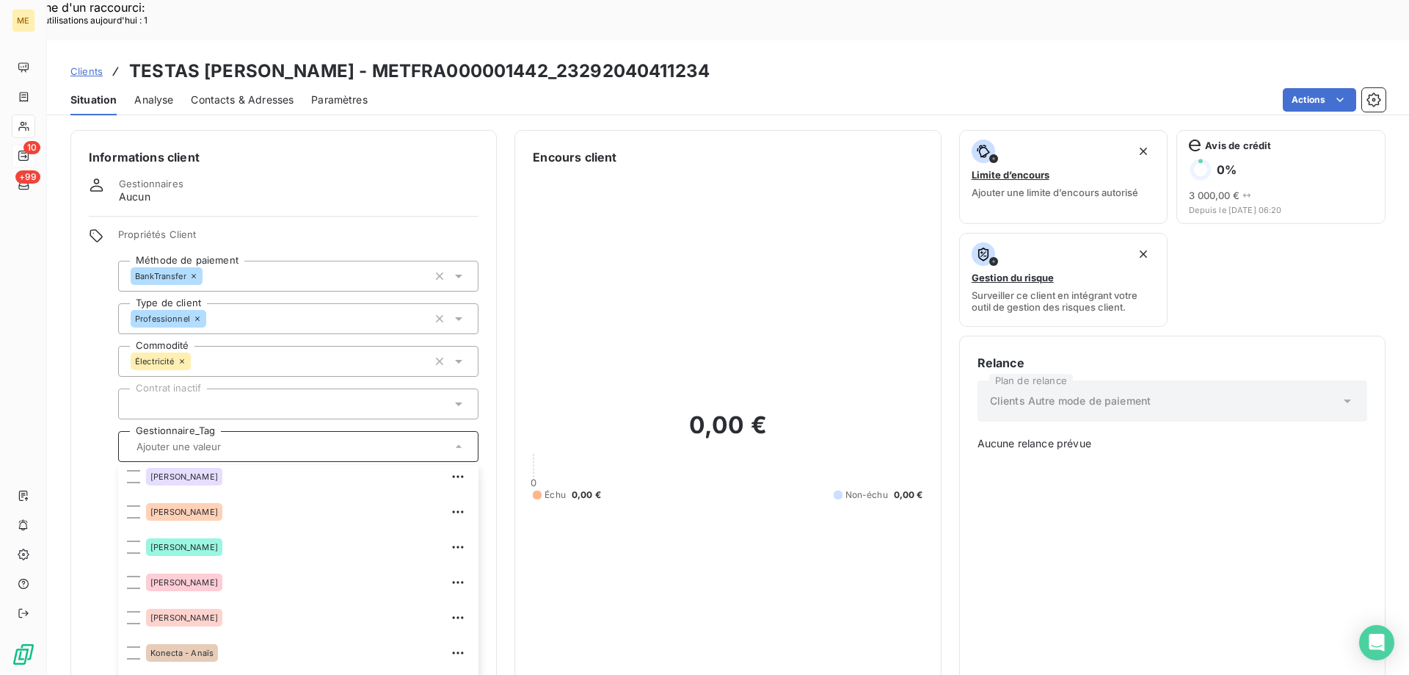
scroll to position [220, 0]
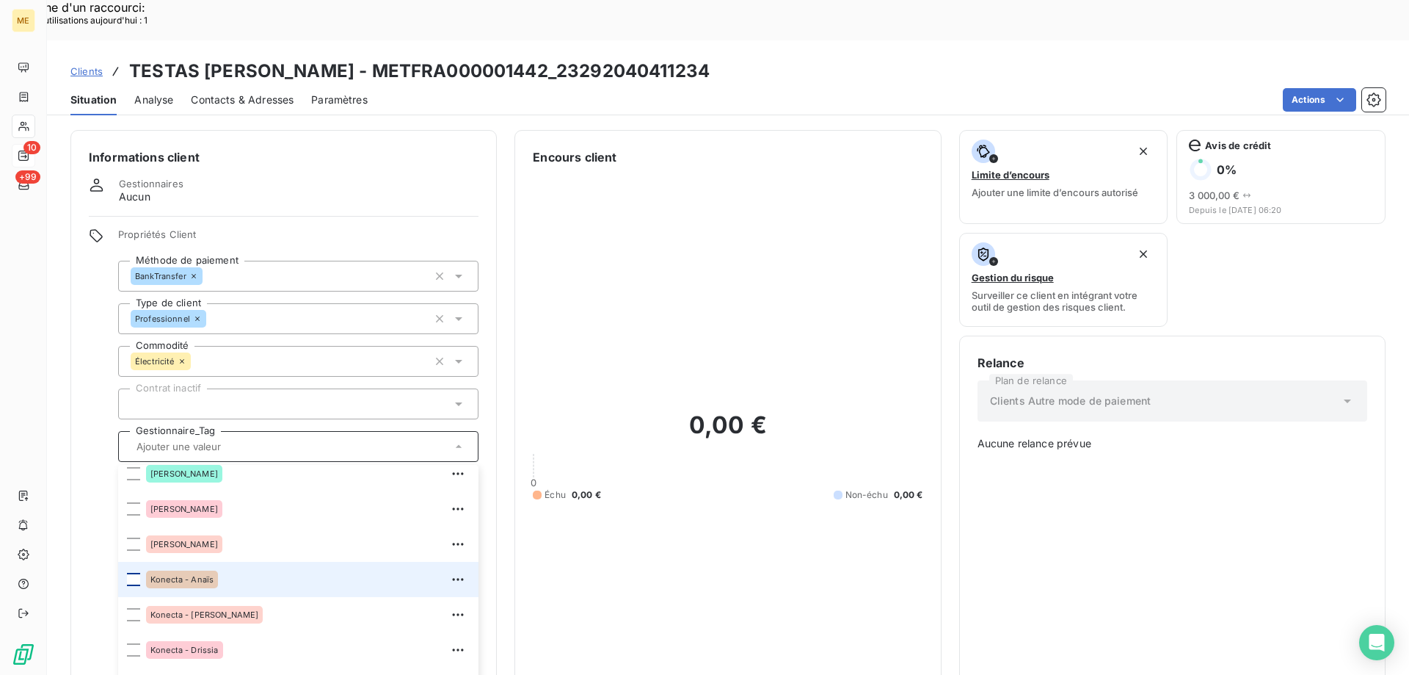
click at [134, 573] on div at bounding box center [133, 579] width 13 height 13
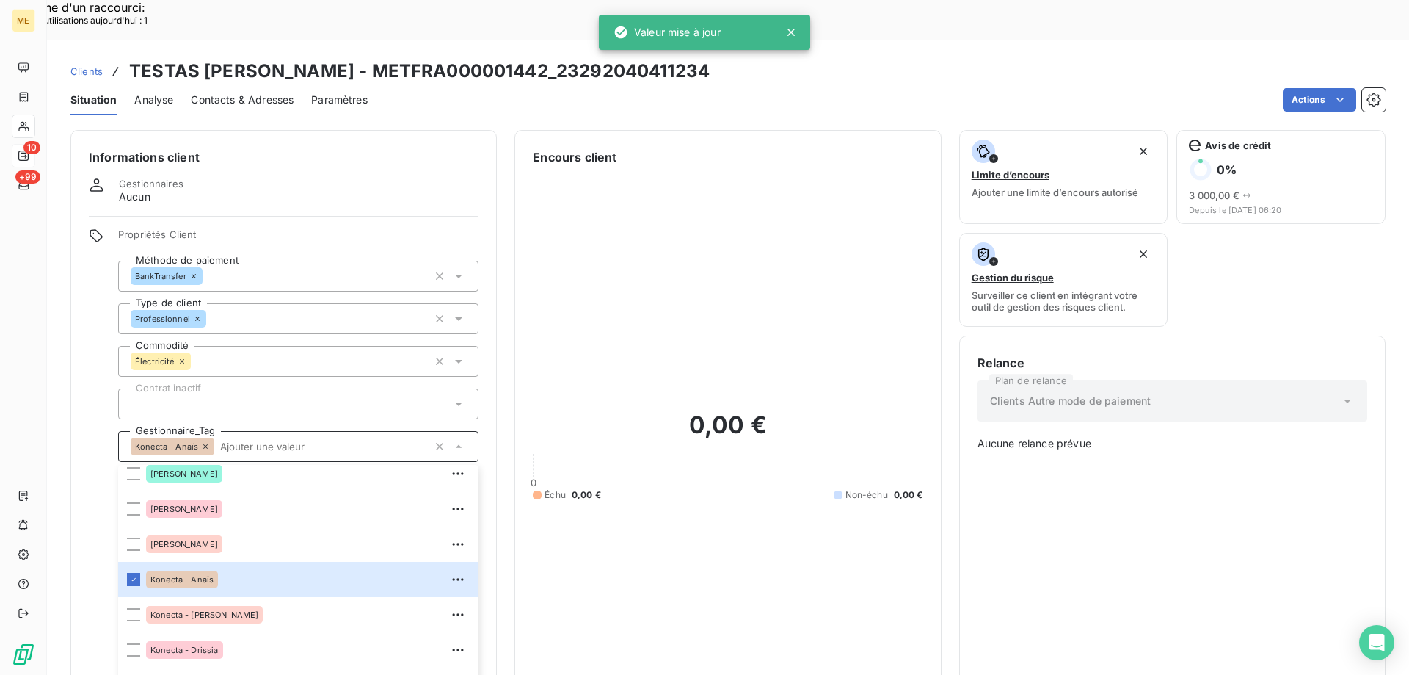
click at [81, 65] on span "Clients" at bounding box center [86, 71] width 32 height 12
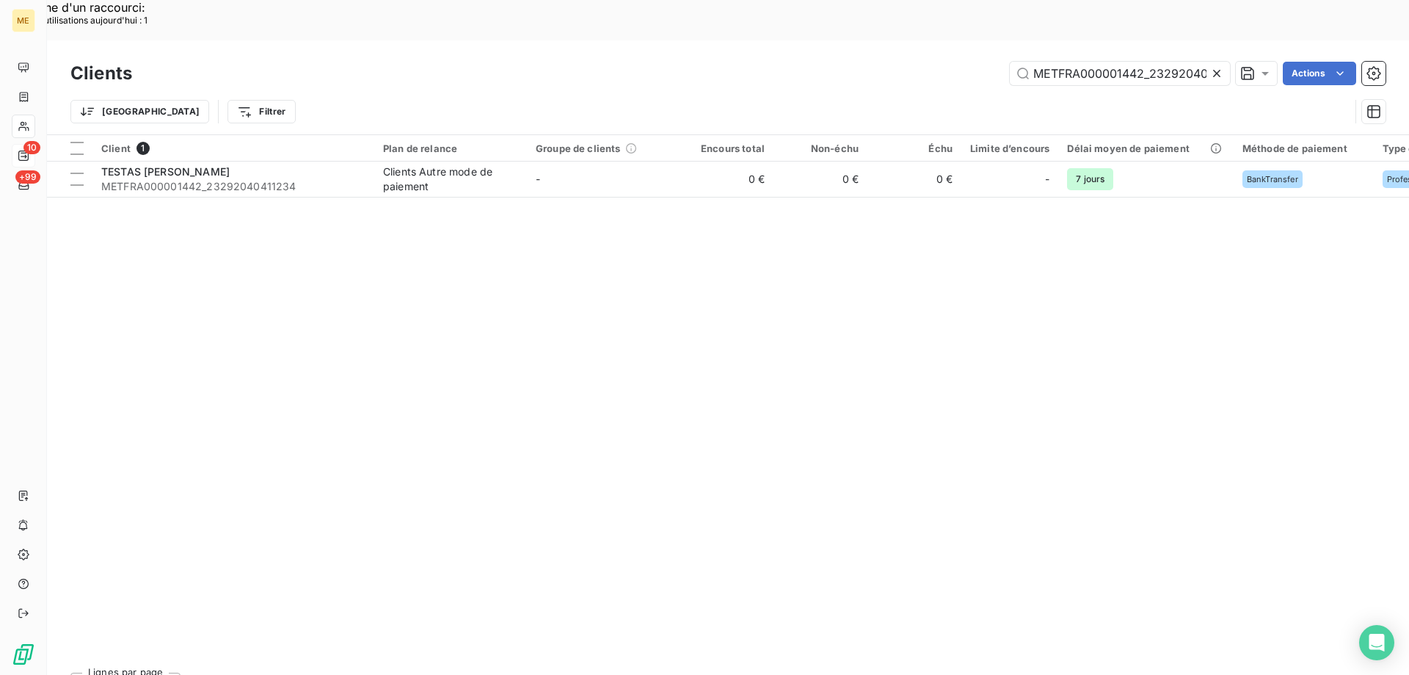
scroll to position [0, 42]
click at [1079, 62] on input "METFRA000001442_23292040411234" at bounding box center [1120, 73] width 220 height 23
click at [1080, 62] on input "METFRA000001442_23292040411234" at bounding box center [1120, 73] width 220 height 23
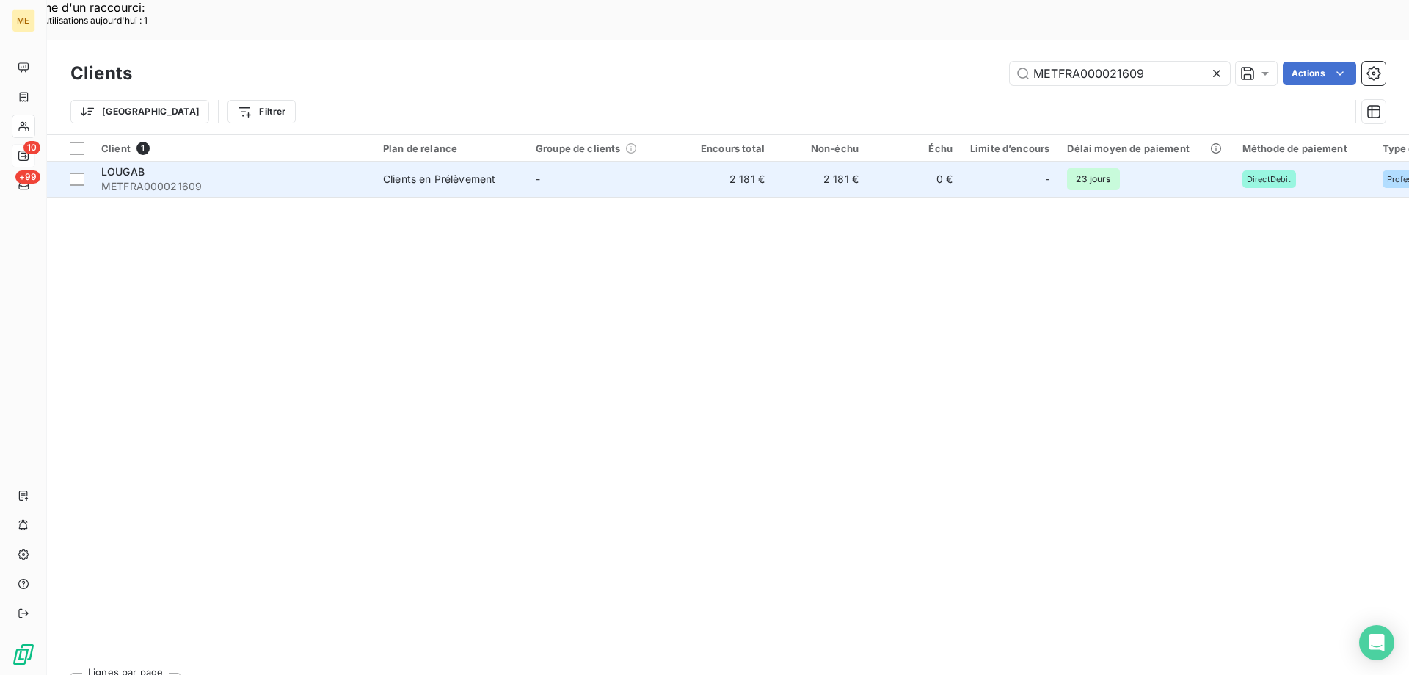
type input "METFRA000021609"
click at [142, 165] on span "LOUGAB" at bounding box center [122, 171] width 43 height 12
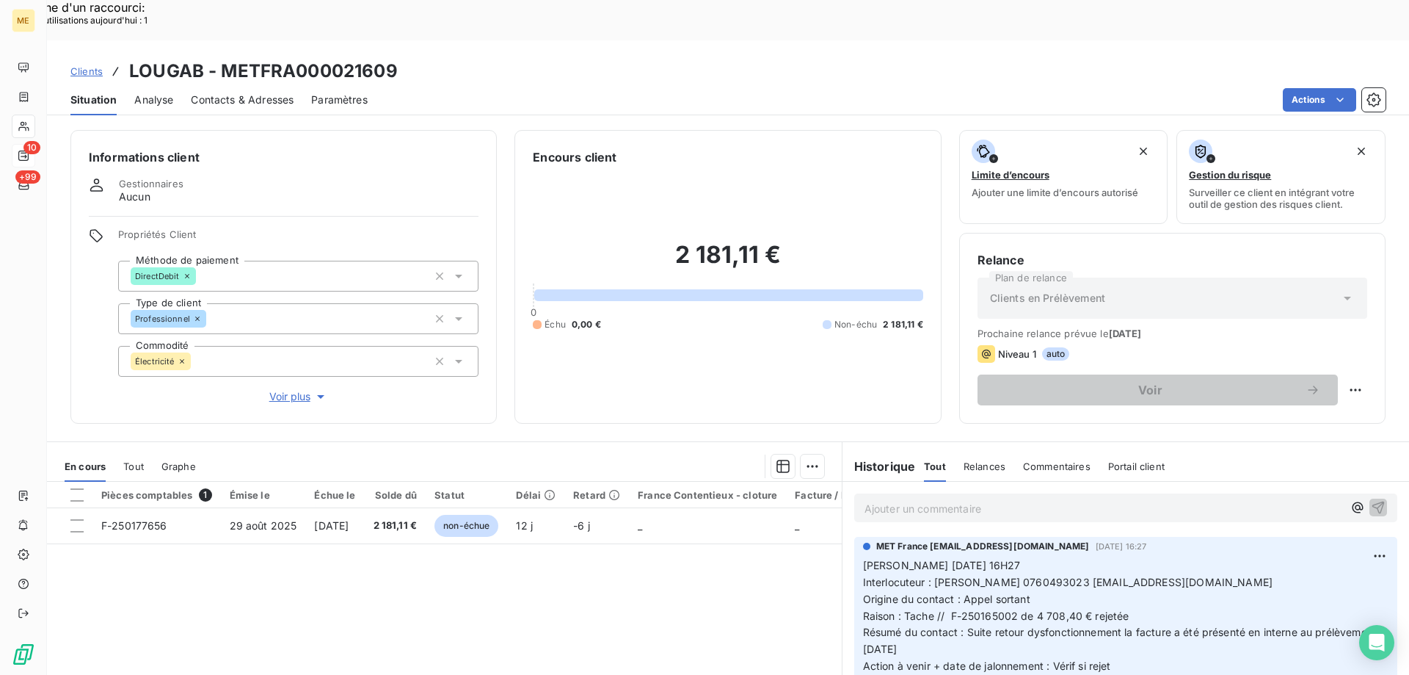
click at [275, 389] on span "Voir plus" at bounding box center [298, 396] width 59 height 15
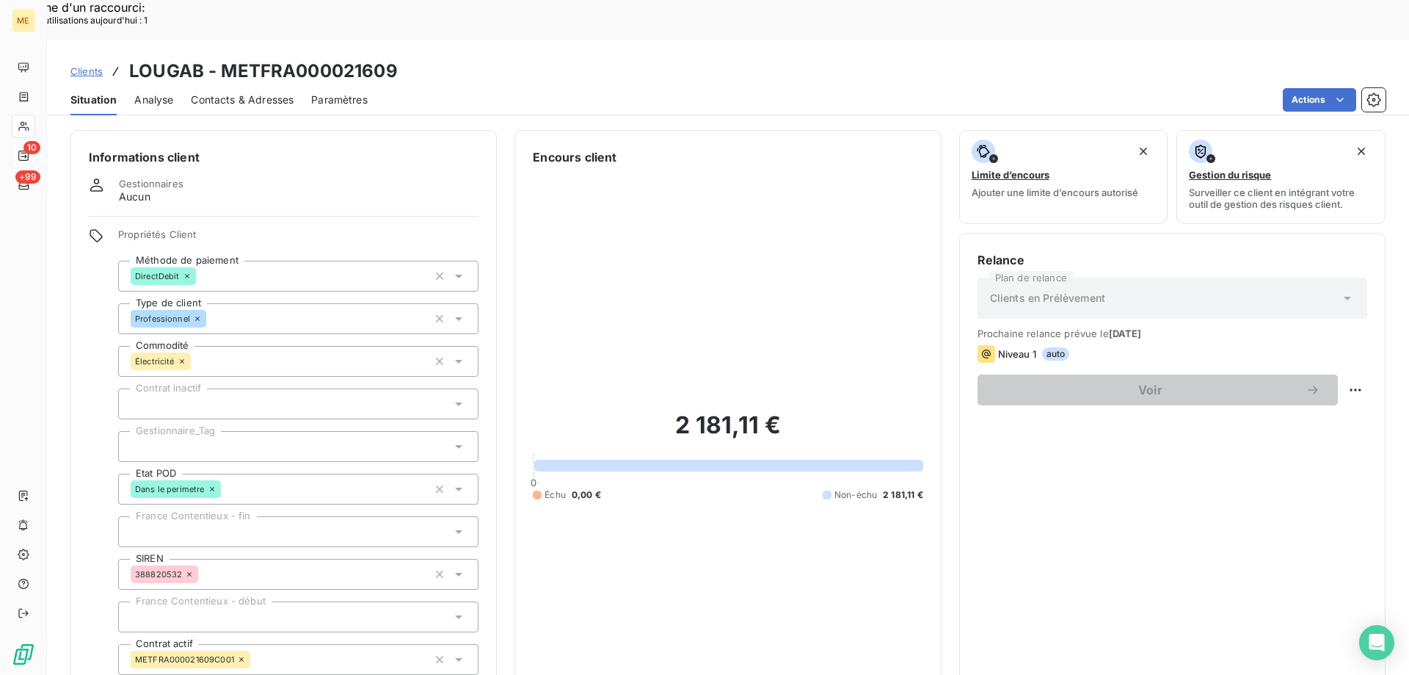
click at [179, 431] on div at bounding box center [298, 446] width 360 height 31
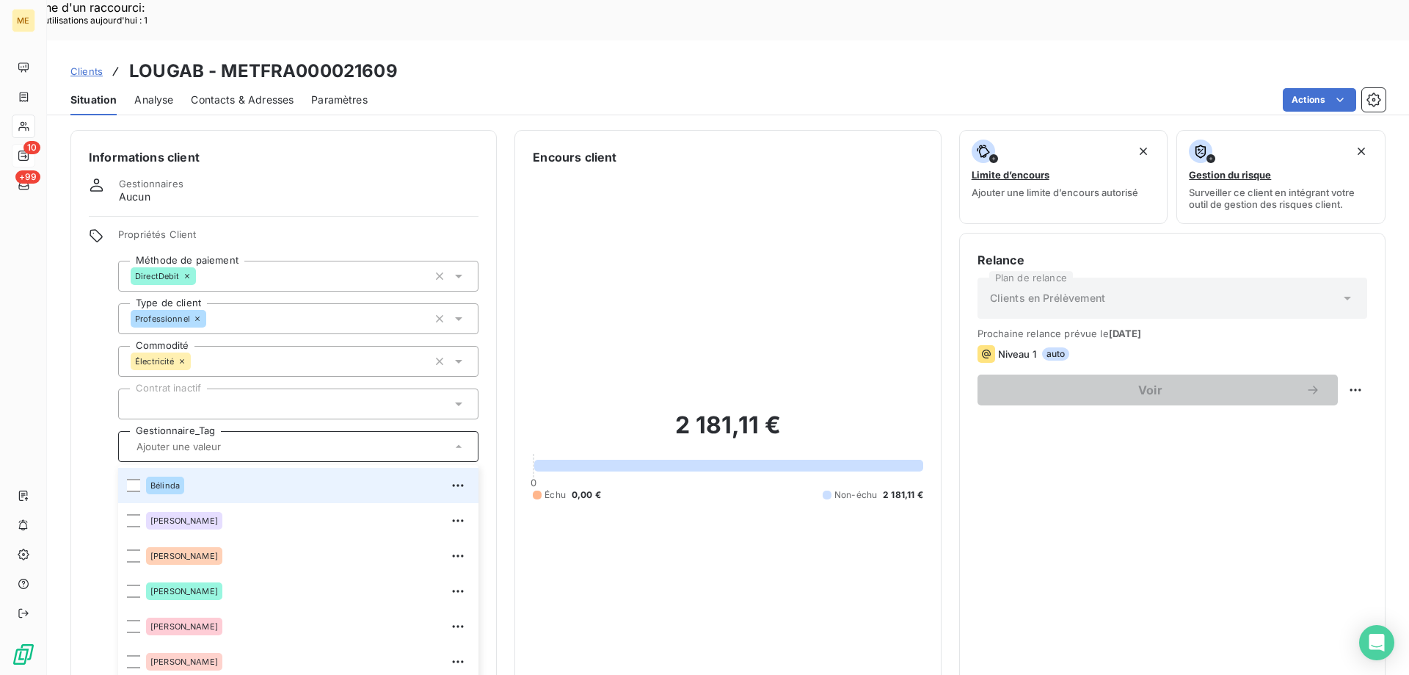
scroll to position [147, 0]
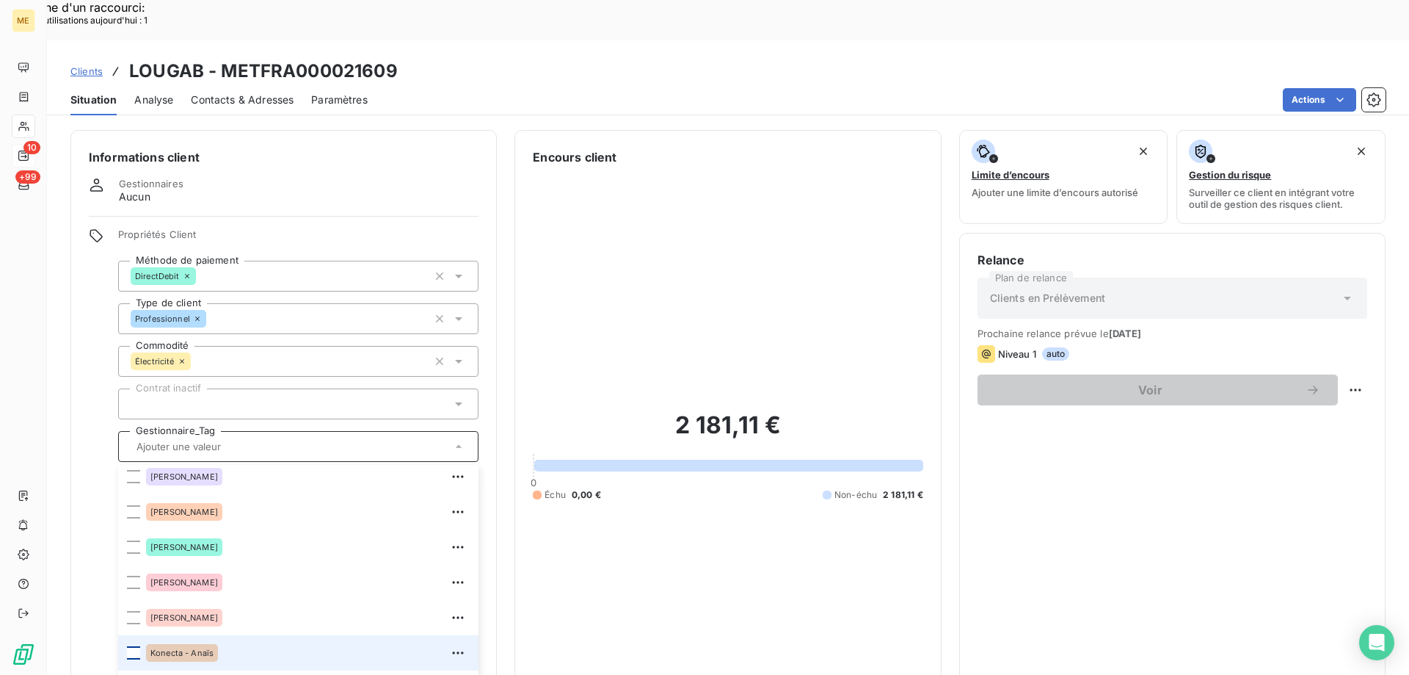
click at [132, 646] on div at bounding box center [133, 652] width 13 height 13
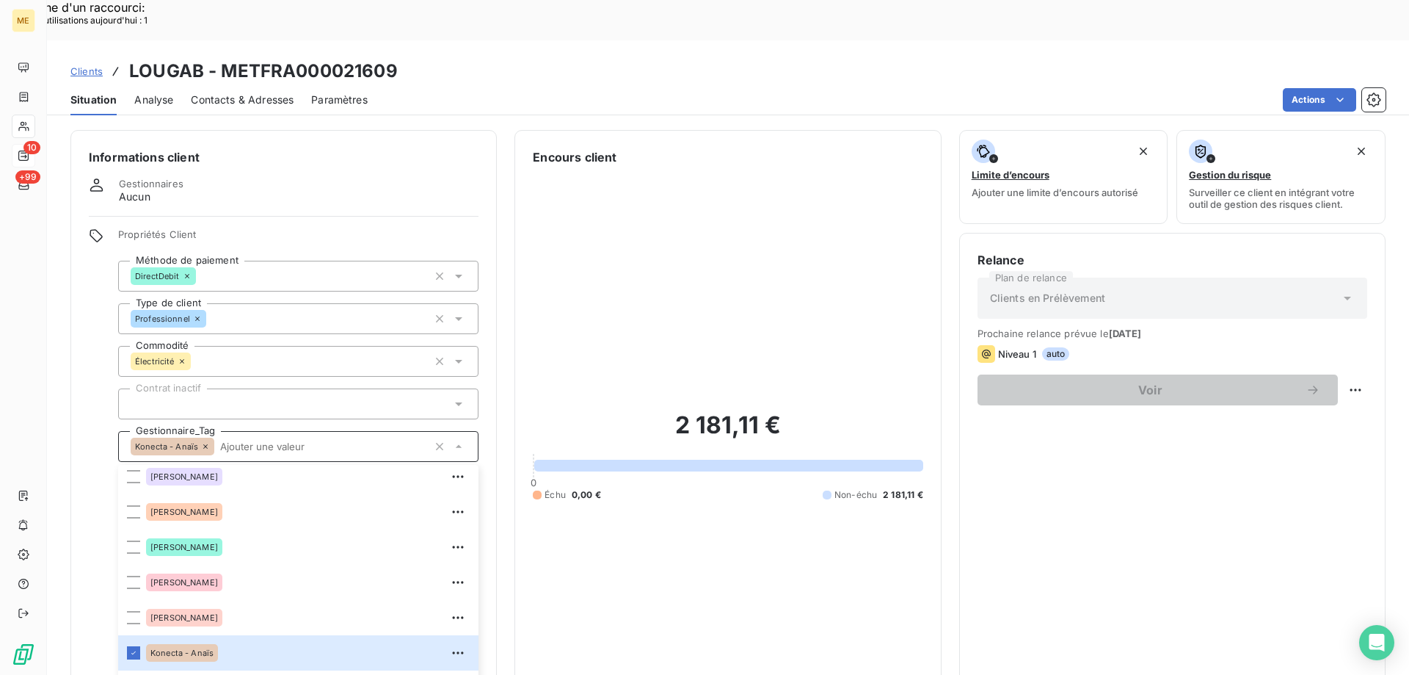
click at [88, 65] on span "Clients" at bounding box center [86, 71] width 32 height 12
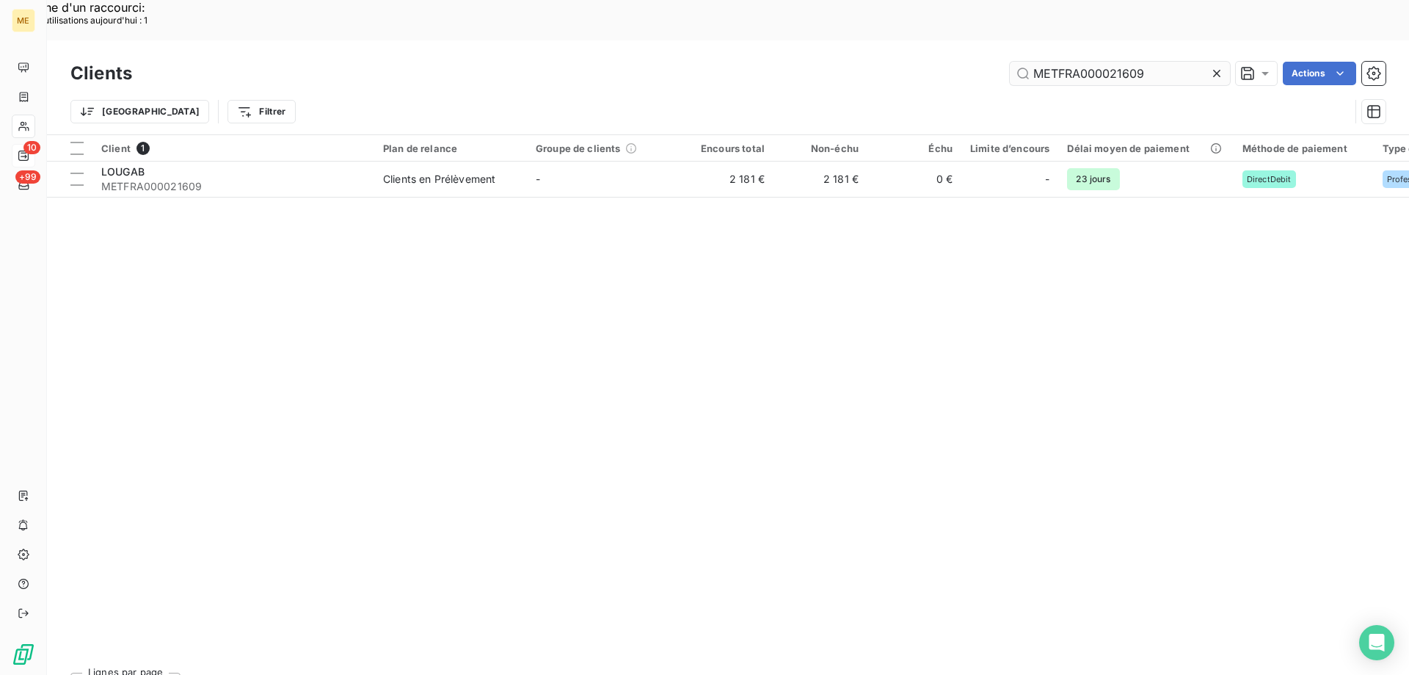
click at [1124, 62] on input "METFRA000021609" at bounding box center [1120, 73] width 220 height 23
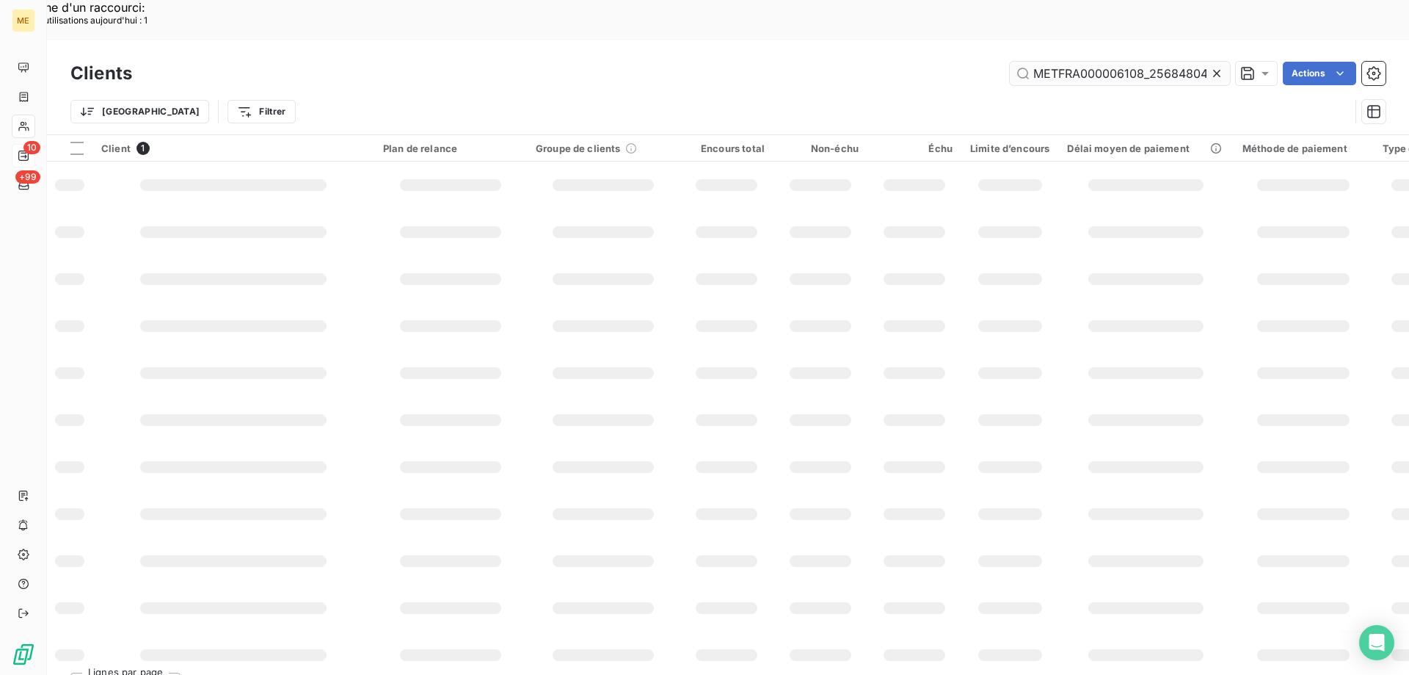
scroll to position [0, 43]
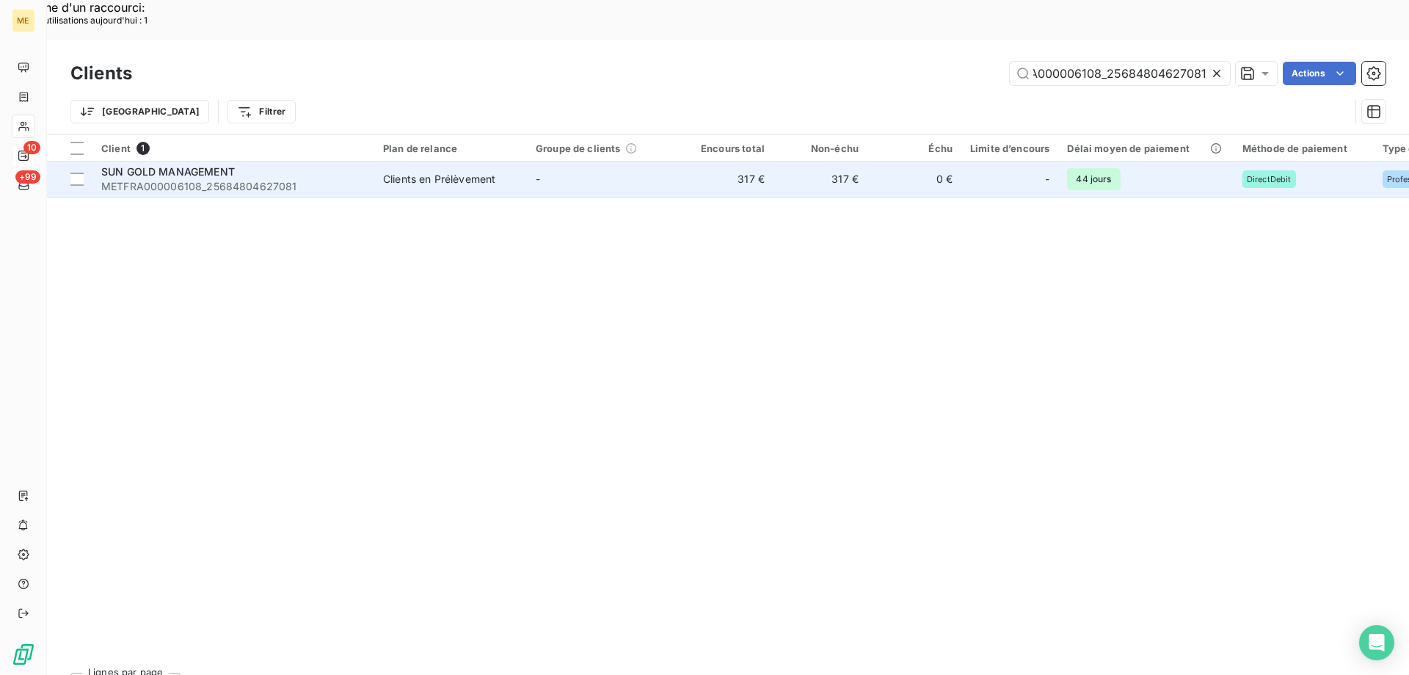
type input "METFRA000006108_25684804627081"
click at [173, 179] on span "METFRA000006108_25684804627081" at bounding box center [233, 186] width 264 height 15
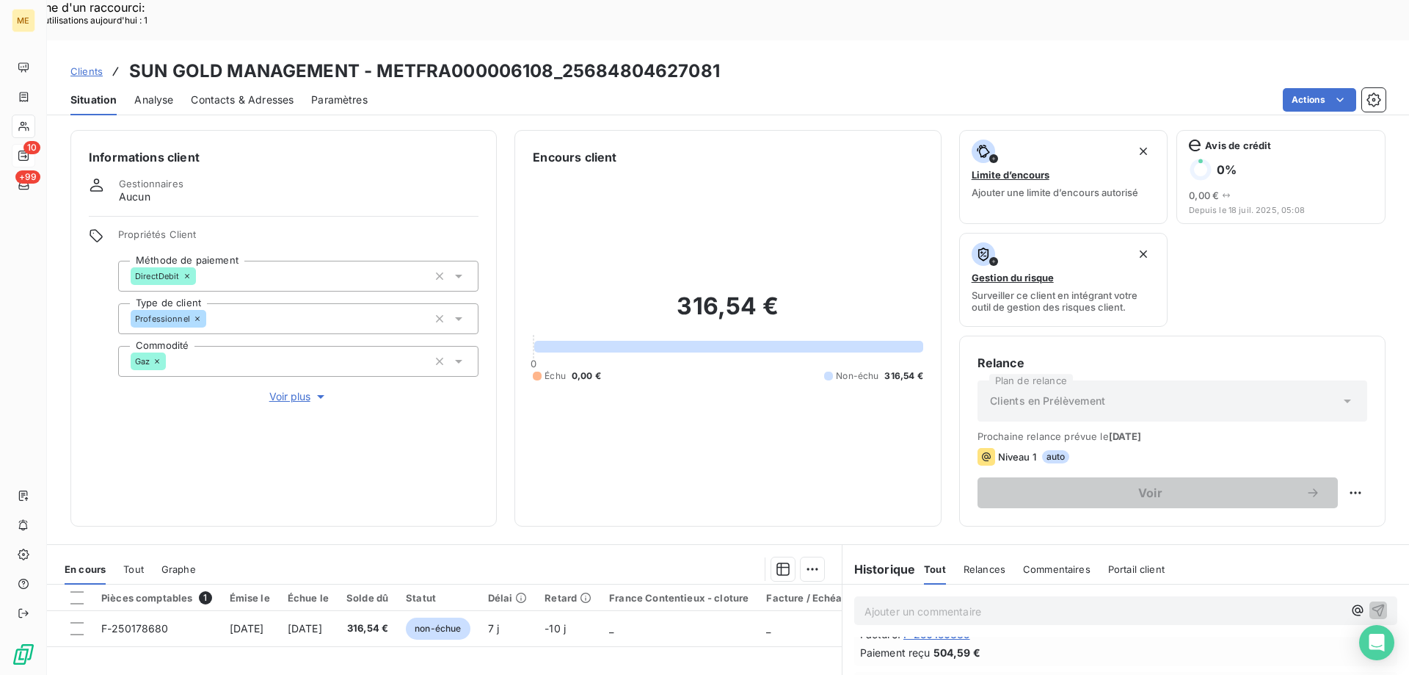
click at [310, 389] on span "Voir plus" at bounding box center [298, 396] width 59 height 15
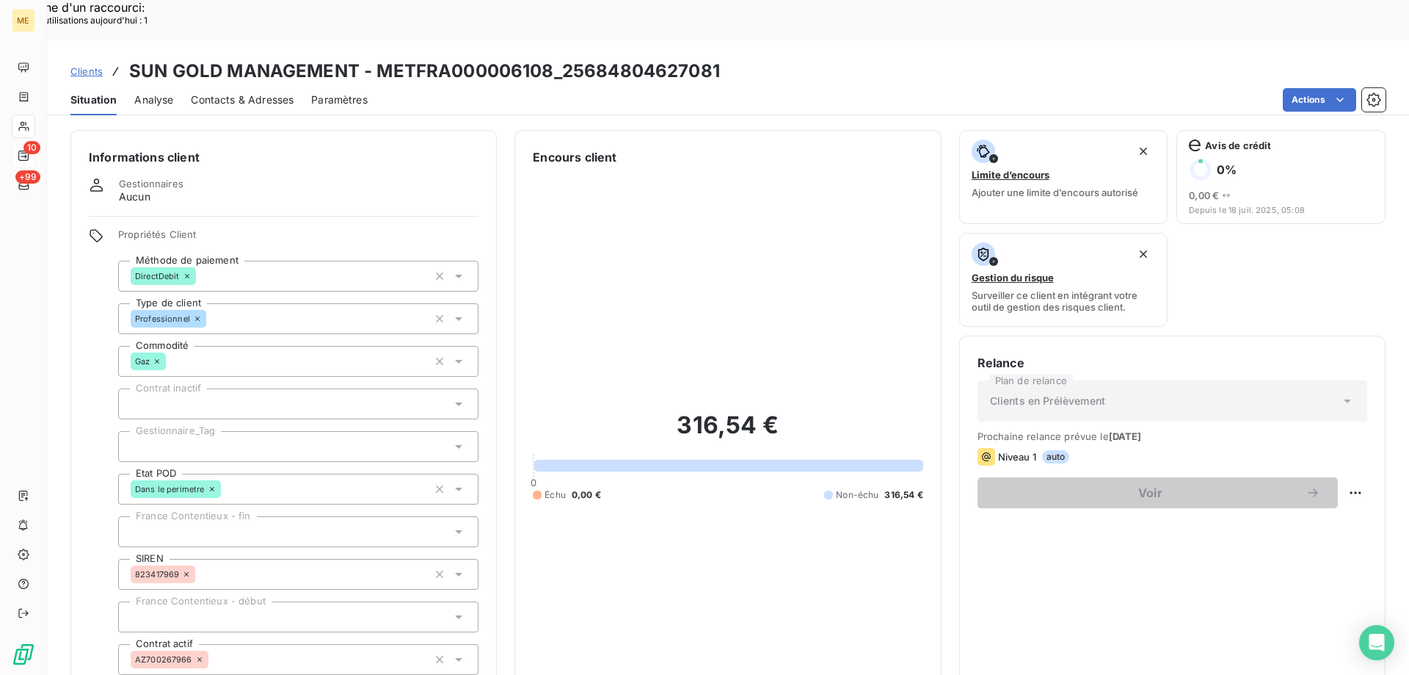
click at [201, 431] on div at bounding box center [298, 446] width 360 height 31
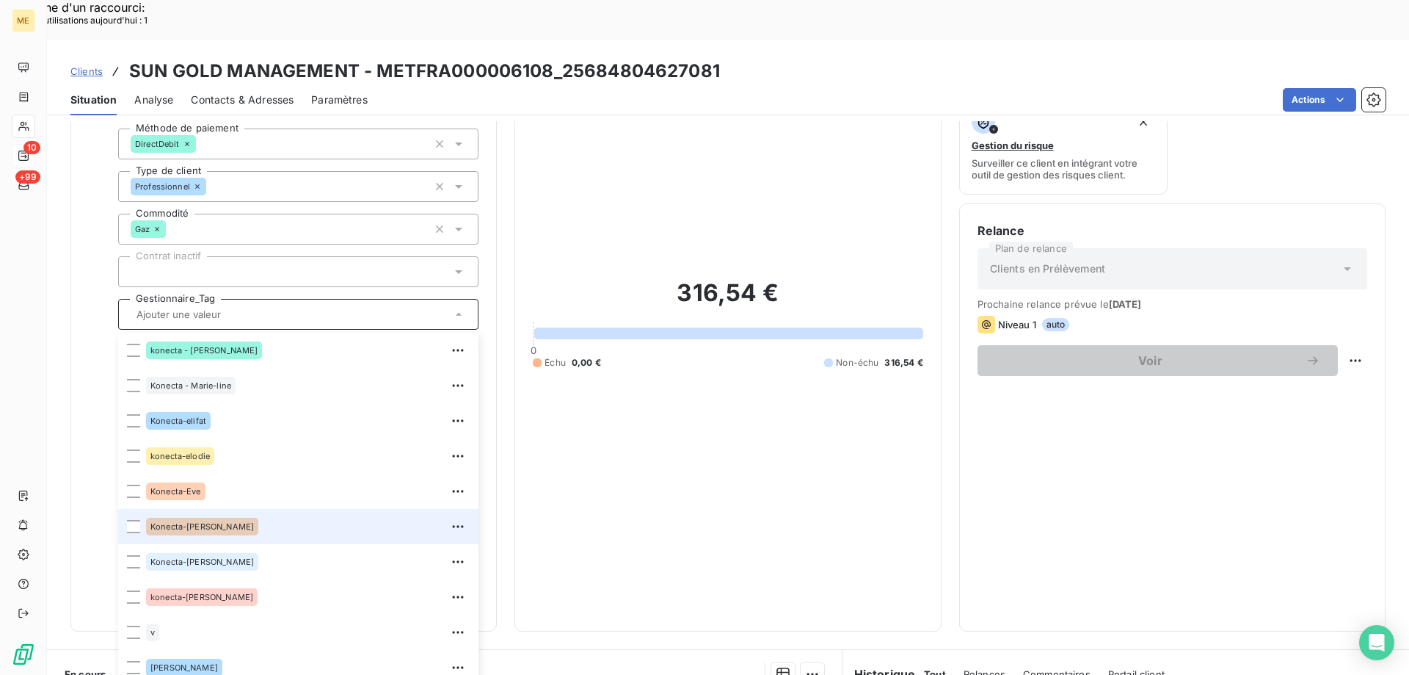
scroll to position [147, 0]
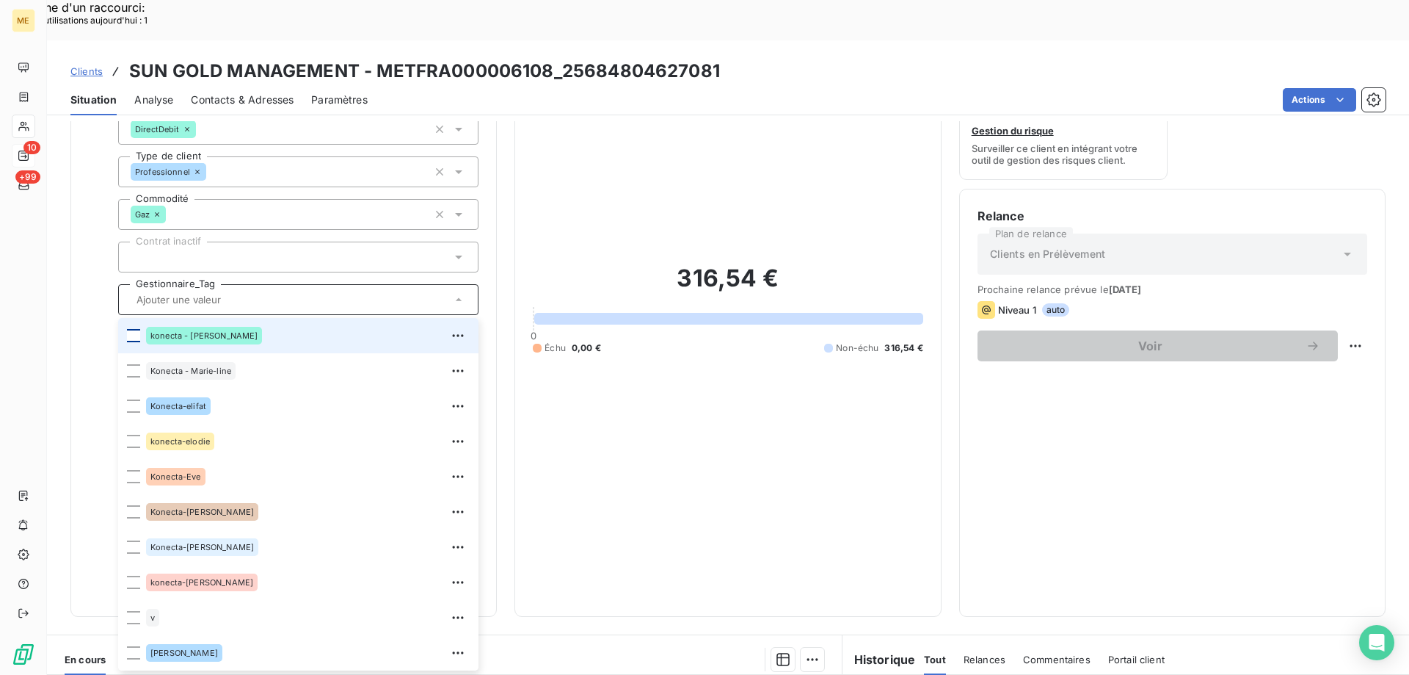
click at [132, 329] on div at bounding box center [133, 335] width 13 height 13
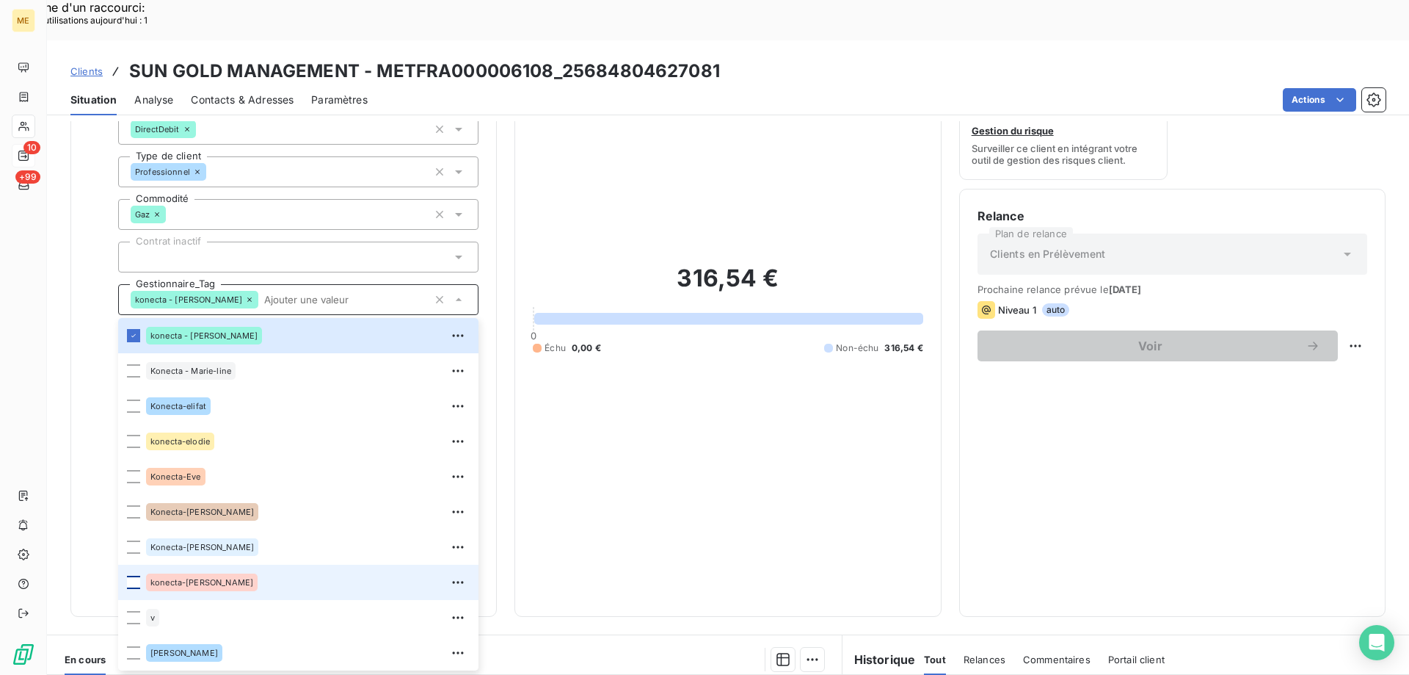
click at [134, 575] on div at bounding box center [133, 581] width 13 height 13
click at [84, 65] on span "Clients" at bounding box center [86, 71] width 32 height 12
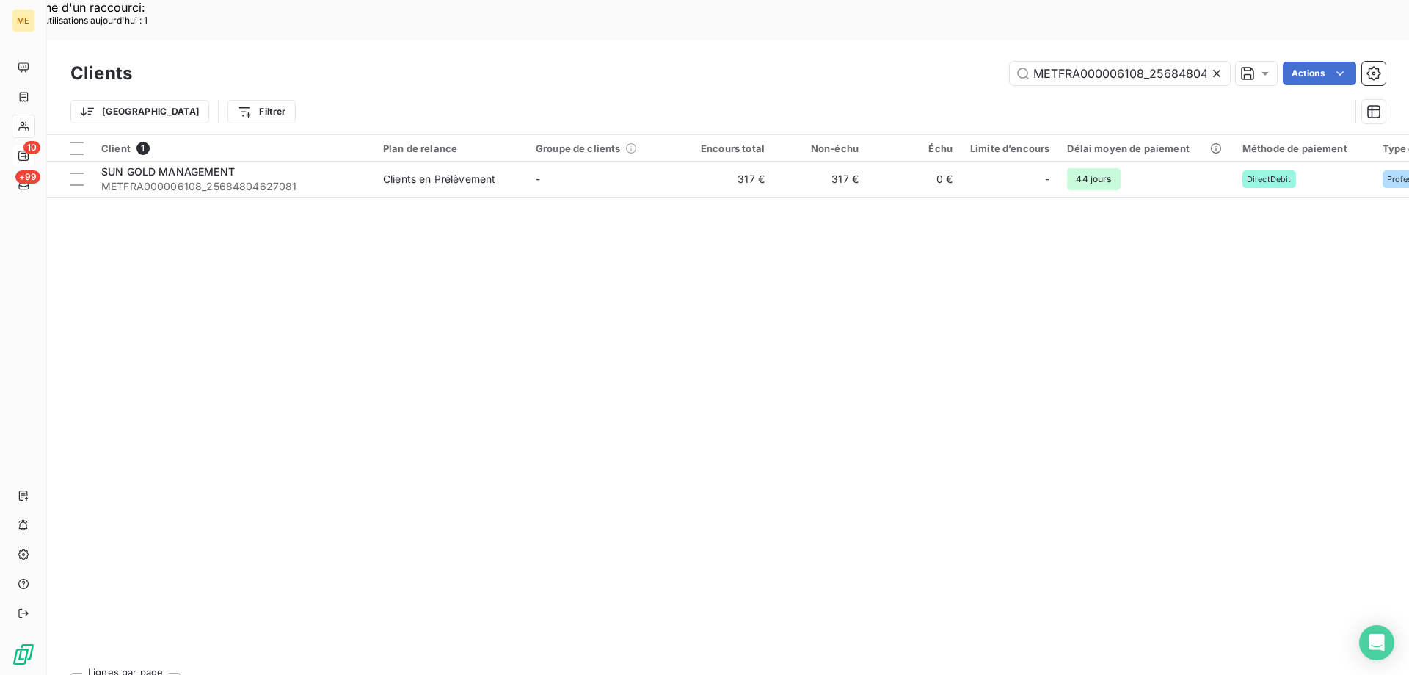
scroll to position [0, 43]
click at [1116, 62] on input "METFRA000006108_25684804627081" at bounding box center [1120, 73] width 220 height 23
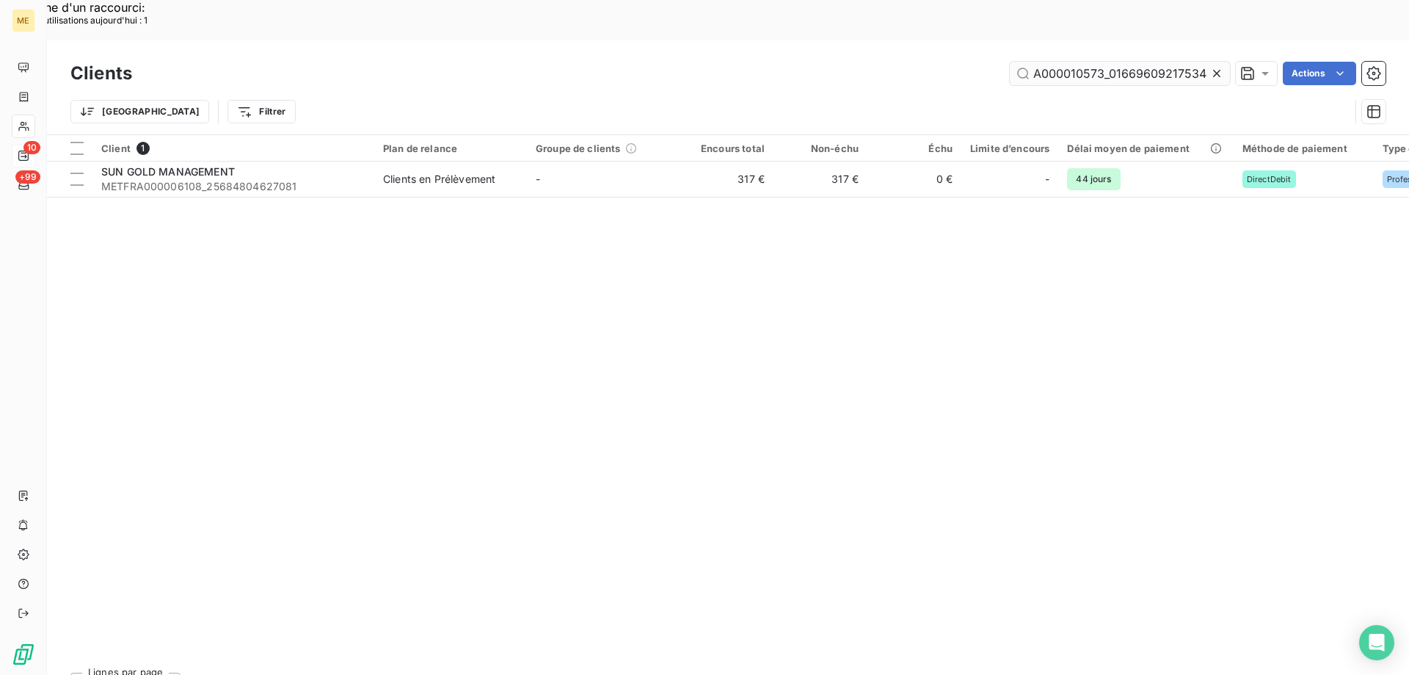
scroll to position [0, 38]
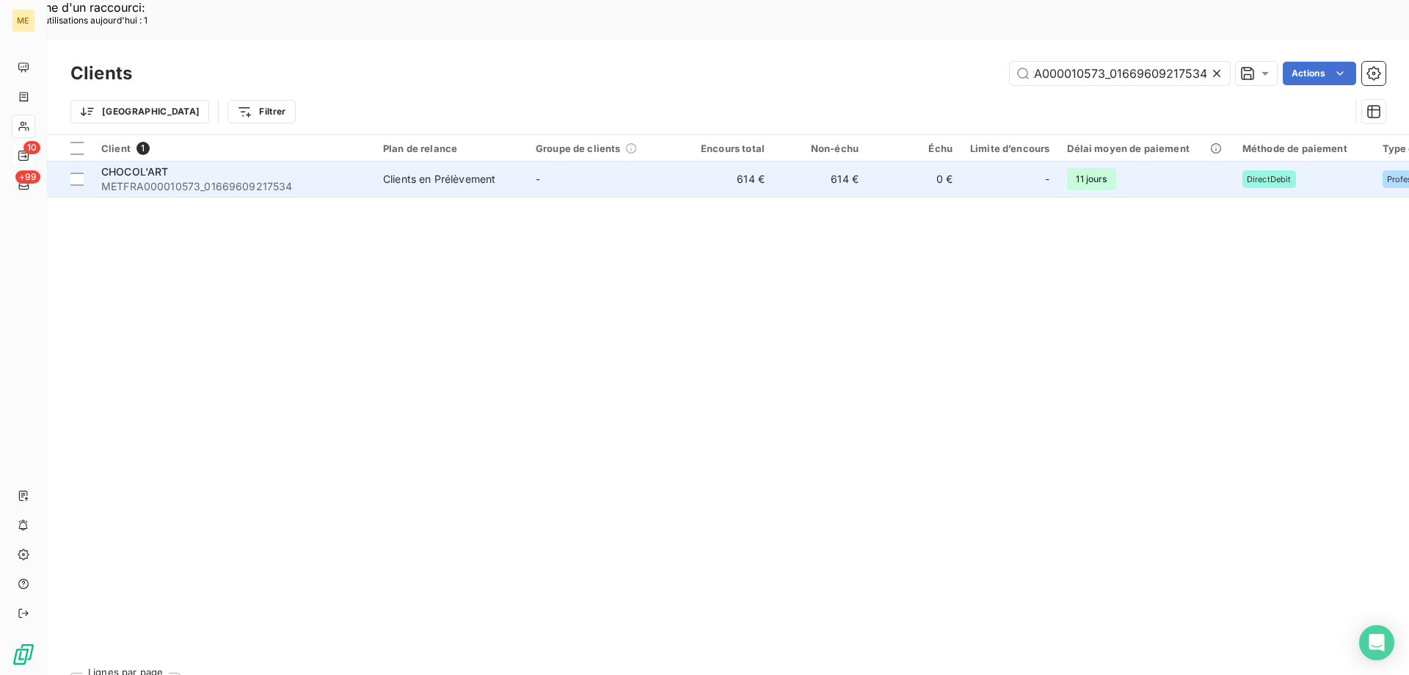
type input "METFRA000010573_01669609217534"
click at [142, 165] on span "CHOCOL'ART" at bounding box center [135, 171] width 68 height 12
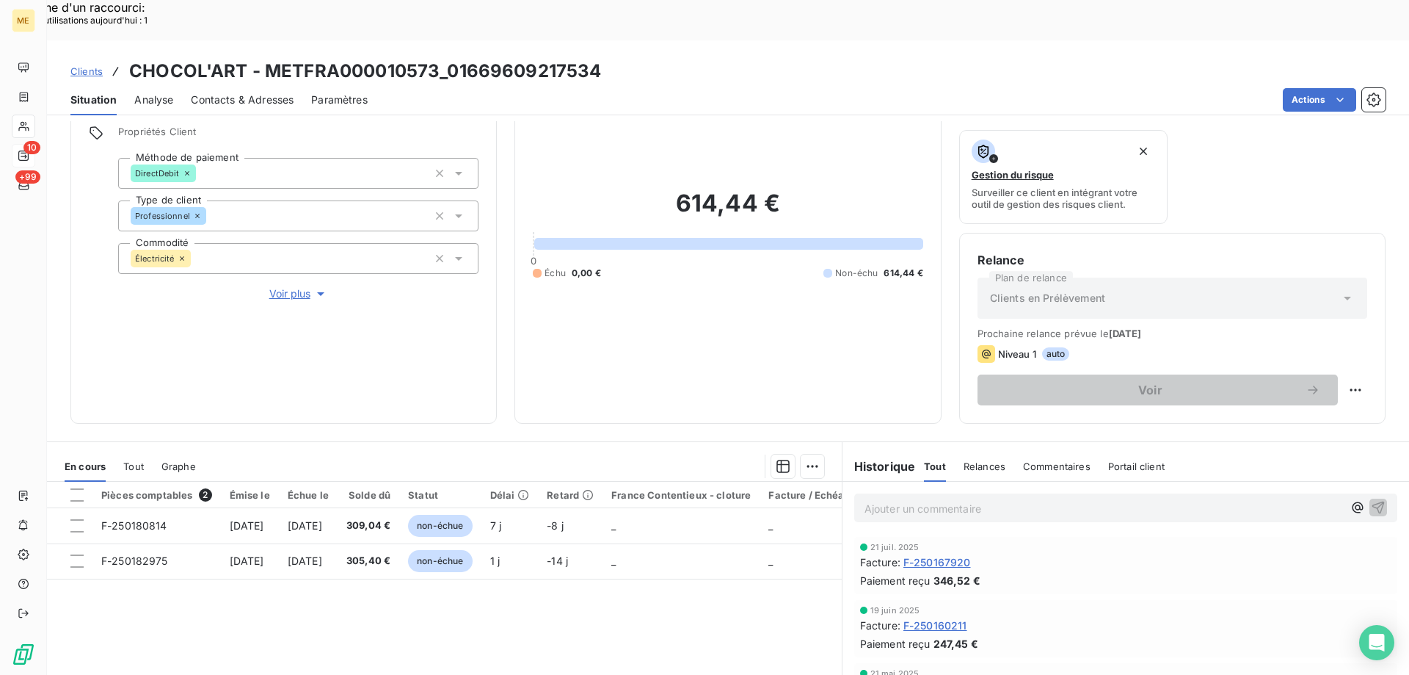
scroll to position [196, 0]
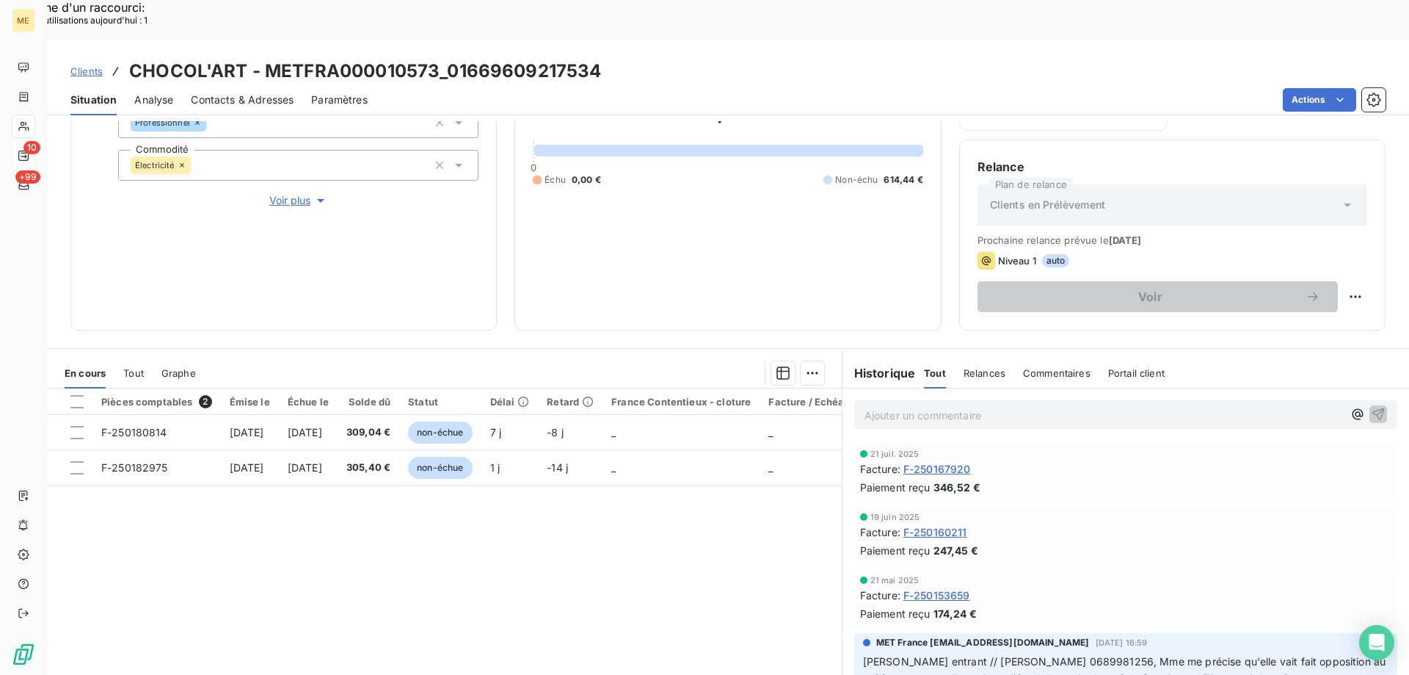
click at [300, 193] on span "Voir plus" at bounding box center [298, 200] width 59 height 15
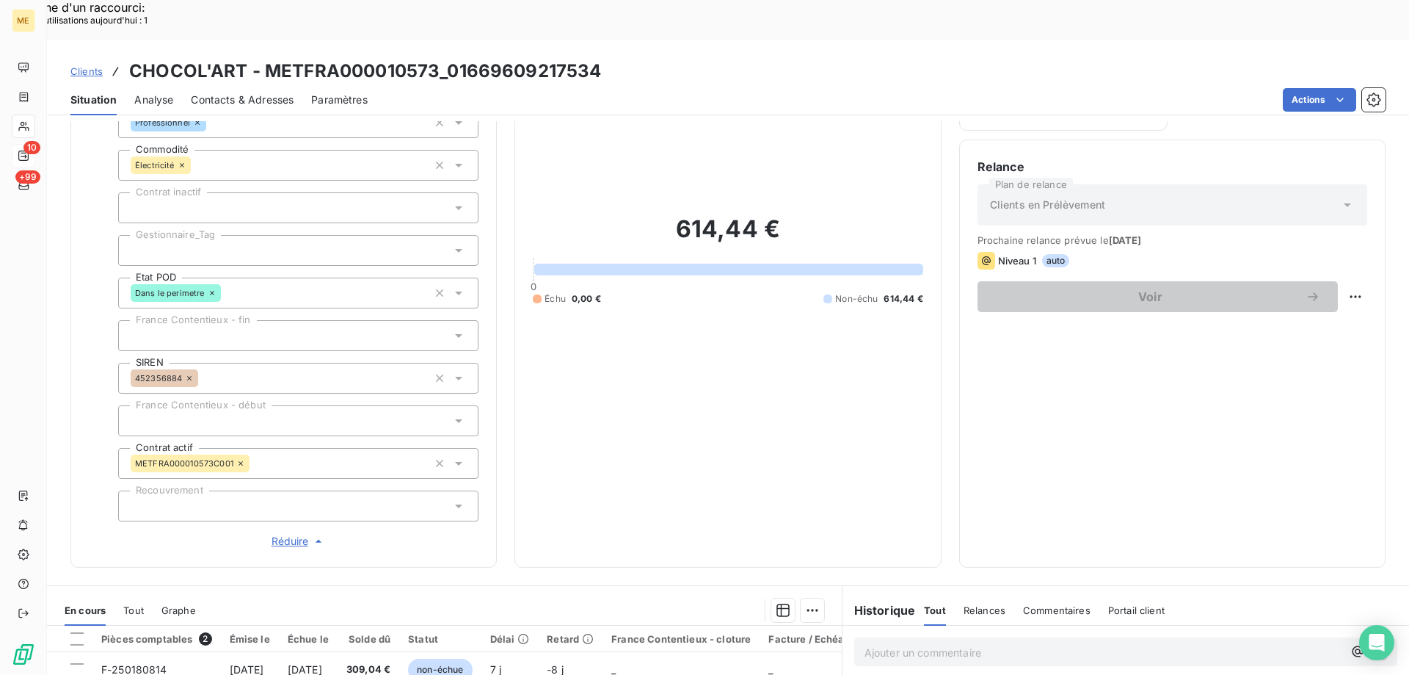
click at [233, 235] on div at bounding box center [298, 250] width 360 height 31
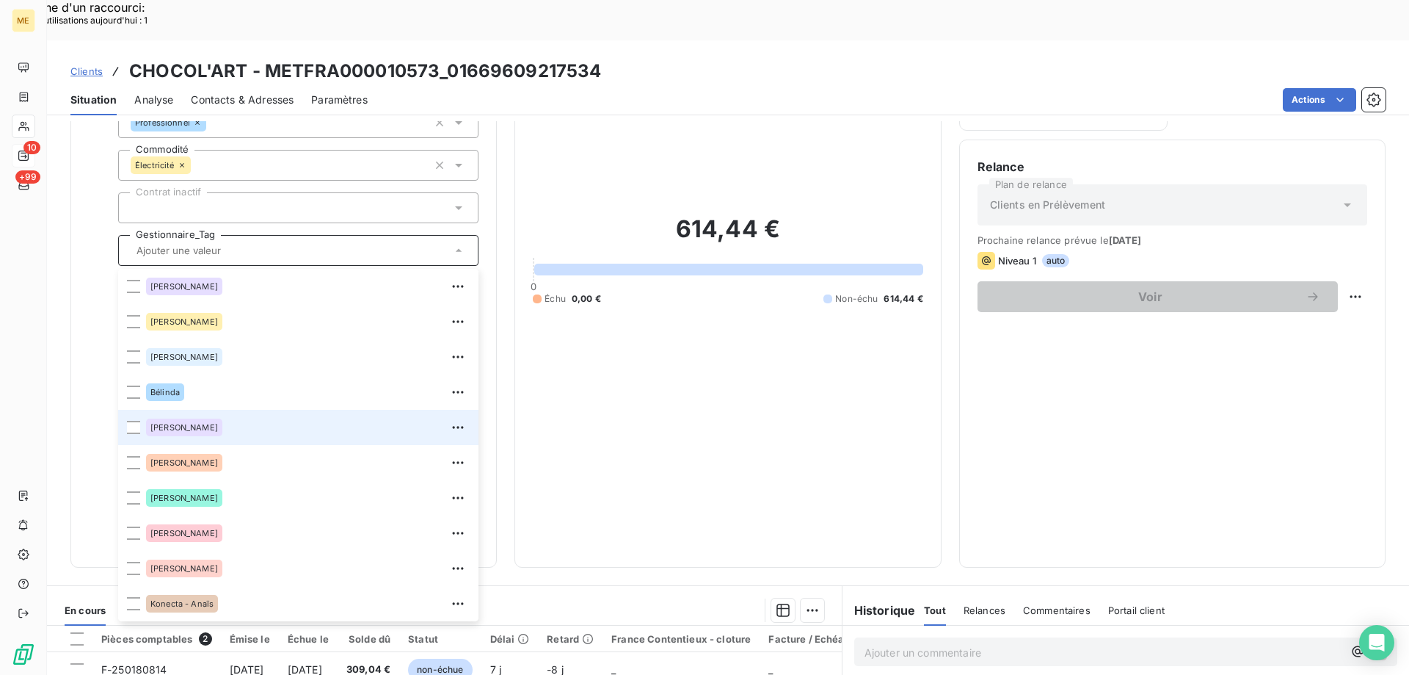
scroll to position [423, 0]
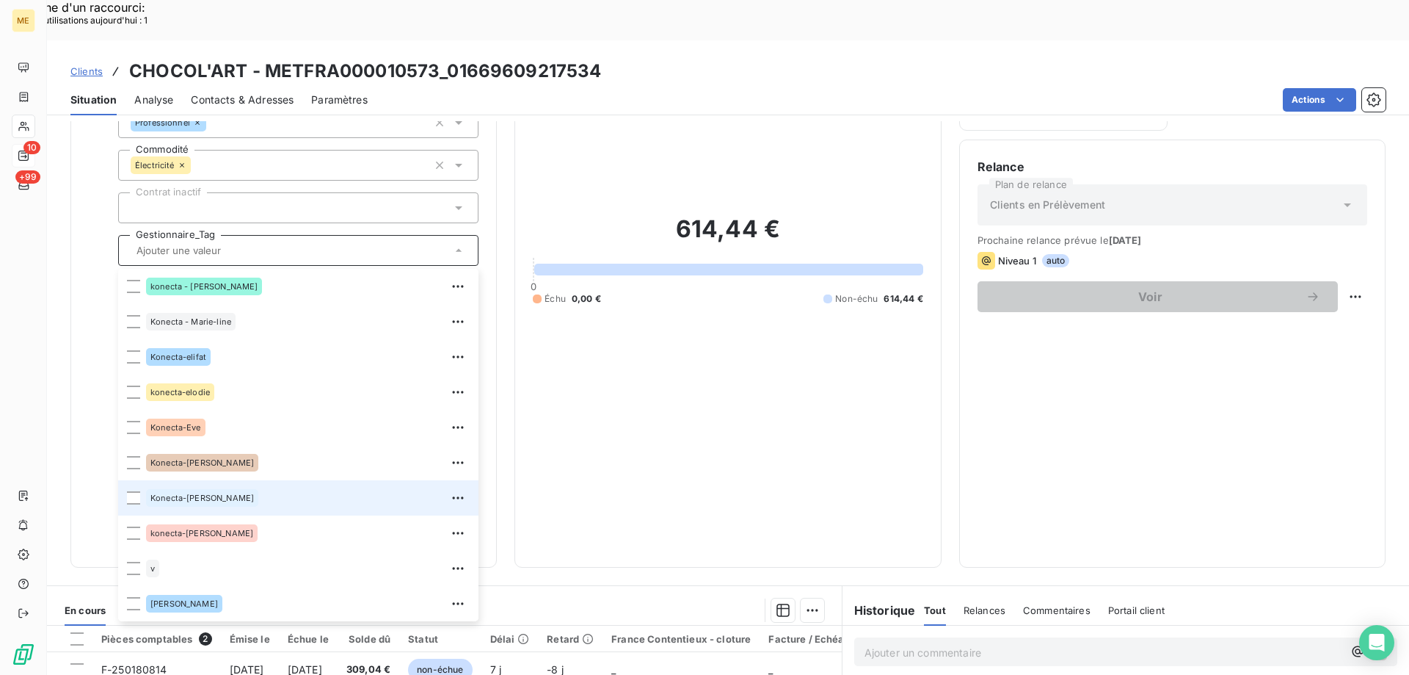
drag, startPoint x: 130, startPoint y: 449, endPoint x: 313, endPoint y: 99, distance: 395.3
click at [131, 491] on div at bounding box center [133, 497] width 13 height 13
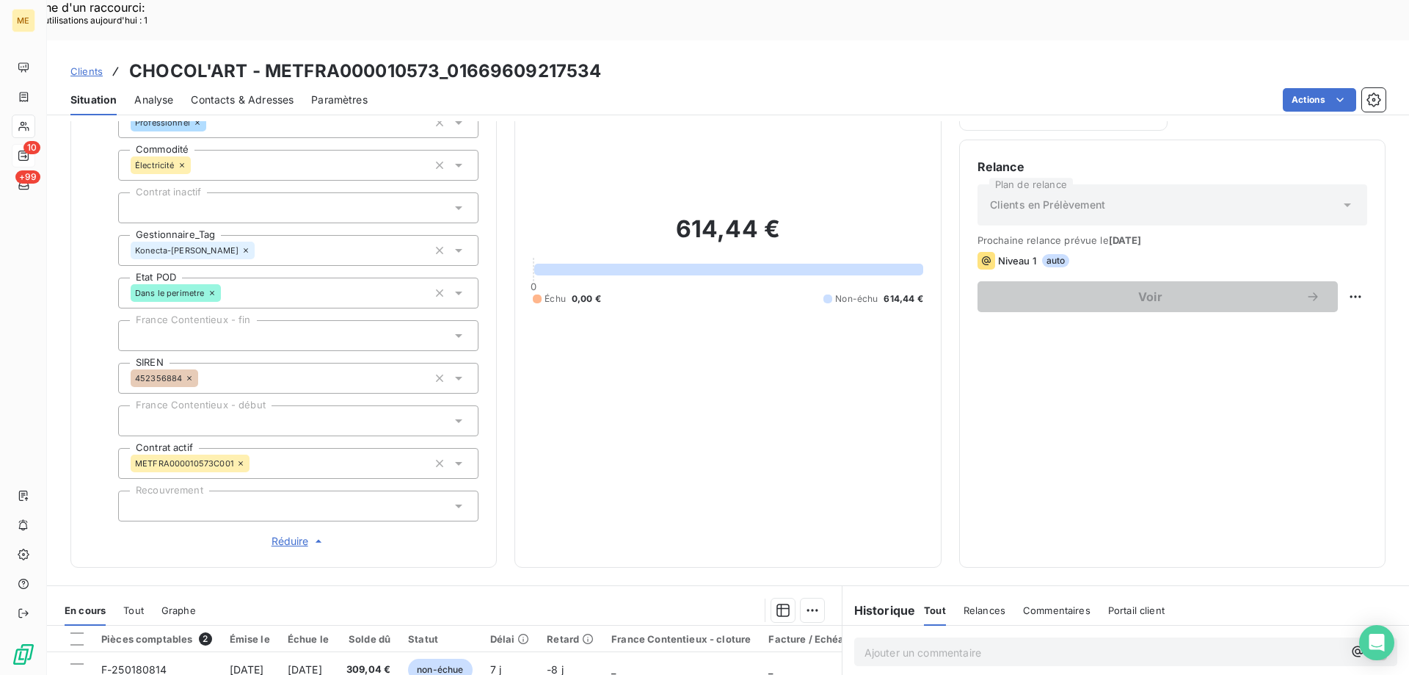
click at [95, 65] on span "Clients" at bounding box center [86, 71] width 32 height 12
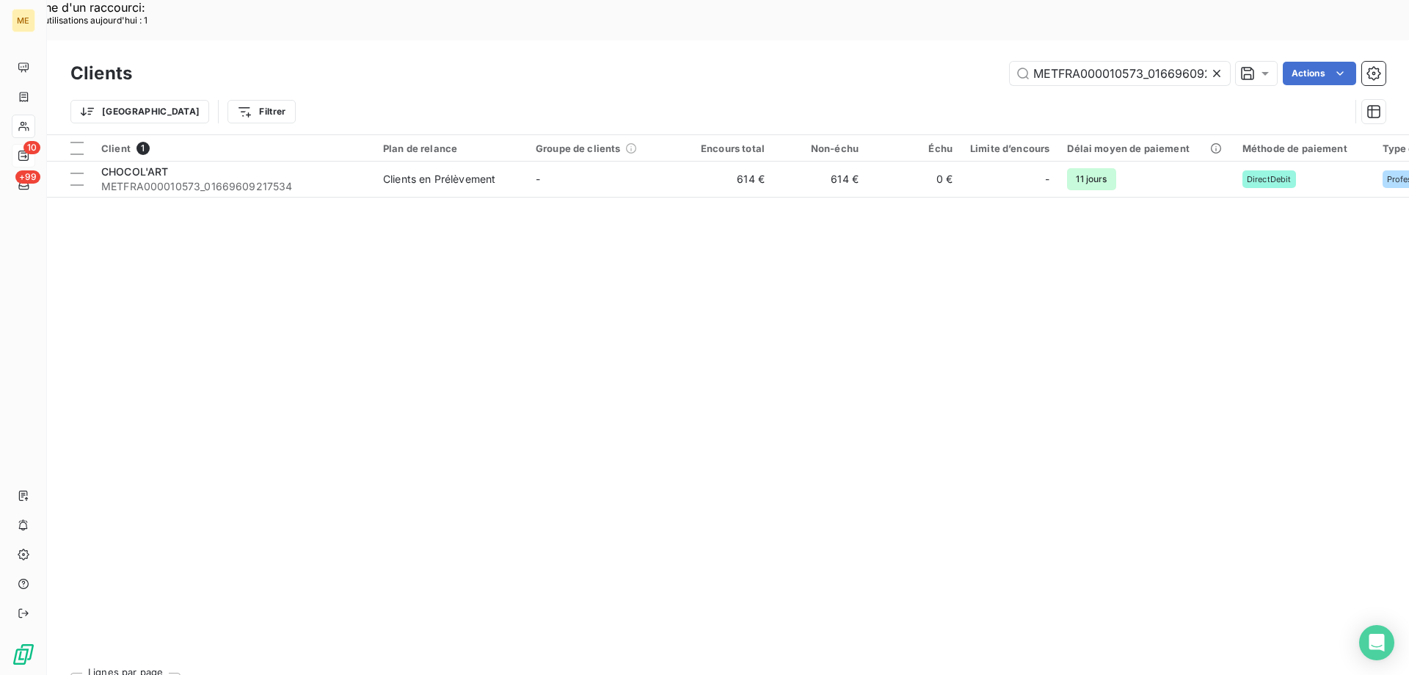
scroll to position [0, 38]
click at [1094, 62] on input "METFRA000010573_01669609217534" at bounding box center [1120, 73] width 220 height 23
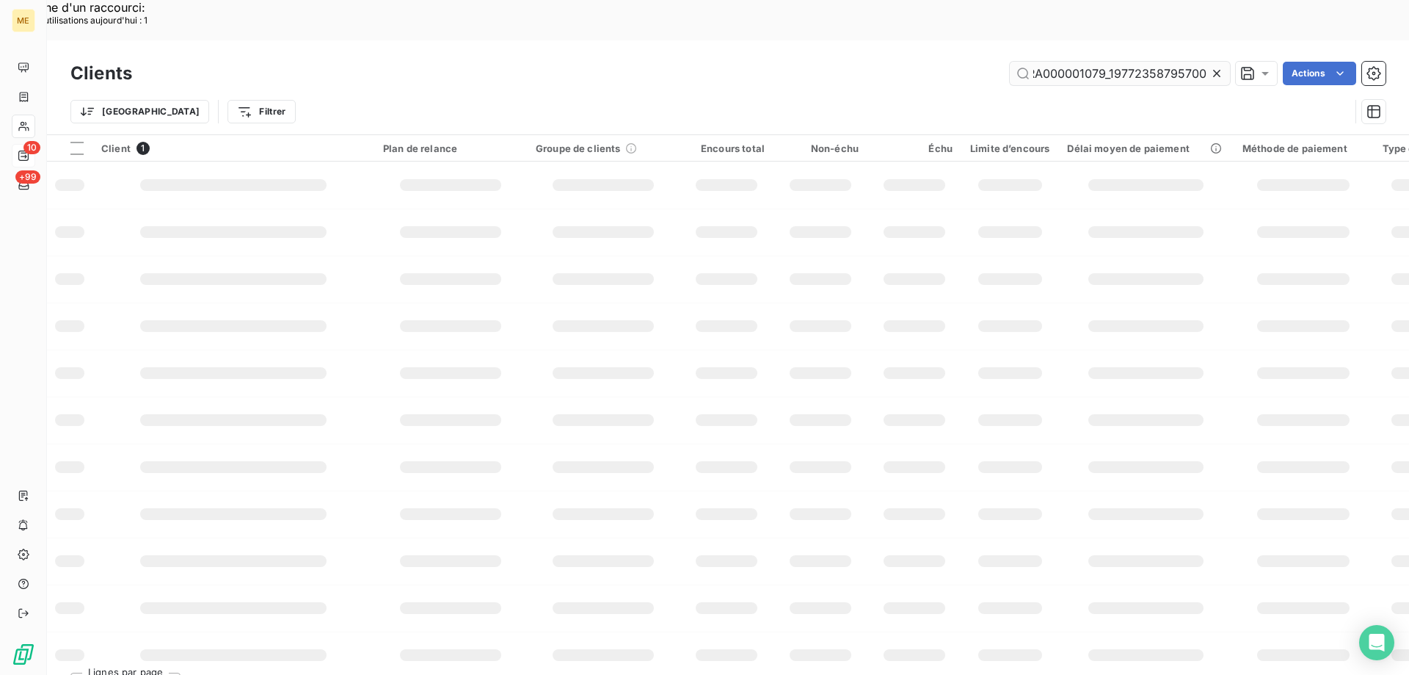
scroll to position [0, 37]
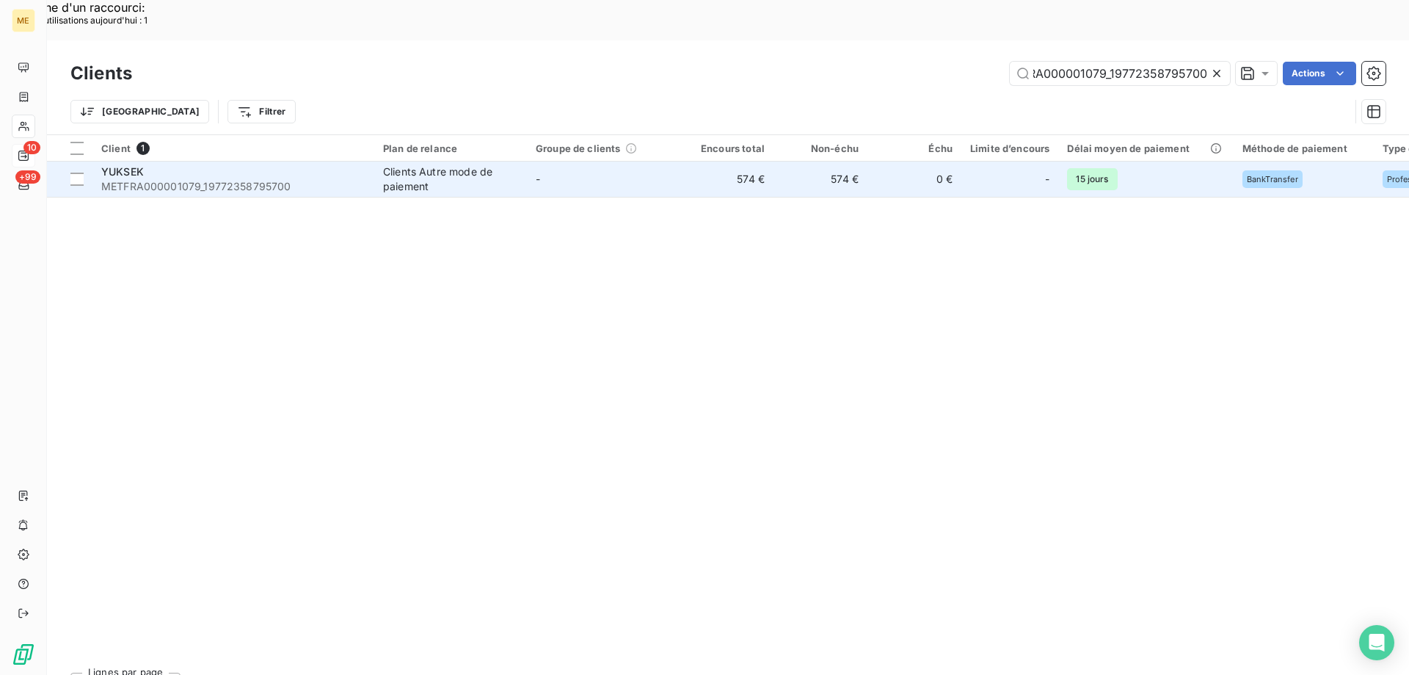
type input "METFRA000001079_19772358795700"
click at [143, 165] on span "YUKSEK" at bounding box center [122, 171] width 43 height 12
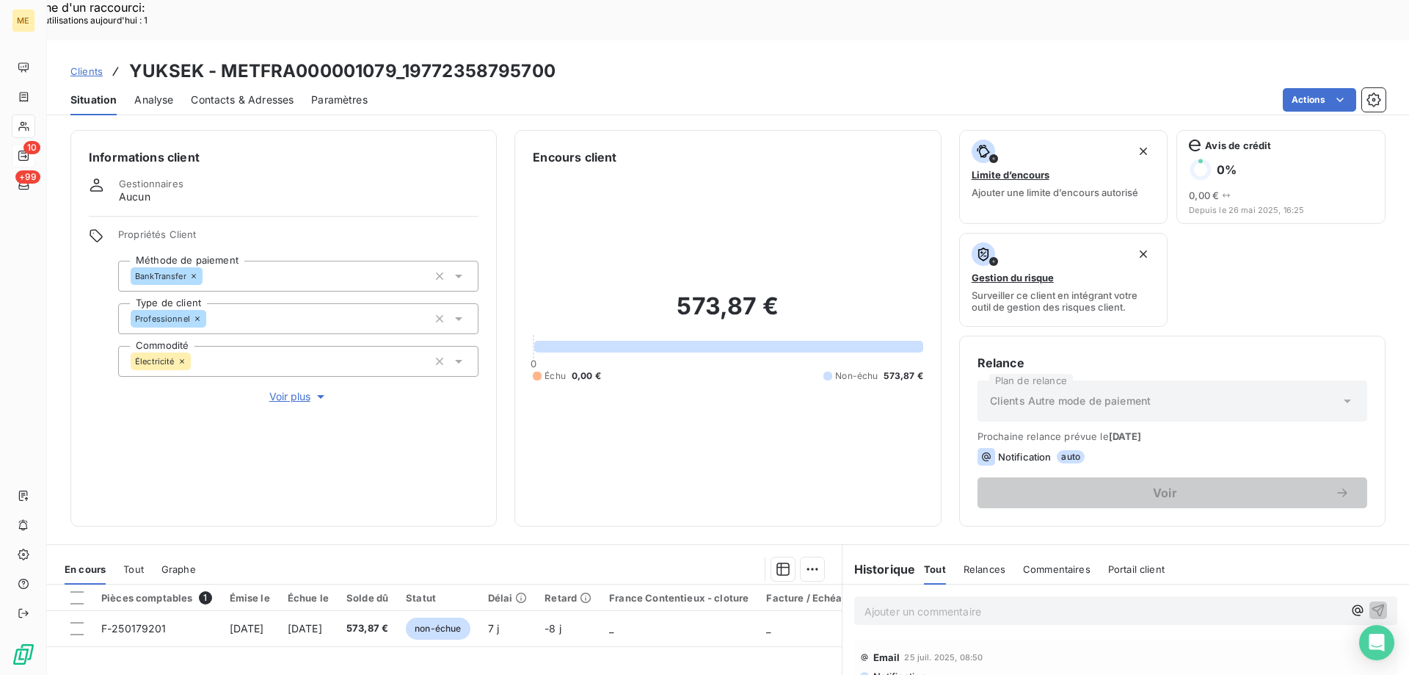
scroll to position [196, 0]
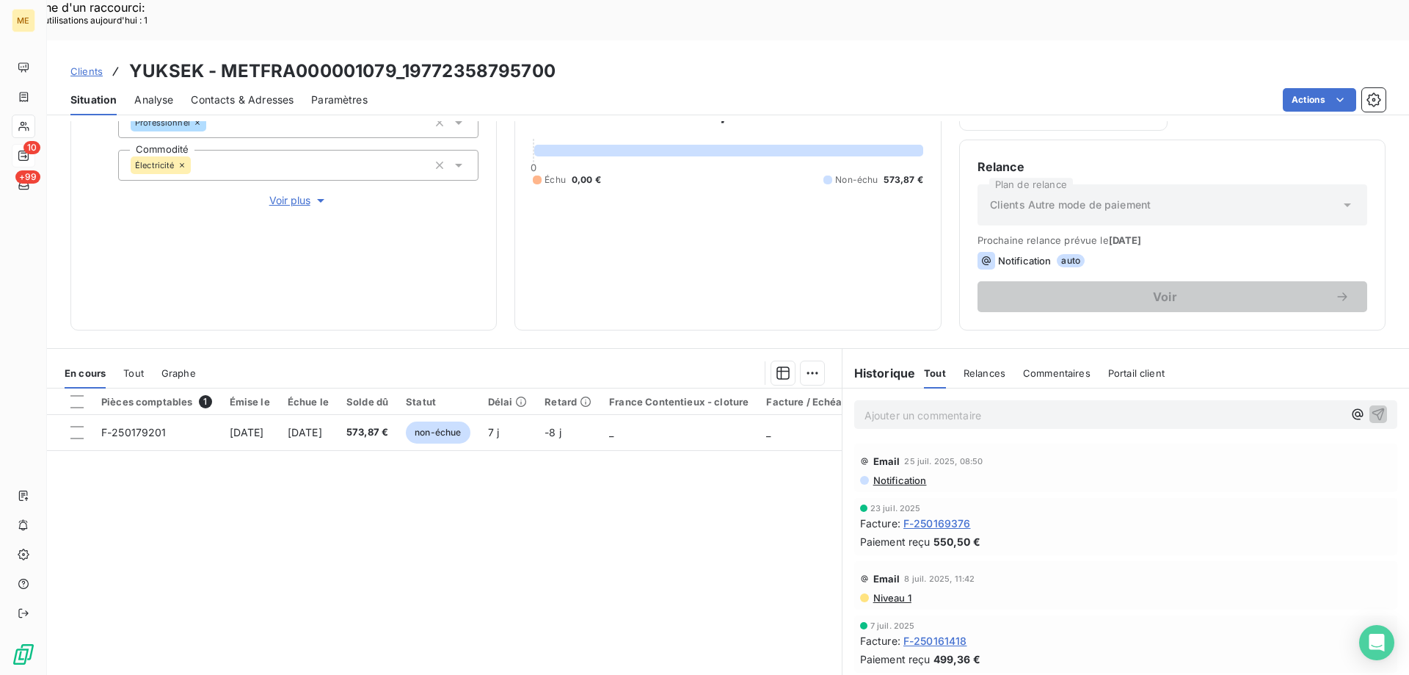
click at [294, 193] on span "Voir plus" at bounding box center [298, 200] width 59 height 15
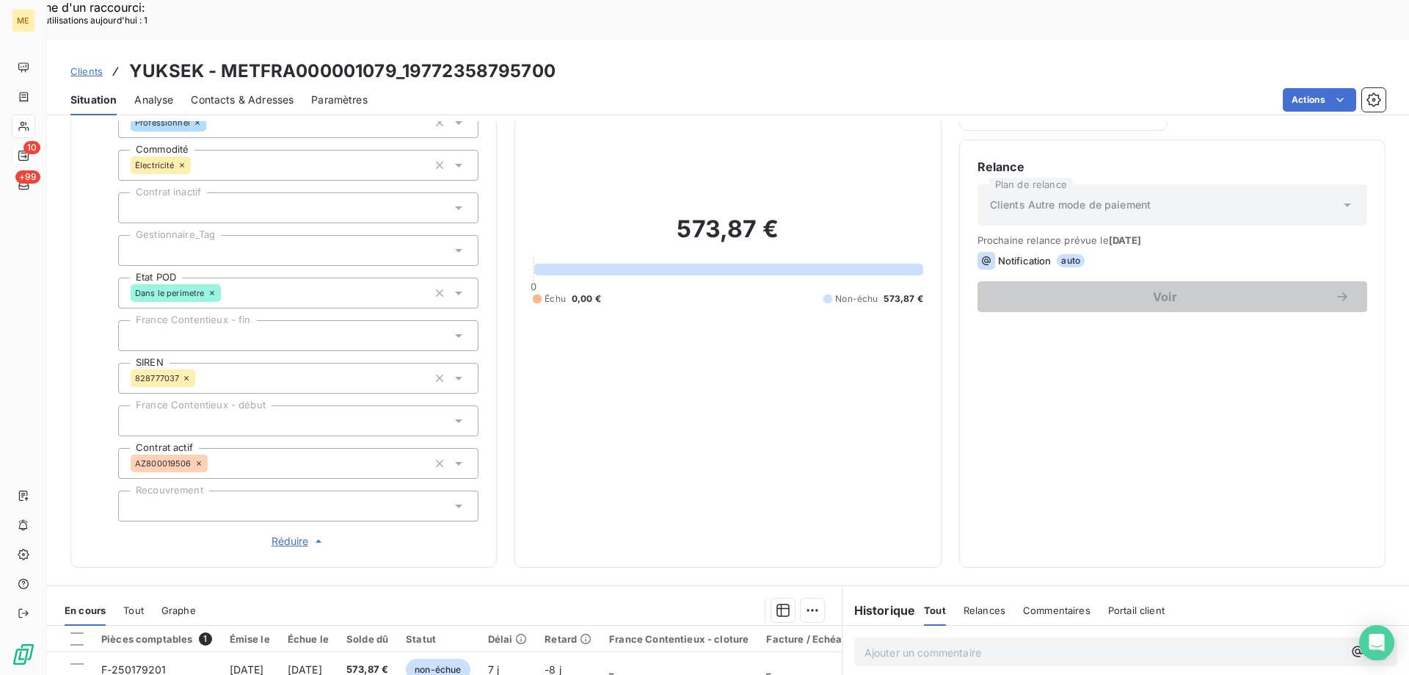
click at [240, 235] on div at bounding box center [298, 250] width 360 height 31
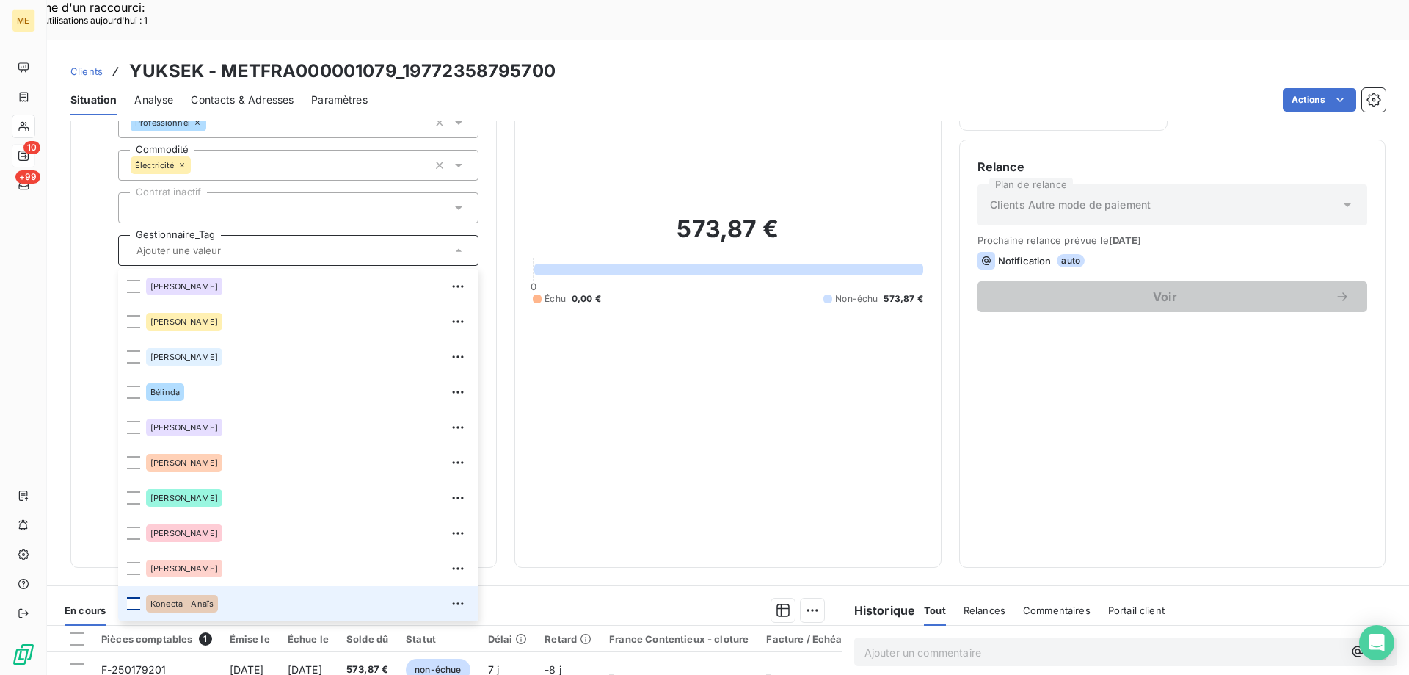
click at [135, 597] on div at bounding box center [133, 603] width 13 height 13
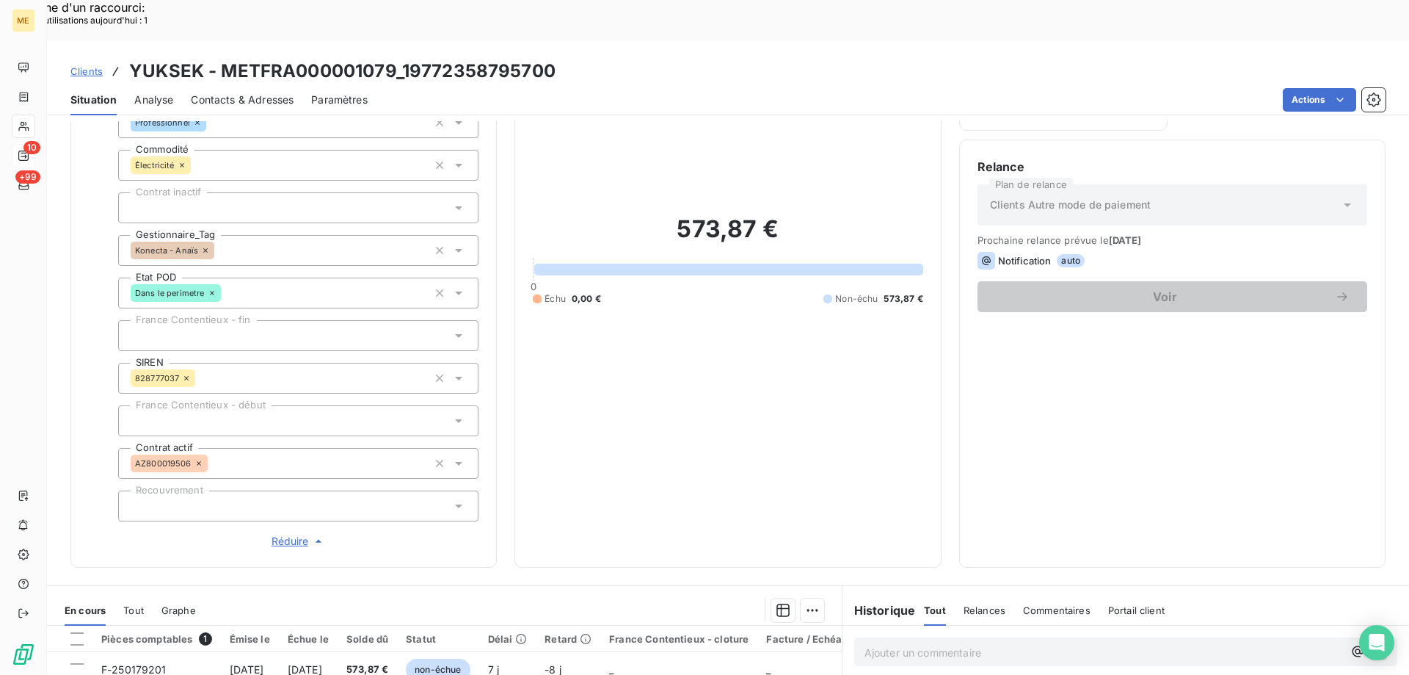
click at [84, 65] on span "Clients" at bounding box center [86, 71] width 32 height 12
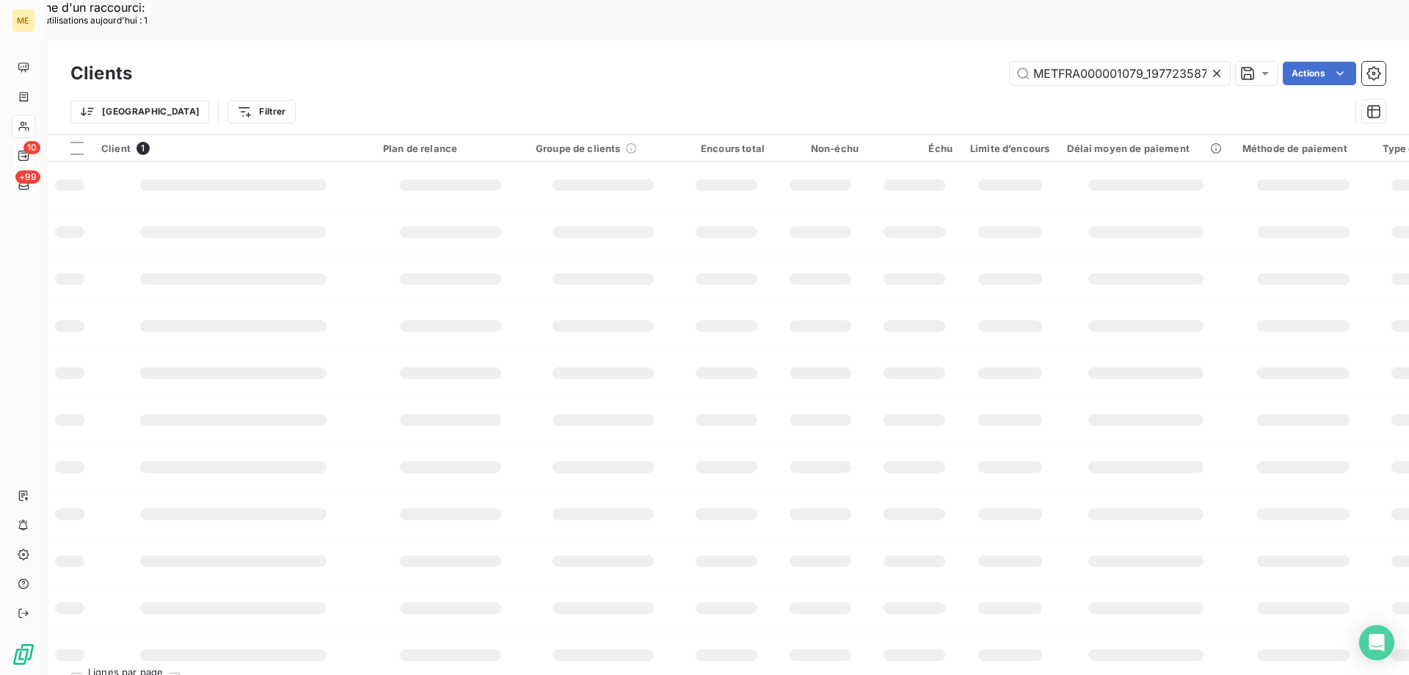
scroll to position [0, 37]
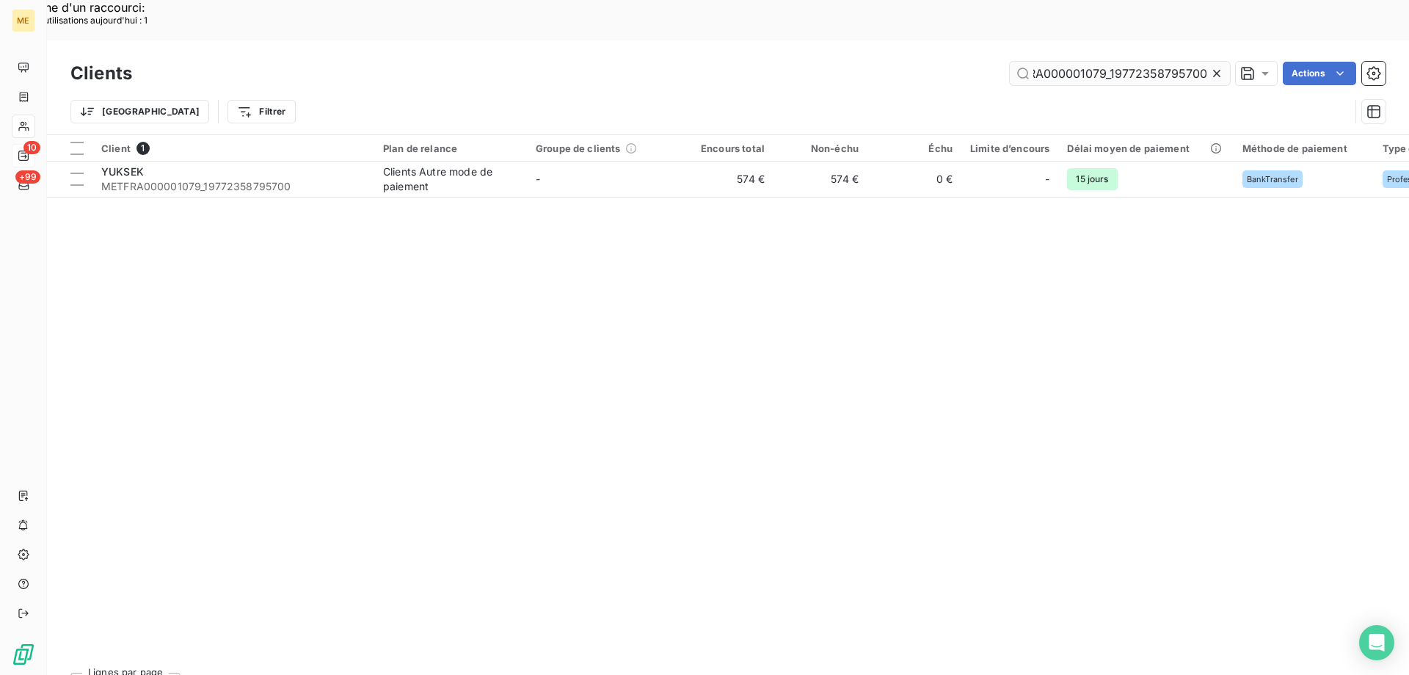
click at [1086, 62] on input "METFRA000001079_19772358795700" at bounding box center [1120, 73] width 220 height 23
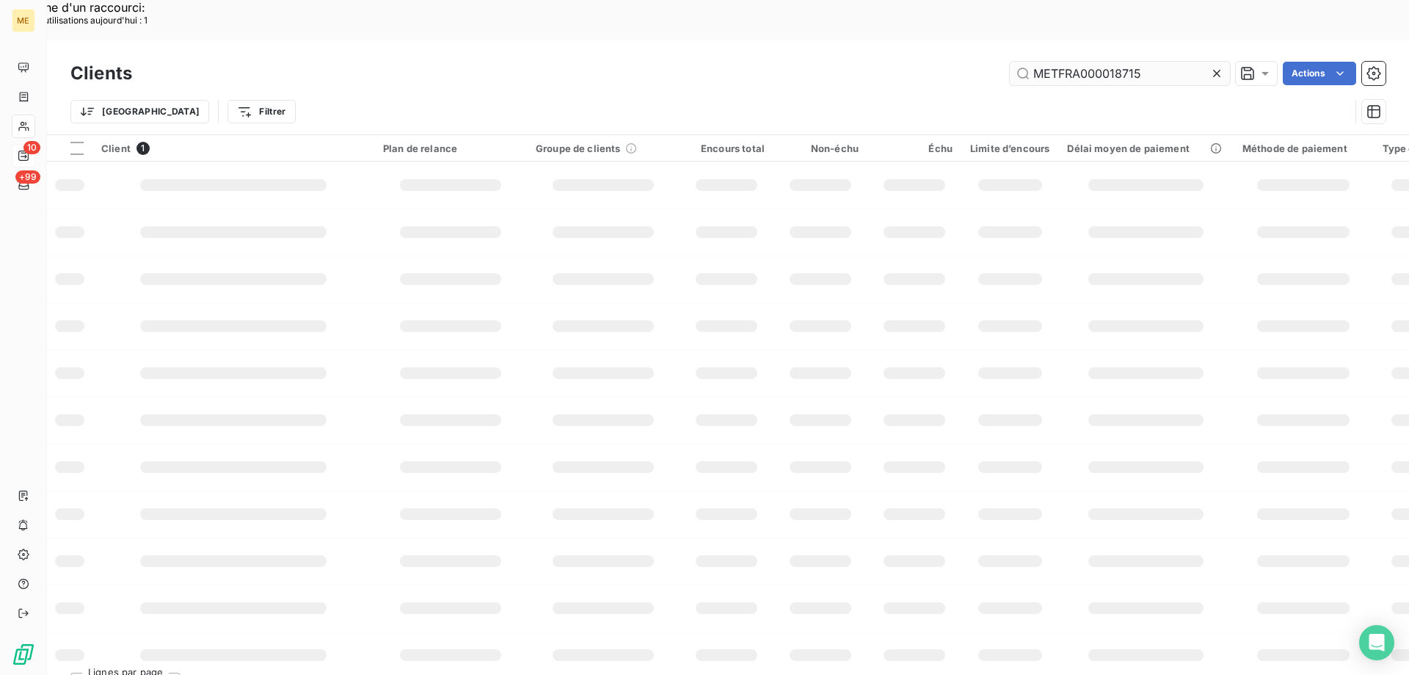
scroll to position [0, 0]
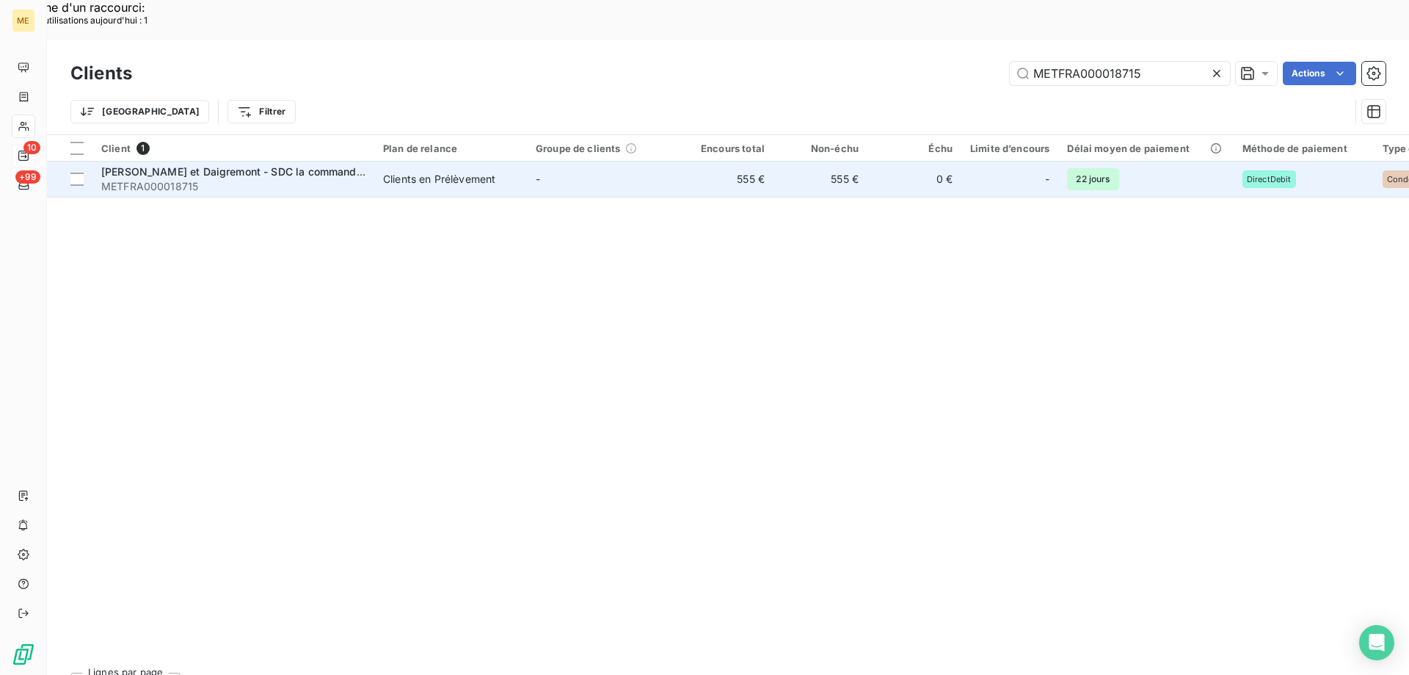
type input "METFRA000018715"
click at [135, 165] on span "Loiselet et Daigremont - SDC la commanderie II" at bounding box center [242, 171] width 283 height 12
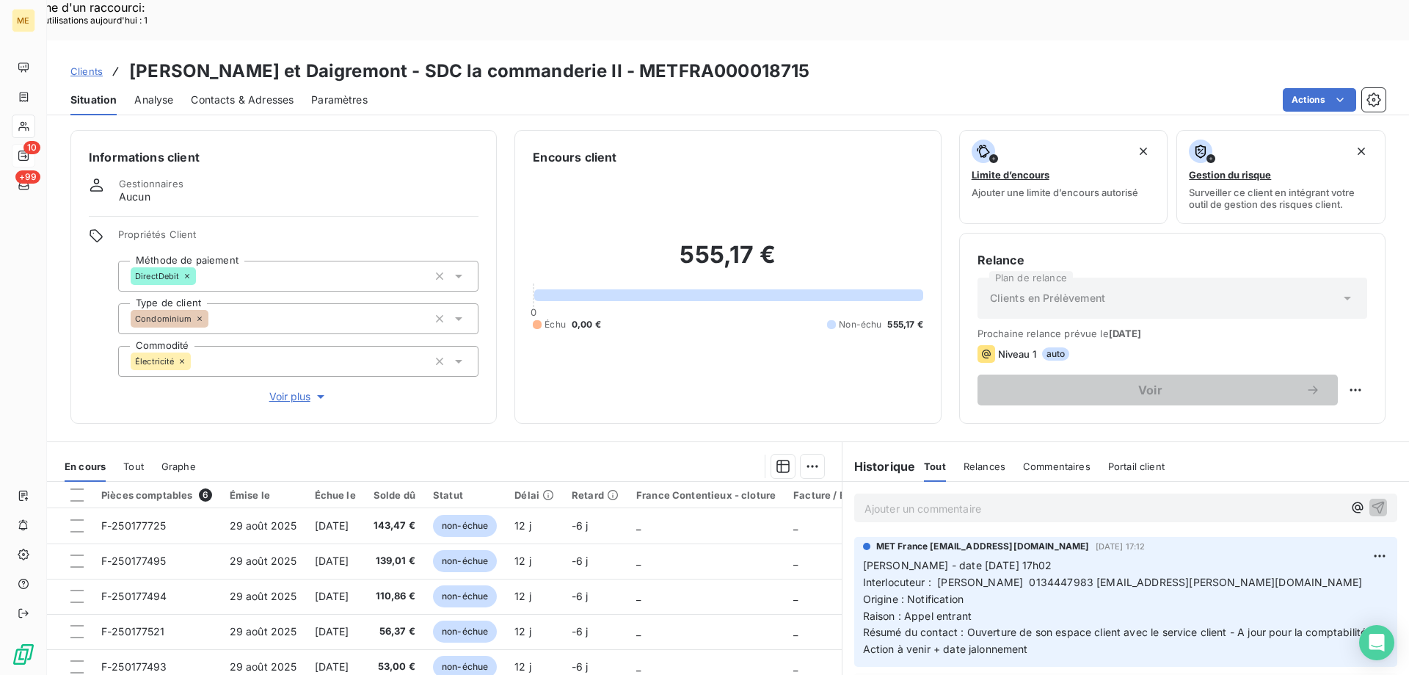
click at [283, 389] on span "Voir plus" at bounding box center [298, 396] width 59 height 15
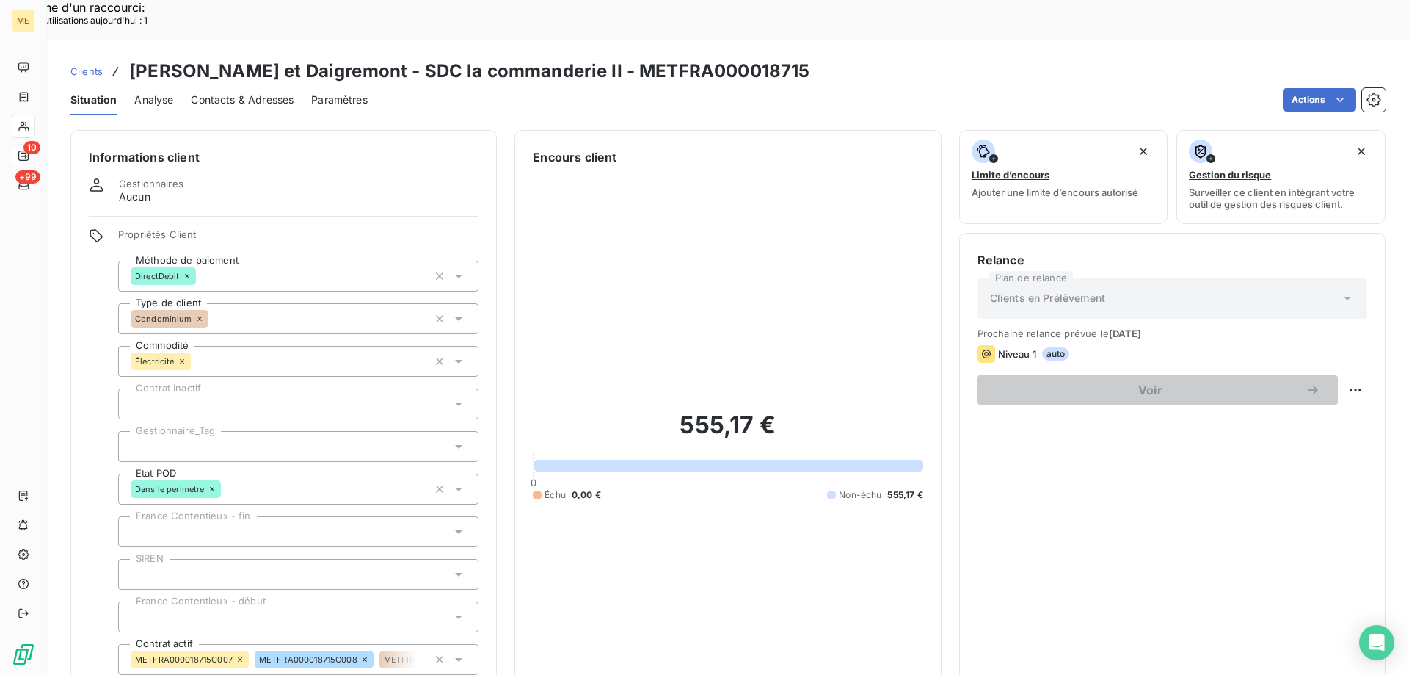
click at [143, 431] on div at bounding box center [298, 446] width 360 height 31
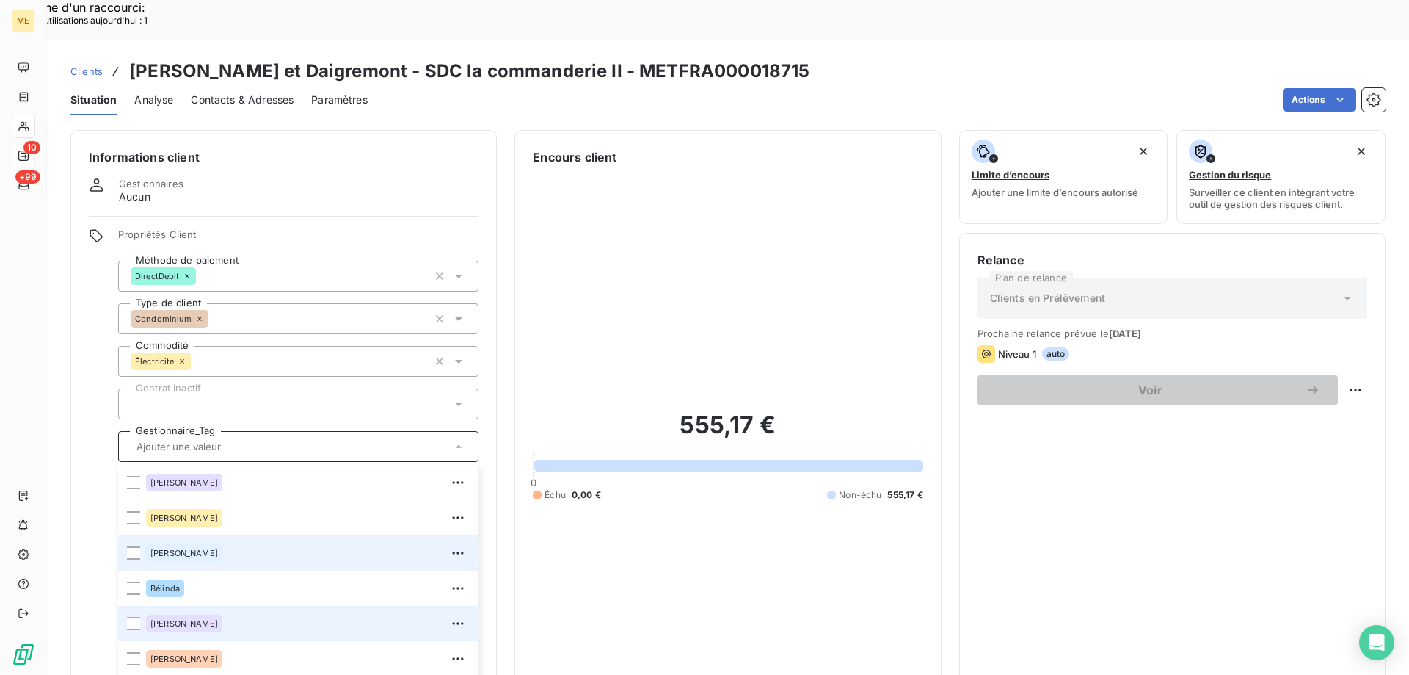
scroll to position [423, 0]
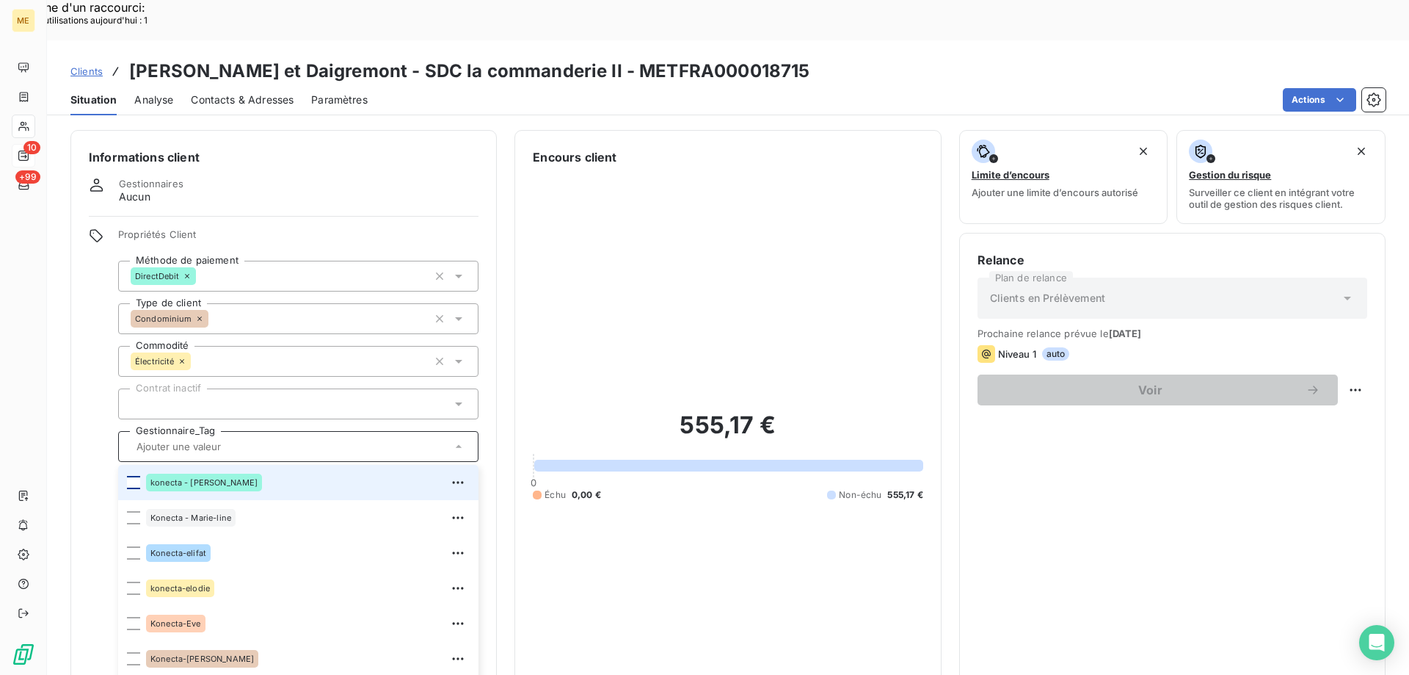
click at [131, 476] on div at bounding box center [133, 482] width 13 height 13
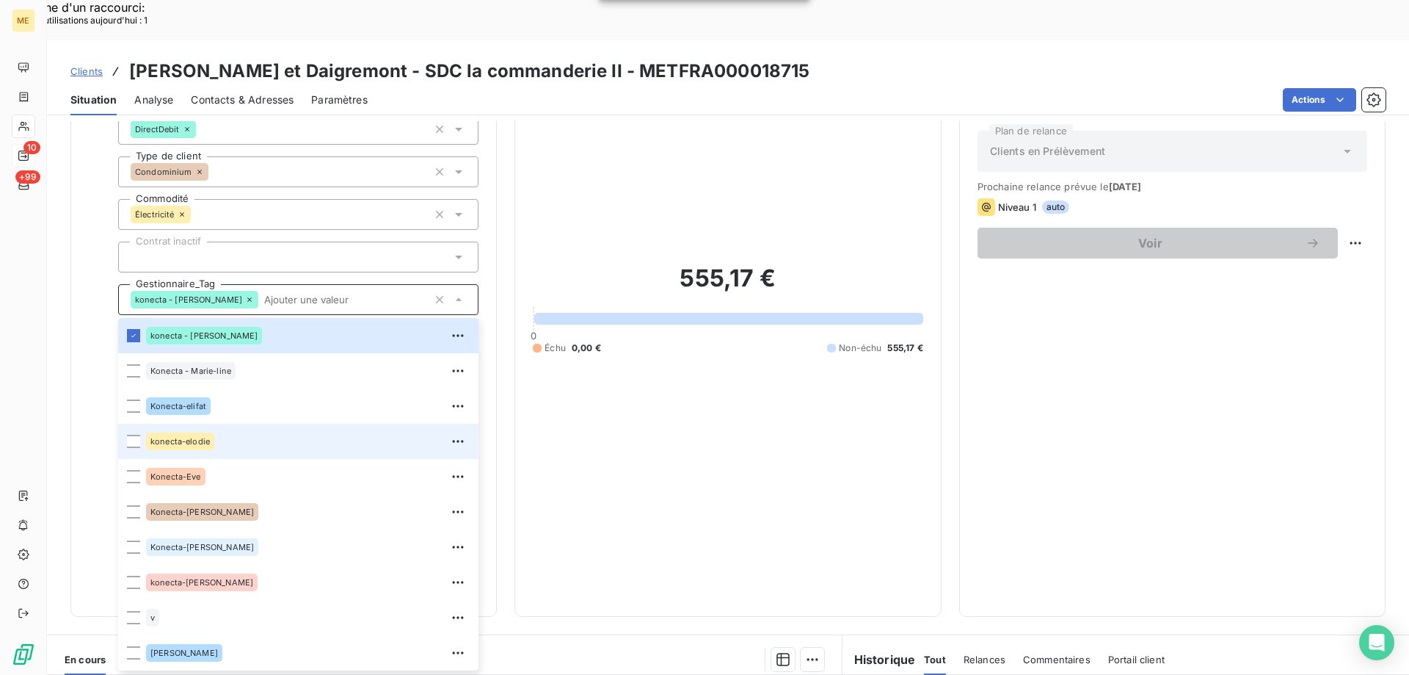
scroll to position [220, 0]
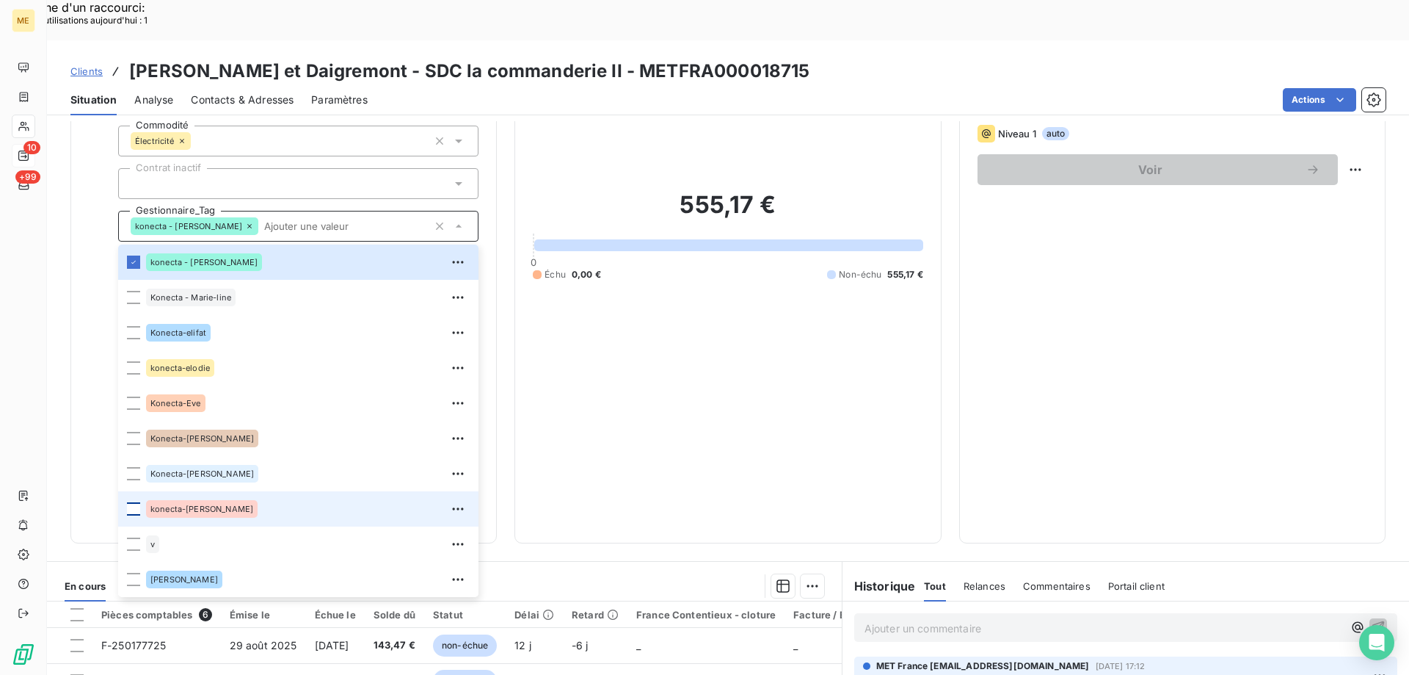
click at [132, 502] on div at bounding box center [133, 508] width 13 height 13
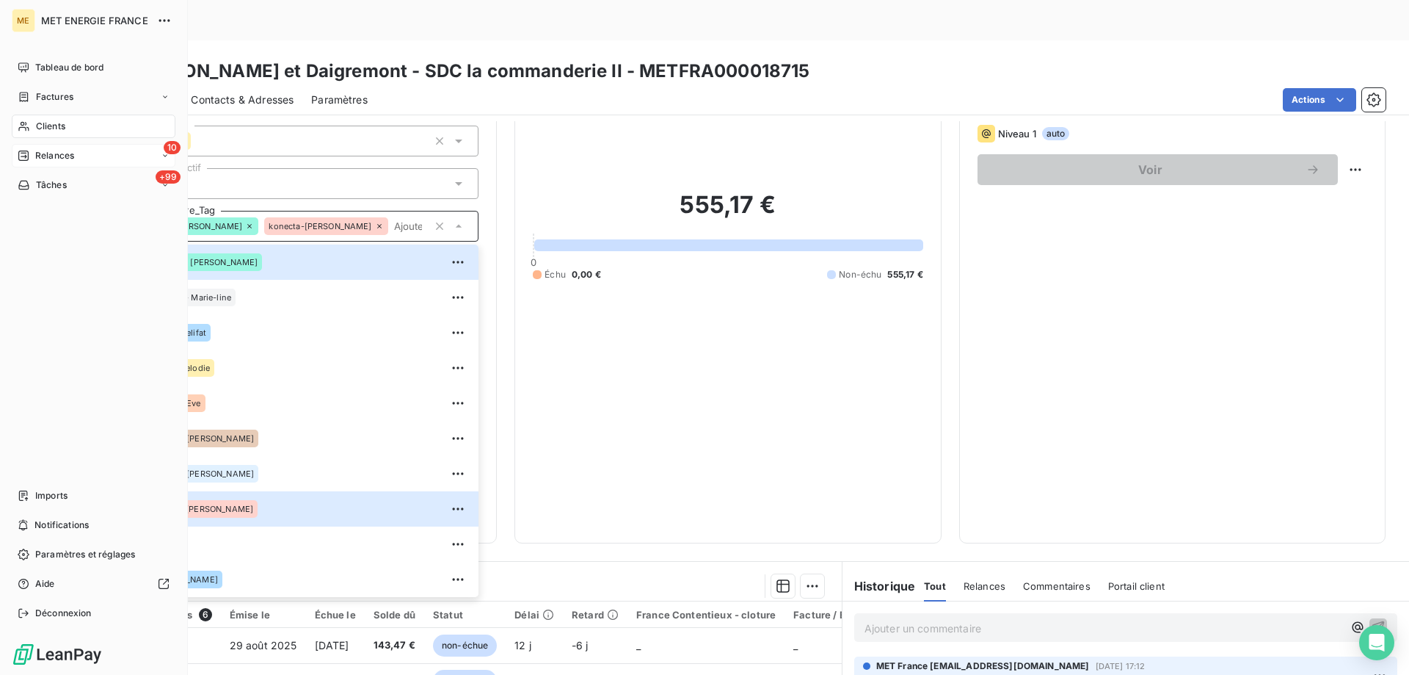
click at [32, 128] on div "Clients" at bounding box center [94, 126] width 164 height 23
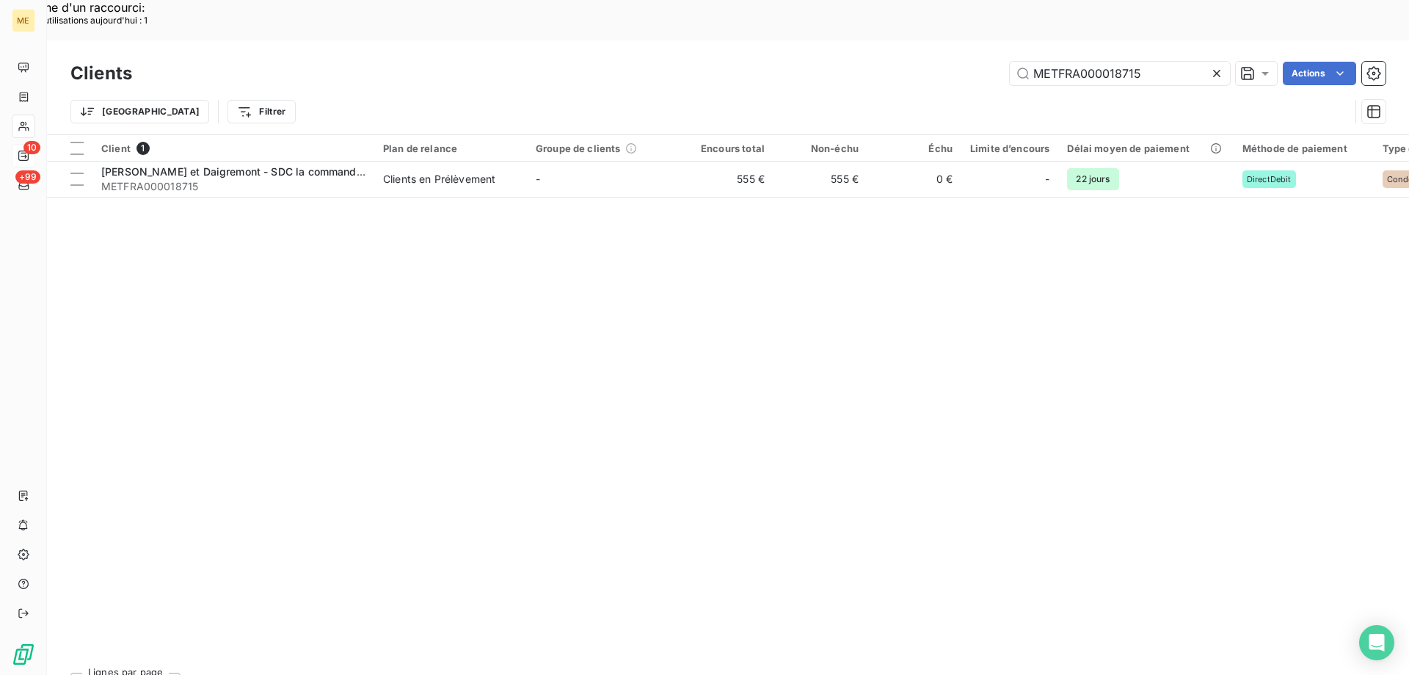
drag, startPoint x: 1151, startPoint y: 32, endPoint x: 887, endPoint y: 23, distance: 264.4
click at [887, 62] on div "METFRA000018715 Actions" at bounding box center [768, 73] width 1236 height 23
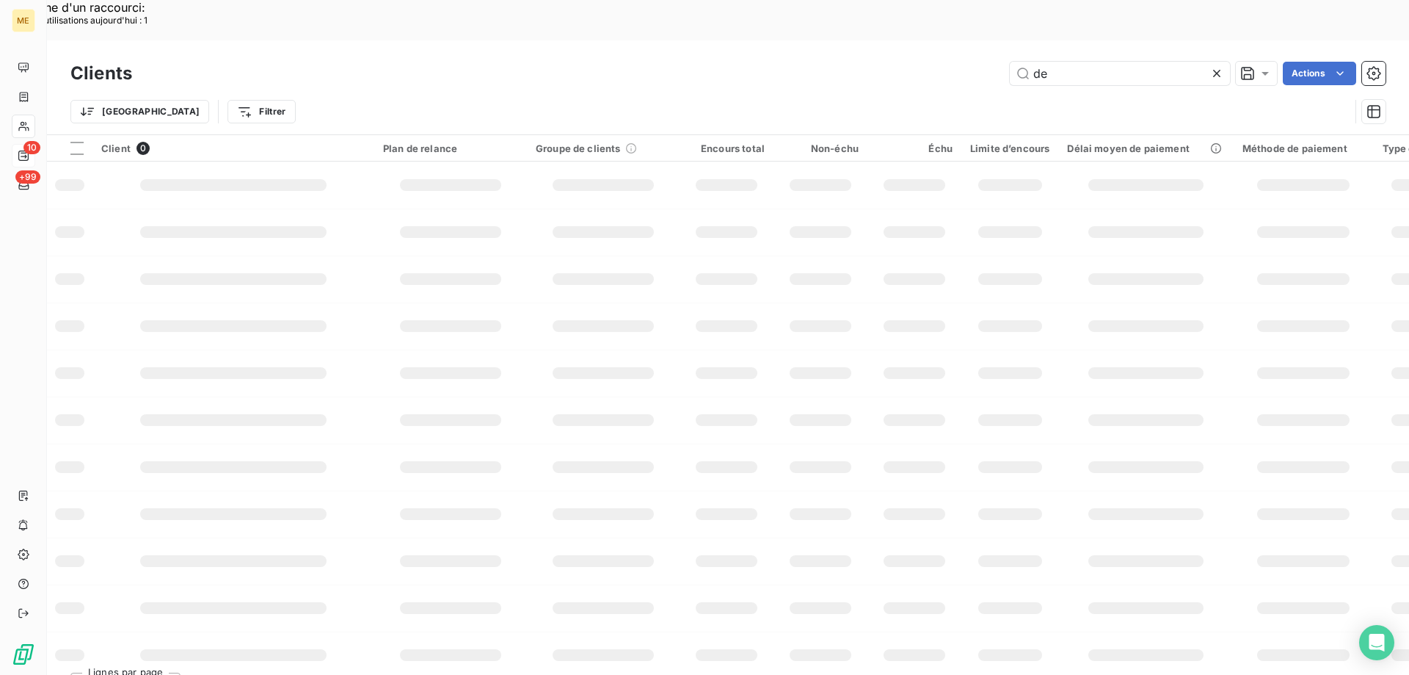
type input "d"
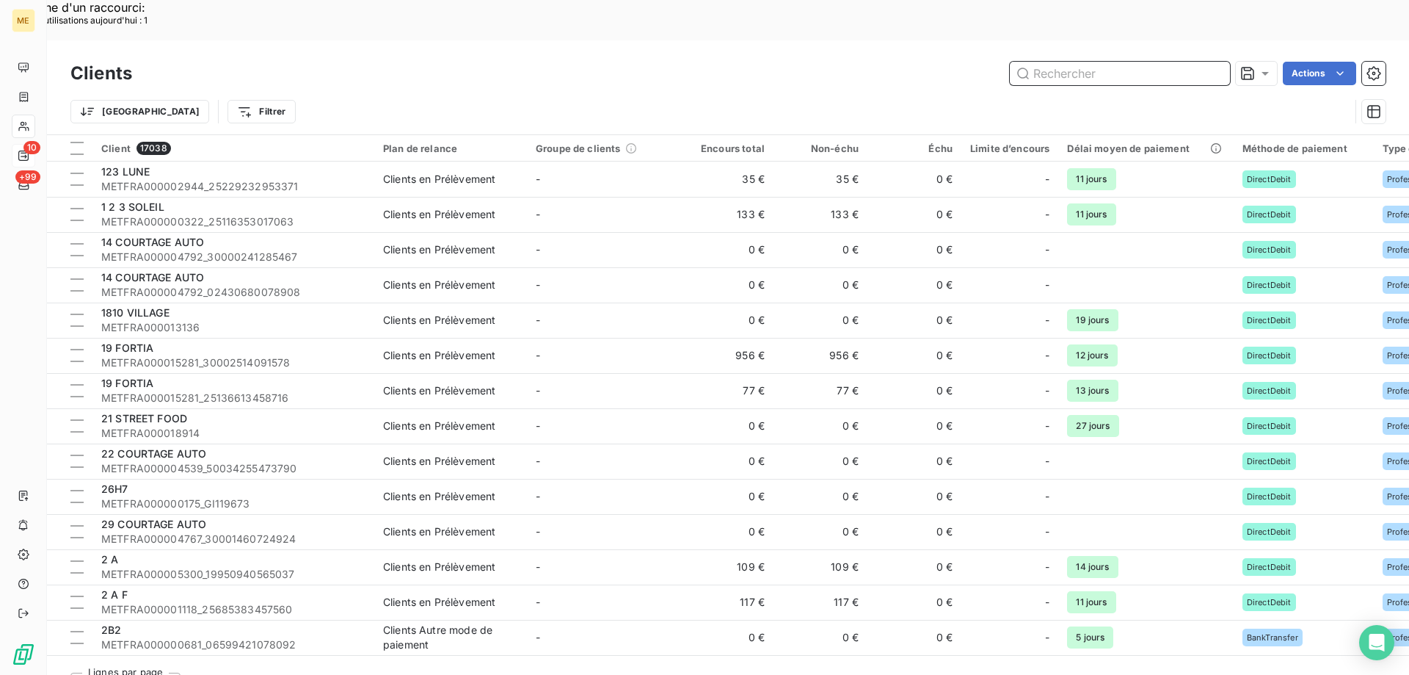
click at [1088, 62] on input "text" at bounding box center [1120, 73] width 220 height 23
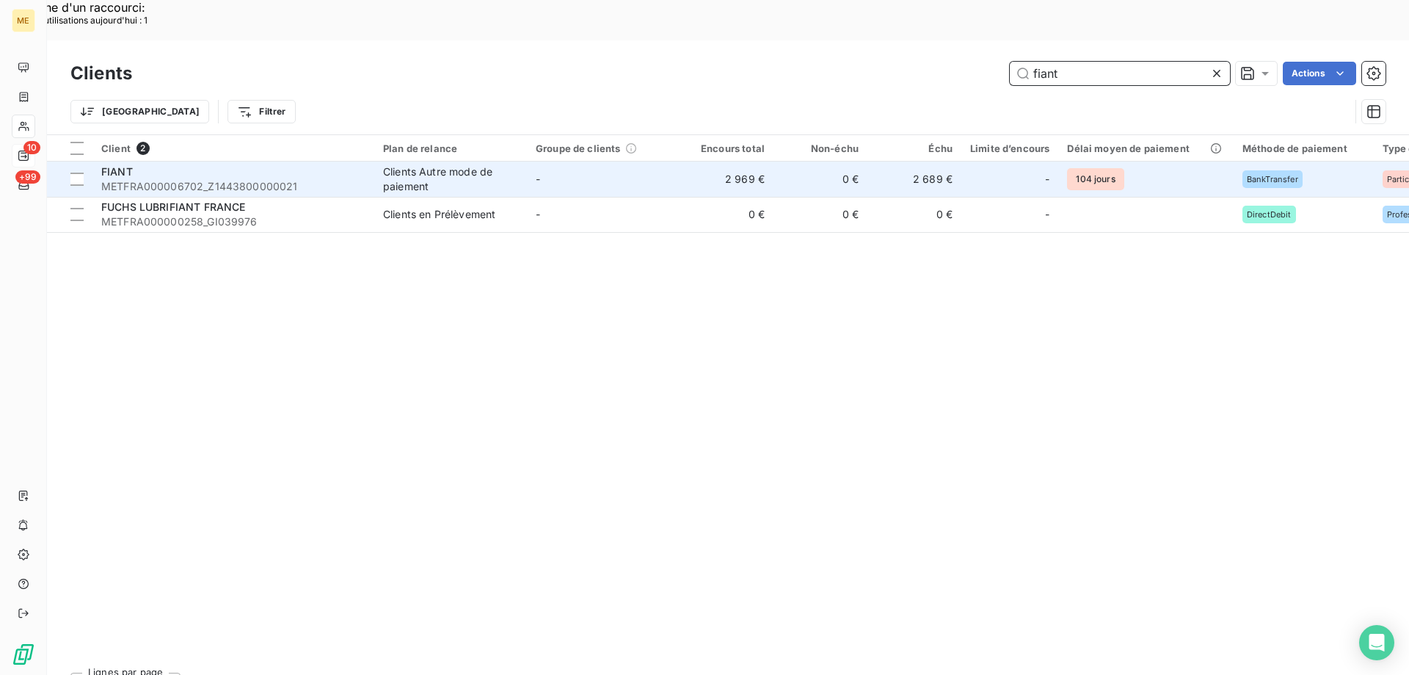
type input "fiant"
click at [159, 164] on div "FIANT" at bounding box center [233, 171] width 264 height 15
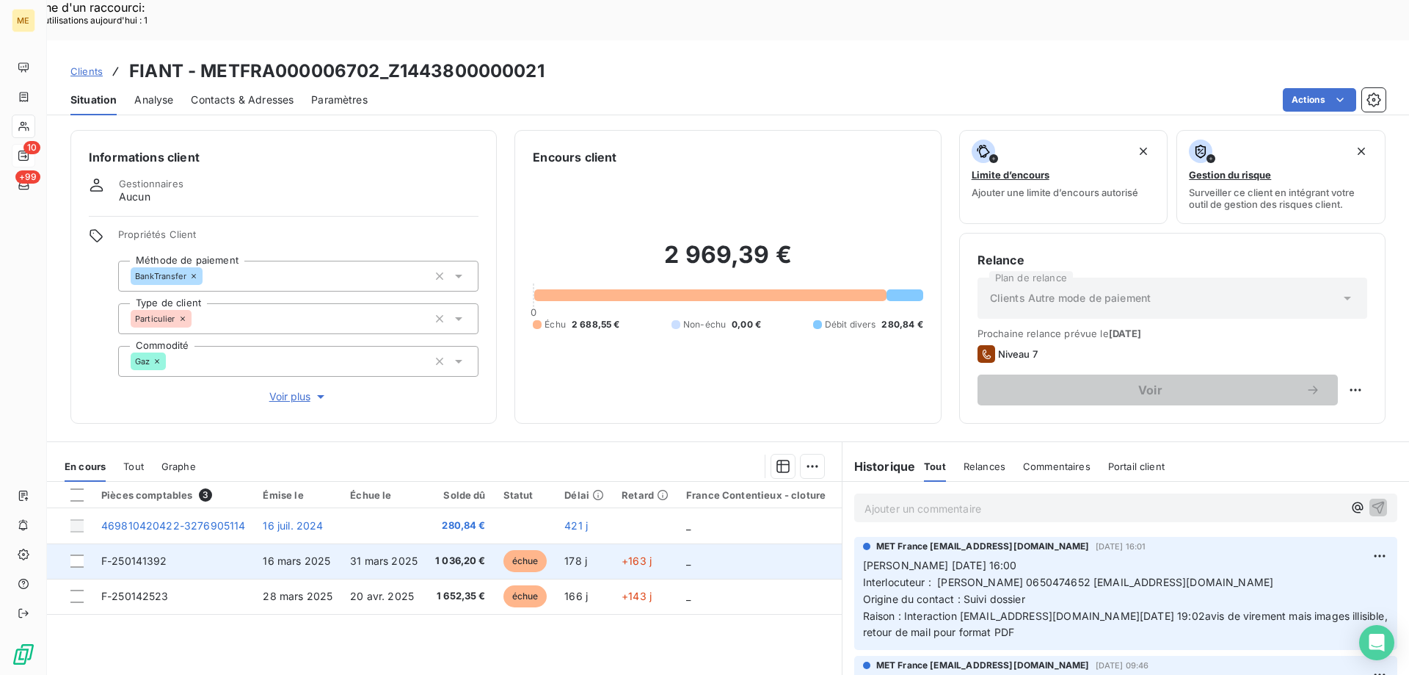
click at [321, 554] on span "16 mars 2025" at bounding box center [297, 560] width 68 height 12
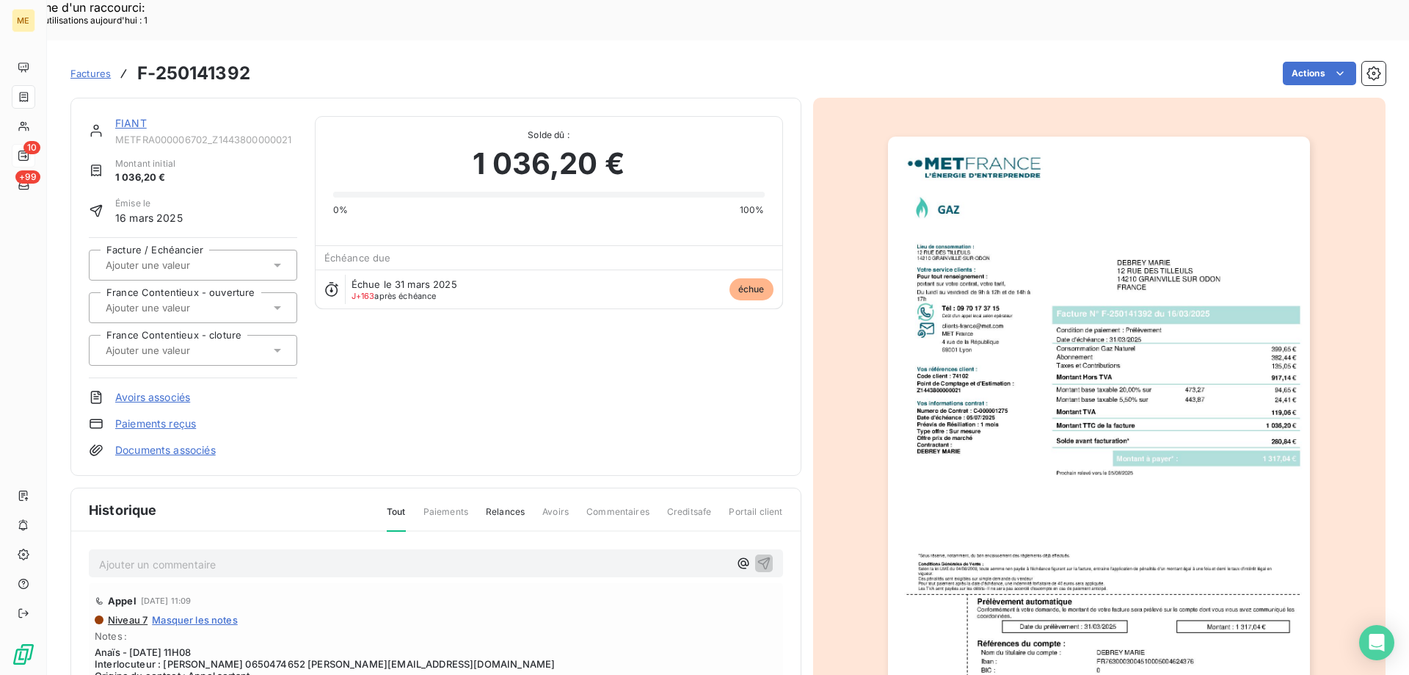
click at [140, 117] on link "FIANT" at bounding box center [131, 123] width 32 height 12
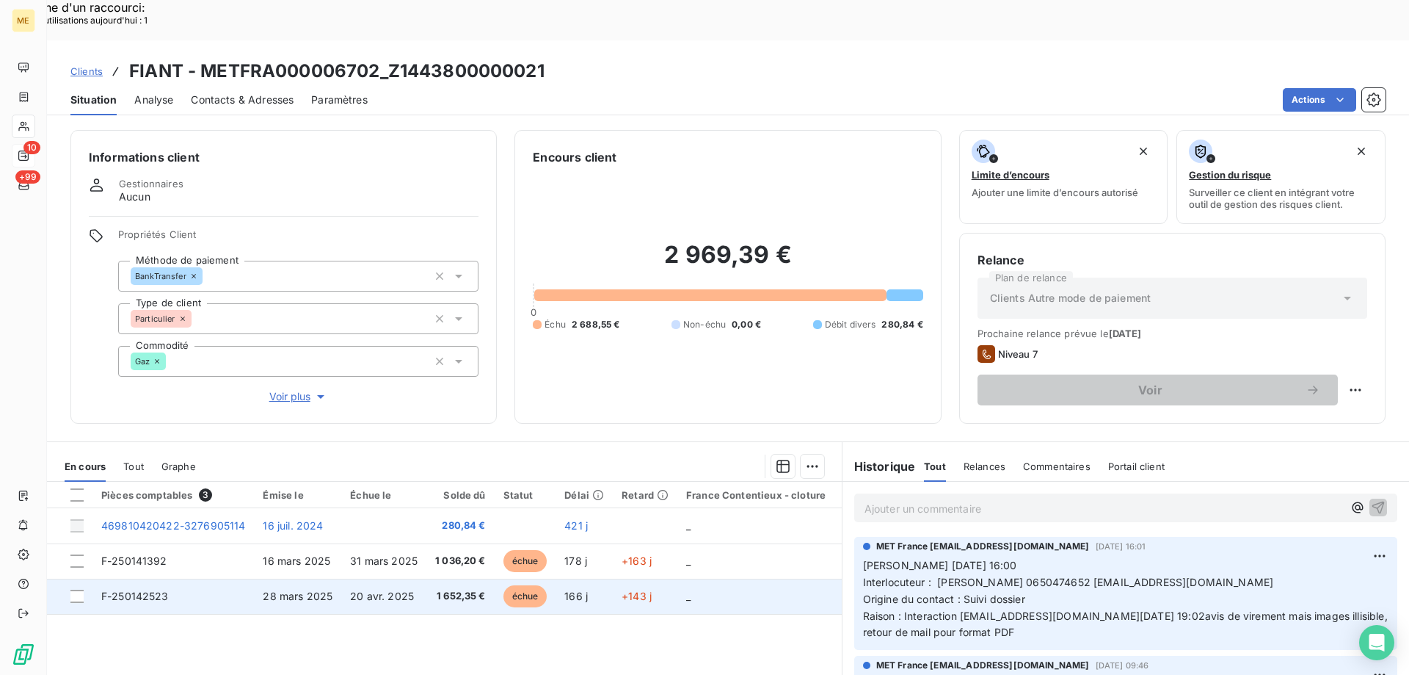
click at [176, 578] on td "F-250142523" at bounding box center [172, 595] width 161 height 35
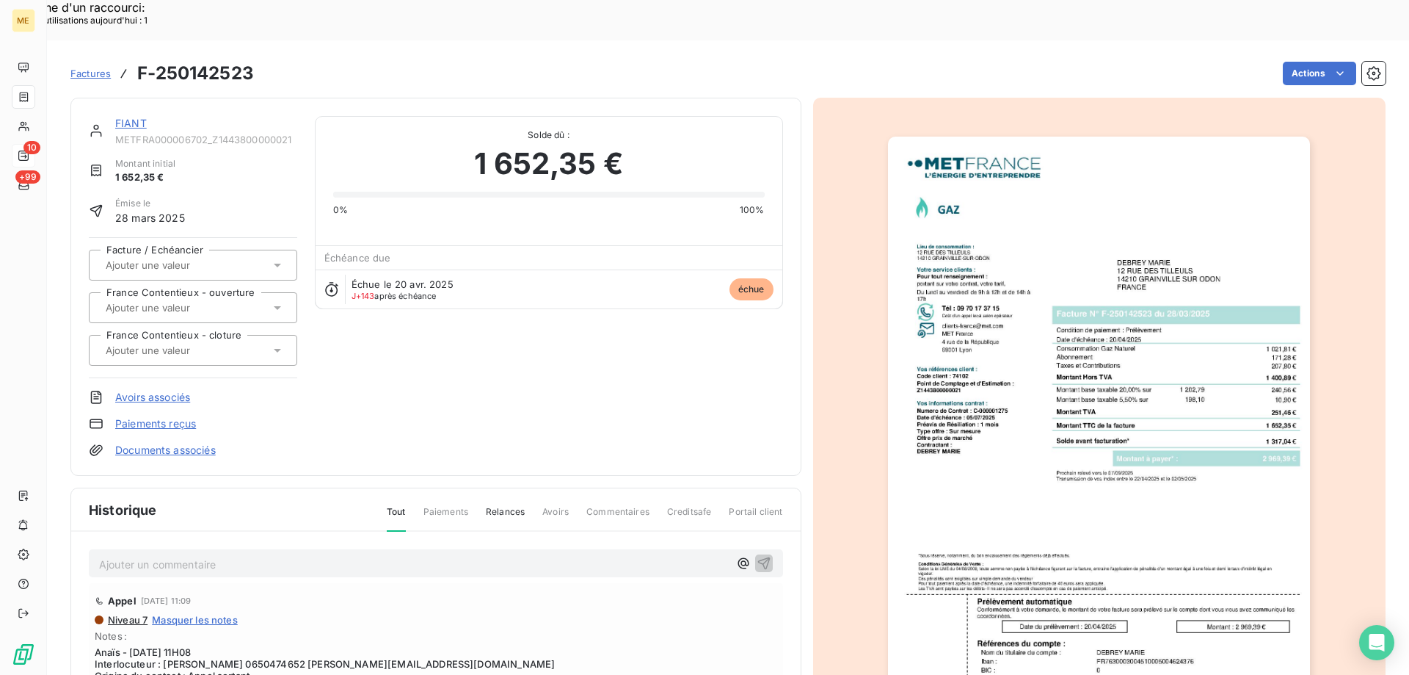
click at [139, 117] on link "FIANT" at bounding box center [131, 123] width 32 height 12
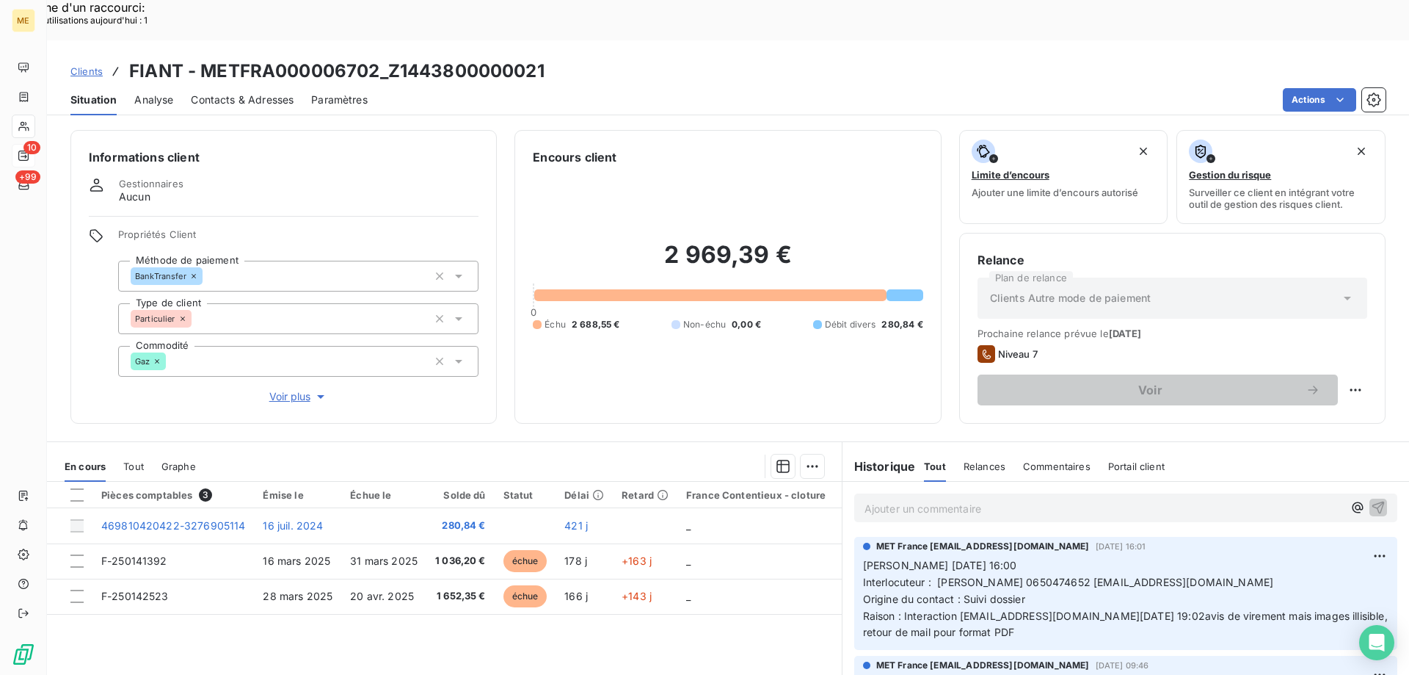
click at [85, 65] on span "Clients" at bounding box center [86, 71] width 32 height 12
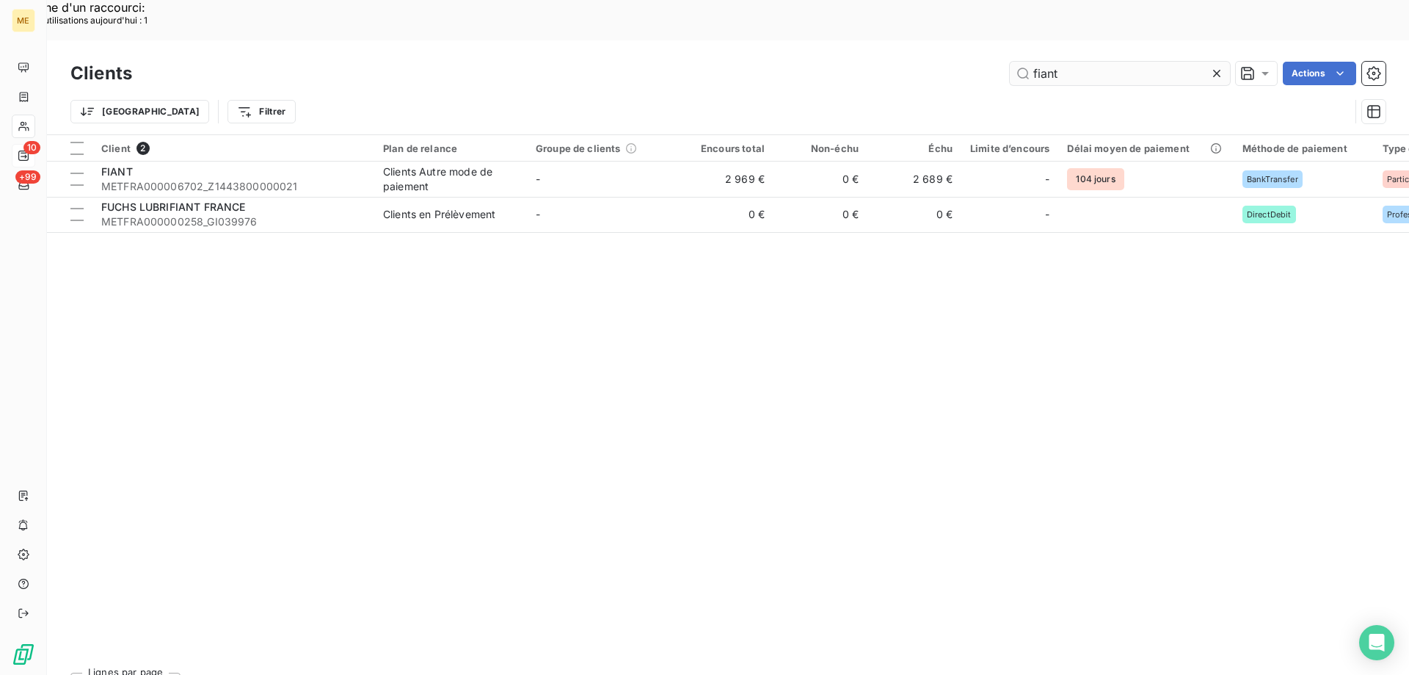
click at [1086, 62] on input "fiant" at bounding box center [1120, 73] width 220 height 23
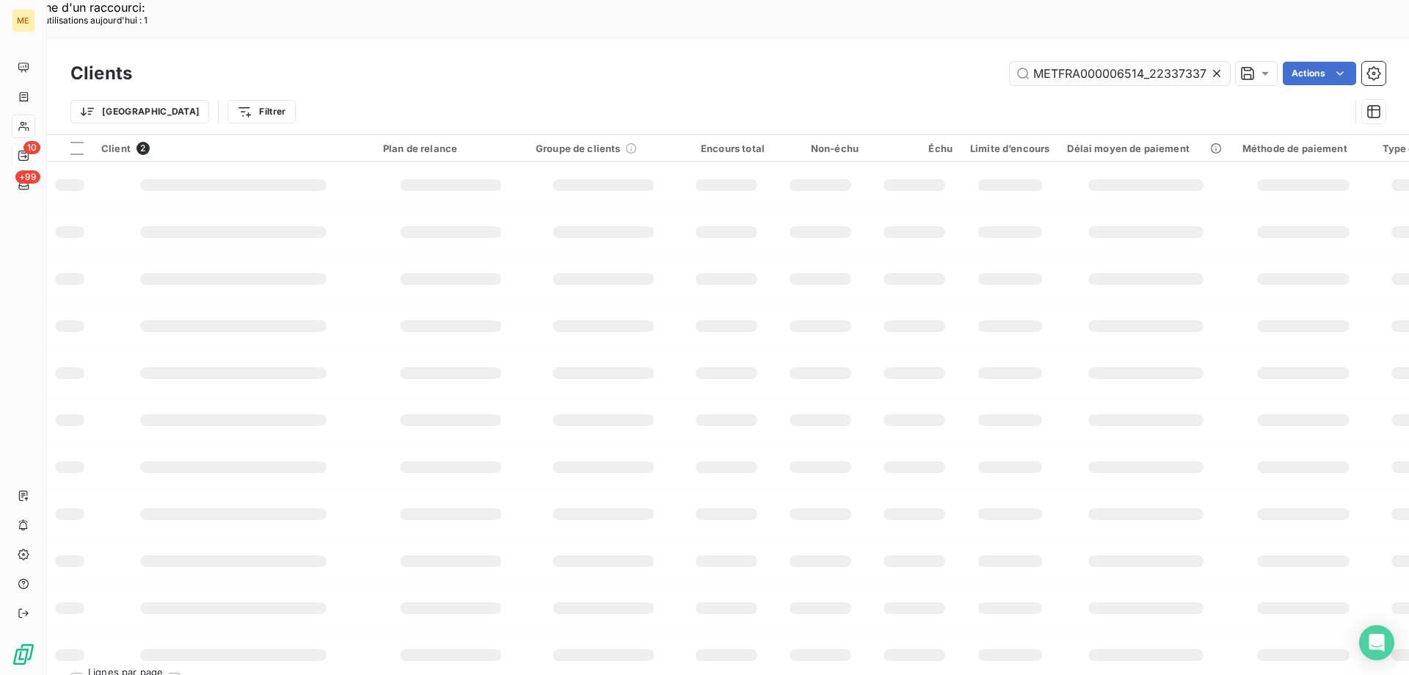
scroll to position [0, 41]
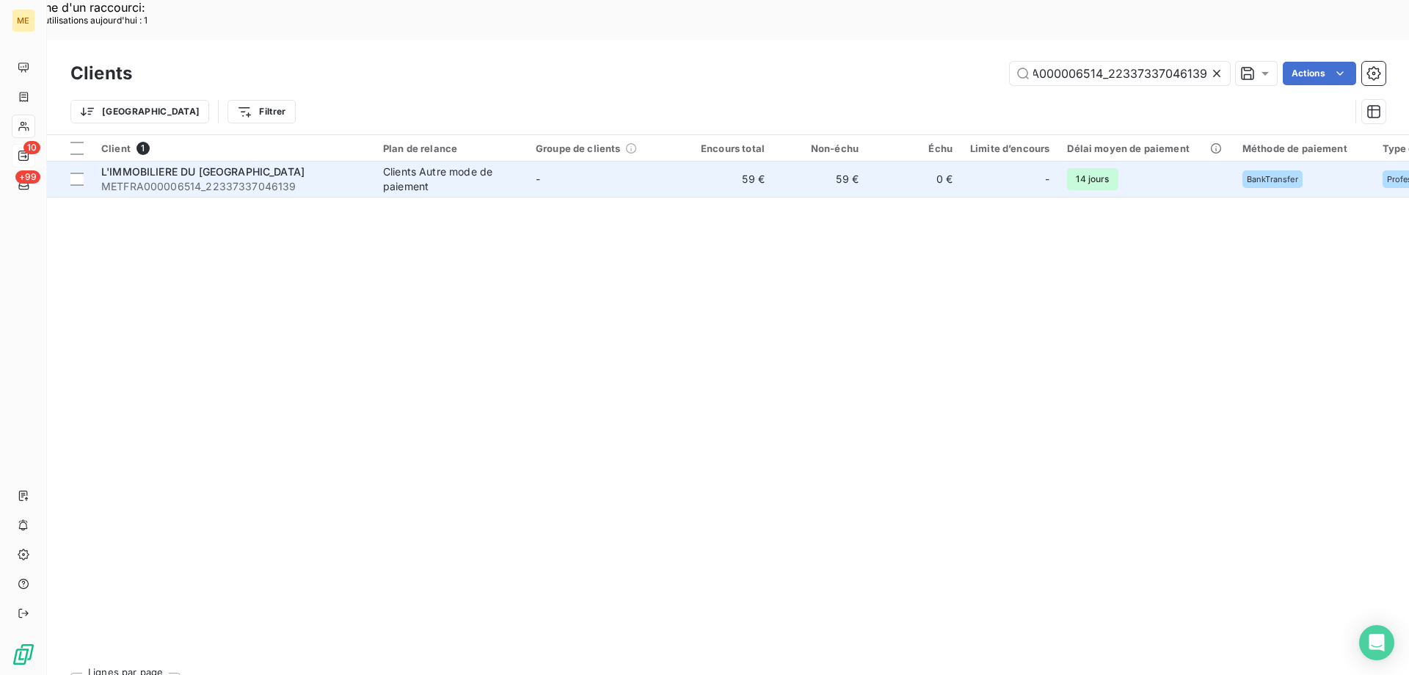
type input "METFRA000006514_22337337046139"
click at [238, 179] on span "METFRA000006514_22337337046139" at bounding box center [233, 186] width 264 height 15
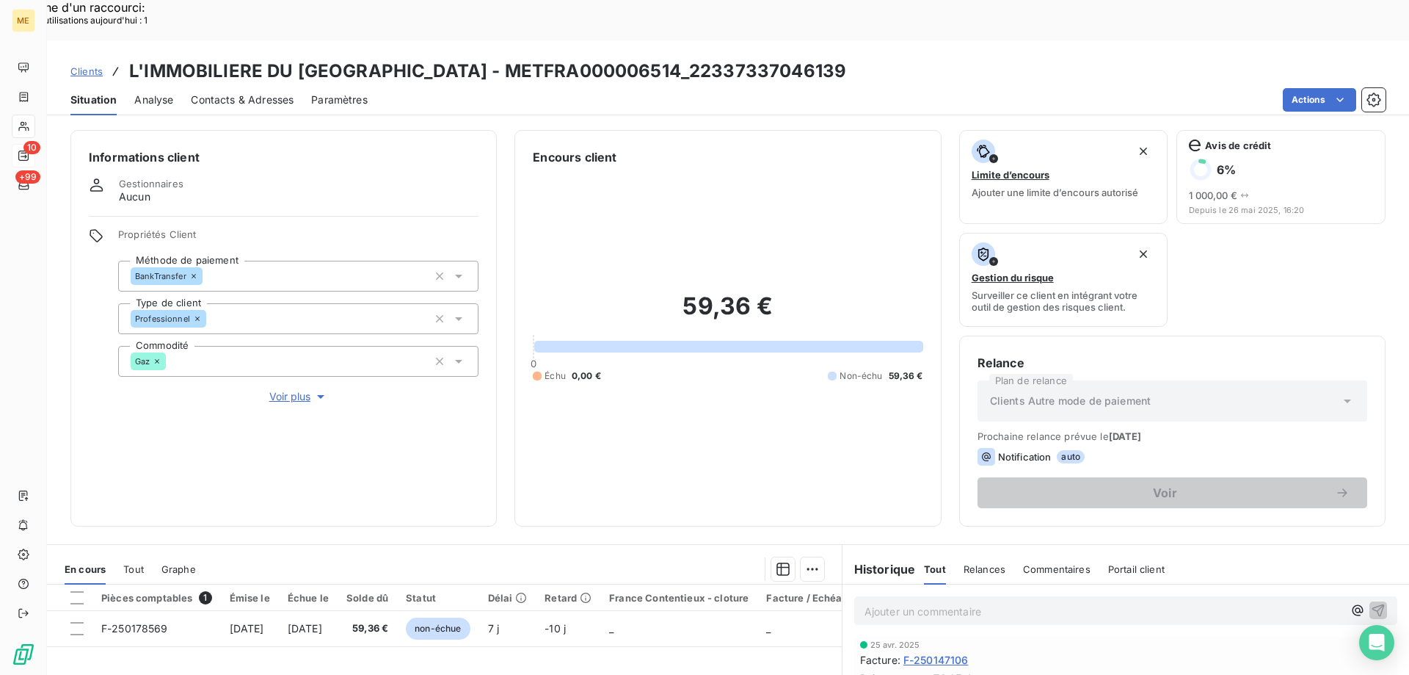
scroll to position [220, 0]
click at [280, 389] on span "Voir plus" at bounding box center [298, 396] width 59 height 15
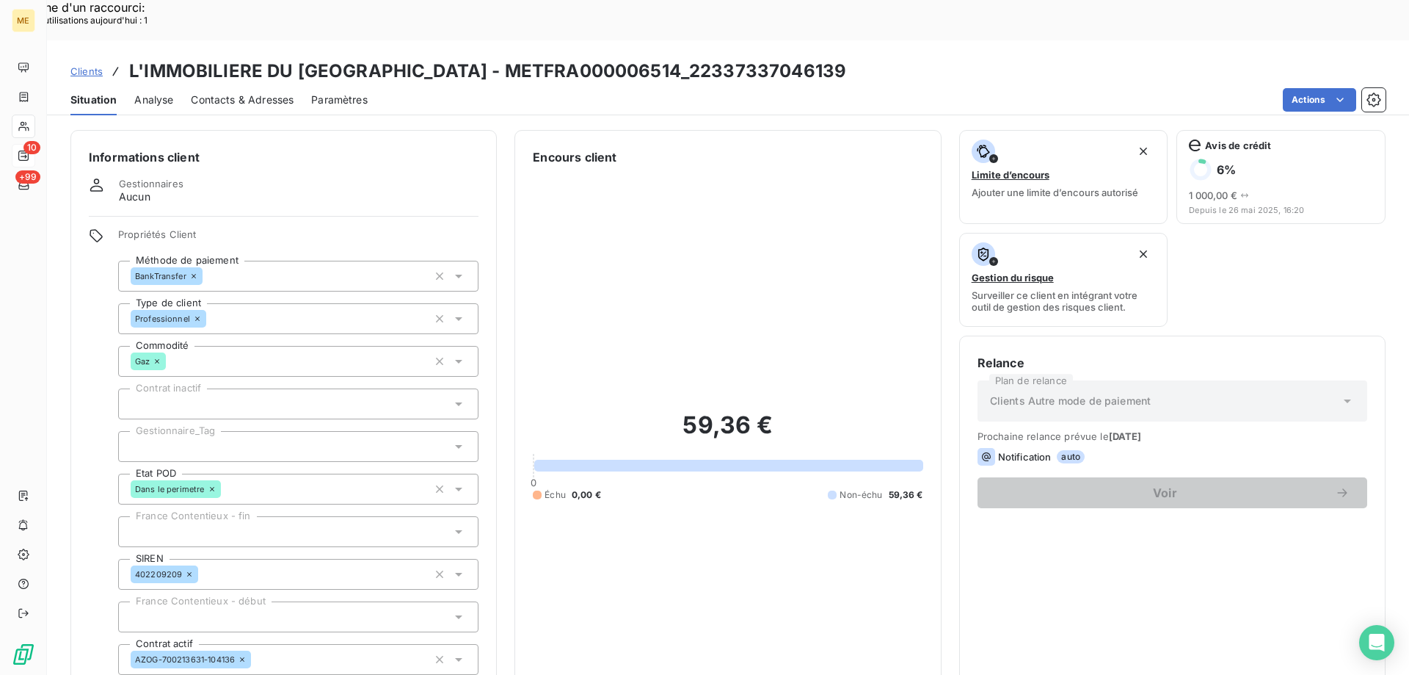
click at [203, 431] on div at bounding box center [298, 446] width 360 height 31
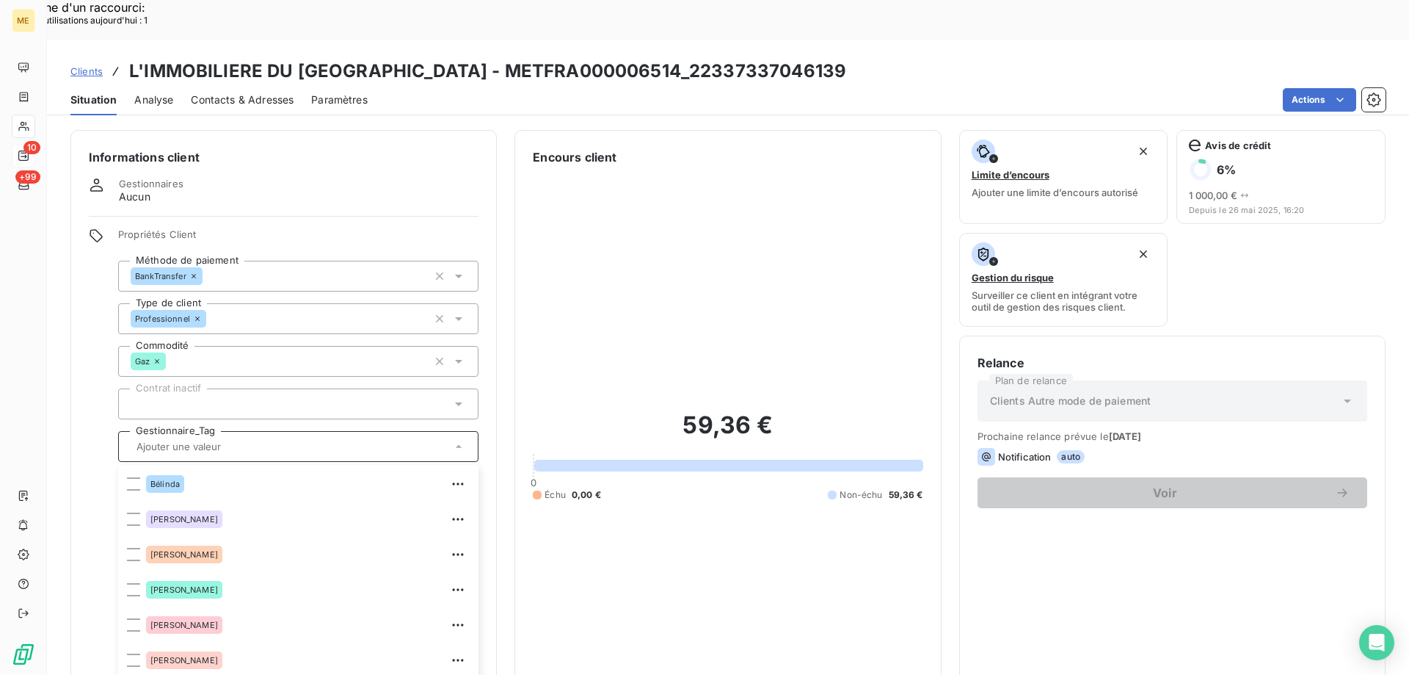
scroll to position [367, 0]
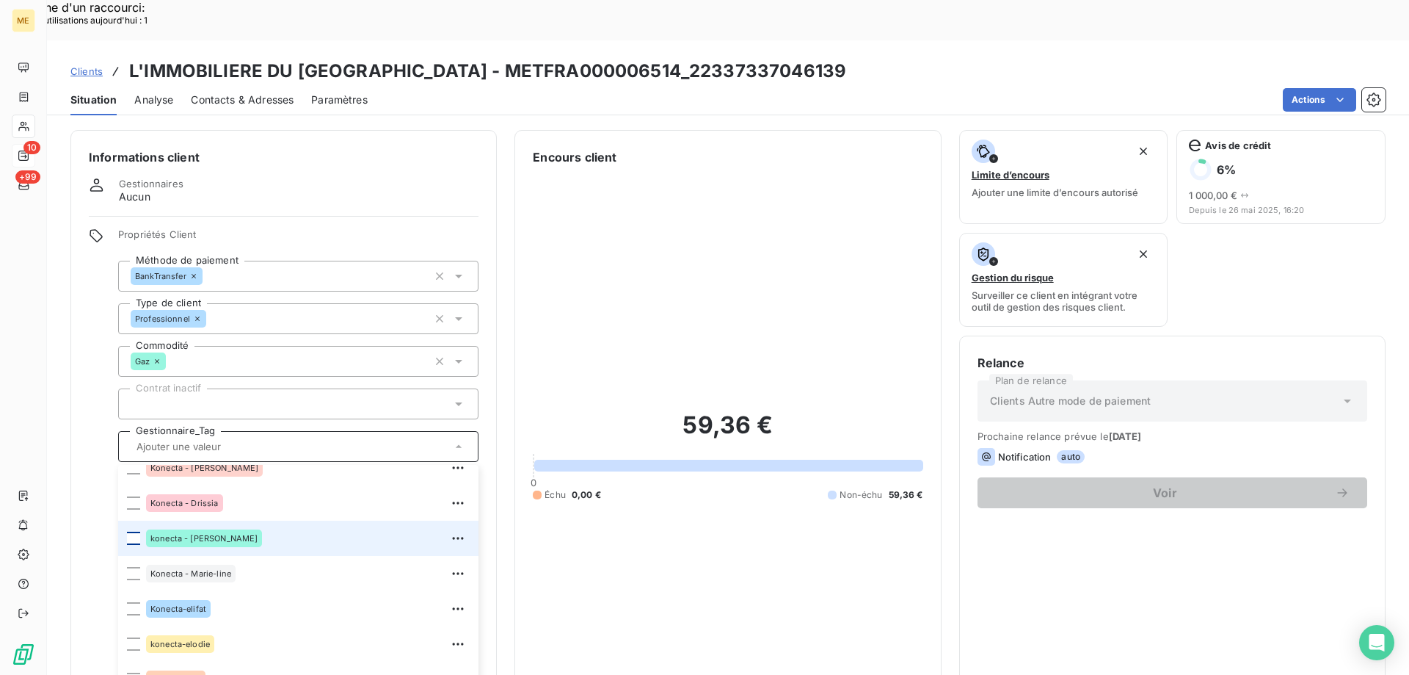
click at [130, 531] on div at bounding box center [133, 537] width 13 height 13
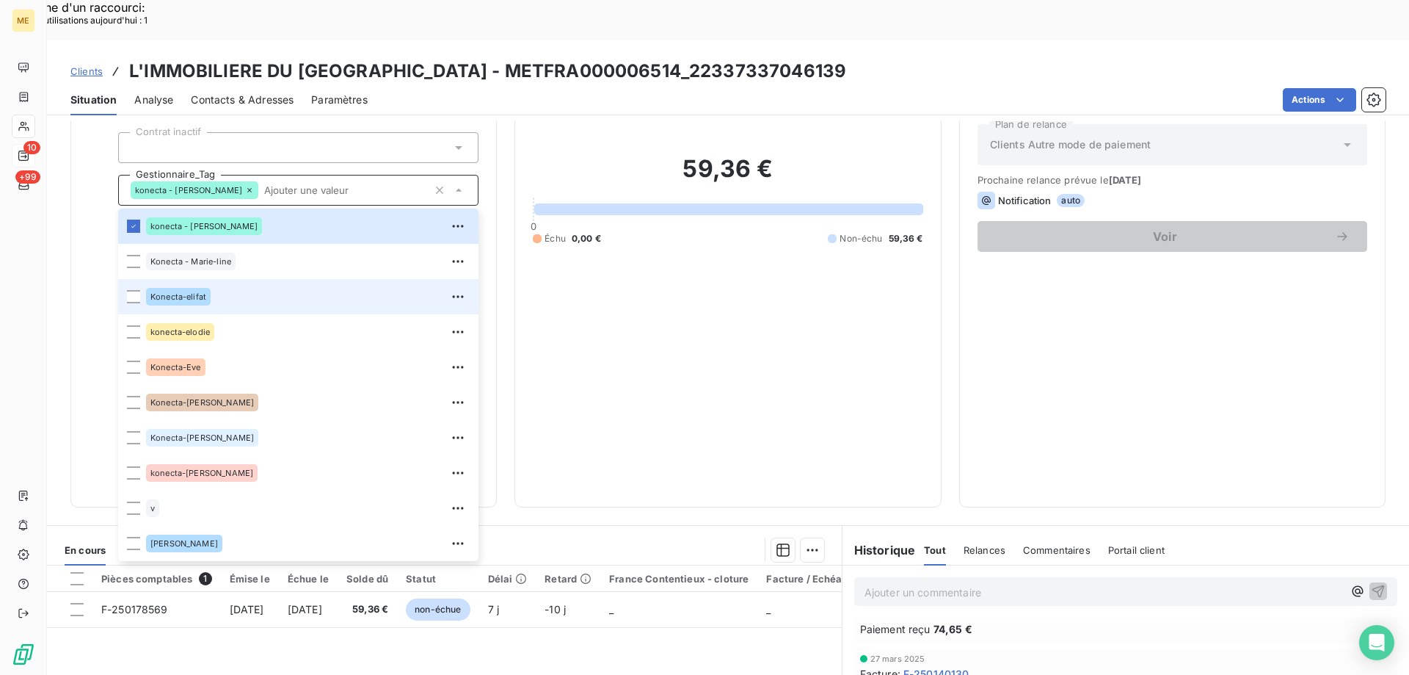
scroll to position [423, 0]
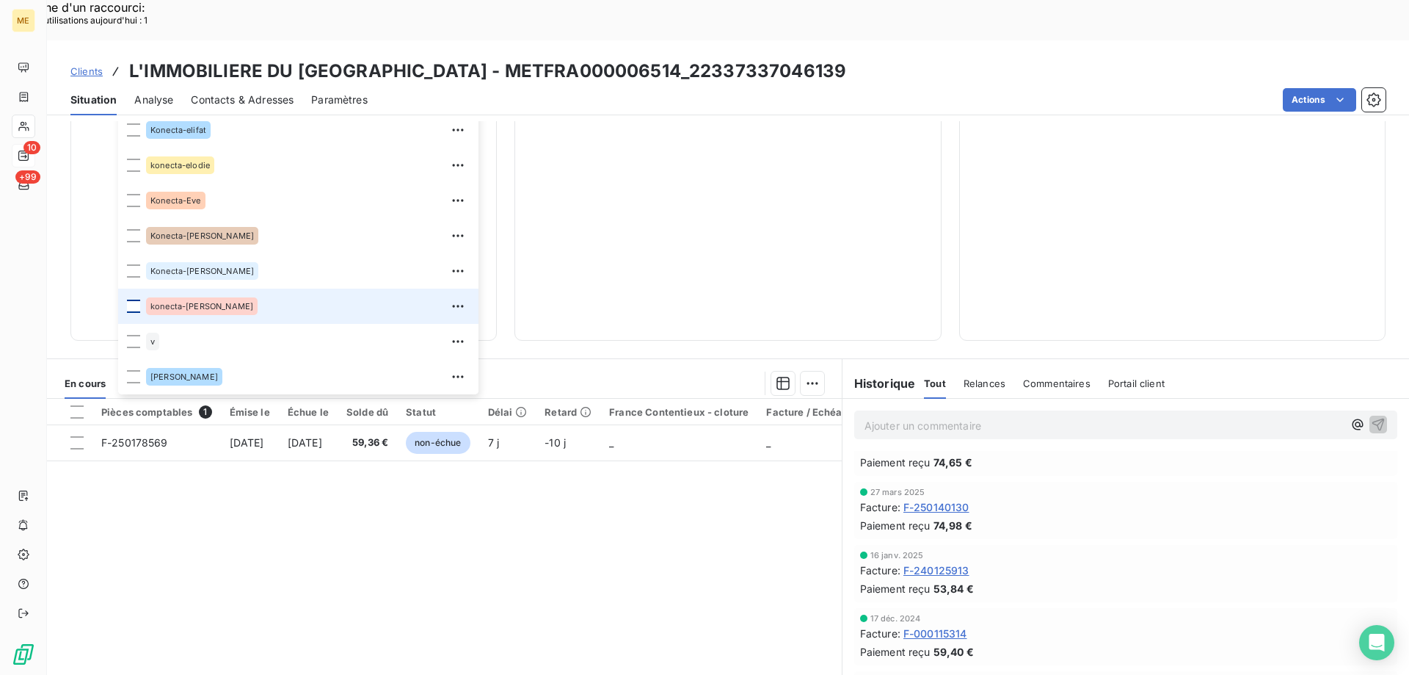
click at [136, 299] on div at bounding box center [133, 305] width 13 height 13
click at [89, 65] on span "Clients" at bounding box center [86, 71] width 32 height 12
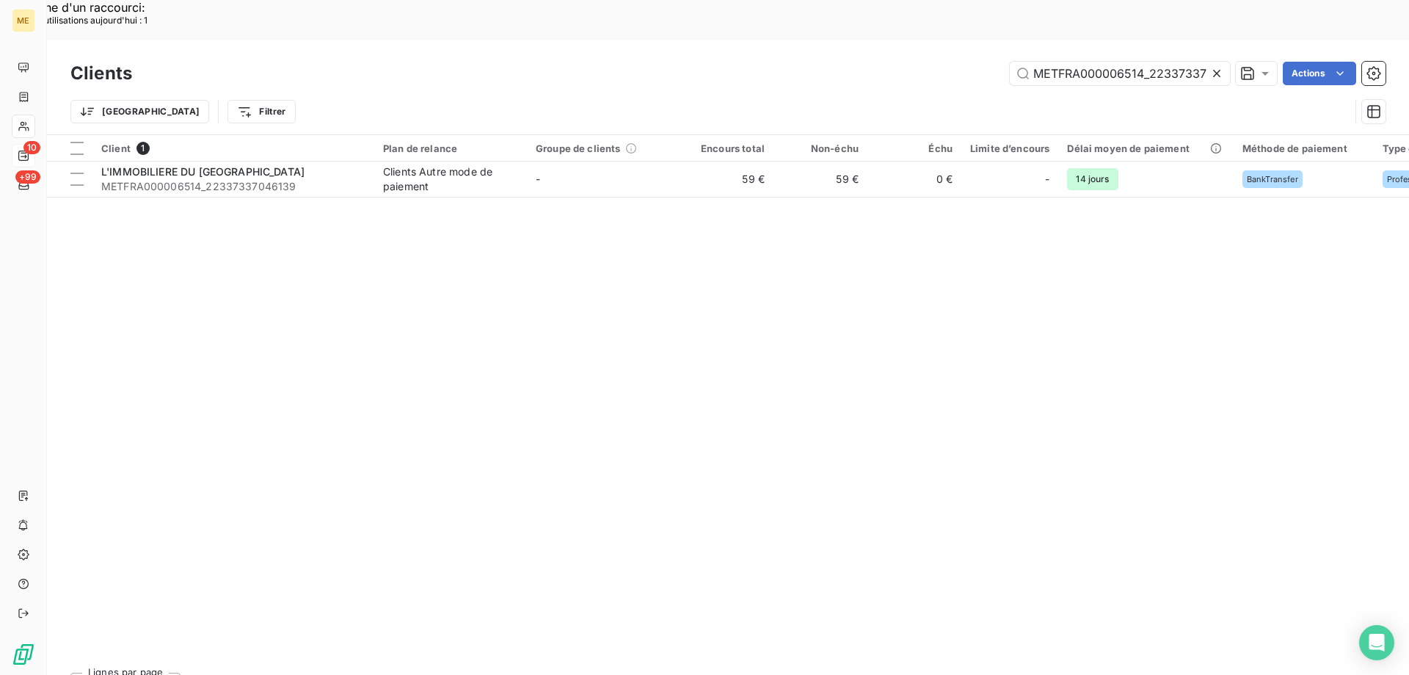
scroll to position [0, 42]
click at [1107, 62] on input "METFRA000006514_22337337046139" at bounding box center [1120, 73] width 220 height 23
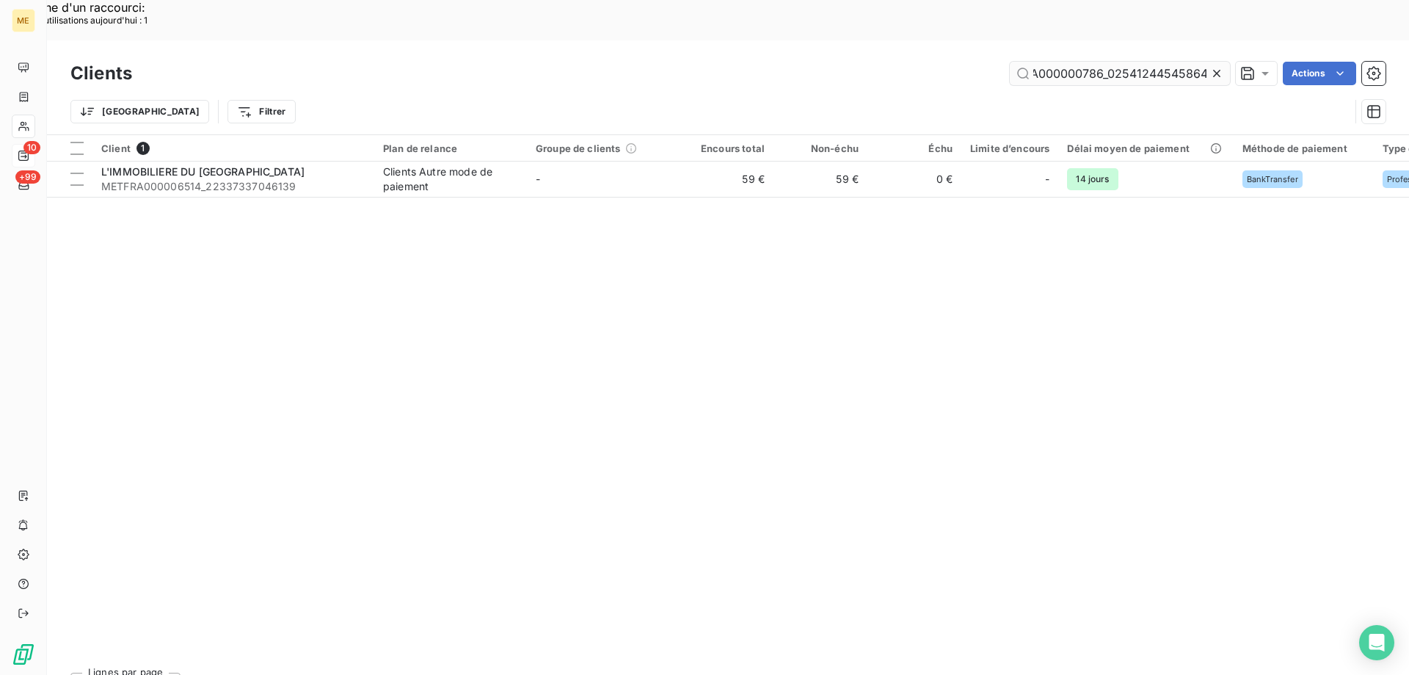
scroll to position [0, 43]
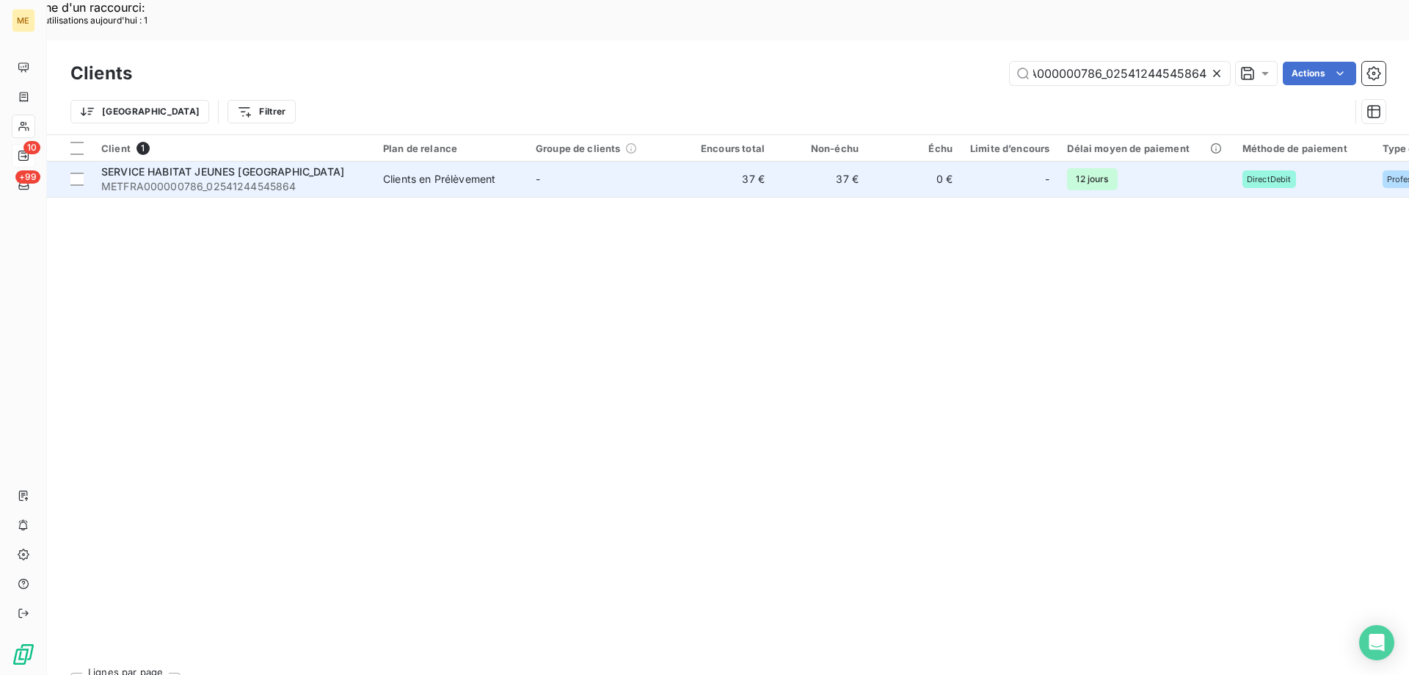
type input "METFRA000000786_02541244545864"
click at [172, 165] on span "SERVICE HABITAT JEUNES [GEOGRAPHIC_DATA]" at bounding box center [222, 171] width 243 height 12
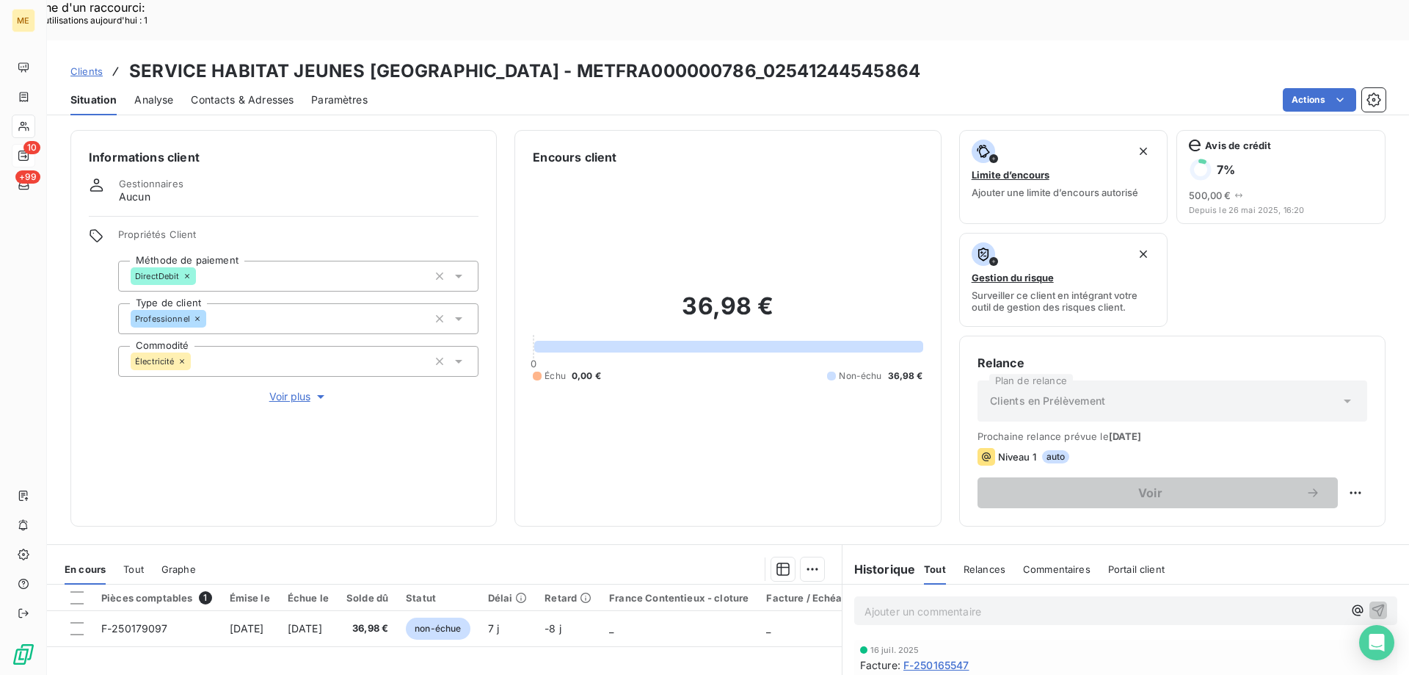
click at [306, 389] on span "Voir plus" at bounding box center [298, 396] width 59 height 15
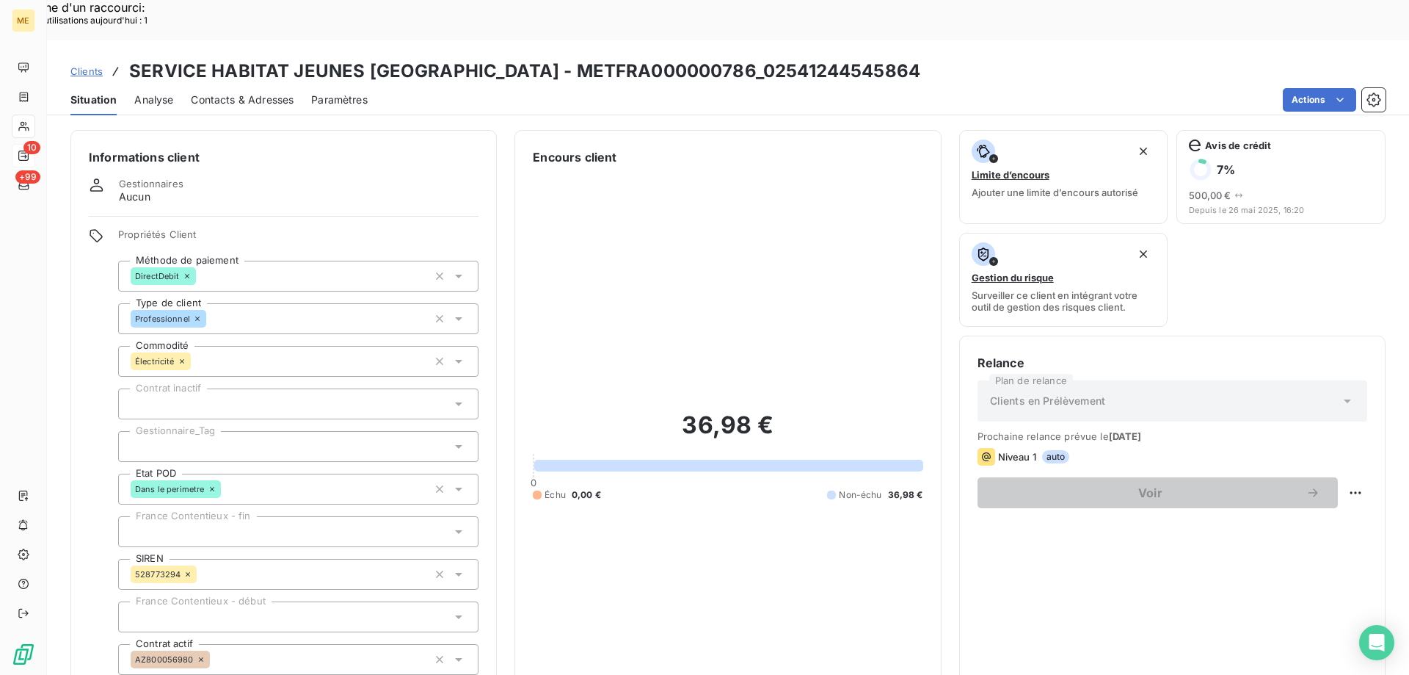
click at [200, 431] on div at bounding box center [298, 446] width 360 height 31
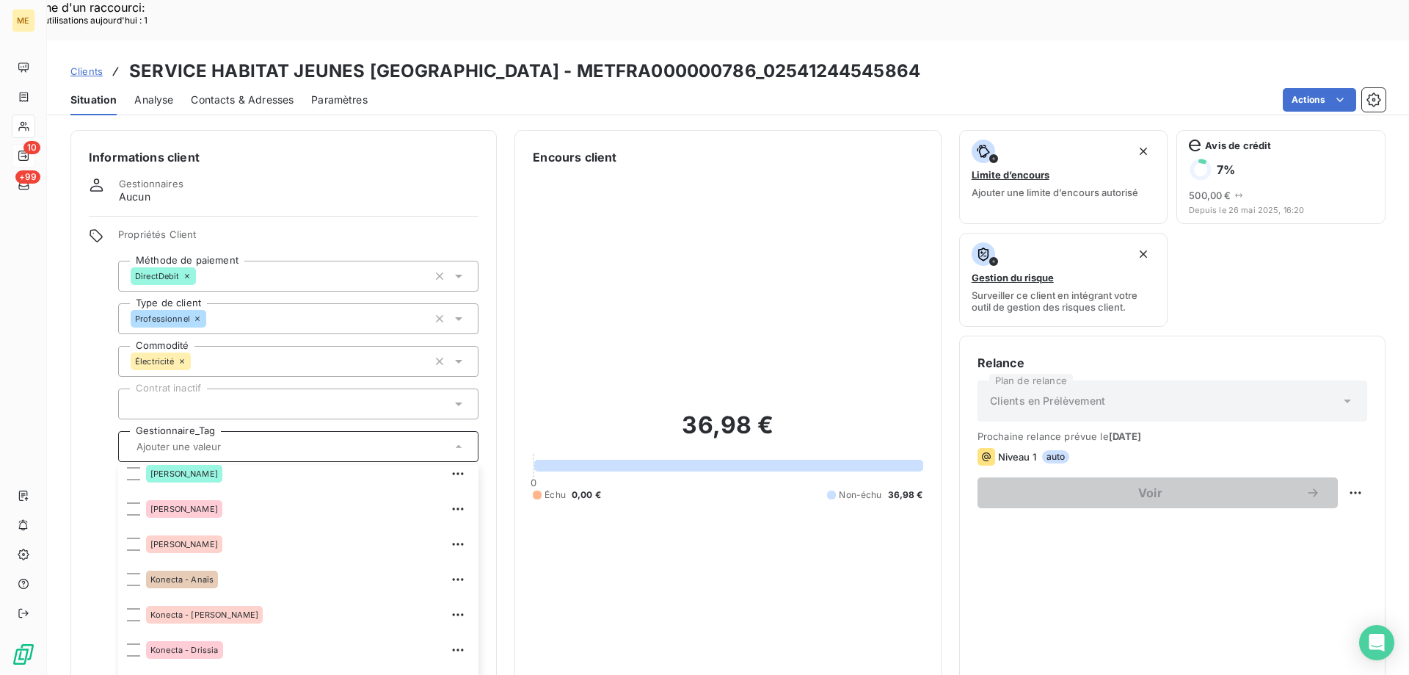
scroll to position [423, 0]
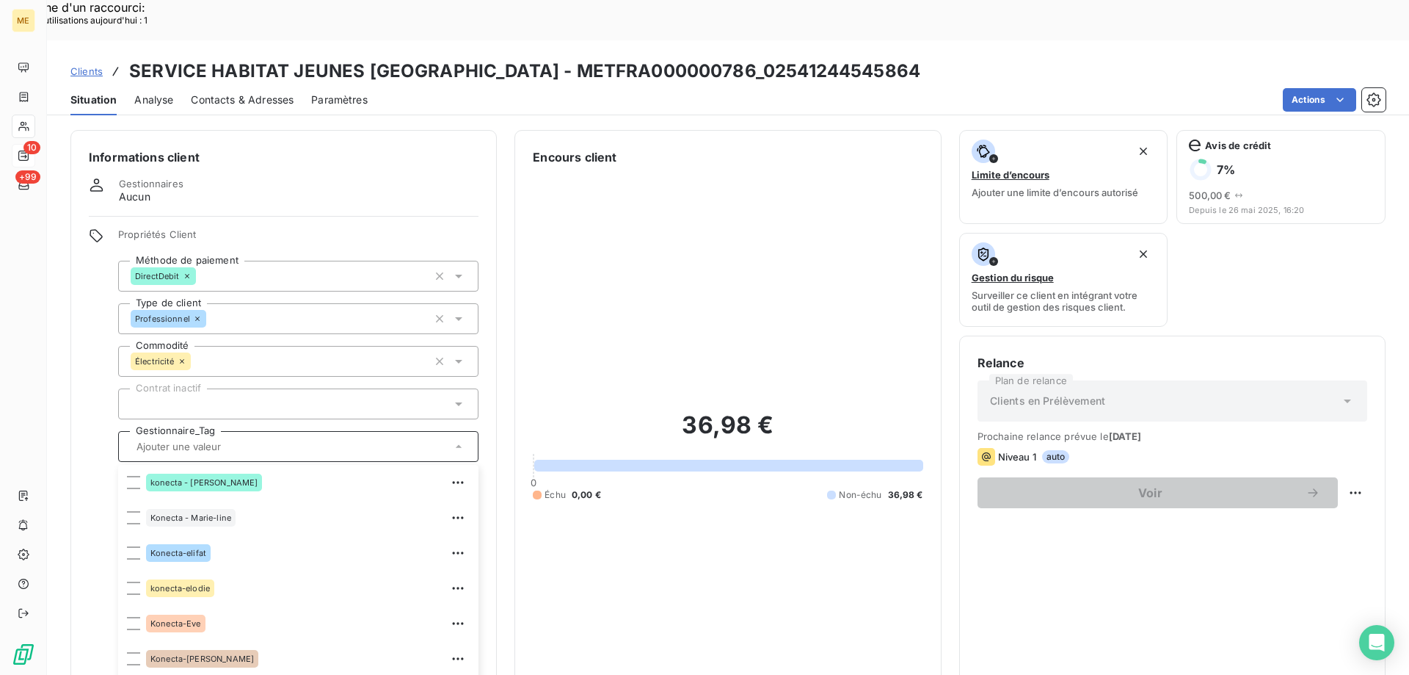
click at [79, 65] on span "Clients" at bounding box center [86, 71] width 32 height 12
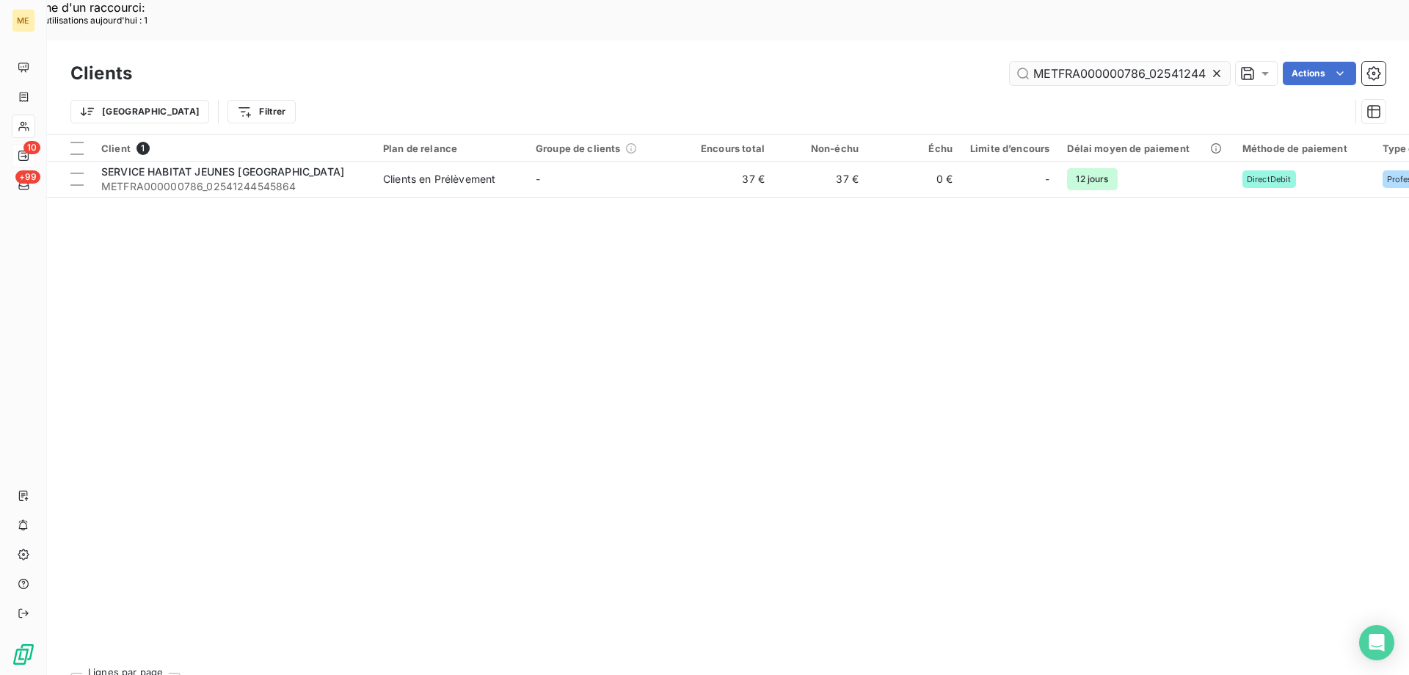
scroll to position [0, 43]
click at [1043, 62] on input "METFRA000000786_02541244545864" at bounding box center [1120, 73] width 220 height 23
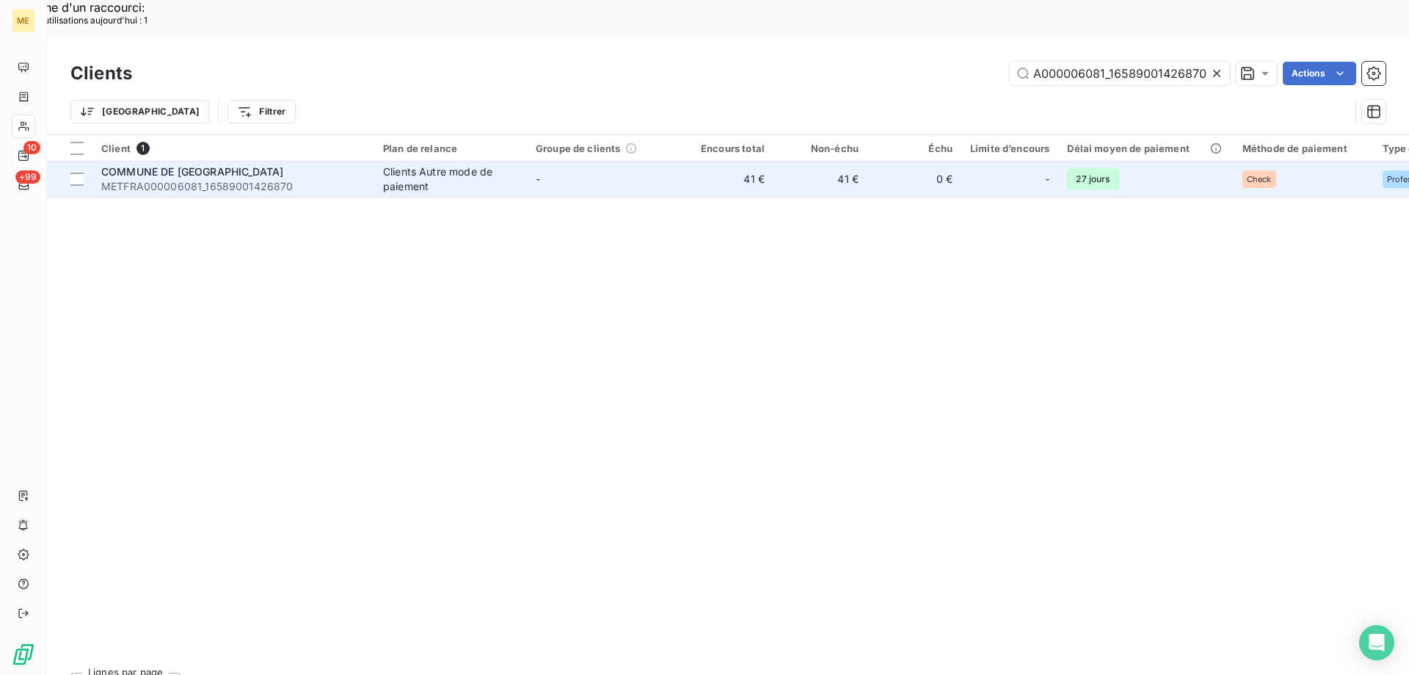
type input "METFRA000006081_16589001426870"
click at [197, 179] on span "METFRA000006081_16589001426870" at bounding box center [233, 186] width 264 height 15
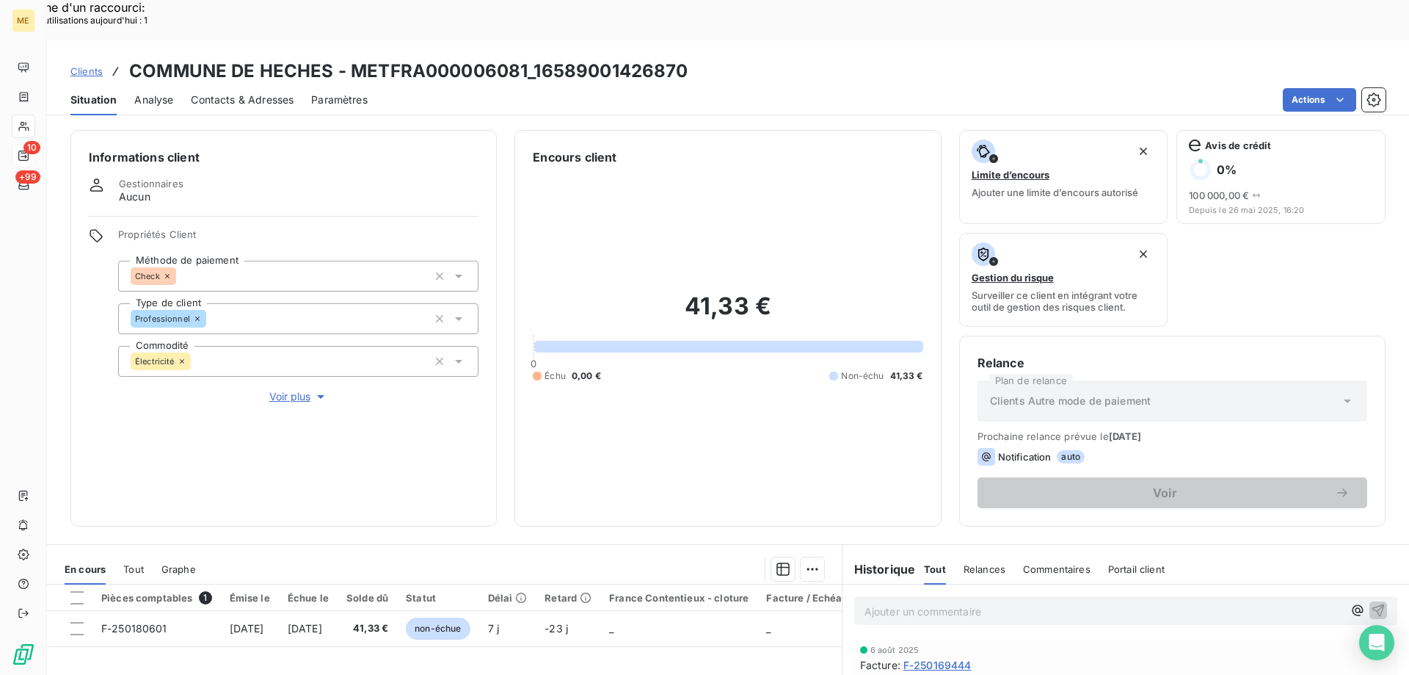
click at [288, 338] on div "Propriétés Client Méthode de paiement Check Type de client Professionnel Commod…" at bounding box center [298, 316] width 360 height 176
click at [288, 389] on span "Voir plus" at bounding box center [298, 396] width 59 height 15
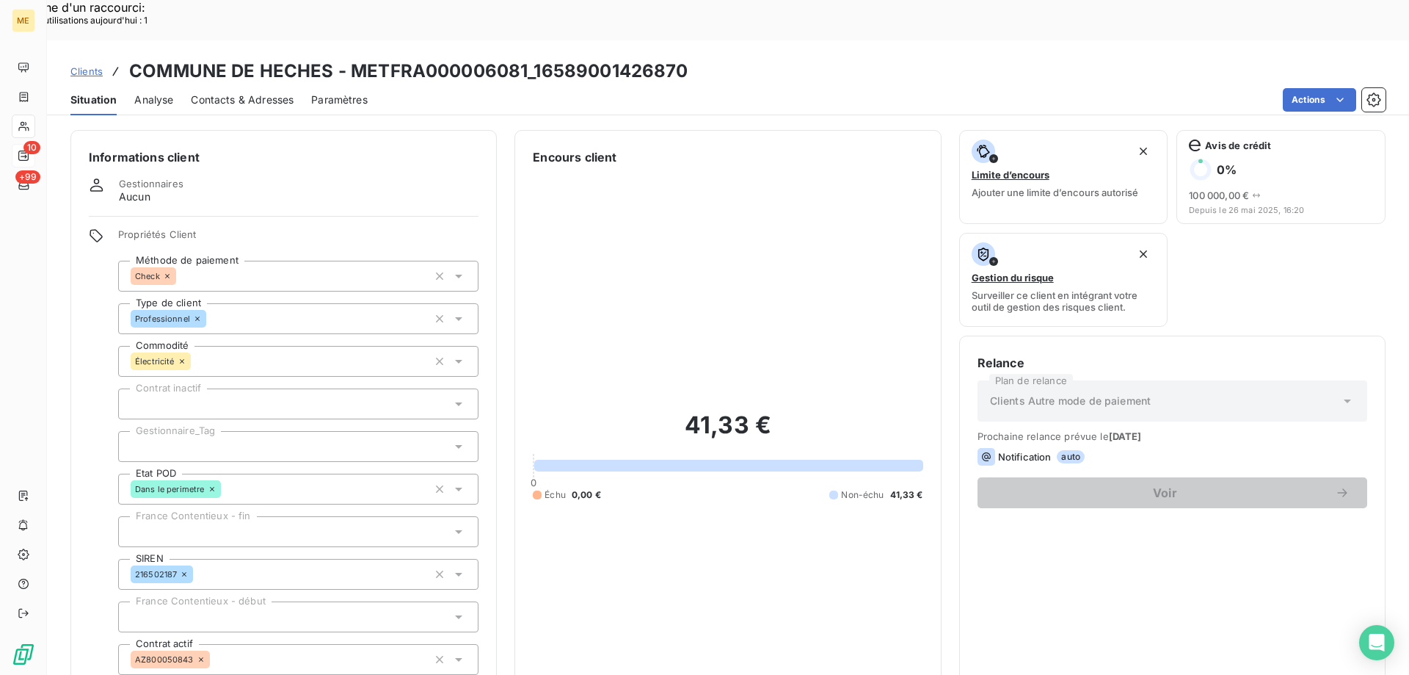
click at [237, 378] on div "Propriétés Client Méthode de paiement Check Type de client Professionnel Commod…" at bounding box center [298, 486] width 360 height 517
click at [220, 431] on div at bounding box center [298, 446] width 360 height 31
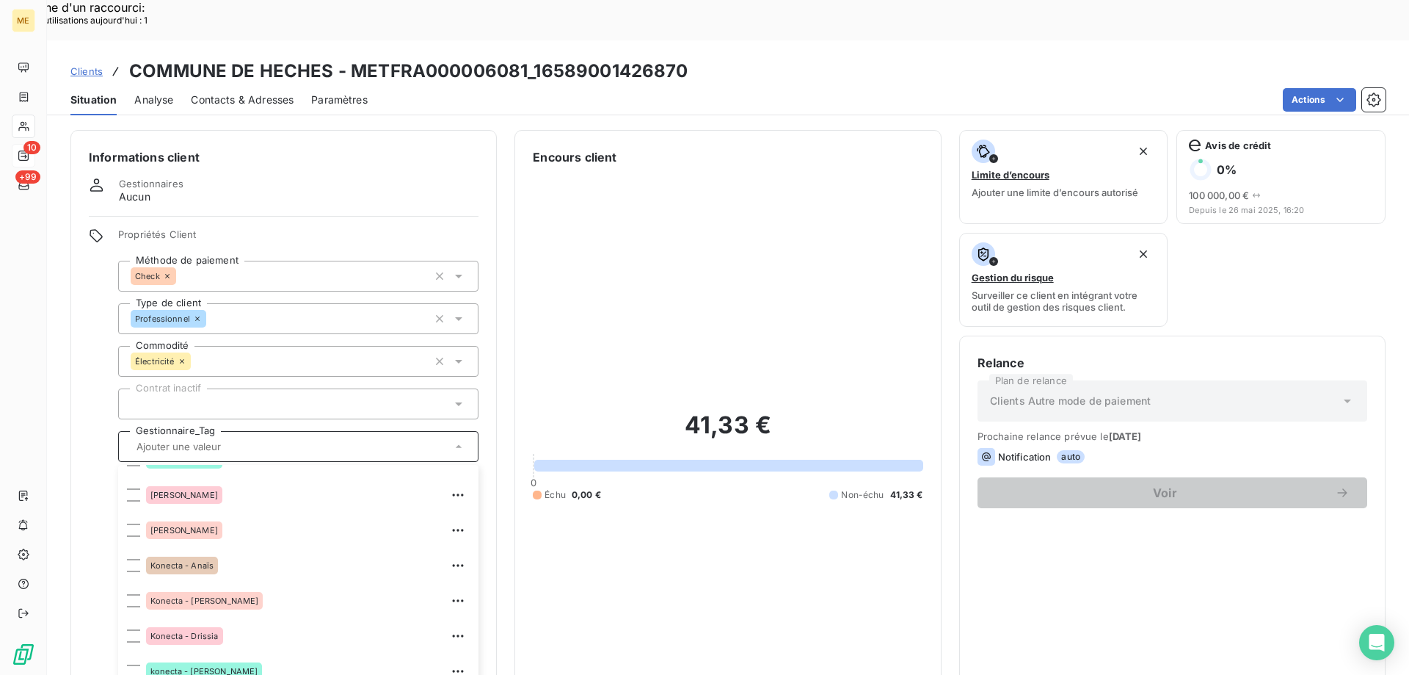
scroll to position [220, 0]
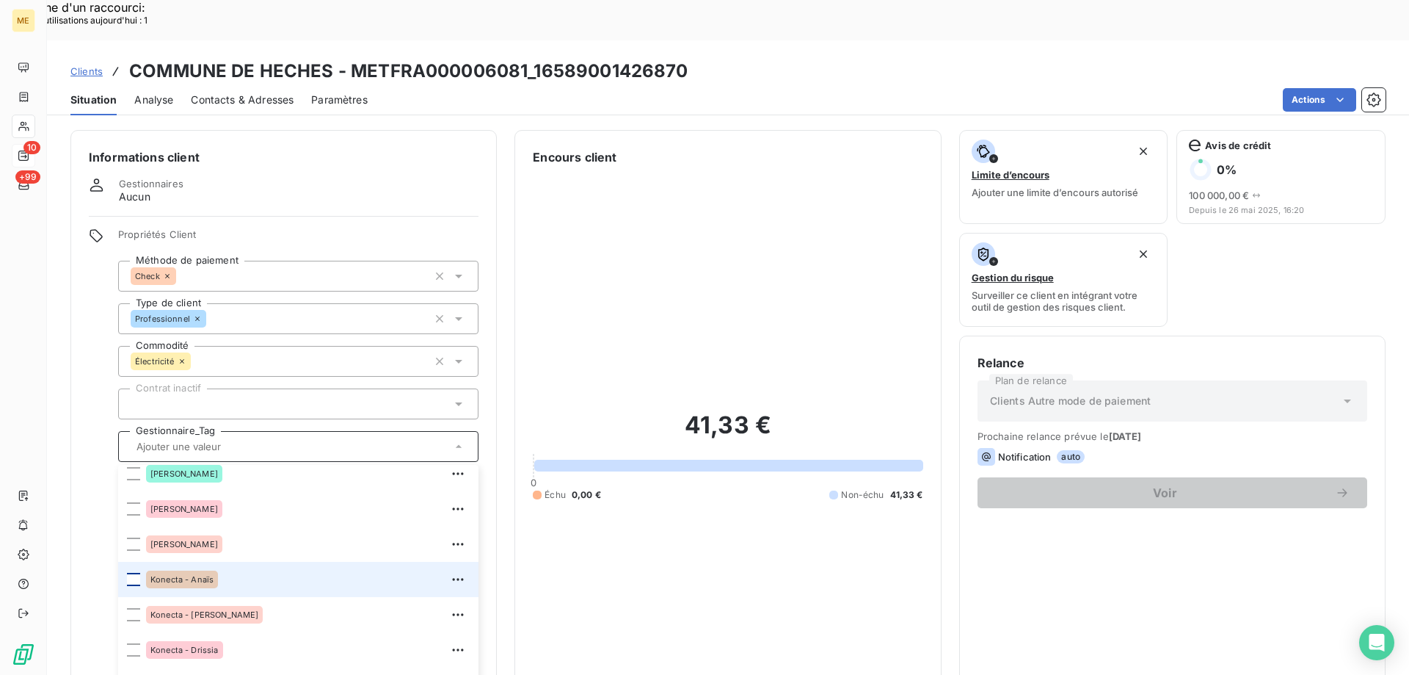
click at [132, 573] on div at bounding box center [133, 579] width 13 height 13
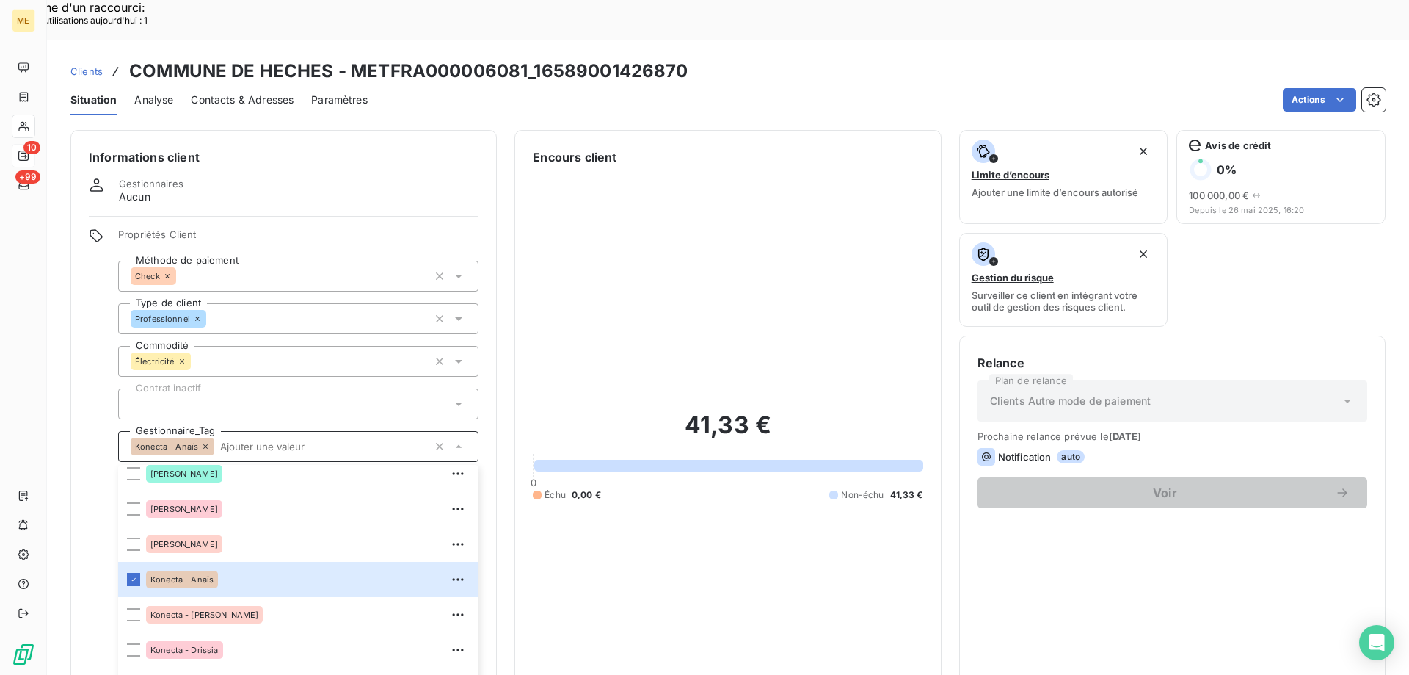
click at [90, 65] on span "Clients" at bounding box center [86, 71] width 32 height 12
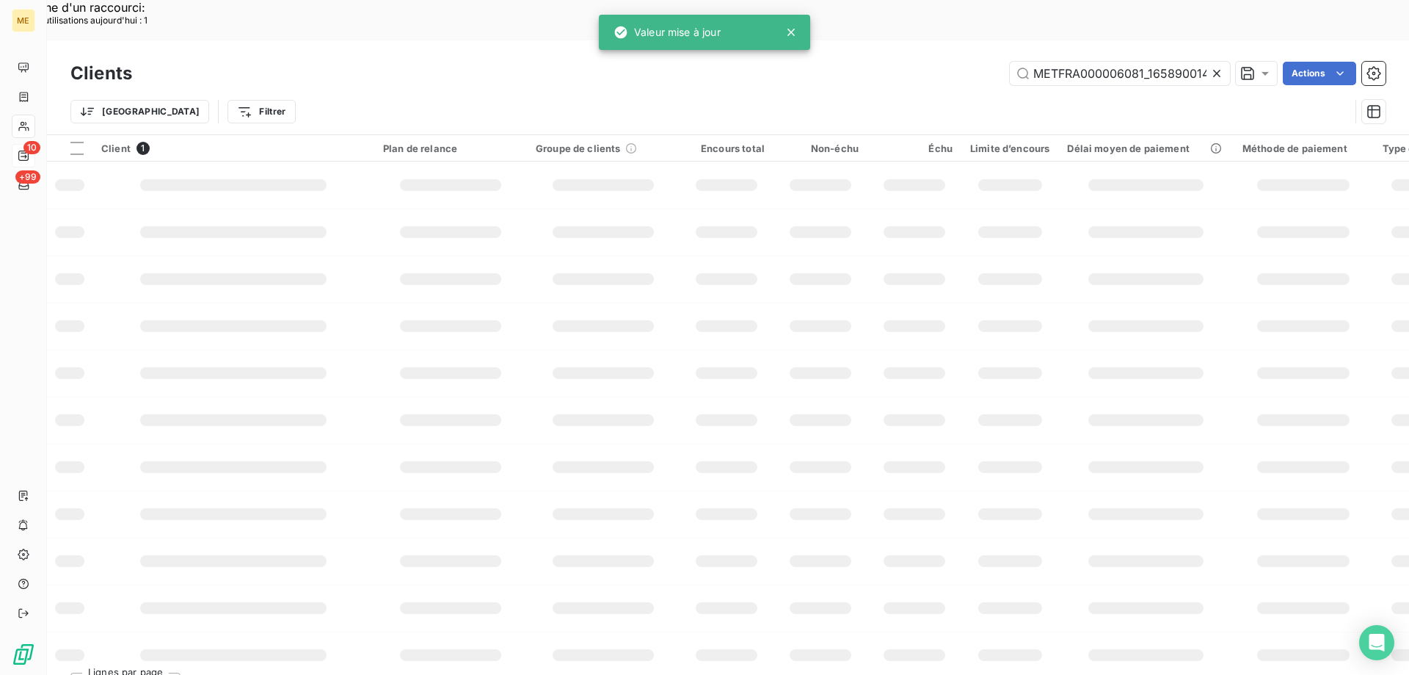
scroll to position [0, 39]
click at [1103, 62] on input "METFRA000006081_16589001426870" at bounding box center [1120, 73] width 220 height 23
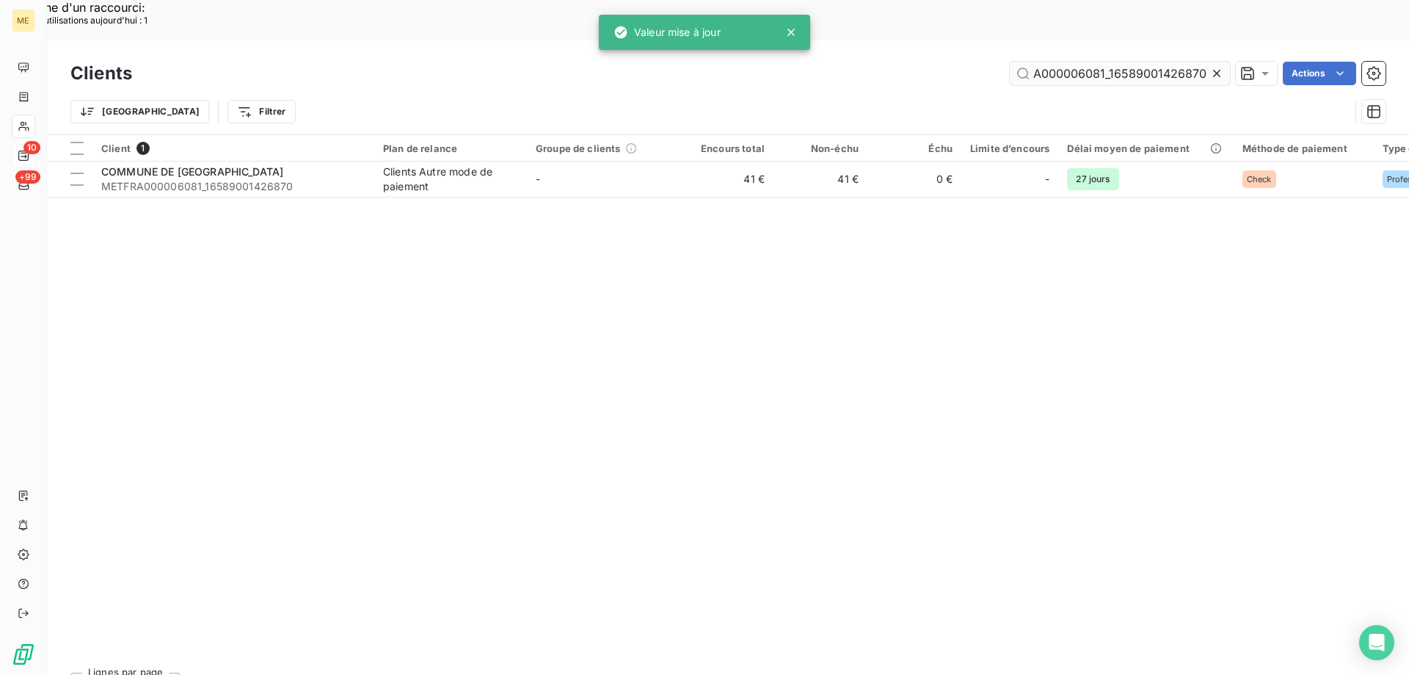
click at [1103, 62] on input "METFRA000006081_16589001426870" at bounding box center [1120, 73] width 220 height 23
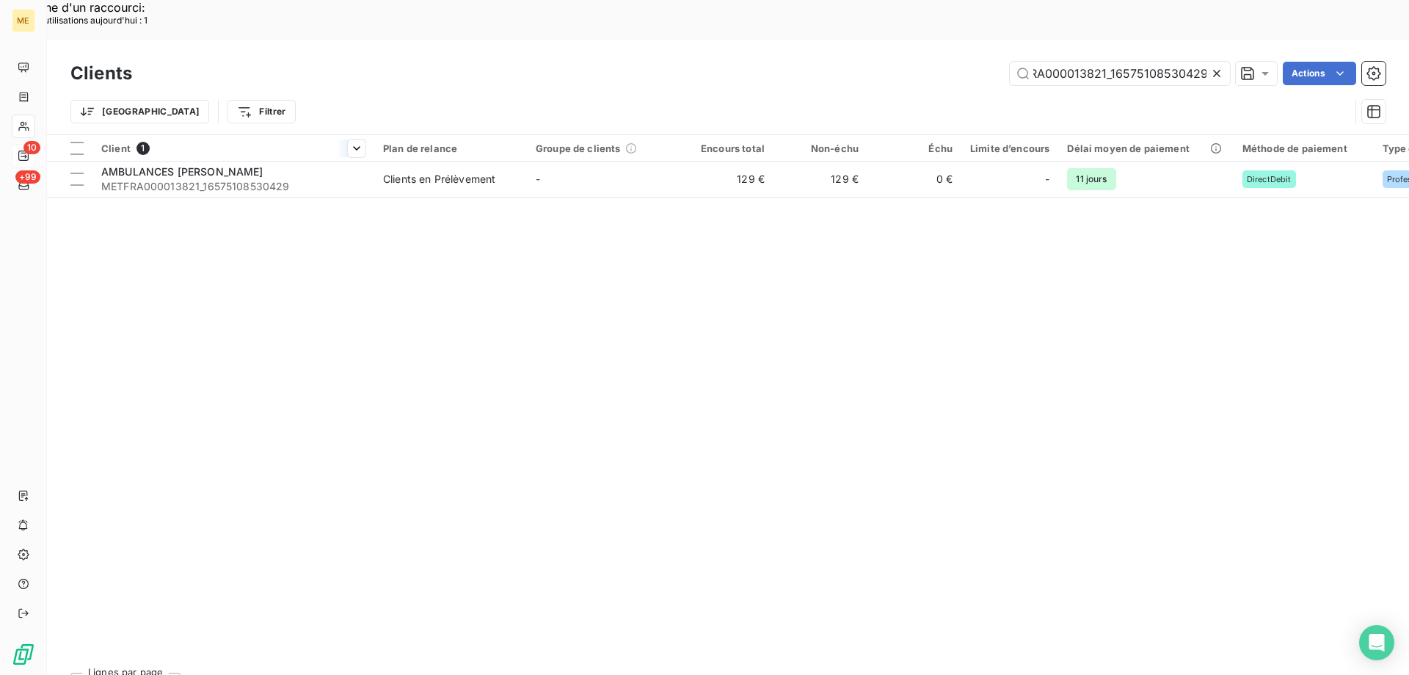
type input "METFRA000013821_16575108530429"
click at [263, 161] on div at bounding box center [233, 161] width 282 height 1
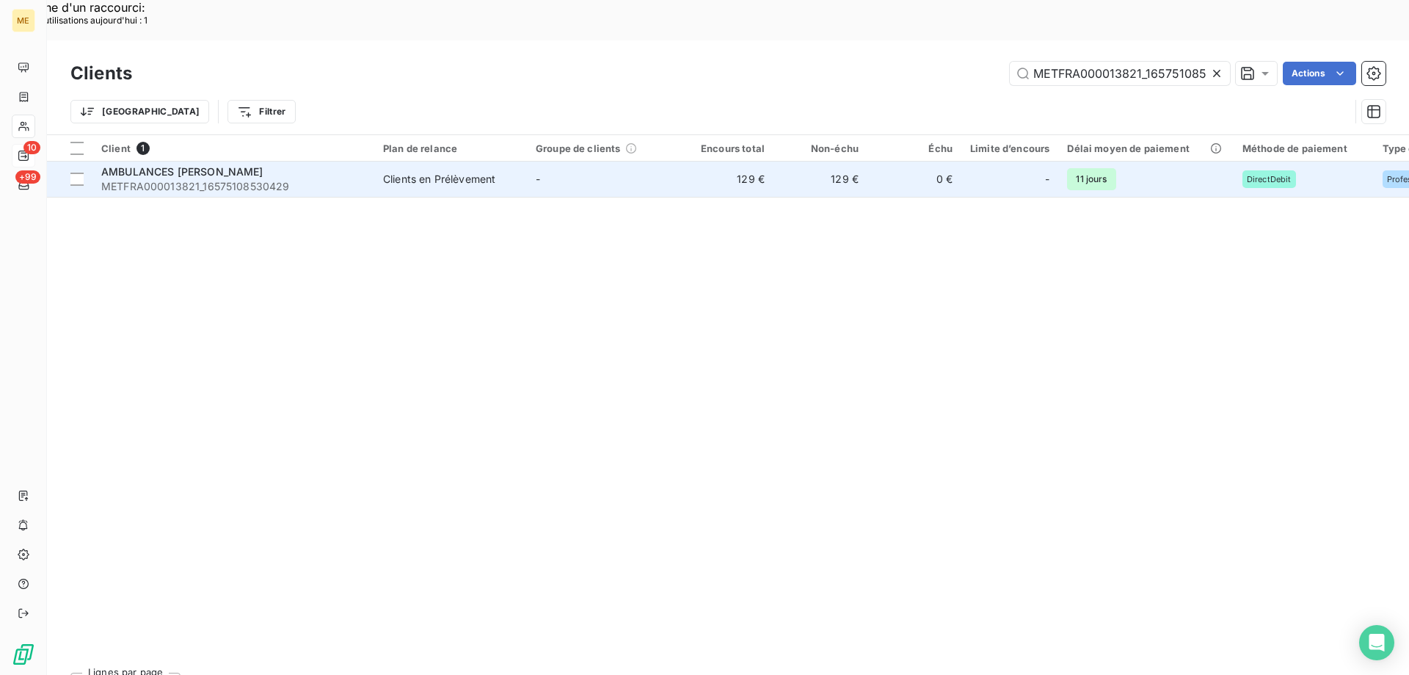
click at [255, 165] on span "AMBULANCES VICTOR-BETBEDER" at bounding box center [182, 171] width 162 height 12
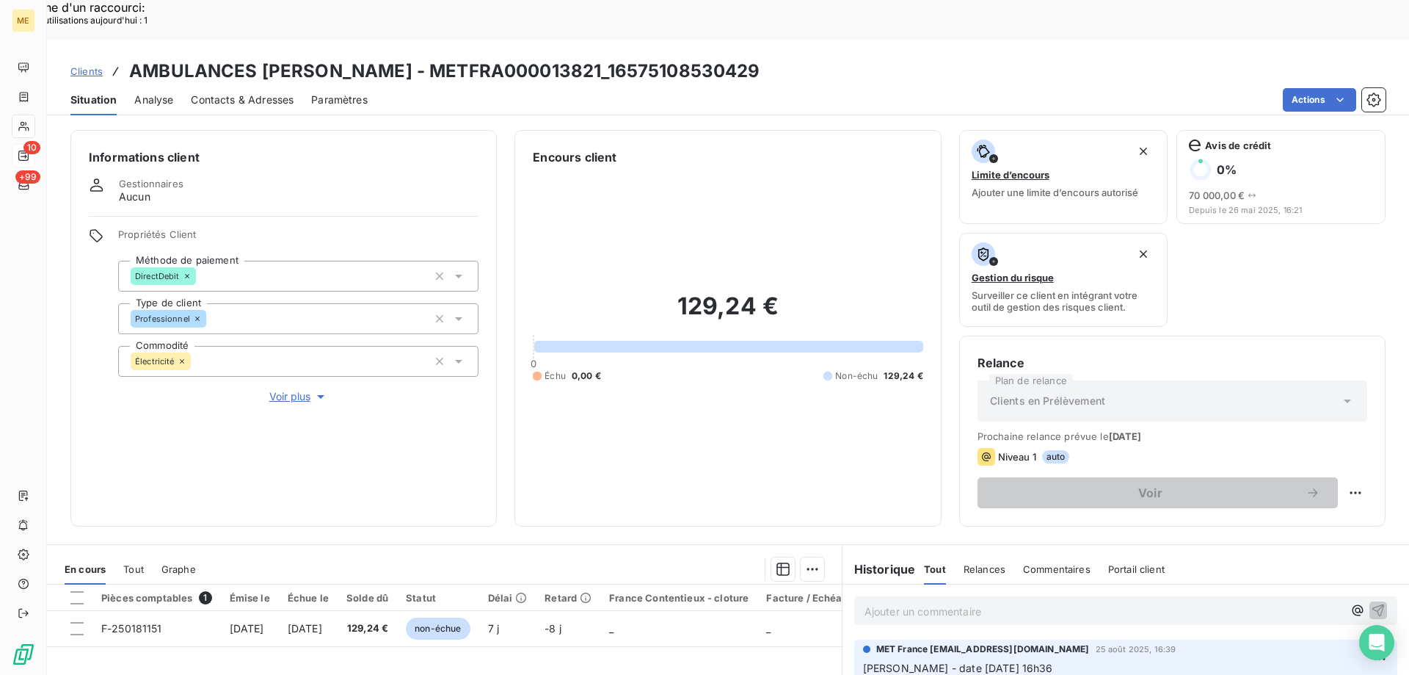
click at [290, 389] on span "Voir plus" at bounding box center [298, 396] width 59 height 15
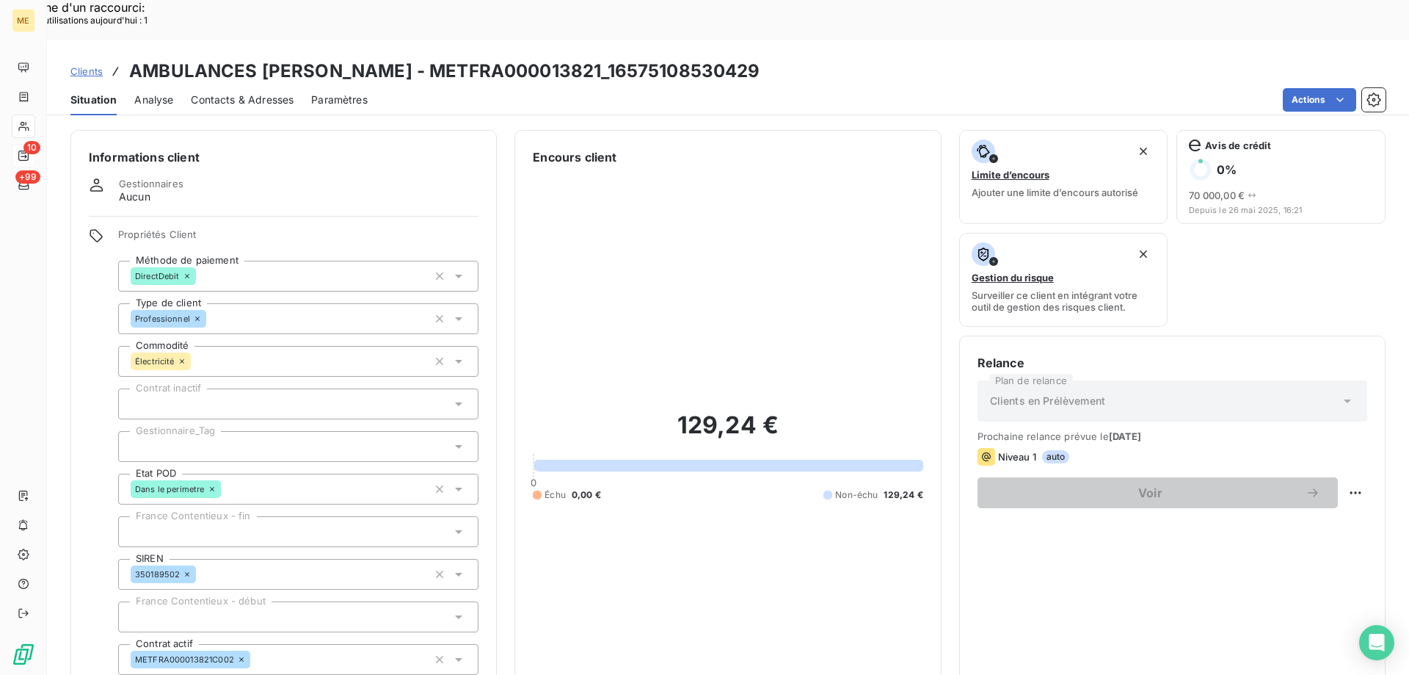
click at [175, 431] on div at bounding box center [298, 446] width 360 height 31
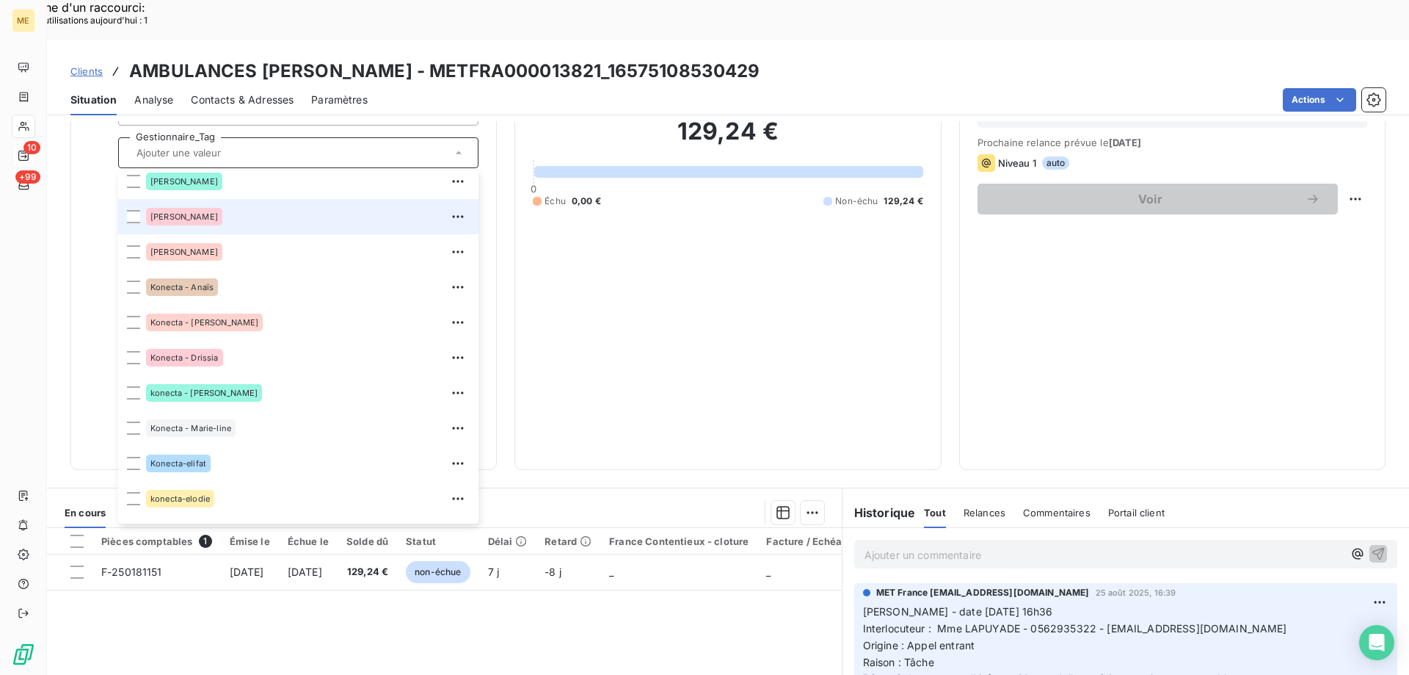
scroll to position [220, 0]
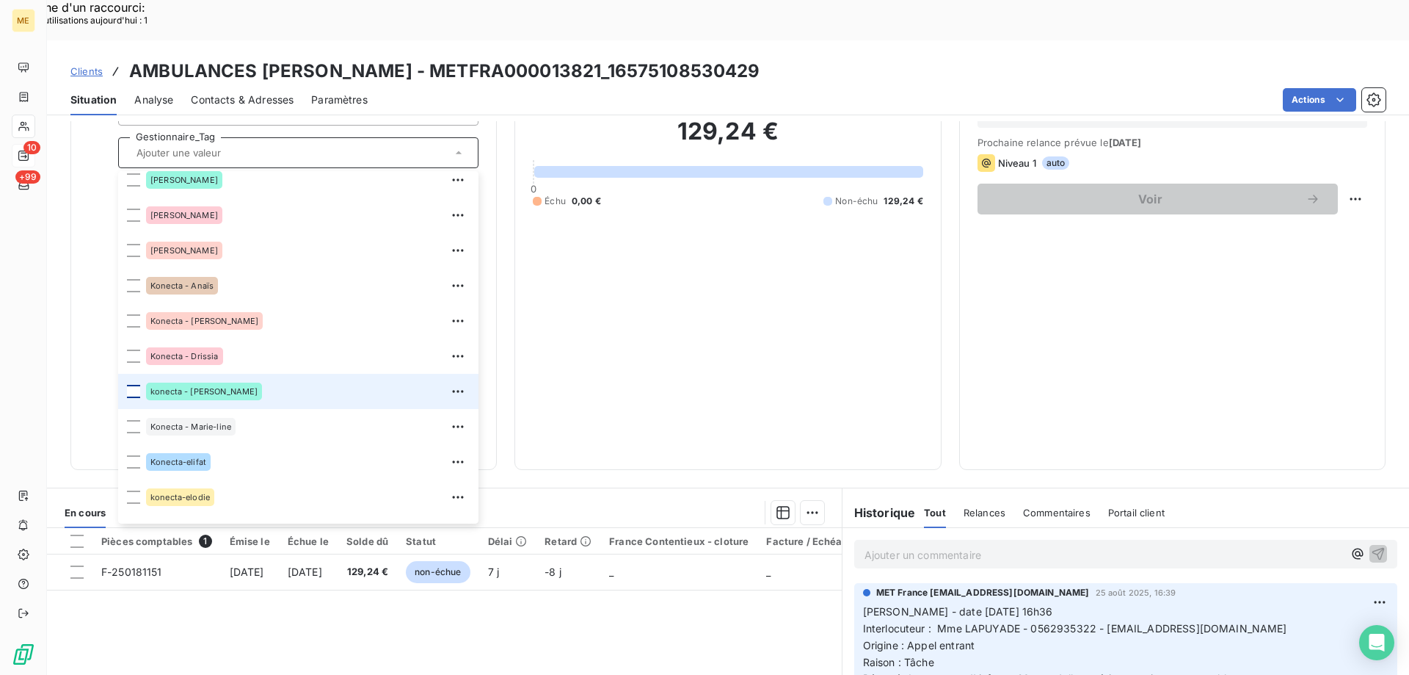
click at [137, 385] on div at bounding box center [133, 391] width 13 height 13
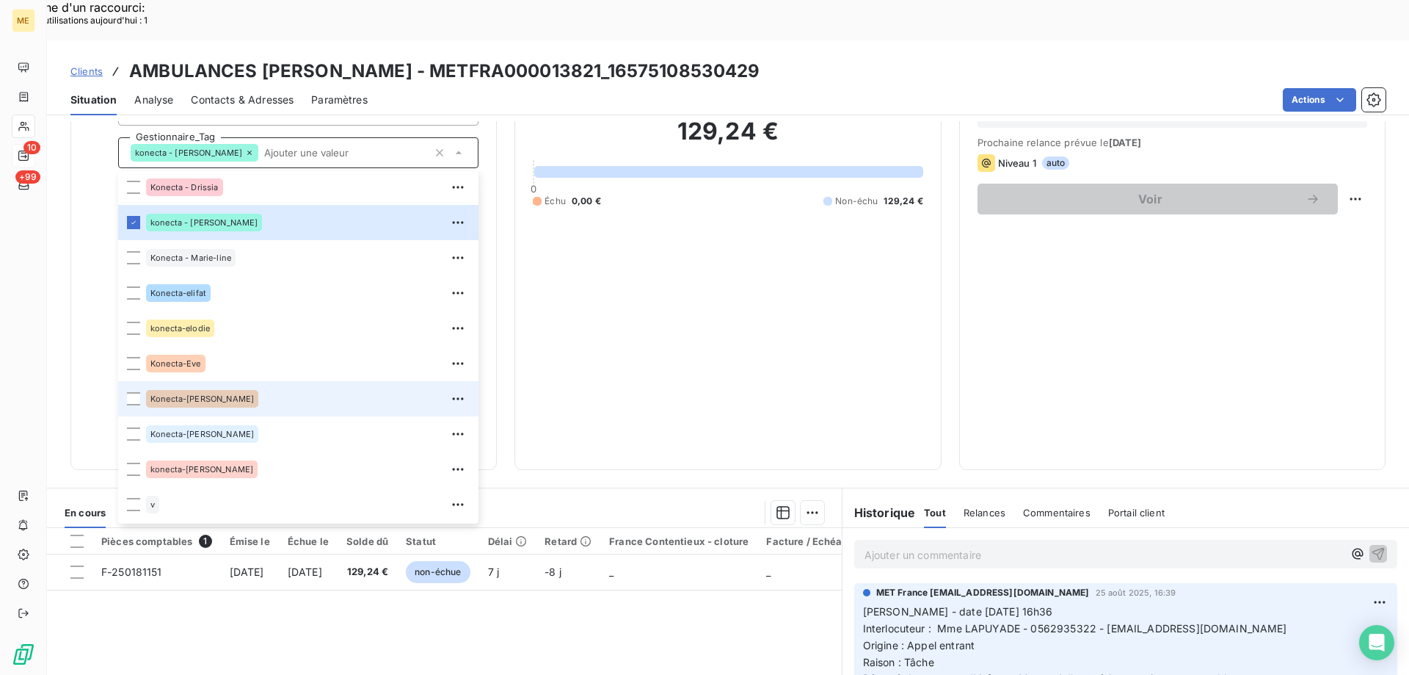
scroll to position [423, 0]
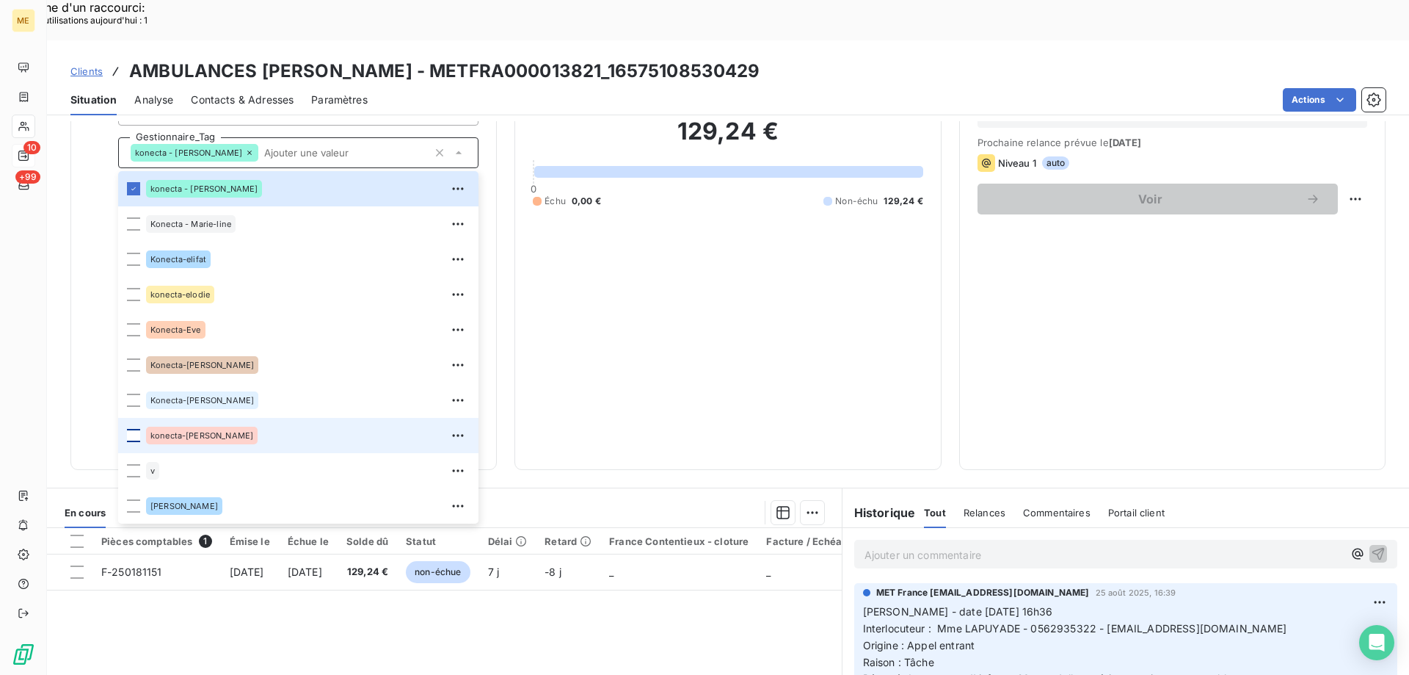
click at [132, 429] on div at bounding box center [133, 435] width 13 height 13
click at [564, 577] on div "Pièces comptables 1 Émise le Échue le Solde dû Statut Délai Retard France Conte…" at bounding box center [444, 669] width 795 height 283
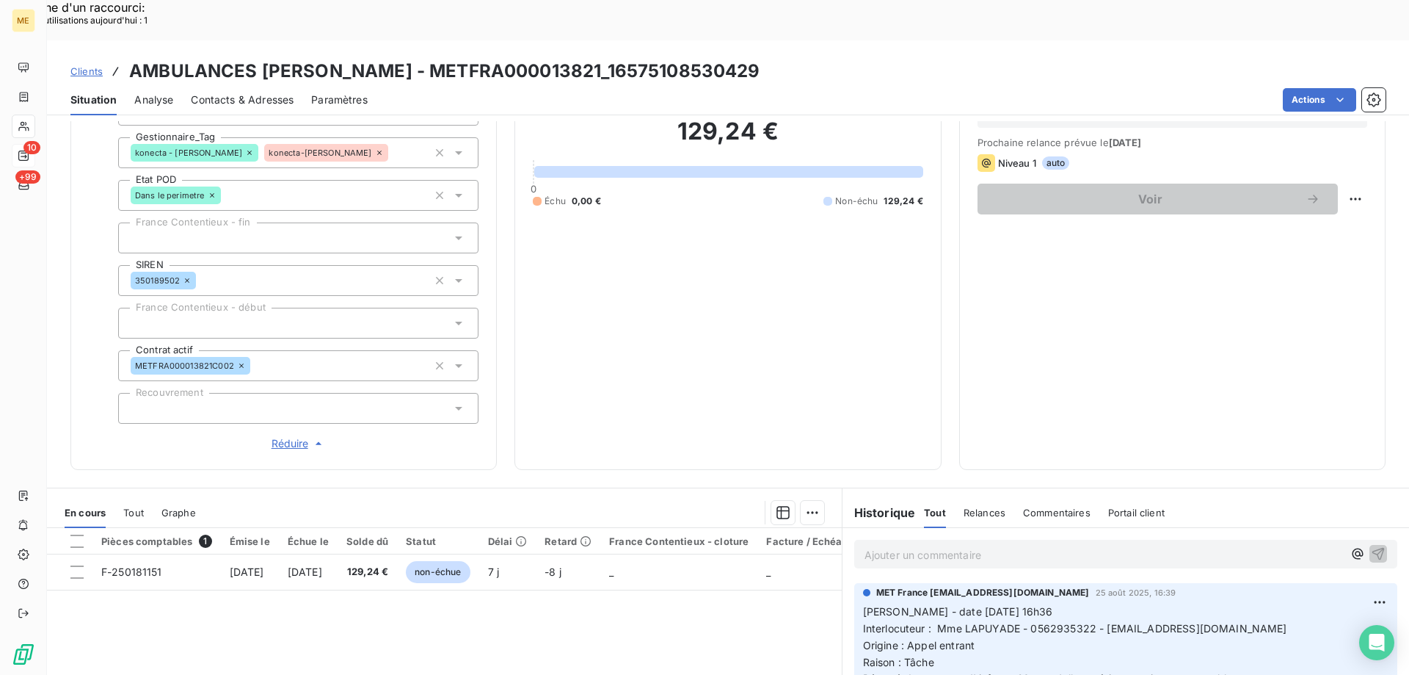
click at [88, 65] on span "Clients" at bounding box center [86, 71] width 32 height 12
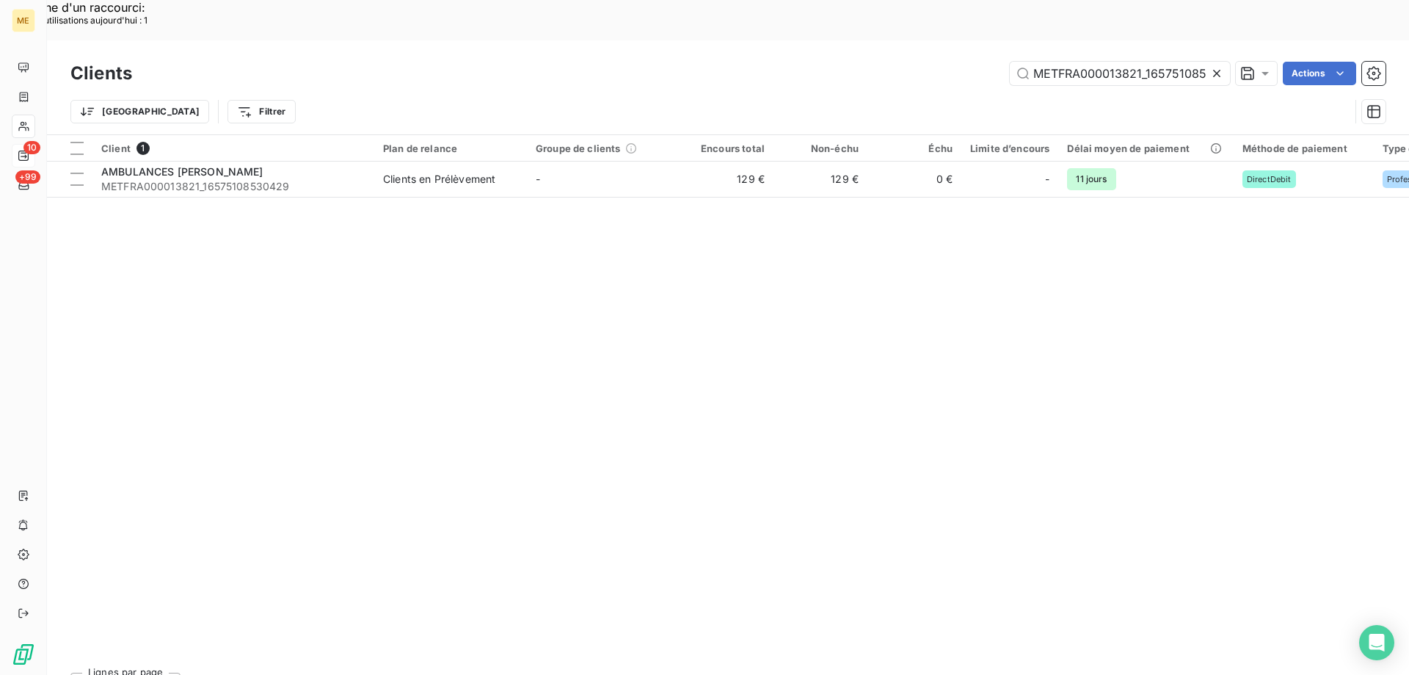
scroll to position [0, 35]
click at [1089, 62] on input "METFRA000013821_16575108530429" at bounding box center [1120, 73] width 220 height 23
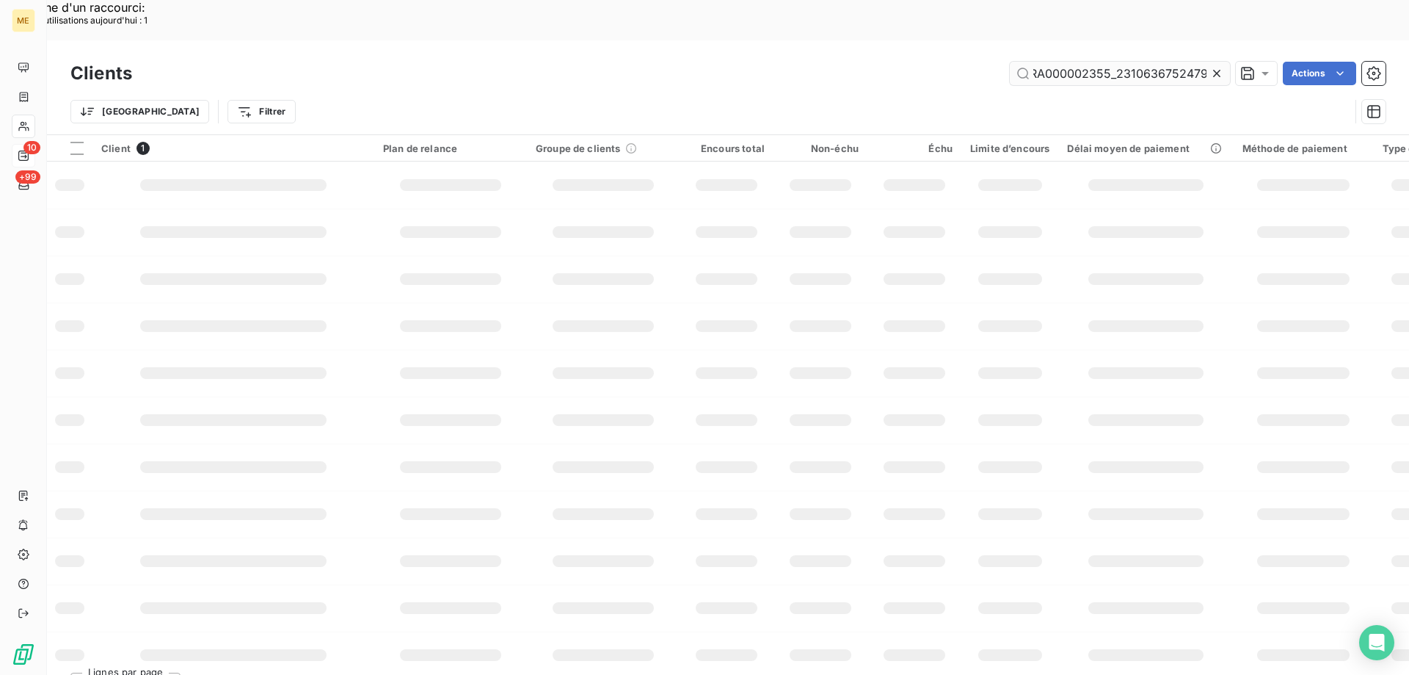
scroll to position [0, 43]
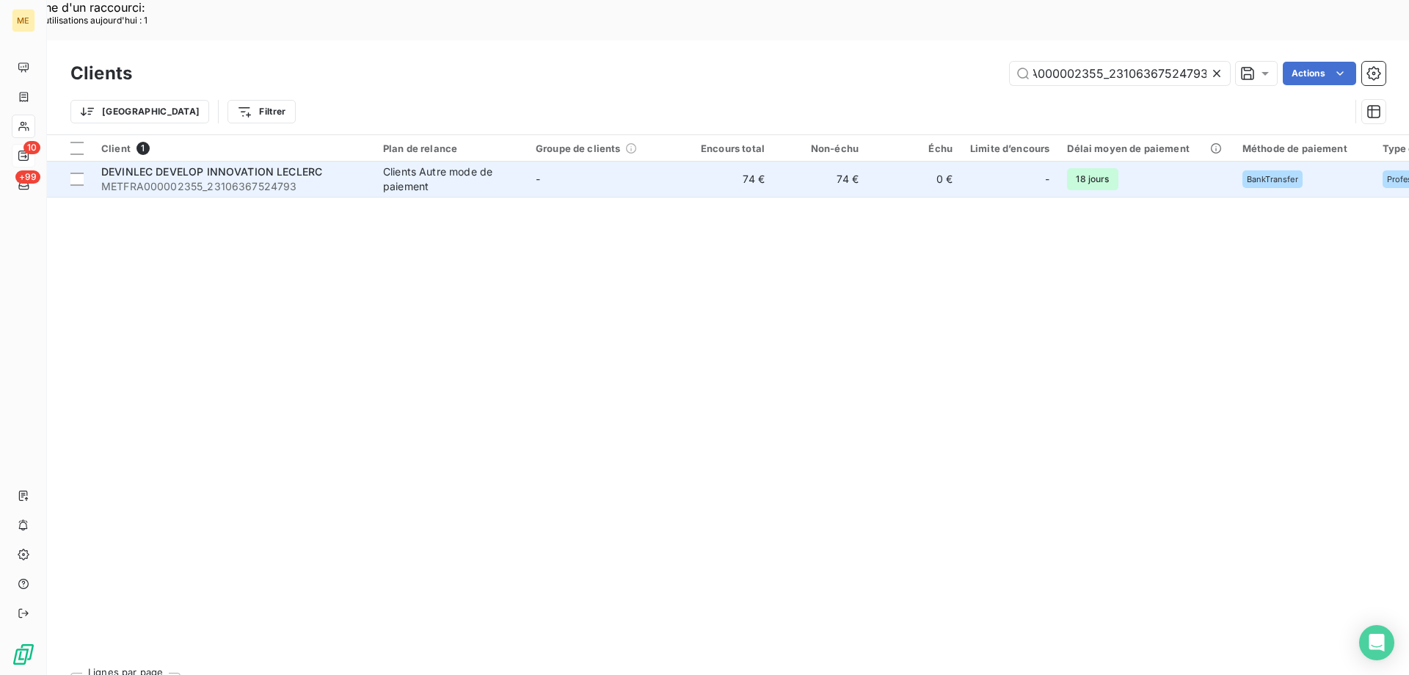
type input "METFRA000002355_23106367524793"
click at [251, 179] on span "METFRA000002355_23106367524793" at bounding box center [233, 186] width 264 height 15
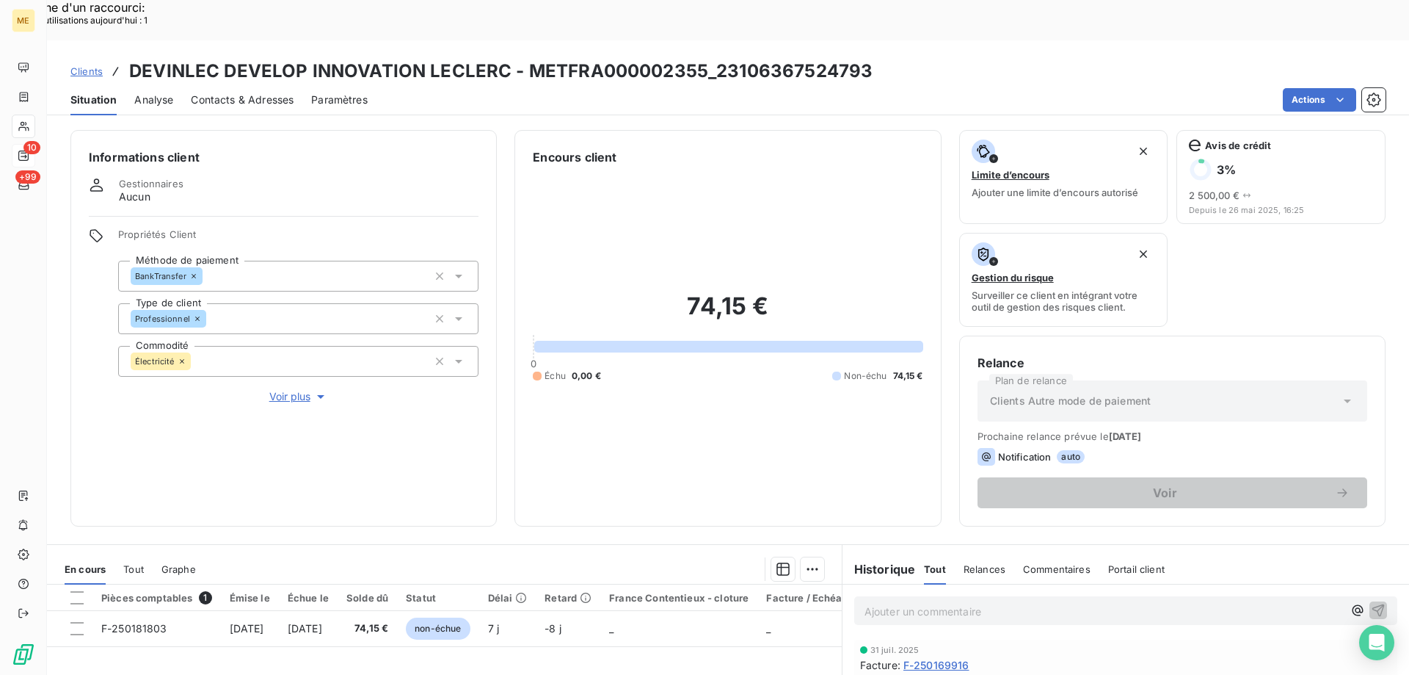
click at [291, 389] on span "Voir plus" at bounding box center [298, 396] width 59 height 15
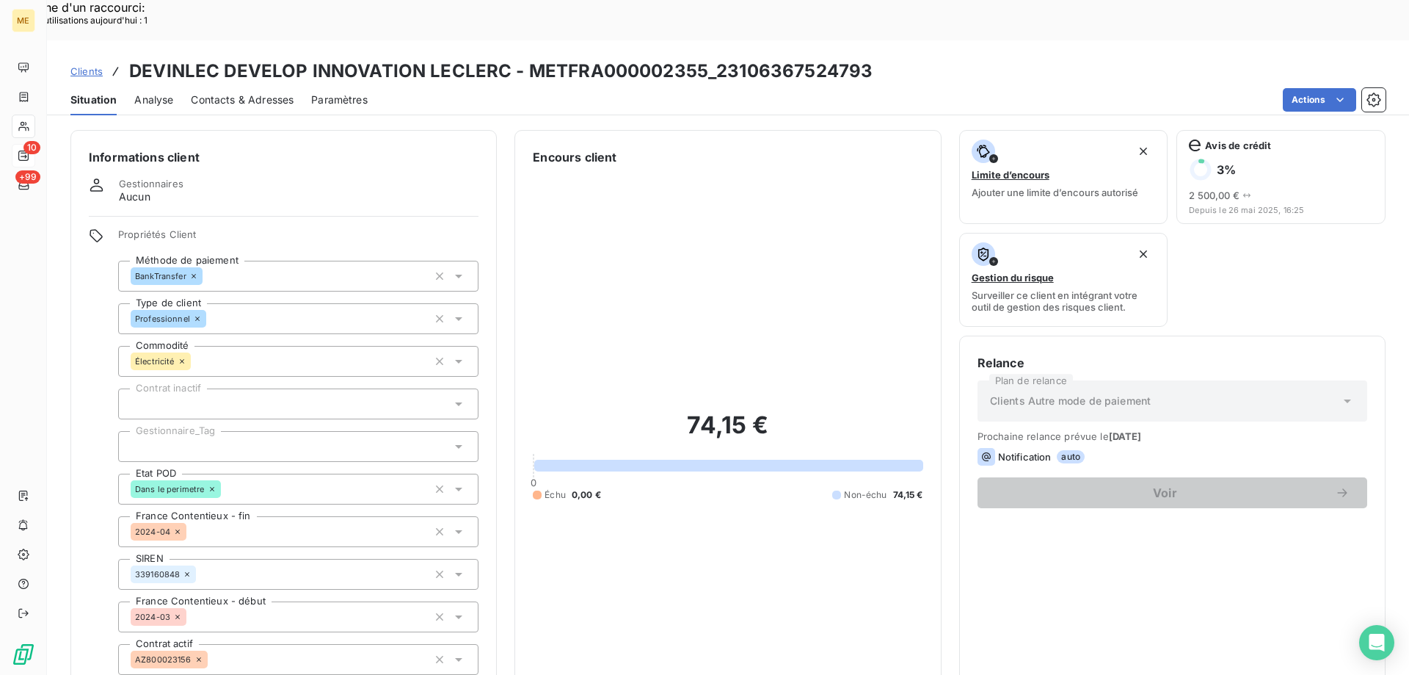
click at [159, 431] on div at bounding box center [298, 446] width 360 height 31
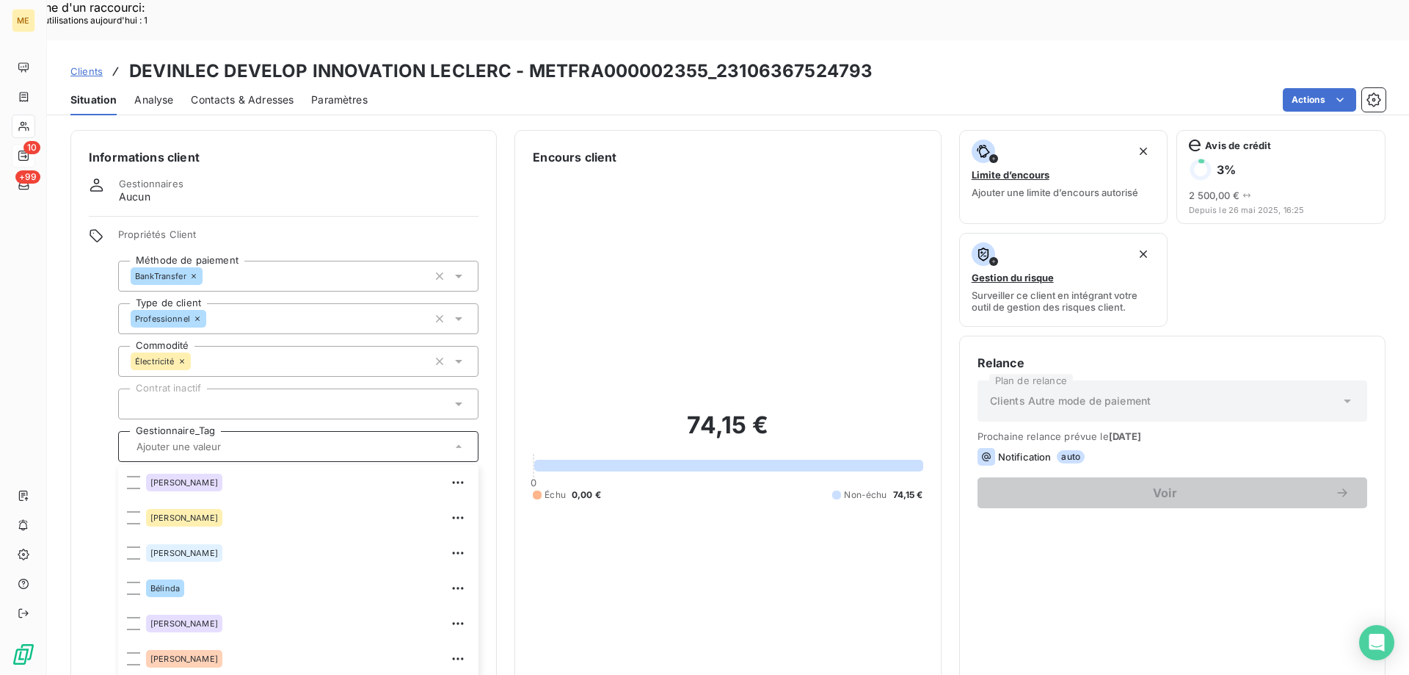
scroll to position [423, 0]
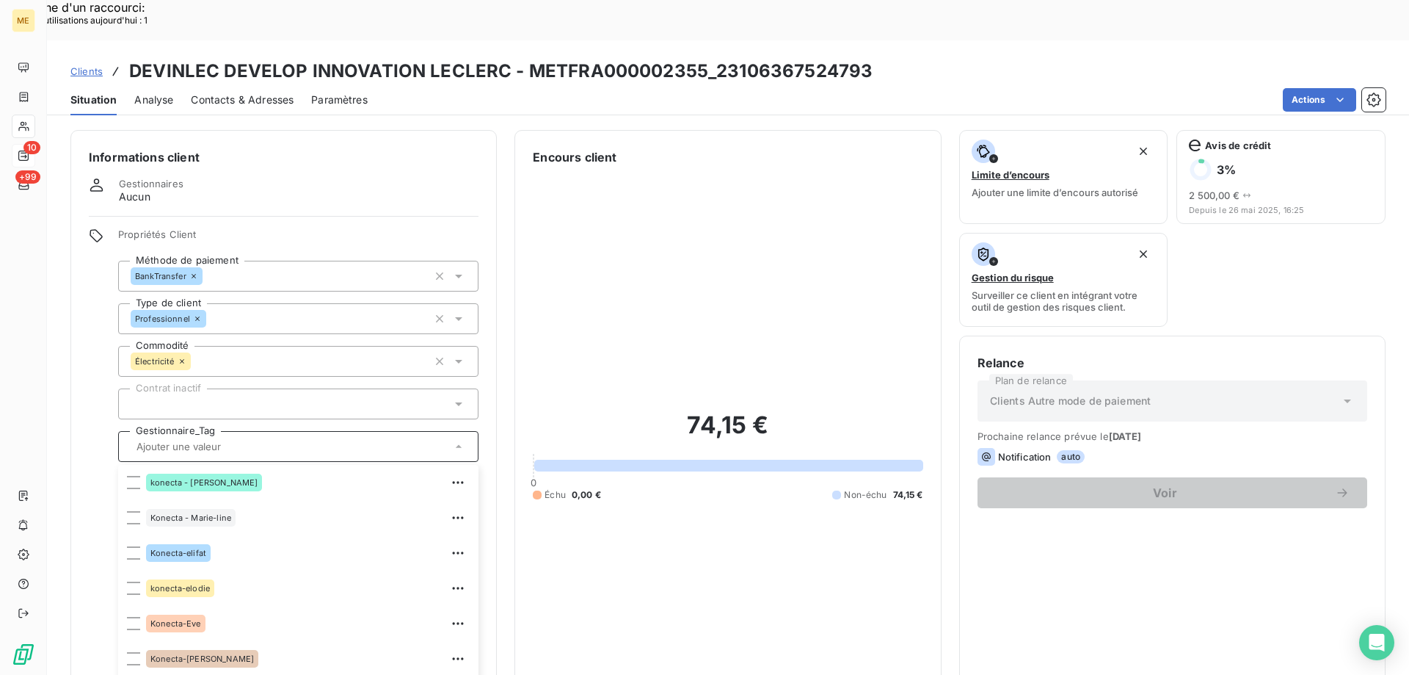
click at [70, 58] on div "Clients DEVINLEC DEVELOP INNOVATION LECLERC - METFRA000002355_23106367524793" at bounding box center [728, 71] width 1362 height 26
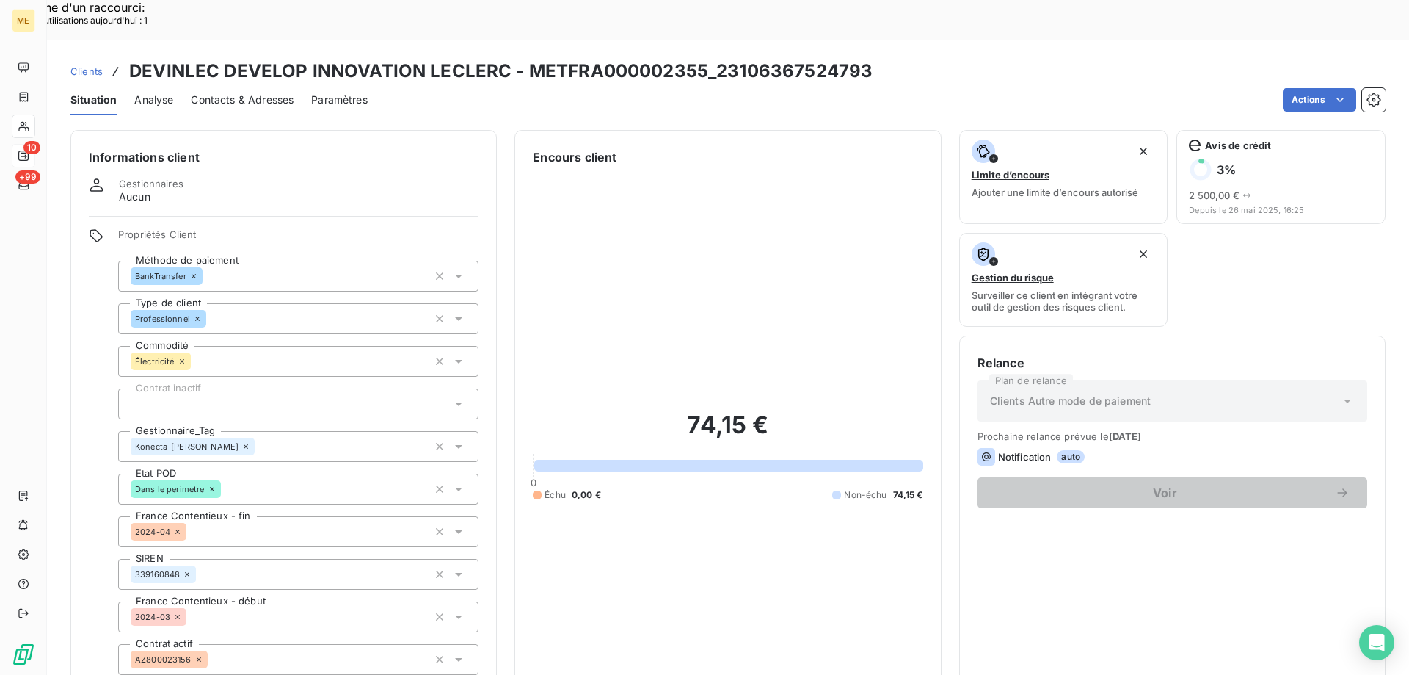
click at [76, 65] on span "Clients" at bounding box center [86, 71] width 32 height 12
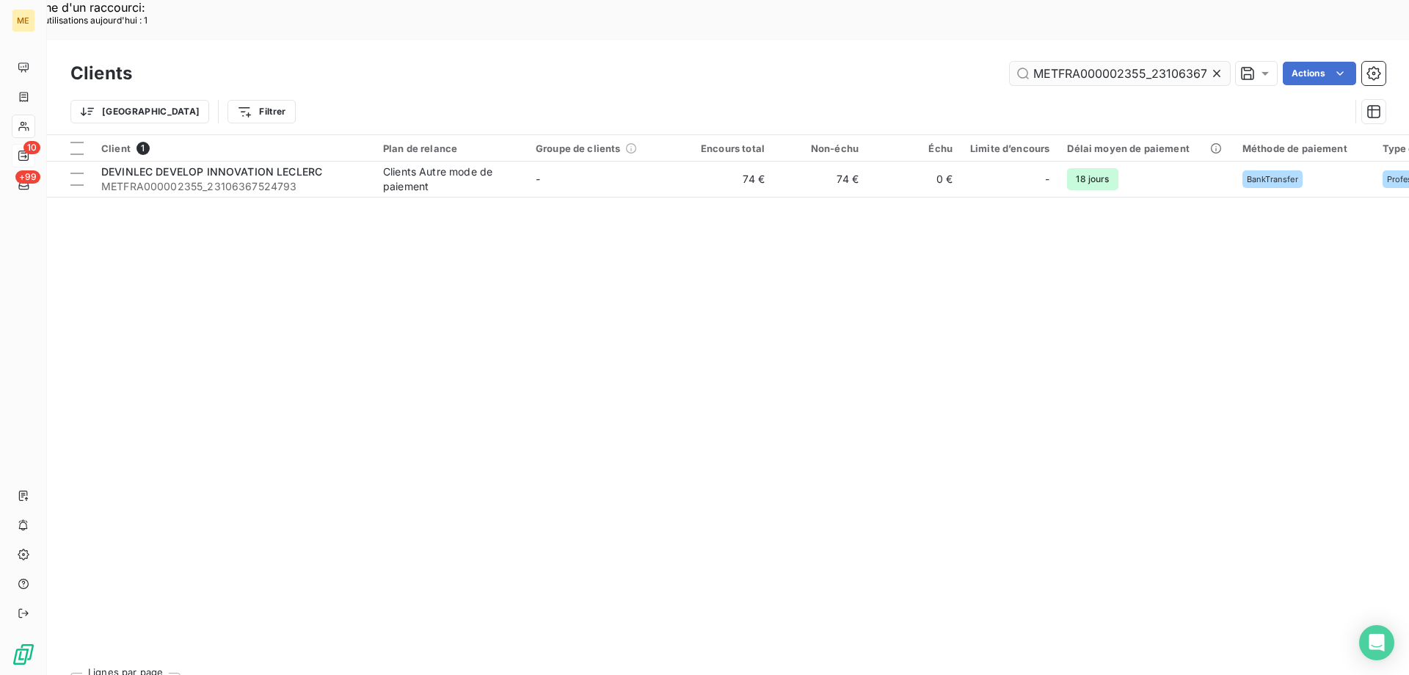
scroll to position [0, 43]
click at [1147, 62] on input "METFRA000002355_23106367524793" at bounding box center [1120, 73] width 220 height 23
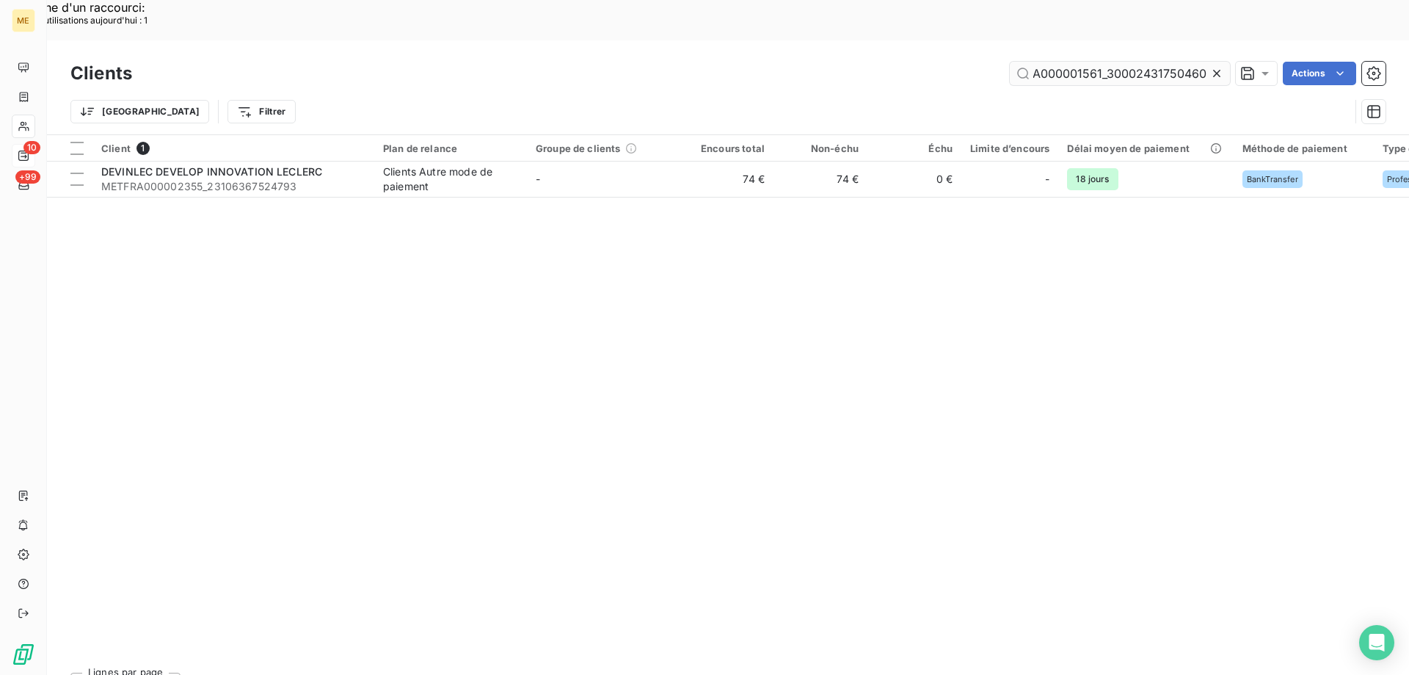
scroll to position [0, 40]
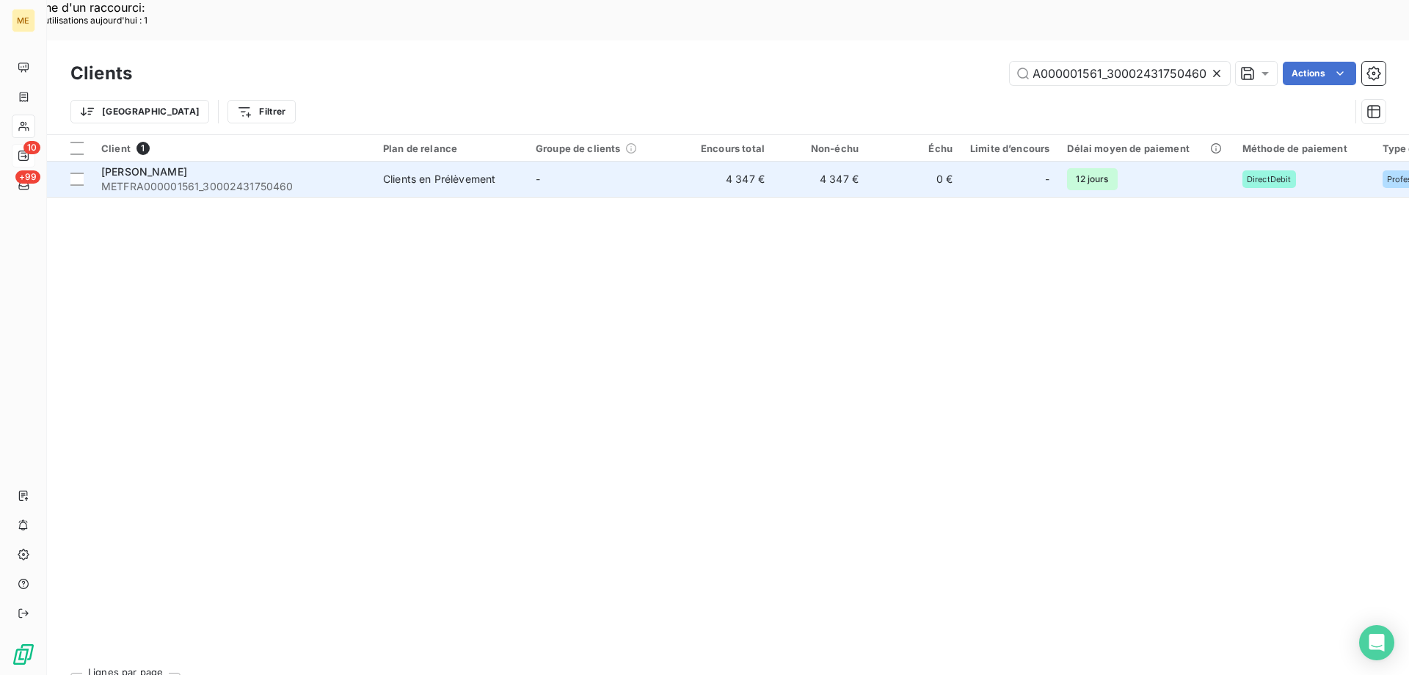
type input "METFRA000001561_30002431750460"
click at [229, 179] on span "METFRA000001561_30002431750460" at bounding box center [233, 186] width 264 height 15
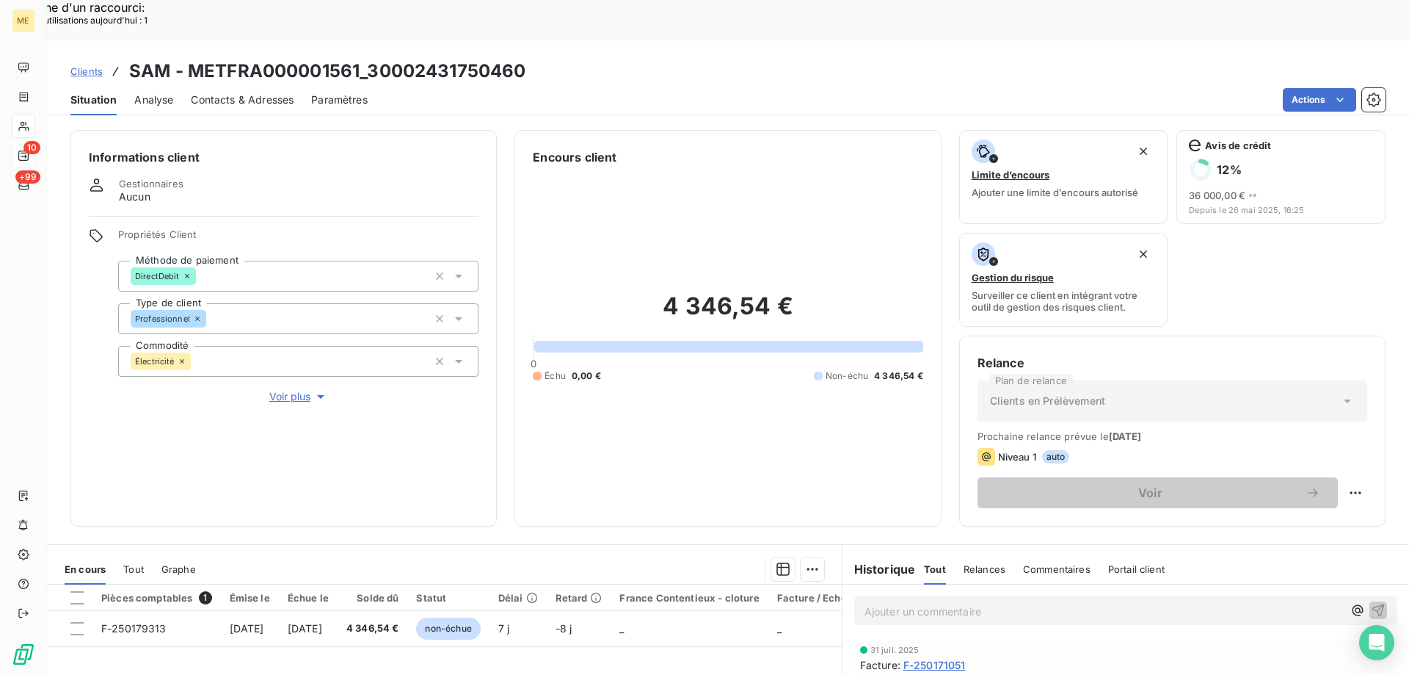
click at [282, 389] on span "Voir plus" at bounding box center [298, 396] width 59 height 15
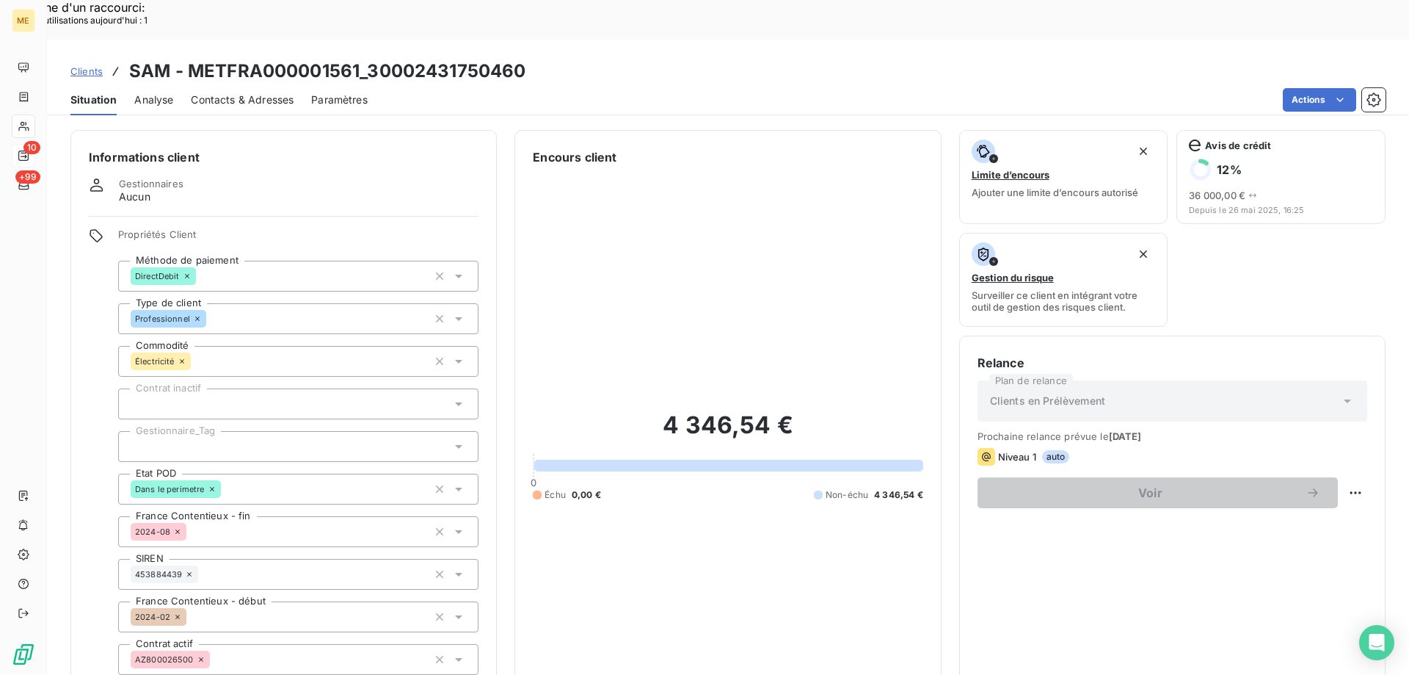
click at [231, 431] on div at bounding box center [298, 446] width 360 height 31
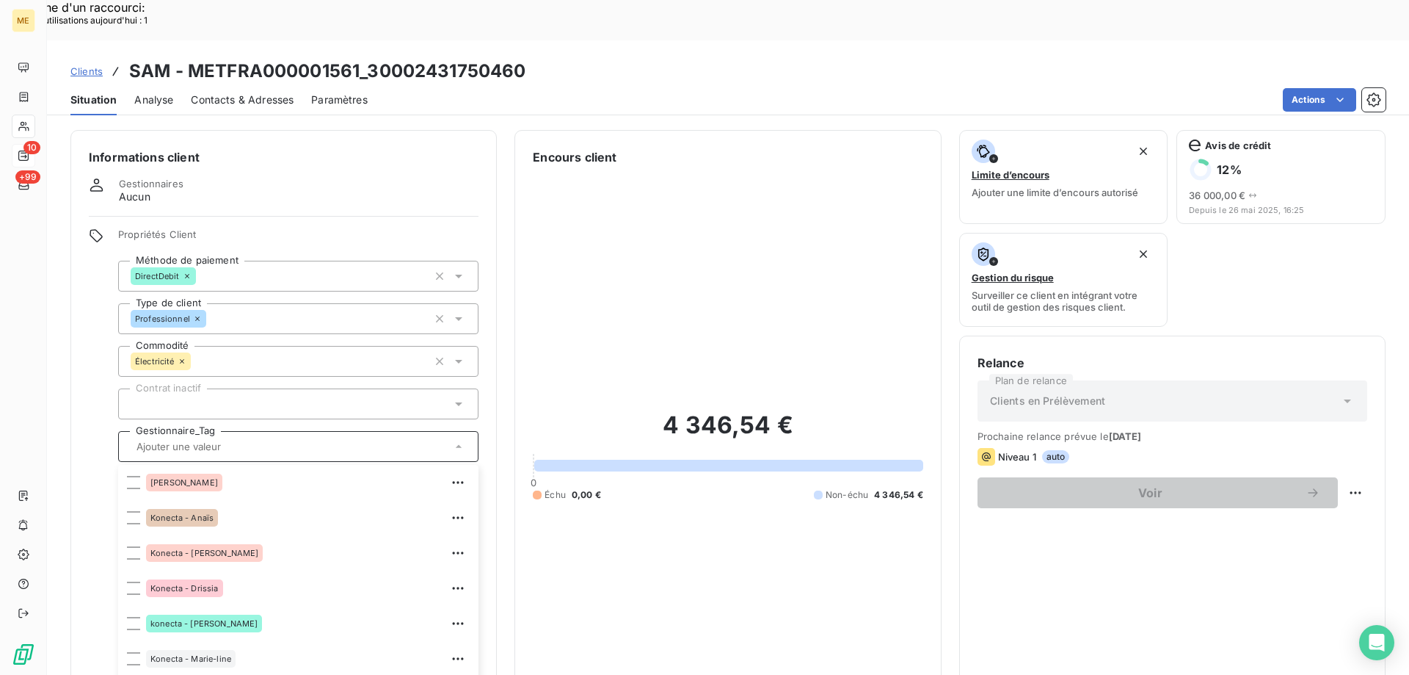
scroll to position [276, 0]
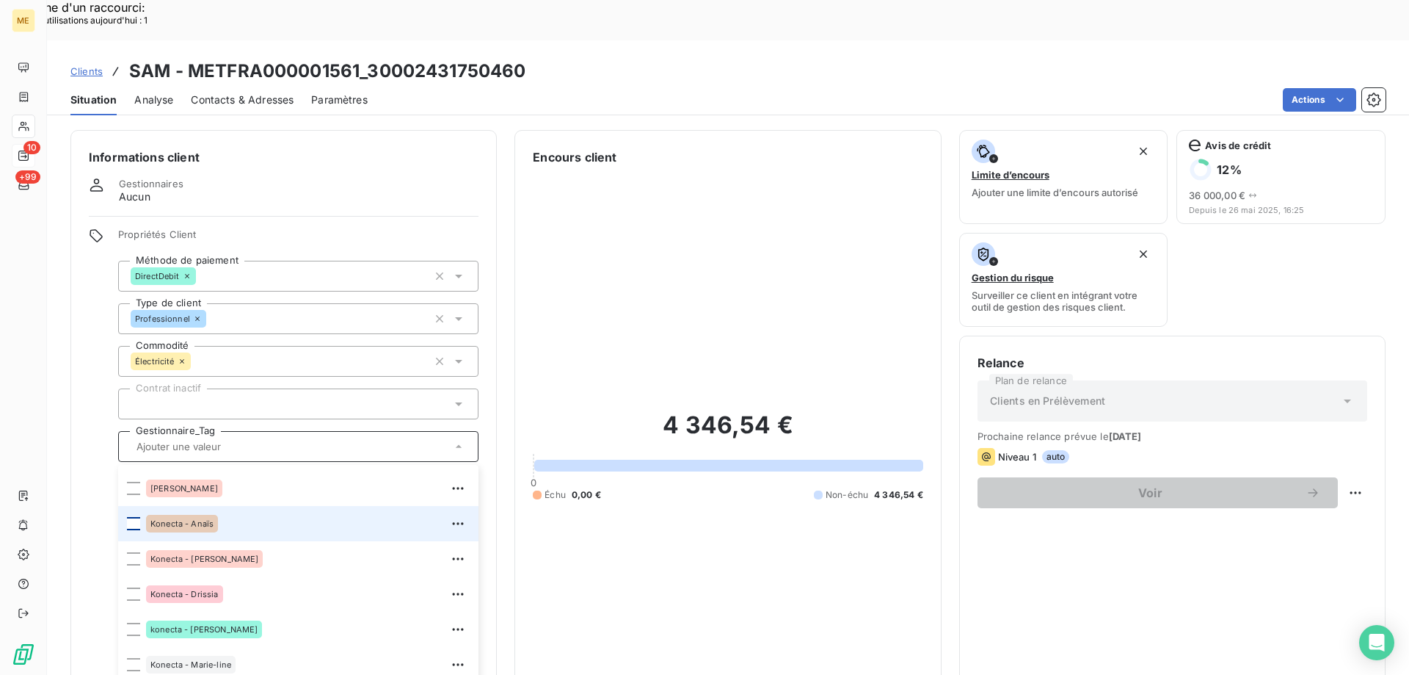
click at [132, 517] on div at bounding box center [133, 523] width 13 height 13
click at [88, 65] on span "Clients" at bounding box center [86, 71] width 32 height 12
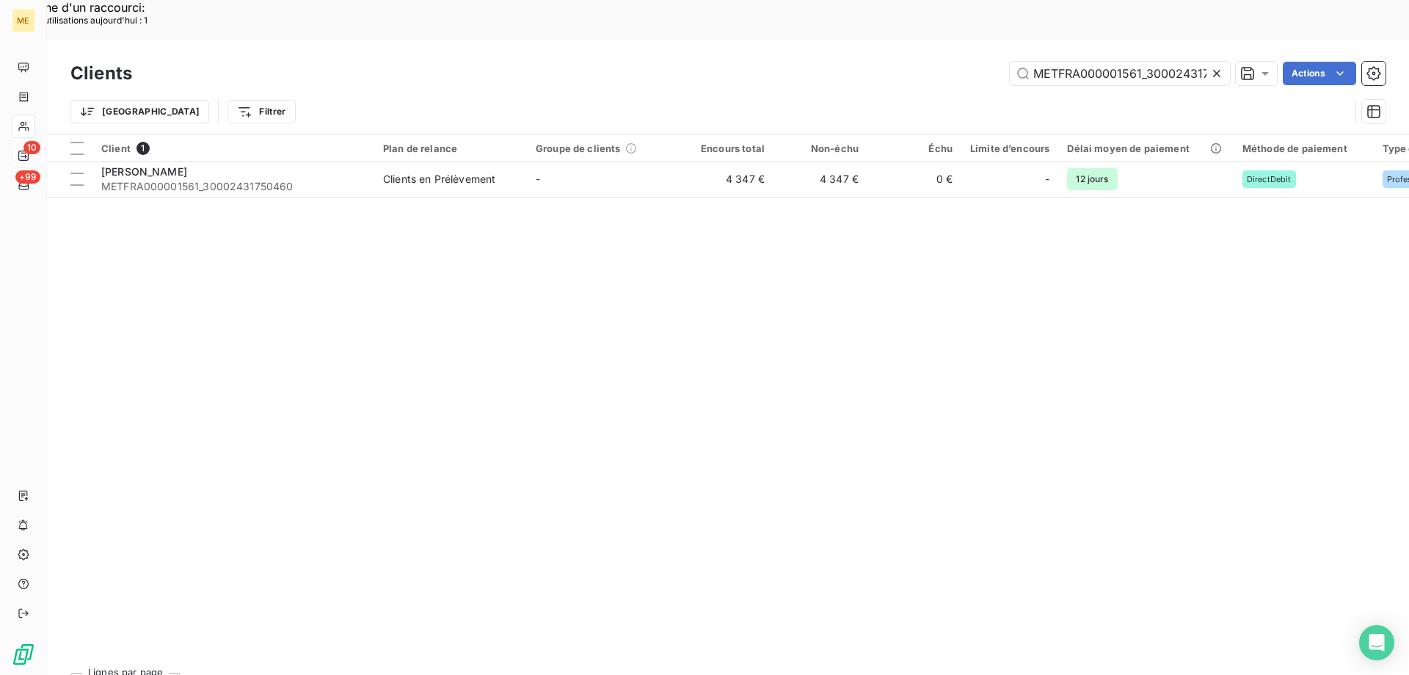
scroll to position [0, 40]
click at [1032, 62] on input "METFRA000001561_30002431750460" at bounding box center [1120, 73] width 220 height 23
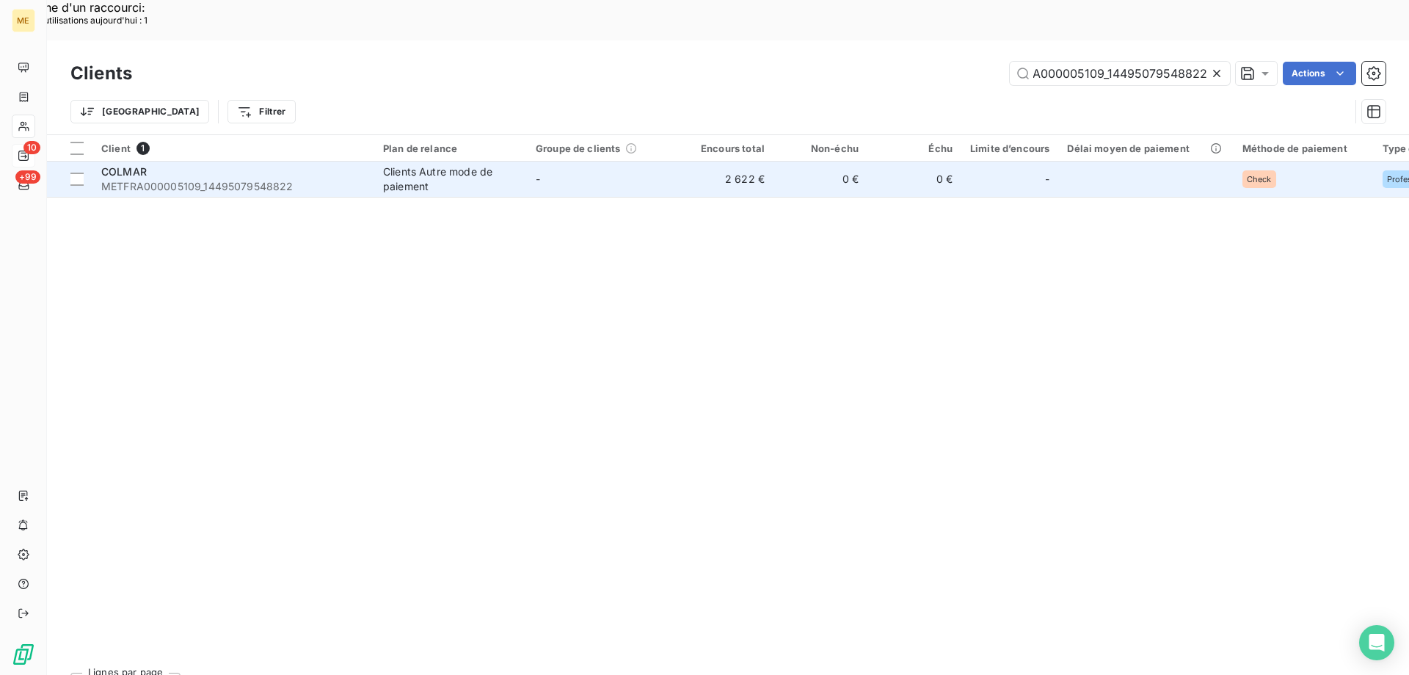
type input "METFRA000005109_14495079548822"
click at [184, 179] on span "METFRA000005109_14495079548822" at bounding box center [233, 186] width 264 height 15
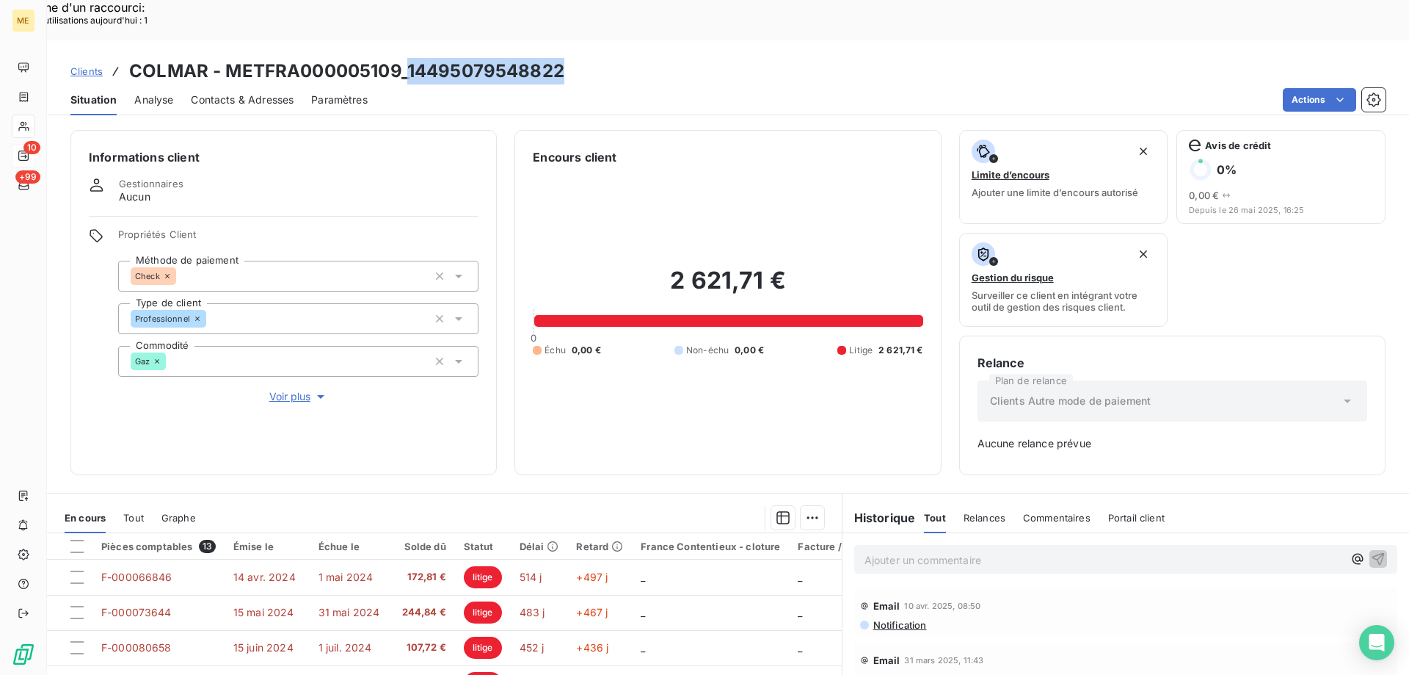
drag, startPoint x: 408, startPoint y: 33, endPoint x: 613, endPoint y: 33, distance: 204.8
click at [613, 58] on div "Clients COLMAR - METFRA000005109_14495079548822" at bounding box center [728, 71] width 1362 height 26
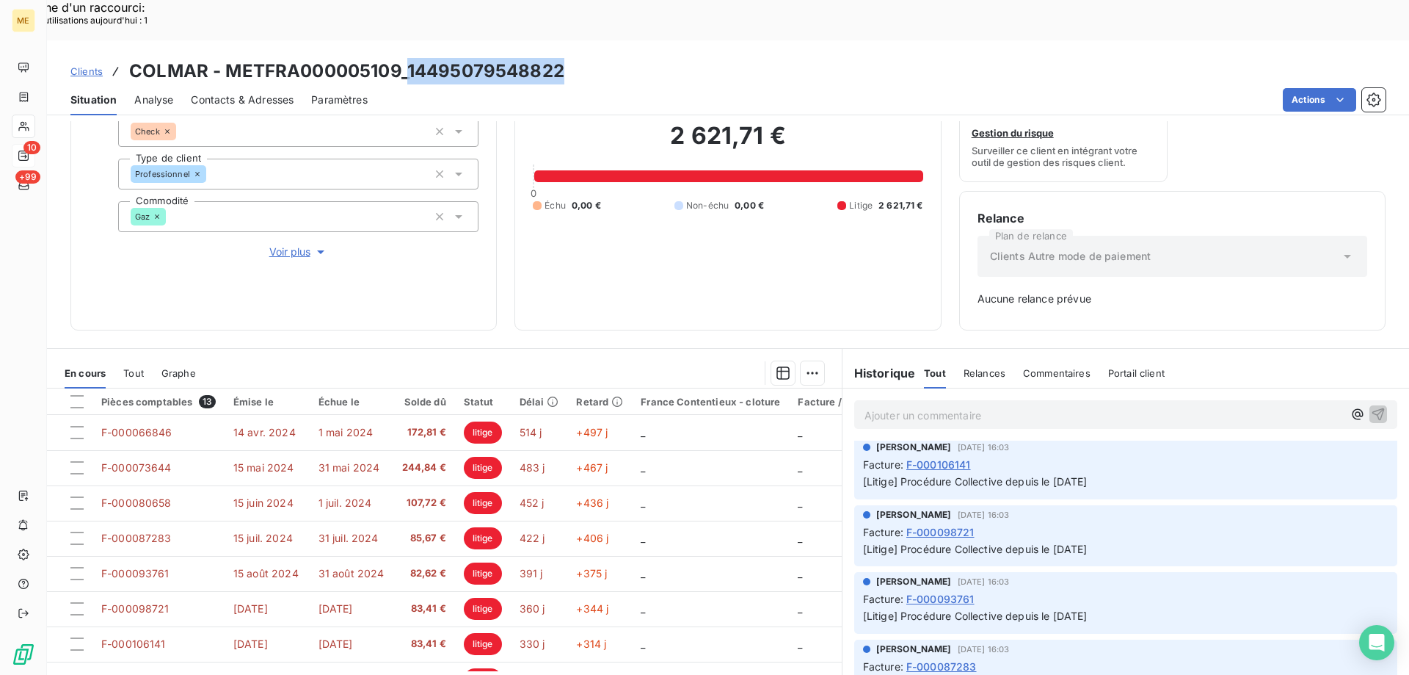
scroll to position [661, 0]
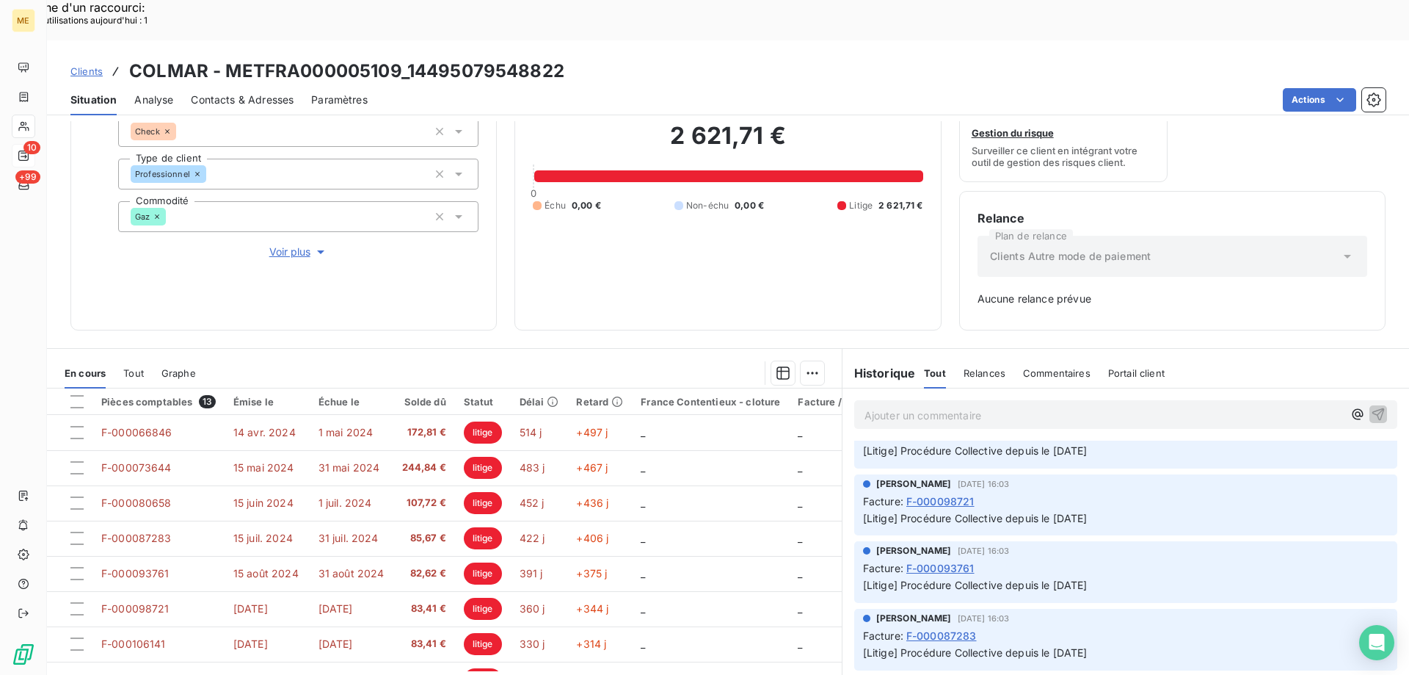
click at [907, 406] on p "Ajouter un commentaire ﻿" at bounding box center [1104, 415] width 479 height 18
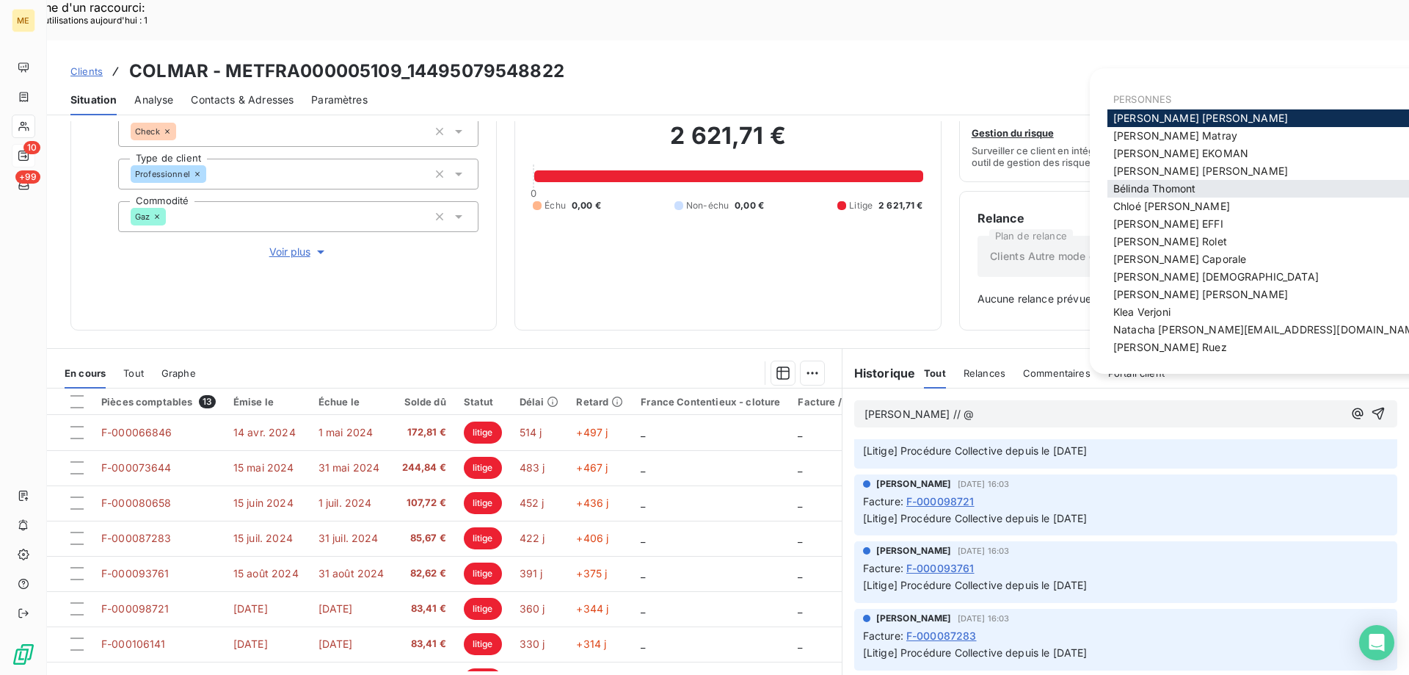
click at [1144, 194] on span "Bélinda Thomont" at bounding box center [1154, 188] width 82 height 12
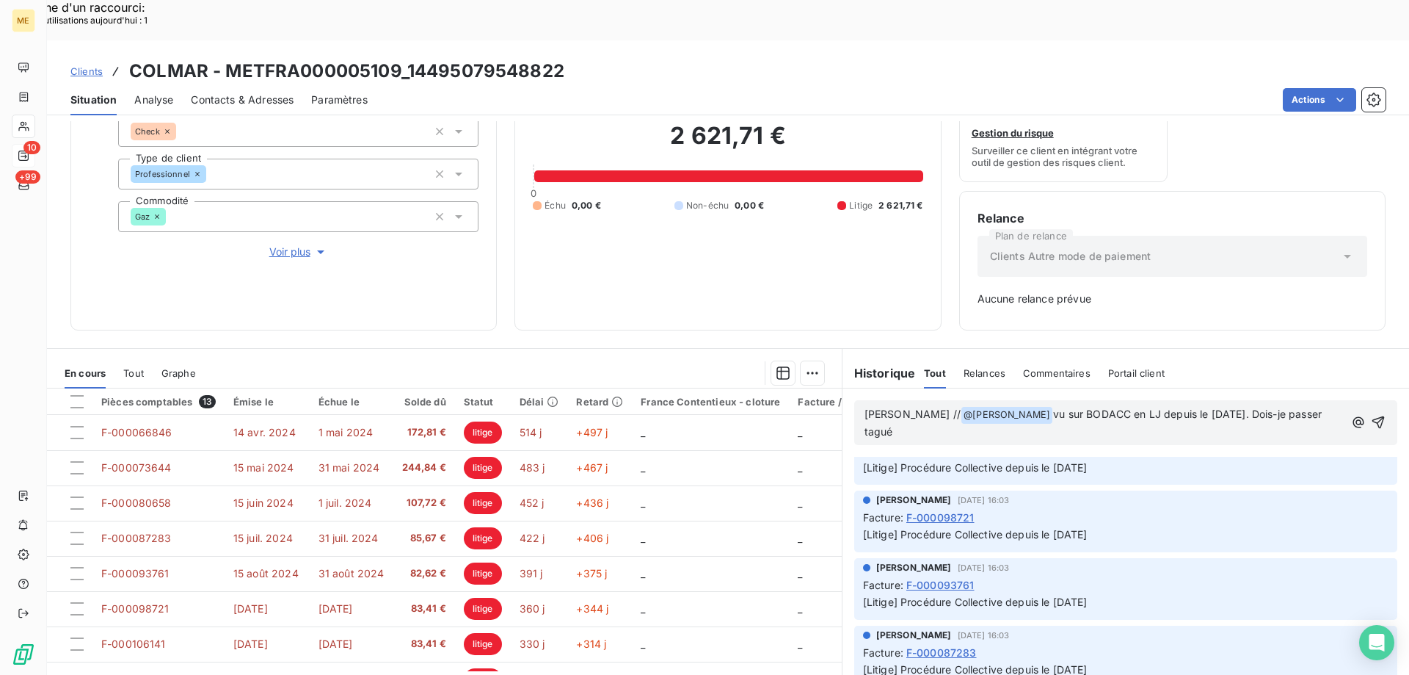
scroll to position [677, 0]
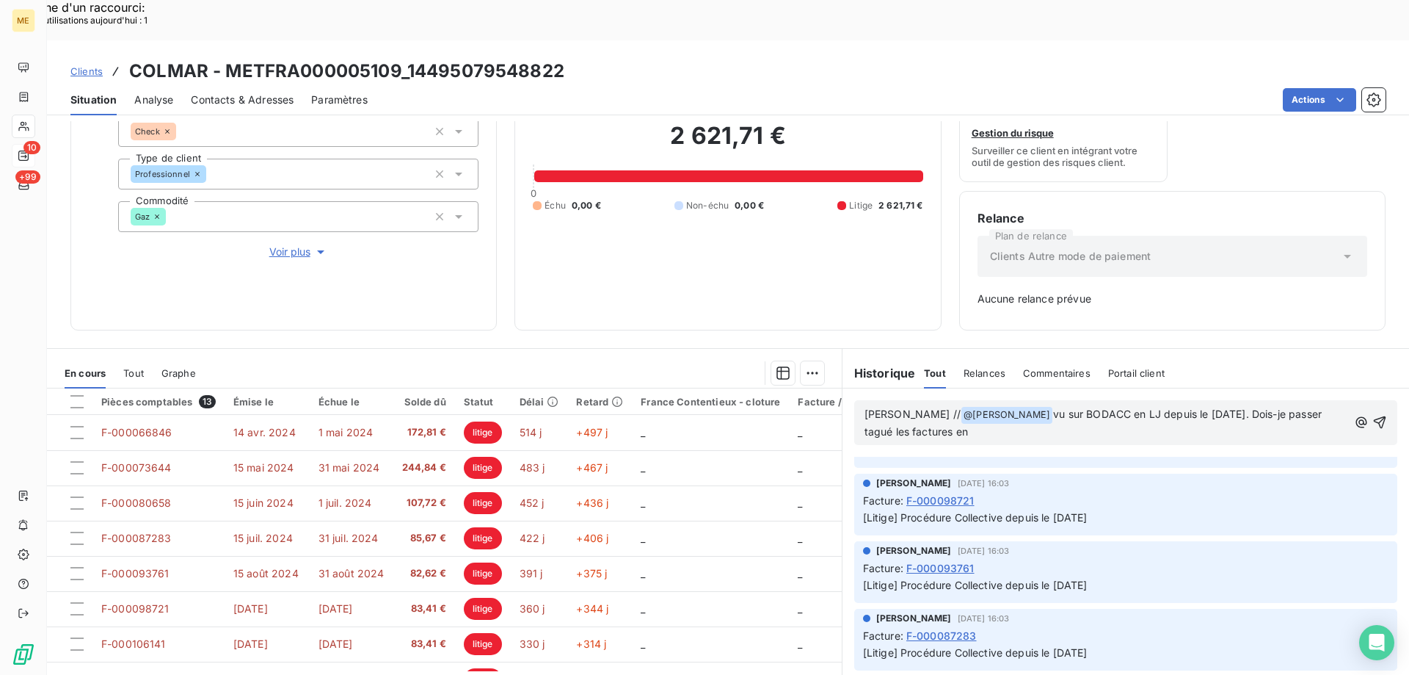
click at [1294, 407] on span "vu sur BODACC en LJ depuis le 21/07/2024. Dois-je passer tagué les factures en" at bounding box center [1095, 422] width 460 height 30
click at [948, 406] on p "Sylvain // @ Bélinda Thomont ﻿ vu sur BODACC en LJ depuis le 21/07/2024. Dois-j…" at bounding box center [1106, 423] width 482 height 34
click at [957, 407] on span "vu sur BODACC en LJ depuis le 21/07/2024. Dois-je taguer les factures en irréco…" at bounding box center [1103, 422] width 476 height 30
click at [997, 406] on p "Sylvain // @ Bélinda Thomont ﻿ vu sur BODACC en LJ depuis le 21/07/2024. Dois-j…" at bounding box center [1107, 423] width 484 height 34
click at [1373, 415] on icon "button" at bounding box center [1380, 422] width 15 height 15
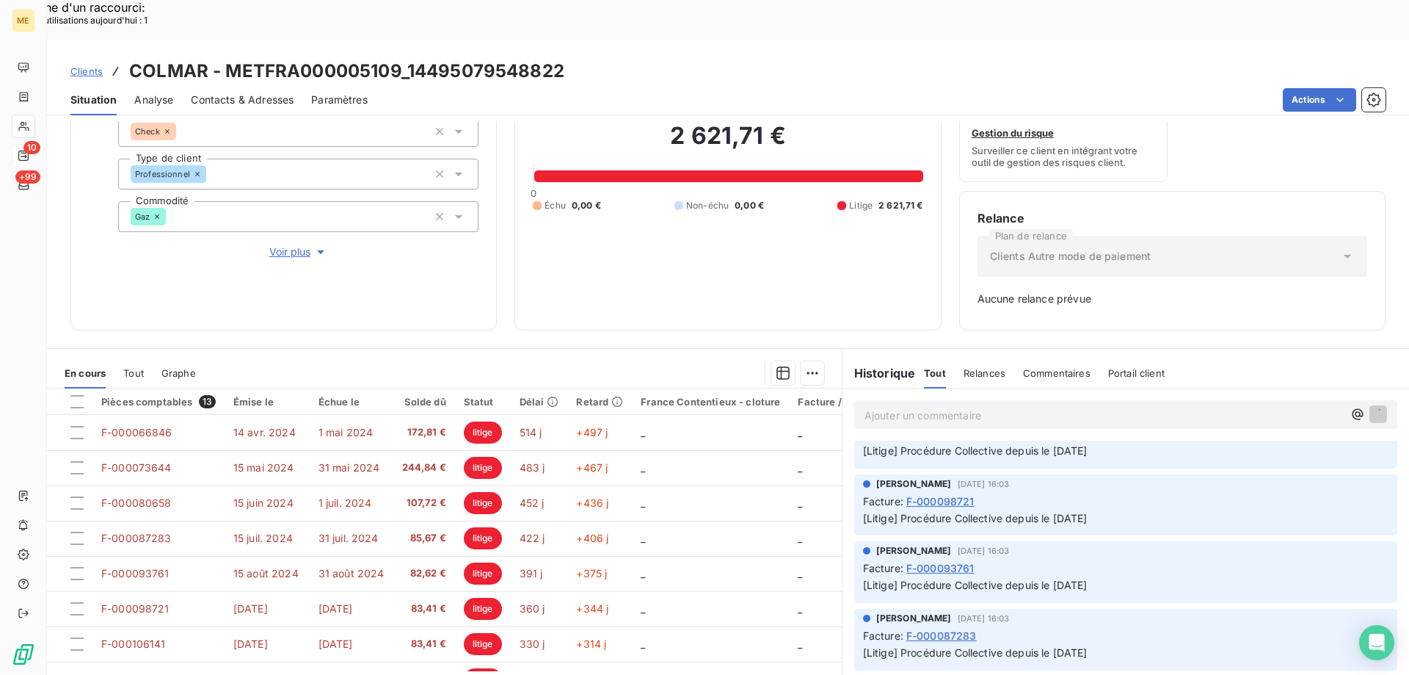
scroll to position [730, 0]
click at [84, 65] on span "Clients" at bounding box center [86, 71] width 32 height 12
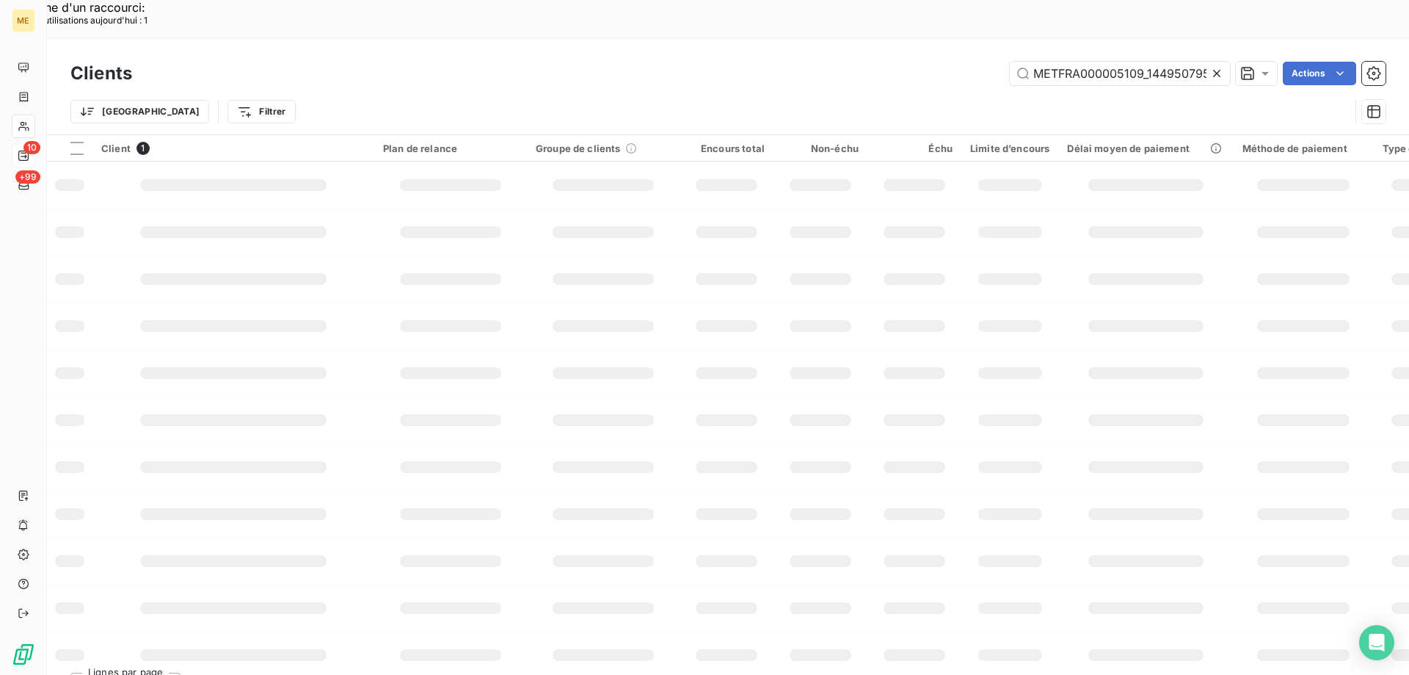
scroll to position [0, 40]
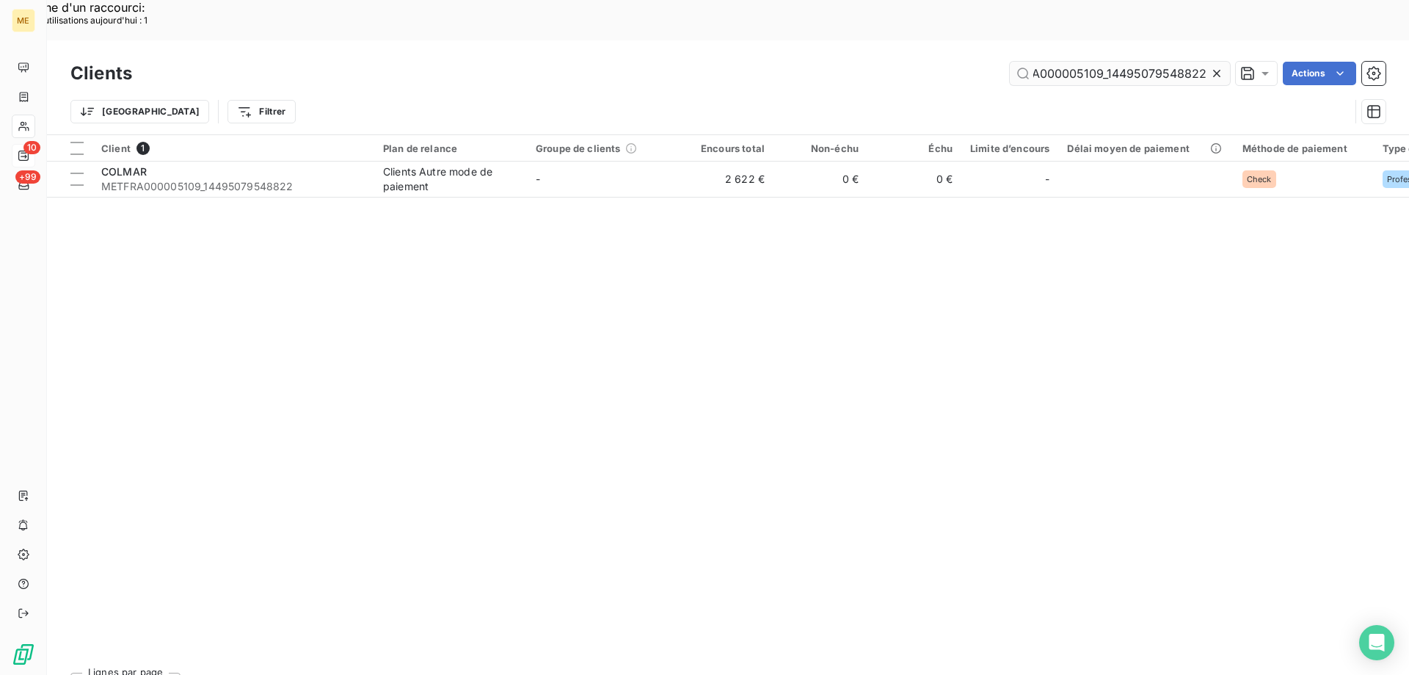
click at [1014, 62] on input "METFRA000005109_14495079548822" at bounding box center [1120, 73] width 220 height 23
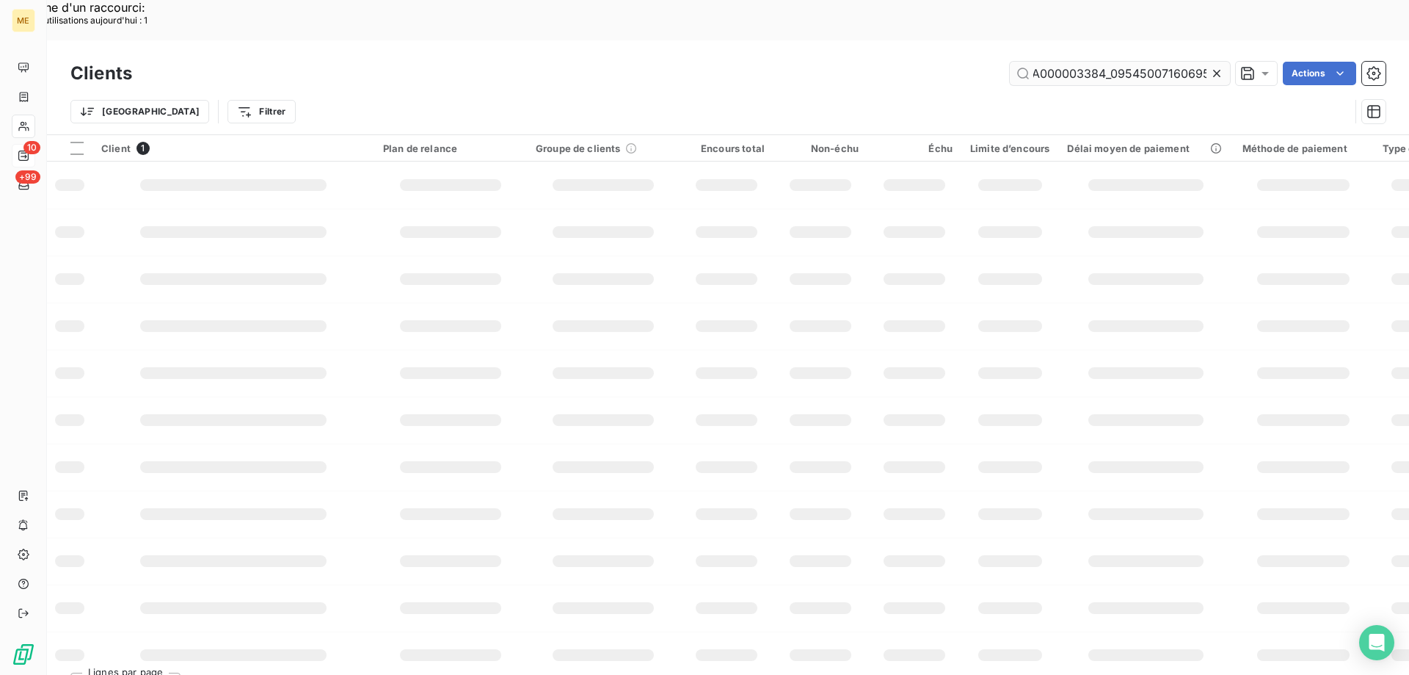
scroll to position [0, 44]
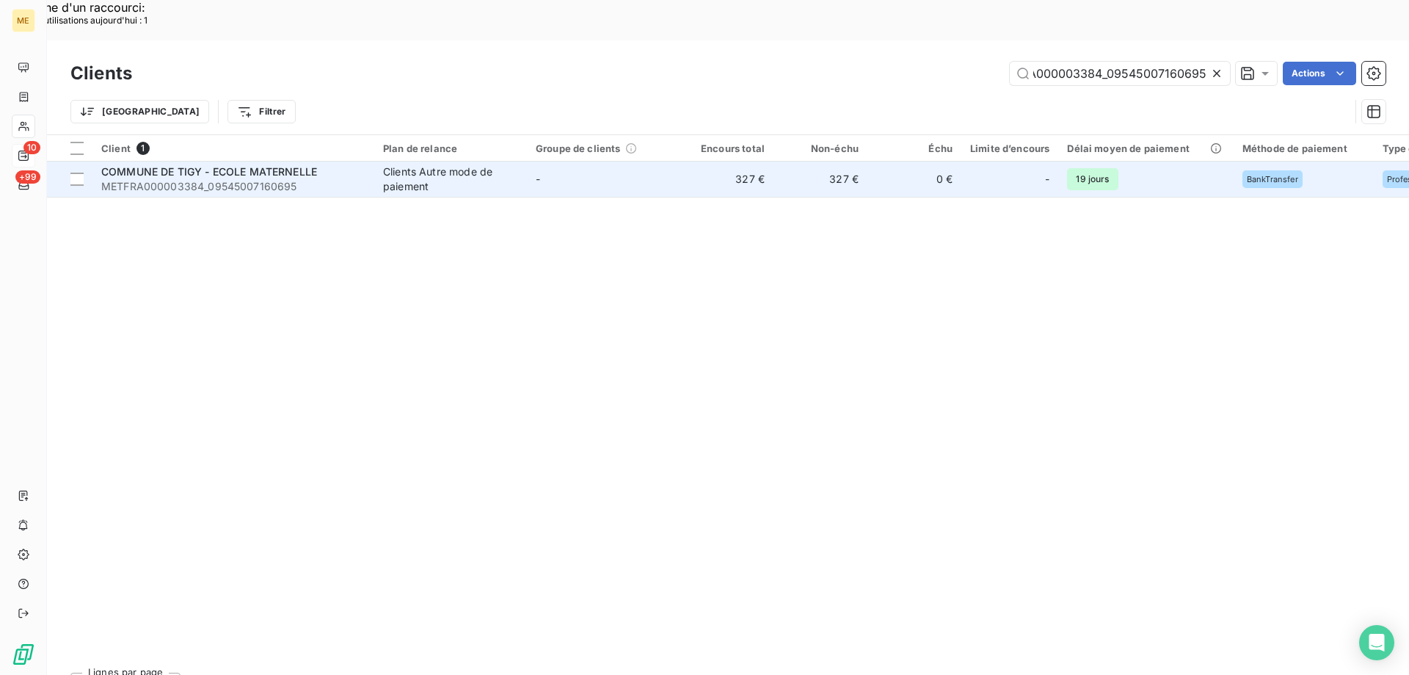
type input "METFRA000003384_09545007160695"
click at [170, 179] on span "METFRA000003384_09545007160695" at bounding box center [233, 186] width 264 height 15
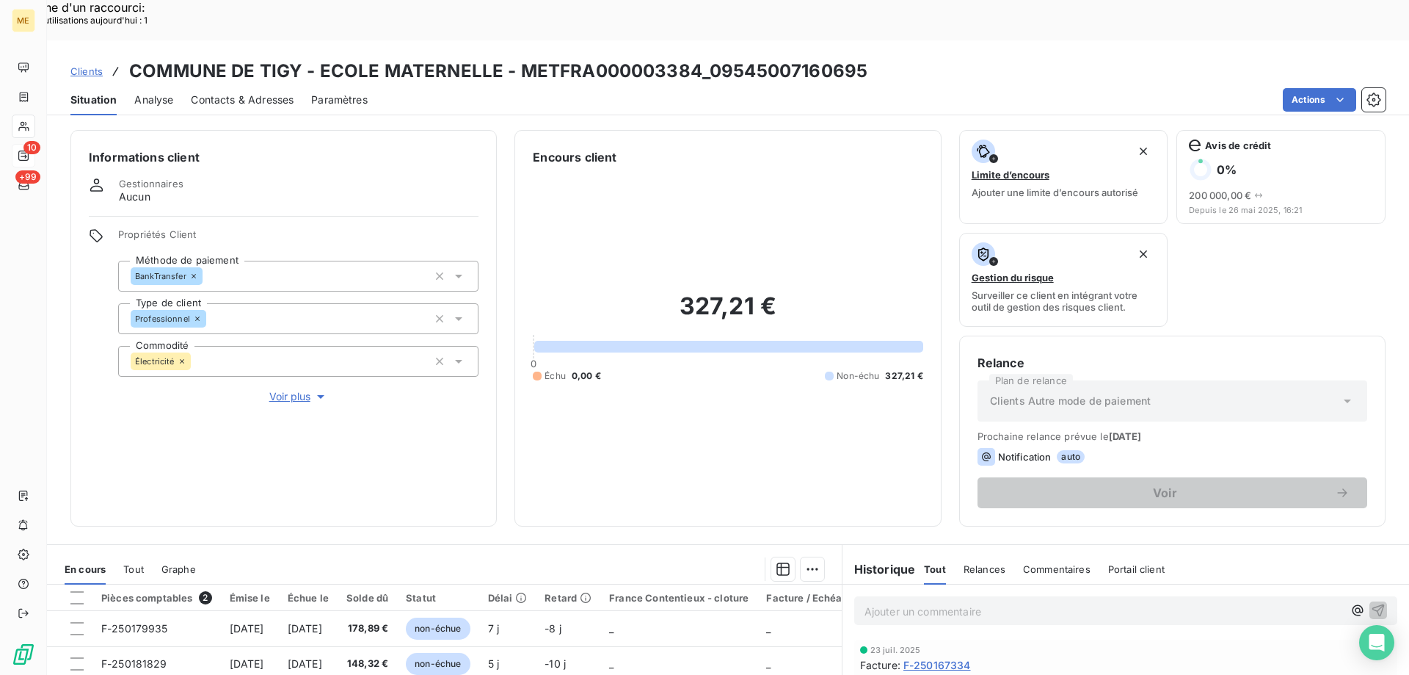
click at [283, 389] on span "Voir plus" at bounding box center [298, 396] width 59 height 15
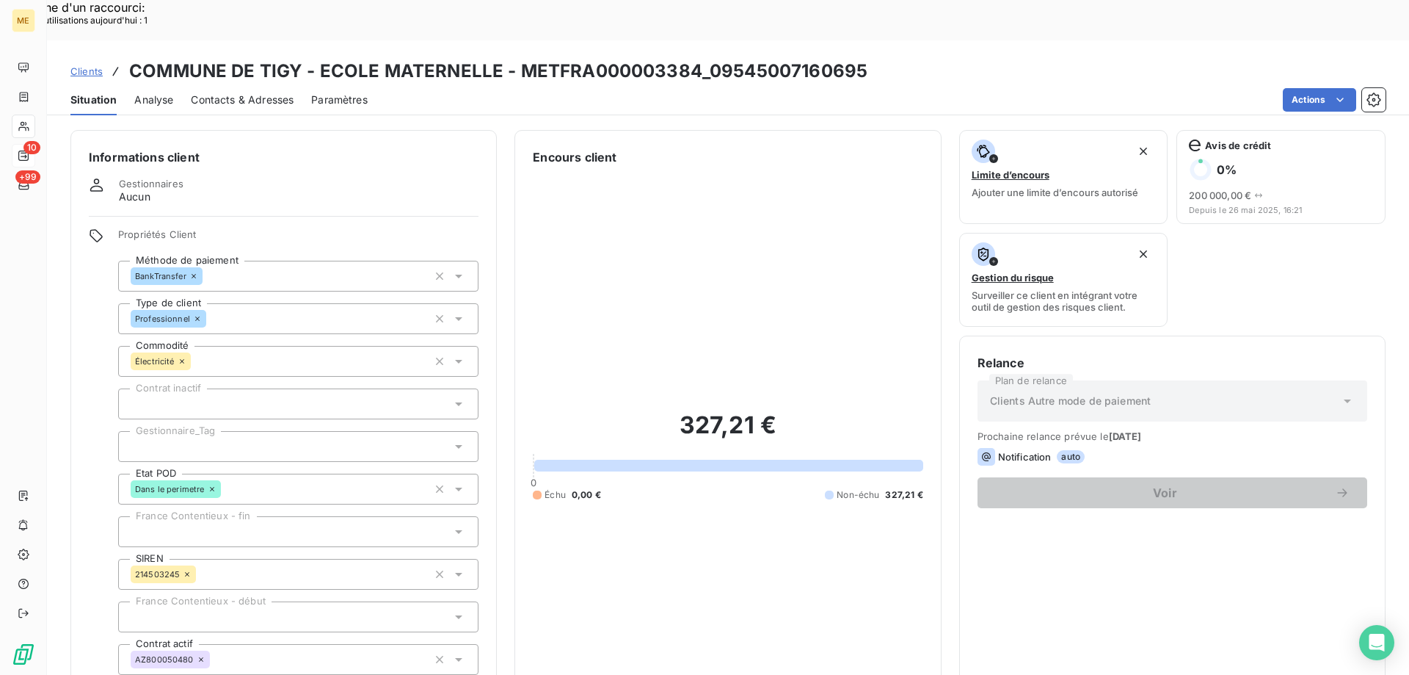
click at [197, 431] on div at bounding box center [298, 446] width 360 height 31
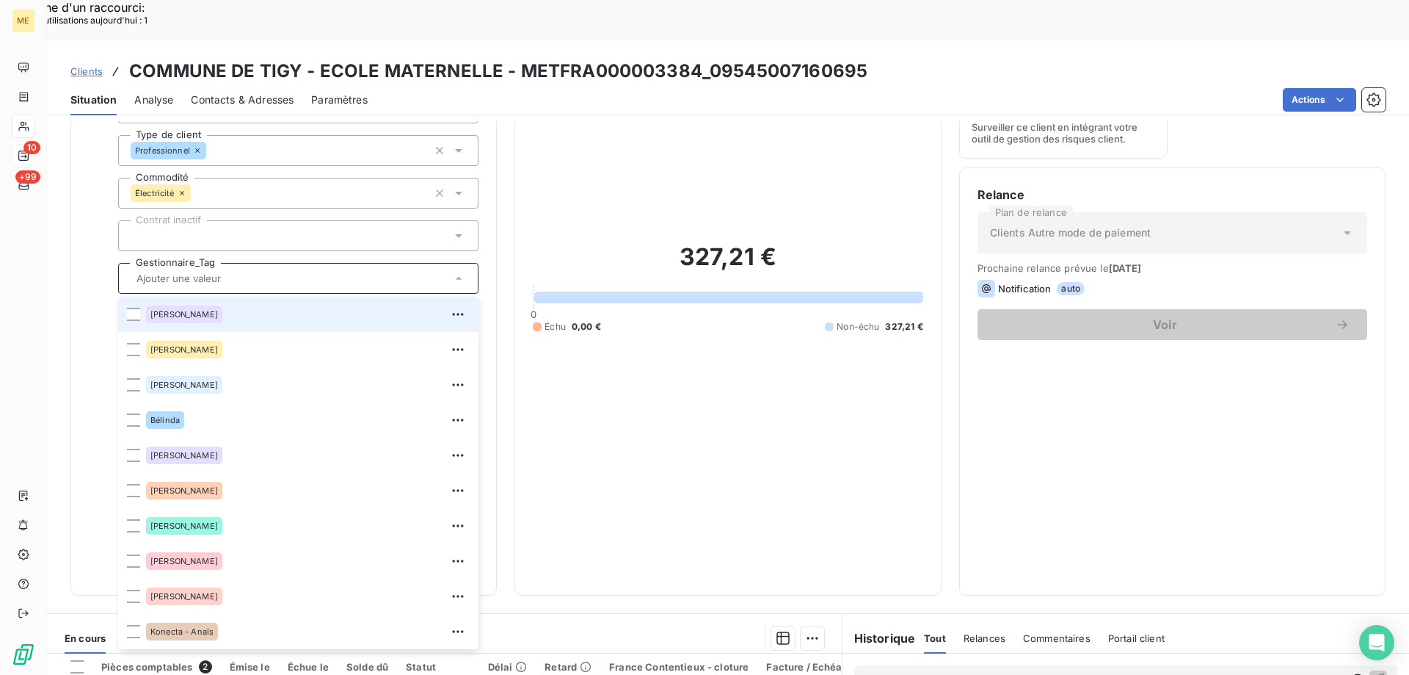
scroll to position [423, 0]
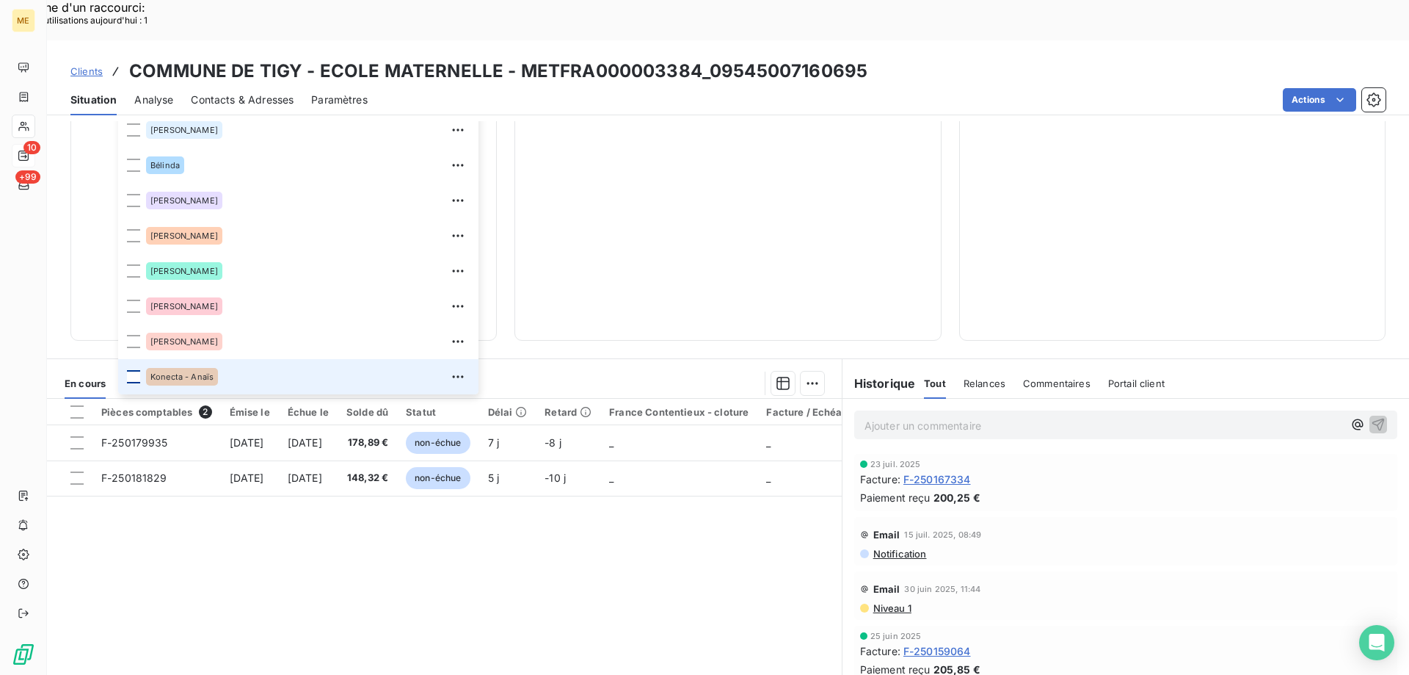
click at [135, 370] on div at bounding box center [133, 376] width 13 height 13
click at [657, 217] on div "327,21 € 0 Échu 0,00 € Non-échu 327,21 €" at bounding box center [728, 32] width 390 height 579
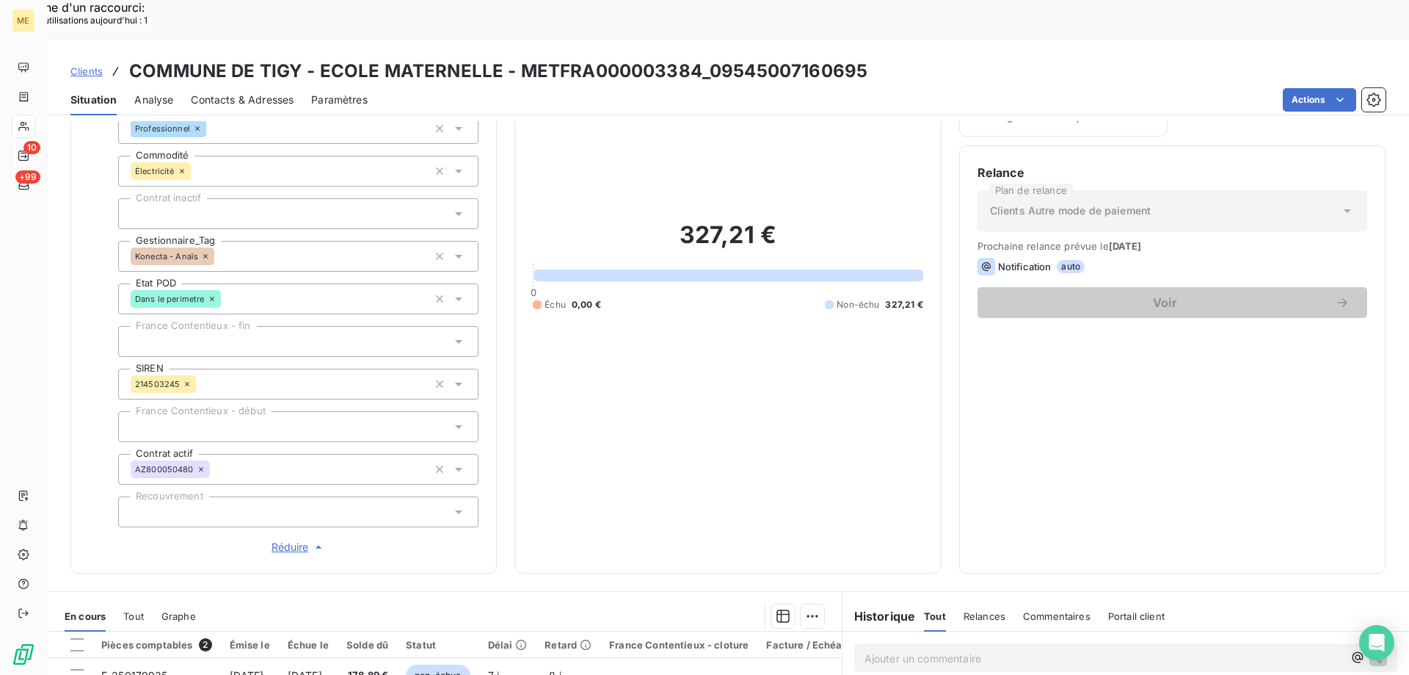
scroll to position [56, 0]
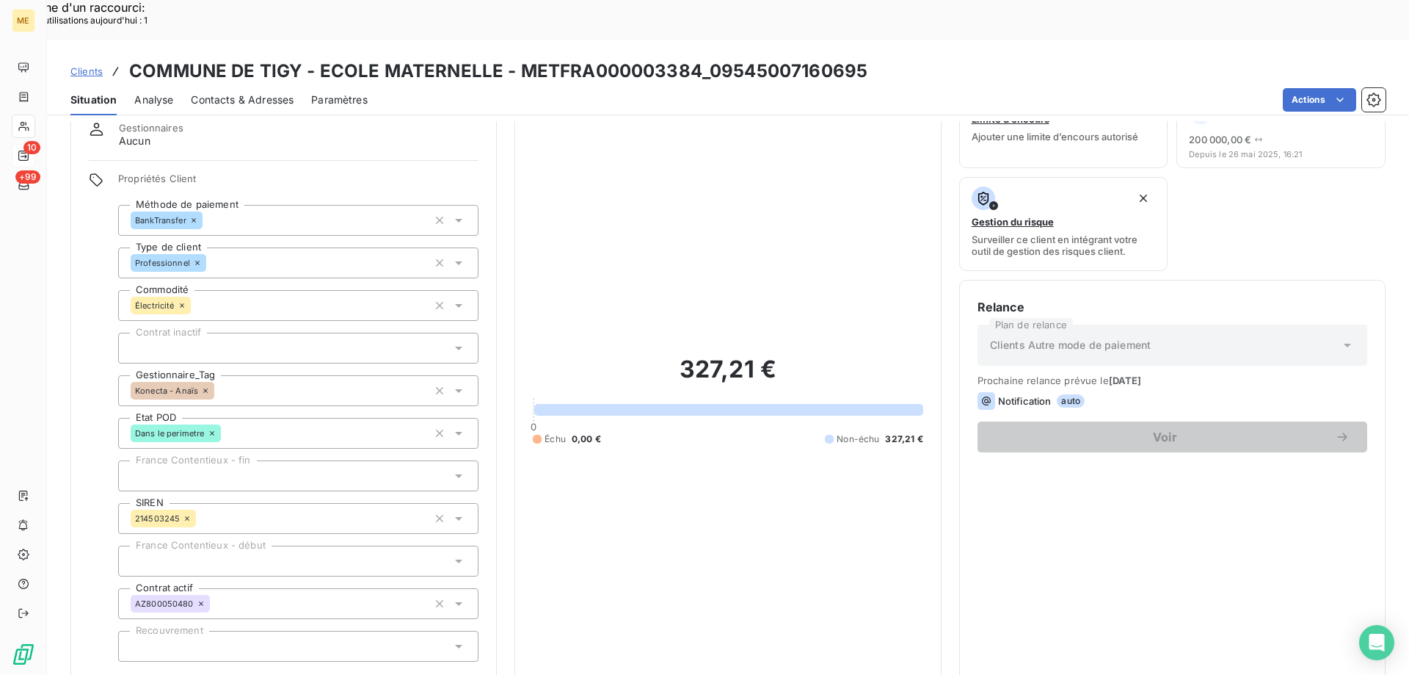
click at [85, 65] on span "Clients" at bounding box center [86, 71] width 32 height 12
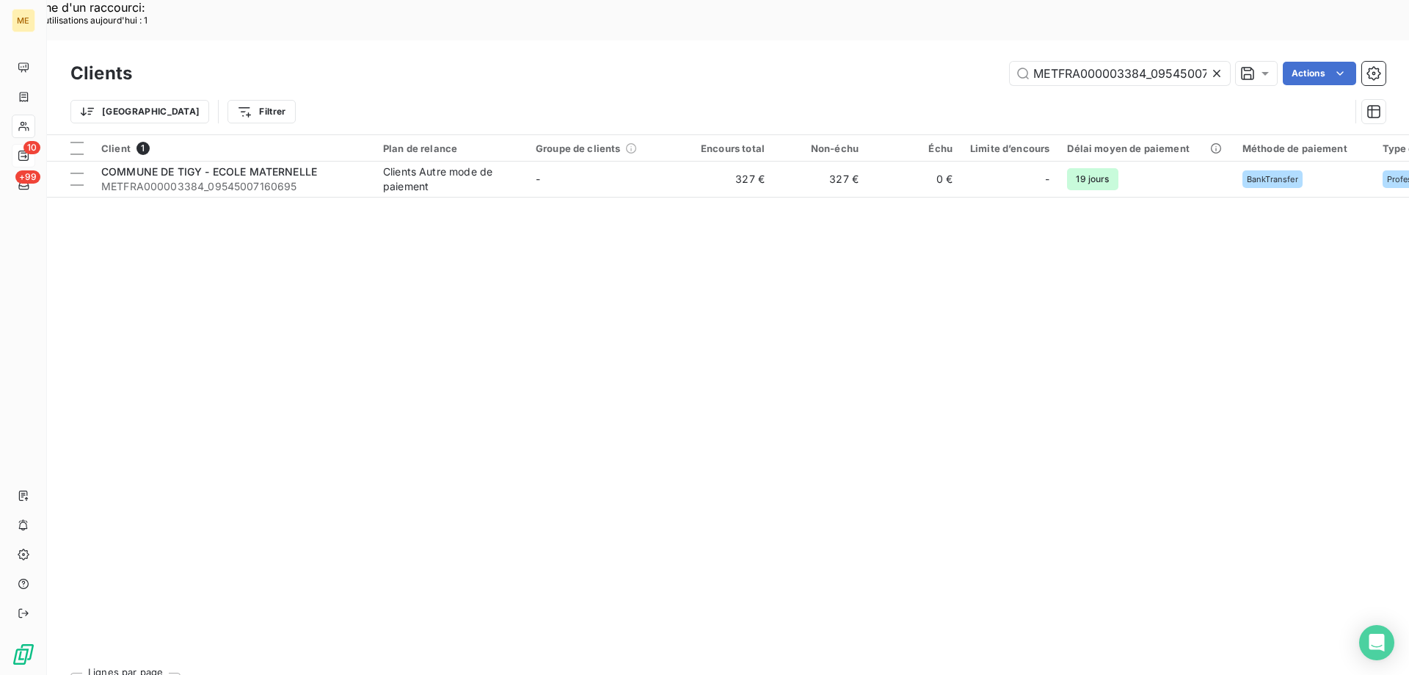
scroll to position [0, 44]
click at [1067, 62] on input "METFRA000003384_09545007160695" at bounding box center [1120, 73] width 220 height 23
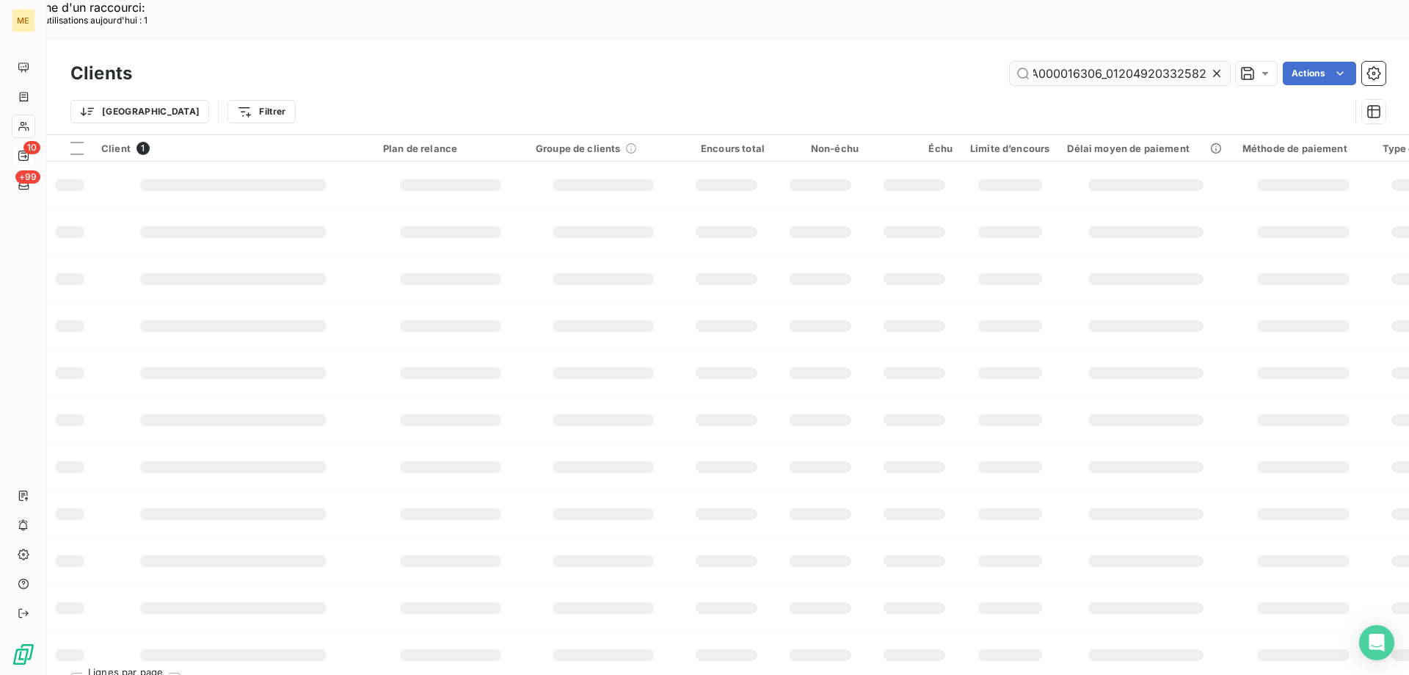
scroll to position [0, 42]
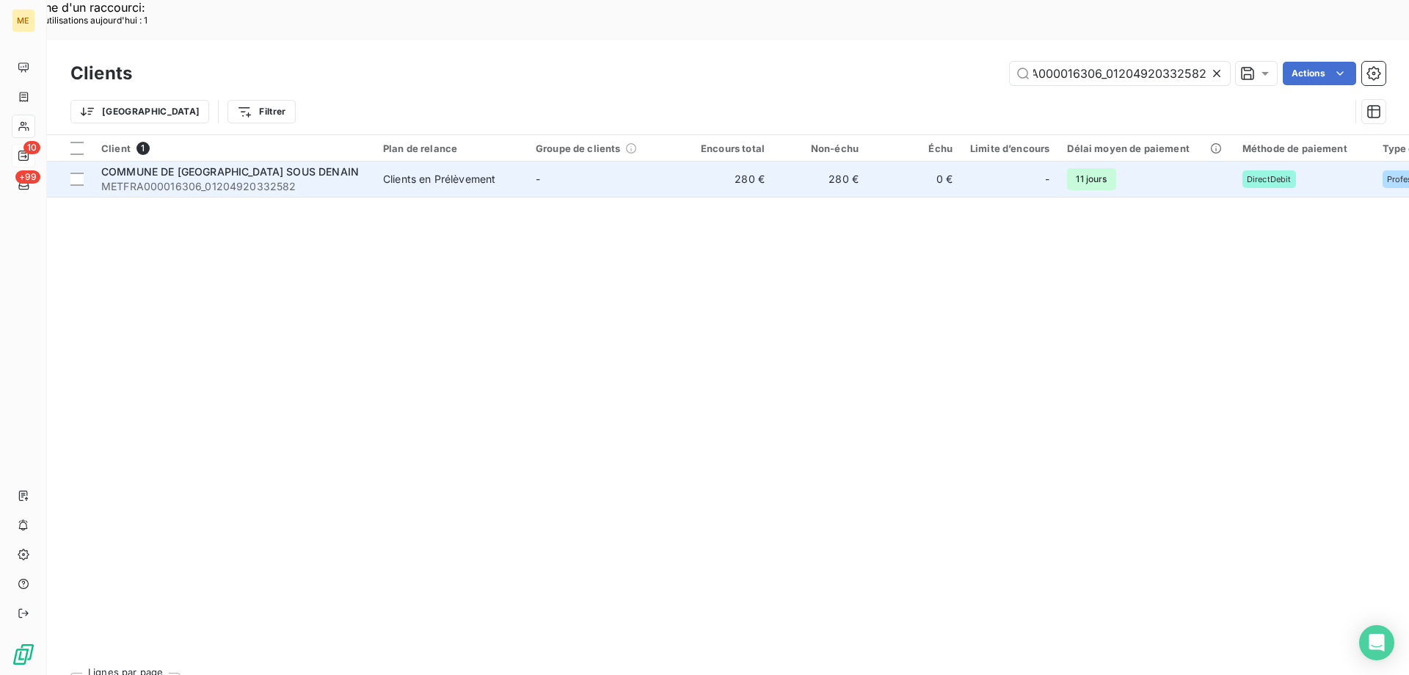
type input "METFRA000016306_01204920332582"
click at [227, 179] on span "METFRA000016306_01204920332582" at bounding box center [233, 186] width 264 height 15
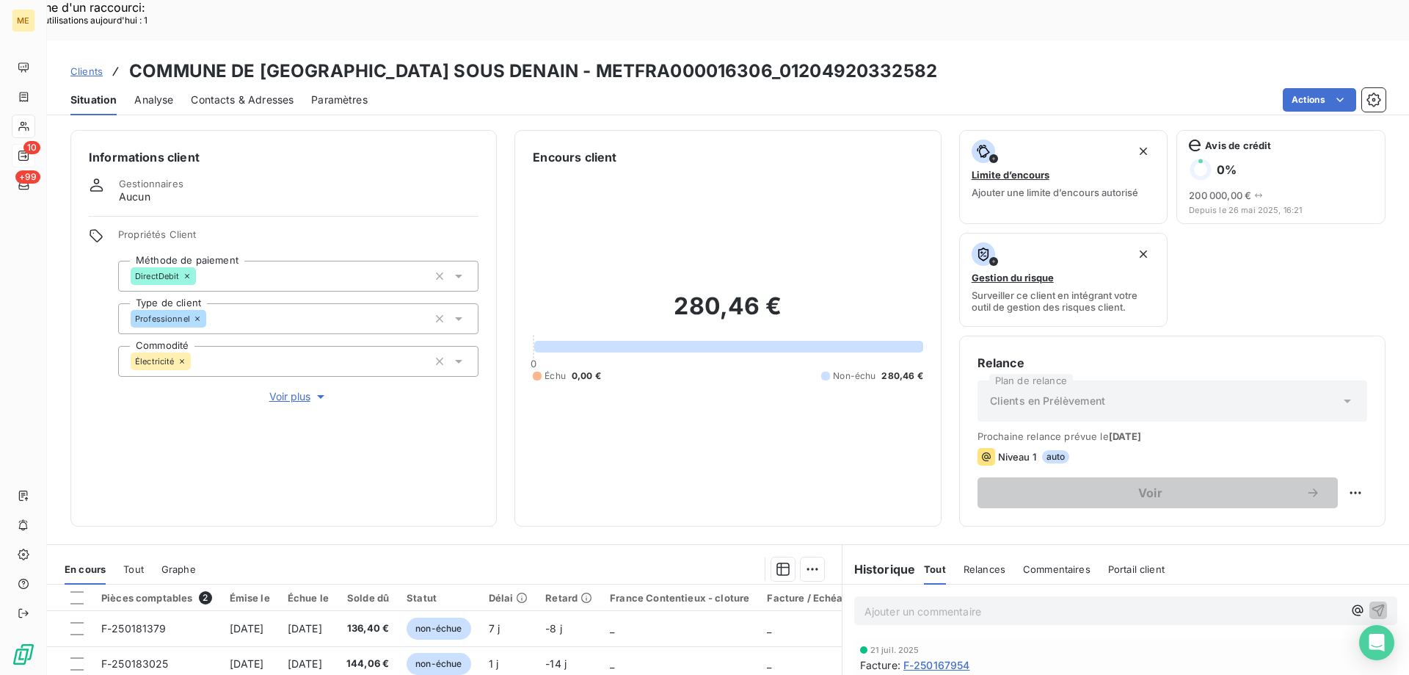
click at [282, 389] on span "Voir plus" at bounding box center [298, 396] width 59 height 15
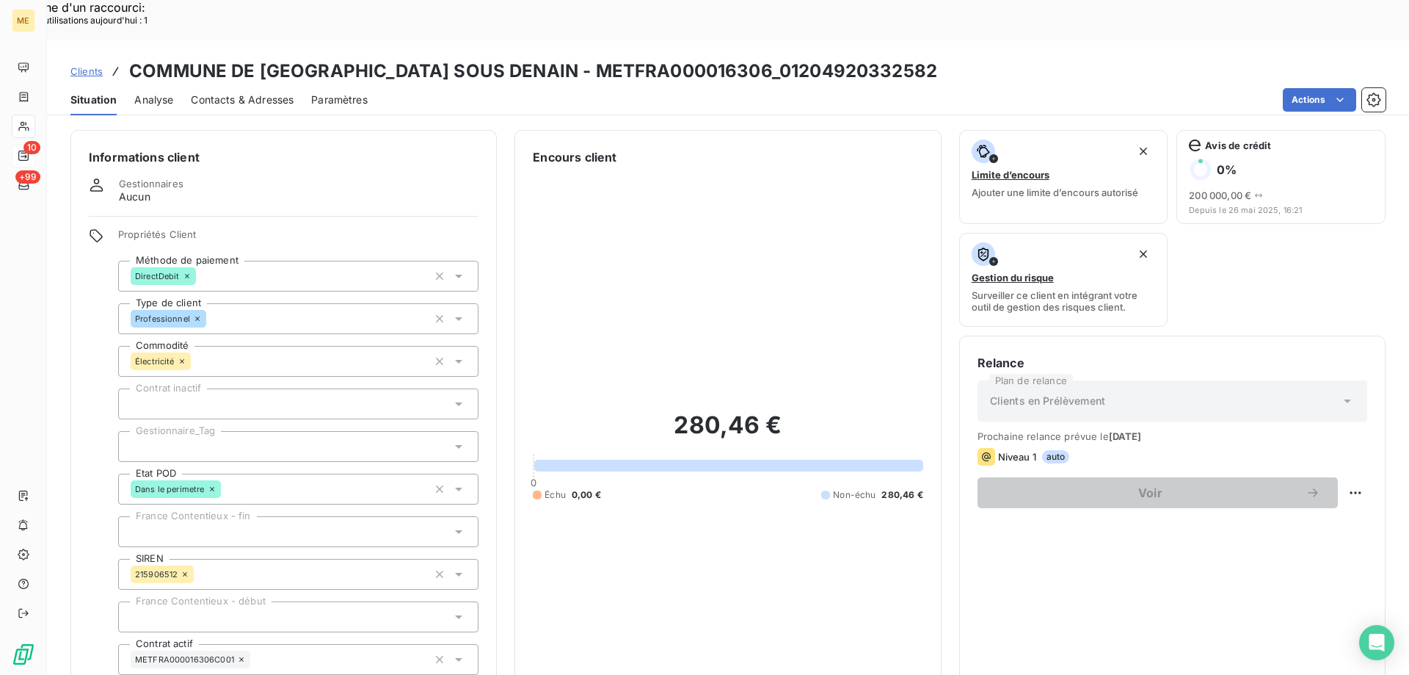
click at [193, 431] on div at bounding box center [298, 446] width 360 height 31
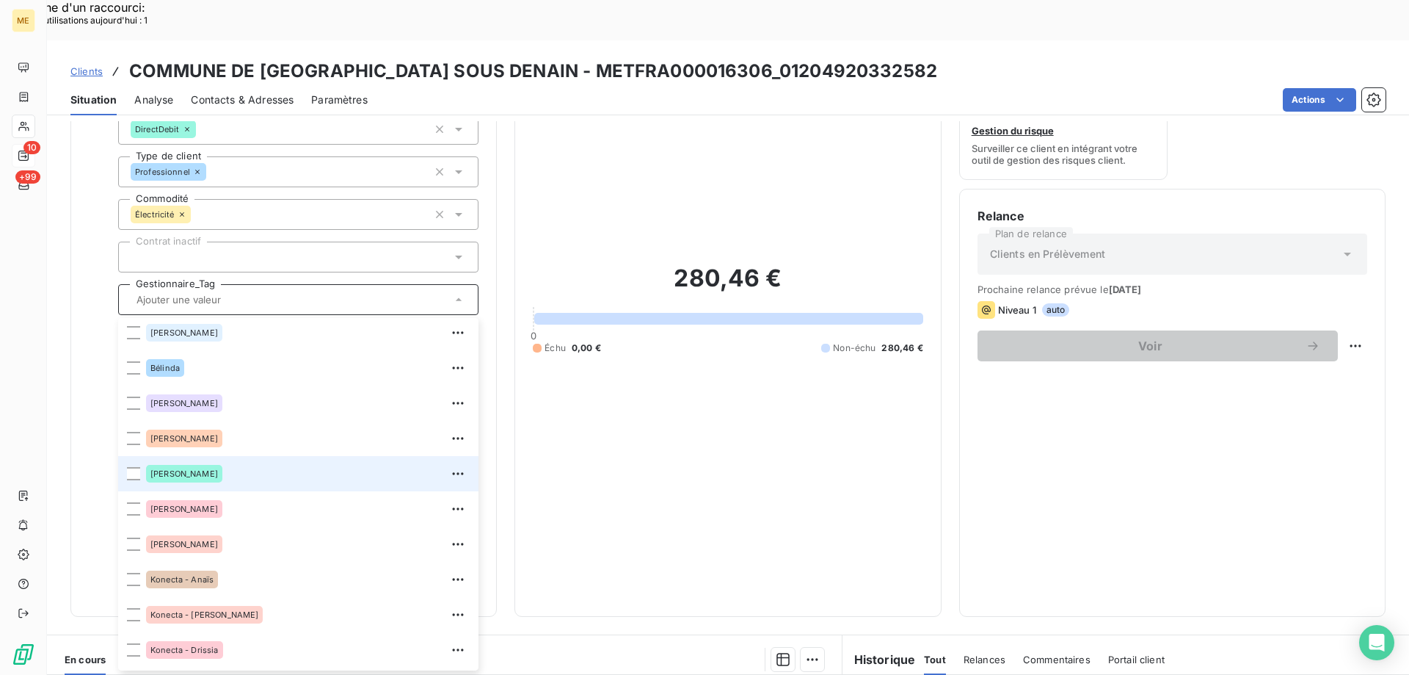
scroll to position [220, 0]
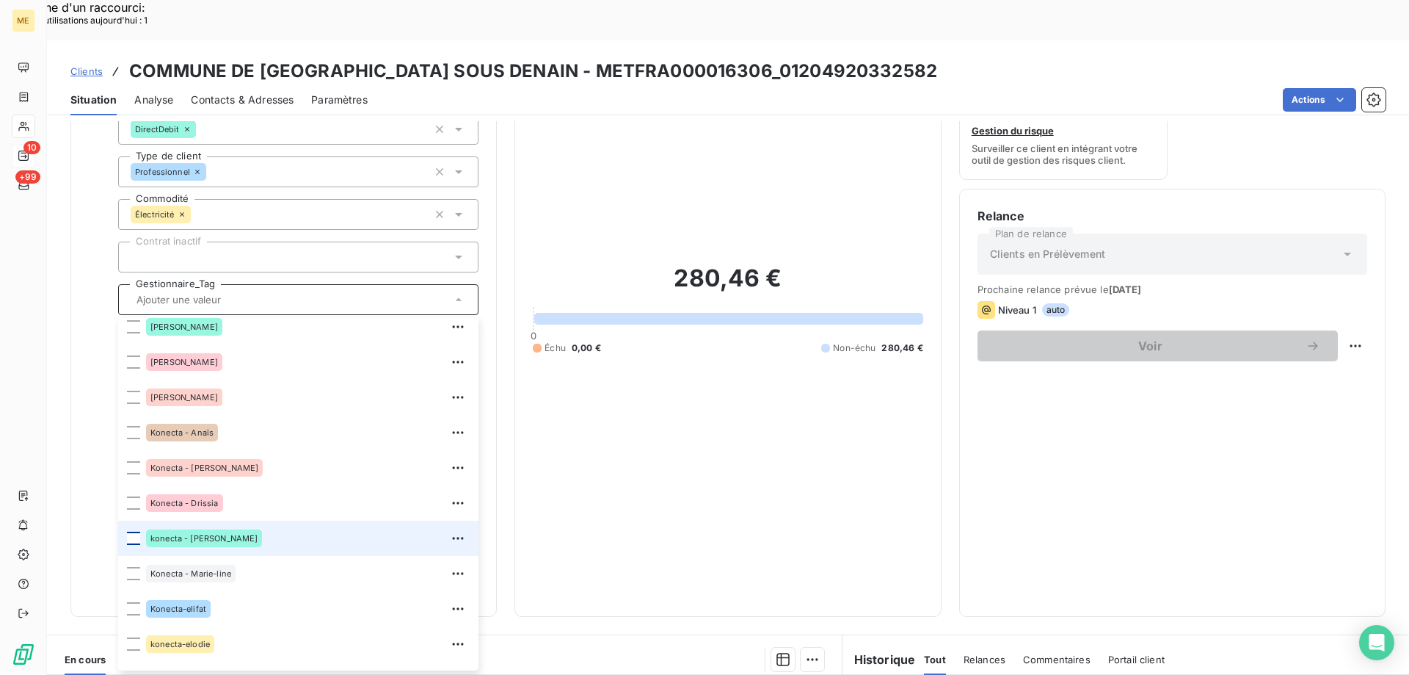
click at [131, 531] on div at bounding box center [133, 537] width 13 height 13
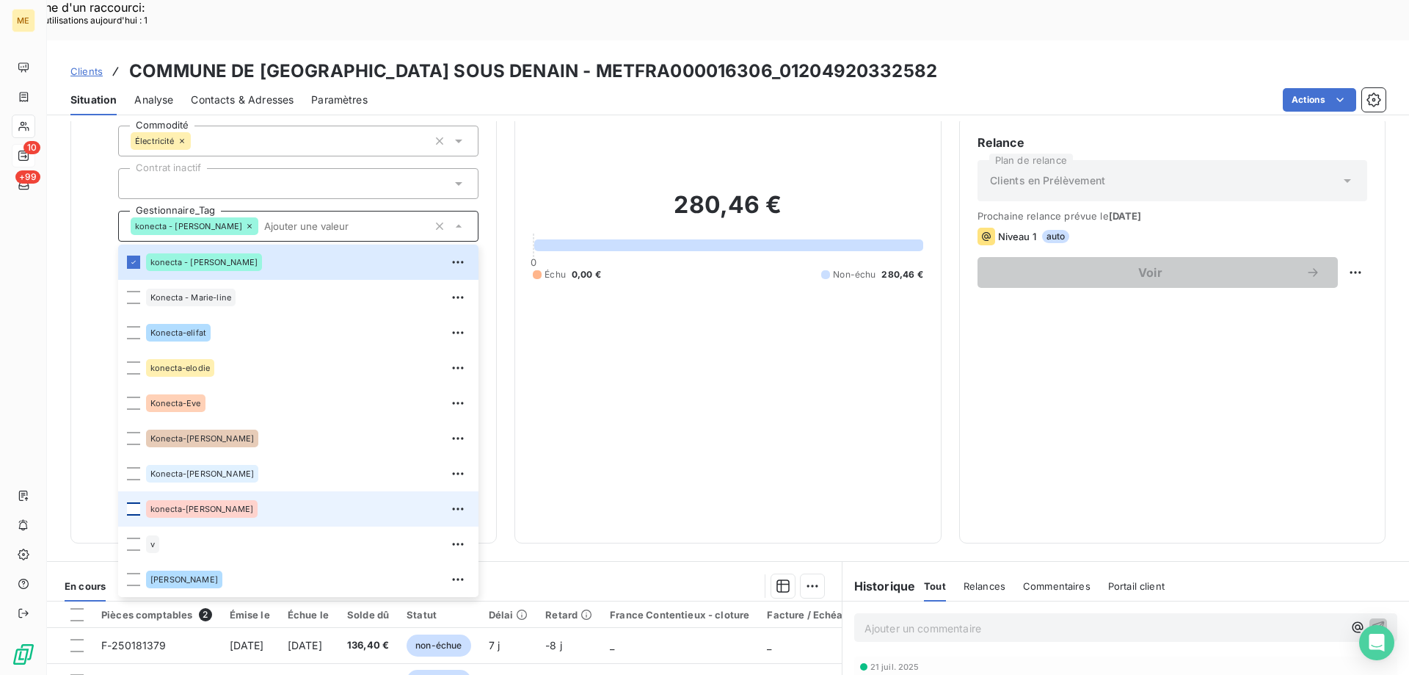
click at [131, 502] on div at bounding box center [133, 508] width 13 height 13
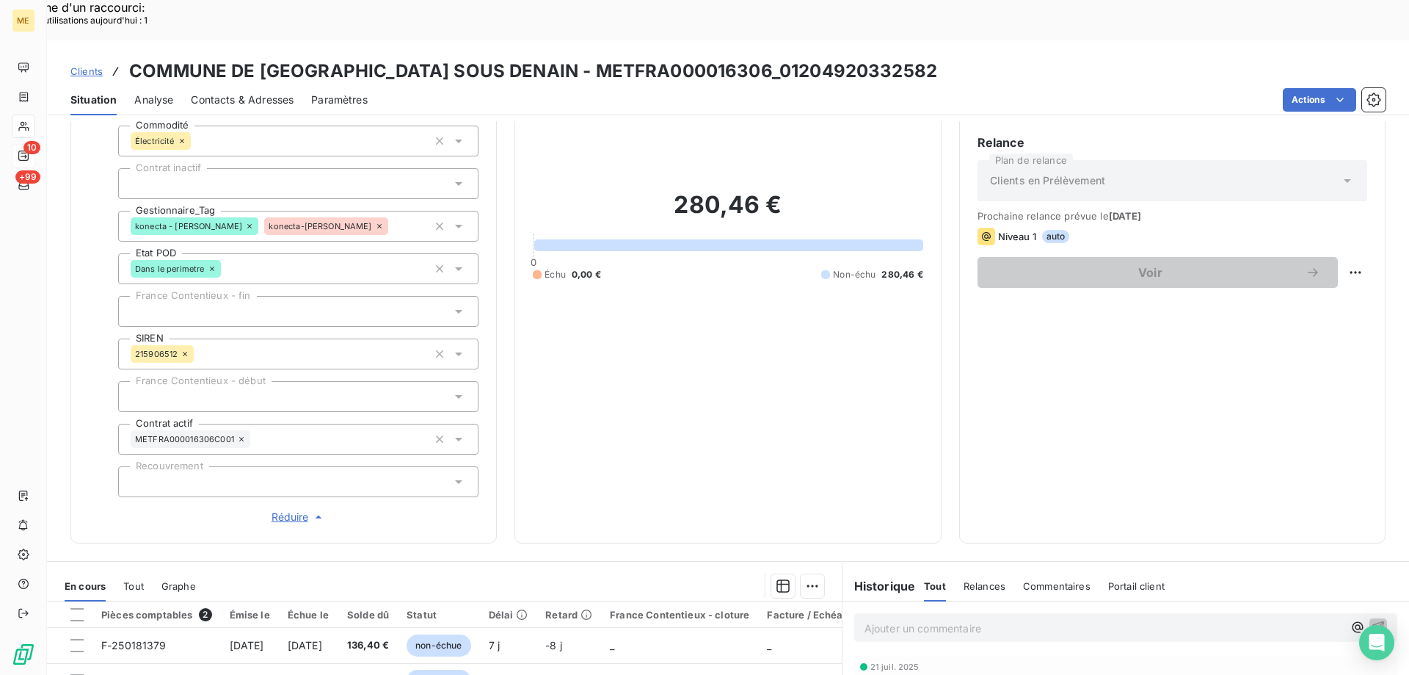
click at [91, 65] on span "Clients" at bounding box center [86, 71] width 32 height 12
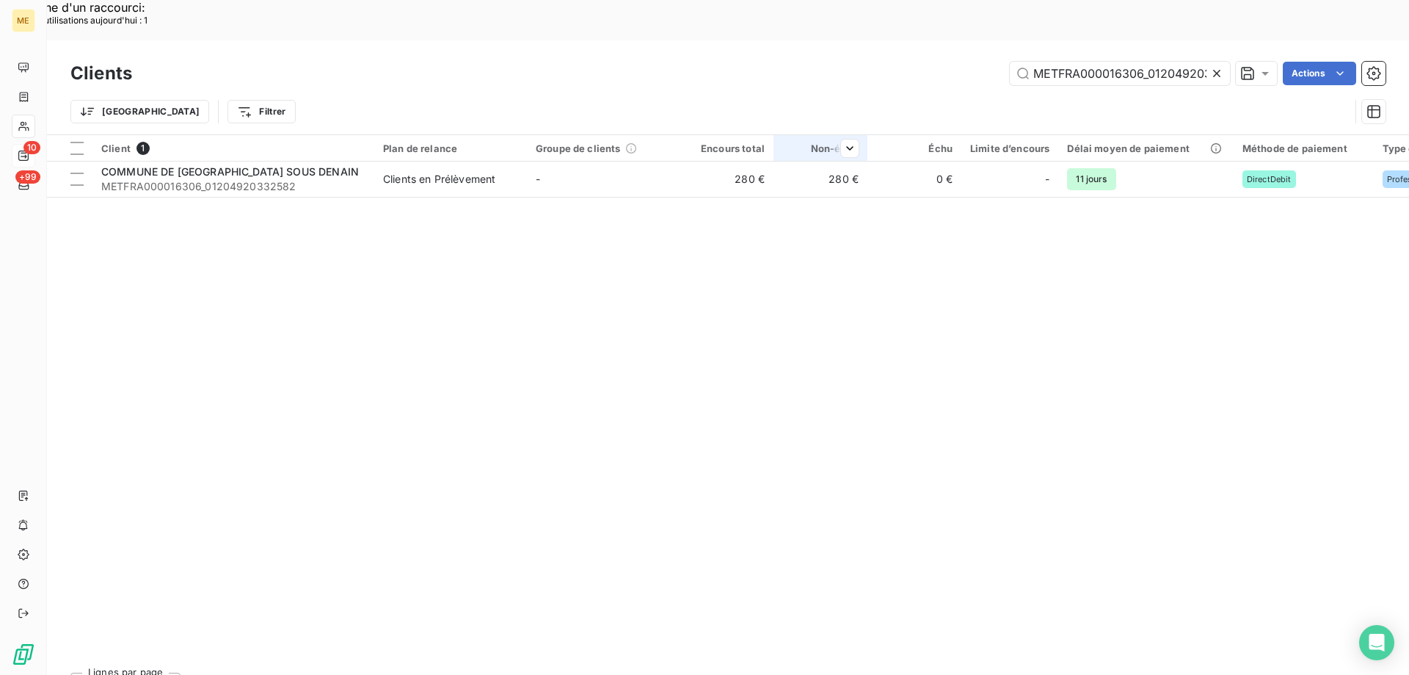
scroll to position [0, 42]
click at [1134, 62] on input "METFRA000016306_01204920332582" at bounding box center [1120, 73] width 220 height 23
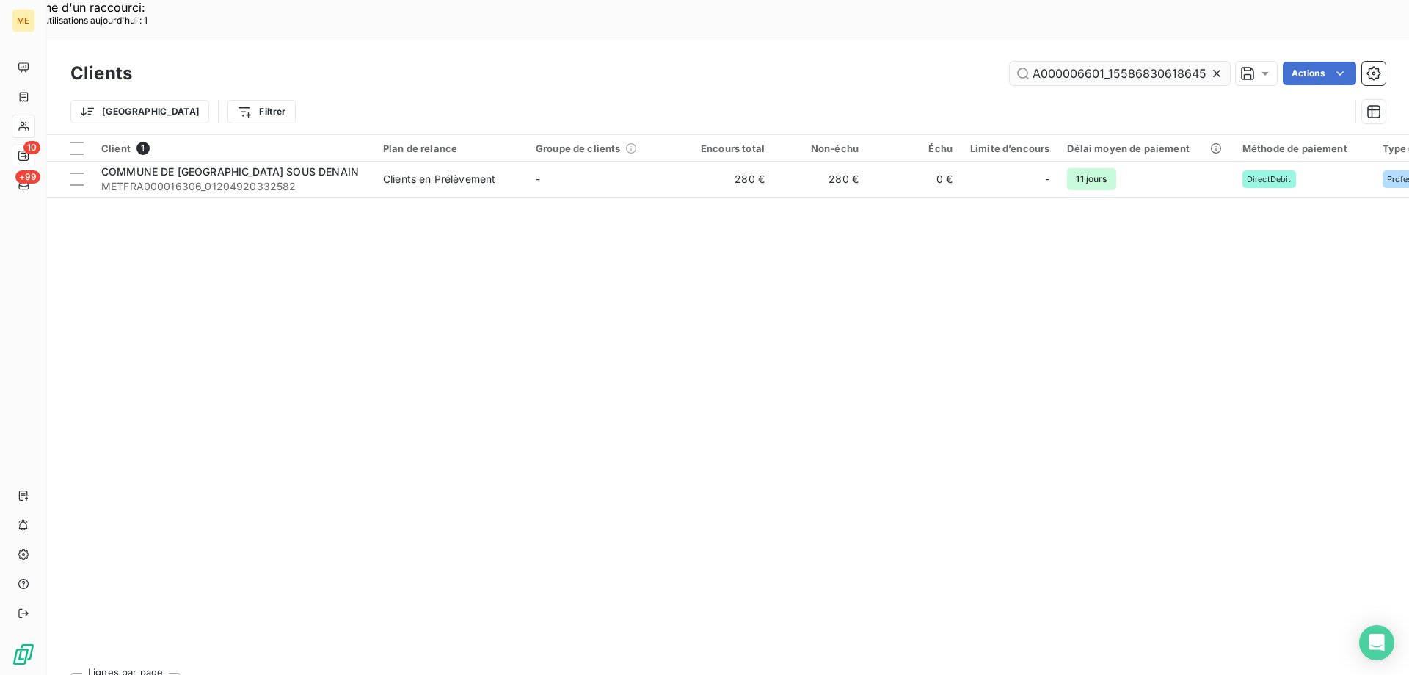
scroll to position [0, 39]
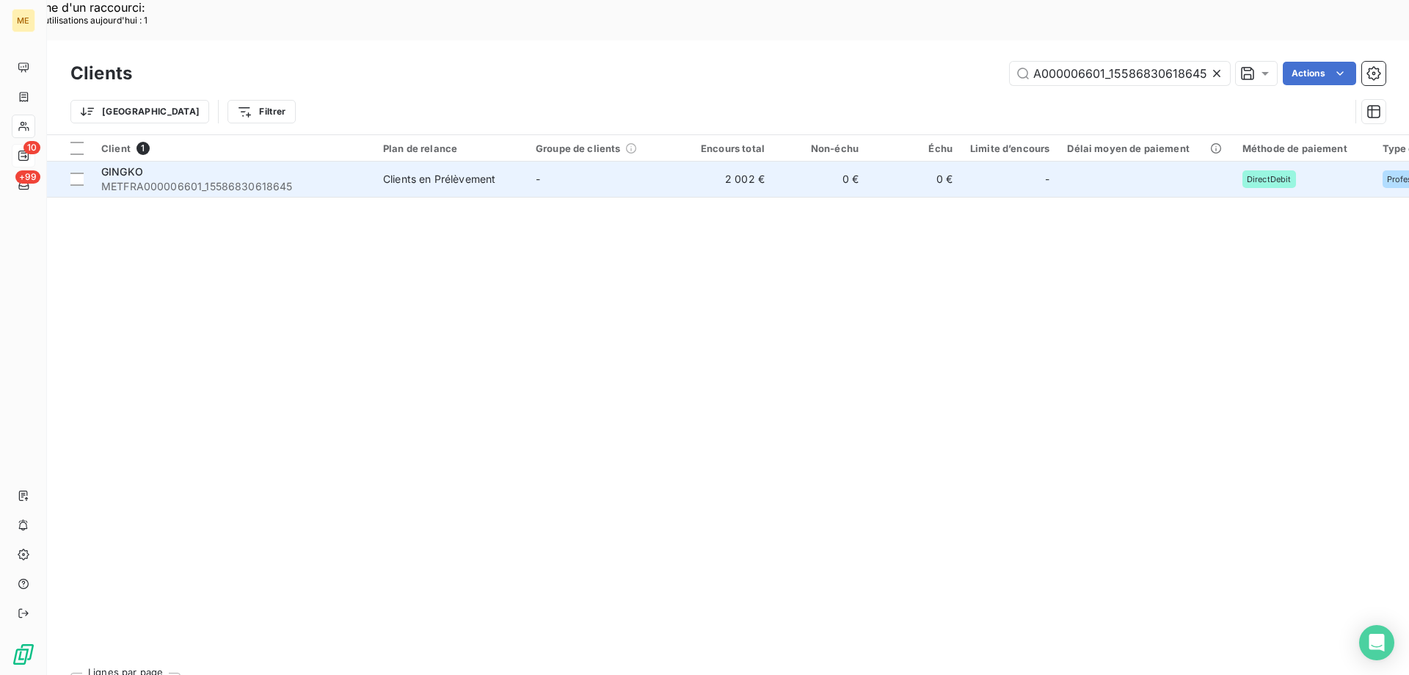
type input "METFRA000006601_15586830618645"
click at [188, 179] on span "METFRA000006601_15586830618645" at bounding box center [233, 186] width 264 height 15
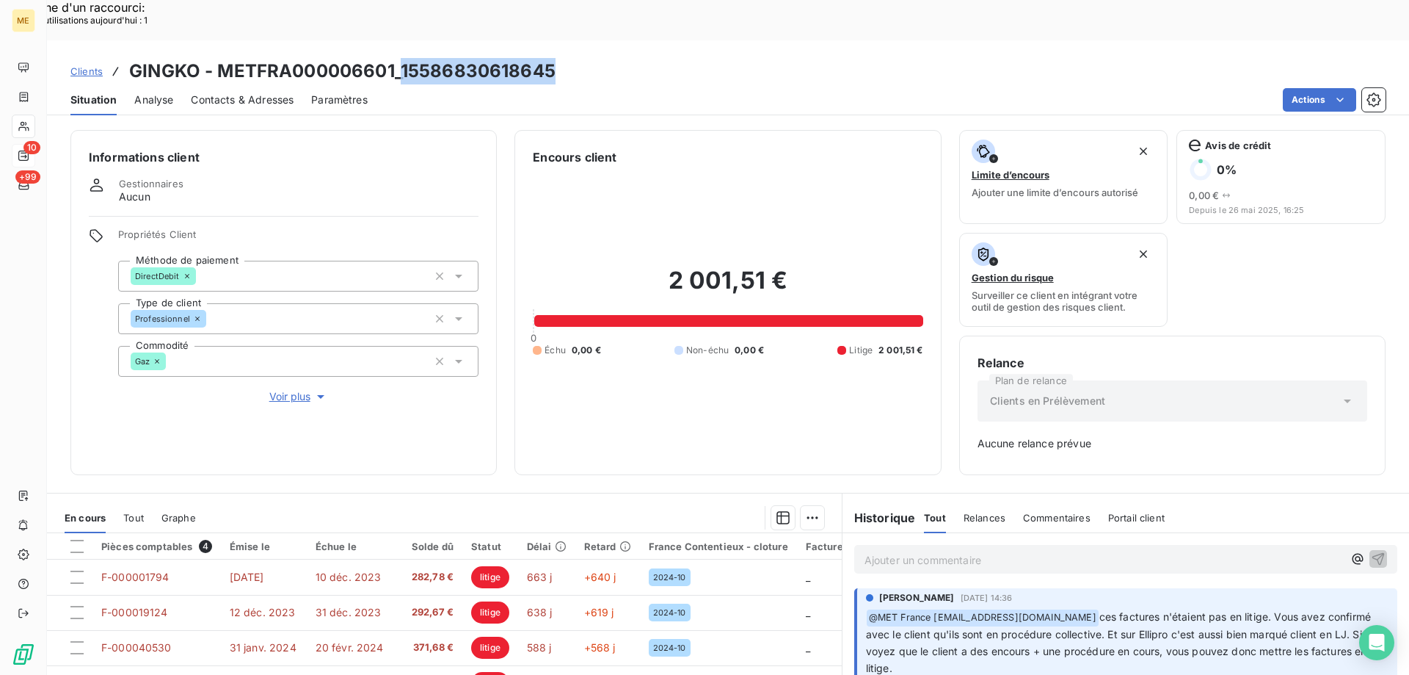
drag, startPoint x: 404, startPoint y: 32, endPoint x: 562, endPoint y: 35, distance: 157.1
click at [562, 58] on div "Clients GINGKO - METFRA000006601_15586830618645" at bounding box center [728, 71] width 1362 height 26
click at [917, 551] on p "Ajouter un commentaire ﻿" at bounding box center [1104, 560] width 479 height 18
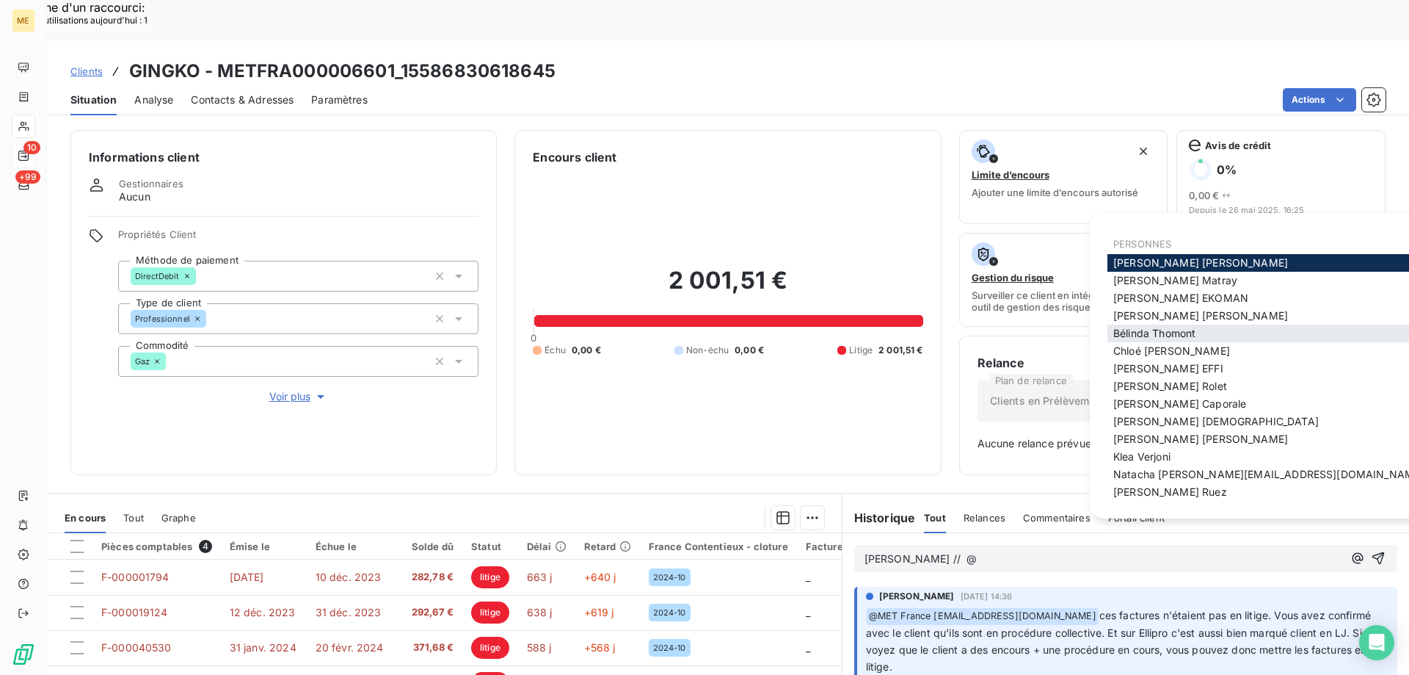
click at [1202, 335] on div "Bélinda Thomont" at bounding box center [1269, 333] width 322 height 18
click at [1137, 332] on span "Bélinda Thomont" at bounding box center [1154, 333] width 82 height 12
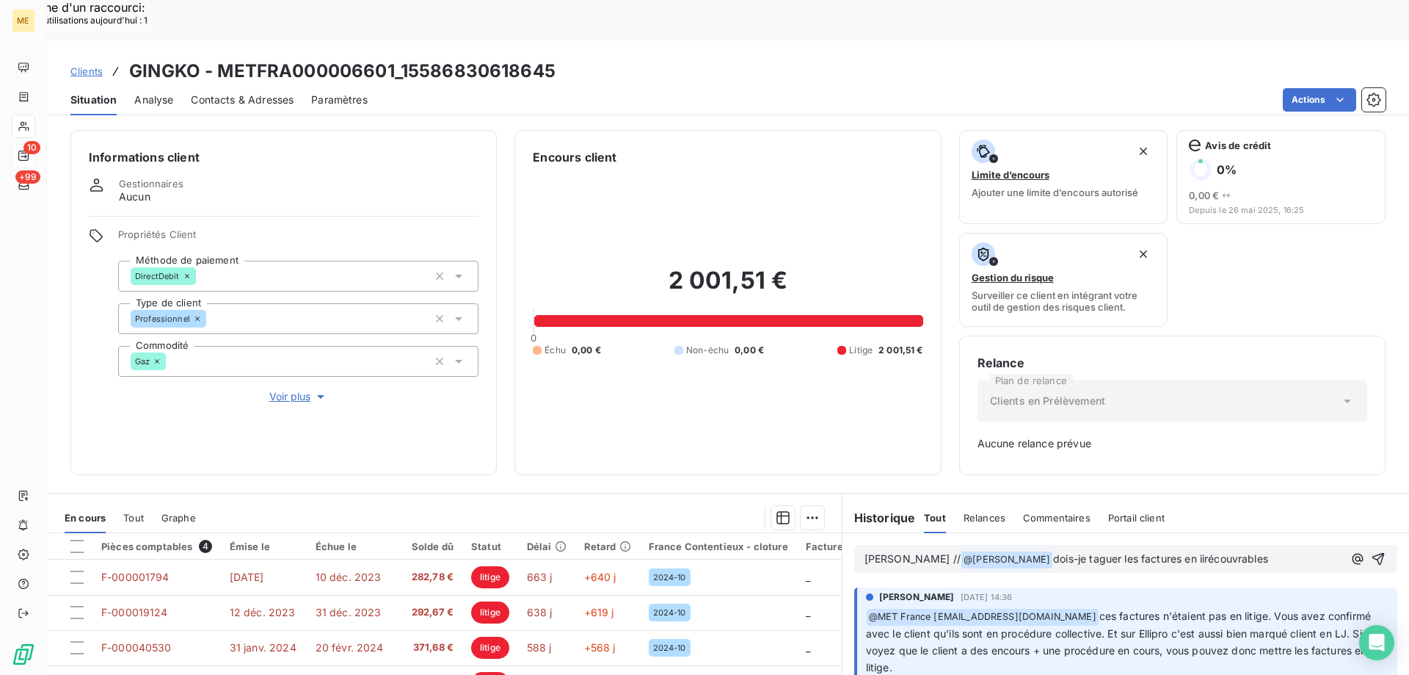
click at [1158, 552] on span "dois-je taguer les factures en iirécouvrables" at bounding box center [1160, 558] width 215 height 12
click at [1245, 551] on p "Sylvain // @ Bélinda Thomont ﻿ dois-je taguer les factures en irrécouvrables" at bounding box center [1104, 560] width 479 height 18
click at [1371, 551] on icon "button" at bounding box center [1378, 558] width 15 height 15
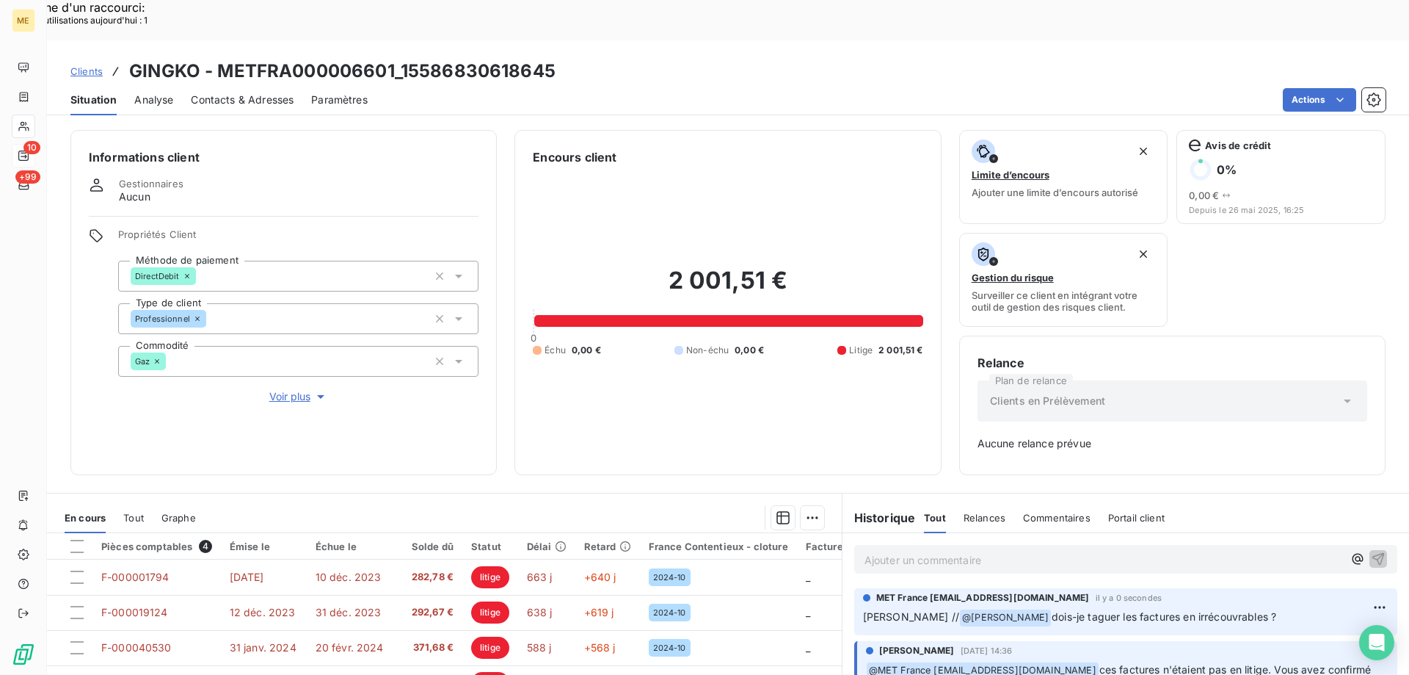
click at [99, 65] on span "Clients" at bounding box center [86, 71] width 32 height 12
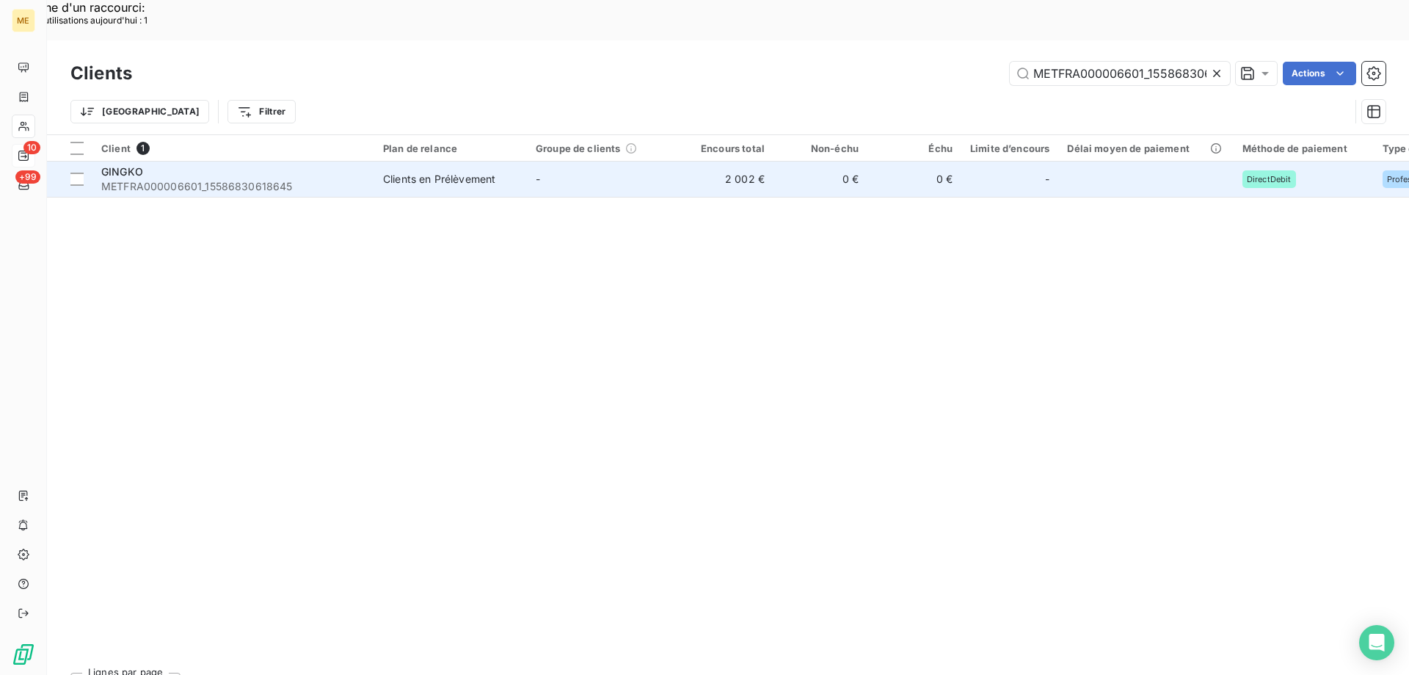
scroll to position [0, 39]
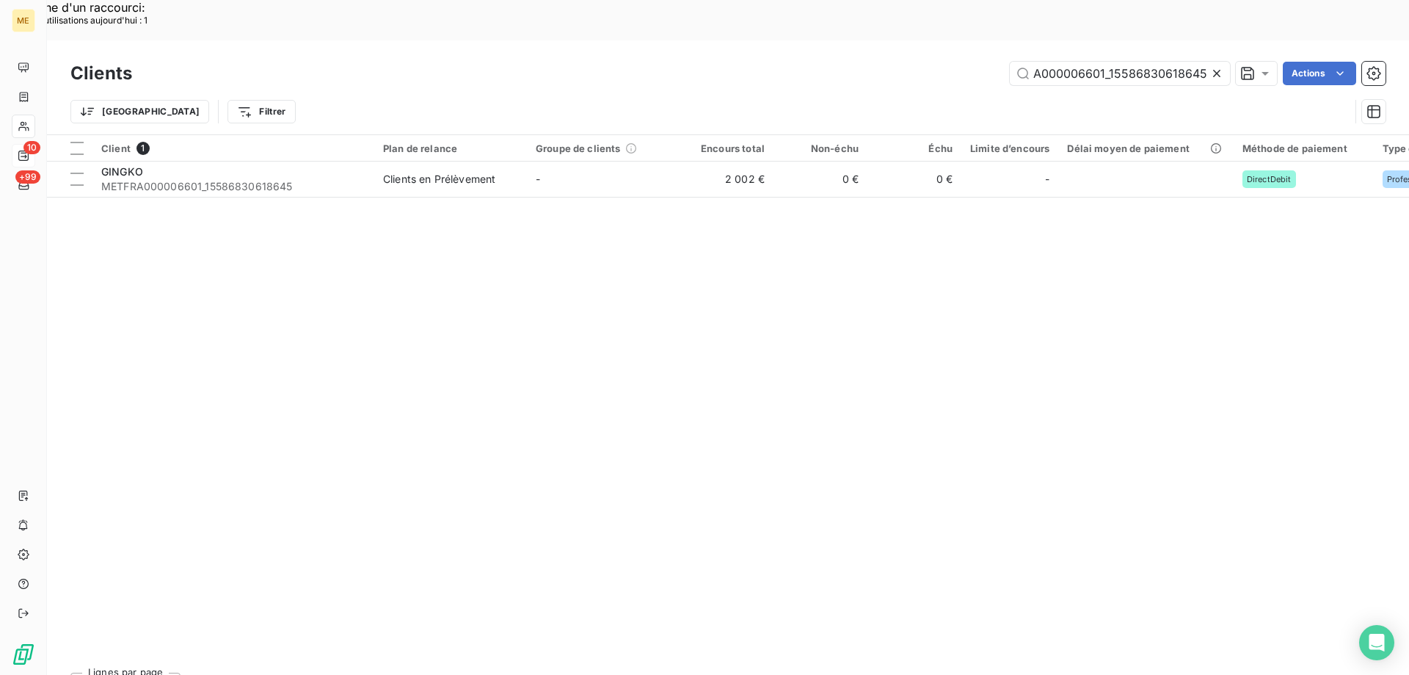
click at [1078, 89] on div "Trier Filtrer" at bounding box center [727, 112] width 1315 height 46
click at [1073, 62] on input "METFRA000006601_15586830618645" at bounding box center [1120, 73] width 220 height 23
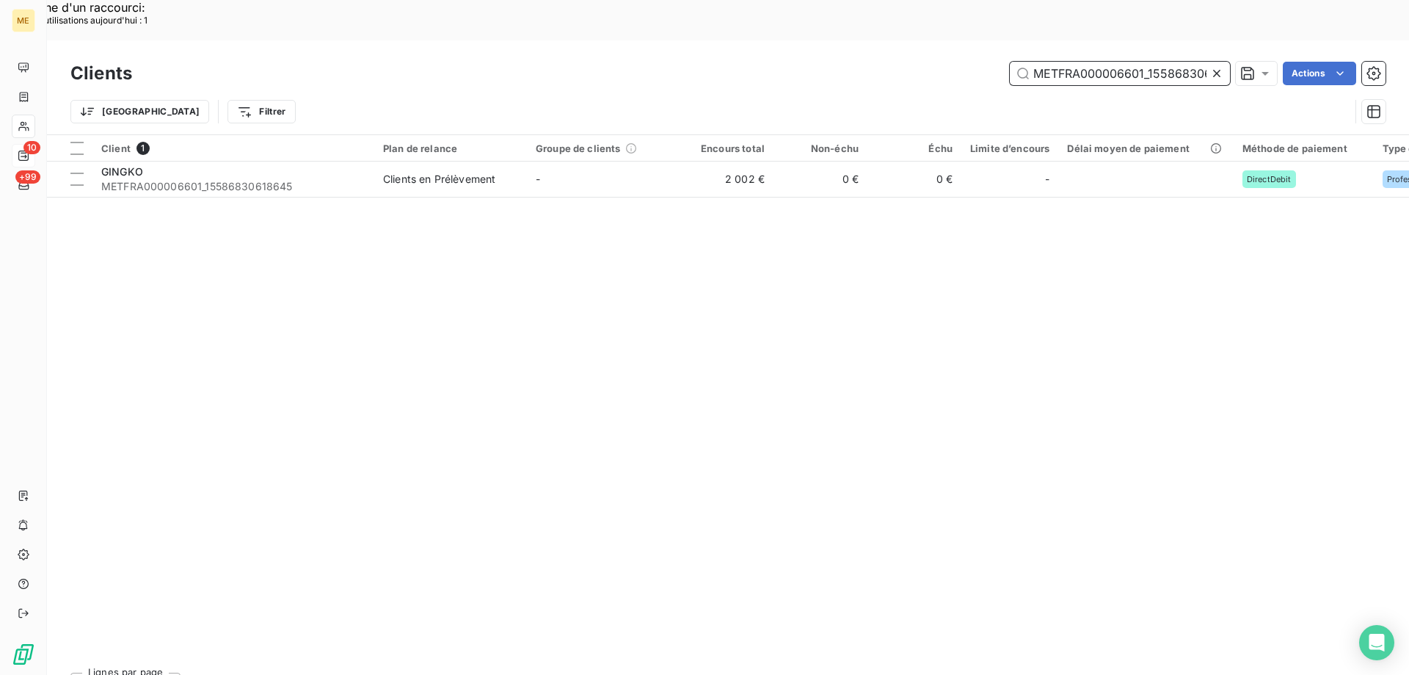
paste input "820043248"
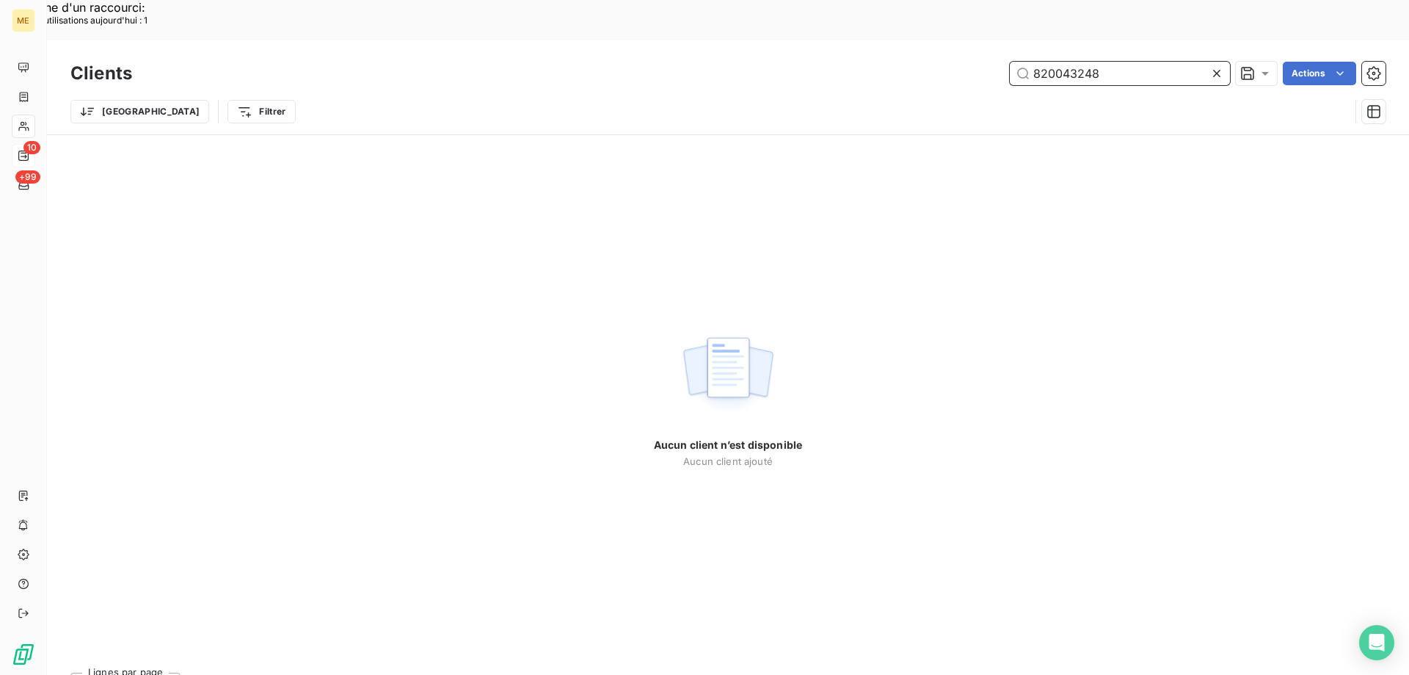
click at [1118, 62] on input "820043248" at bounding box center [1120, 73] width 220 height 23
paste input "METFRA000019660_25951519515567"
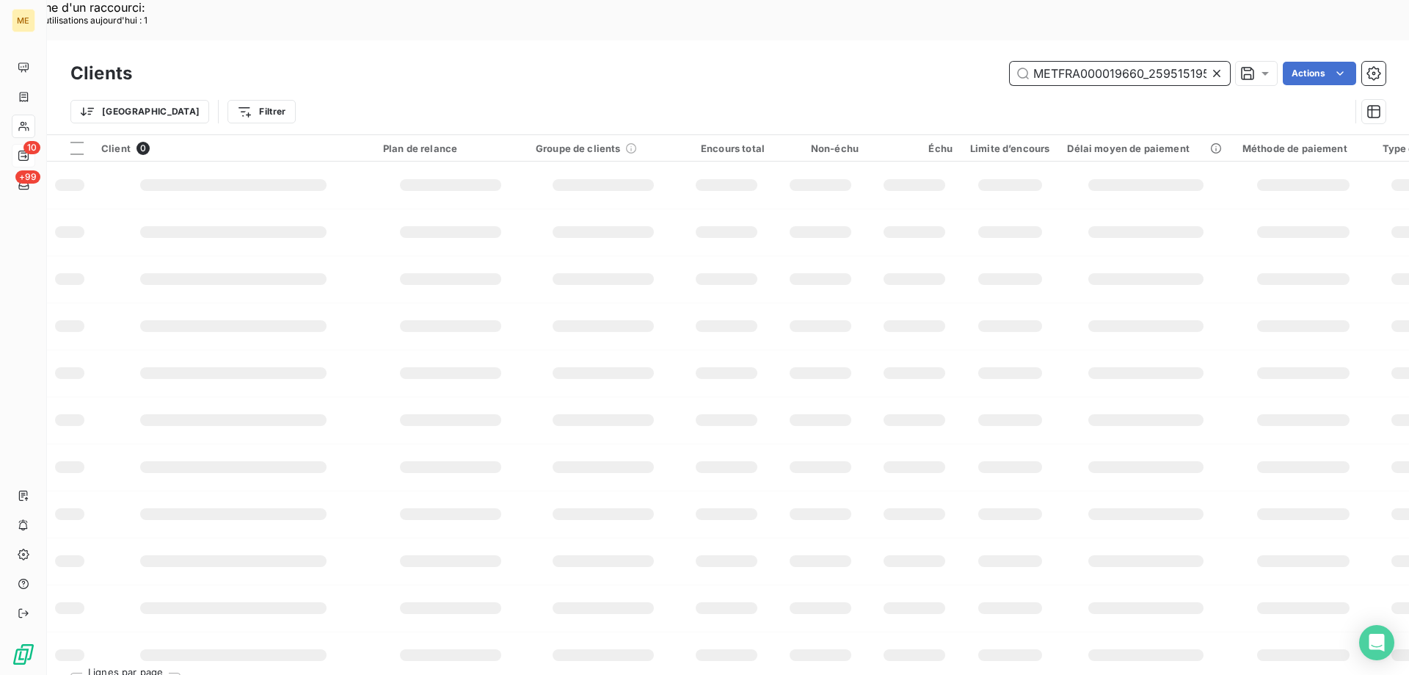
scroll to position [0, 34]
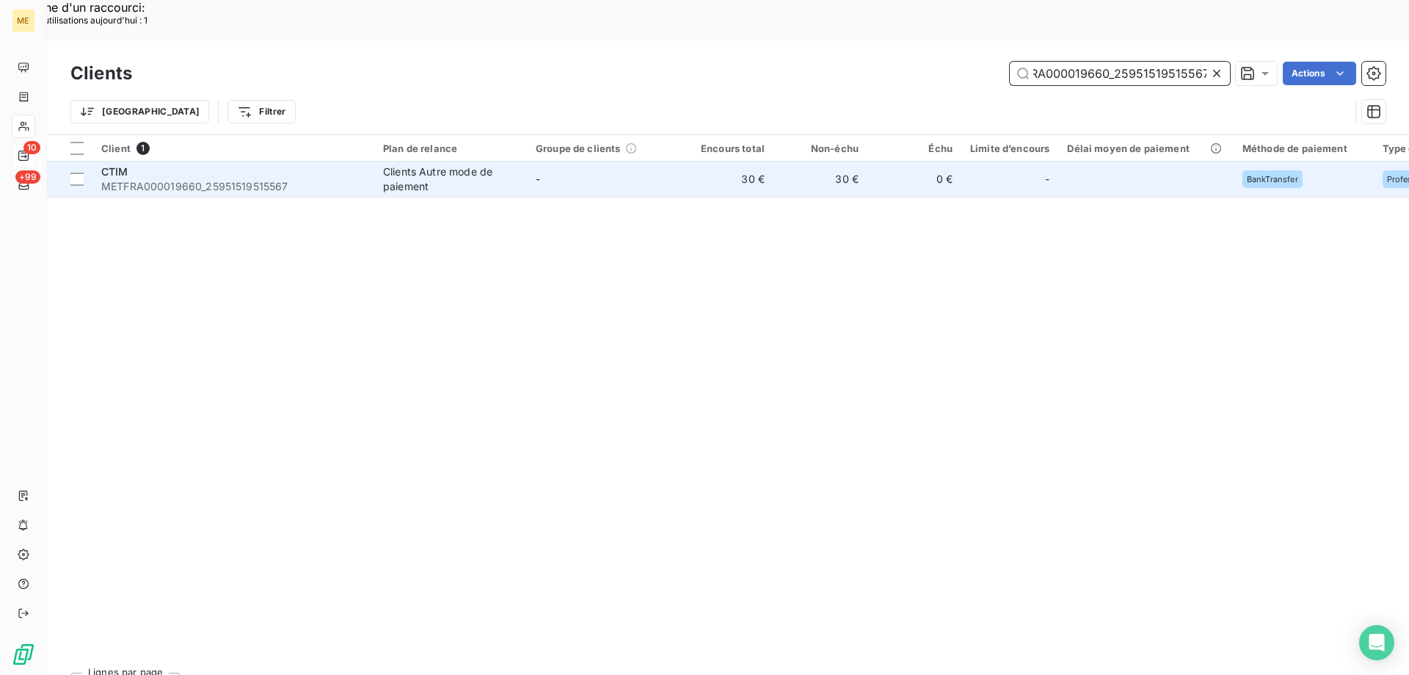
type input "METFRA000019660_25951519515567"
click at [192, 179] on span "METFRA000019660_25951519515567" at bounding box center [233, 186] width 264 height 15
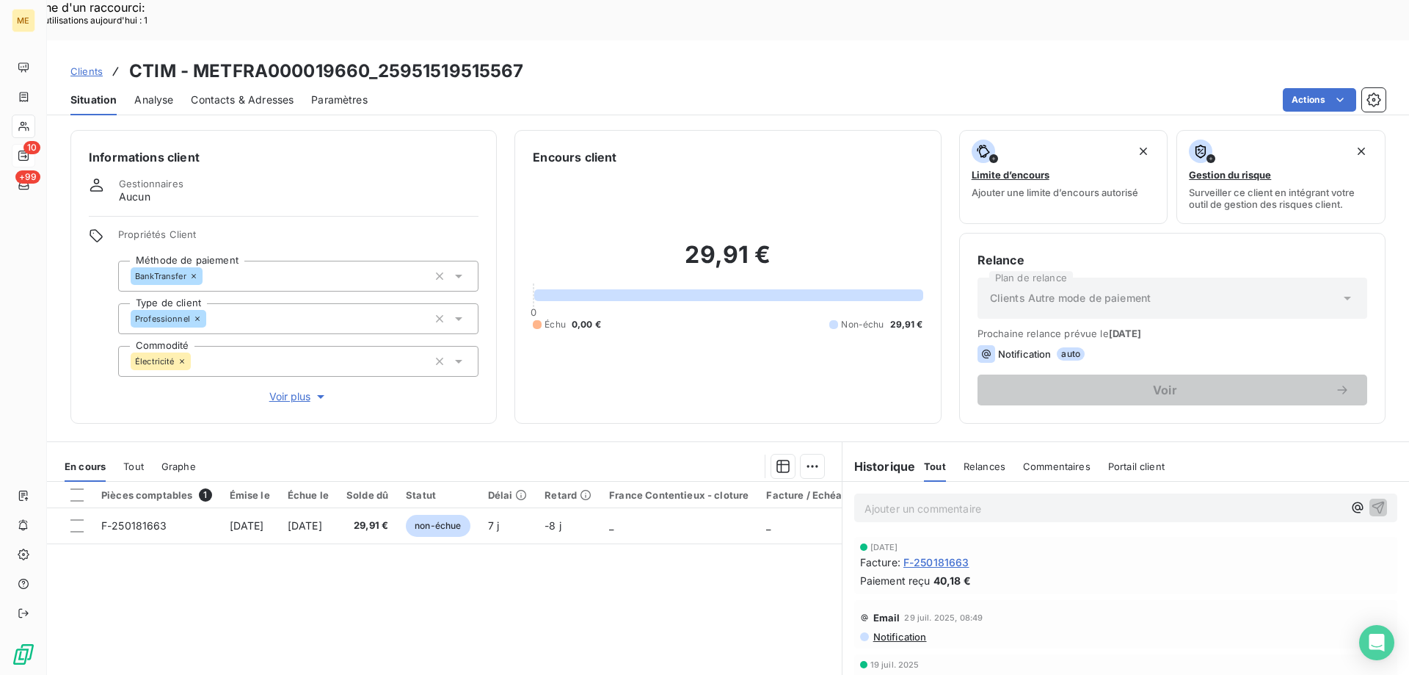
click at [297, 389] on span "Voir plus" at bounding box center [298, 396] width 59 height 15
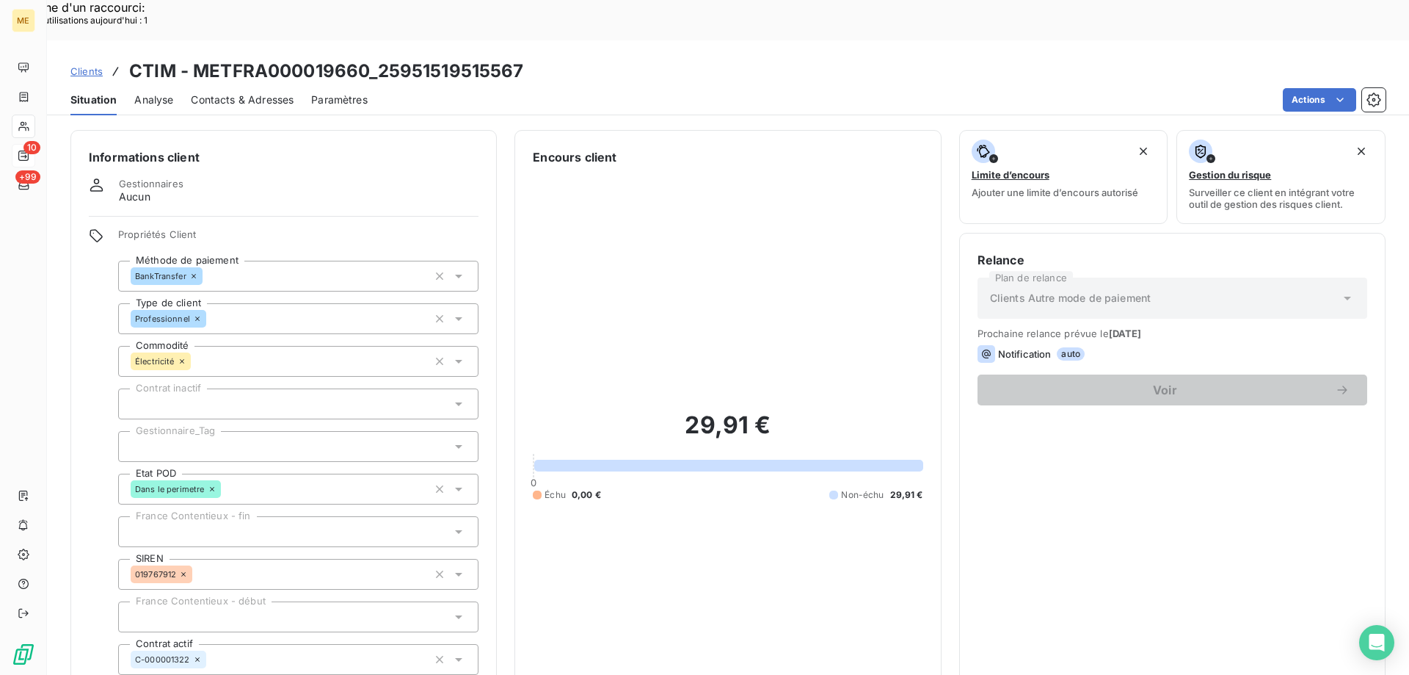
click at [185, 431] on div at bounding box center [298, 446] width 360 height 31
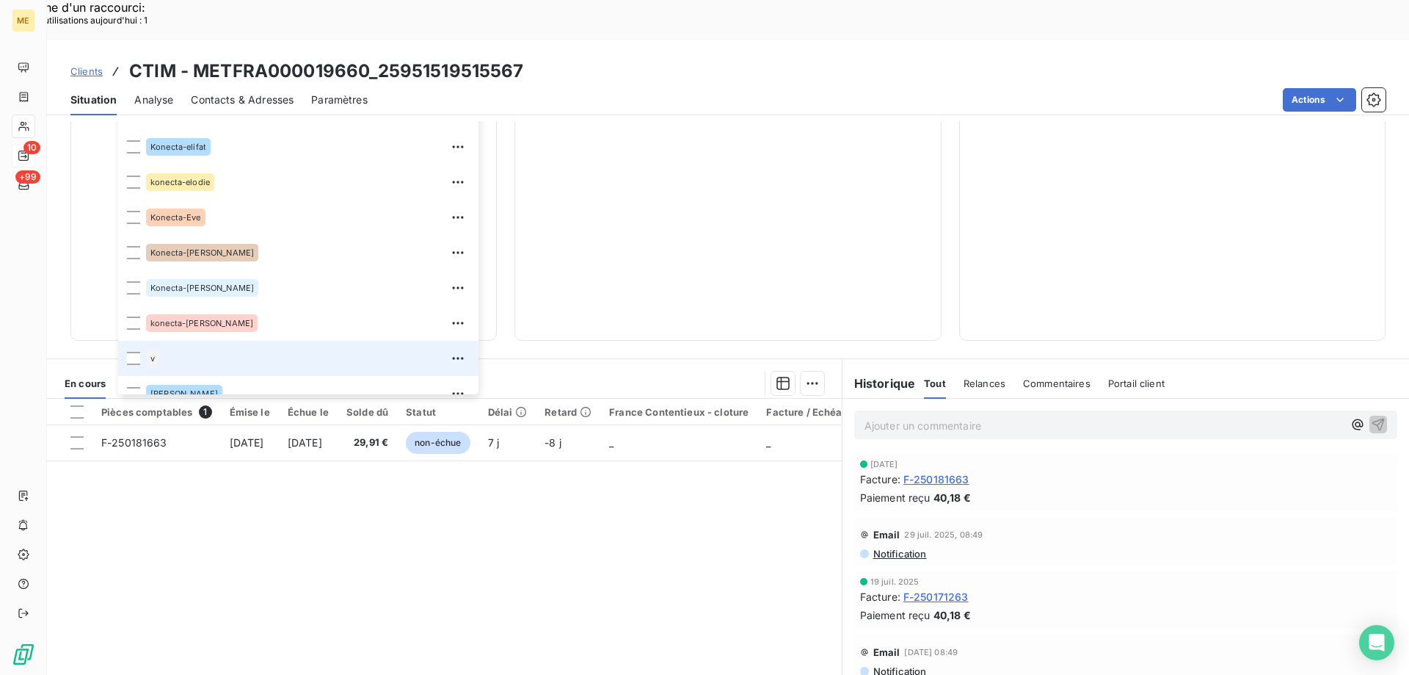
scroll to position [423, 0]
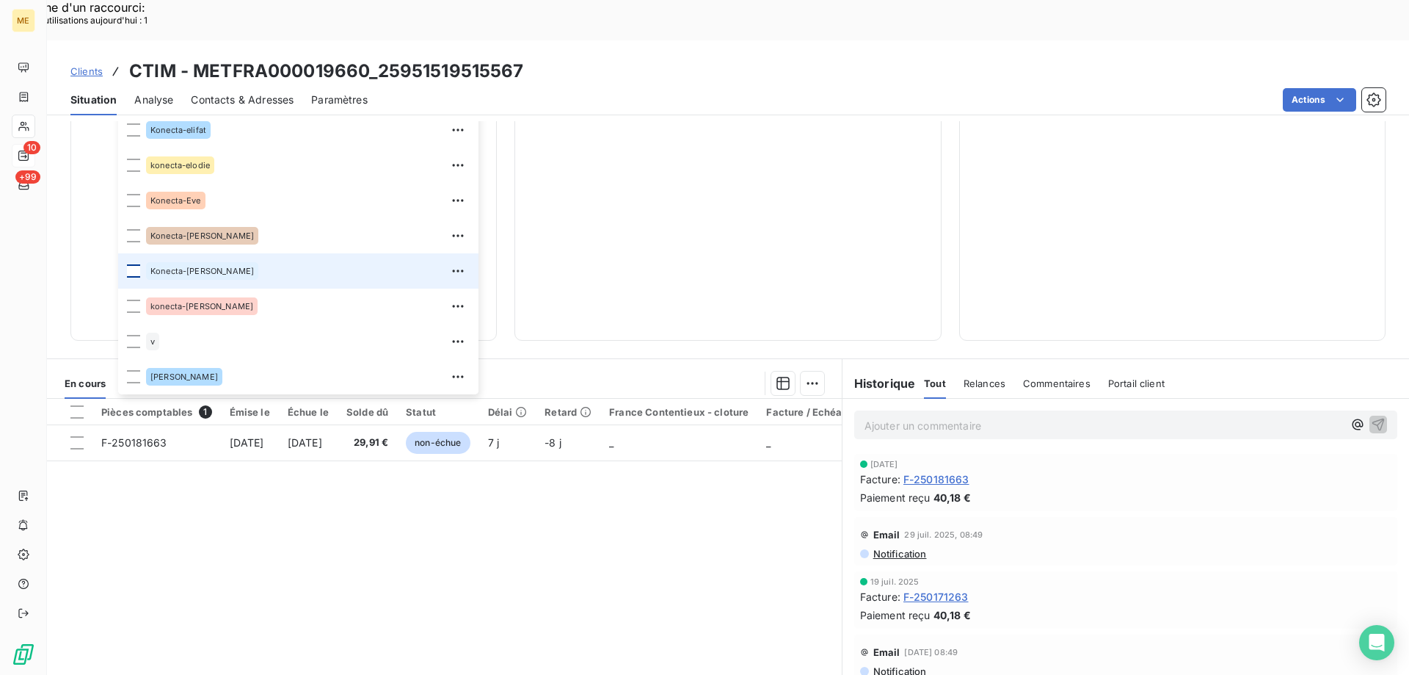
click at [132, 264] on div at bounding box center [133, 270] width 13 height 13
click at [578, 517] on div "Pièces comptables 1 Émise le Échue le Solde dû Statut Délai Retard France Conte…" at bounding box center [444, 540] width 795 height 283
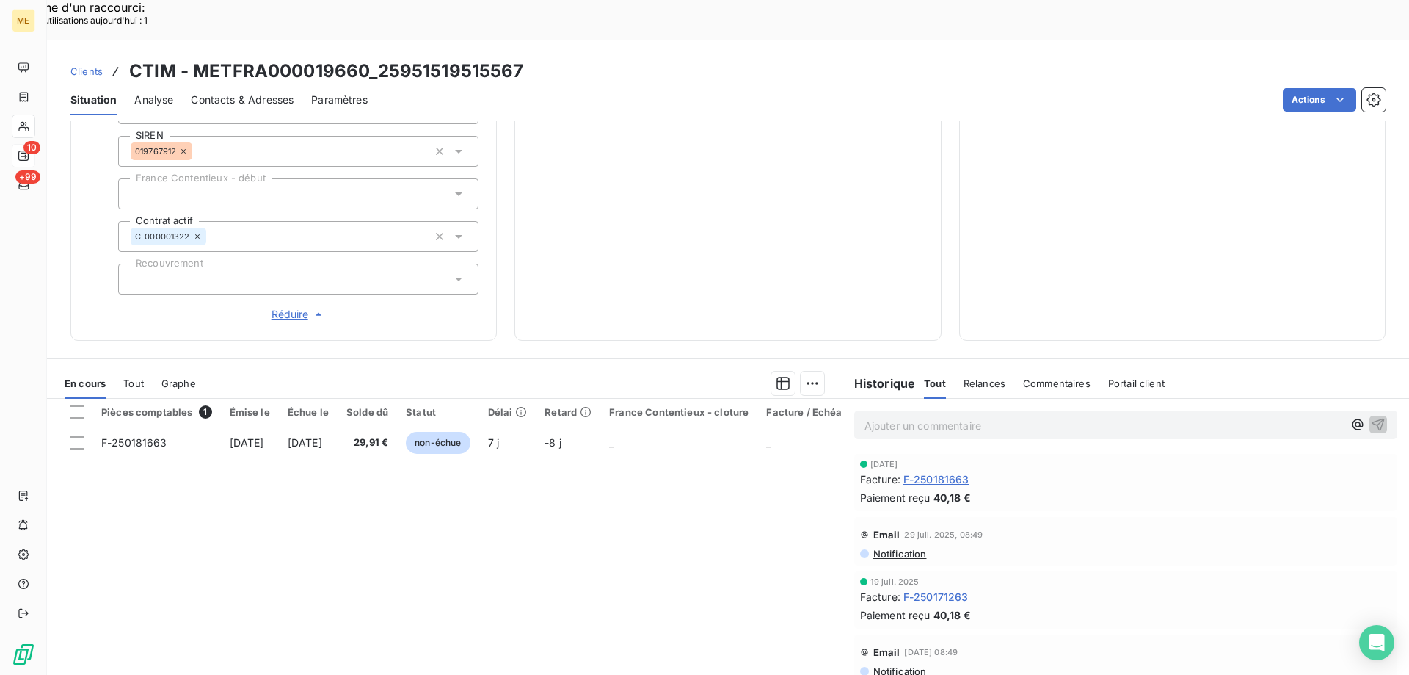
click at [84, 65] on span "Clients" at bounding box center [86, 71] width 32 height 12
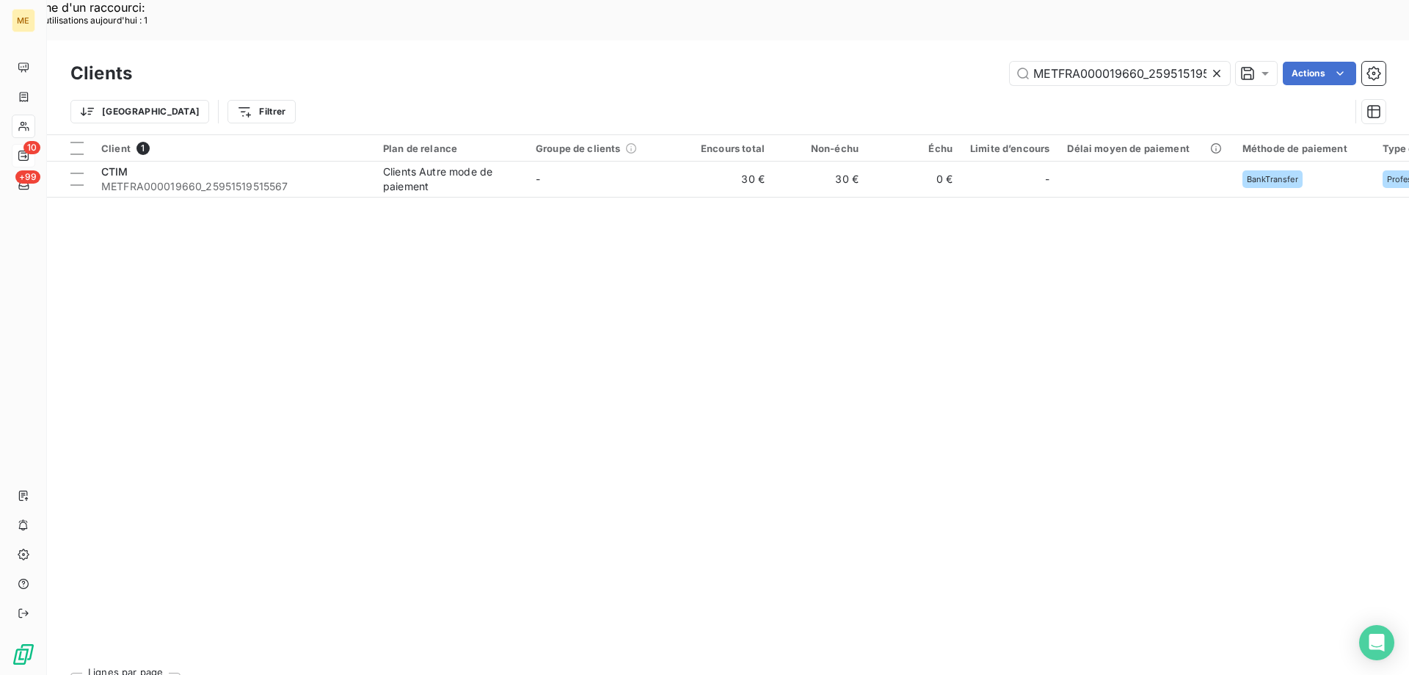
scroll to position [0, 35]
click at [1084, 62] on input "METFRA000019660_25951519515567" at bounding box center [1120, 73] width 220 height 23
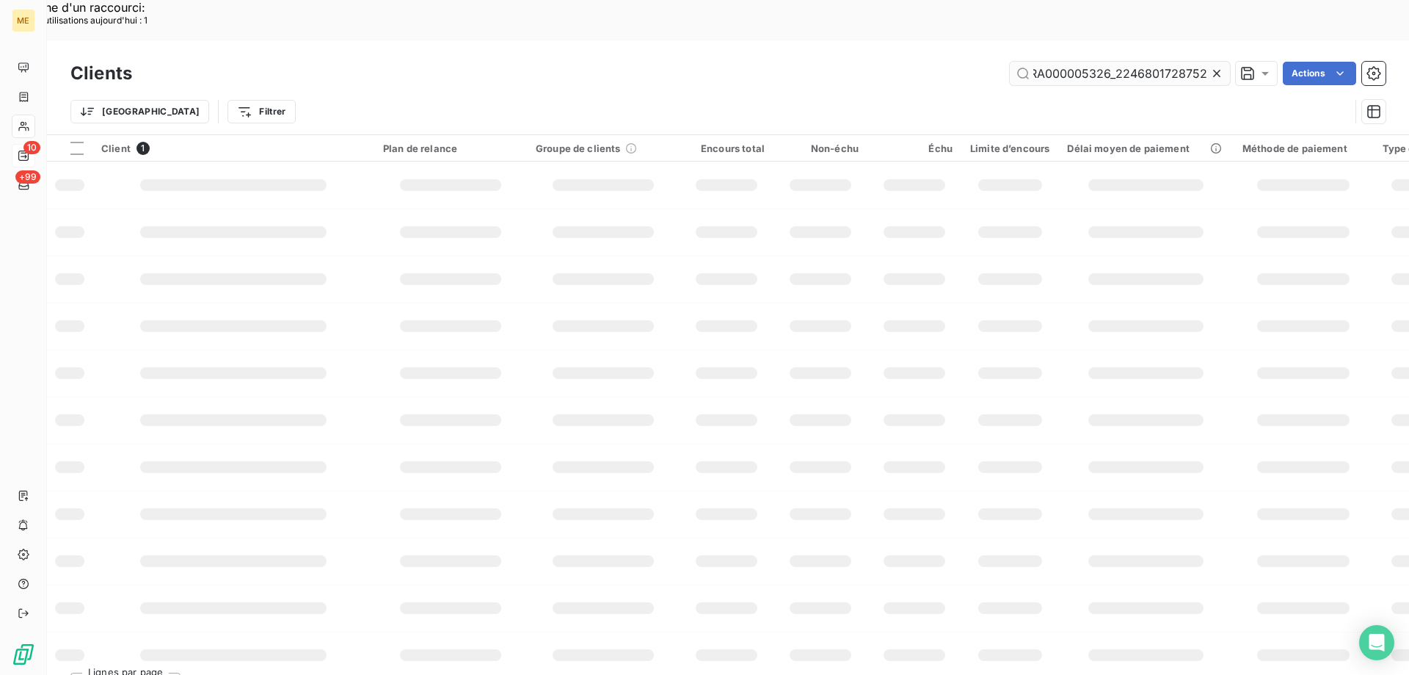
scroll to position [0, 43]
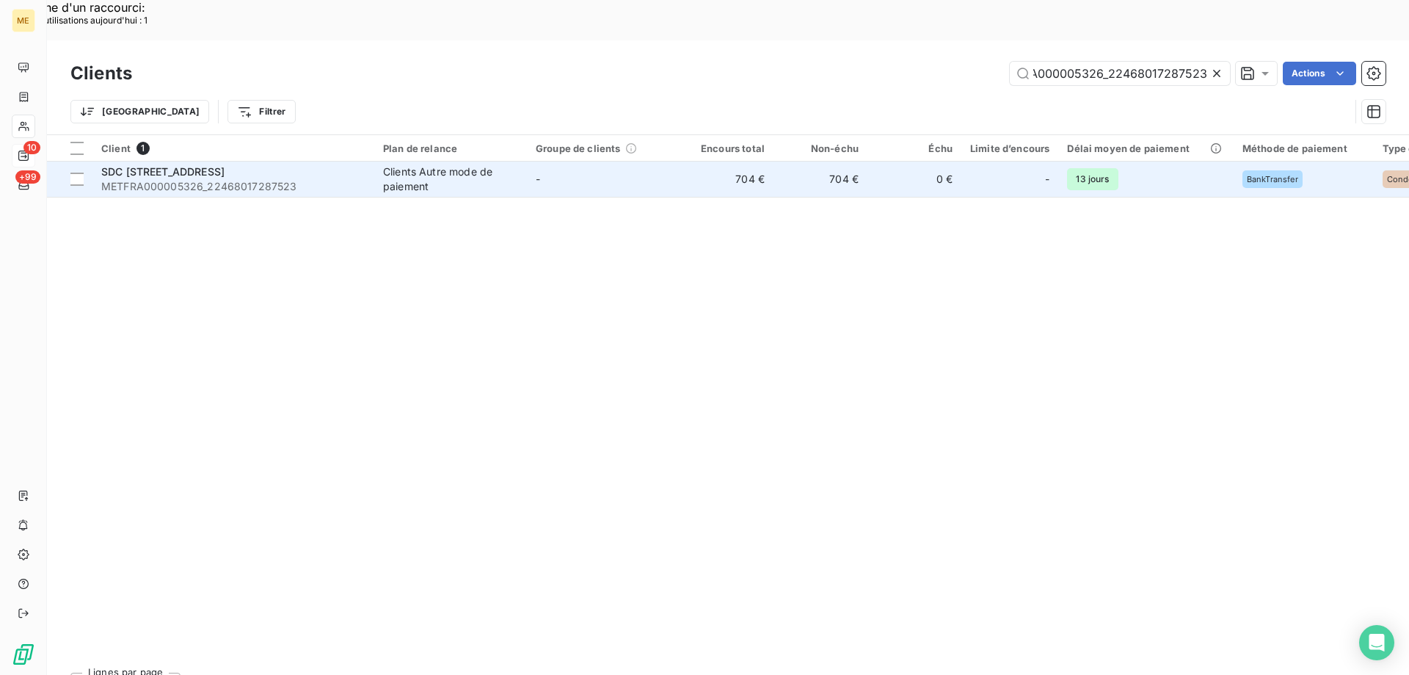
type input "METFRA000005326_22468017287523"
click at [168, 179] on span "METFRA000005326_22468017287523" at bounding box center [233, 186] width 264 height 15
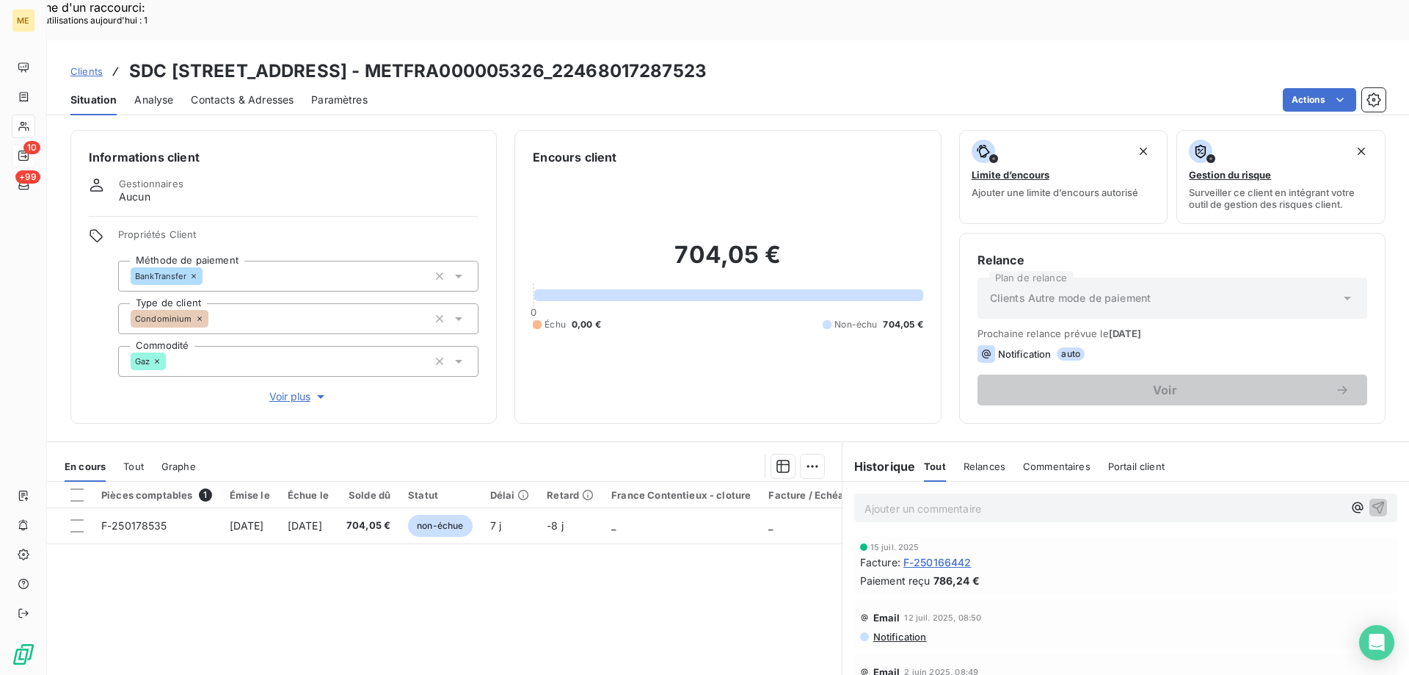
click at [281, 389] on span "Voir plus" at bounding box center [298, 396] width 59 height 15
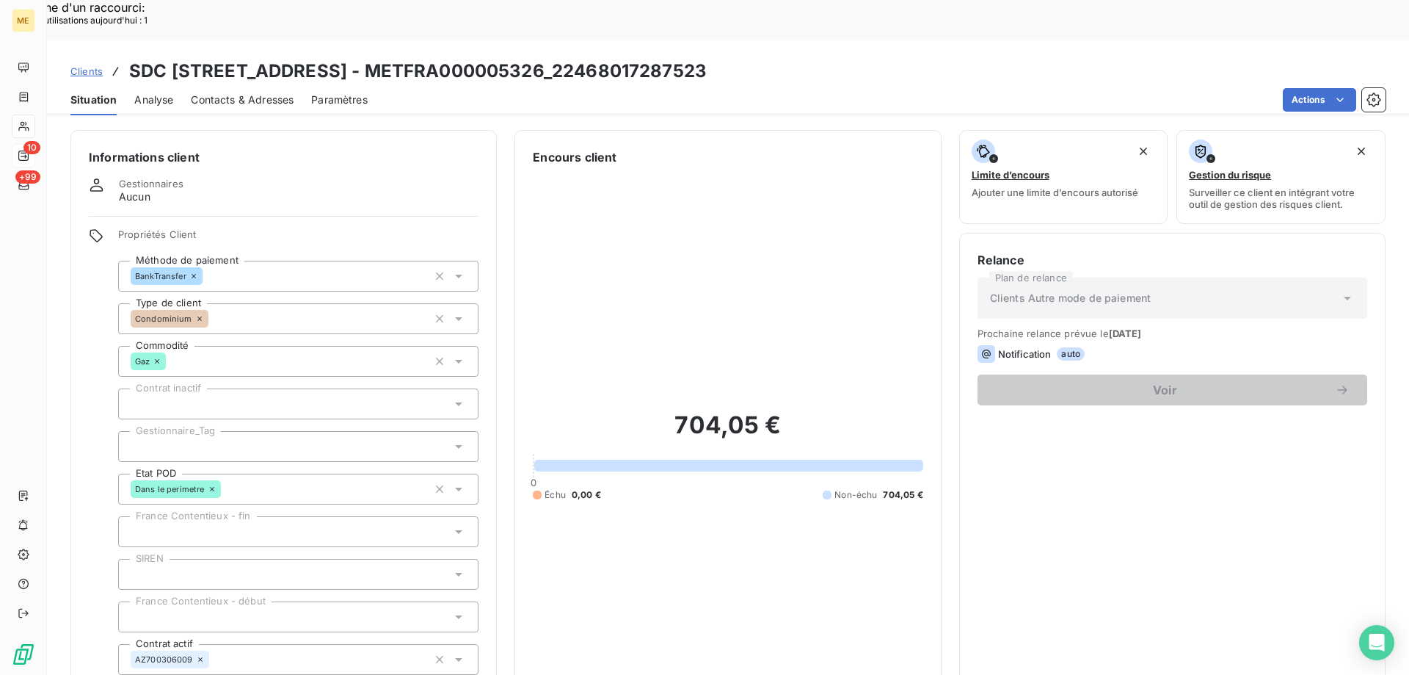
click at [201, 431] on div at bounding box center [298, 446] width 360 height 31
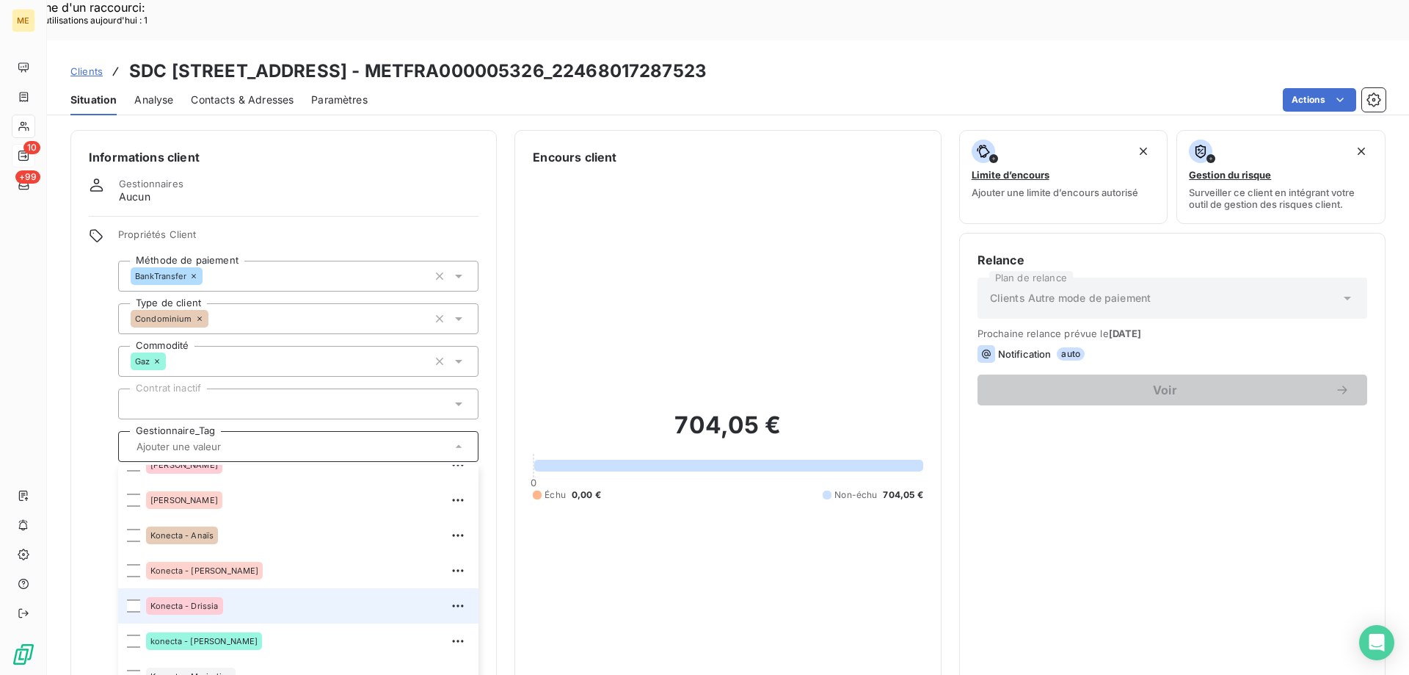
scroll to position [294, 0]
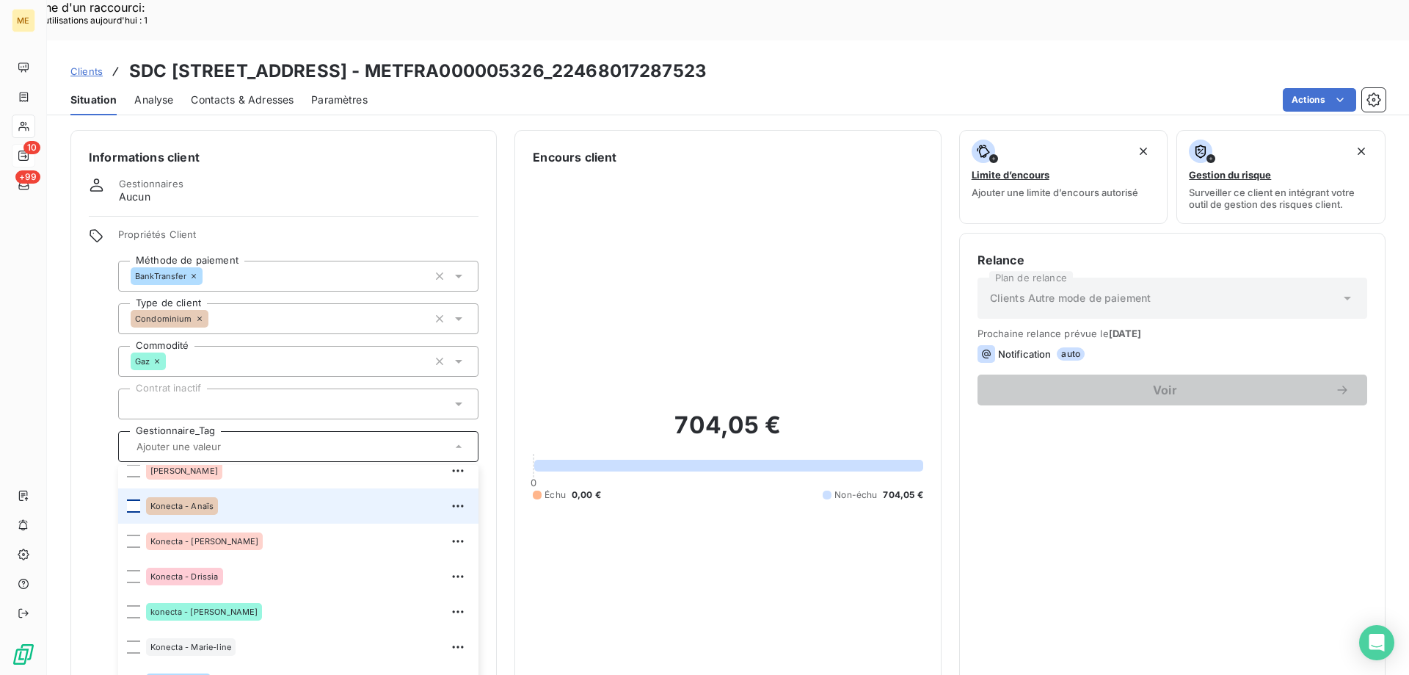
click at [131, 499] on div at bounding box center [133, 505] width 13 height 13
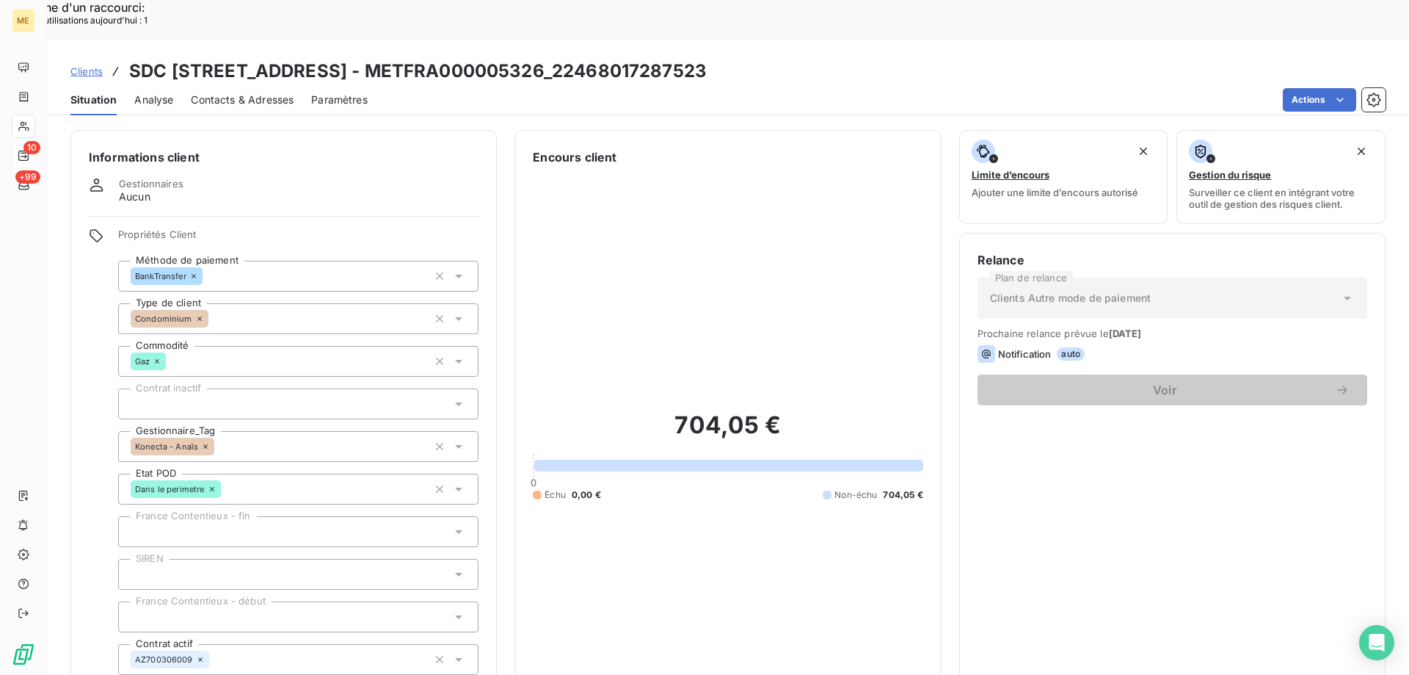
click at [84, 65] on span "Clients" at bounding box center [86, 71] width 32 height 12
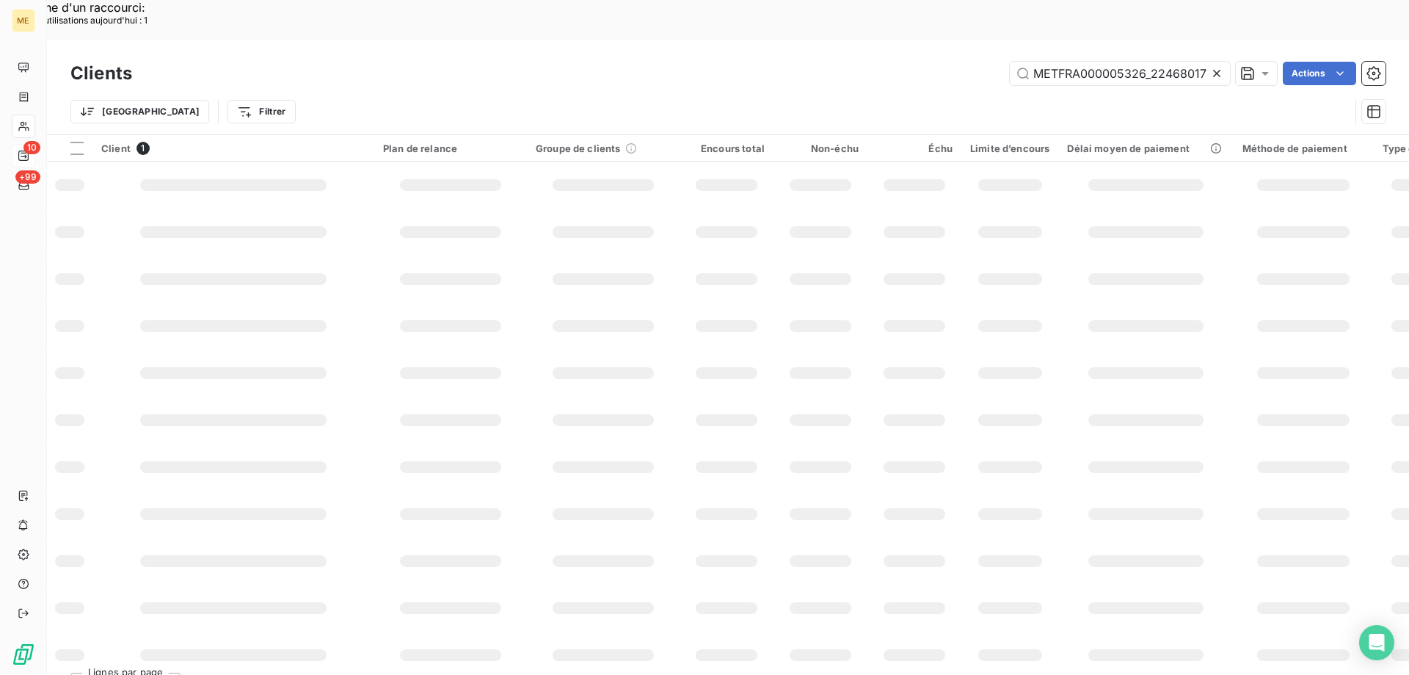
scroll to position [0, 43]
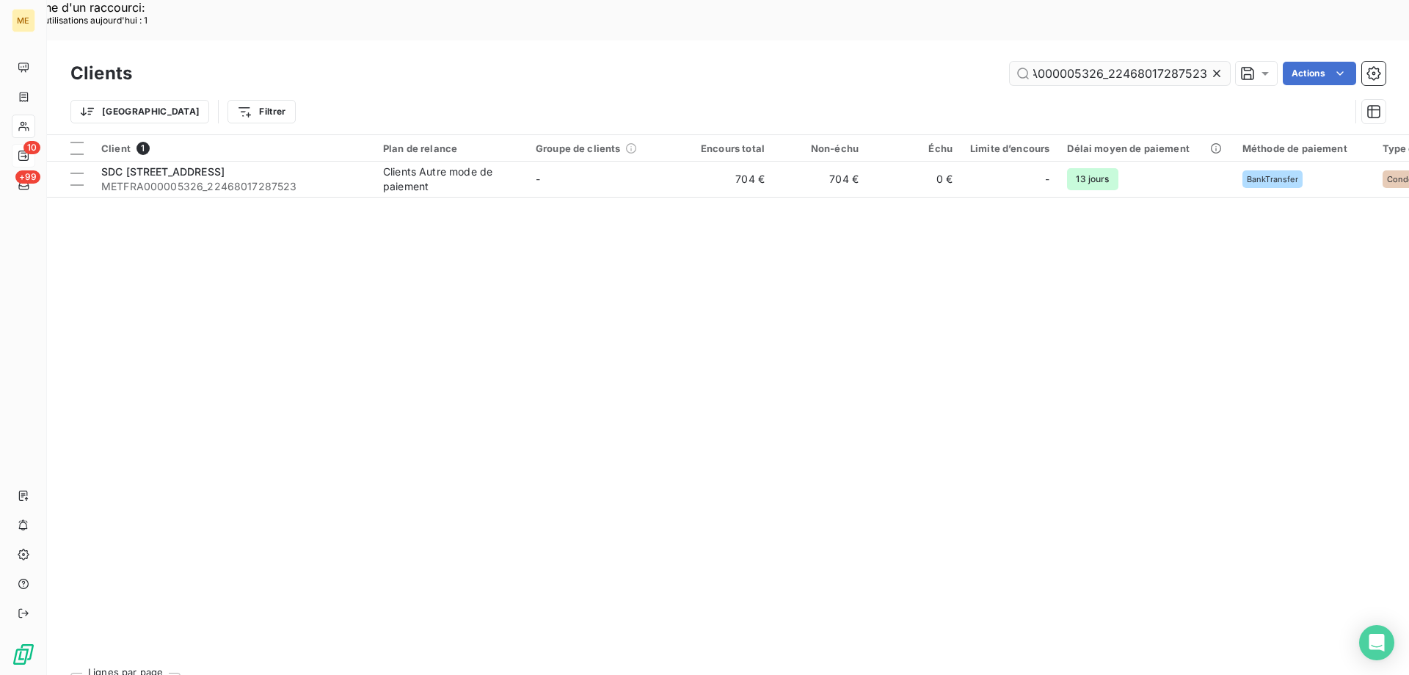
click at [1056, 62] on input "METFRA000005326_22468017287523" at bounding box center [1120, 73] width 220 height 23
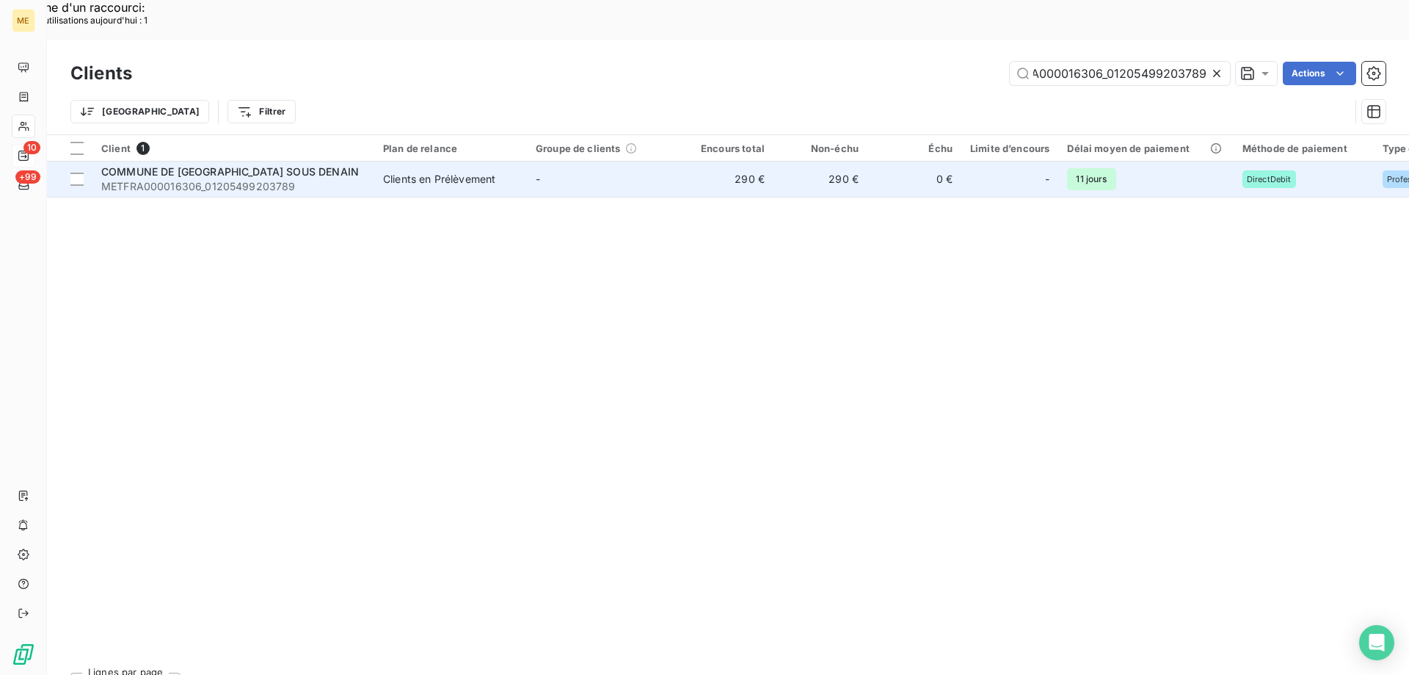
type input "METFRA000016306_01205499203789"
click at [174, 165] on span "COMMUNE DE WAVRECHAIN SOUS DENAIN" at bounding box center [230, 171] width 258 height 12
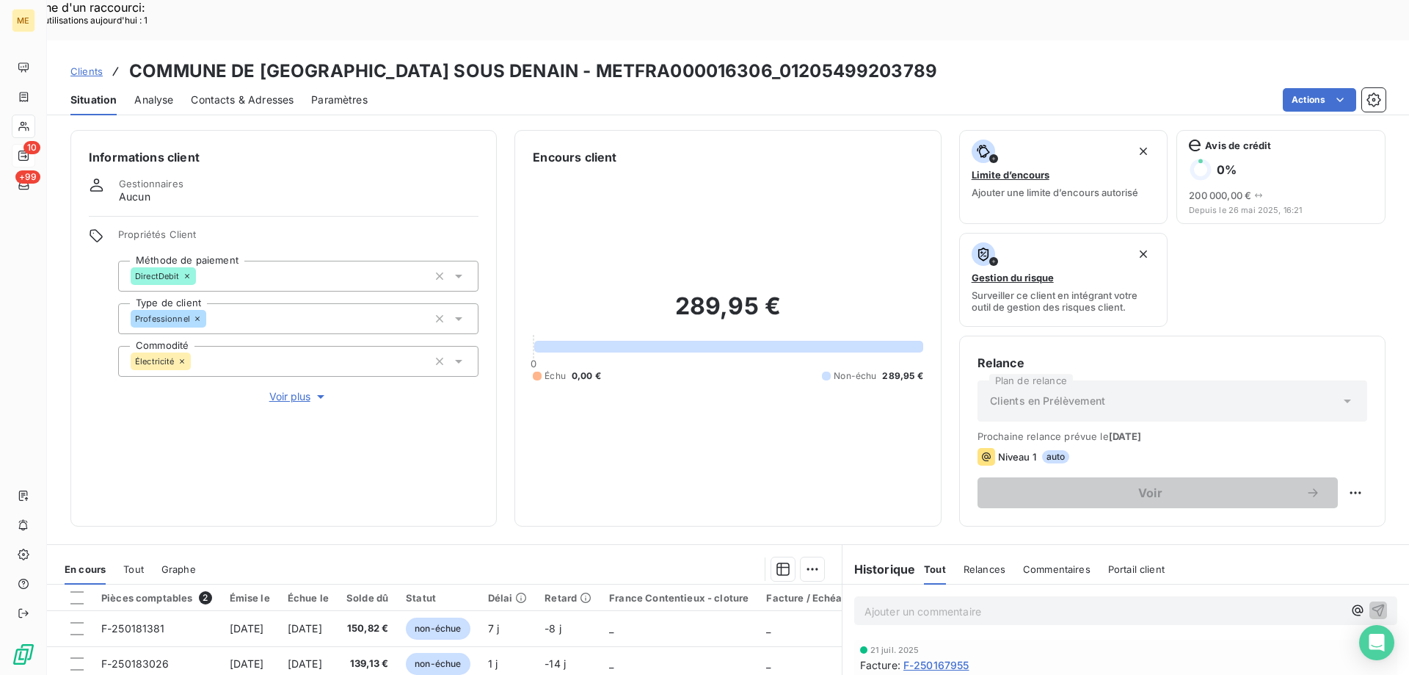
click at [294, 389] on span "Voir plus" at bounding box center [298, 396] width 59 height 15
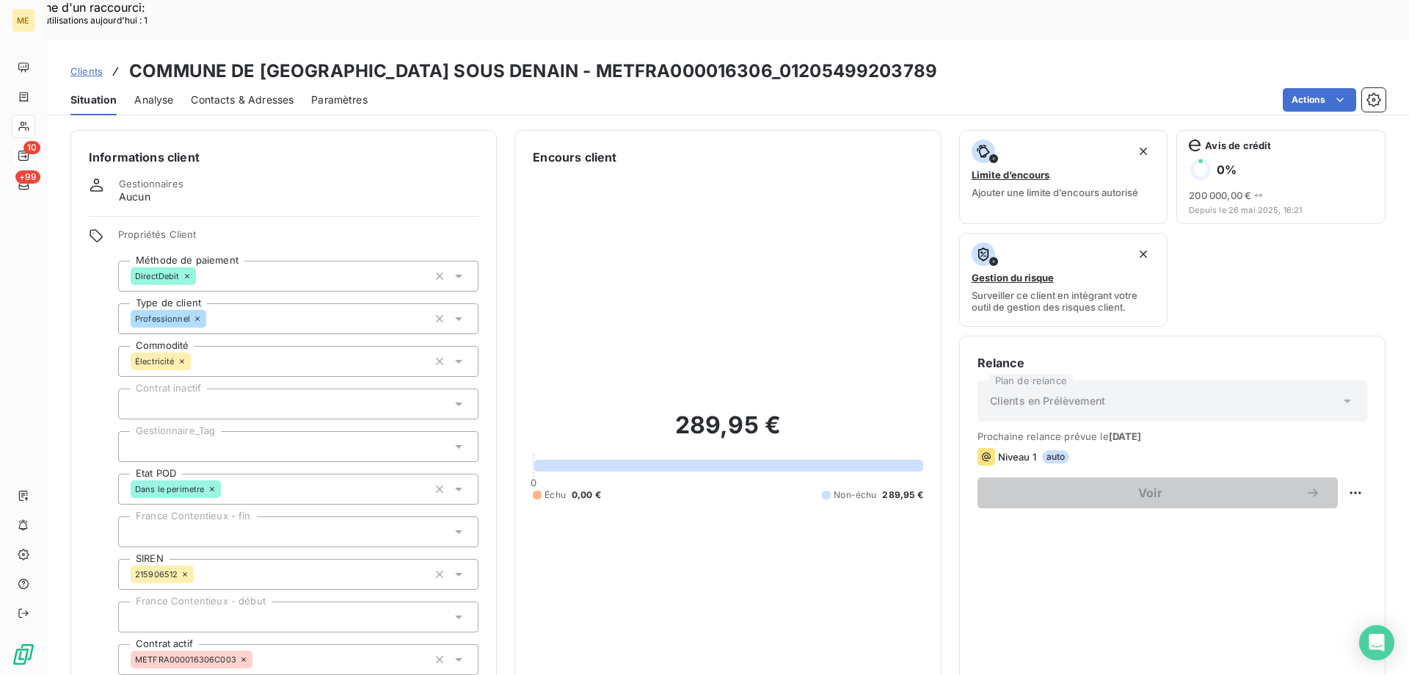
click at [185, 431] on div at bounding box center [298, 446] width 360 height 31
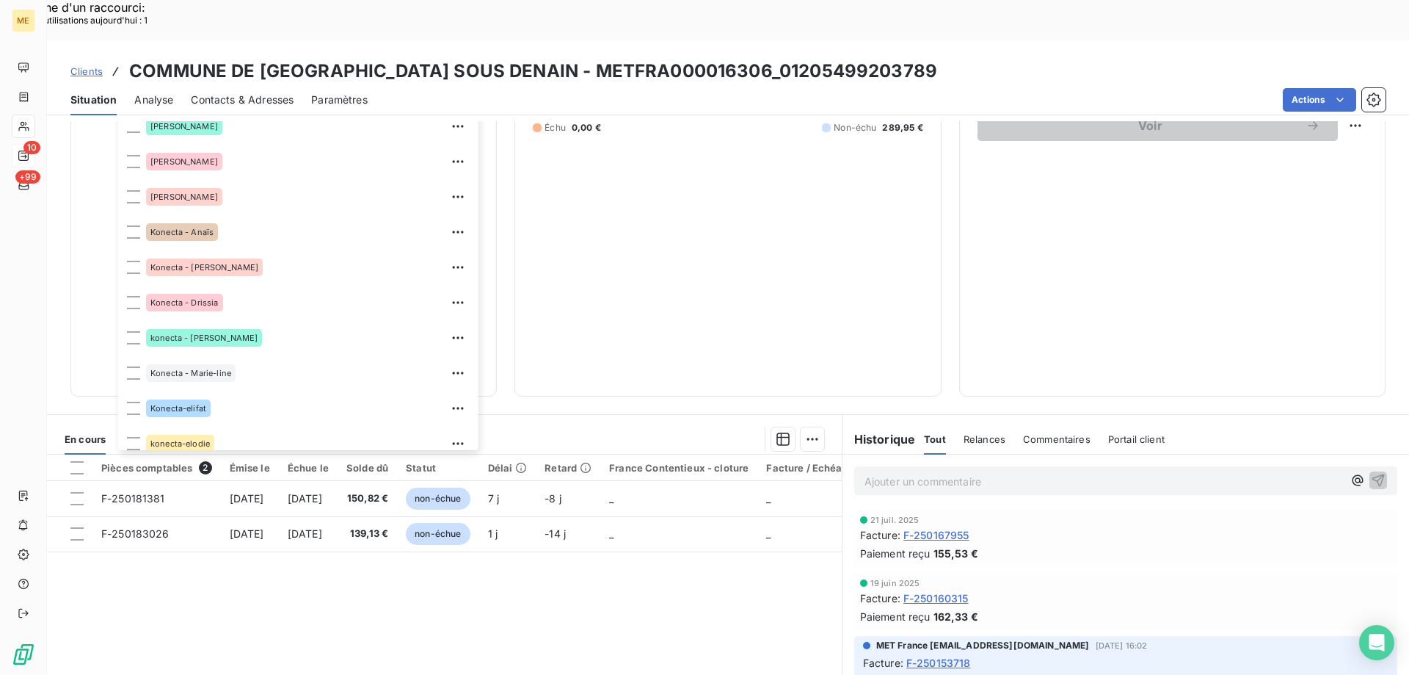
scroll to position [220, 0]
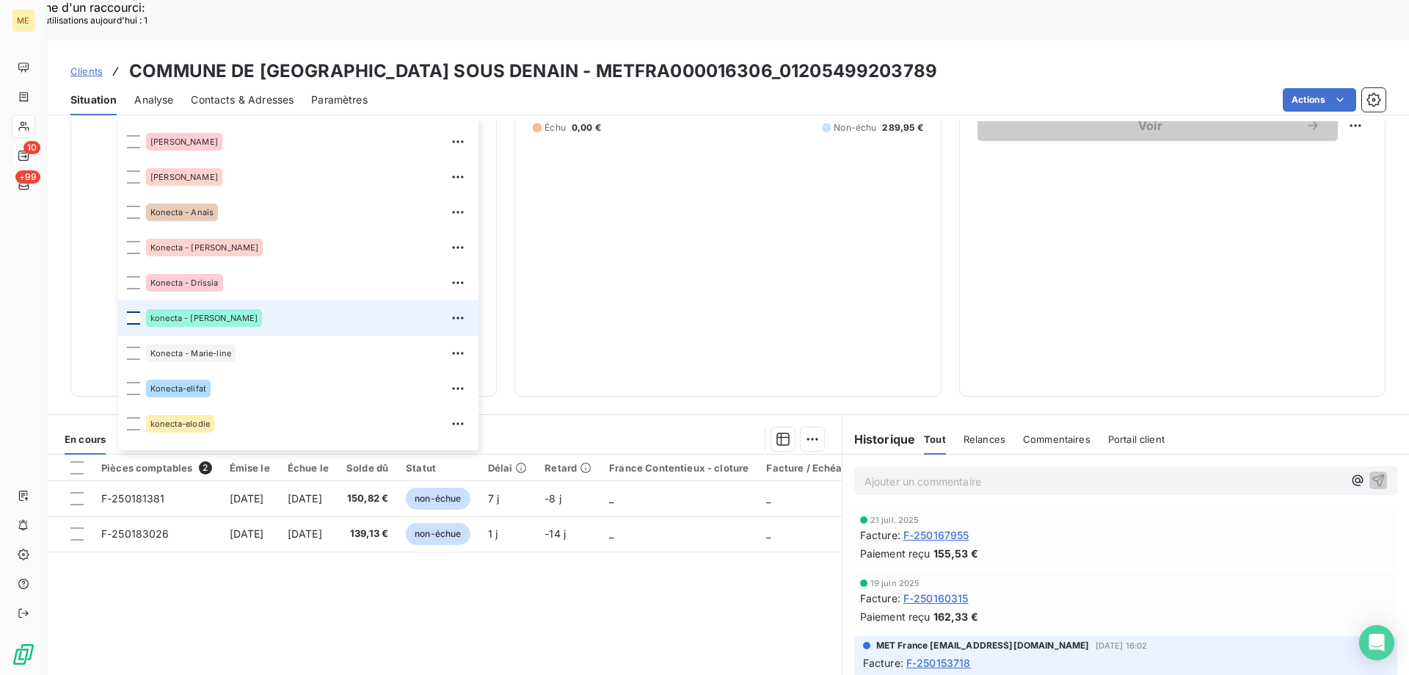
click at [133, 311] on div at bounding box center [133, 317] width 13 height 13
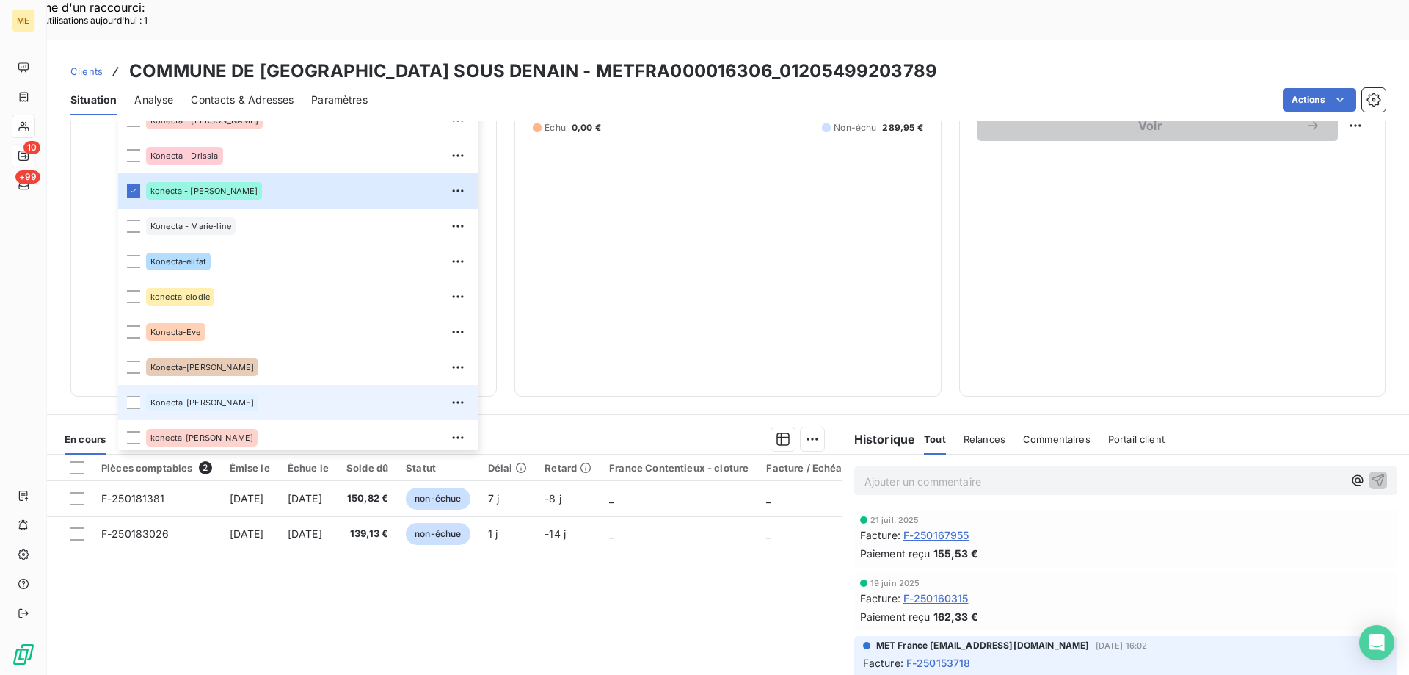
scroll to position [423, 0]
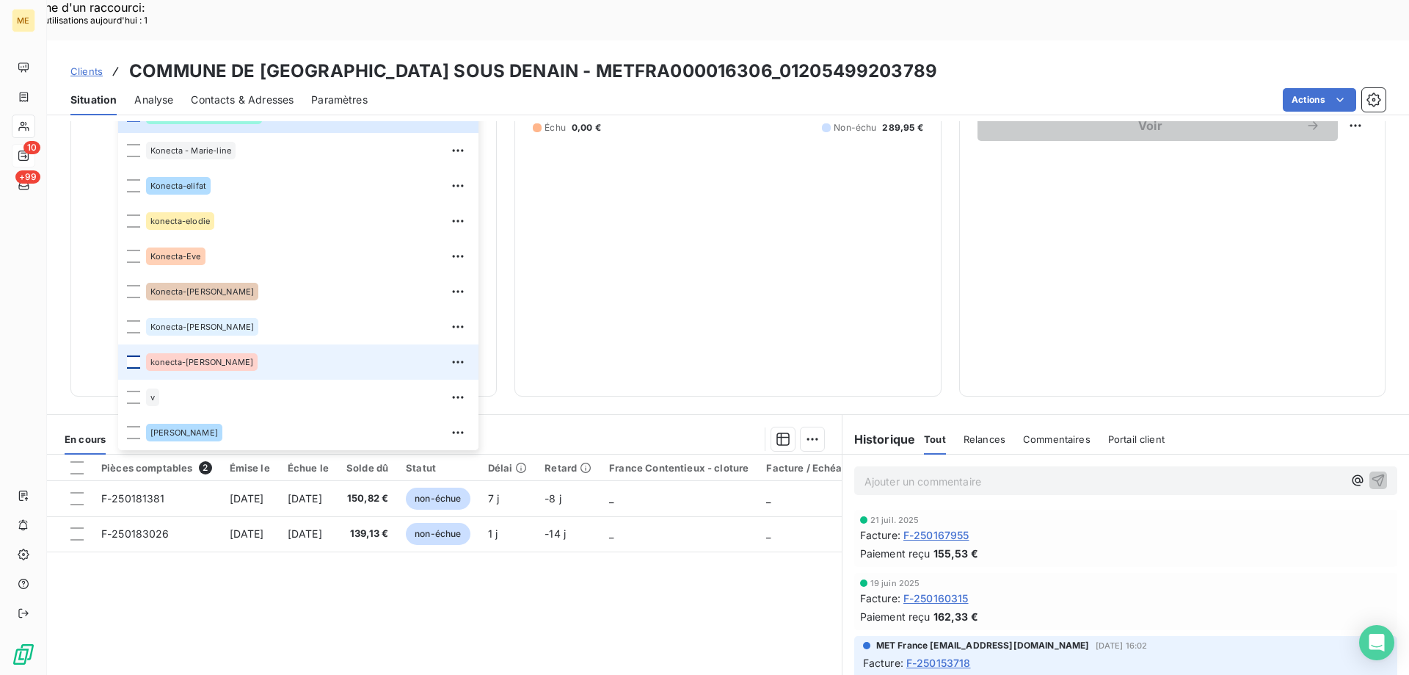
click at [132, 355] on div at bounding box center [133, 361] width 13 height 13
click at [95, 65] on span "Clients" at bounding box center [86, 71] width 32 height 12
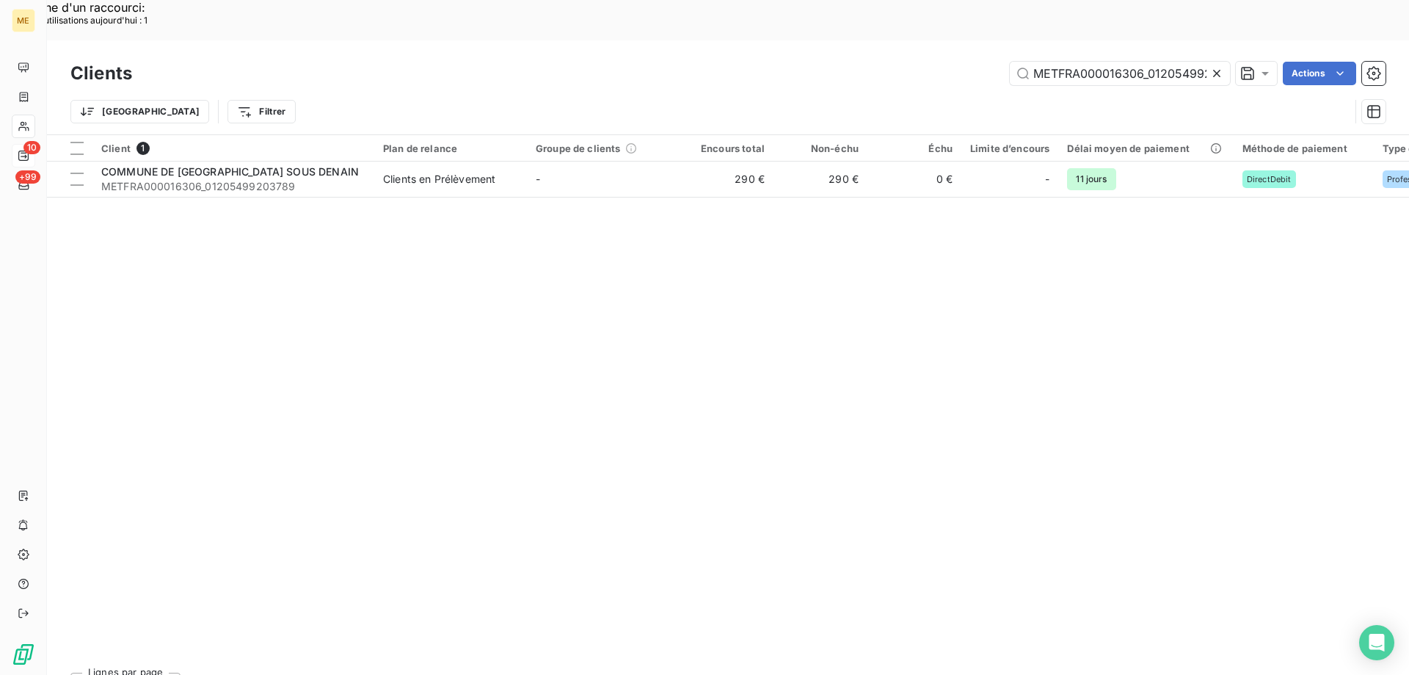
scroll to position [0, 41]
click at [1219, 66] on icon at bounding box center [1217, 73] width 15 height 15
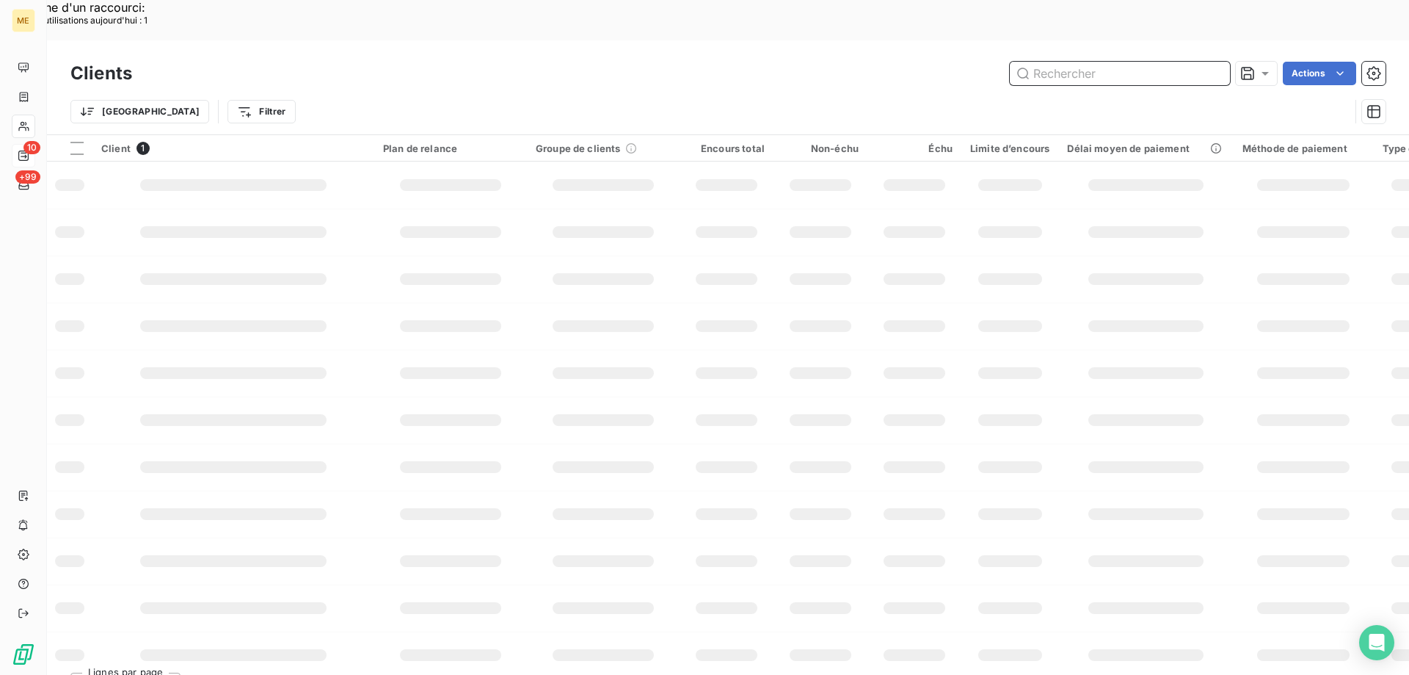
click at [1128, 62] on input "text" at bounding box center [1120, 73] width 220 height 23
paste input "METFRA000000786_02540665674622"
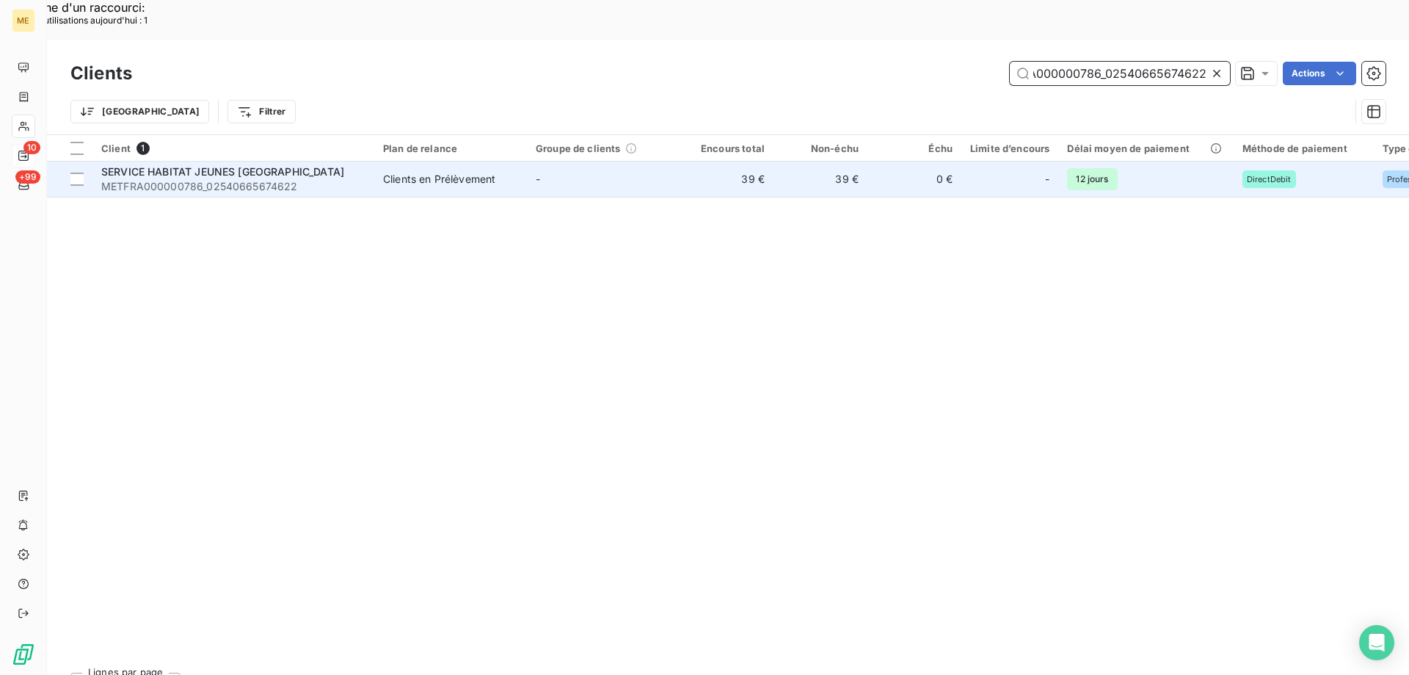
type input "METFRA000000786_02540665674622"
click at [225, 165] on span "SERVICE HABITAT JEUNES [GEOGRAPHIC_DATA]" at bounding box center [222, 171] width 243 height 12
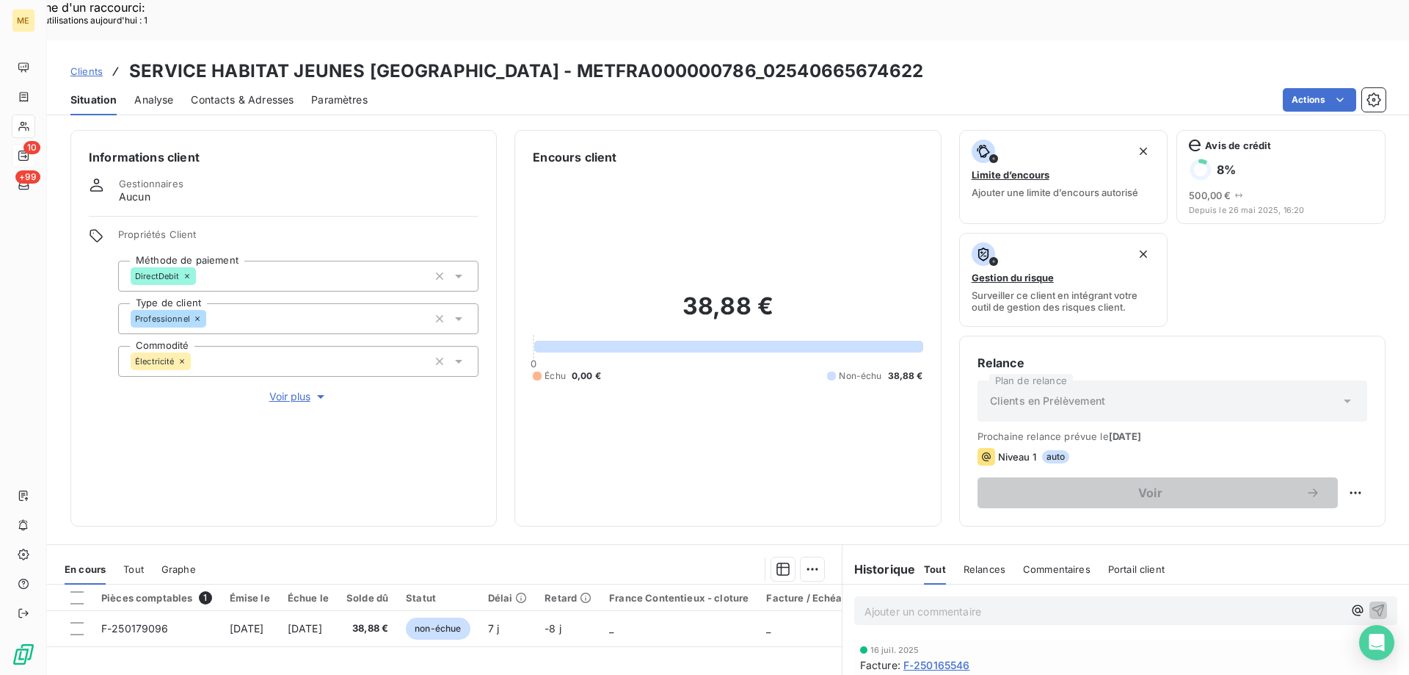
click at [300, 389] on span "Voir plus" at bounding box center [298, 396] width 59 height 15
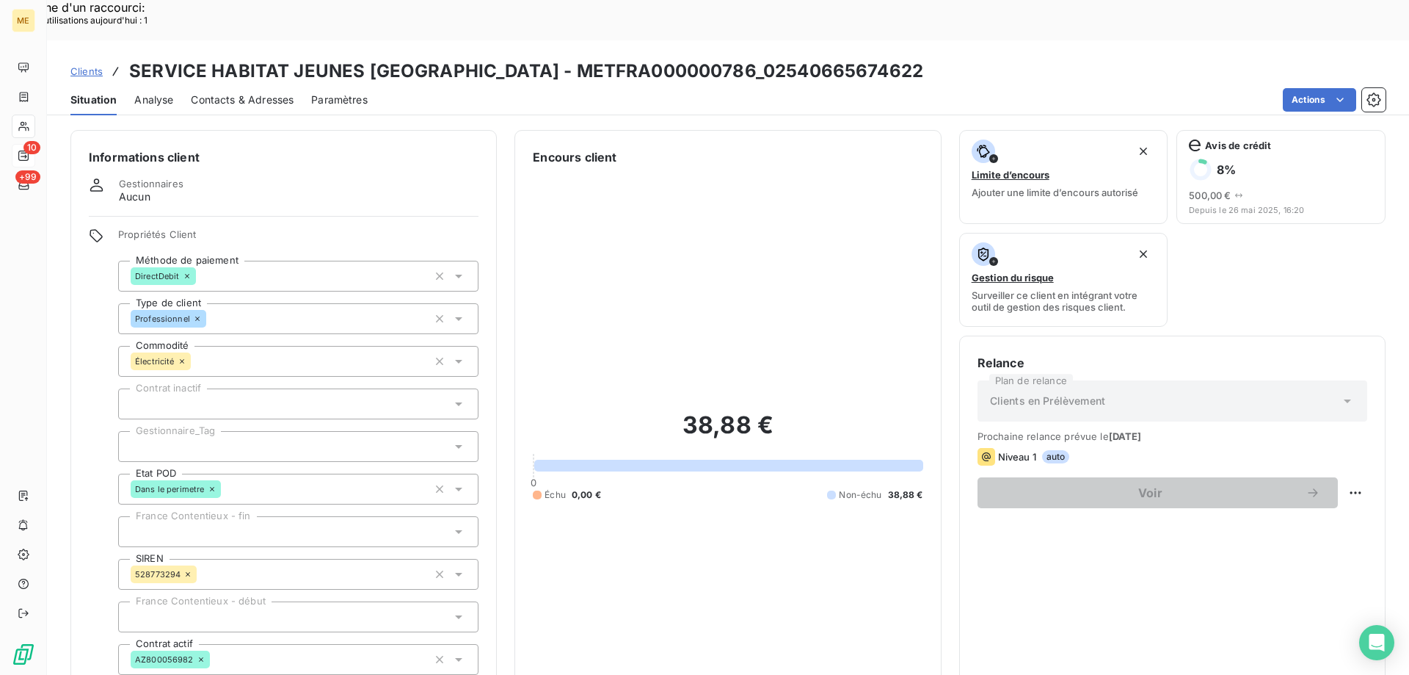
click at [190, 431] on div at bounding box center [298, 446] width 360 height 31
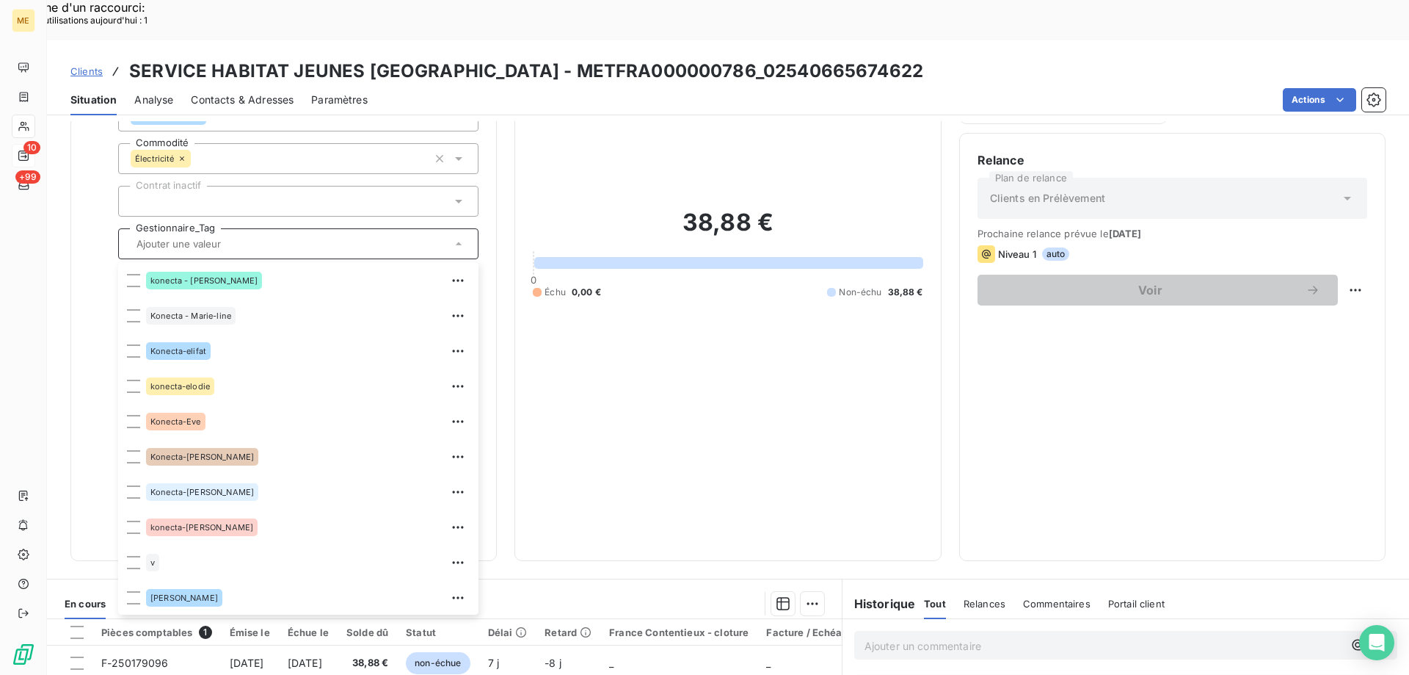
scroll to position [423, 0]
click at [135, 484] on div at bounding box center [133, 490] width 13 height 13
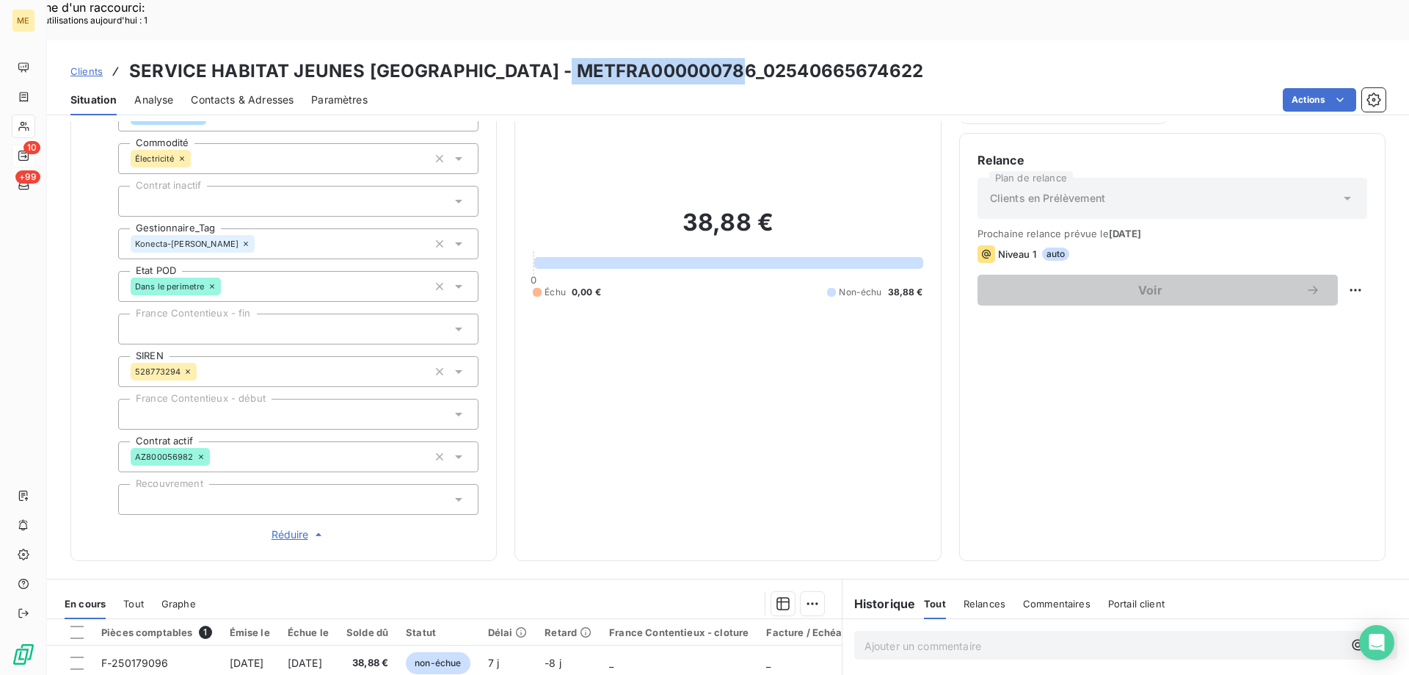
drag, startPoint x: 569, startPoint y: 32, endPoint x: 746, endPoint y: 26, distance: 177.0
click at [746, 58] on h3 "SERVICE HABITAT JEUNES [GEOGRAPHIC_DATA] - METFRA000000786_02540665674622" at bounding box center [526, 71] width 794 height 26
click at [85, 65] on span "Clients" at bounding box center [86, 71] width 32 height 12
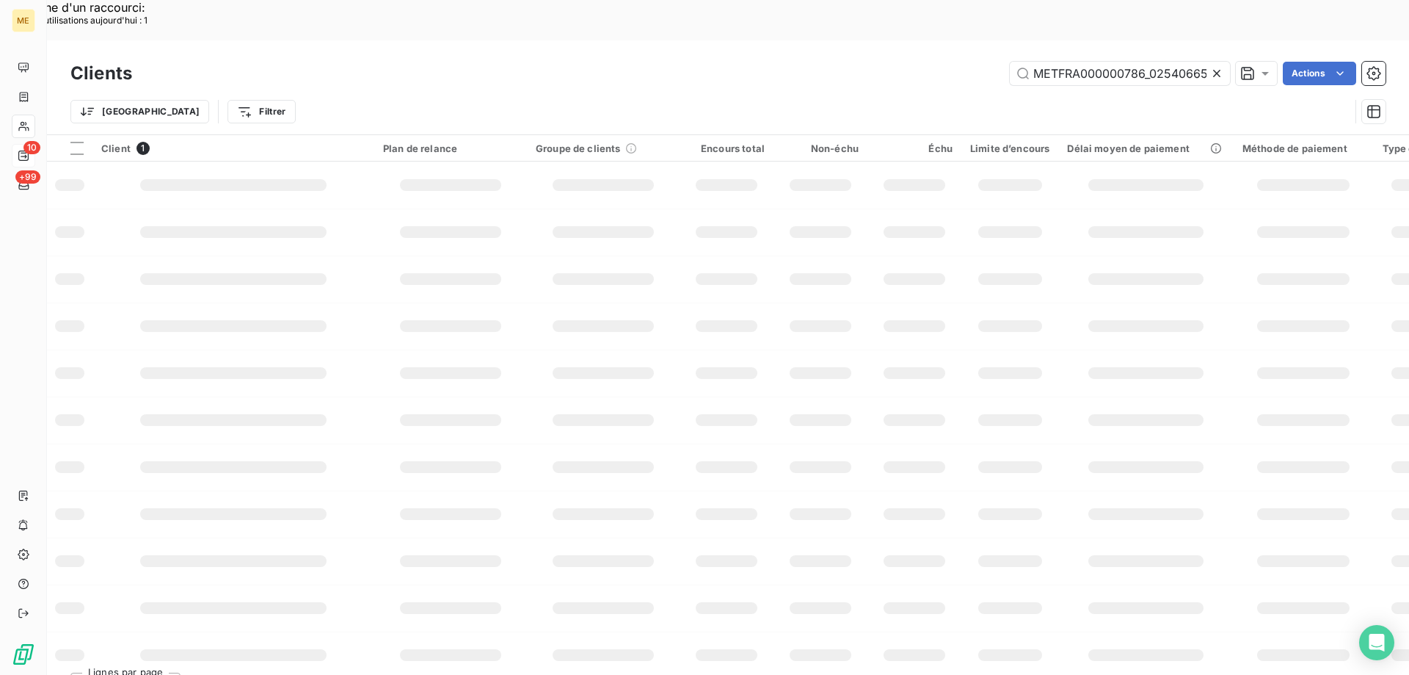
scroll to position [0, 45]
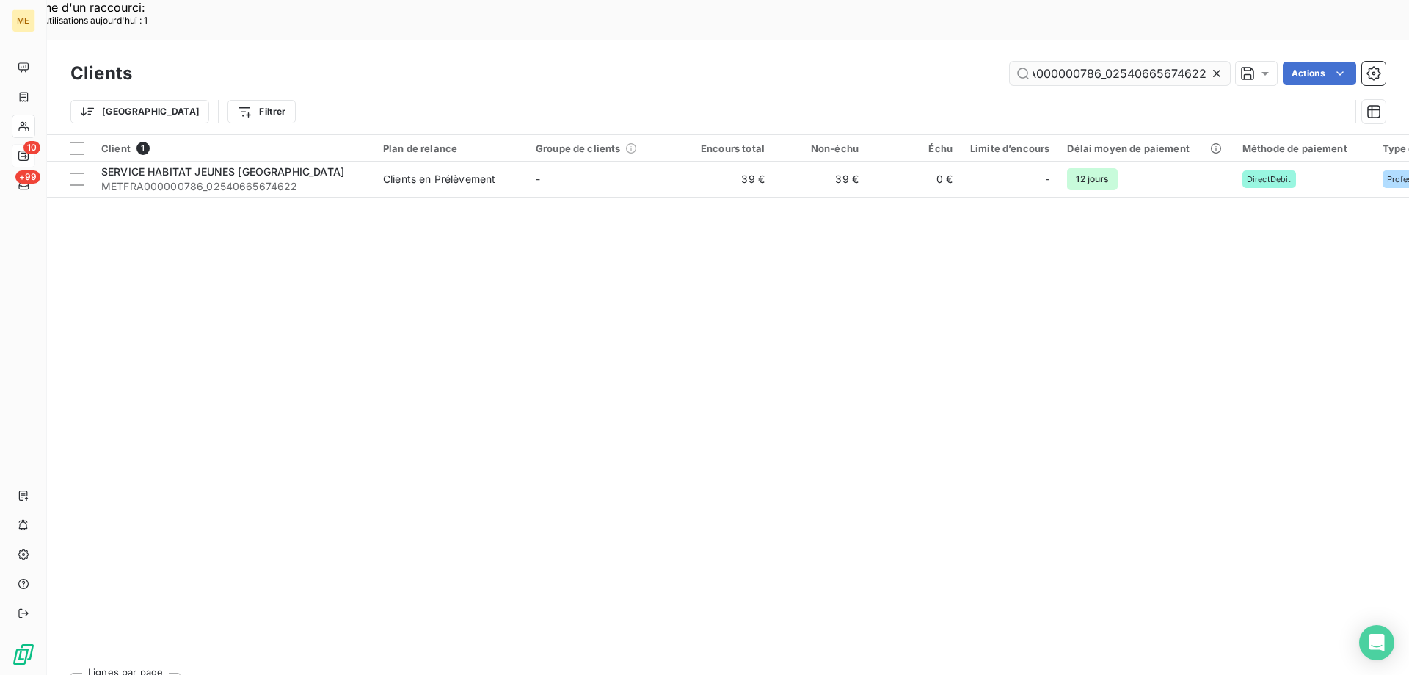
click at [1112, 62] on input "METFRA000000786_02540665674622" at bounding box center [1120, 73] width 220 height 23
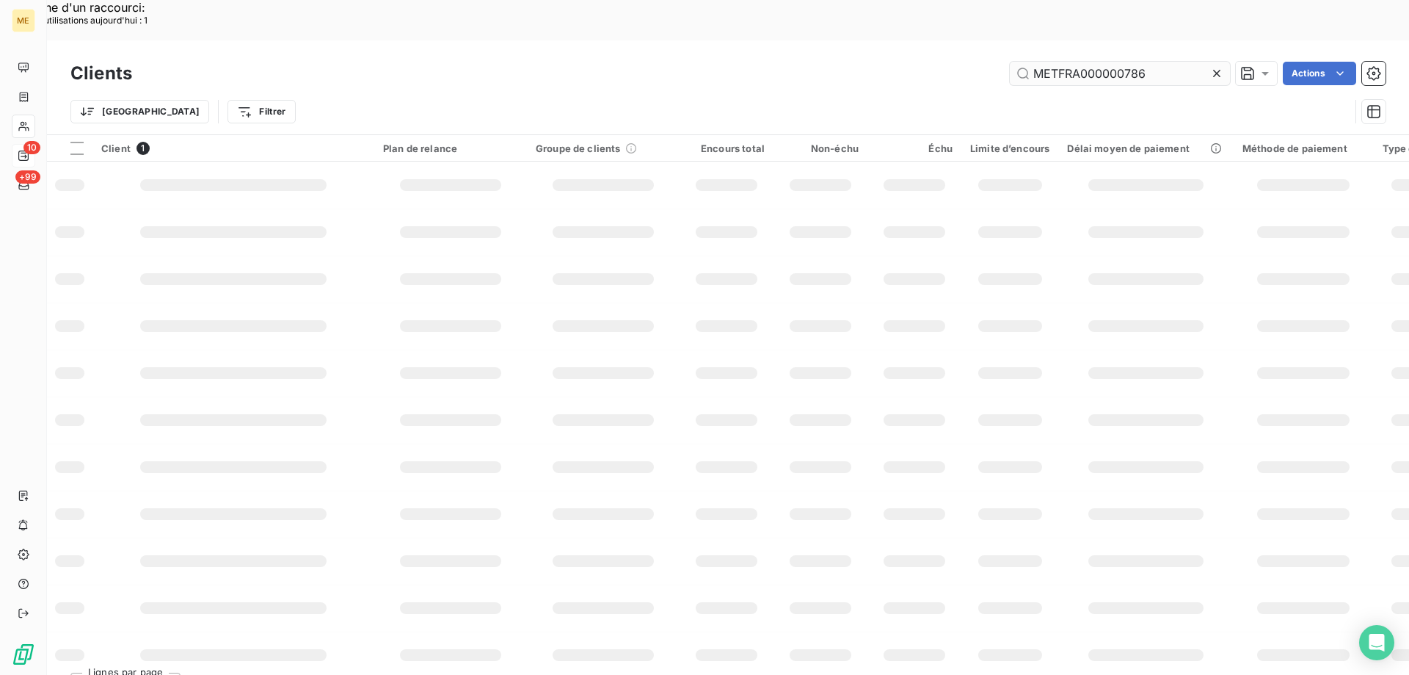
scroll to position [0, 0]
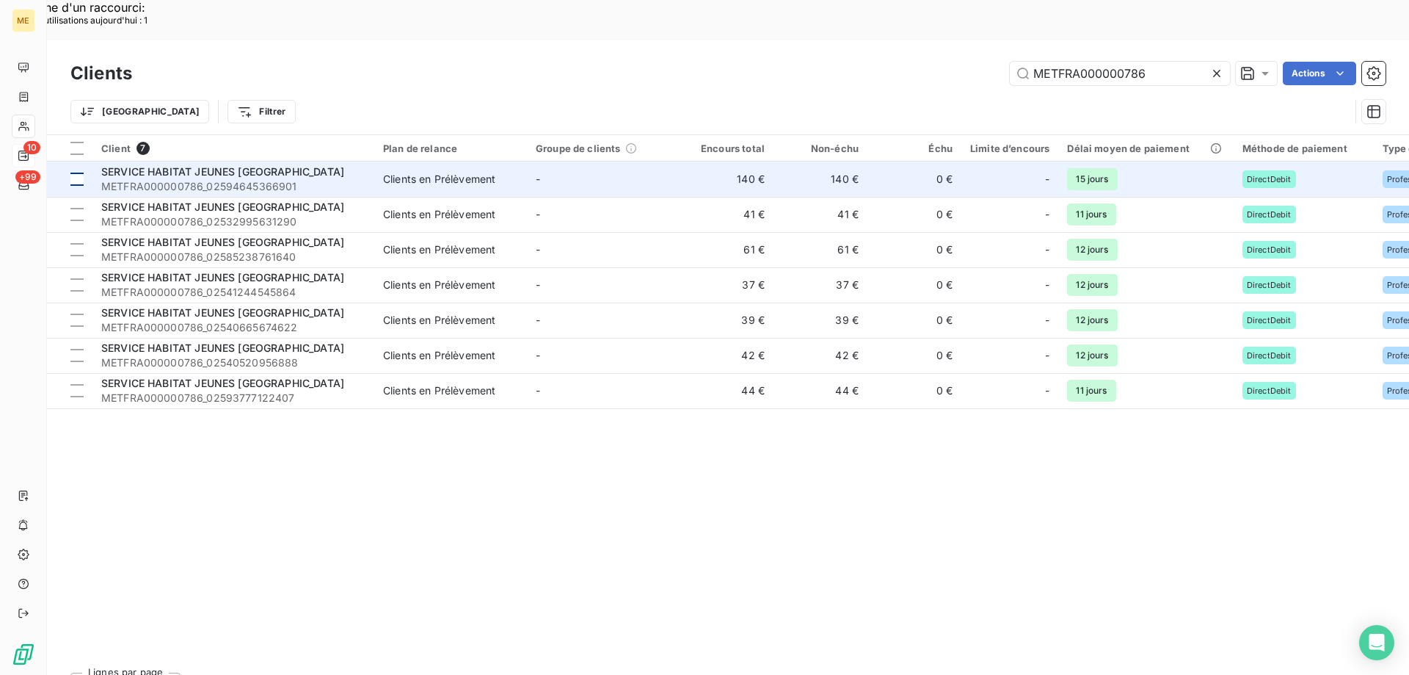
type input "METFRA000000786"
click at [76, 172] on div at bounding box center [76, 178] width 13 height 13
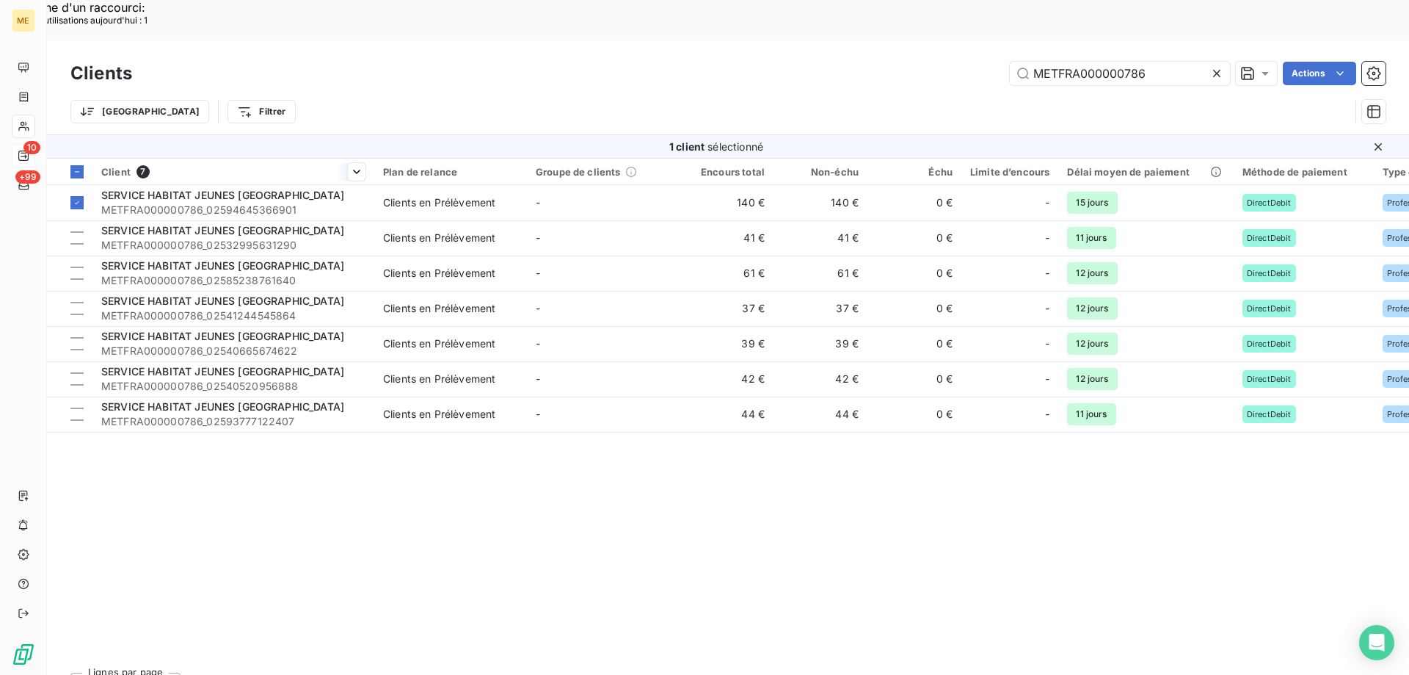
click at [172, 159] on th "Client 7" at bounding box center [233, 172] width 282 height 26
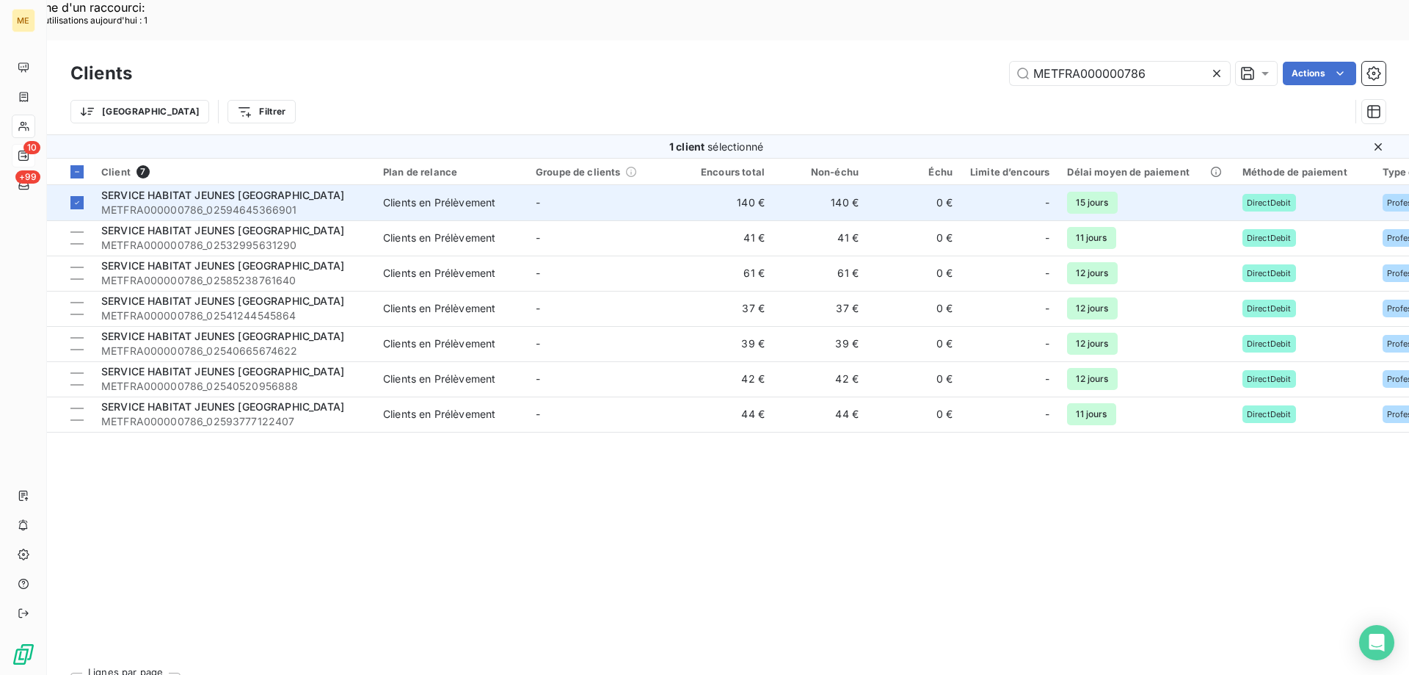
click at [212, 203] on span "METFRA000000786_02594645366901" at bounding box center [233, 210] width 264 height 15
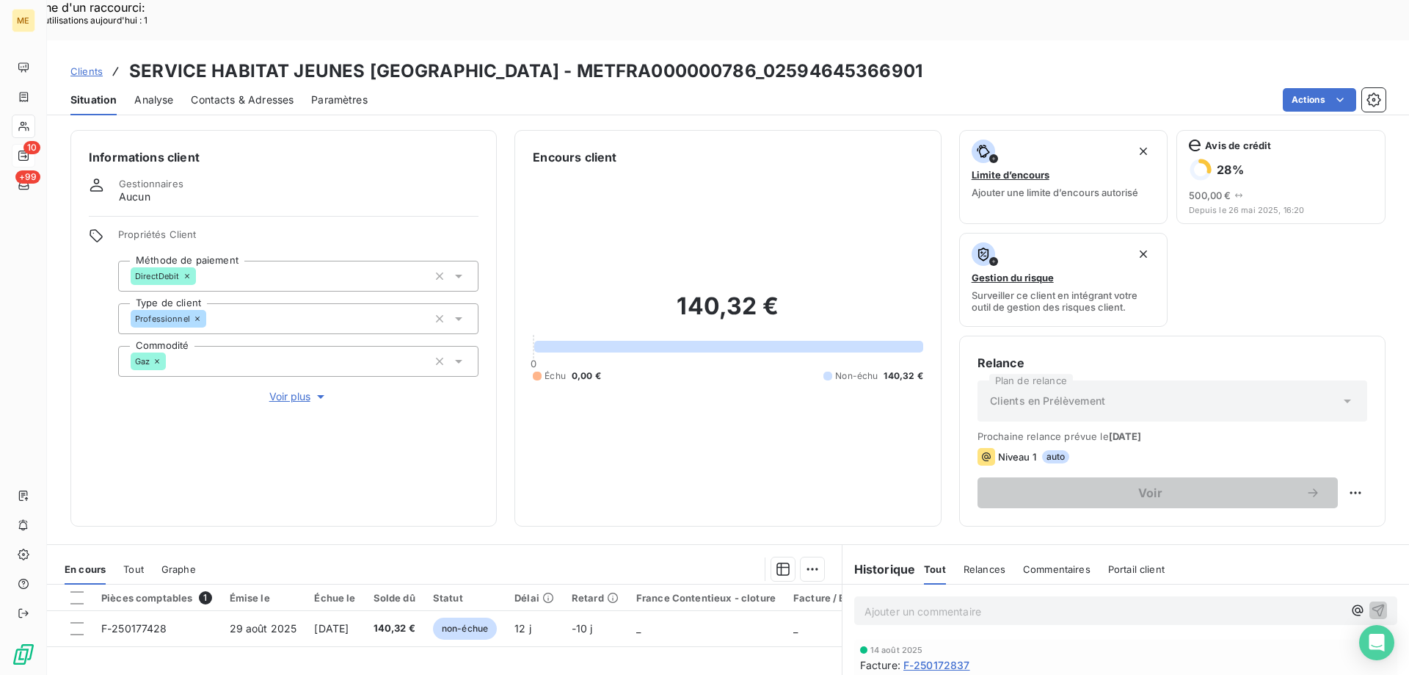
click at [294, 389] on span "Voir plus" at bounding box center [298, 396] width 59 height 15
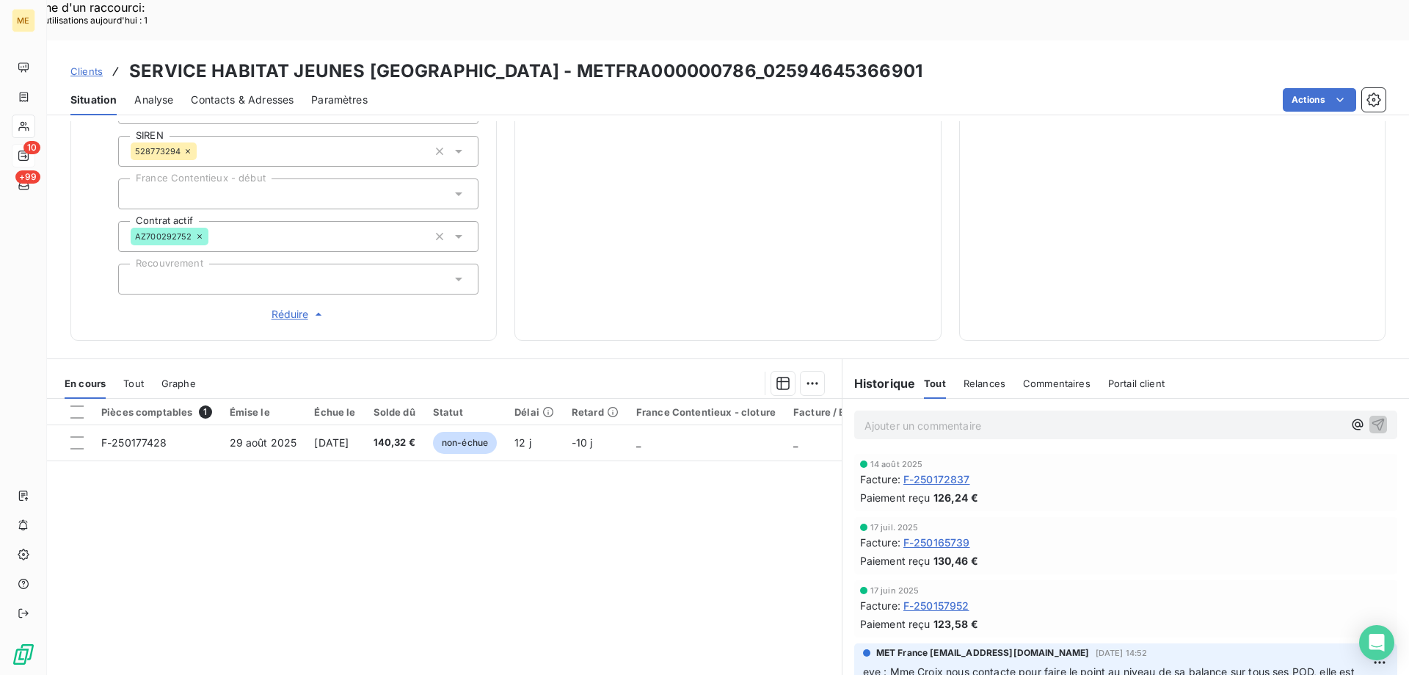
scroll to position [56, 0]
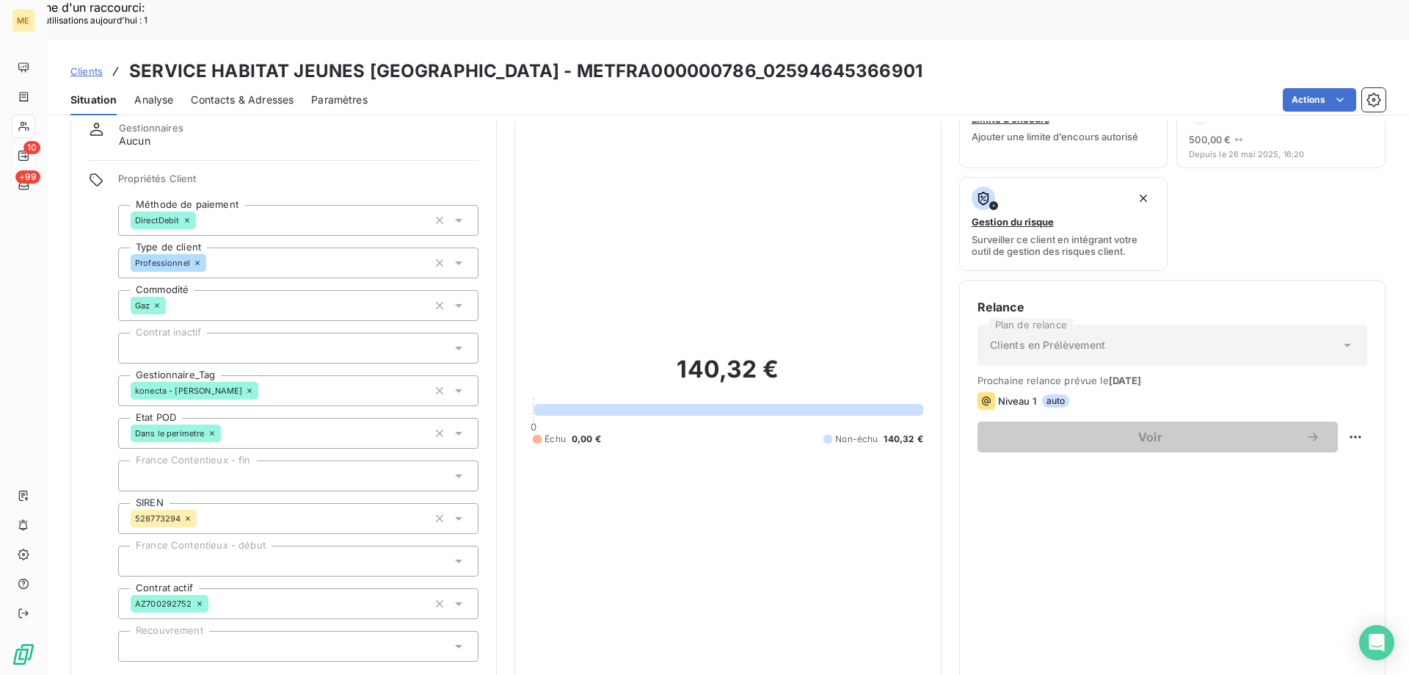
click at [79, 65] on span "Clients" at bounding box center [86, 71] width 32 height 12
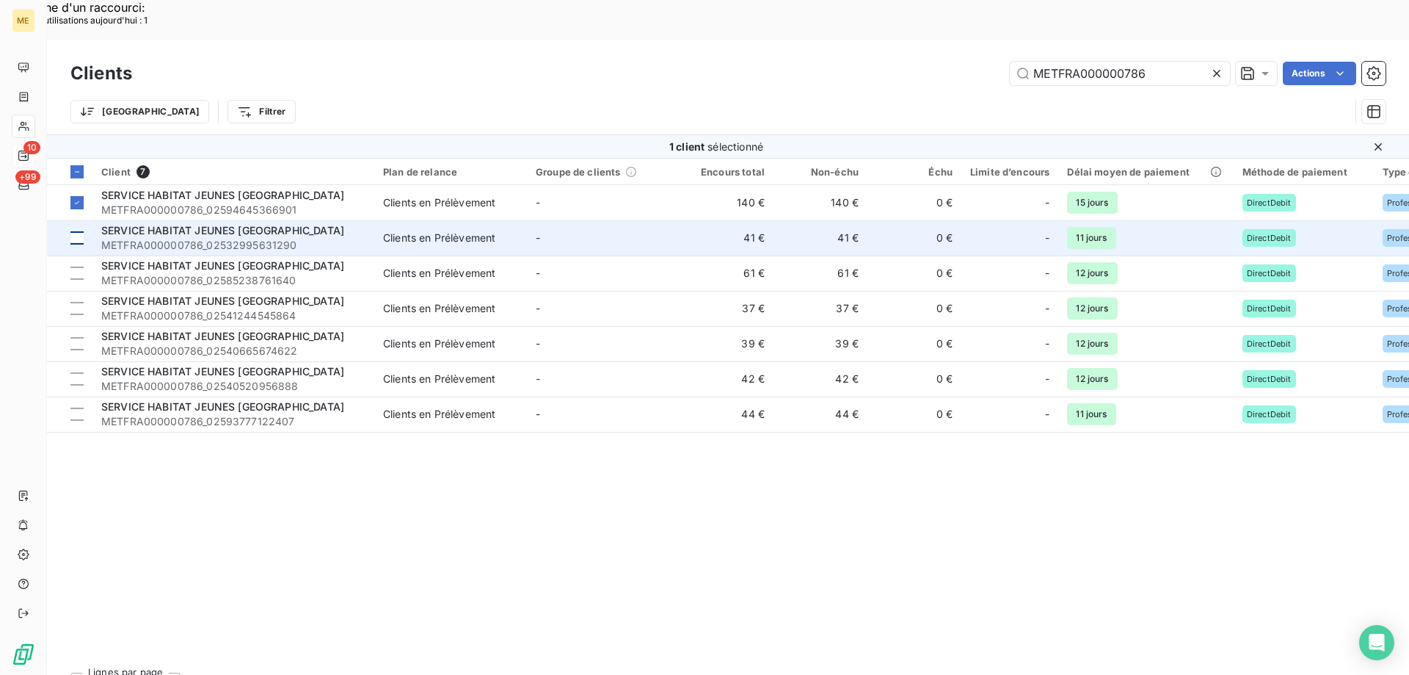
click at [78, 231] on div at bounding box center [76, 237] width 13 height 13
click at [180, 223] on div "SERVICE HABITAT JEUNES [GEOGRAPHIC_DATA]" at bounding box center [233, 230] width 264 height 15
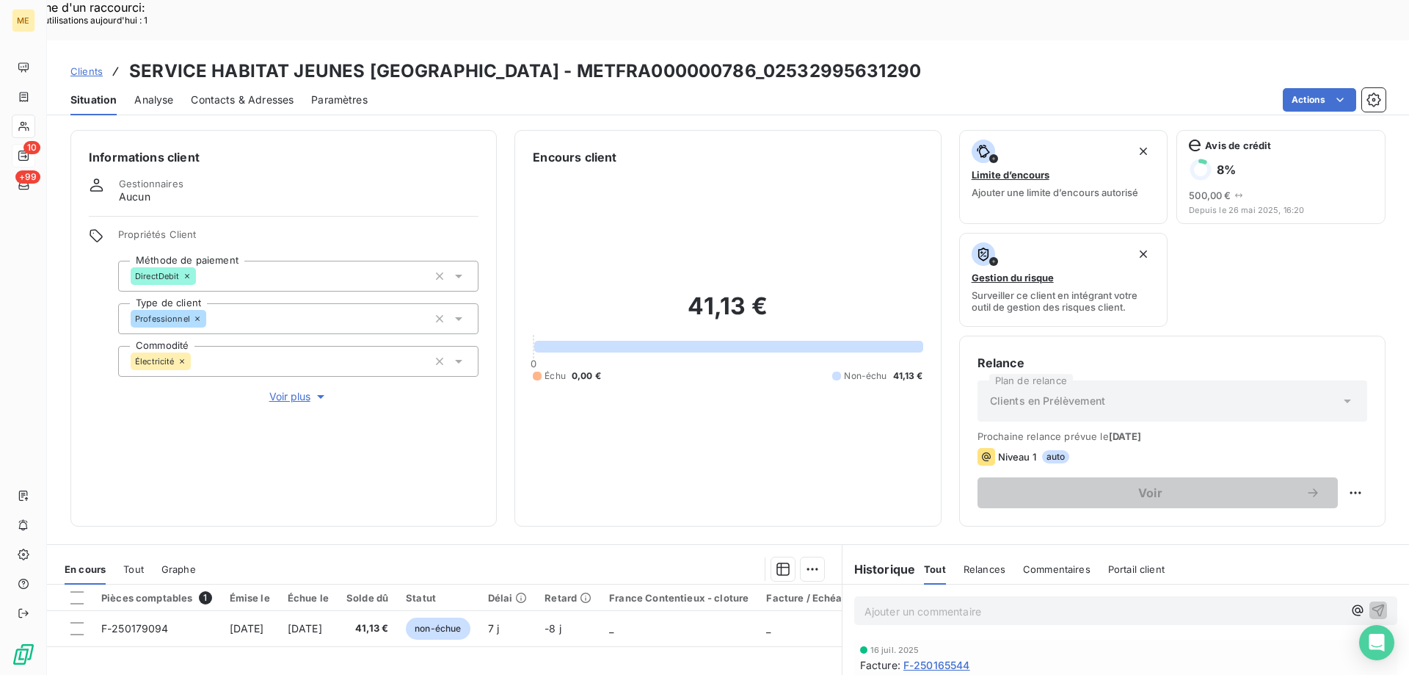
click at [290, 389] on span "Voir plus" at bounding box center [298, 396] width 59 height 15
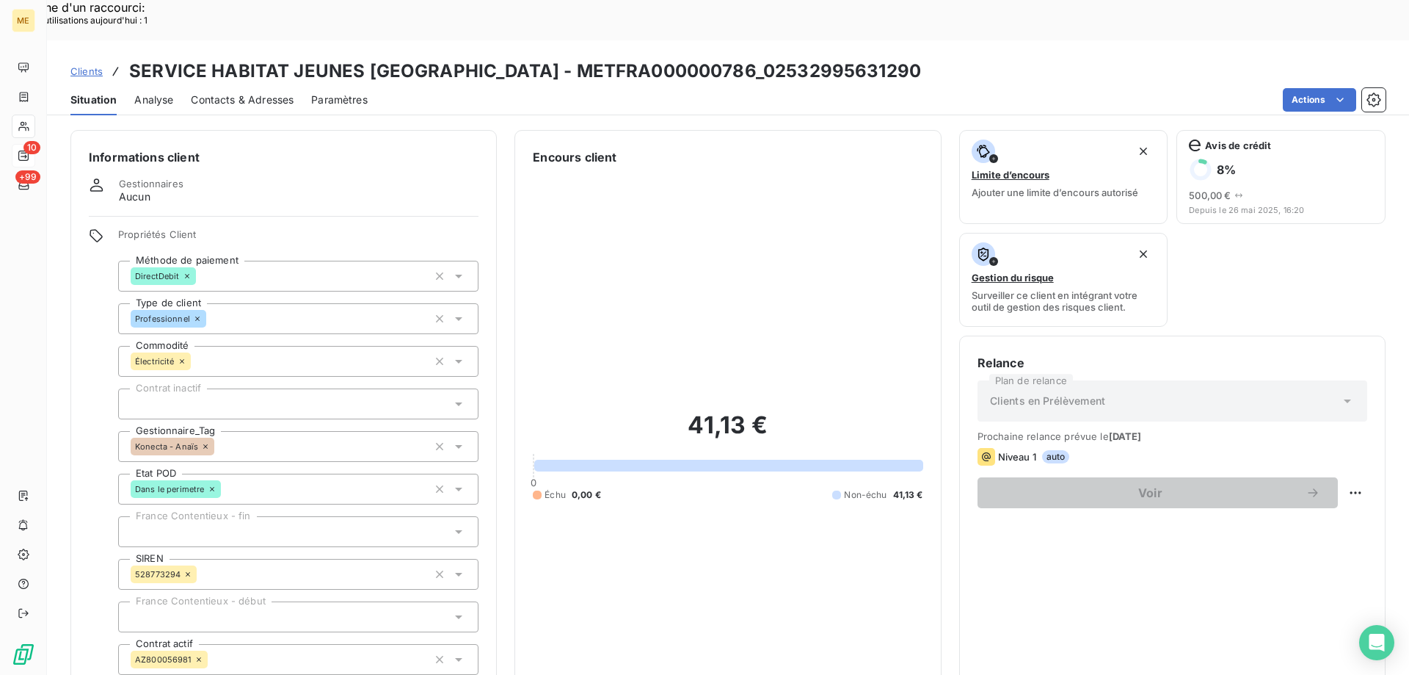
click at [204, 444] on icon at bounding box center [205, 446] width 4 height 4
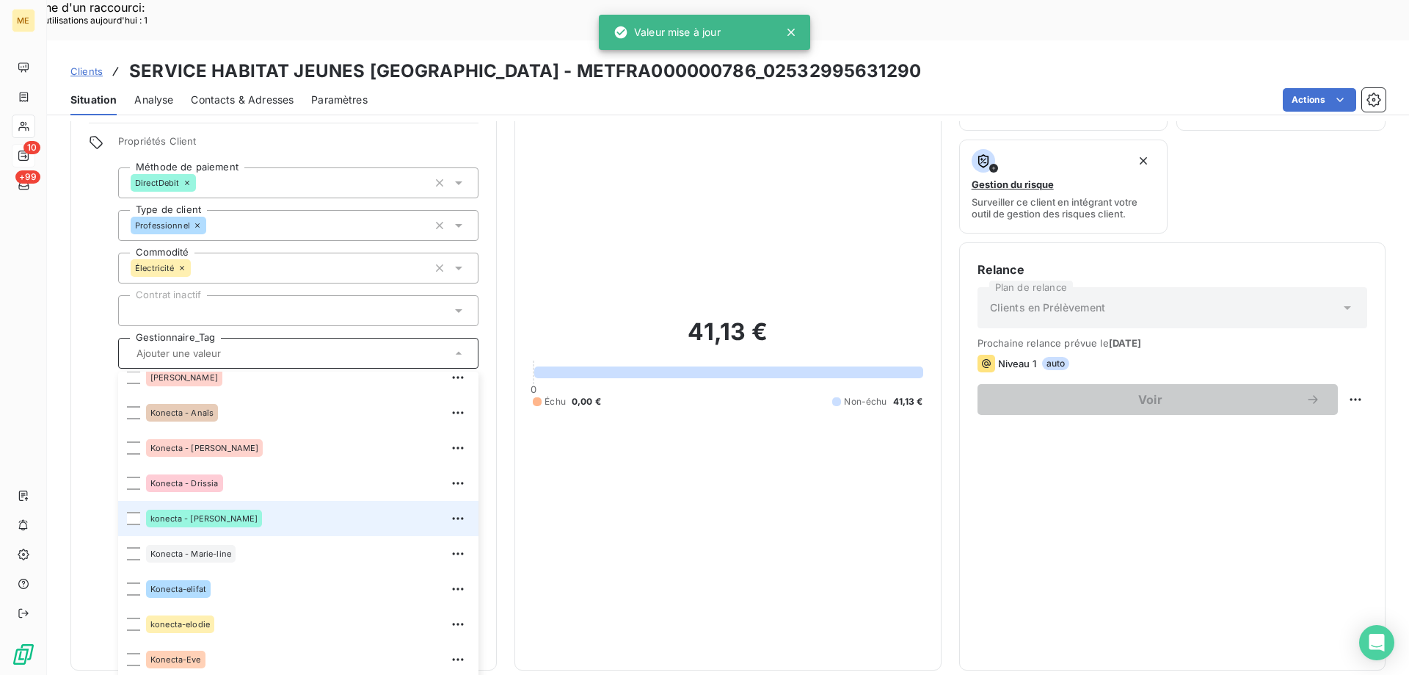
scroll to position [367, 0]
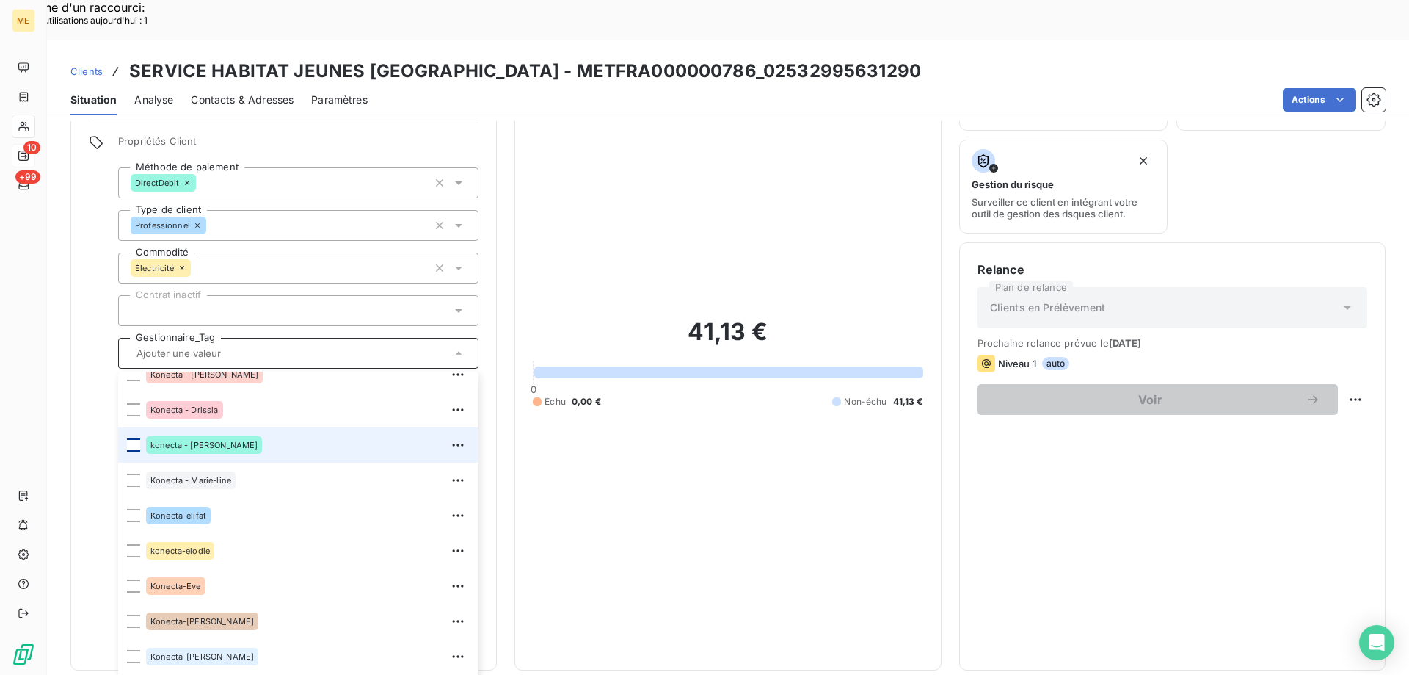
click at [135, 438] on div at bounding box center [133, 444] width 13 height 13
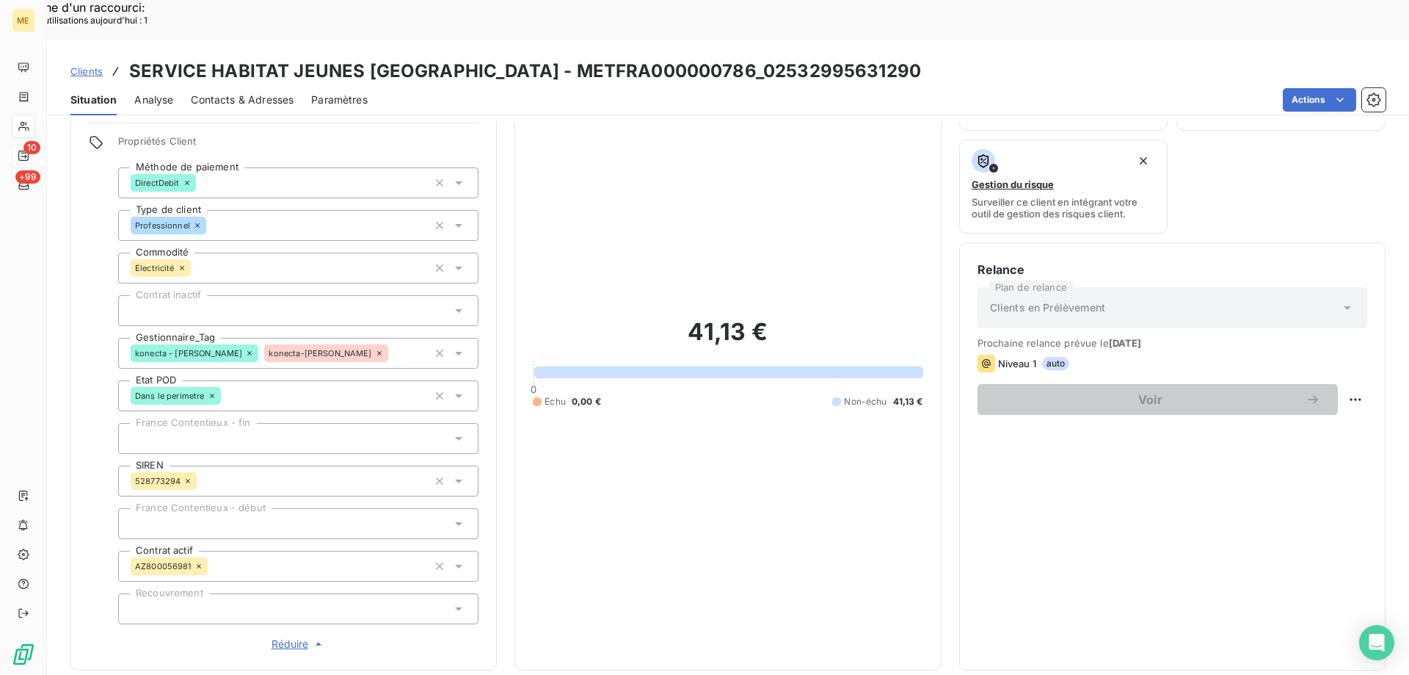
click at [87, 65] on span "Clients" at bounding box center [86, 71] width 32 height 12
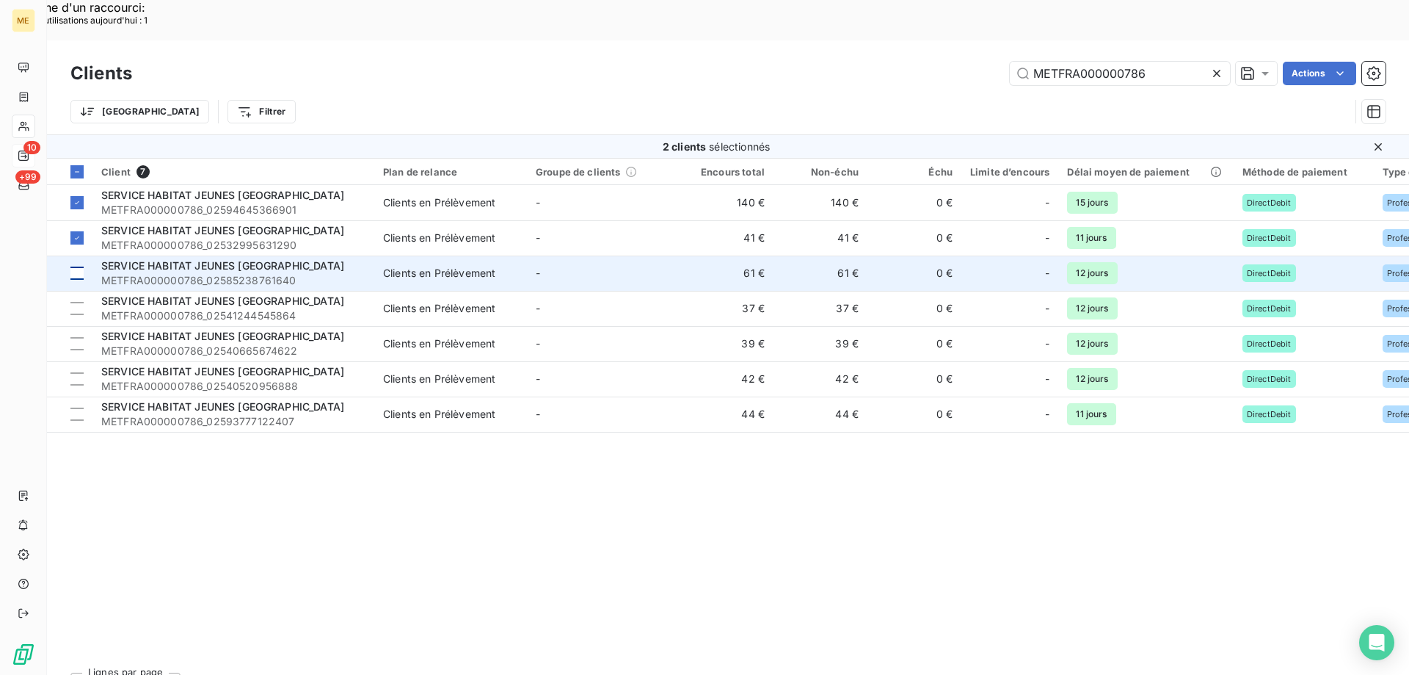
click at [76, 266] on div at bounding box center [76, 272] width 13 height 13
click at [244, 273] on span "METFRA000000786_02585238761640" at bounding box center [233, 280] width 264 height 15
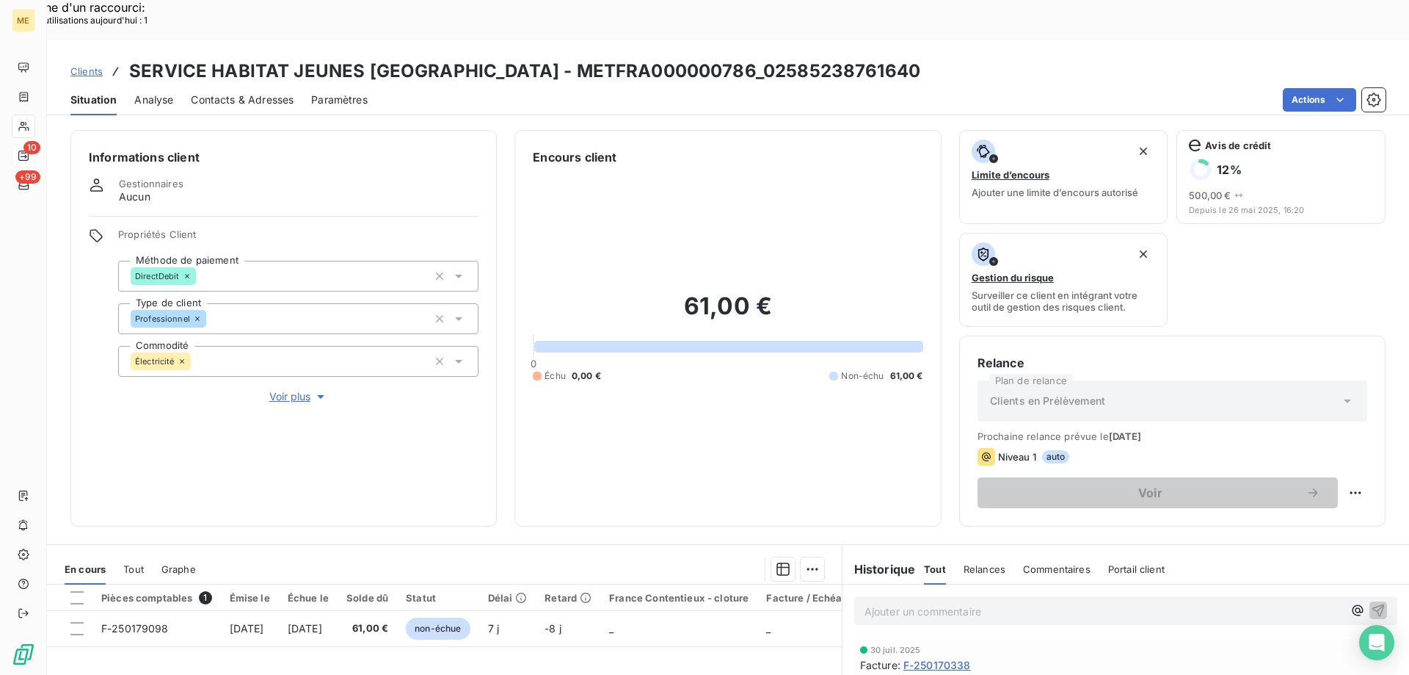
click at [293, 389] on span "Voir plus" at bounding box center [298, 396] width 59 height 15
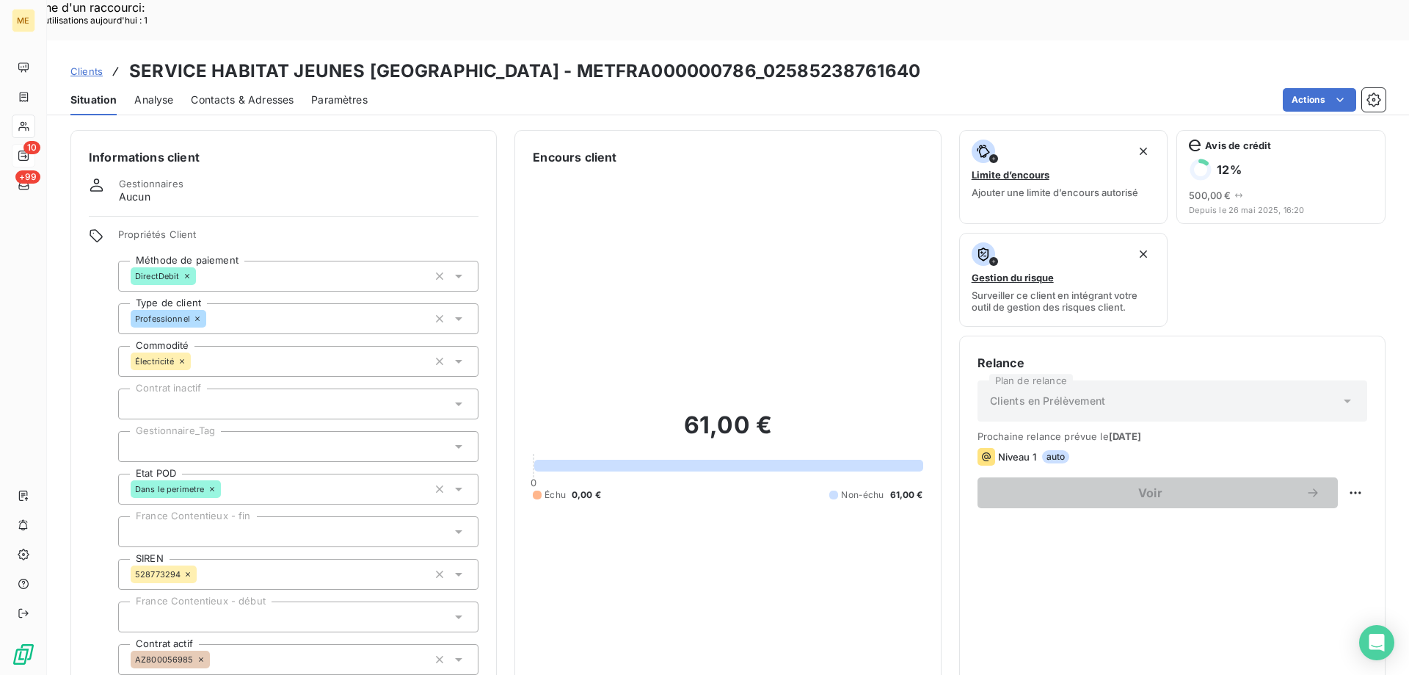
click at [143, 431] on div at bounding box center [298, 446] width 360 height 31
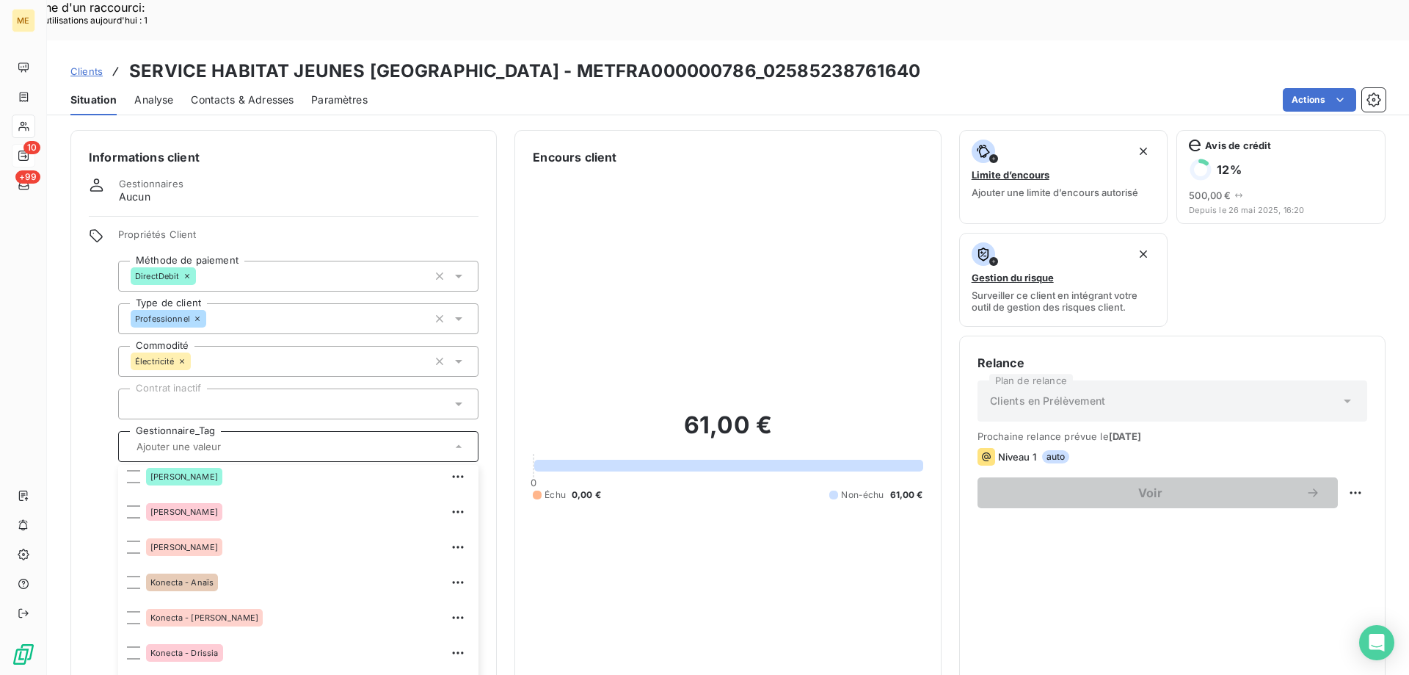
scroll to position [220, 0]
click at [133, 674] on div at bounding box center [133, 684] width 13 height 13
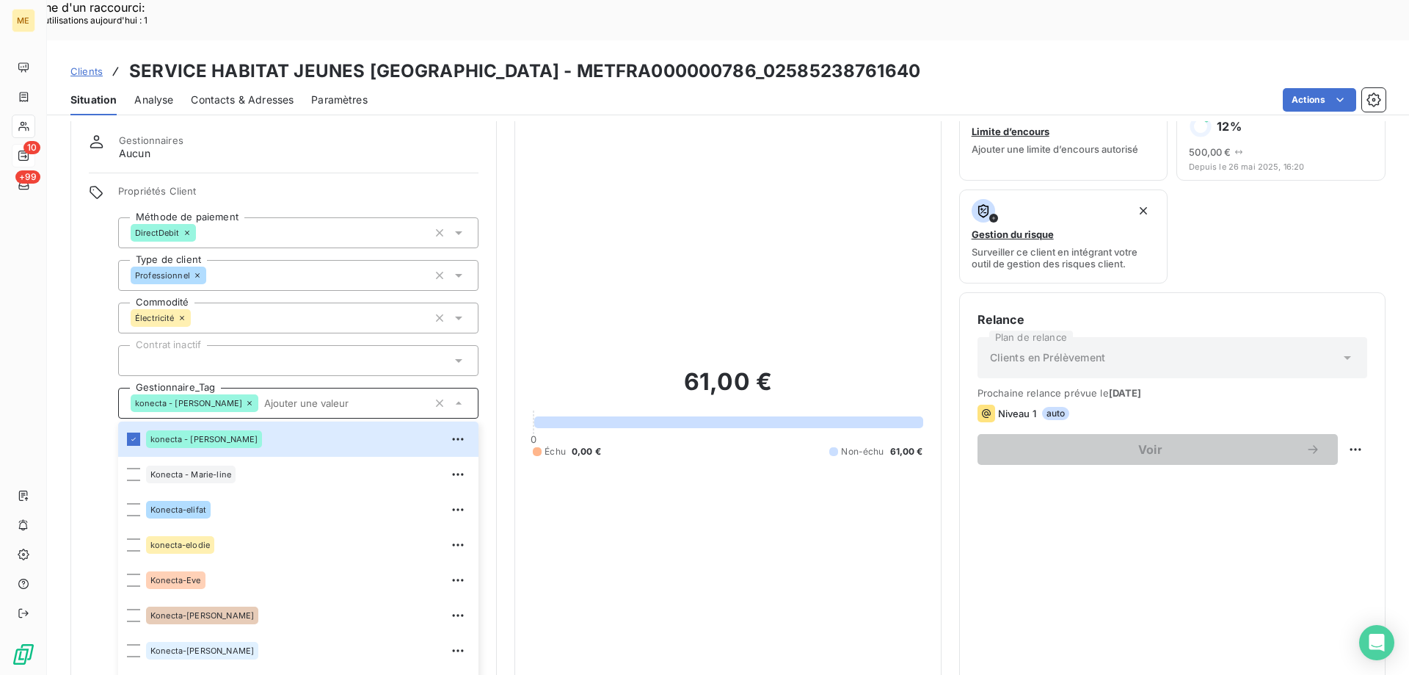
scroll to position [73, 0]
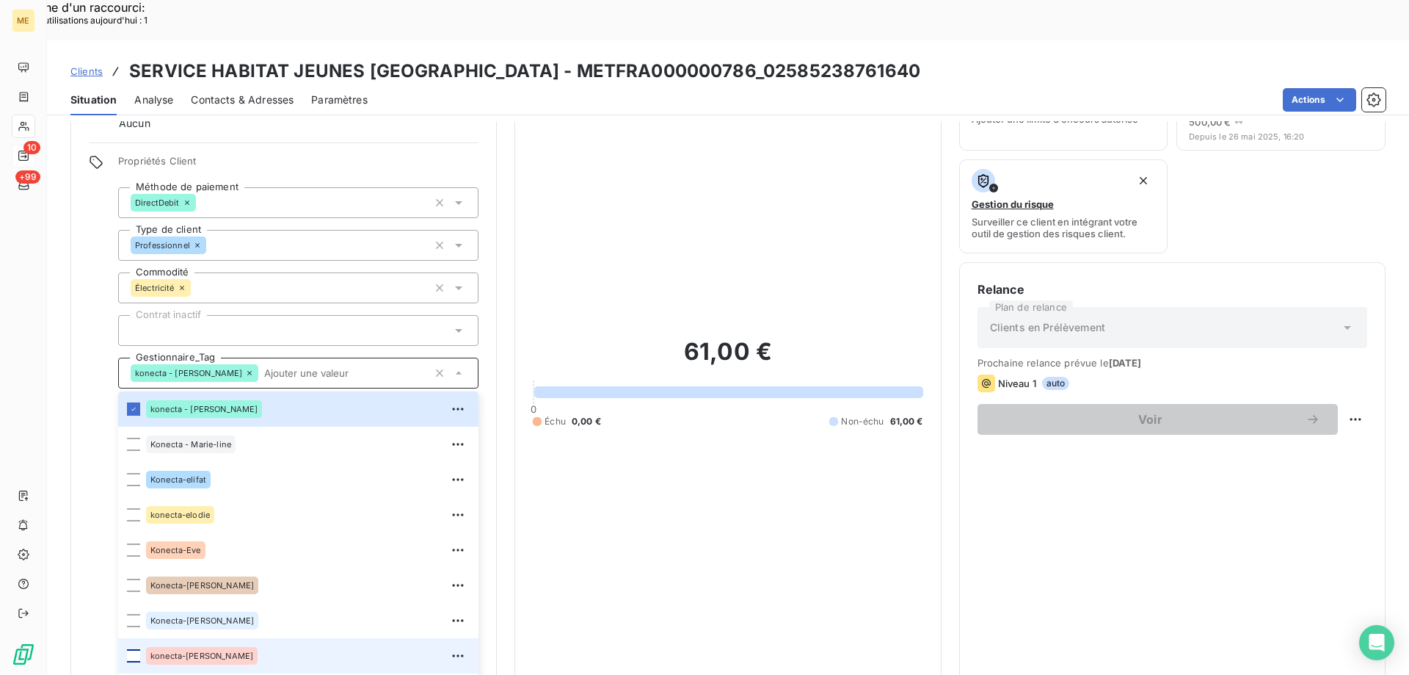
click at [132, 649] on div at bounding box center [133, 655] width 13 height 13
click at [87, 65] on span "Clients" at bounding box center [86, 71] width 32 height 12
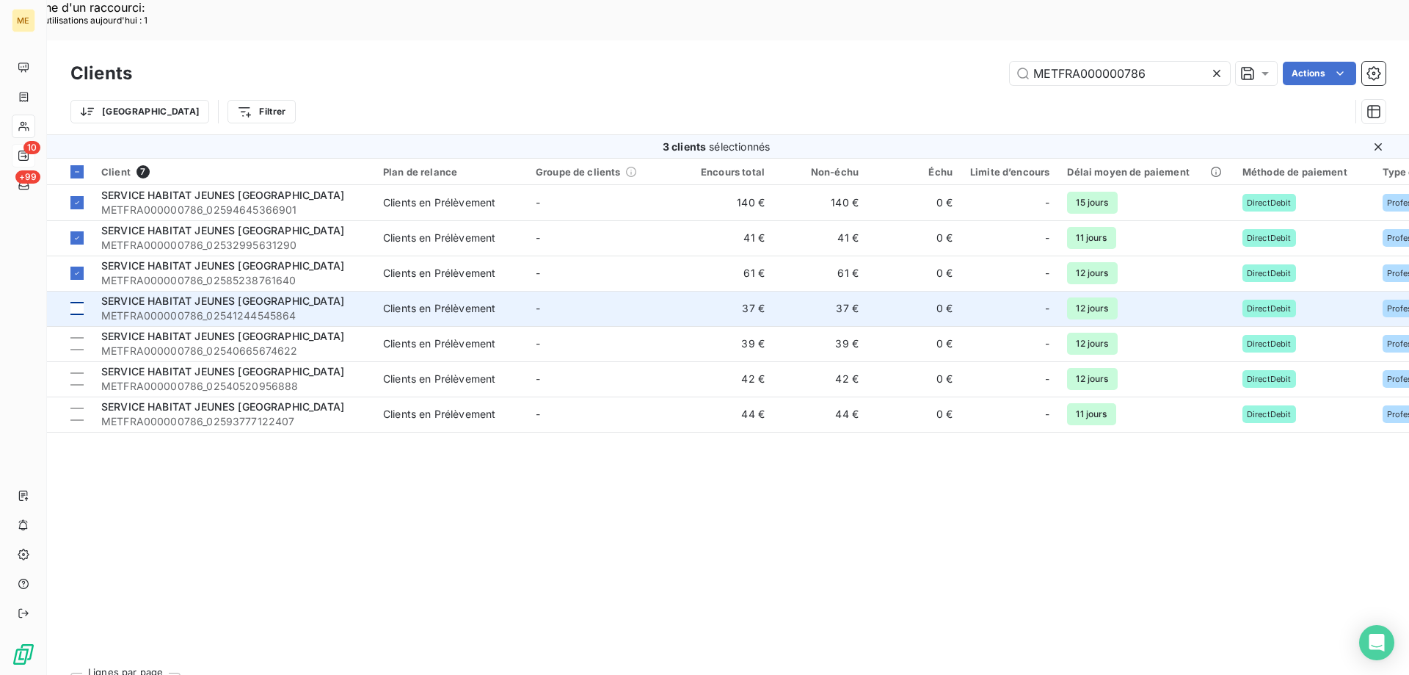
click at [76, 302] on div at bounding box center [76, 308] width 13 height 13
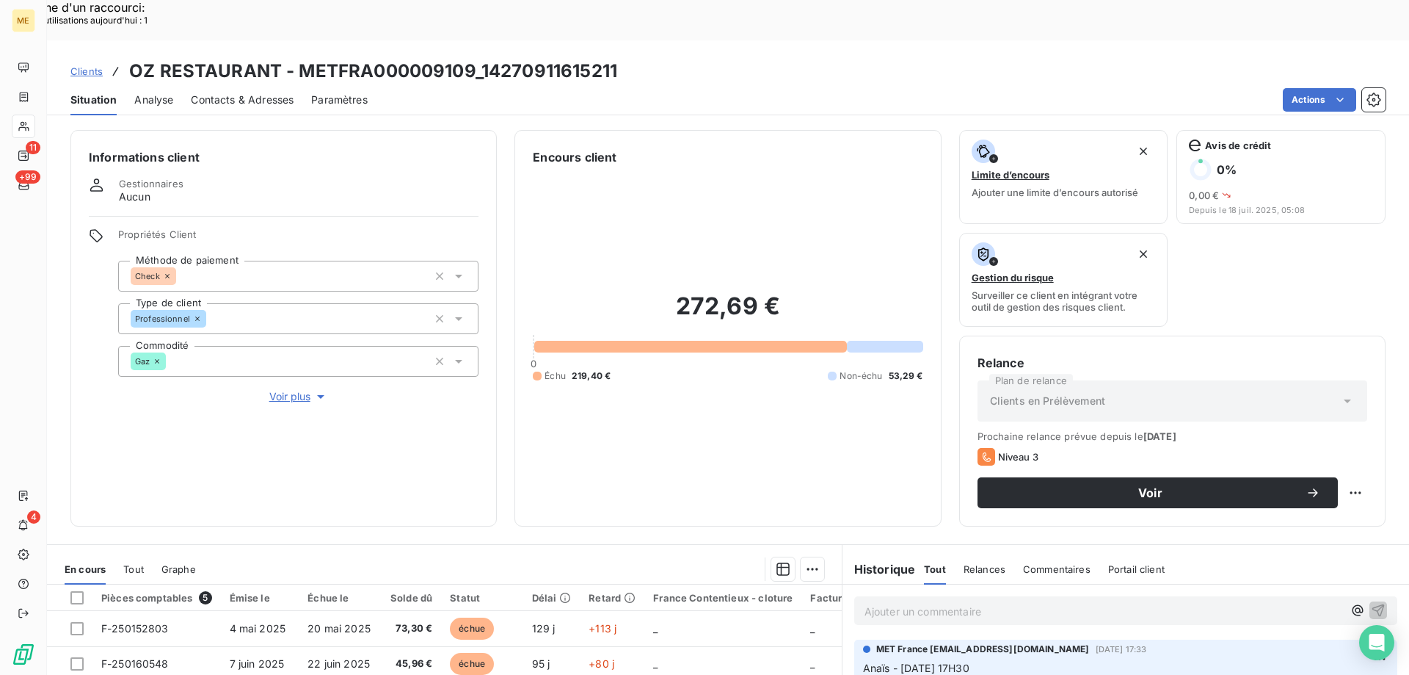
click at [80, 65] on span "Clients" at bounding box center [86, 71] width 32 height 12
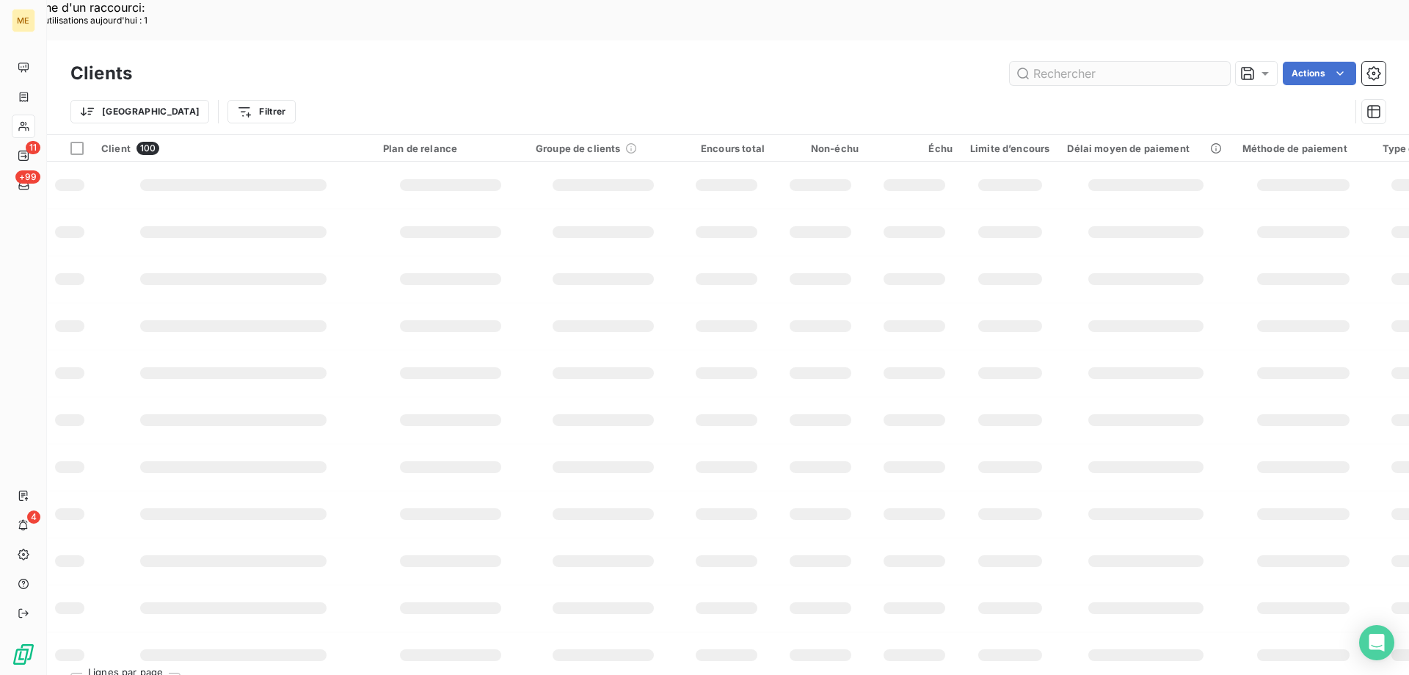
click at [1059, 62] on input "text" at bounding box center [1120, 73] width 220 height 23
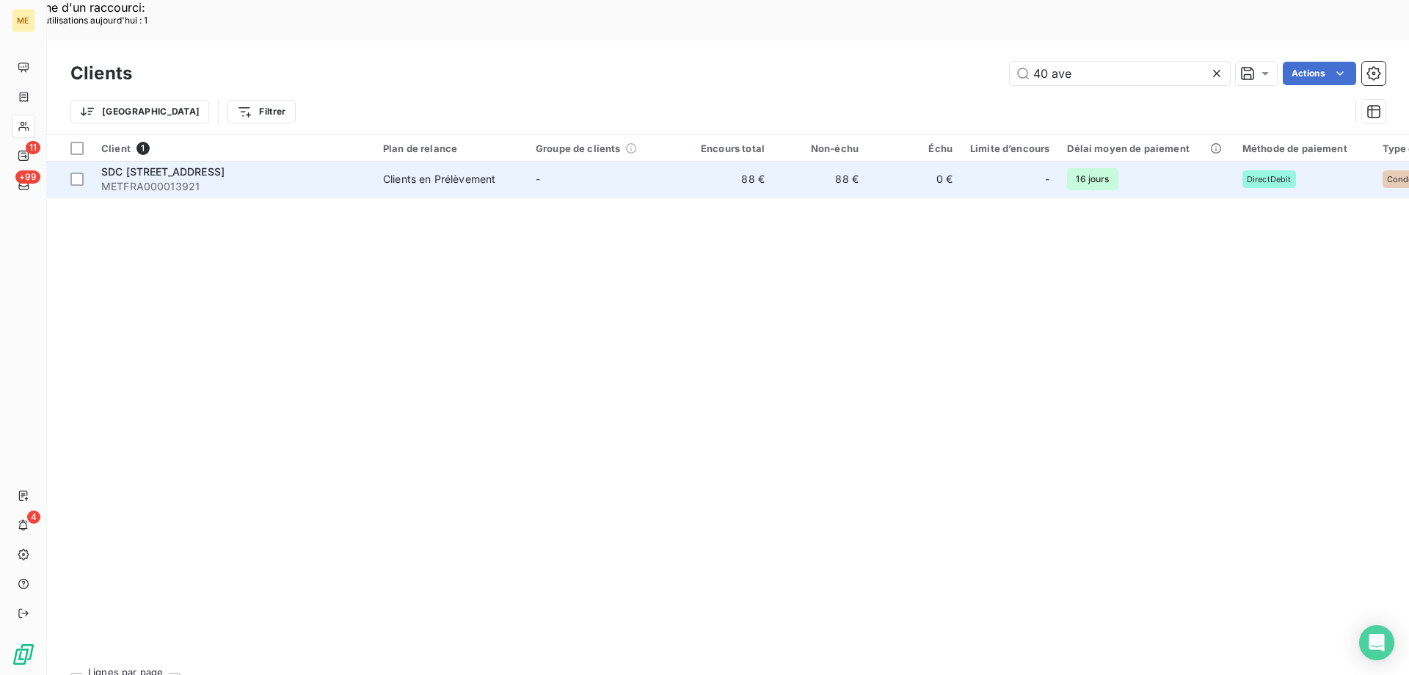
type input "40 ave"
click at [172, 179] on span "METFRA000013921" at bounding box center [233, 186] width 264 height 15
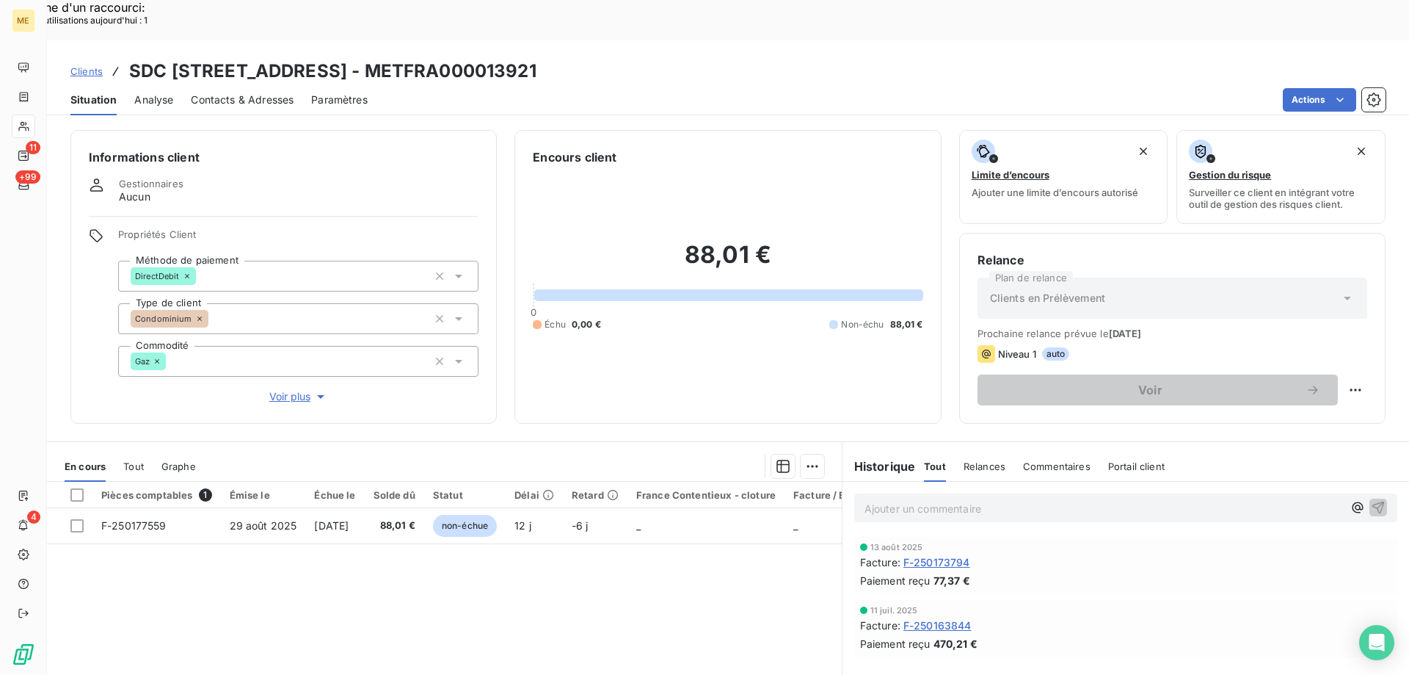
click at [133, 460] on span "Tout" at bounding box center [133, 466] width 21 height 12
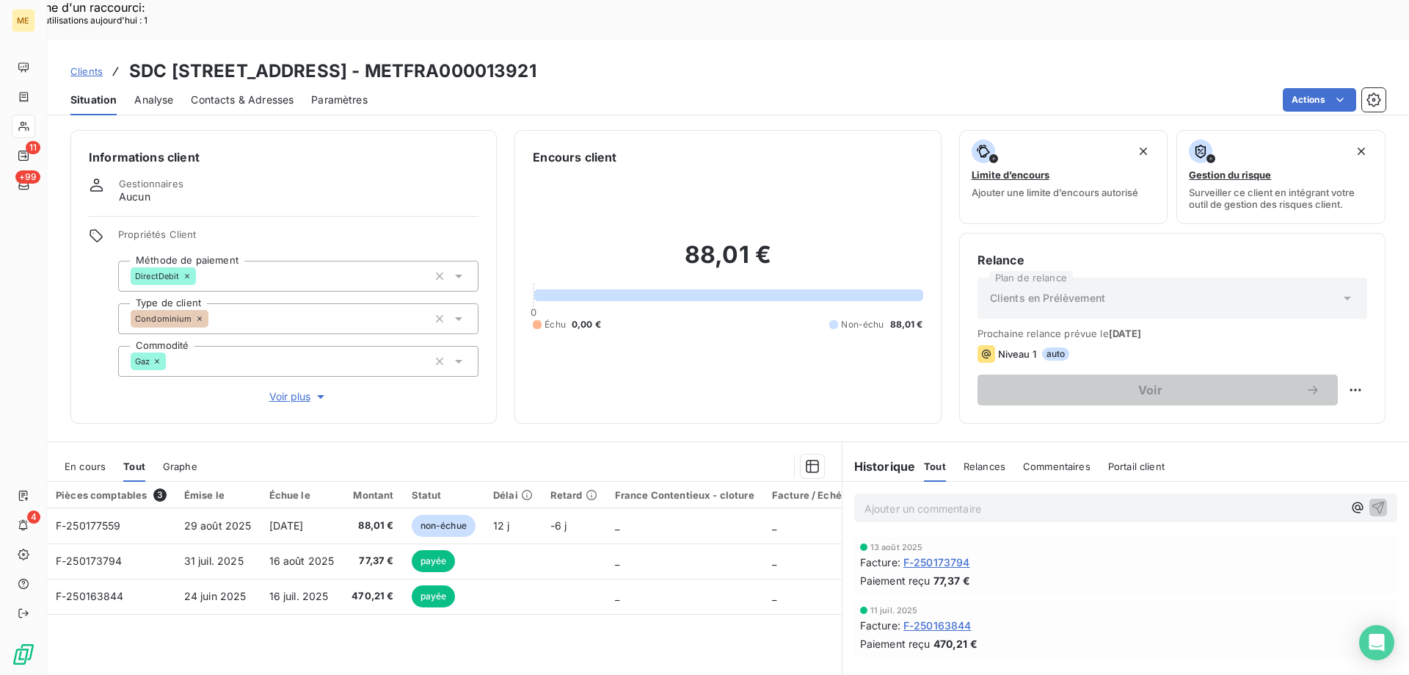
drag, startPoint x: 390, startPoint y: 28, endPoint x: 600, endPoint y: 32, distance: 209.2
click at [600, 58] on div "Clients SDC [STREET_ADDRESS] - METFRA000013921" at bounding box center [728, 71] width 1362 height 26
copy h3 "METFRA000013921"
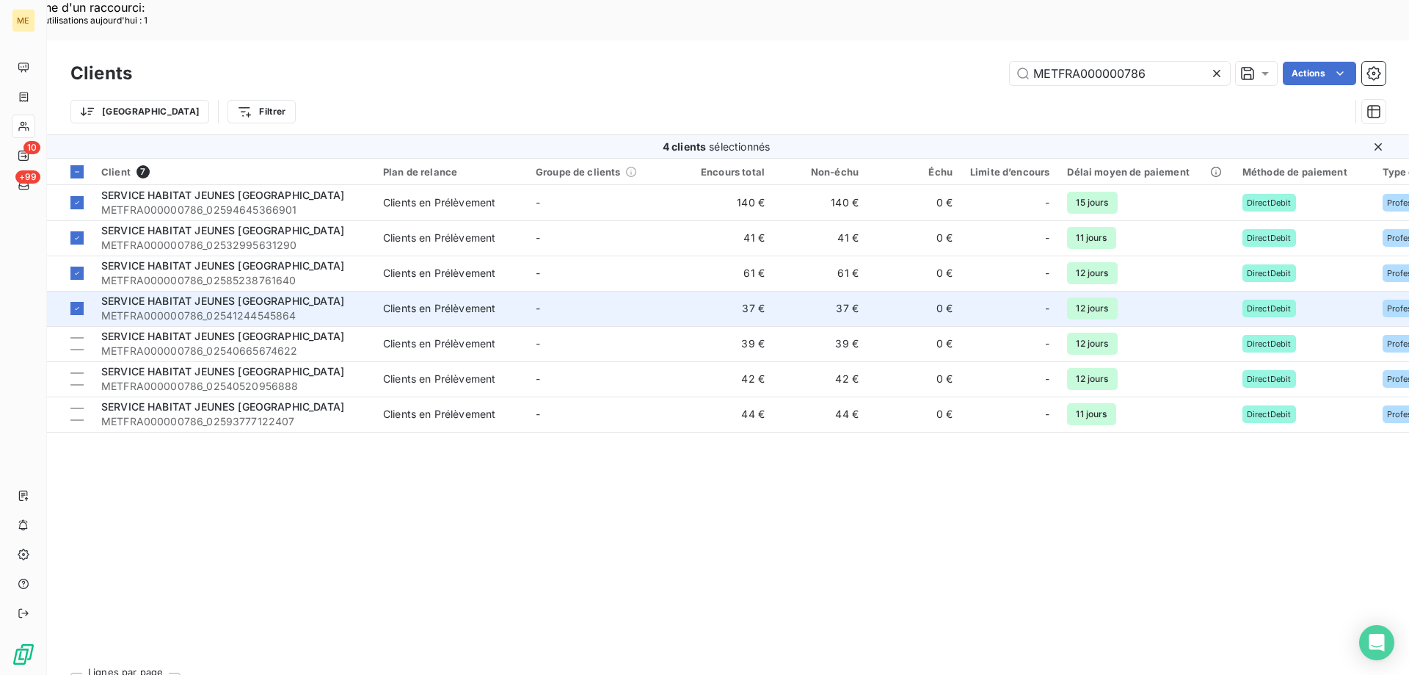
click at [212, 294] on span "SERVICE HABITAT JEUNES [GEOGRAPHIC_DATA]" at bounding box center [222, 300] width 243 height 12
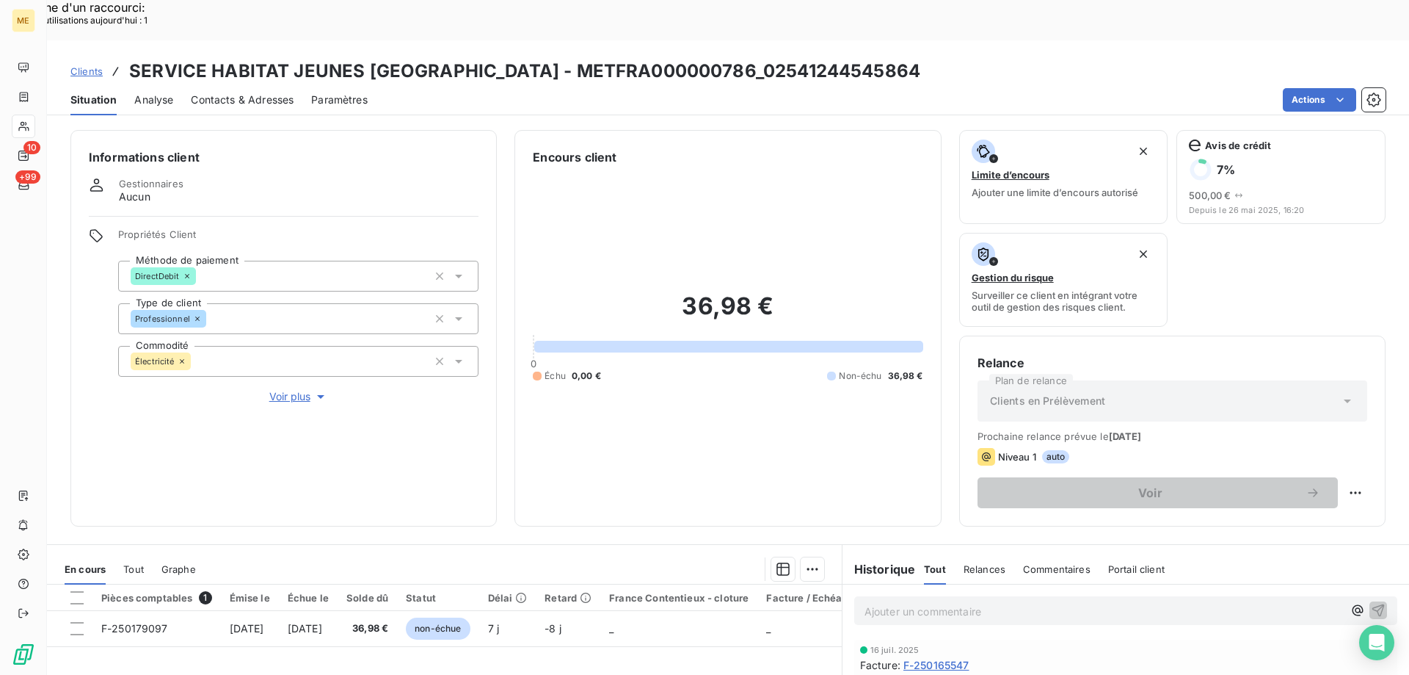
click at [293, 389] on span "Voir plus" at bounding box center [298, 396] width 59 height 15
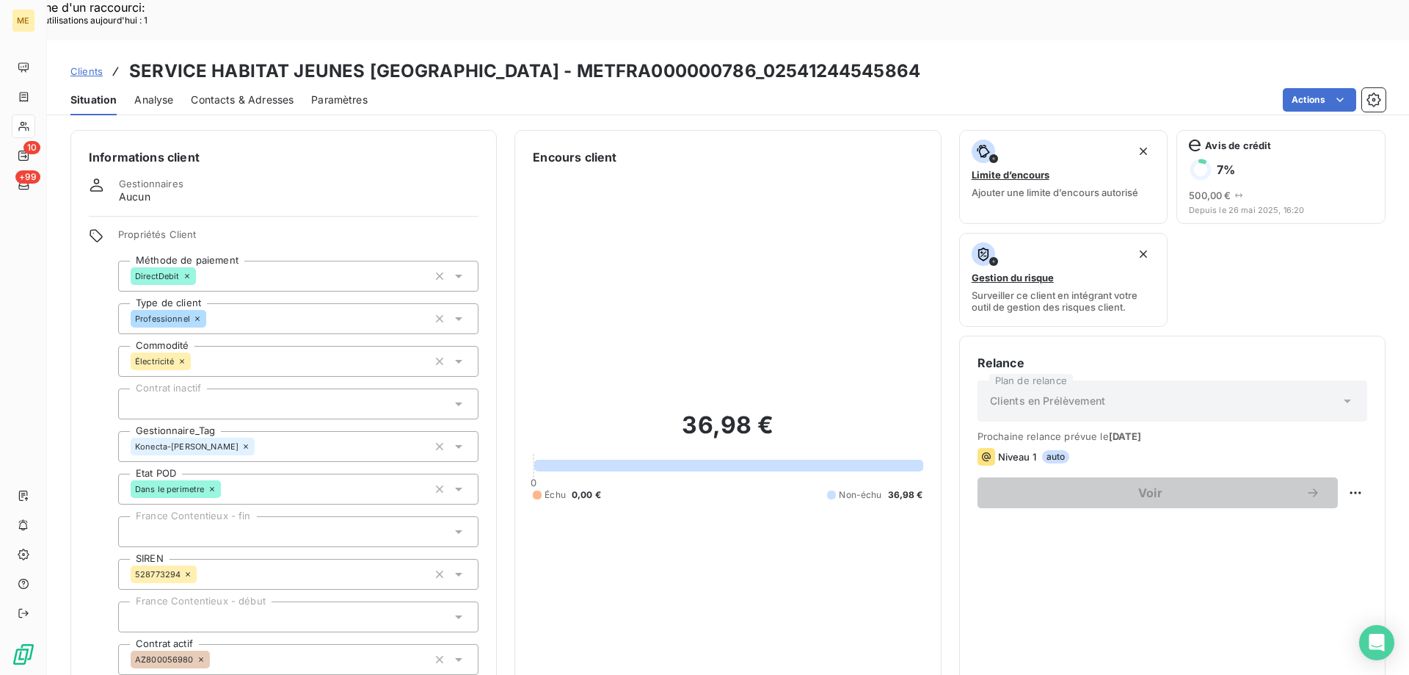
click at [241, 442] on icon at bounding box center [245, 446] width 9 height 9
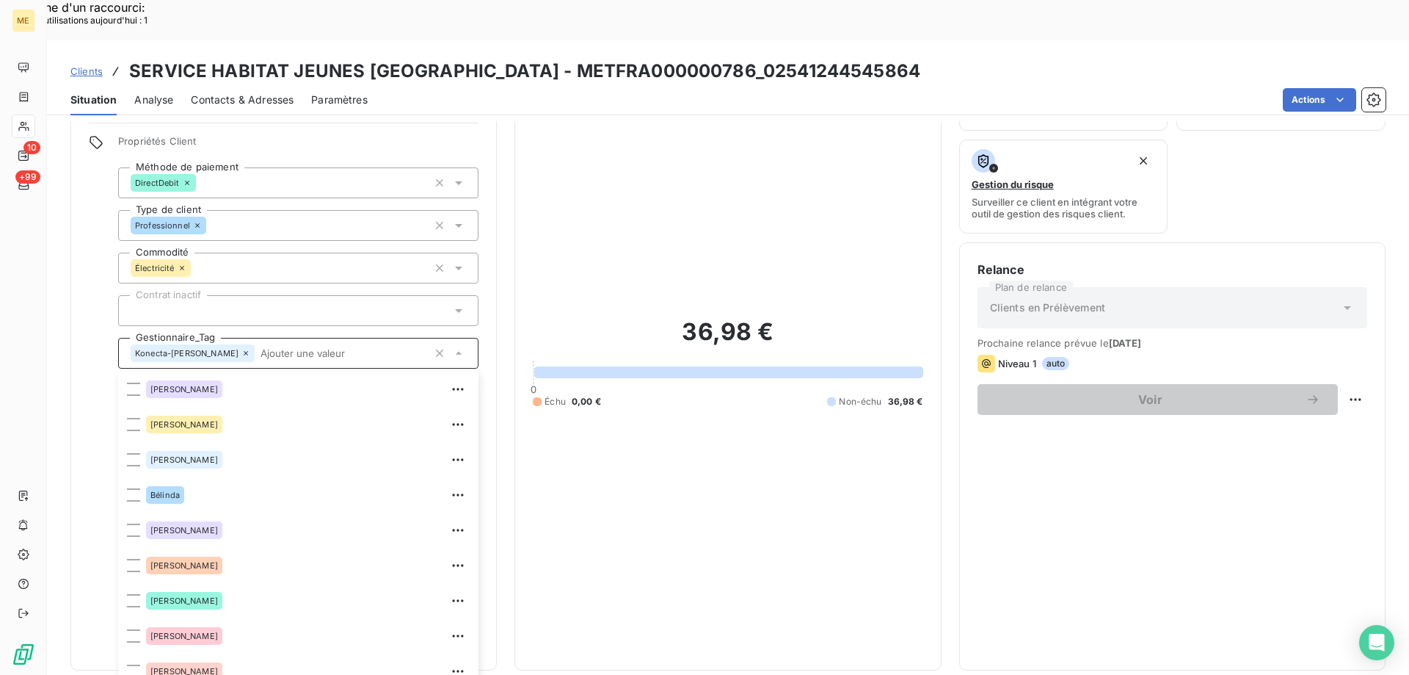
scroll to position [317, 0]
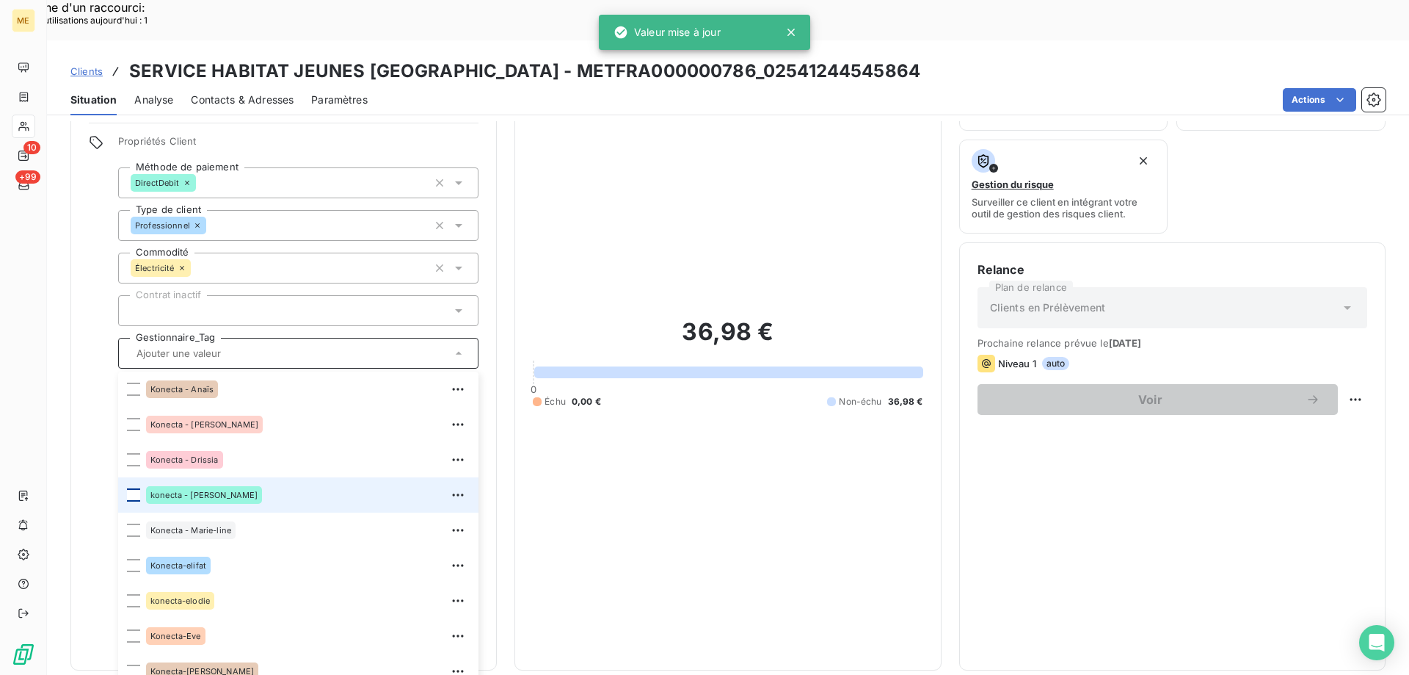
click at [130, 488] on div at bounding box center [133, 494] width 13 height 13
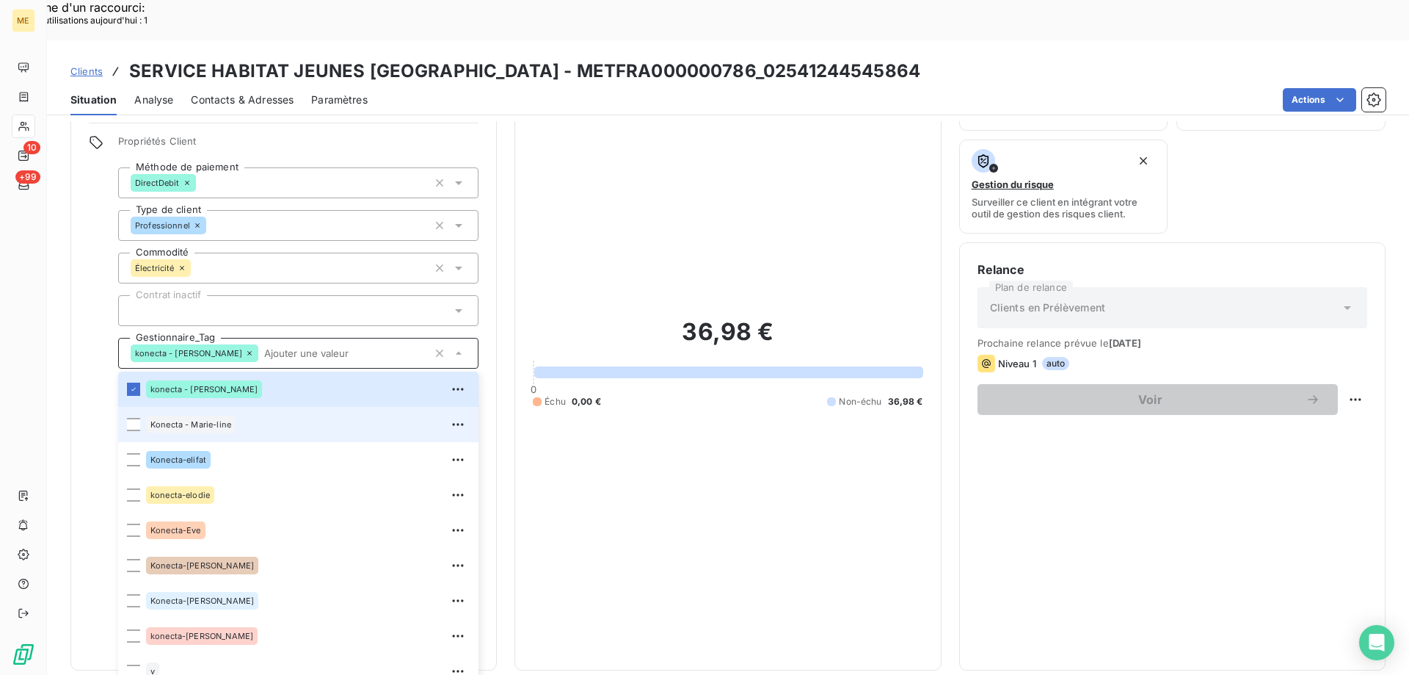
scroll to position [167, 0]
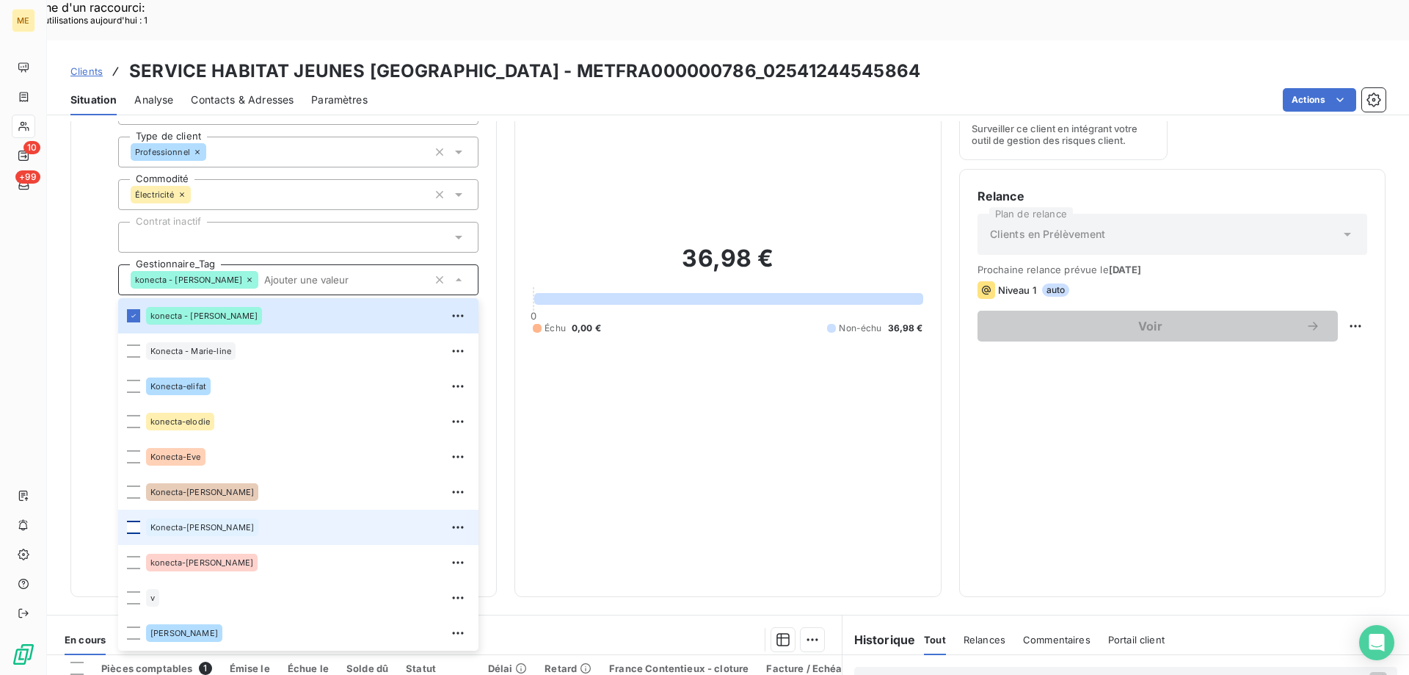
click at [133, 520] on div at bounding box center [133, 526] width 13 height 13
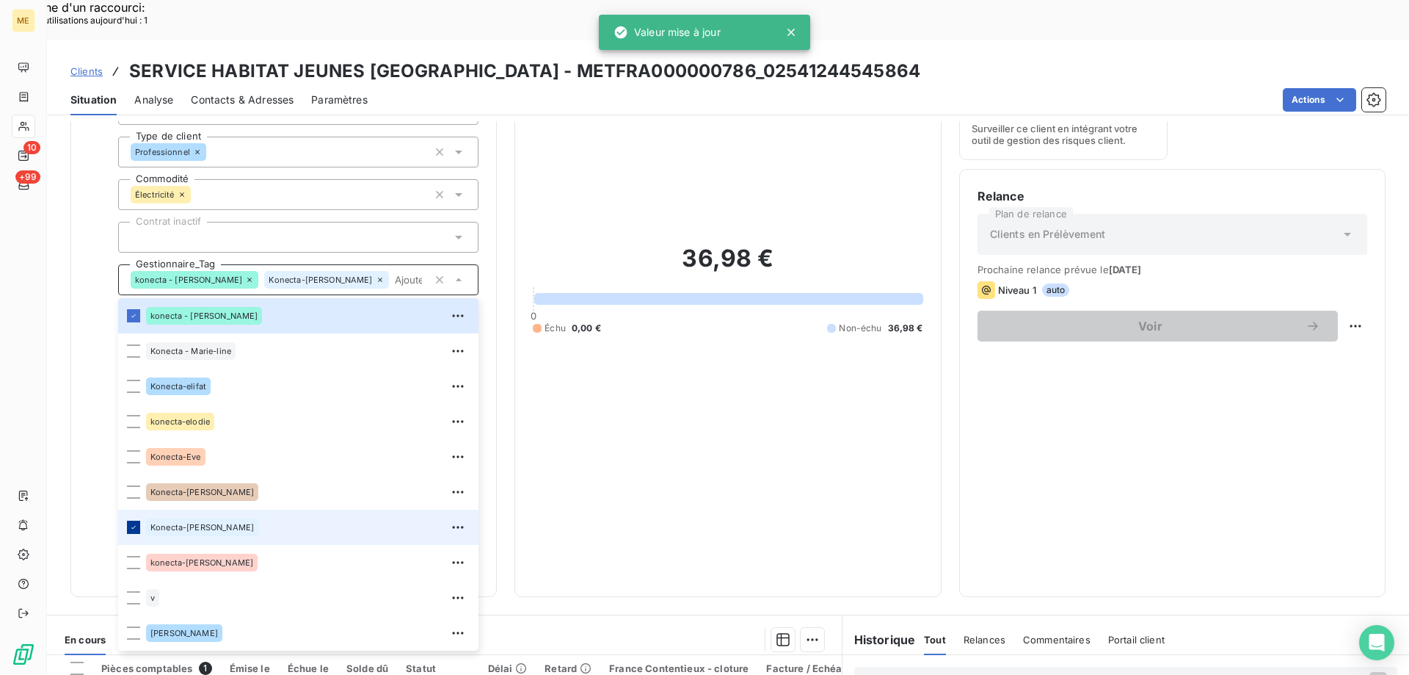
click at [137, 523] on icon at bounding box center [133, 527] width 9 height 9
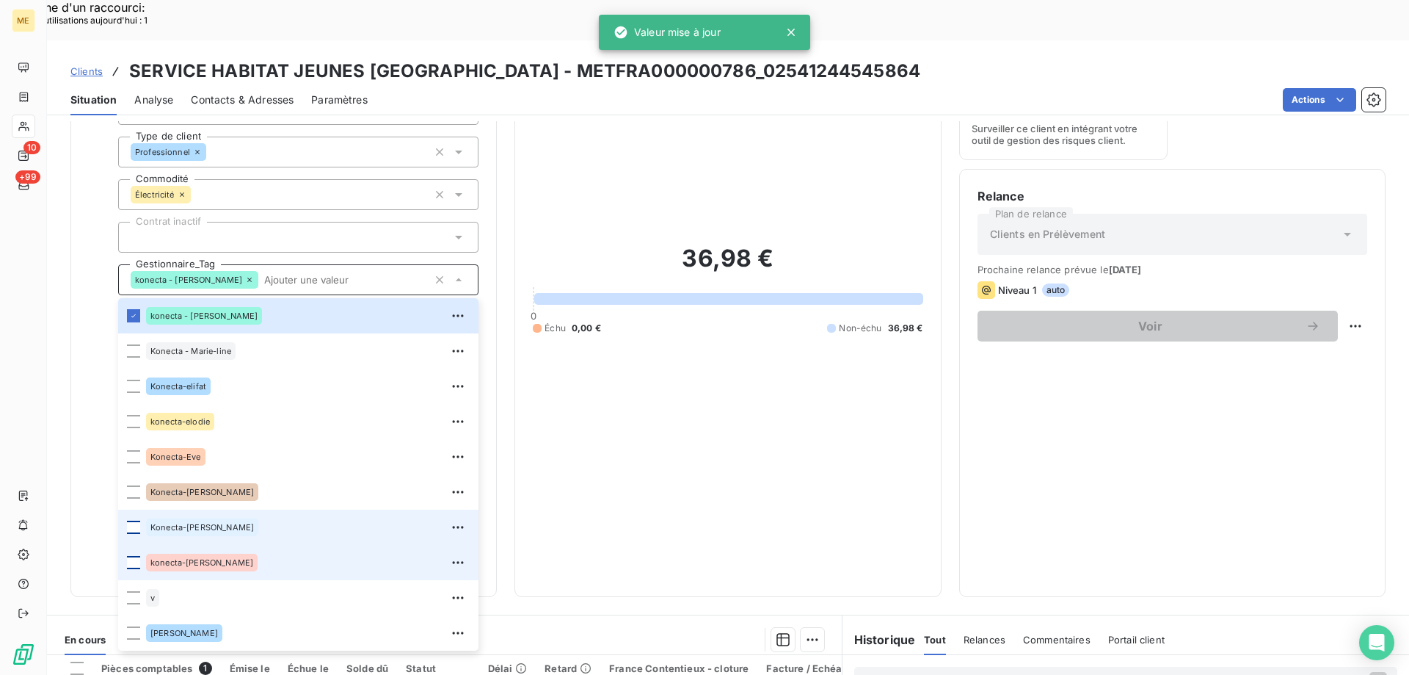
click at [129, 556] on div at bounding box center [133, 562] width 13 height 13
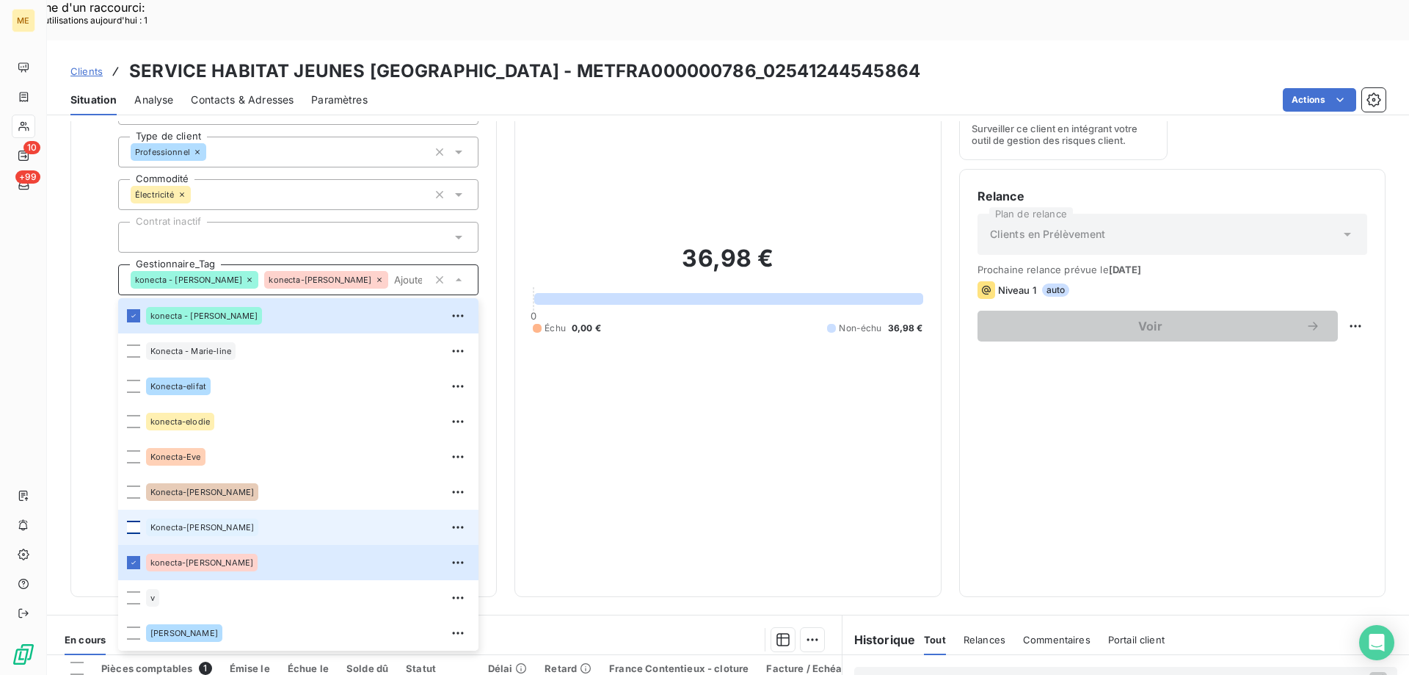
click at [81, 65] on span "Clients" at bounding box center [86, 71] width 32 height 12
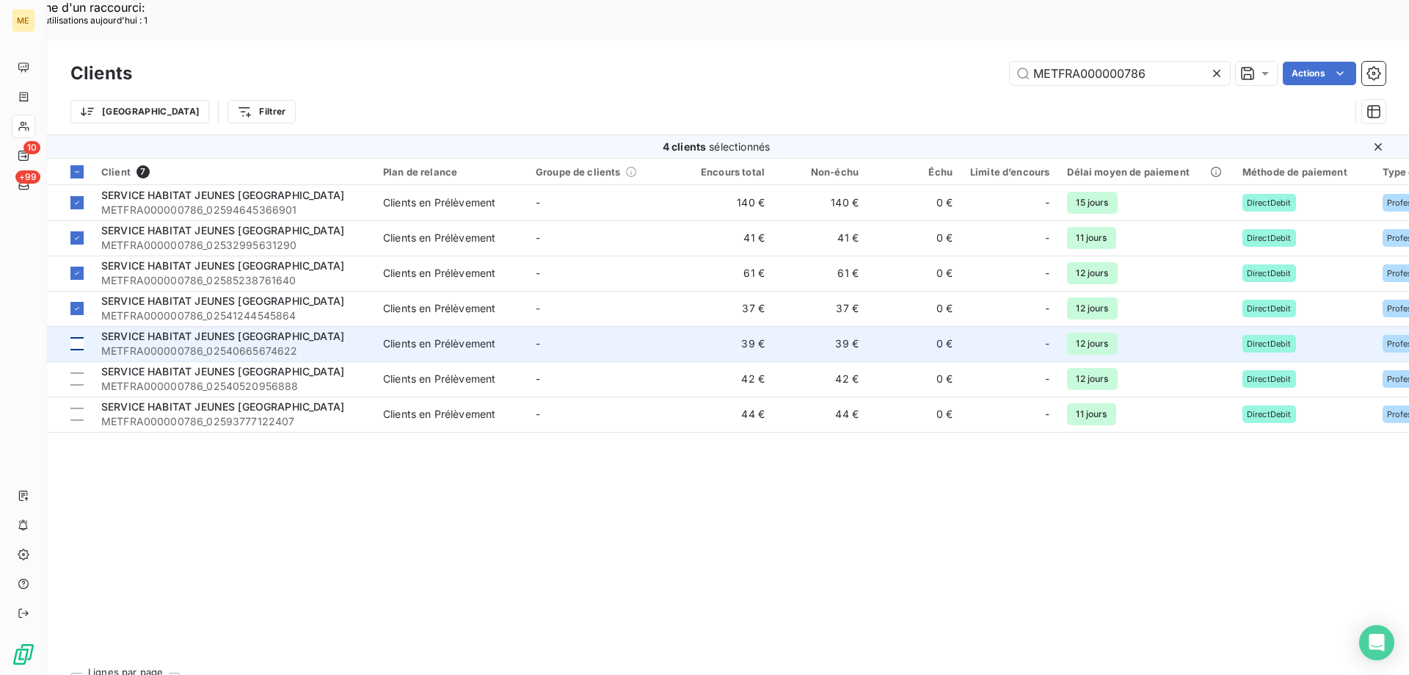
click at [77, 337] on div at bounding box center [76, 343] width 13 height 13
click at [120, 344] on span "METFRA000000786_02540665674622" at bounding box center [233, 351] width 264 height 15
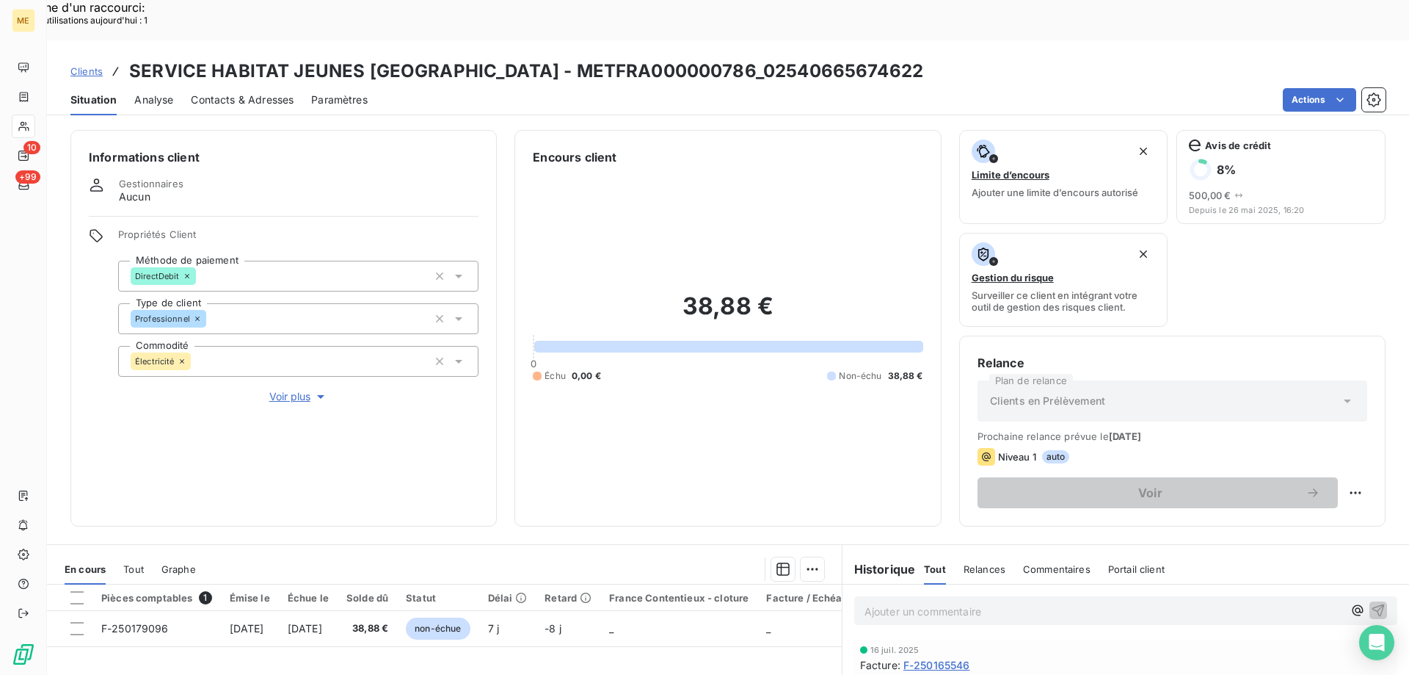
click at [291, 389] on span "Voir plus" at bounding box center [298, 396] width 59 height 15
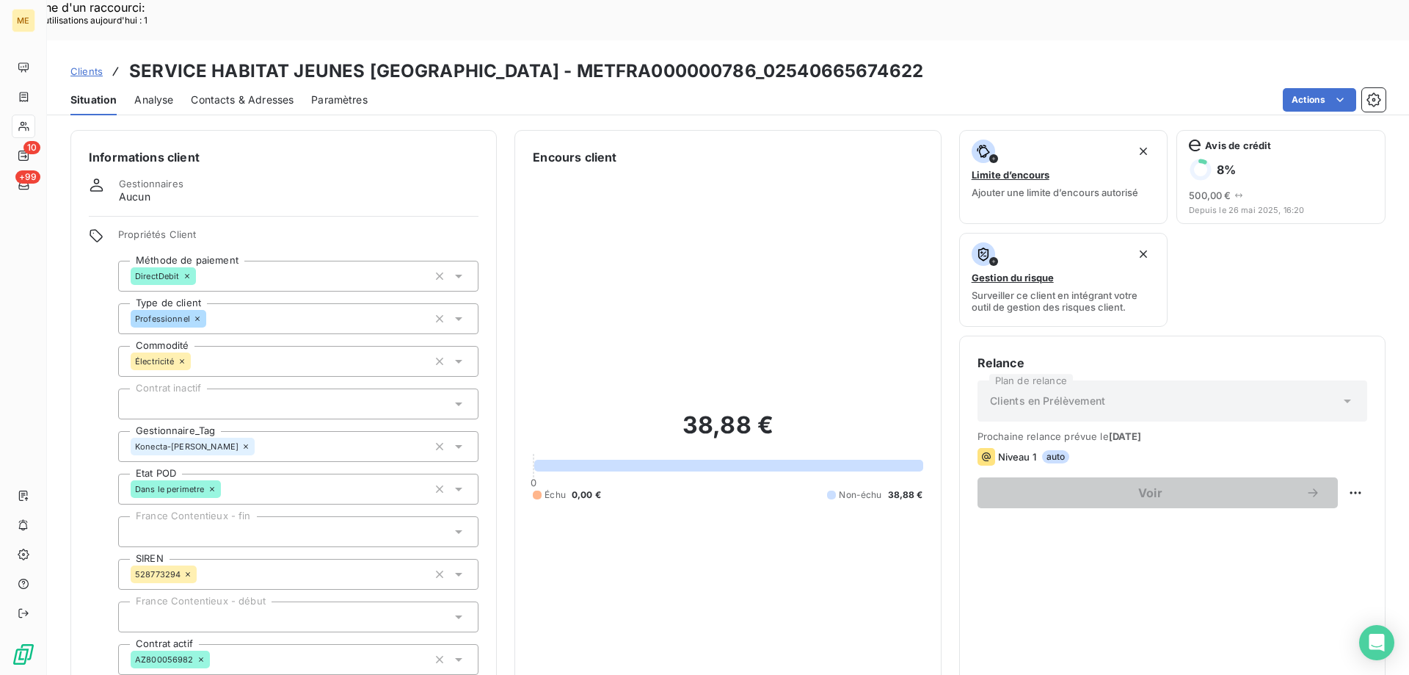
click at [241, 442] on icon at bounding box center [245, 446] width 9 height 9
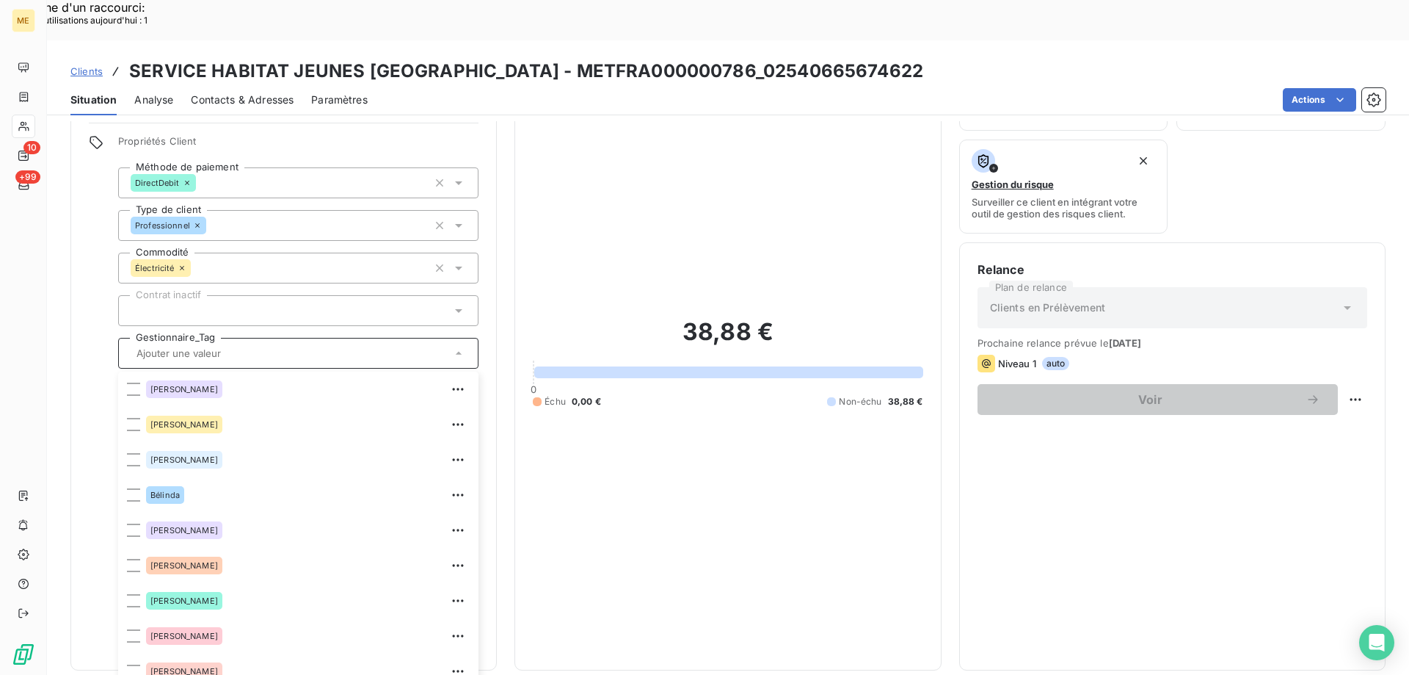
scroll to position [317, 0]
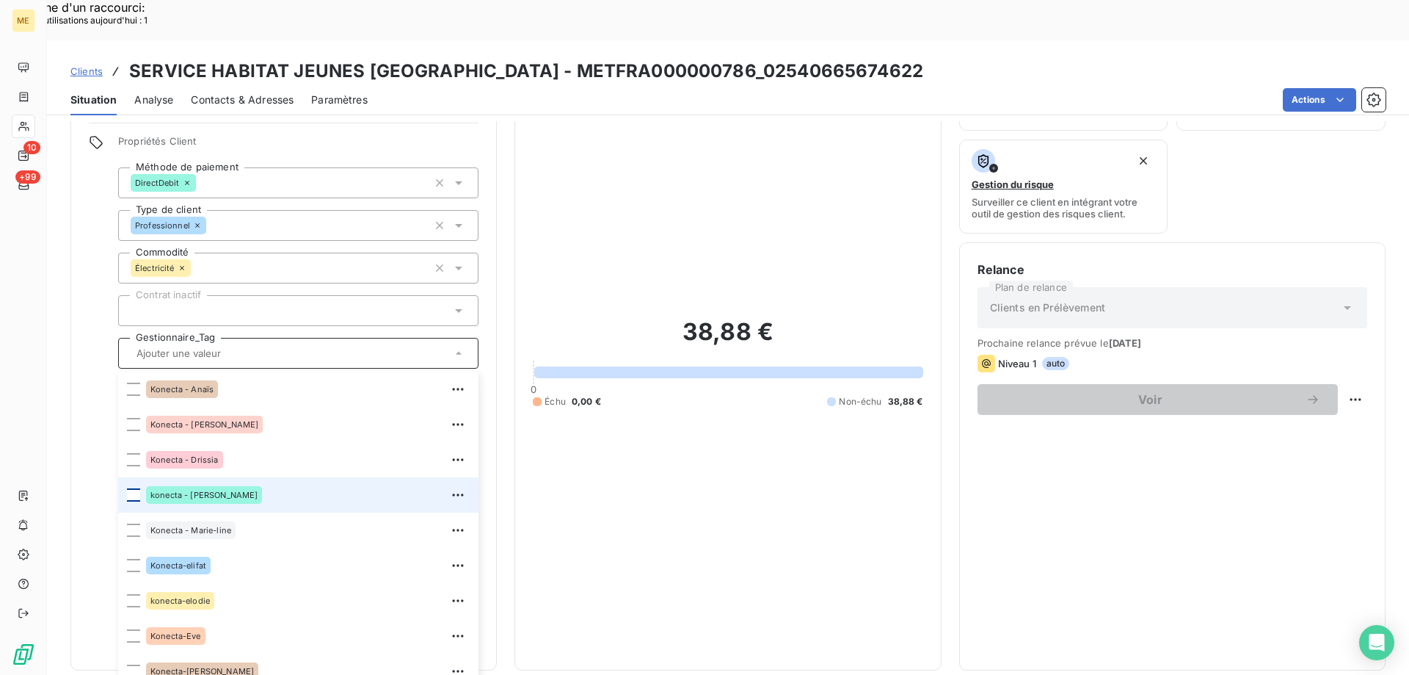
click at [134, 488] on div at bounding box center [133, 494] width 13 height 13
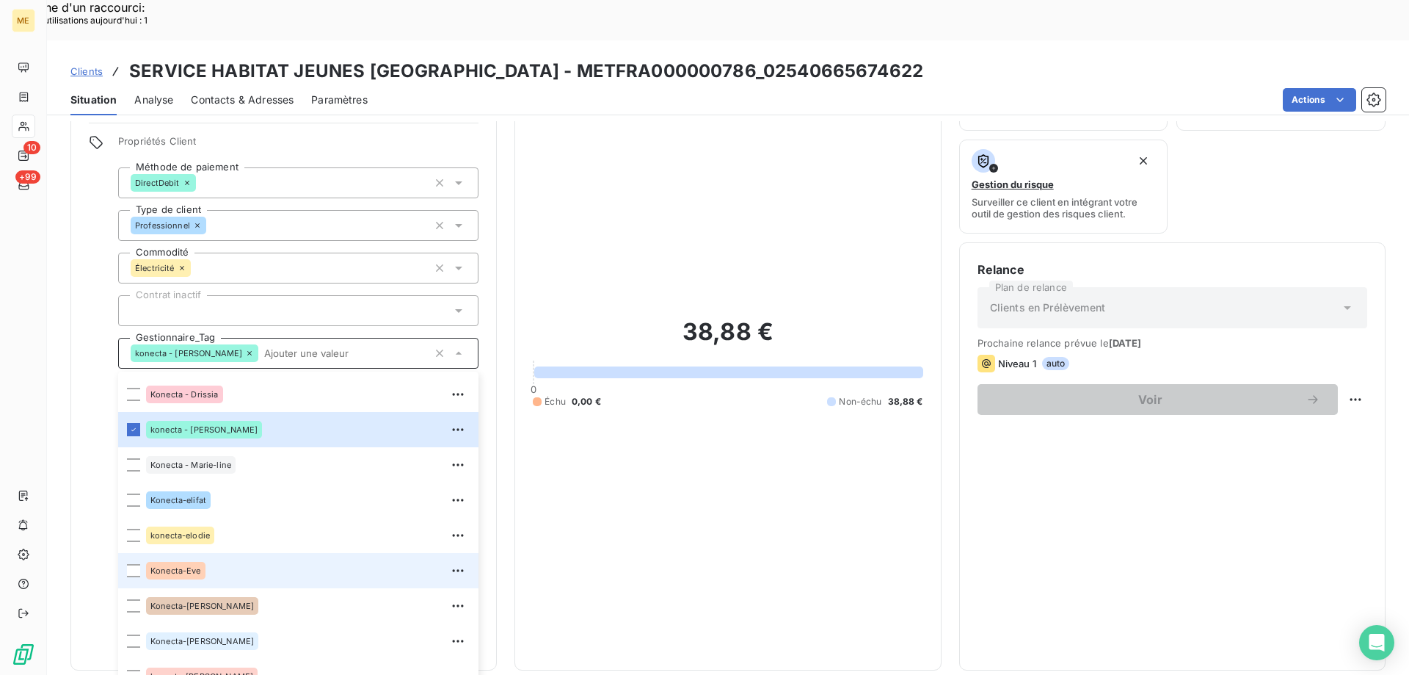
scroll to position [423, 0]
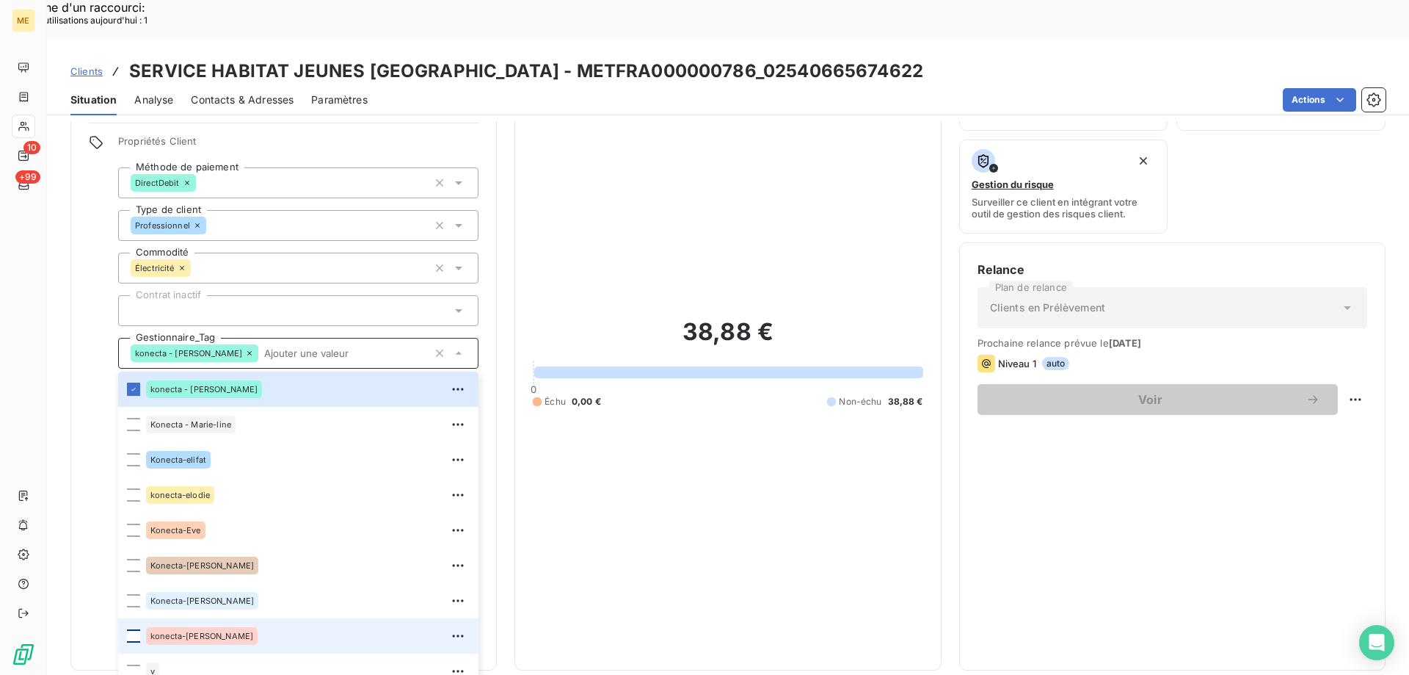
click at [136, 629] on div at bounding box center [133, 635] width 13 height 13
click at [81, 65] on span "Clients" at bounding box center [86, 71] width 32 height 12
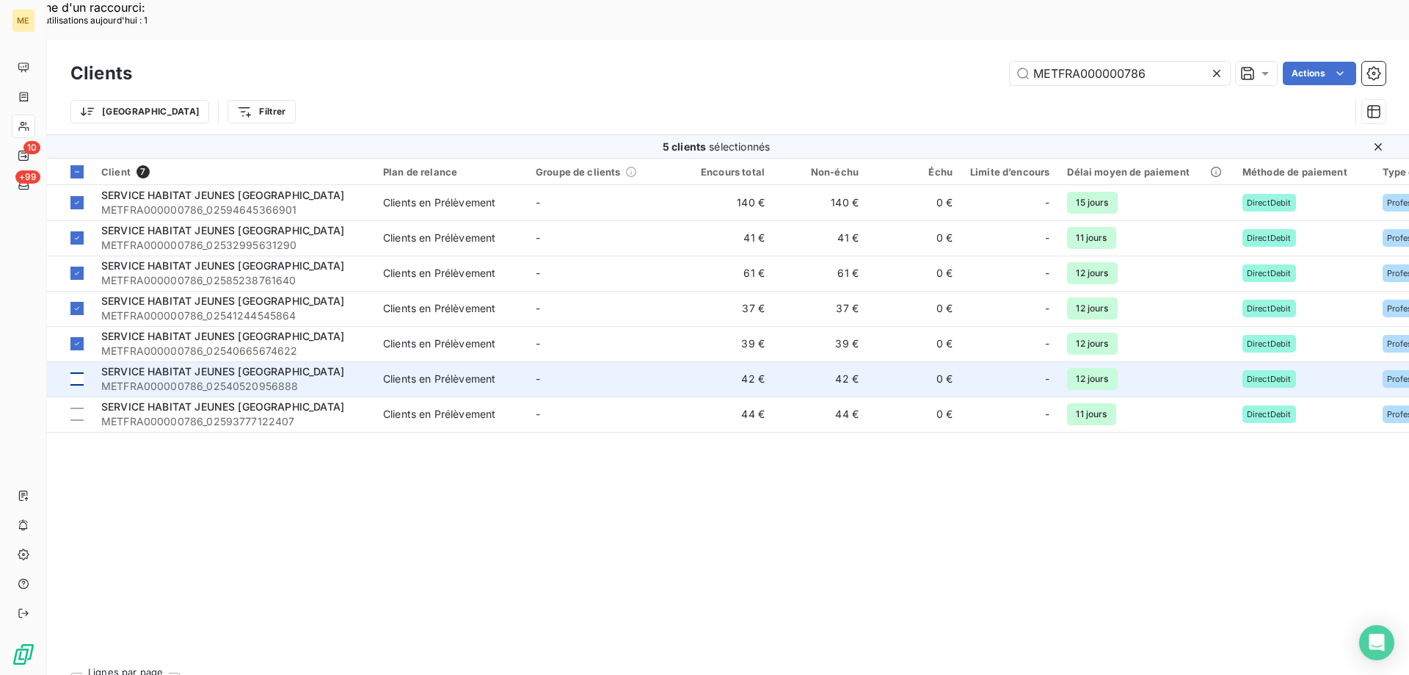
click at [76, 372] on div at bounding box center [76, 378] width 13 height 13
click at [247, 364] on div "SERVICE HABITAT JEUNES [GEOGRAPHIC_DATA]" at bounding box center [233, 371] width 264 height 15
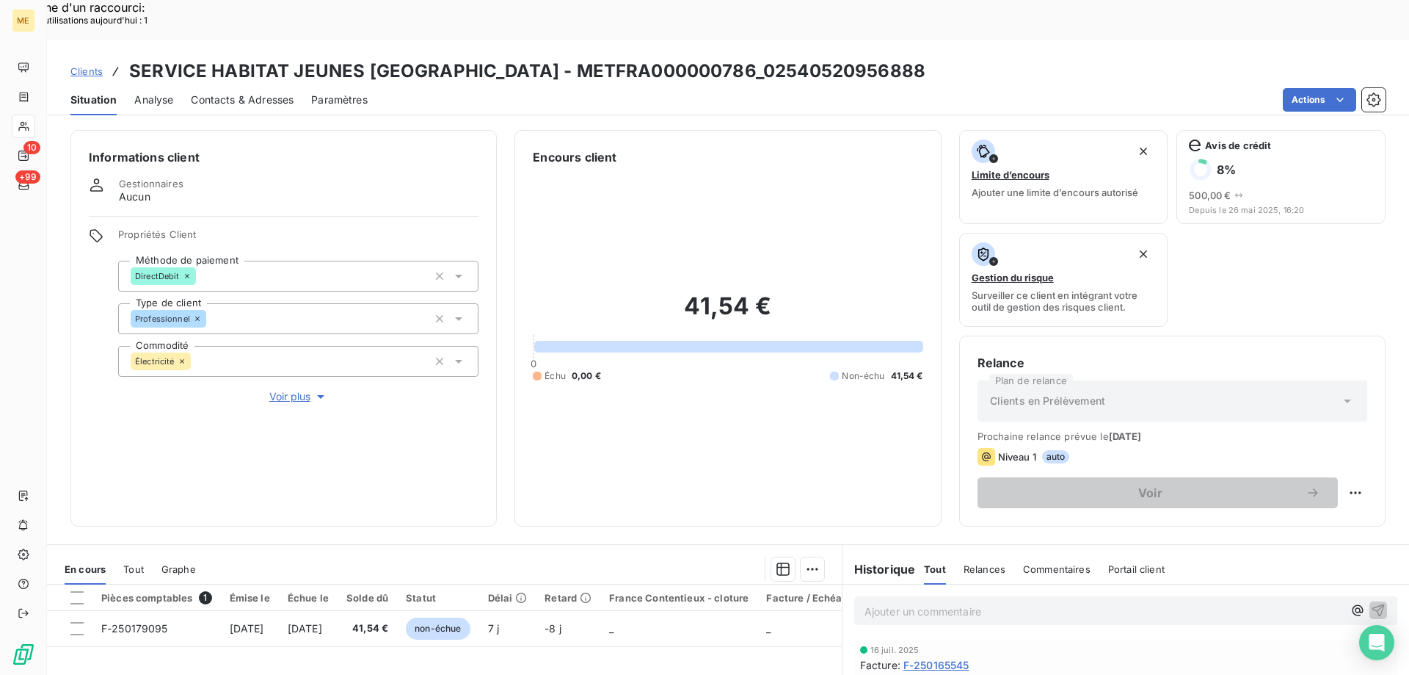
click at [292, 389] on span "Voir plus" at bounding box center [298, 396] width 59 height 15
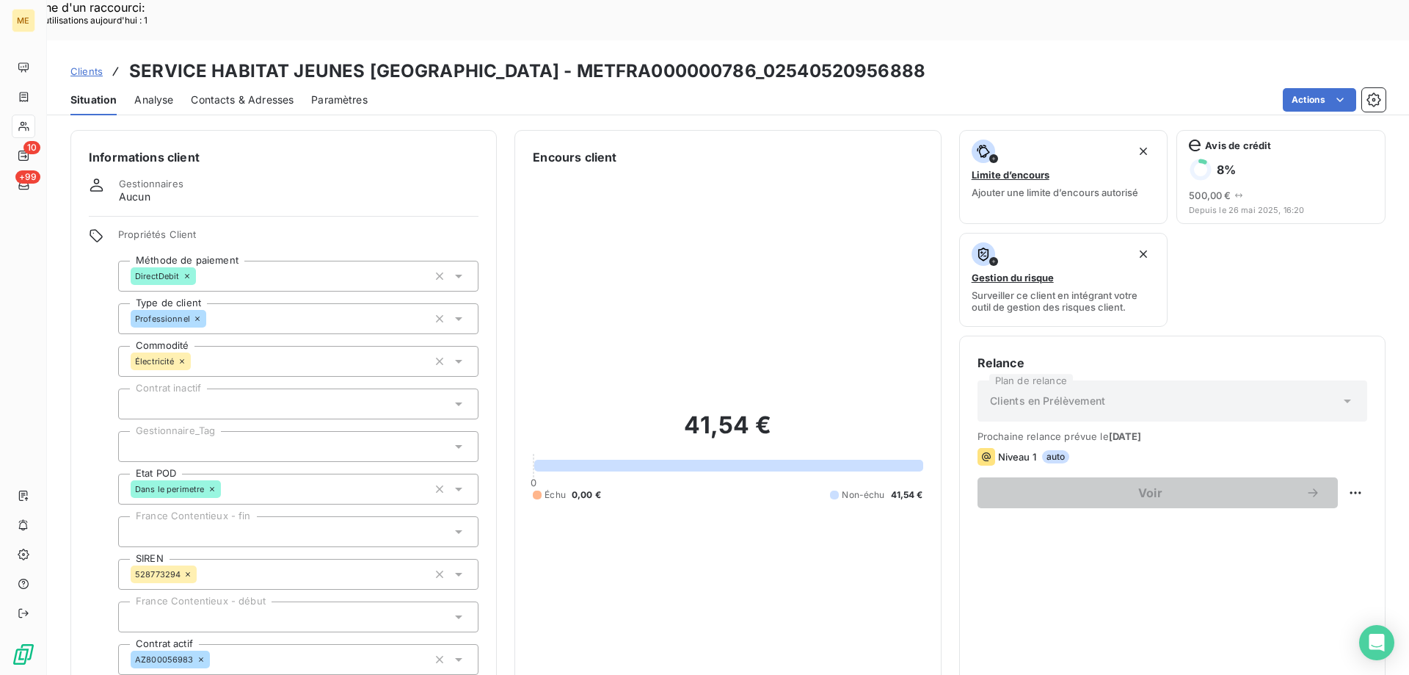
click at [176, 431] on div at bounding box center [298, 446] width 360 height 31
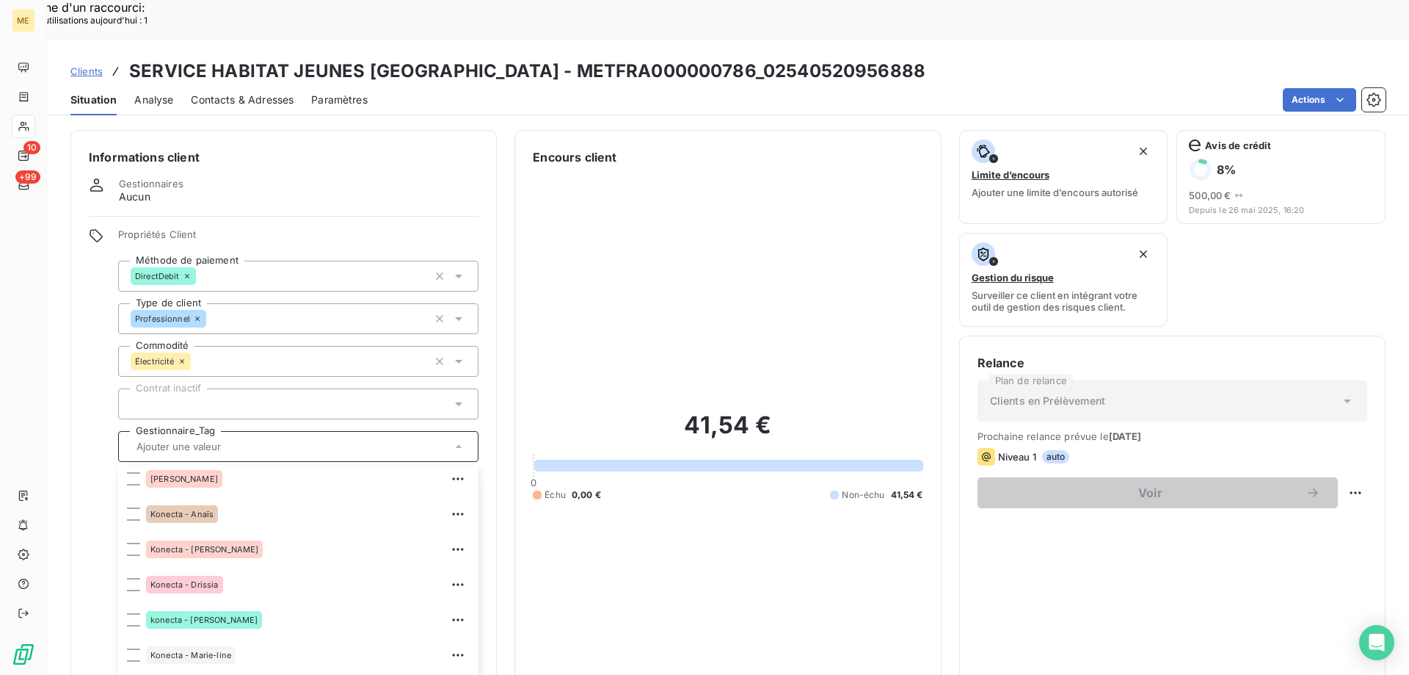
scroll to position [294, 0]
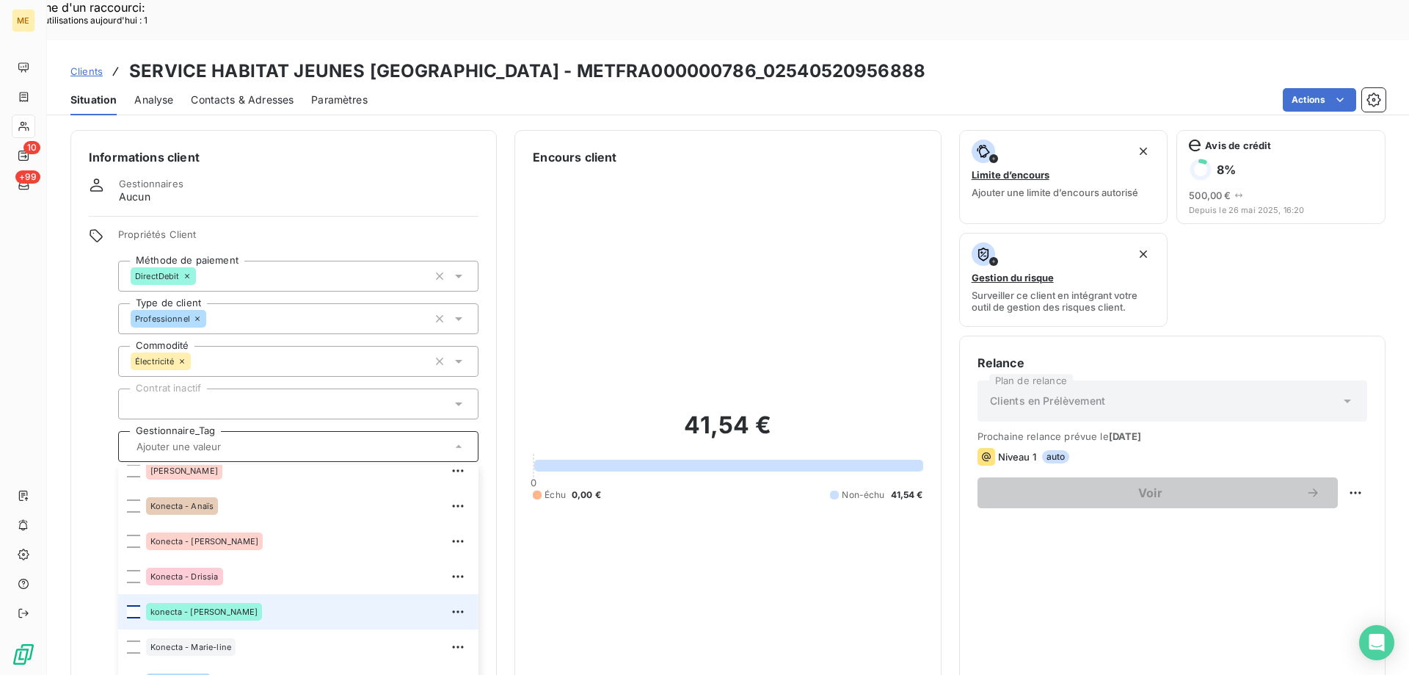
click at [133, 605] on div at bounding box center [133, 611] width 13 height 13
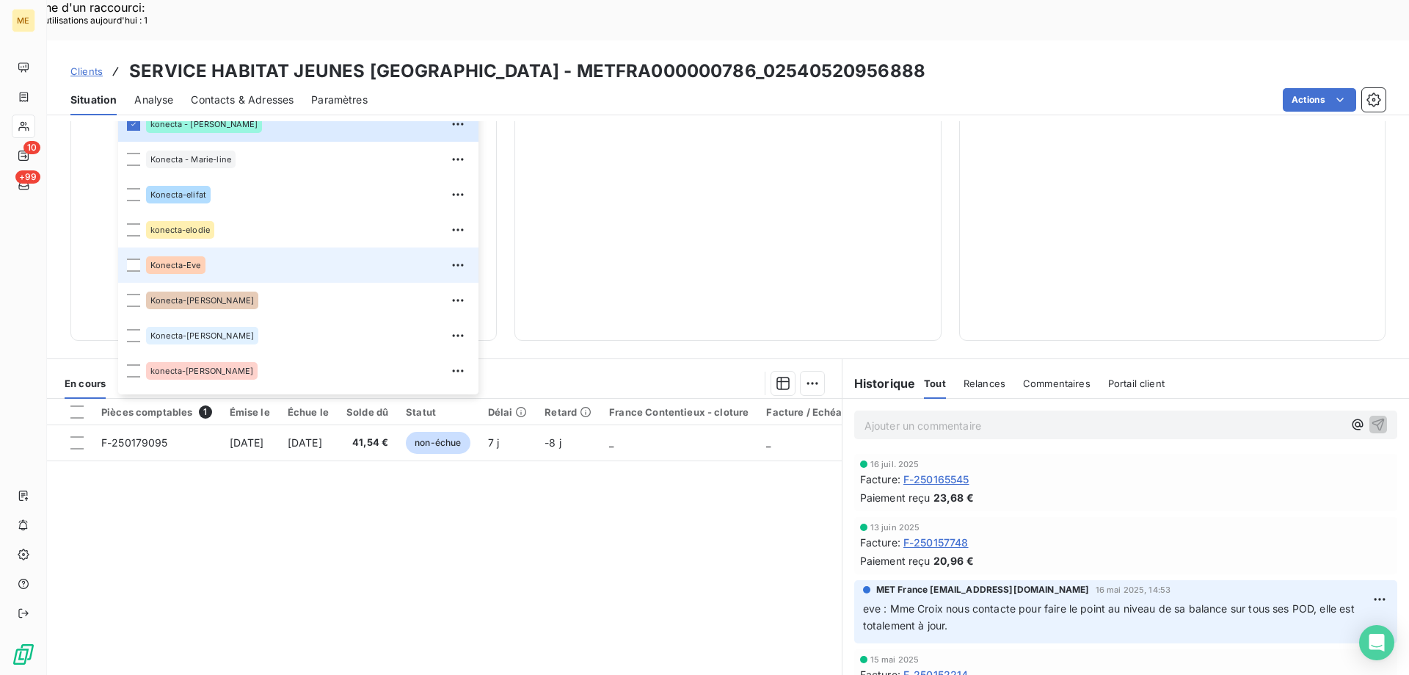
scroll to position [423, 0]
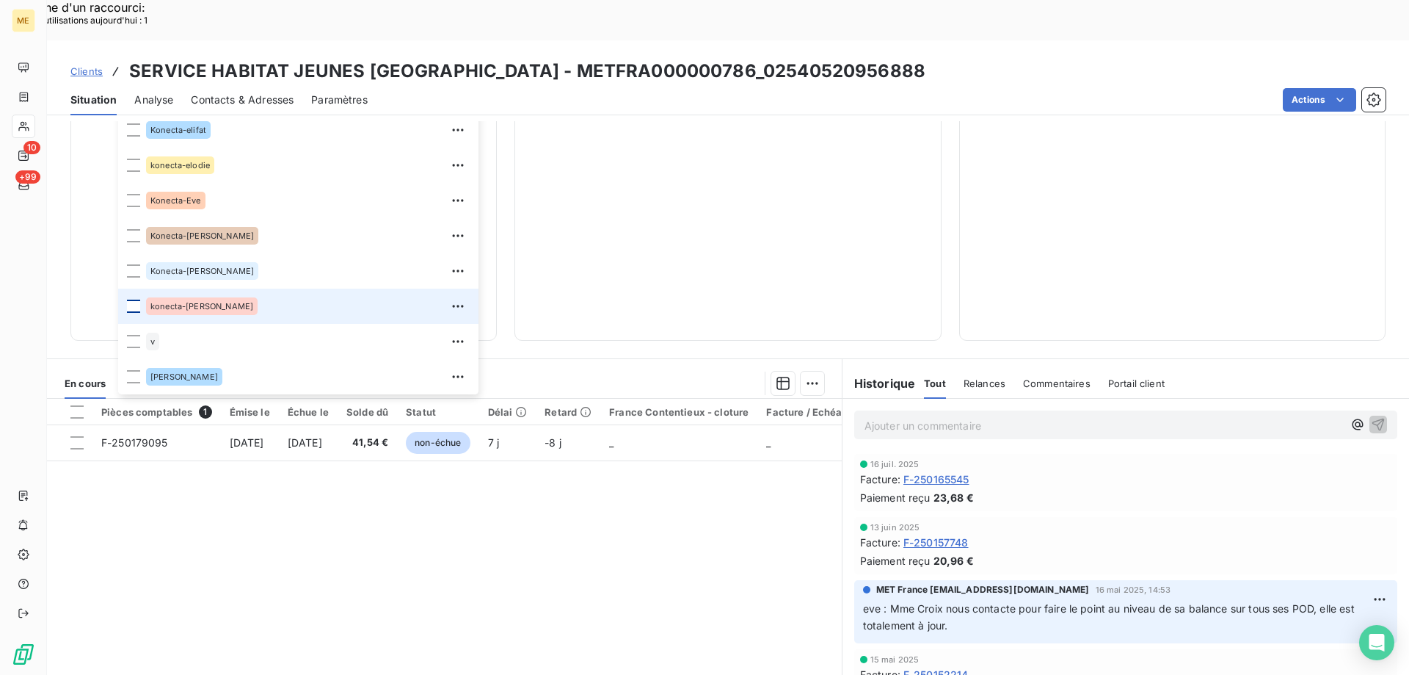
click at [135, 299] on div at bounding box center [133, 305] width 13 height 13
click at [76, 65] on span "Clients" at bounding box center [86, 71] width 32 height 12
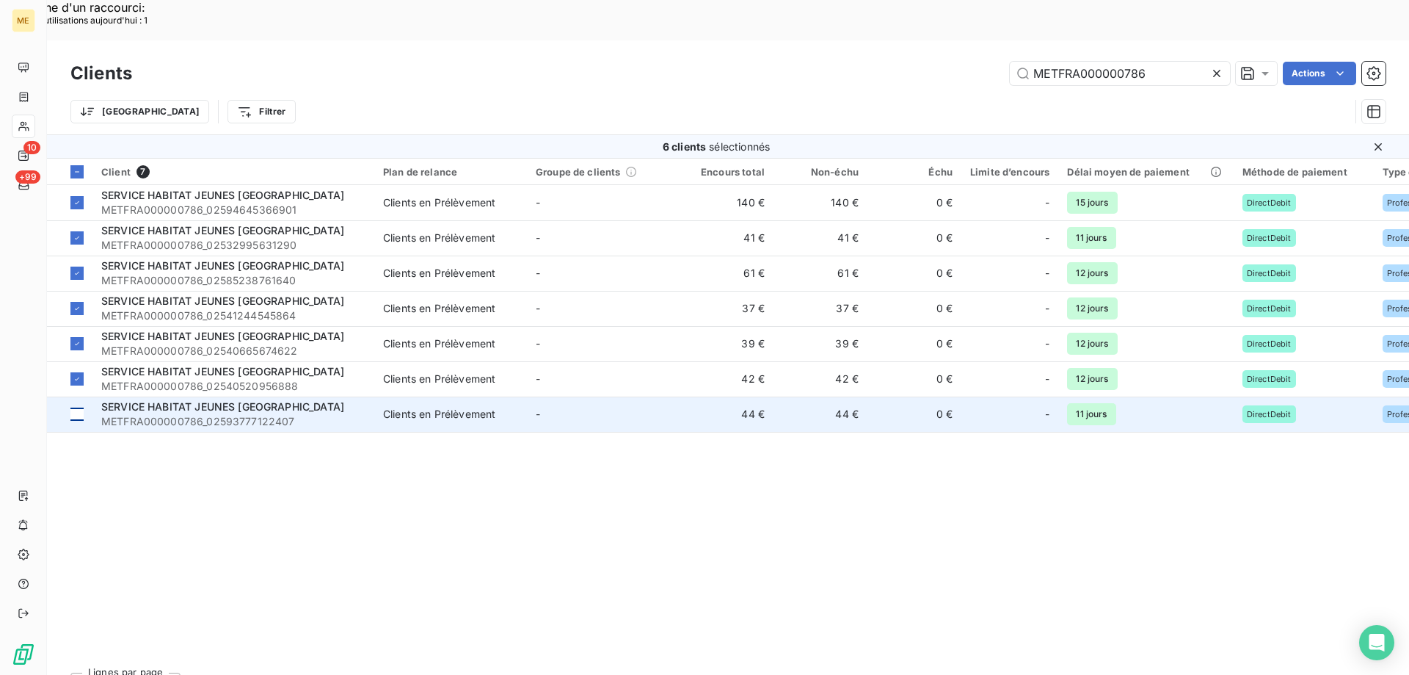
click at [70, 396] on td at bounding box center [70, 413] width 46 height 35
click at [178, 400] on span "SERVICE HABITAT JEUNES [GEOGRAPHIC_DATA]" at bounding box center [222, 406] width 243 height 12
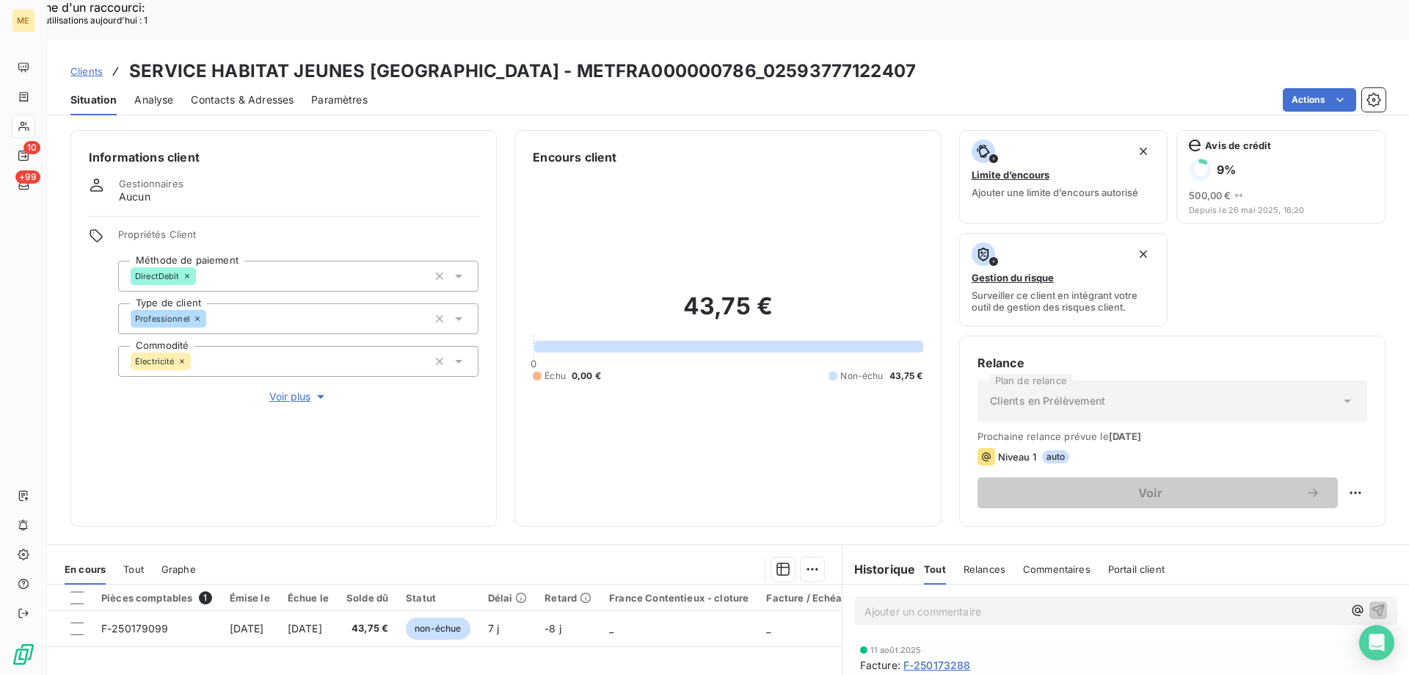
click at [291, 389] on span "Voir plus" at bounding box center [298, 396] width 59 height 15
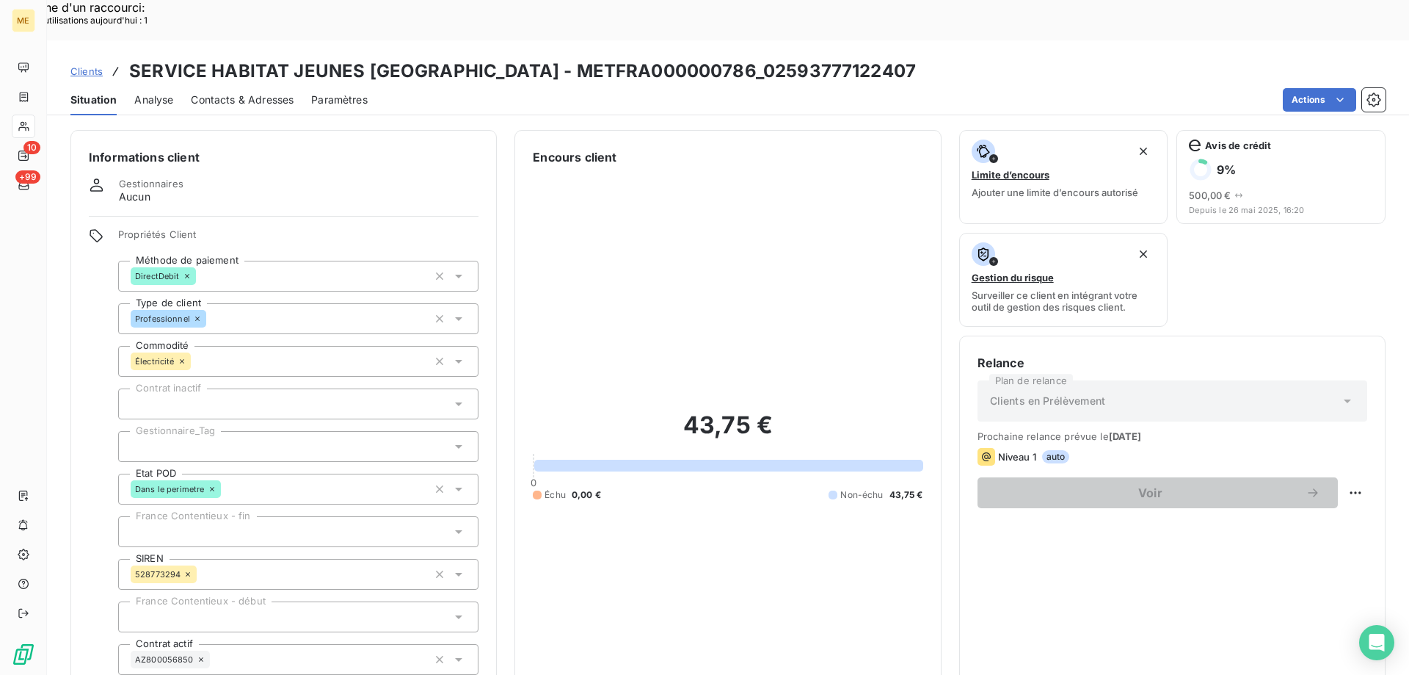
click at [204, 431] on div at bounding box center [298, 446] width 360 height 31
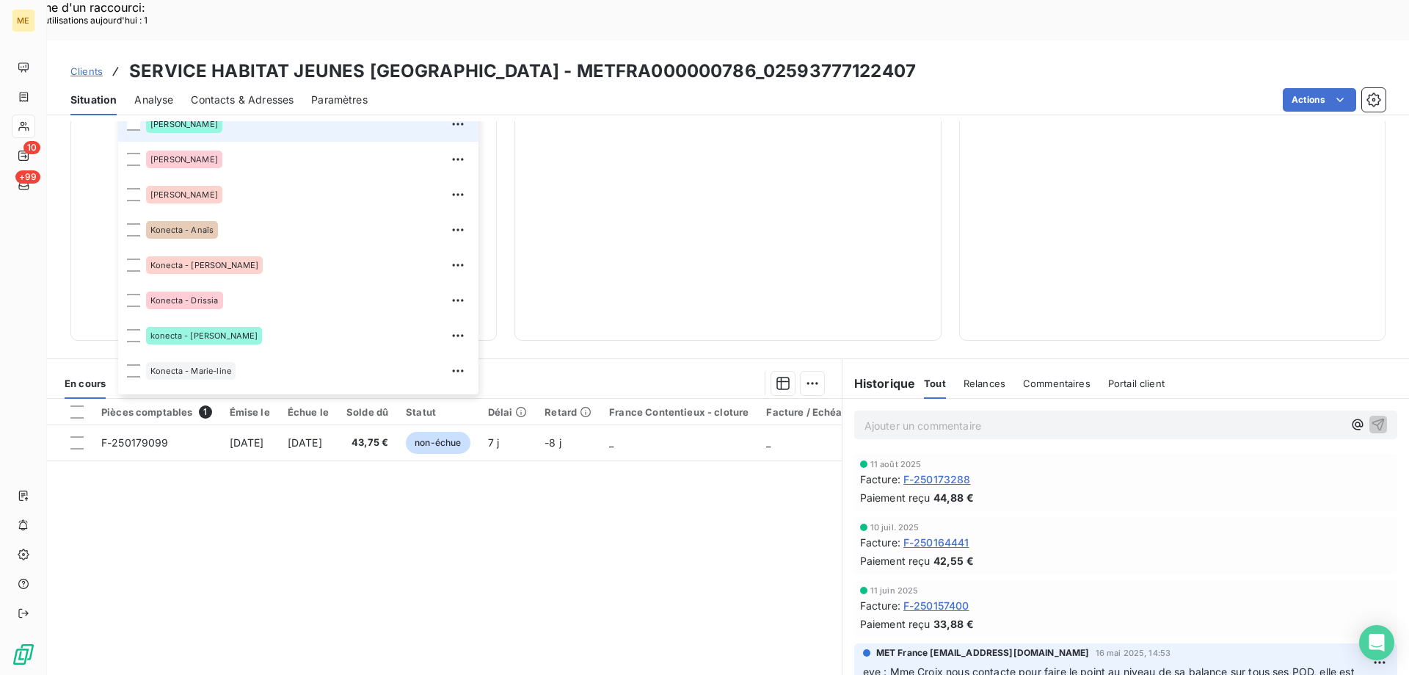
scroll to position [220, 0]
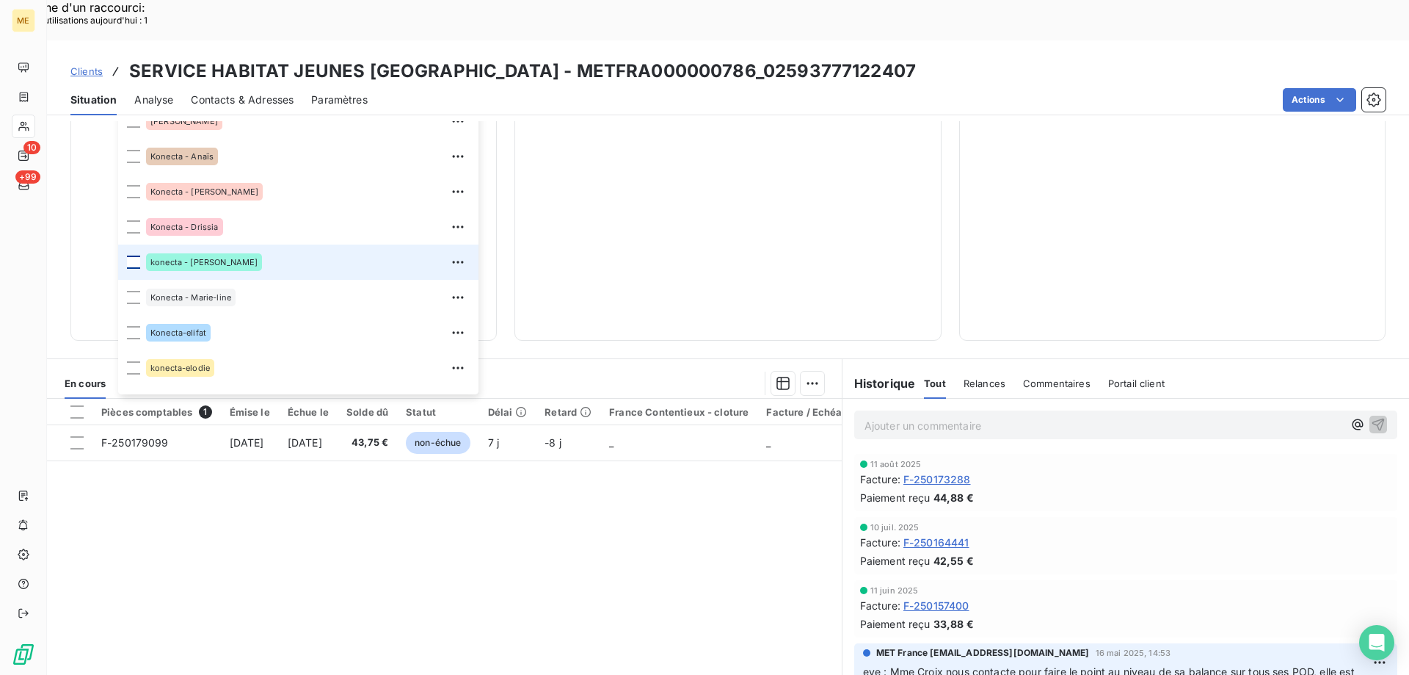
click at [129, 255] on div at bounding box center [133, 261] width 13 height 13
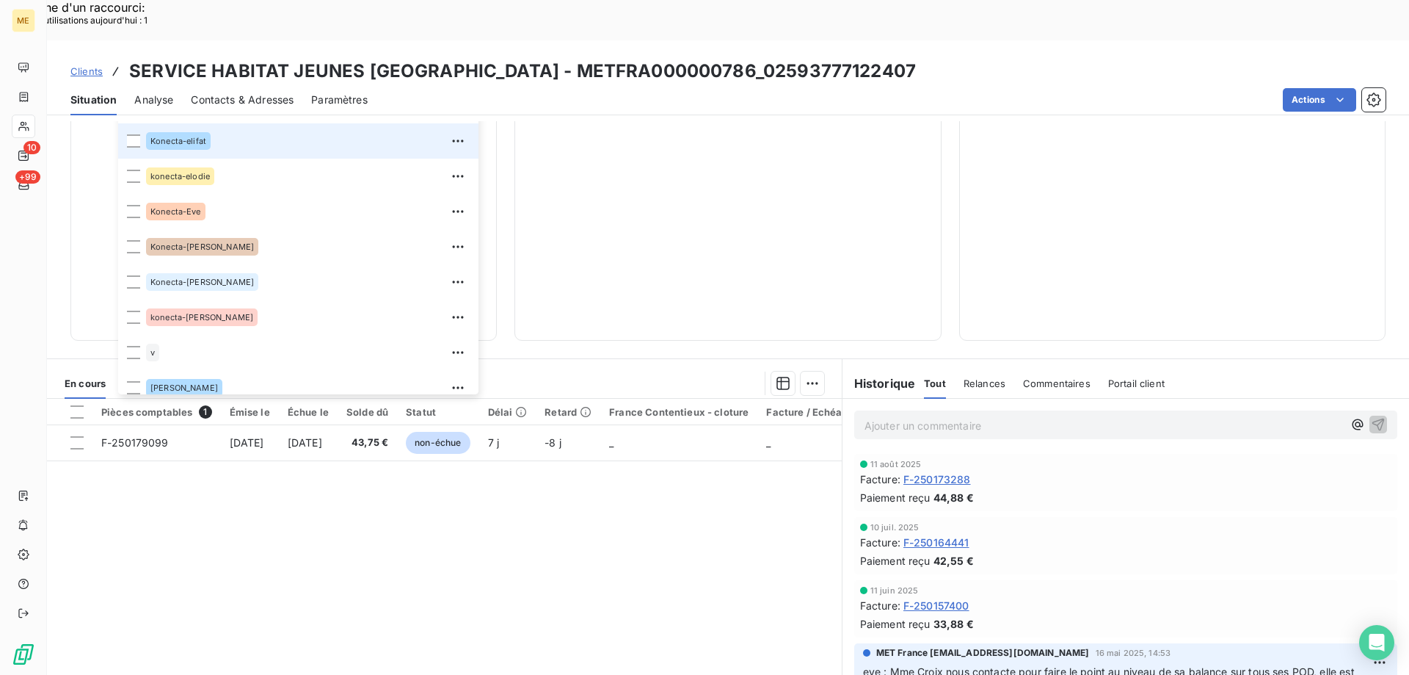
scroll to position [423, 0]
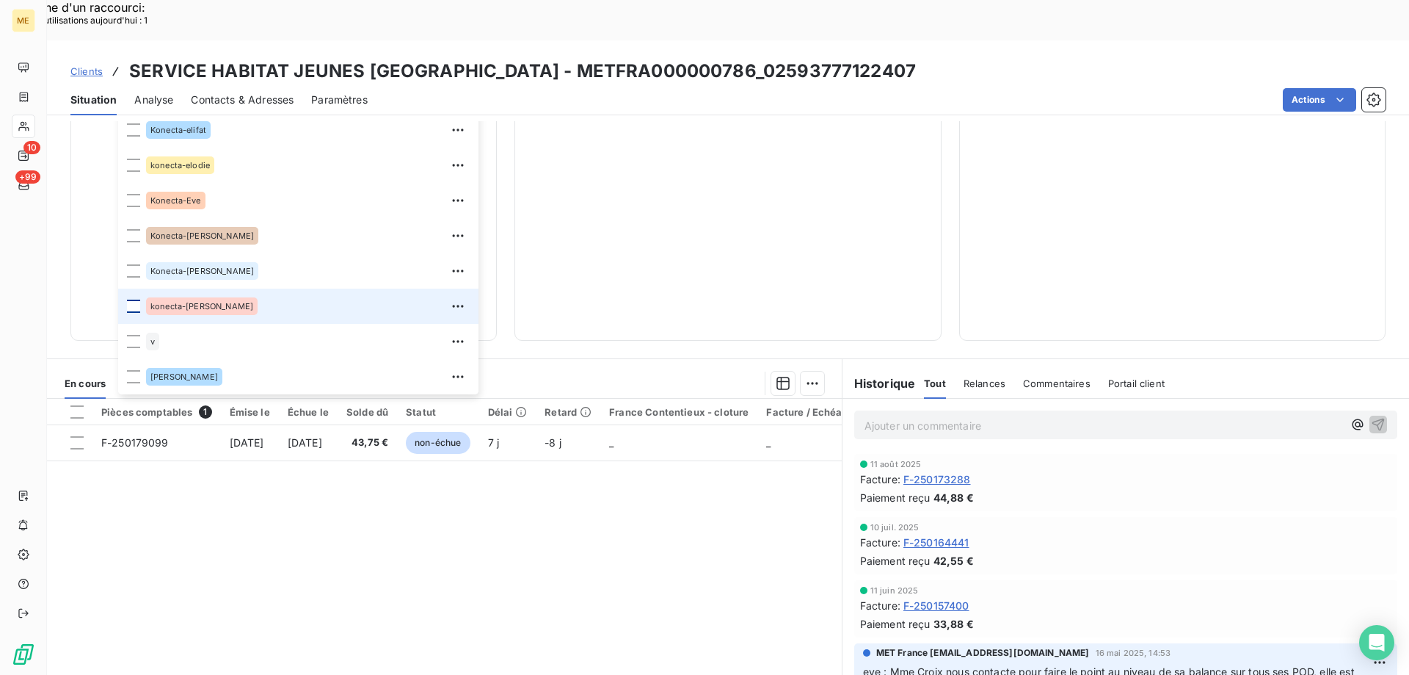
click at [132, 299] on div at bounding box center [133, 305] width 13 height 13
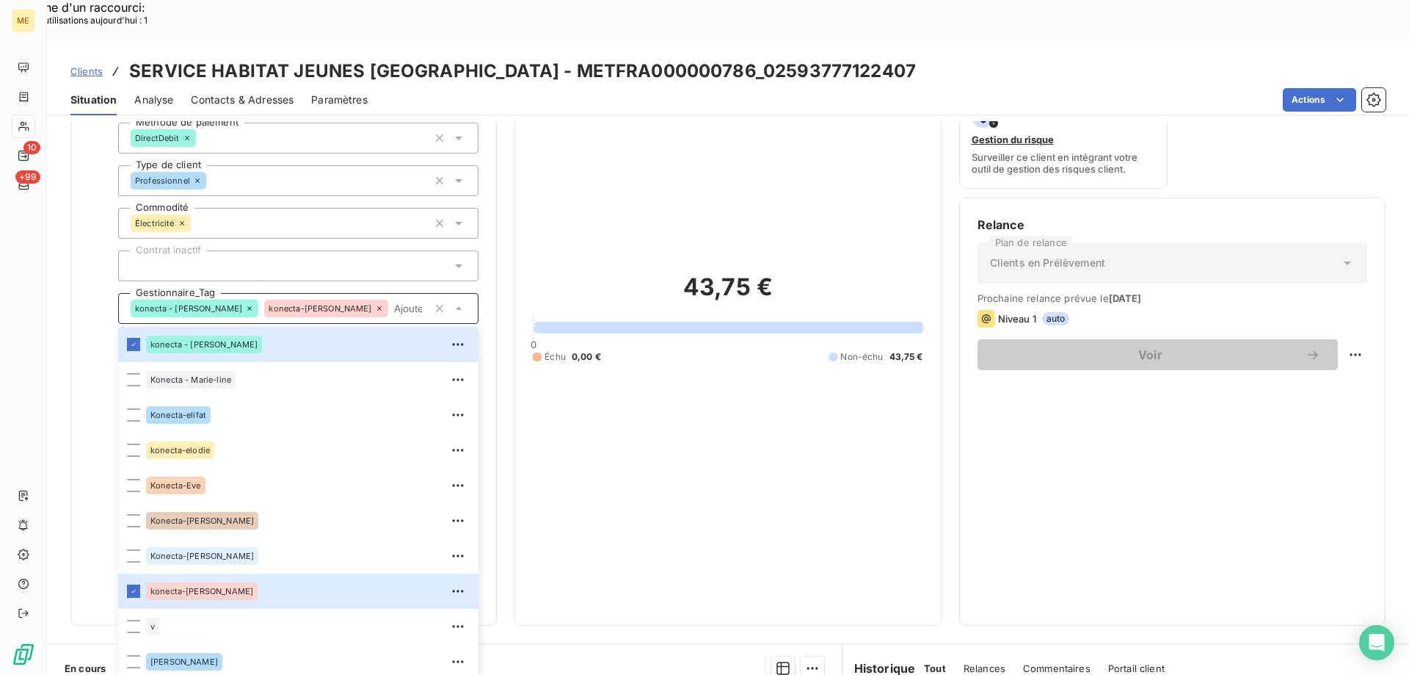
scroll to position [0, 0]
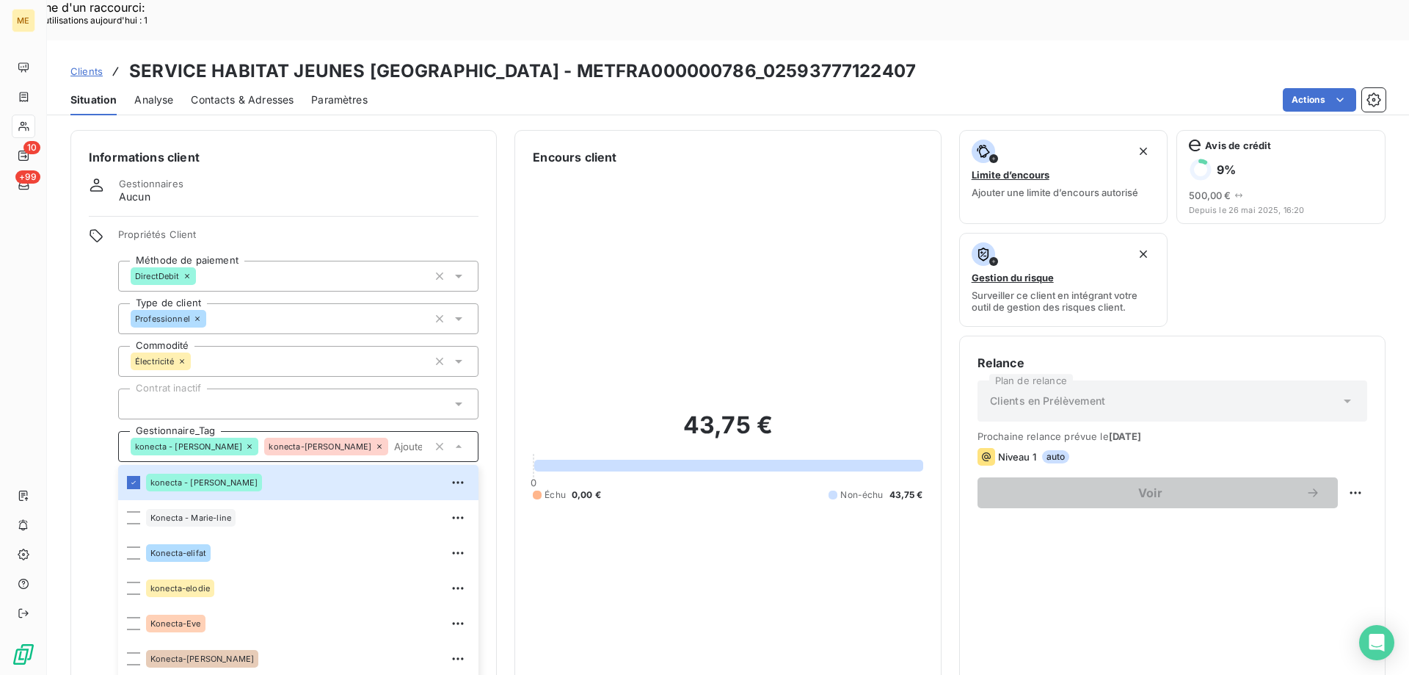
click at [90, 65] on span "Clients" at bounding box center [86, 71] width 32 height 12
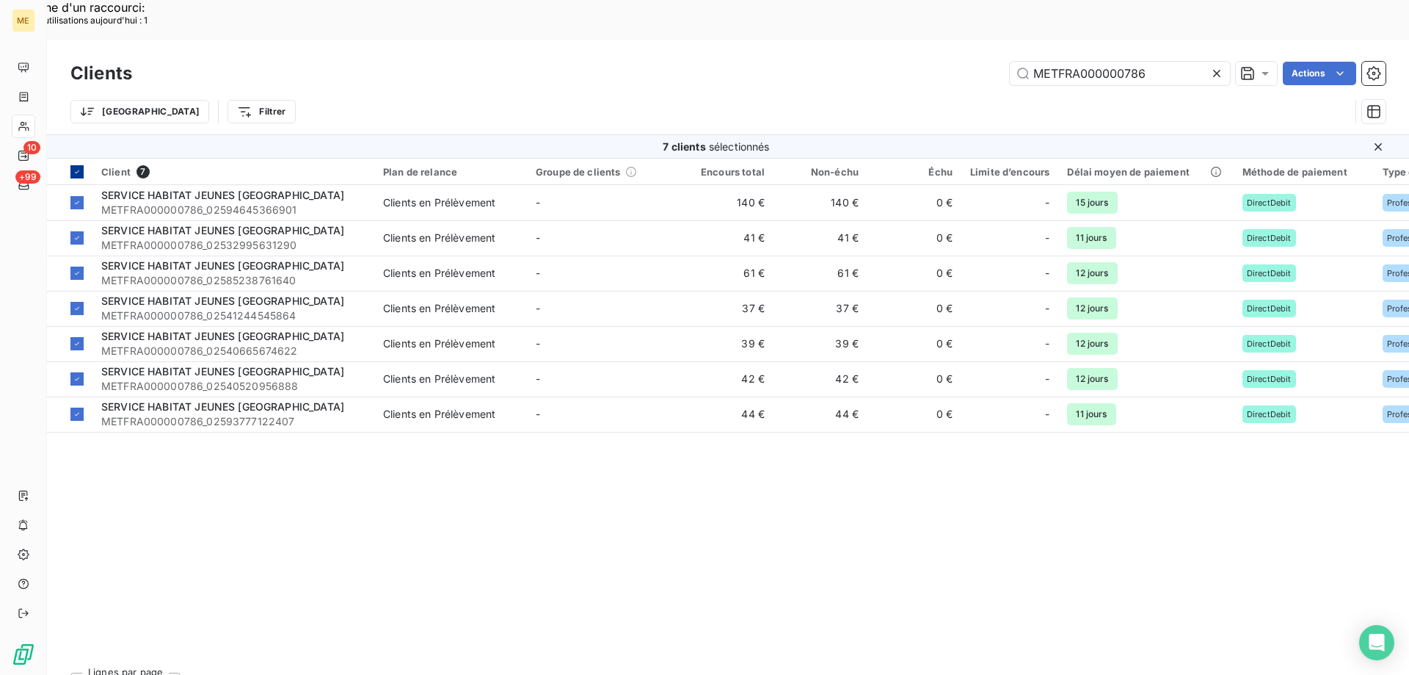
click at [78, 167] on icon at bounding box center [77, 171] width 9 height 9
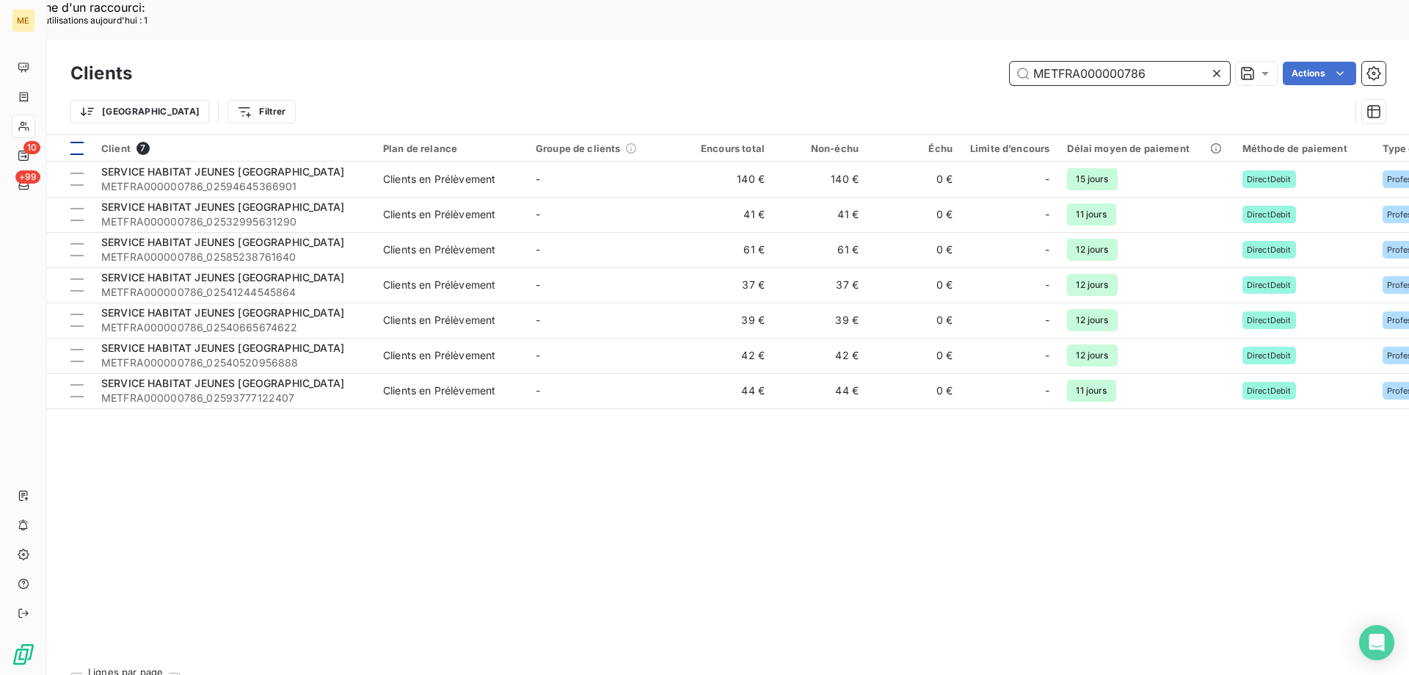
click at [1087, 62] on input "METFRA000000786" at bounding box center [1120, 73] width 220 height 23
paste input "6081_16586975377650"
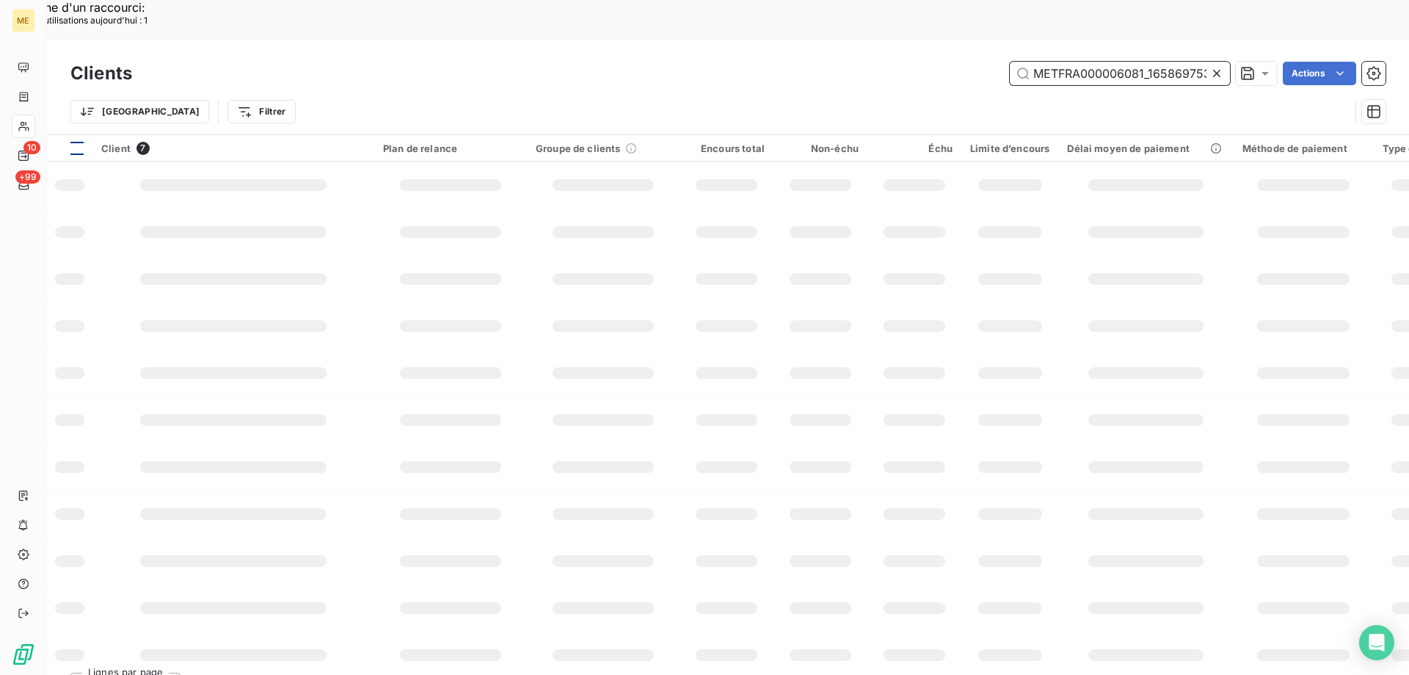
scroll to position [0, 38]
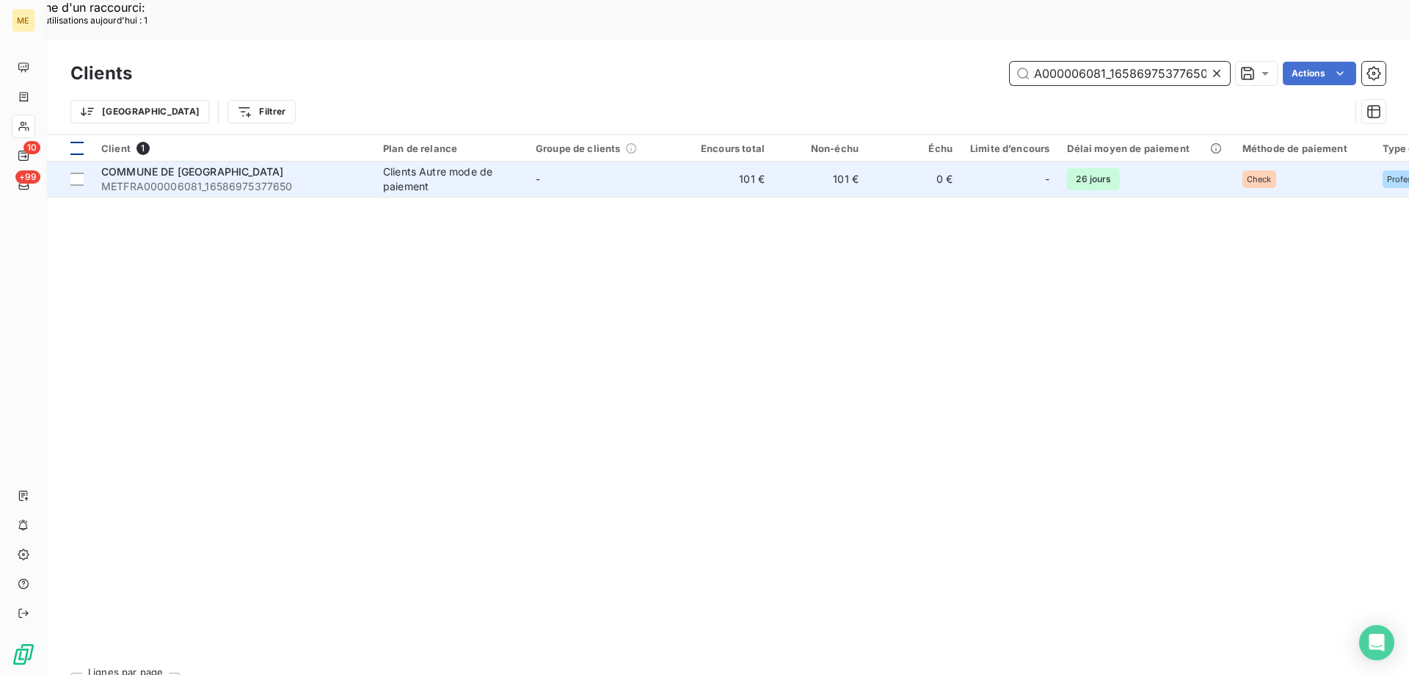
type input "METFRA000006081_16586975377650"
click at [202, 179] on span "METFRA000006081_16586975377650" at bounding box center [233, 186] width 264 height 15
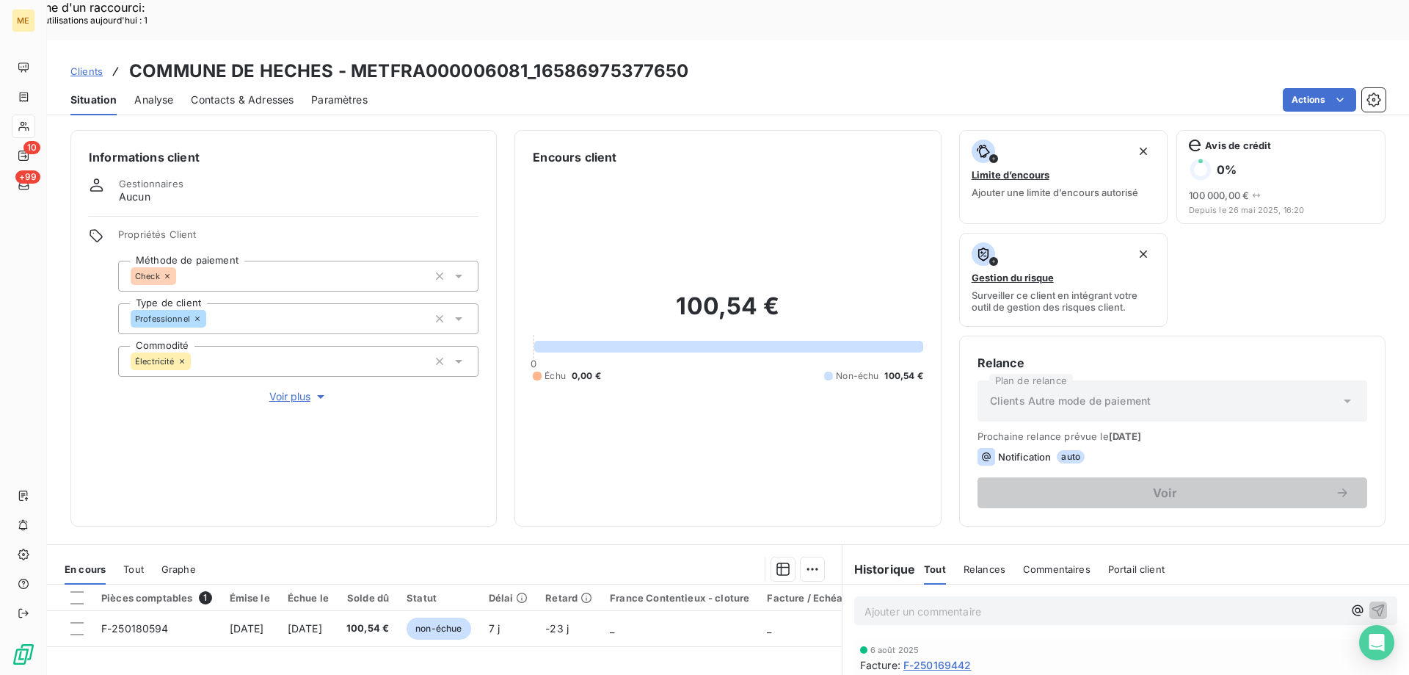
click at [297, 389] on span "Voir plus" at bounding box center [298, 396] width 59 height 15
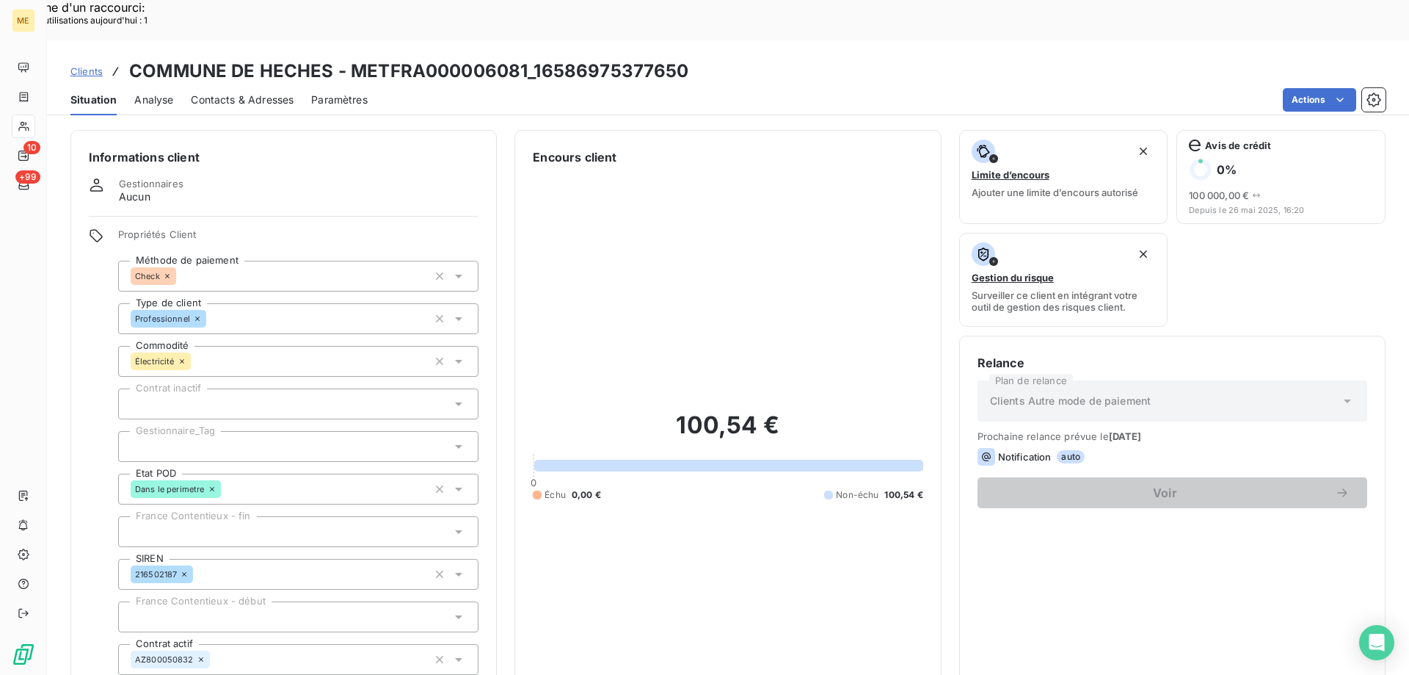
click at [217, 431] on div at bounding box center [298, 446] width 360 height 31
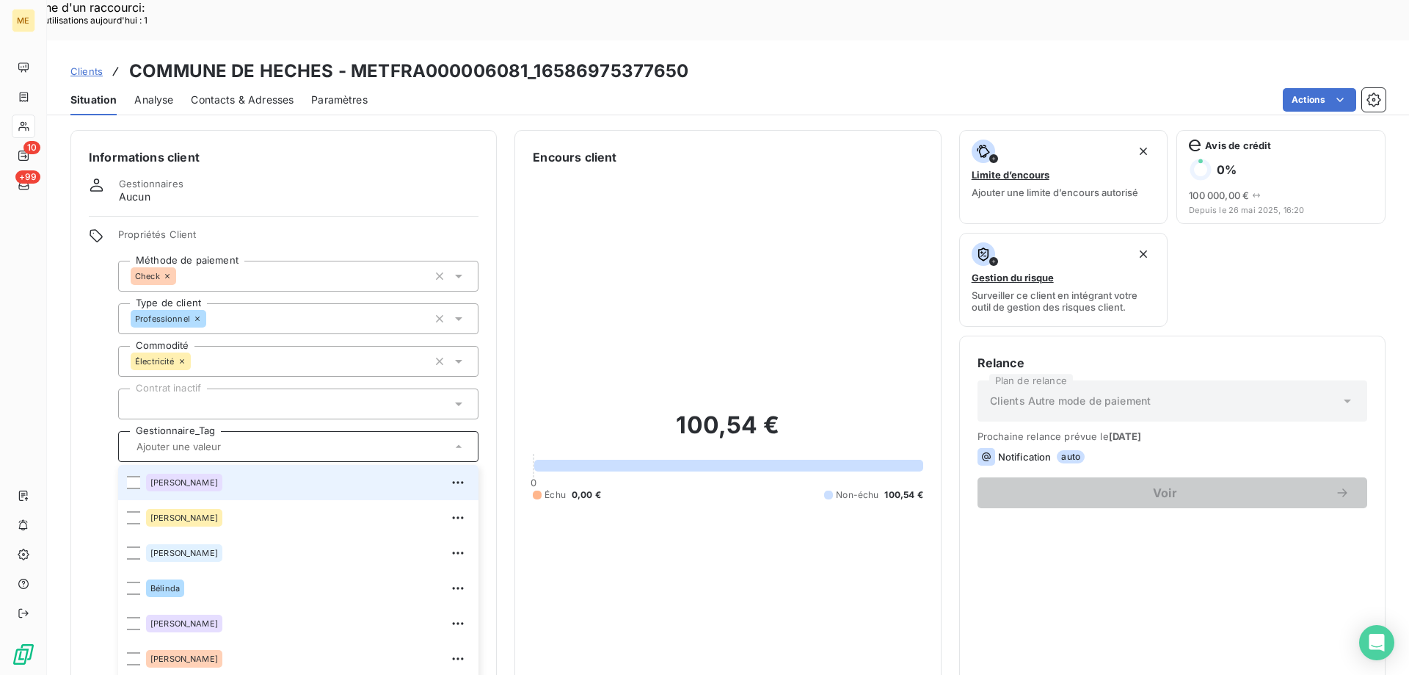
scroll to position [423, 0]
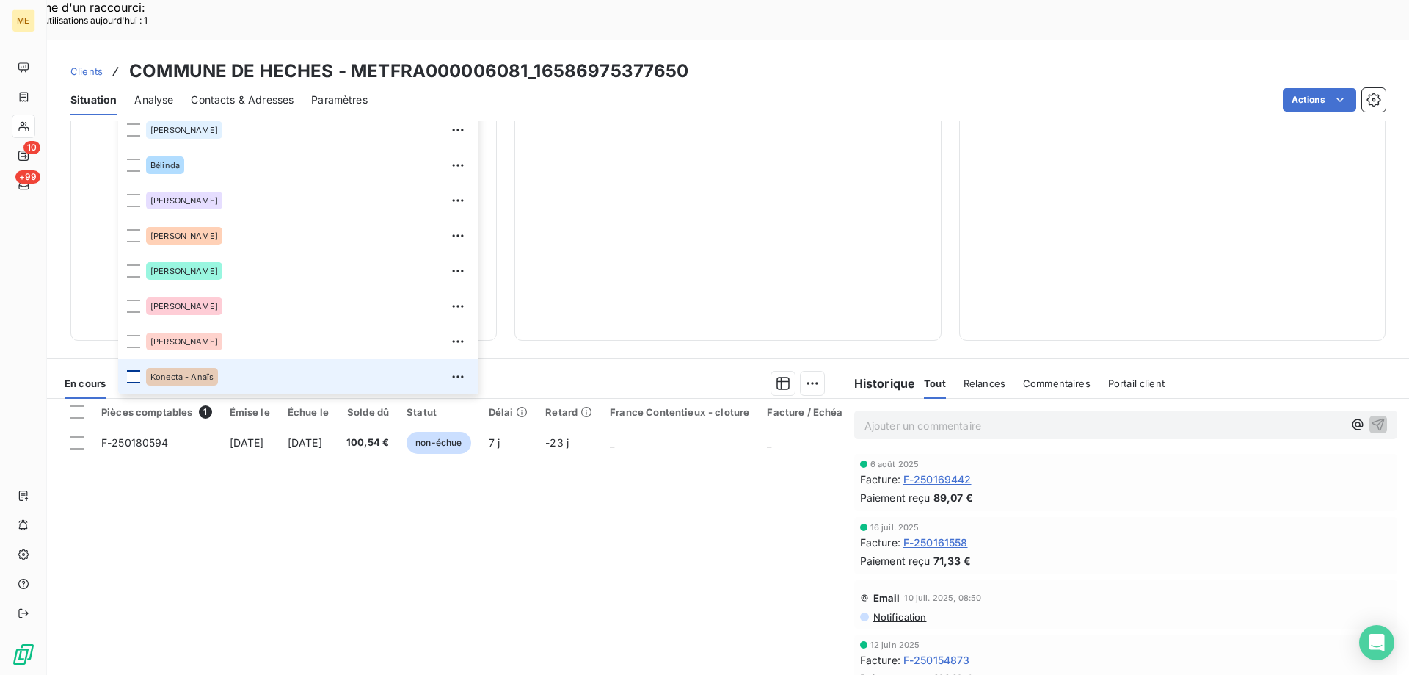
click at [132, 370] on div at bounding box center [133, 376] width 13 height 13
